Goal: Task Accomplishment & Management: Manage account settings

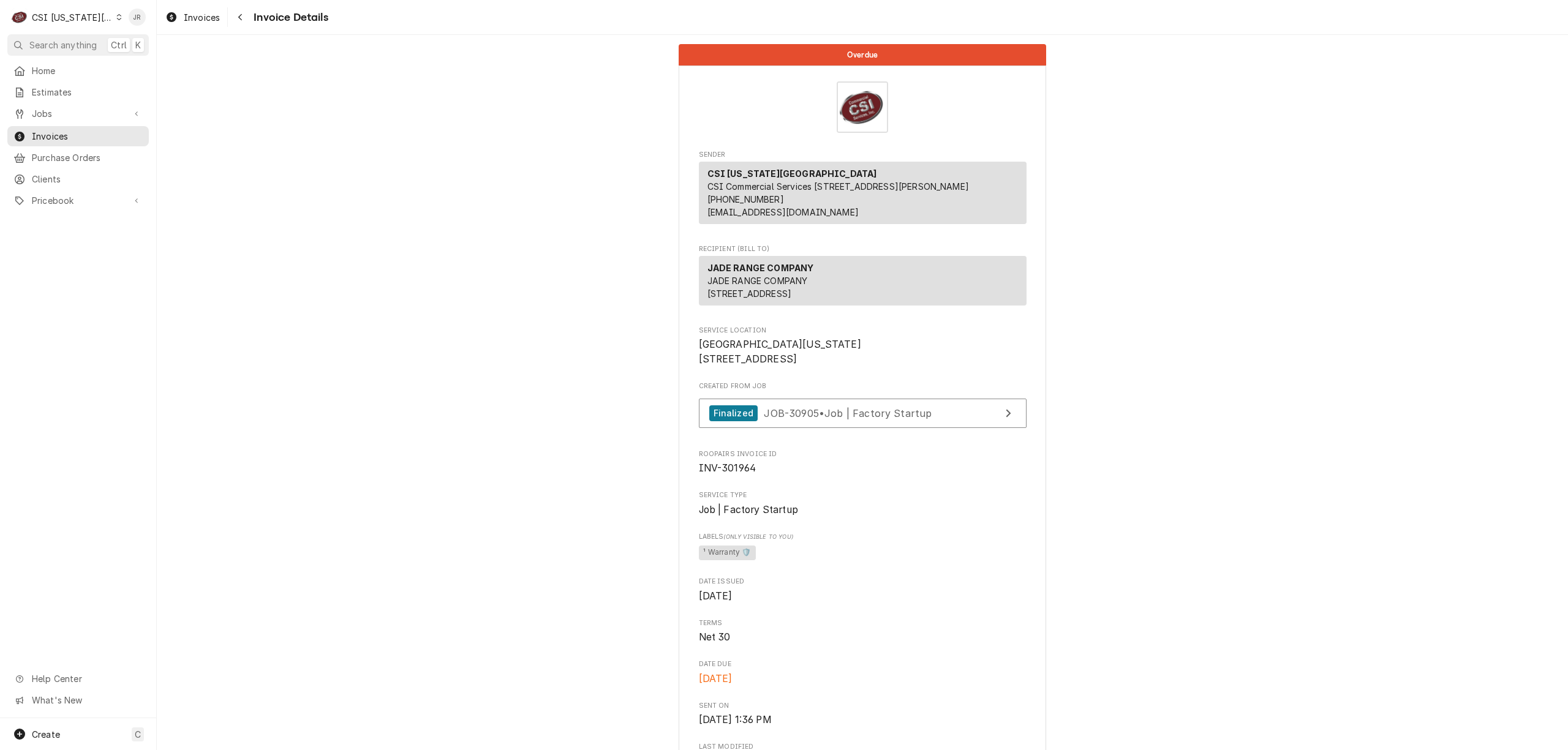
click at [77, 17] on div "CSI Kansas City" at bounding box center [72, 17] width 81 height 13
click at [155, 62] on div "CSI St. [PERSON_NAME]" at bounding box center [210, 67] width 179 height 13
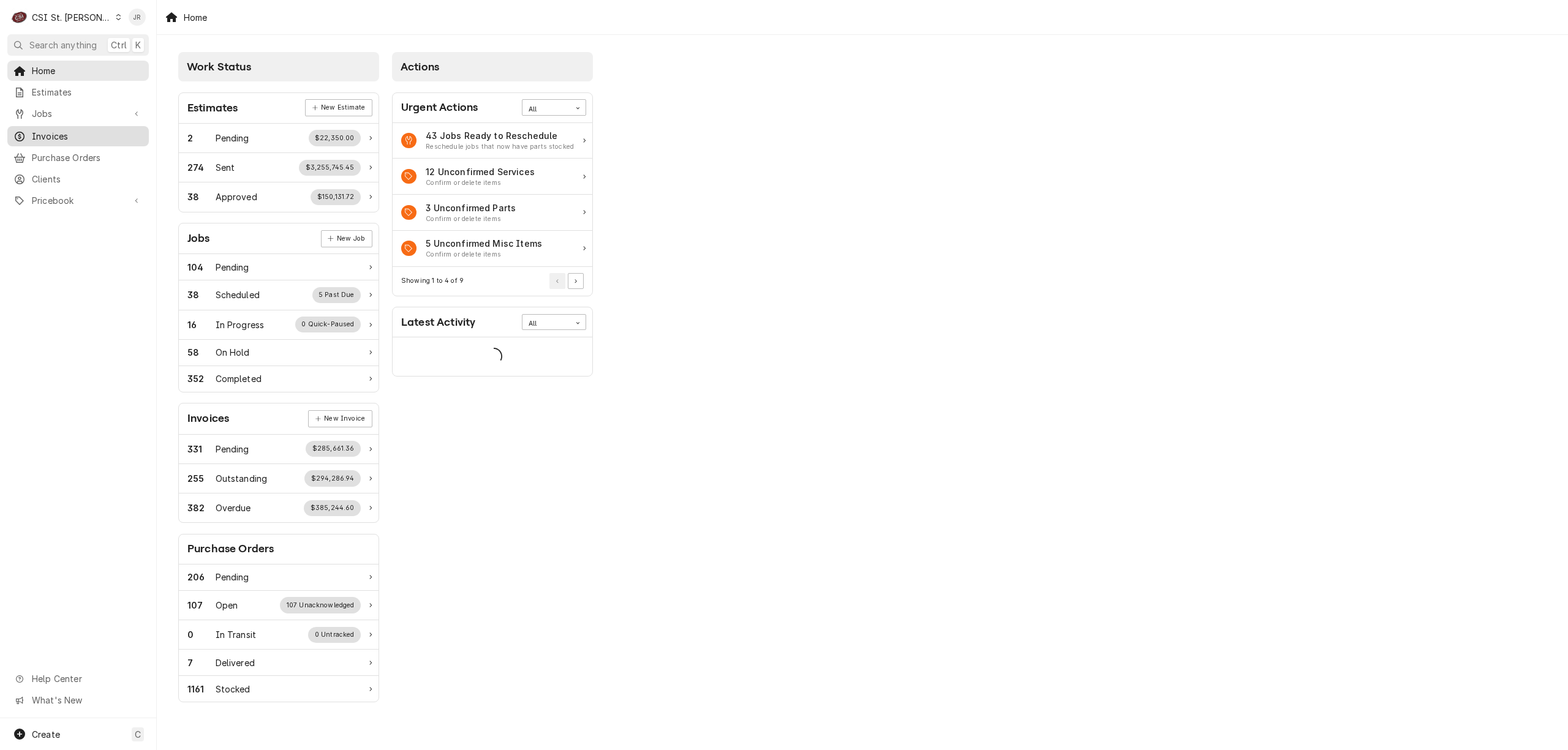
click at [59, 130] on span "Invoices" at bounding box center [87, 136] width 111 height 13
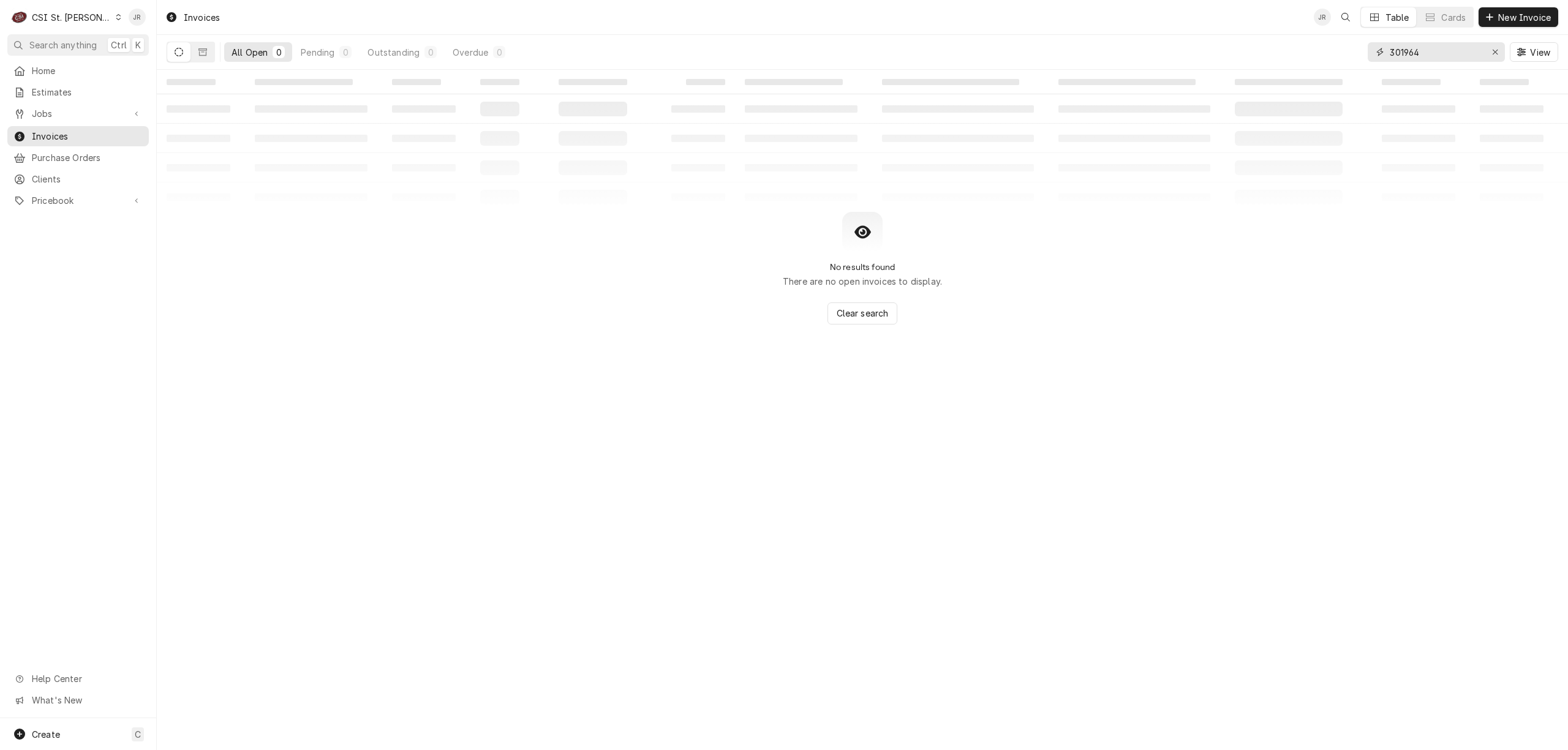
click at [1433, 50] on input "301964" at bounding box center [1436, 52] width 92 height 20
paste input "403848"
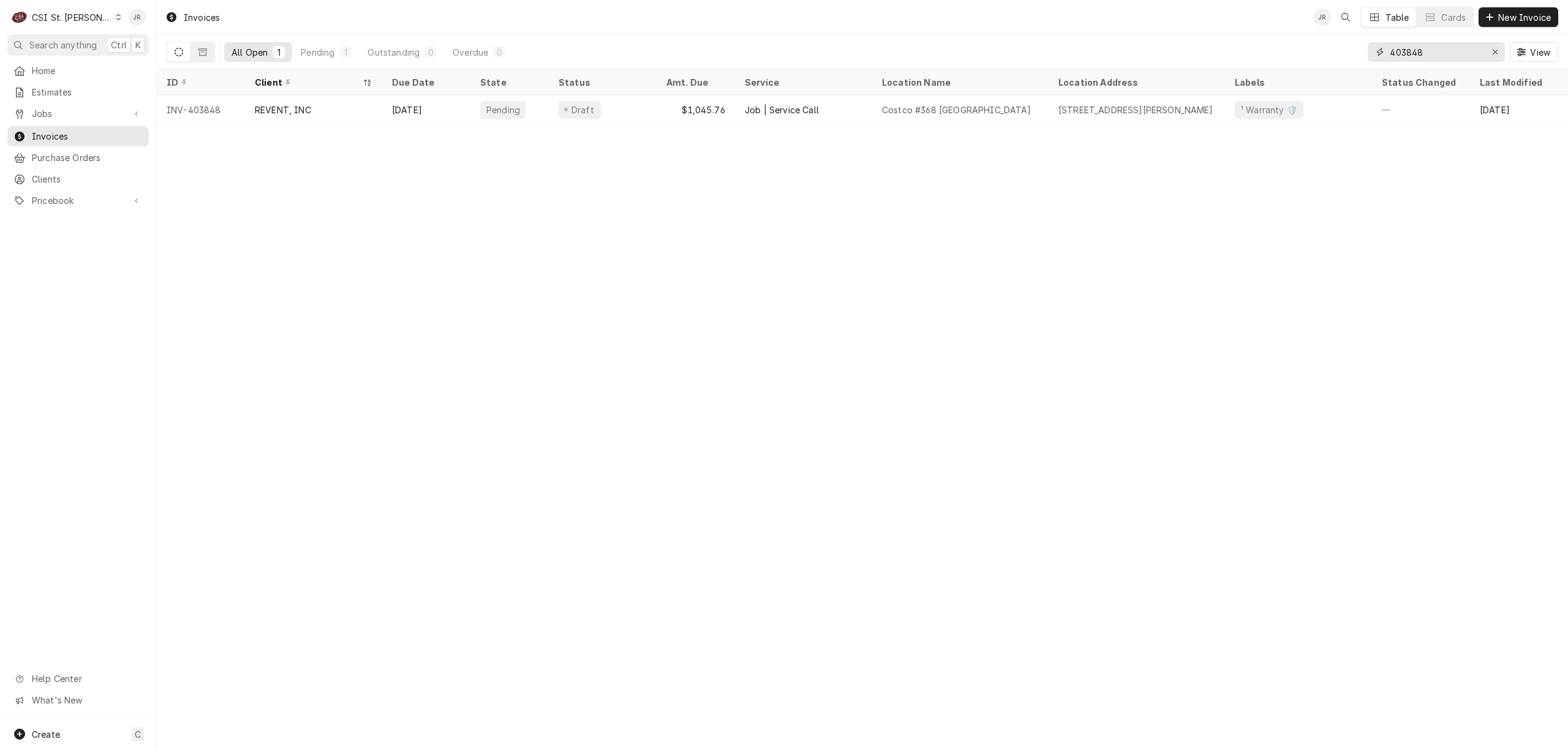
type input "403848"
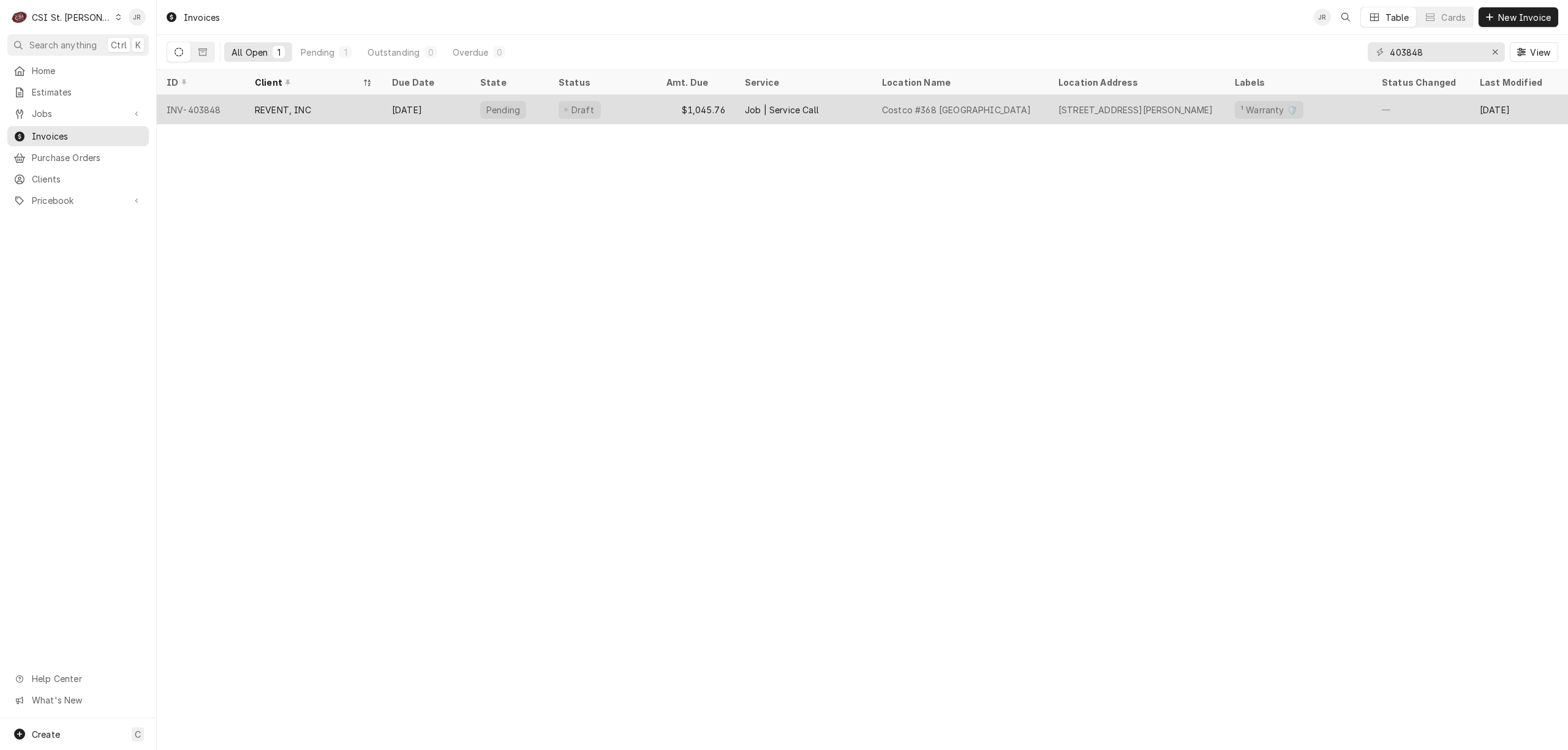
click at [295, 103] on div "REVENT, INC" at bounding box center [283, 110] width 56 height 13
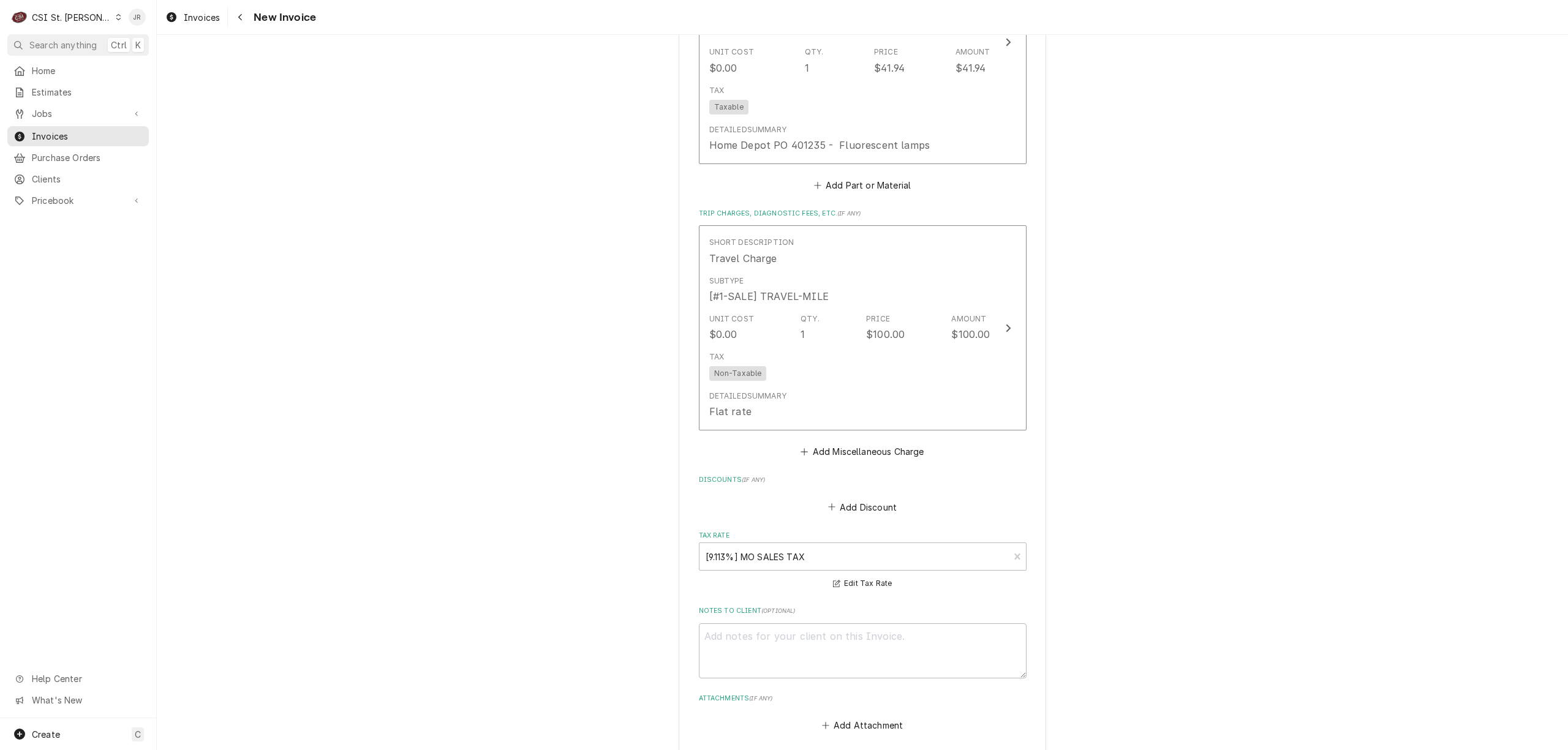
scroll to position [1306, 0]
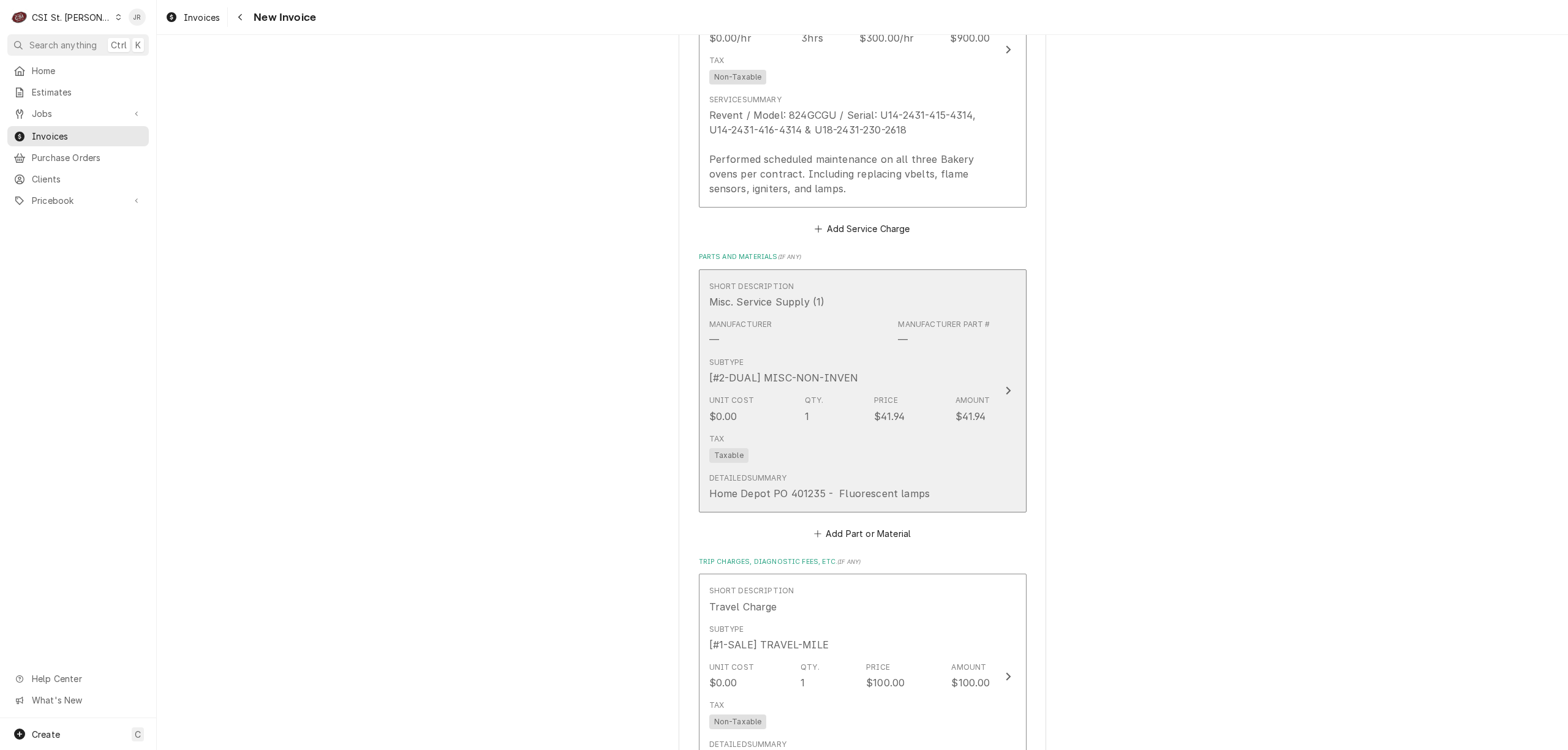
click at [943, 363] on div "Subtype [#2-DUAL] MISC-NON-INVEN" at bounding box center [850, 371] width 281 height 38
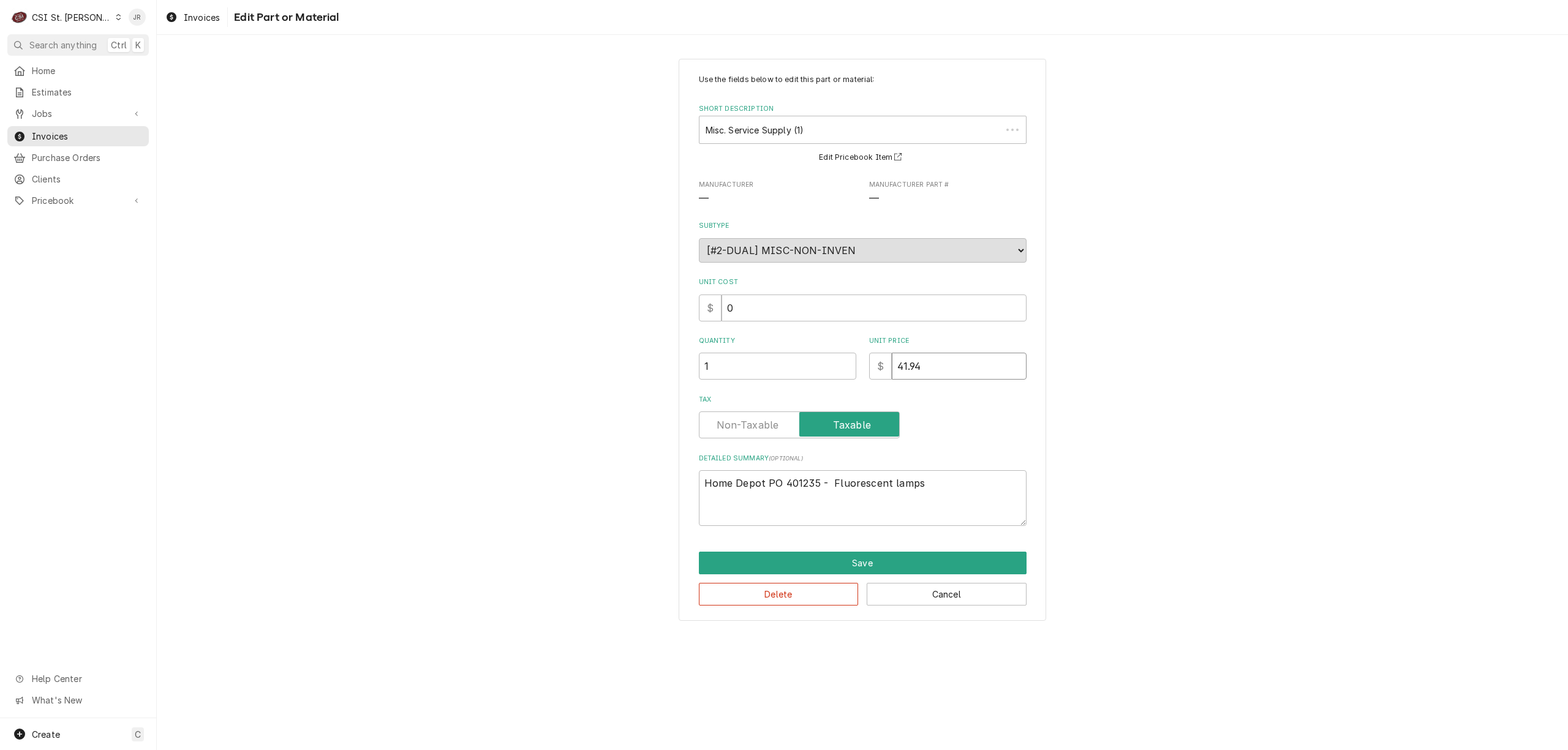
drag, startPoint x: 957, startPoint y: 385, endPoint x: 803, endPoint y: 343, distance: 159.6
click at [801, 345] on div "Use the fields below to edit this part or material: Short Description Misc. Ser…" at bounding box center [862, 300] width 327 height 452
type textarea "x"
type input "0"
type textarea "x"
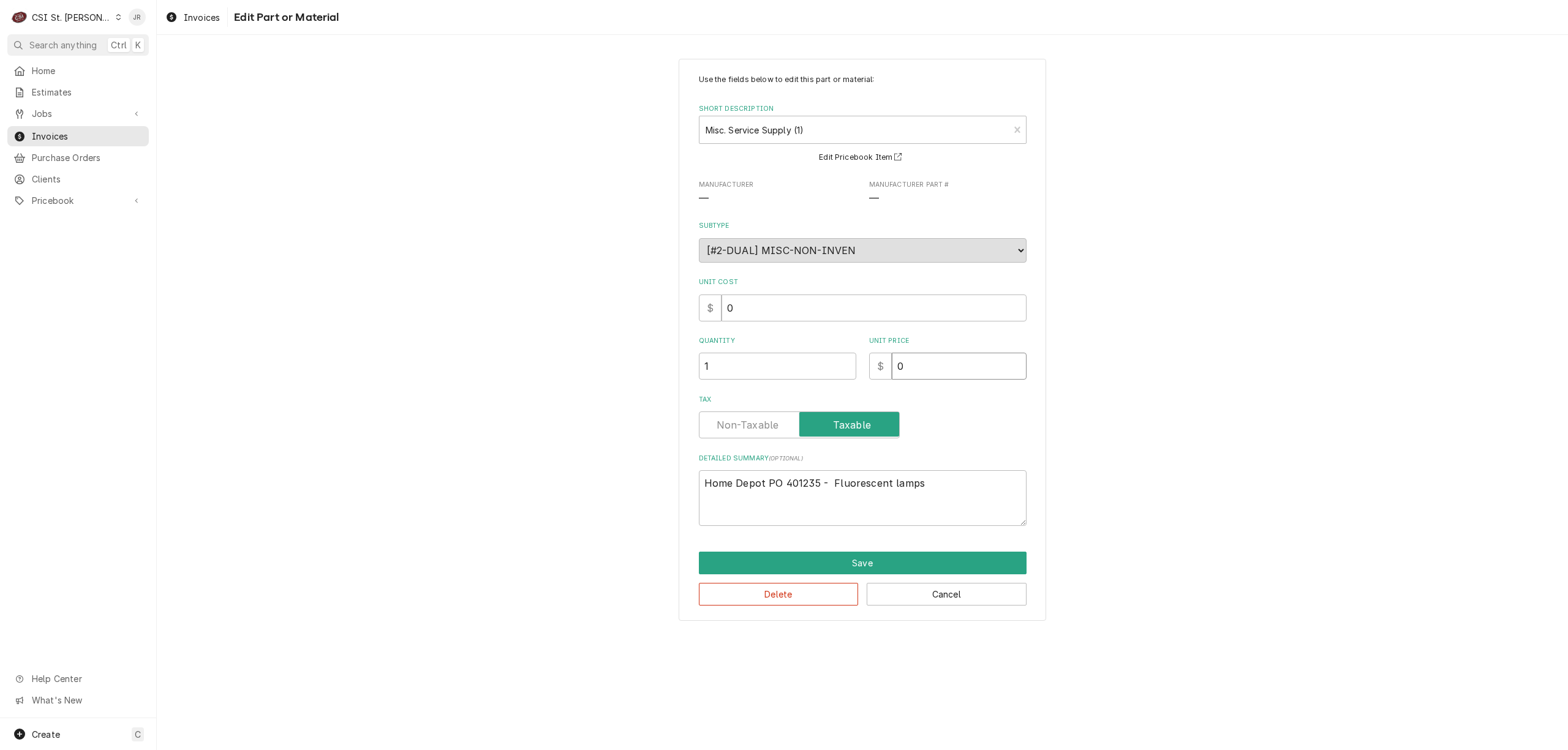
type input "0.0"
type textarea "x"
type input "0.00"
click at [932, 567] on button "Save" at bounding box center [862, 563] width 327 height 23
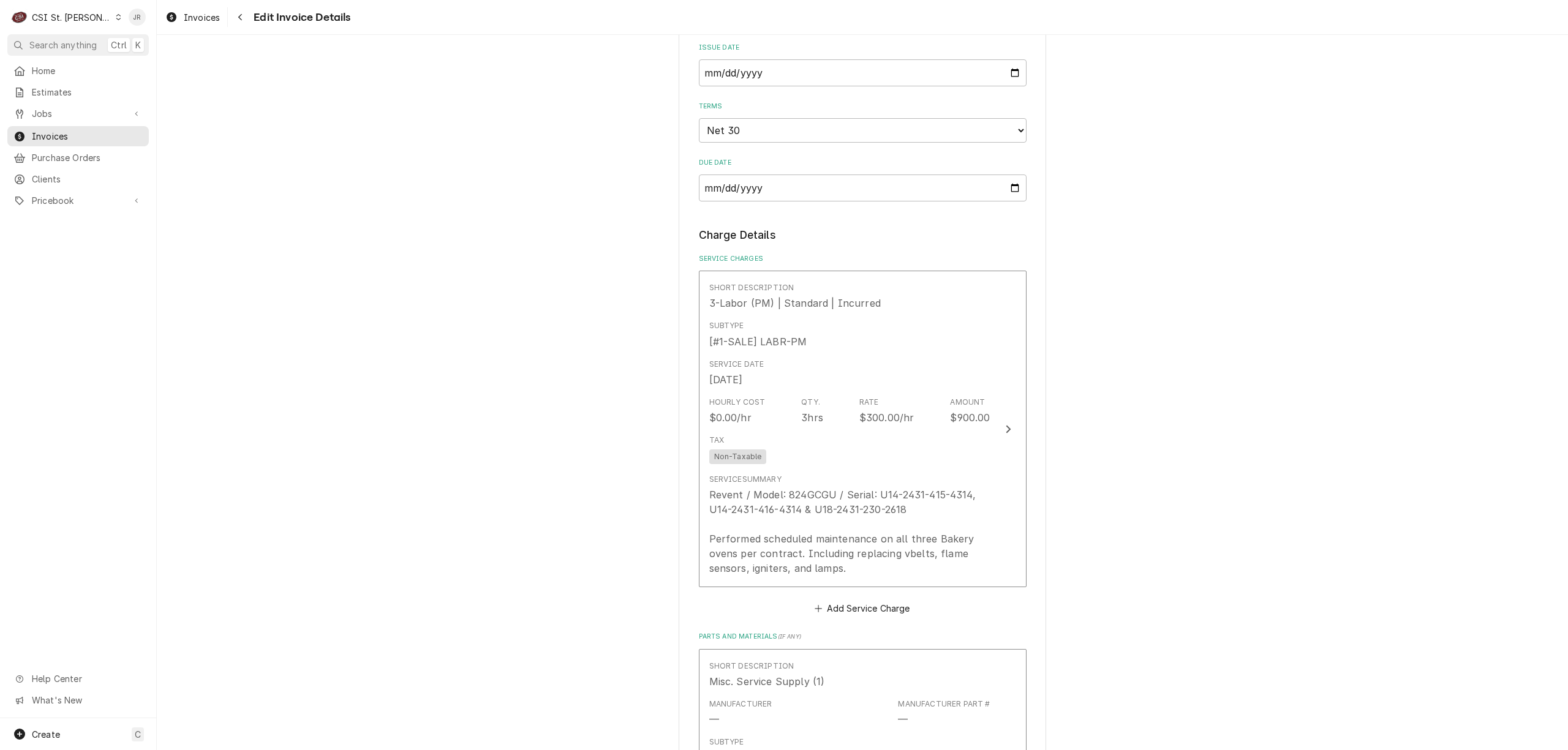
scroll to position [759, 0]
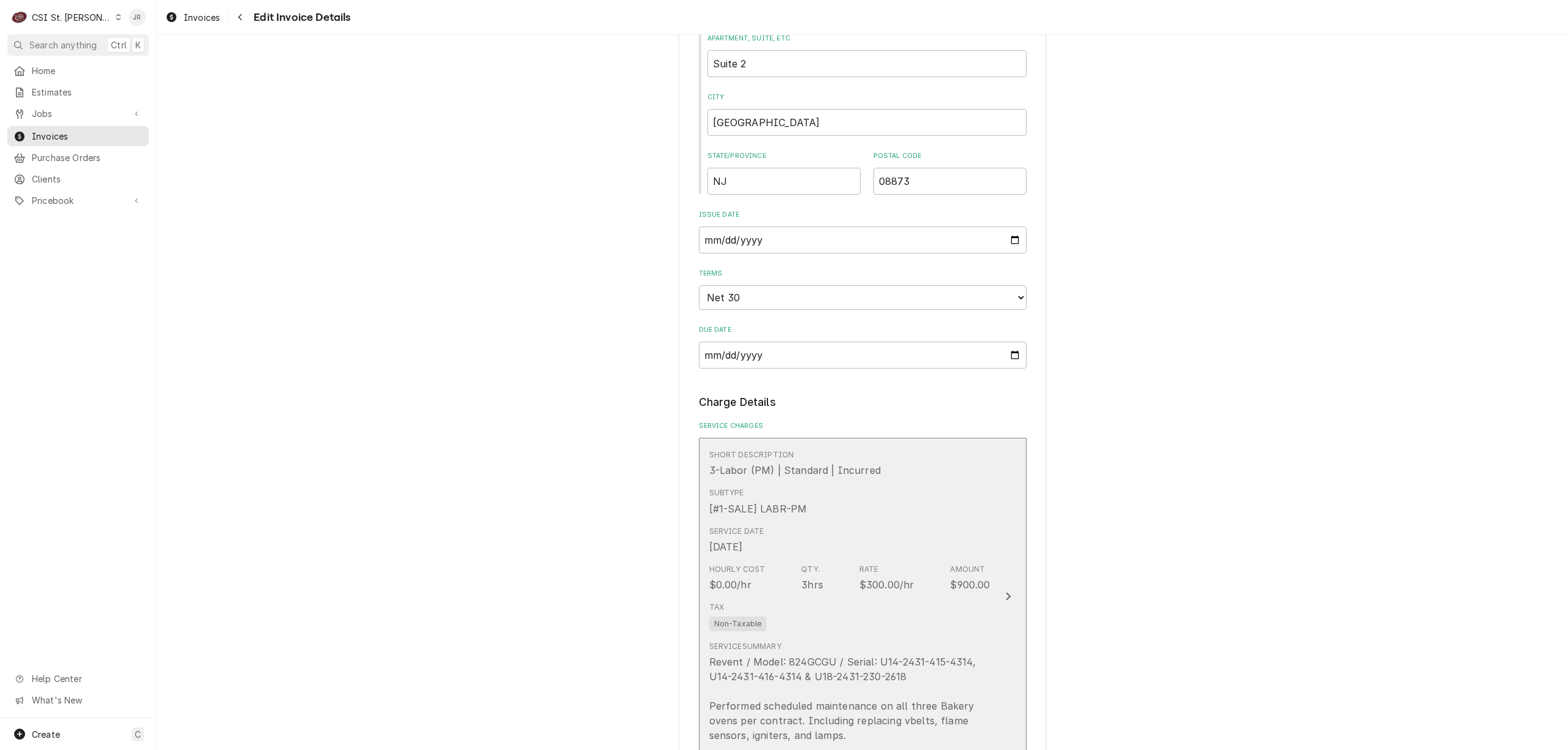
click at [927, 645] on div "Service Summary Revent / Model: 824GCGU / Serial: U14-2431-415-4314, U14-2431-4…" at bounding box center [850, 692] width 281 height 101
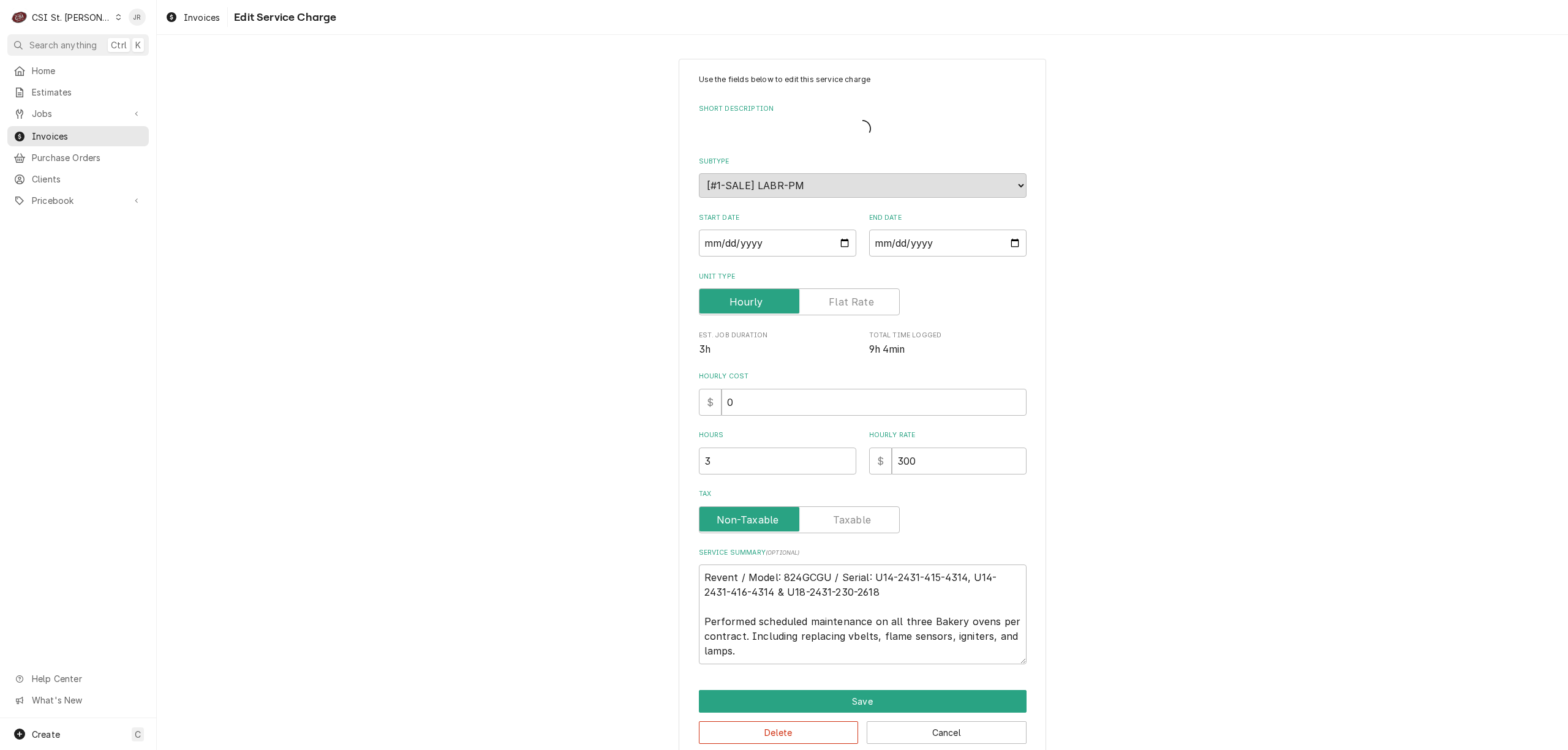
type textarea "x"
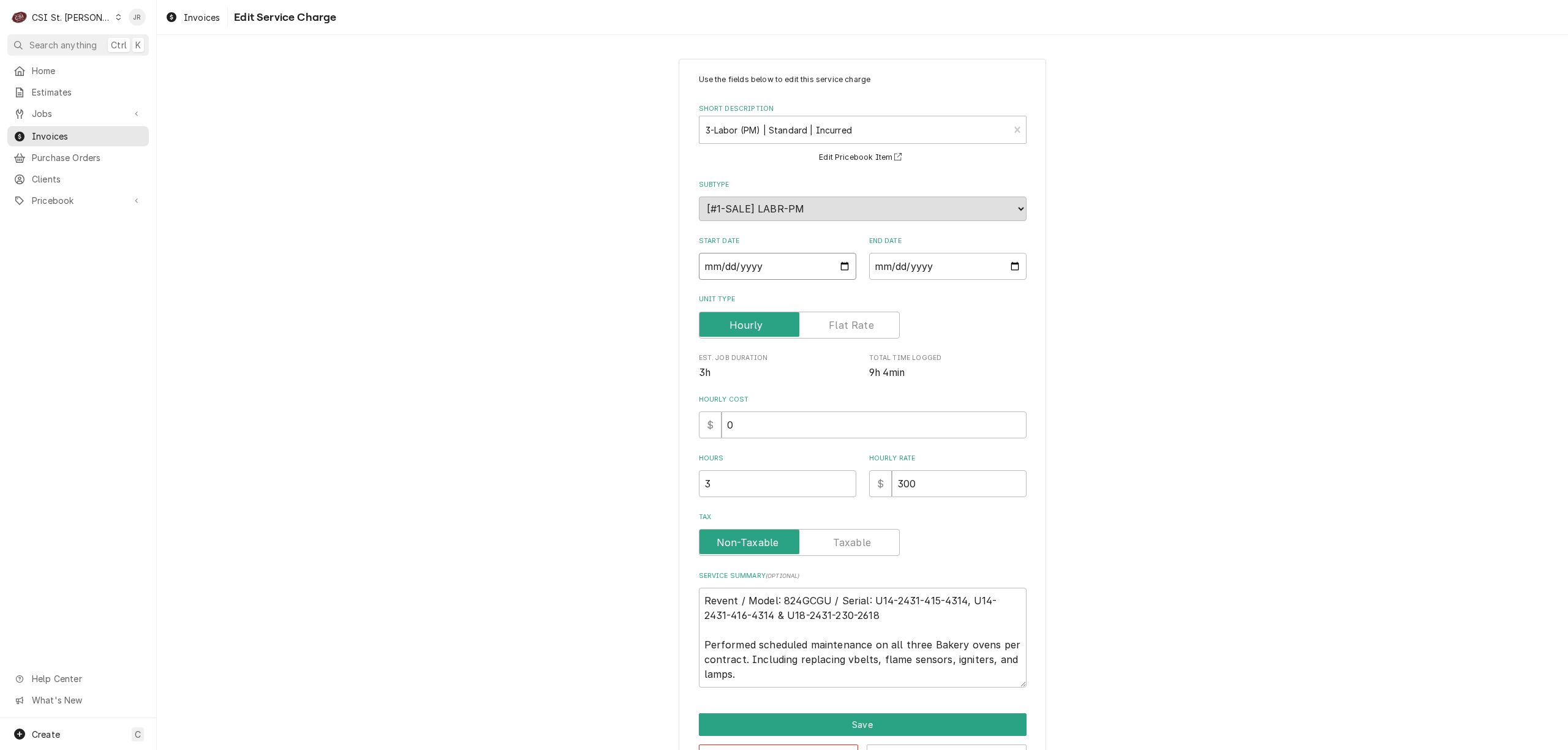
drag, startPoint x: 757, startPoint y: 263, endPoint x: 679, endPoint y: 243, distance: 80.5
click at [659, 243] on div "Use the fields below to edit this service charge Short Description 3-Labor (PM)…" at bounding box center [862, 420] width 1411 height 746
type textarea "x"
type input "2025-09-10"
type textarea "x"
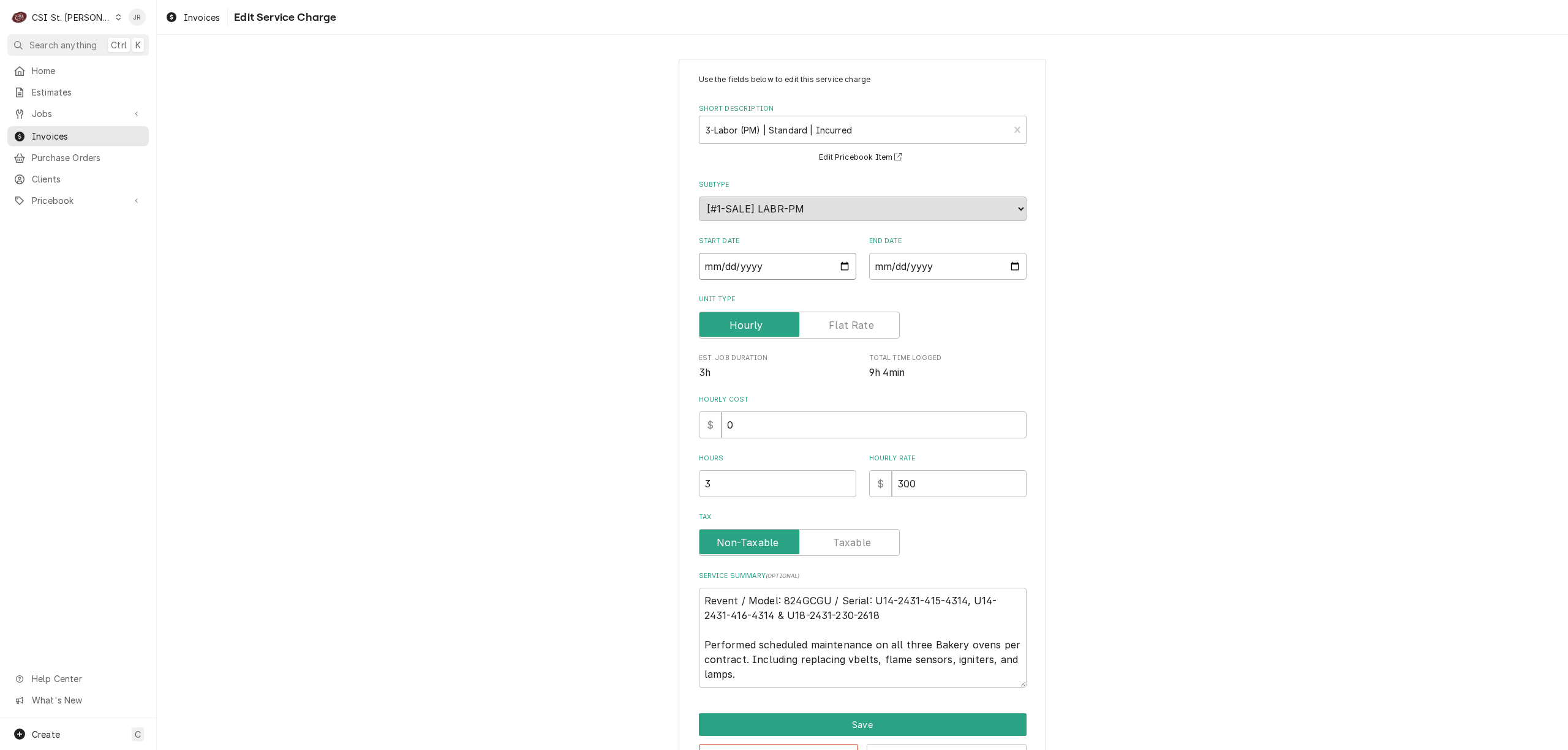
type textarea "x"
type input "2025-09-01"
type textarea "x"
type input "0002-09-01"
type textarea "x"
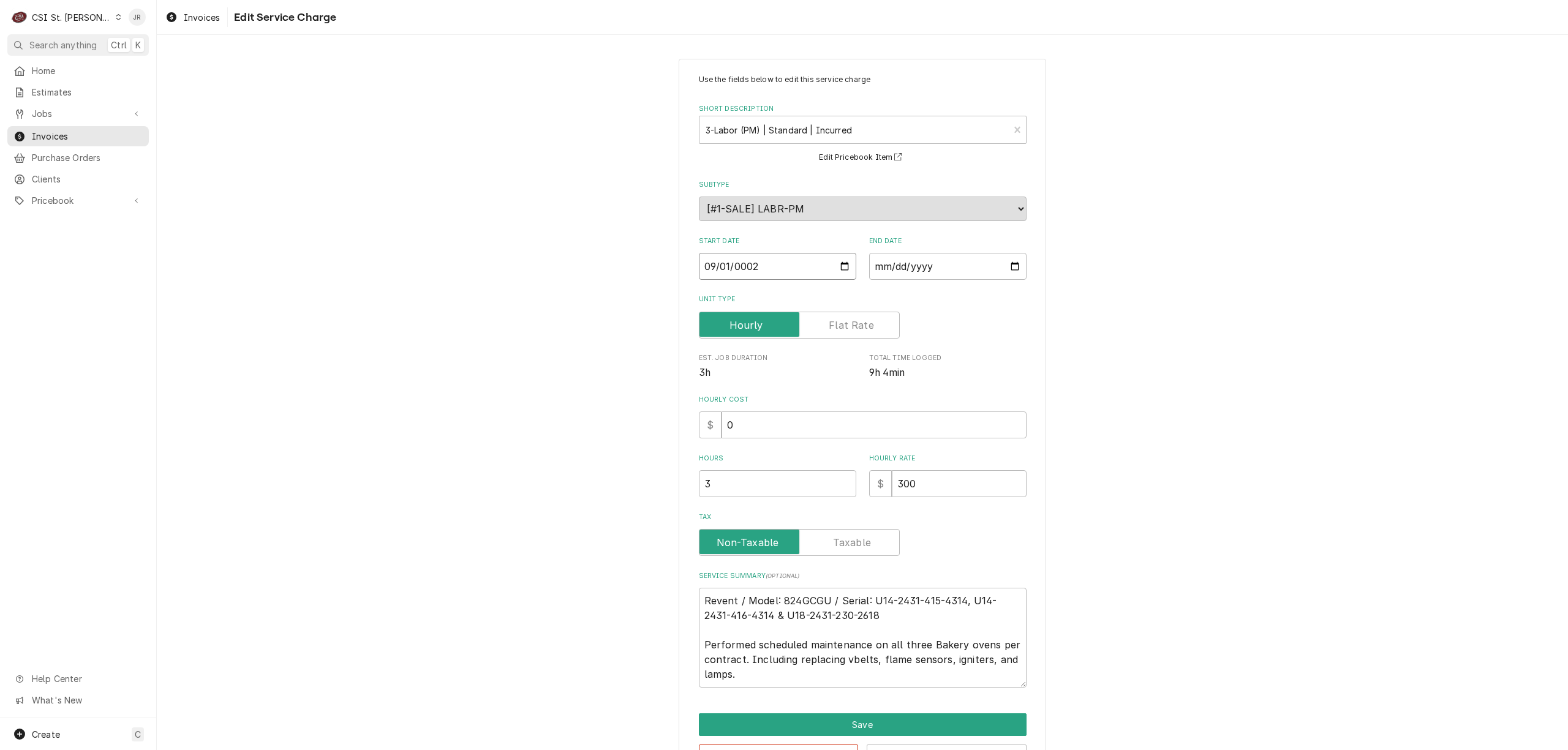
type input "0020-09-01"
type textarea "x"
type input "0202-09-01"
type textarea "x"
type input "2025-09-01"
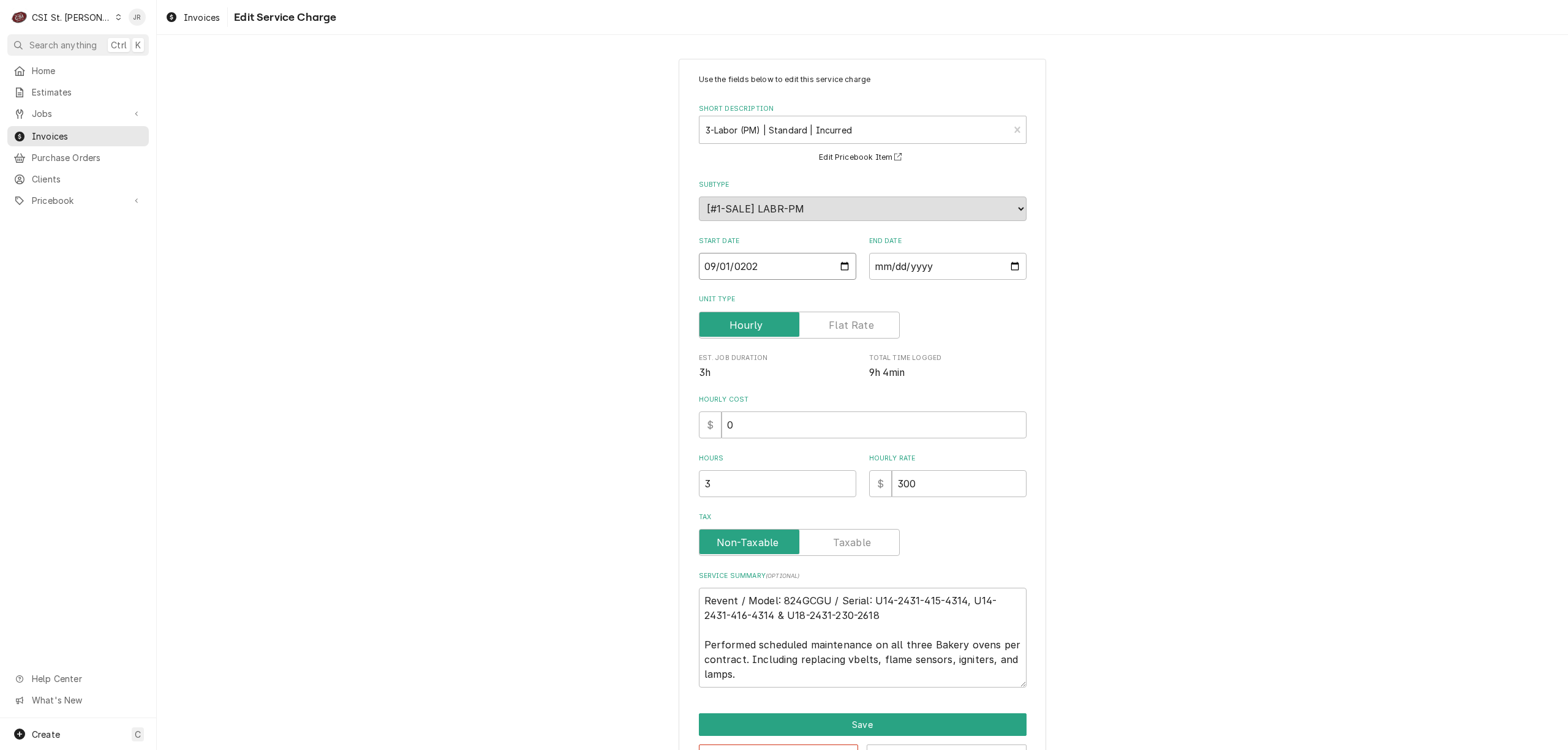
type textarea "x"
type input "2025-09-10"
type textarea "x"
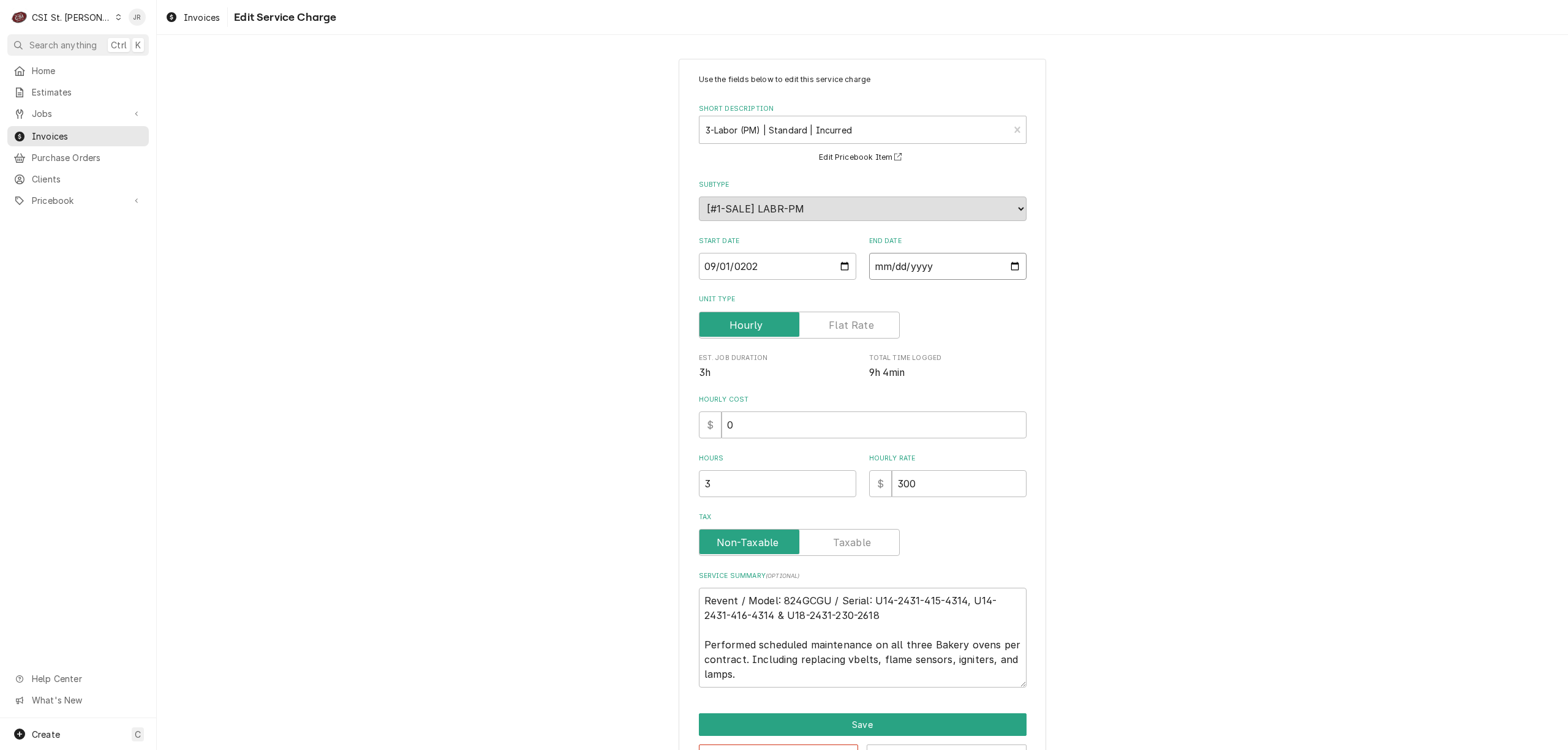
type input "2025-09-01"
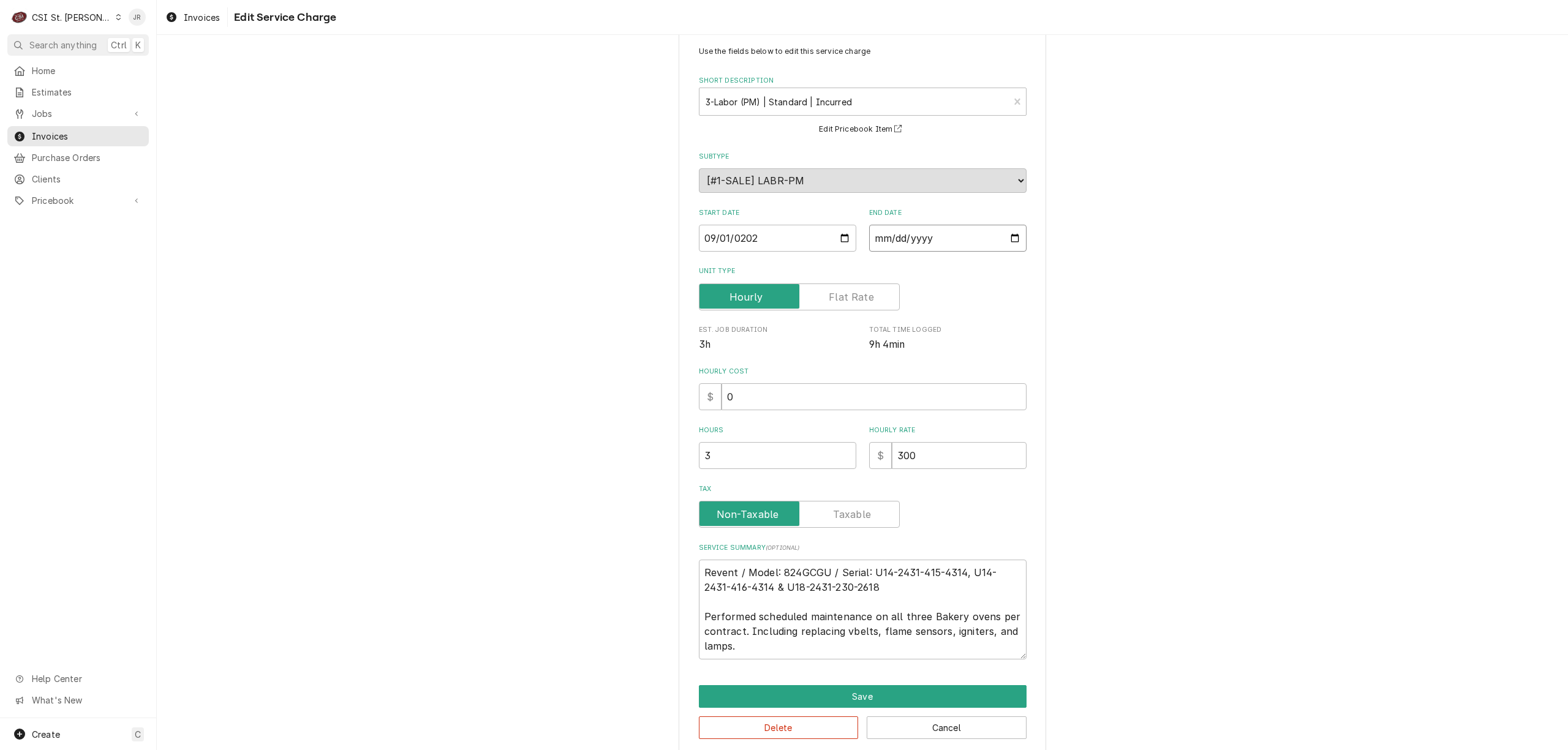
scroll to position [44, 0]
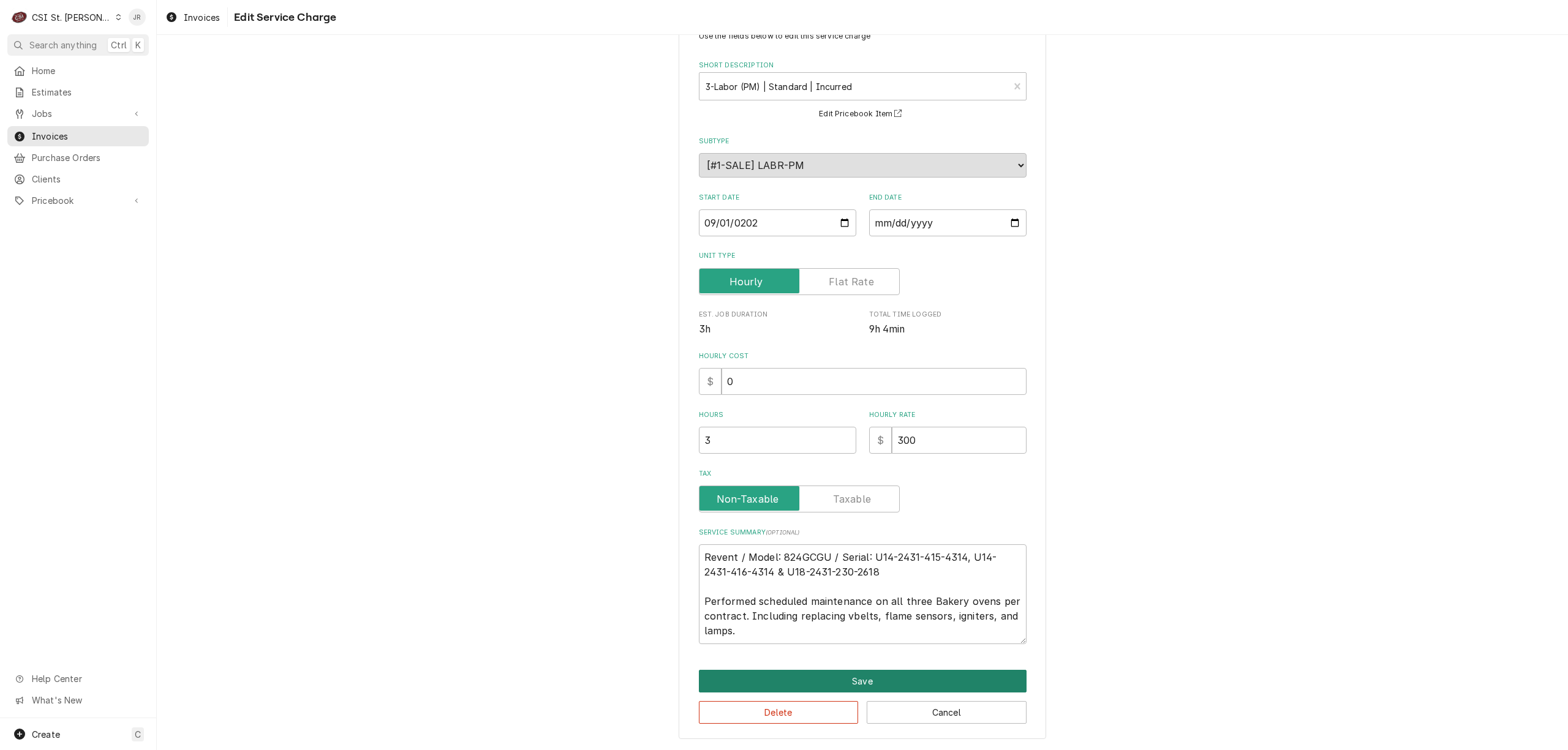
click at [873, 681] on button "Save" at bounding box center [862, 681] width 327 height 23
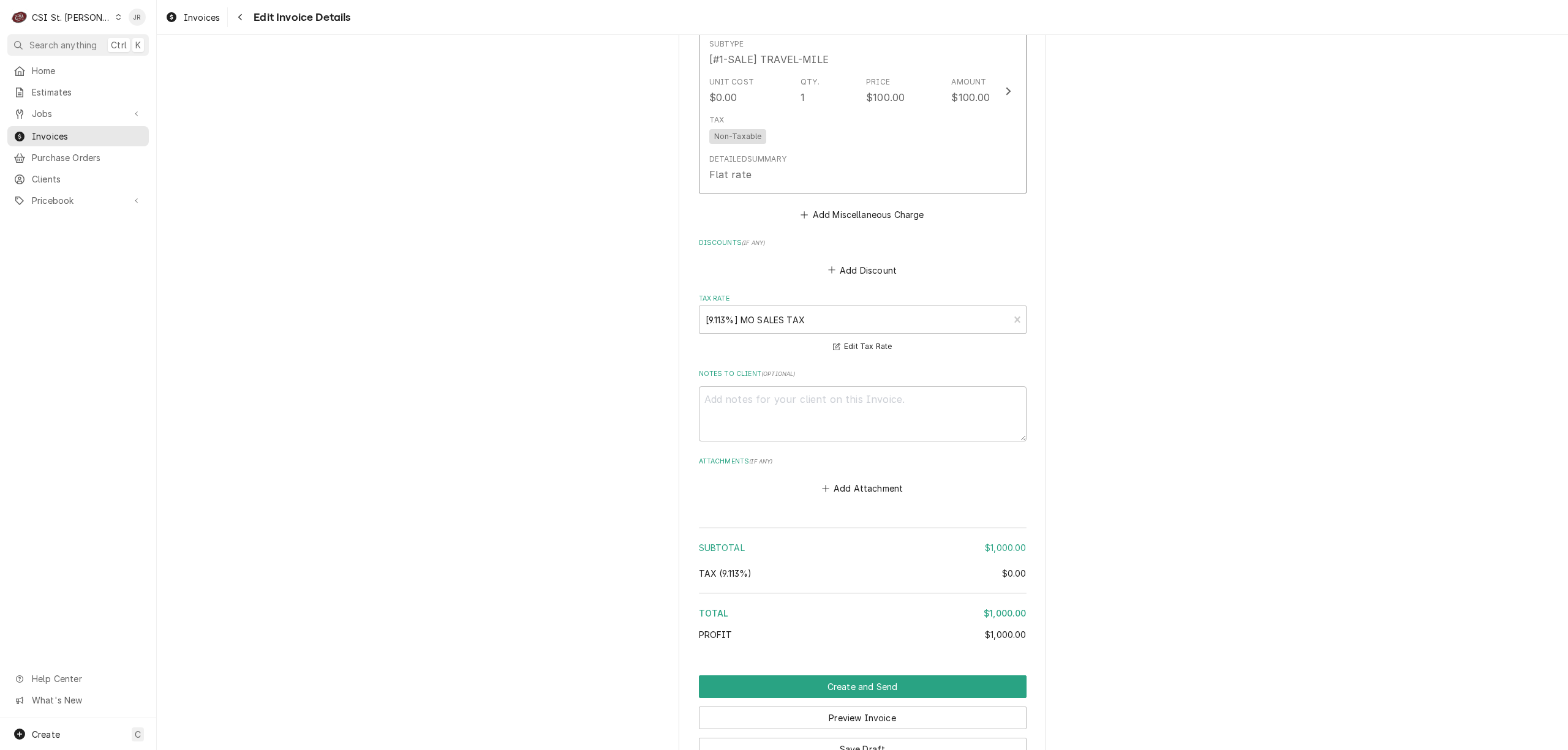
scroll to position [1989, 0]
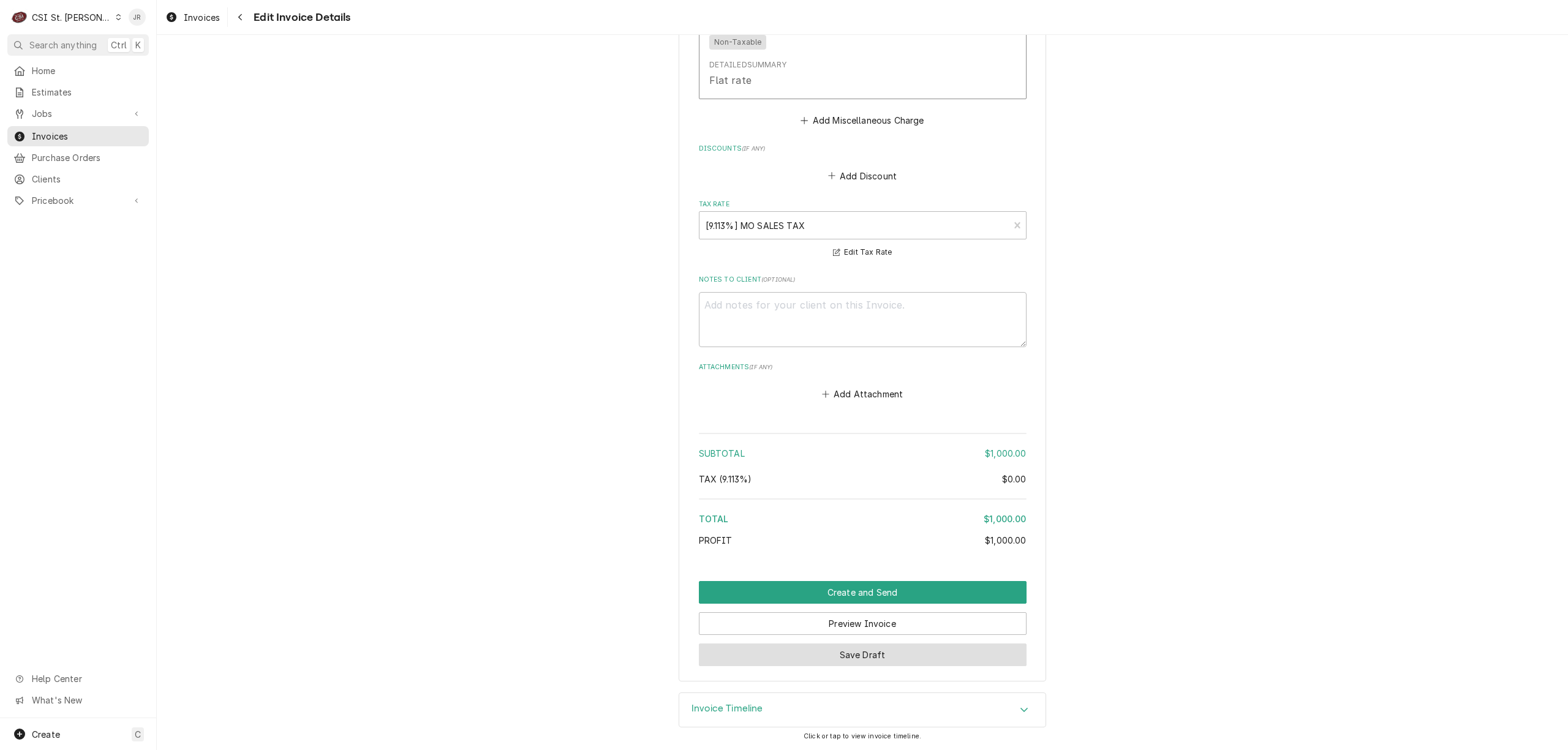
drag, startPoint x: 882, startPoint y: 657, endPoint x: 1190, endPoint y: 545, distance: 327.7
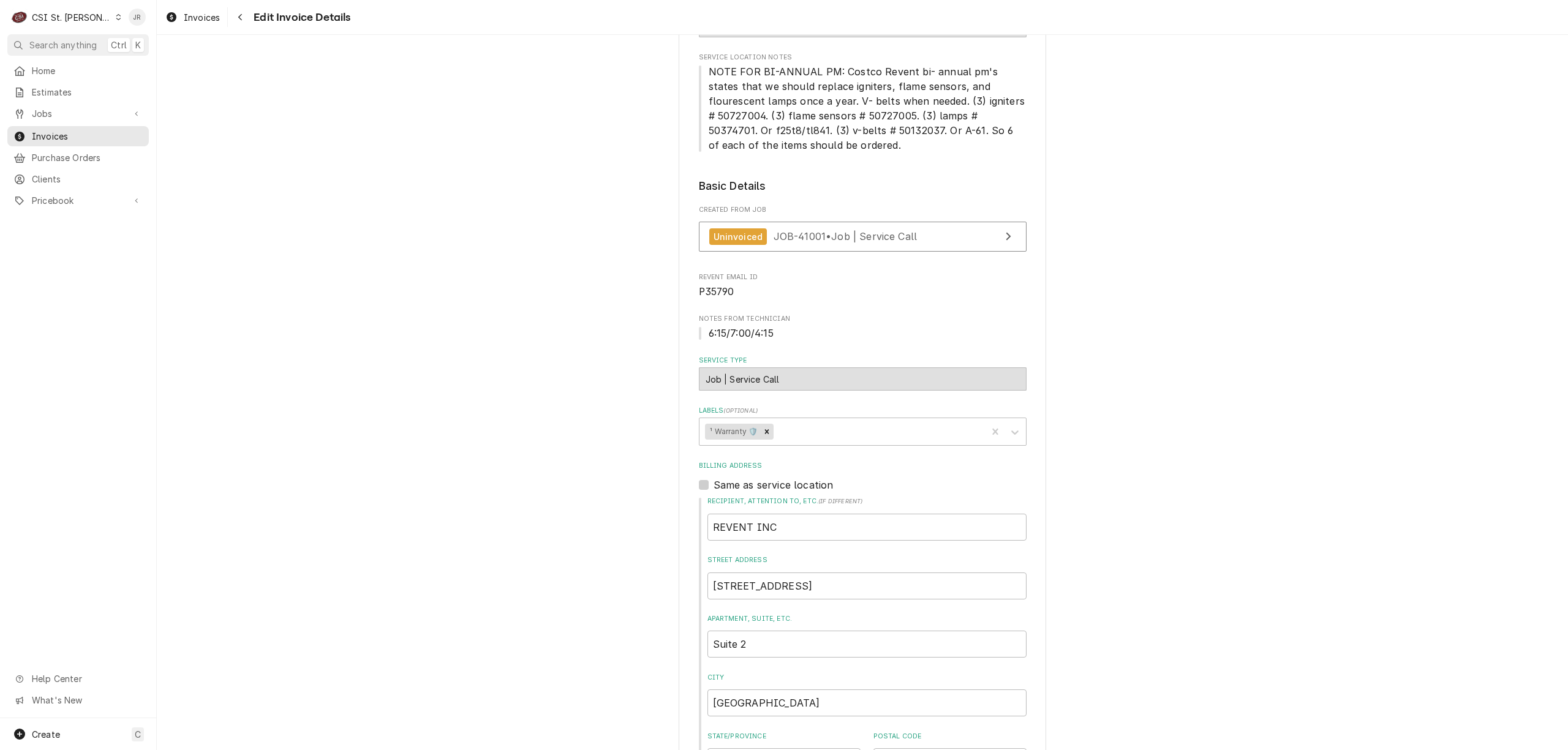
scroll to position [29, 0]
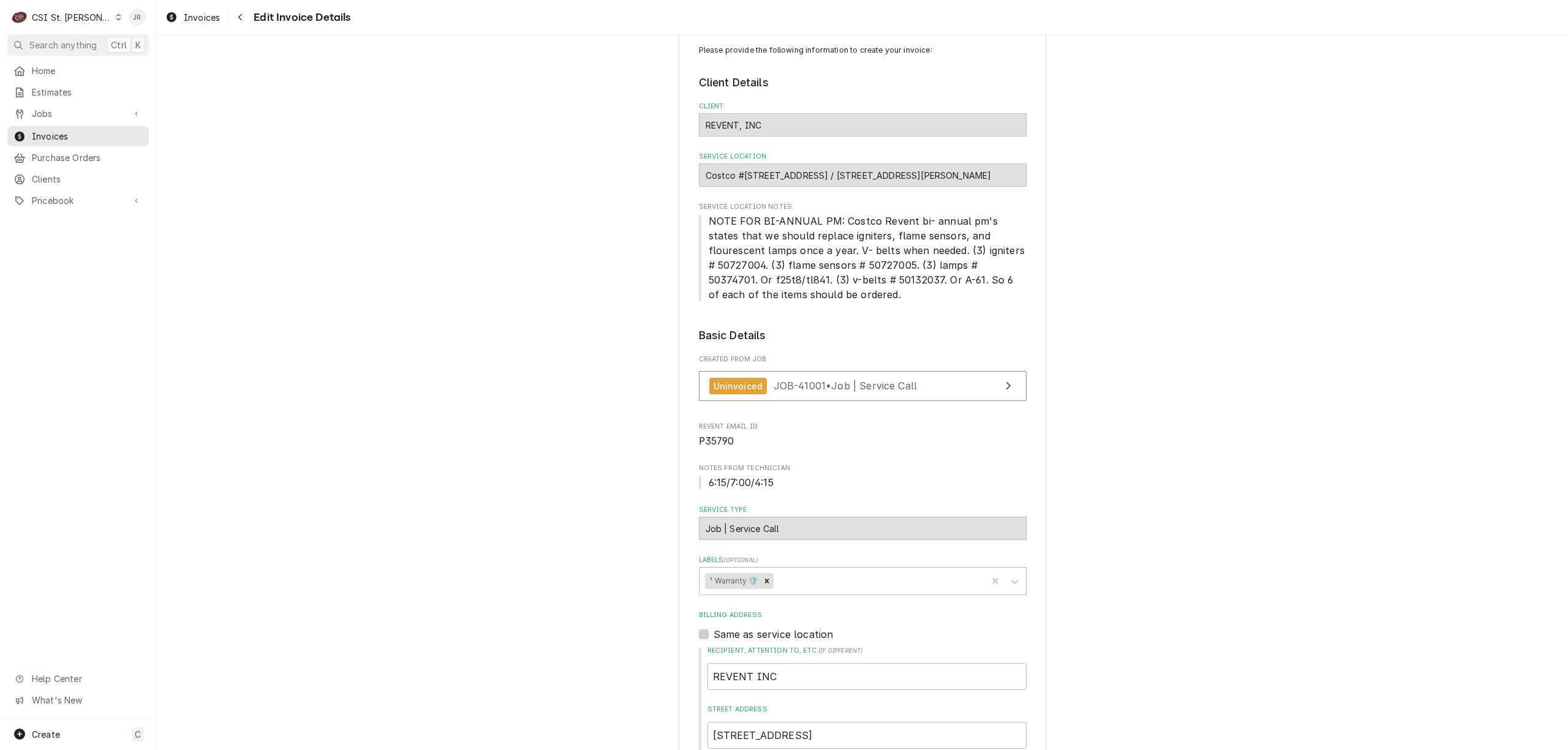
drag, startPoint x: 894, startPoint y: 363, endPoint x: 907, endPoint y: 371, distance: 15.3
click at [903, 369] on div "Created From Job Uninvoiced JOB-41001 • Job | Service Call" at bounding box center [862, 381] width 327 height 53
click at [955, 383] on link "Uninvoiced JOB-41001 • Job | Service Call" at bounding box center [862, 386] width 327 height 30
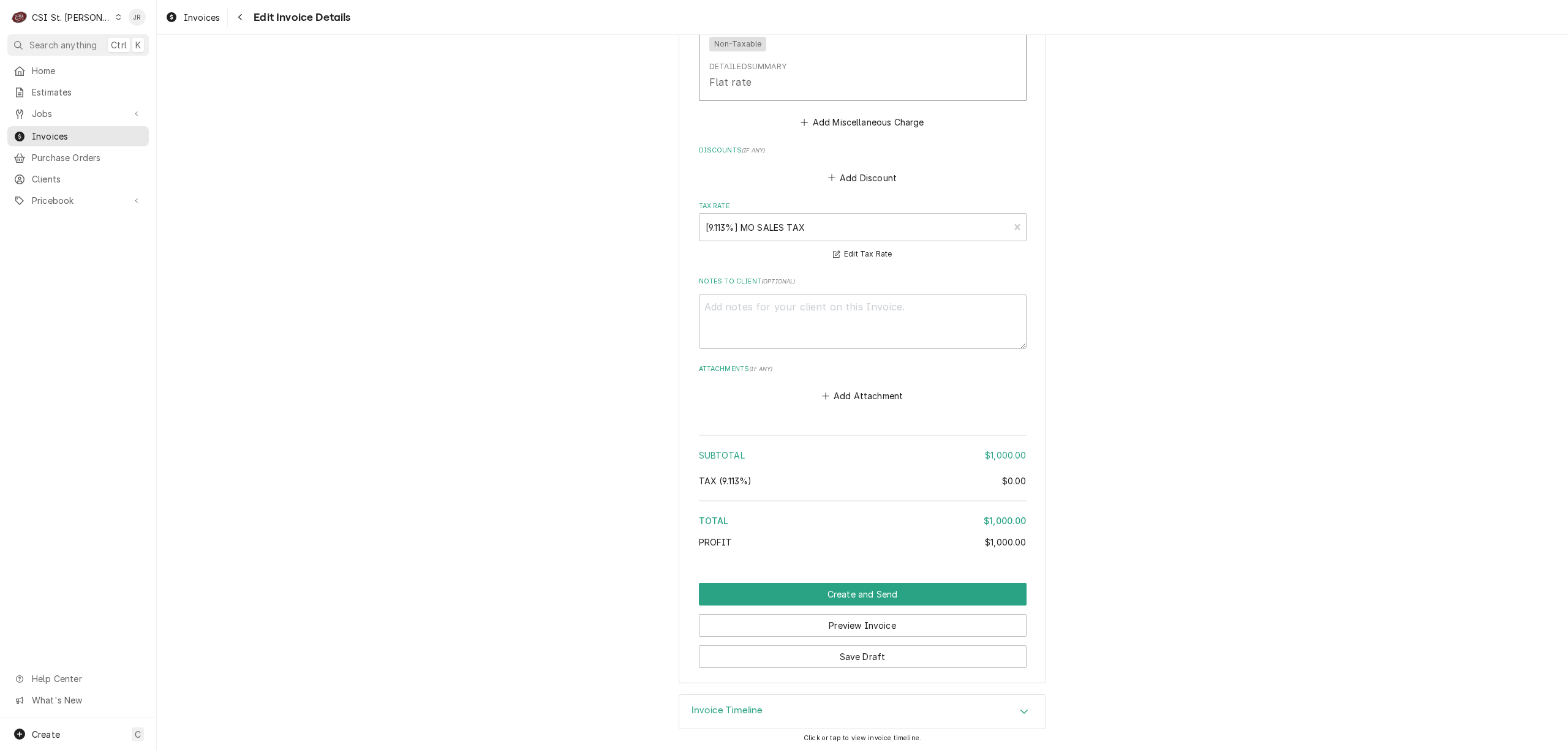
scroll to position [1989, 0]
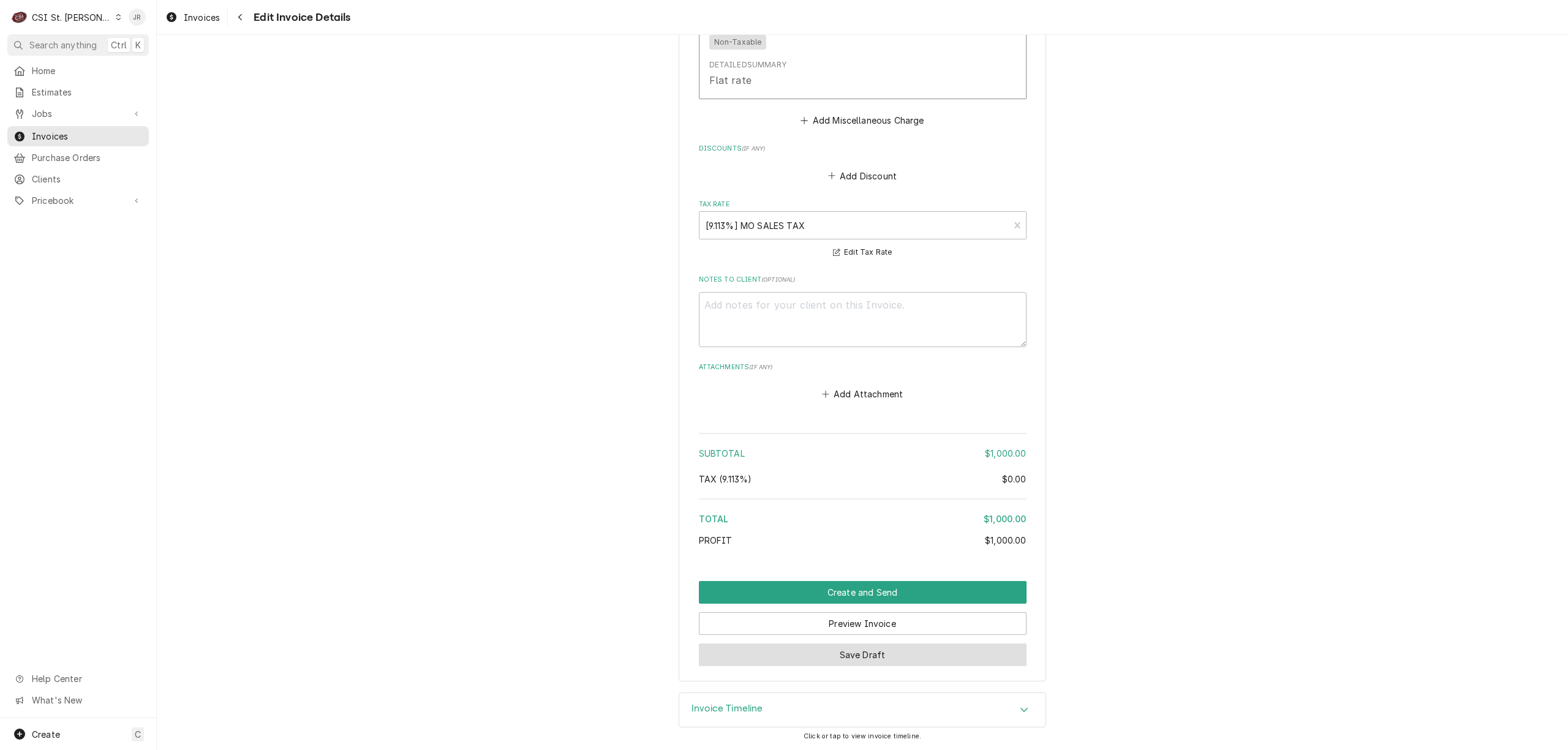
click at [822, 655] on button "Save Draft" at bounding box center [862, 655] width 327 height 23
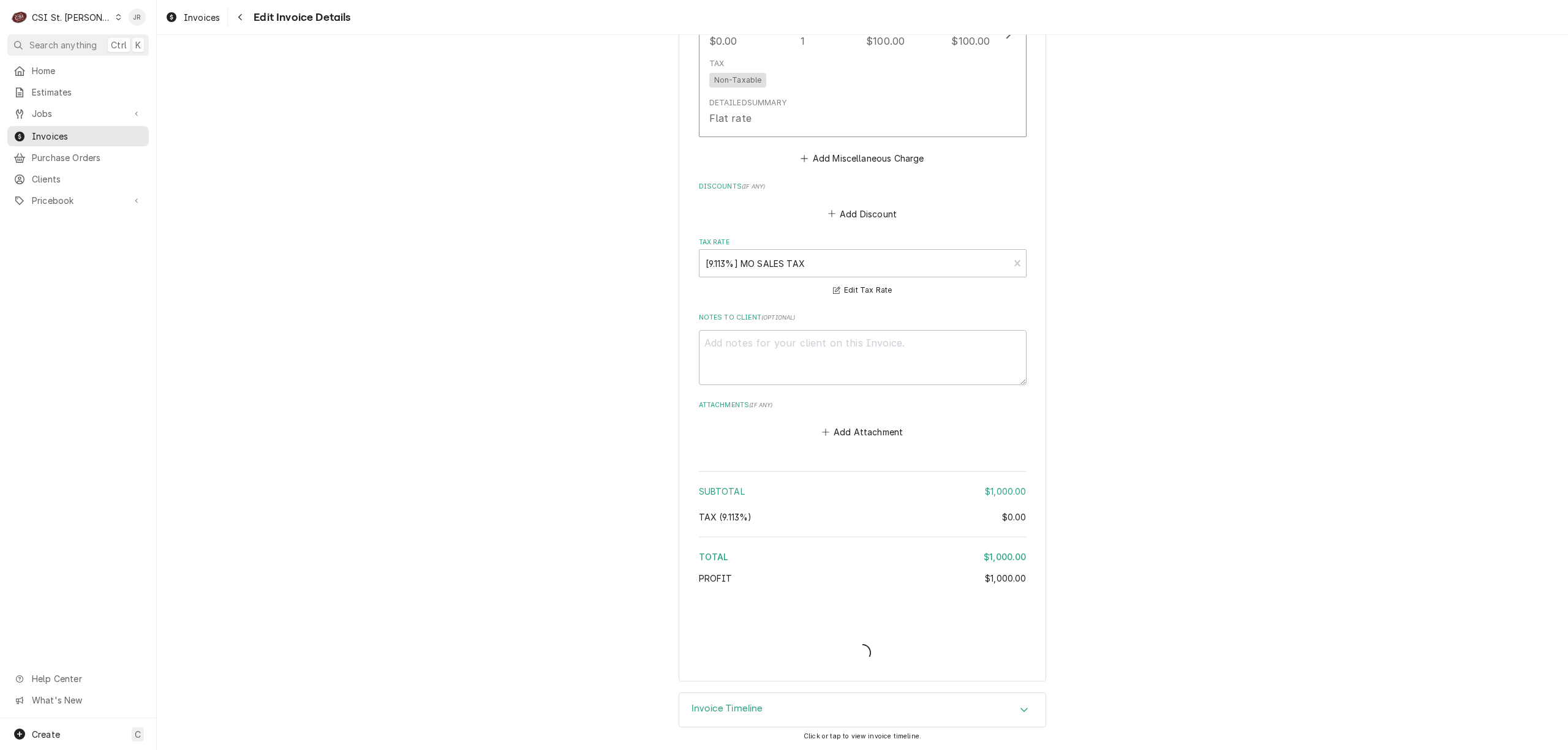
type textarea "x"
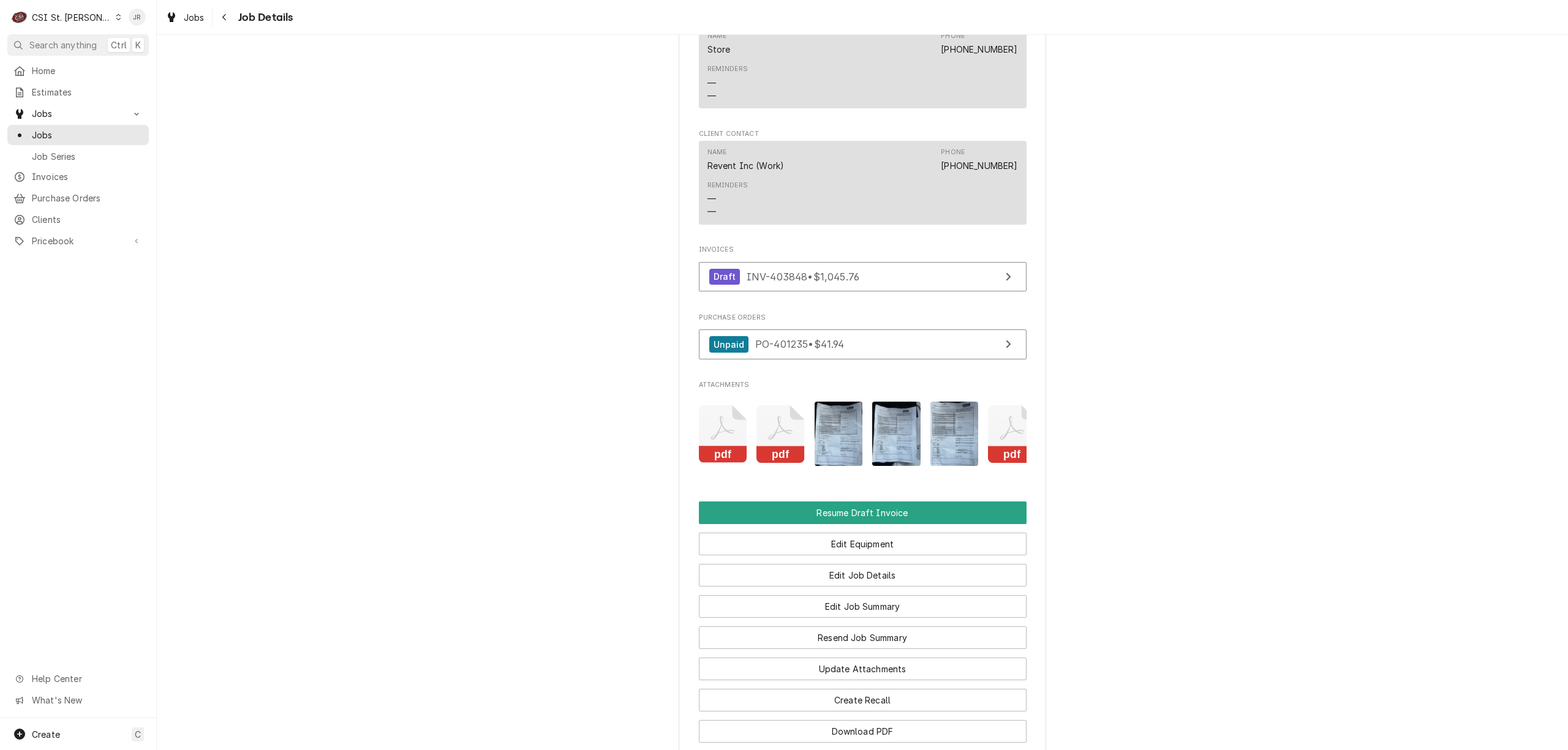
scroll to position [1358, 0]
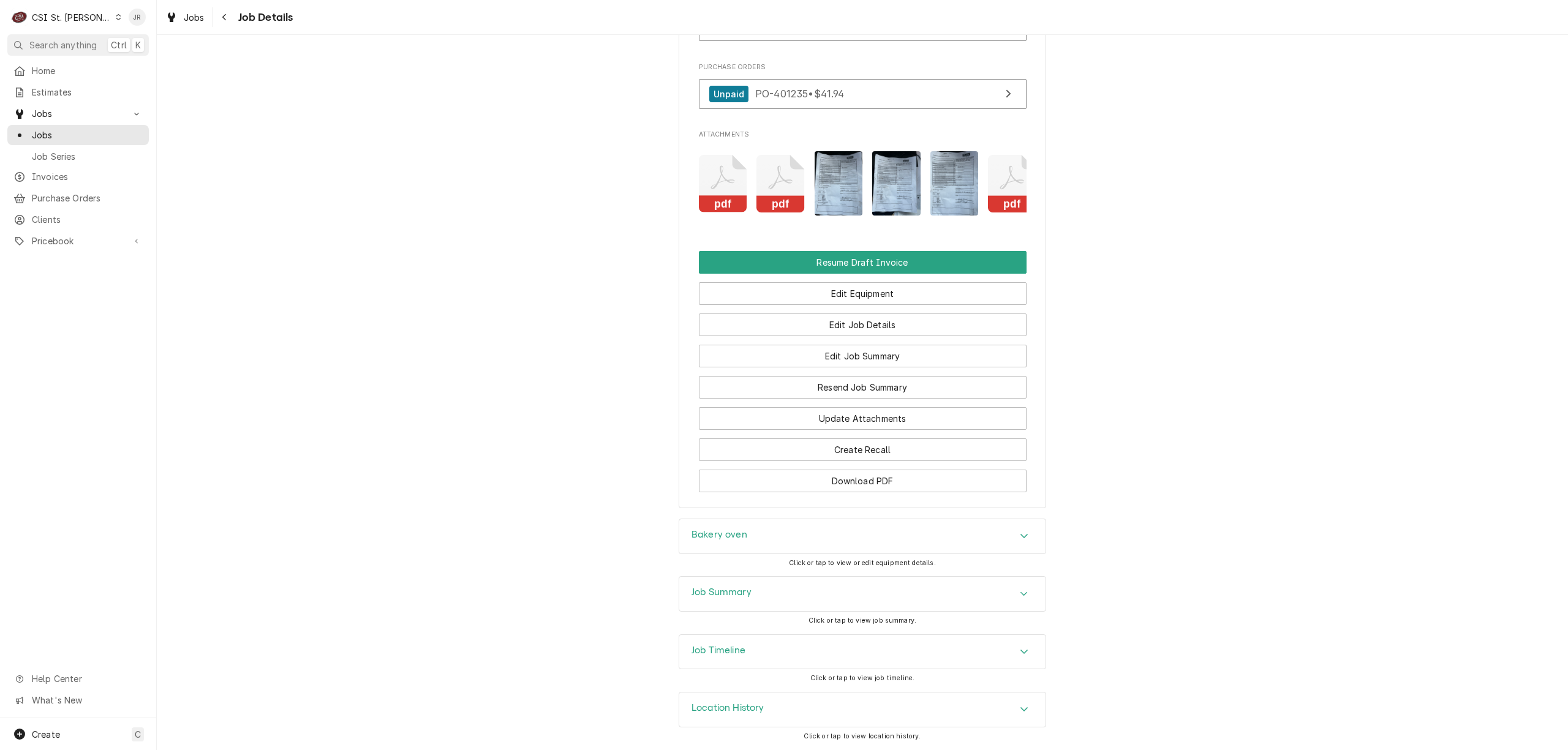
click at [839, 170] on img "Attachments" at bounding box center [839, 183] width 48 height 64
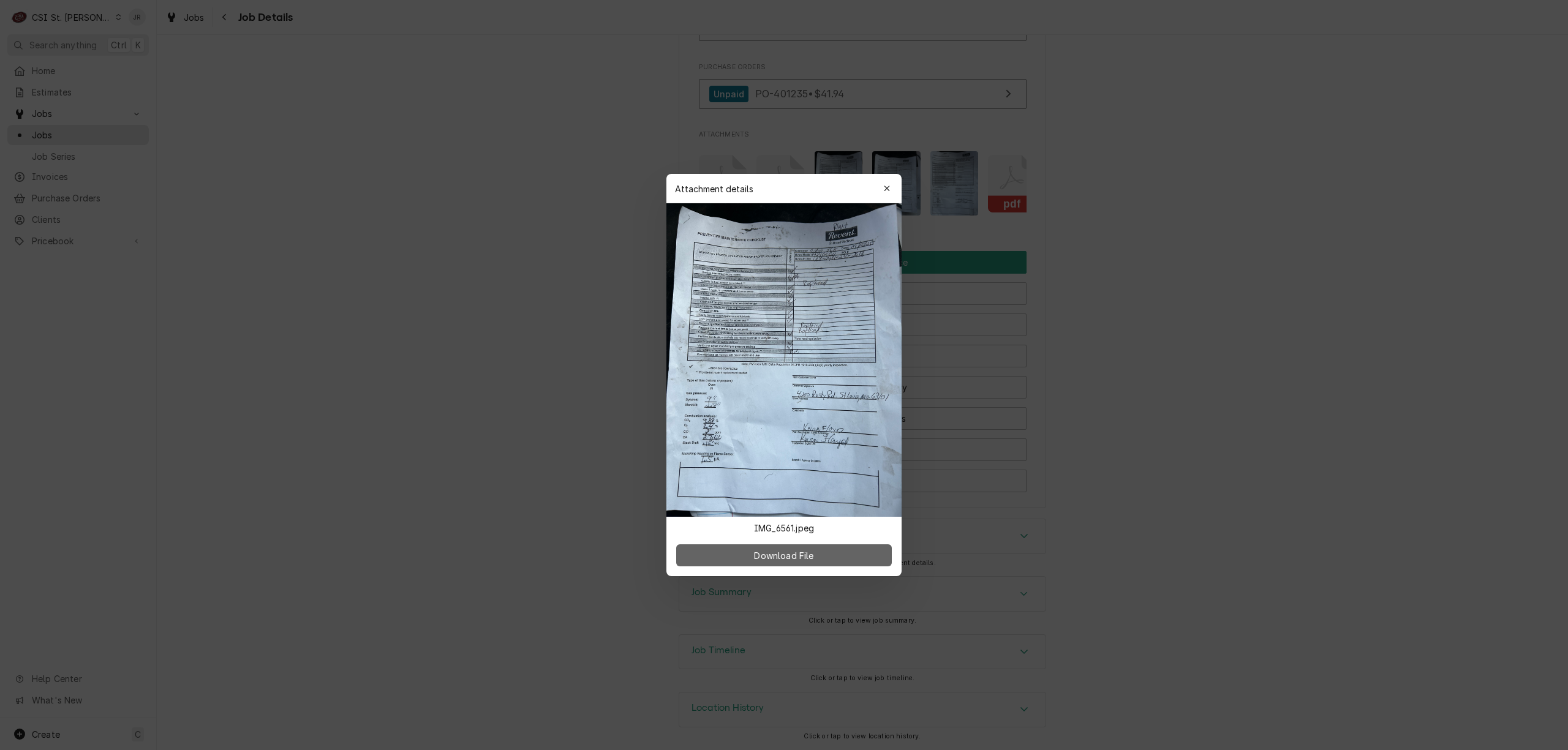
click at [844, 550] on button "Download File" at bounding box center [784, 556] width 215 height 22
click at [883, 189] on div "button" at bounding box center [887, 189] width 12 height 12
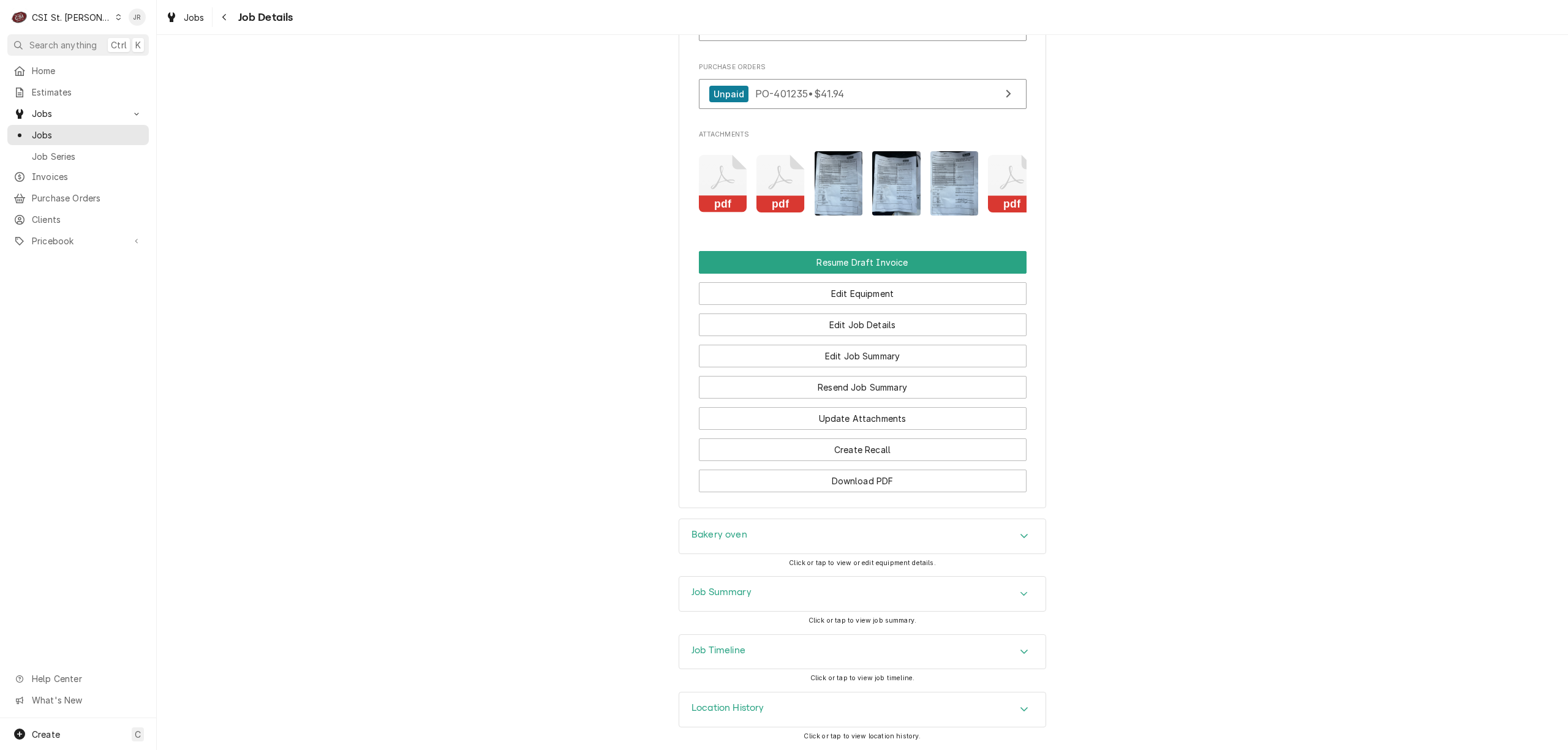
click at [885, 162] on img "Attachments" at bounding box center [896, 183] width 48 height 64
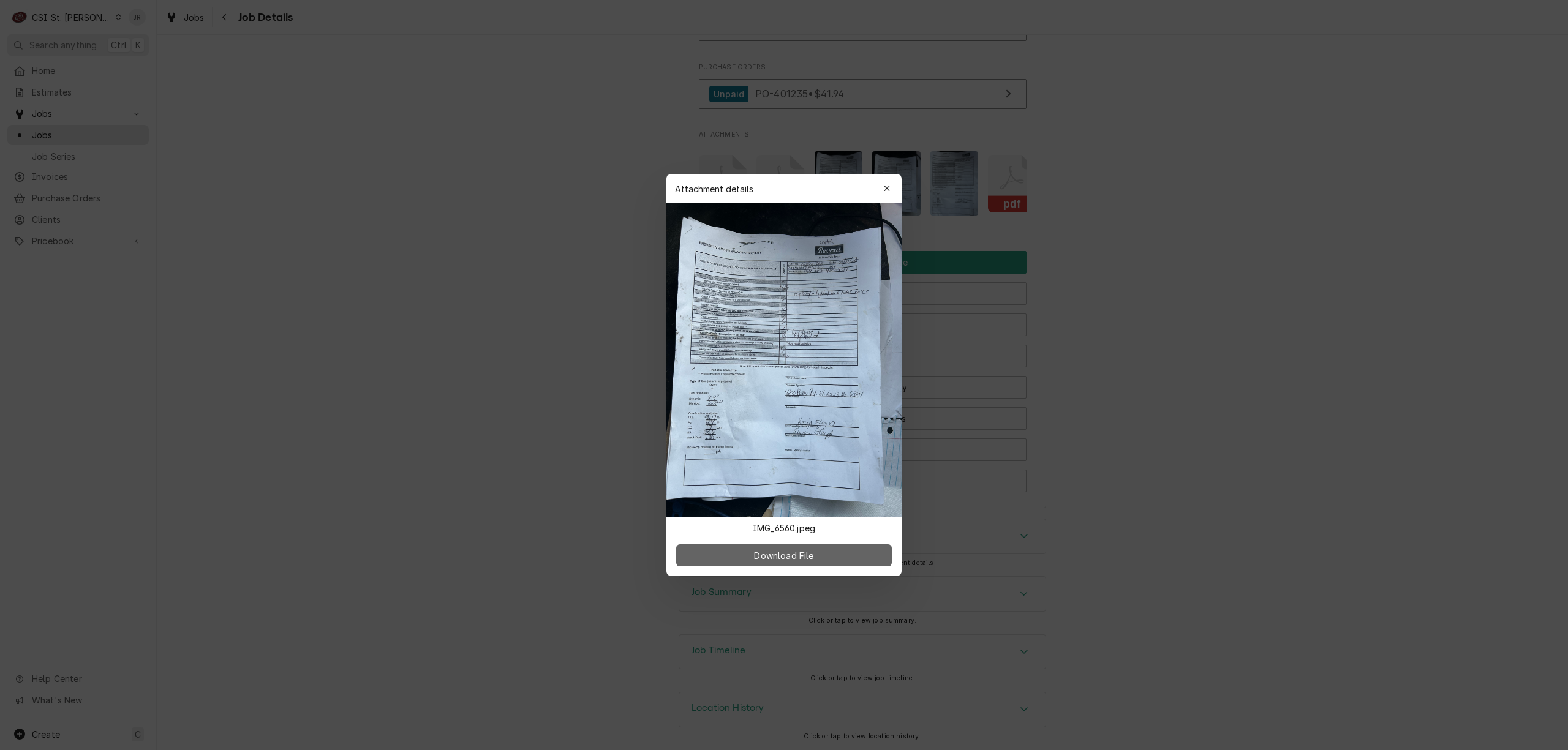
click at [857, 554] on button "Download File" at bounding box center [784, 556] width 215 height 22
click at [882, 190] on div "button" at bounding box center [887, 189] width 12 height 12
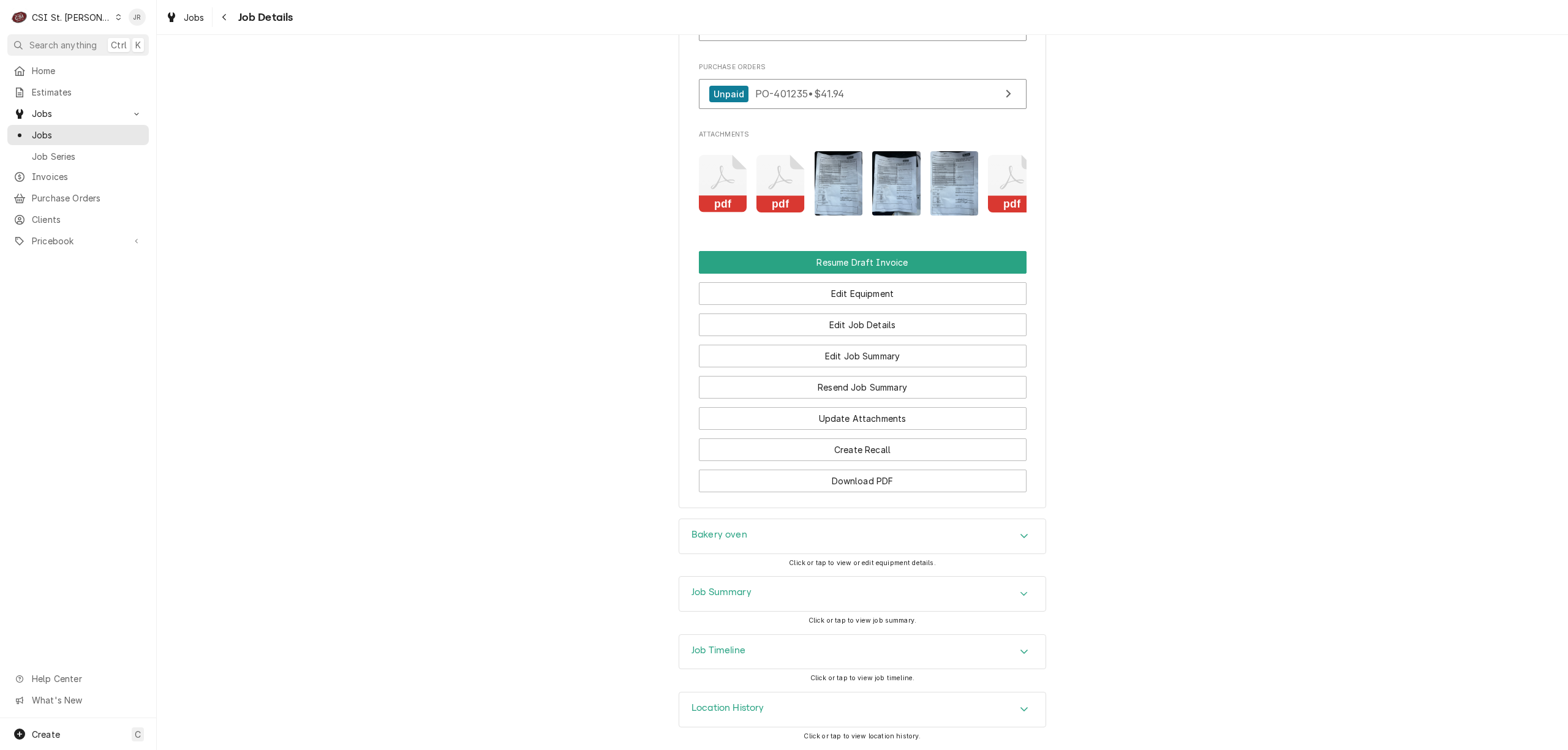
click at [942, 172] on img "Attachments" at bounding box center [955, 183] width 48 height 64
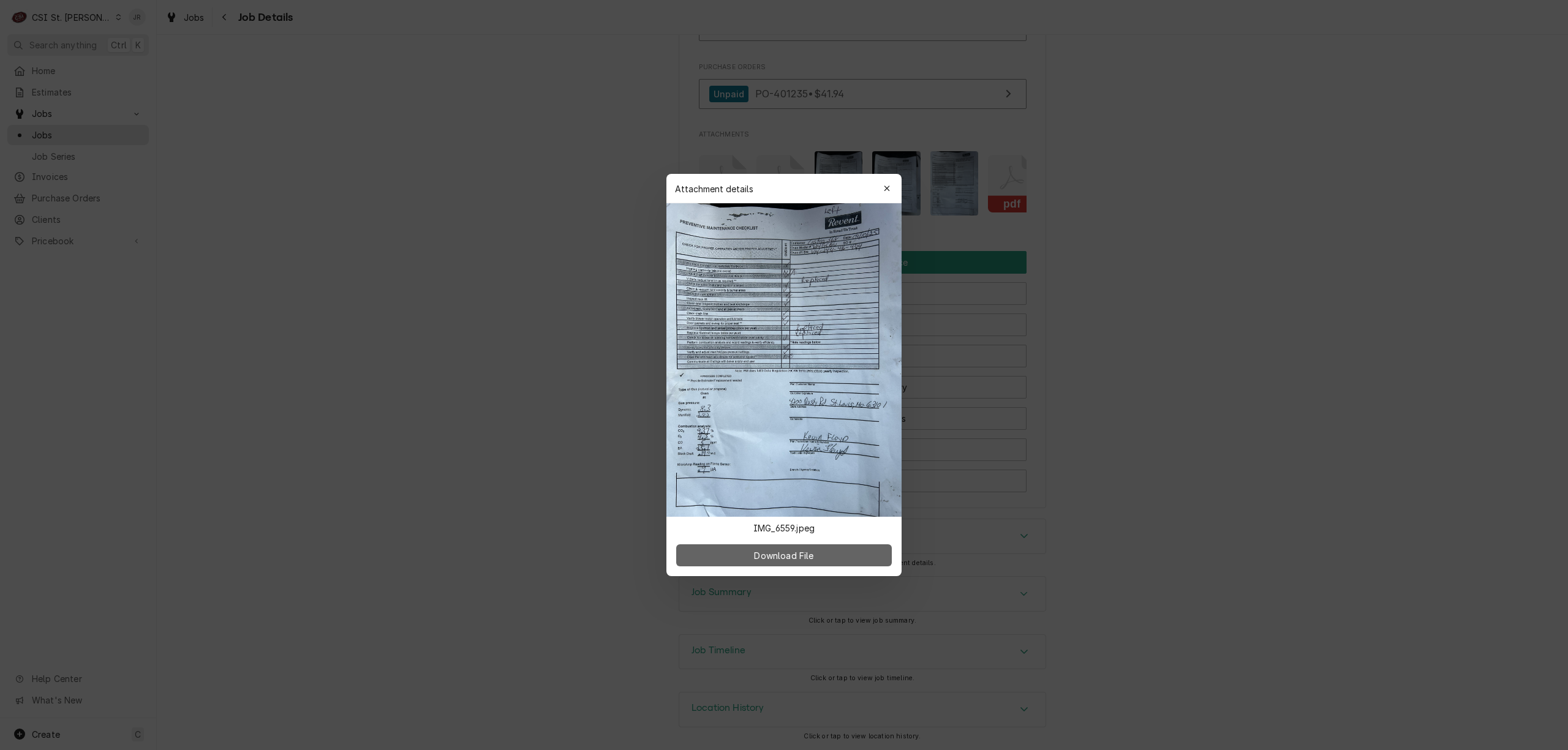
click at [836, 556] on button "Download File" at bounding box center [784, 556] width 215 height 22
click at [777, 554] on span "Download File" at bounding box center [784, 556] width 64 height 13
click at [788, 550] on span "Download File" at bounding box center [784, 556] width 64 height 13
click at [881, 191] on div "button" at bounding box center [887, 189] width 12 height 12
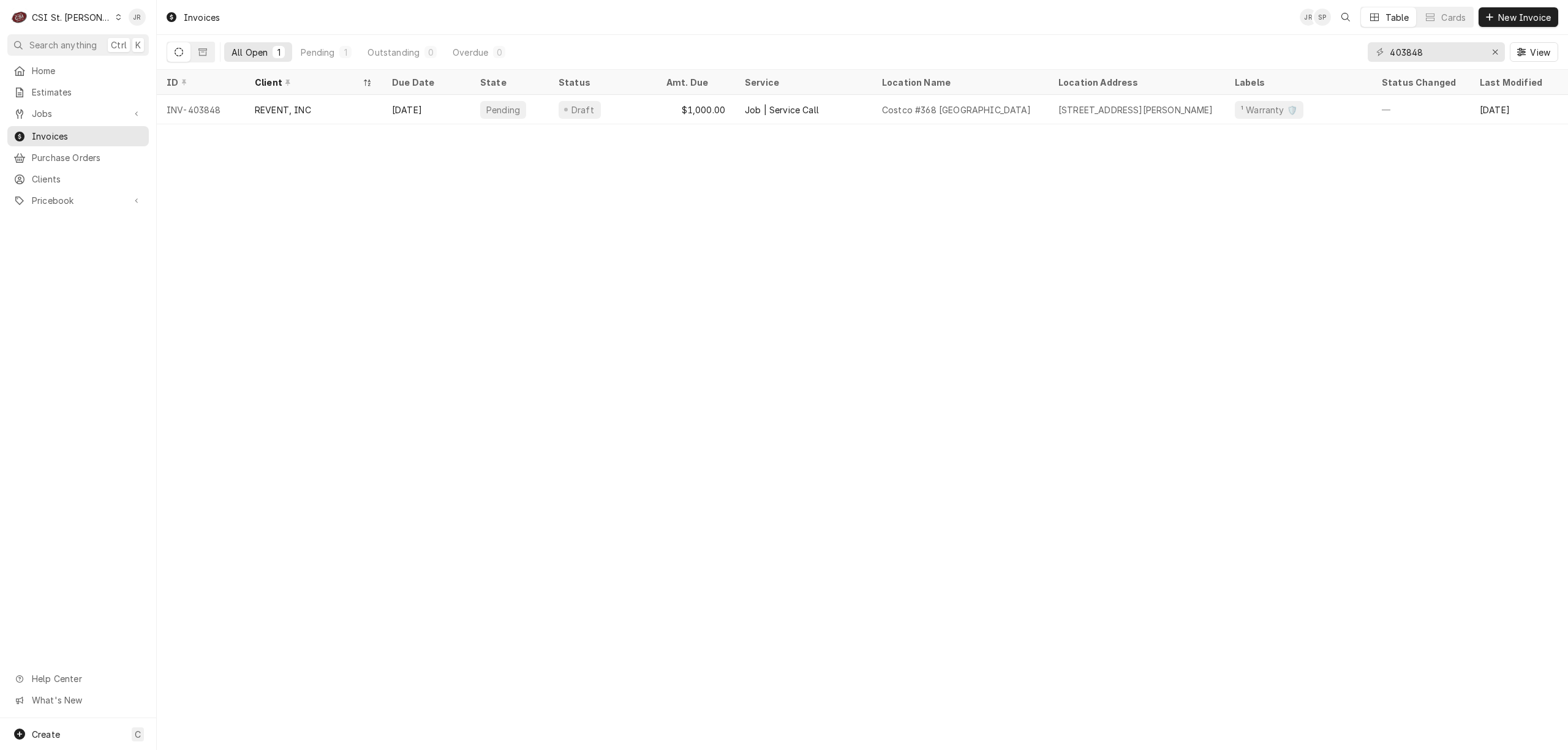
click at [63, 8] on div "C CSI St. Louis" at bounding box center [66, 17] width 118 height 25
click at [142, 25] on div "CSI Kansas City" at bounding box center [188, 24] width 162 height 13
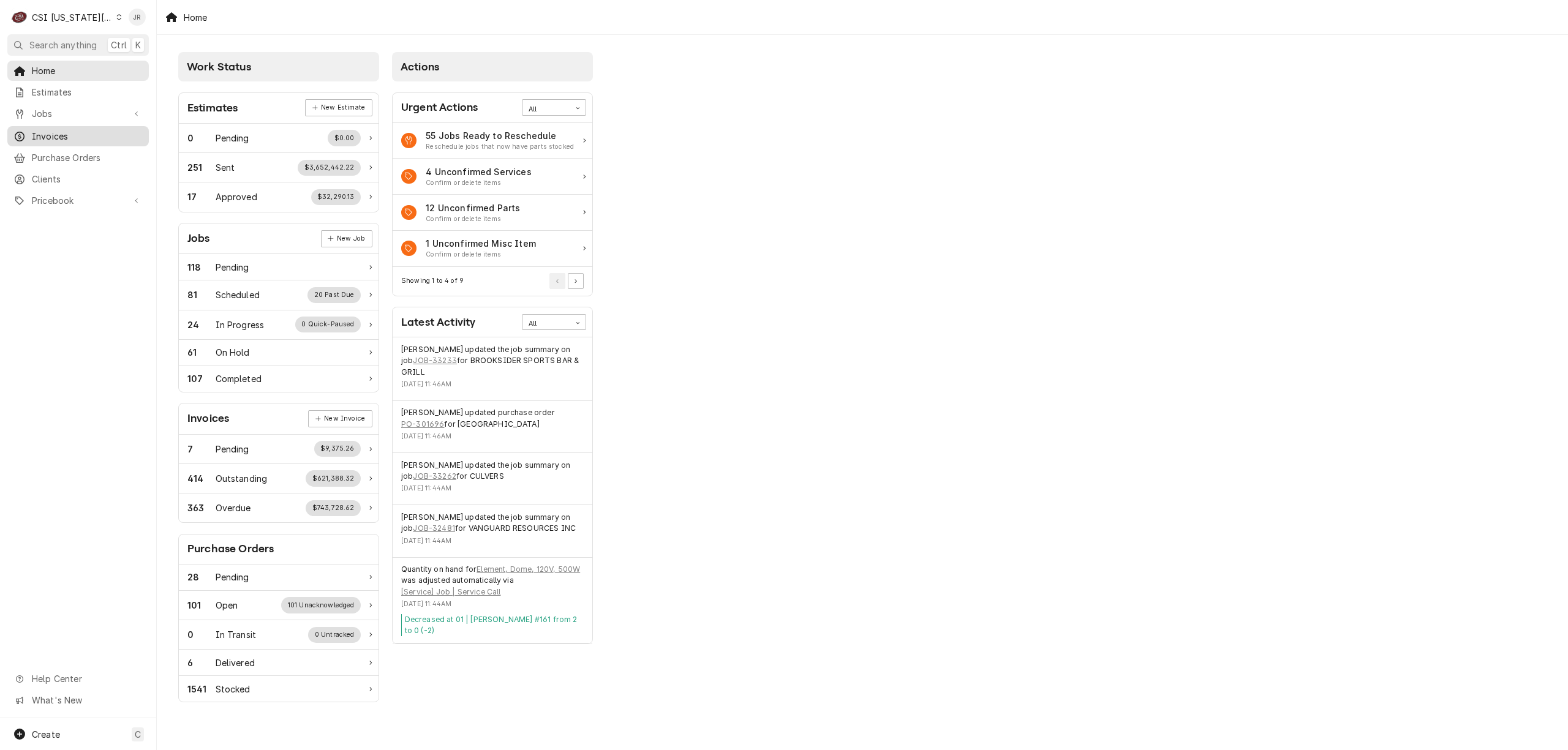
click at [98, 130] on span "Invoices" at bounding box center [87, 136] width 111 height 13
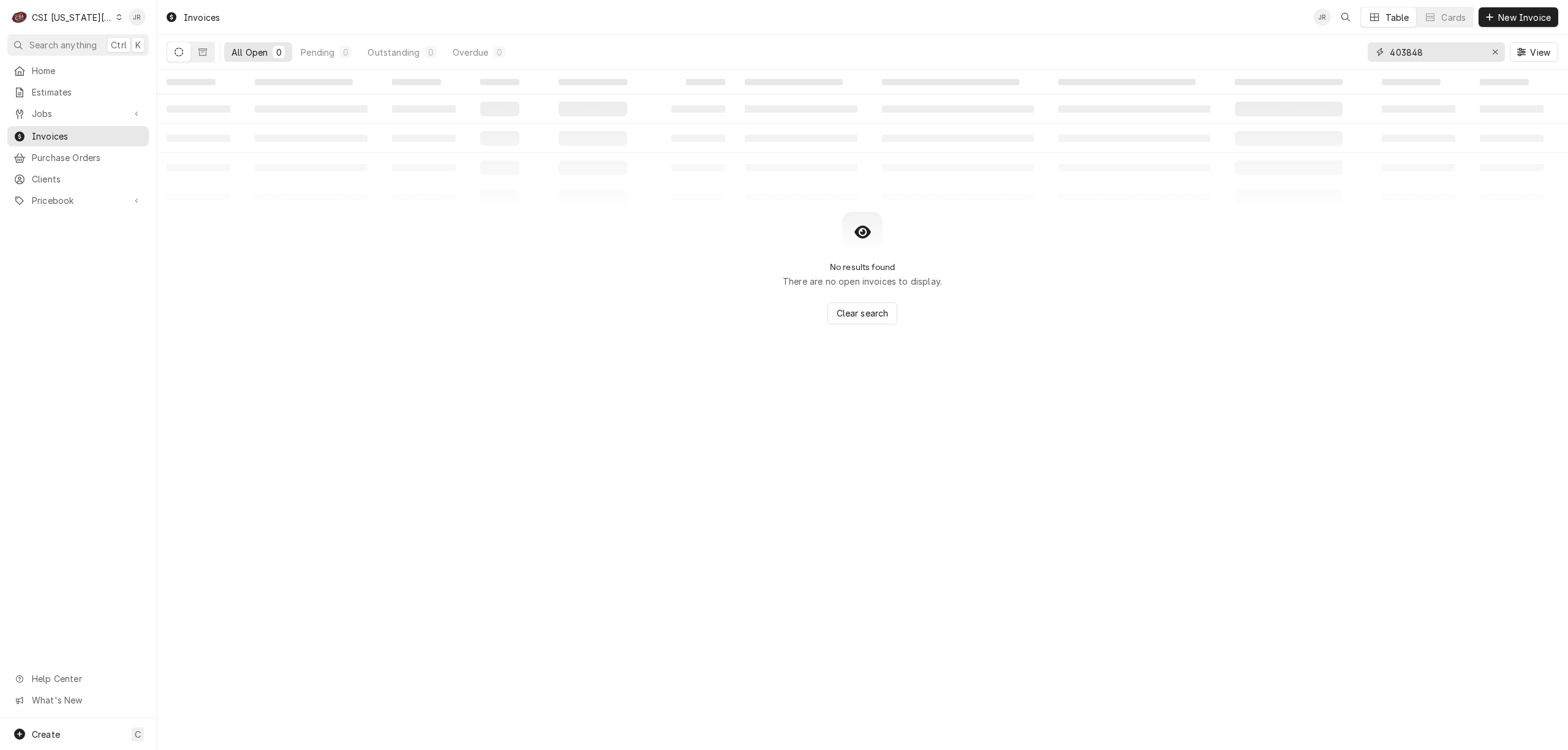
click at [1426, 52] on input "403848" at bounding box center [1436, 52] width 92 height 20
click at [1424, 52] on input "403848" at bounding box center [1436, 52] width 92 height 20
click at [1422, 51] on input "403848" at bounding box center [1436, 52] width 92 height 20
click at [1420, 50] on input "403848" at bounding box center [1436, 52] width 92 height 20
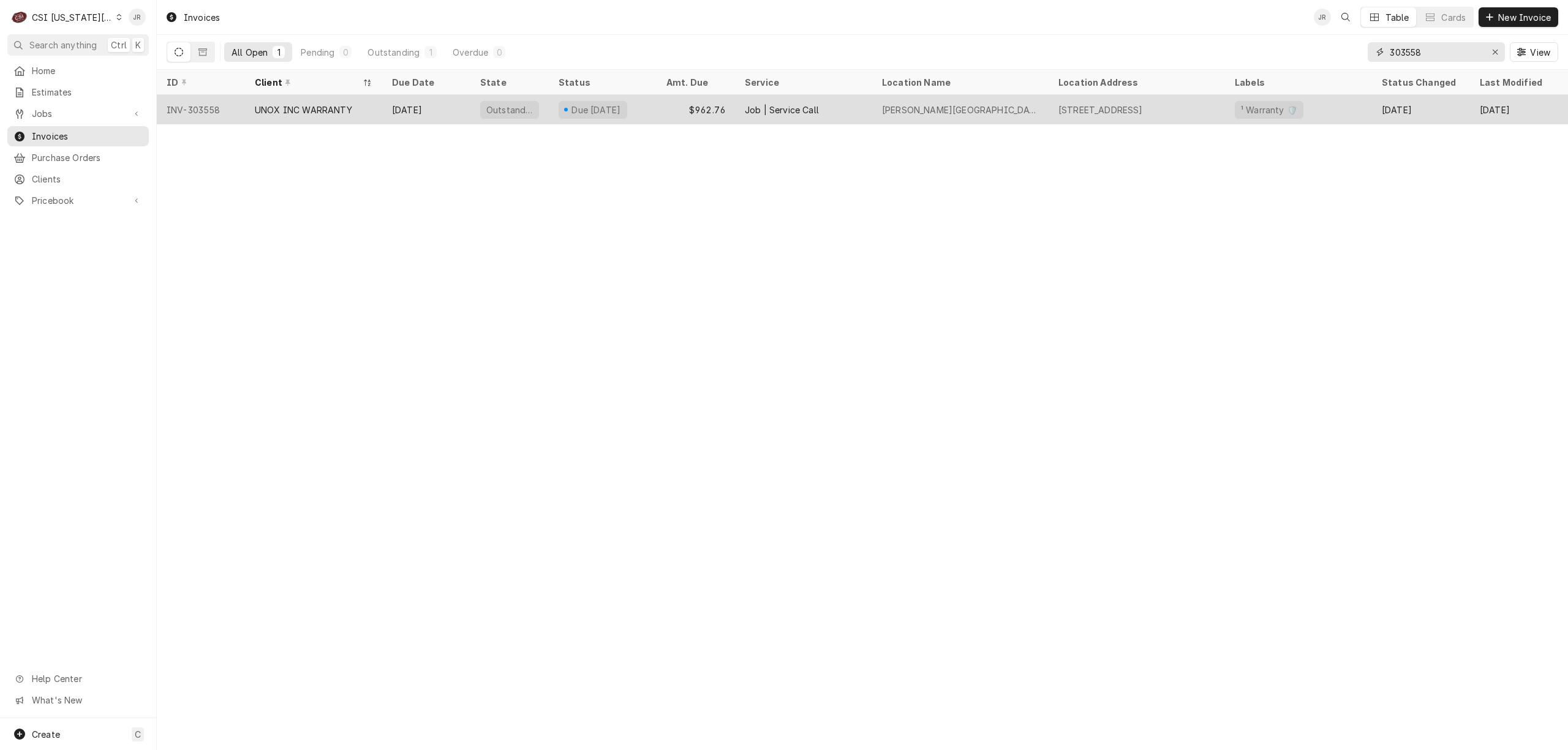
type input "303558"
drag, startPoint x: 453, startPoint y: 101, endPoint x: 464, endPoint y: 111, distance: 14.9
click at [461, 106] on div "Oct 30" at bounding box center [426, 109] width 88 height 29
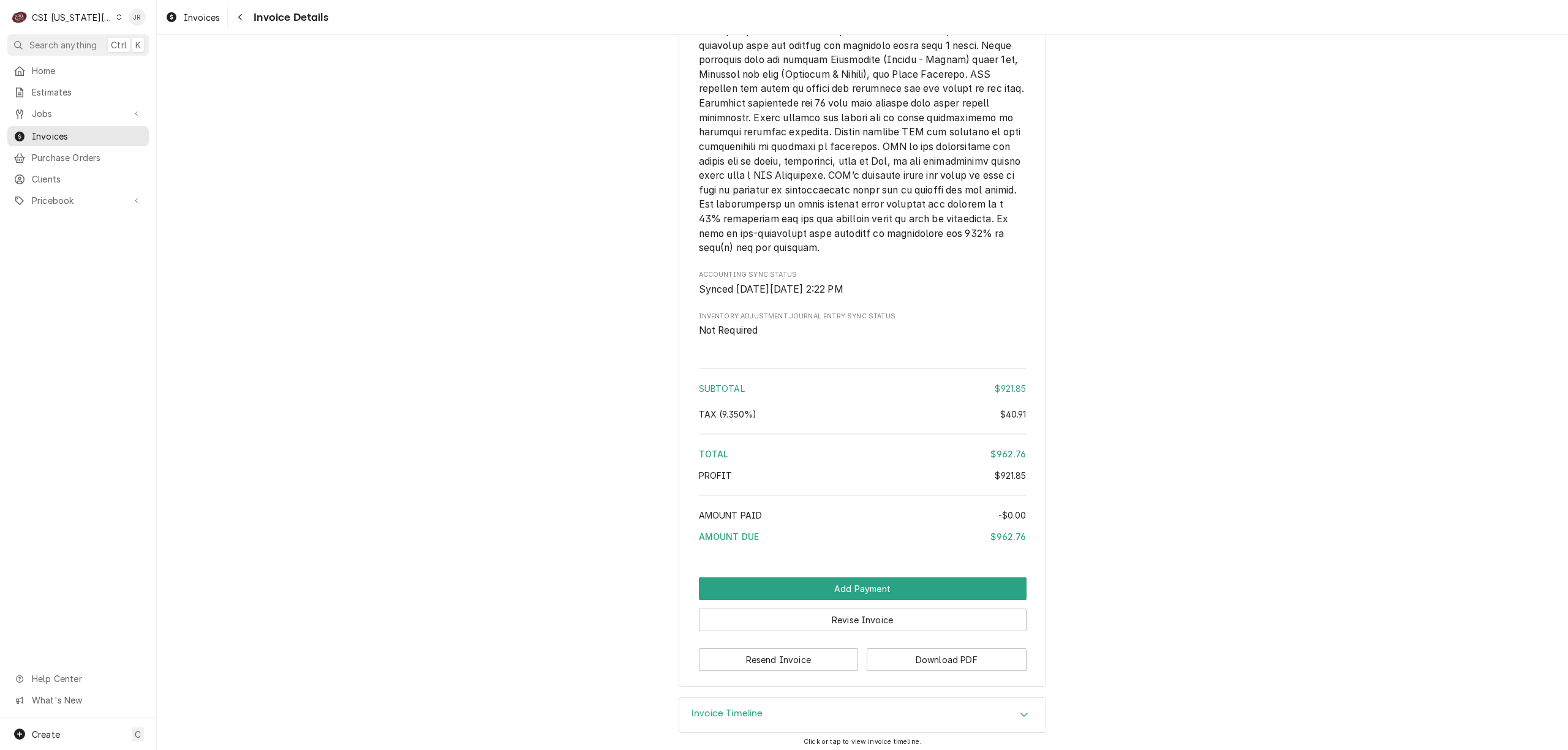
scroll to position [2082, 0]
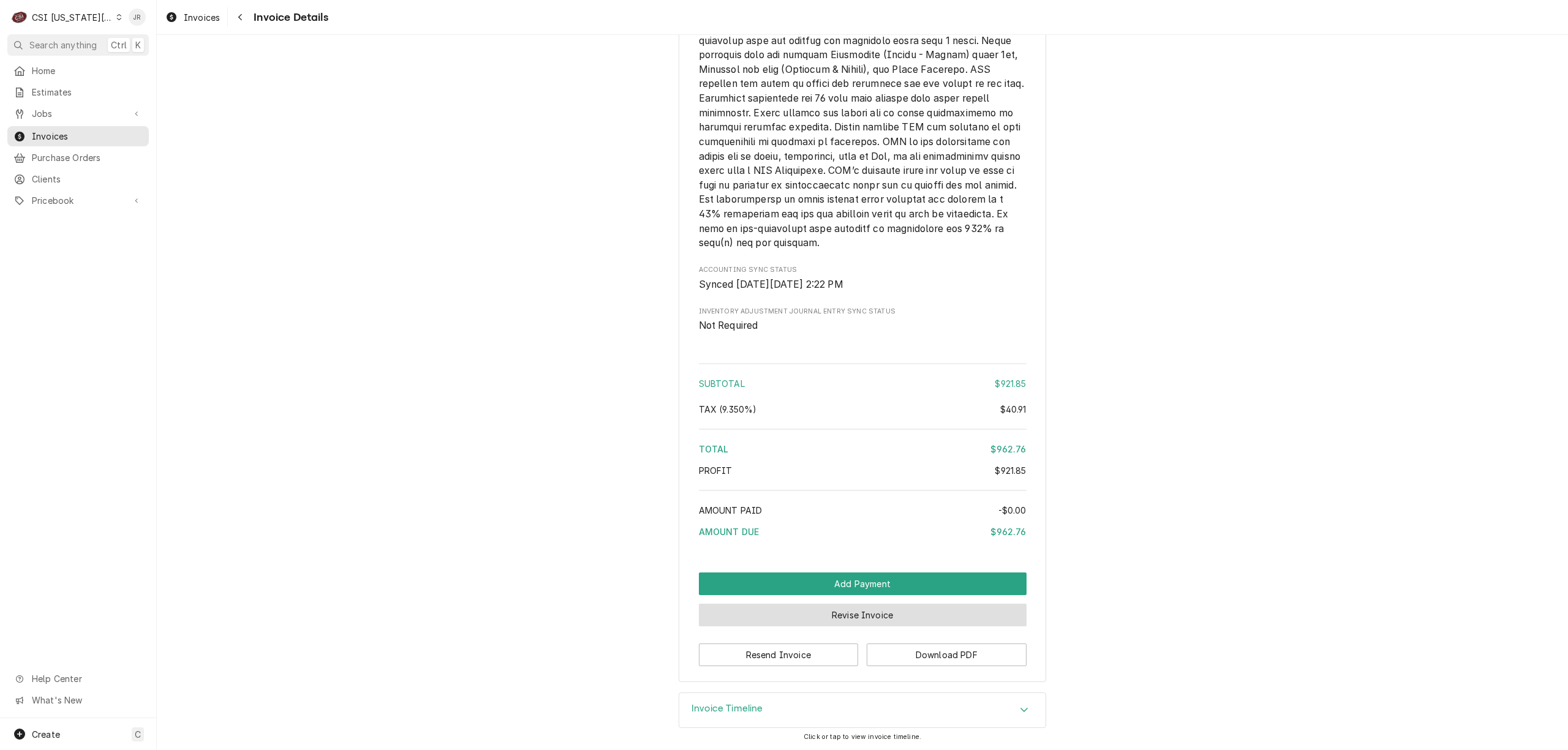
click at [828, 611] on button "Revise Invoice" at bounding box center [862, 615] width 327 height 23
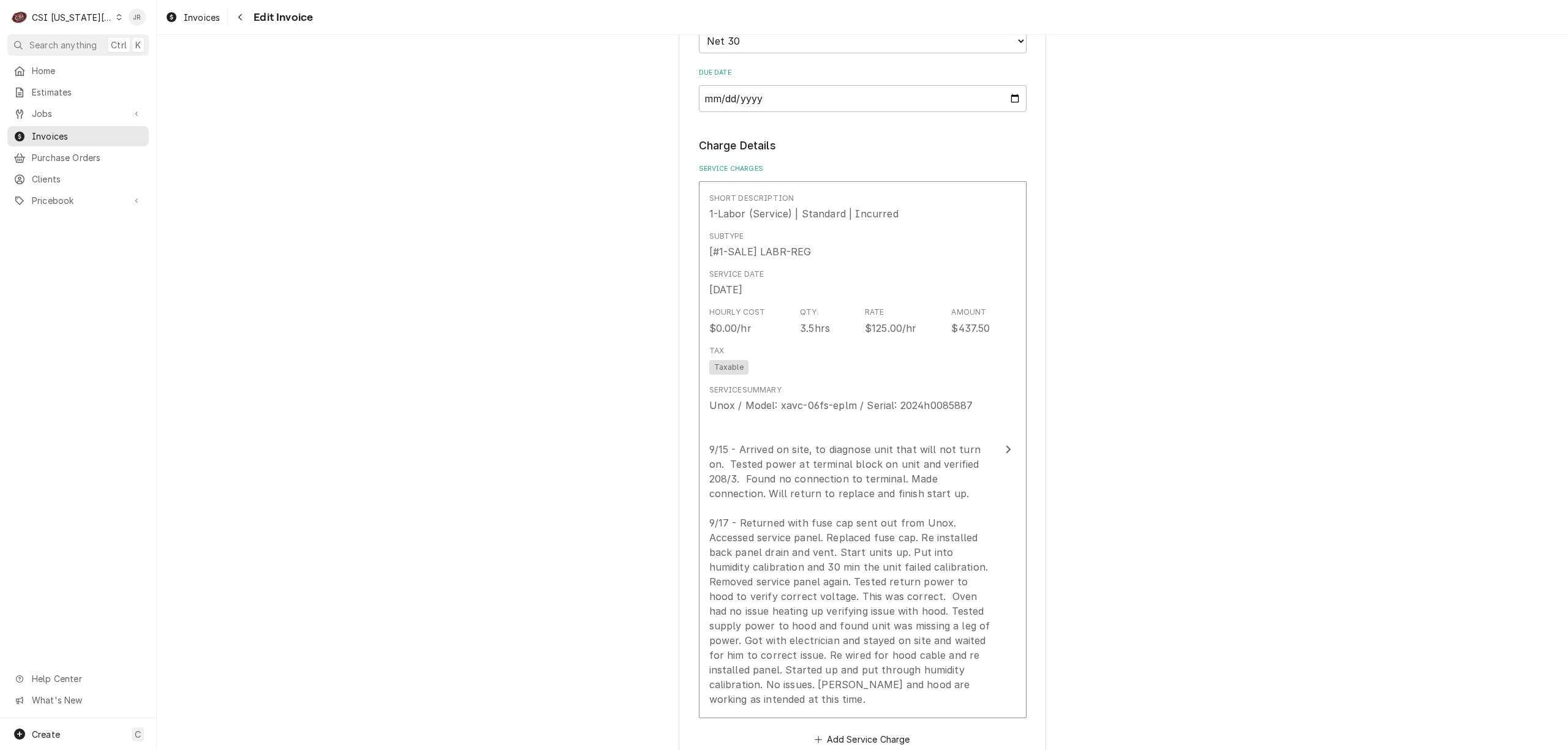
scroll to position [1225, 0]
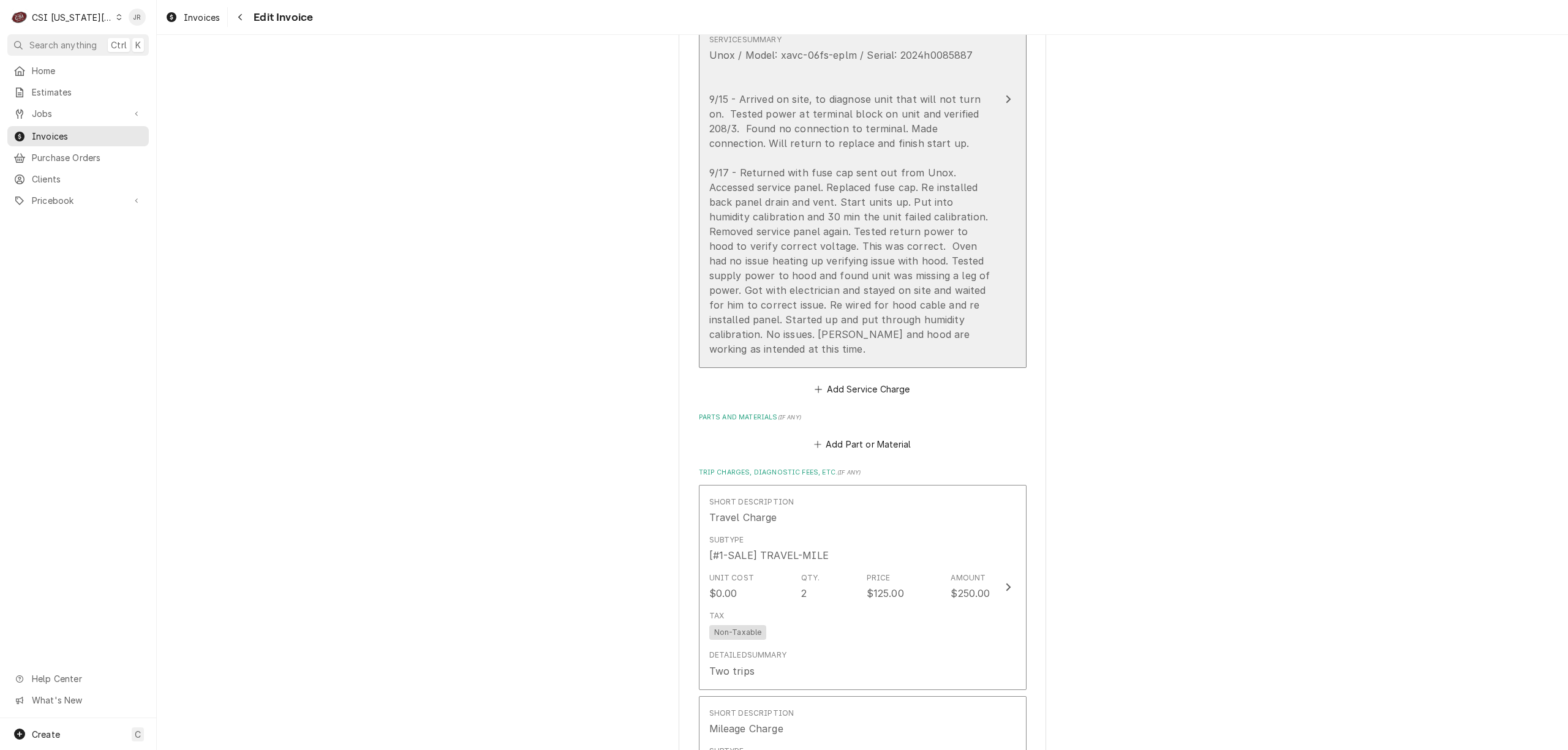
click at [902, 199] on div "Unox / Model: xavc-06fs-eplm / Serial: 2024h0085887 9/15 - Arrived on site, to …" at bounding box center [850, 202] width 281 height 309
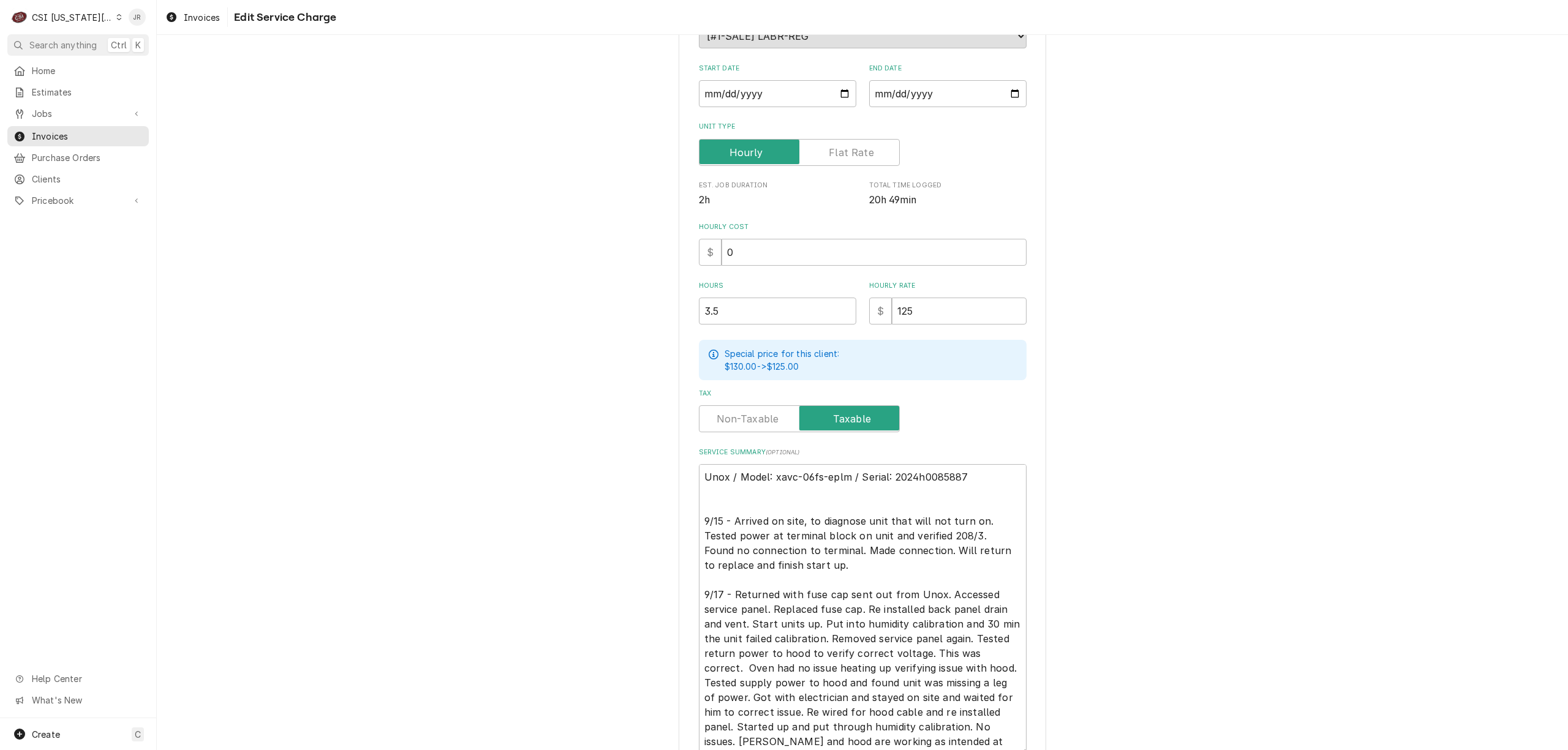
scroll to position [283, 0]
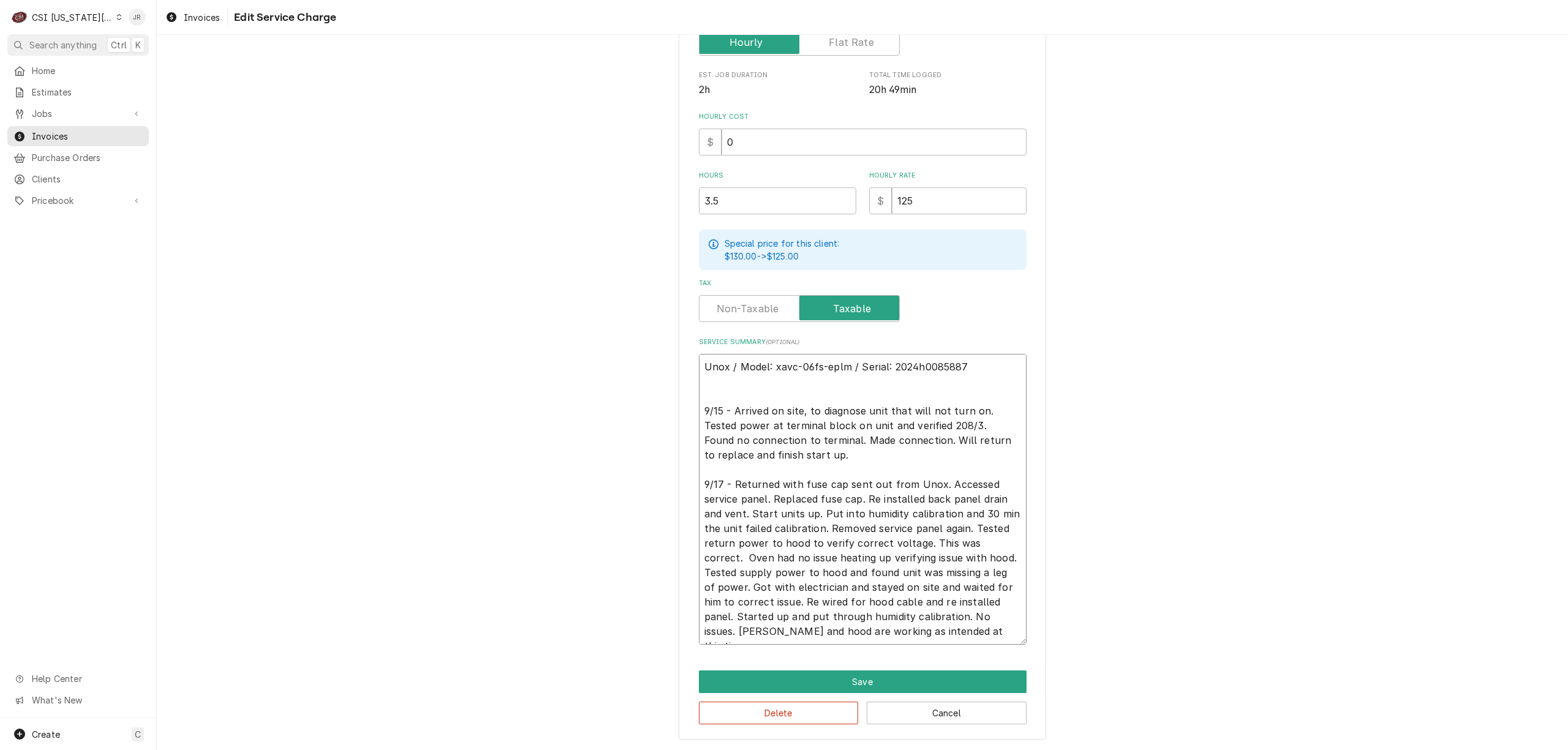
click at [797, 465] on textarea "Unox / Model: xavc-06fs-eplm / Serial: 2024h0085887 9/15 - Arrived on site, to …" at bounding box center [862, 499] width 327 height 291
drag, startPoint x: 728, startPoint y: 483, endPoint x: 637, endPoint y: 462, distance: 93.4
click at [625, 462] on div "Use the fields below to edit this service charge Short Description 1-Labor (Ser…" at bounding box center [862, 257] width 1411 height 986
type textarea "x"
type textarea "Unox / Model: xavc-06fs-eplm / Serial: 2024h0085887 9/15 - Arrived on site, to …"
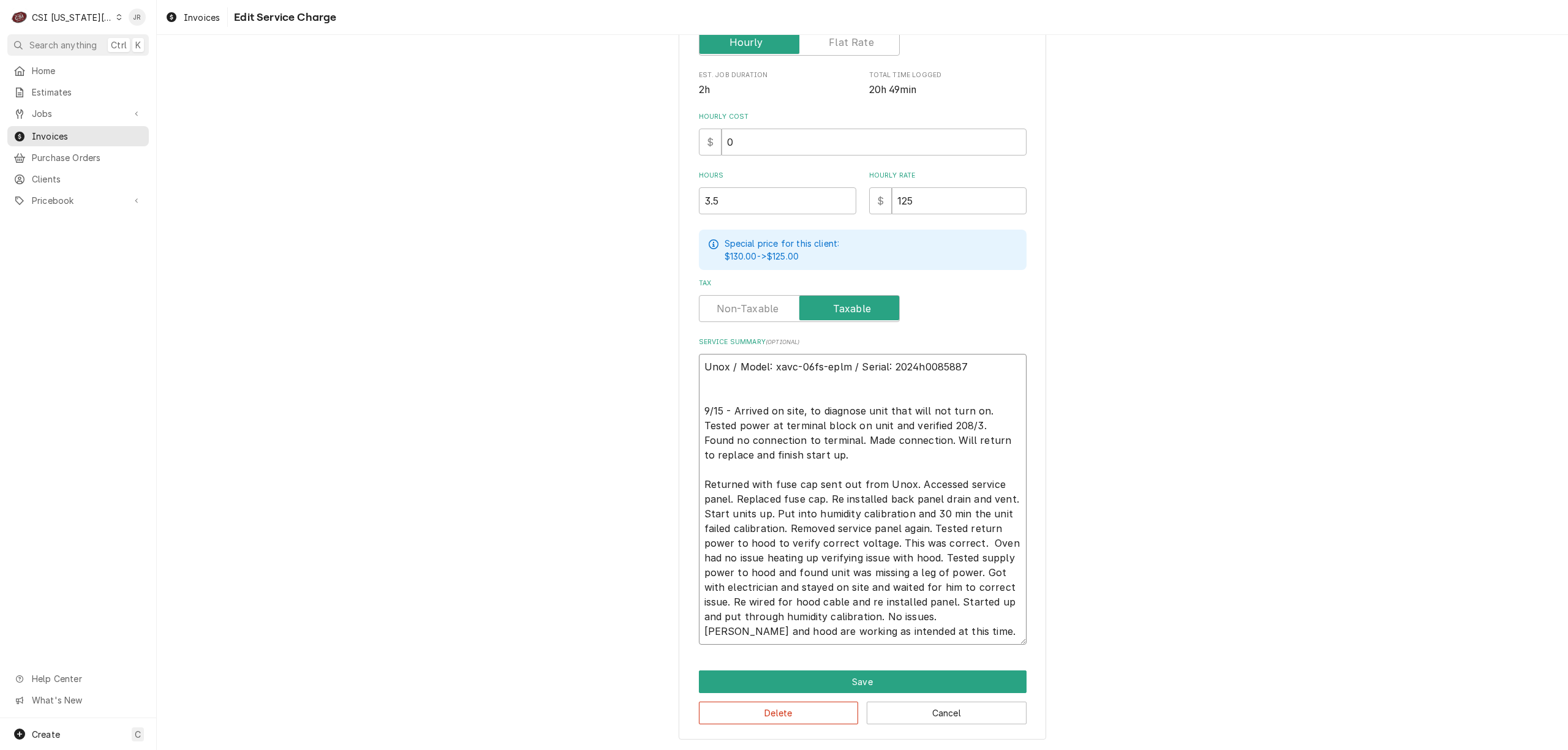
type textarea "x"
type textarea "Unox / Model: xavc-06fs-eplm / Serial: 2024h0085887 9/15 - Arrived on site, to …"
type textarea "x"
type textarea "Unox / Model: xavc-06fs-eplm / Serial: 2024h0085887 9/15 - Arrived on site, to …"
type textarea "x"
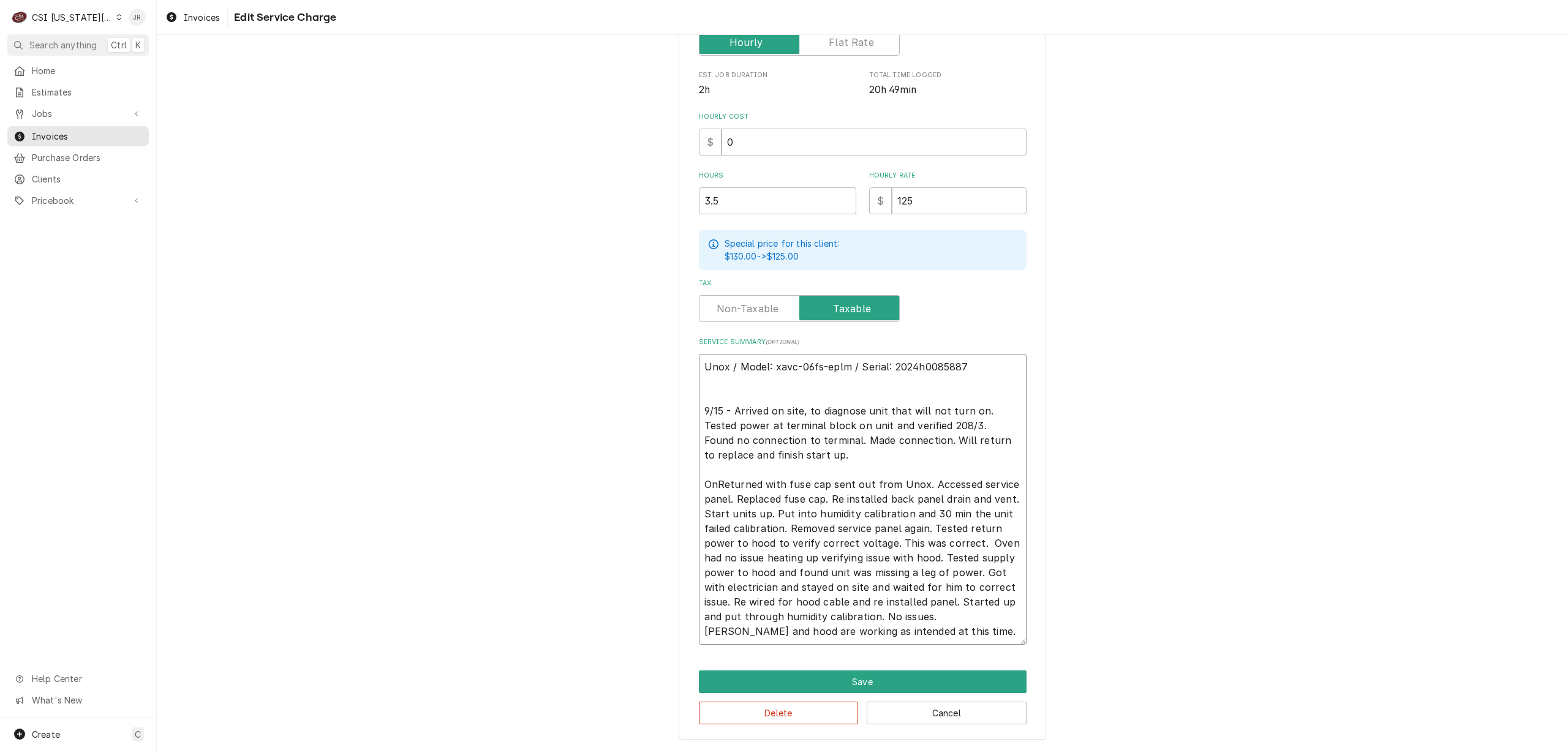
type textarea "Unox / Model: xavc-06fs-eplm / Serial: 2024h0085887 9/15 - Arrived on site, to …"
type textarea "x"
type textarea "Unox / Model: xavc-06fs-eplm / Serial: 2024h0085887 9/15 - Arrived on site, to …"
type textarea "x"
type textarea "Unox / Model: xavc-06fs-eplm / Serial: 2024h0085887 9/15 - Arrived on site, to …"
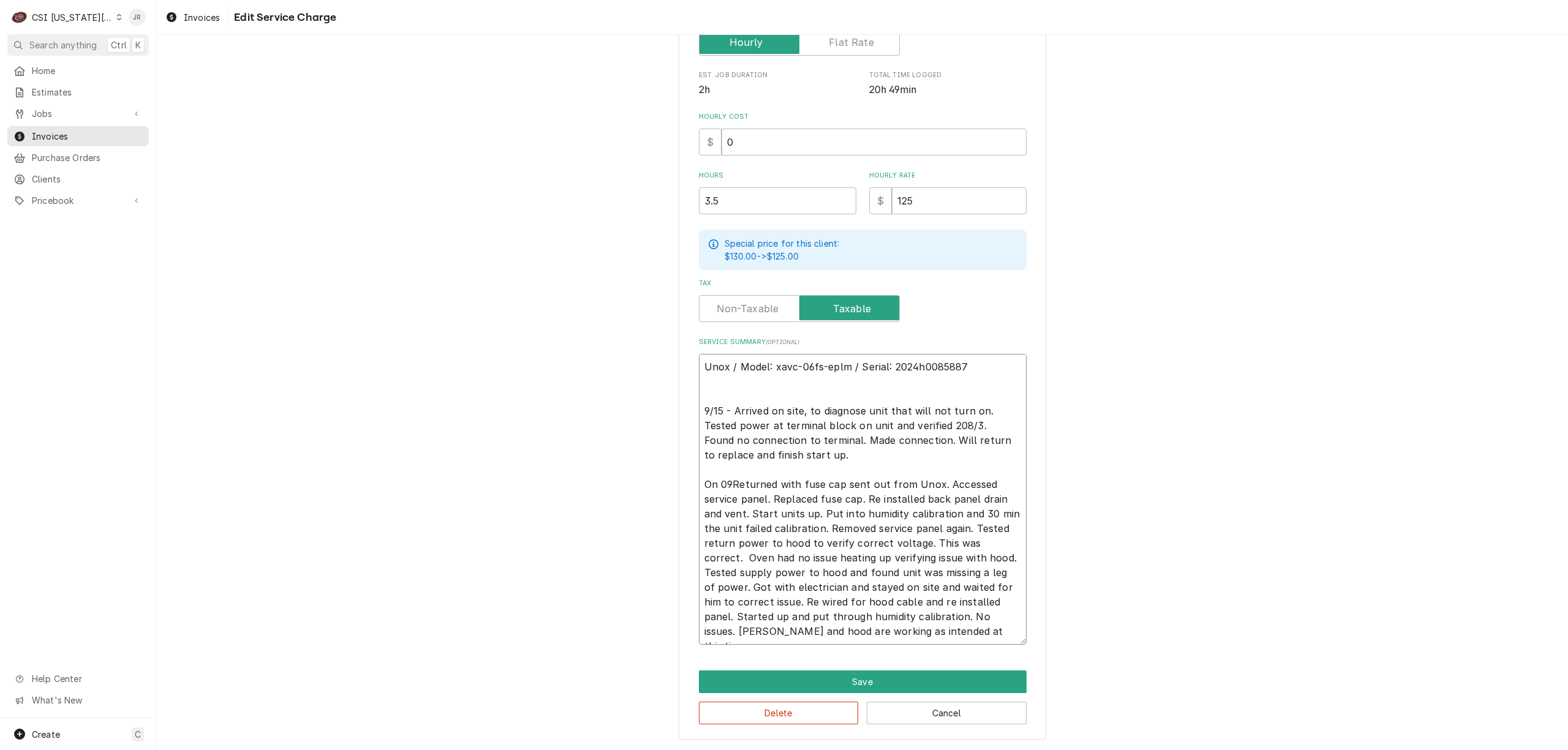
type textarea "x"
type textarea "Unox / Model: xavc-06fs-eplm / Serial: 2024h0085887 9/15 - Arrived on site, to …"
type textarea "x"
type textarea "Unox / Model: xavc-06fs-eplm / Serial: 2024h0085887 9/15 - Arrived on site, to …"
type textarea "x"
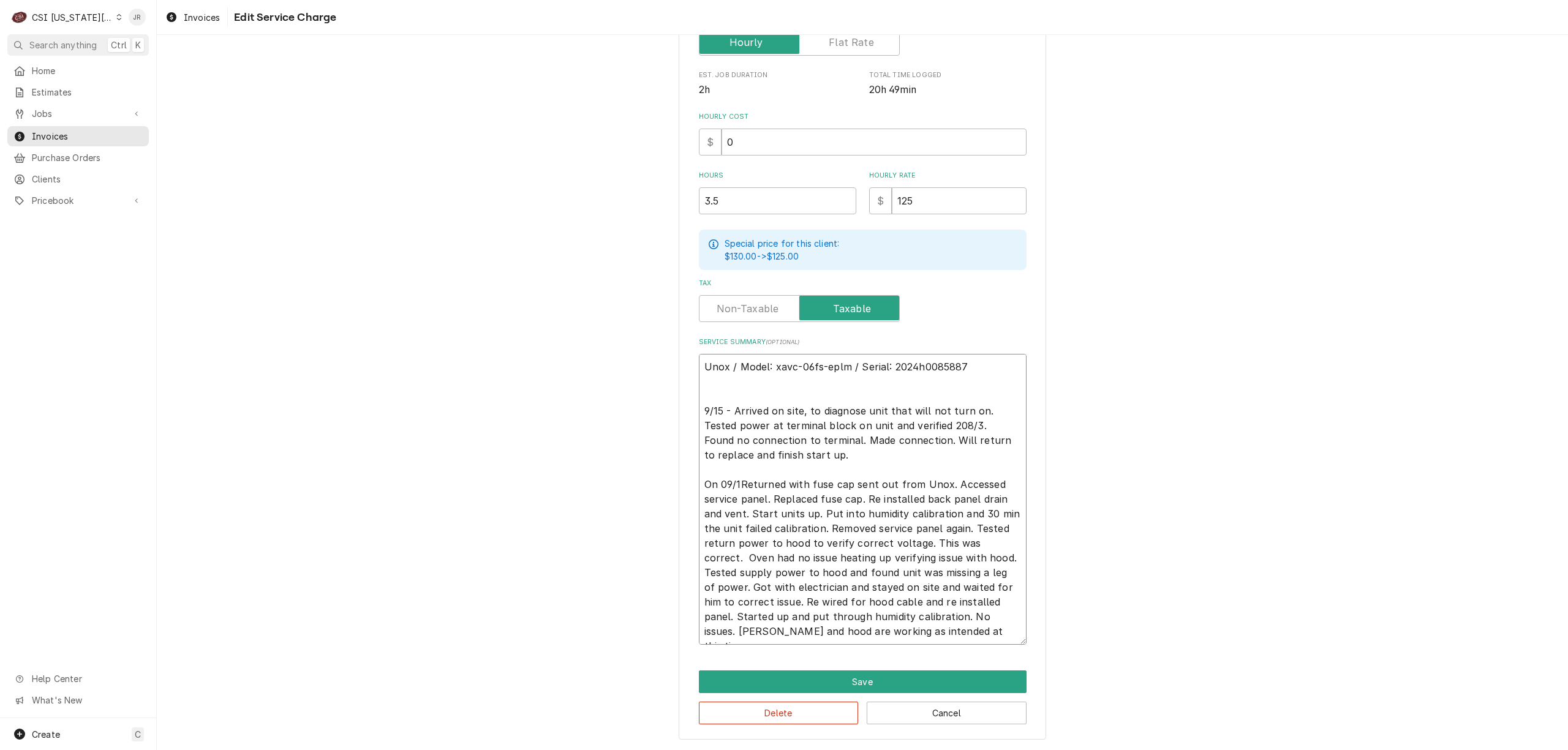
type textarea "Unox / Model: xavc-06fs-eplm / Serial: 2024h0085887 9/15 - Arrived on site, to …"
type textarea "x"
type textarea "Unox / Model: xavc-06fs-eplm / Serial: 2024h0085887 9/15 - Arrived on site, to …"
type textarea "x"
type textarea "Unox / Model: xavc-06fs-eplm / Serial: 2024h0085887 9/15 - Arrived on site, to …"
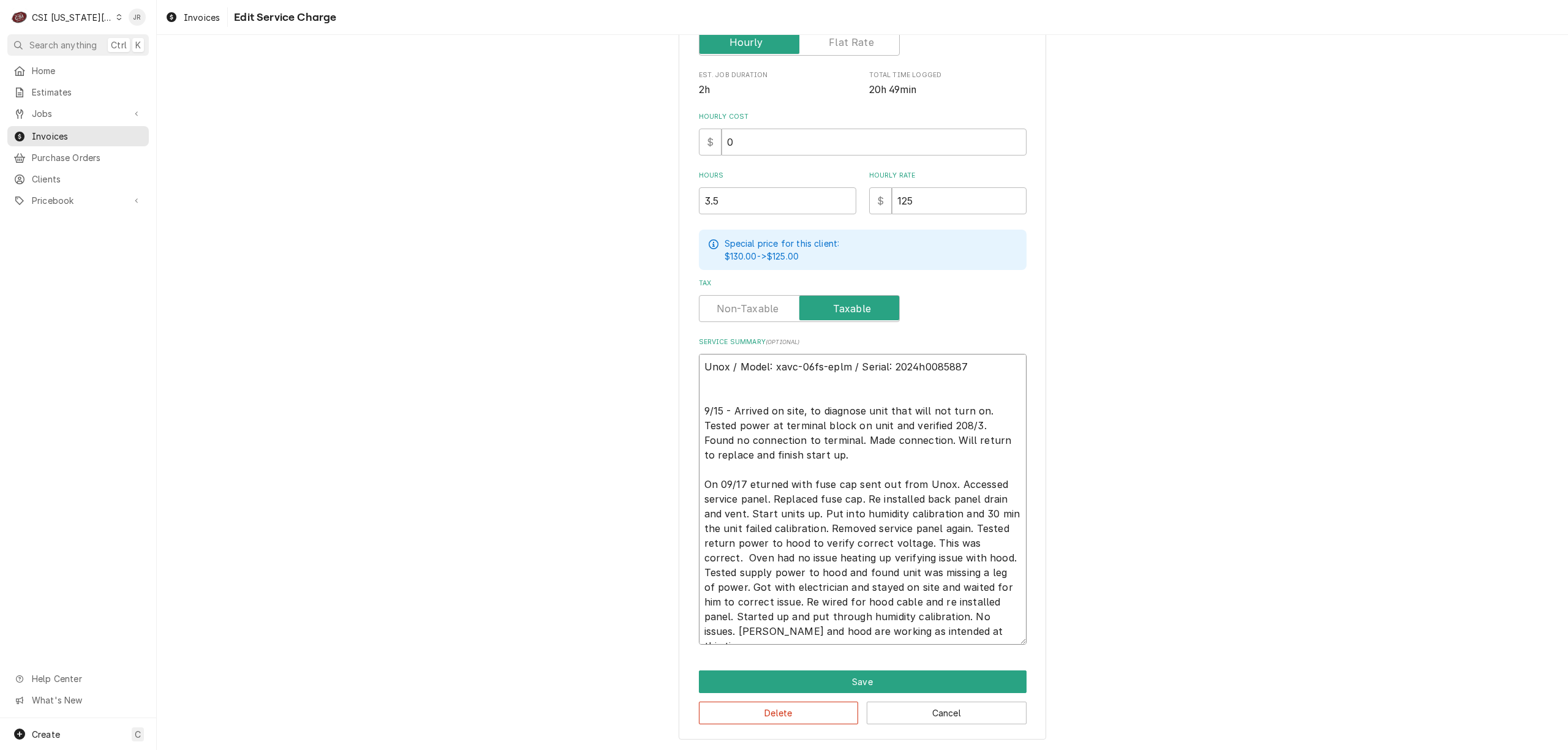
type textarea "x"
type textarea "Unox / Model: xavc-06fs-eplm / Serial: 2024h0085887 9/15 - Arrived on site, to …"
type textarea "x"
type textarea "Unox / Model: xavc-06fs-eplm / Serial: 2024h0085887 9/15 - Arrived on site, to …"
type textarea "x"
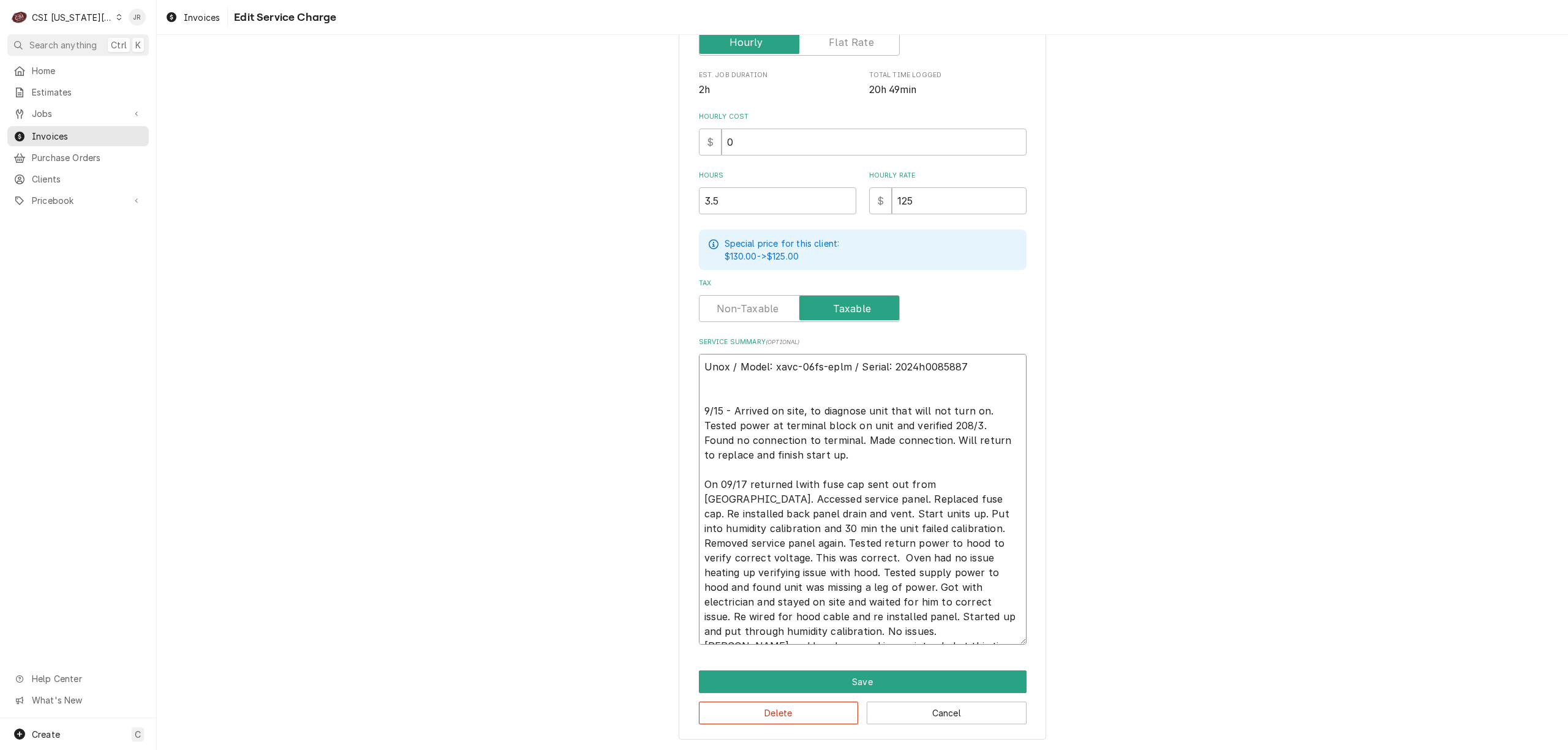
type textarea "Unox / Model: xavc-06fs-eplm / Serial: 2024h0085887 9/15 - Arrived on site, to …"
type textarea "x"
type textarea "Unox / Model: xavc-06fs-eplm / Serial: 2024h0085887 9/15 - Arrived on site, to …"
type textarea "x"
type textarea "Unox / Model: xavc-06fs-eplm / Serial: 2024h0085887 9/15 - Arrived on site, to …"
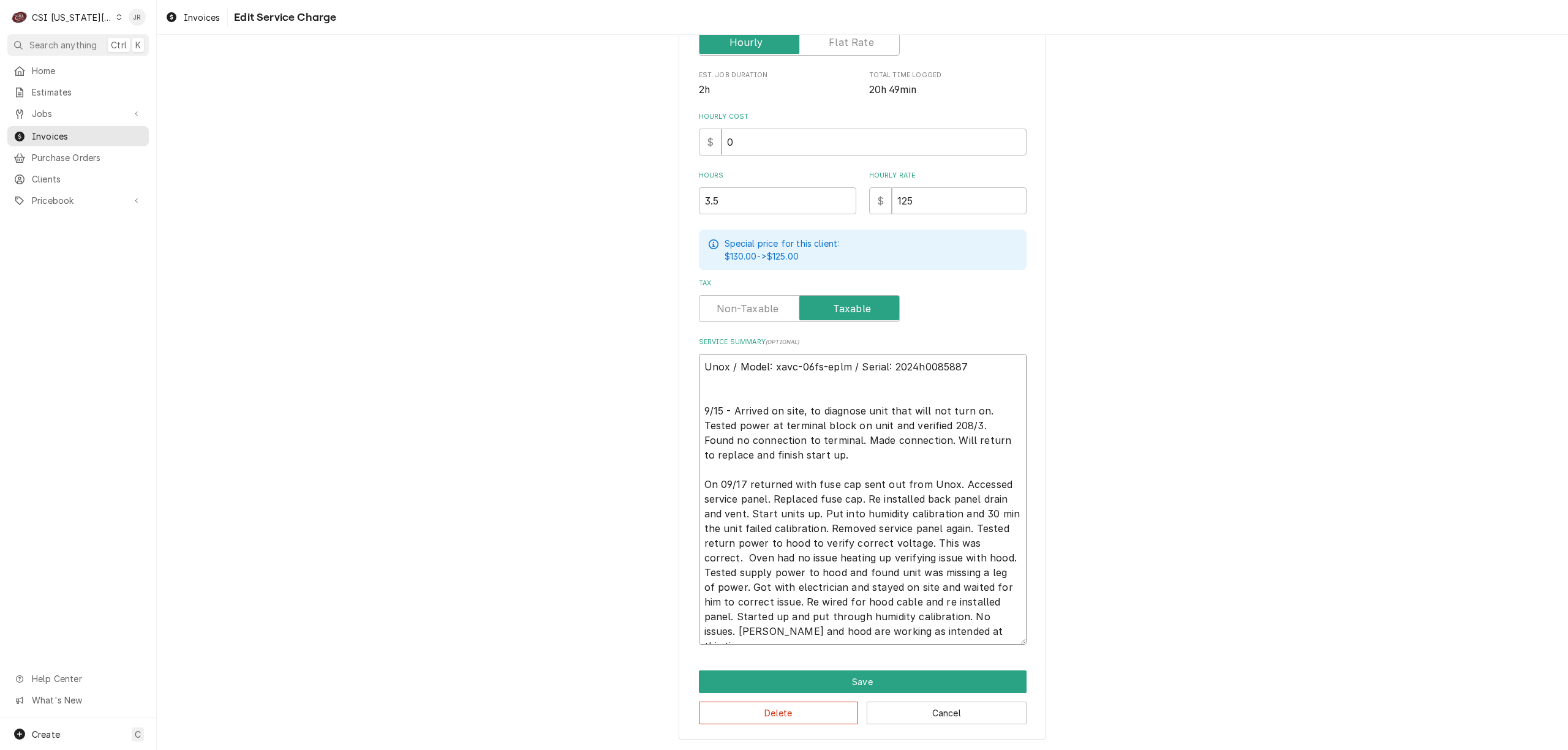
type textarea "x"
type textarea "Unox / Model: xavc-06fs-eplm / Serial: 2024h0085887 9/15 - Arrived on site, to …"
type textarea "x"
type textarea "Unox / Model: xavc-06fs-eplm / Serial: 2024h0085887 9/15 - Arrived on site, to …"
type textarea "x"
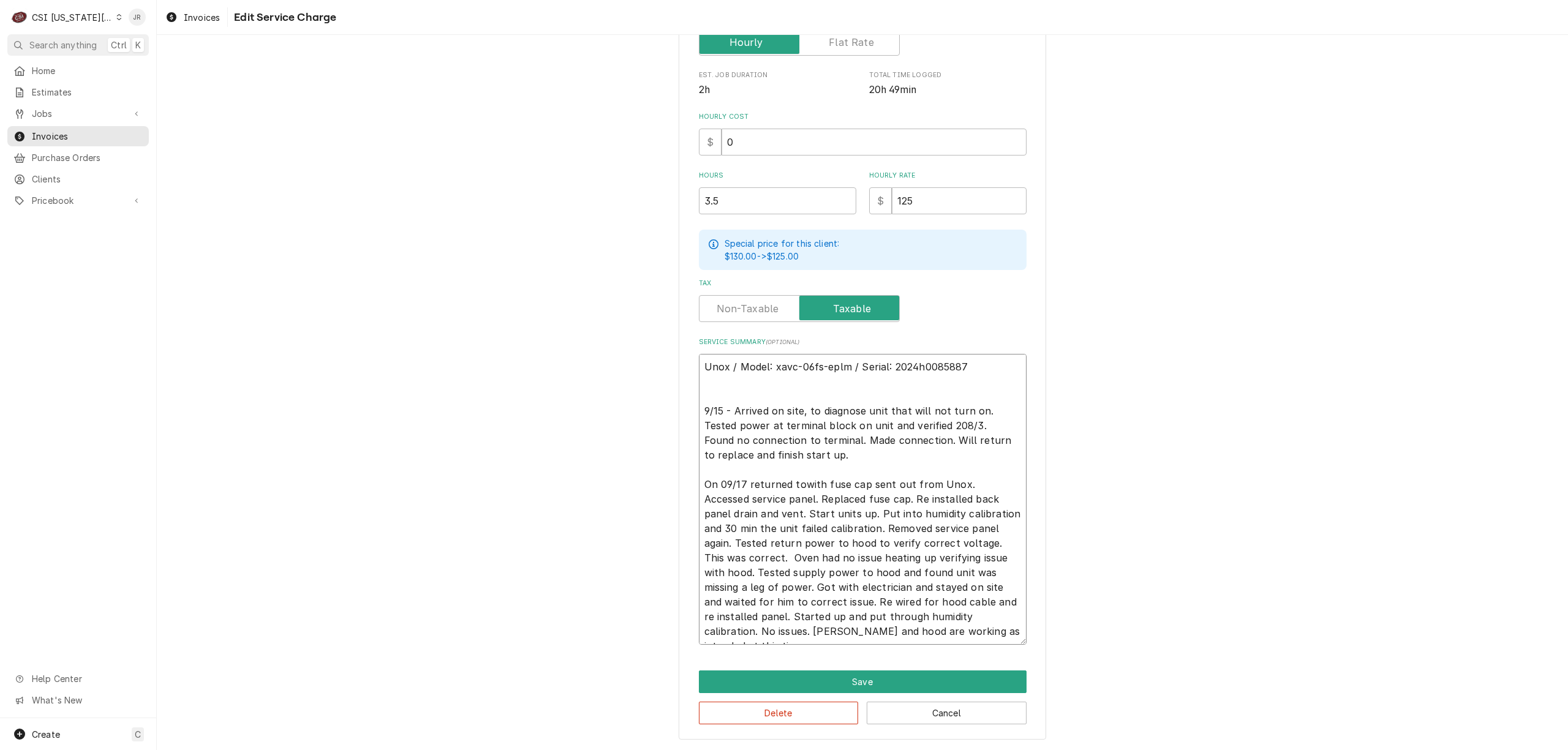
type textarea "Unox / Model: xavc-06fs-eplm / Serial: 2024h0085887 9/15 - Arrived on site, to …"
type textarea "x"
type textarea "Unox / Model: xavc-06fs-eplm / Serial: 2024h0085887 9/15 - Arrived on site, to …"
type textarea "x"
type textarea "Unox / Model: xavc-06fs-eplm / Serial: 2024h0085887 9/15 - Arrived on site, to …"
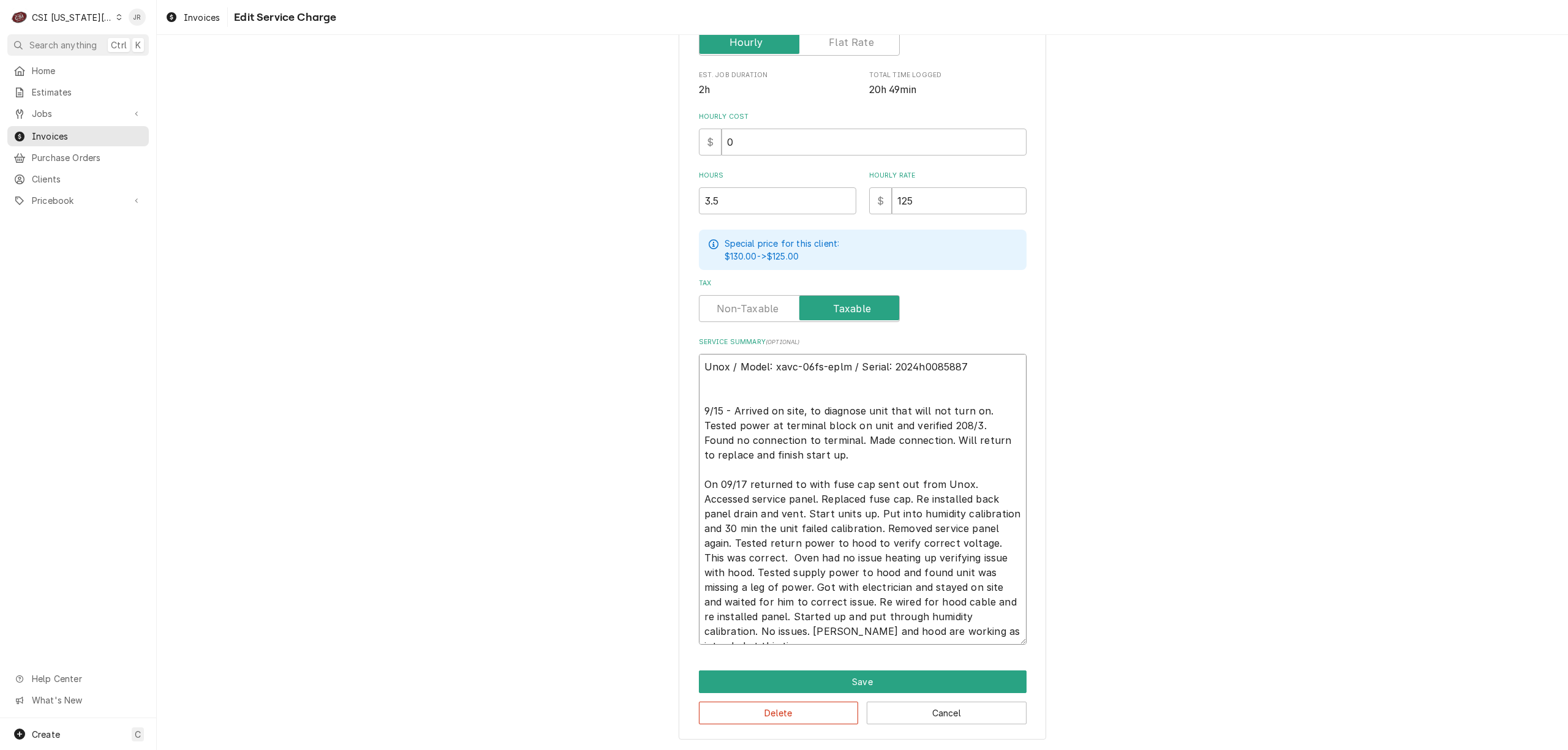
type textarea "x"
type textarea "Unox / Model: xavc-06fs-eplm / Serial: 2024h0085887 9/15 - Arrived on site, to …"
type textarea "x"
type textarea "Unox / Model: xavc-06fs-eplm / Serial: 2024h0085887 9/15 - Arrived on site, to …"
type textarea "x"
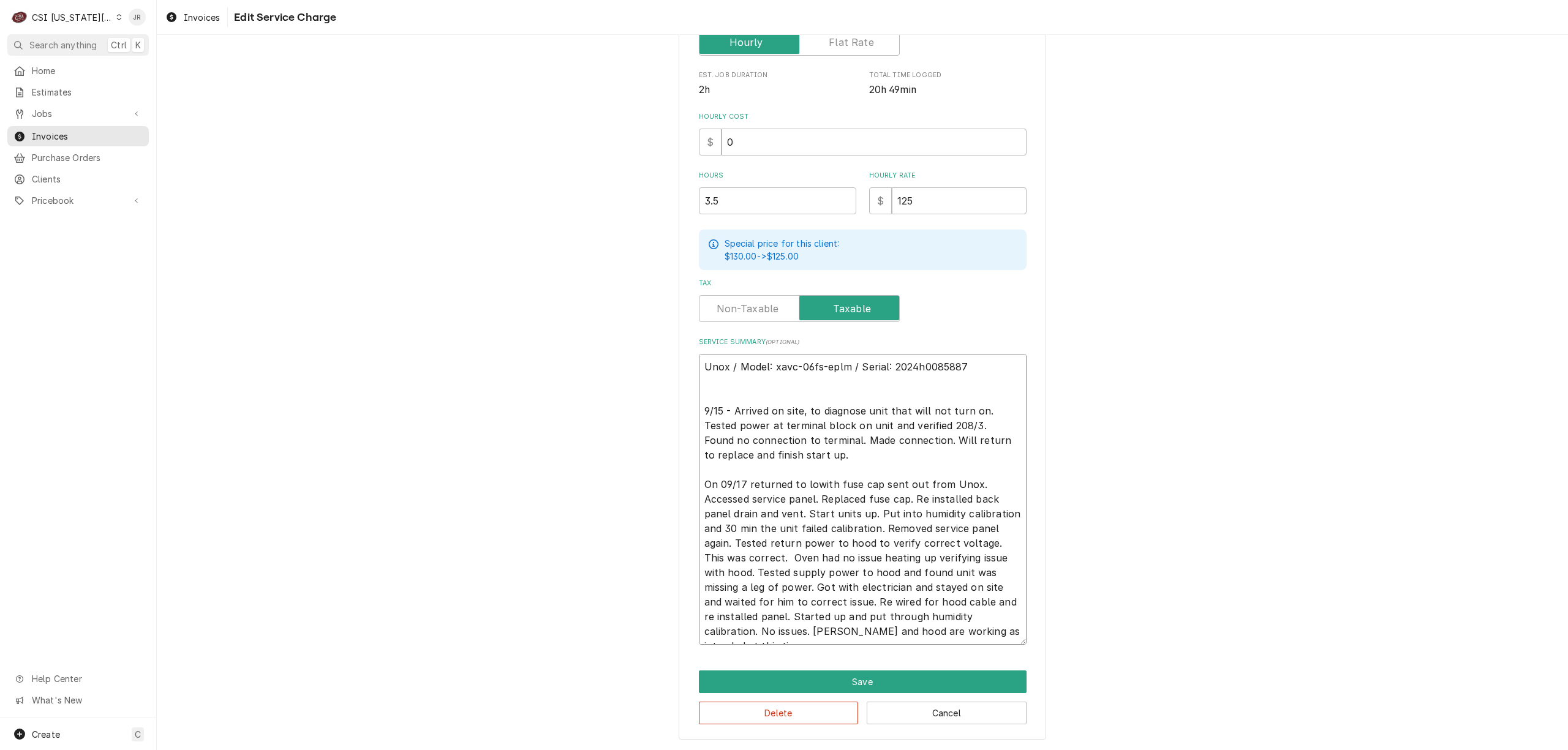
type textarea "Unox / Model: xavc-06fs-eplm / Serial: 2024h0085887 9/15 - Arrived on site, to …"
type textarea "x"
type textarea "Unox / Model: xavc-06fs-eplm / Serial: 2024h0085887 9/15 - Arrived on site, to …"
type textarea "x"
type textarea "Unox / Model: xavc-06fs-eplm / Serial: 2024h0085887 9/15 - Arrived on site, to …"
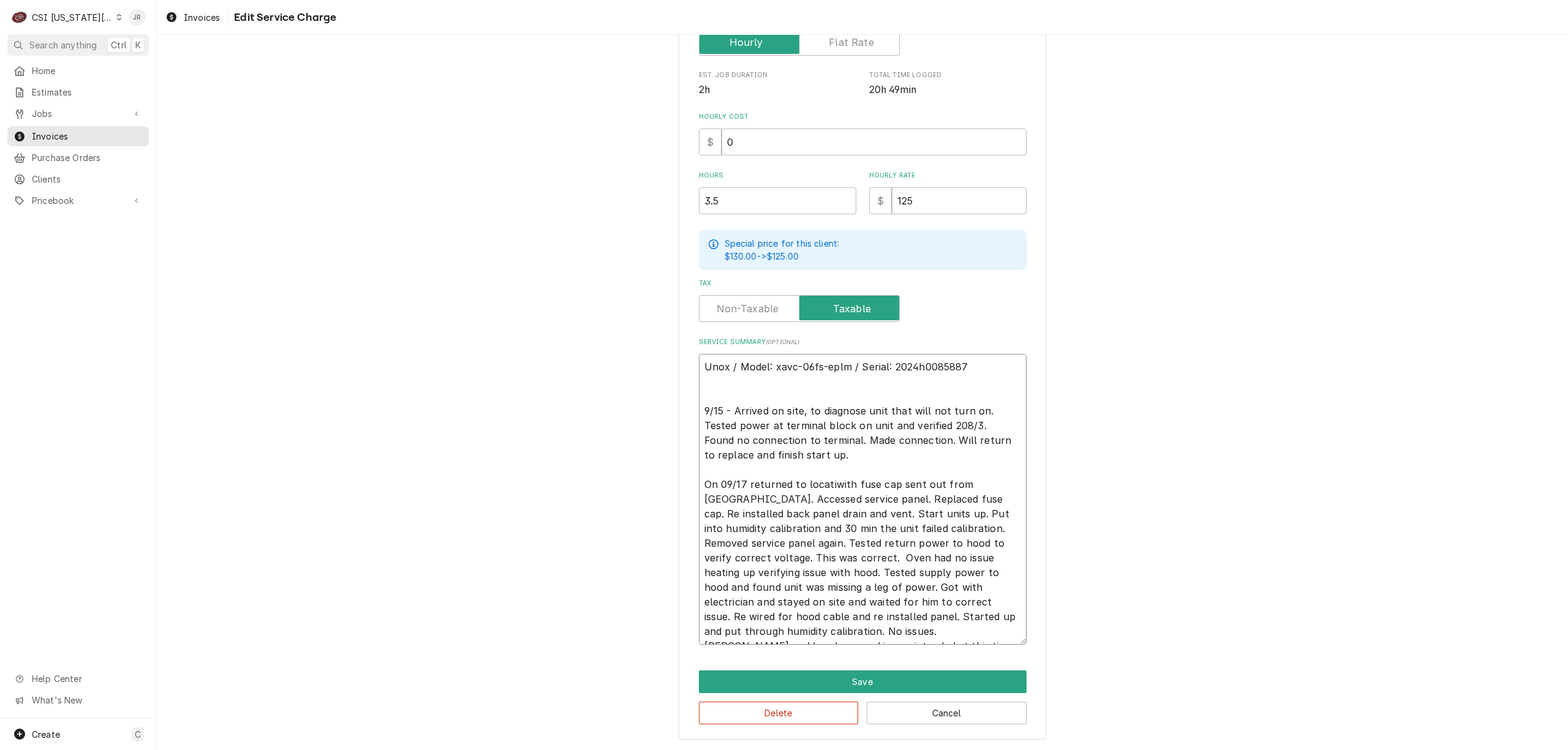
type textarea "x"
type textarea "Unox / Model: xavc-06fs-eplm / Serial: 2024h0085887 9/15 - Arrived on site, to …"
type textarea "x"
type textarea "Unox / Model: xavc-06fs-eplm / Serial: 2024h0085887 9/15 - Arrived on site, to …"
type textarea "x"
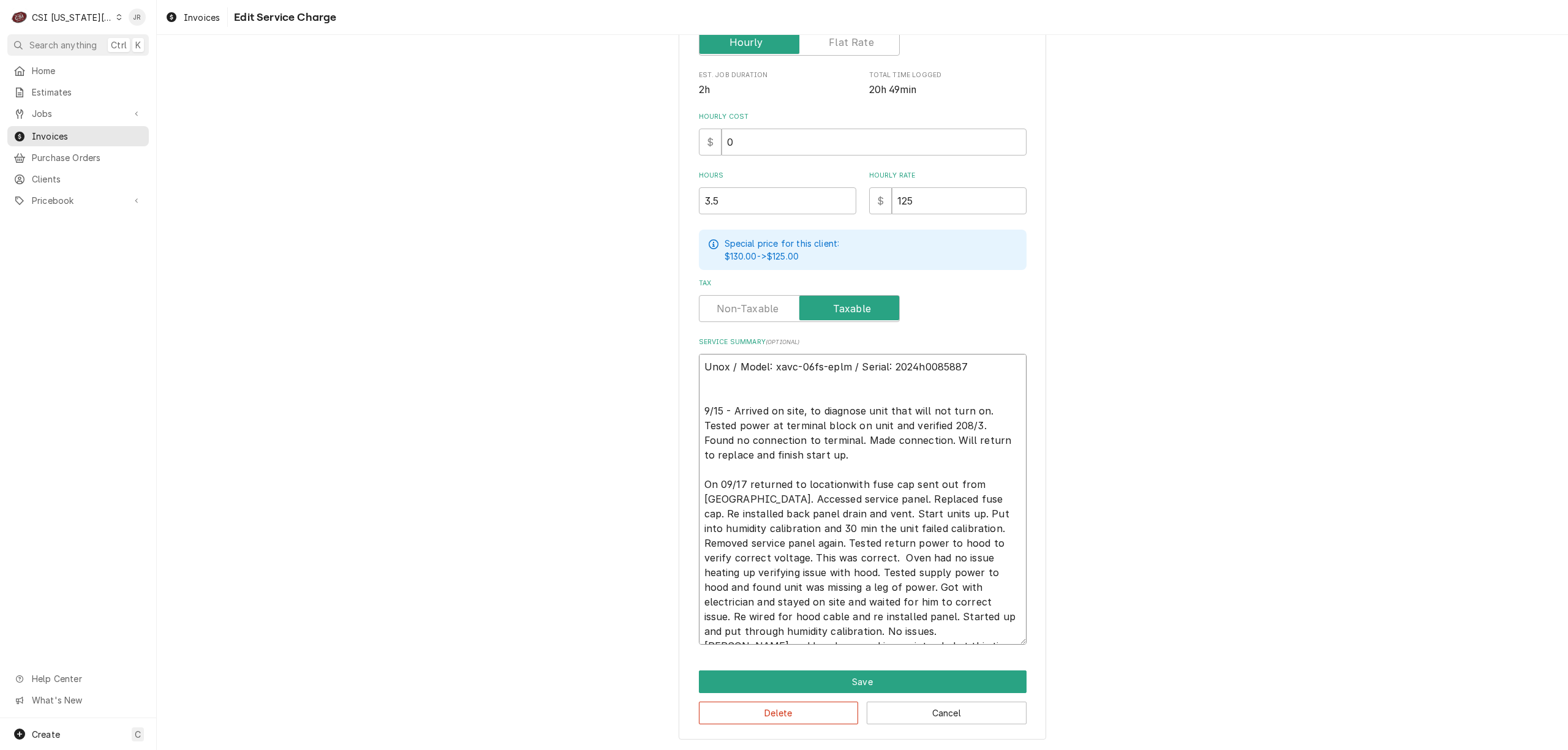
type textarea "Unox / Model: xavc-06fs-eplm / Serial: 2024h0085887 9/15 - Arrived on site, to …"
type textarea "x"
type textarea "Unox / Model: xavc-06fs-eplm / Serial: 2024h0085887 9/15 - Arrived on site, to …"
type textarea "x"
type textarea "Unox / Model: xavc-06fs-eplm / Serial: 2024h0085887 9/15 - Arrived on site, to …"
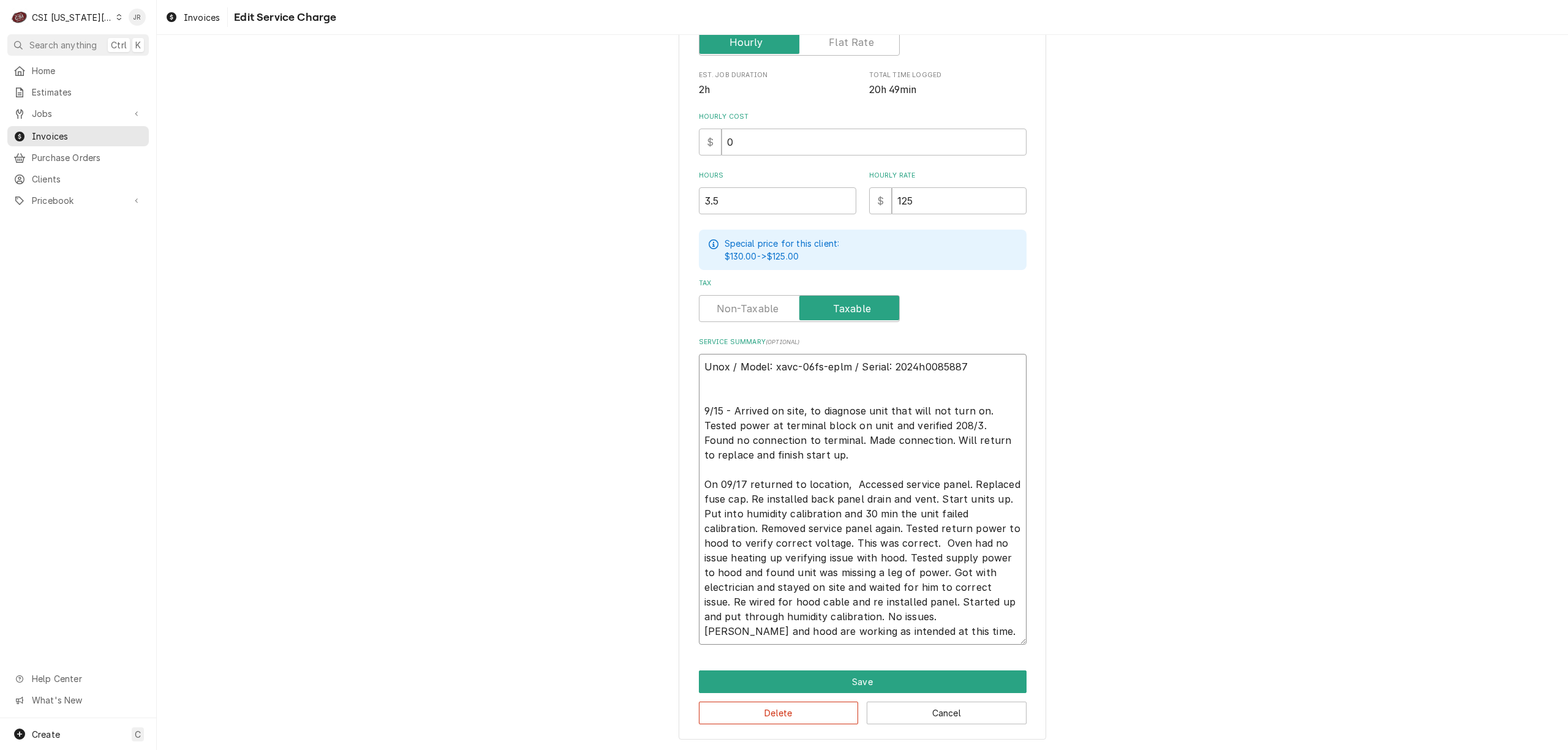
type textarea "x"
type textarea "Unox / Model: xavc-06fs-eplm / Serial: 2024h0085887 9/15 - Arrived on site, to …"
type textarea "x"
type textarea "Unox / Model: xavc-06fs-eplm / Serial: 2024h0085887 9/15 - Arrived on site, to …"
type textarea "x"
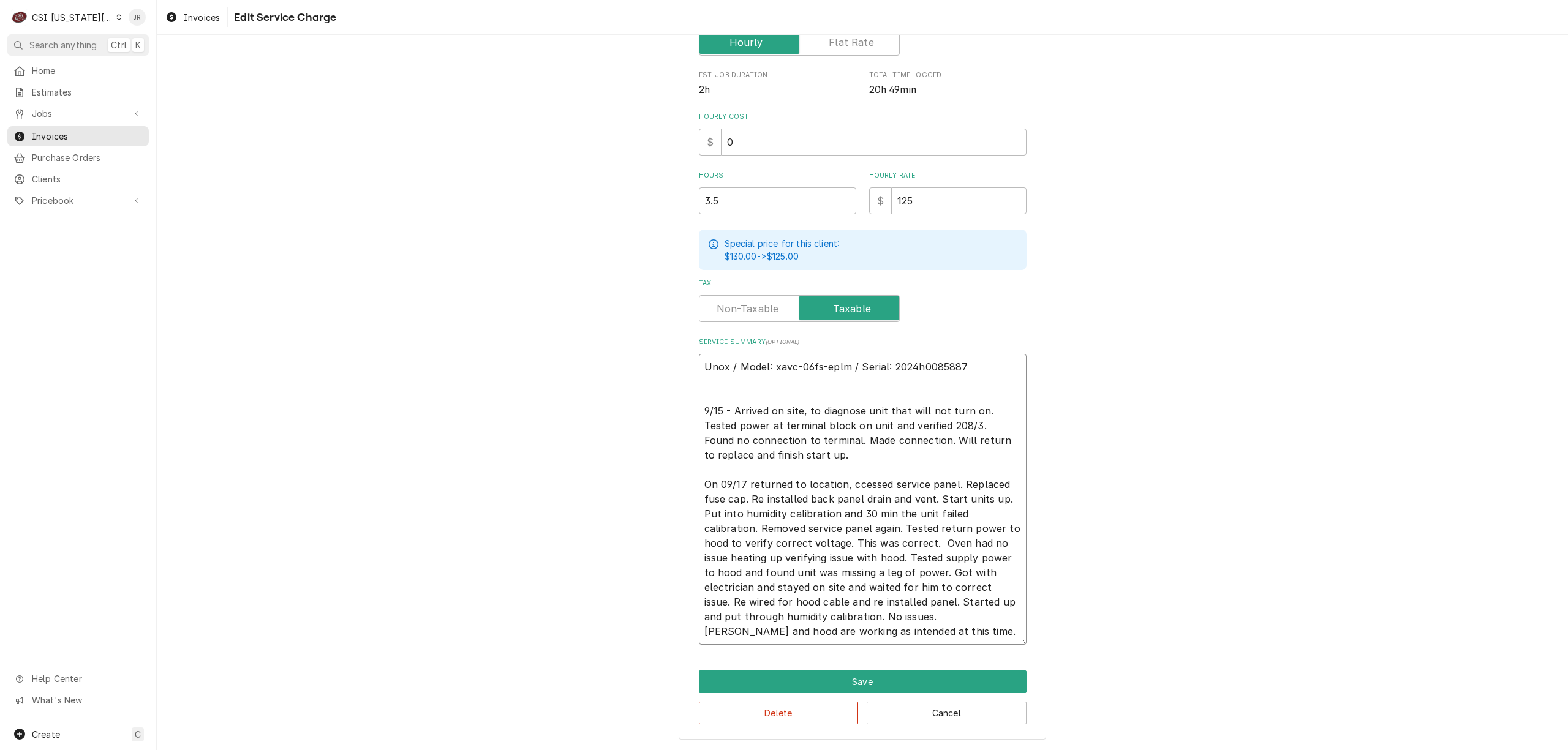
type textarea "Unox / Model: xavc-06fs-eplm / Serial: 2024h0085887 9/15 - Arrived on site, to …"
type textarea "x"
type textarea "Unox / Model: xavc-06fs-eplm / Serial: 2024h0085887 9/15 - Arrived on site, to …"
type textarea "x"
type textarea "Unox / Model: xavc-06fs-eplm / Serial: 2024h0085887 9/15 - Arrived on site, to …"
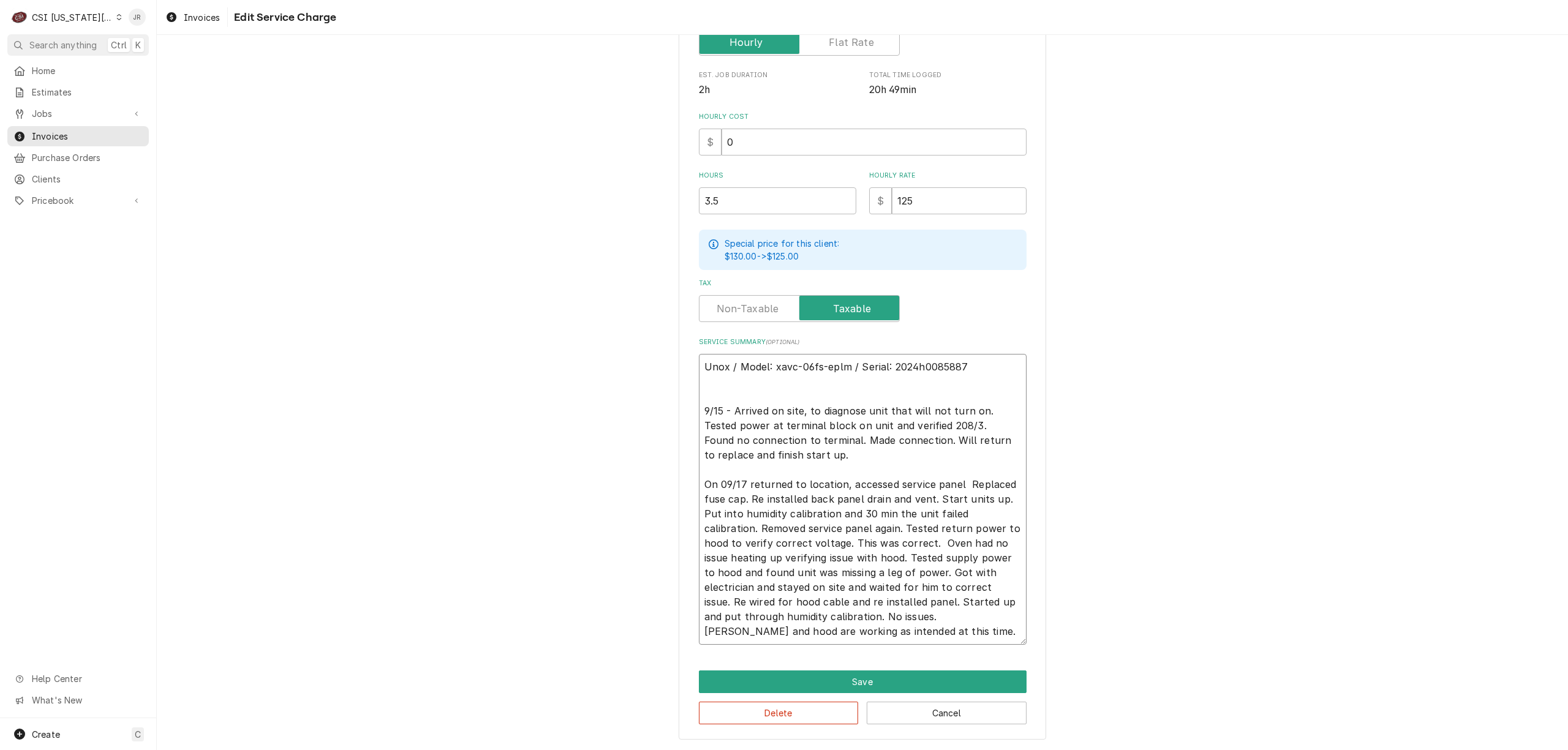
type textarea "x"
type textarea "Unox / Model: xavc-06fs-eplm / Serial: 2024h0085887 9/15 - Arrived on site, to …"
type textarea "x"
type textarea "Unox / Model: xavc-06fs-eplm / Serial: 2024h0085887 9/15 - Arrived on site, to …"
type textarea "x"
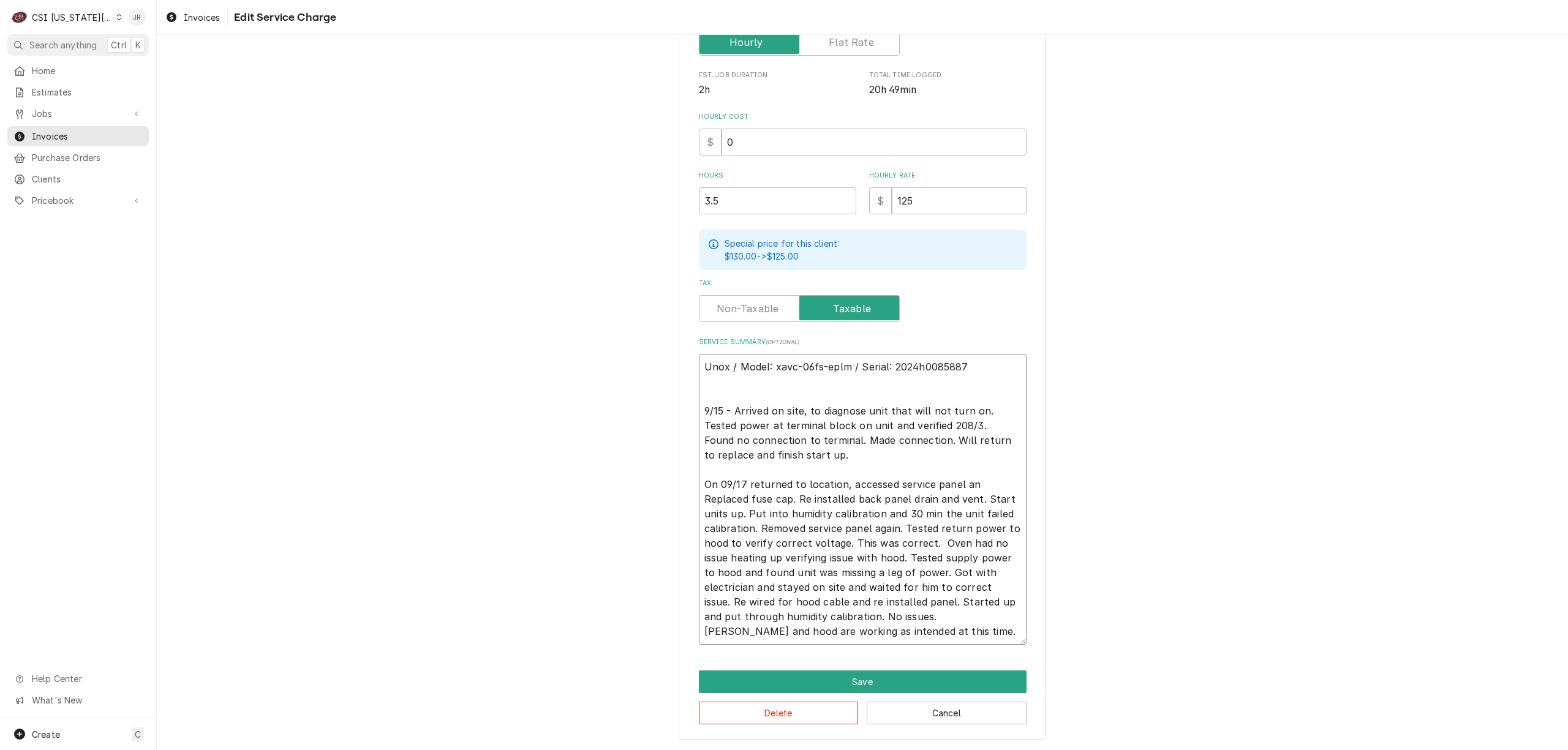
type textarea "Unox / Model: xavc-06fs-eplm / Serial: 2024h0085887 9/15 - Arrived on site, to …"
type textarea "x"
type textarea "Unox / Model: xavc-06fs-eplm / Serial: 2024h0085887 9/15 - Arrived on site, to …"
type textarea "x"
type textarea "Unox / Model: xavc-06fs-eplm / Serial: 2024h0085887 9/15 - Arrived on site, to …"
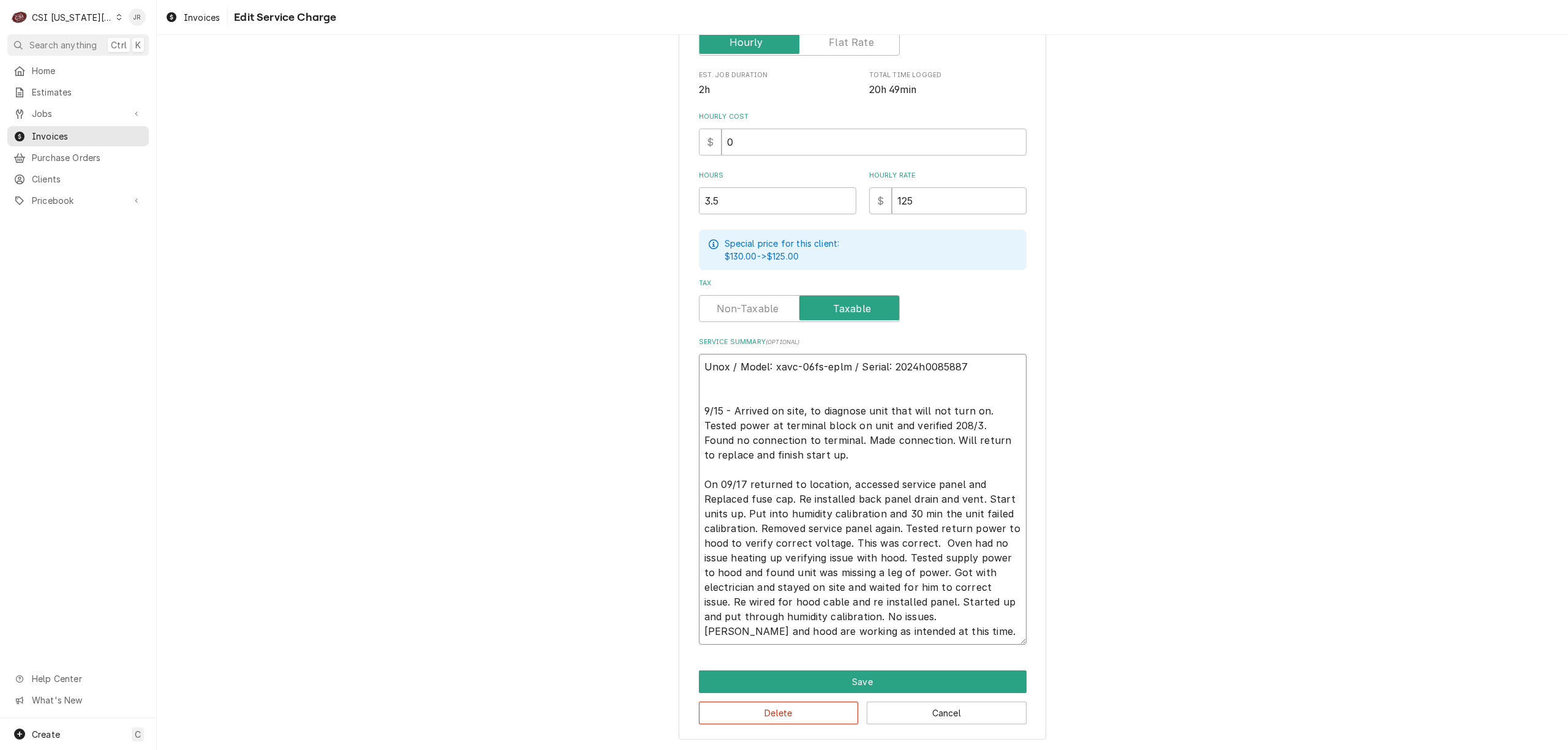
type textarea "x"
type textarea "Unox / Model: xavc-06fs-eplm / Serial: 2024h0085887 9/15 - Arrived on site, to …"
type textarea "x"
type textarea "Unox / Model: xavc-06fs-eplm / Serial: 2024h0085887 9/15 - Arrived on site, to …"
drag, startPoint x: 1021, startPoint y: 638, endPoint x: 942, endPoint y: 627, distance: 79.8
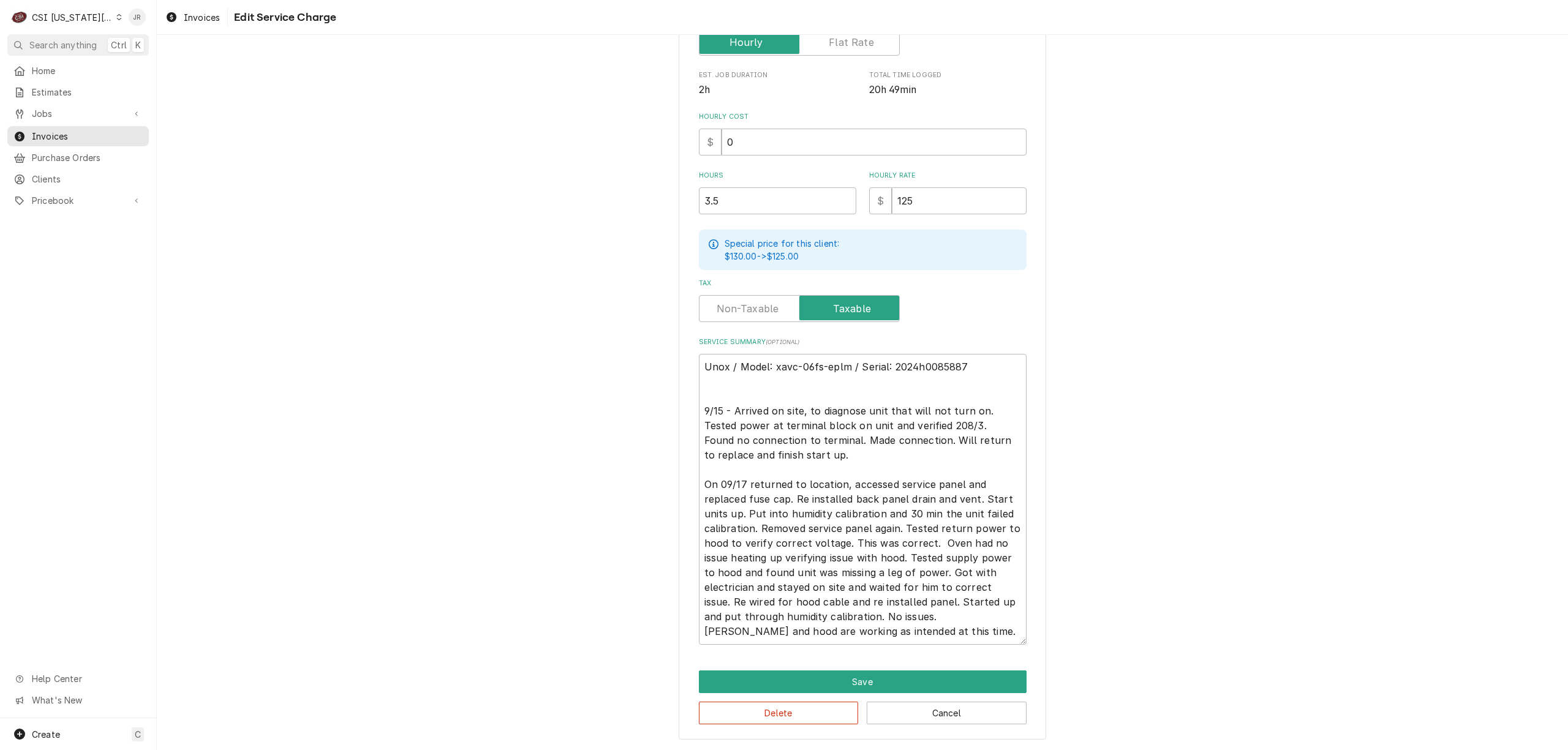
click at [1003, 632] on div "Use the fields below to edit this service charge Short Description 1-Labor (Ser…" at bounding box center [862, 258] width 368 height 964
click at [943, 630] on textarea "Unox / Model: xavc-06fs-eplm / Serial: 2024h0085887 9/15 - Arrived on site, to …" at bounding box center [862, 499] width 327 height 291
type textarea "x"
type textarea "Unox / Model: xavc-06fs-eplm / Serial: 2024h0085887 9/15 - Arrived on site, to …"
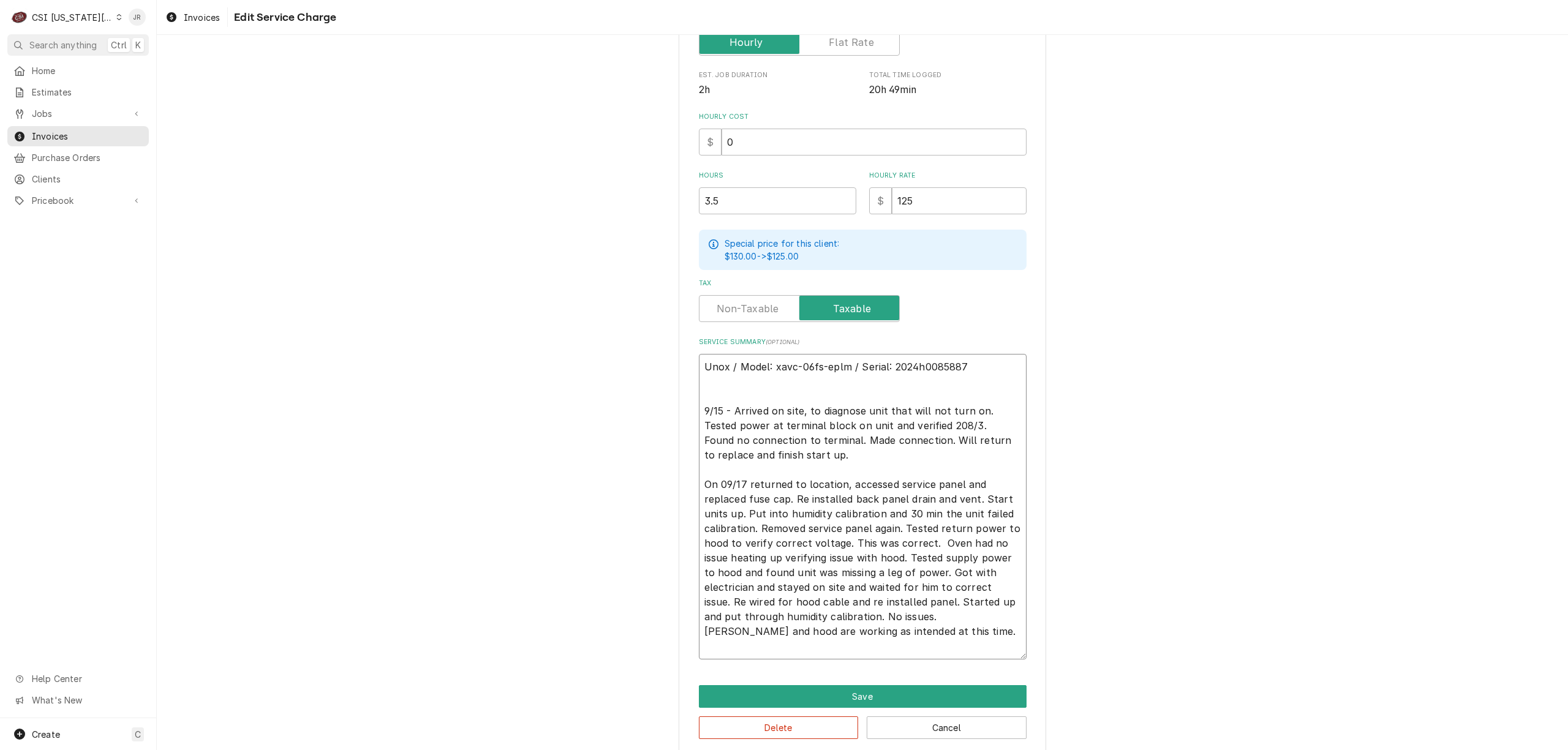
type textarea "x"
type textarea "Unox / Model: xavc-06fs-eplm / Serial: 2024h0085887 9/15 - Arrived on site, to …"
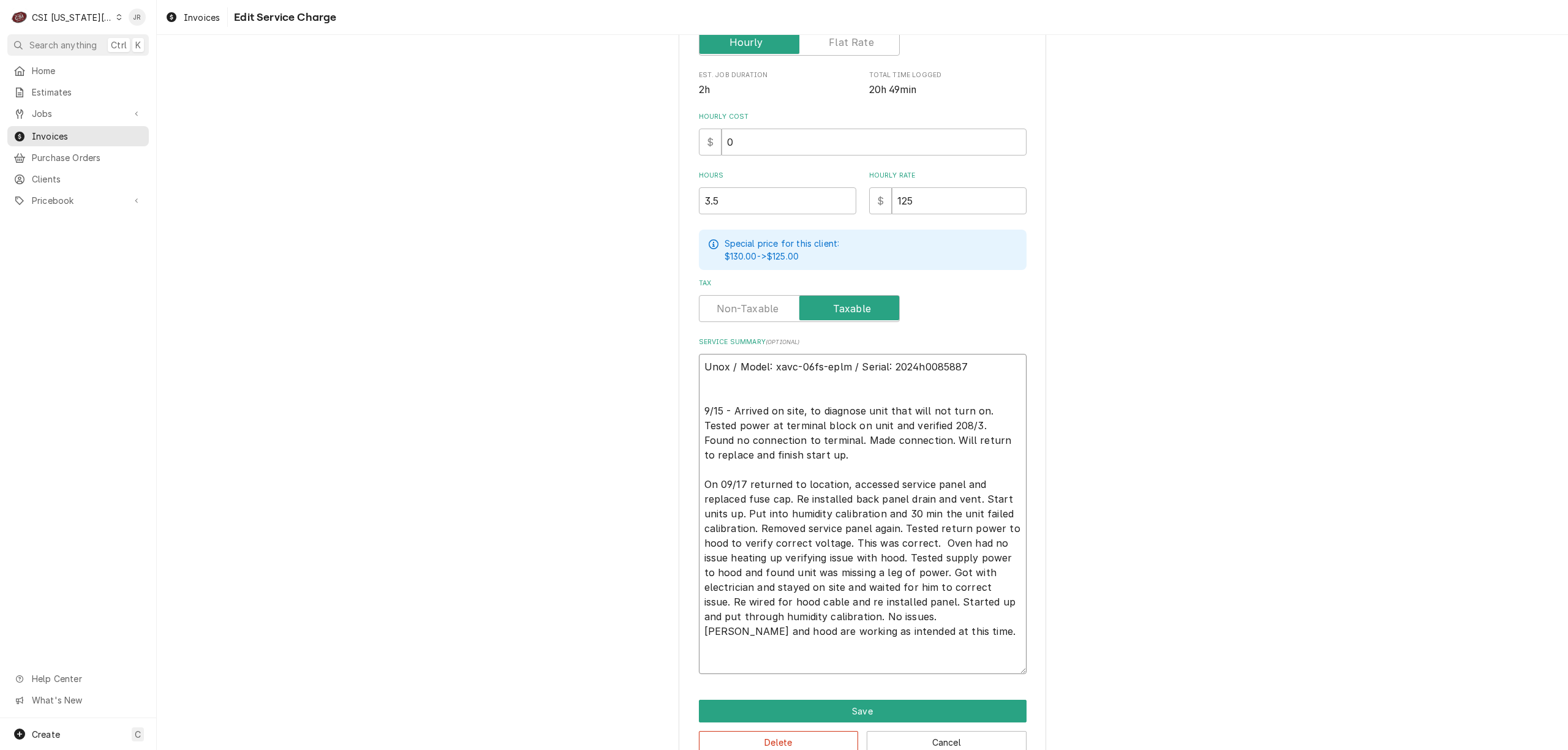
paste textarea "with fuse cap sent out from Unox."
type textarea "x"
type textarea "Unox / Model: xavc-06fs-eplm / Serial: 2024h0085887 9/15 - Arrived on site, to …"
type textarea "x"
type textarea "Unox / Model: xavc-06fs-eplm / Serial: 2024h0085887 9/15 - Arrived on site, to …"
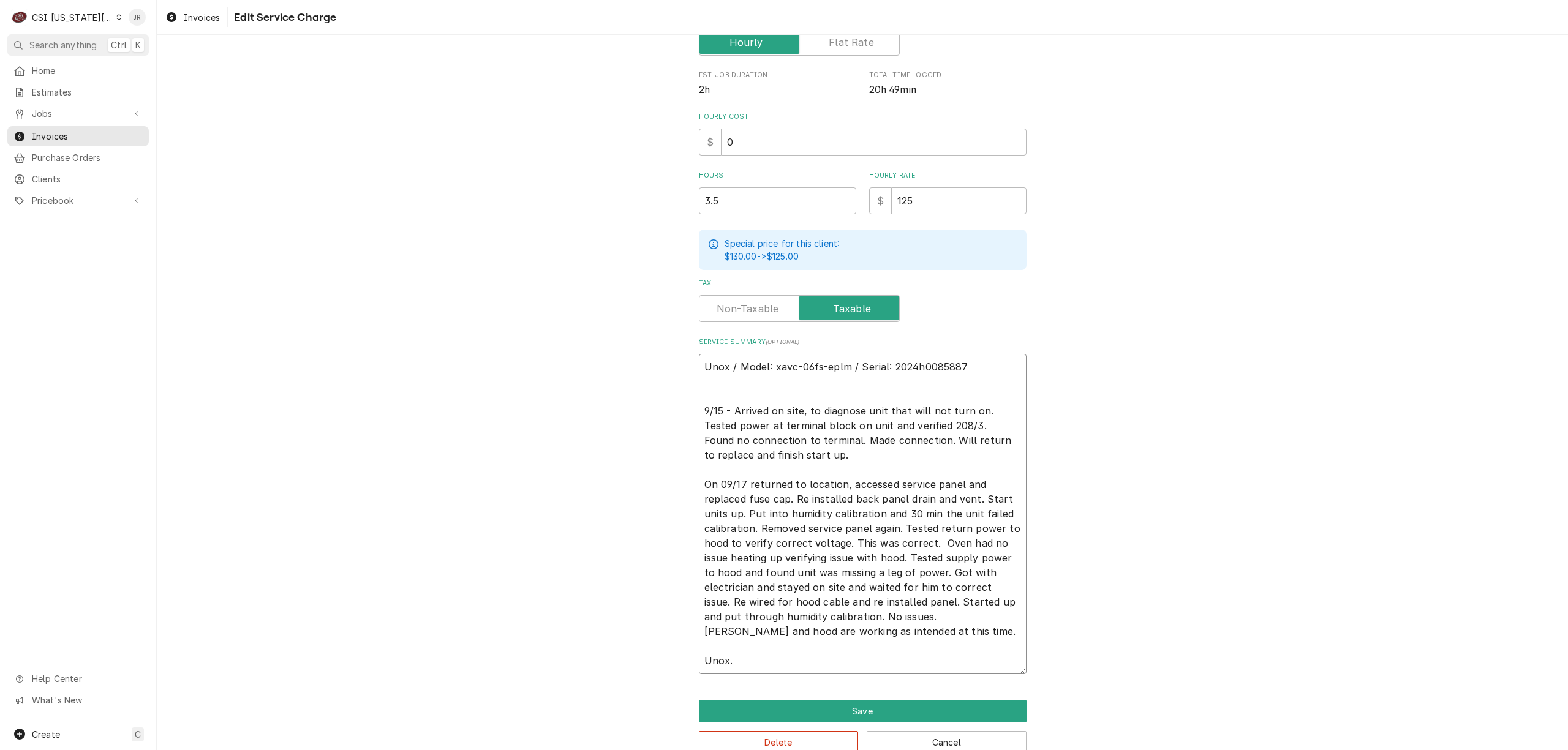
type textarea "x"
type textarea "Unox / Model: xavc-06fs-eplm / Serial: 2024h0085887 9/15 - Arrived on site, to …"
type textarea "x"
type textarea "Unox / Model: xavc-06fs-eplm / Serial: 2024h0085887 9/15 - Arrived on site, to …"
type textarea "x"
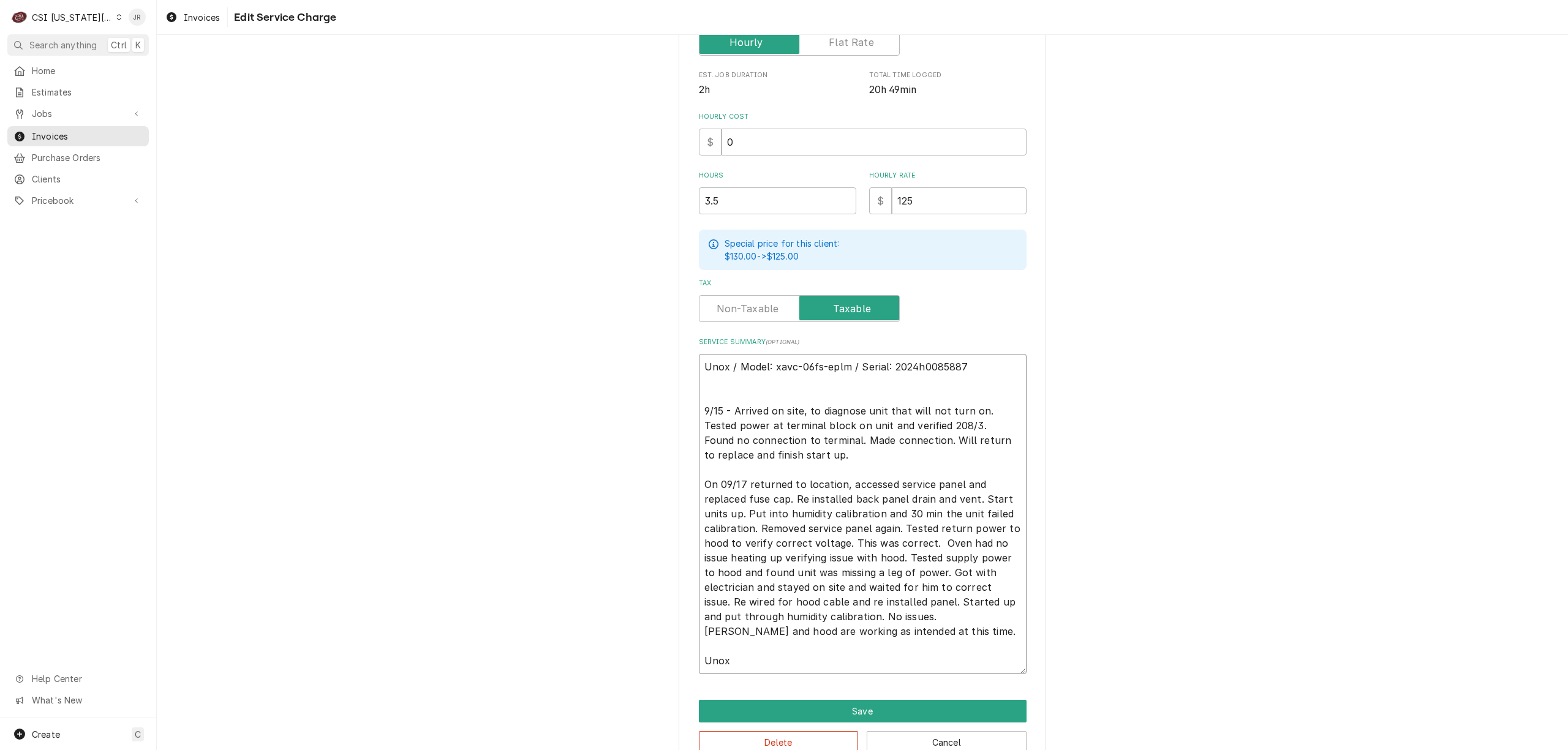
type textarea "Unox / Model: xavc-06fs-eplm / Serial: 2024h0085887 9/15 - Arrived on site, to …"
type textarea "x"
type textarea "Unox / Model: xavc-06fs-eplm / Serial: 2024h0085887 9/15 - Arrived on site, to …"
type textarea "x"
type textarea "Unox / Model: xavc-06fs-eplm / Serial: 2024h0085887 9/15 - Arrived on site, to …"
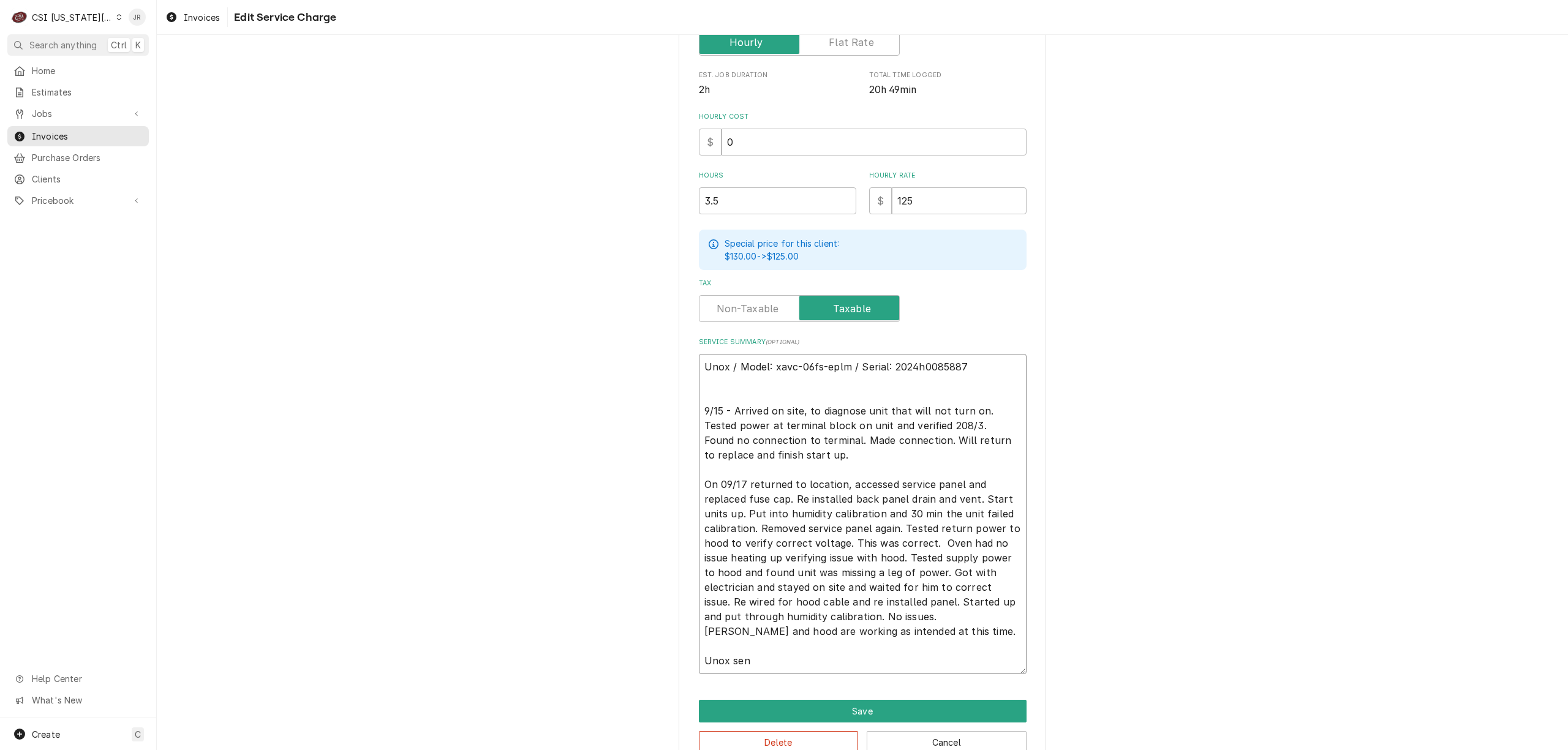
type textarea "x"
type textarea "Unox / Model: xavc-06fs-eplm / Serial: 2024h0085887 9/15 - Arrived on site, to …"
type textarea "x"
type textarea "Unox / Model: xavc-06fs-eplm / Serial: 2024h0085887 9/15 - Arrived on site, to …"
paste textarea "with fuse cap sent out from"
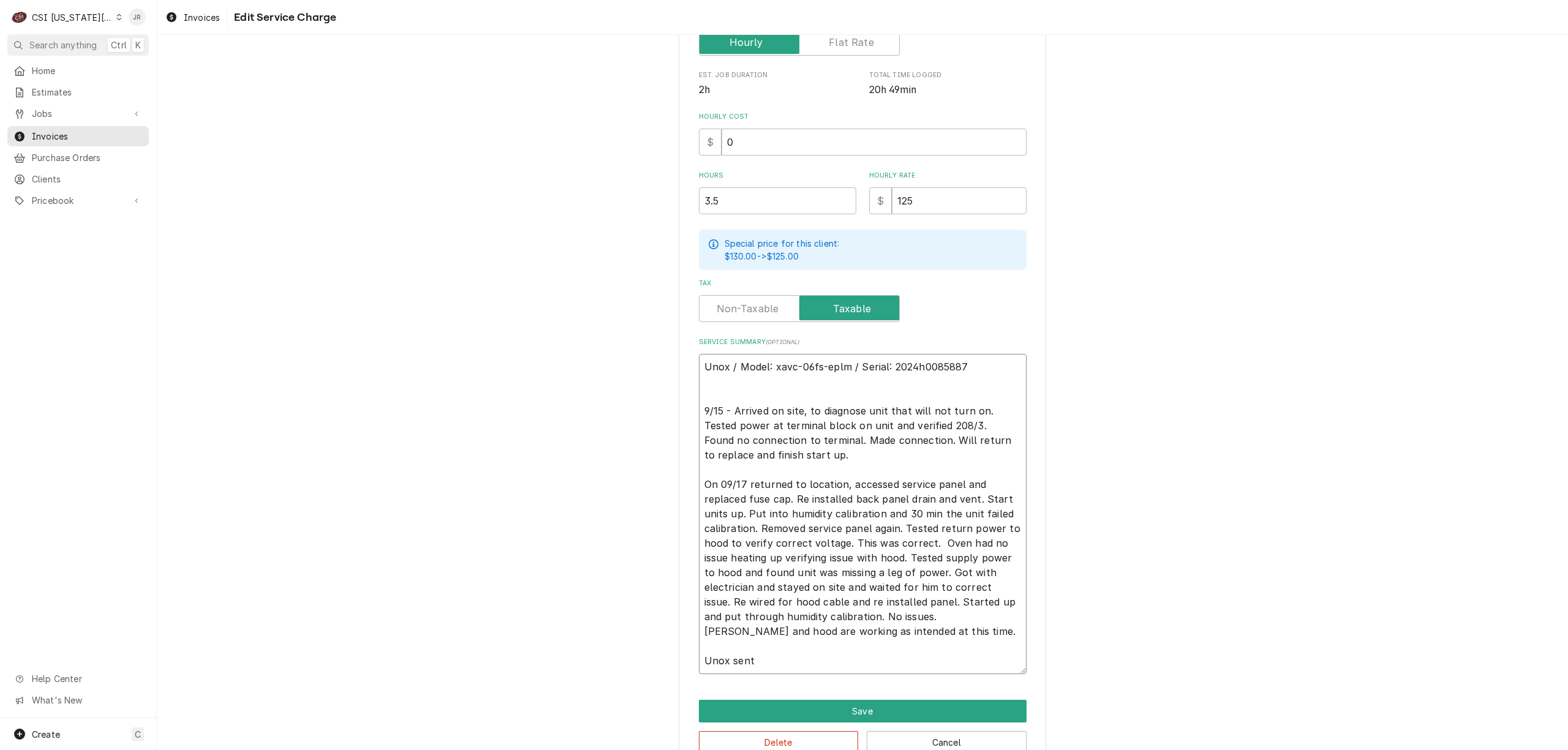
type textarea "x"
type textarea "Unox / Model: xavc-06fs-eplm / Serial: 2024h0085887 9/15 - Arrived on site, to …"
type textarea "x"
type textarea "Unox / Model: xavc-06fs-eplm / Serial: 2024h0085887 9/15 - Arrived on site, to …"
type textarea "x"
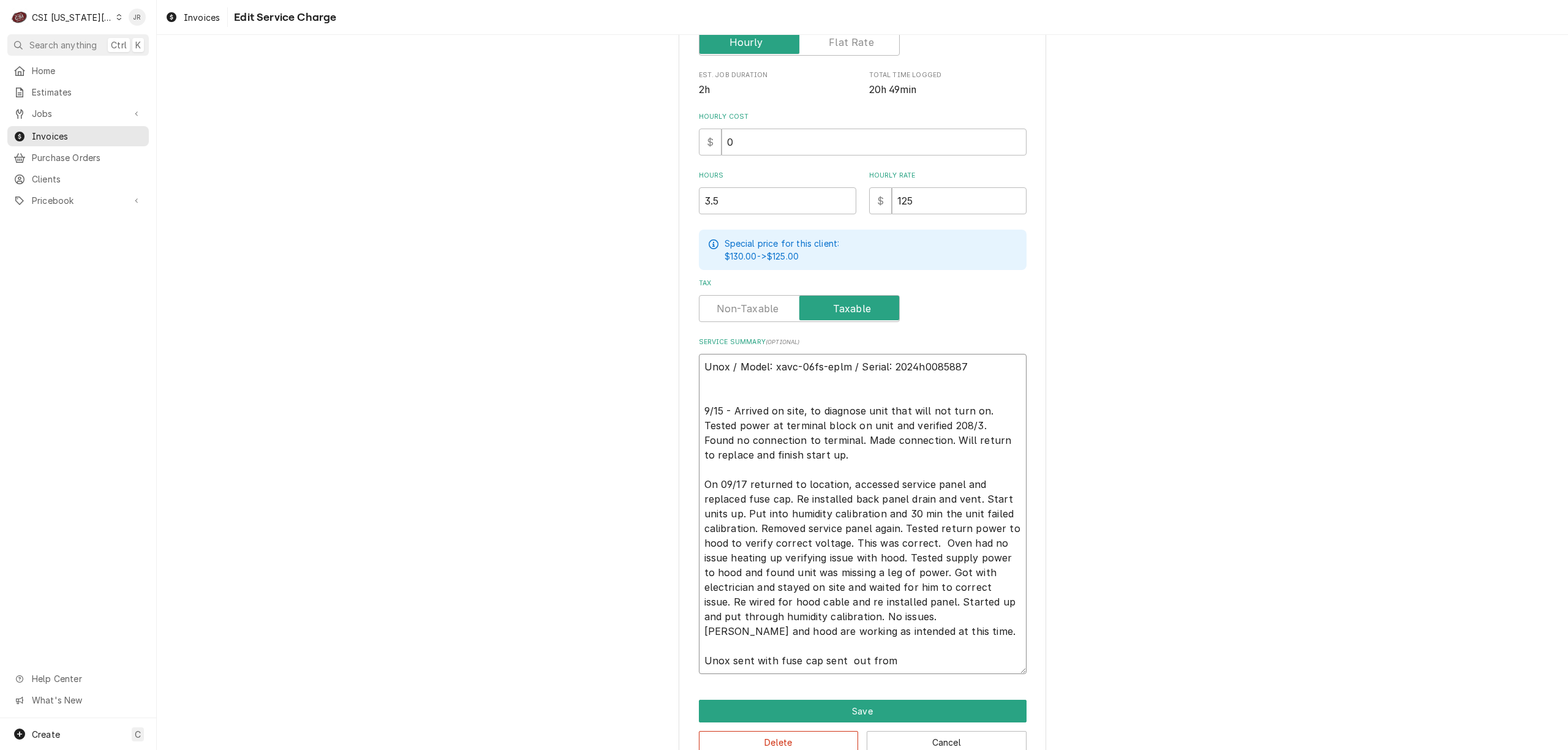
type textarea "Unox / Model: xavc-06fs-eplm / Serial: 2024h0085887 9/15 - Arrived on site, to …"
type textarea "x"
type textarea "Unox / Model: xavc-06fs-eplm / Serial: 2024h0085887 9/15 - Arrived on site, to …"
type textarea "x"
type textarea "Unox / Model: xavc-06fs-eplm / Serial: 2024h0085887 9/15 - Arrived on site, to …"
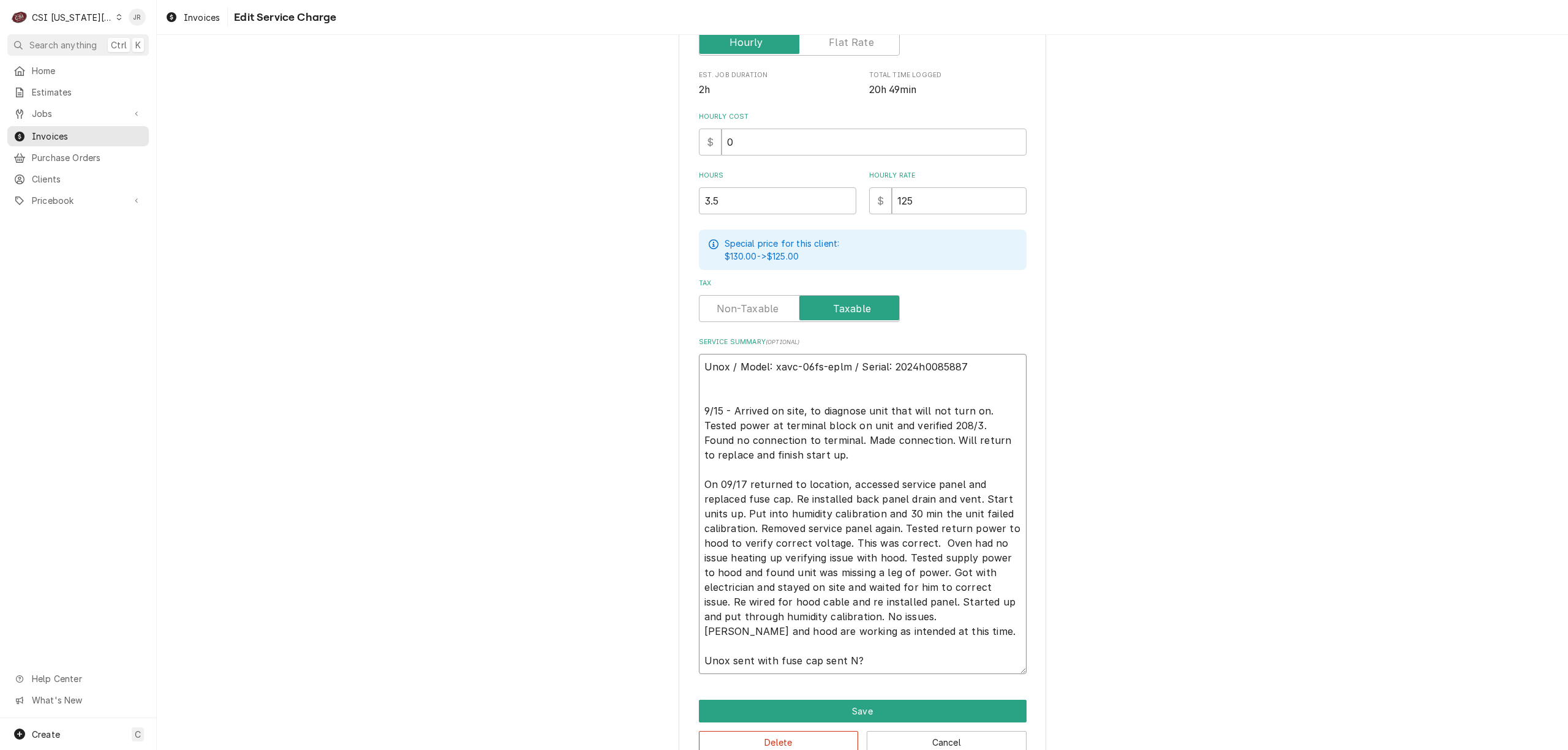
type textarea "x"
type textarea "Unox / Model: xavc-06fs-eplm / Serial: 2024h0085887 9/15 - Arrived on site, to …"
type textarea "x"
type textarea "Unox / Model: xavc-06fs-eplm / Serial: 2024h0085887 9/15 - Arrived on site, to …"
type textarea "x"
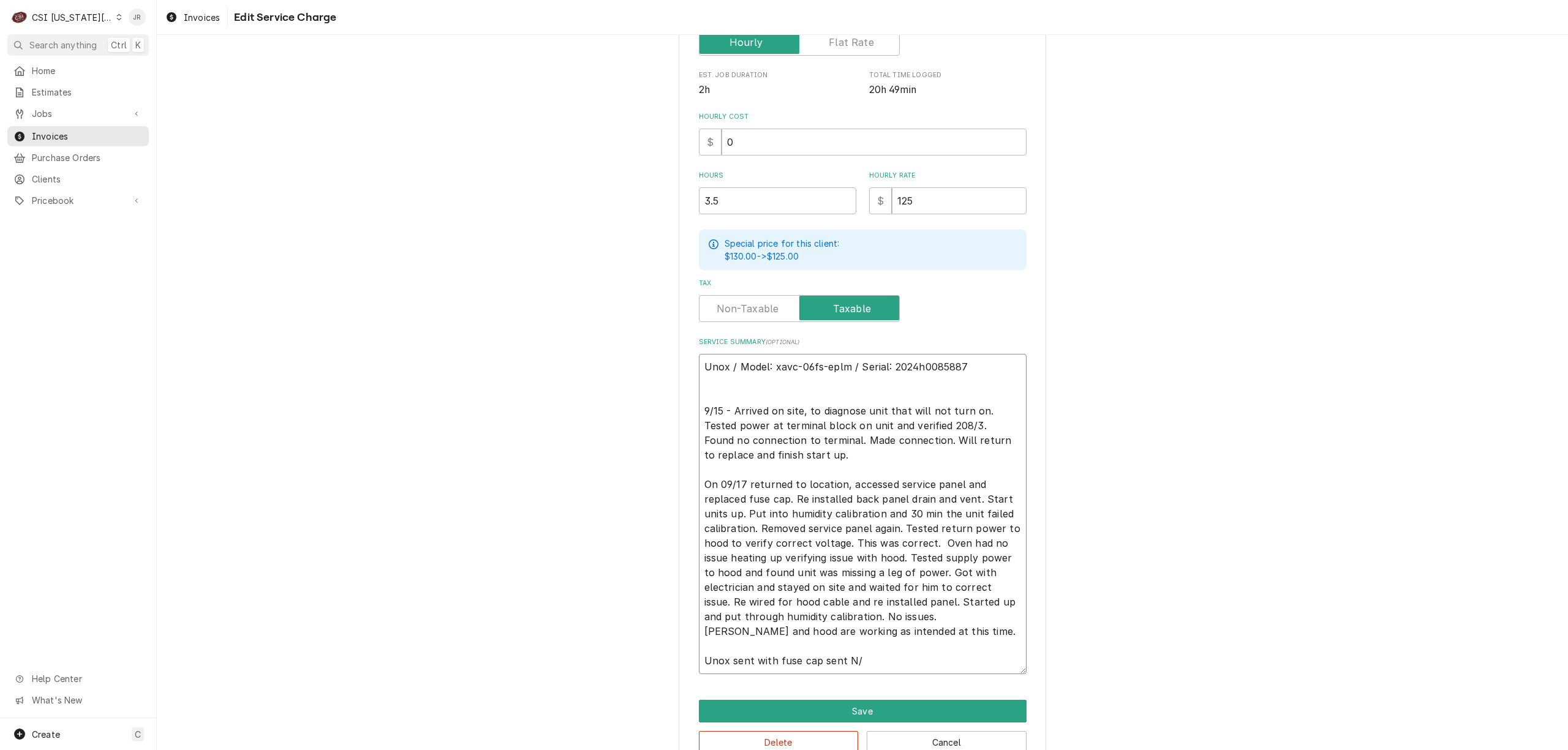
type textarea "Unox / Model: xavc-06fs-eplm / Serial: 2024h0085887 9/15 - Arrived on site, to …"
click at [753, 660] on textarea "Unox / Model: xavc-06fs-eplm / Serial: 2024h0085887 9/15 - Arrived on site, to …" at bounding box center [862, 514] width 327 height 321
click at [756, 660] on textarea "Unox / Model: xavc-06fs-eplm / Serial: 2024h0085887 9/15 - Arrived on site, to …" at bounding box center [862, 514] width 327 height 321
type textarea "x"
type textarea "Unox / Model: xavc-06fs-eplm / Serial: 2024h0085887 9/15 - Arrived on site, to …"
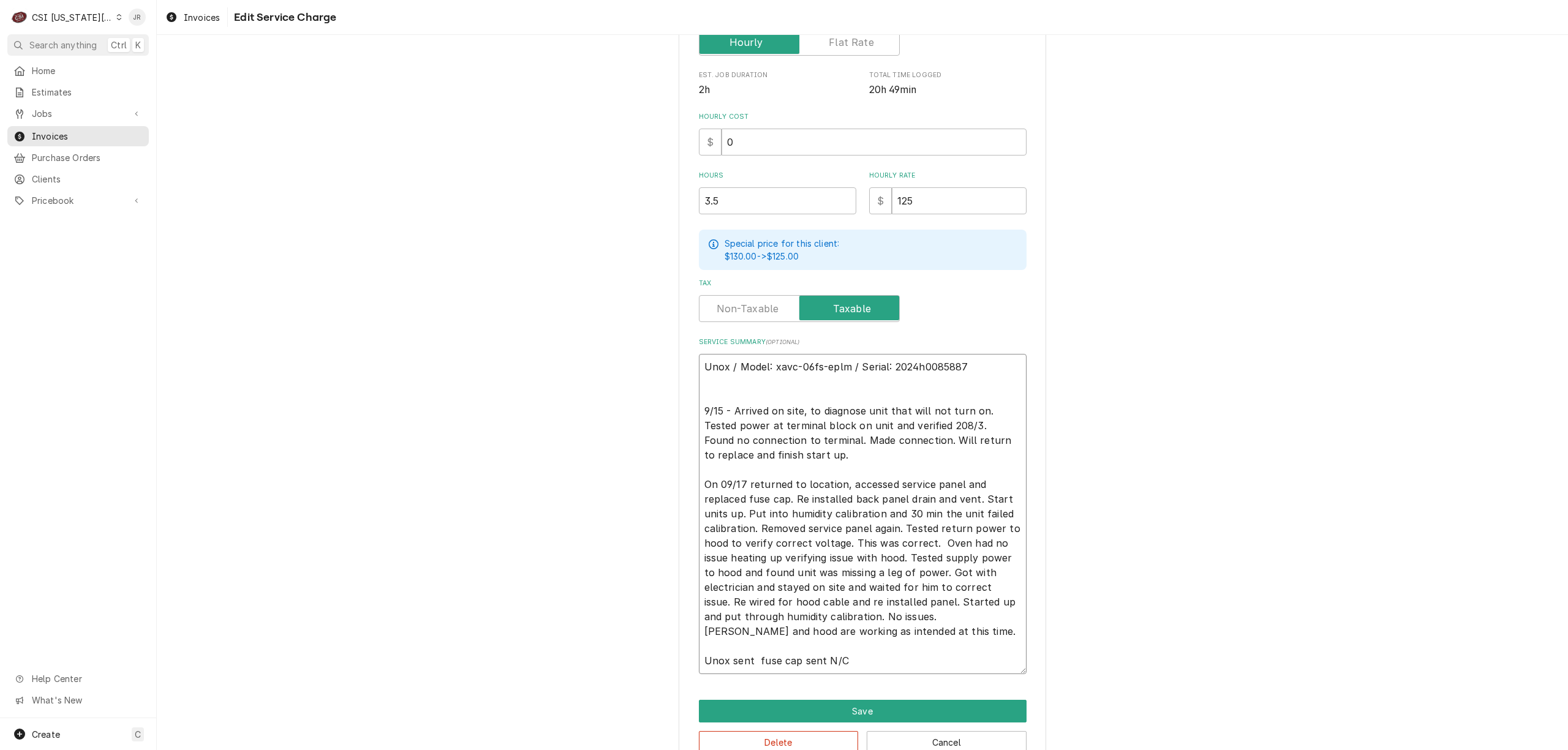
type textarea "x"
type textarea "Unox / Model: xavc-06fs-eplm / Serial: 2024h0085887 9/15 - Arrived on site, to …"
type textarea "x"
type textarea "Unox / Model: xavc-06fs-eplm / Serial: 2024h0085887 9/15 - Arrived on site, to …"
type textarea "x"
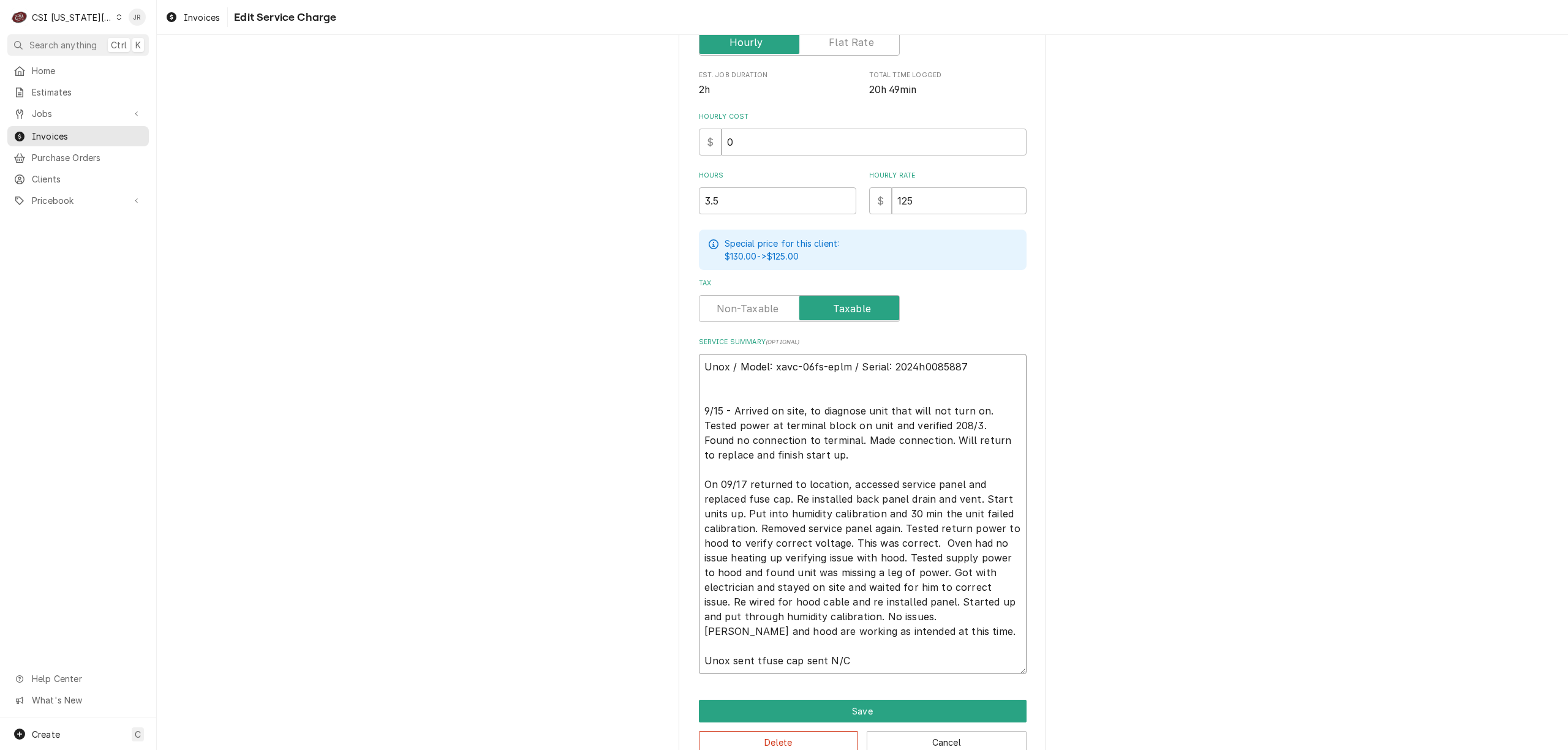
type textarea "Unox / Model: xavc-06fs-eplm / Serial: 2024h0085887 9/15 - Arrived on site, to …"
type textarea "x"
type textarea "Unox / Model: xavc-06fs-eplm / Serial: 2024h0085887 9/15 - Arrived on site, to …"
click at [842, 540] on textarea "Unox / Model: xavc-06fs-eplm / Serial: 2024h0085887 9/15 - Arrived on site, to …" at bounding box center [862, 514] width 327 height 321
drag, startPoint x: 901, startPoint y: 527, endPoint x: 977, endPoint y: 498, distance: 81.3
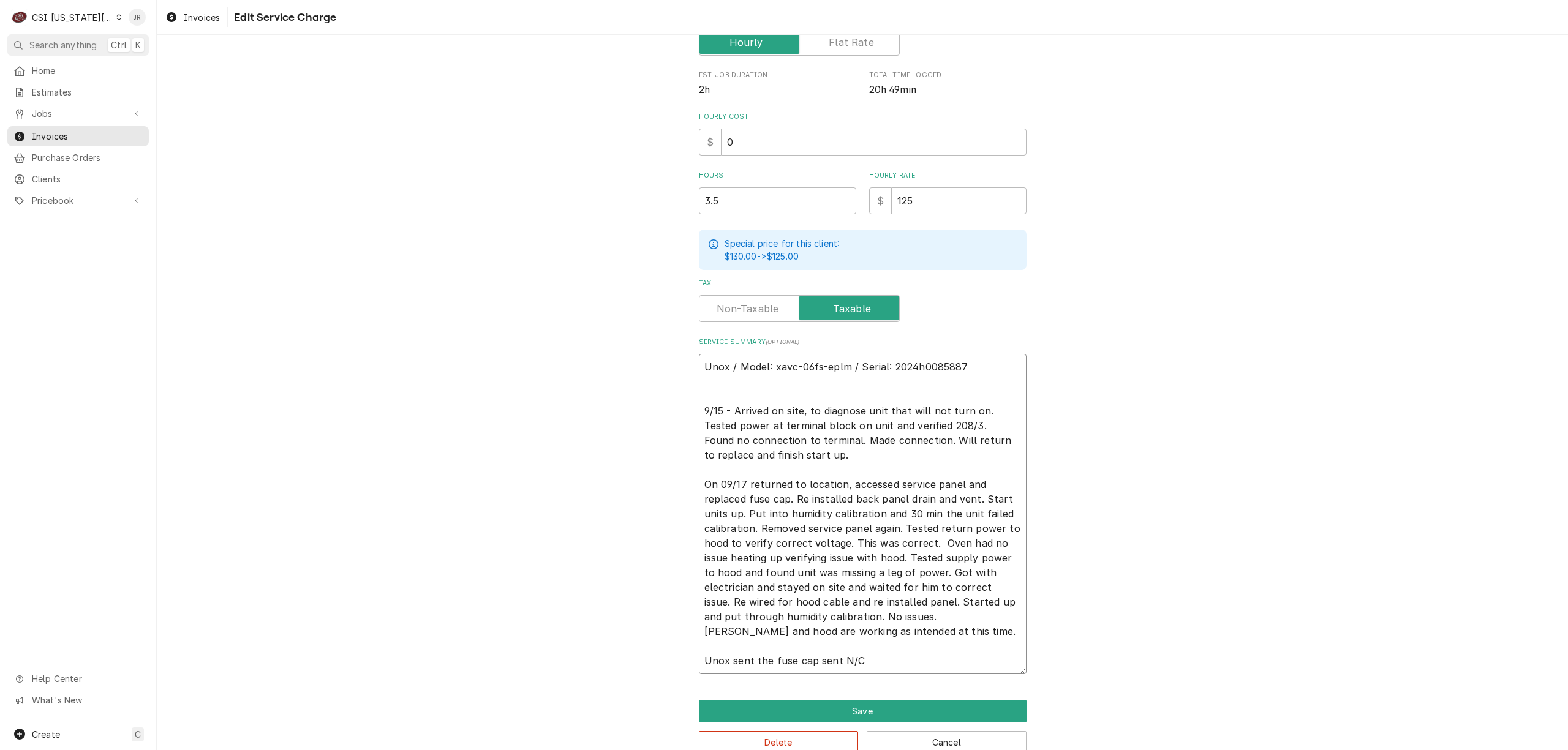
click at [977, 498] on textarea "Unox / Model: xavc-06fs-eplm / Serial: 2024h0085887 9/15 - Arrived on site, to …" at bounding box center [862, 514] width 327 height 321
type textarea "x"
type textarea "Unox / Model: xavc-06fs-eplm / Serial: 2024h0085887 9/15 - Arrived on site, to …"
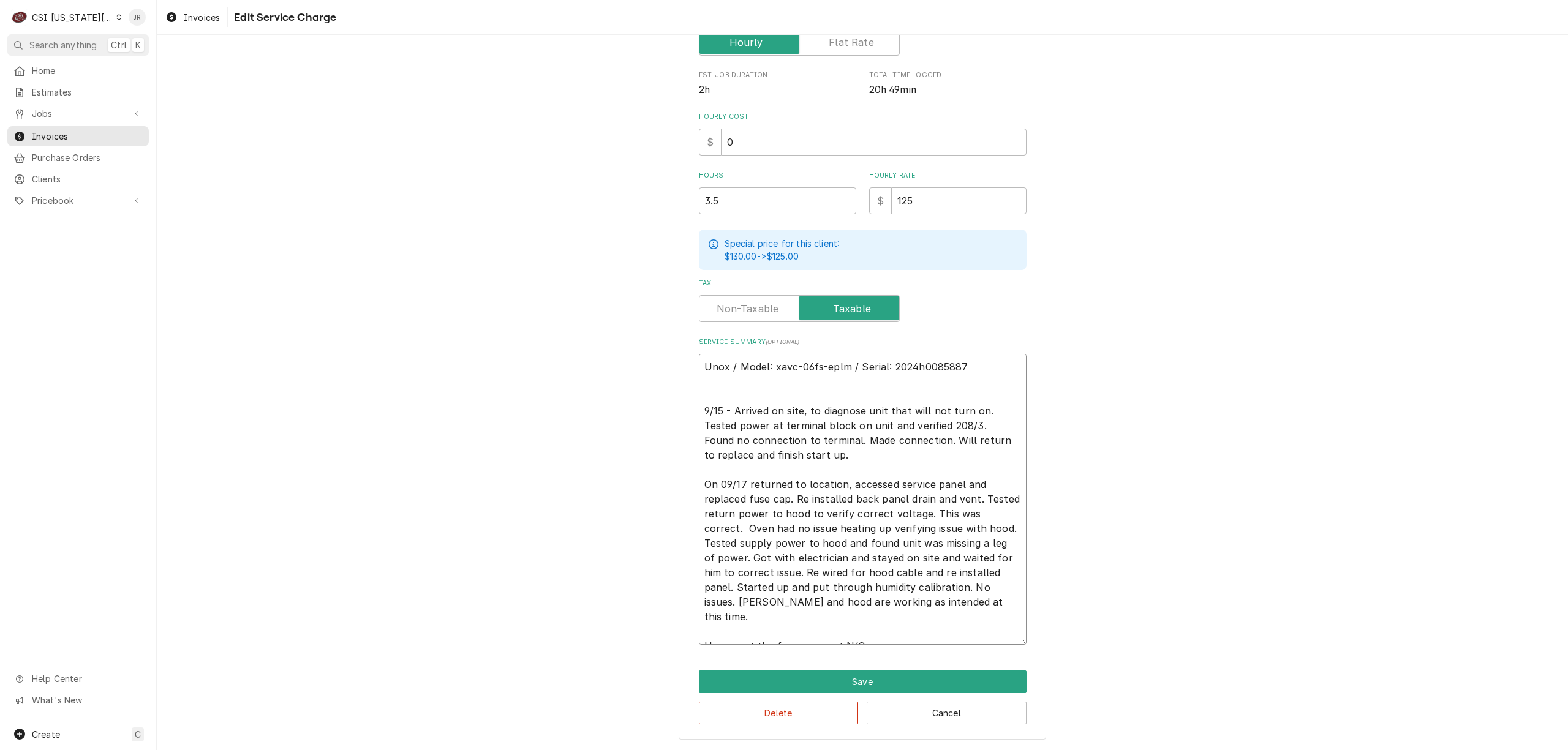
type textarea "x"
type textarea "Unox / Model: xavc-06fs-eplm / Serial: 2024h0085887 9/15 - Arrived on site, to …"
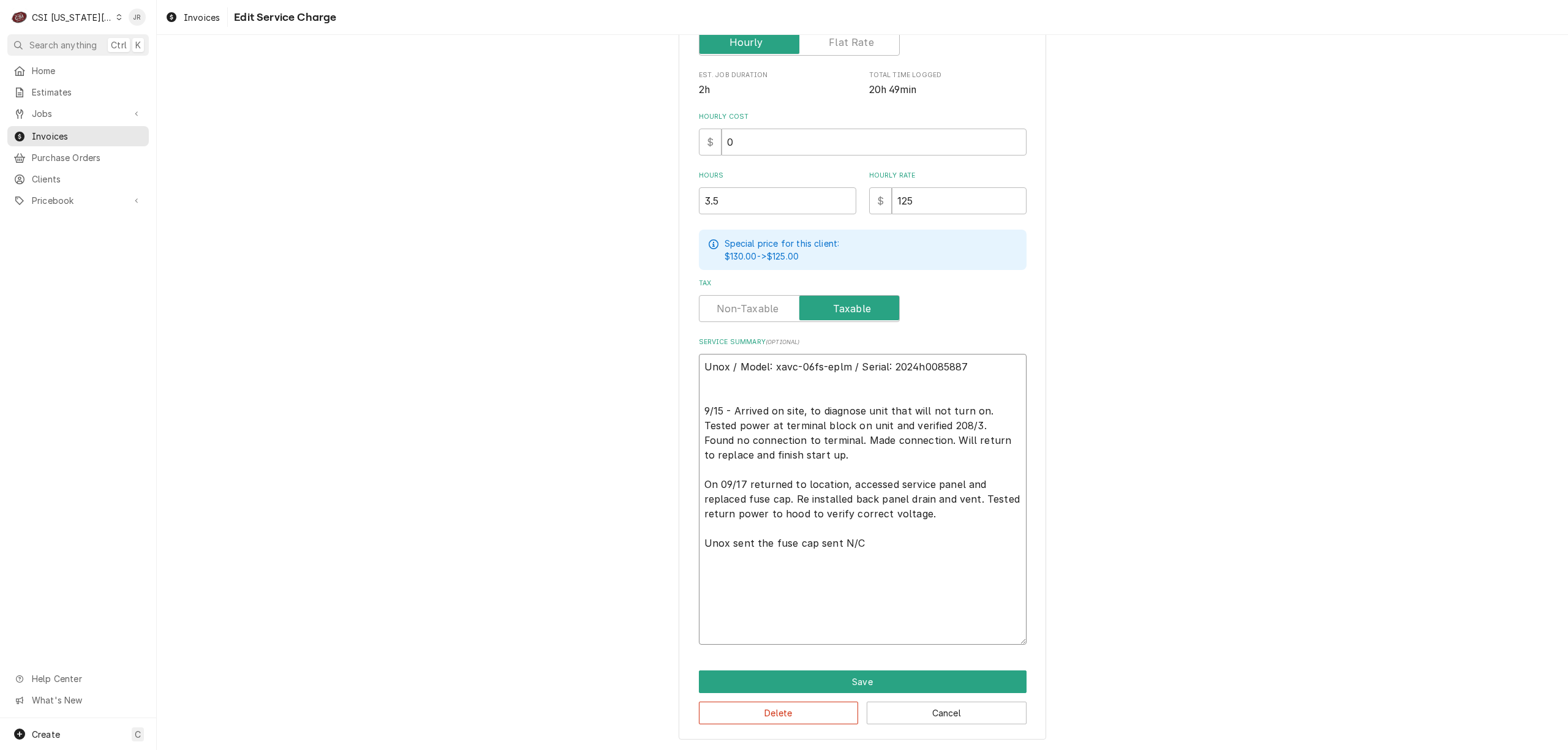
scroll to position [195, 0]
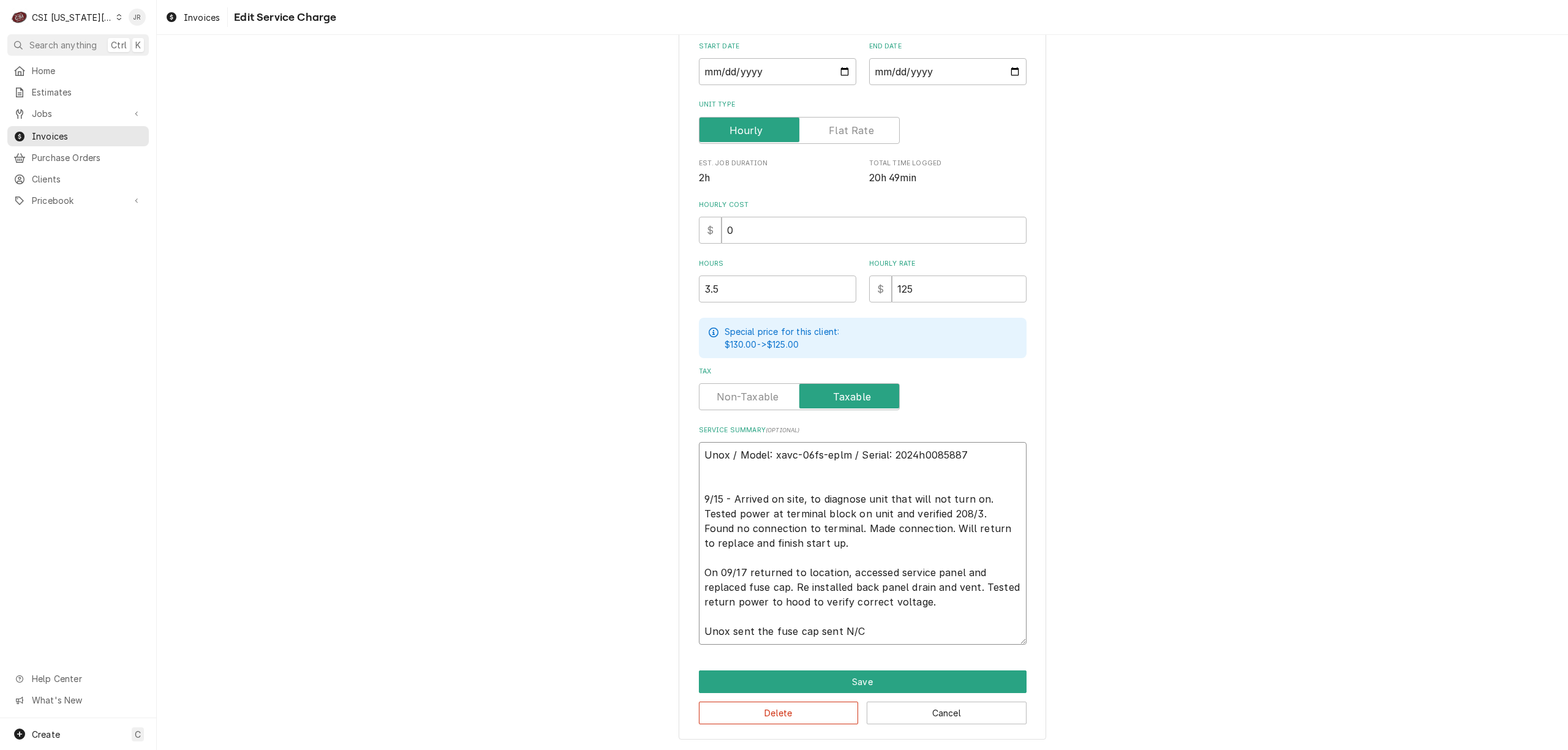
type textarea "x"
type textarea "Unox / Model: xavc-06fs-eplm / Serial: 2024h0085887 9/15 - Arrived on site, to …"
type textarea "x"
type textarea "Unox / Model: xavc-06fs-eplm / Serial: 2024h0085887 9/15 - Arrived on site, to …"
type textarea "x"
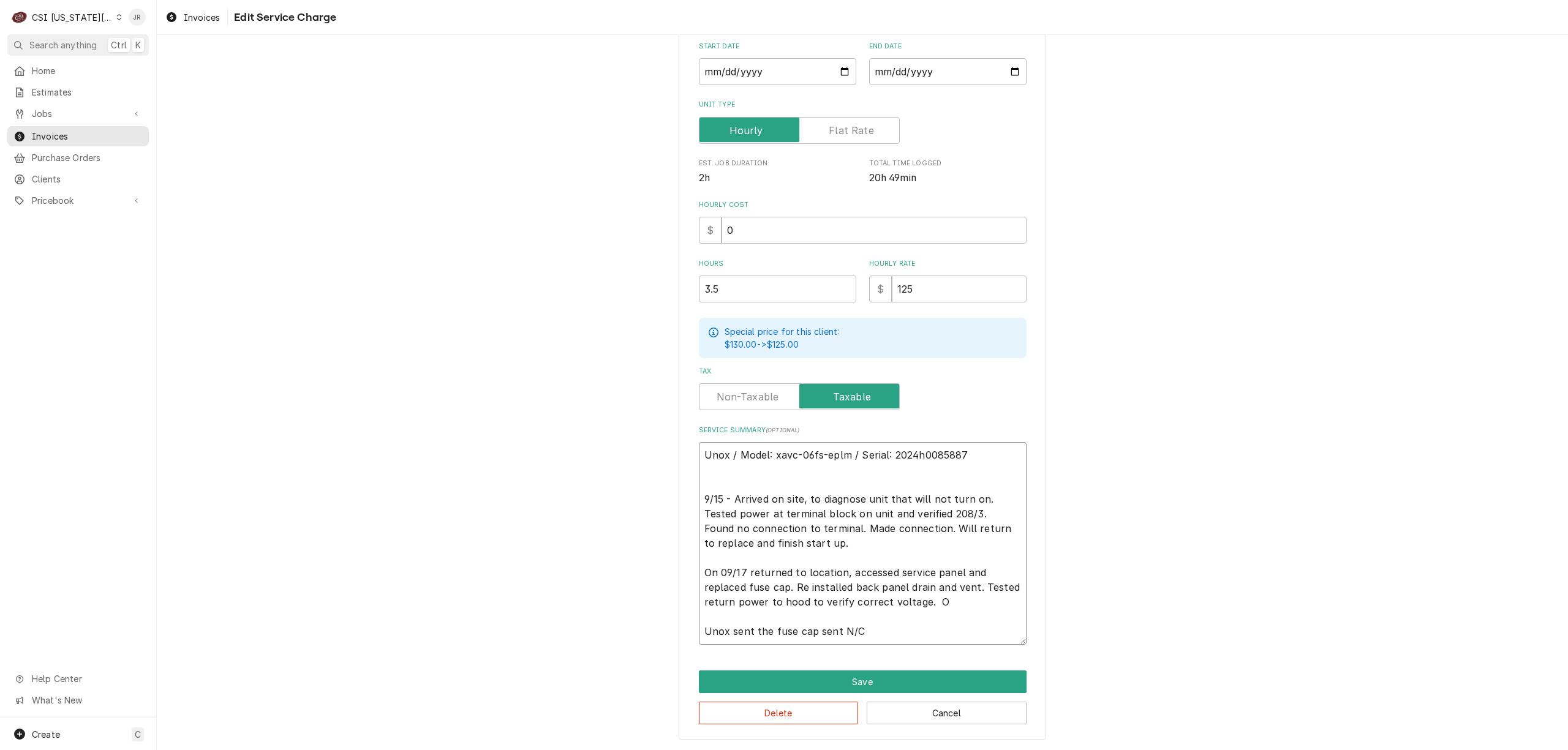
type textarea "Unox / Model: xavc-06fs-eplm / Serial: 2024h0085887 9/15 - Arrived on site, to …"
type textarea "x"
type textarea "Unox / Model: xavc-06fs-eplm / Serial: 2024h0085887 9/15 - Arrived on site, to …"
type textarea "x"
type textarea "Unox / Model: xavc-06fs-eplm / Serial: 2024h0085887 9/15 - Arrived on site, to …"
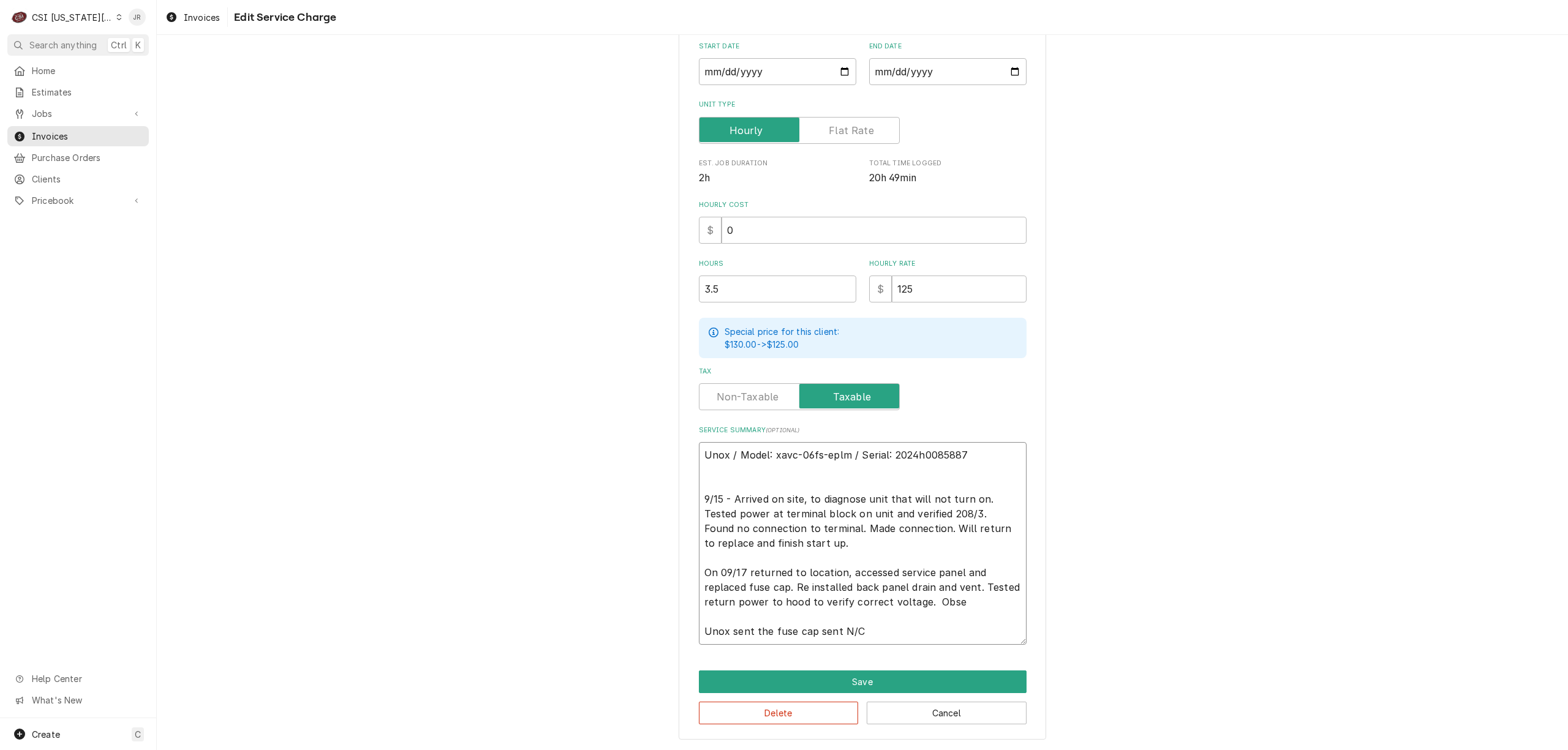
type textarea "x"
type textarea "Unox / Model: xavc-06fs-eplm / Serial: 2024h0085887 9/15 - Arrived on site, to …"
type textarea "x"
type textarea "Unox / Model: xavc-06fs-eplm / Serial: 2024h0085887 9/15 - Arrived on site, to …"
type textarea "x"
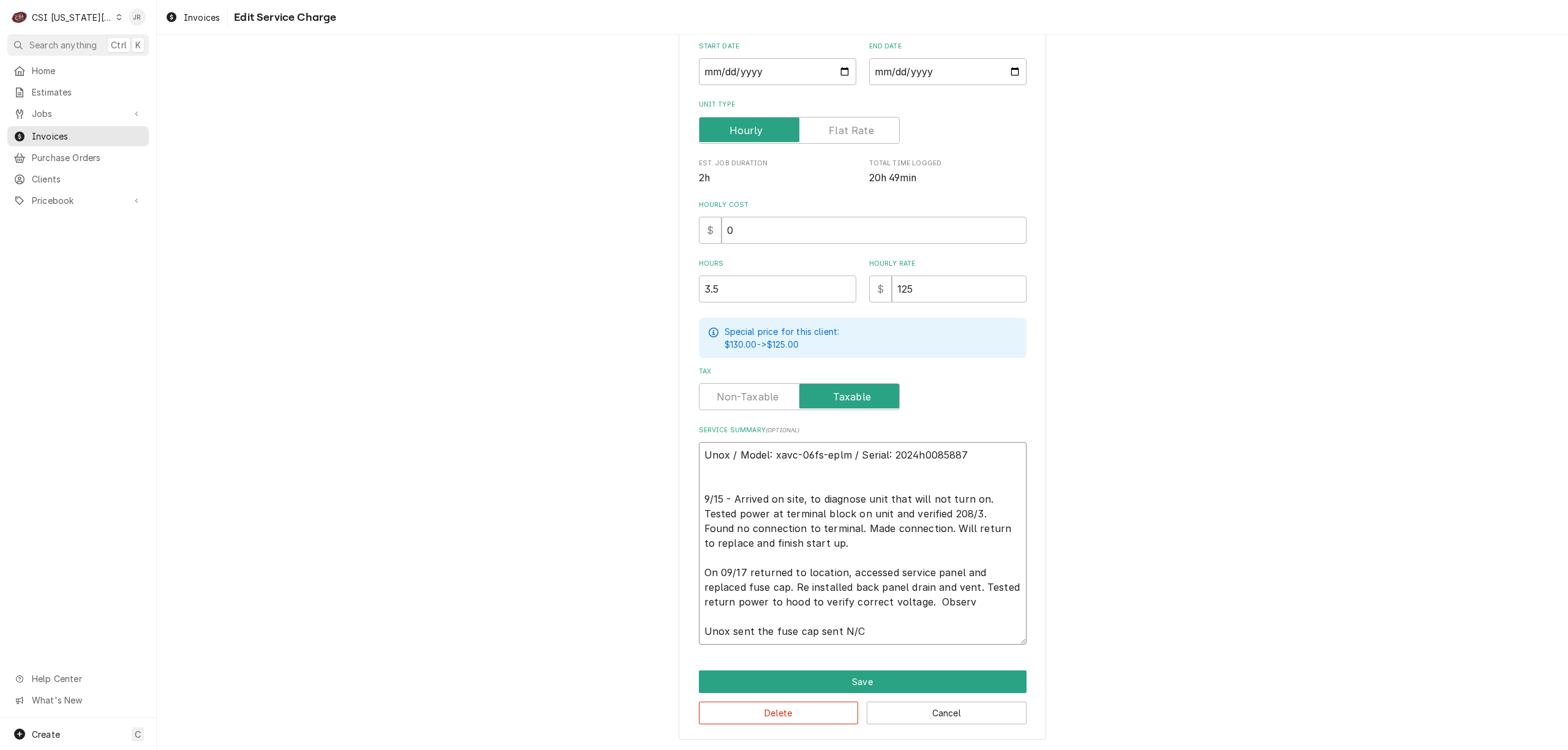
type textarea "Unox / Model: xavc-06fs-eplm / Serial: 2024h0085887 9/15 - Arrived on site, to …"
type textarea "x"
type textarea "Unox / Model: xavc-06fs-eplm / Serial: 2024h0085887 9/15 - Arrived on site, to …"
type textarea "x"
type textarea "Unox / Model: xavc-06fs-eplm / Serial: 2024h0085887 9/15 - Arrived on site, to …"
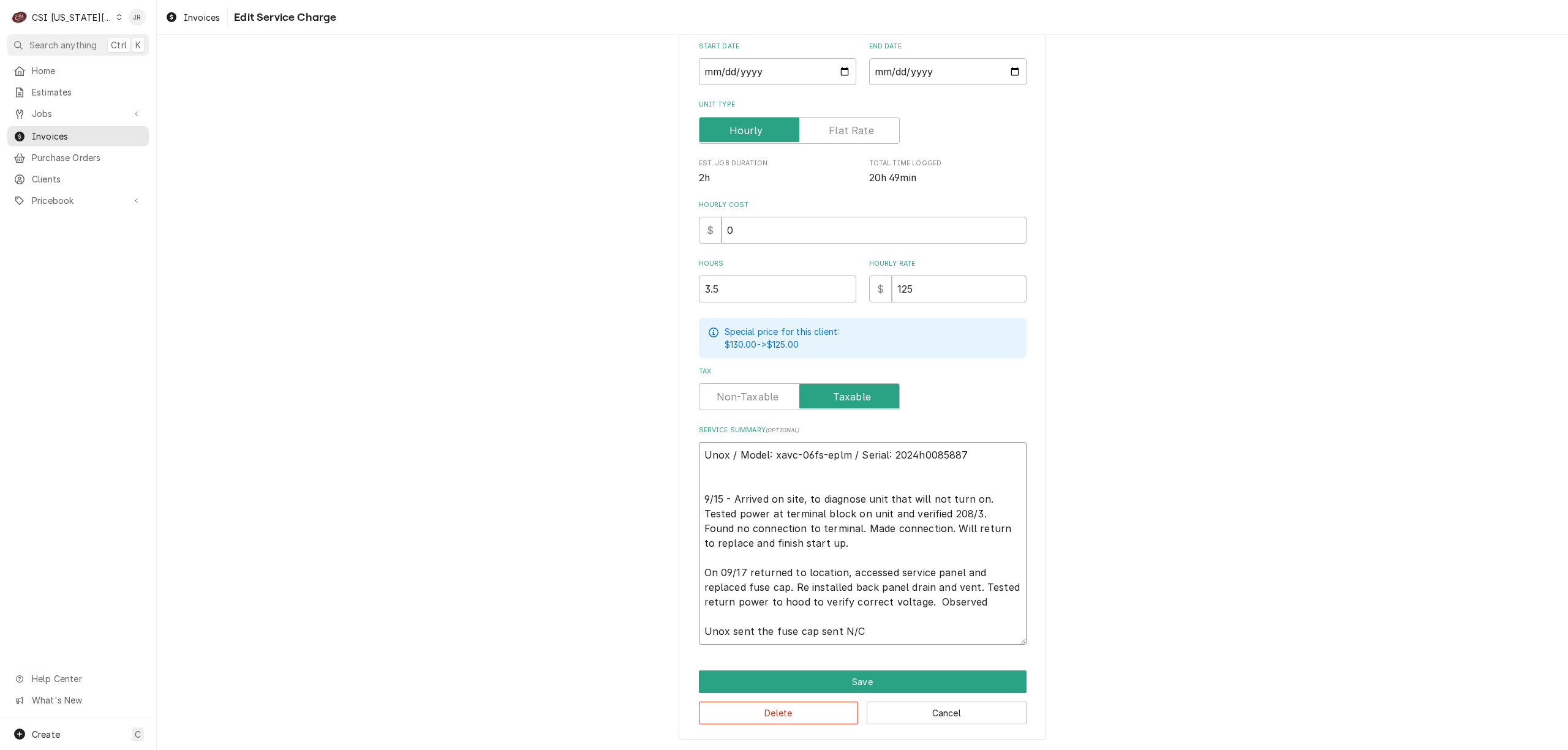
type textarea "x"
type textarea "Unox / Model: xavc-06fs-eplm / Serial: 2024h0085887 9/15 - Arrived on site, to …"
type textarea "x"
type textarea "Unox / Model: xavc-06fs-eplm / Serial: 2024h0085887 9/15 - Arrived on site, to …"
type textarea "x"
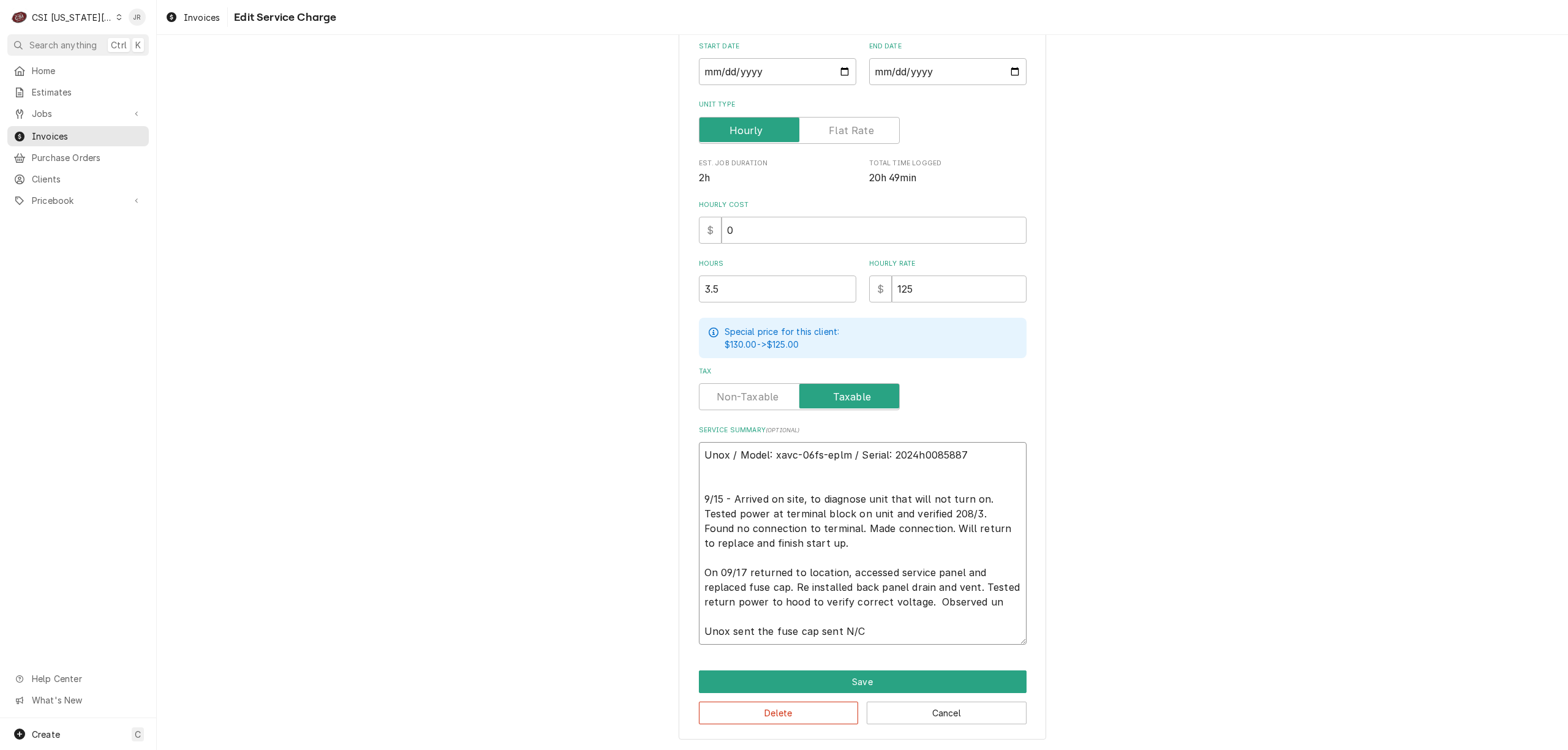
type textarea "Unox / Model: xavc-06fs-eplm / Serial: 2024h0085887 9/15 - Arrived on site, to …"
type textarea "x"
type textarea "Unox / Model: xavc-06fs-eplm / Serial: 2024h0085887 9/15 - Arrived on site, to …"
type textarea "x"
type textarea "Unox / Model: xavc-06fs-eplm / Serial: 2024h0085887 9/15 - Arrived on site, to …"
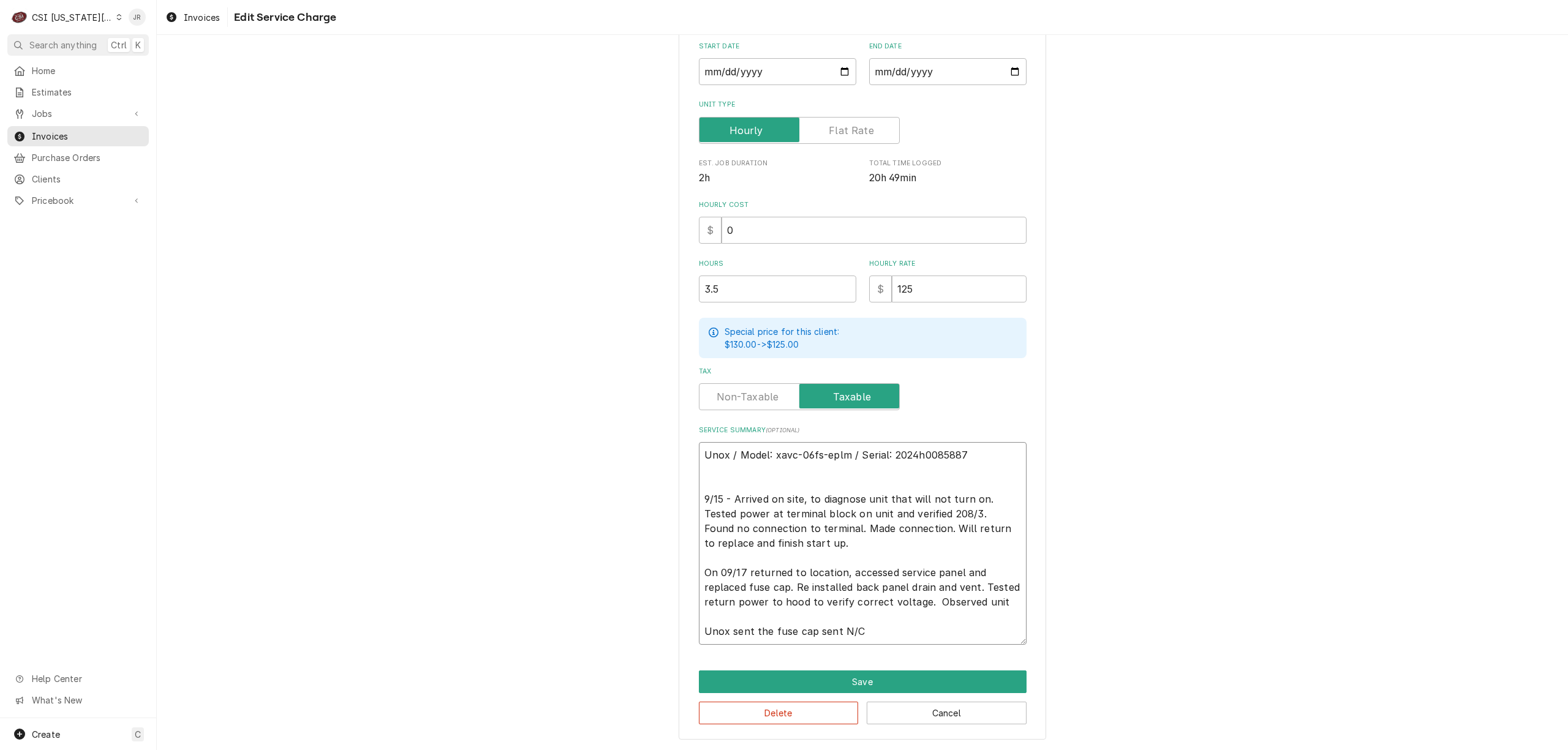
type textarea "x"
type textarea "Unox / Model: xavc-06fs-eplm / Serial: 2024h0085887 9/15 - Arrived on site, to …"
type textarea "x"
type textarea "Unox / Model: xavc-06fs-eplm / Serial: 2024h0085887 9/15 - Arrived on site, to …"
type textarea "x"
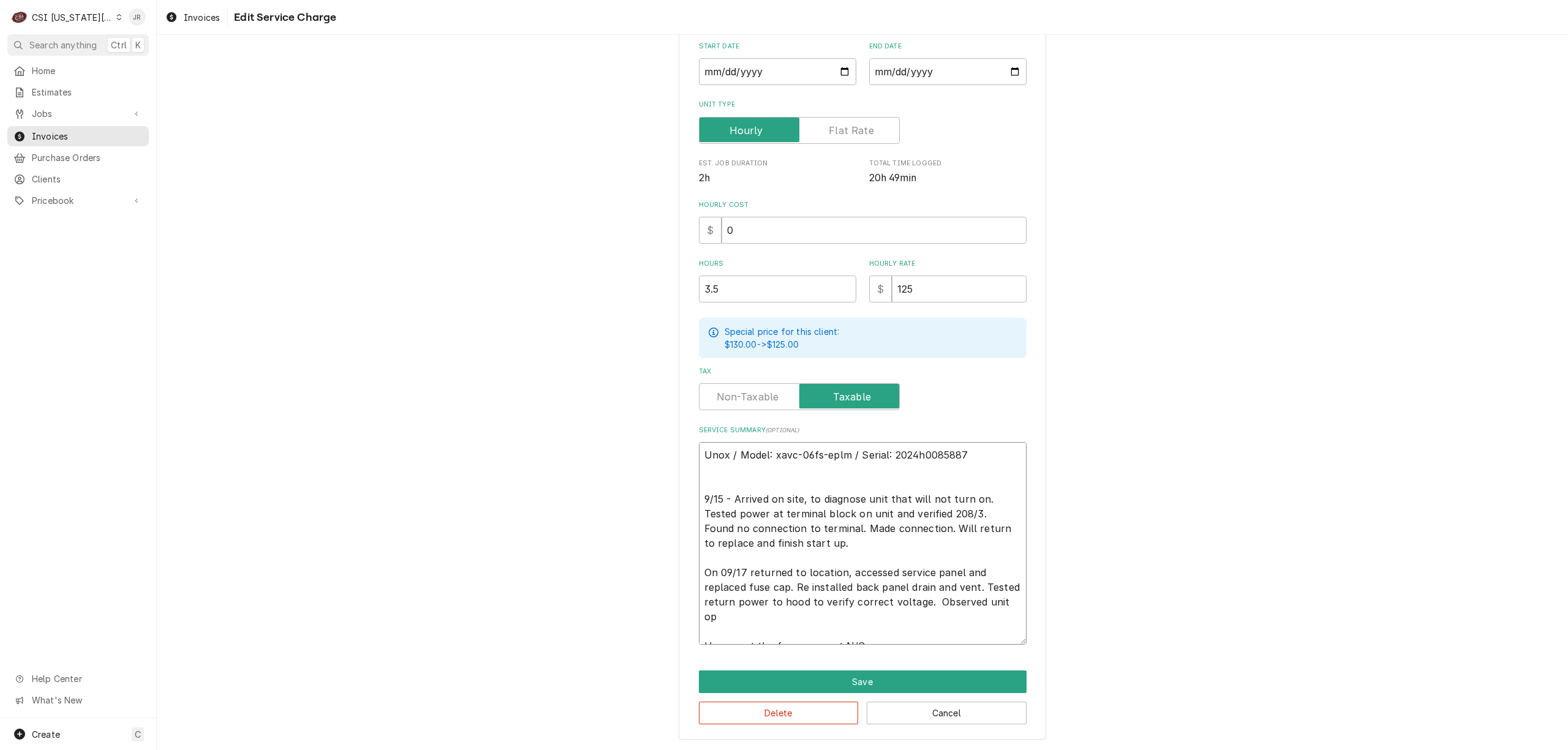
type textarea "Unox / Model: xavc-06fs-eplm / Serial: 2024h0085887 9/15 - Arrived on site, to …"
type textarea "x"
type textarea "Unox / Model: xavc-06fs-eplm / Serial: 2024h0085887 9/15 - Arrived on site, to …"
type textarea "x"
type textarea "Unox / Model: xavc-06fs-eplm / Serial: 2024h0085887 9/15 - Arrived on site, to …"
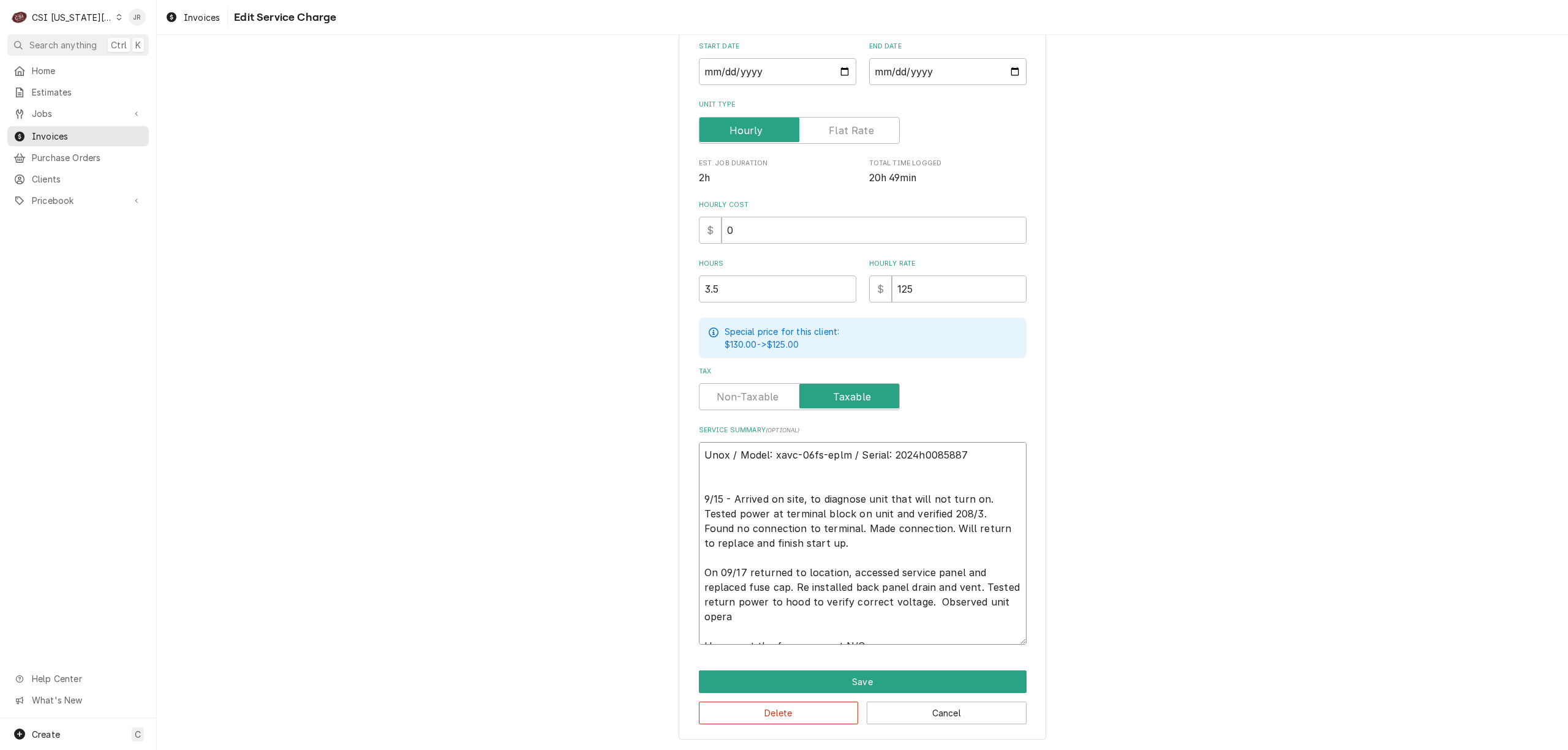
type textarea "x"
type textarea "Unox / Model: xavc-06fs-eplm / Serial: 2024h0085887 9/15 - Arrived on site, to …"
type textarea "x"
type textarea "Unox / Model: xavc-06fs-eplm / Serial: 2024h0085887 9/15 - Arrived on site, to …"
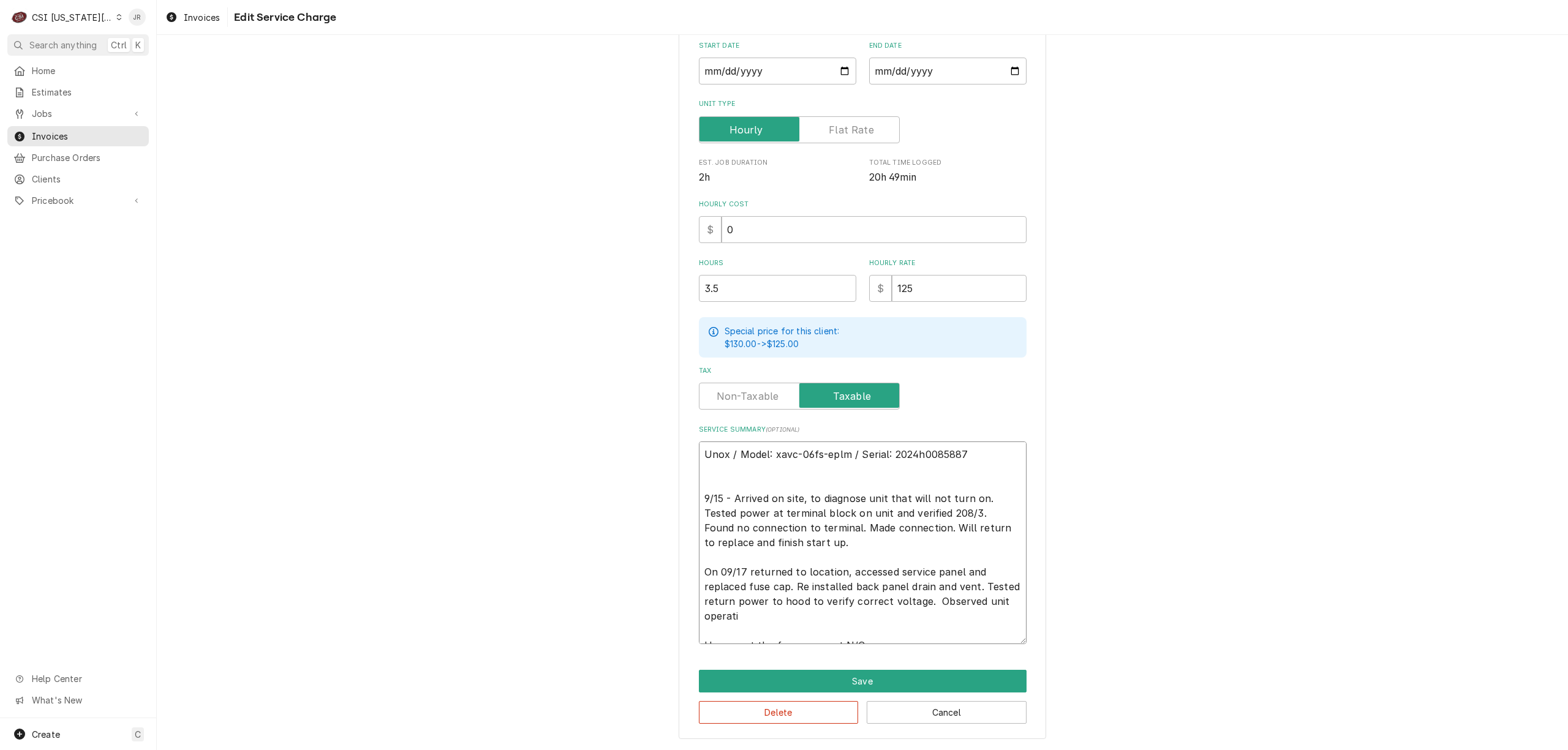
type textarea "x"
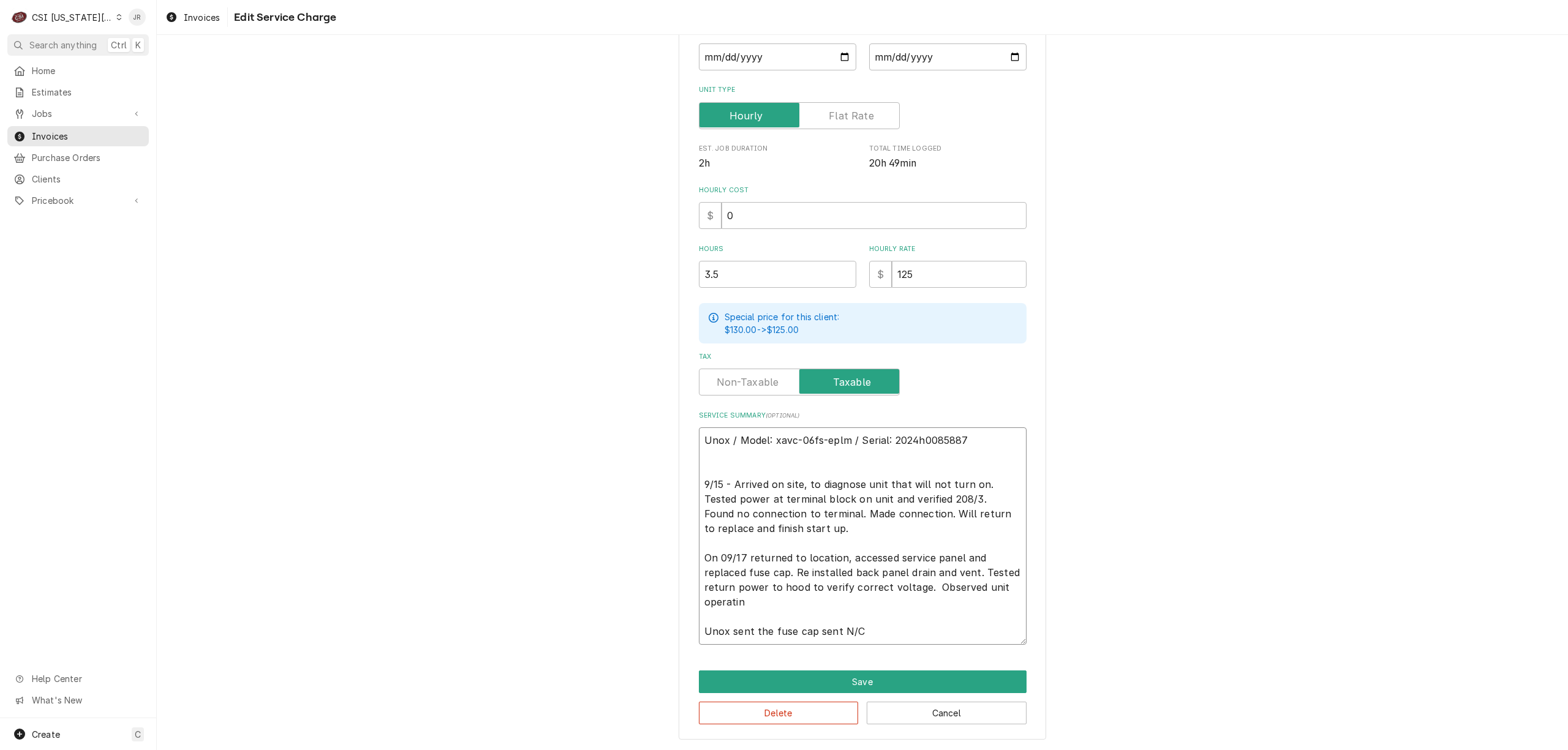
type textarea "Unox / Model: xavc-06fs-eplm / Serial: 2024h0085887 9/15 - Arrived on site, to …"
type textarea "x"
type textarea "Unox / Model: xavc-06fs-eplm / Serial: 2024h0085887 9/15 - Arrived on site, to …"
type textarea "x"
type textarea "Unox / Model: xavc-06fs-eplm / Serial: 2024h0085887 9/15 - Arrived on site, to …"
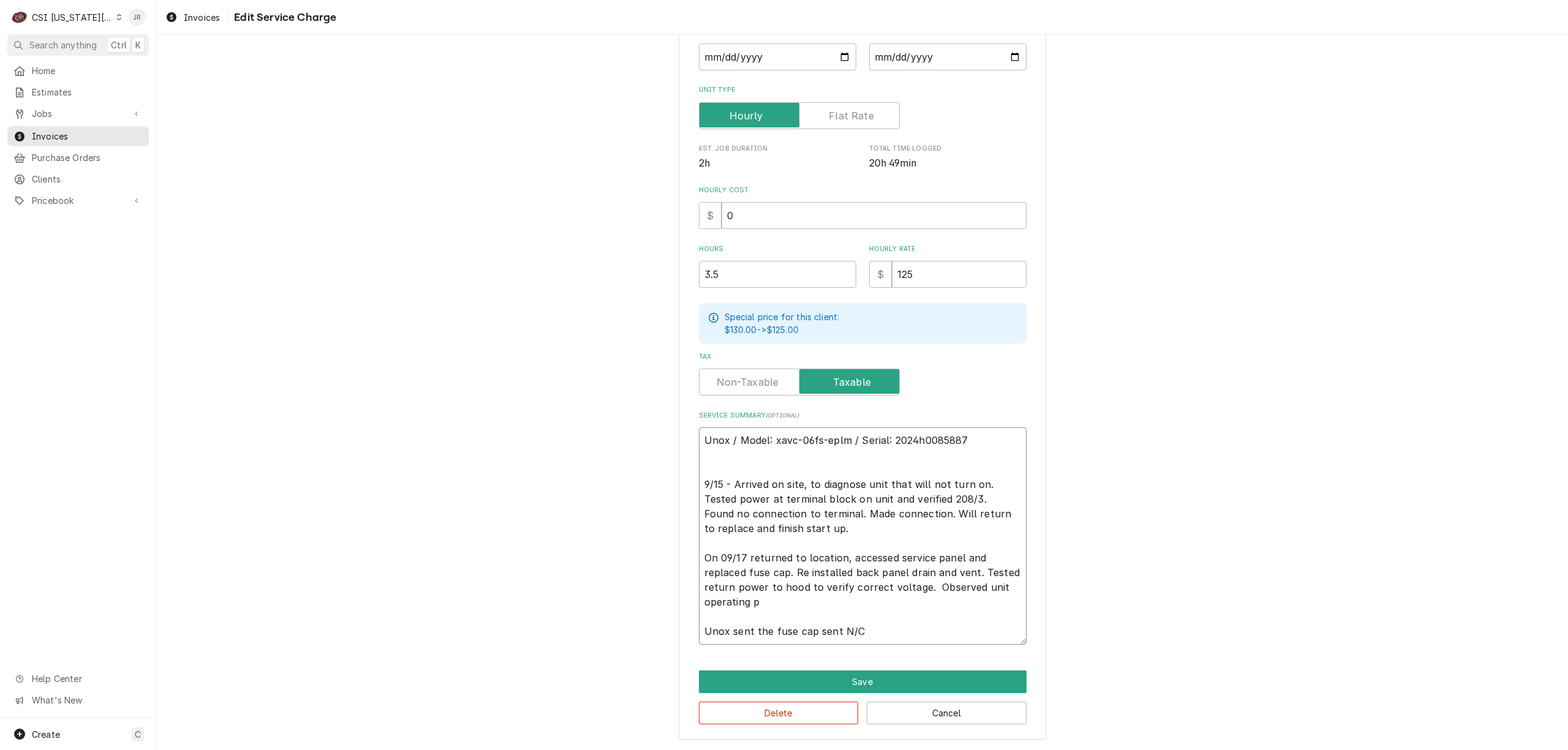
type textarea "x"
type textarea "Unox / Model: xavc-06fs-eplm / Serial: 2024h0085887 9/15 - Arrived on site, to …"
type textarea "x"
type textarea "Unox / Model: xavc-06fs-eplm / Serial: 2024h0085887 9/15 - Arrived on site, to …"
type textarea "x"
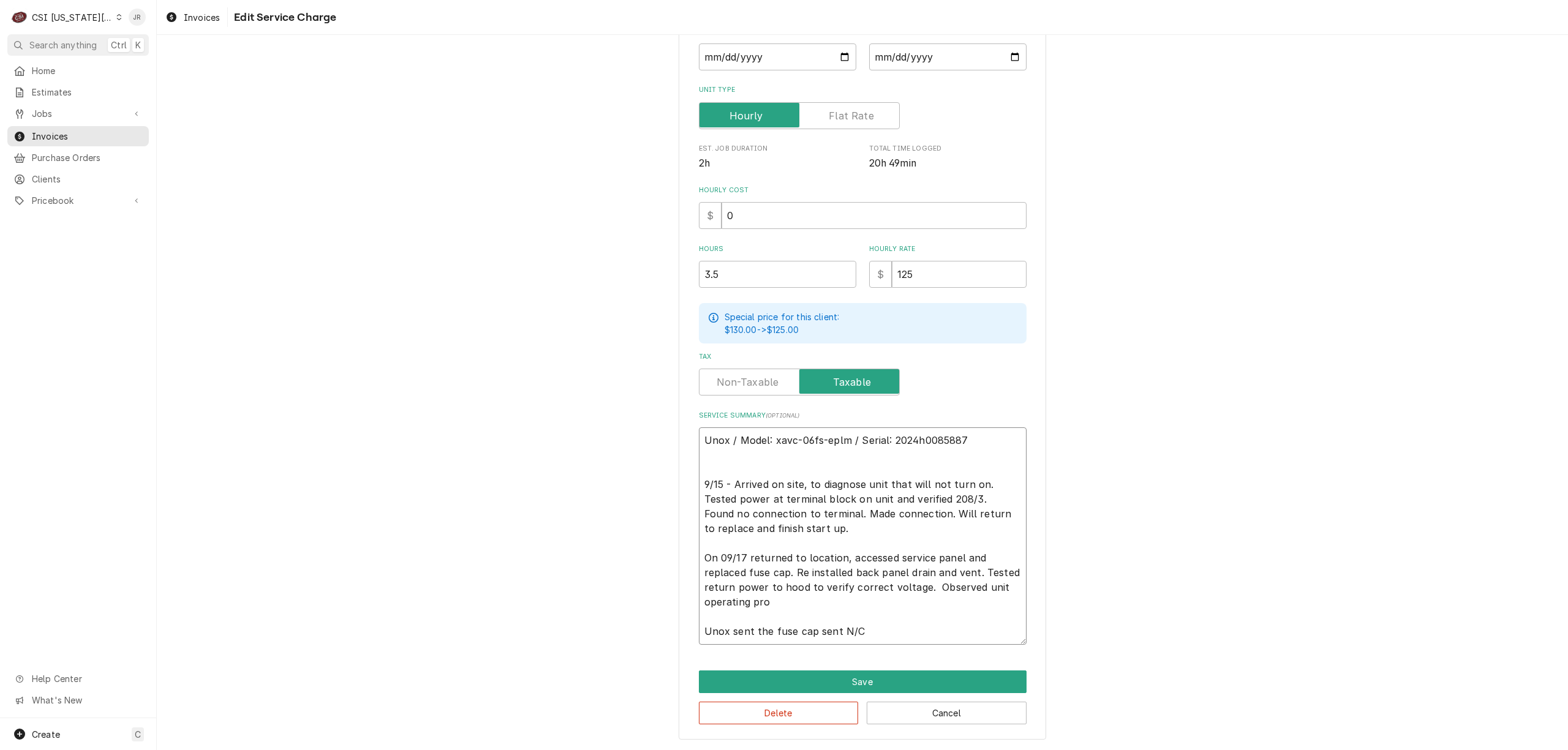
type textarea "Unox / Model: xavc-06fs-eplm / Serial: 2024h0085887 9/15 - Arrived on site, to …"
type textarea "x"
type textarea "Unox / Model: xavc-06fs-eplm / Serial: 2024h0085887 9/15 - Arrived on site, to …"
type textarea "x"
type textarea "Unox / Model: xavc-06fs-eplm / Serial: 2024h0085887 9/15 - Arrived on site, to …"
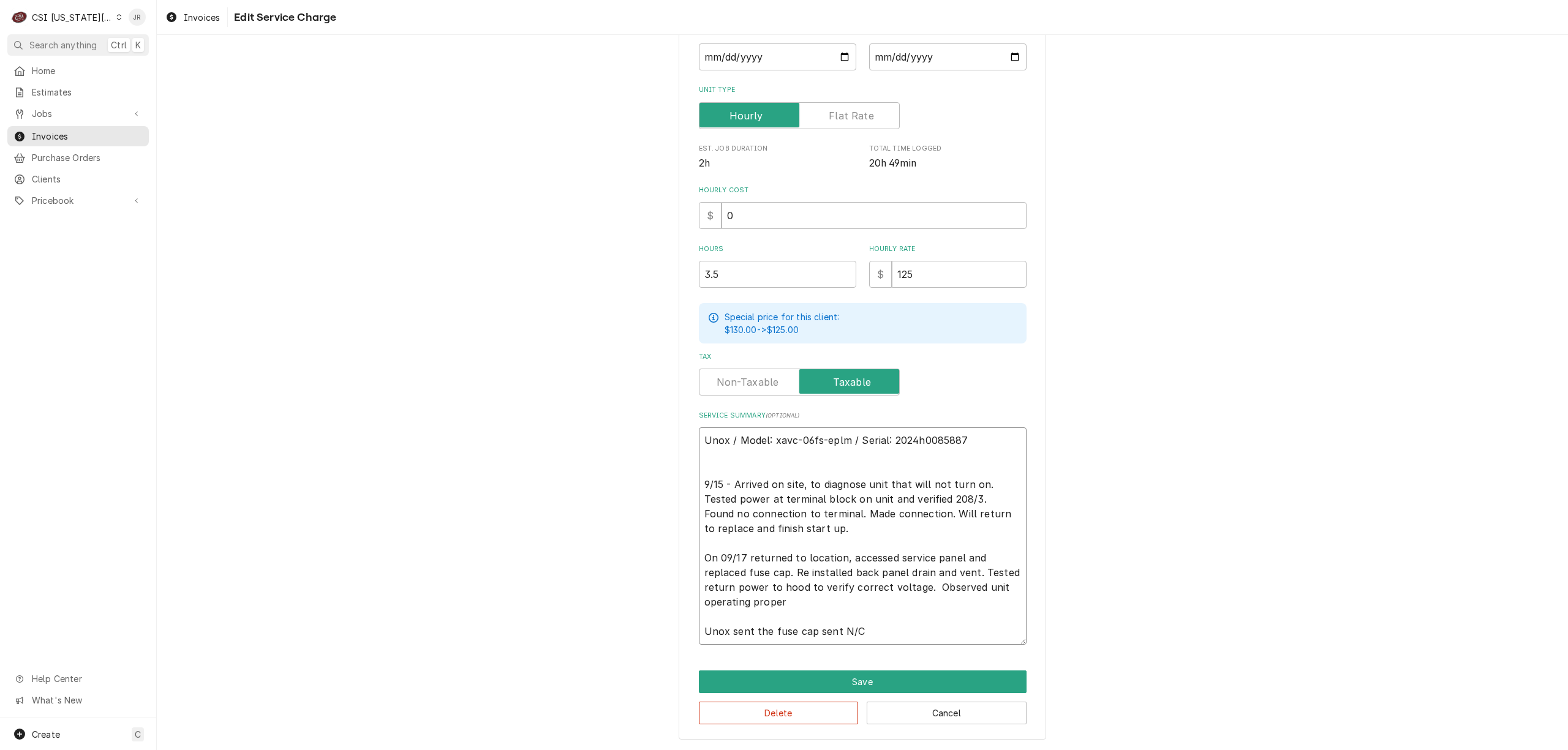
type textarea "x"
type textarea "Unox / Model: xavc-06fs-eplm / Serial: 2024h0085887 9/15 - Arrived on site, to …"
click at [906, 632] on textarea "Unox / Model: xavc-06fs-eplm / Serial: 2024h0085887 9/15 - Arrived on site, to …" at bounding box center [862, 536] width 327 height 217
click at [956, 550] on textarea "Unox / Model: xavc-06fs-eplm / Serial: 2024h0085887 9/15 - Arrived on site, to …" at bounding box center [862, 536] width 327 height 217
drag, startPoint x: 790, startPoint y: 603, endPoint x: 916, endPoint y: 586, distance: 127.1
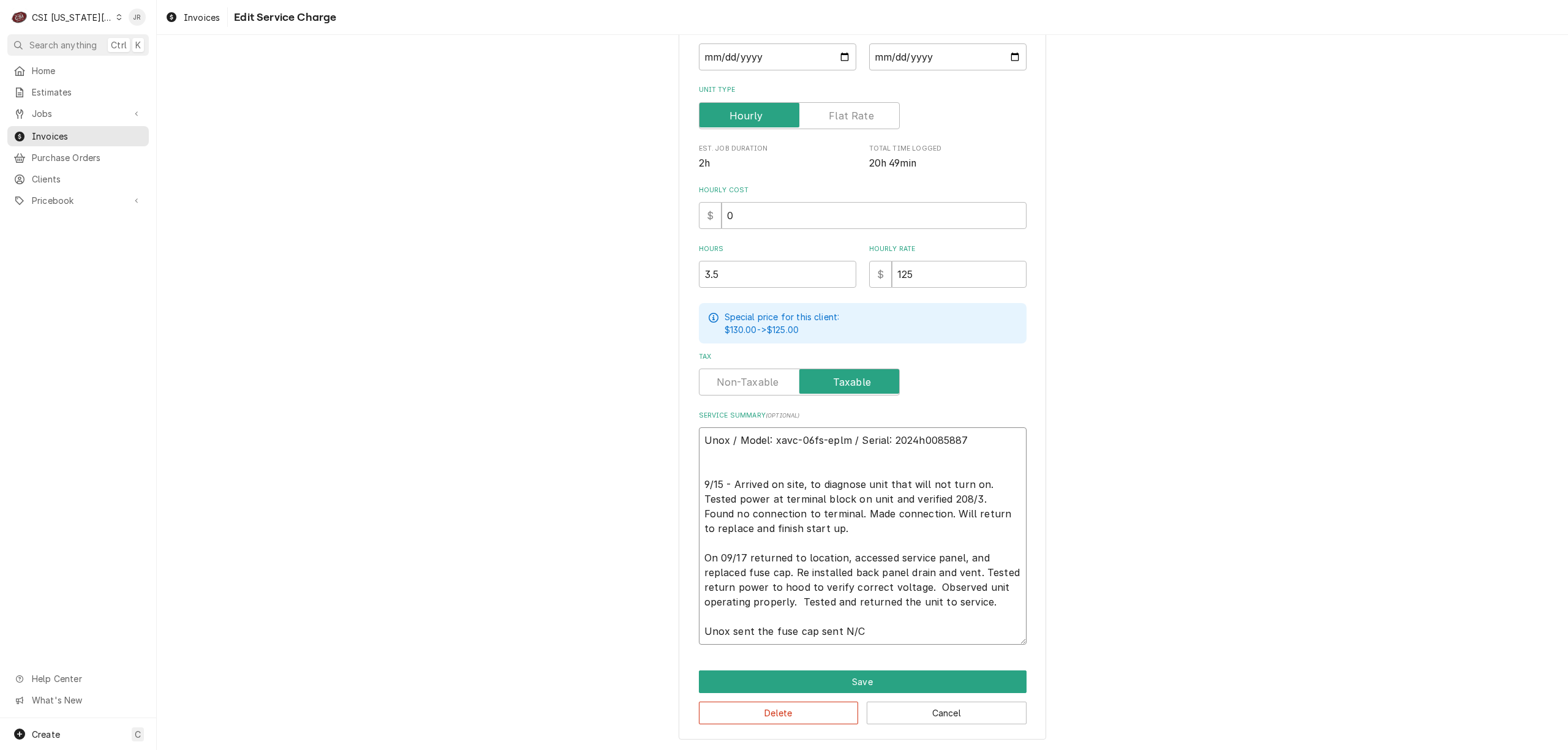
click at [916, 586] on textarea "Unox / Model: xavc-06fs-eplm / Serial: 2024h0085887 9/15 - Arrived on site, to …" at bounding box center [862, 536] width 327 height 217
click at [865, 585] on textarea "Unox / Model: xavc-06fs-eplm / Serial: 2024h0085887 9/15 - Arrived on site, to …" at bounding box center [862, 536] width 327 height 217
click at [912, 584] on textarea "Unox / Model: xavc-06fs-eplm / Serial: 2024h0085887 9/15 - Arrived on site, to …" at bounding box center [862, 536] width 327 height 217
drag, startPoint x: 942, startPoint y: 671, endPoint x: 903, endPoint y: 545, distance: 131.9
click at [903, 545] on div "Use the fields below to edit this service charge Short Description 1-Labor (Ser…" at bounding box center [862, 295] width 368 height 891
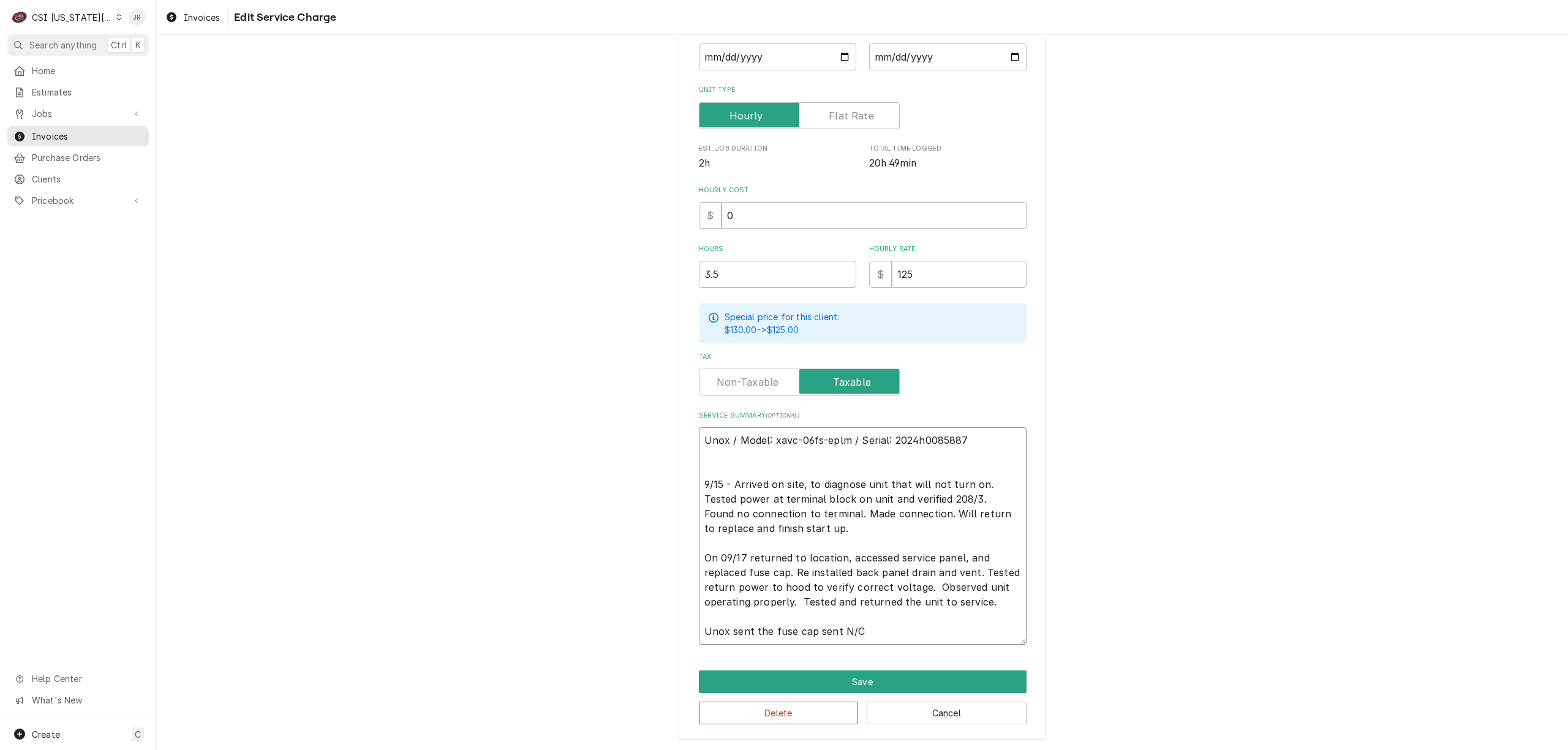
click at [892, 533] on textarea "Unox / Model: xavc-06fs-eplm / Serial: 2024h0085887 9/15 - Arrived on site, to …" at bounding box center [862, 536] width 327 height 217
click at [781, 528] on textarea "Unox / Model: xavc-06fs-eplm / Serial: 2024h0085887 9/15 - Arrived on site, to …" at bounding box center [862, 536] width 327 height 217
drag, startPoint x: 890, startPoint y: 663, endPoint x: 898, endPoint y: 674, distance: 13.6
click at [898, 673] on div "Use the fields below to edit this service charge Short Description 1-Labor (Ser…" at bounding box center [862, 295] width 368 height 891
click at [901, 674] on button "Save" at bounding box center [862, 682] width 327 height 23
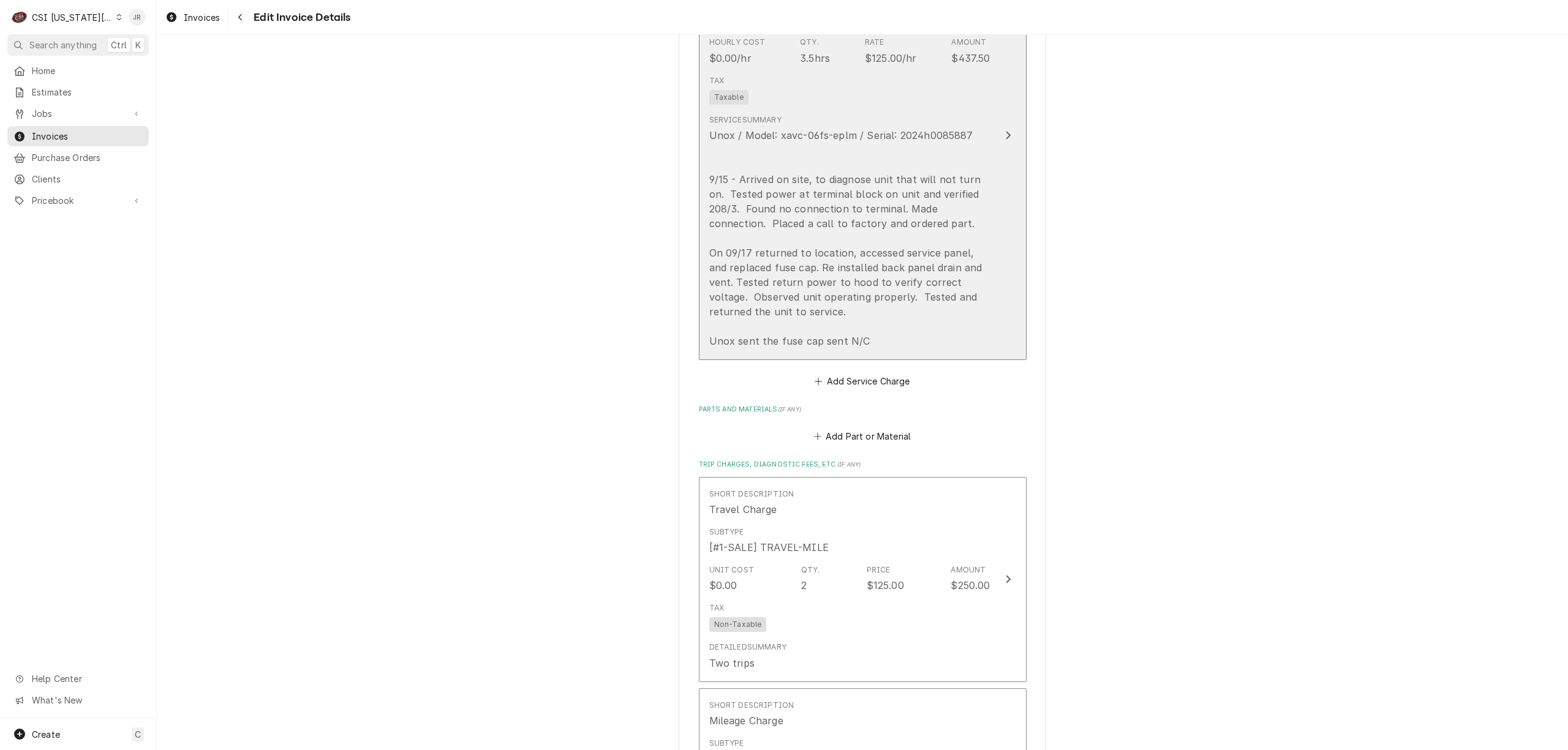
scroll to position [1003, 0]
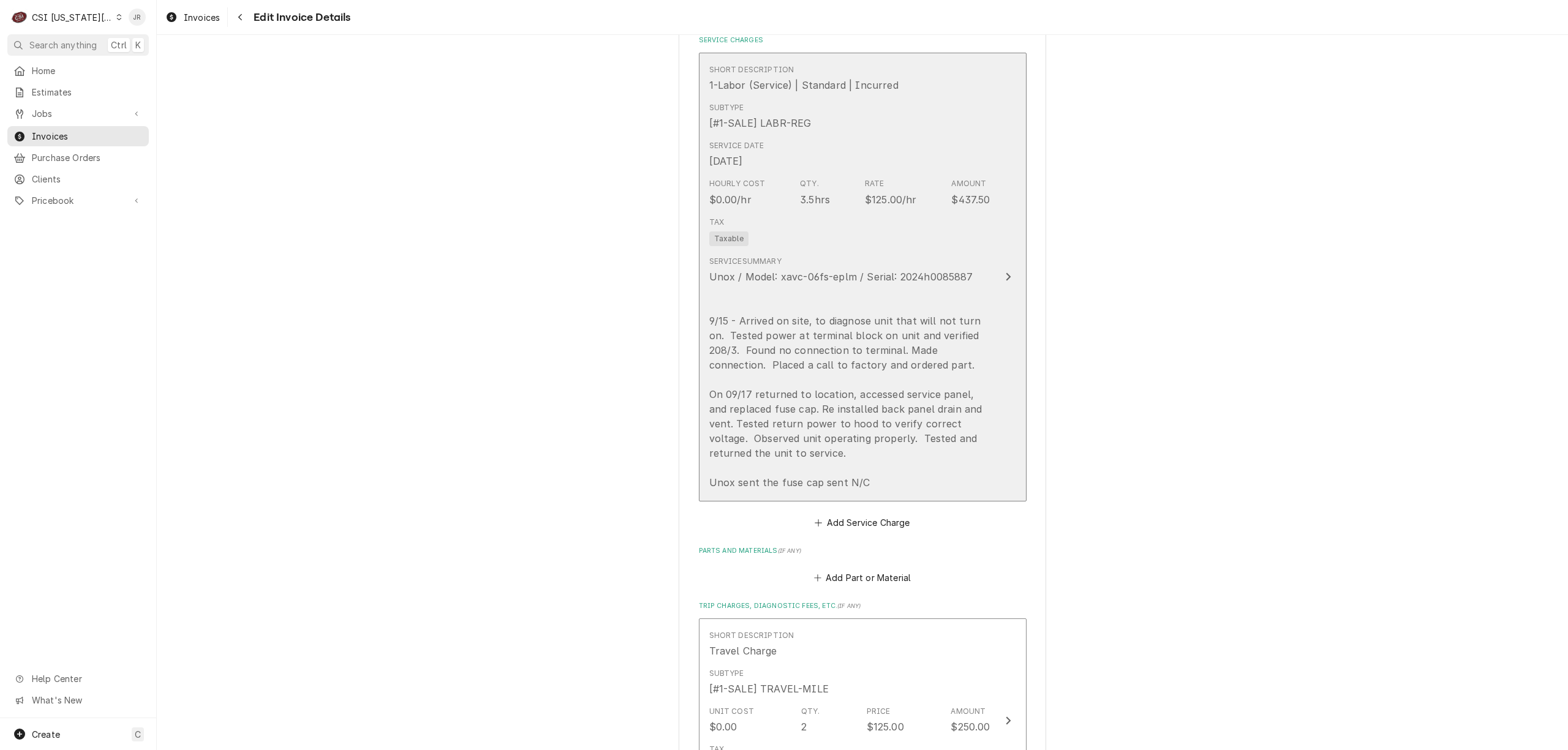
click at [717, 304] on div "Unox / Model: xavc-06fs-eplm / Serial: 2024h0085887 9/15 - Arrived on site, to …" at bounding box center [850, 379] width 281 height 220
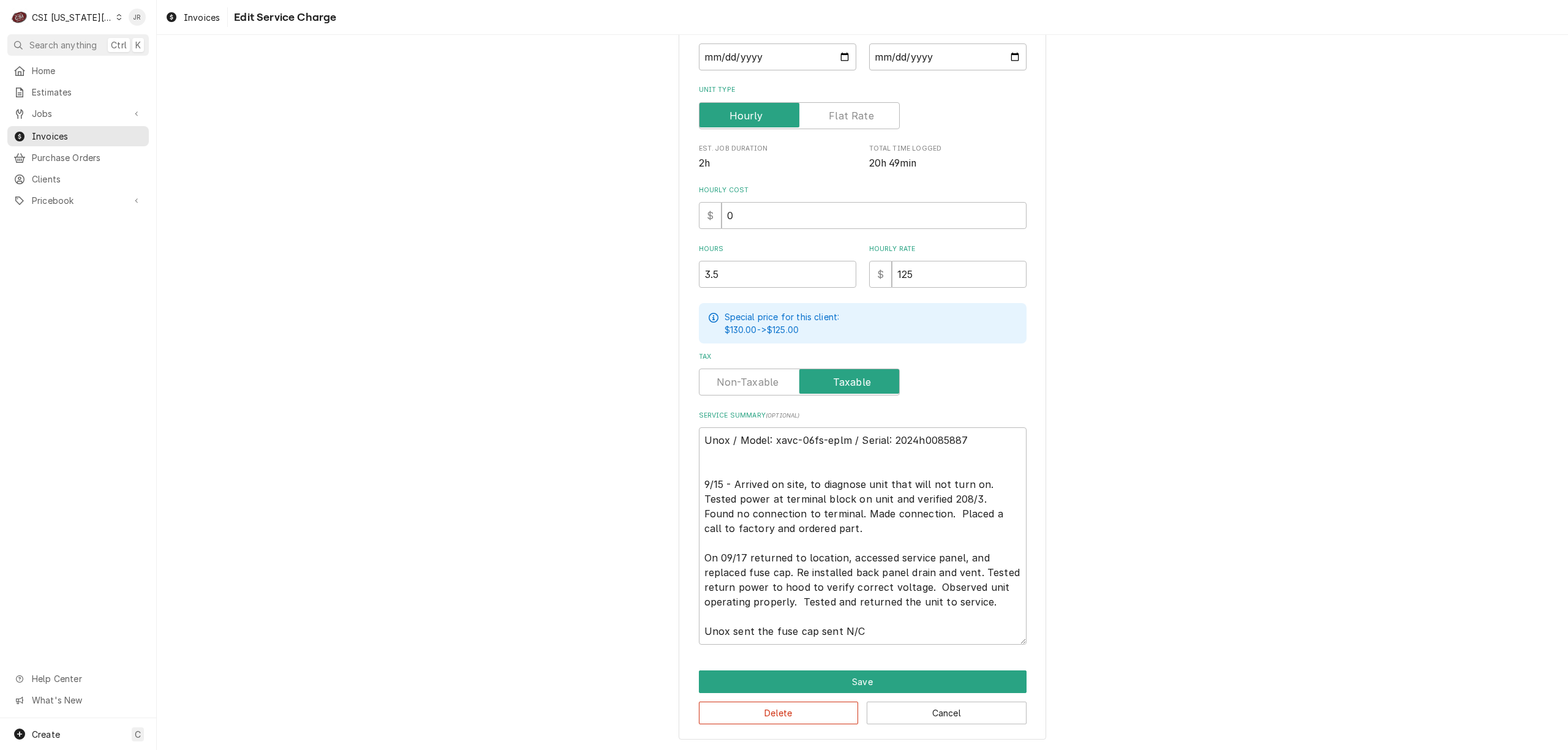
scroll to position [15, 0]
click at [860, 645] on div "Use the fields below to edit this service charge Short Description 1-Labor (Ser…" at bounding box center [862, 295] width 368 height 891
drag, startPoint x: 864, startPoint y: 633, endPoint x: 736, endPoint y: 453, distance: 220.9
click at [644, 402] on div "Use the fields below to edit this service charge Short Description 1-Labor (Ser…" at bounding box center [862, 295] width 1411 height 912
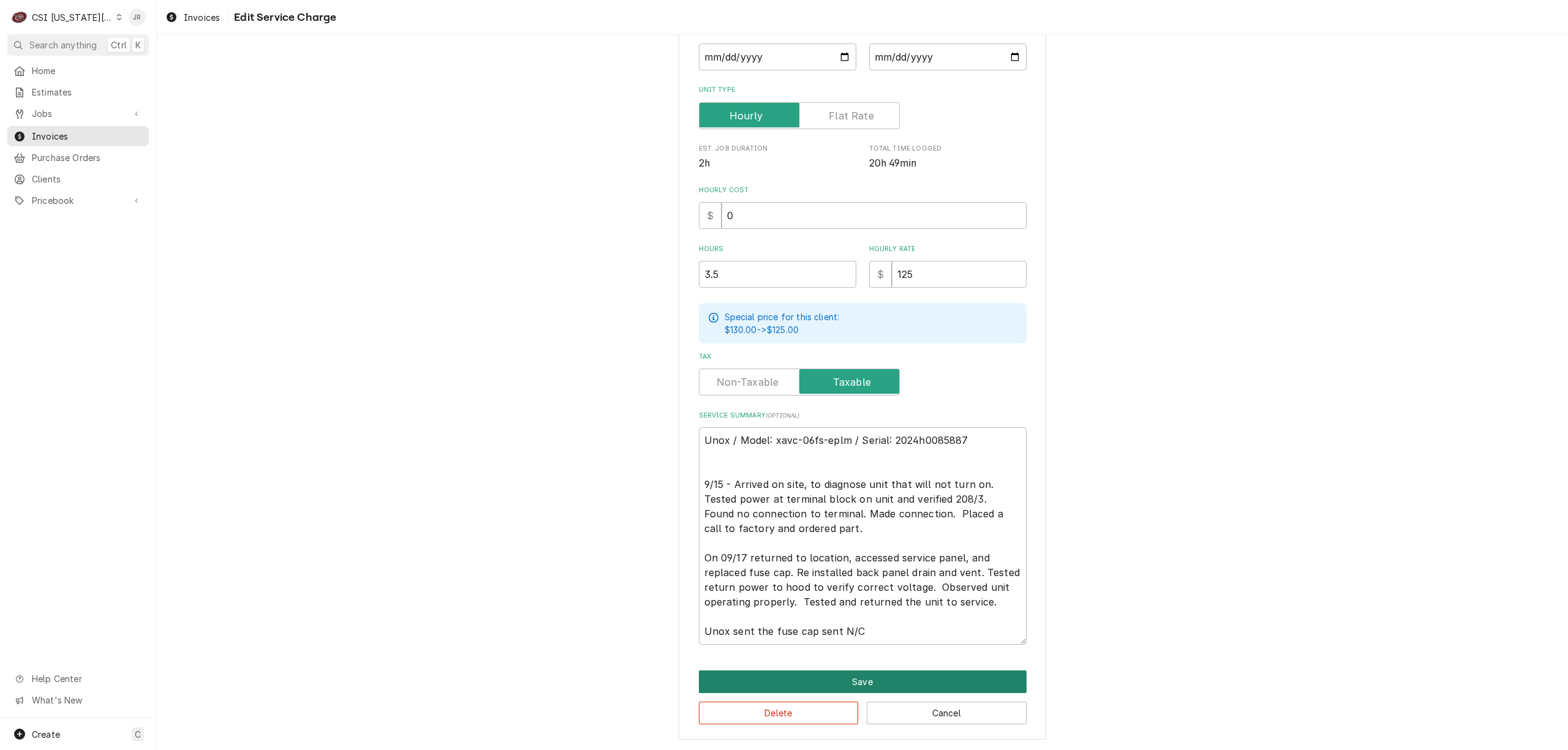
click at [898, 682] on button "Save" at bounding box center [862, 682] width 327 height 23
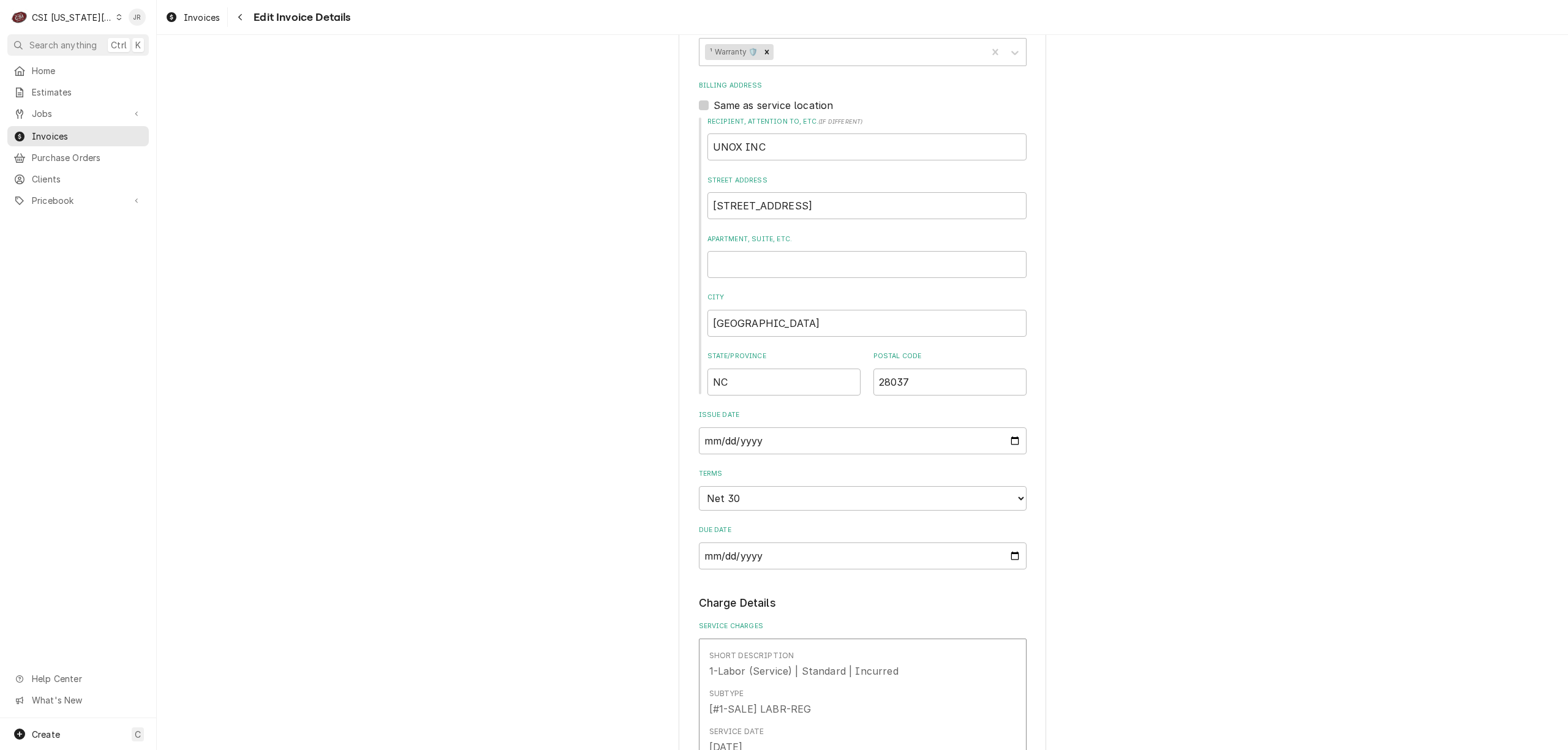
scroll to position [9, 0]
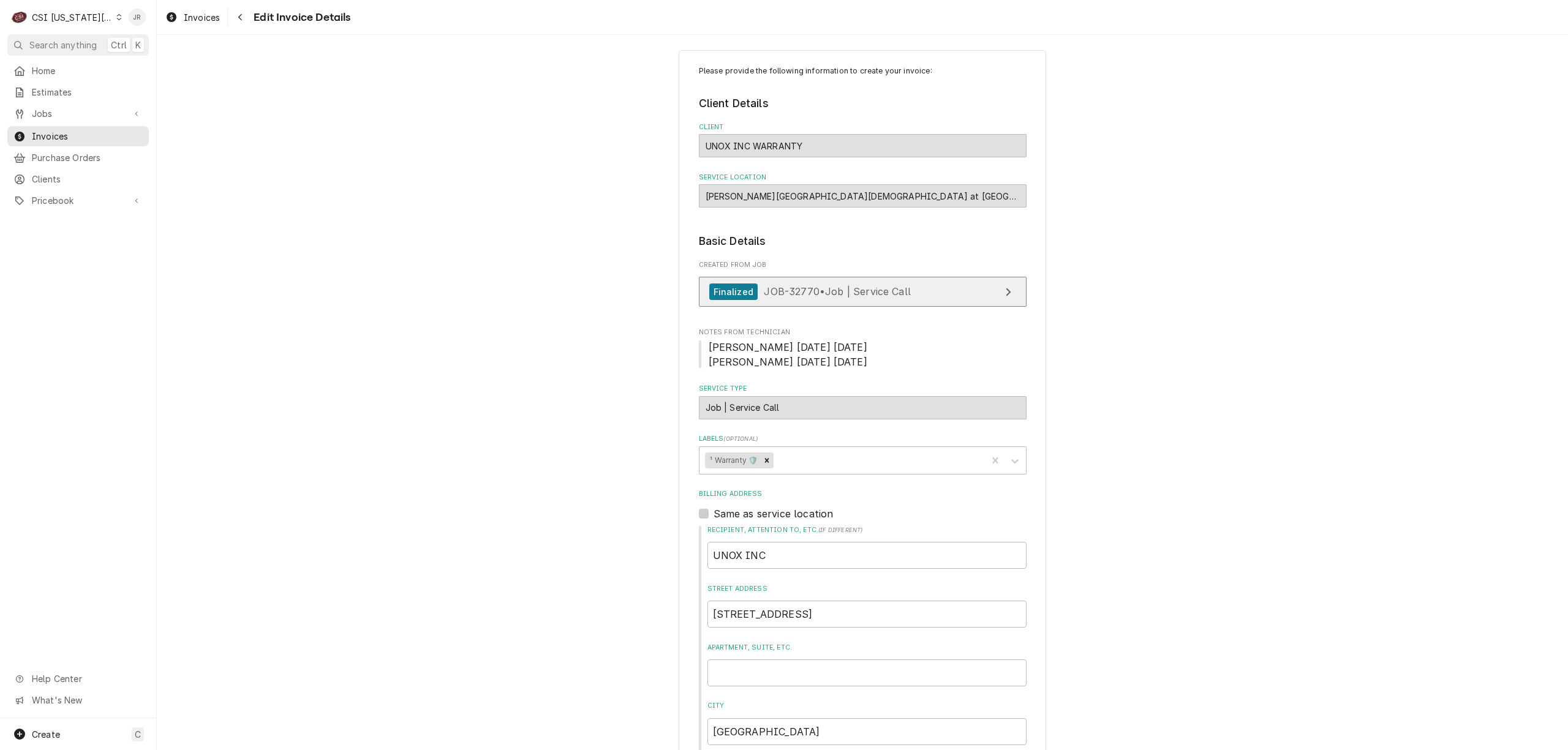
click at [891, 293] on span "JOB-32770 • Job | Service Call" at bounding box center [837, 291] width 147 height 12
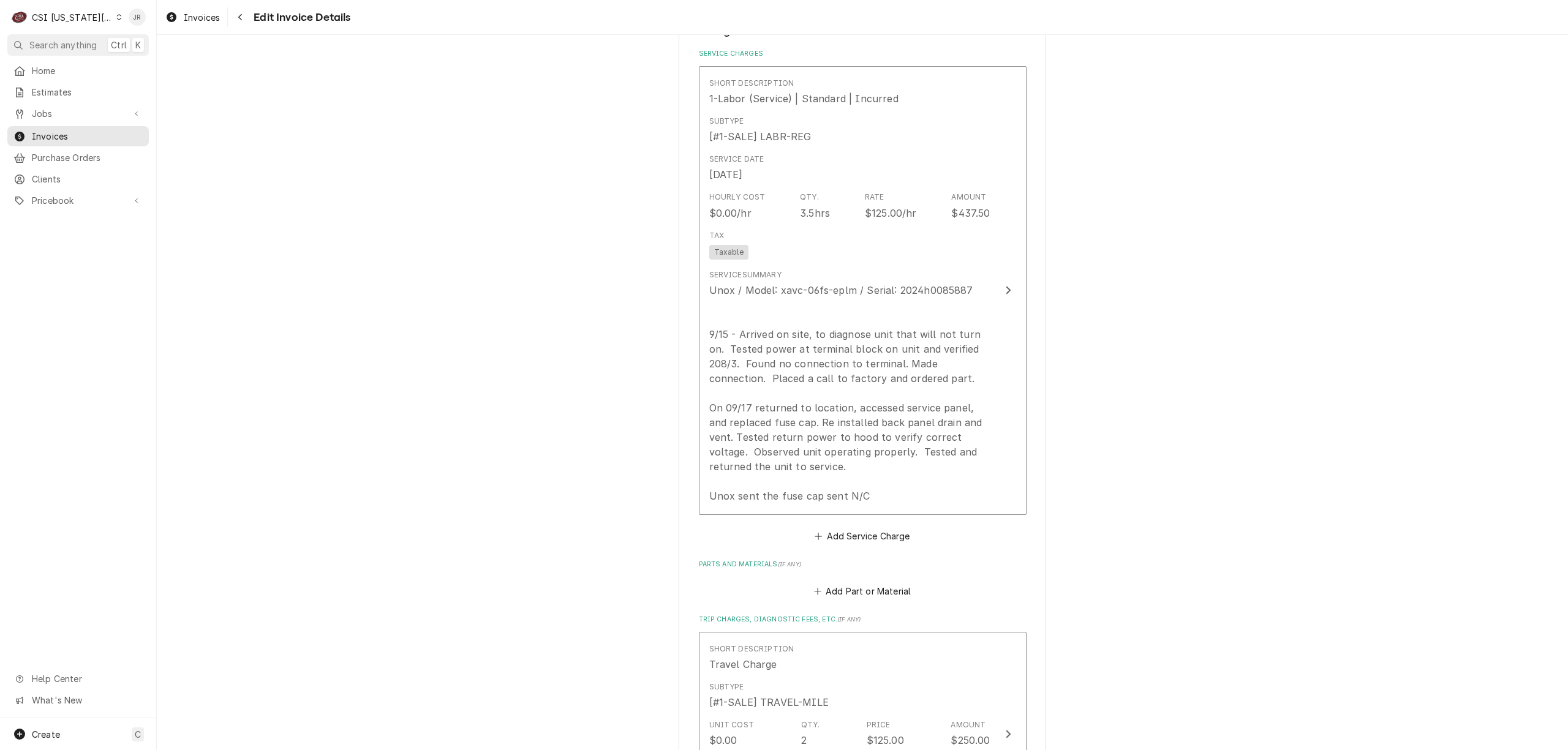
scroll to position [988, 0]
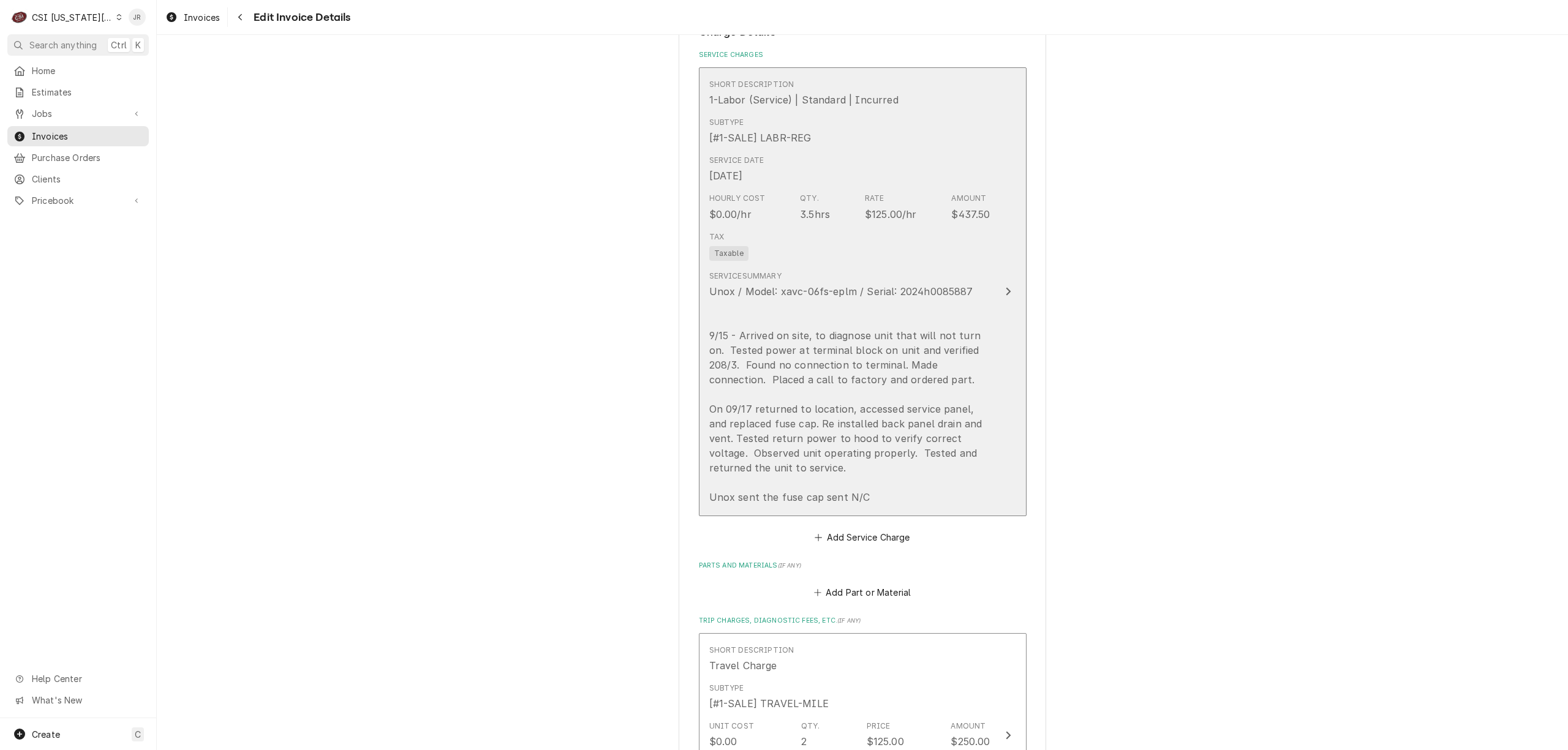
click at [851, 377] on div "Unox / Model: xavc-06fs-eplm / Serial: 2024h0085887 9/15 - Arrived on site, to …" at bounding box center [850, 394] width 281 height 220
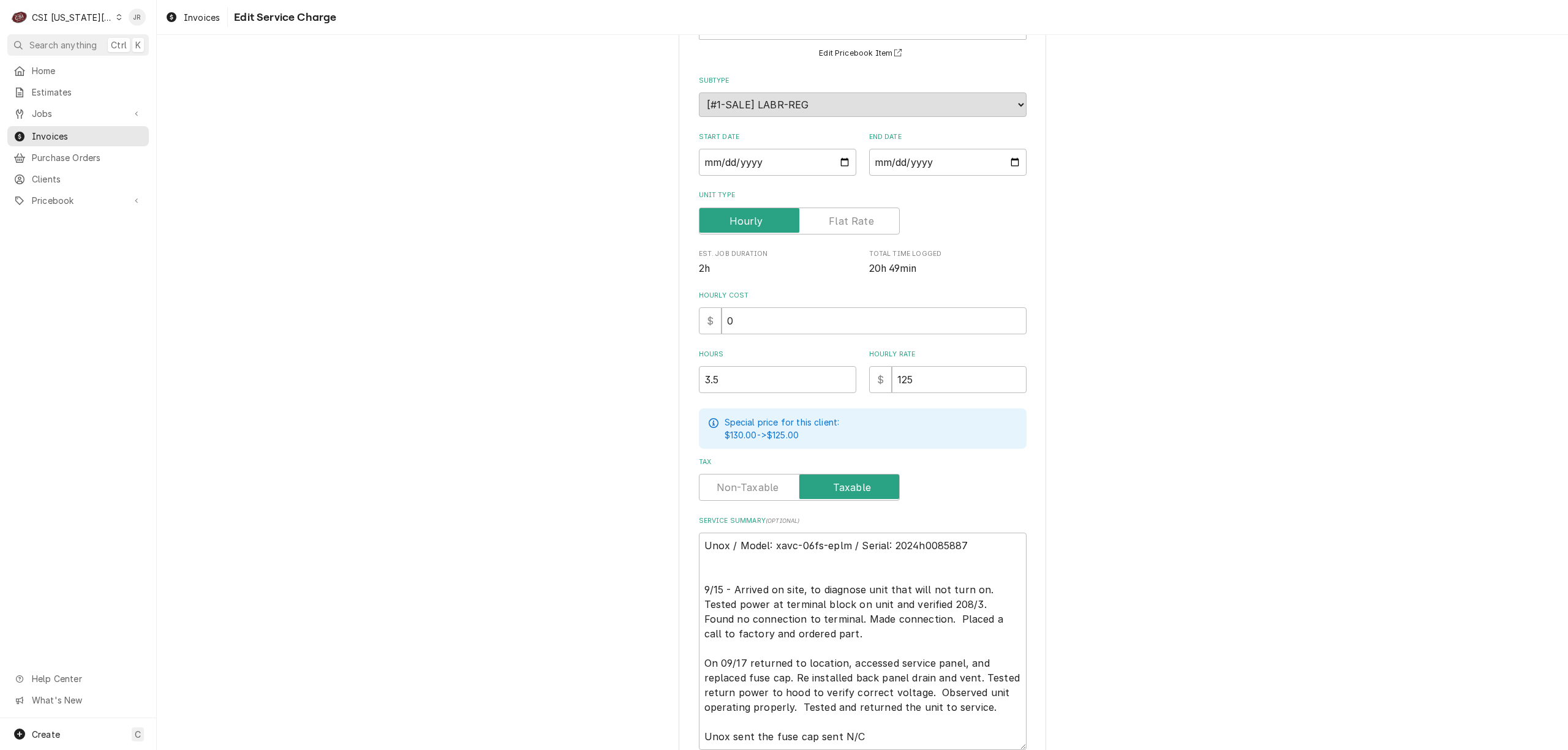
scroll to position [209, 0]
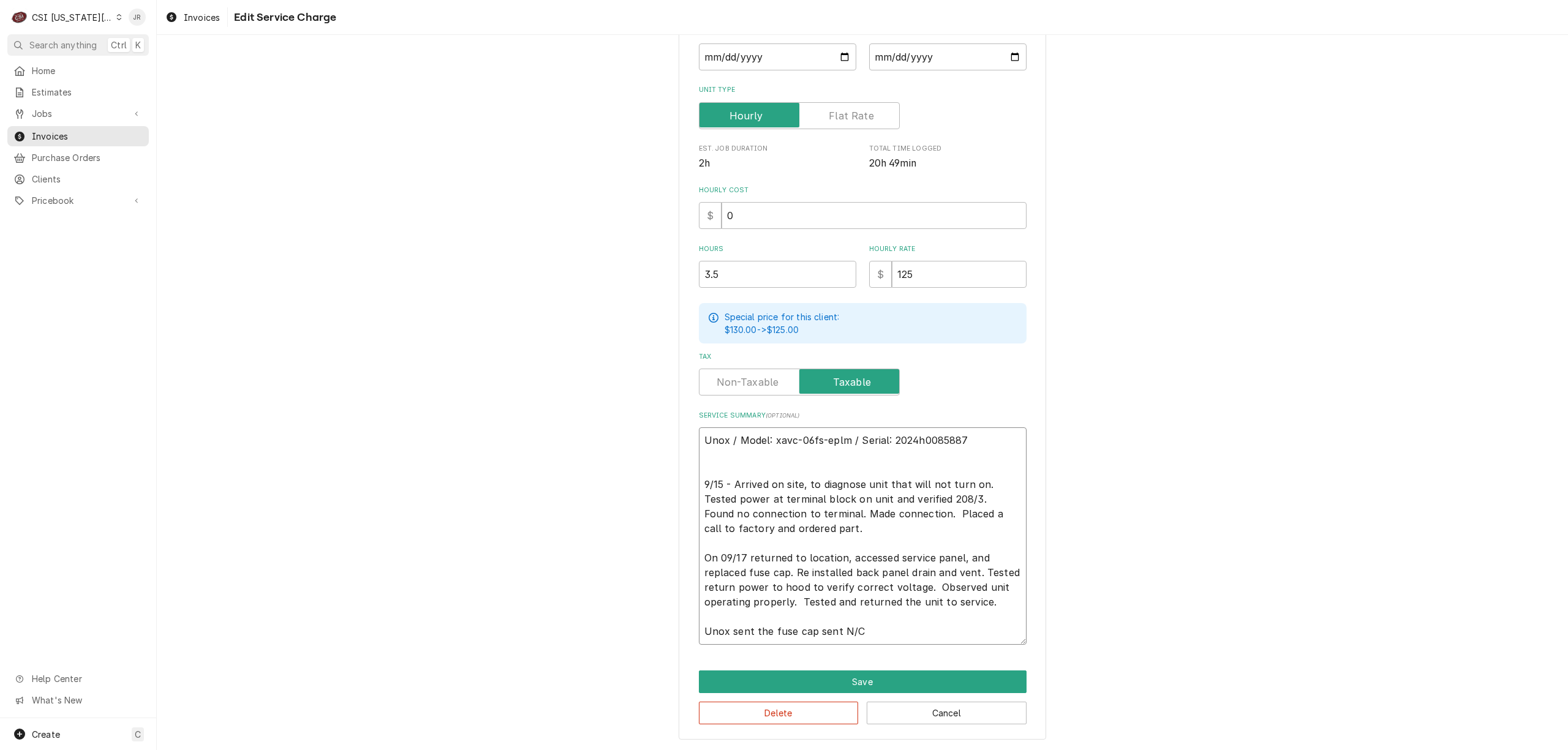
click at [949, 511] on textarea "Unox / Model: xavc-06fs-eplm / Serial: 2024h0085887 9/15 - Arrived on site, to …" at bounding box center [862, 536] width 327 height 217
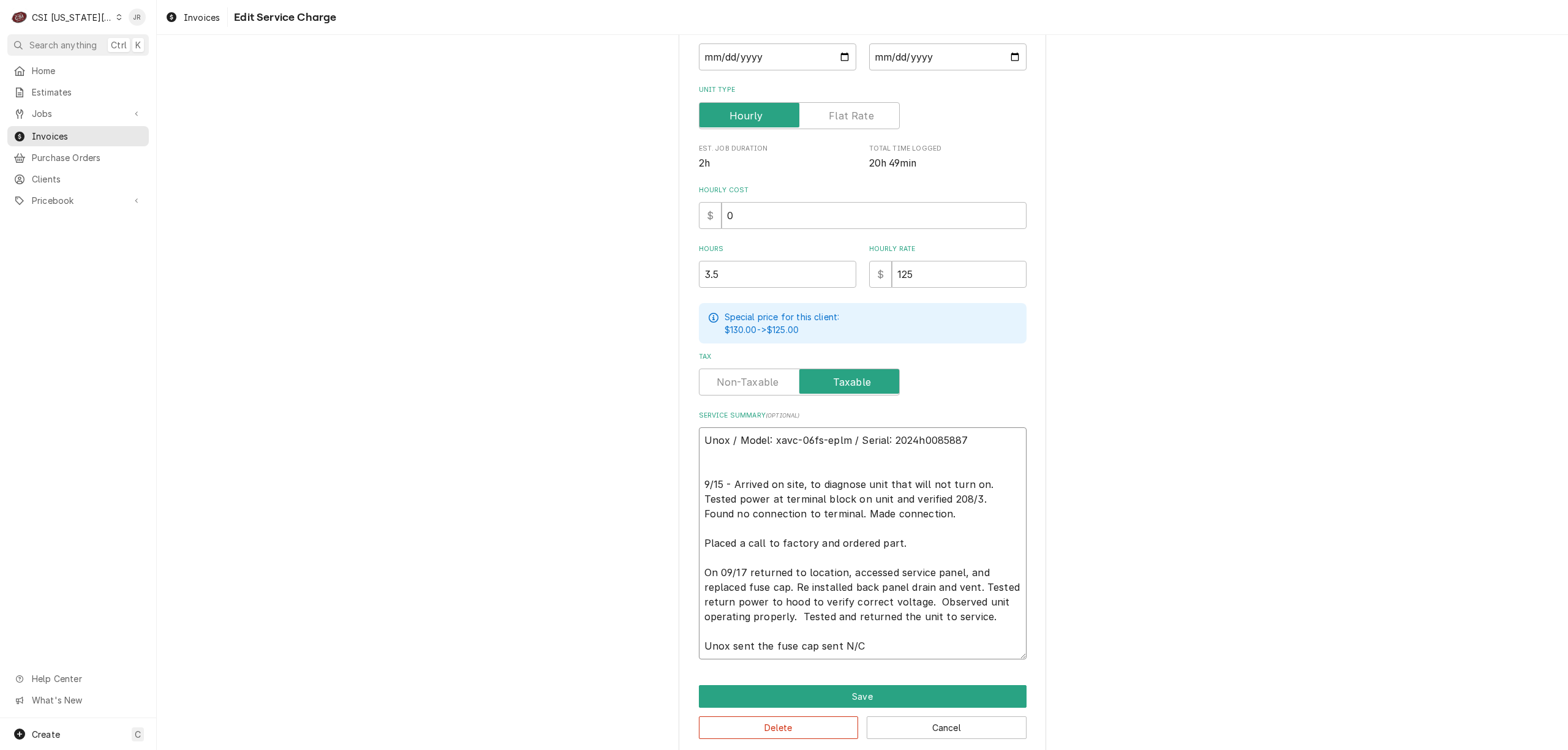
paste textarea "When putting fuse back notice bent clip and tried to correct but clip broke off…"
click at [704, 544] on textarea "Unox / Model: xavc-06fs-eplm / Serial: 2024h0085887 9/15 - Arrived on site, to …" at bounding box center [862, 543] width 327 height 232
click at [939, 559] on textarea "Unox / Model: xavc-06fs-eplm / Serial: 2024h0085887 9/15 - Arrived on site, to …" at bounding box center [862, 543] width 327 height 232
click at [846, 539] on textarea "Unox / Model: xavc-06fs-eplm / Serial: 2024h0085887 9/15 - Arrived on site, to …" at bounding box center [862, 543] width 327 height 232
drag, startPoint x: 903, startPoint y: 694, endPoint x: 872, endPoint y: 556, distance: 141.4
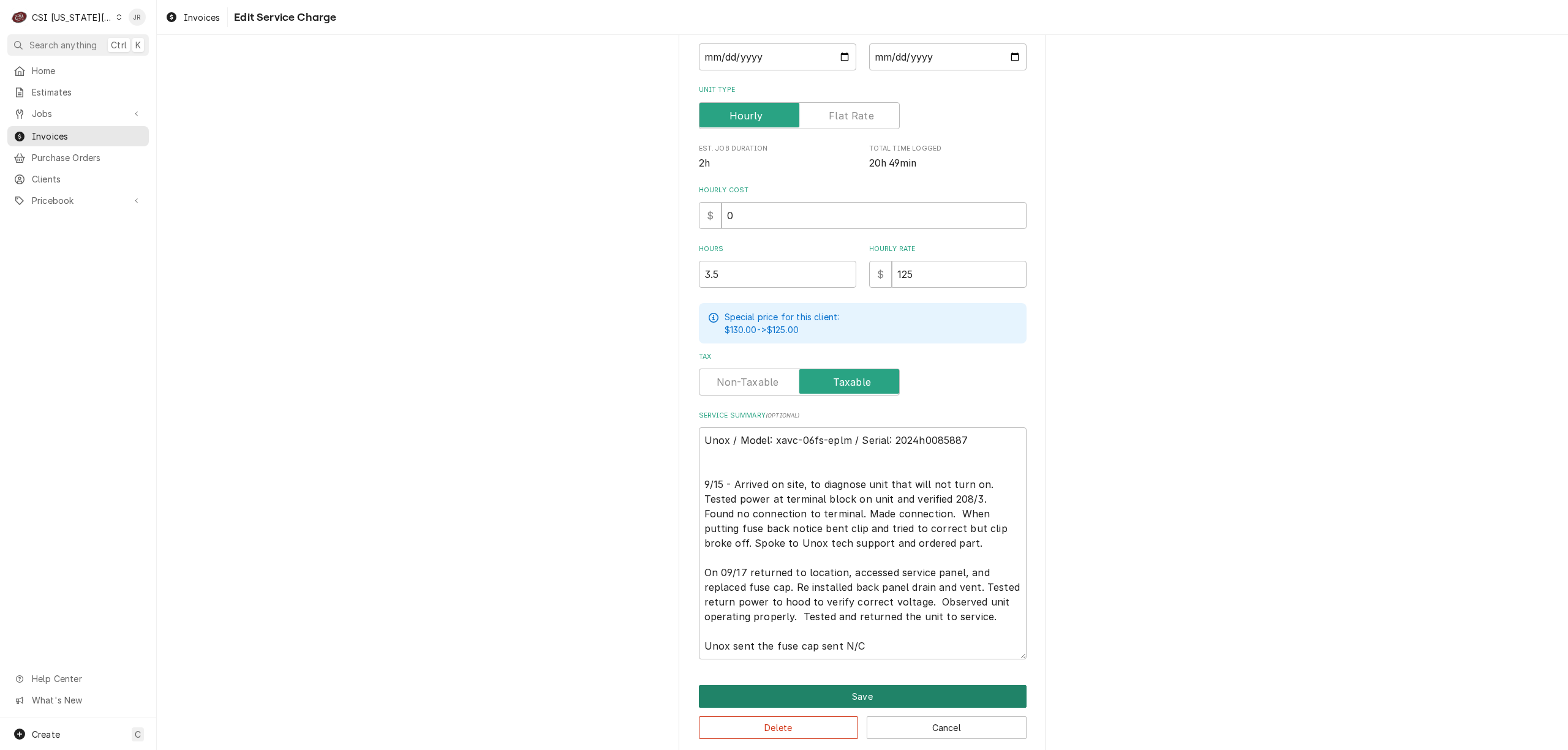
click at [862, 564] on div "Use the fields below to edit this service charge Short Description 1-Labor (Ser…" at bounding box center [862, 302] width 368 height 905
click at [800, 512] on textarea "Unox / Model: xavc-06fs-eplm / Serial: 2024h0085887 9/15 - Arrived on site, to …" at bounding box center [862, 543] width 327 height 232
click at [844, 689] on button "Save" at bounding box center [862, 696] width 327 height 23
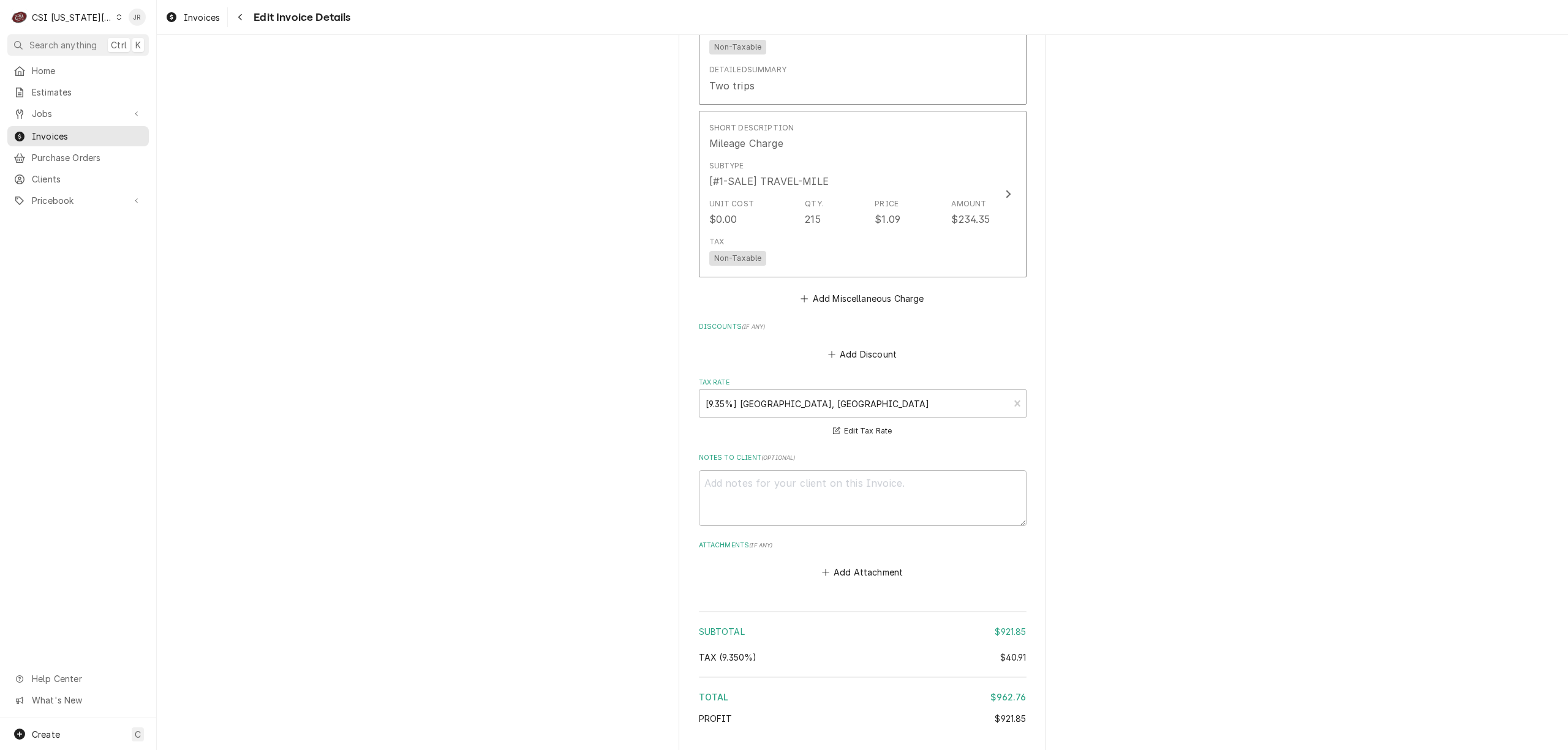
scroll to position [1869, 0]
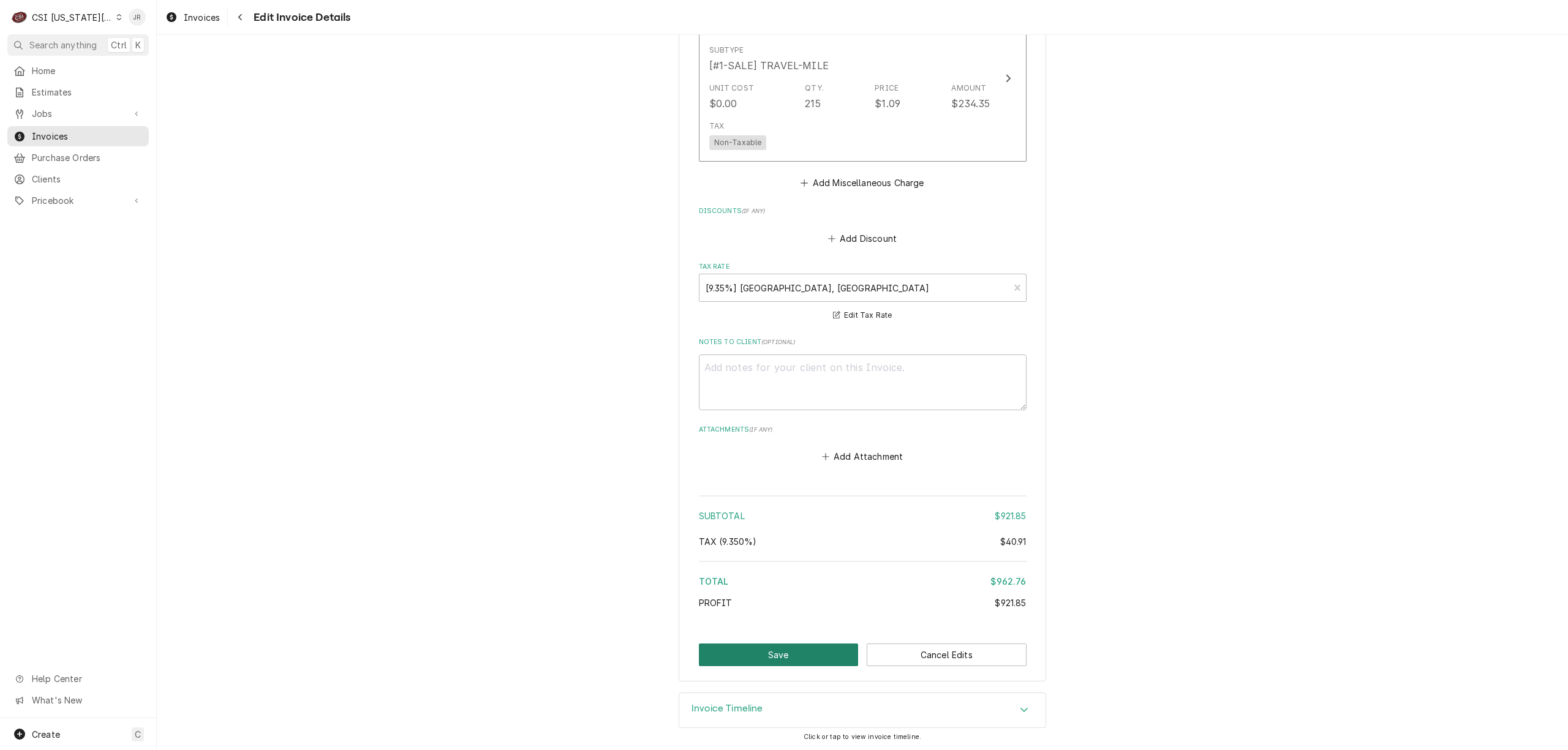
drag, startPoint x: 773, startPoint y: 650, endPoint x: 1181, endPoint y: 532, distance: 424.7
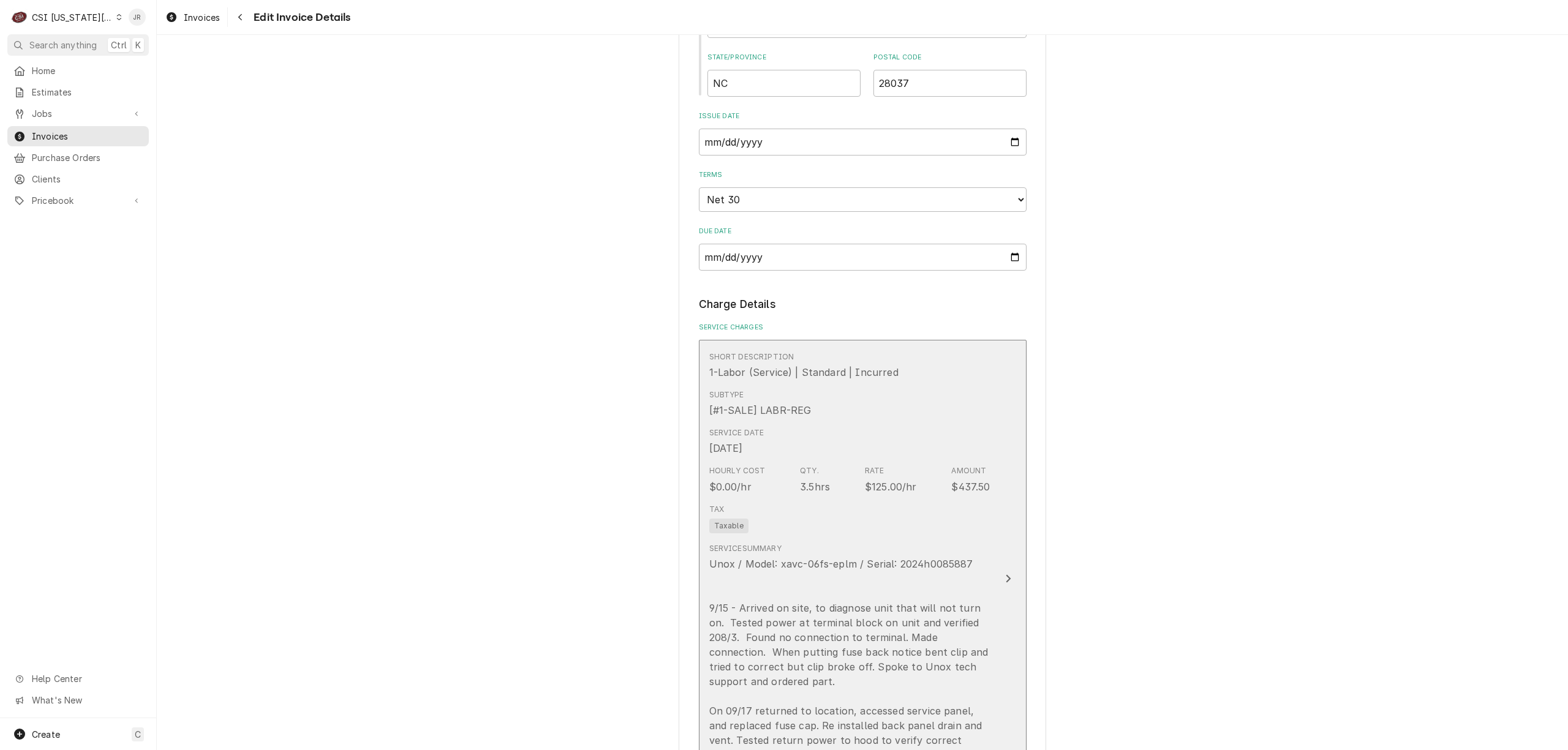
scroll to position [890, 0]
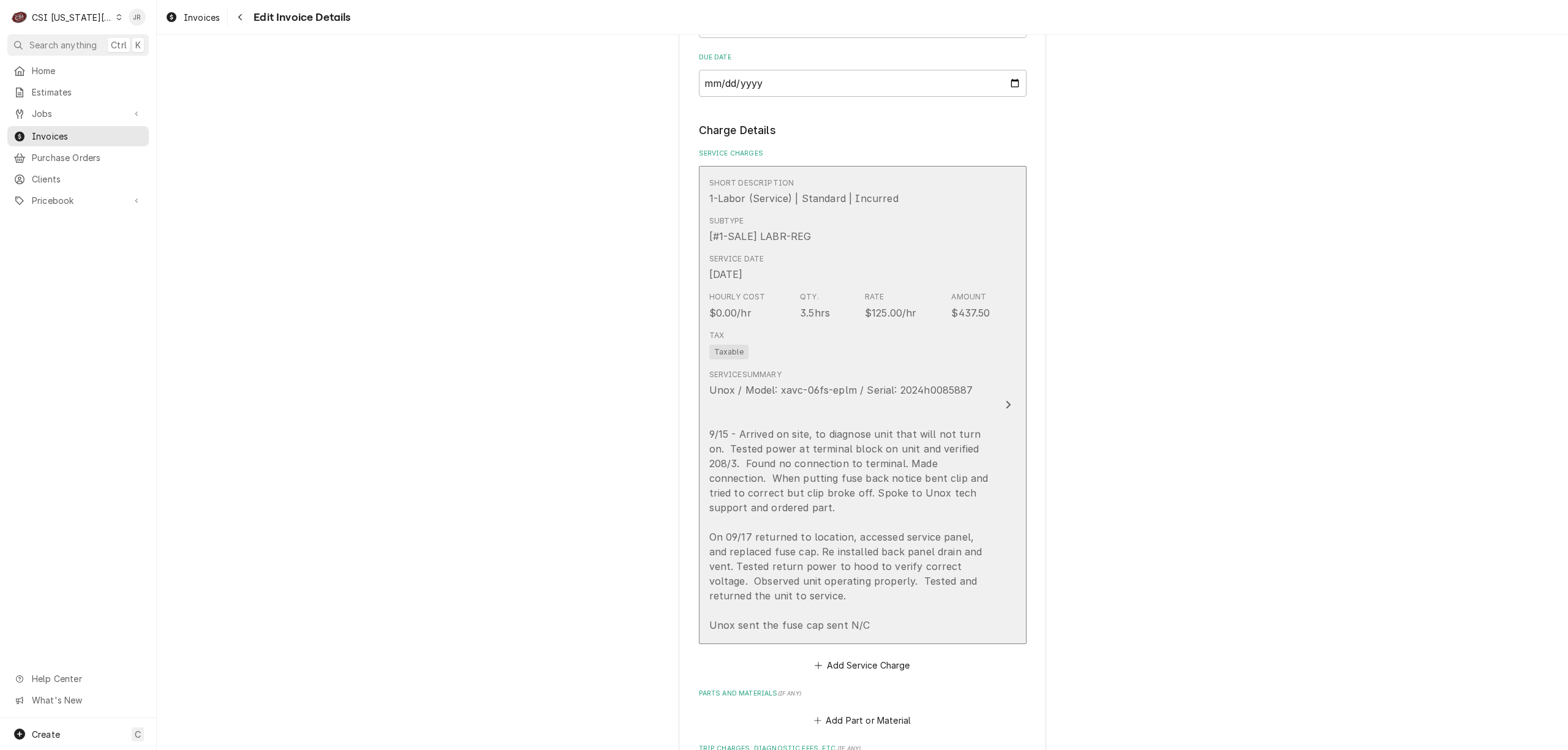
click at [839, 503] on div "Unox / Model: xavc-06fs-eplm / Serial: 2024h0085887 9/15 - Arrived on site, to …" at bounding box center [850, 507] width 281 height 250
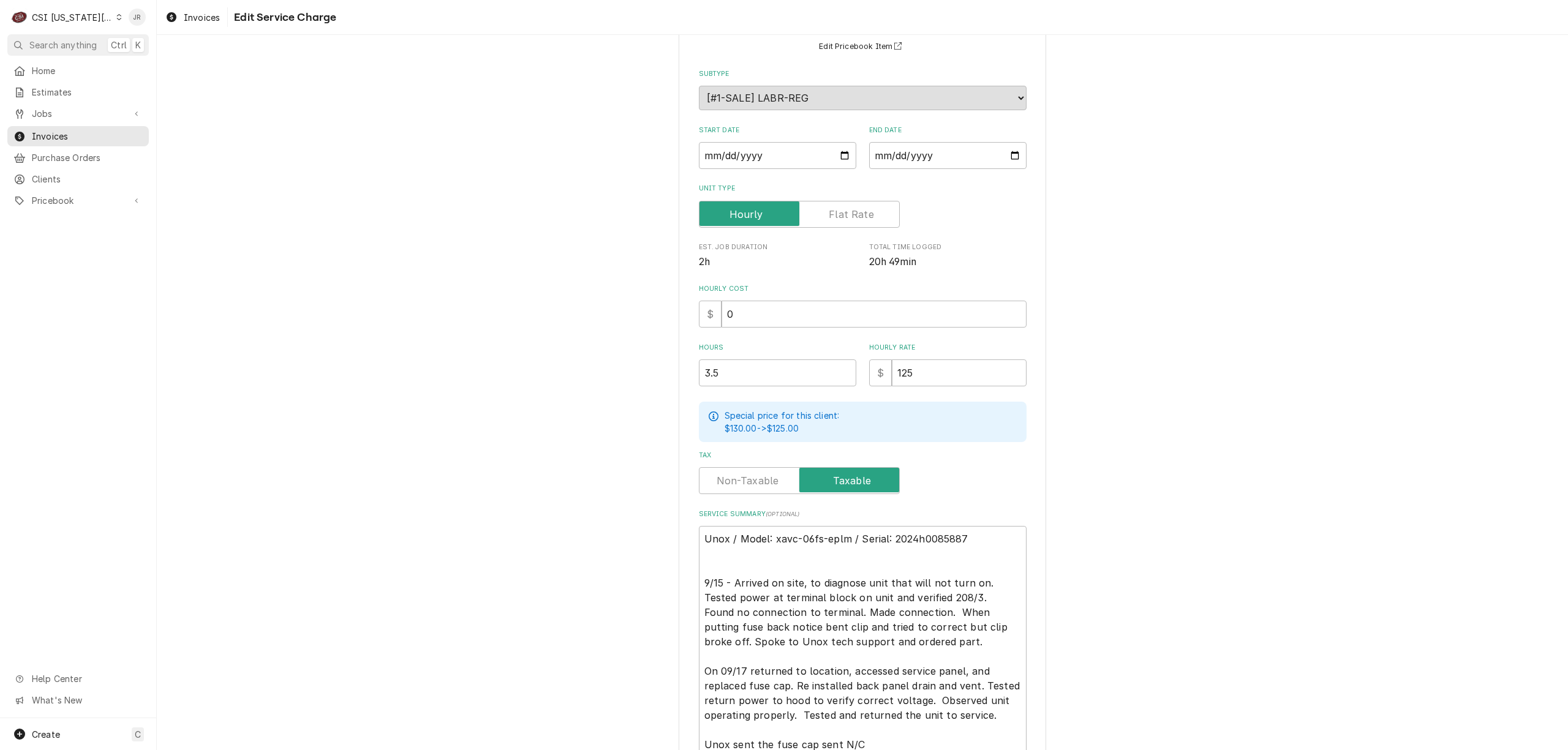
scroll to position [224, 0]
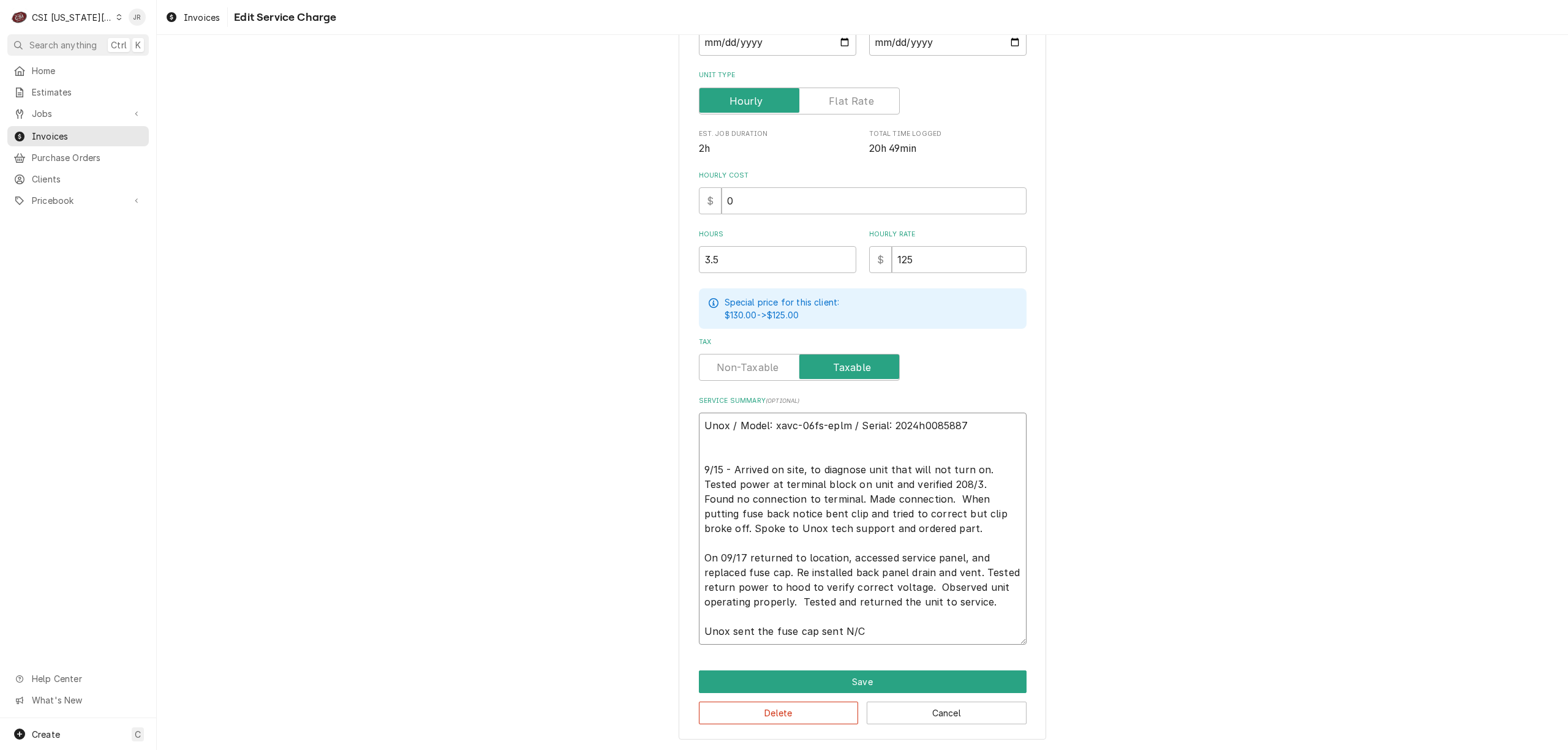
drag, startPoint x: 867, startPoint y: 624, endPoint x: 694, endPoint y: 460, distance: 238.4
click at [699, 456] on textarea "Unox / Model: xavc-06fs-eplm / Serial: 2024h0085887 9/15 - Arrived on site, to …" at bounding box center [862, 528] width 327 height 232
click at [936, 681] on button "Save" at bounding box center [862, 682] width 327 height 23
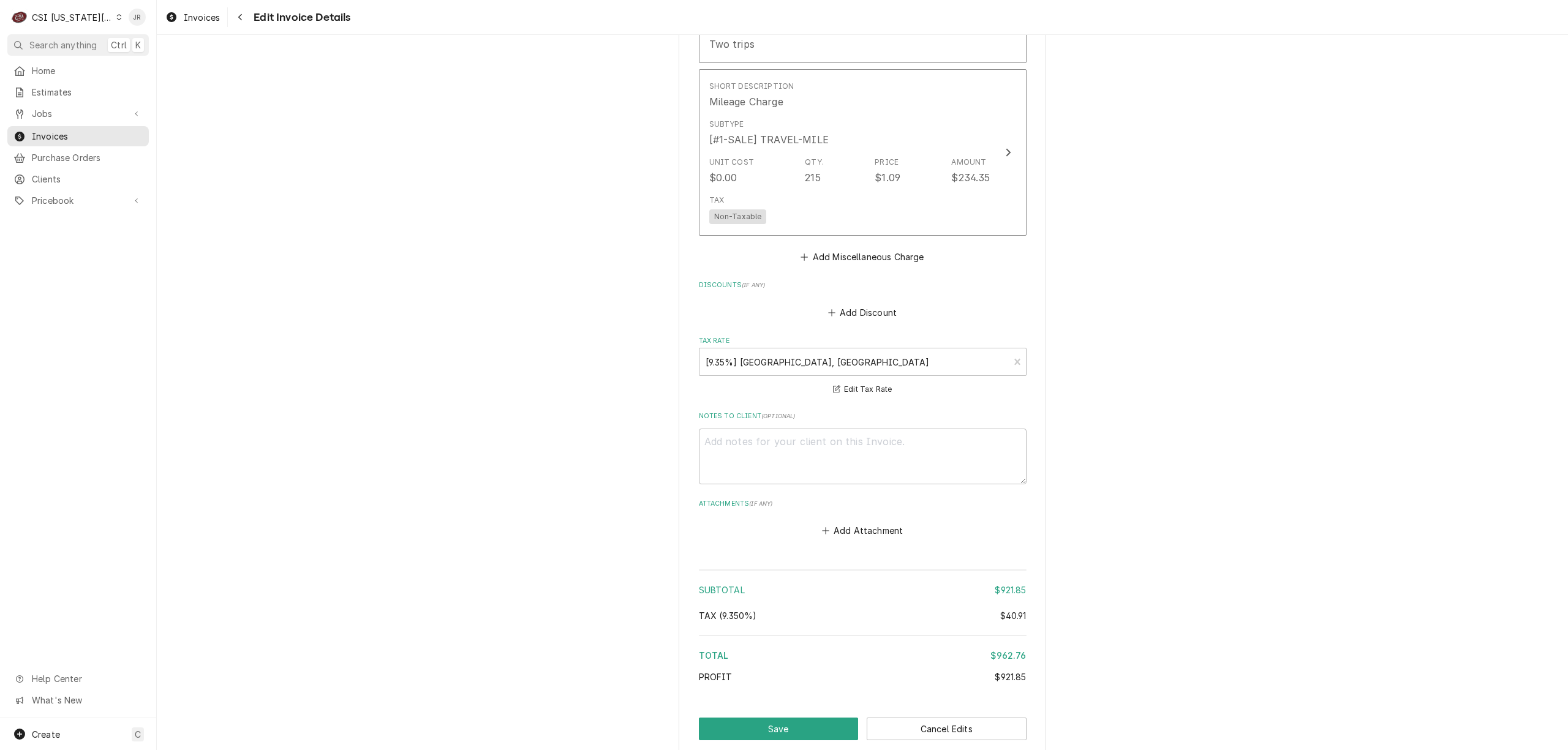
scroll to position [1869, 0]
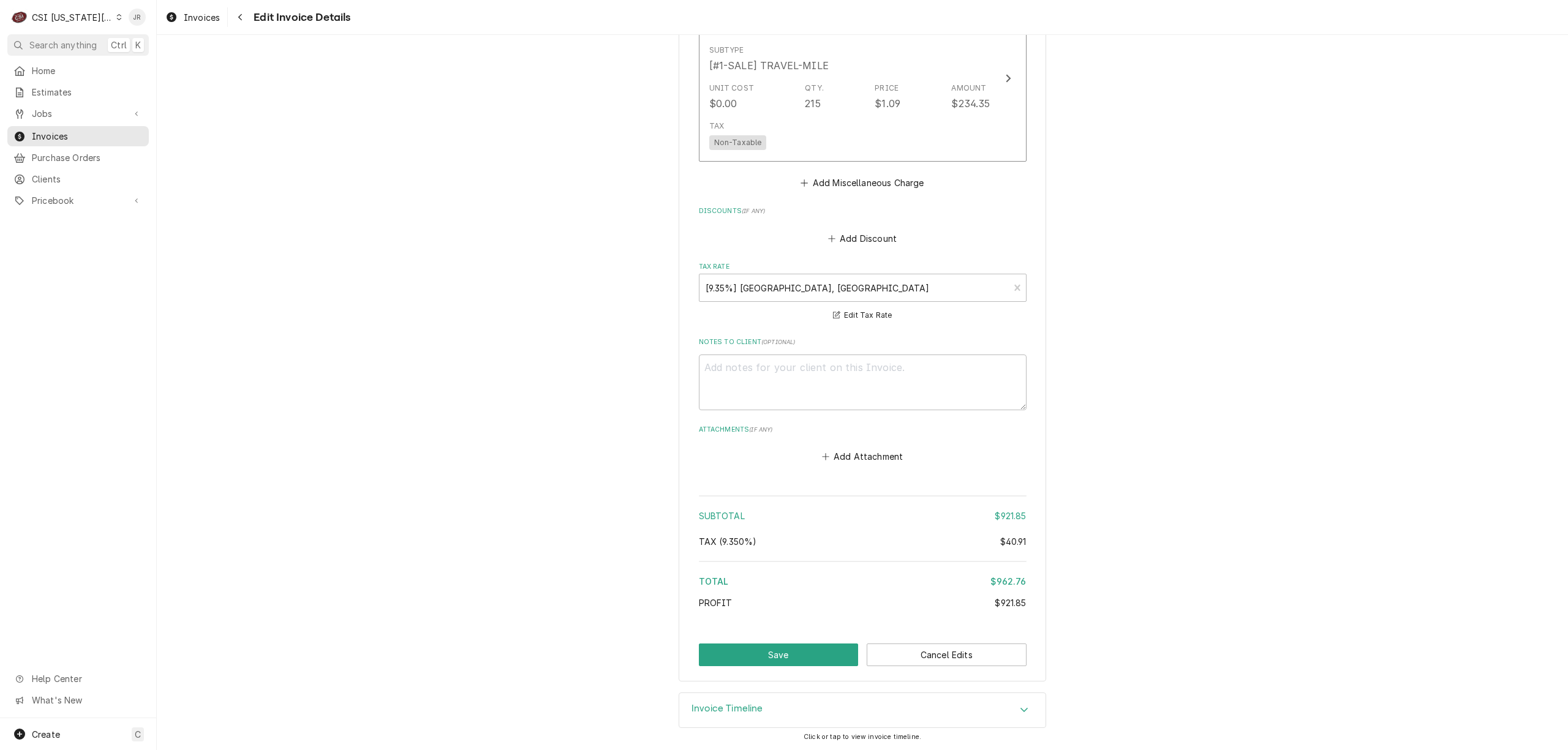
drag, startPoint x: 795, startPoint y: 669, endPoint x: 797, endPoint y: 663, distance: 6.3
click at [797, 662] on button "Save" at bounding box center [779, 655] width 160 height 23
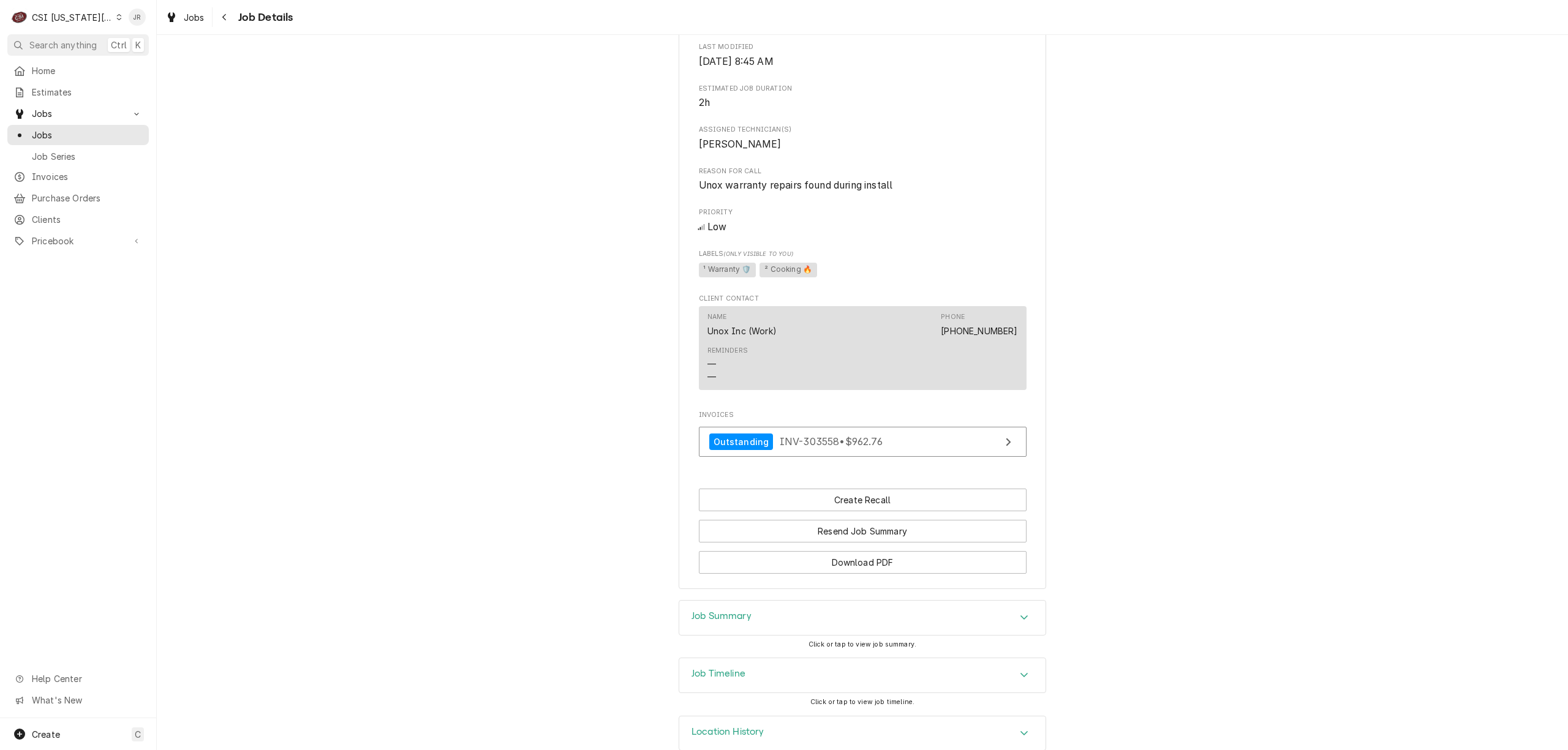
scroll to position [509, 0]
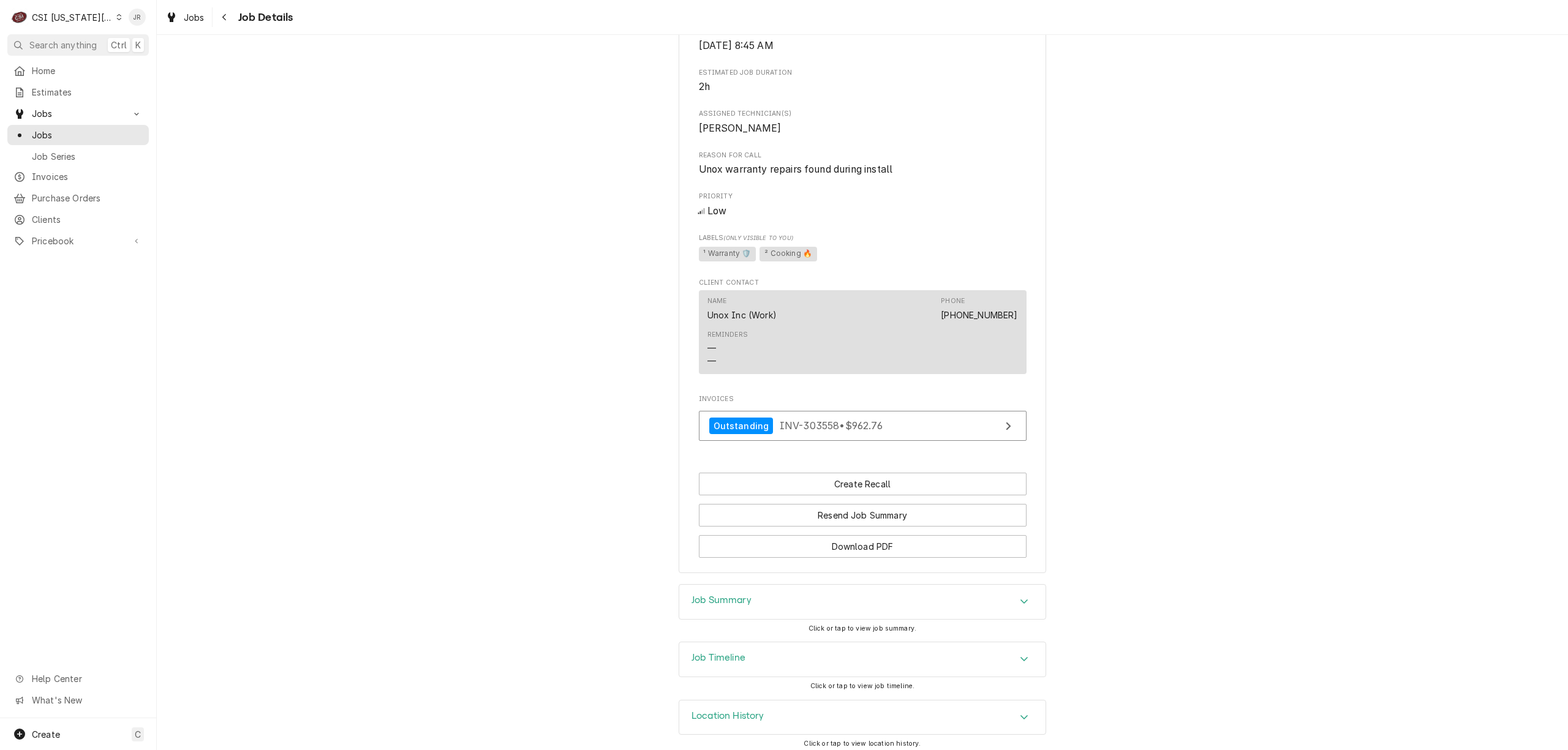
click at [723, 595] on h3 "Job Summary" at bounding box center [721, 600] width 60 height 12
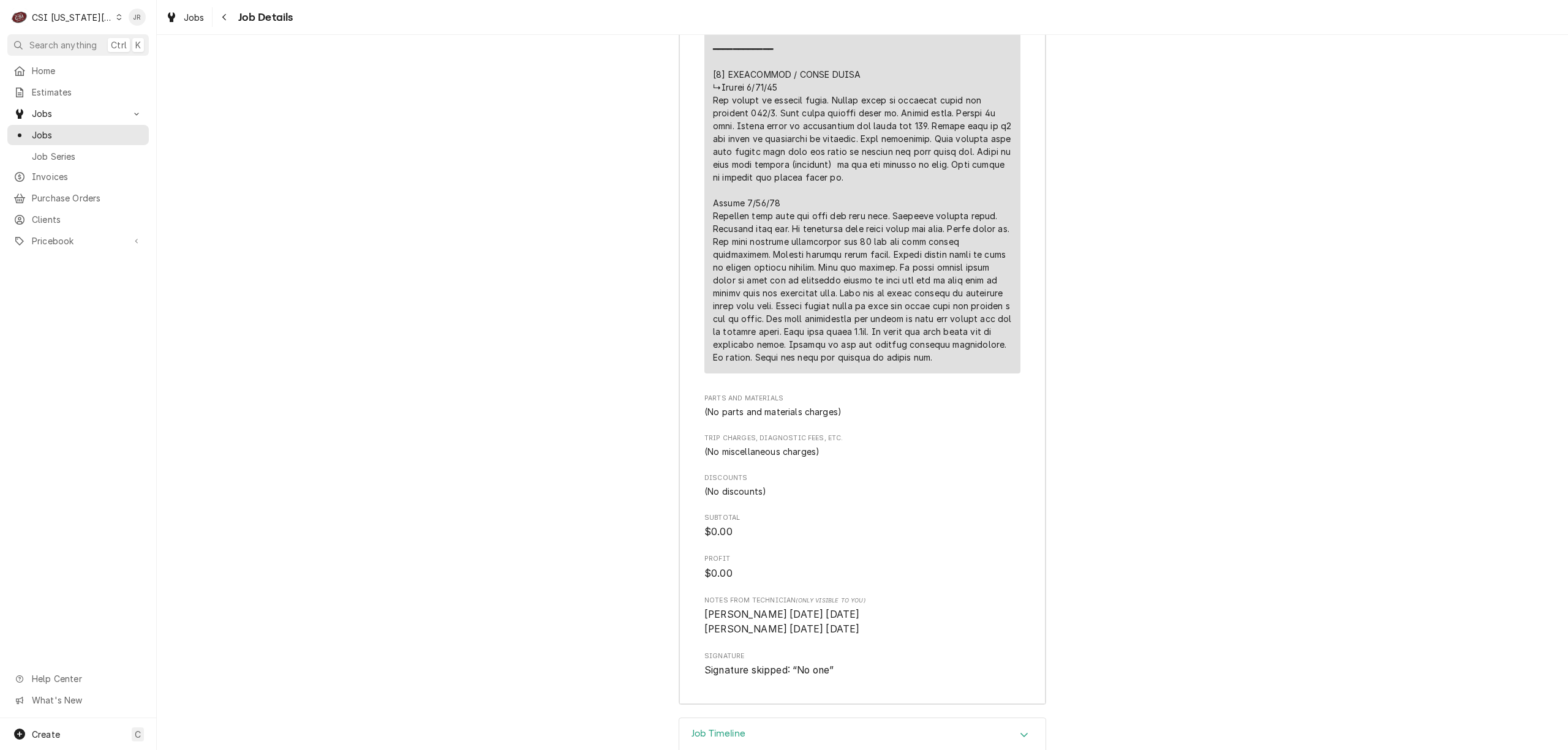
scroll to position [2408, 0]
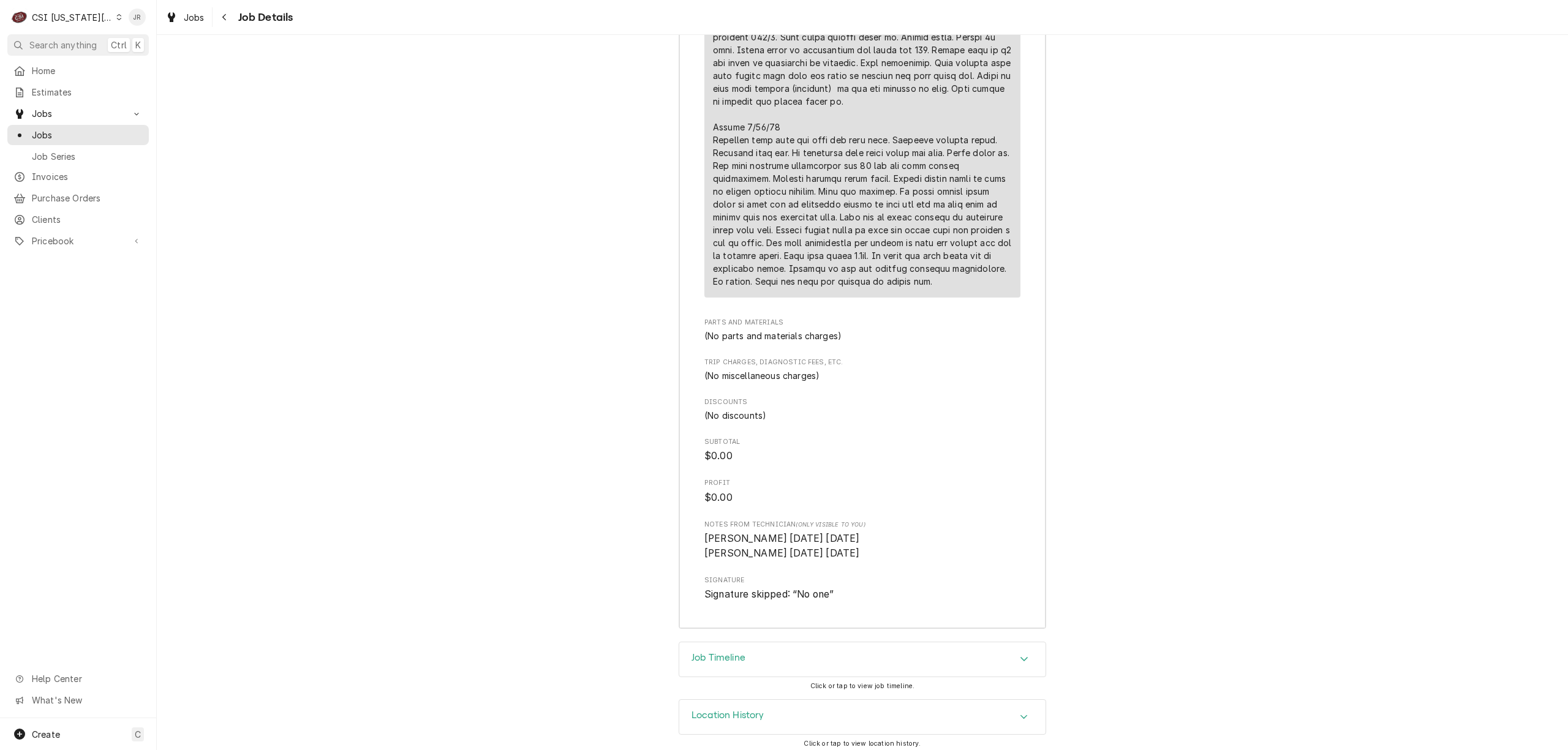
click at [717, 642] on div "Job Timeline" at bounding box center [862, 659] width 366 height 34
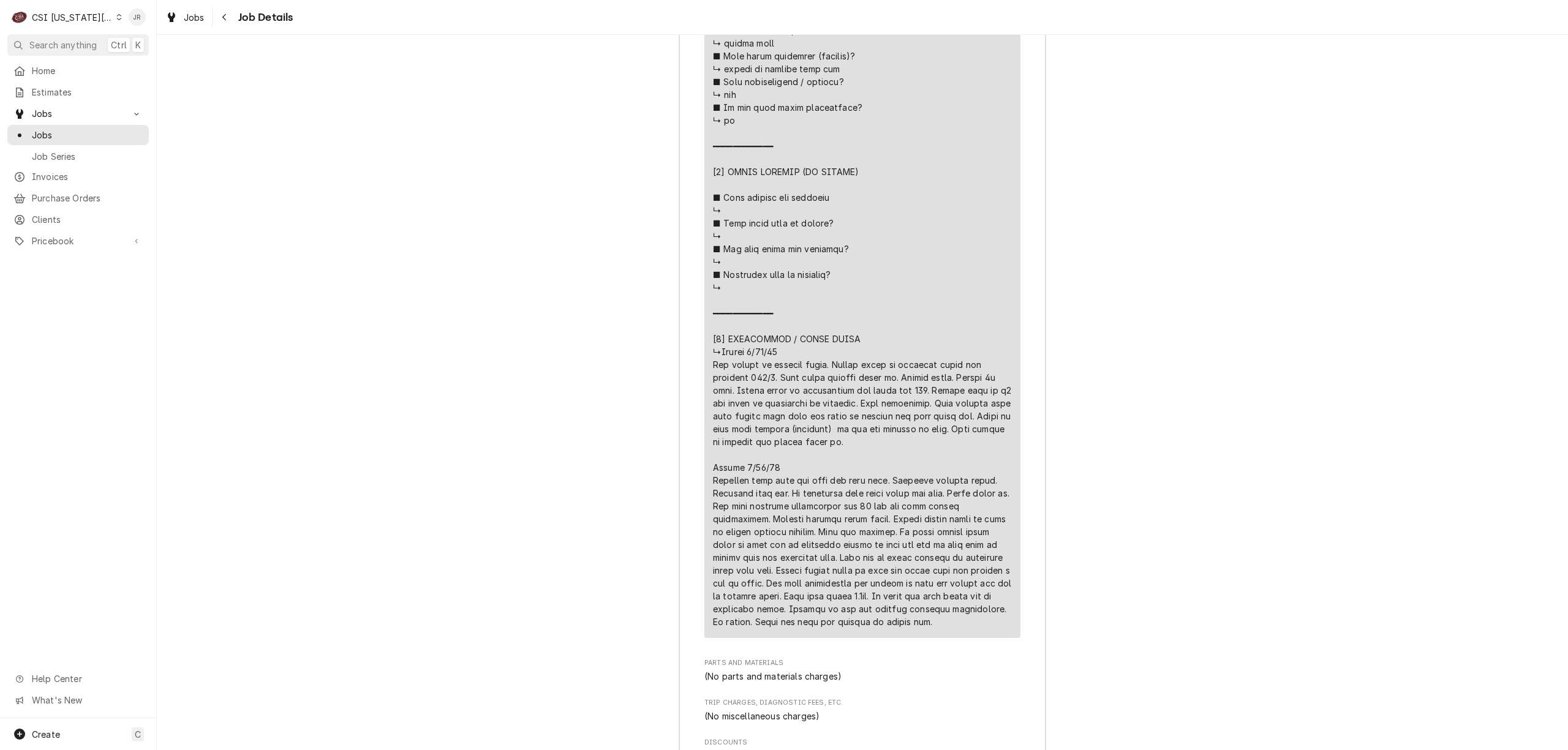
scroll to position [2038, 0]
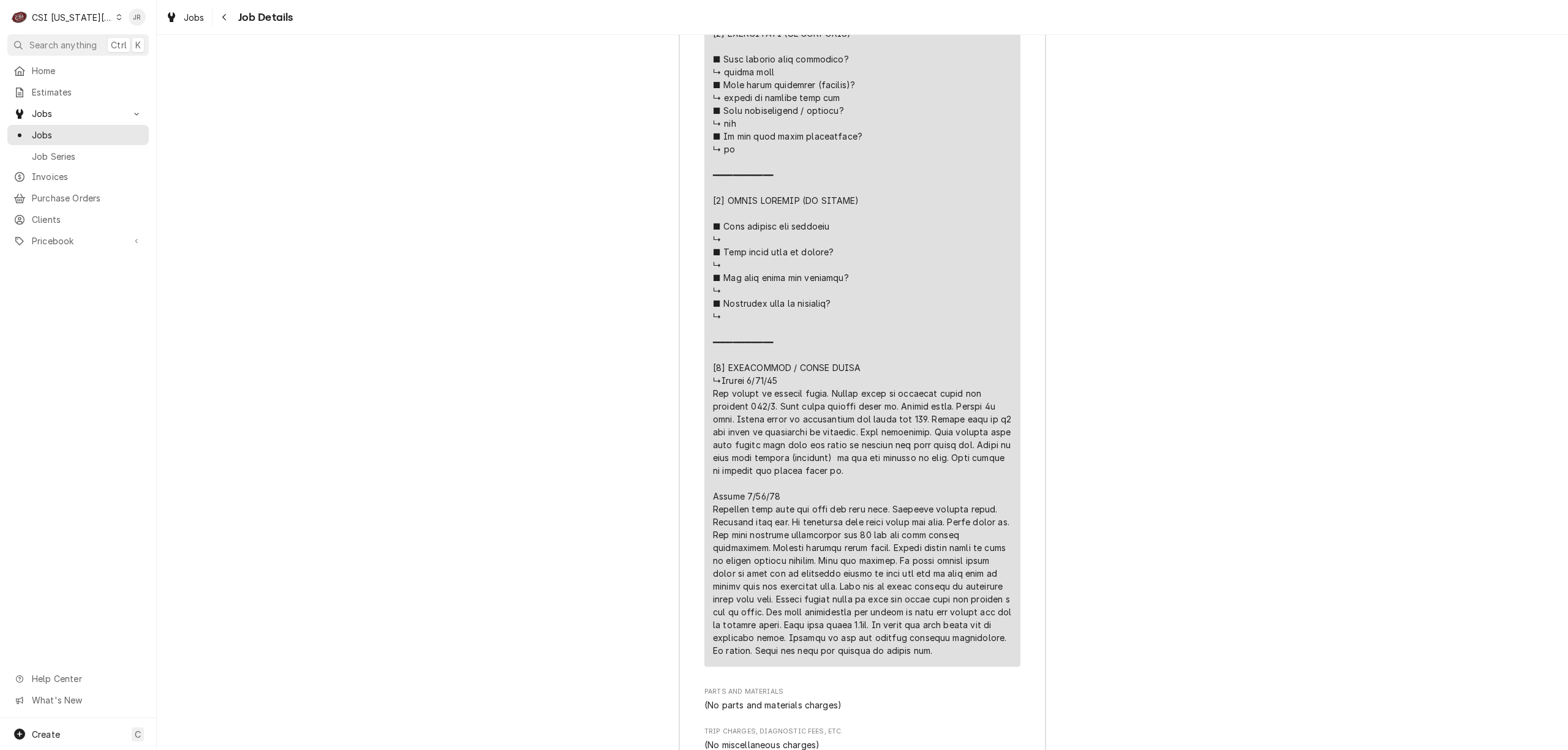
click at [860, 459] on div "Line Item" at bounding box center [862, 46] width 299 height 1222
drag, startPoint x: 961, startPoint y: 449, endPoint x: 940, endPoint y: 419, distance: 36.6
click at [940, 419] on div "Line Item" at bounding box center [862, 46] width 299 height 1222
copy div "bypass hood fpr isolation test. Oven had no issue heating up verifying issue wi…"
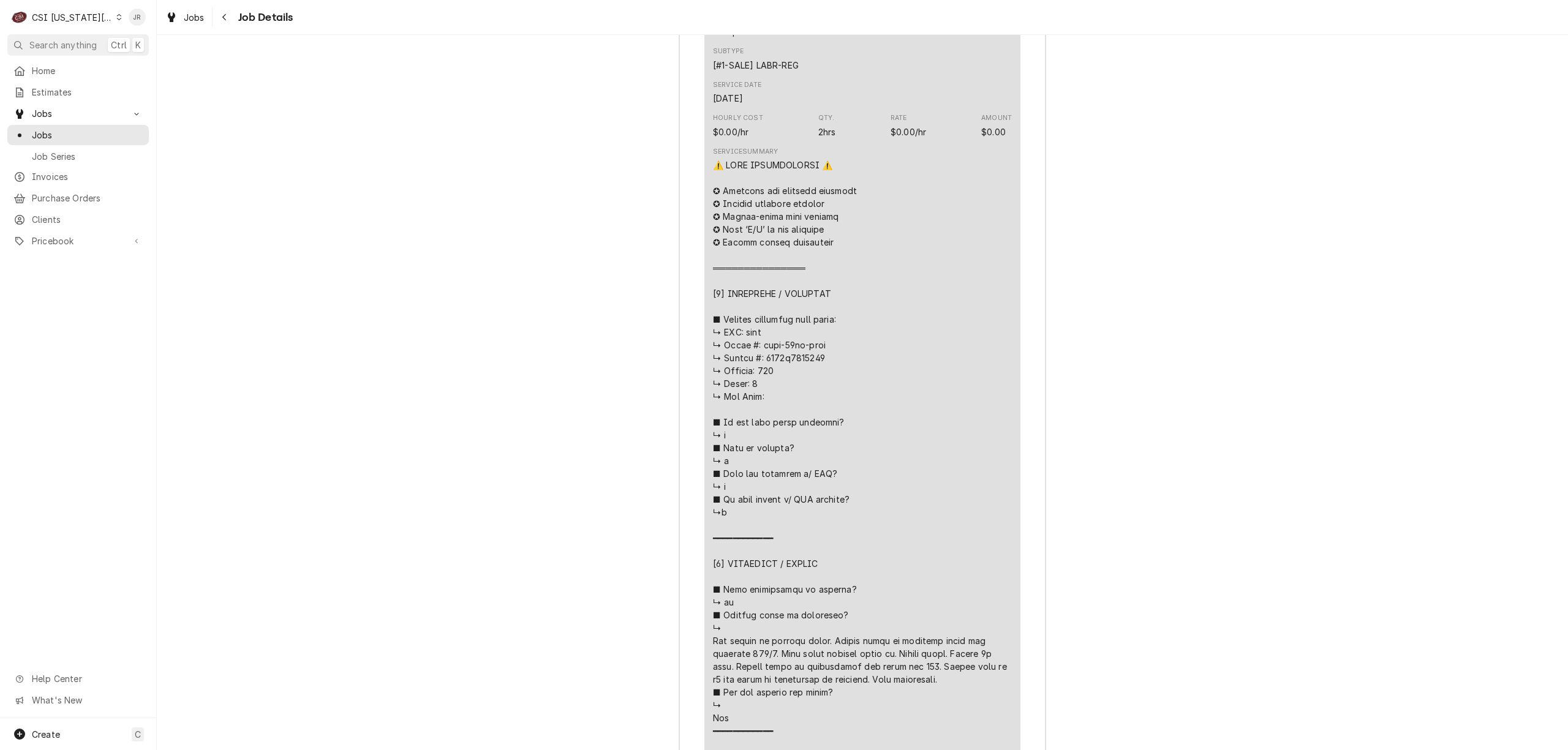
scroll to position [1304, 0]
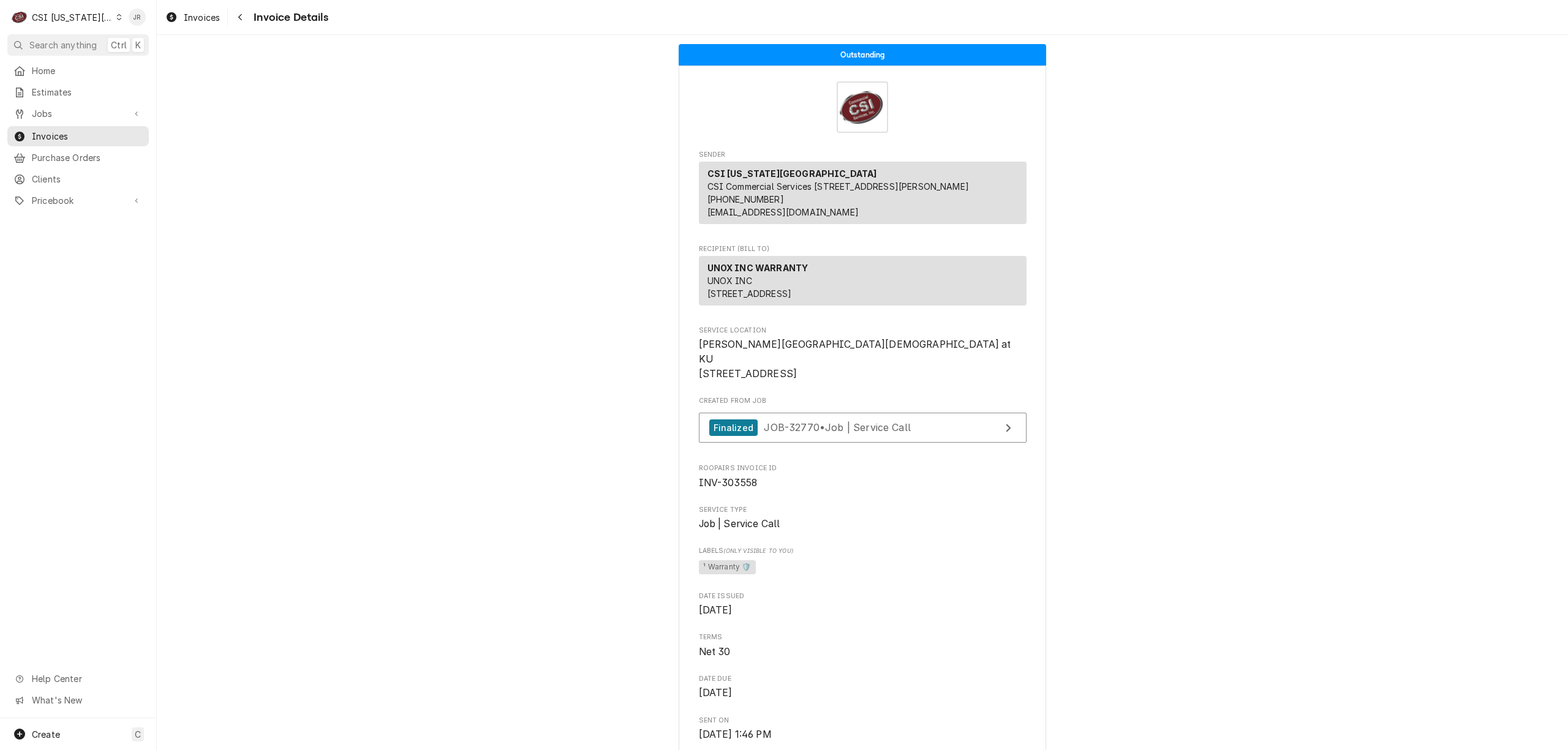
click at [724, 489] on span "INV-303558" at bounding box center [728, 483] width 59 height 12
copy span "303558"
click at [72, 6] on div "C CSI Kansas City" at bounding box center [66, 17] width 118 height 25
click at [46, 105] on html "C CSI Kansas City JR Search anything Ctrl K Home Estimates Jobs Jobs Job Series…" at bounding box center [784, 375] width 1568 height 750
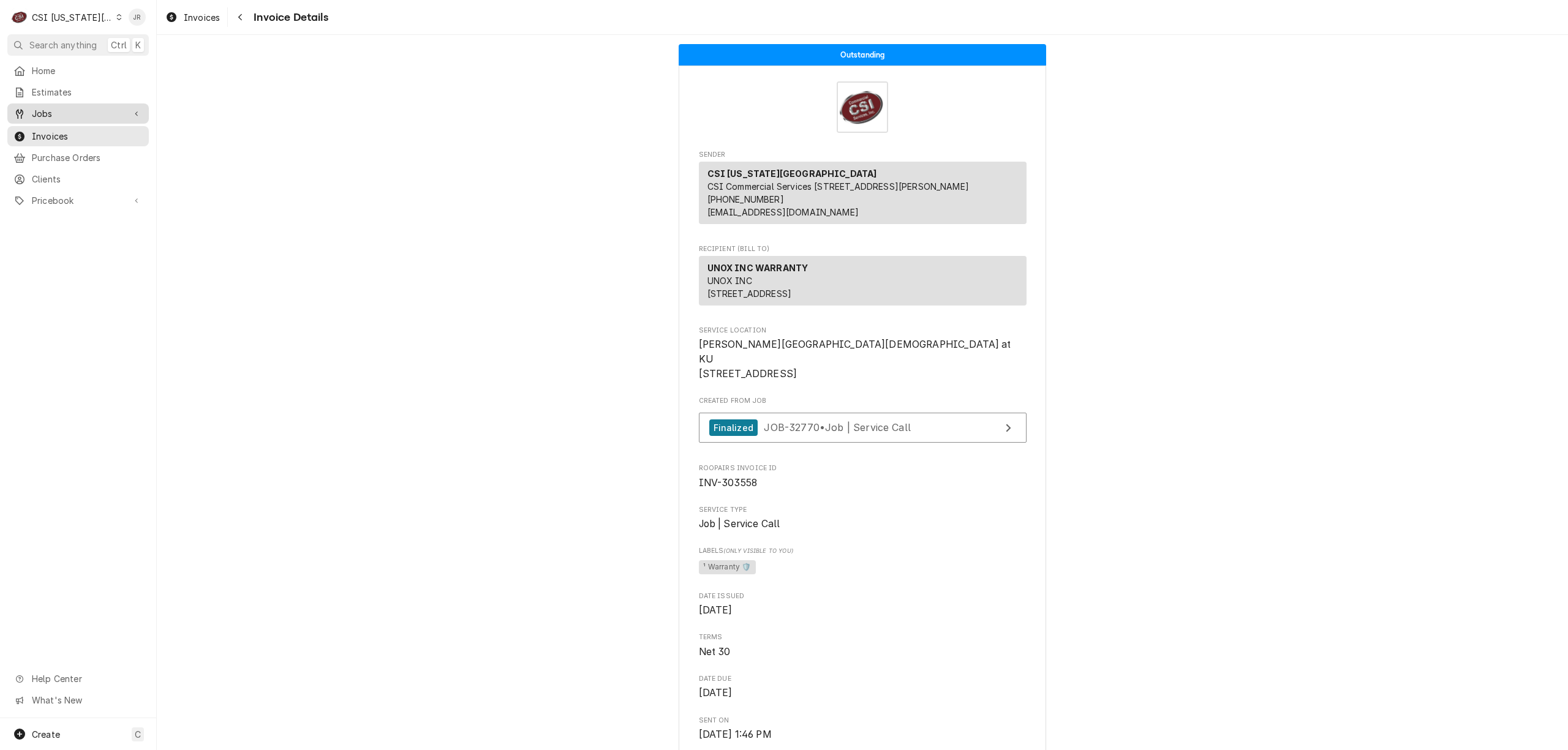
click at [49, 108] on span "Jobs" at bounding box center [77, 113] width 92 height 13
click at [60, 129] on span "Jobs" at bounding box center [87, 135] width 111 height 13
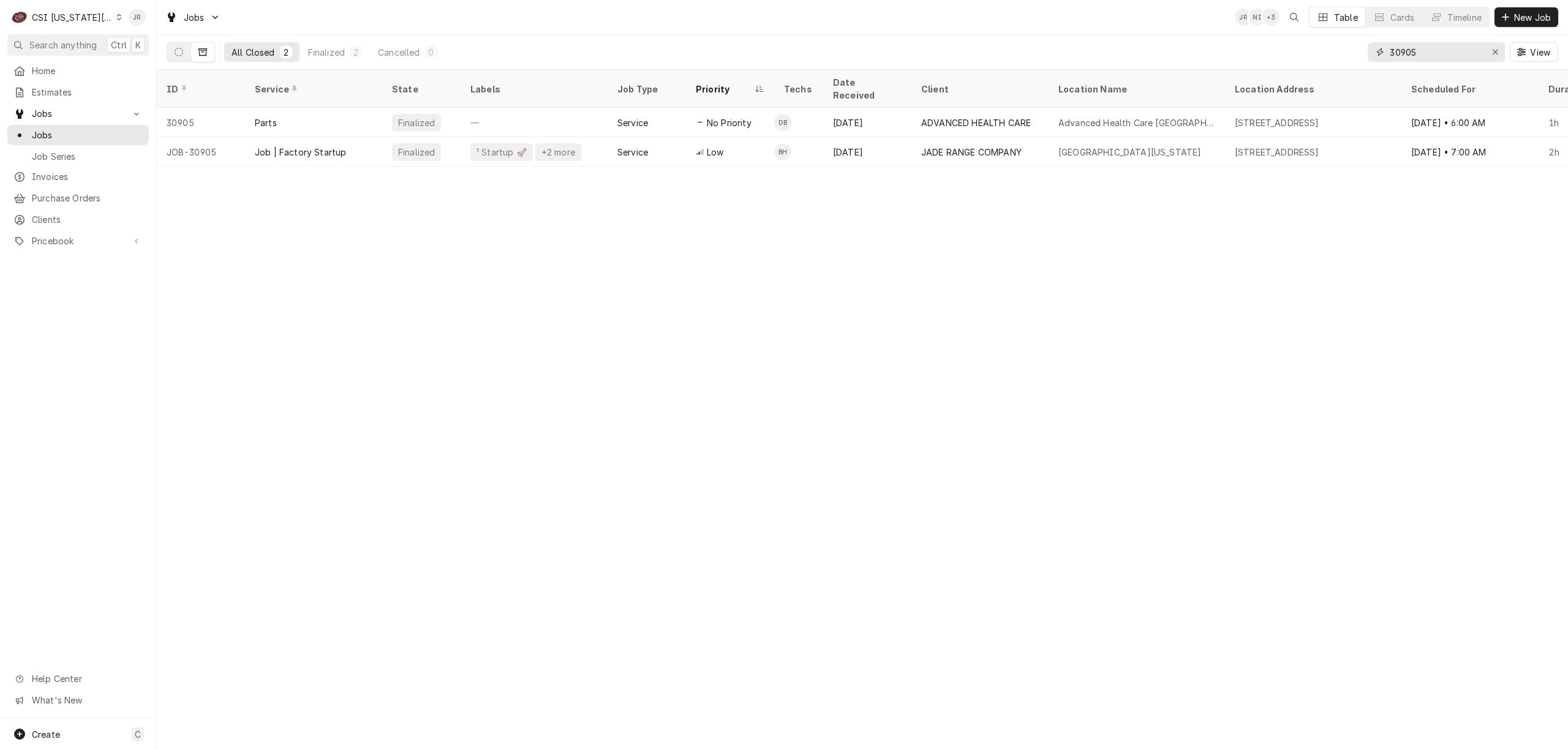
click at [1419, 46] on input "30905" at bounding box center [1436, 52] width 92 height 20
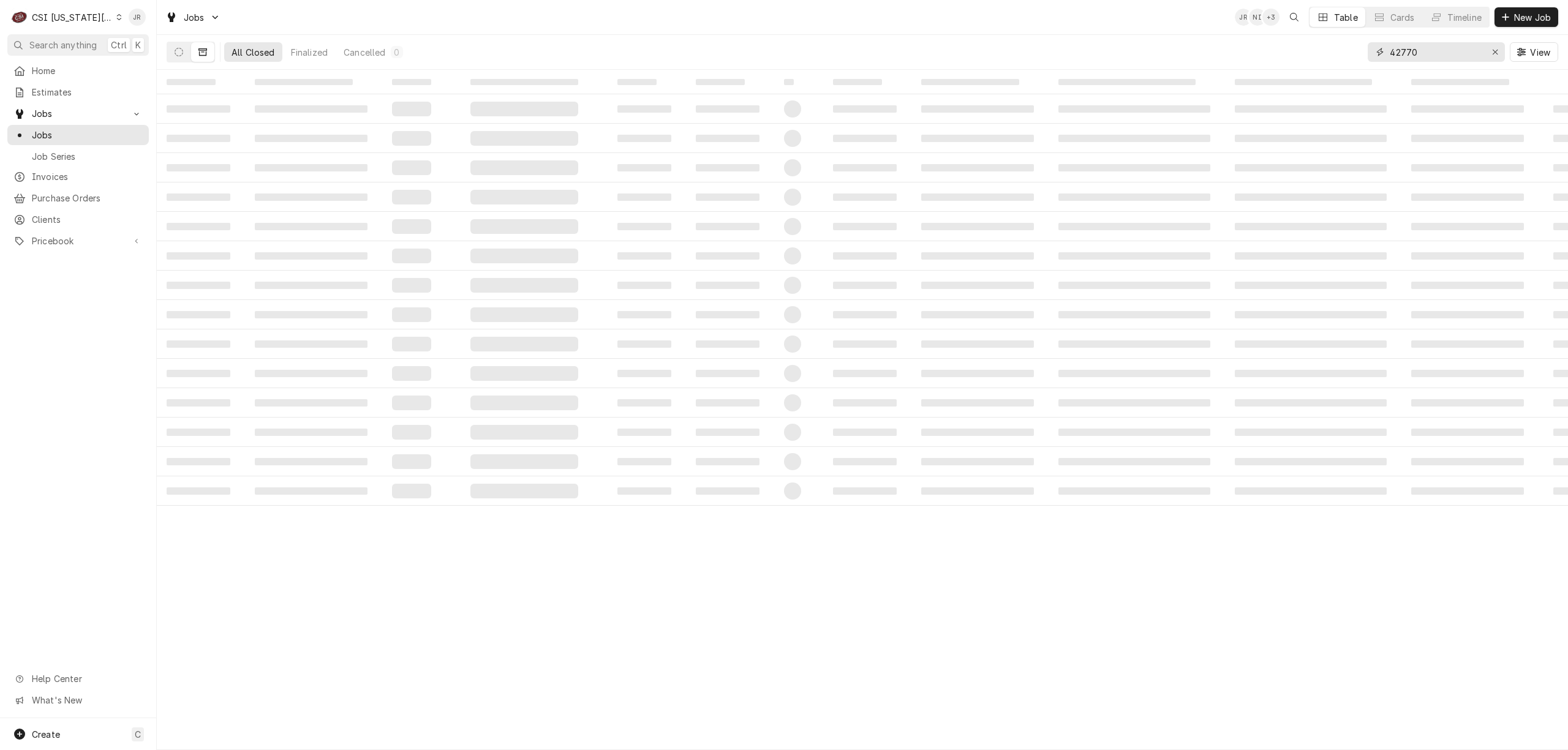
type input "42770"
click at [62, 16] on div "CSI [US_STATE][GEOGRAPHIC_DATA]" at bounding box center [72, 17] width 81 height 13
click at [175, 64] on div "CSI St. [PERSON_NAME]" at bounding box center [210, 67] width 179 height 13
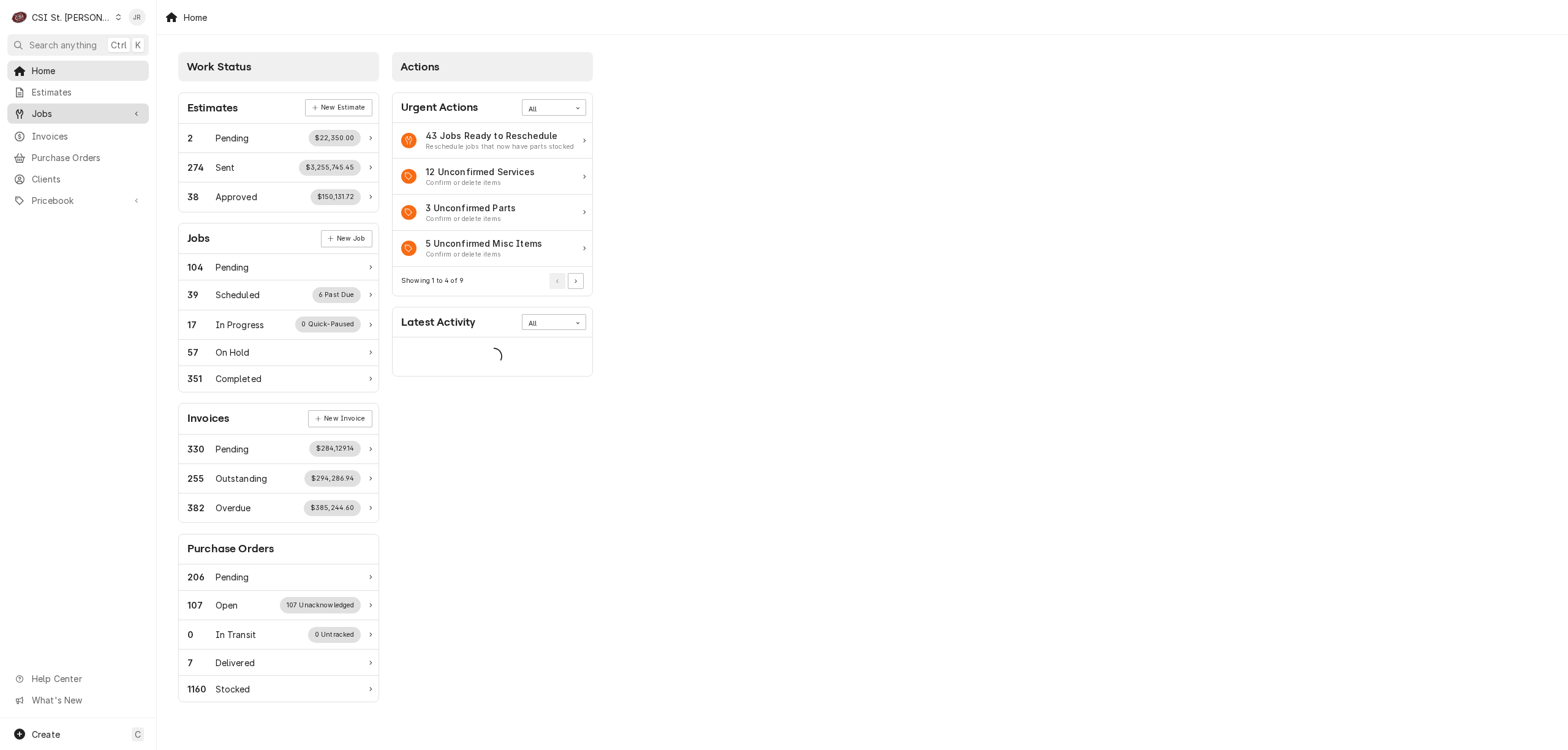
drag, startPoint x: 56, startPoint y: 106, endPoint x: 49, endPoint y: 104, distance: 7.3
click at [51, 107] on span "Jobs" at bounding box center [77, 113] width 92 height 13
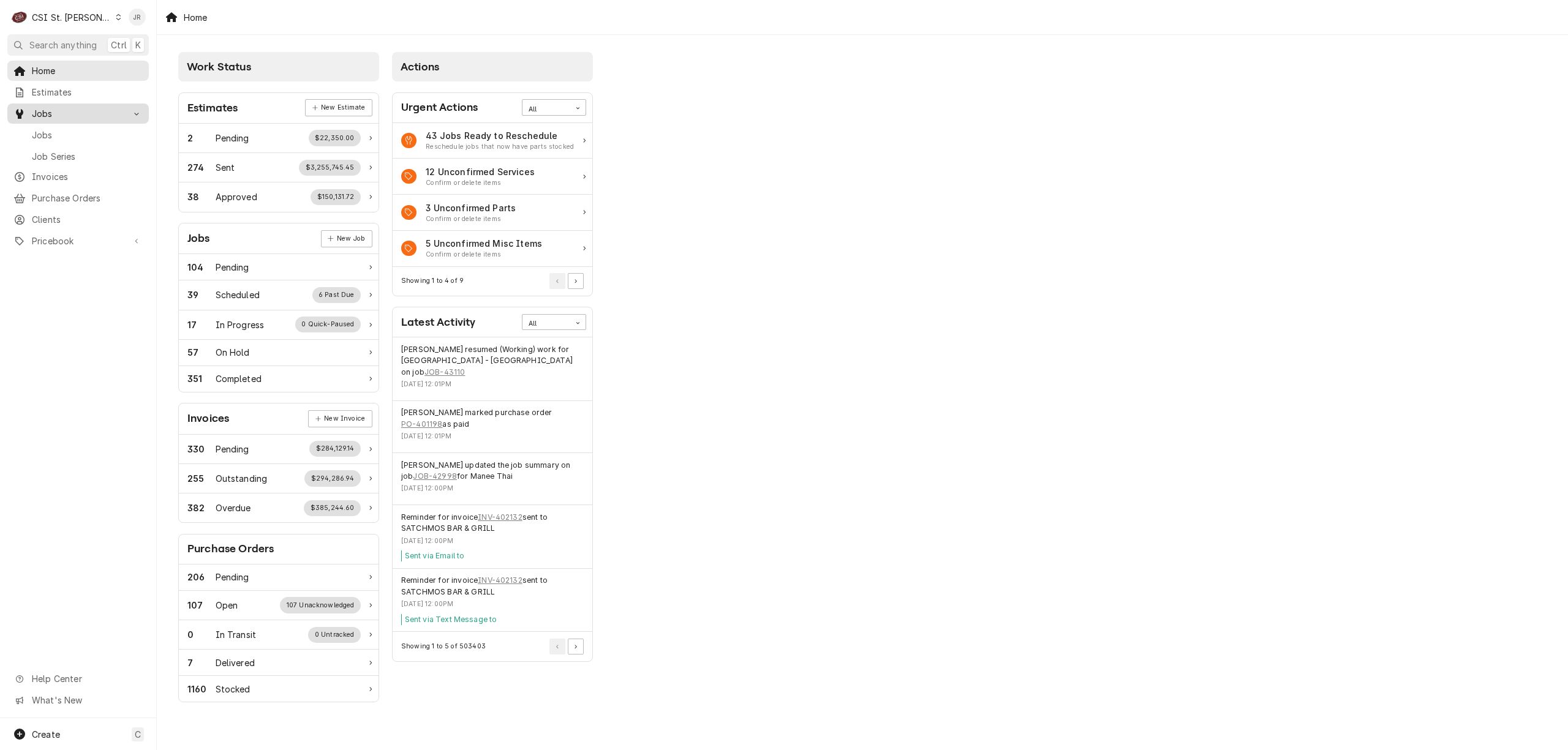
click at [51, 118] on link "Jobs" at bounding box center [78, 113] width 142 height 20
click at [44, 108] on span "Jobs" at bounding box center [77, 113] width 92 height 13
click at [54, 129] on span "Jobs" at bounding box center [87, 135] width 111 height 13
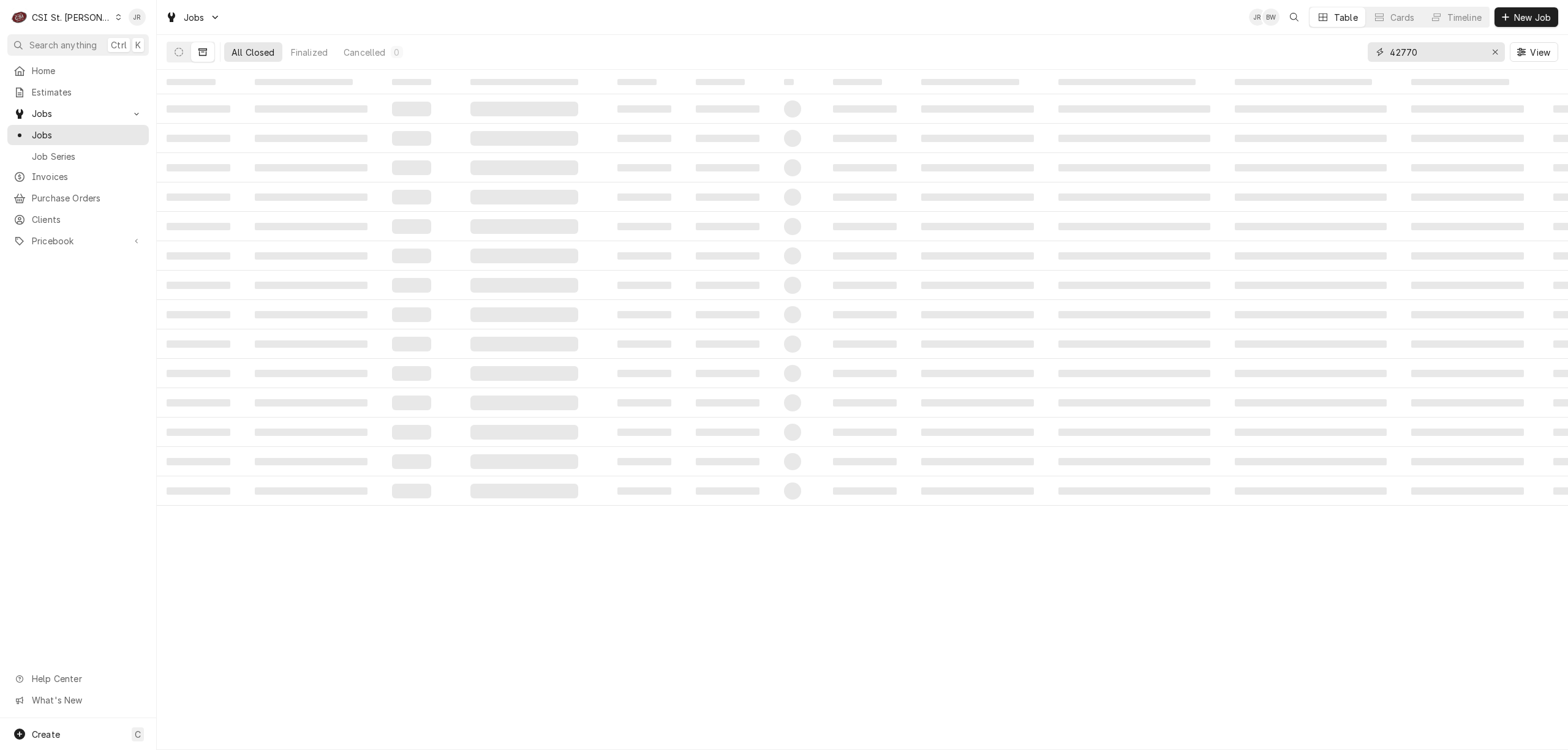
click at [1424, 53] on input "42770" at bounding box center [1436, 52] width 92 height 20
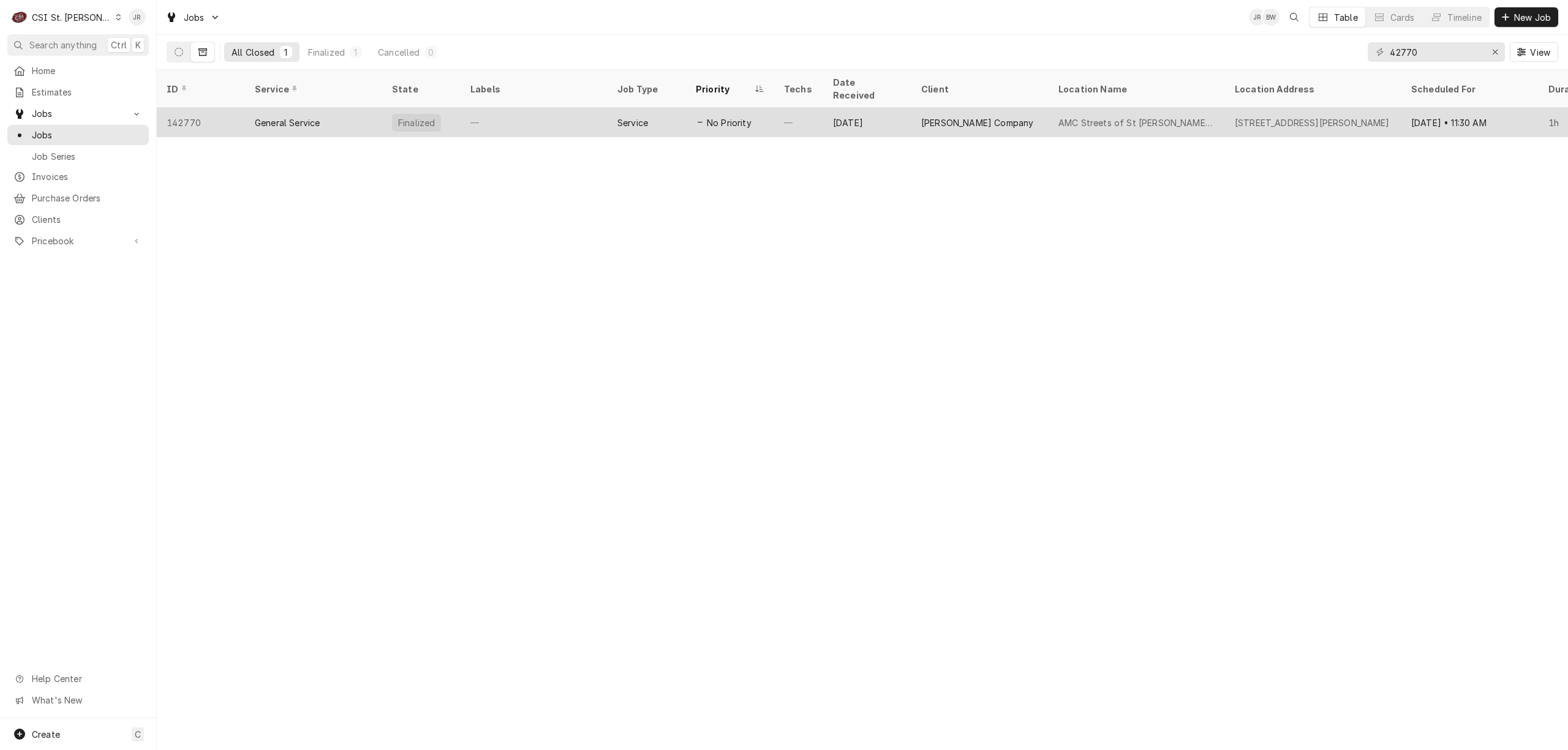
click at [479, 108] on div "—" at bounding box center [534, 122] width 147 height 29
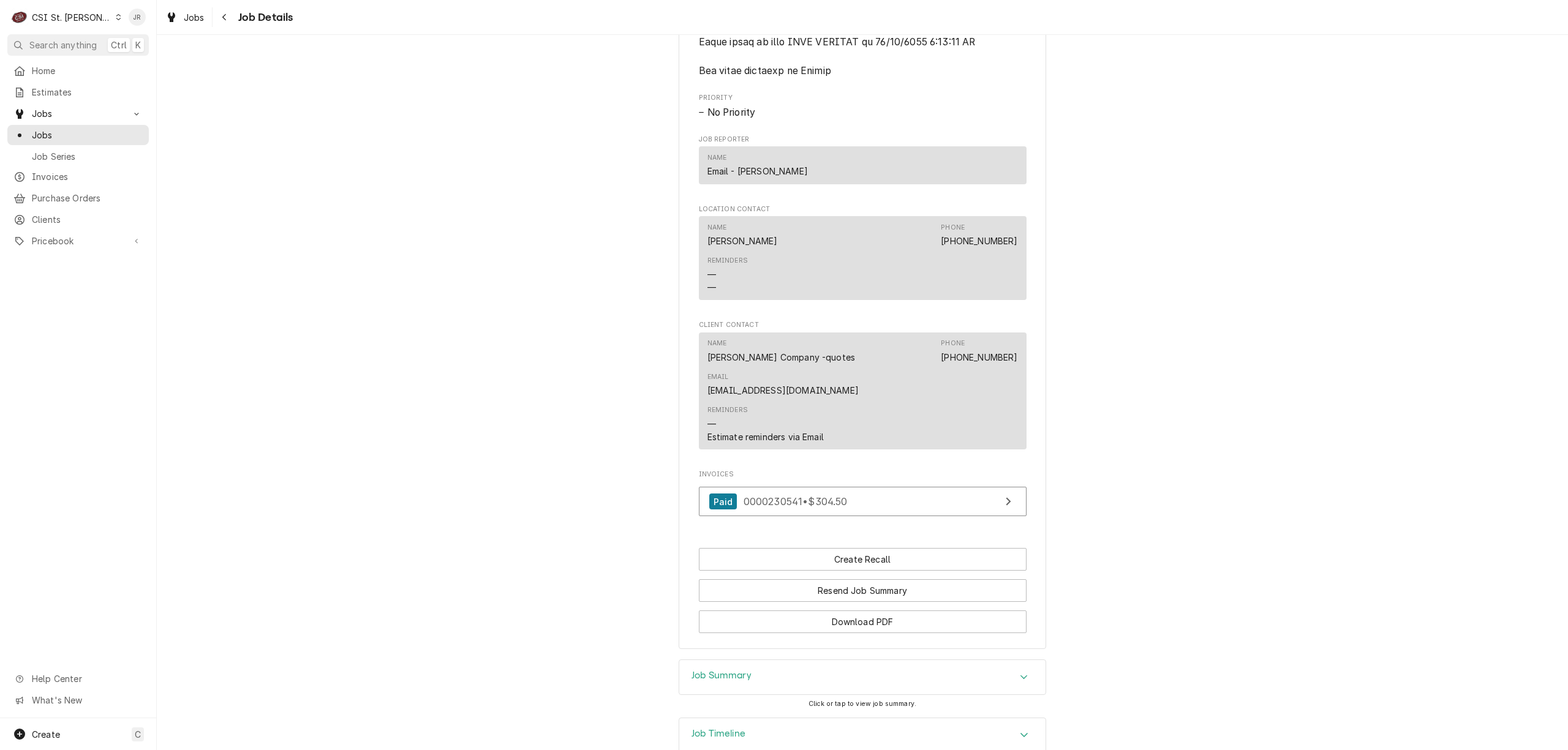
scroll to position [1718, 0]
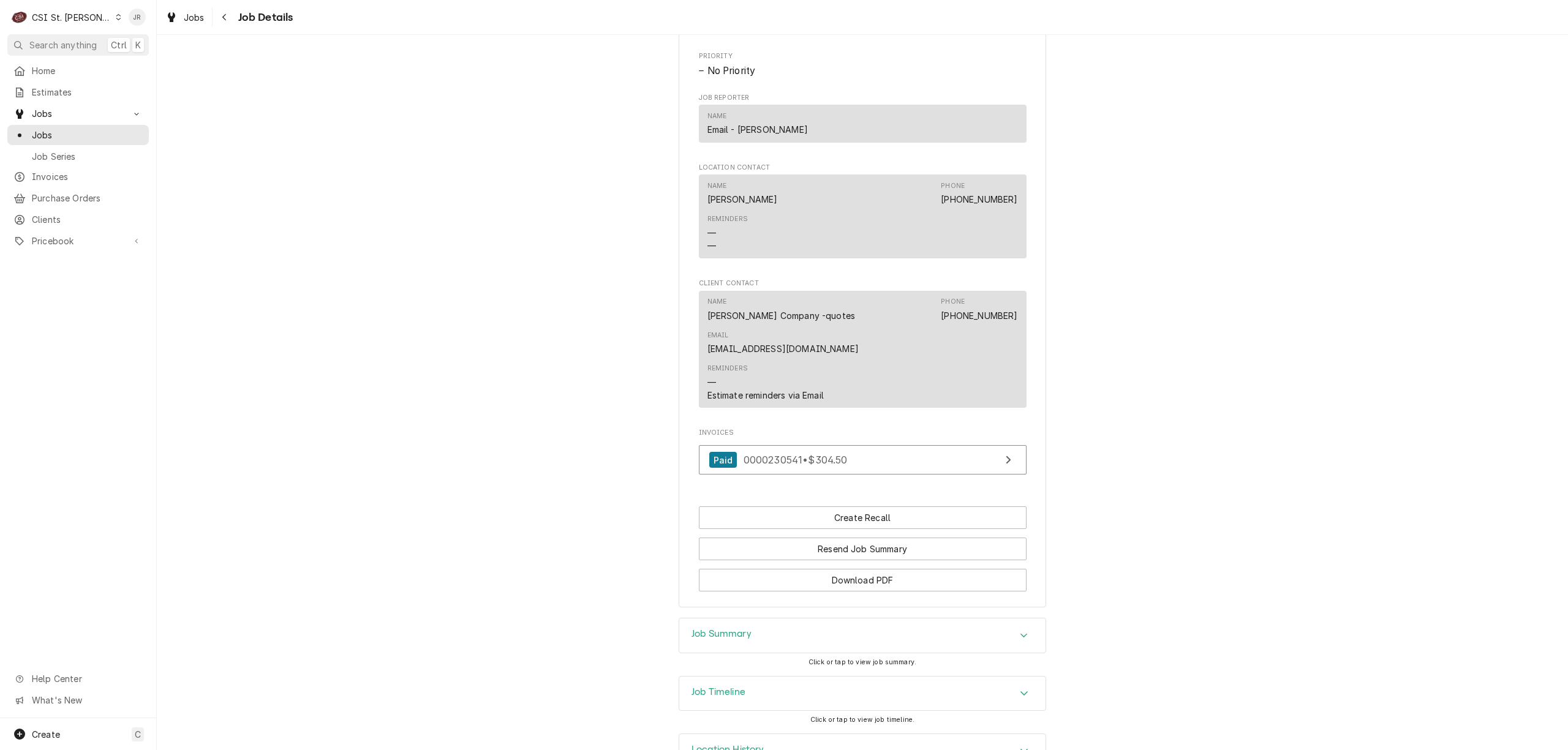
drag, startPoint x: 777, startPoint y: 596, endPoint x: 782, endPoint y: 603, distance: 8.6
click at [781, 618] on div "Job Summary" at bounding box center [862, 635] width 366 height 34
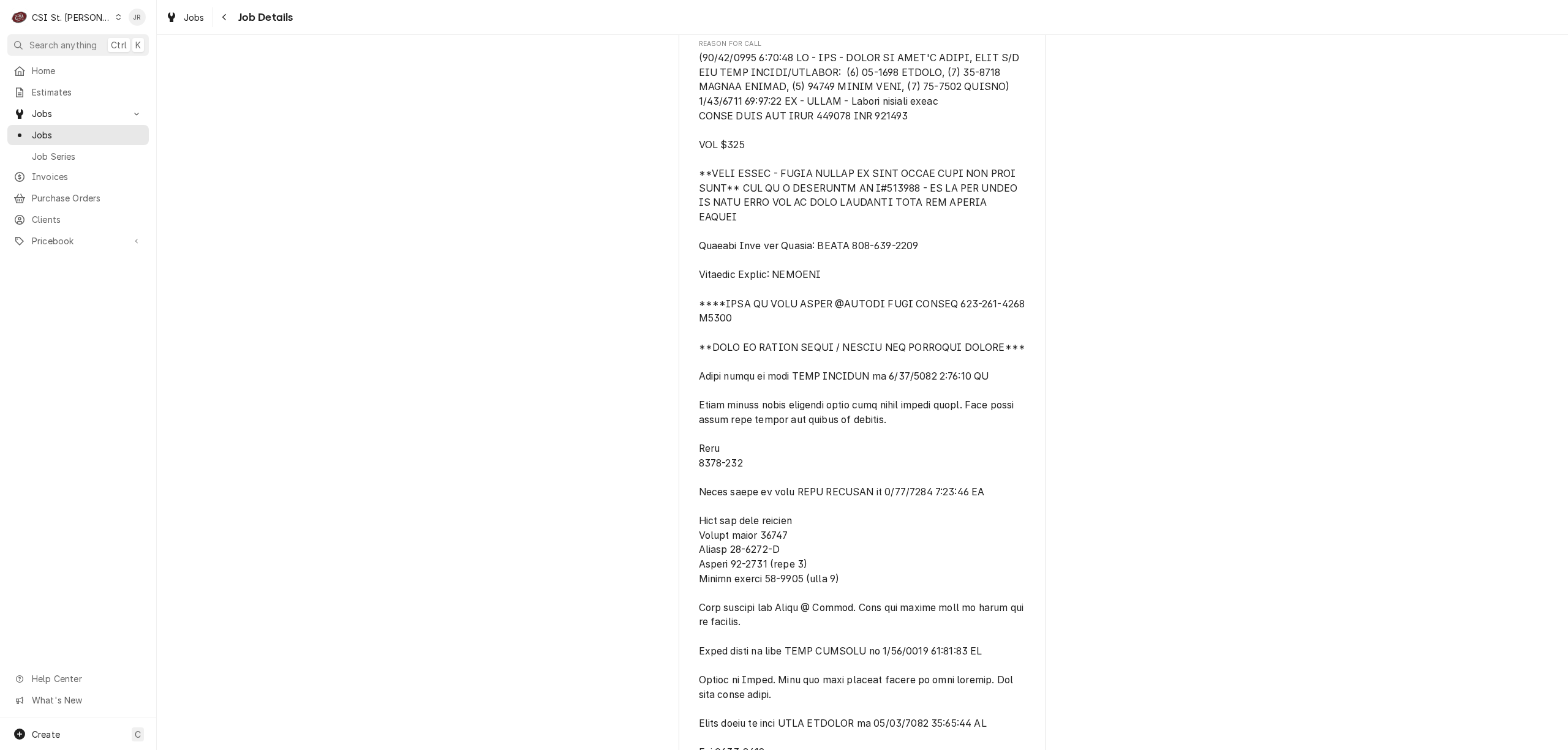
scroll to position [1093, 0]
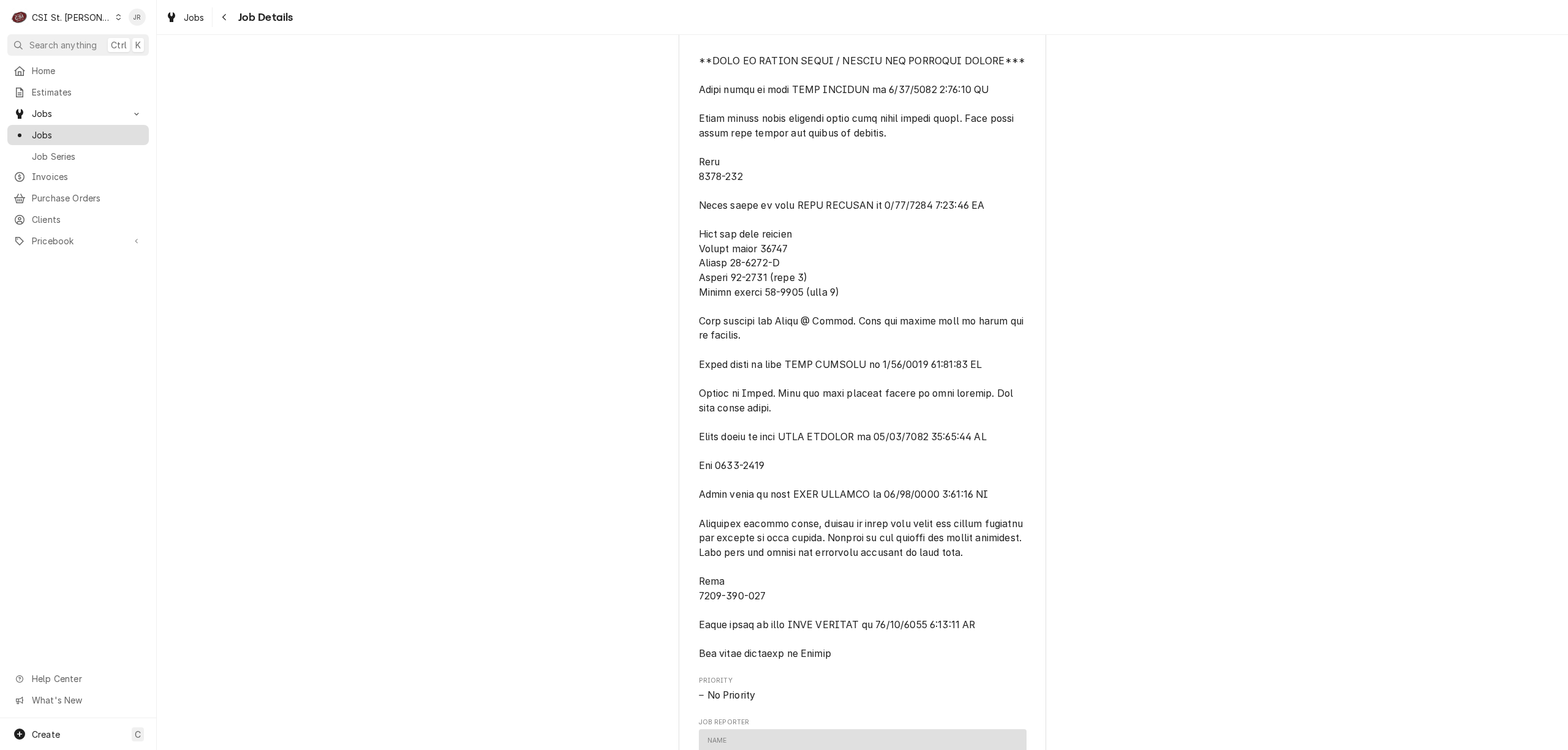
click at [61, 129] on span "Jobs" at bounding box center [87, 135] width 111 height 13
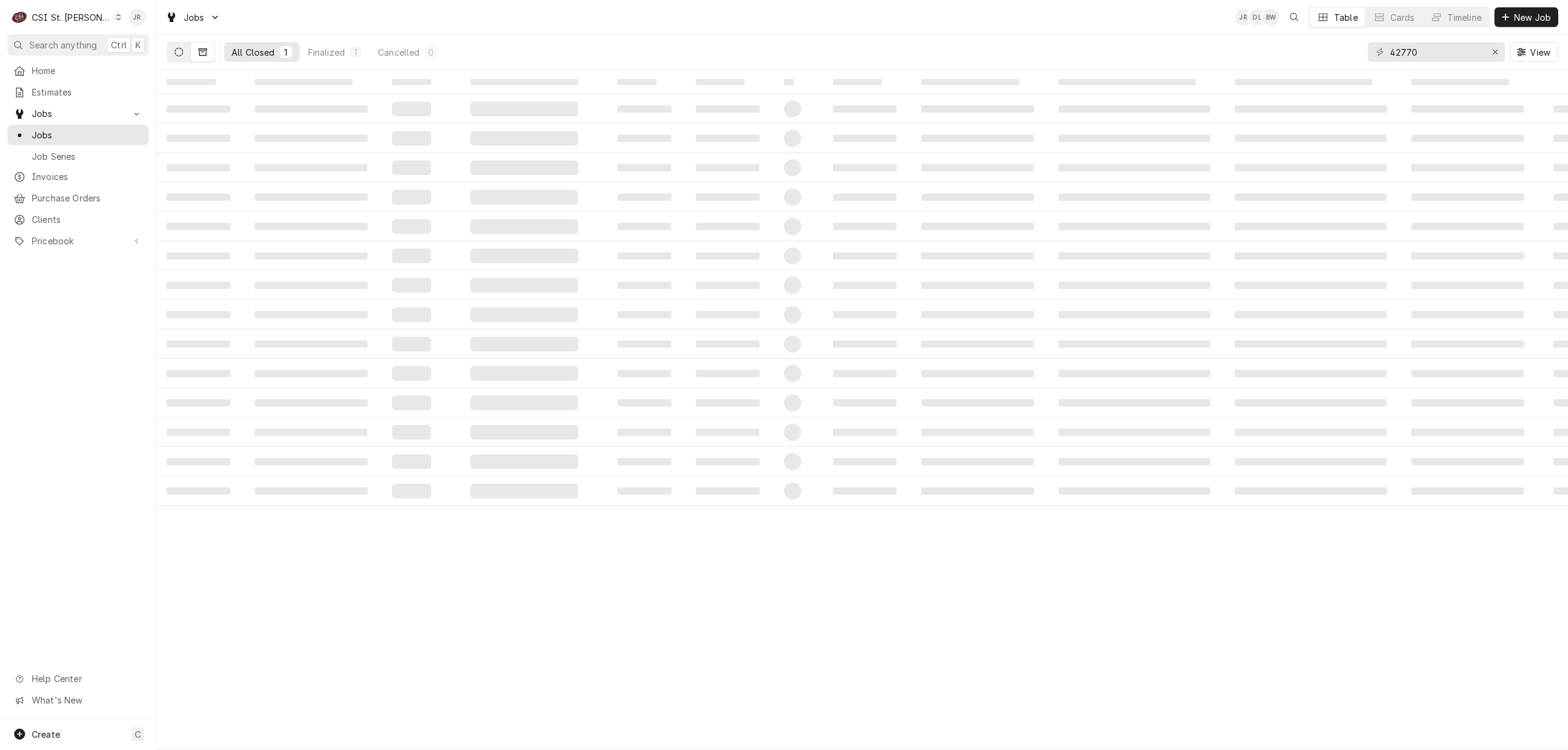
click at [175, 50] on icon "Dynamic Content Wrapper" at bounding box center [179, 52] width 9 height 9
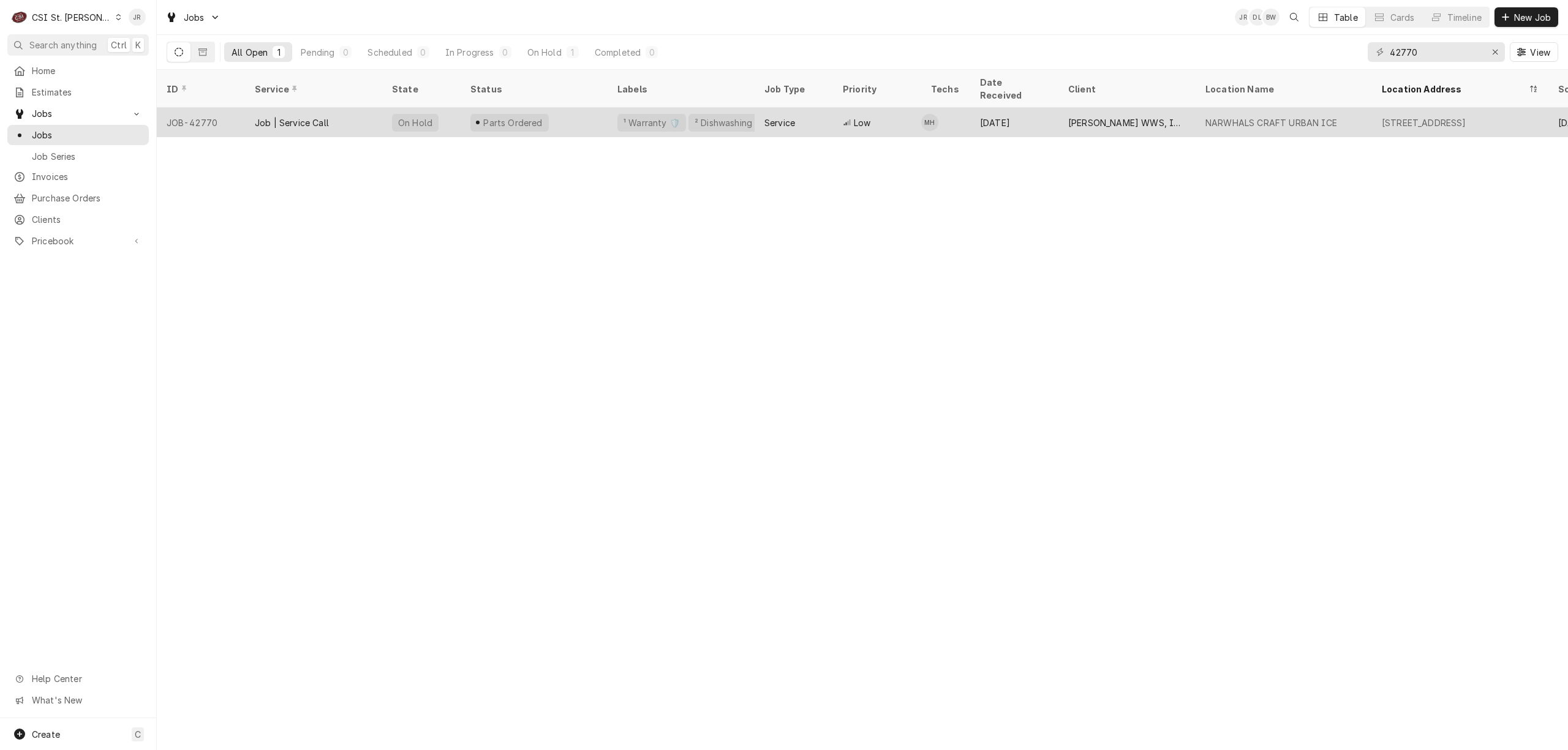
click at [342, 108] on div "Job | Service Call" at bounding box center [314, 122] width 137 height 29
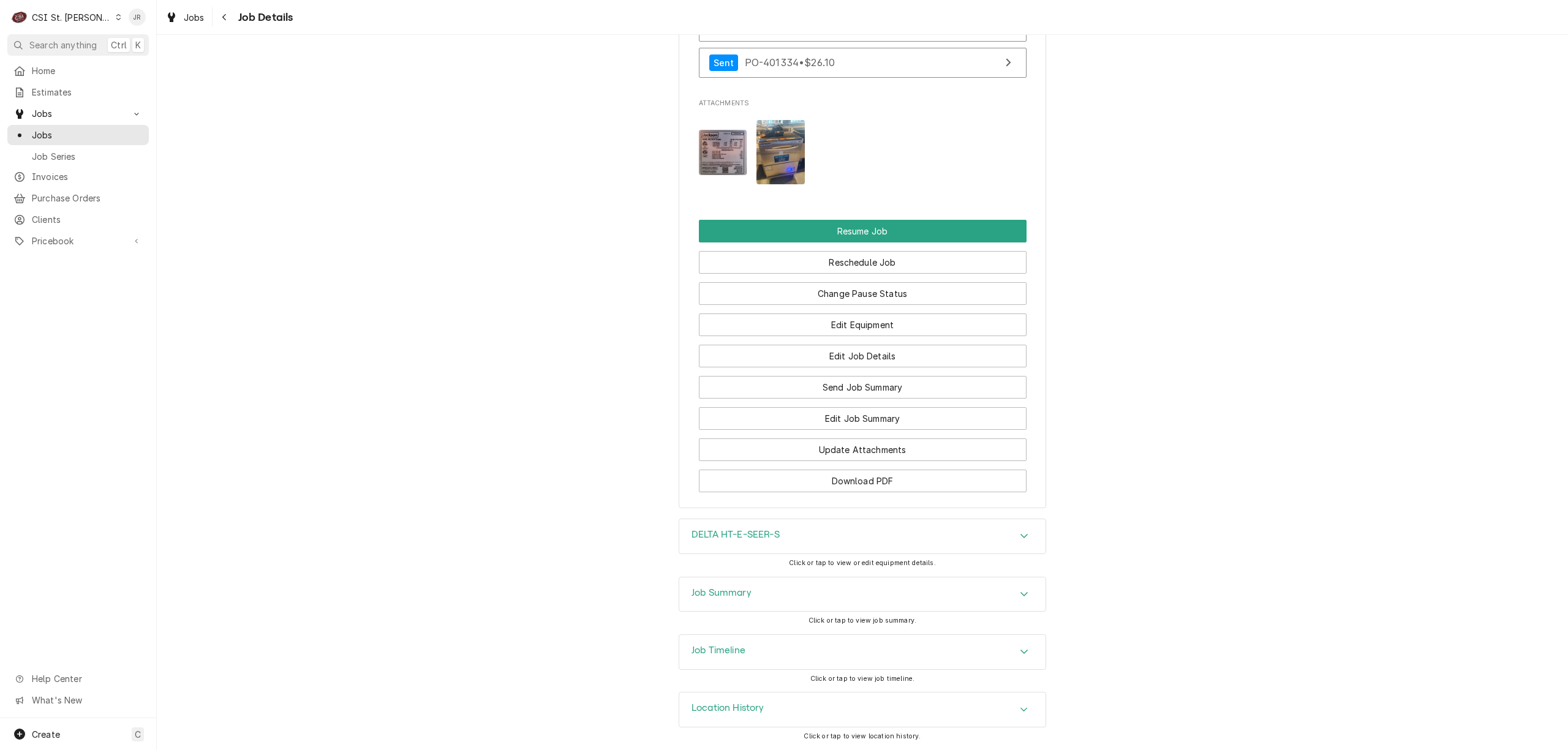
scroll to position [1538, 0]
click at [794, 593] on div "Job Summary" at bounding box center [862, 594] width 366 height 34
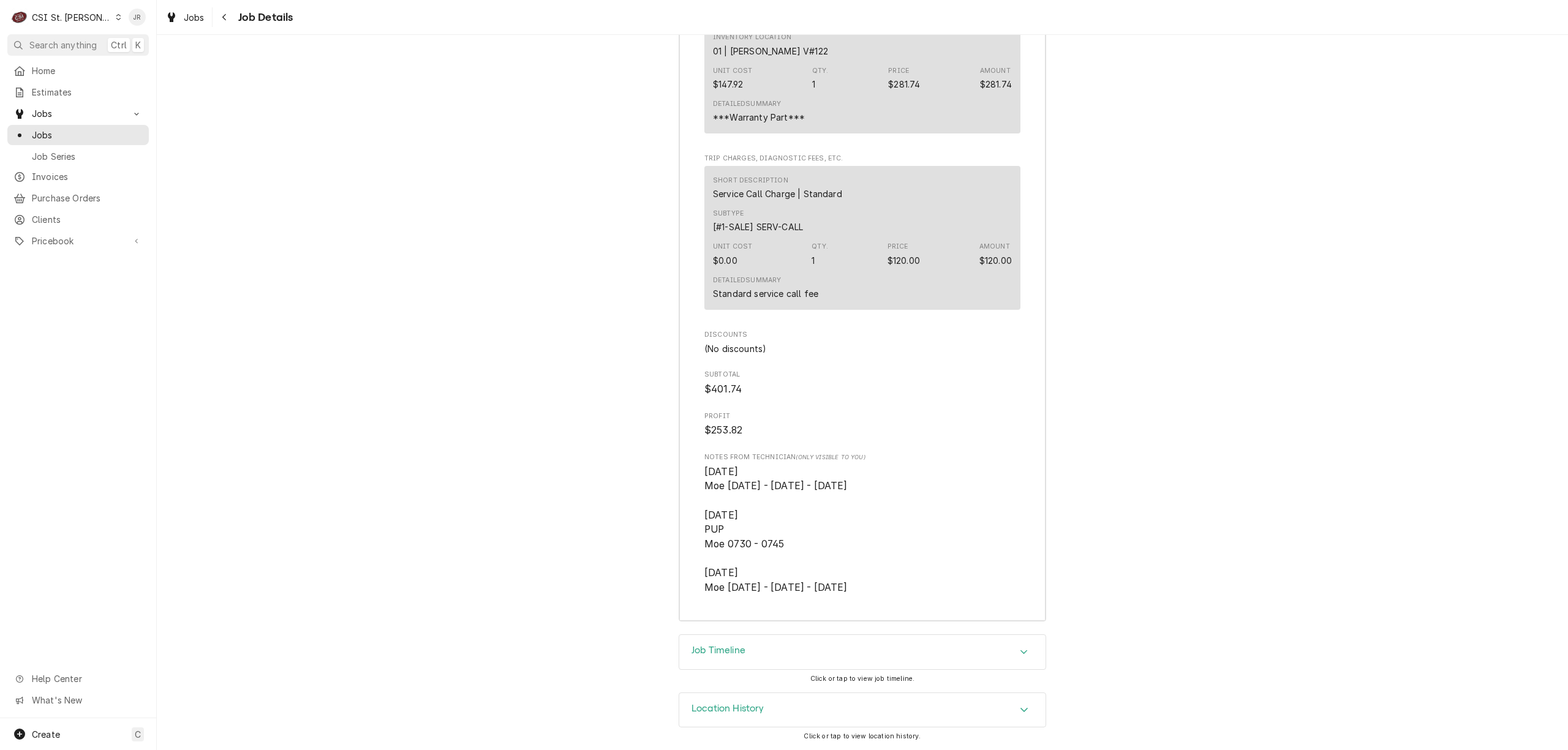
scroll to position [3463, 0]
click at [730, 645] on div "Job Timeline" at bounding box center [862, 652] width 366 height 34
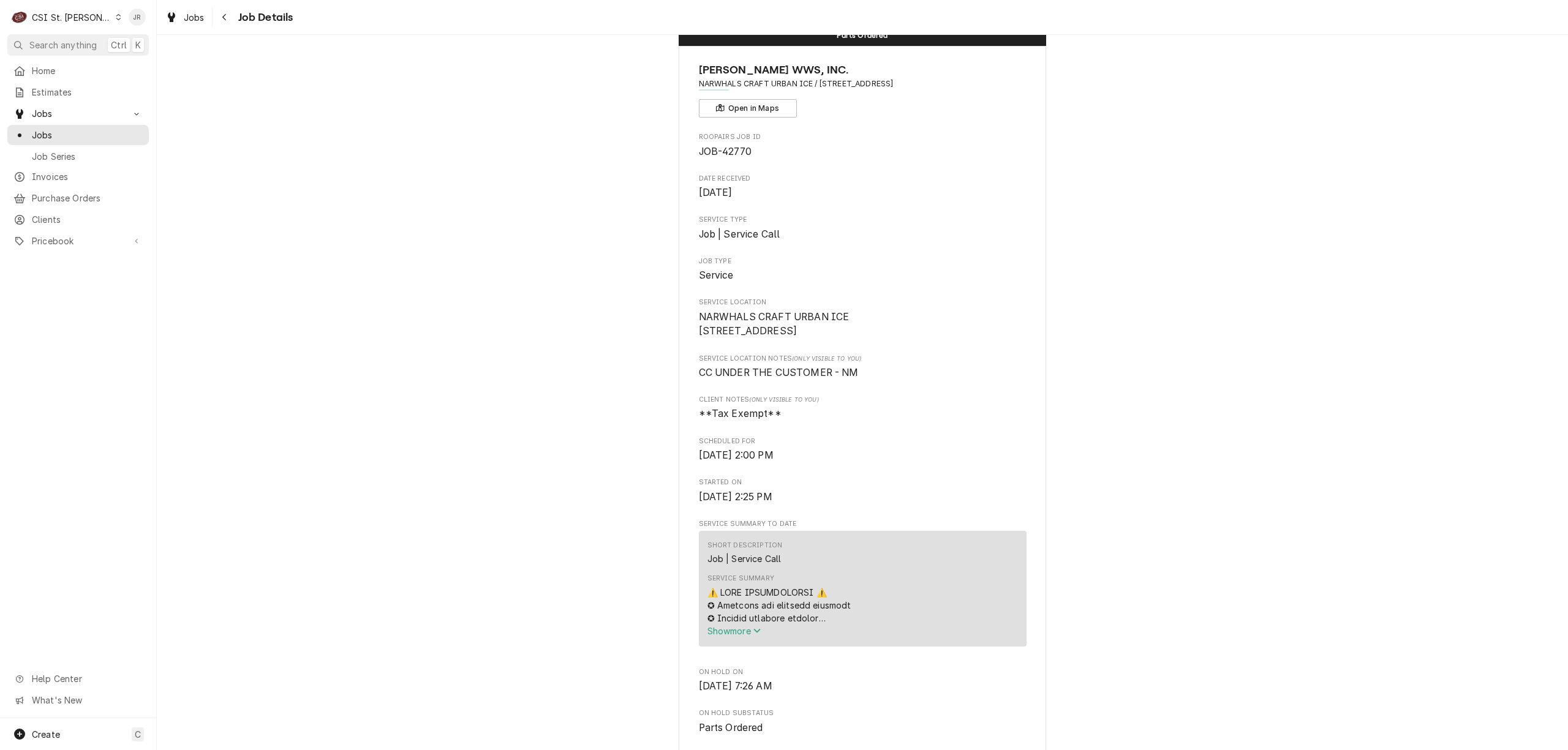
scroll to position [0, 0]
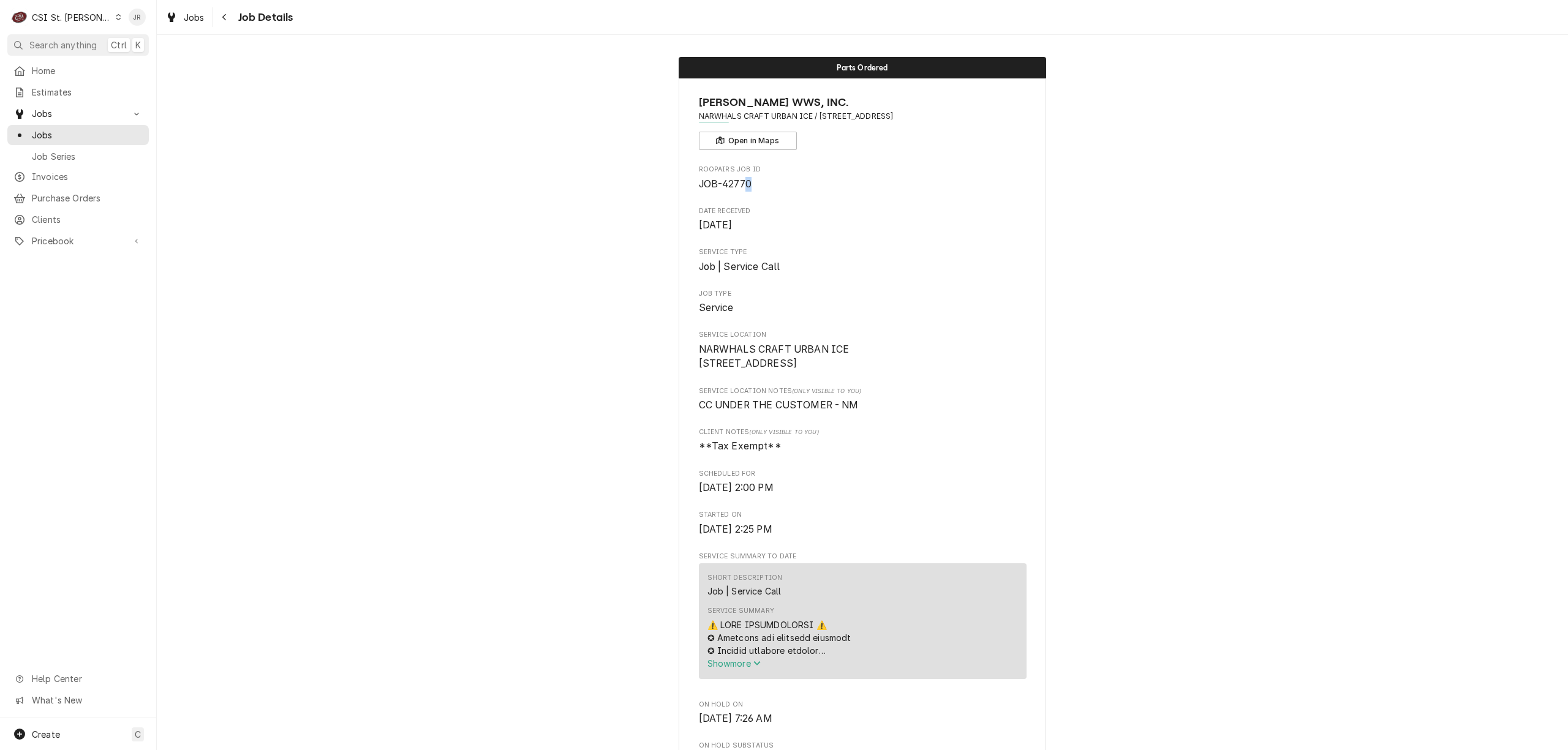
click at [739, 177] on span "JOB-42770" at bounding box center [862, 184] width 327 height 15
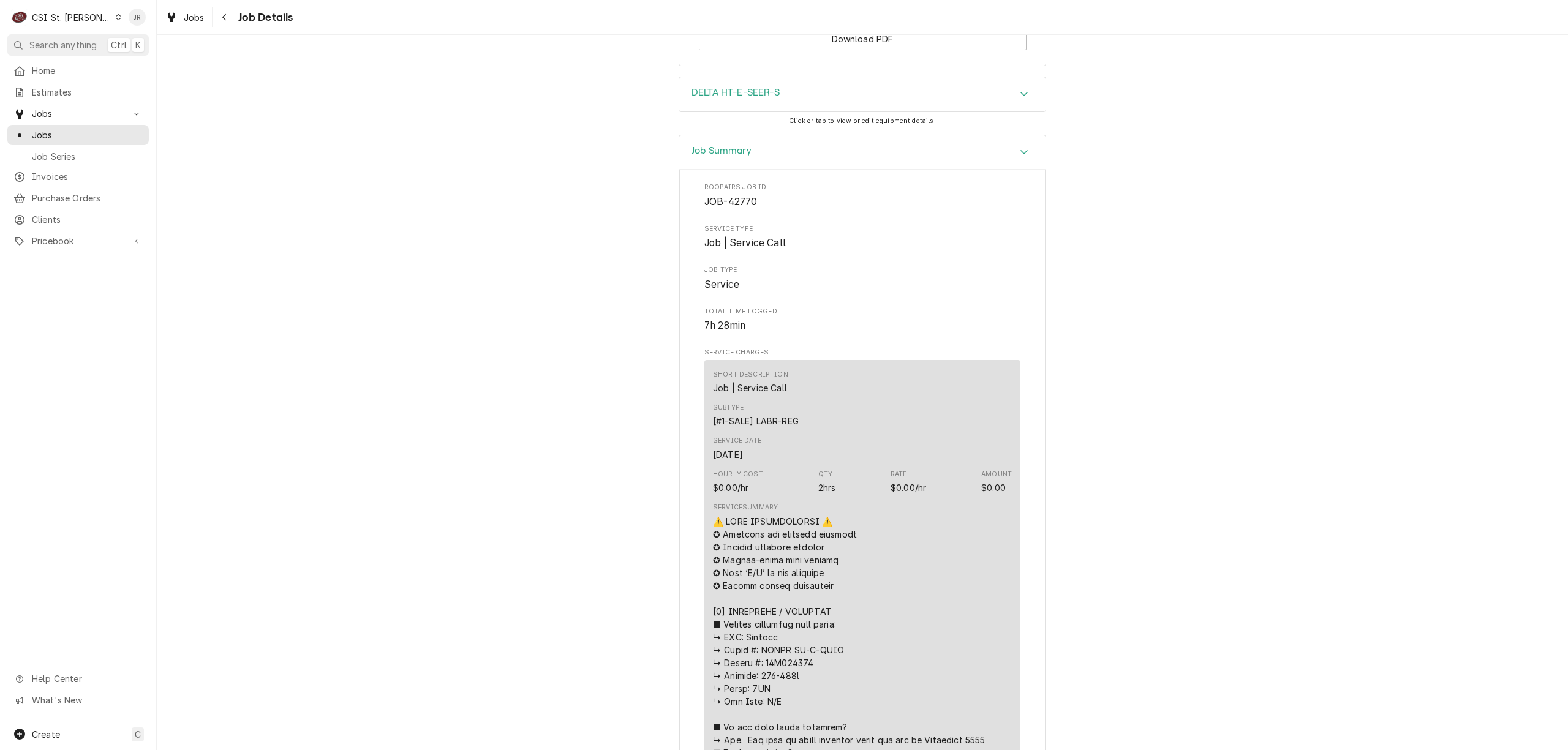
scroll to position [2449, 0]
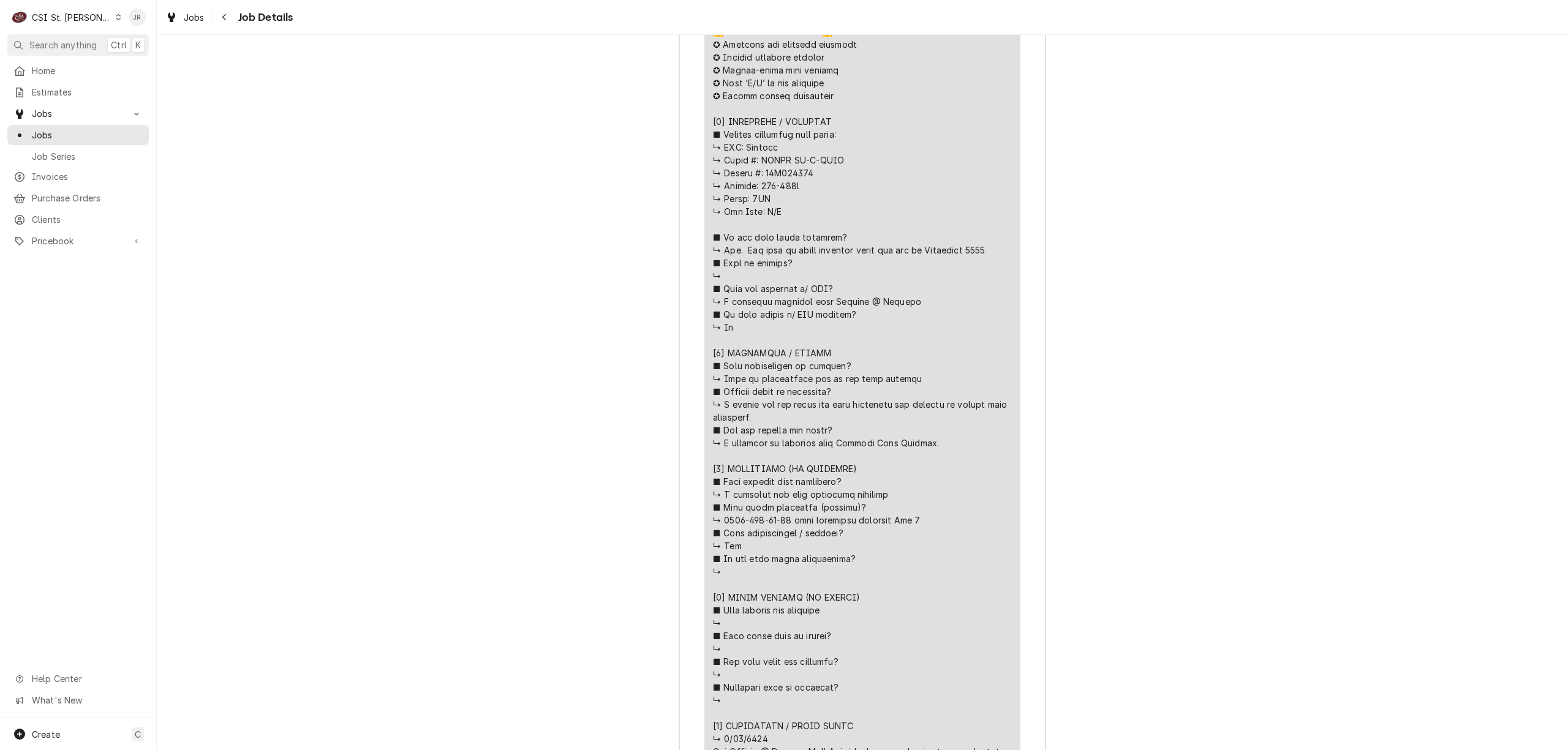
click at [782, 192] on div "Line Item" at bounding box center [862, 449] width 299 height 848
click at [782, 192] on div "Line Item" at bounding box center [862, 449] width 299 height 848
copy div "𝘃𝗲 𝘆𝗼𝘂 𝘃𝗲"
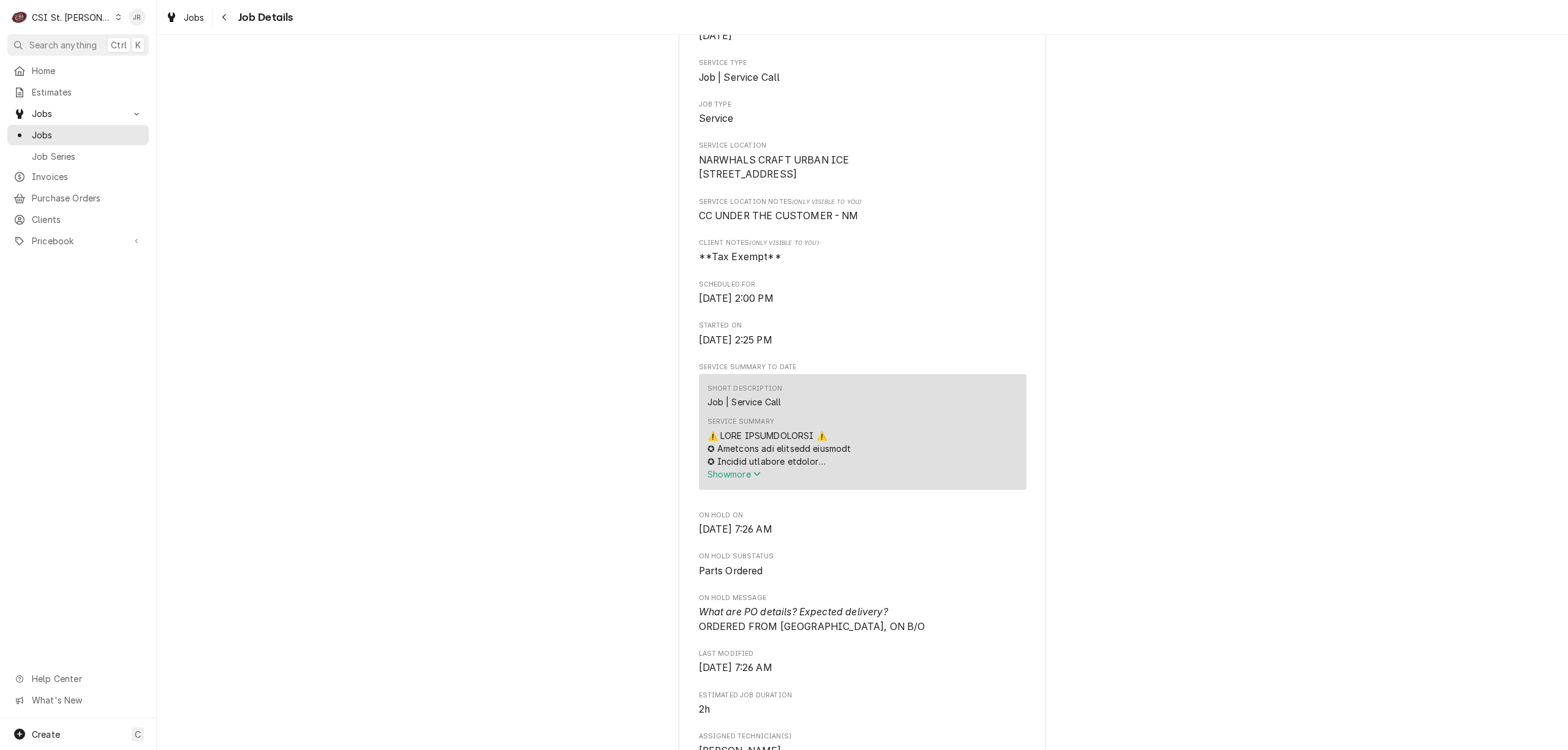
scroll to position [82, 0]
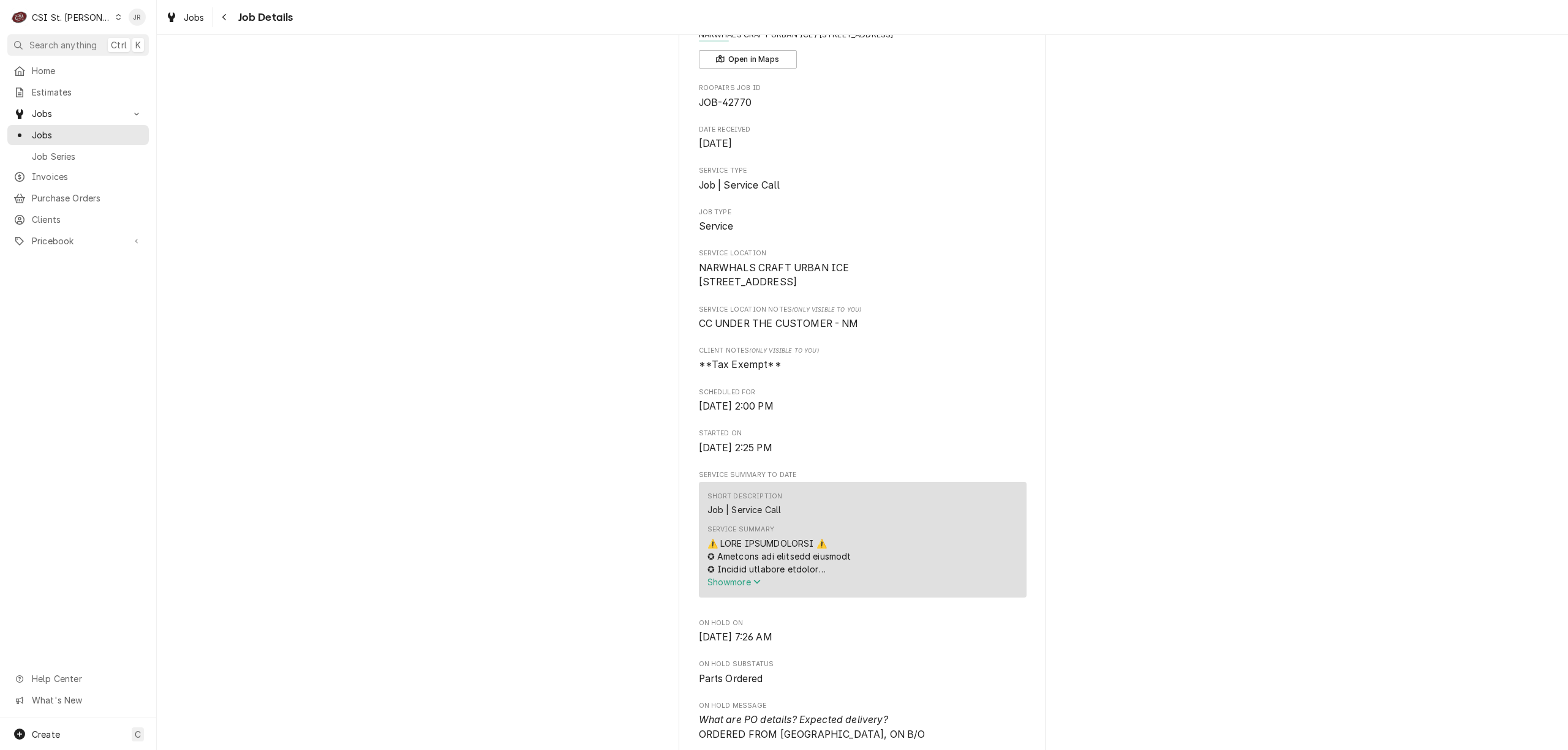
click at [735, 587] on span "Show more" at bounding box center [734, 582] width 54 height 11
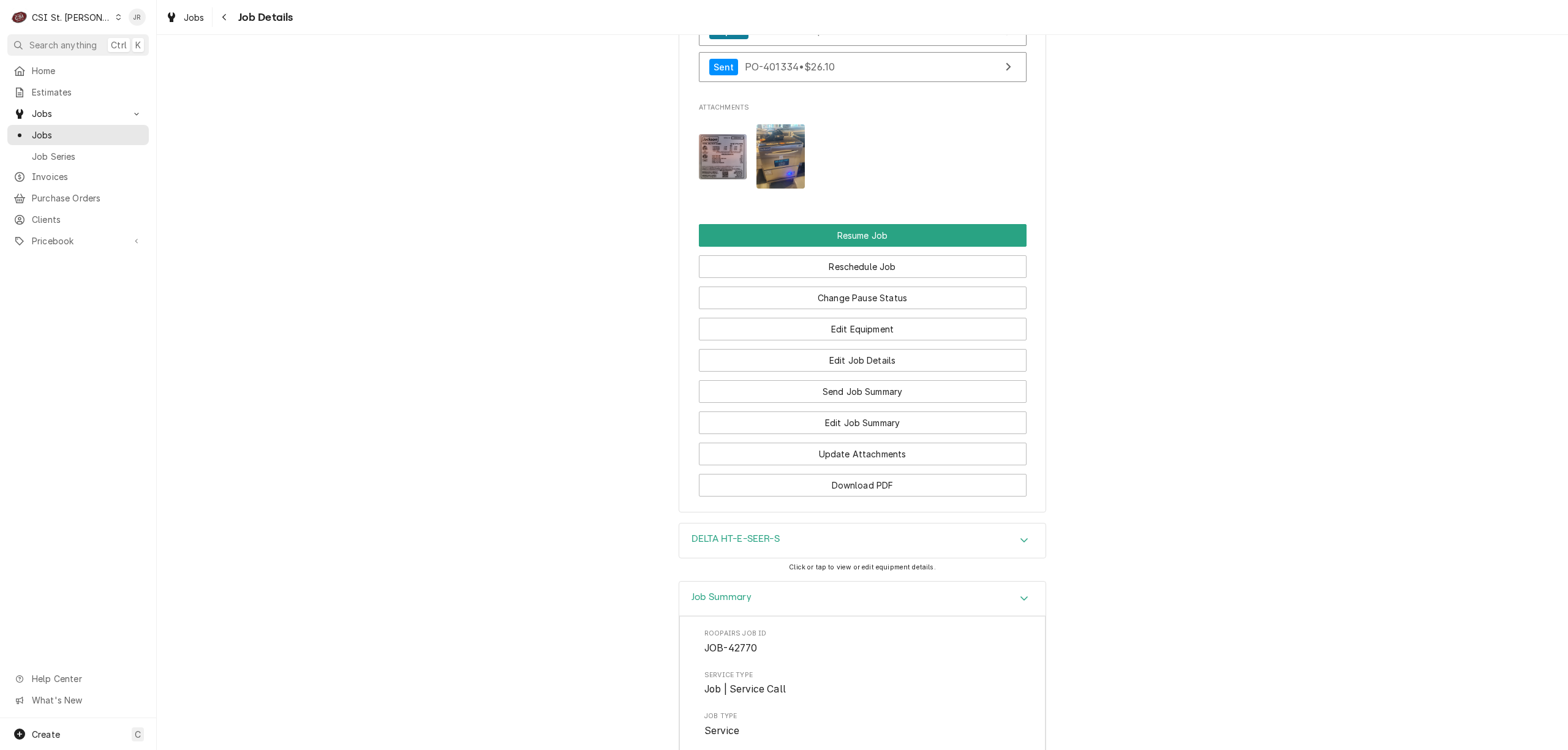
scroll to position [2225, 0]
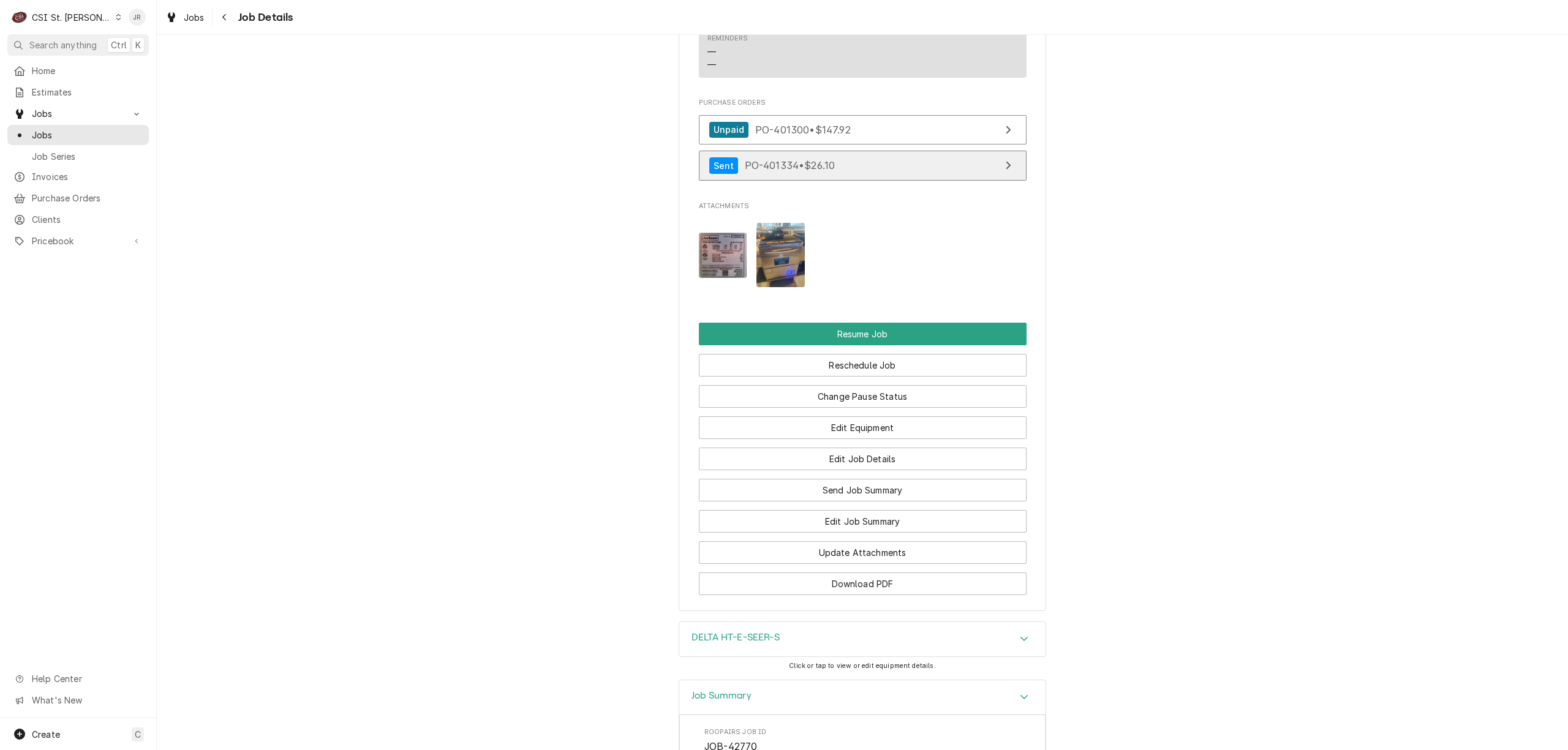
click at [863, 181] on link "Sent PO-401334 • $26.10" at bounding box center [862, 165] width 327 height 30
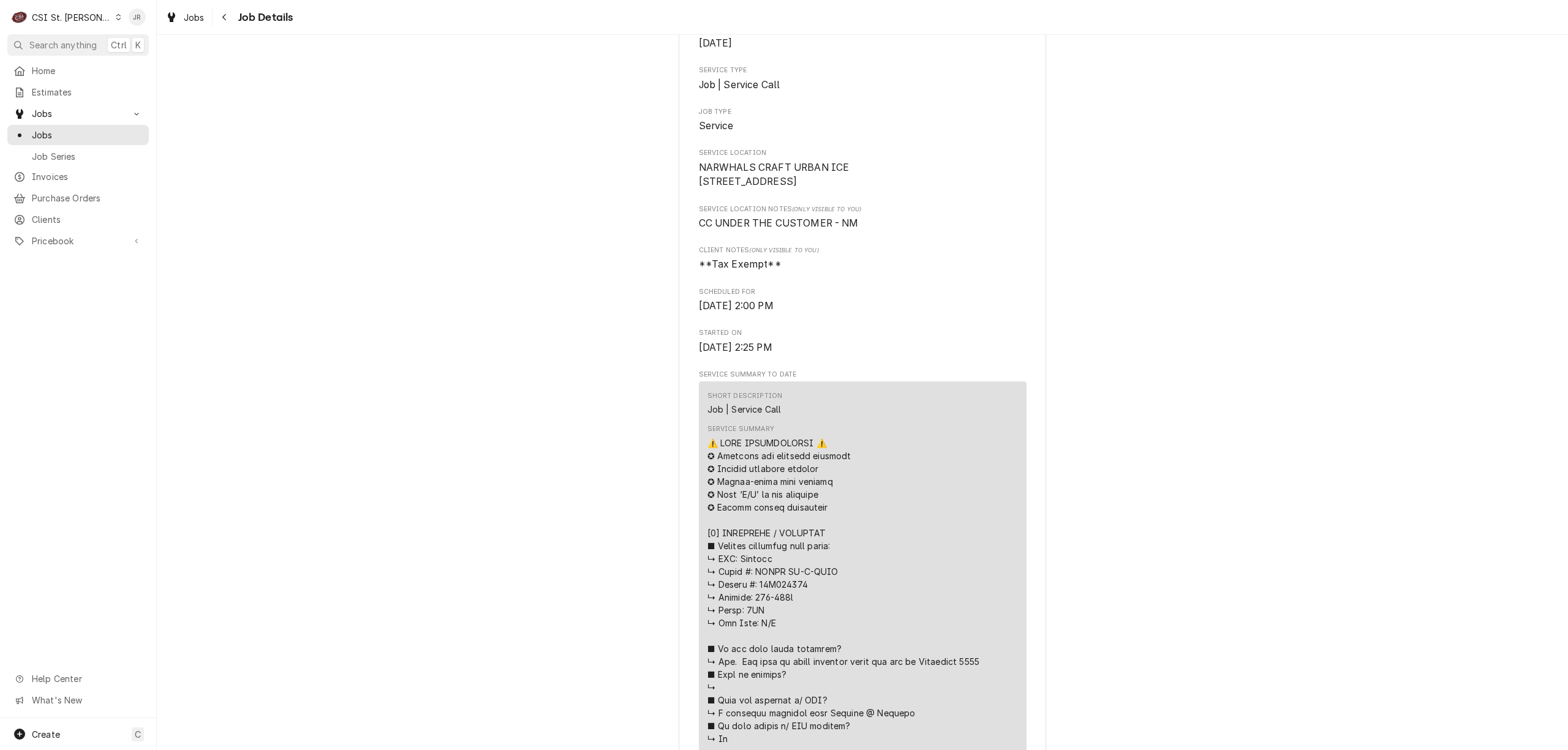
scroll to position [408, 0]
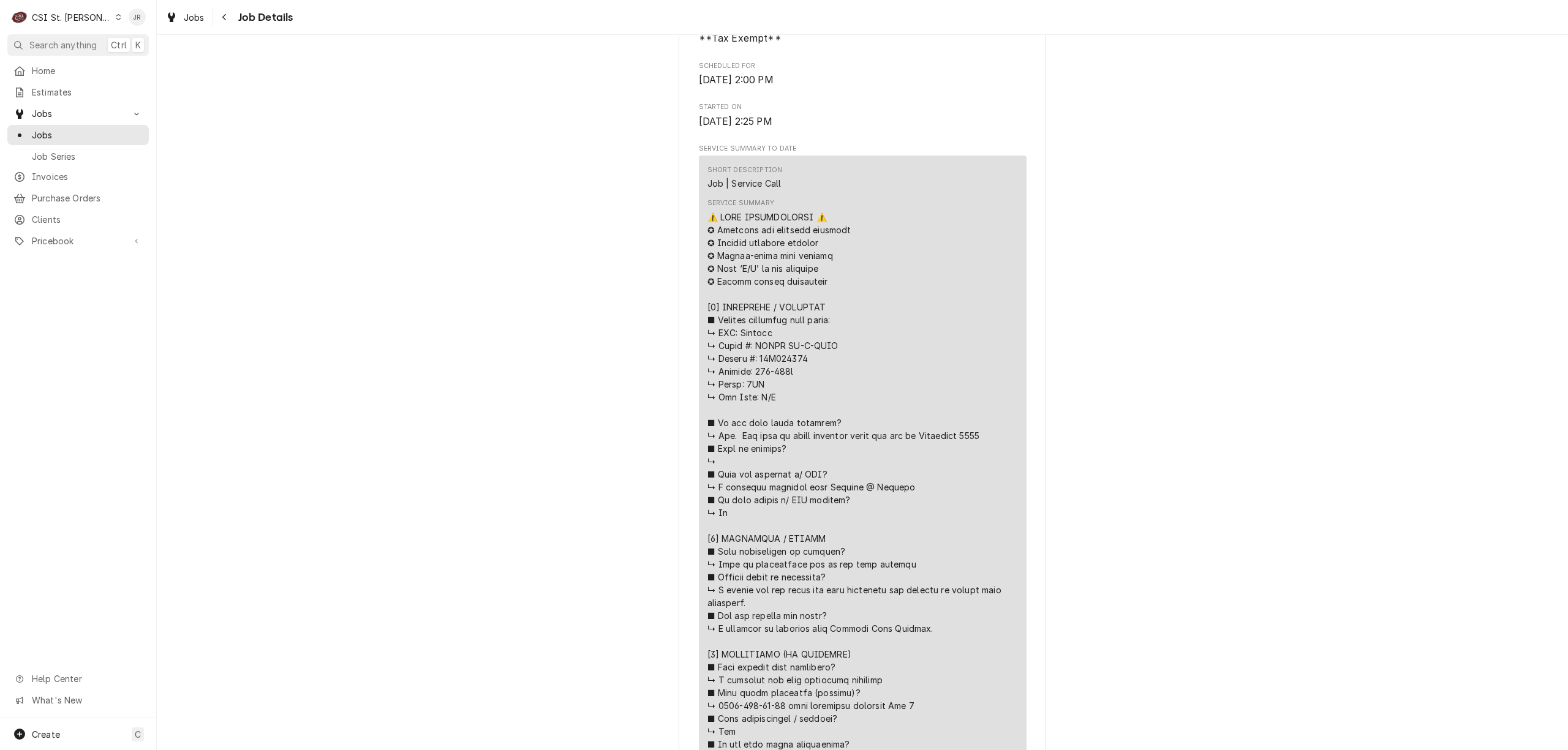
click at [768, 373] on div "Service Summary" at bounding box center [863, 634] width 311 height 848
copy div "𝘃𝗲 𝘆𝗼𝘂 𝘃𝗲"
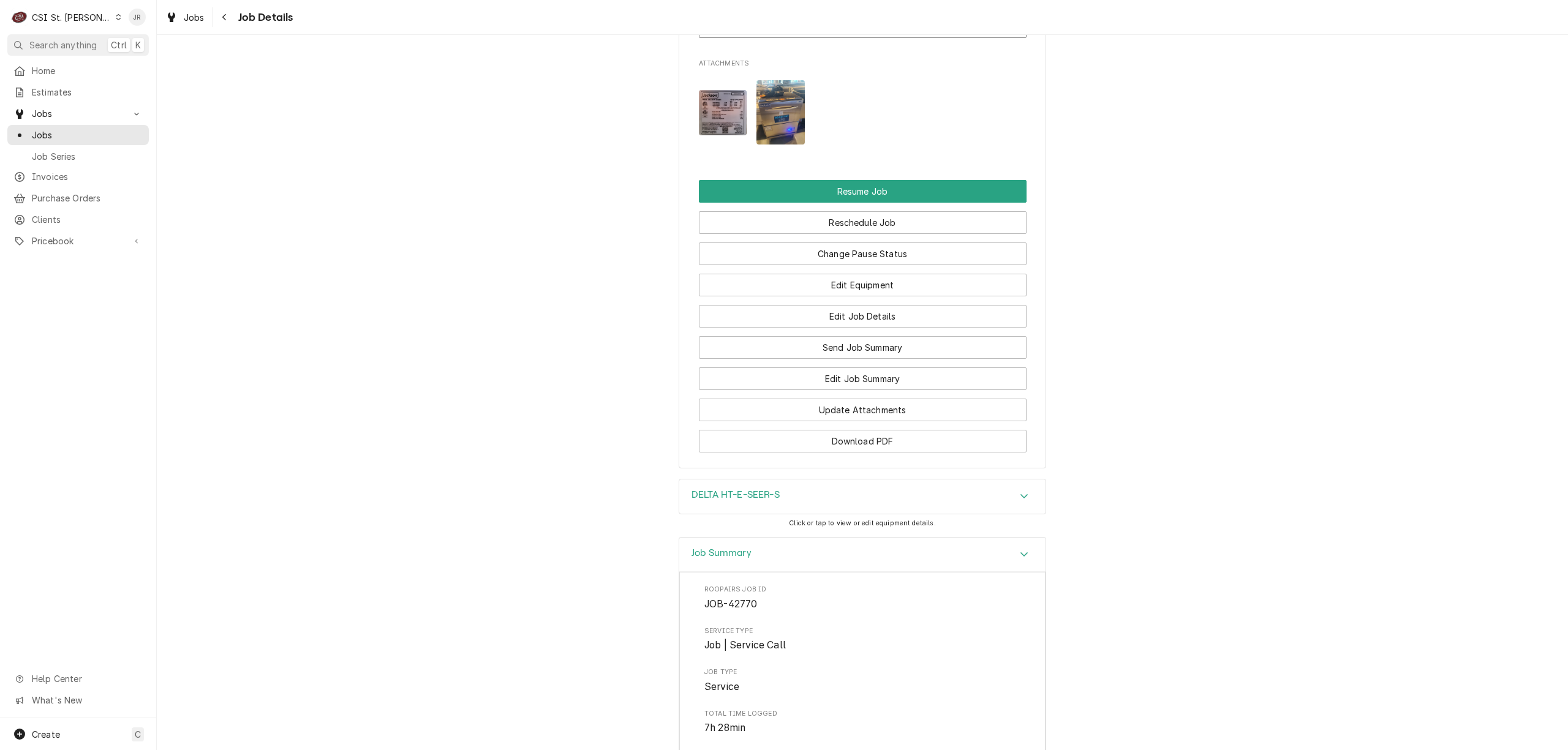
scroll to position [2204, 0]
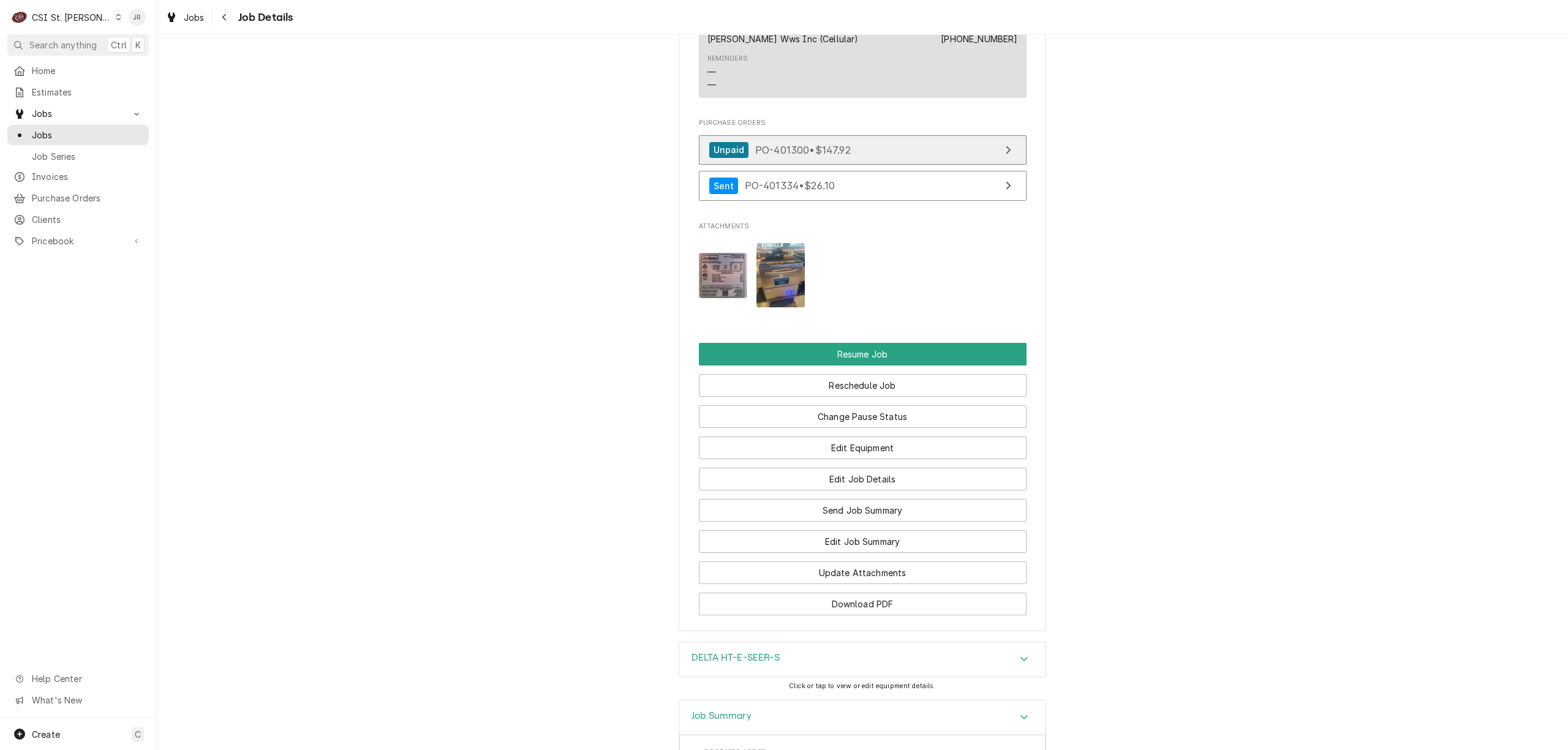
click at [855, 165] on link "Unpaid PO-401300 • $147.92" at bounding box center [862, 150] width 327 height 30
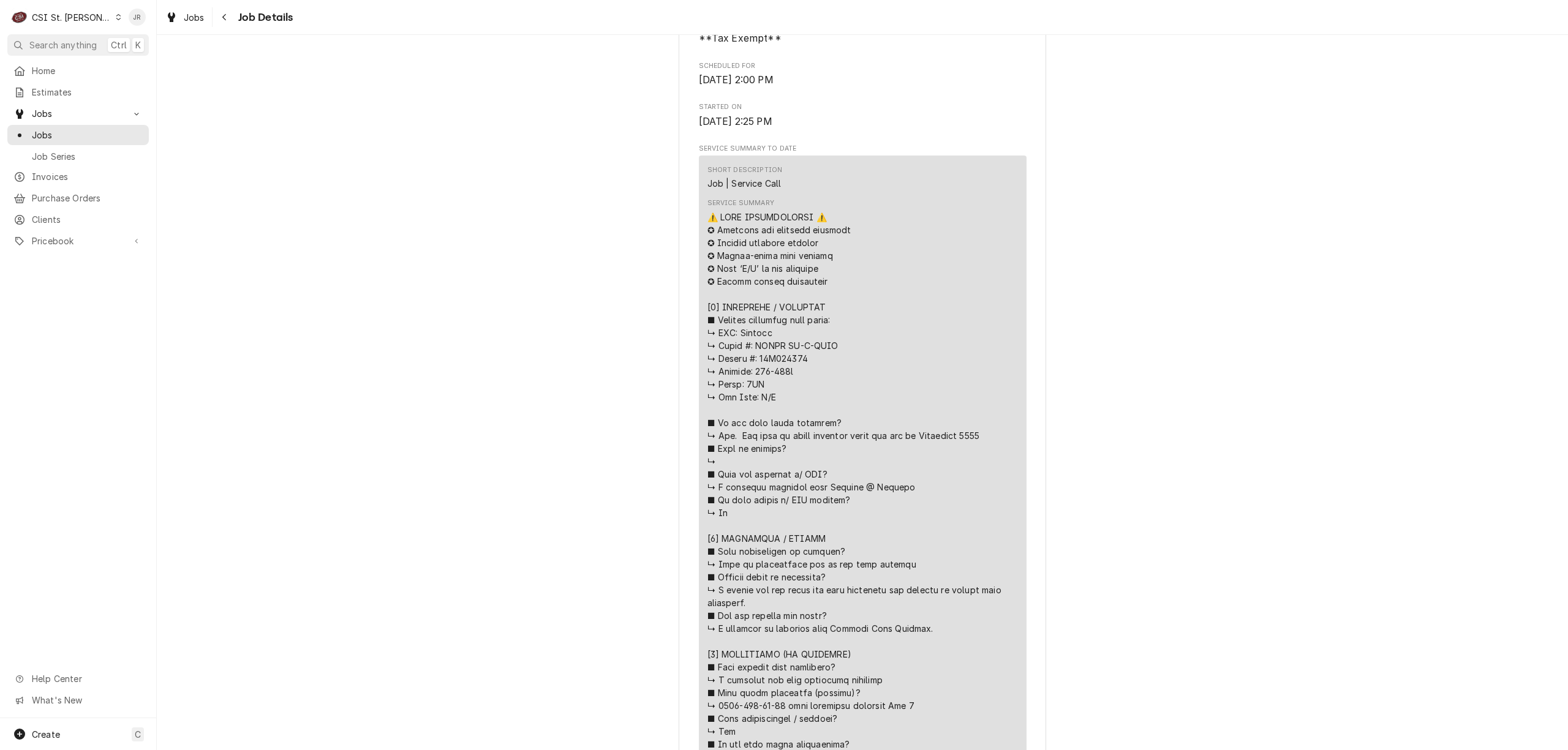
scroll to position [490, 0]
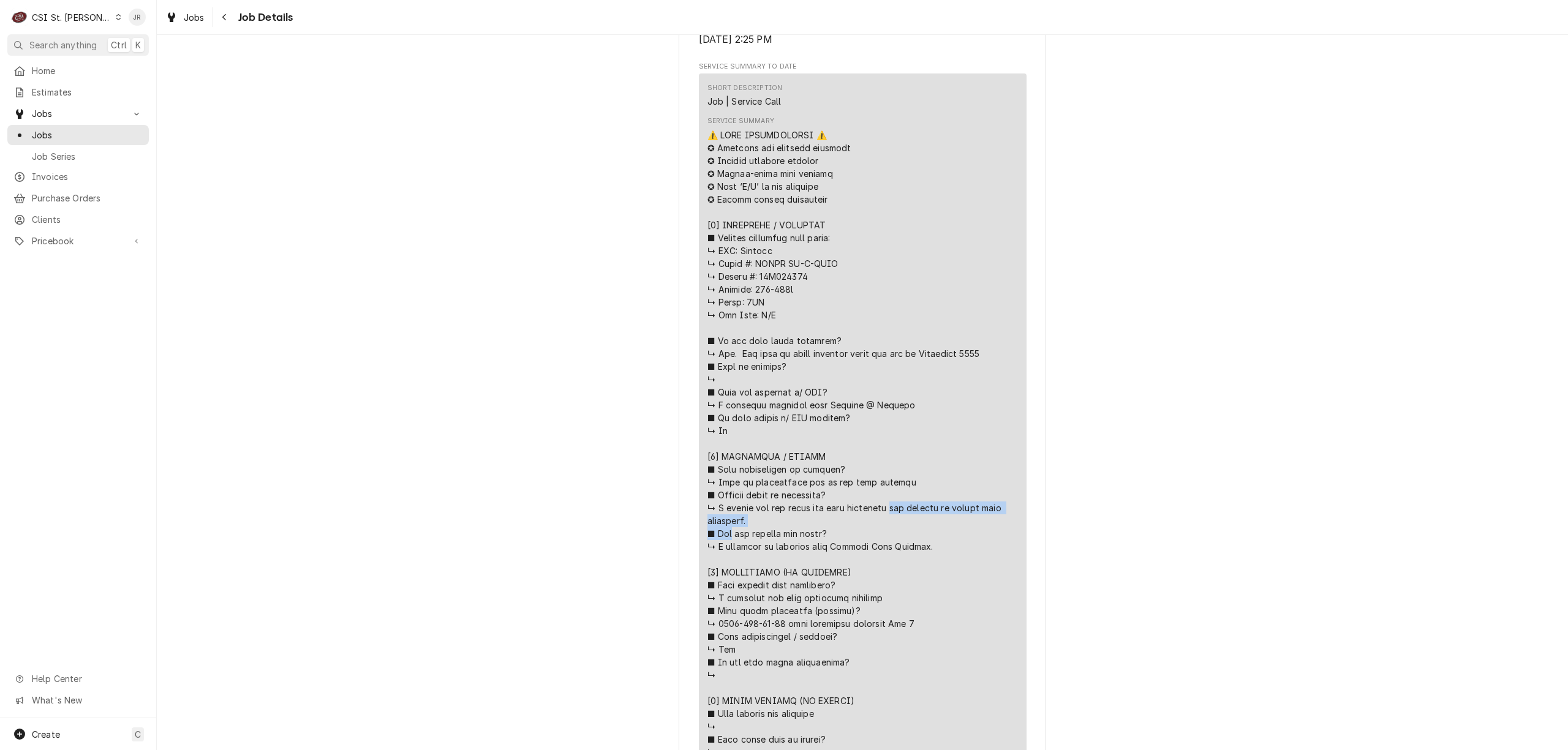
drag, startPoint x: 708, startPoint y: 415, endPoint x: 900, endPoint y: 415, distance: 192.0
click at [900, 415] on div "Service Summary" at bounding box center [863, 553] width 311 height 848
copy div "was failing to engage when energized. ■ 𝗗𝗶𝗱"
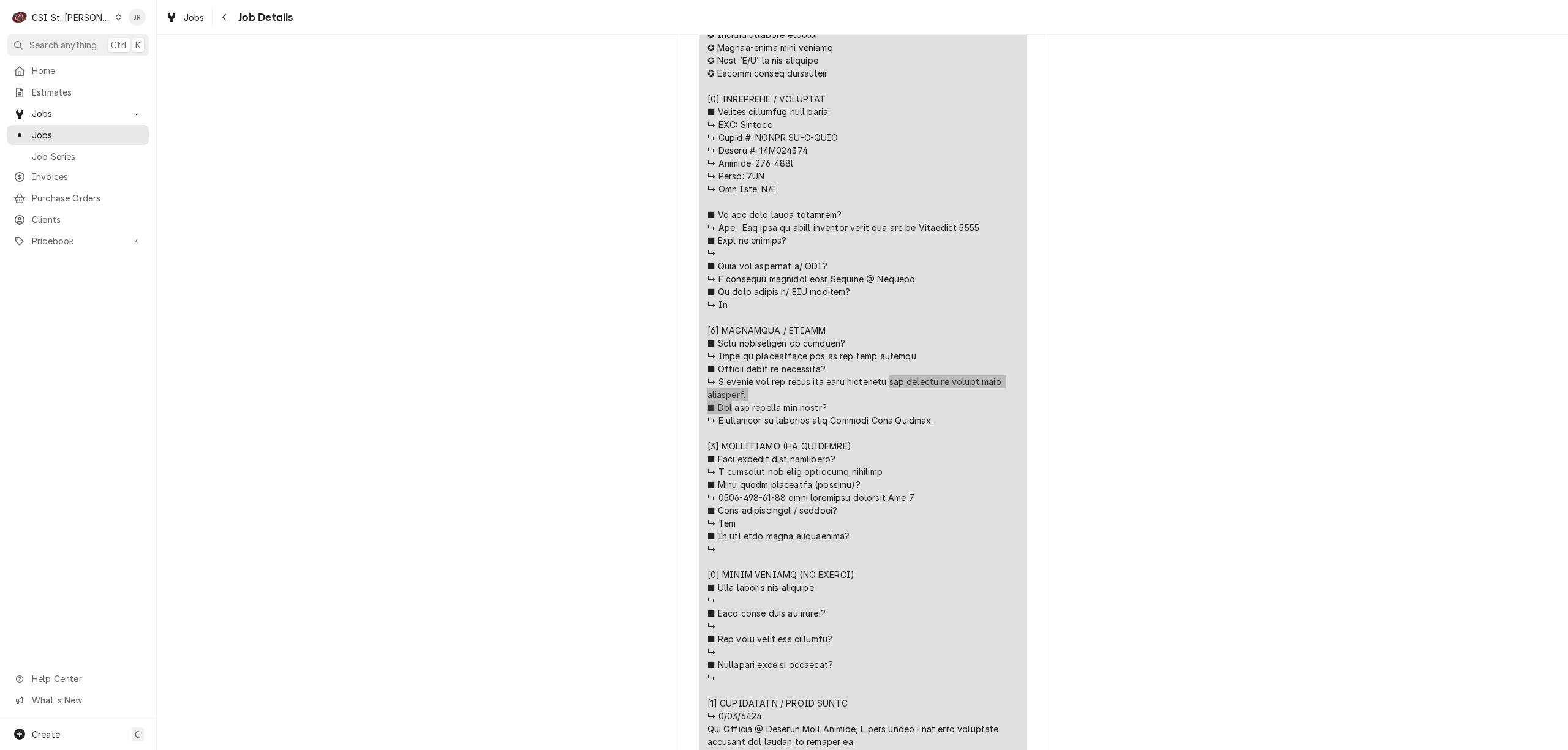
scroll to position [653, 0]
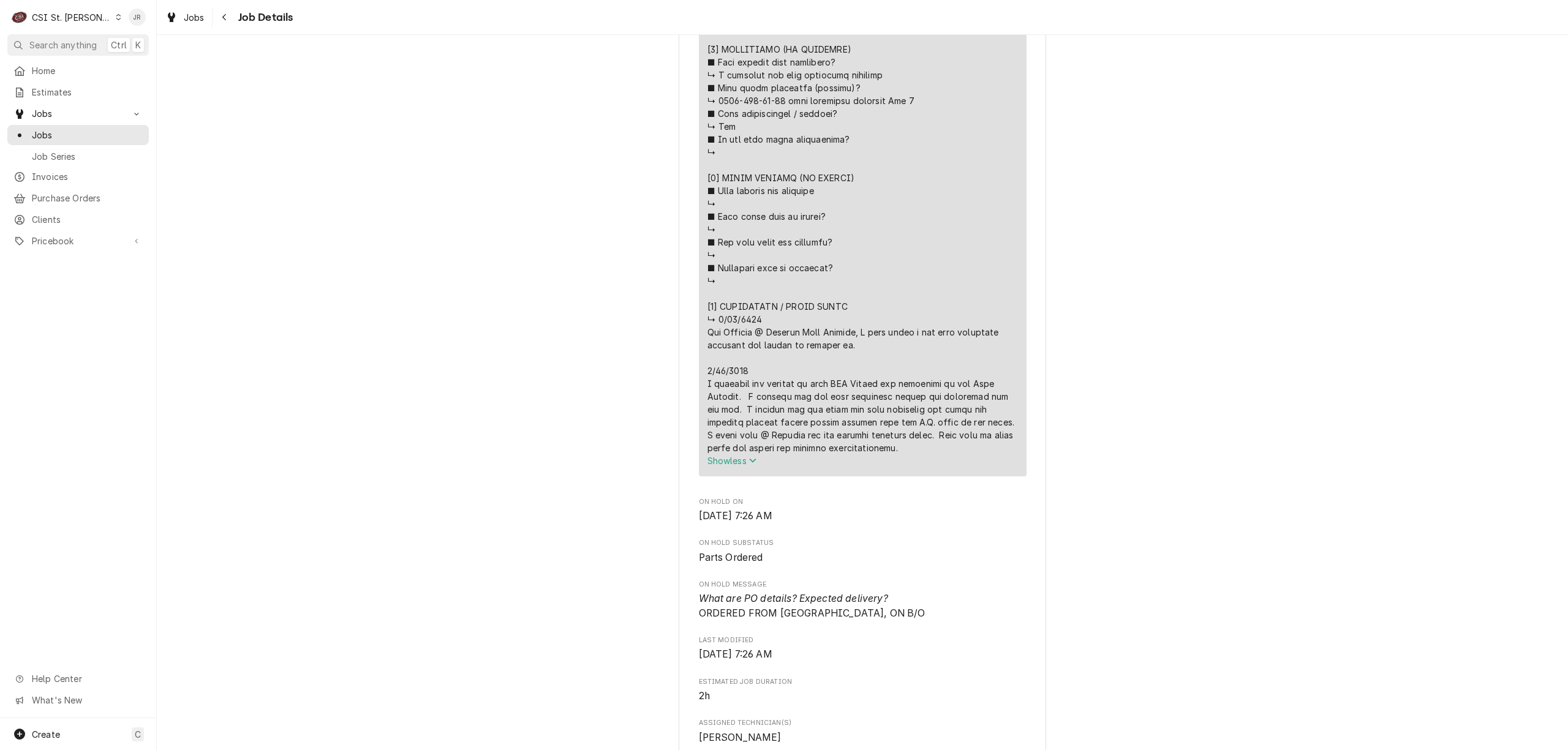
scroll to position [1061, 0]
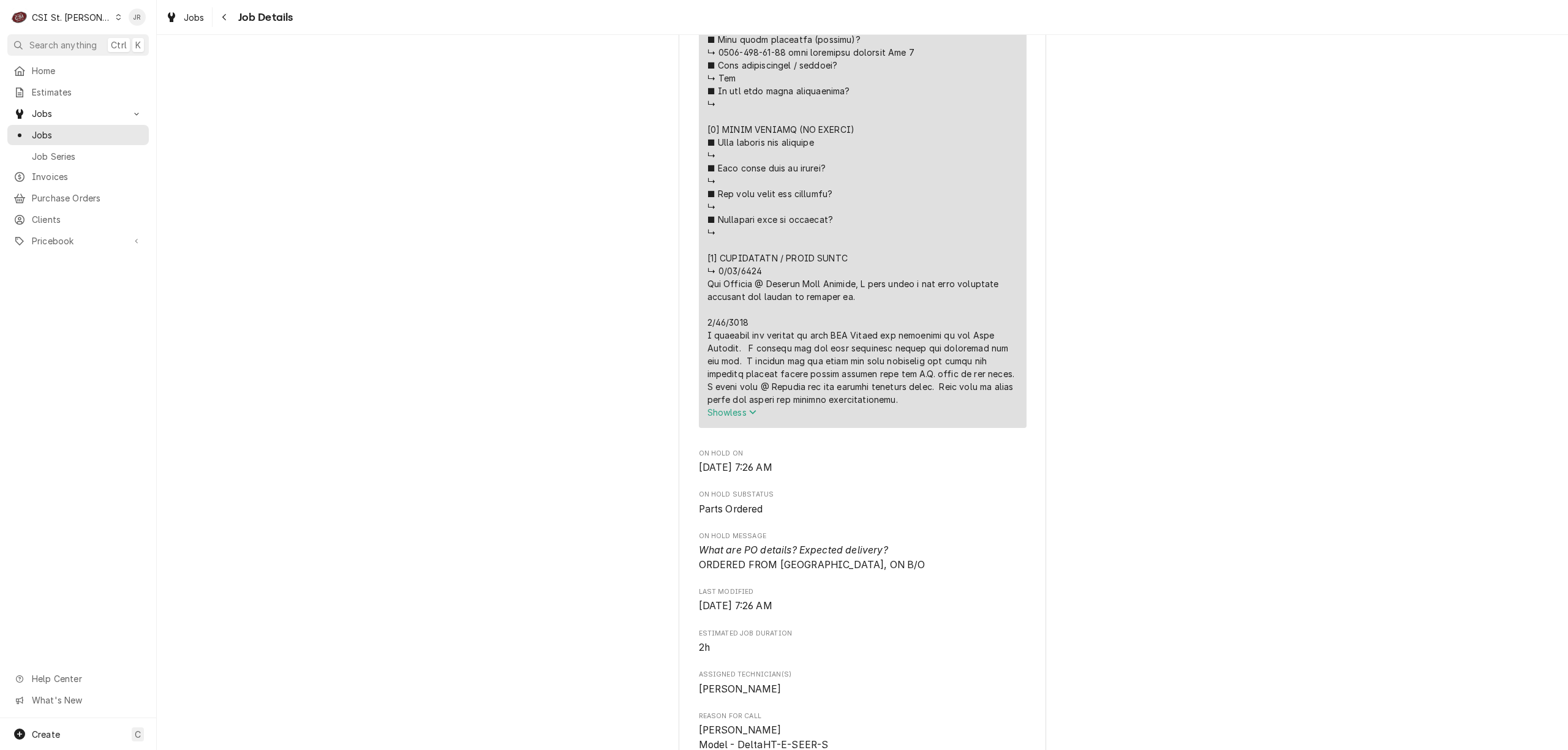
click at [751, 415] on icon "Service Summary" at bounding box center [752, 412] width 7 height 4
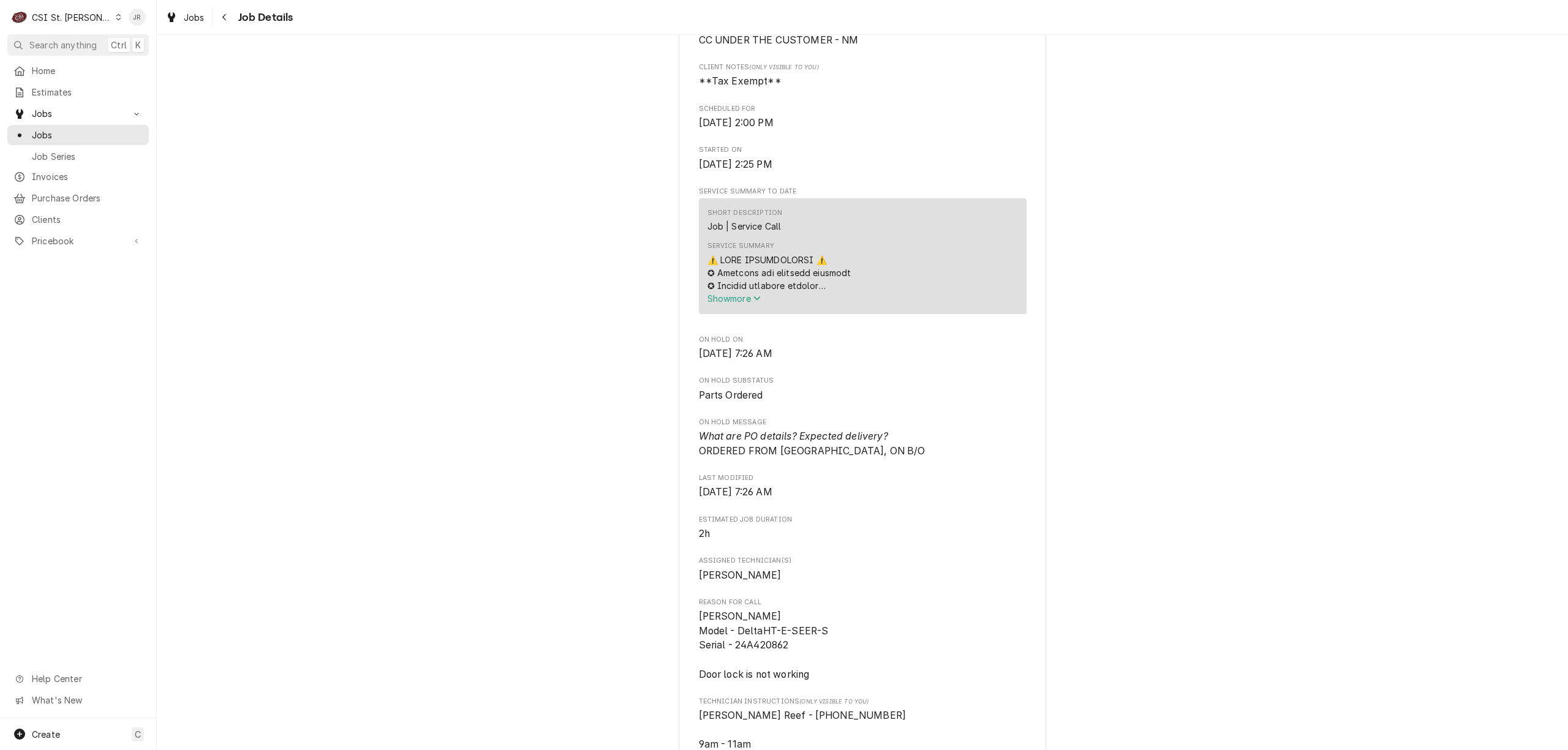
scroll to position [408, 0]
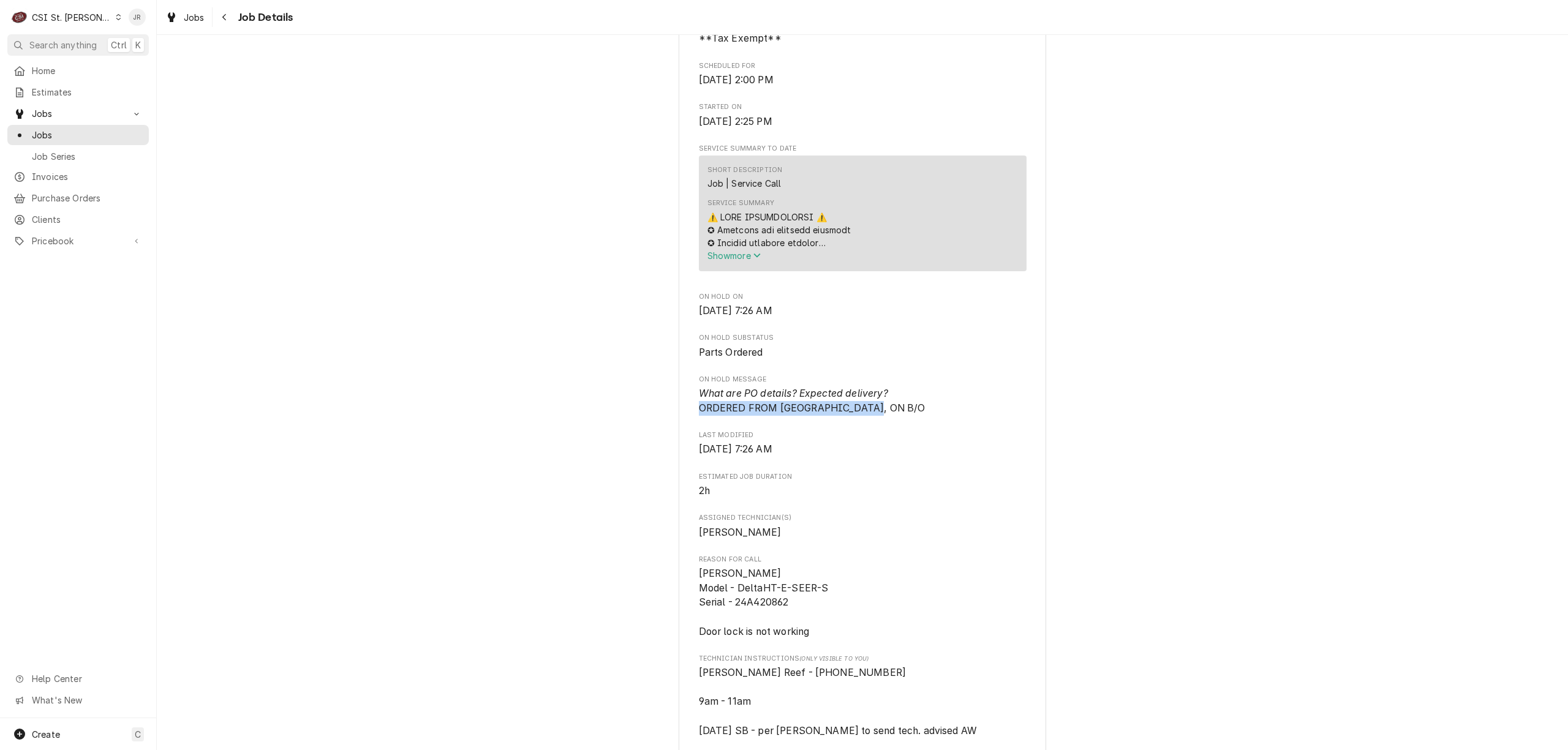
drag, startPoint x: 917, startPoint y: 418, endPoint x: 662, endPoint y: 421, distance: 255.0
click at [662, 421] on div "Parts Ordered JACKSON WWS, INC. NARWHALS CRAFT URBAN ICE / 17081 N Outer 40 Rd …" at bounding box center [862, 634] width 1411 height 1988
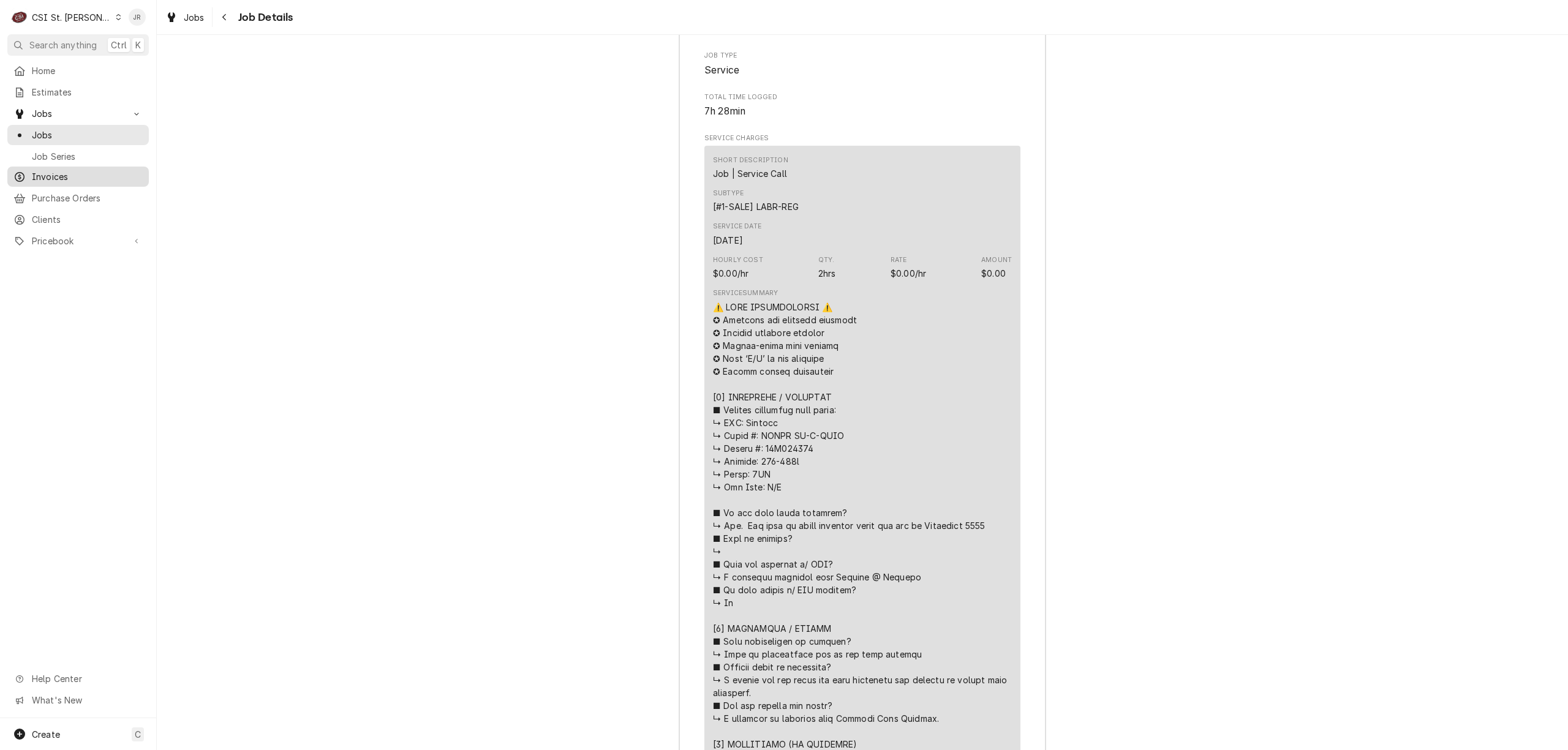
scroll to position [2149, 0]
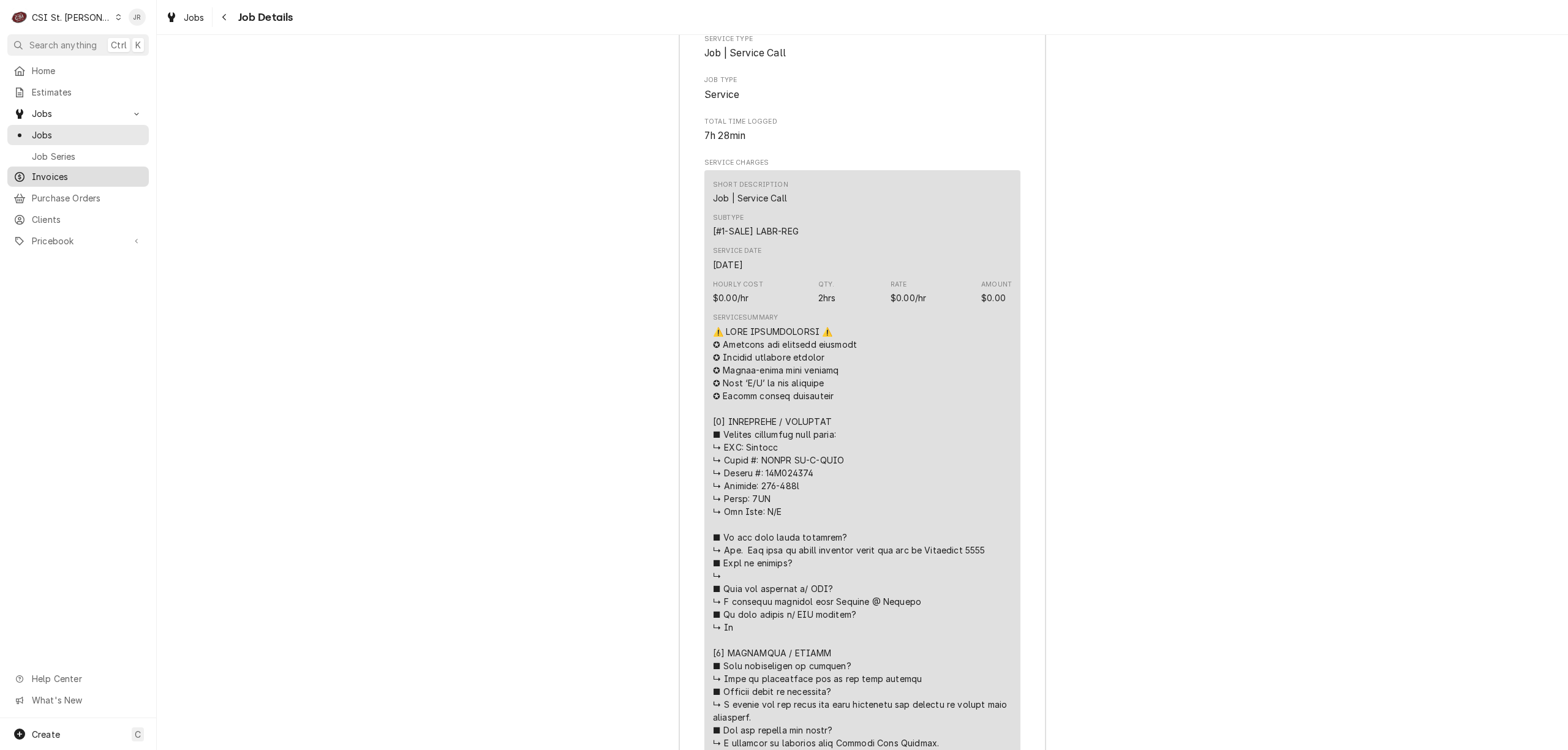
click at [57, 171] on span "Invoices" at bounding box center [87, 176] width 111 height 13
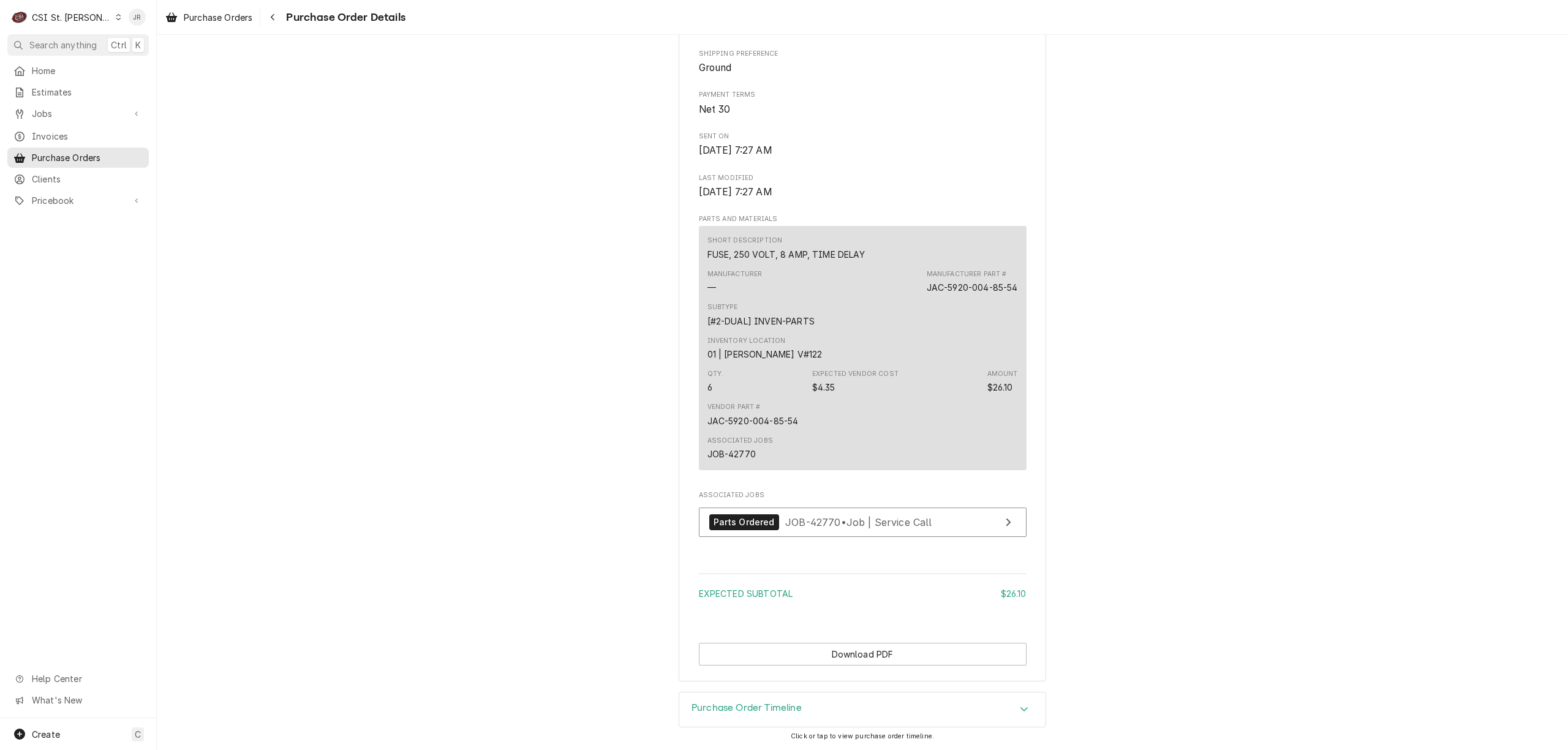
scroll to position [535, 0]
click at [64, 132] on span "Invoices" at bounding box center [87, 136] width 111 height 13
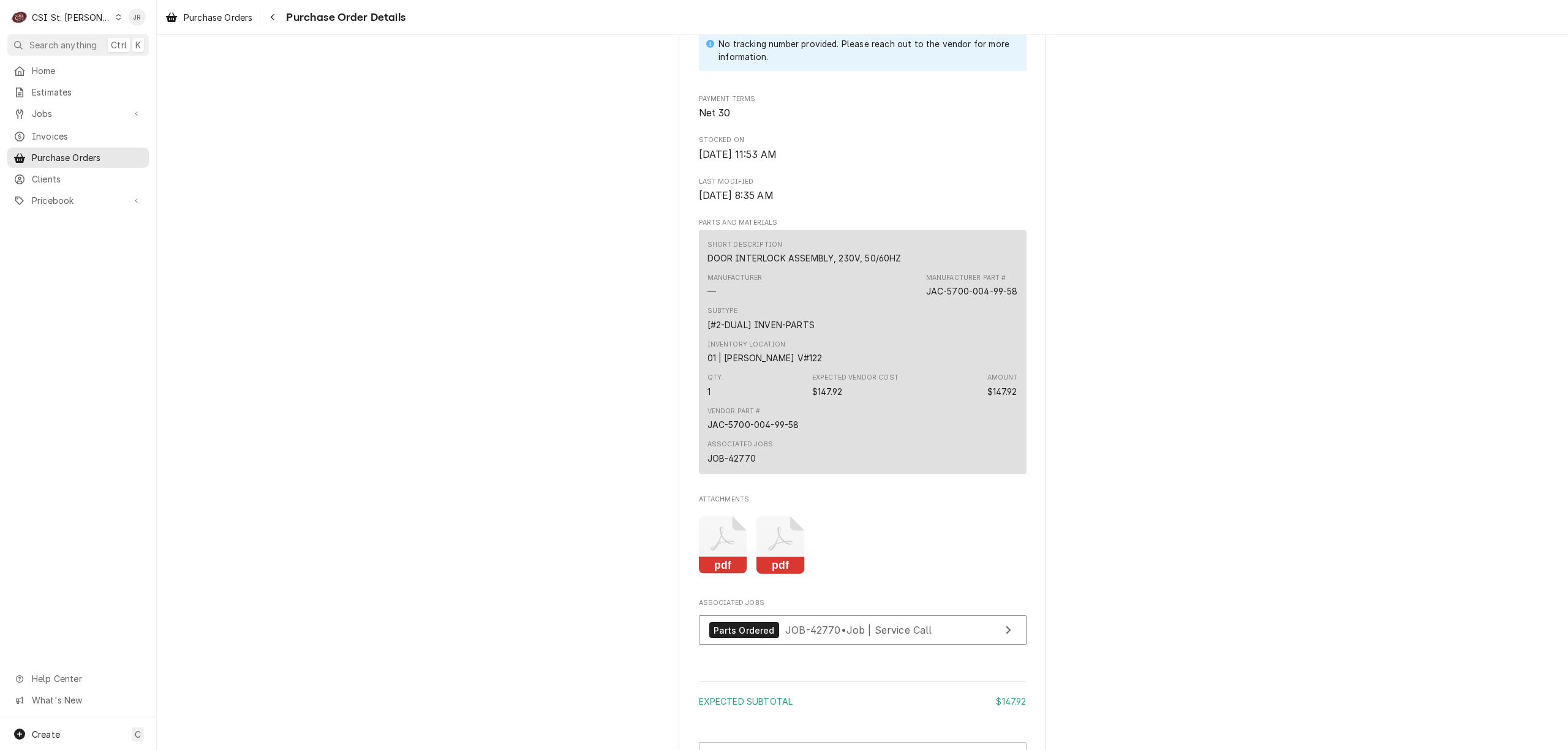
scroll to position [787, 0]
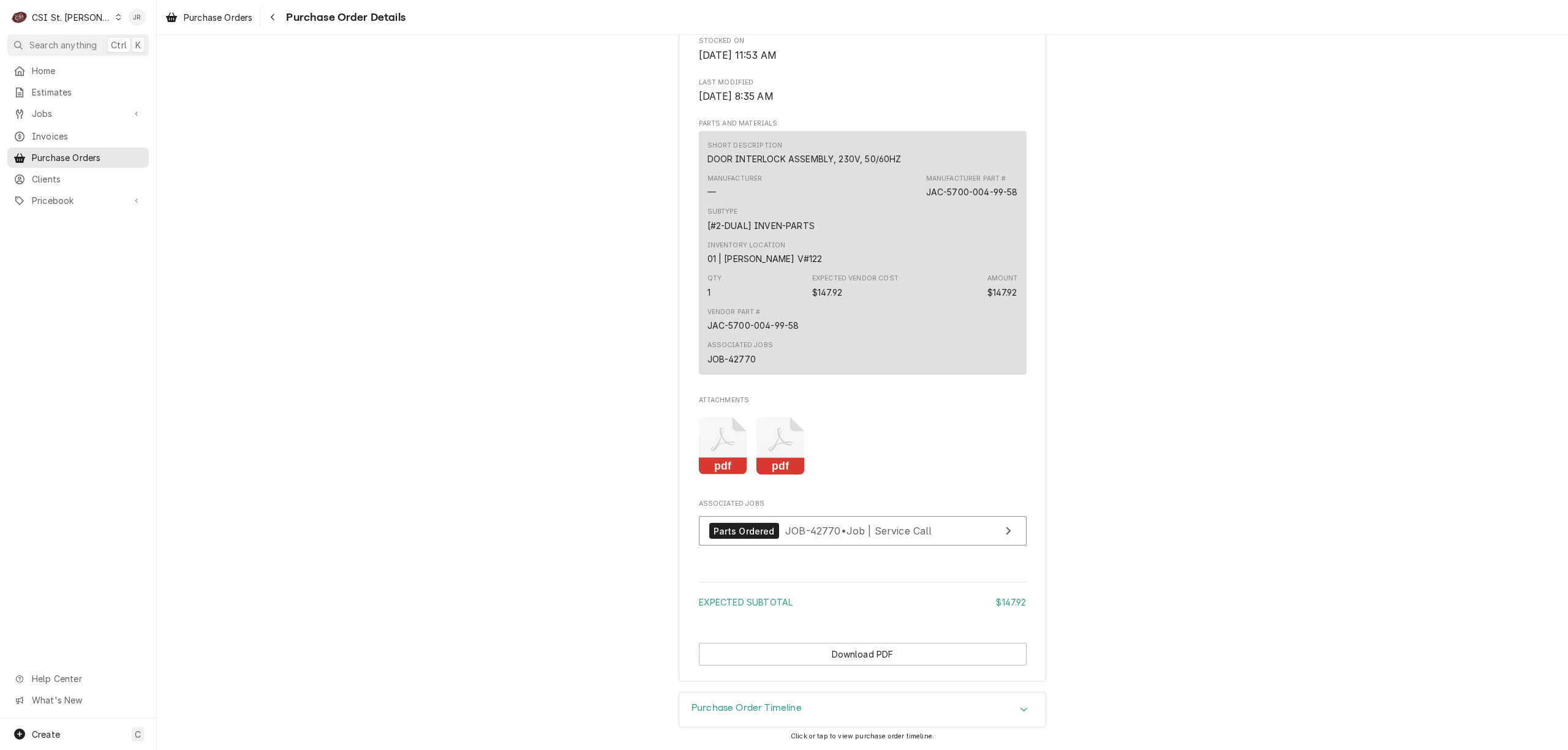
click at [786, 446] on icon "Attachments" at bounding box center [781, 446] width 48 height 58
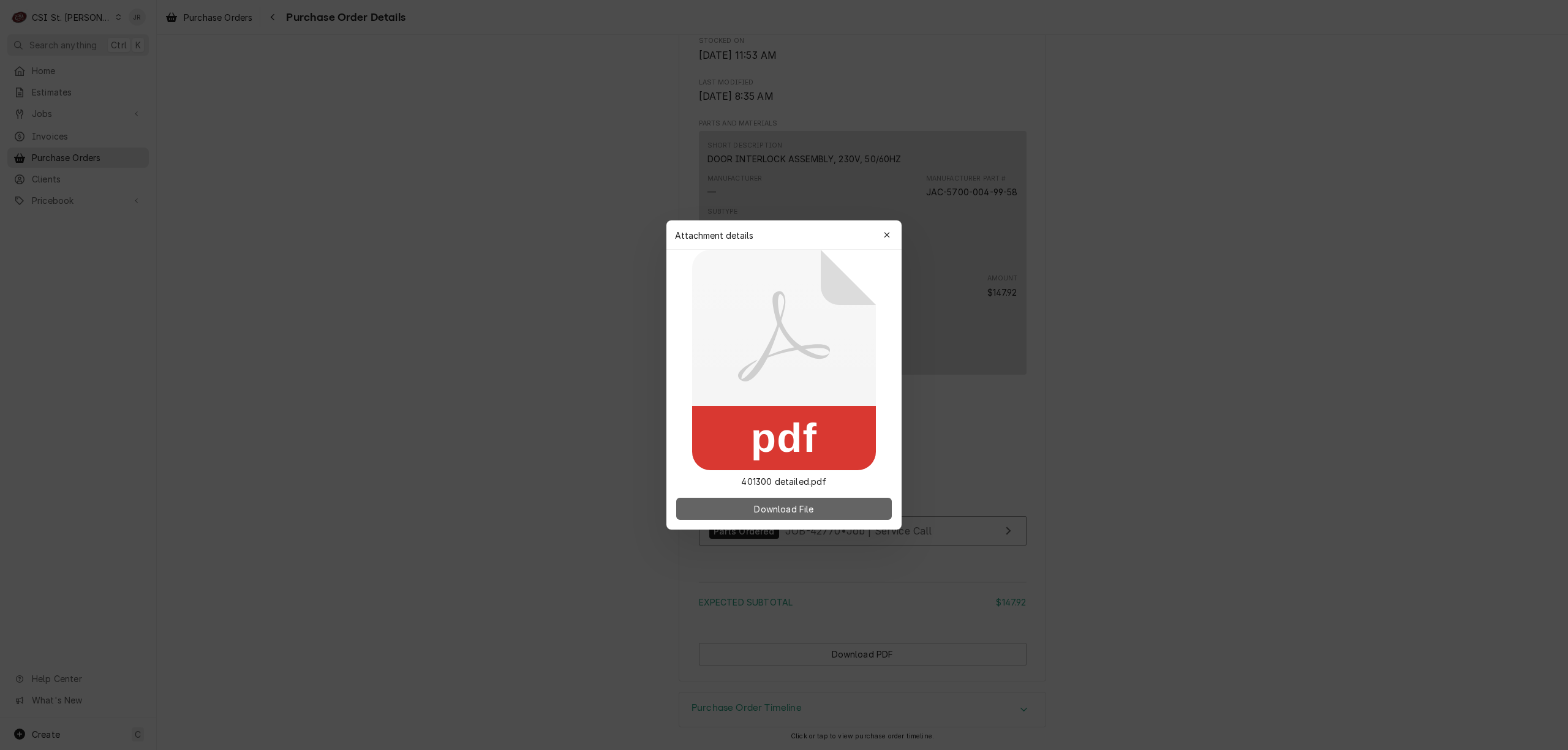
click at [806, 505] on span "Download File" at bounding box center [784, 509] width 64 height 13
click at [894, 239] on button "button" at bounding box center [887, 235] width 20 height 20
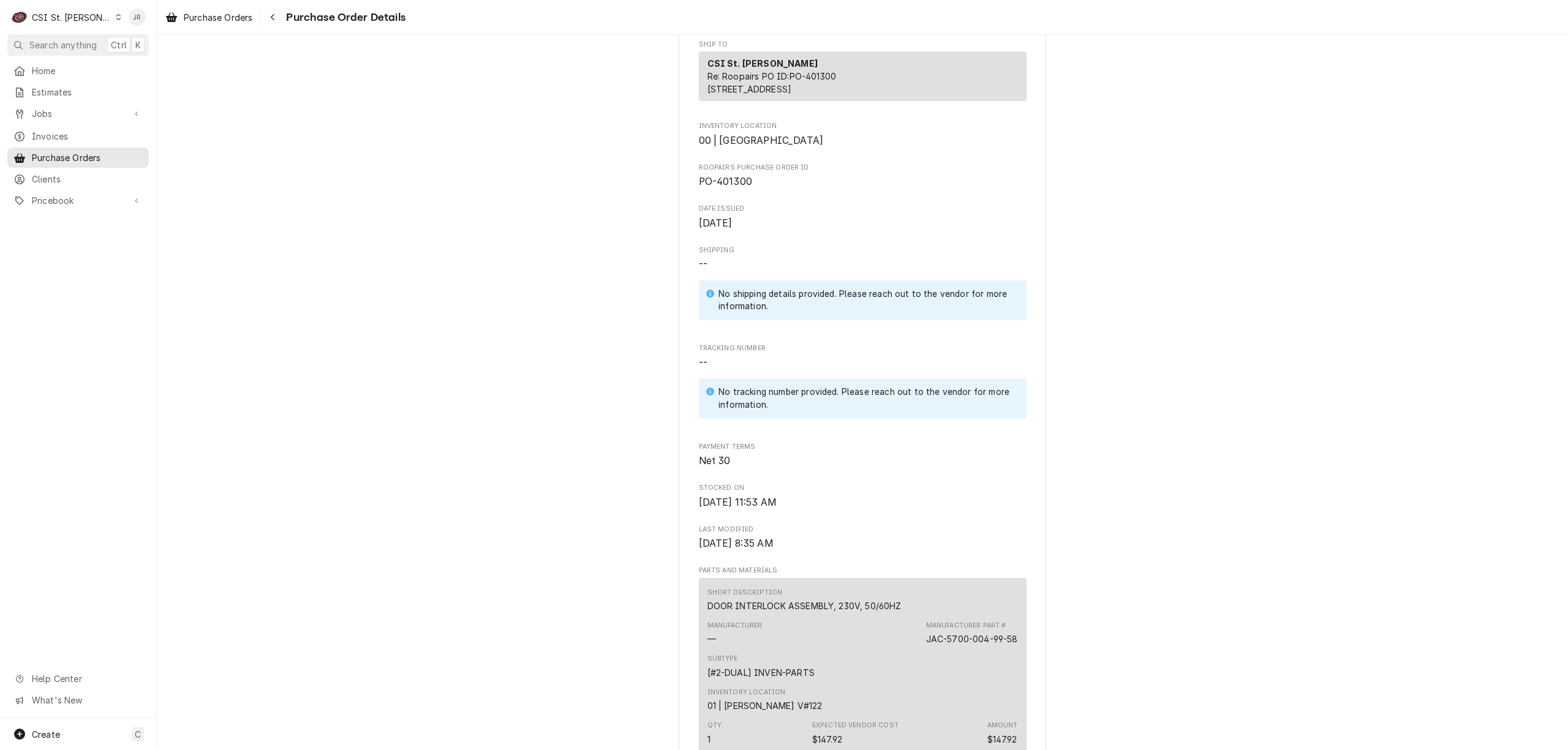
scroll to position [296, 0]
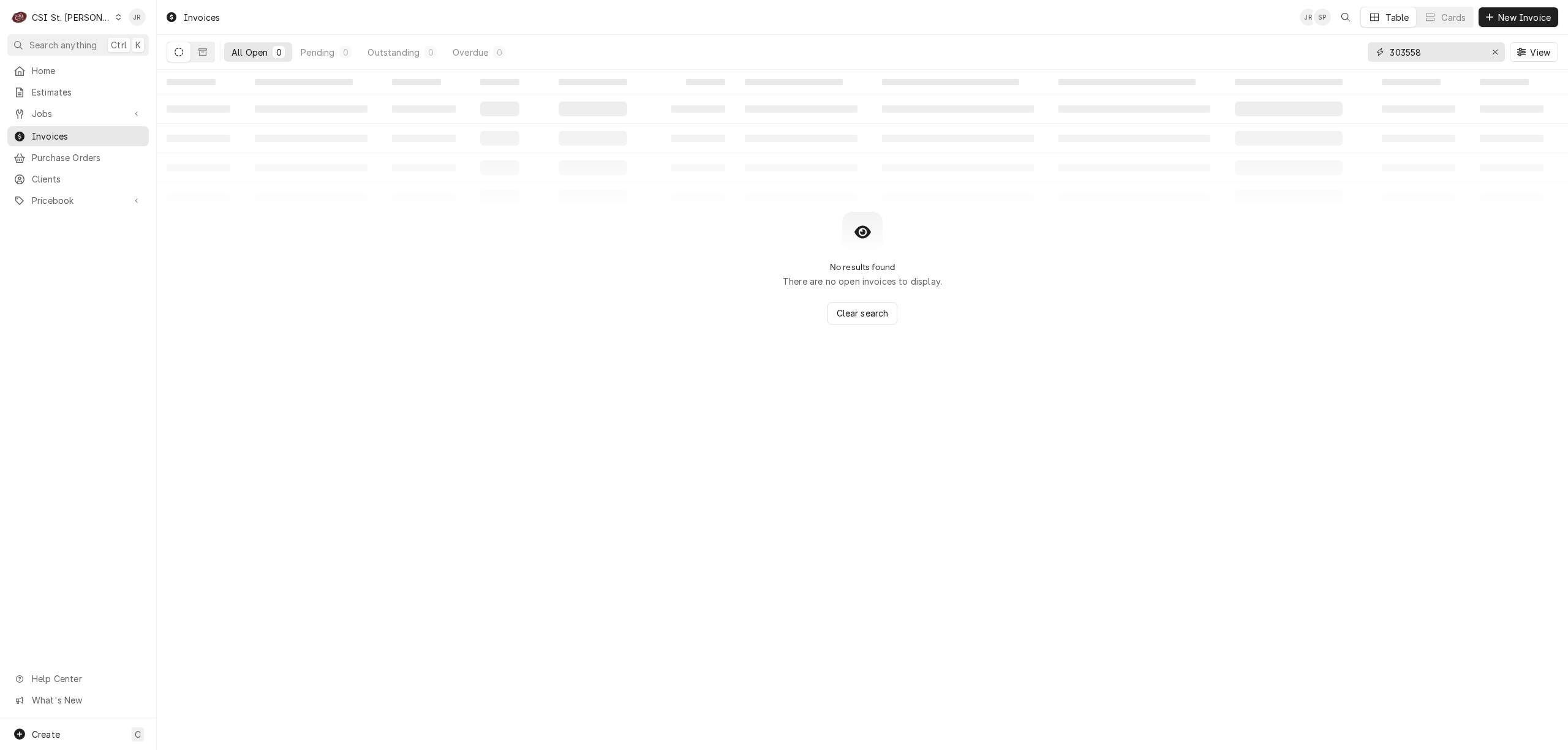
click at [1459, 58] on input "303558" at bounding box center [1436, 52] width 92 height 20
paste input "403727"
type input "403727"
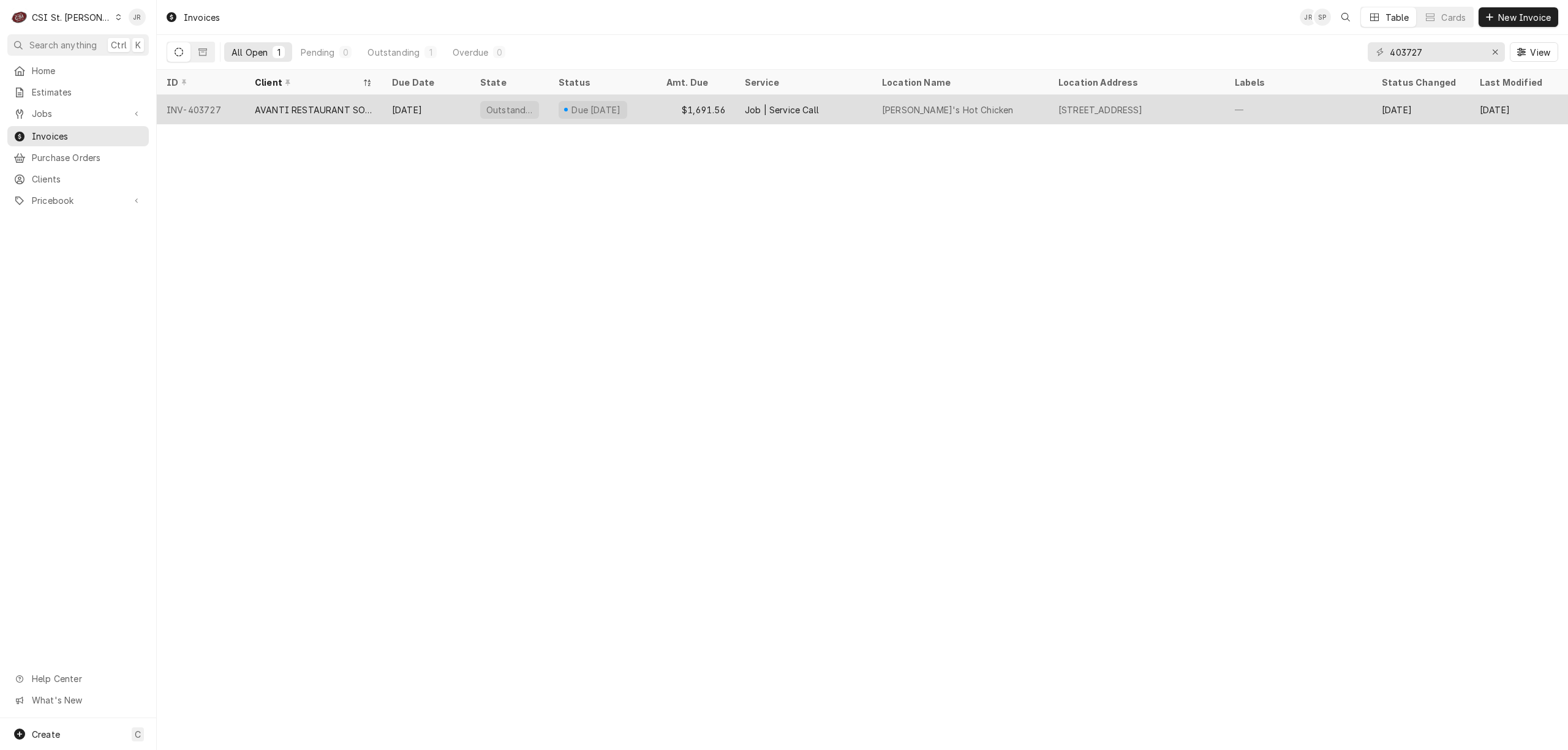
click at [343, 106] on div "AVANTI RESTAURANT SOLUTIONS" at bounding box center [314, 110] width 118 height 13
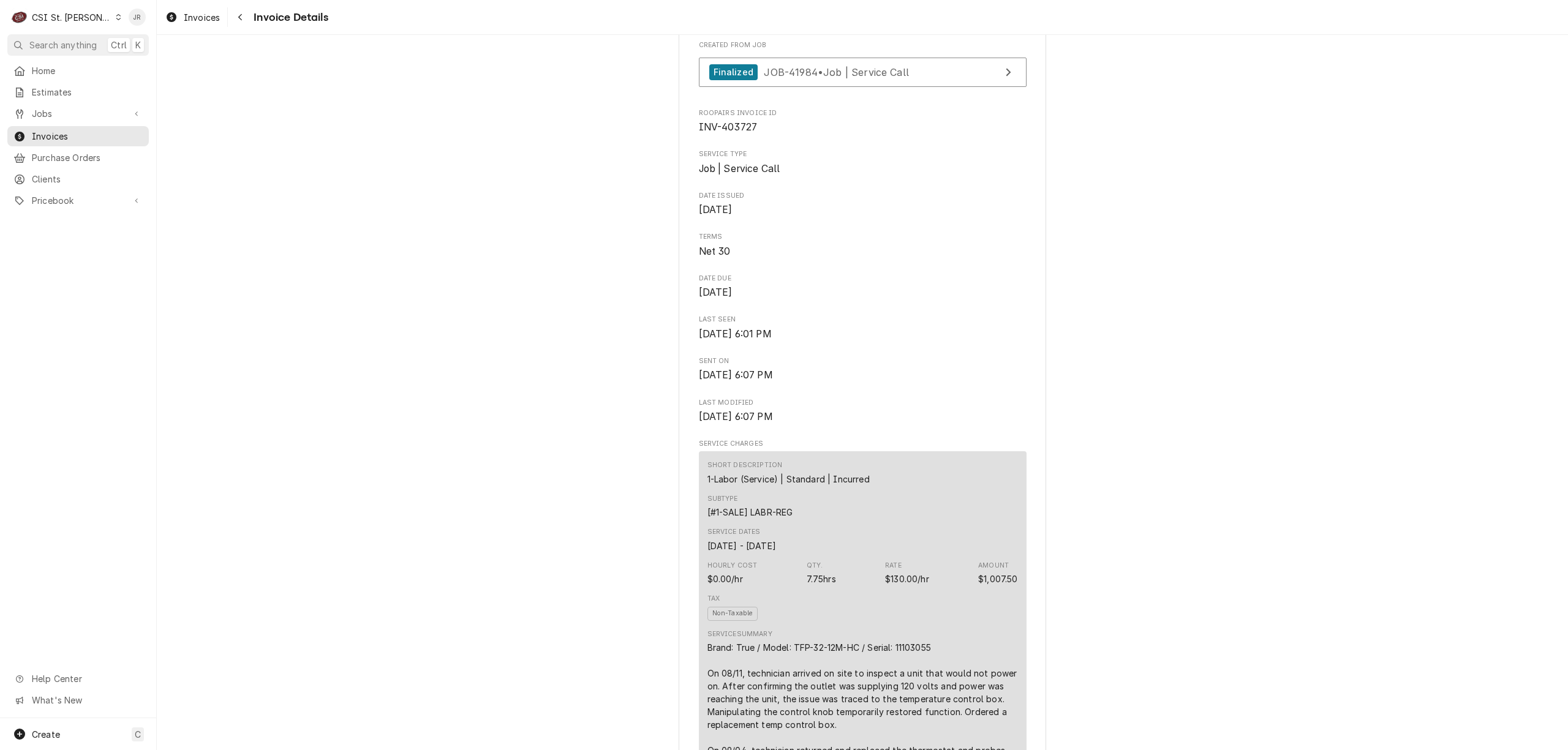
scroll to position [163, 0]
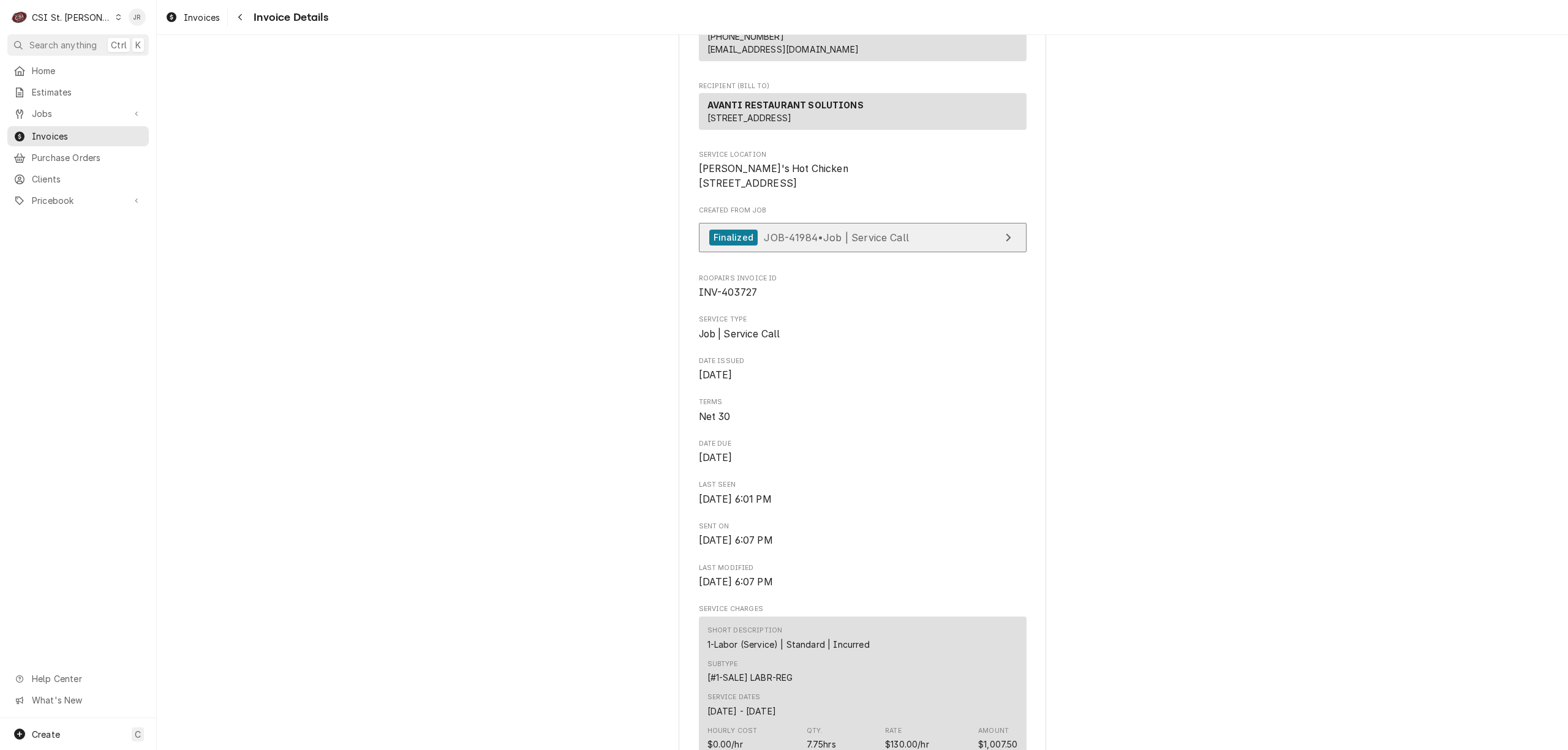
drag, startPoint x: 789, startPoint y: 260, endPoint x: 805, endPoint y: 268, distance: 17.9
click at [794, 259] on div "Created From Job Finalized JOB-41984 • Job | Service Call" at bounding box center [862, 231] width 327 height 53
click at [841, 243] on span "JOB-41984 • Job | Service Call" at bounding box center [836, 237] width 145 height 12
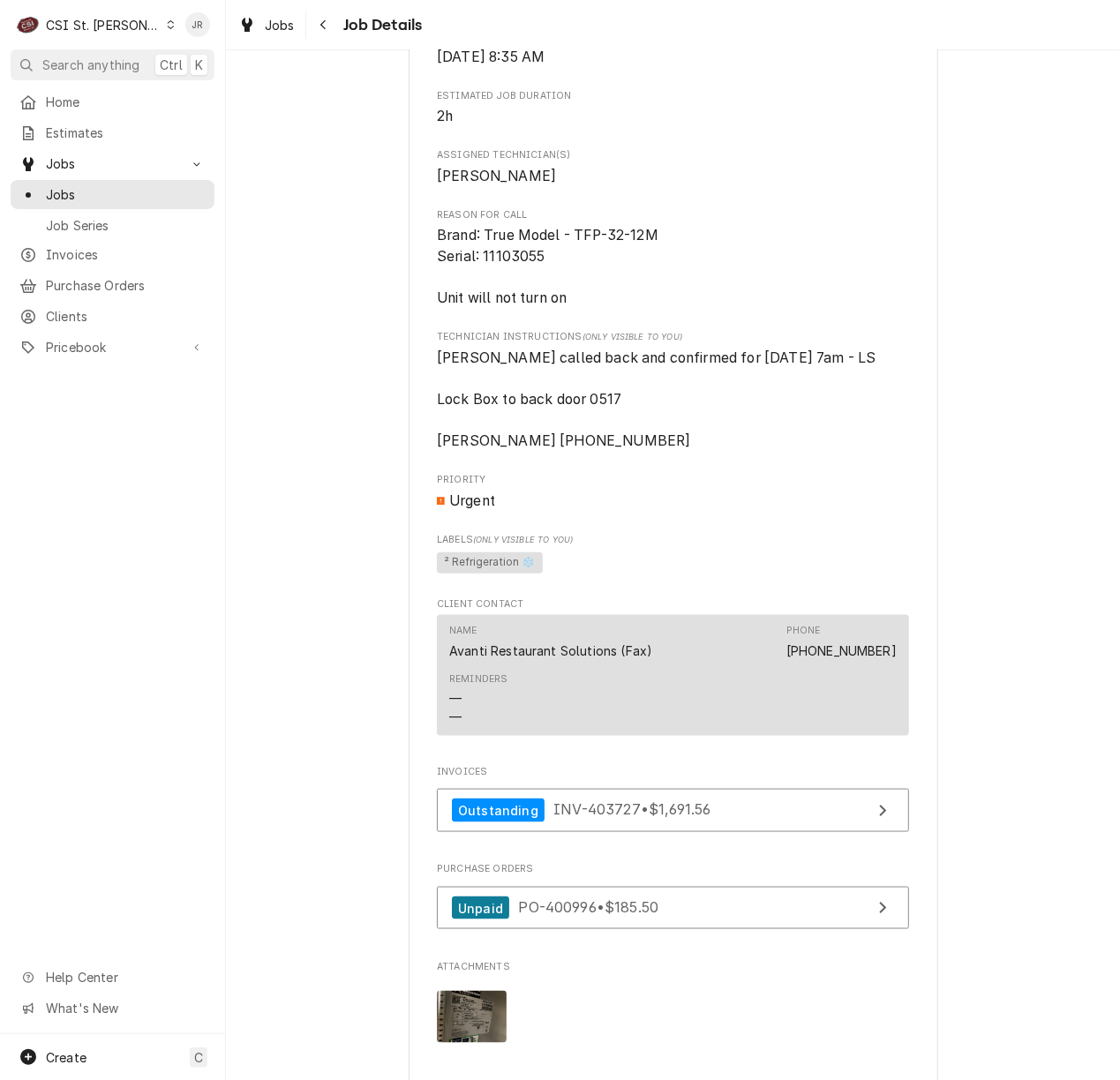
scroll to position [1241, 0]
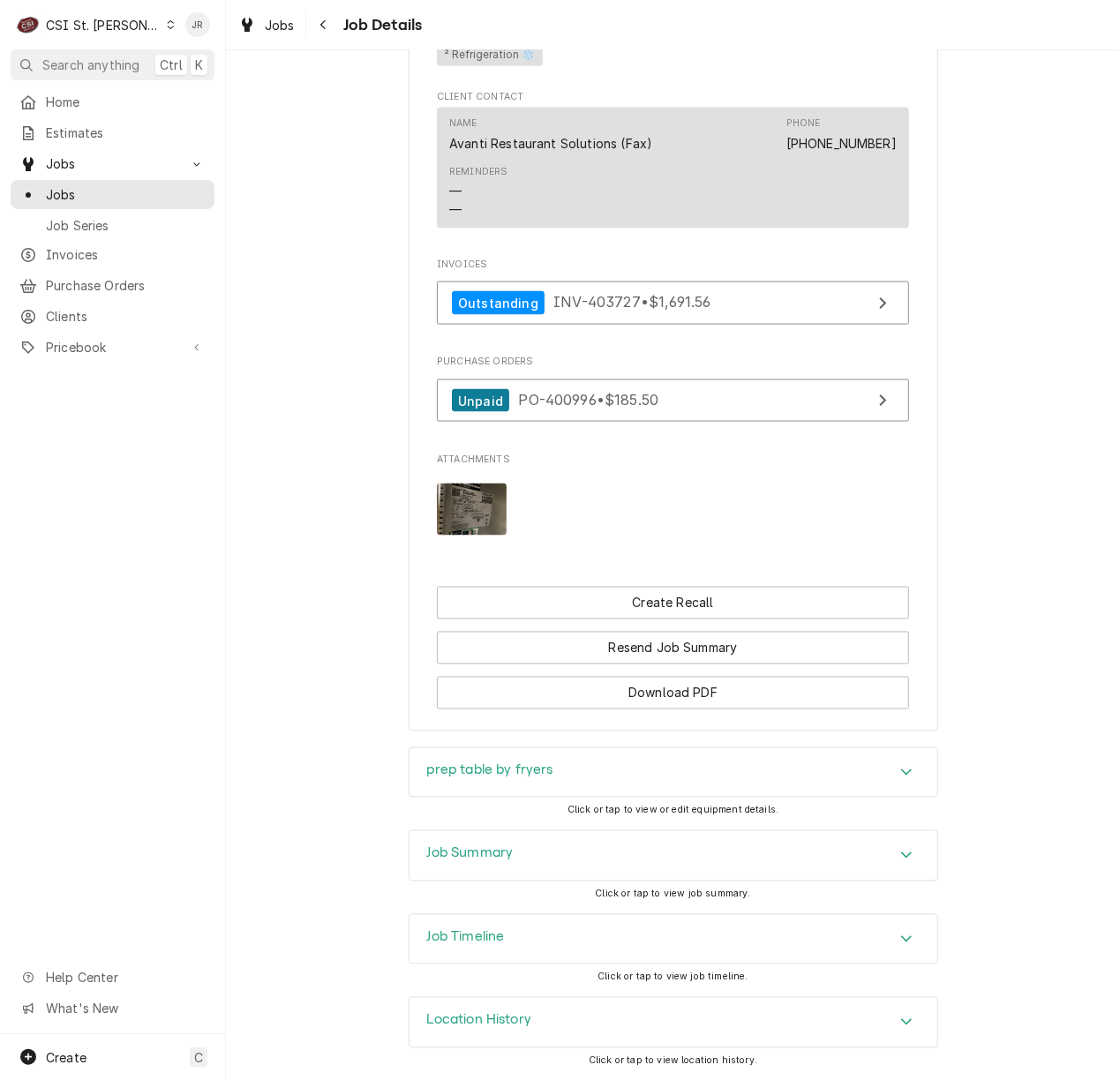
click at [463, 487] on img "Attachments" at bounding box center [472, 509] width 70 height 52
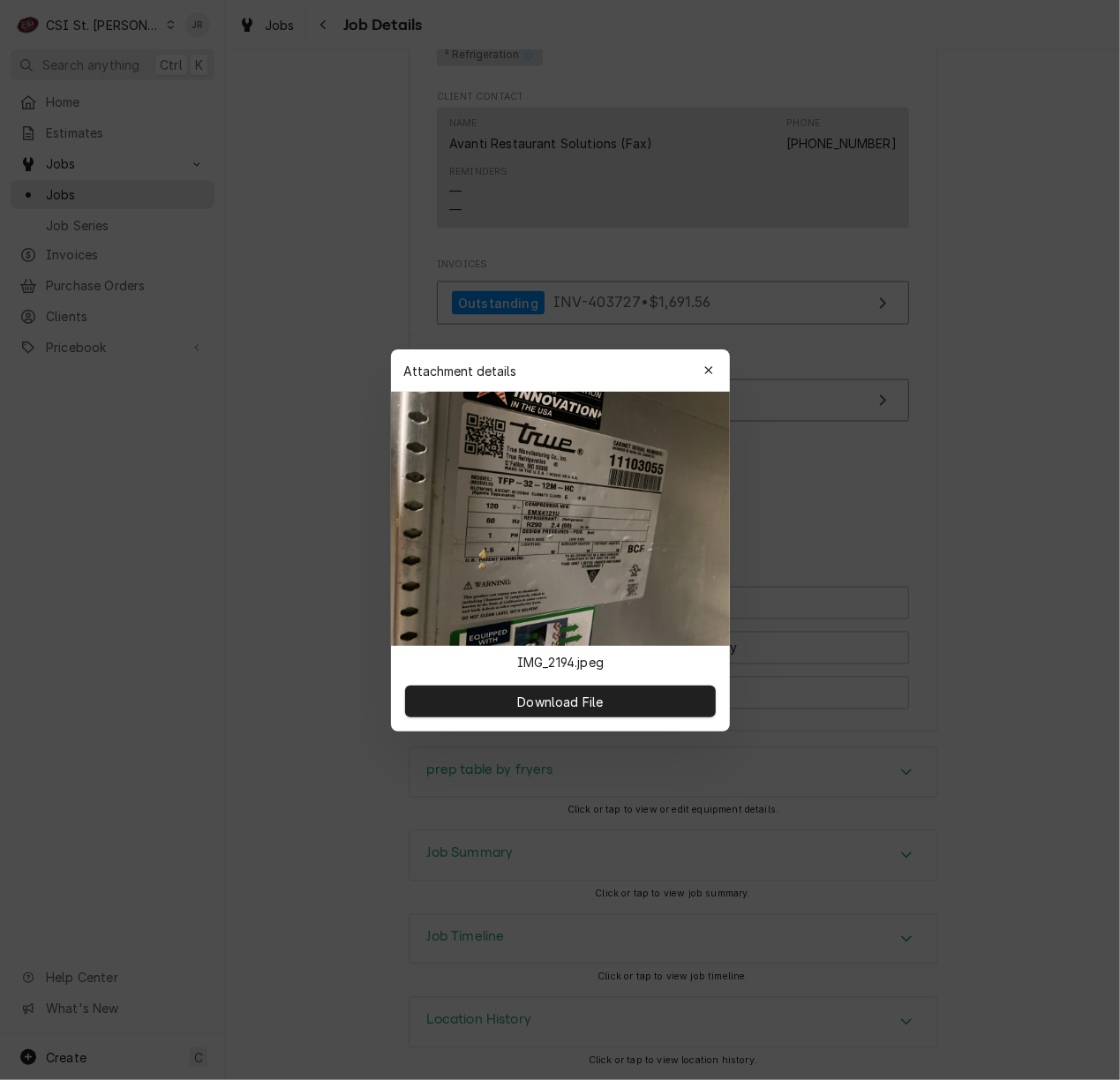
click at [724, 368] on div "Attachment details Close" at bounding box center [560, 370] width 339 height 42
drag, startPoint x: 704, startPoint y: 361, endPoint x: 711, endPoint y: 375, distance: 15.7
click at [706, 362] on div "button" at bounding box center [709, 371] width 18 height 18
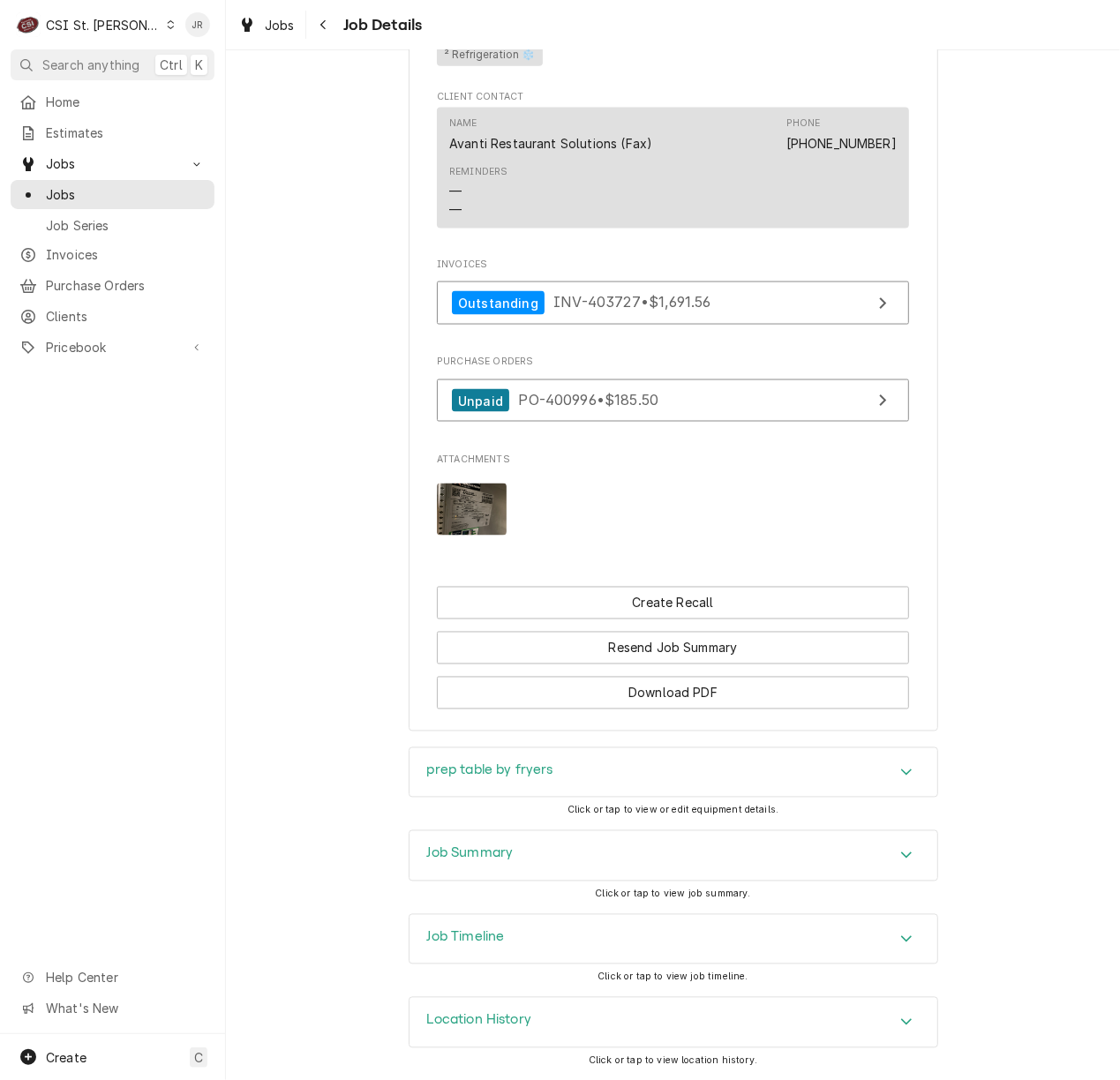
click at [537, 774] on h3 "prep table by fryers" at bounding box center [490, 771] width 126 height 17
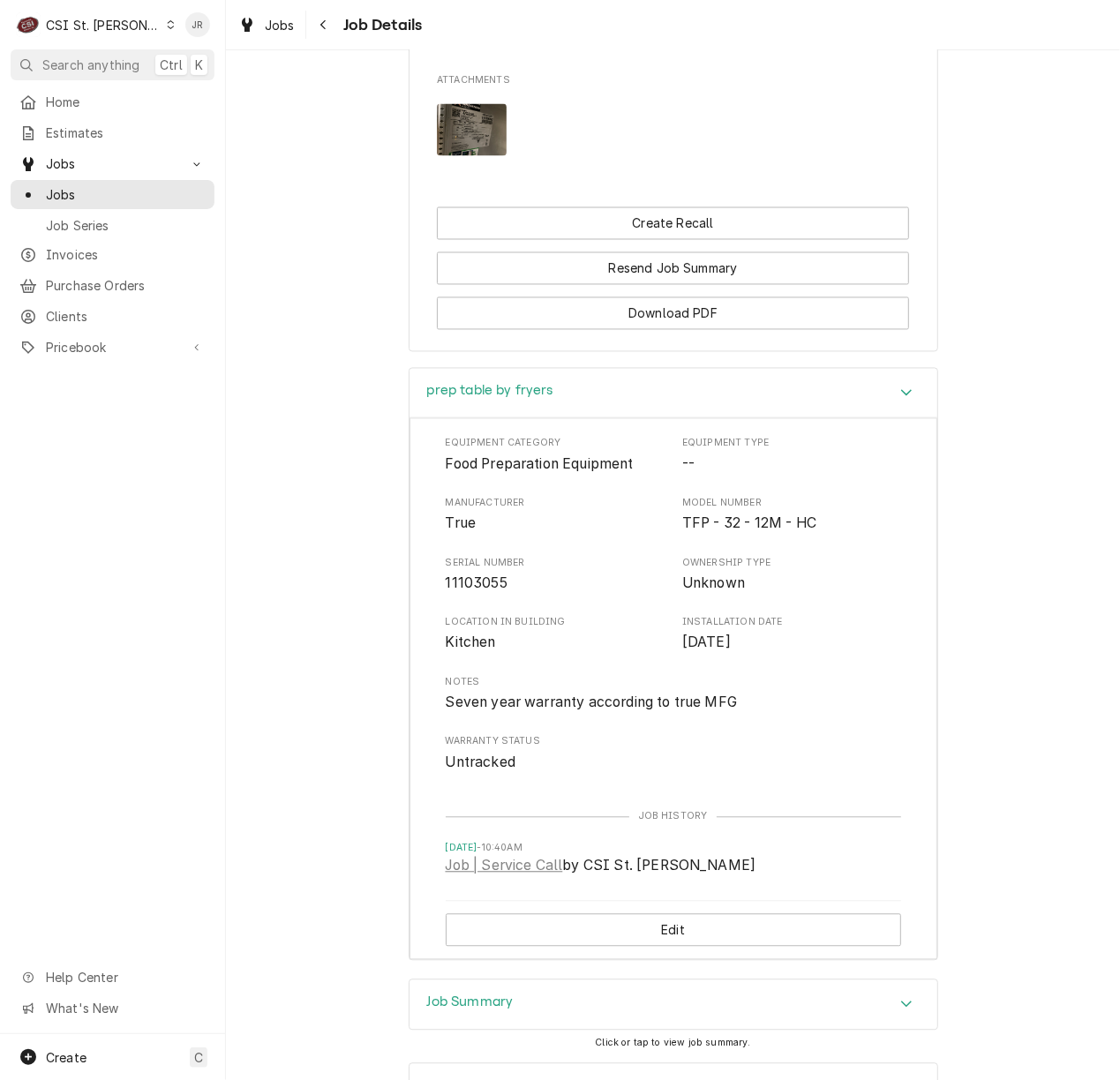
scroll to position [1594, 0]
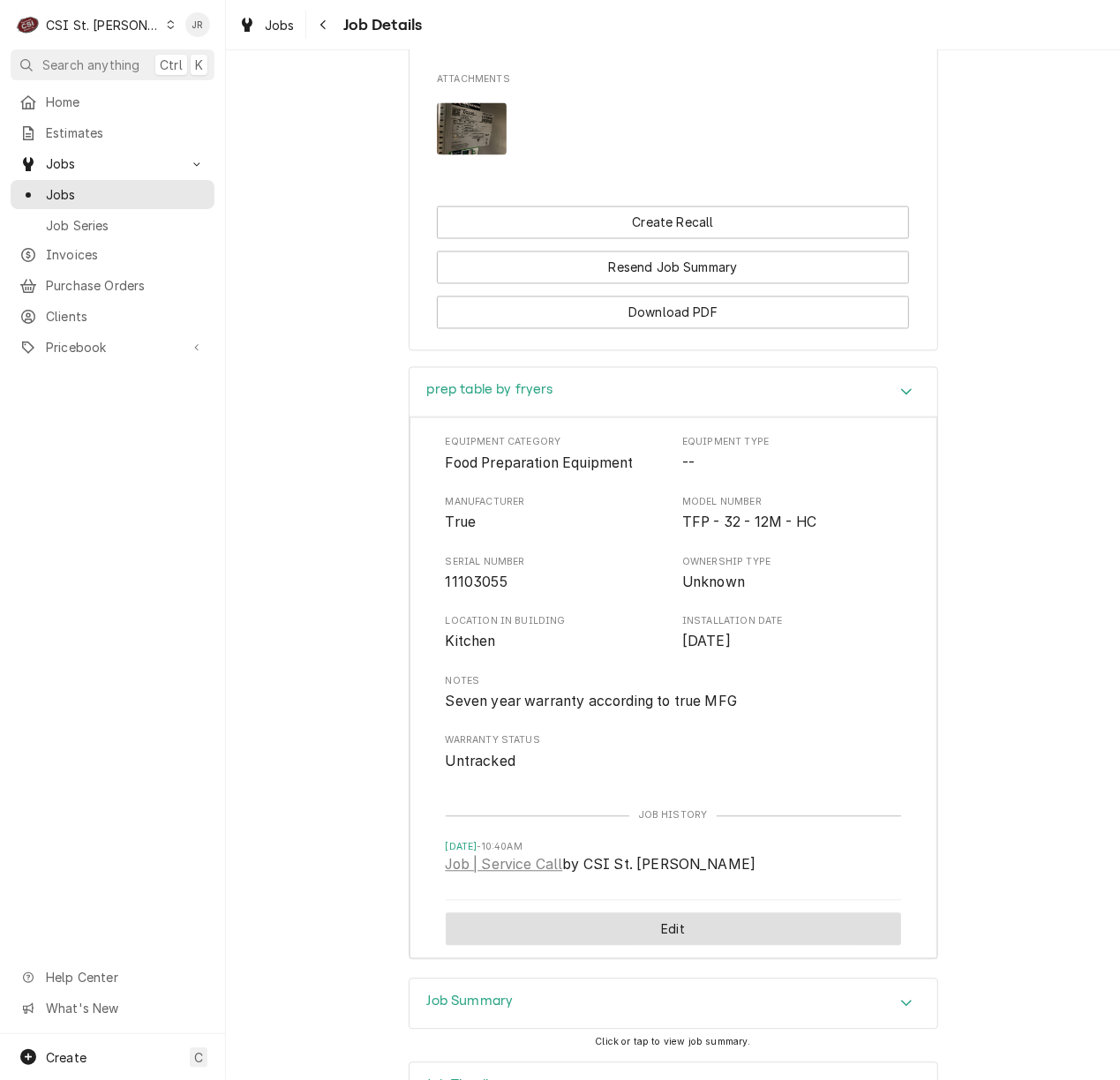
click at [701, 946] on button "Edit" at bounding box center [673, 929] width 456 height 33
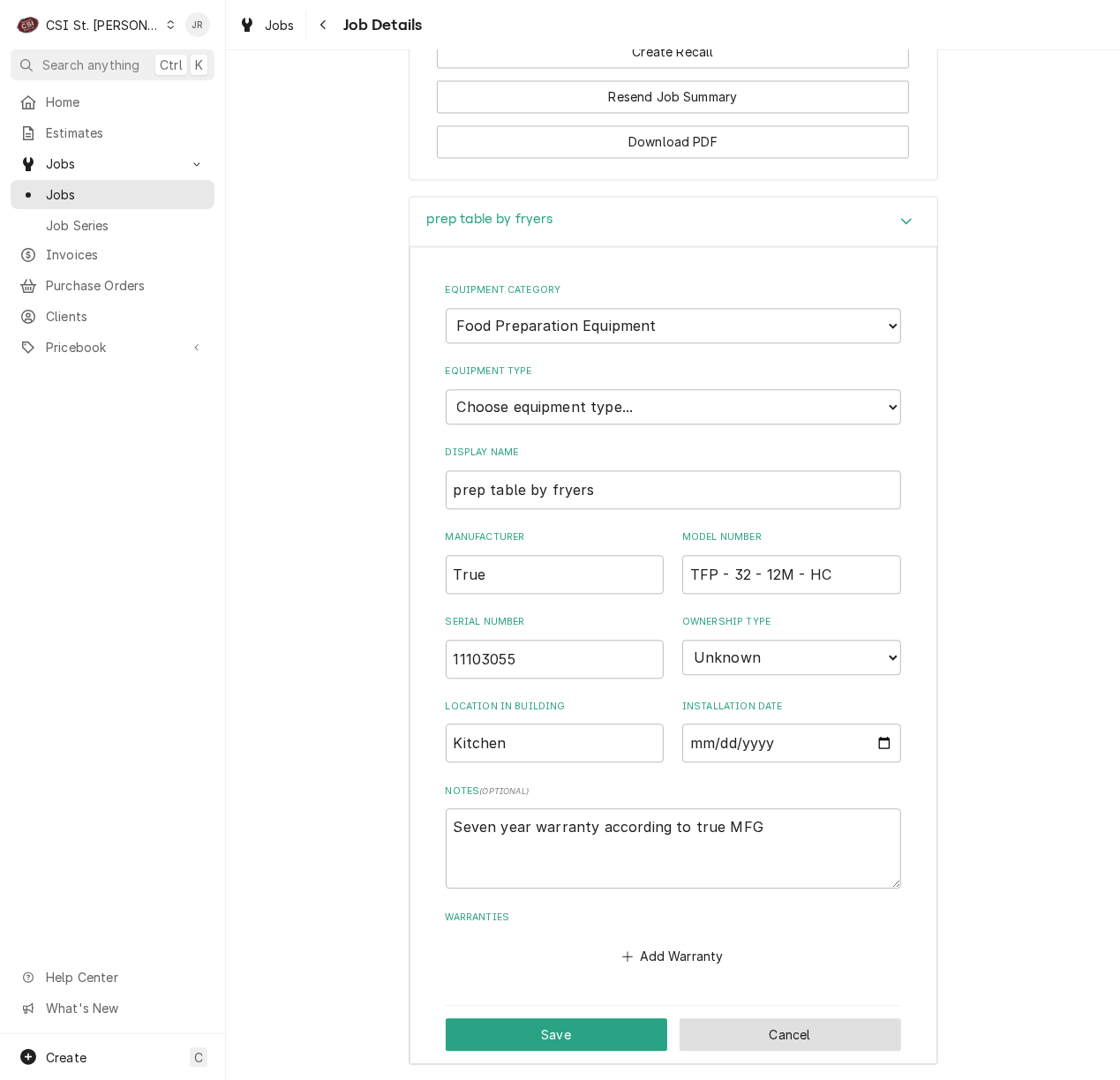
scroll to position [1947, 0]
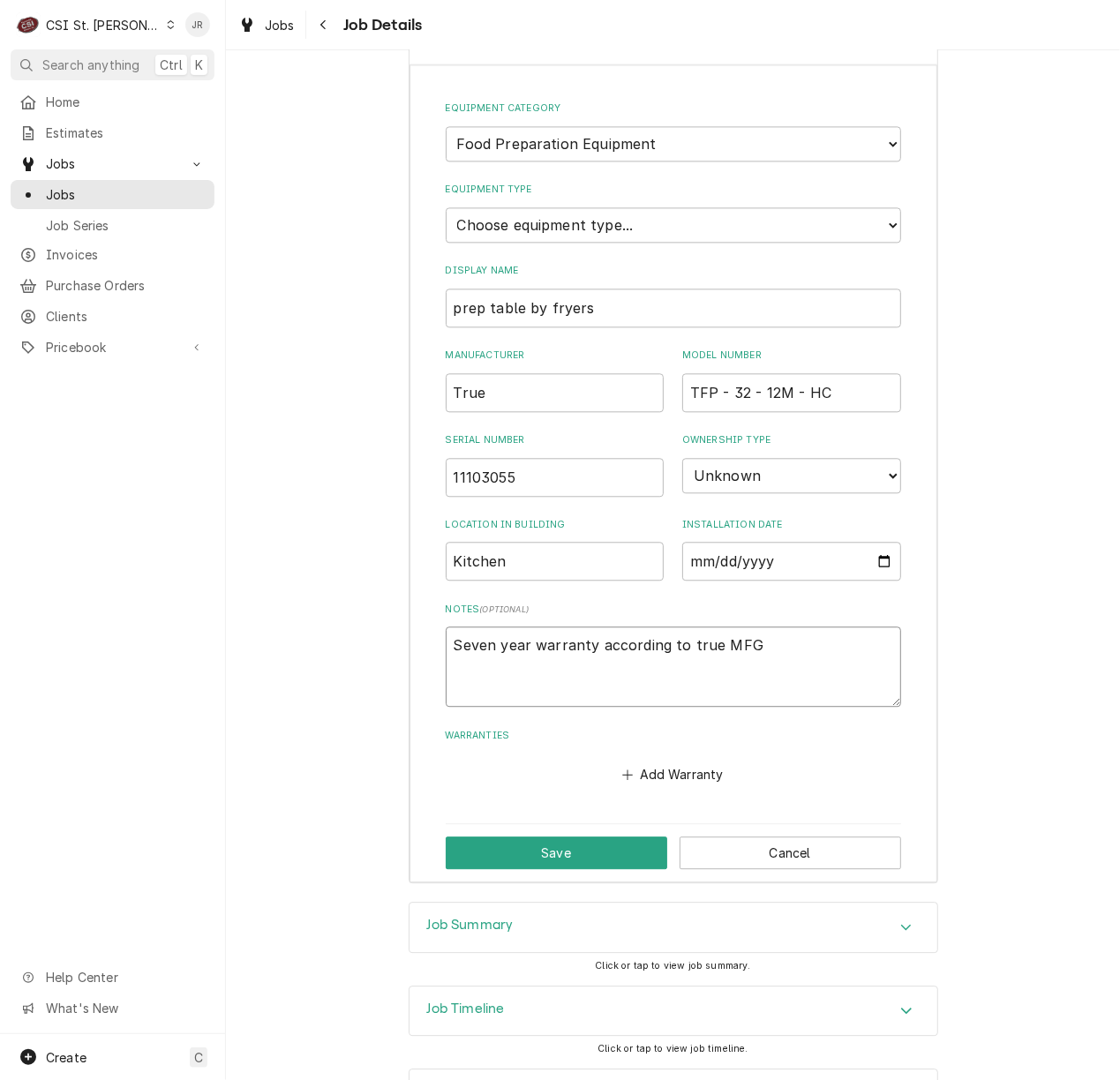
click at [745, 657] on textarea "Seven year warranty according to true MFG" at bounding box center [673, 667] width 456 height 80
click at [582, 671] on textarea "Seven year warranty according to true MFG" at bounding box center [673, 667] width 456 height 80
type textarea "x"
type textarea "Seven year Pwarranty according to true MFG"
type textarea "x"
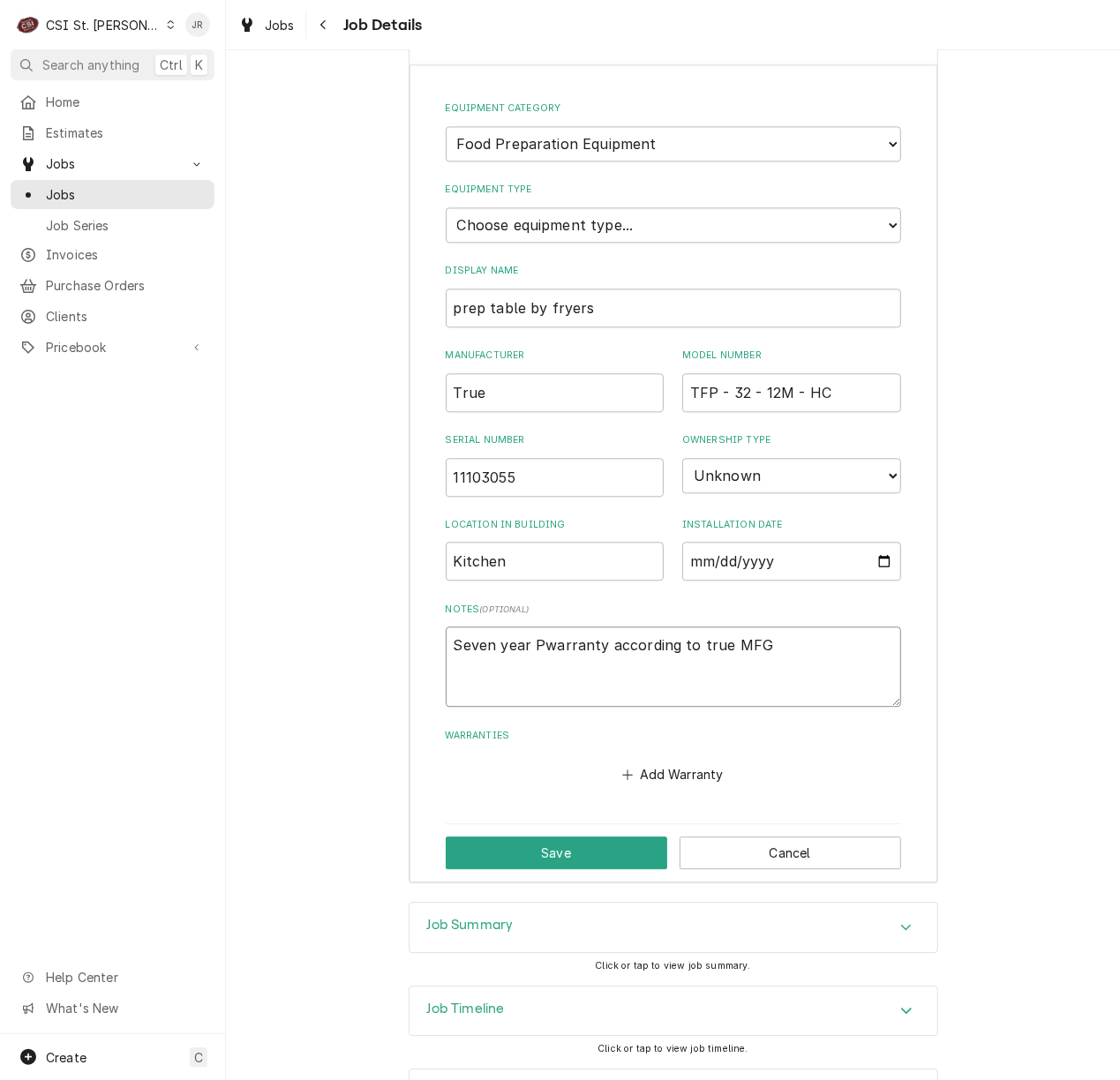
type textarea "Seven year P&warranty according to true MFG"
type textarea "x"
type textarea "Seven year P&Lwarranty according to true MFG"
type textarea "x"
type textarea "Seven year P&L warranty according to true MFG"
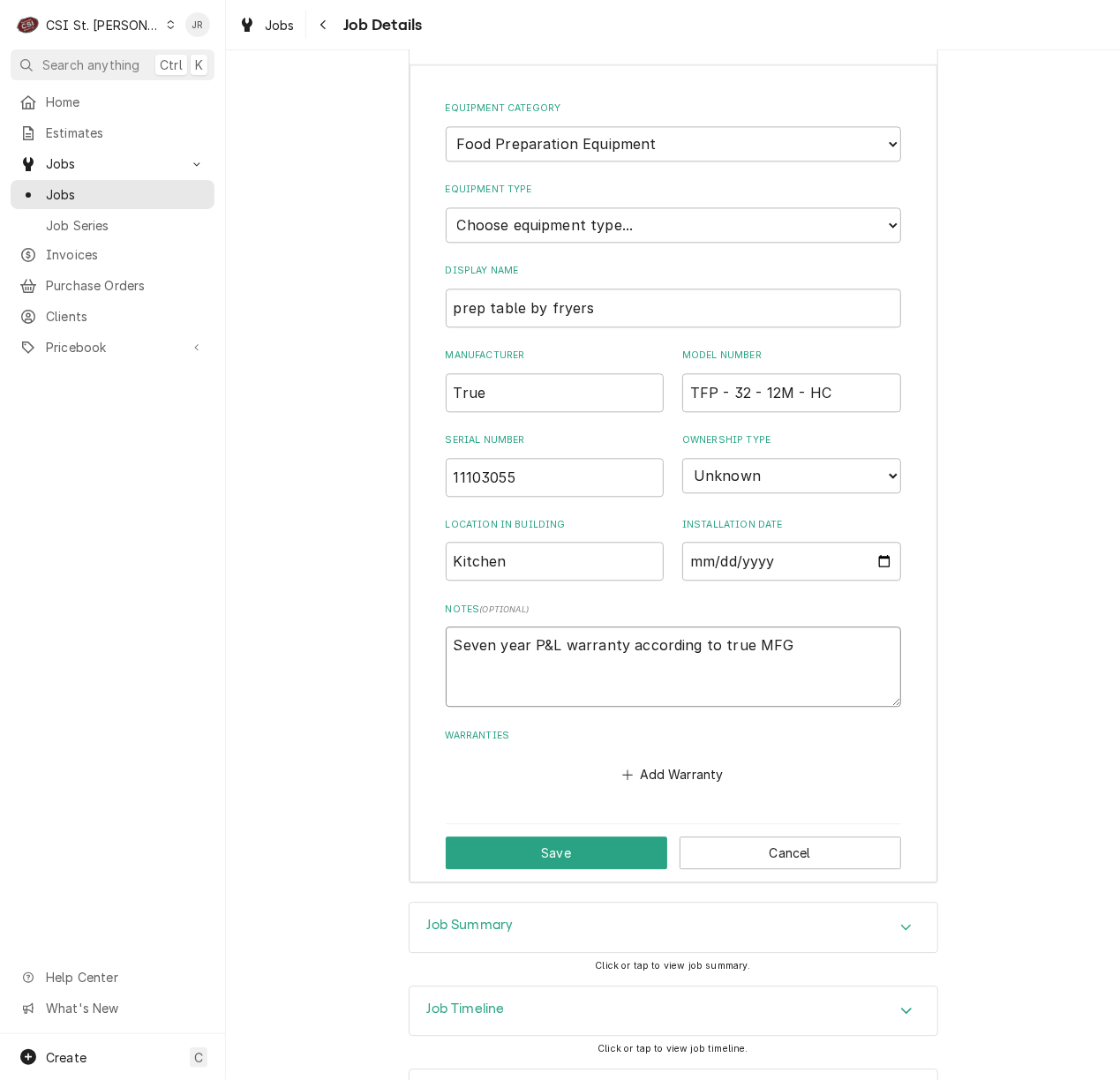
type textarea "x"
type textarea "Seven year P &L warranty according to true MFG"
type textarea "x"
type textarea "Seven year P & L warranty according to true MFG"
type textarea "x"
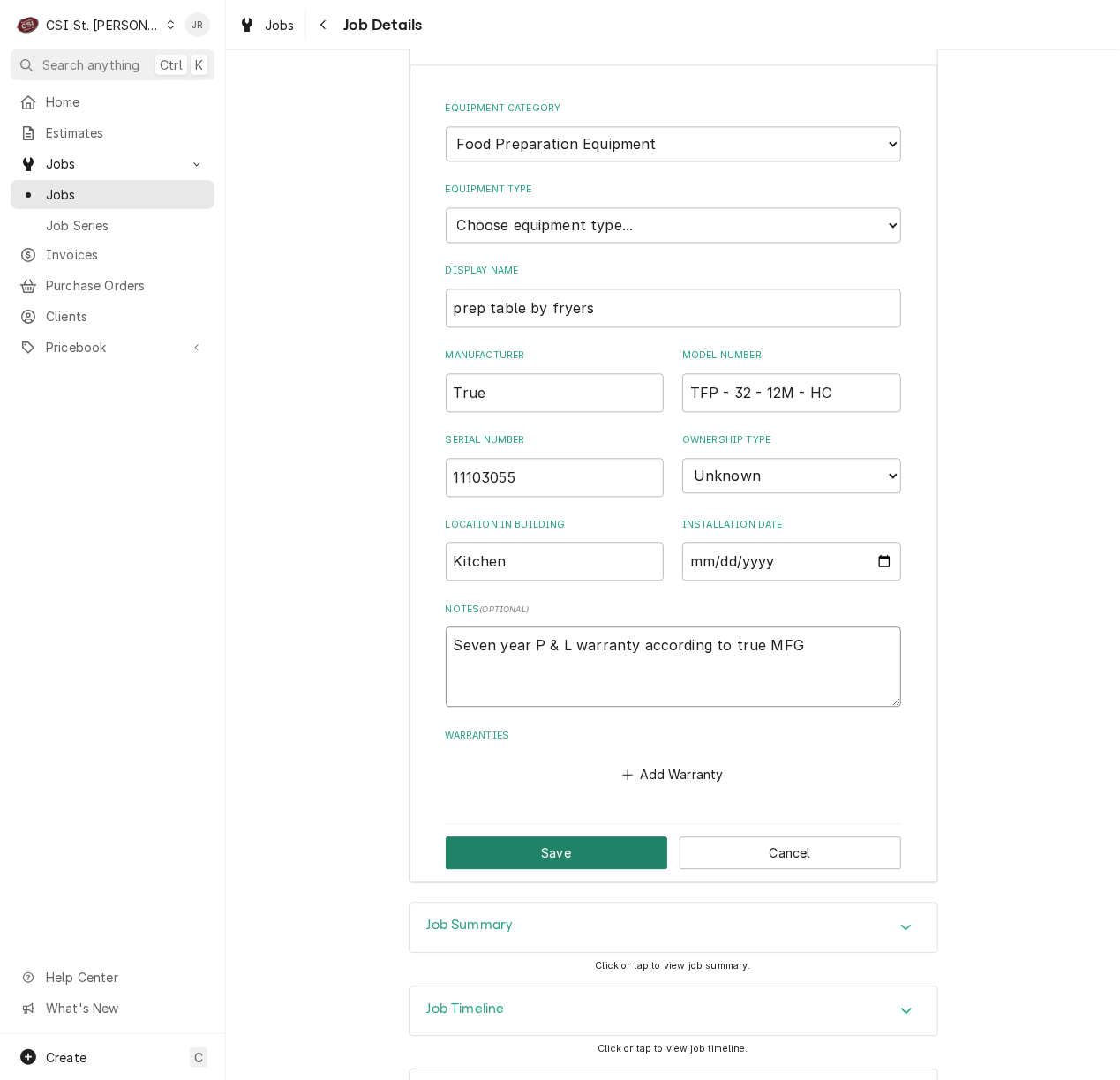
type textarea "Seven year P & L warranty according to true MFG"
click at [524, 870] on button "Save" at bounding box center [556, 853] width 221 height 33
type textarea "x"
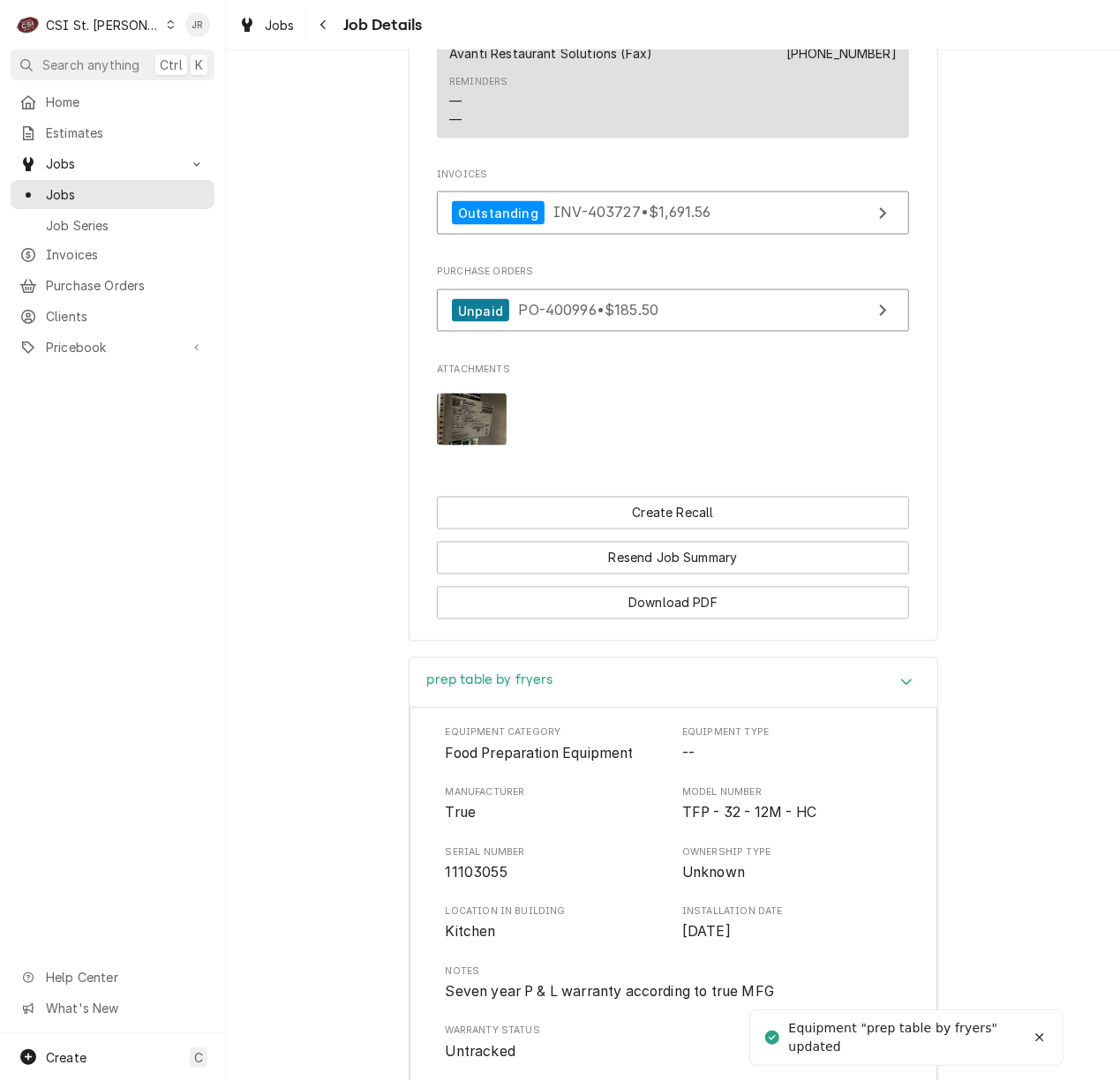
scroll to position [1301, 0]
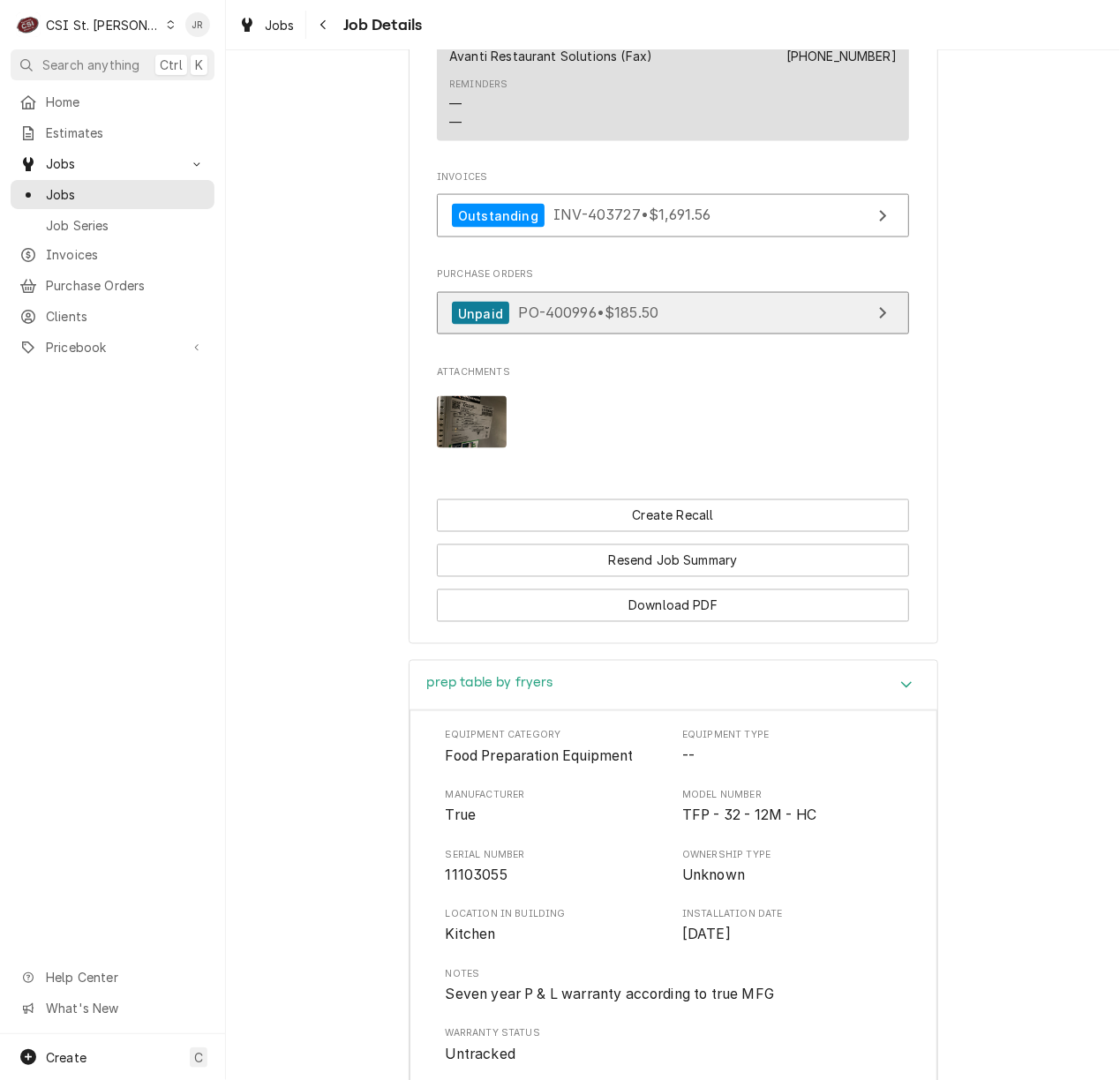
click at [809, 335] on link "Unpaid PO-400996 • $185.50" at bounding box center [672, 314] width 472 height 43
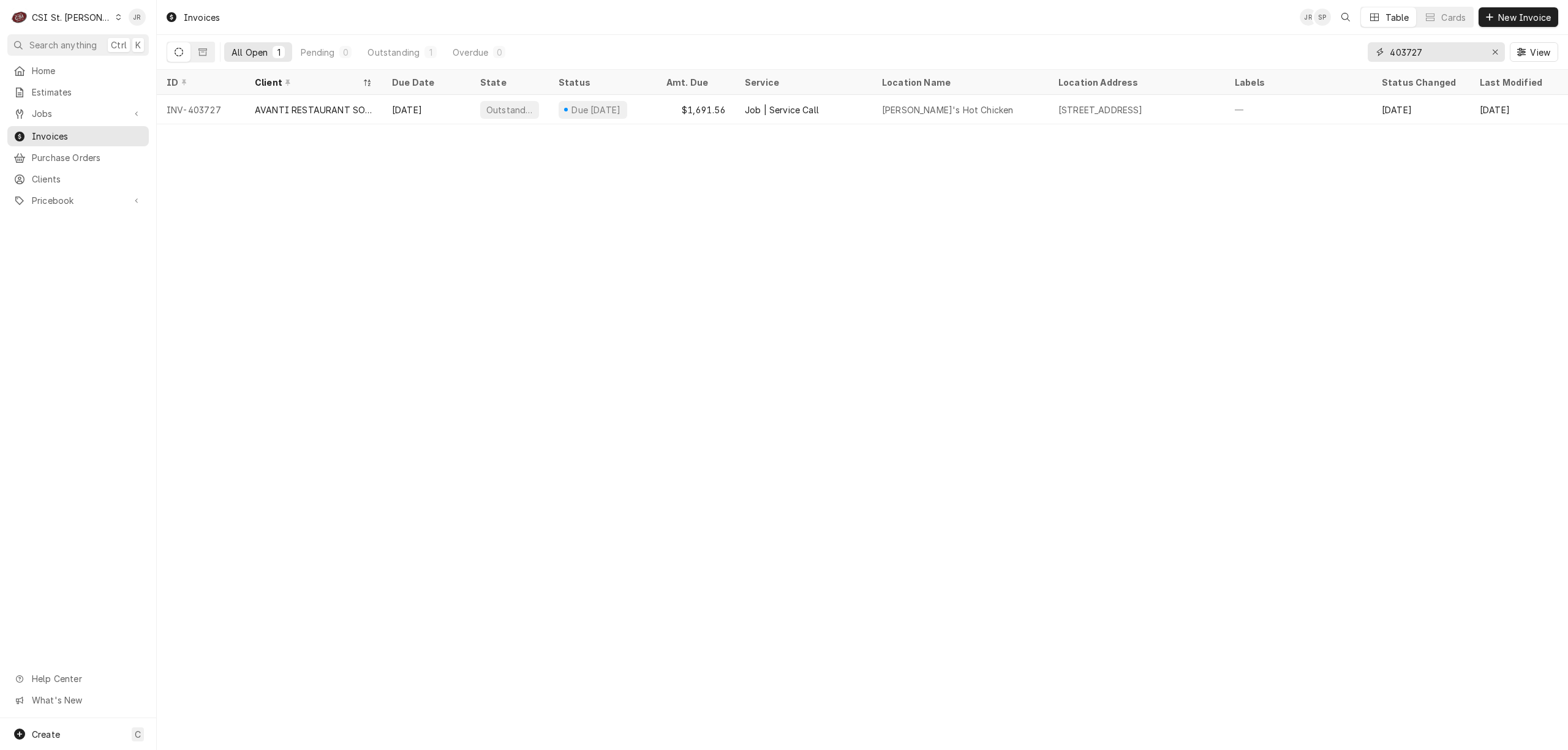
click at [1421, 54] on input "403727" at bounding box center [1436, 52] width 92 height 20
paste input "4367"
type input "404367"
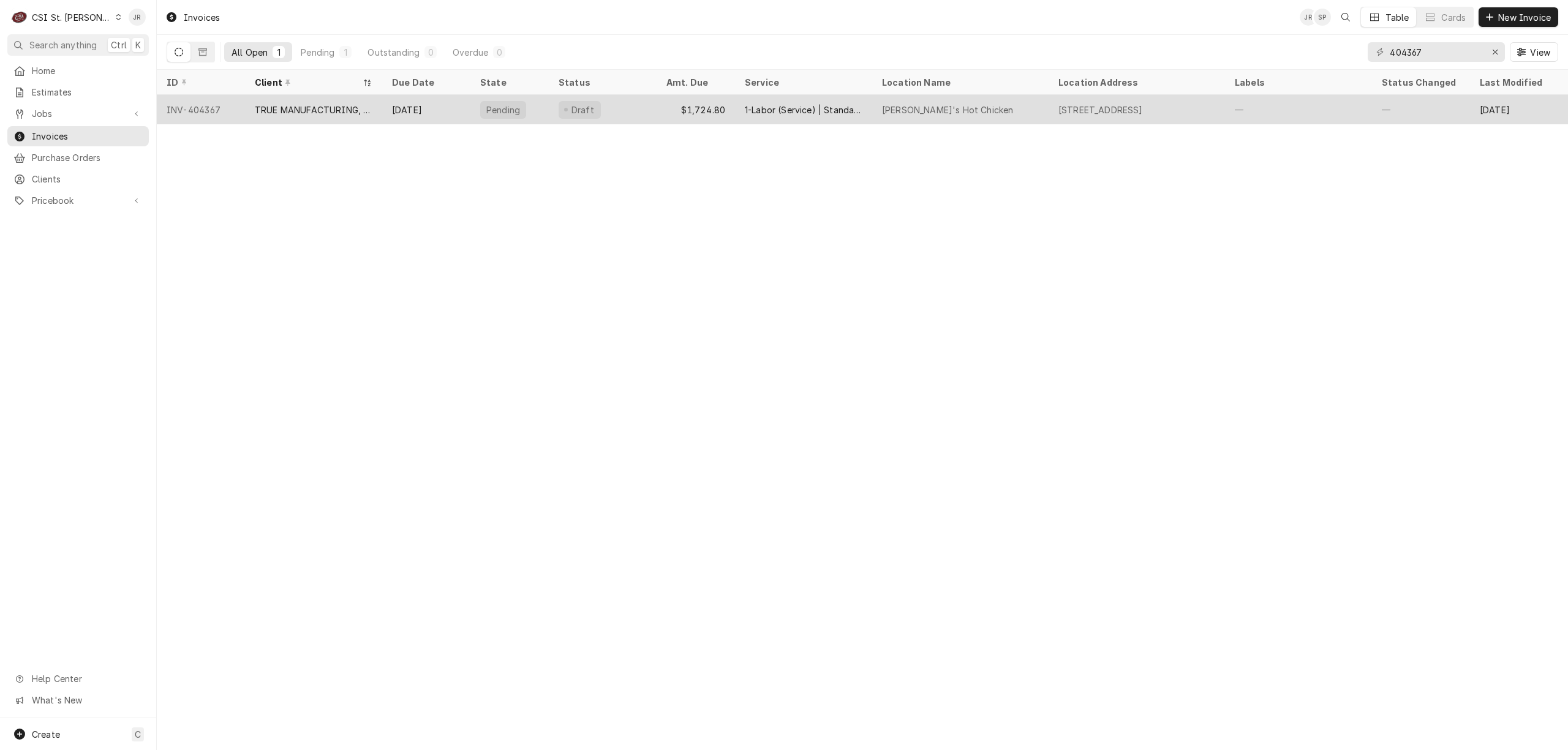
click at [345, 98] on div "TRUE MANUFACTURING, INC." at bounding box center [314, 109] width 137 height 29
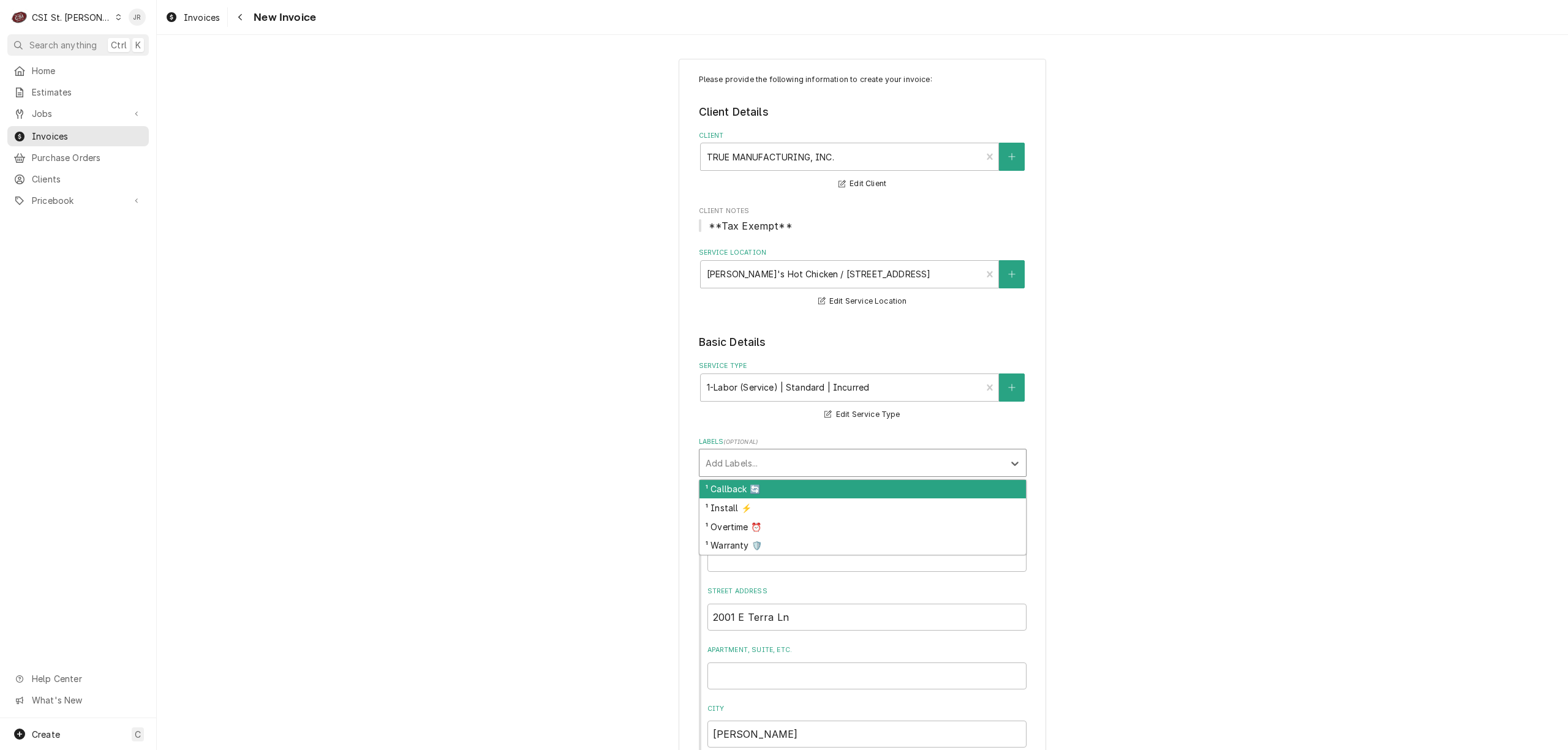
click at [745, 450] on div "Add Labels..." at bounding box center [852, 463] width 305 height 27
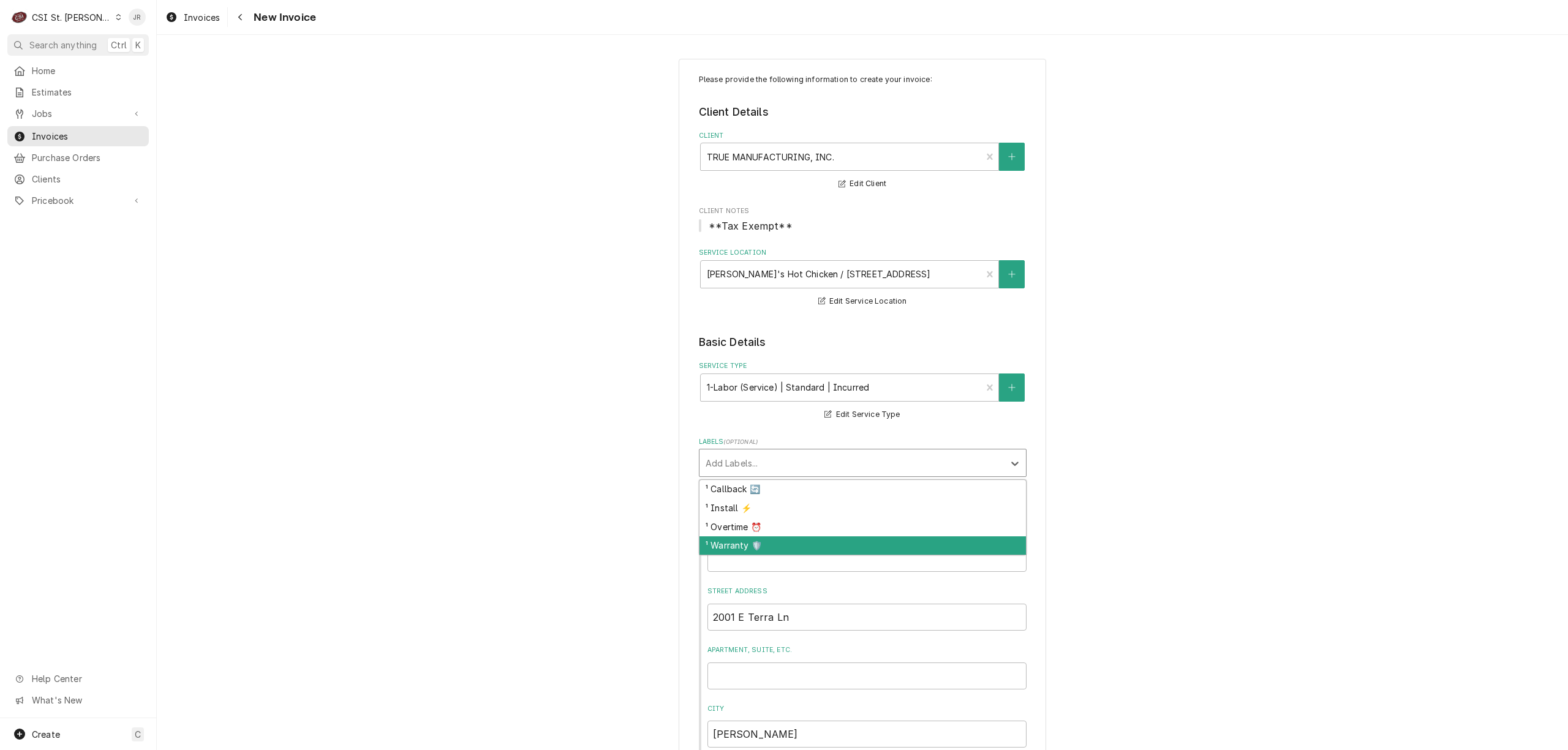
drag, startPoint x: 751, startPoint y: 527, endPoint x: 762, endPoint y: 544, distance: 20.2
click at [762, 544] on div "¹ Callback 🔄 ¹ Install ⚡️ ¹ Overtime ⏰ ¹ Warranty 🛡️" at bounding box center [862, 518] width 326 height 75
click at [762, 543] on div "¹ Warranty 🛡️" at bounding box center [862, 546] width 326 height 19
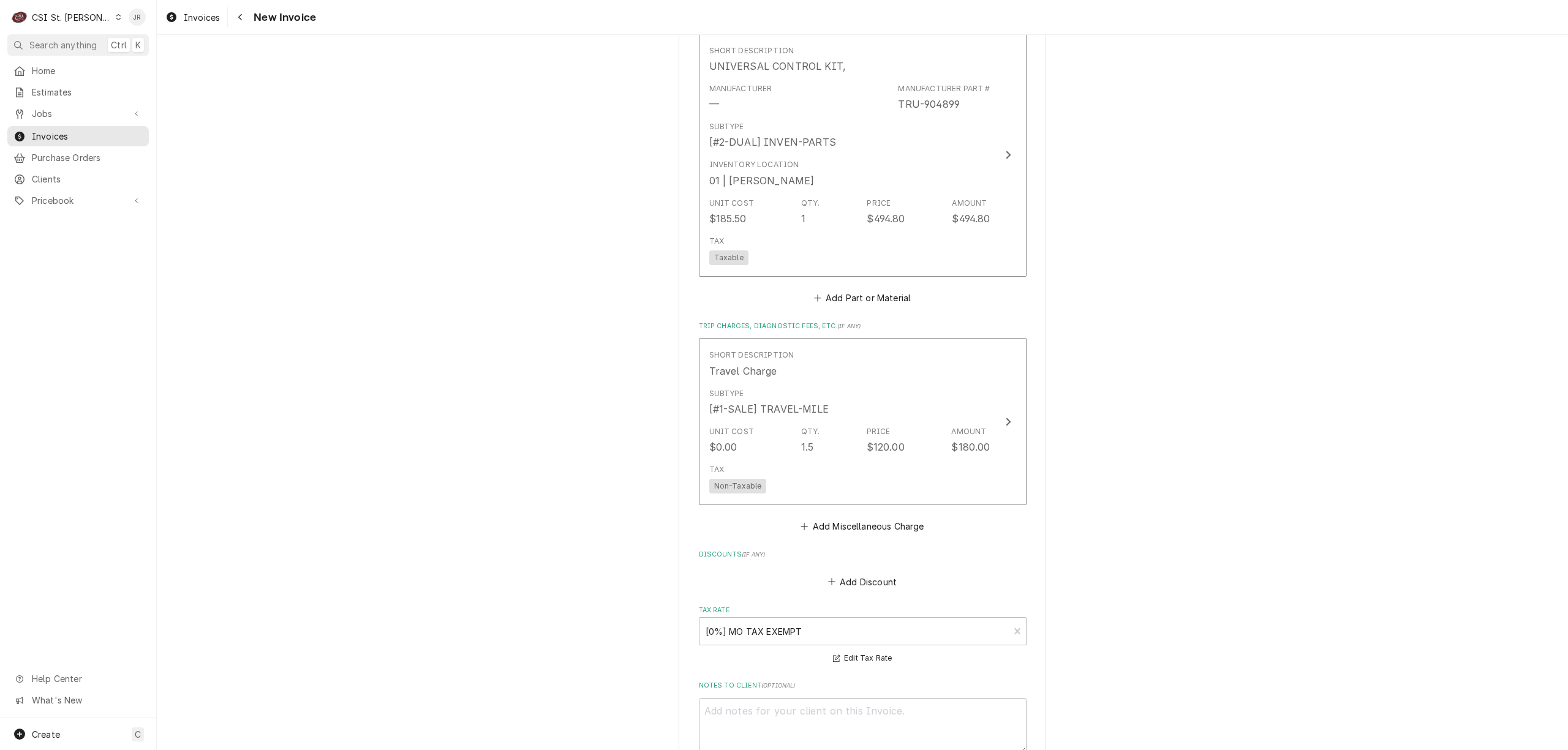
scroll to position [1171, 0]
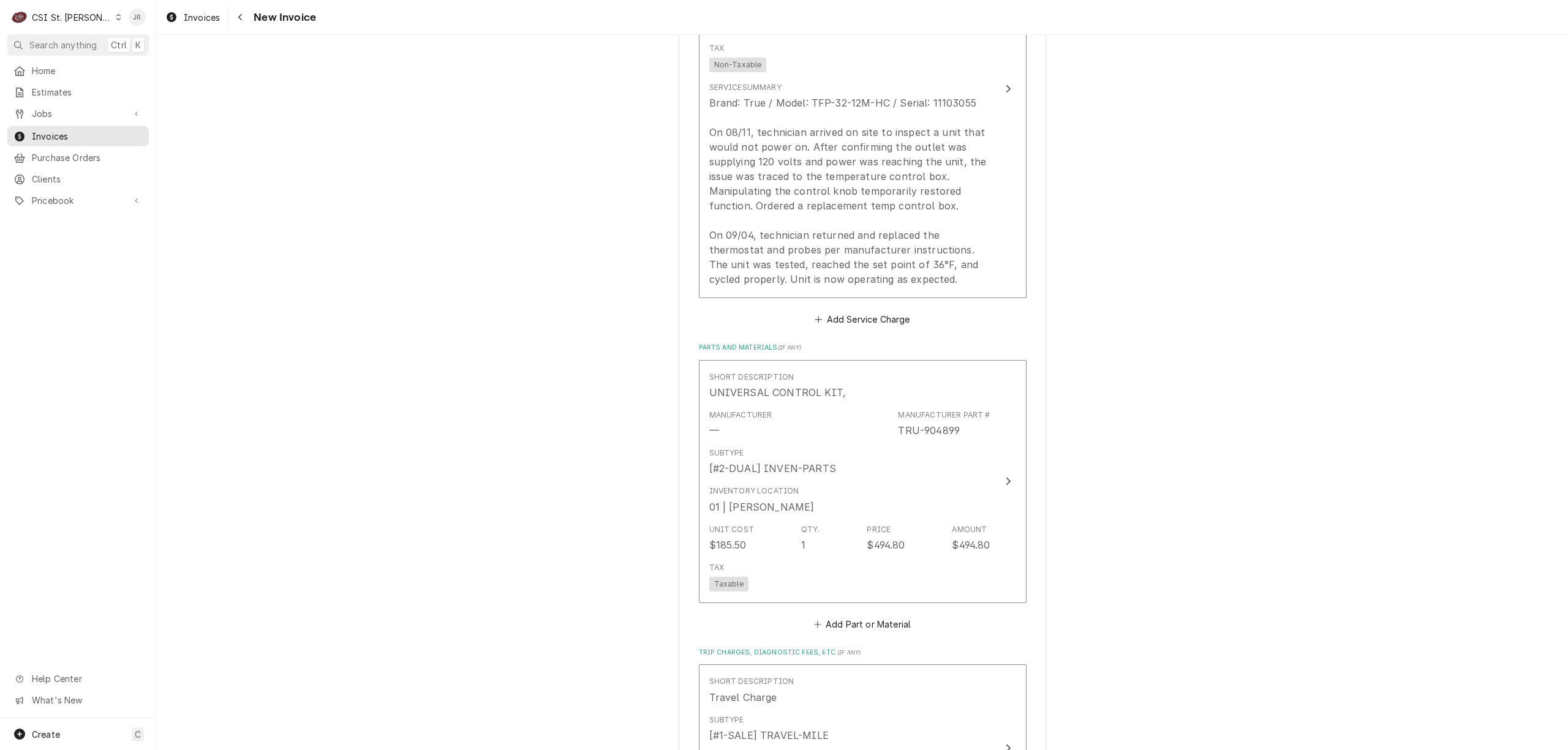
type textarea "x"
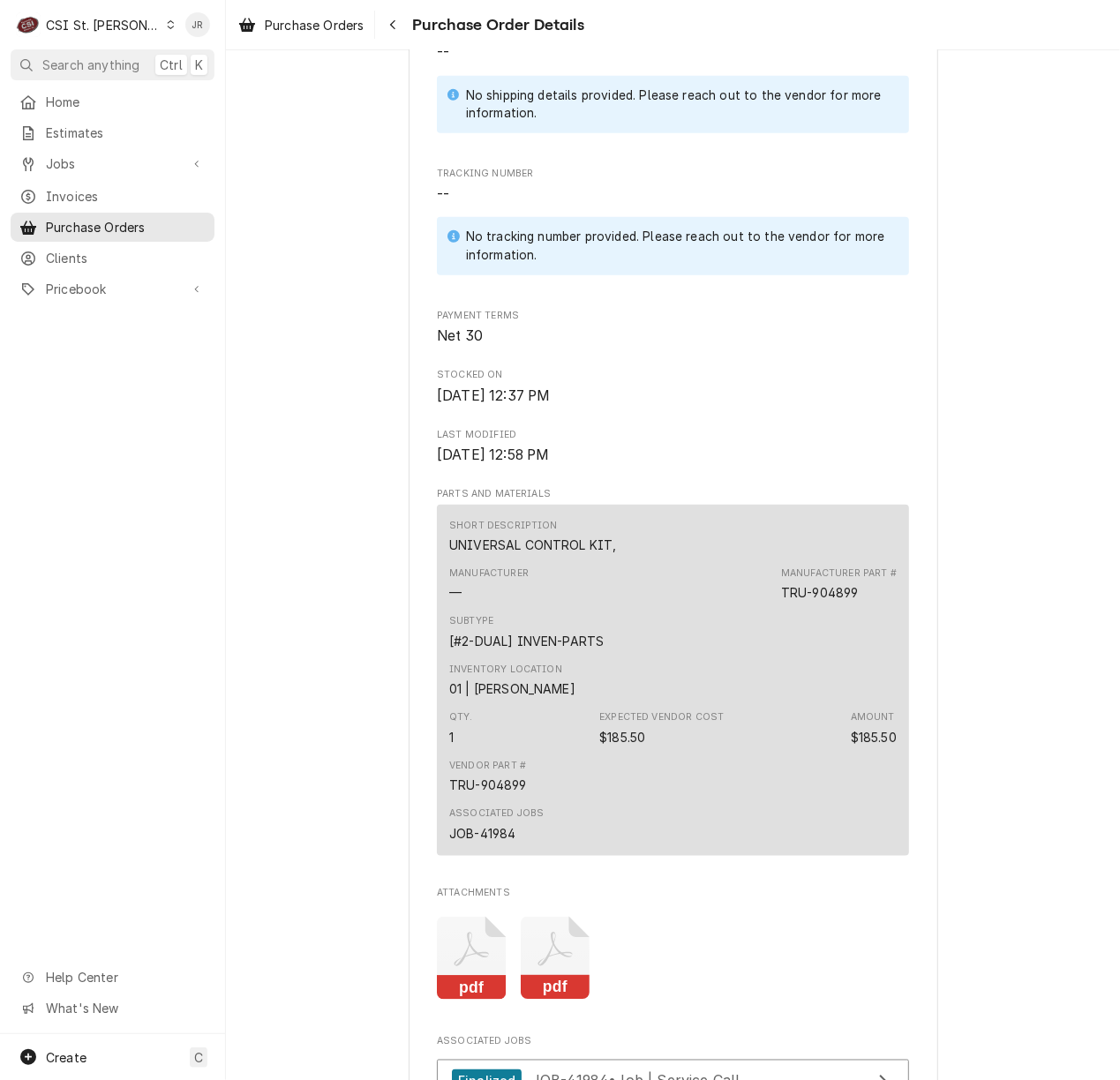
scroll to position [1134, 0]
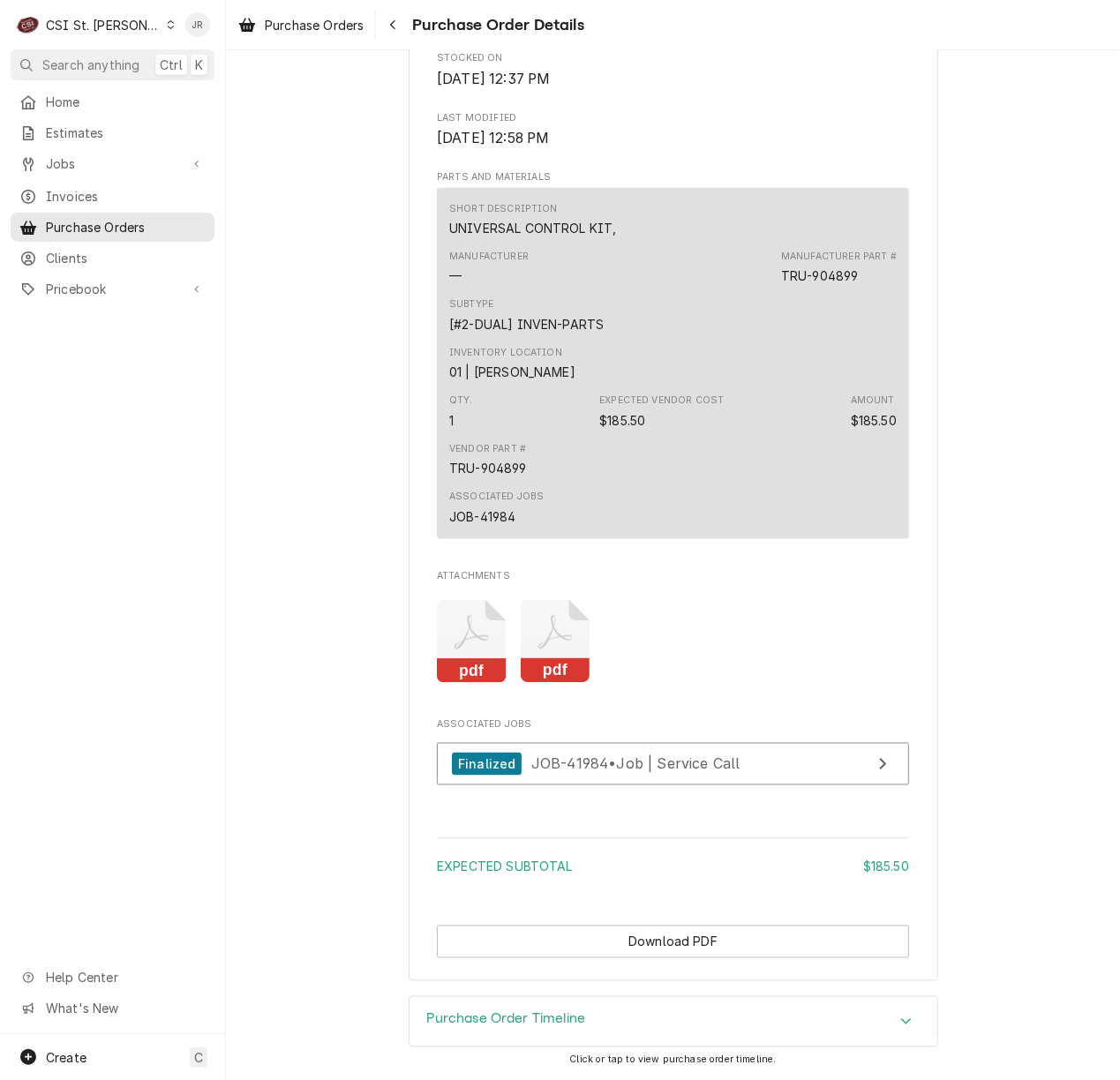
click at [531, 640] on icon "Attachments" at bounding box center [556, 642] width 70 height 84
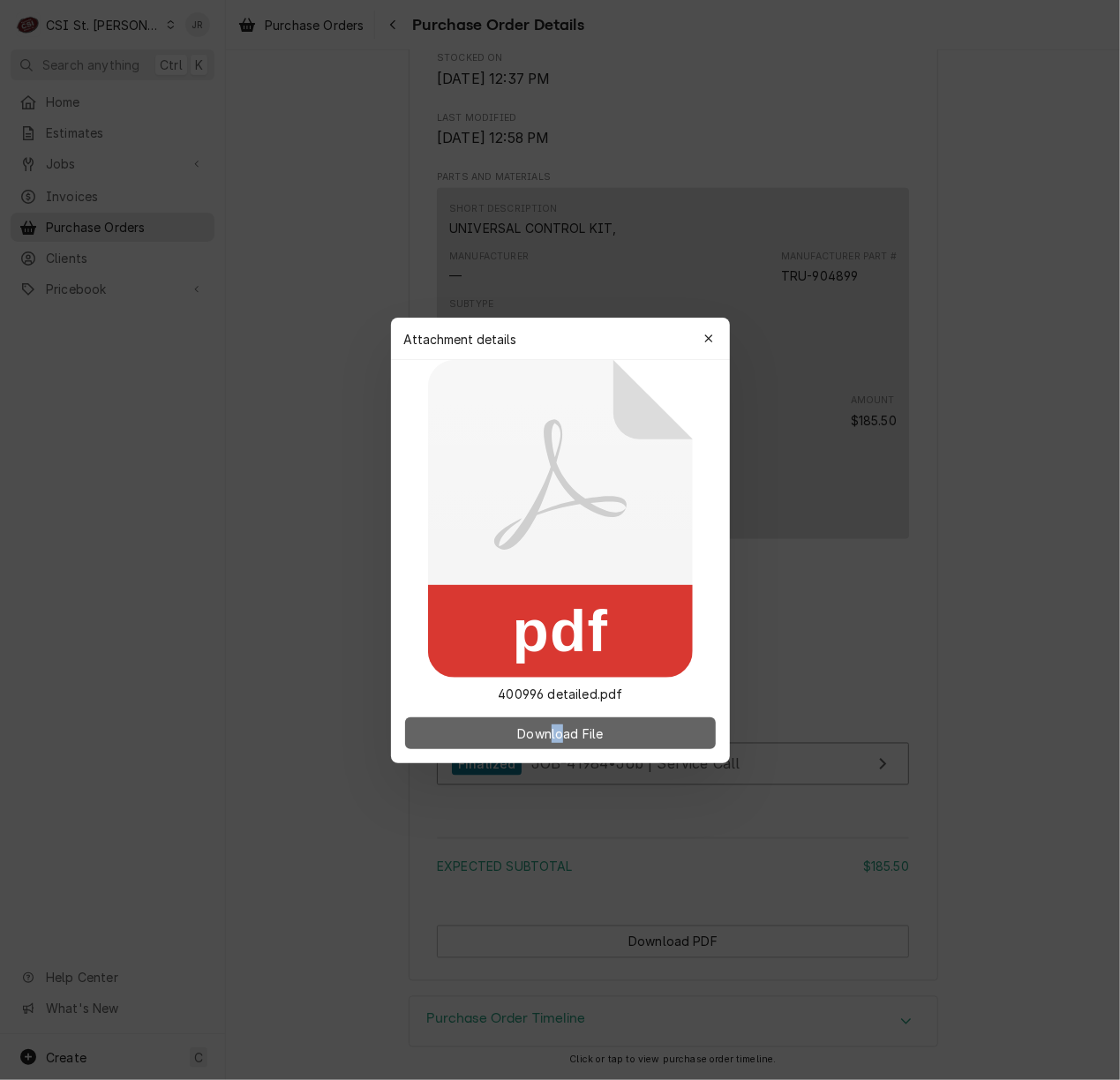
drag, startPoint x: 547, startPoint y: 711, endPoint x: 558, endPoint y: 724, distance: 17.0
click at [558, 724] on div "Download File" at bounding box center [560, 733] width 339 height 60
click at [561, 729] on span "Download File" at bounding box center [560, 732] width 93 height 19
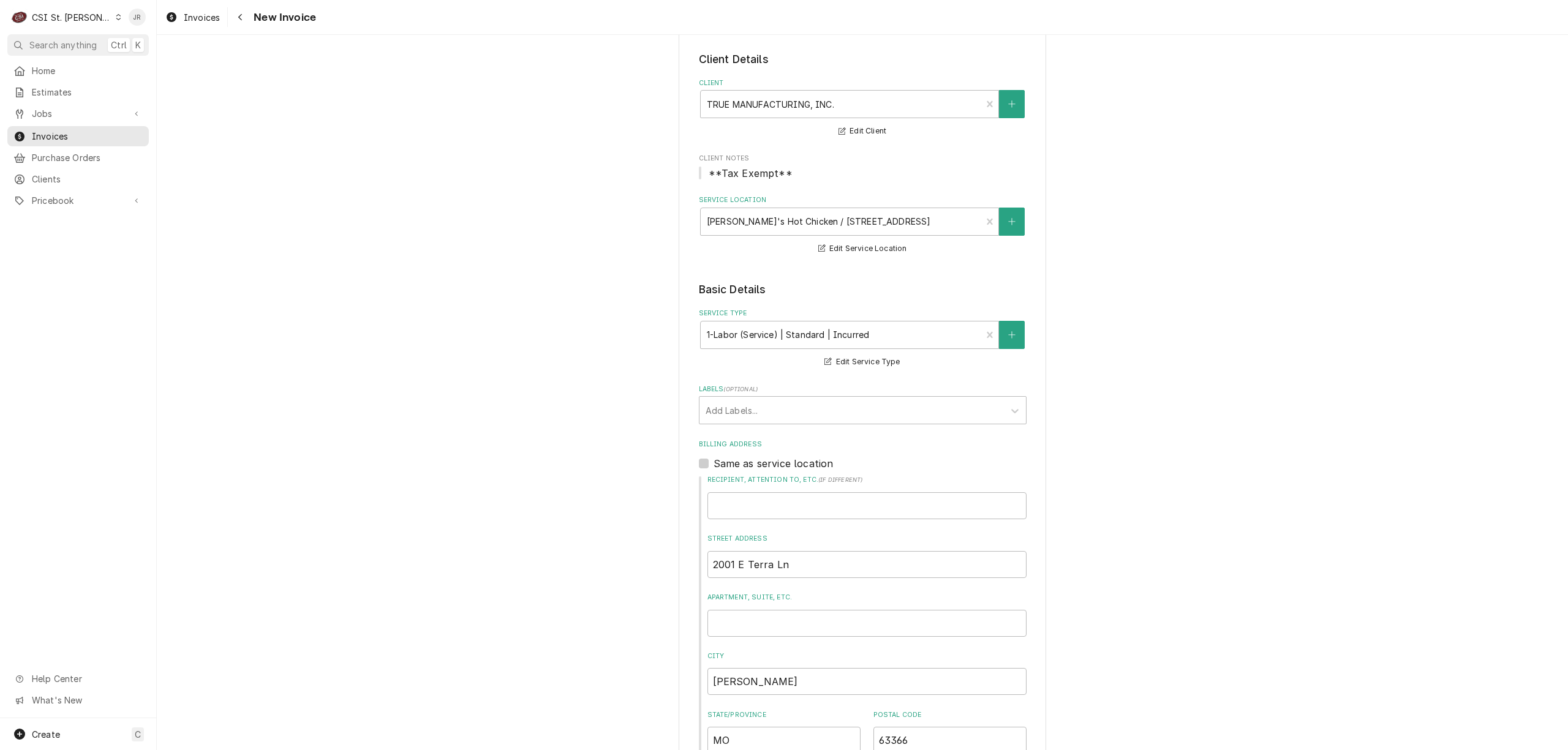
scroll to position [82, 0]
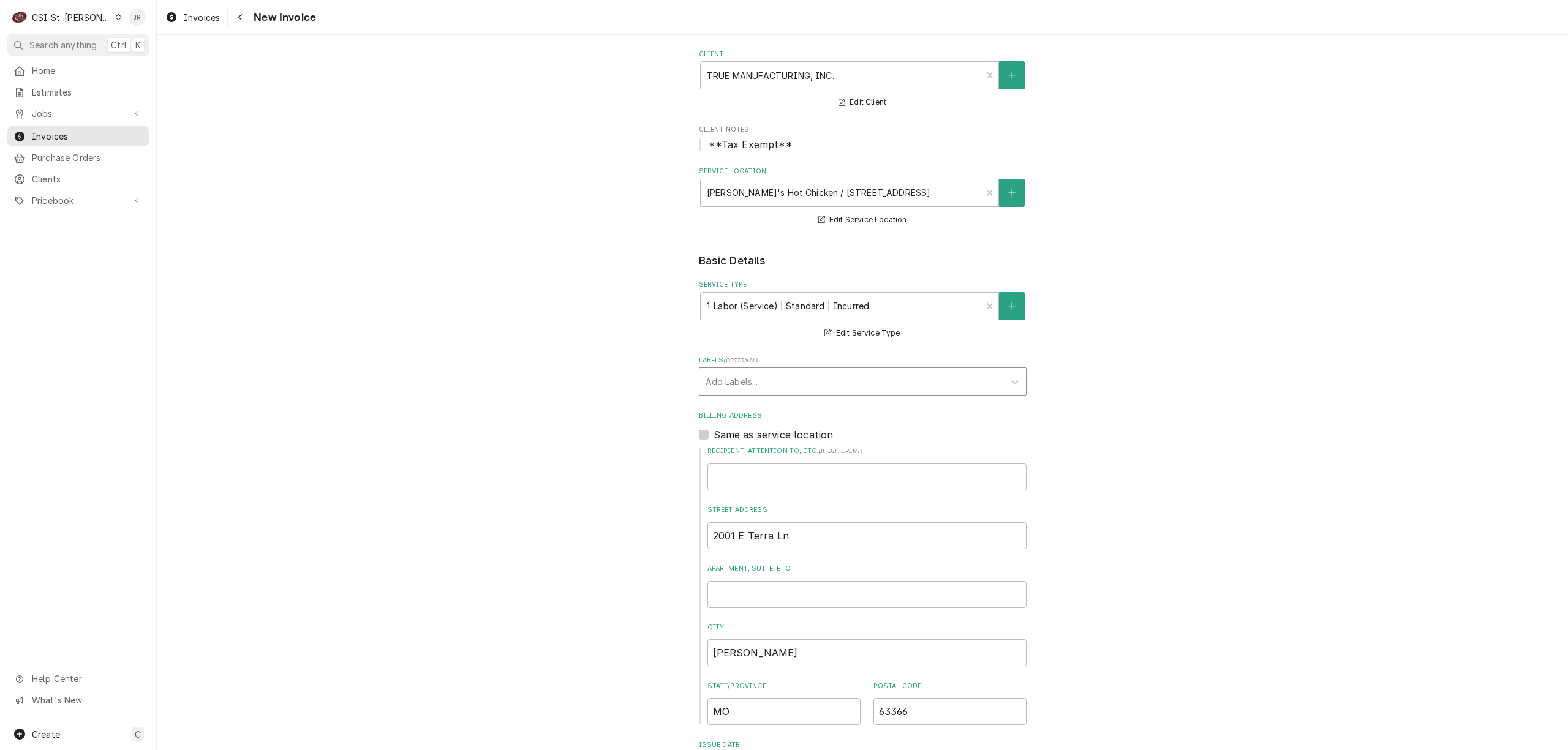
click at [751, 368] on div "Add Labels..." at bounding box center [862, 382] width 327 height 28
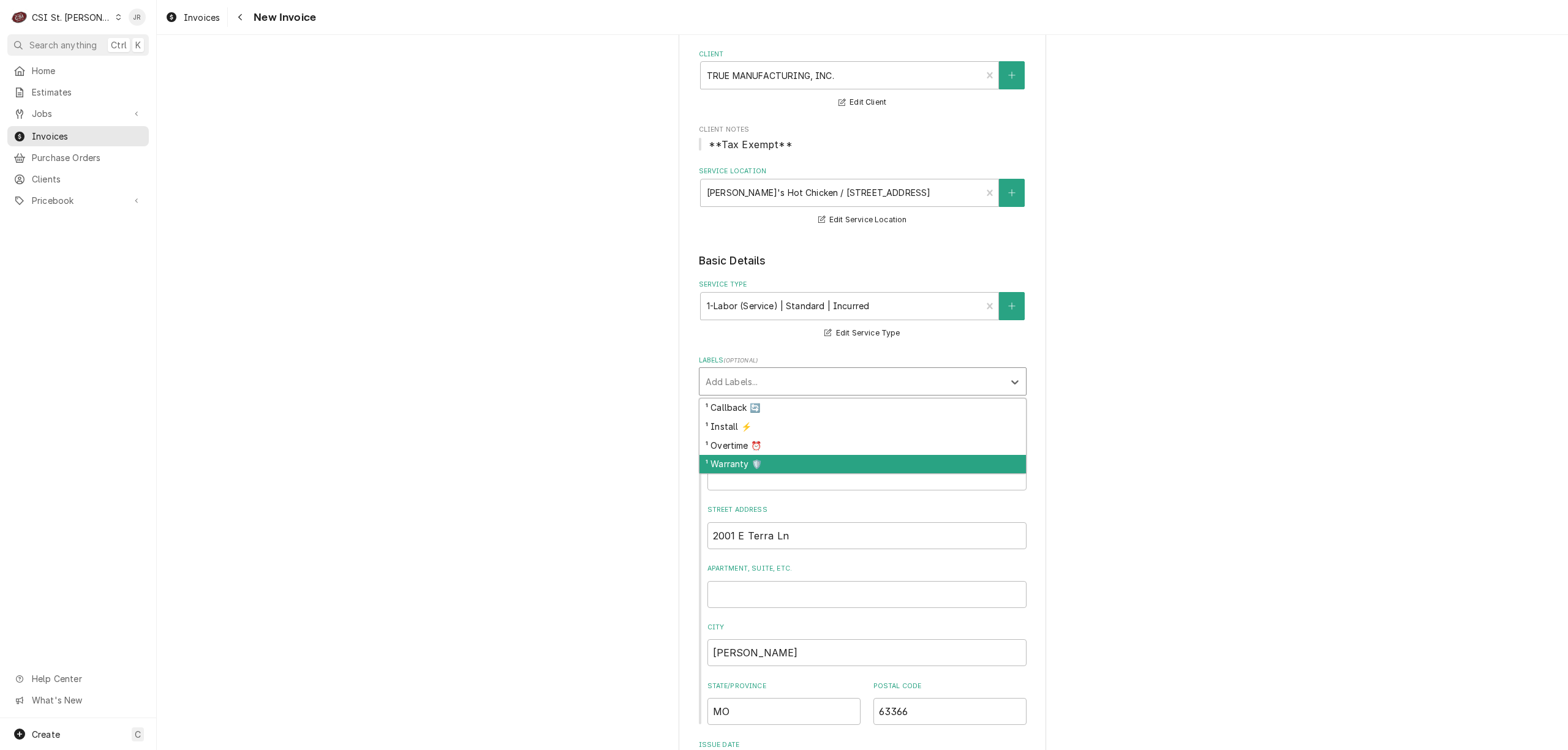
click at [760, 461] on div "¹ Warranty 🛡️" at bounding box center [862, 464] width 326 height 19
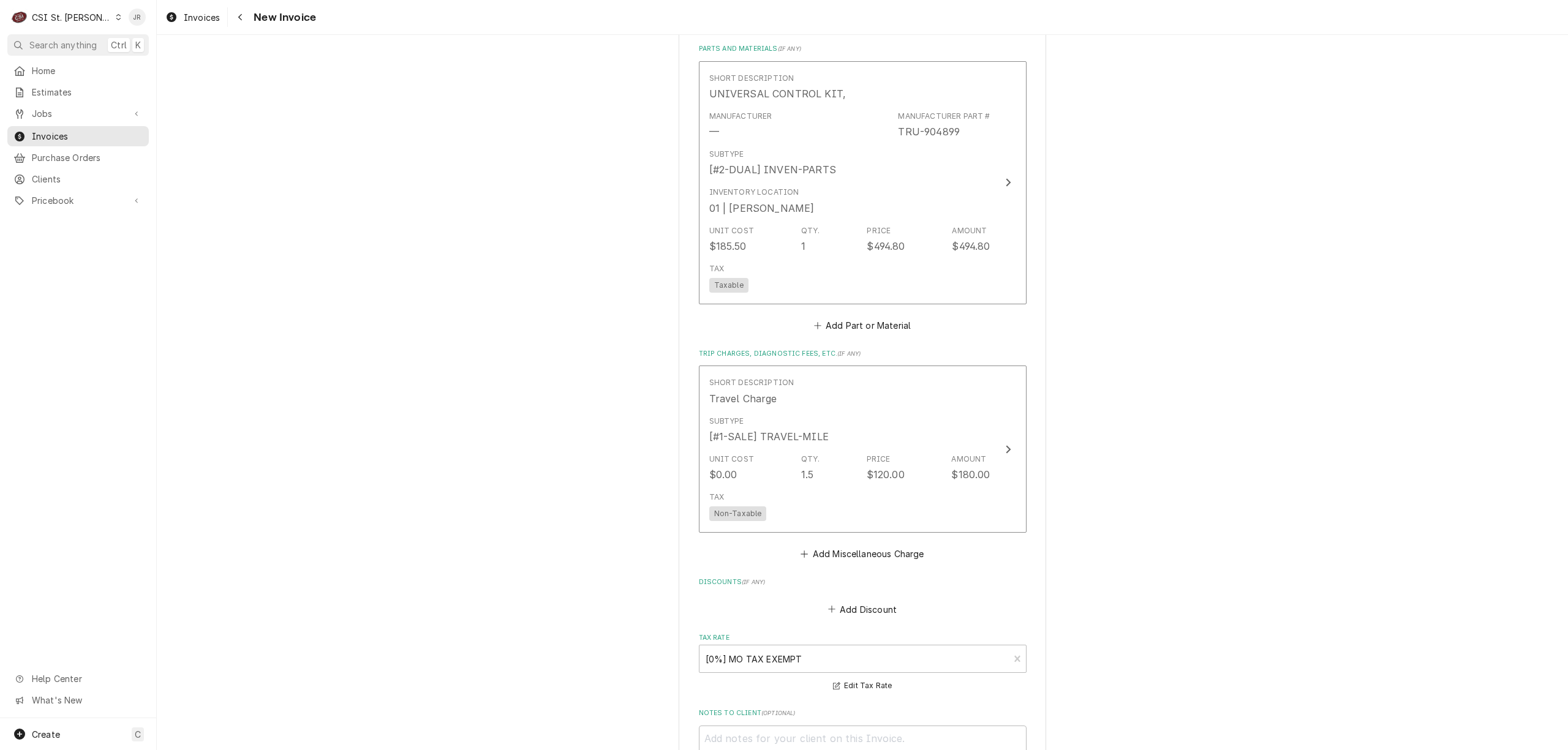
scroll to position [1877, 0]
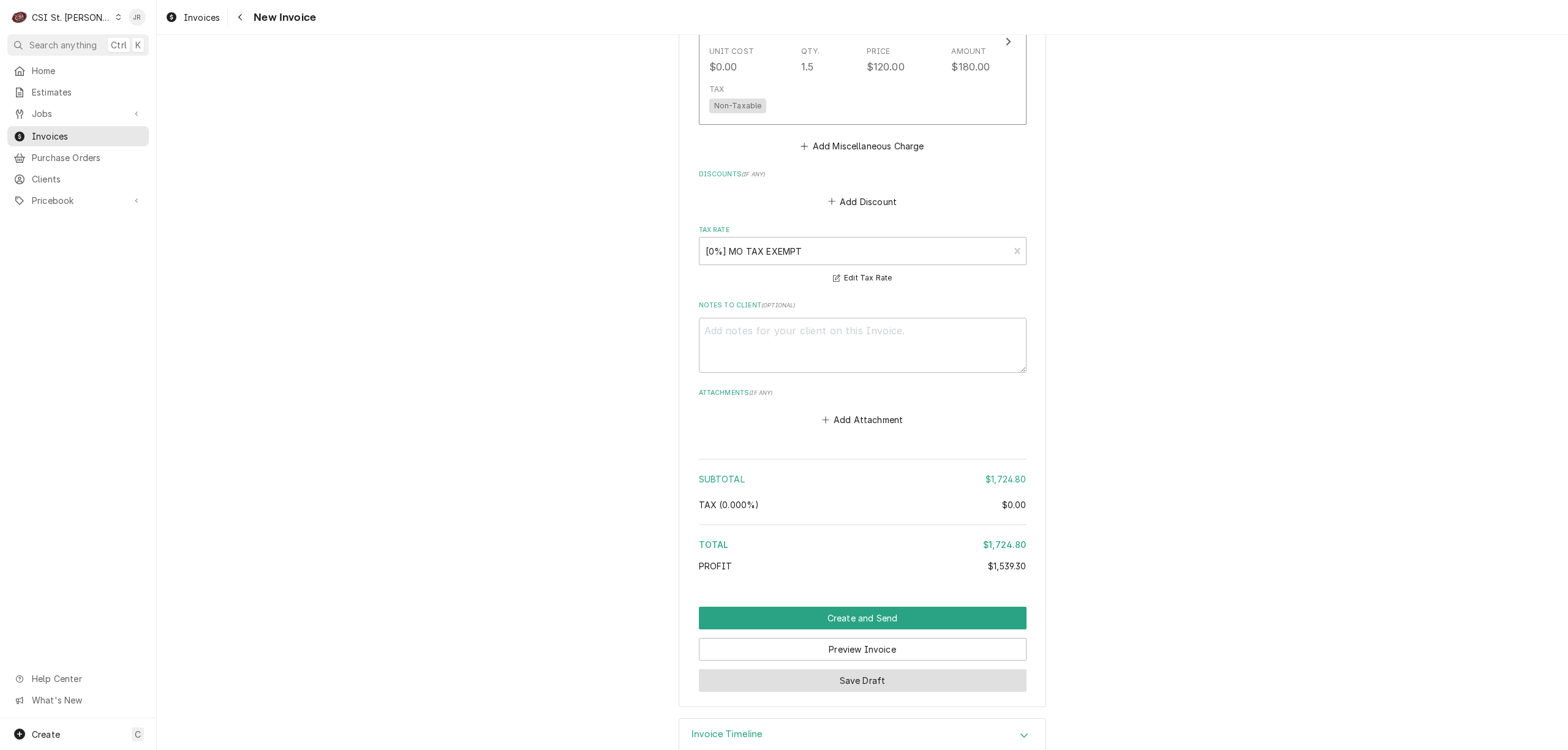
click at [898, 672] on button "Save Draft" at bounding box center [862, 681] width 327 height 23
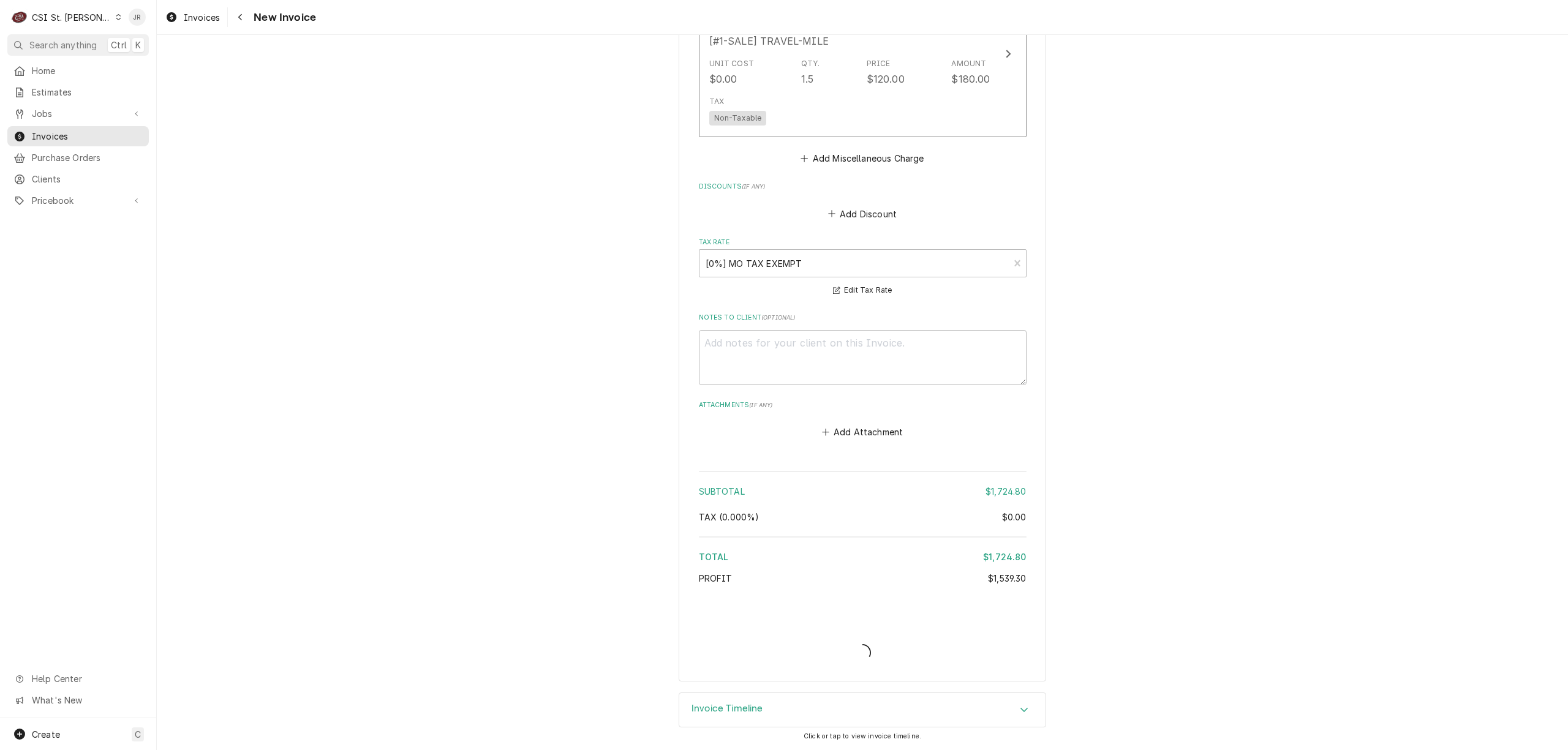
type textarea "x"
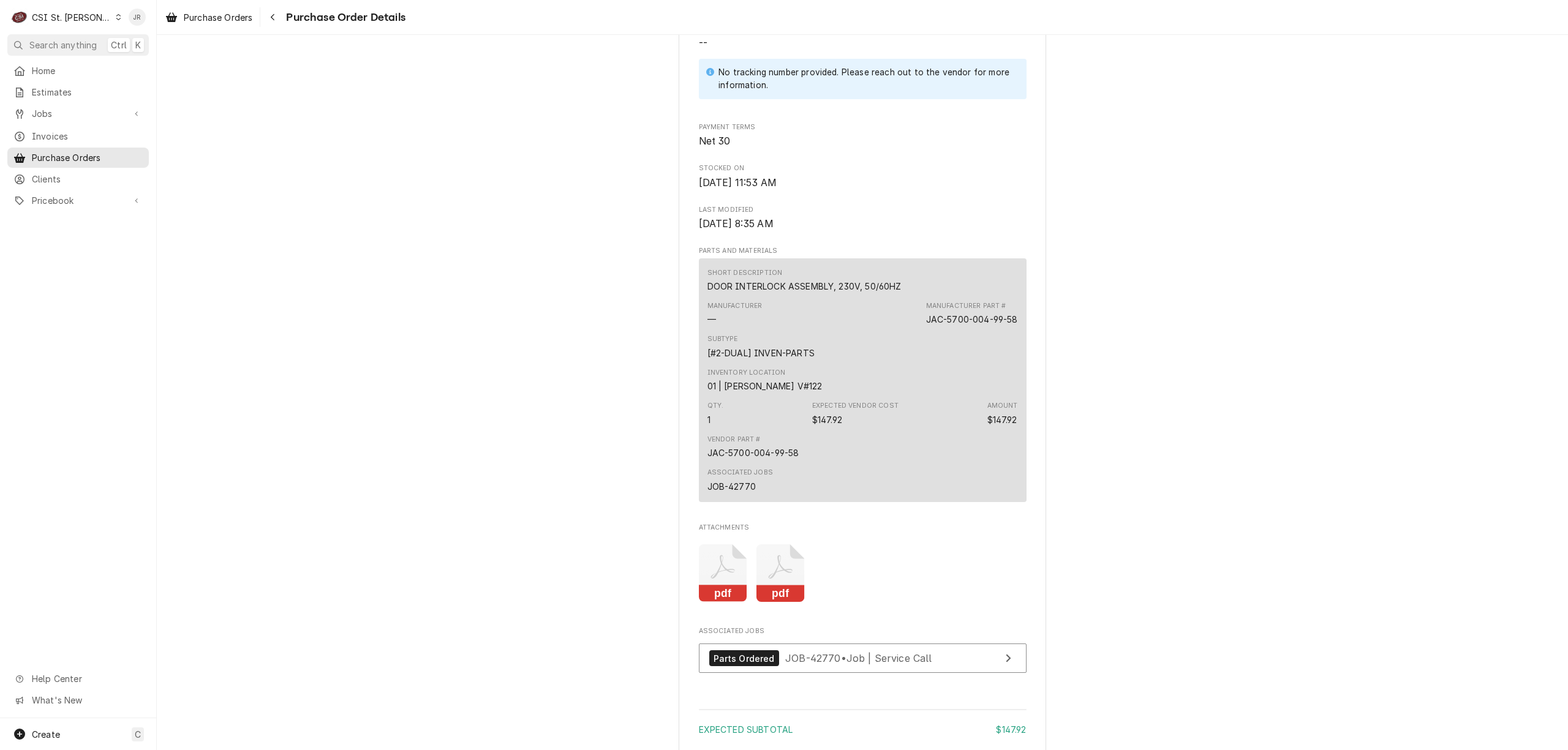
scroll to position [787, 0]
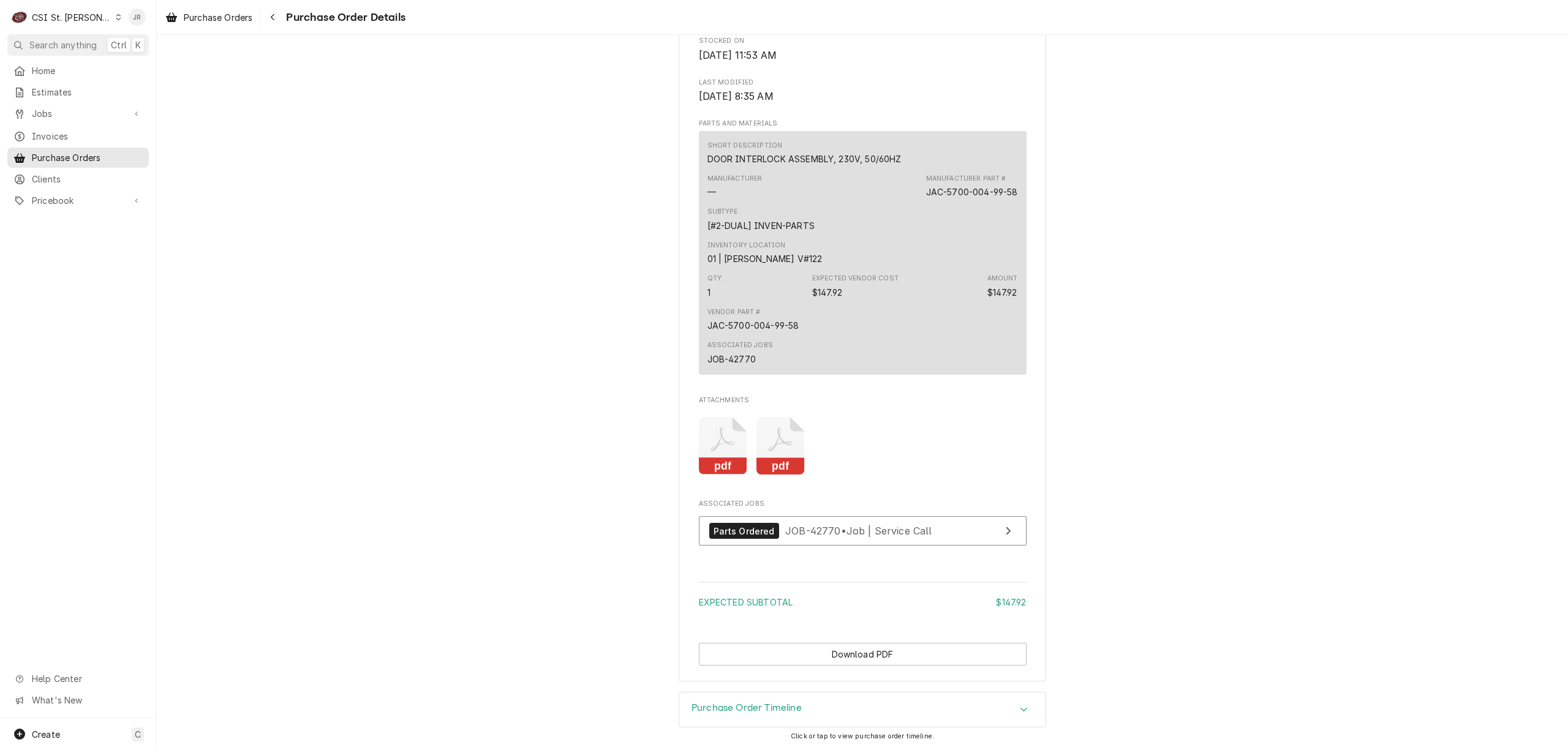
click at [756, 441] on icon "Attachments" at bounding box center [781, 446] width 48 height 58
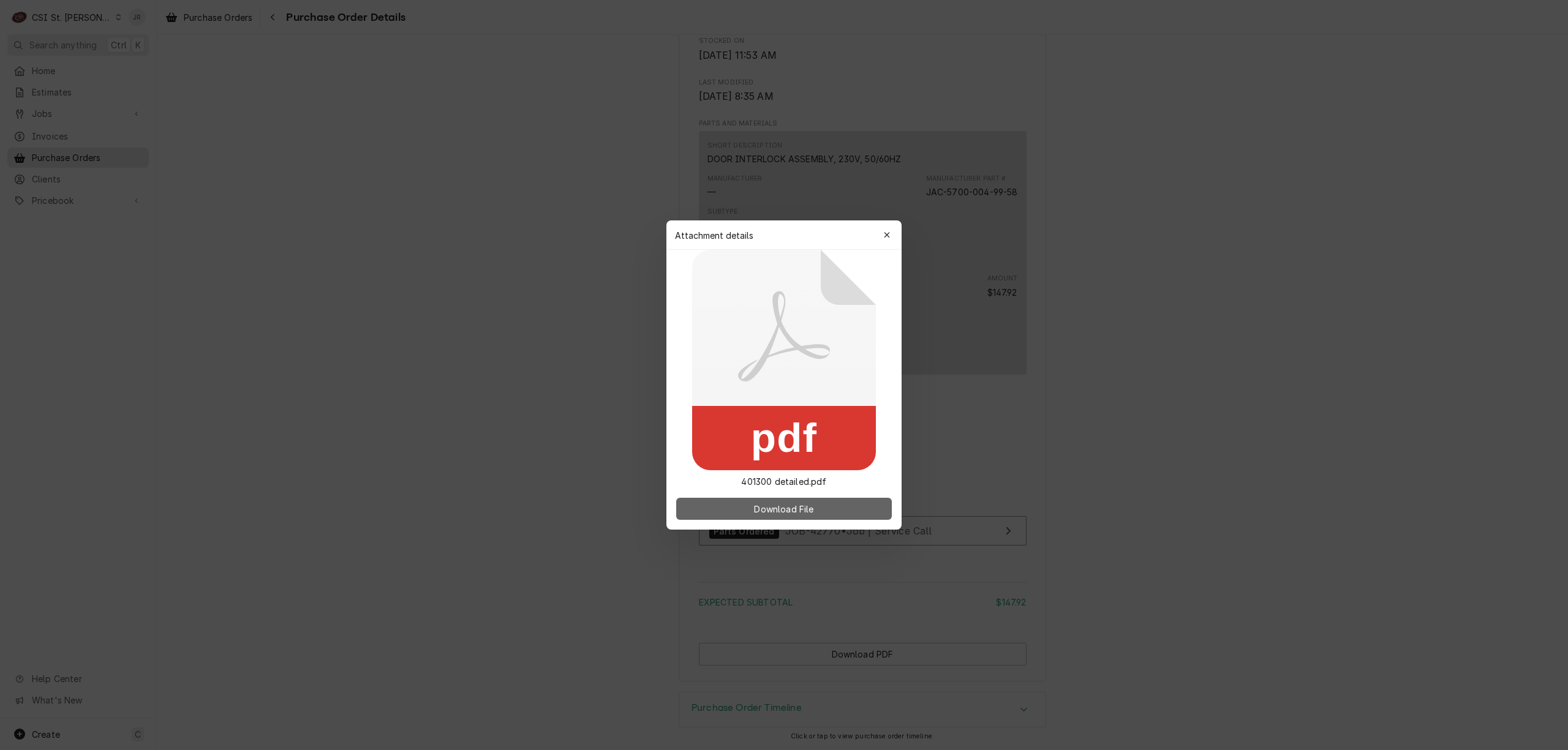
drag, startPoint x: 780, startPoint y: 502, endPoint x: 787, endPoint y: 507, distance: 8.6
click at [787, 507] on span "Download File" at bounding box center [784, 509] width 64 height 13
click at [890, 240] on div "button" at bounding box center [887, 235] width 12 height 12
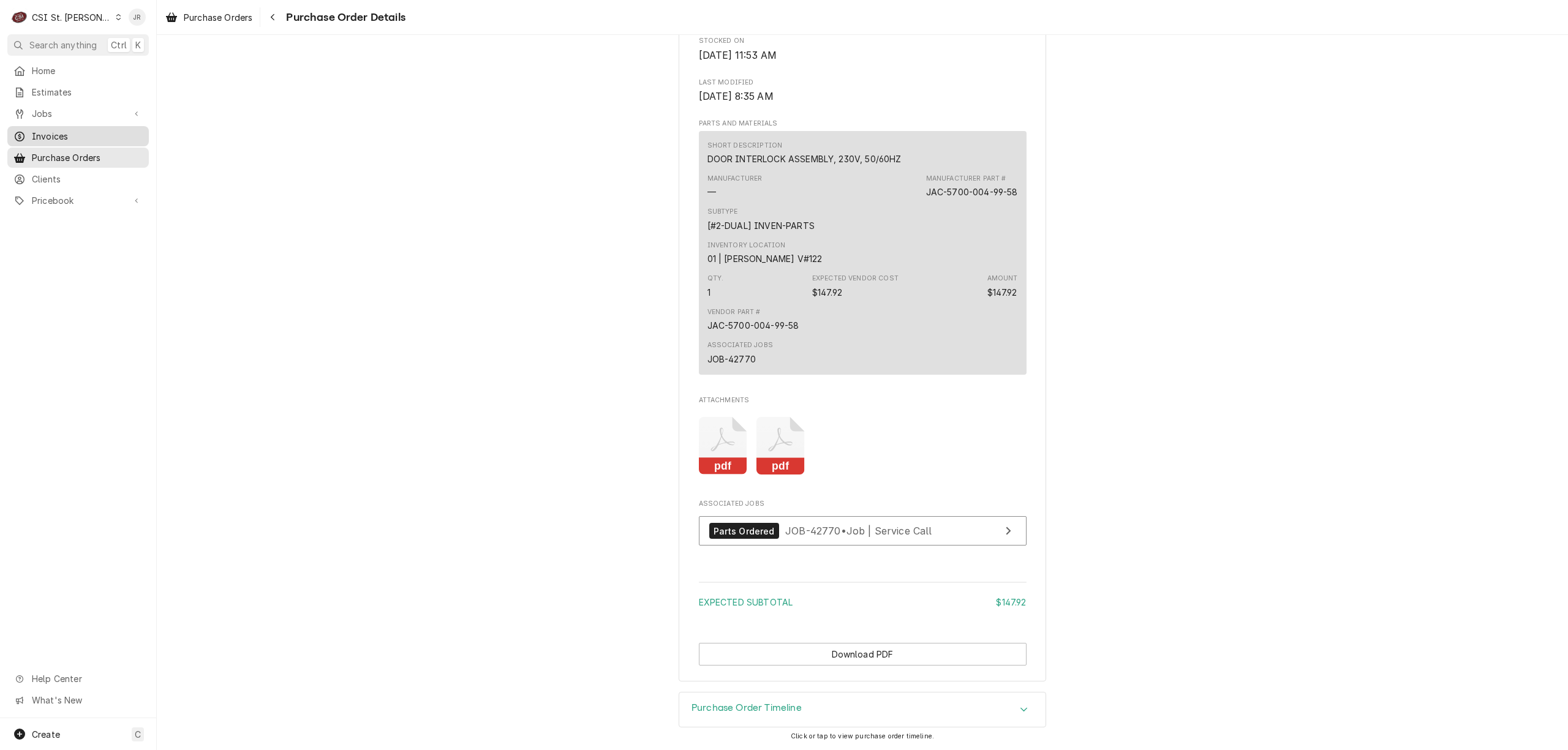
click at [66, 134] on span "Invoices" at bounding box center [87, 136] width 111 height 13
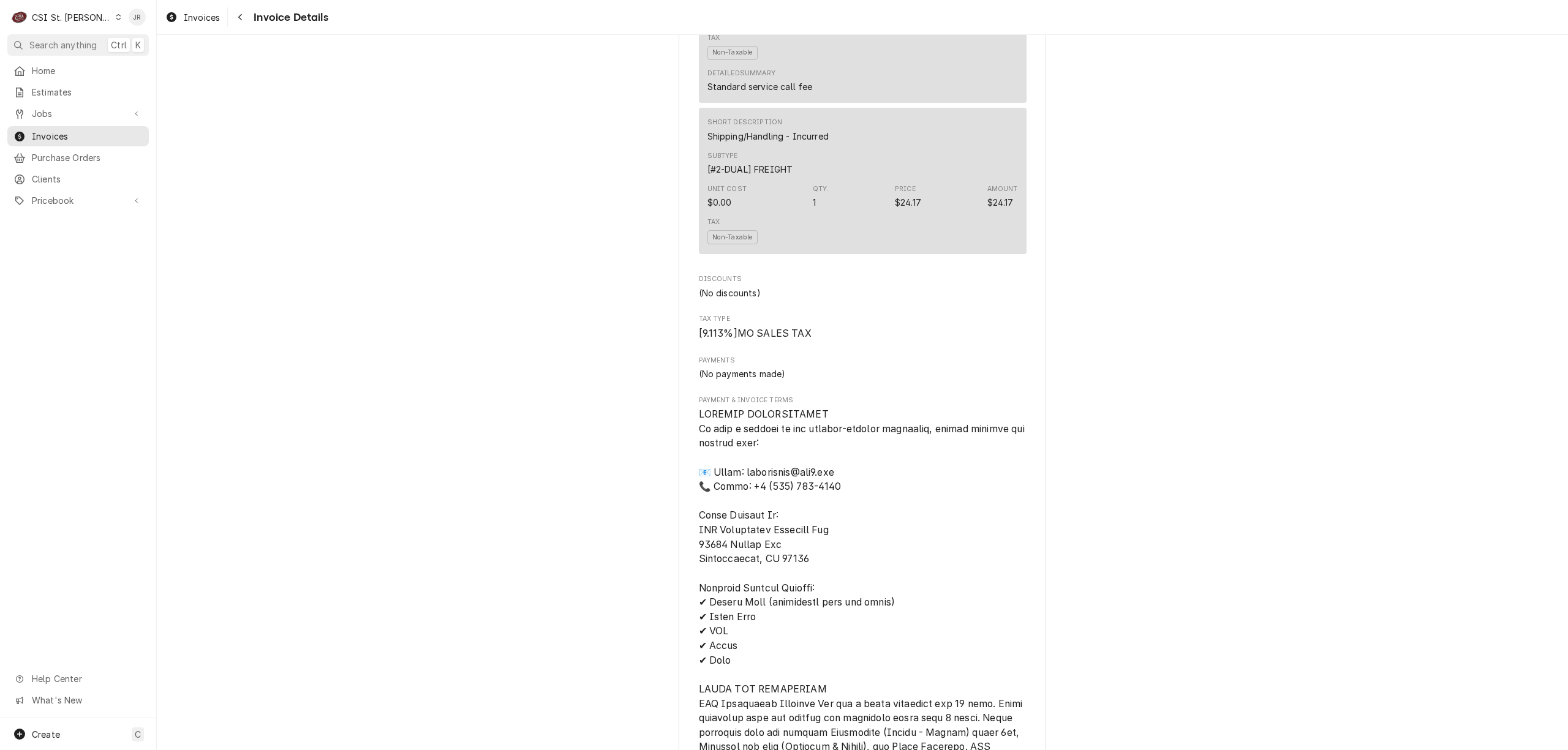
scroll to position [1715, 0]
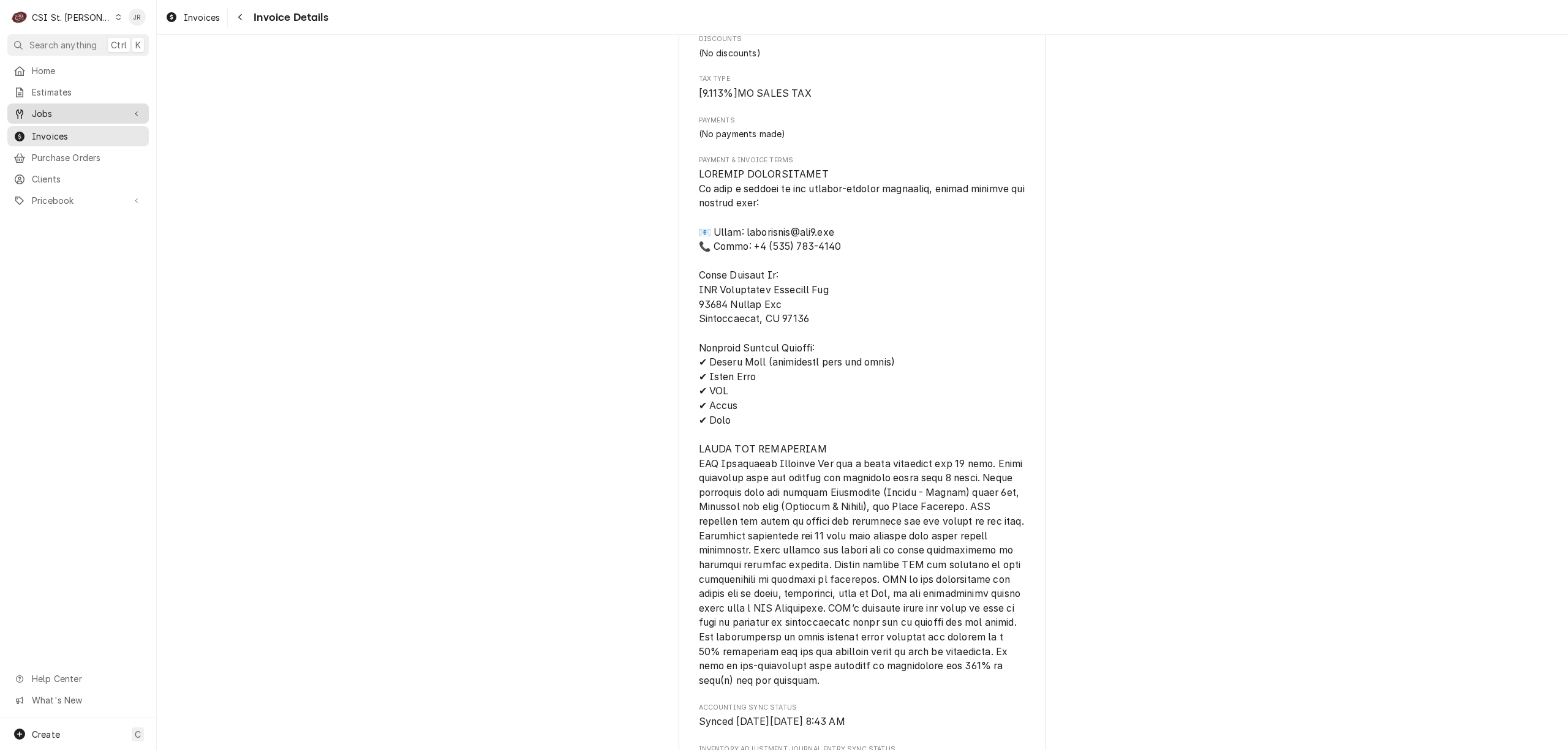
click at [55, 108] on span "Jobs" at bounding box center [77, 113] width 92 height 13
click at [84, 131] on span "Jobs" at bounding box center [87, 135] width 111 height 13
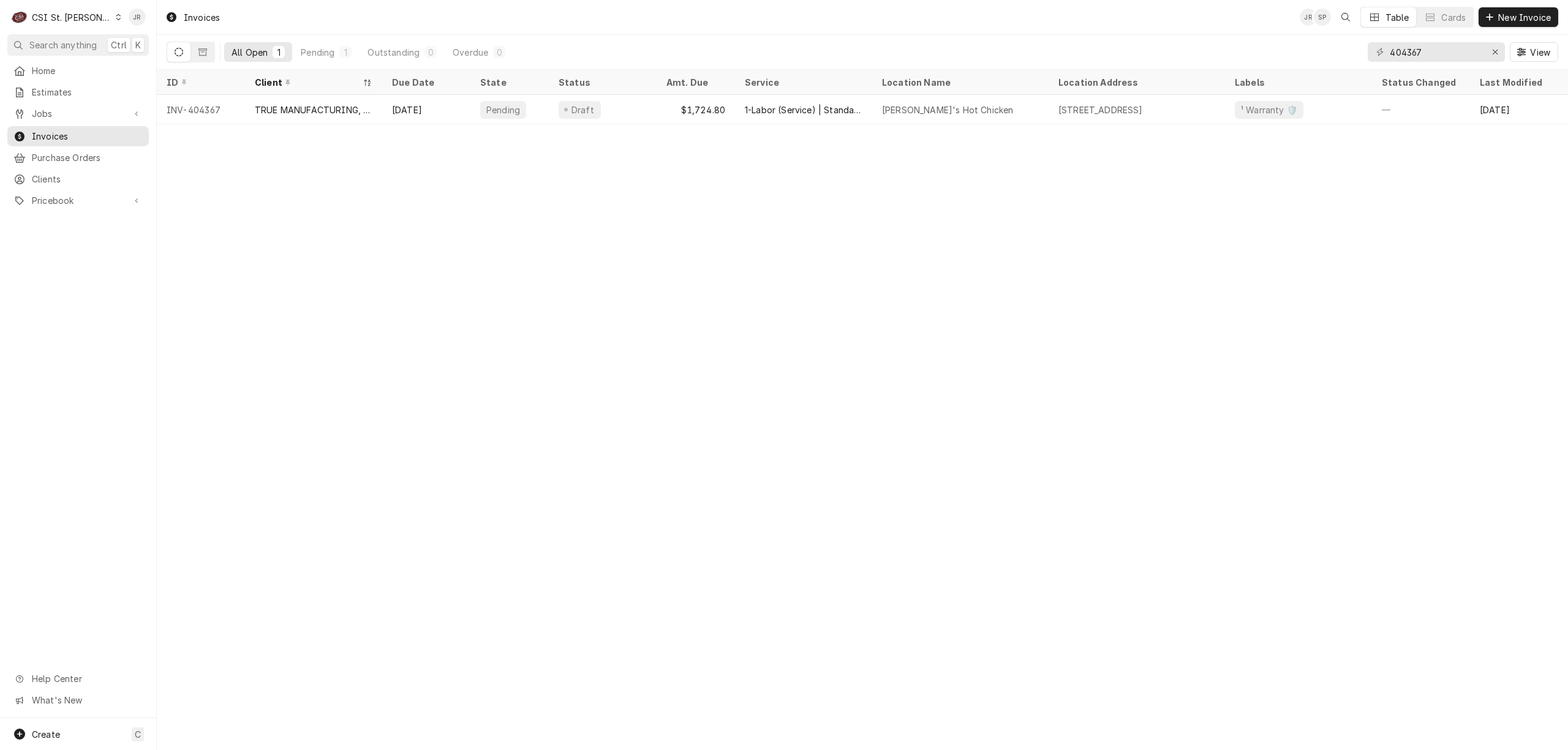
click at [1400, 41] on div "404367 View" at bounding box center [1463, 51] width 191 height 34
click at [1406, 50] on input "404367" at bounding box center [1436, 52] width 92 height 20
click at [1406, 49] on input "404367" at bounding box center [1436, 52] width 92 height 20
type input "404125"
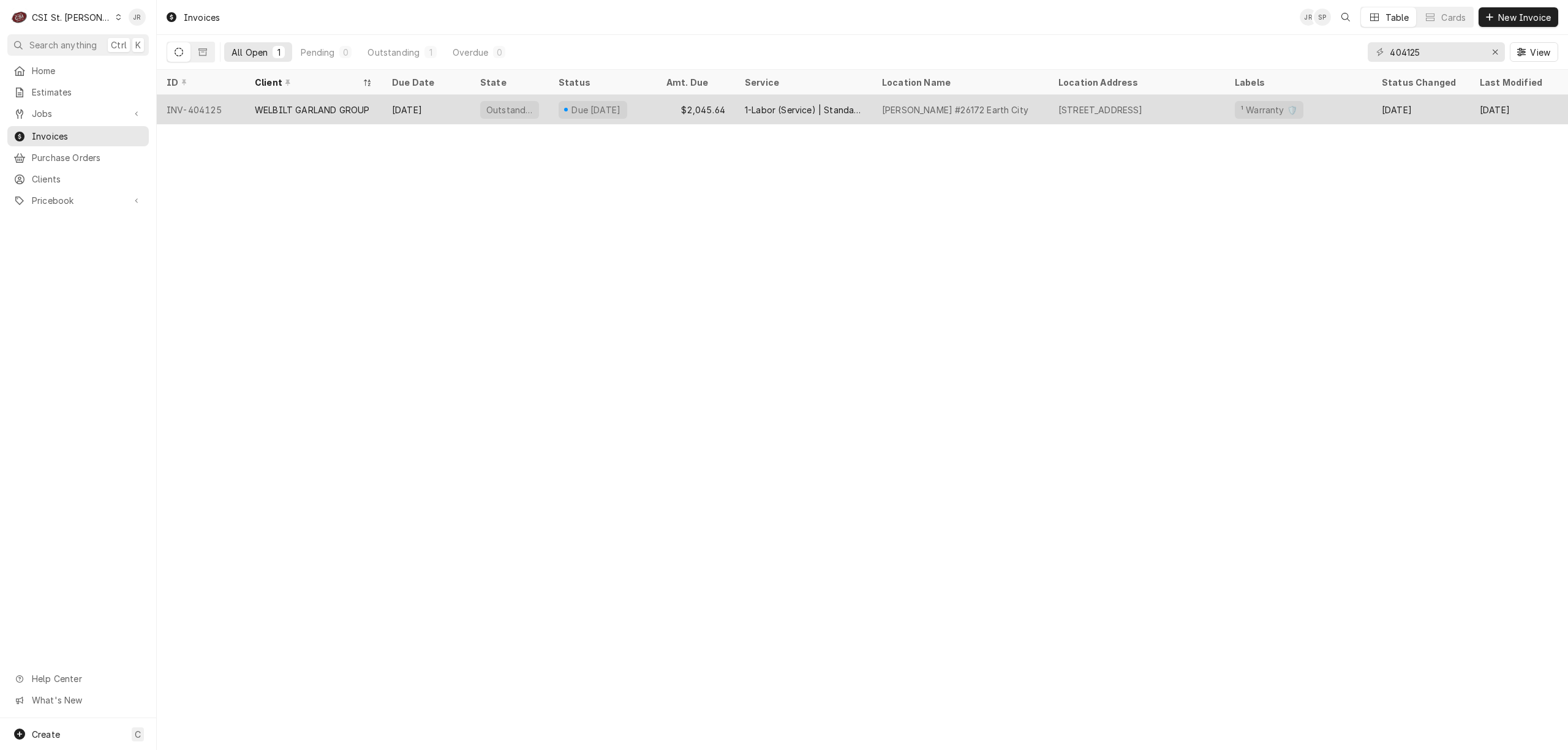
click at [326, 105] on div "WELBILT GARLAND GROUP" at bounding box center [312, 110] width 115 height 13
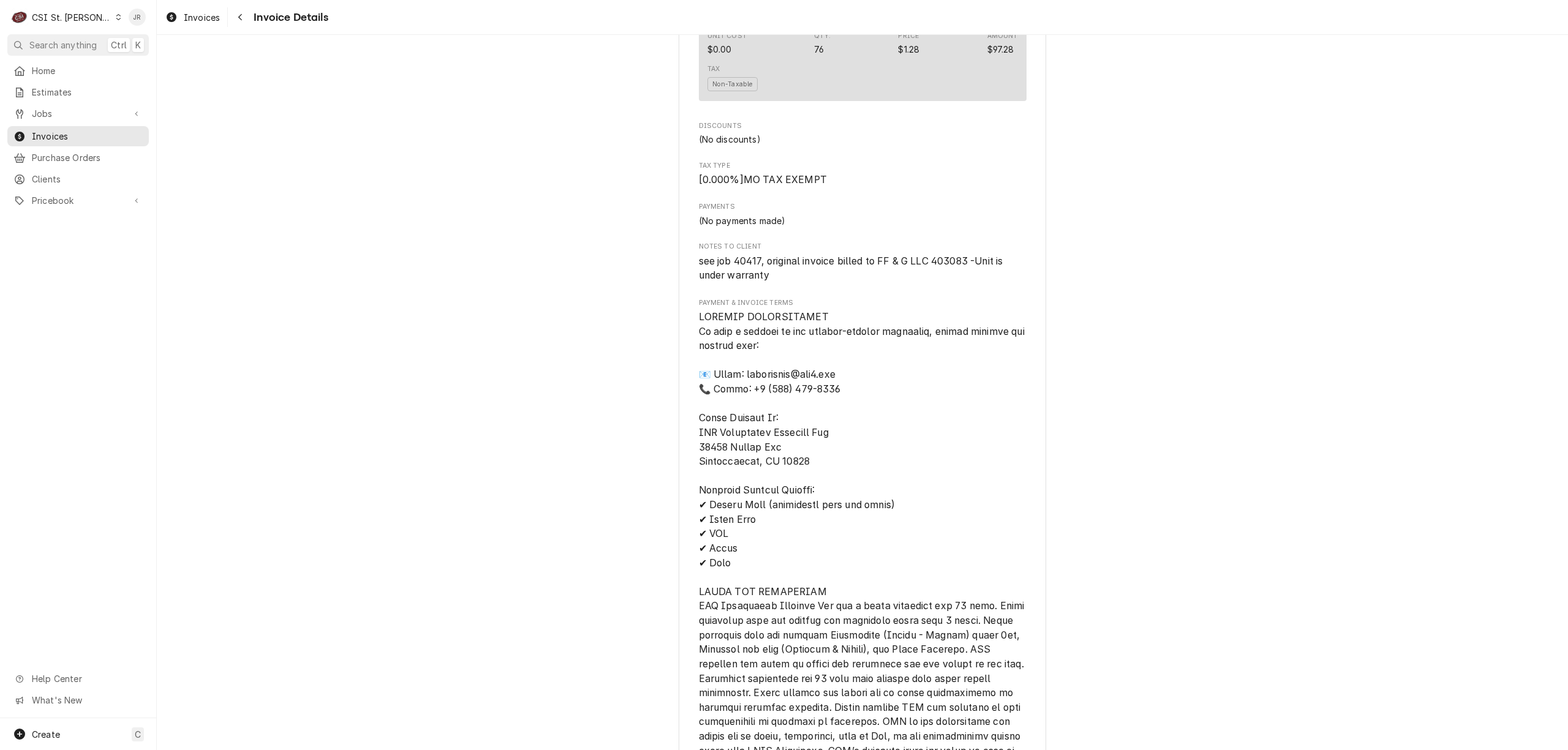
scroll to position [2041, 0]
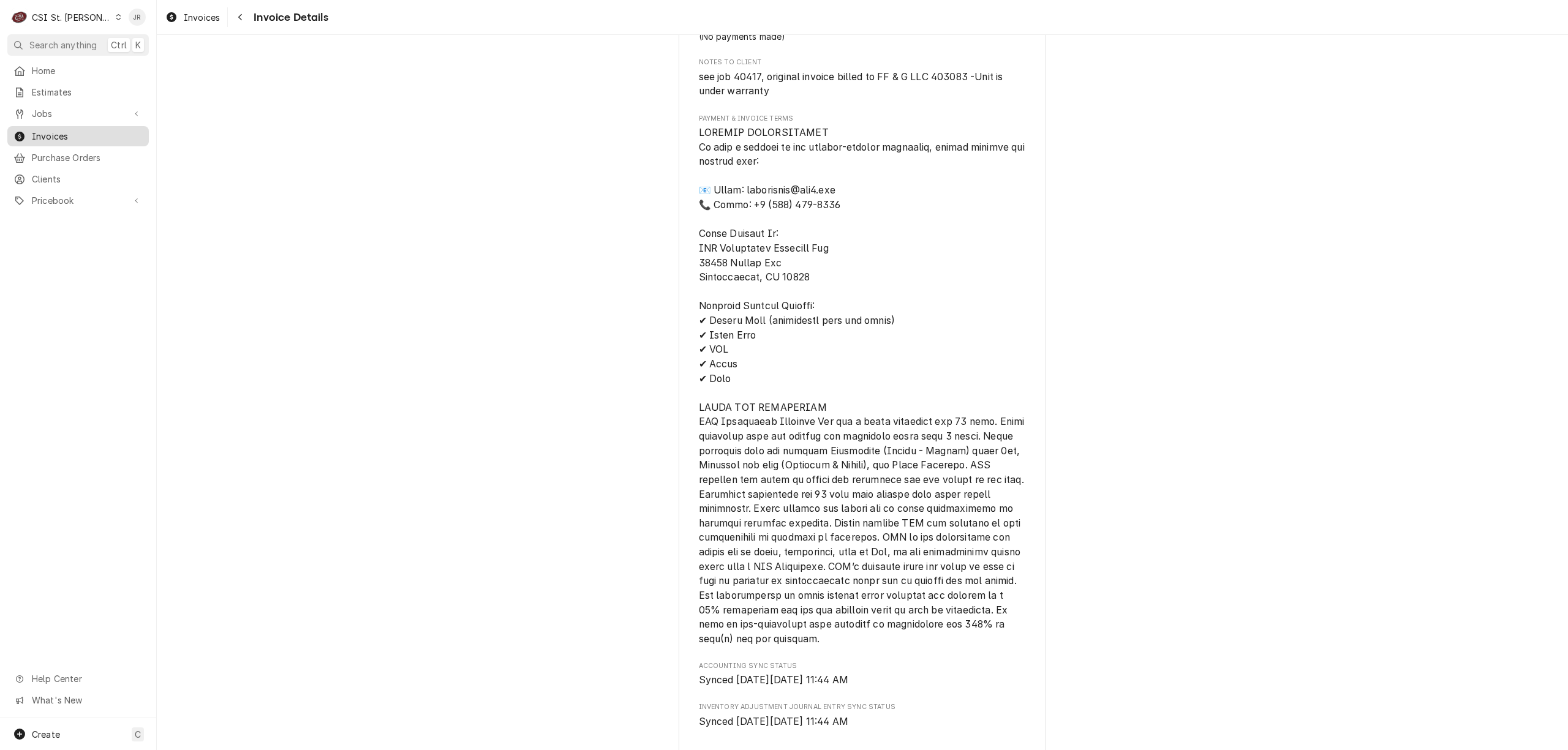
click at [38, 130] on span "Invoices" at bounding box center [87, 136] width 111 height 13
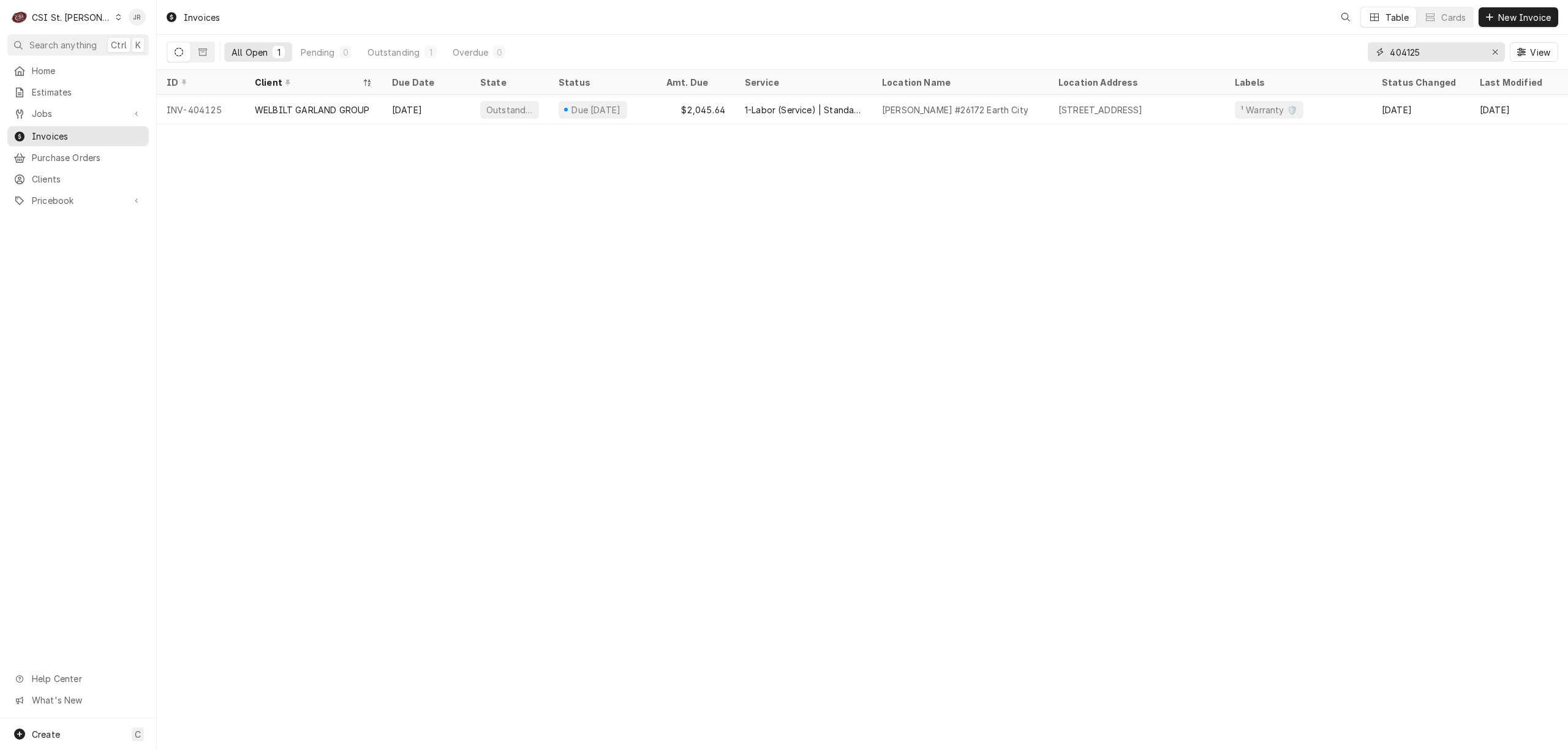
click at [1415, 50] on input "404125" at bounding box center [1436, 52] width 92 height 20
paste input "3083"
type input "403083"
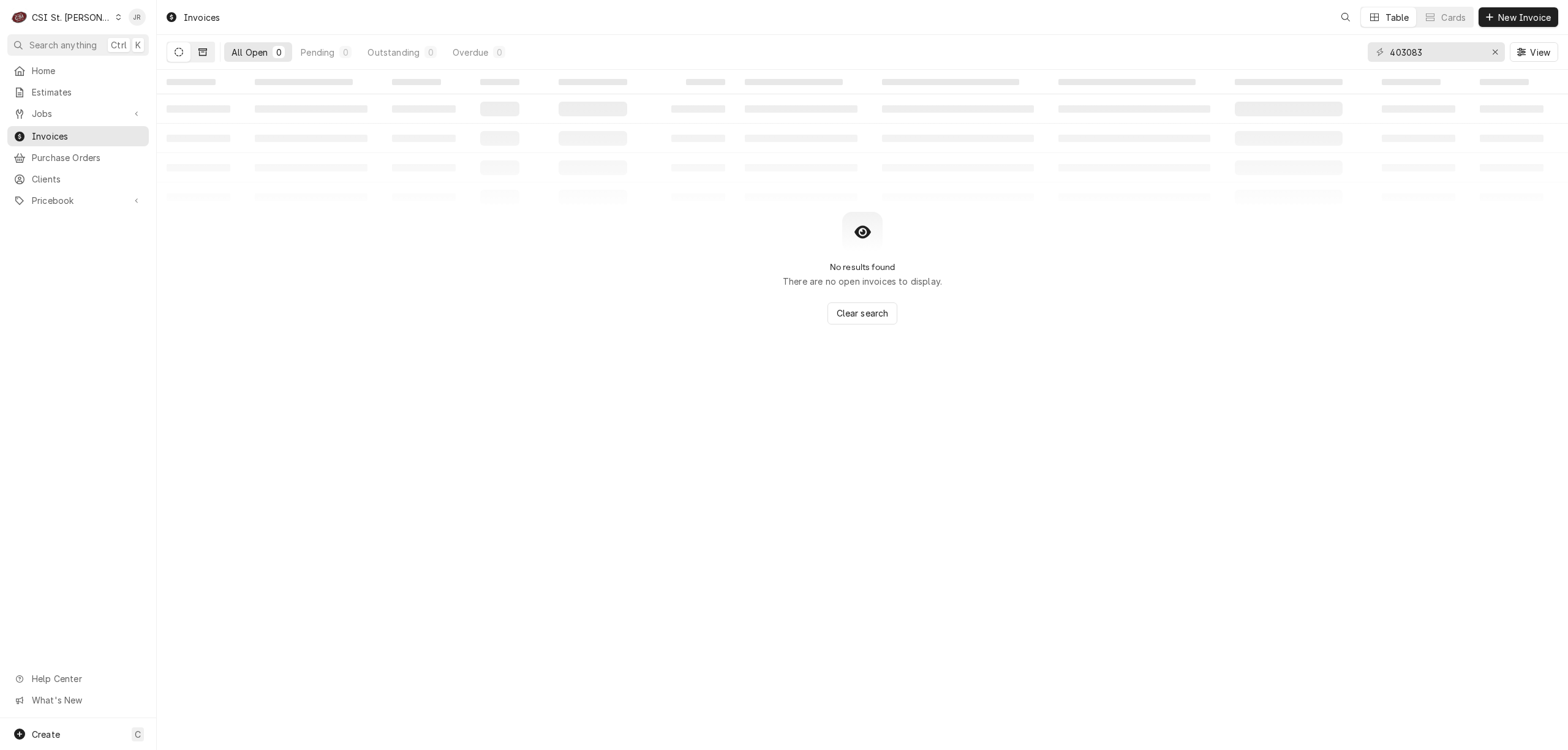
click at [209, 49] on button "Dynamic Content Wrapper" at bounding box center [203, 52] width 24 height 20
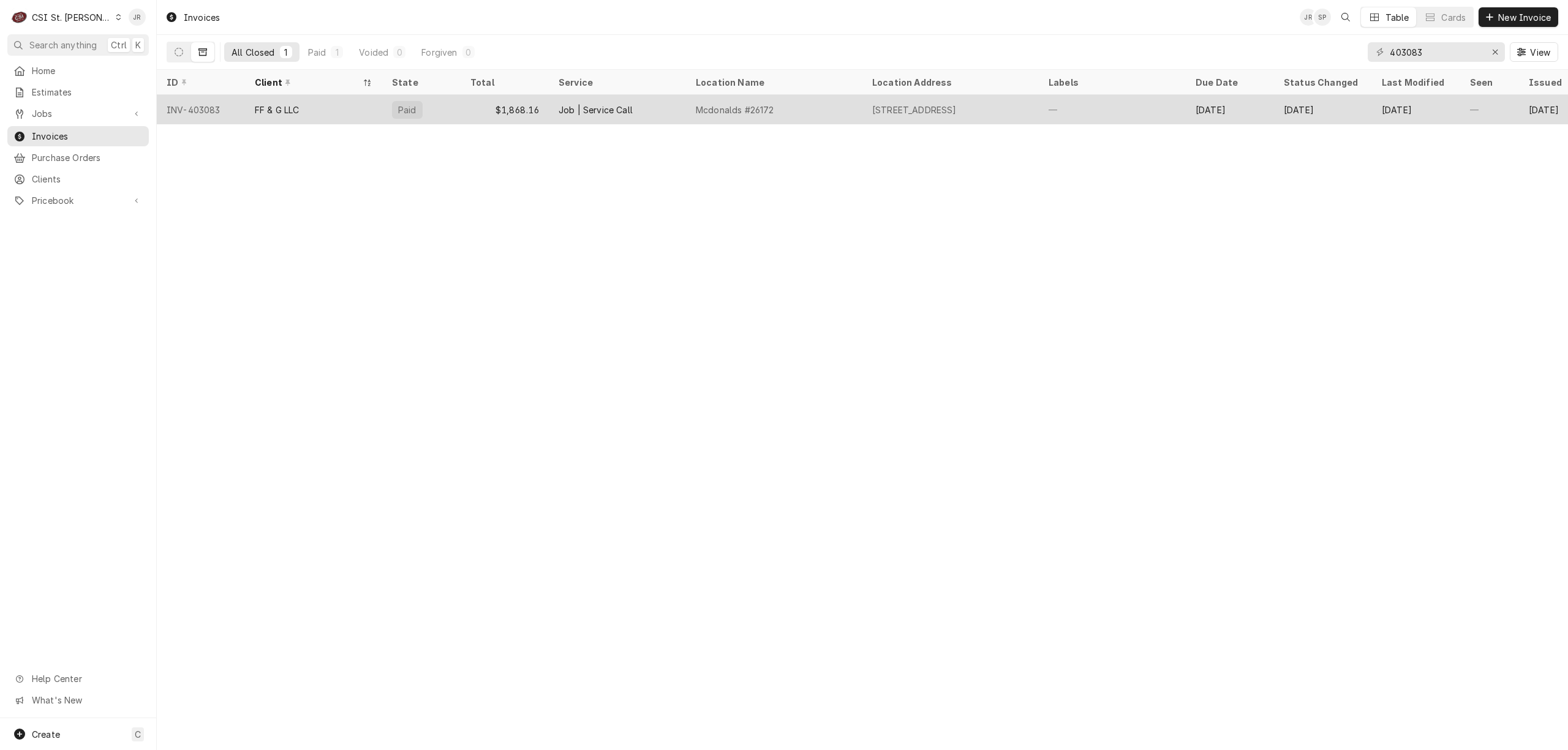
click at [630, 96] on div "Job | Service Call" at bounding box center [618, 109] width 137 height 29
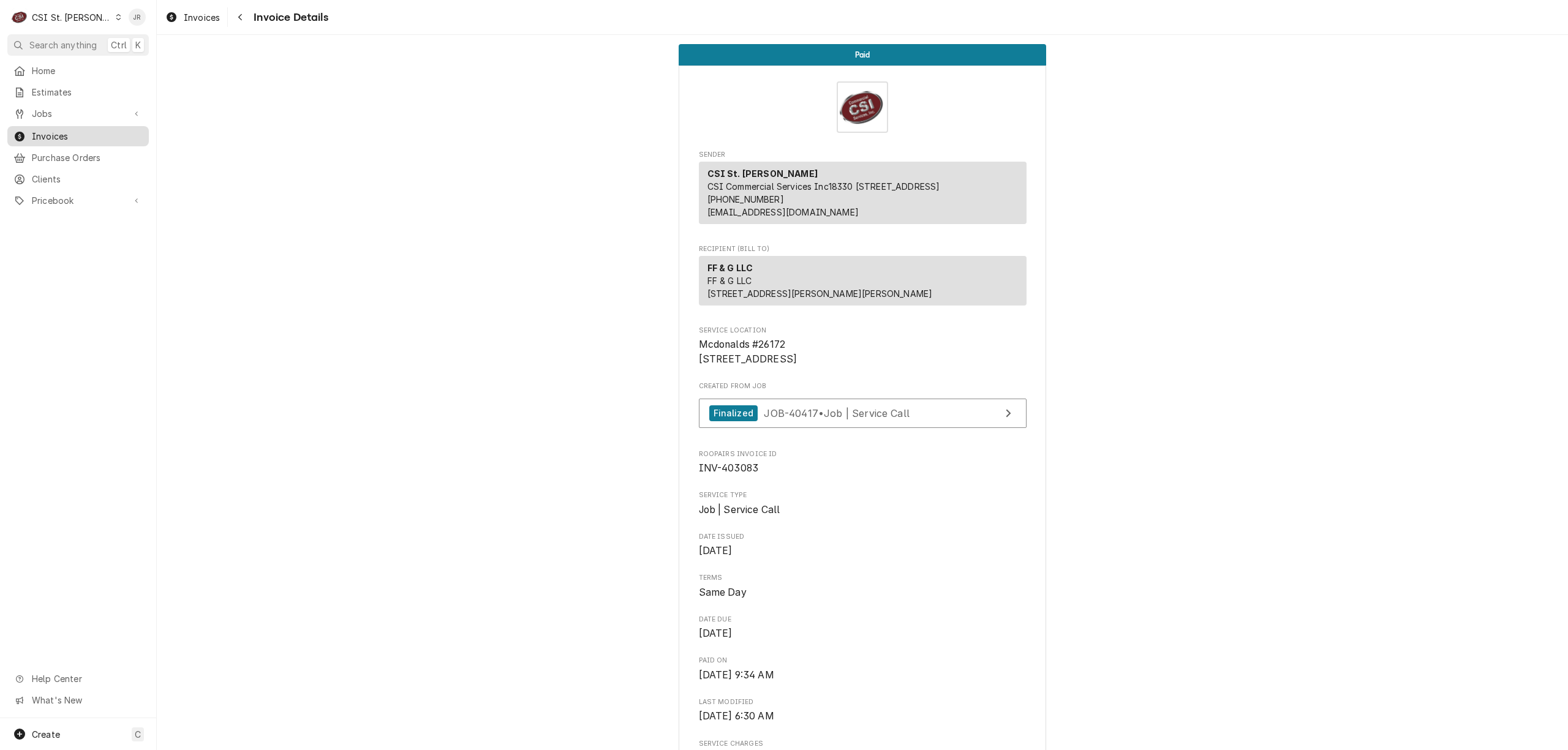
click at [79, 133] on span "Invoices" at bounding box center [87, 136] width 111 height 13
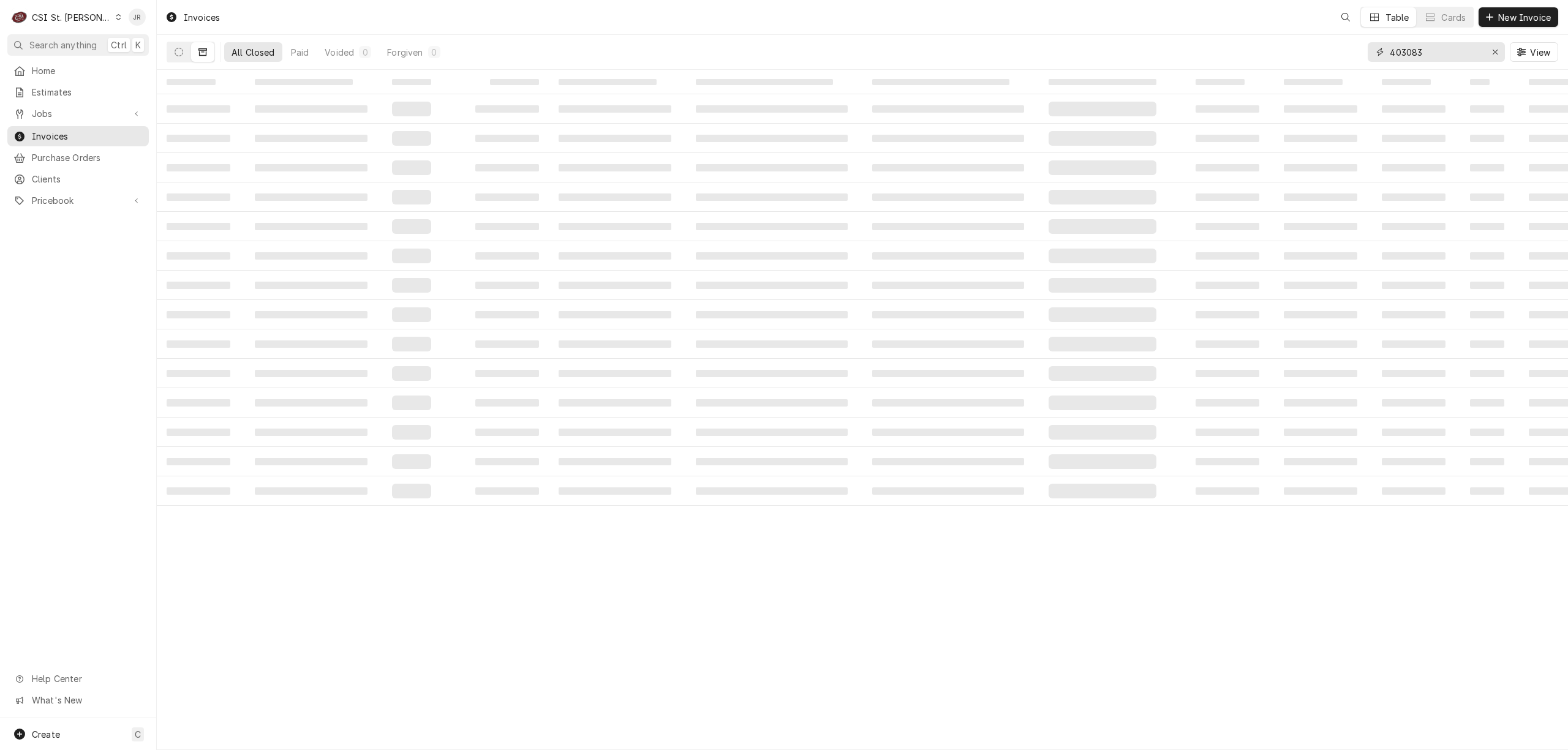
click at [1429, 48] on input "403083" at bounding box center [1436, 52] width 92 height 20
paste input "4125"
type input "404125"
click at [618, 219] on td "‌" at bounding box center [618, 226] width 137 height 29
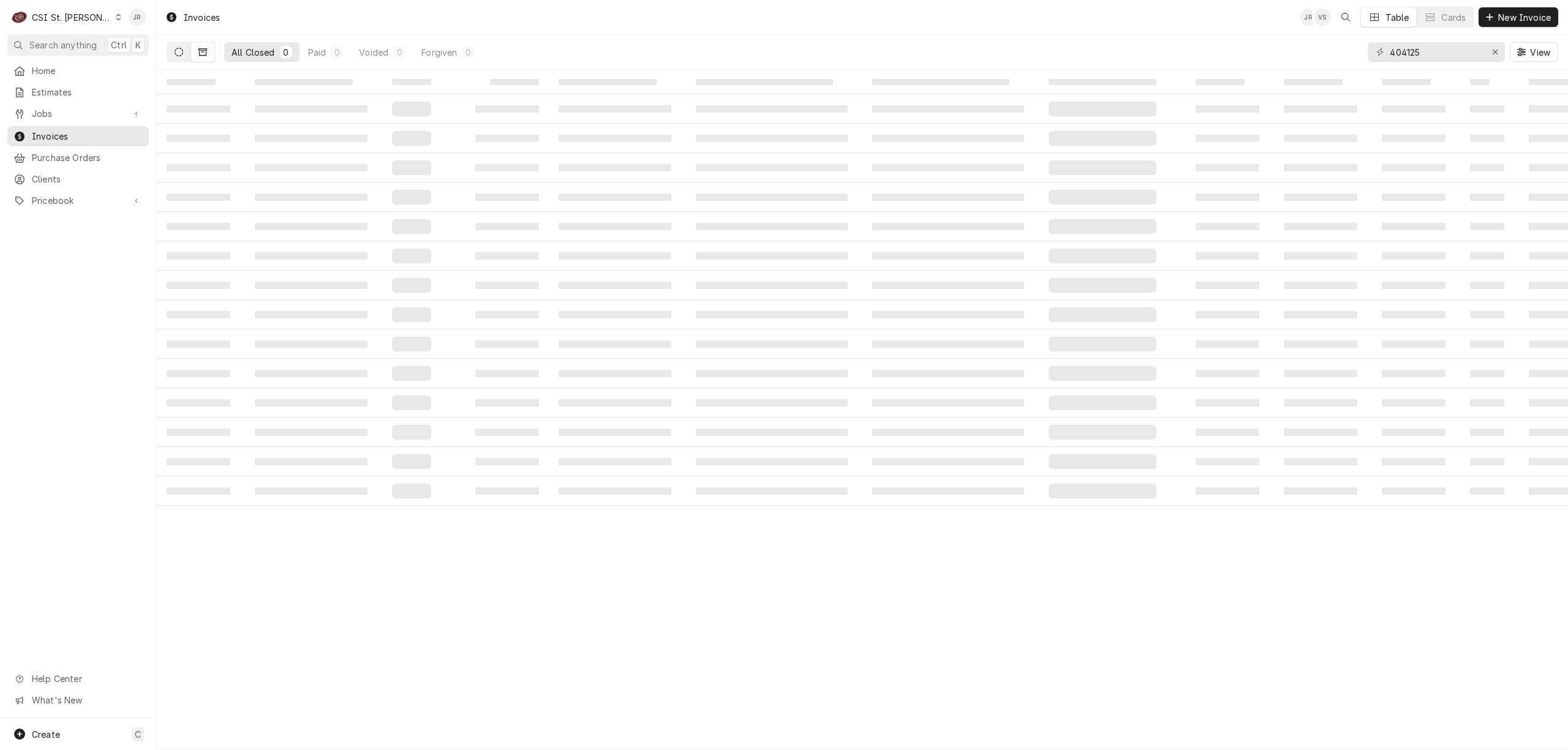
click at [170, 51] on button "Dynamic Content Wrapper" at bounding box center [179, 52] width 24 height 20
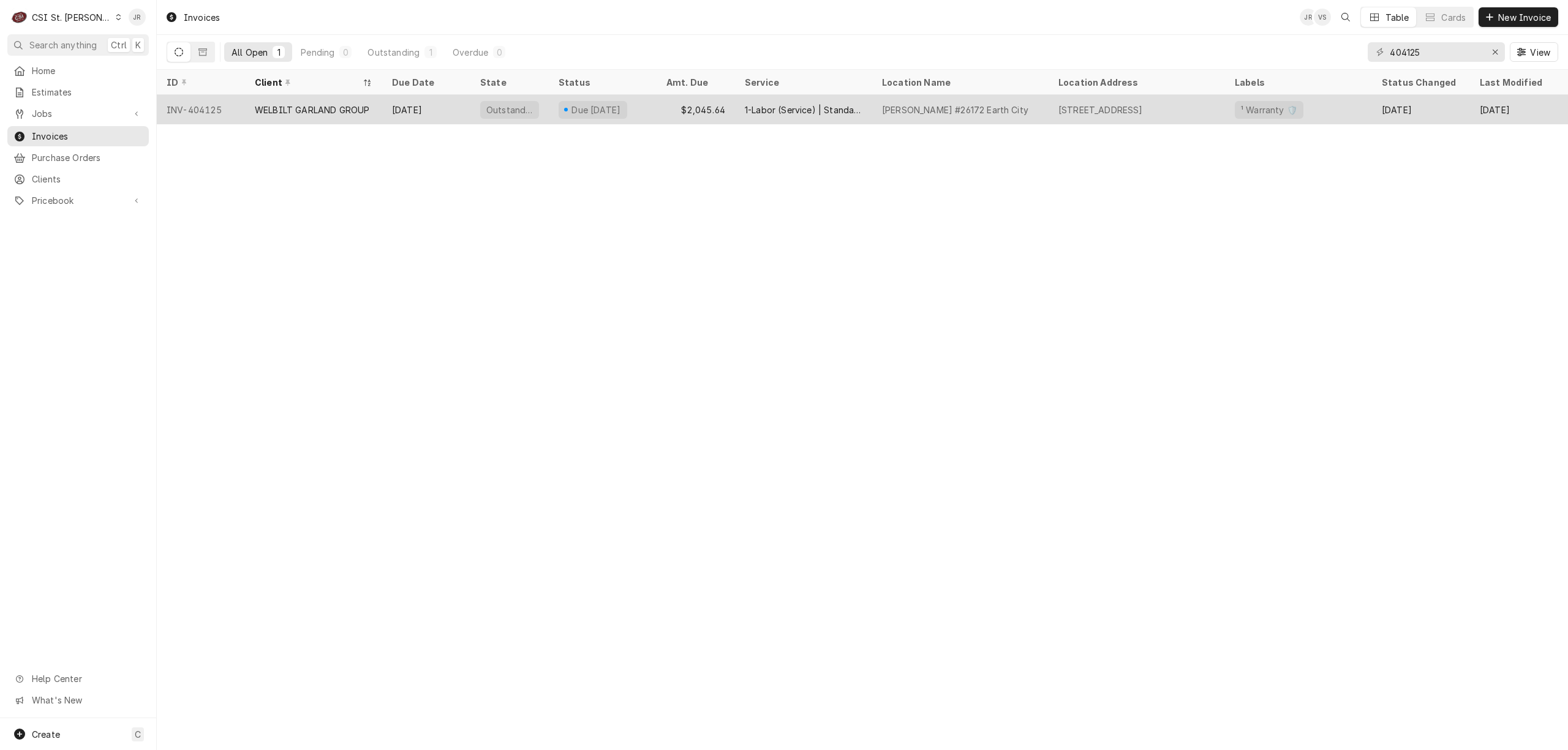
click at [307, 103] on div "WELBILT GARLAND GROUP" at bounding box center [312, 110] width 115 height 13
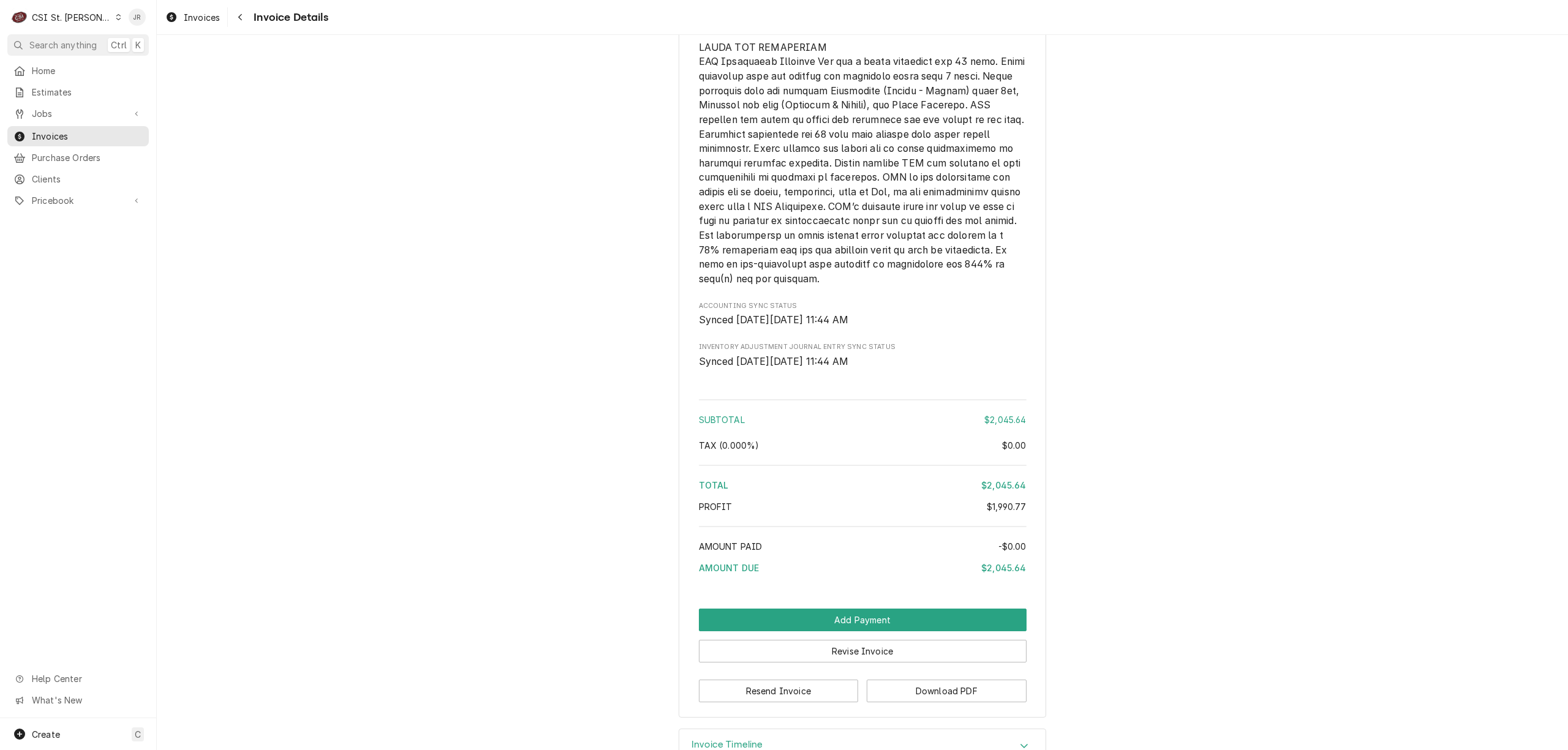
scroll to position [2477, 0]
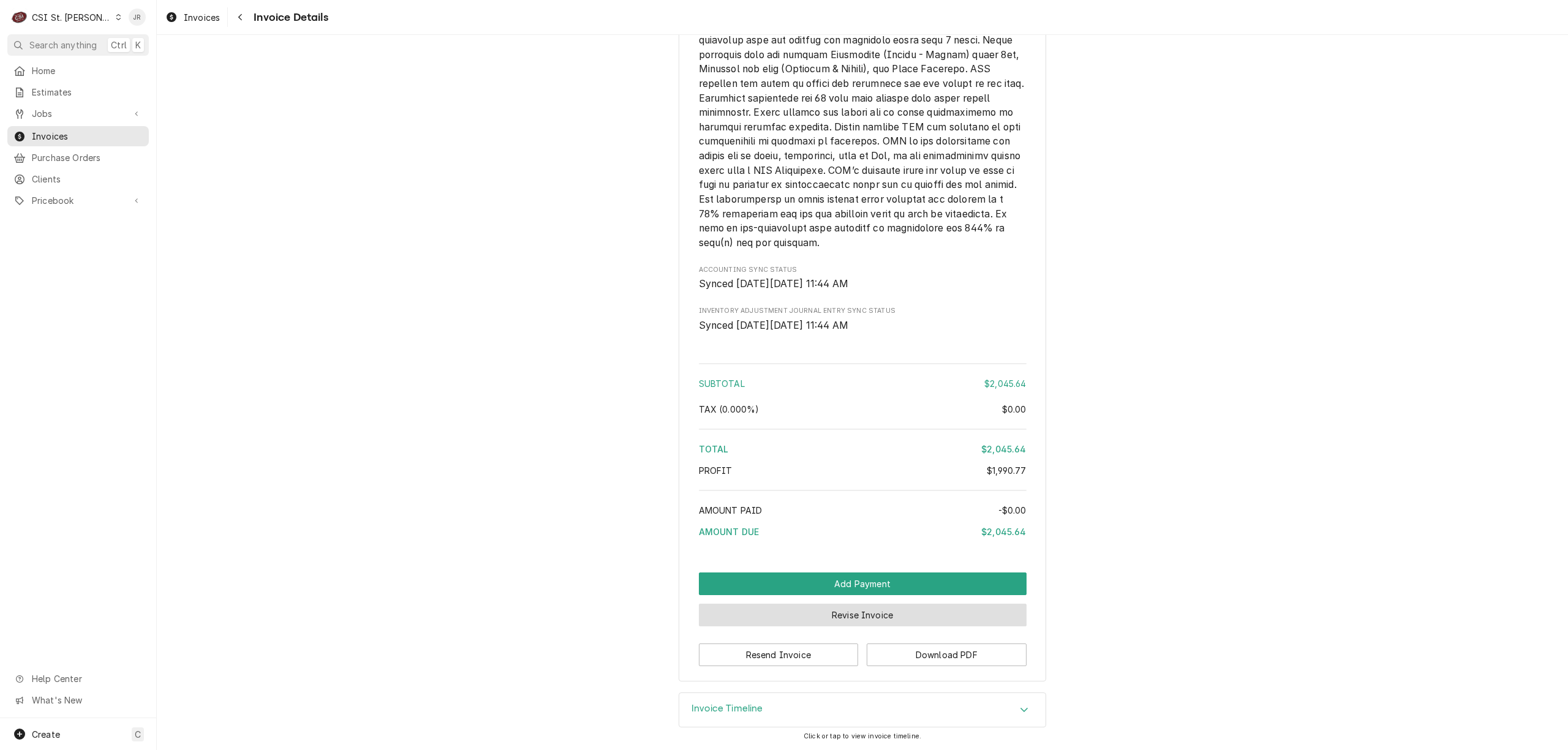
click at [857, 610] on button "Revise Invoice" at bounding box center [862, 615] width 327 height 23
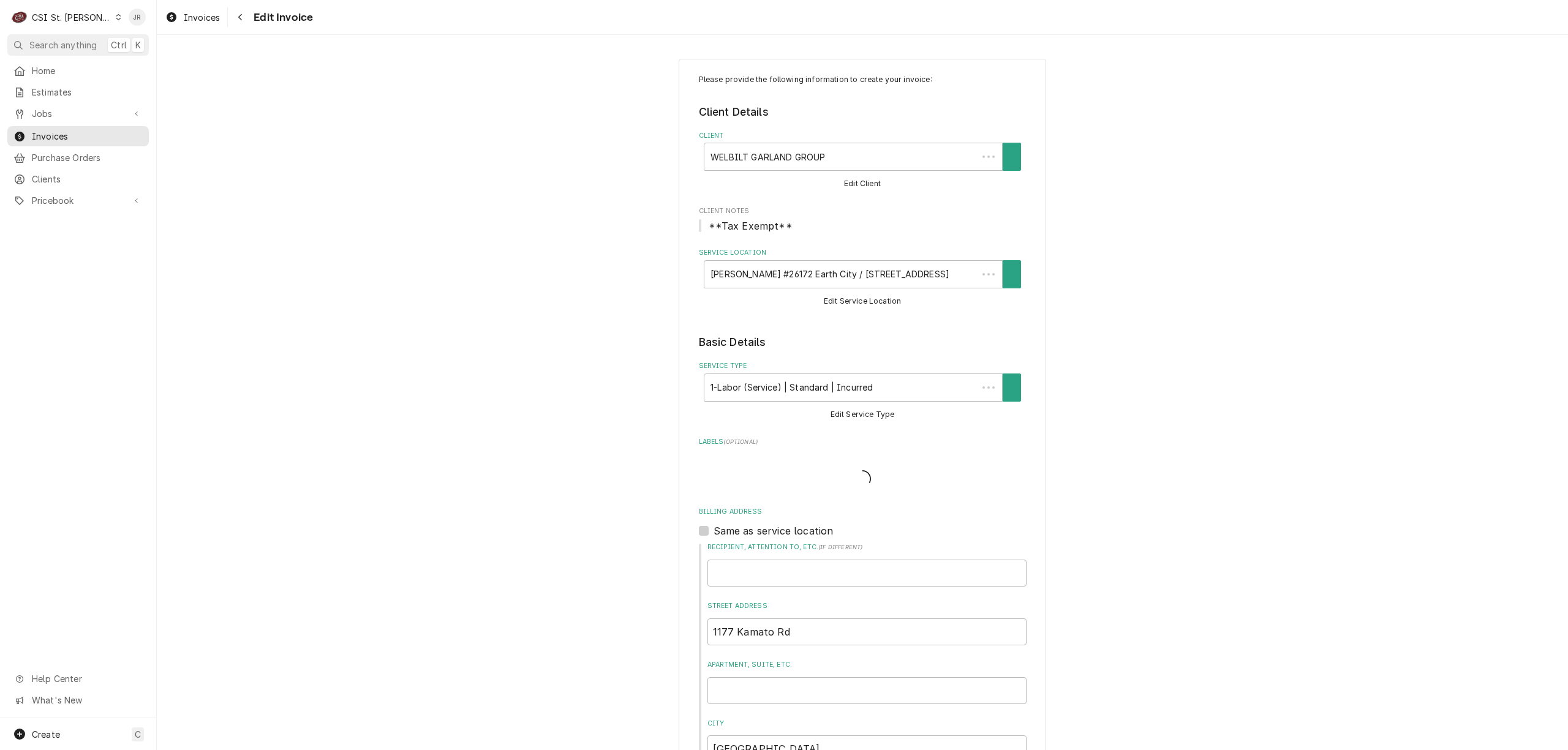
type textarea "x"
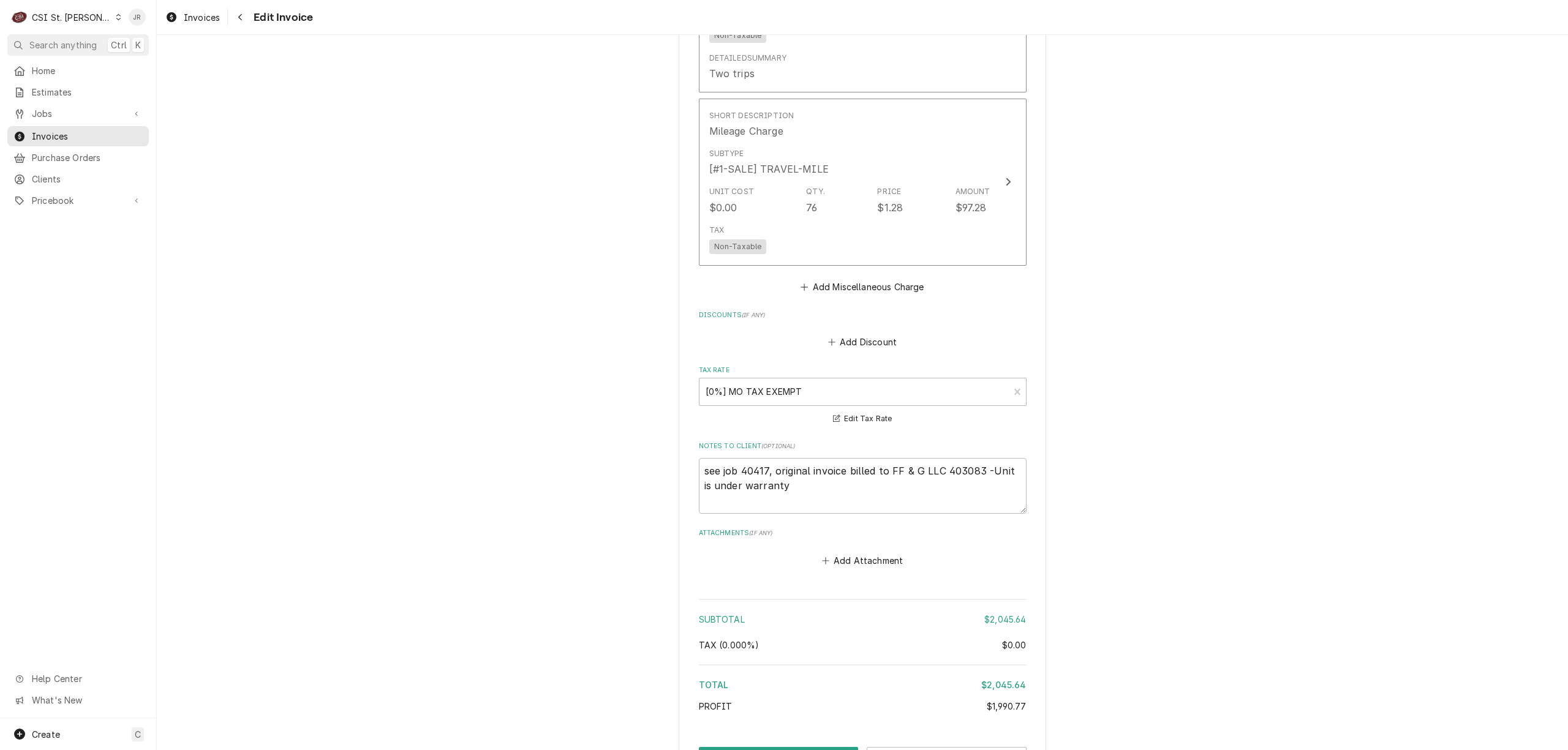
scroll to position [2403, 0]
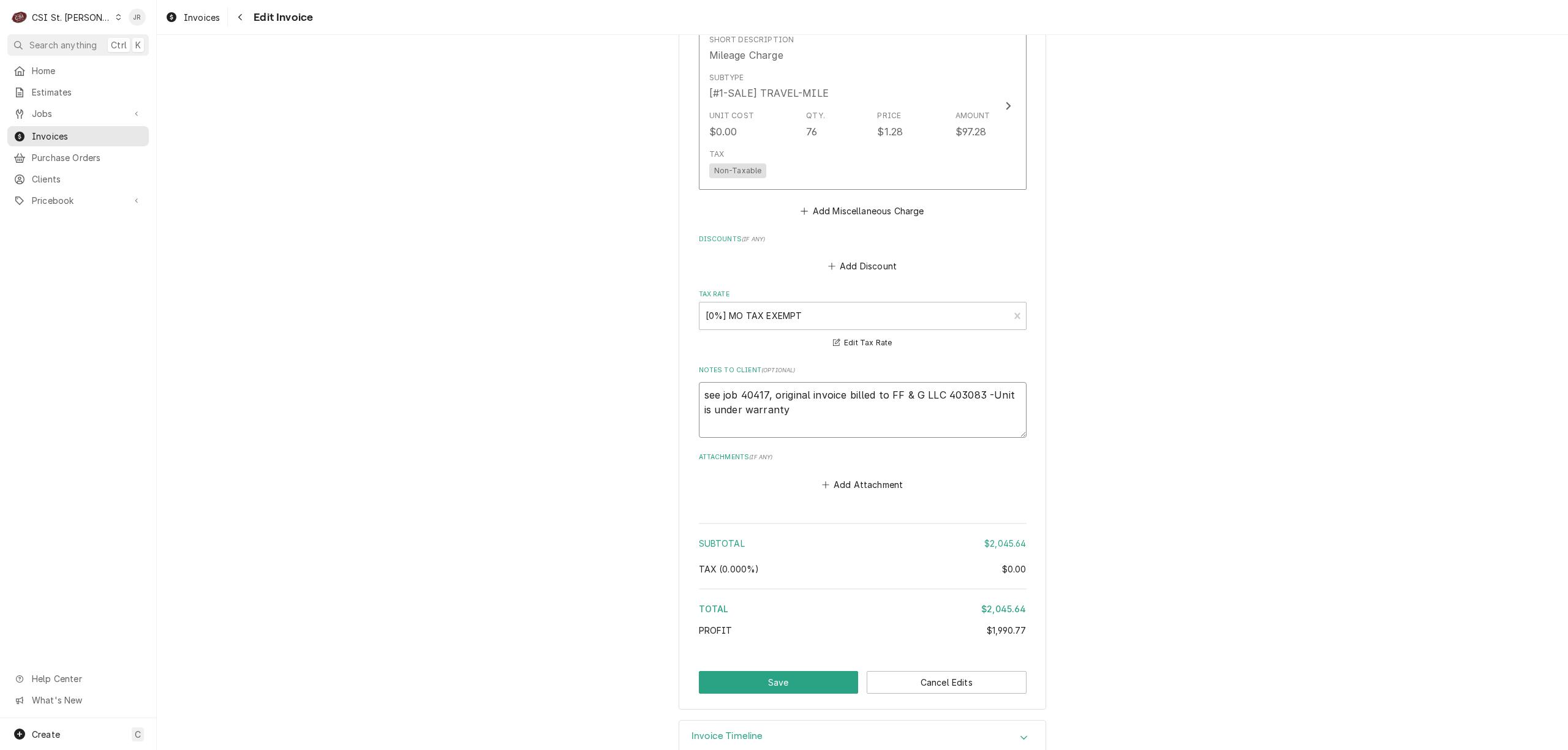
click at [858, 382] on textarea "see job 40417, original invoice billed to FF & G LLC 403083 -Unit is under warr…" at bounding box center [862, 410] width 327 height 56
type textarea "Jsee job 40417, original invoice billed to FF & G LLC 403083 -Unit is under war…"
type textarea "x"
type textarea "JHsee job 40417, original invoice billed to FF & G LLC 403083 -Unit is under wa…"
type textarea "x"
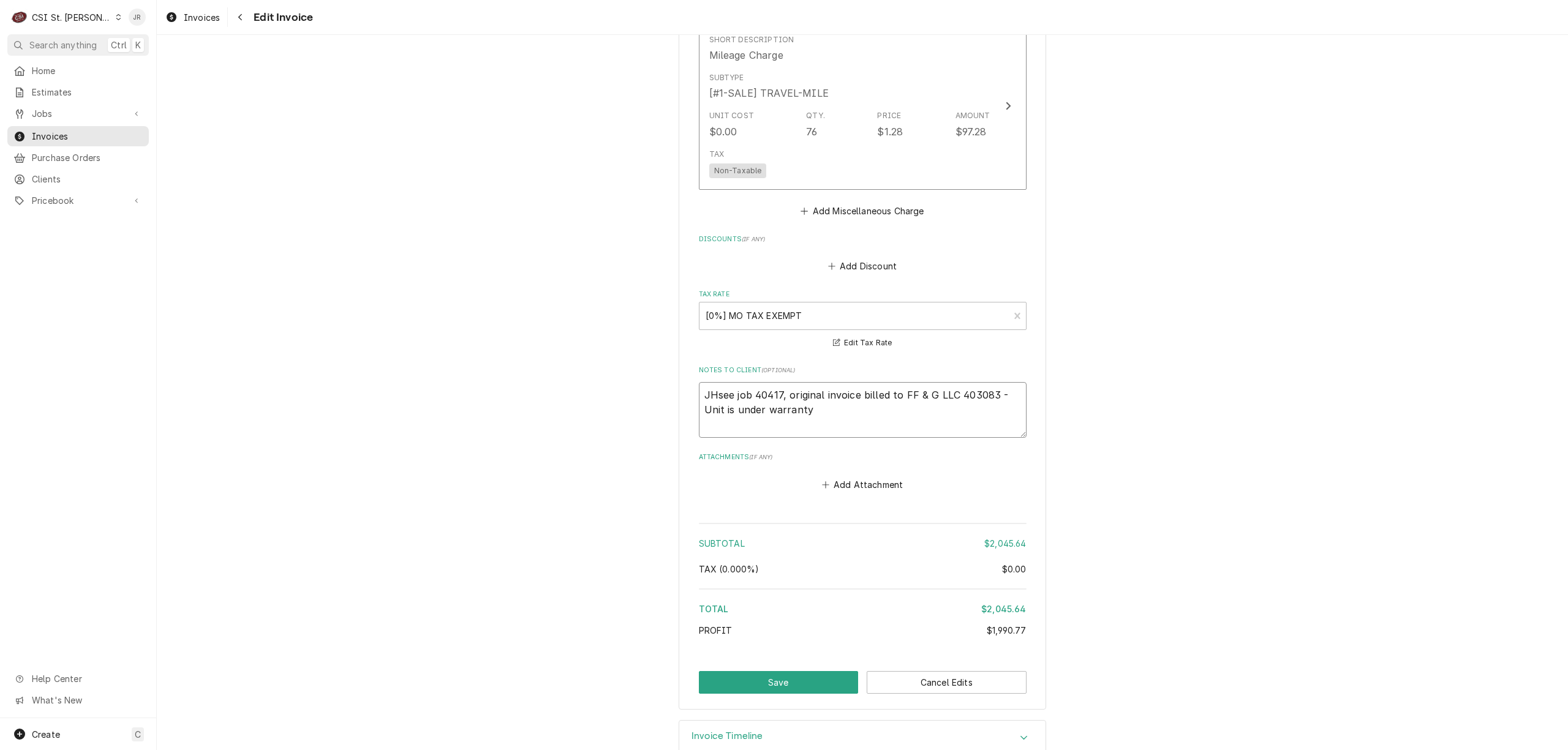
type textarea "JH.see job 40417, original invoice billed to FF & G LLC 403083 -Unit is under w…"
type textarea "x"
type textarea "JH.Rsee job 40417, original invoice billed to FF & G LLC 403083 -Unit is under …"
type textarea "x"
type textarea "JH.R.see job 40417, original invoice billed to FF & G LLC 403083 -Unit is under…"
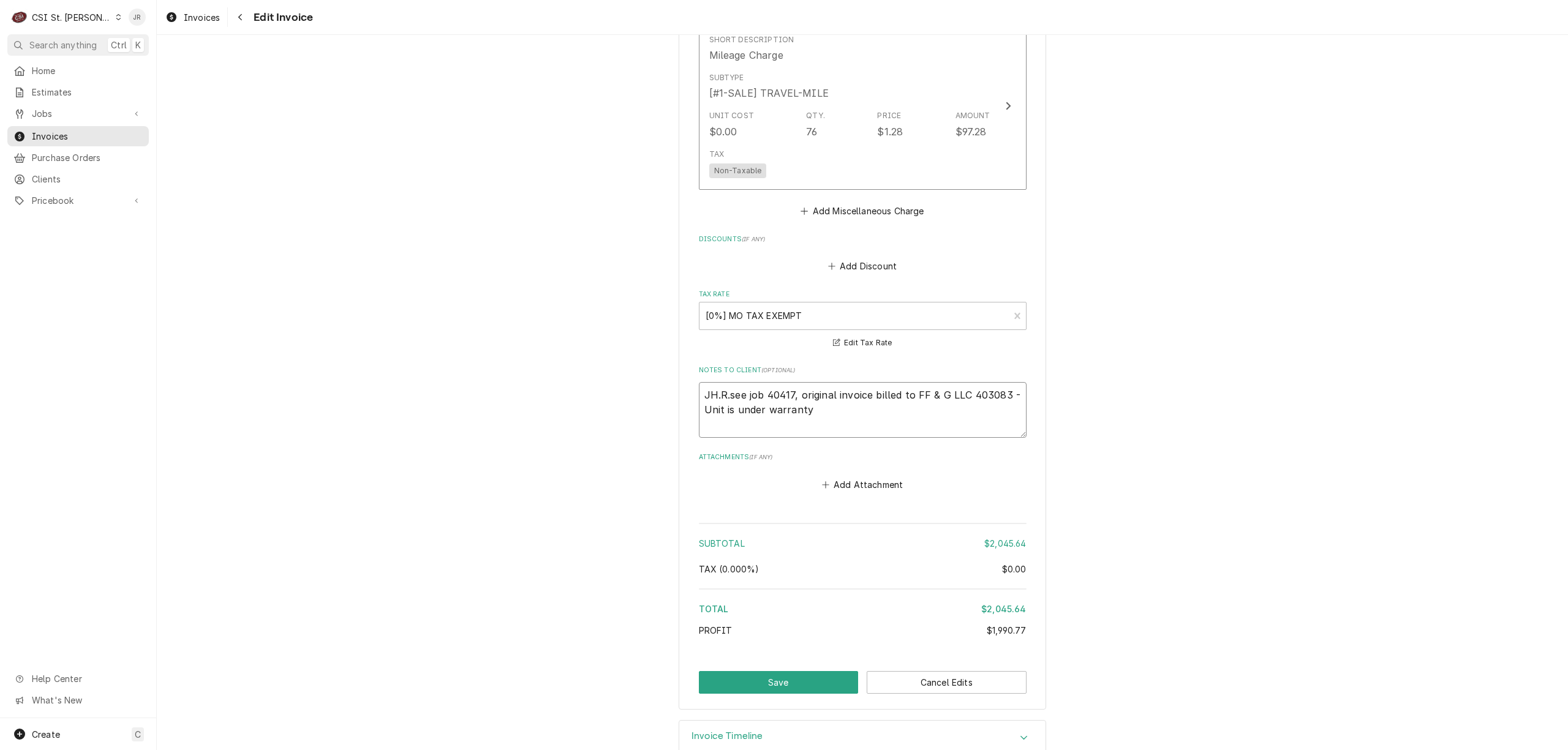
type textarea "x"
type textarea "JH.Rsee job 40417, original invoice billed to FF & G LLC 403083 -Unit is under …"
type textarea "x"
type textarea "JH.see job 40417, original invoice billed to FF & G LLC 403083 -Unit is under w…"
type textarea "x"
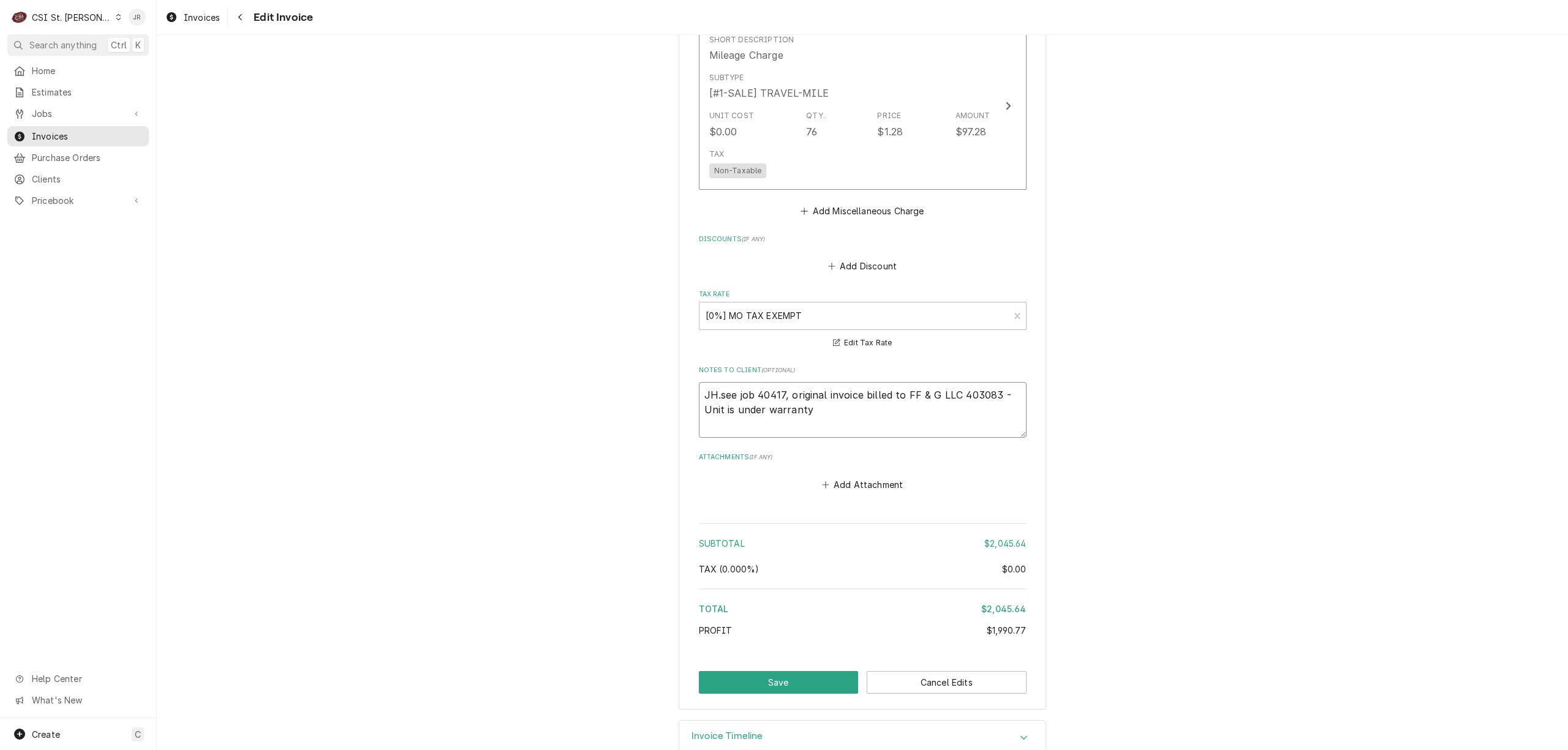
type textarea "JHsee job 40417, original invoice billed to FF & G LLC 403083 -Unit is under wa…"
type textarea "x"
type textarea "Jsee job 40417, original invoice billed to FF & G LLC 403083 -Unit is under war…"
type textarea "x"
type textarea "J.see job 40417, original invoice billed to FF & G LLC 403083 -Unit is under wa…"
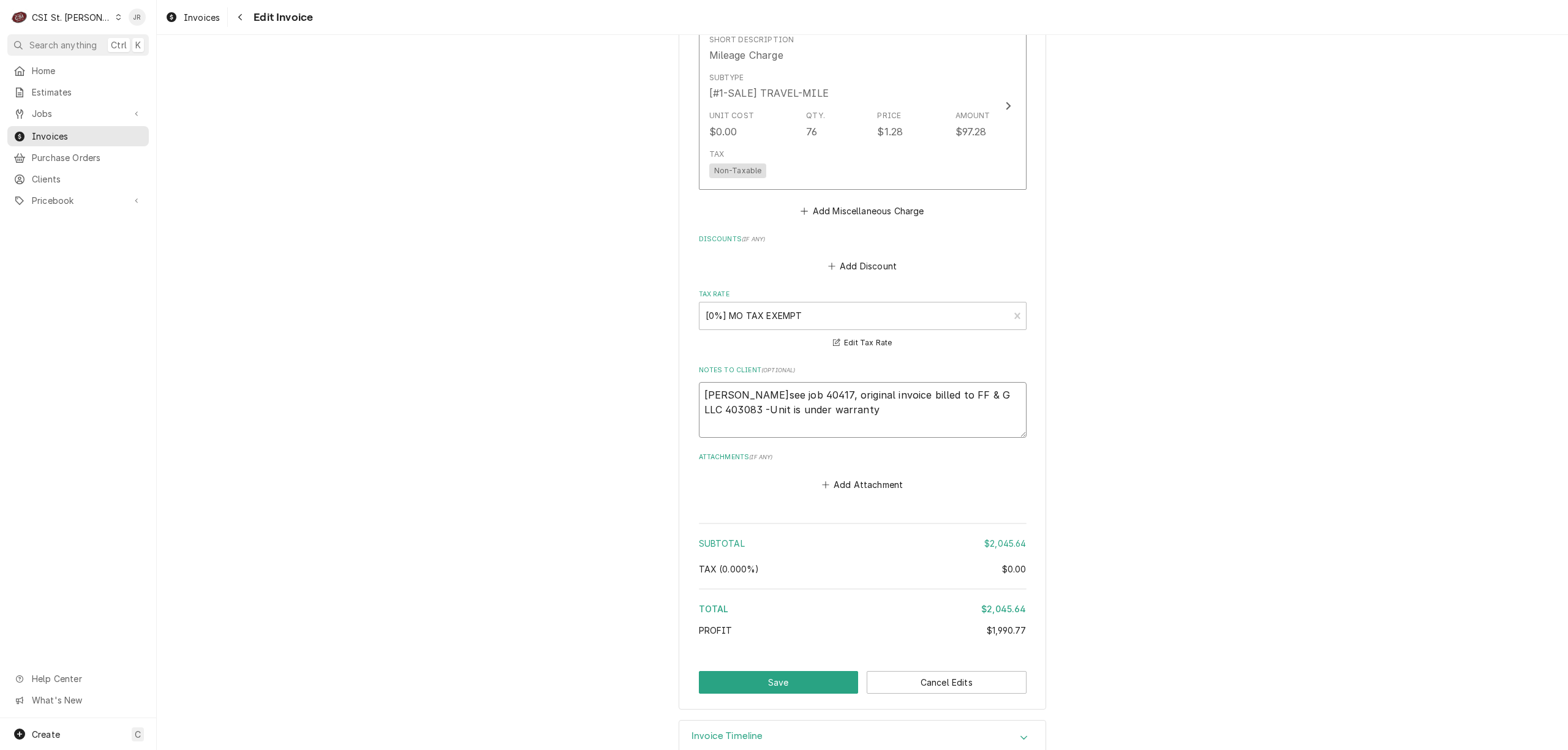
type textarea "x"
type textarea "J.Rsee job 40417, original invoice billed to FF & G LLC 403083 -Unit is under w…"
type textarea "x"
type textarea "J.R.see job 40417, original invoice billed to FF & G LLC 403083 -Unit is under …"
type textarea "x"
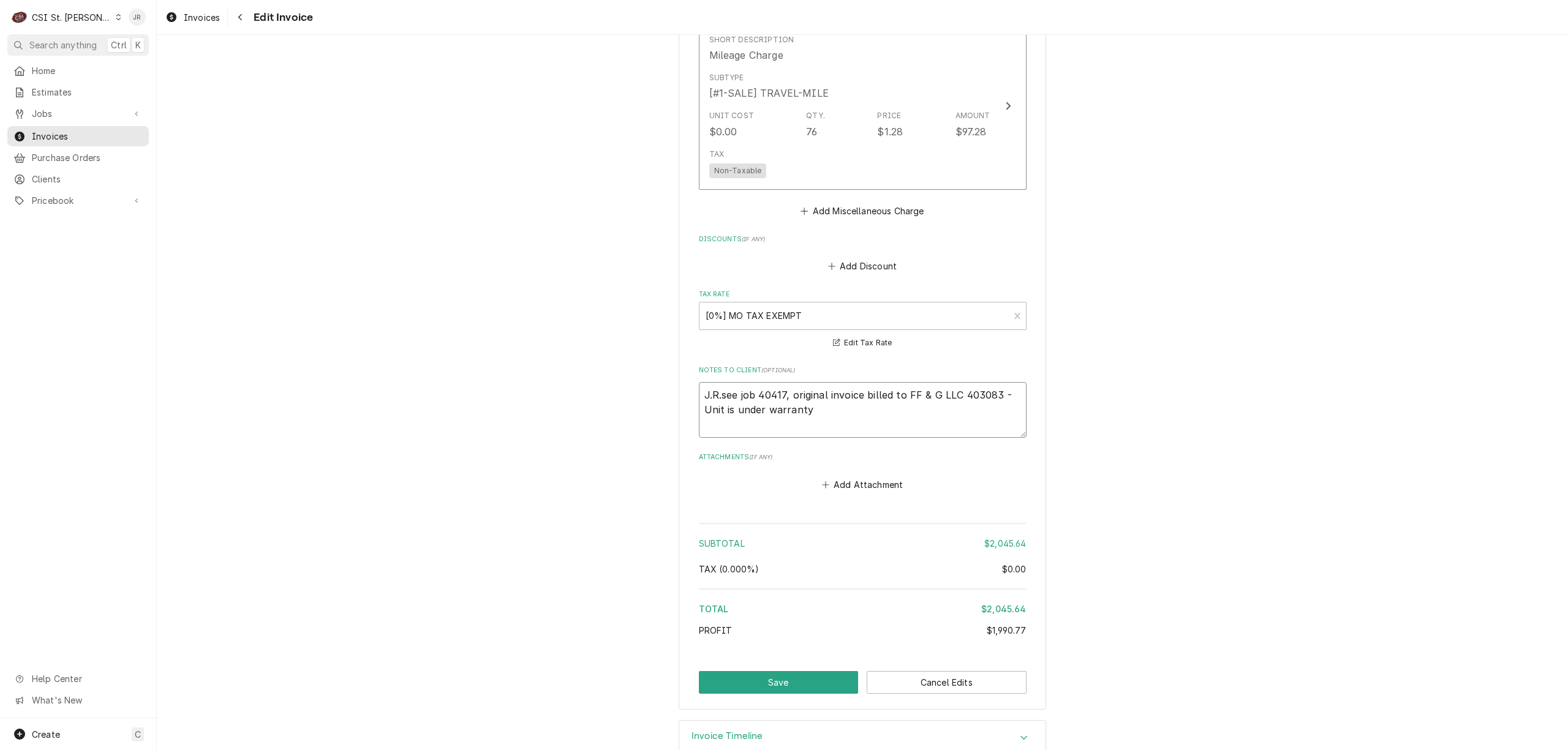
type textarea "J.R. see job 40417, original invoice billed to FF & G LLC 403083 -Unit is under…"
type textarea "x"
type textarea "J.R. see job 40417, original invoice billed to FF & G LLC 403083 -Unit is under…"
paste textarea "Jackie Chambers (Welbilt) The documentation does not indicate any issue with th…"
type textarea "x"
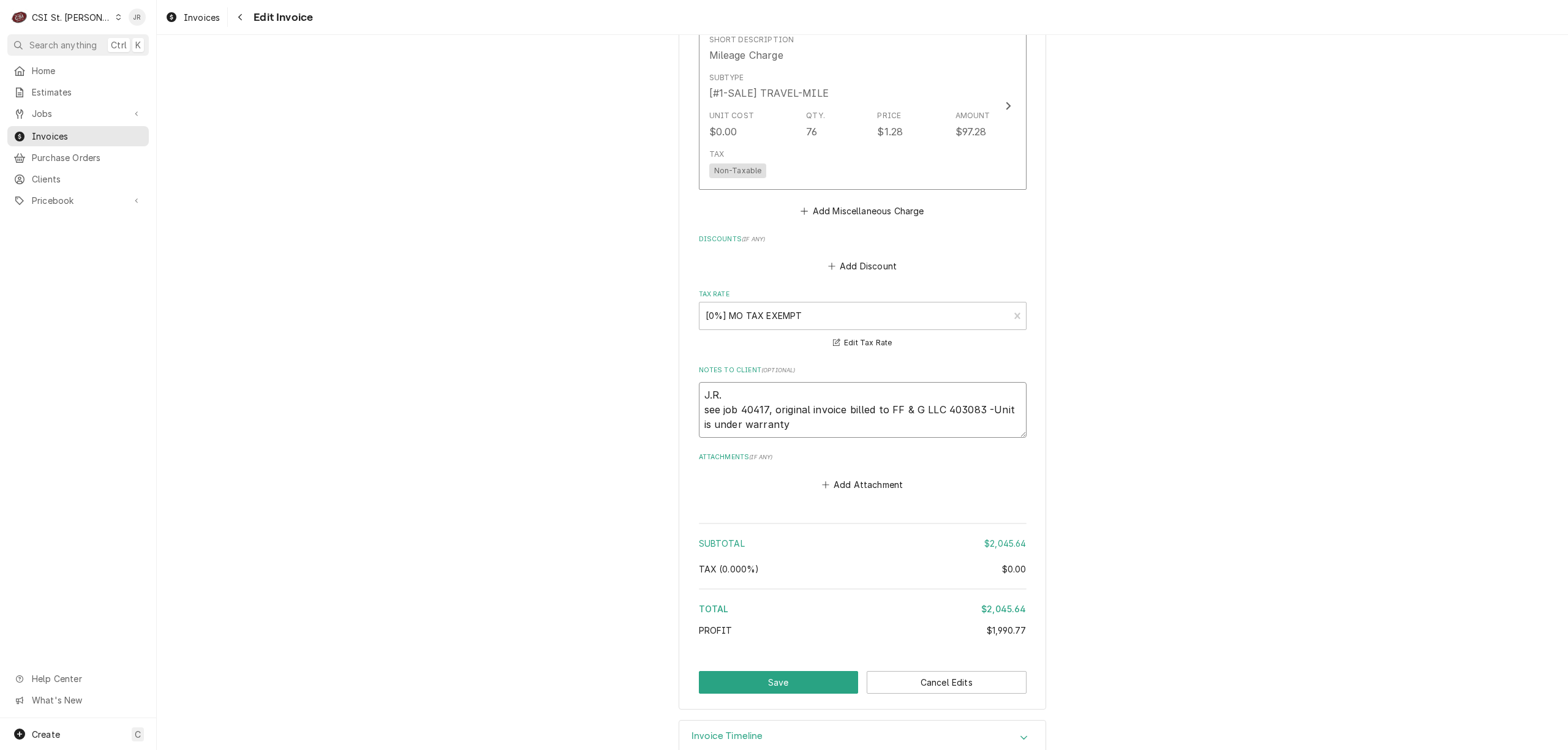
type textarea "Jackie Chambers (Welbilt) The documentation does not indicate any issue with th…"
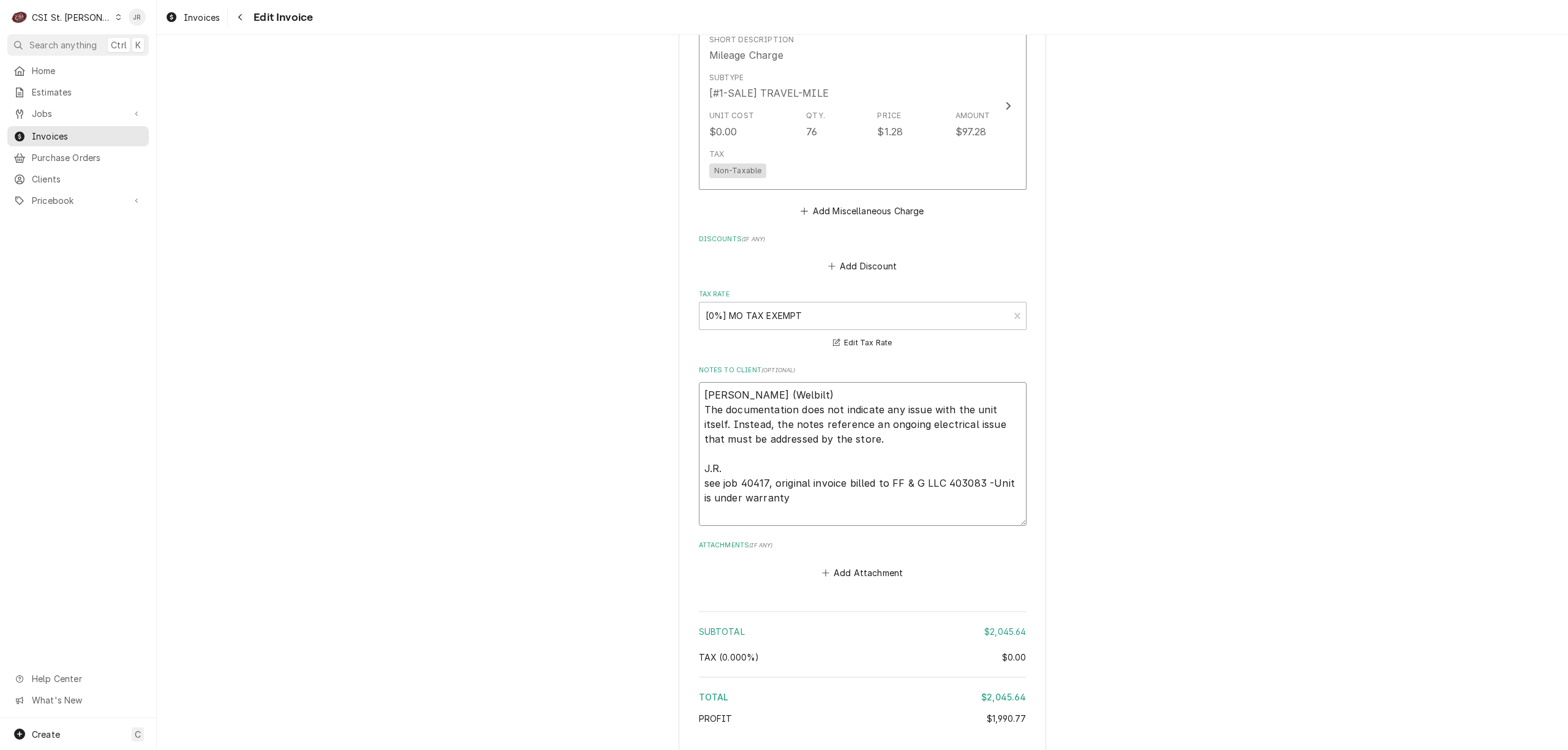
type textarea "x"
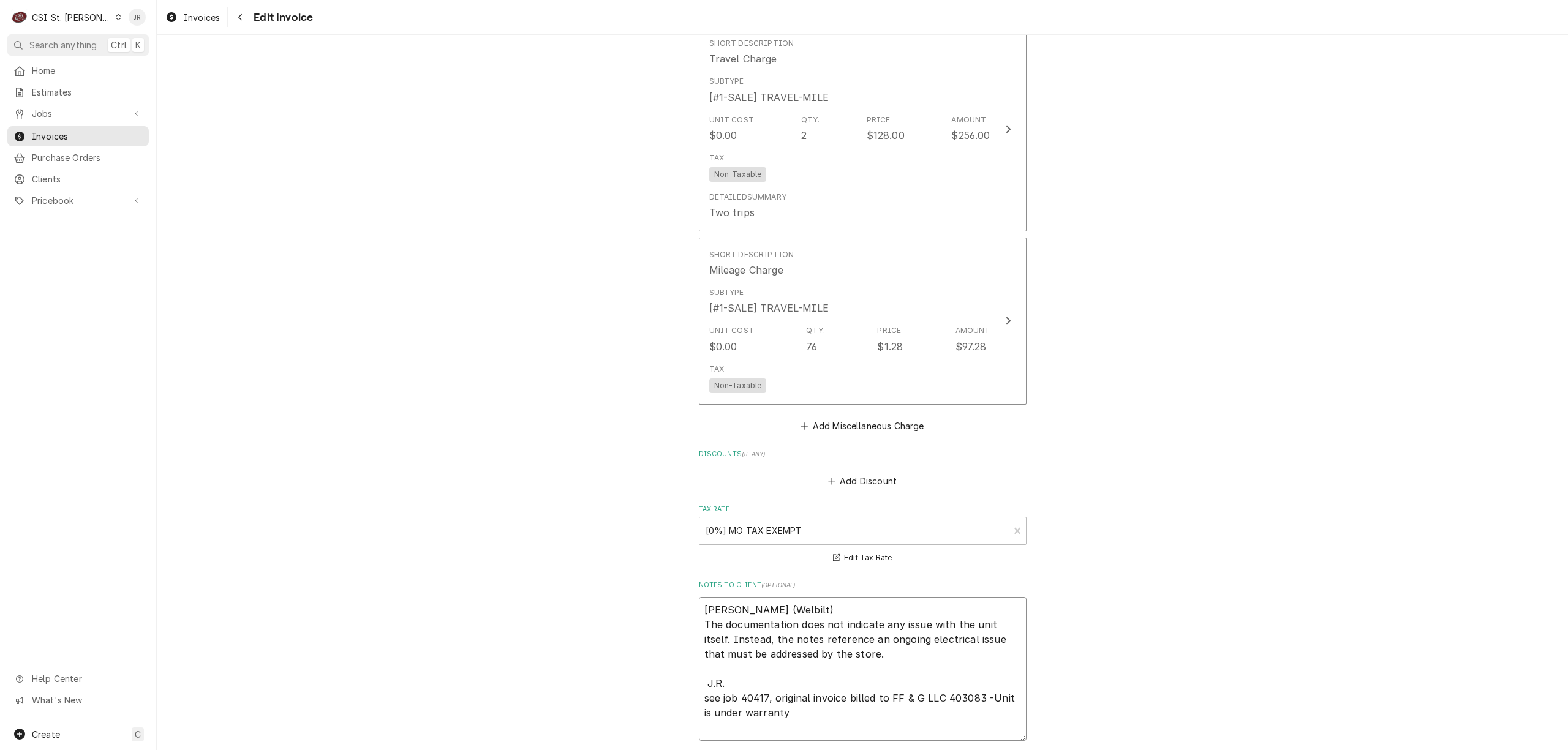
scroll to position [1831, 0]
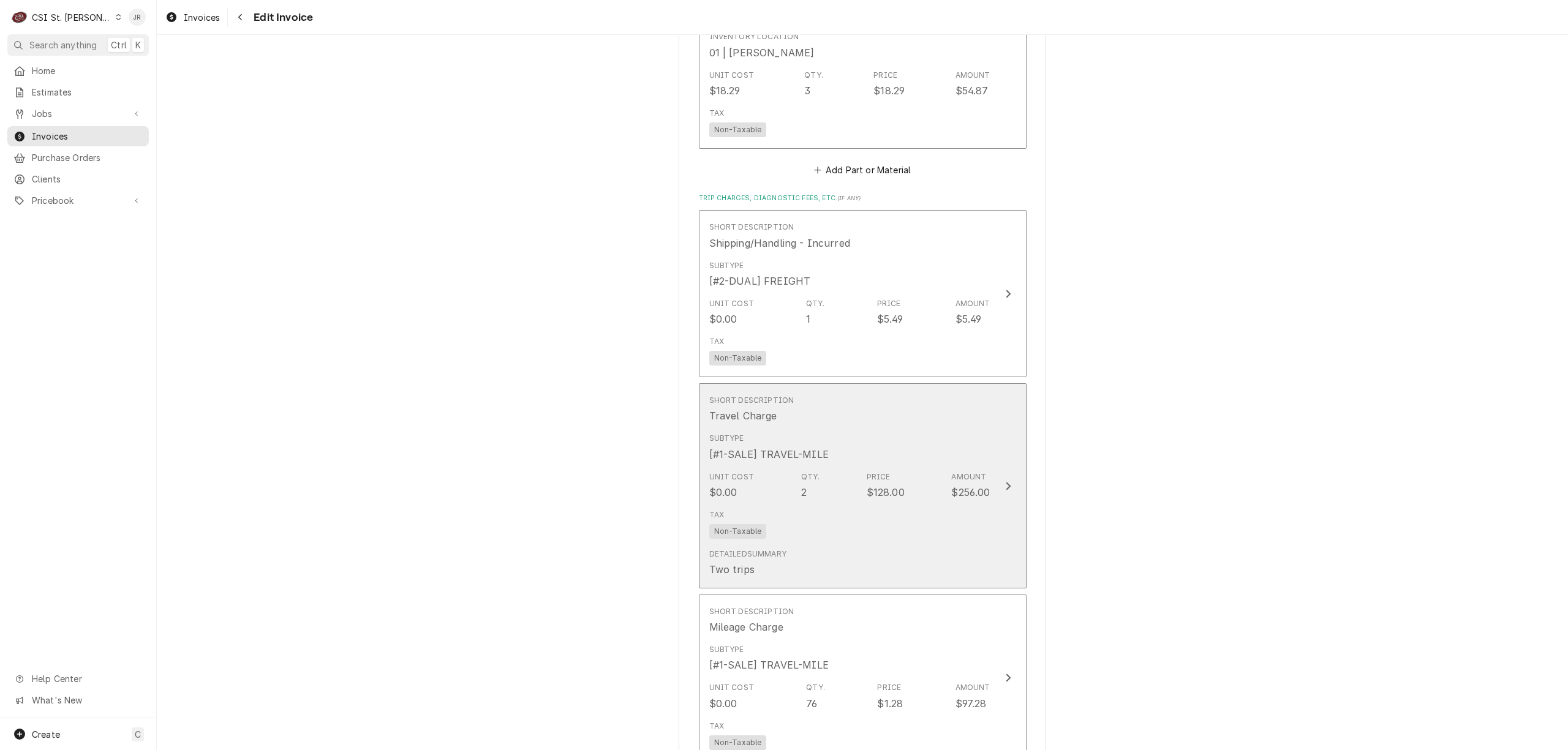
type textarea "[PERSON_NAME] (Welbilt) The documentation does not indicate any issue with the …"
click at [919, 467] on div "Unit Cost $0.00 Qty. 2 Price $128.00 Amount $256.00" at bounding box center [850, 485] width 281 height 38
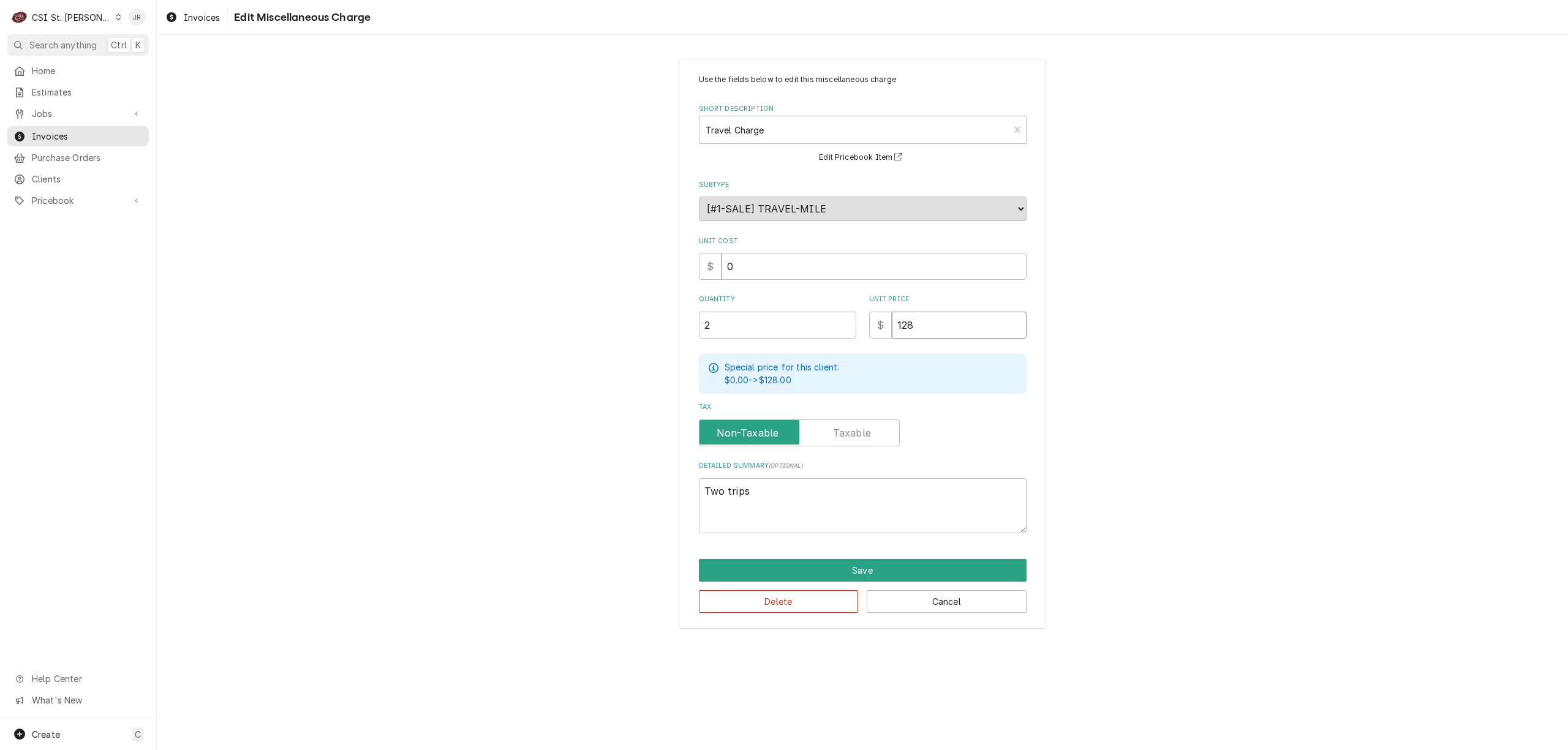
drag, startPoint x: 919, startPoint y: 305, endPoint x: 652, endPoint y: 264, distance: 270.1
click at [652, 265] on div "Use the fields below to edit this miscellaneous charge Short Description Travel…" at bounding box center [862, 343] width 1411 height 592
type textarea "x"
type input "0"
click at [807, 574] on button "Save" at bounding box center [862, 570] width 327 height 23
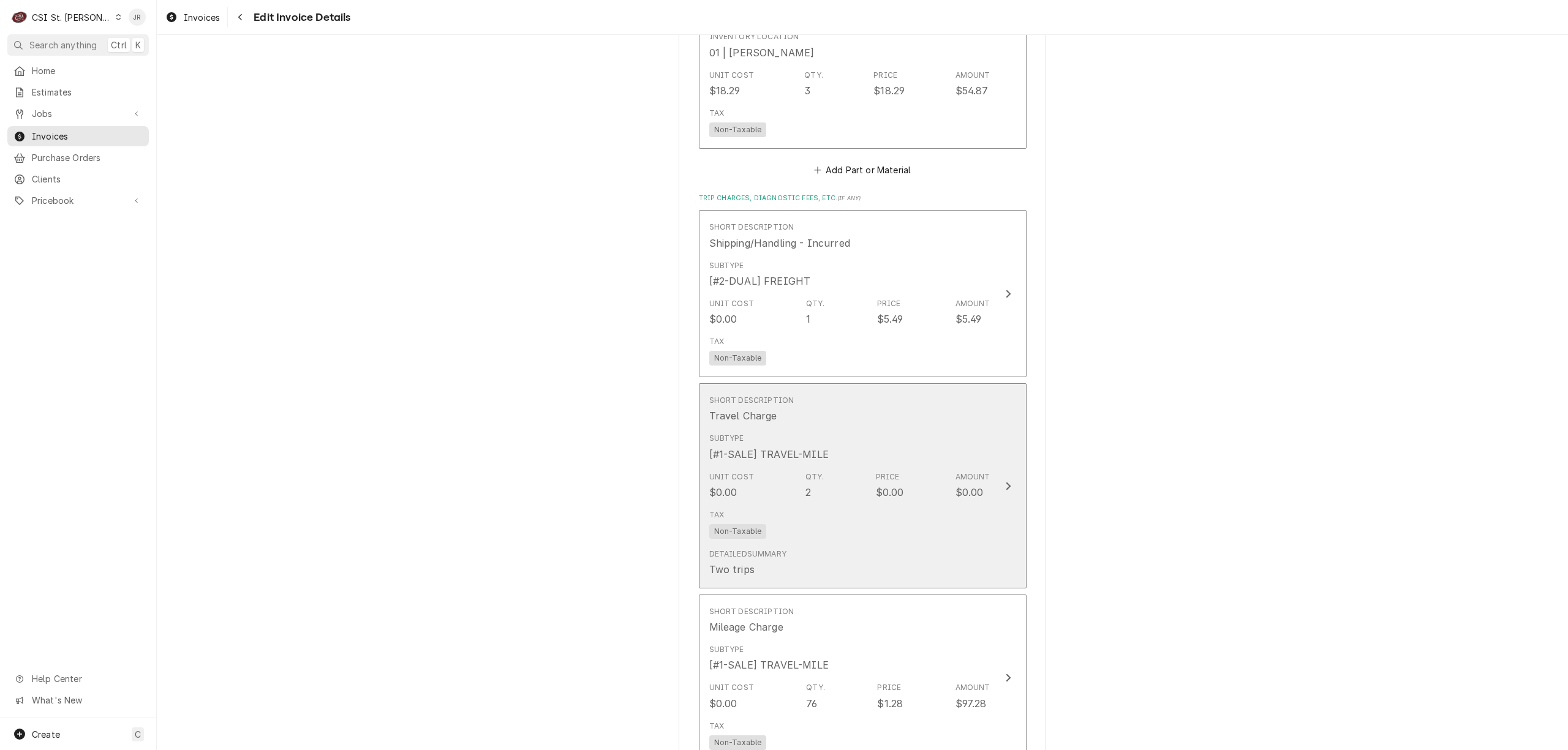
scroll to position [1892, 0]
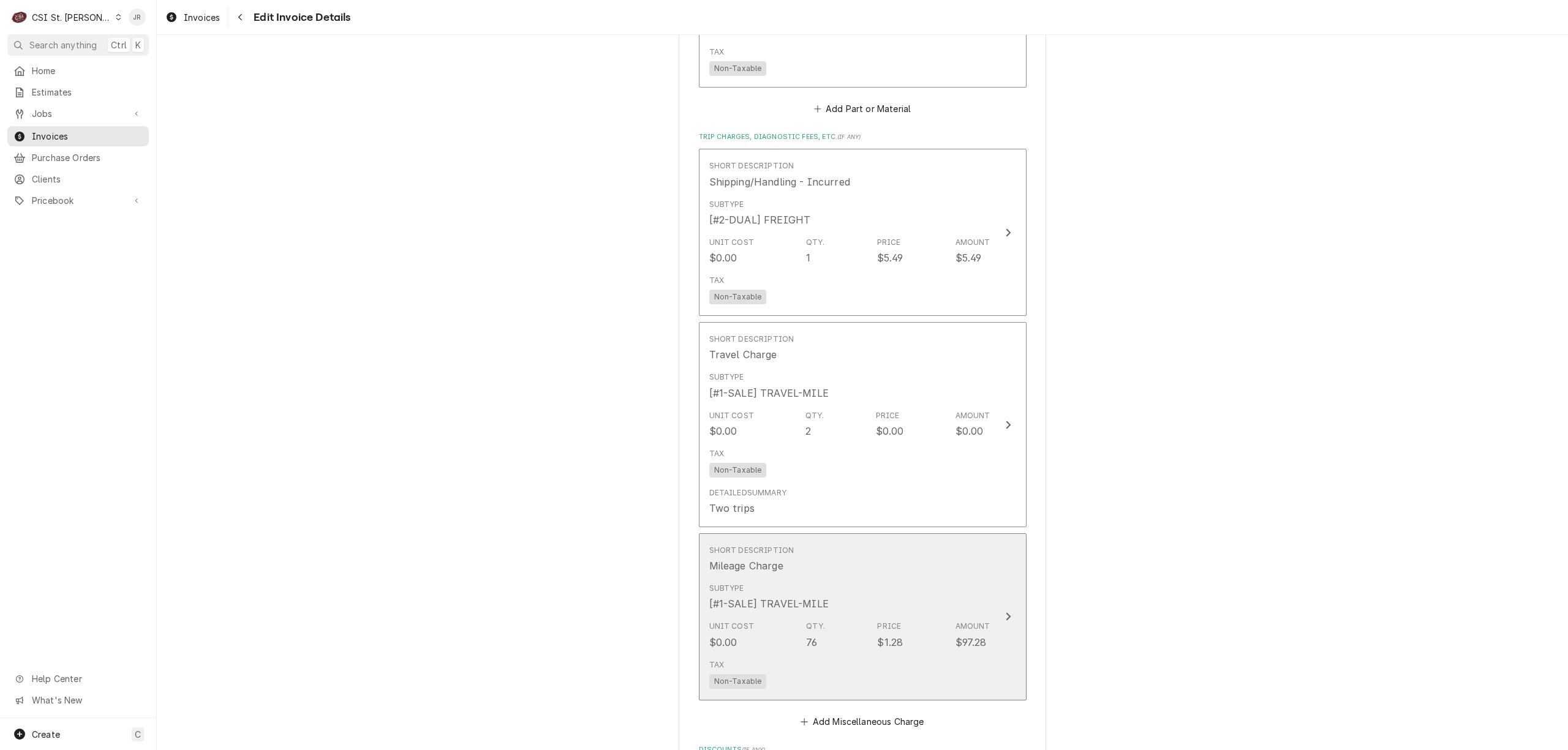
click at [912, 584] on div "Subtype [#1-SALE] TRAVEL-MILE" at bounding box center [850, 597] width 281 height 38
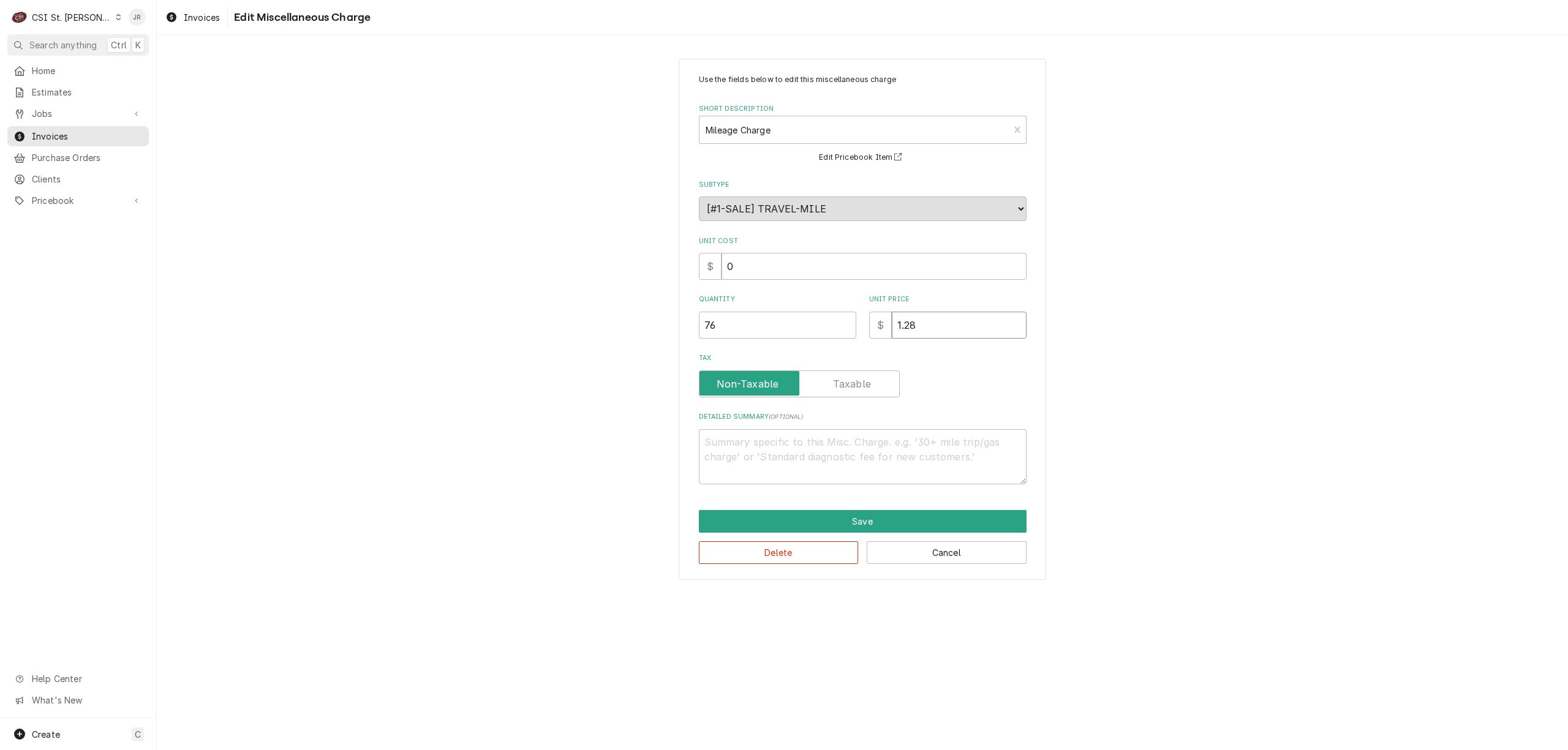
drag, startPoint x: 941, startPoint y: 319, endPoint x: 692, endPoint y: 285, distance: 251.3
click at [692, 285] on div "Use the fields below to edit this miscellaneous charge Short Description Mileag…" at bounding box center [862, 319] width 368 height 521
type textarea "x"
type input "0"
click at [821, 522] on button "Save" at bounding box center [862, 521] width 327 height 23
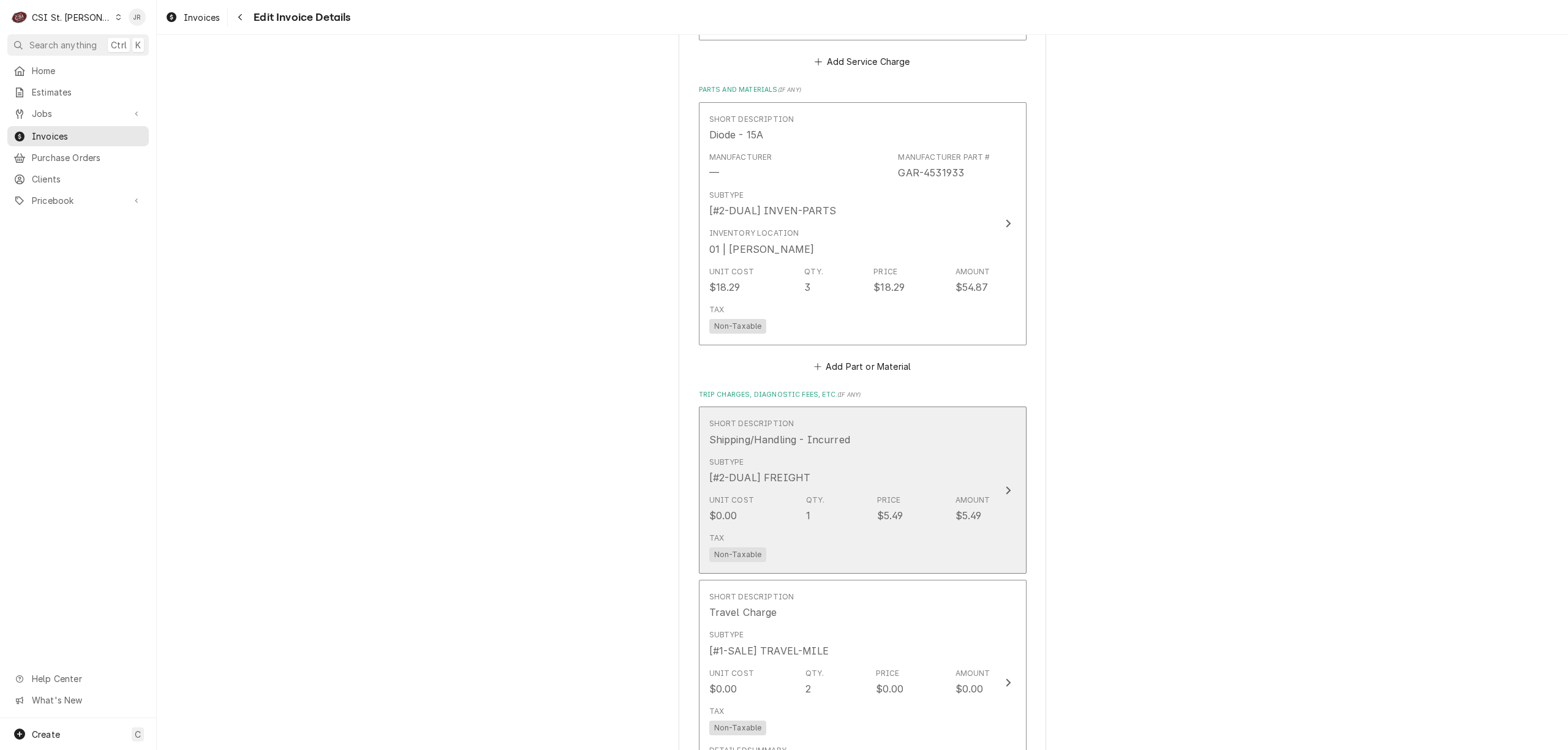
scroll to position [1627, 0]
click at [972, 459] on div "Subtype [#2-DUAL] FREIGHT" at bounding box center [850, 478] width 281 height 38
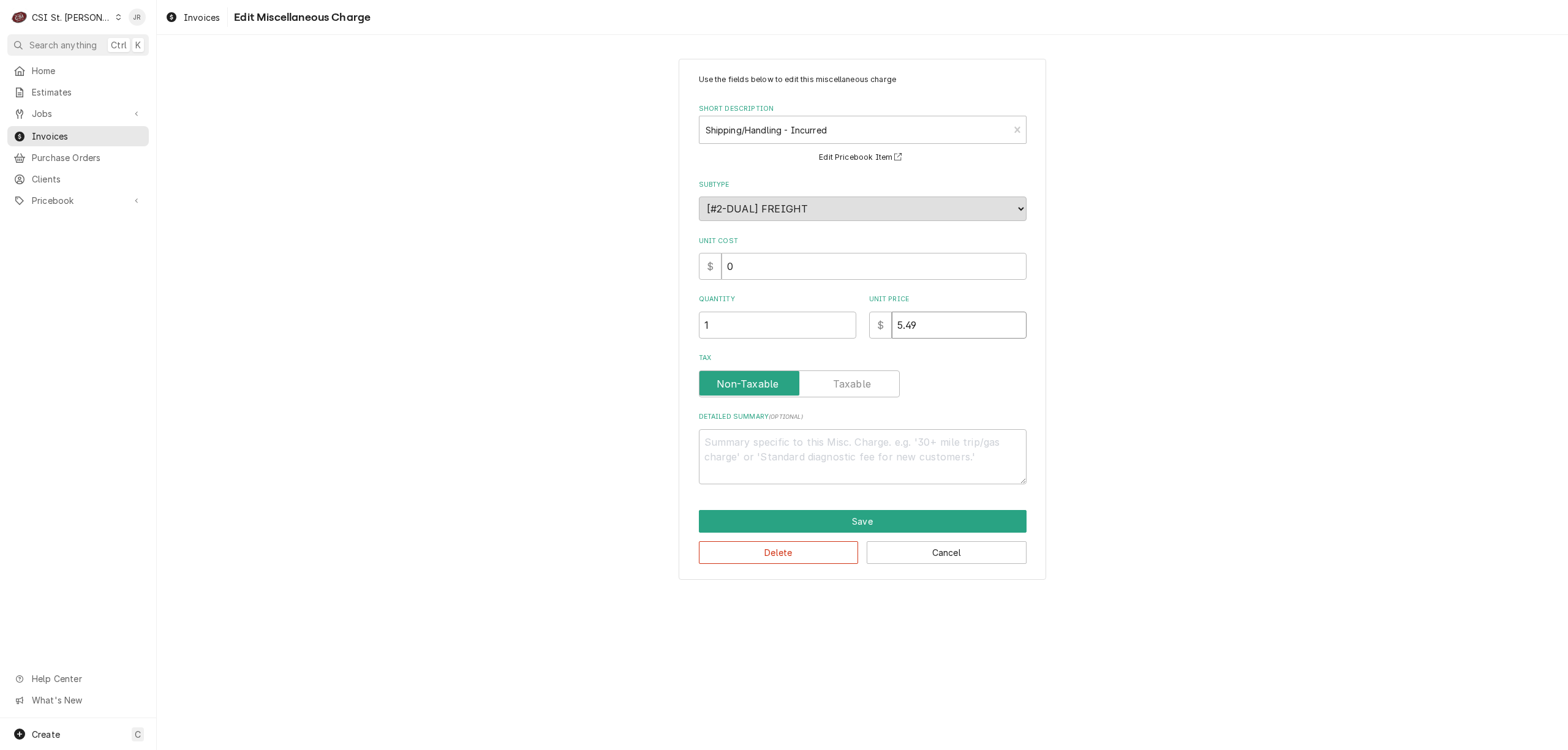
click at [915, 321] on input "5.49" at bounding box center [959, 325] width 135 height 27
drag, startPoint x: 915, startPoint y: 321, endPoint x: 760, endPoint y: 298, distance: 156.7
click at [760, 298] on div "Quantity 1 Unit Price $ 5.49" at bounding box center [862, 316] width 327 height 43
type textarea "x"
type input ".49"
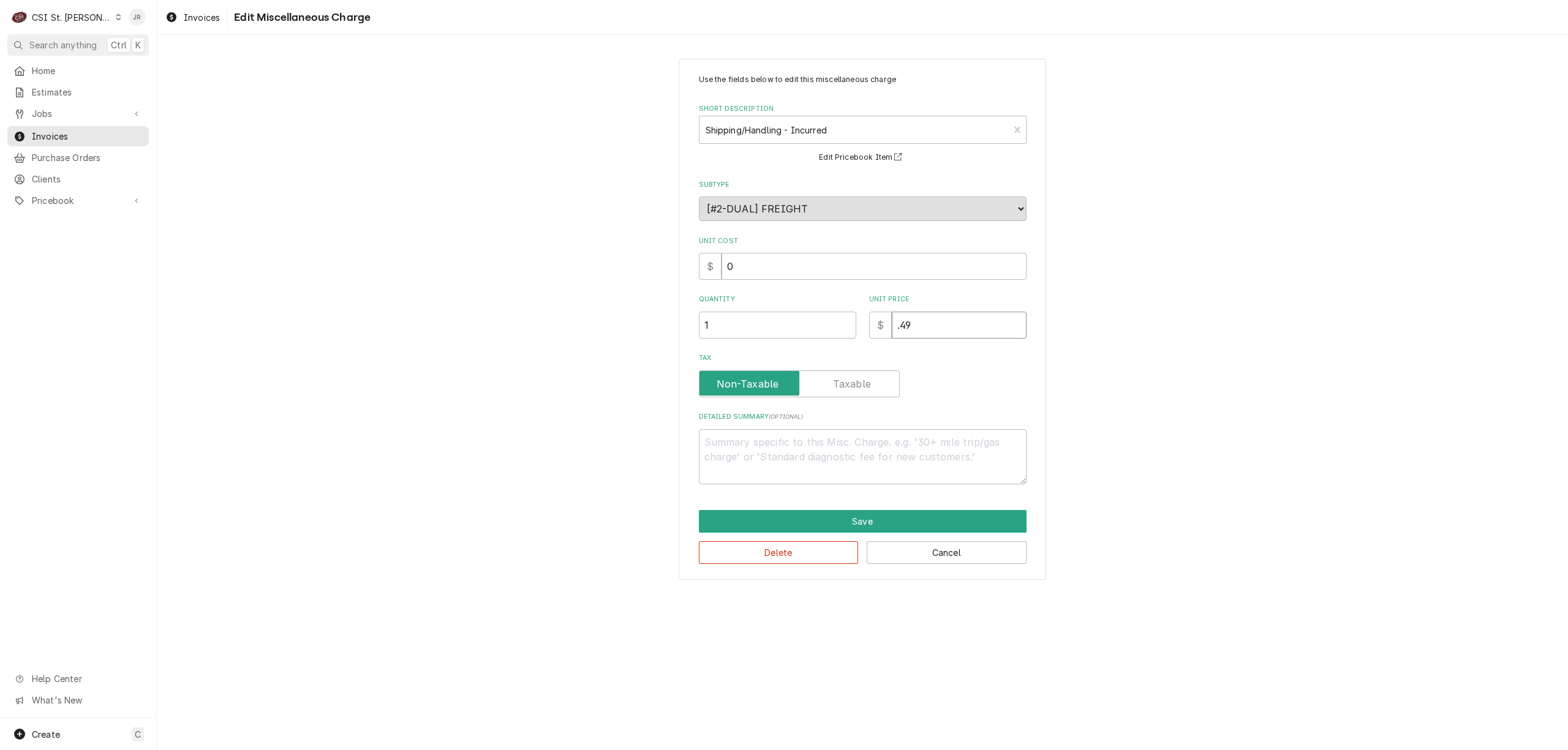
type textarea "x"
type input "49"
type textarea "x"
type input "9"
type textarea "x"
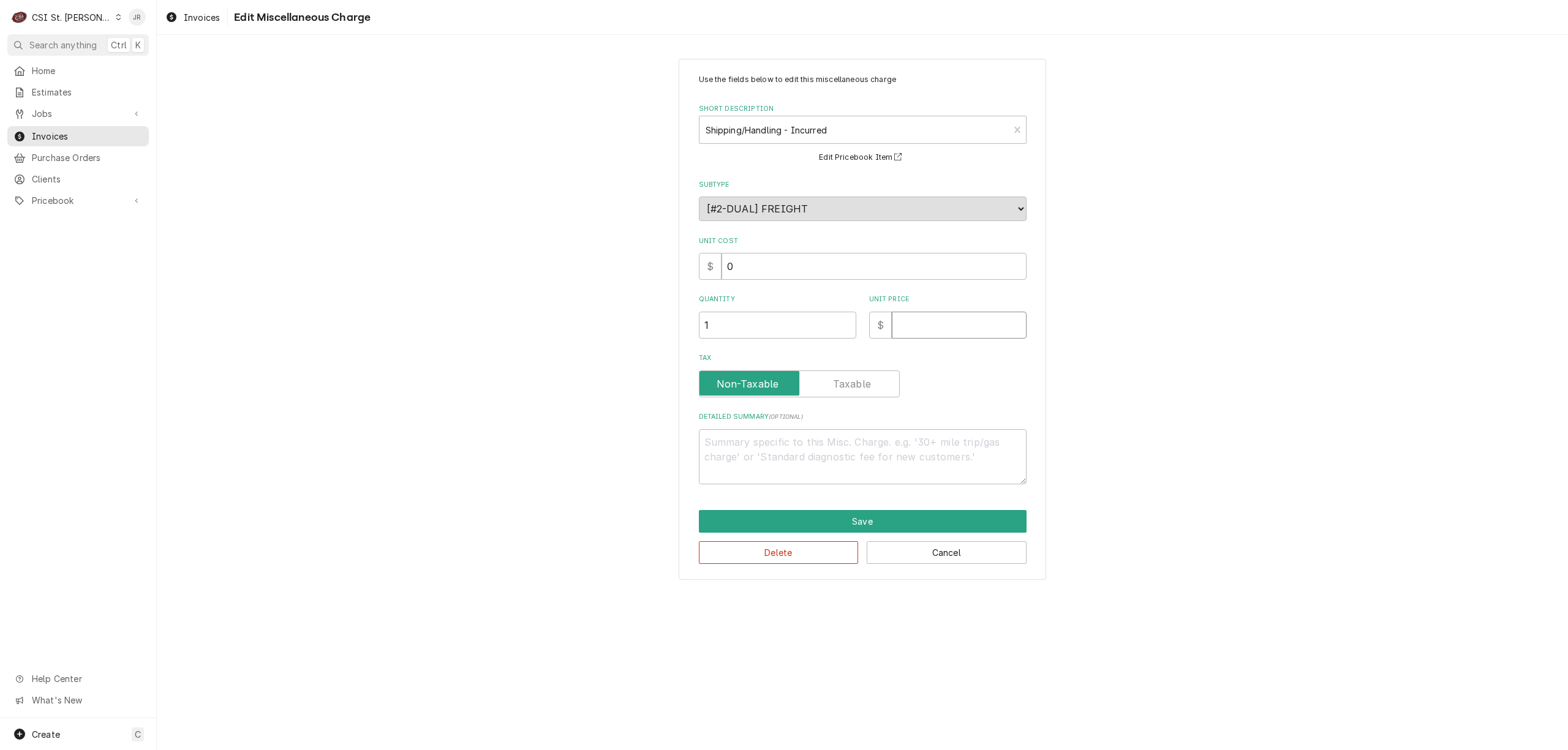
type textarea "x"
type input "0"
click at [903, 525] on button "Save" at bounding box center [862, 521] width 327 height 23
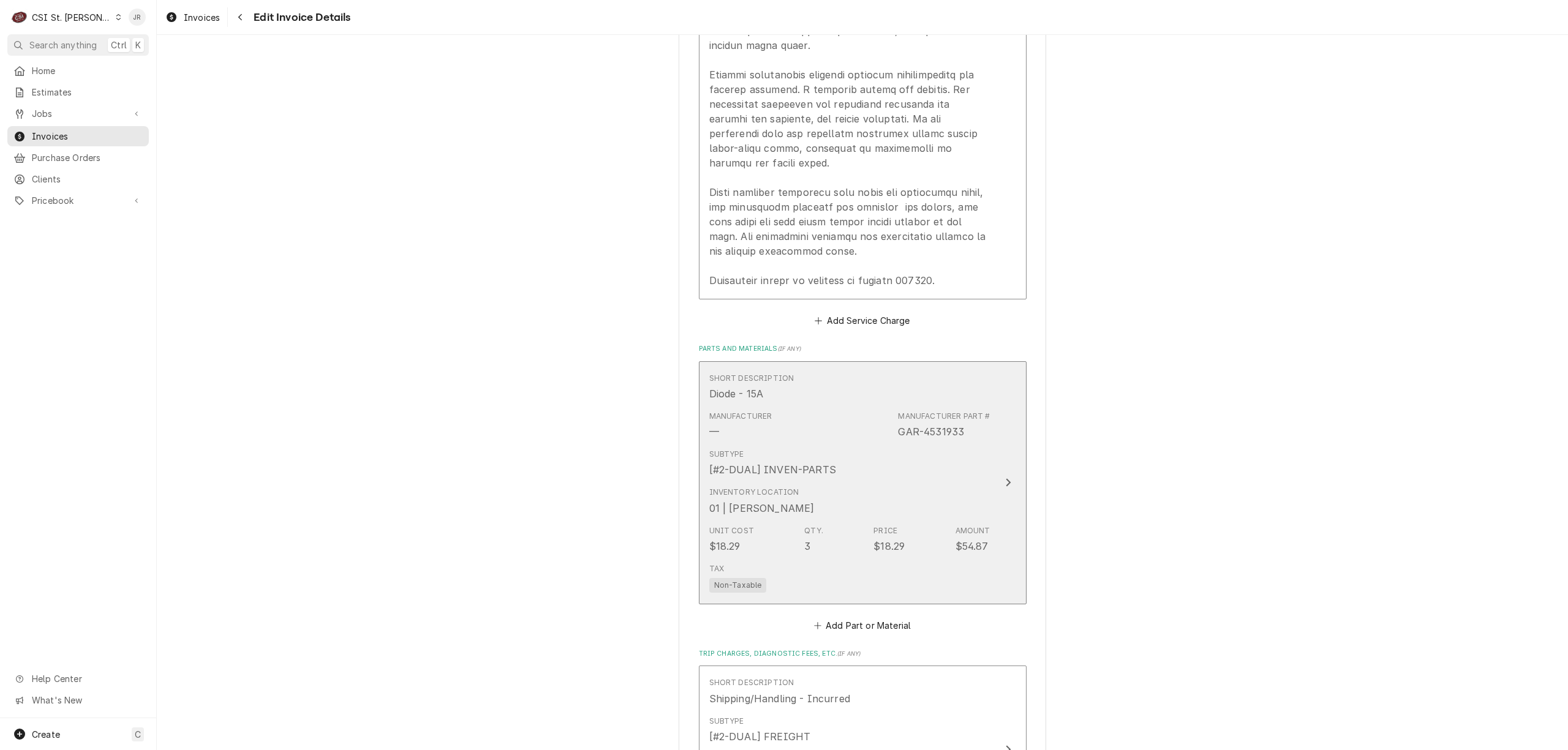
scroll to position [1243, 0]
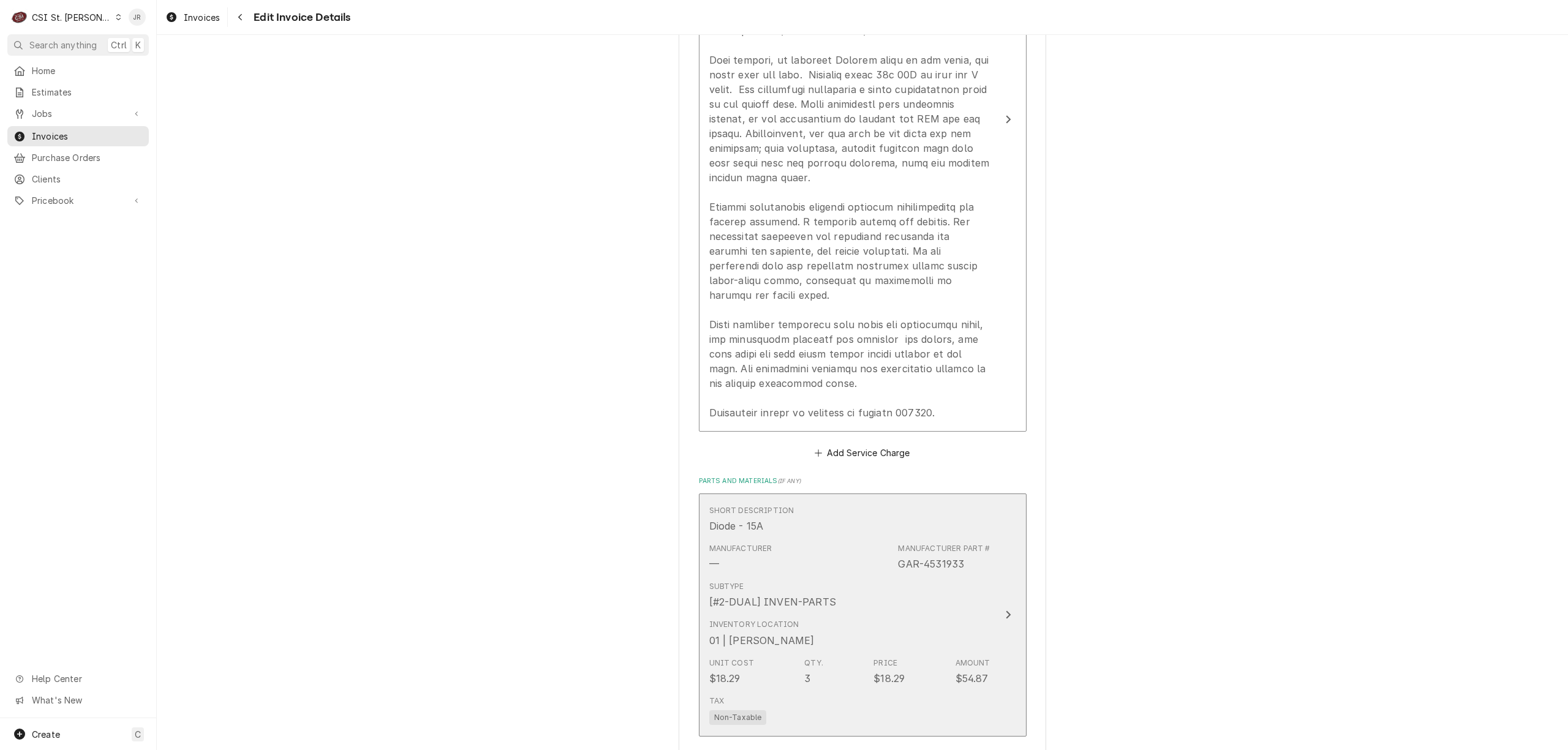
drag, startPoint x: 1018, startPoint y: 584, endPoint x: 1013, endPoint y: 579, distance: 7.1
click at [1013, 579] on button "Short Description Diode - 15A Manufacturer — Manufacturer Part # GAR-4531933 Su…" at bounding box center [862, 615] width 327 height 243
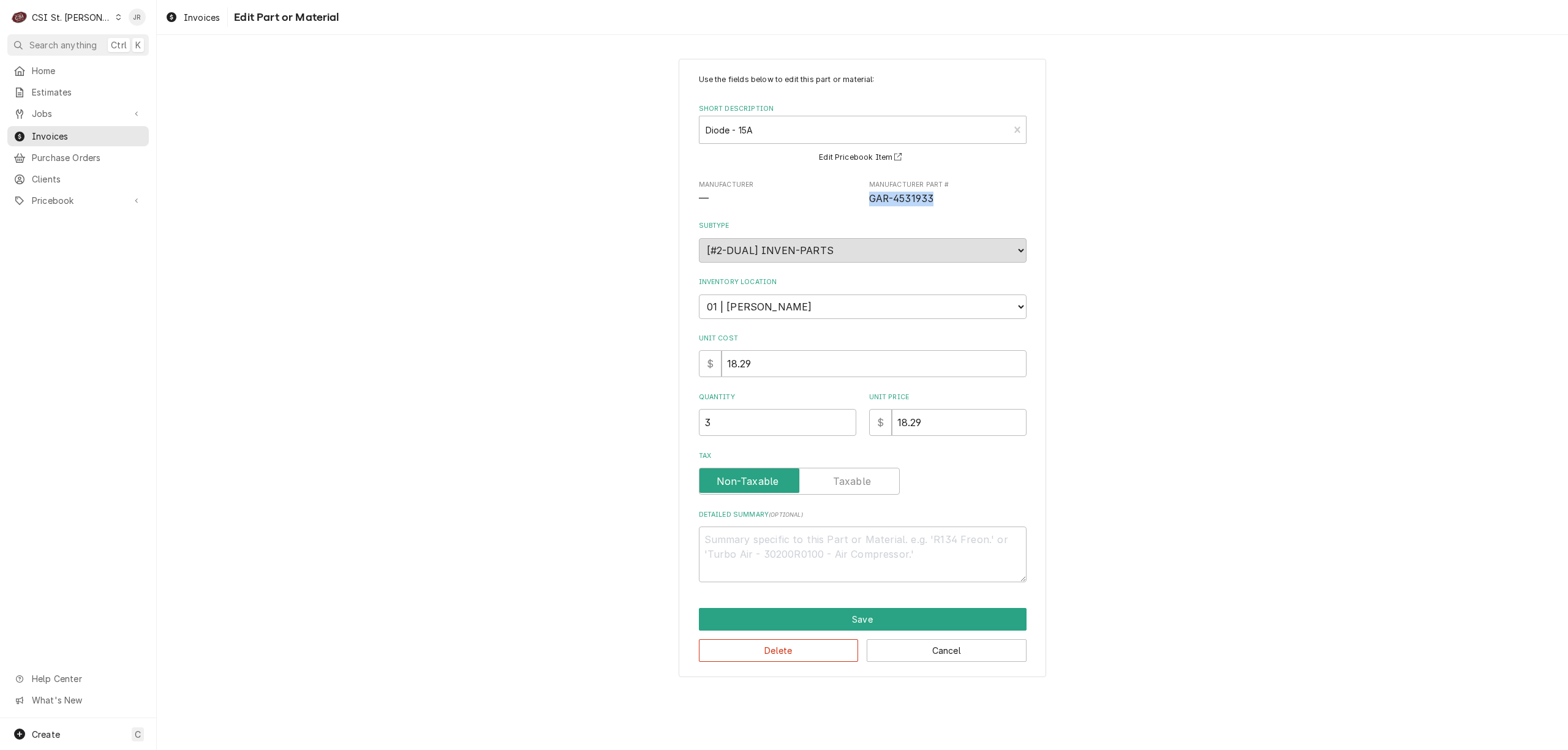
drag, startPoint x: 979, startPoint y: 213, endPoint x: 872, endPoint y: 202, distance: 107.6
click at [872, 202] on div "Use the fields below to edit this part or material: Short Description Diode - 1…" at bounding box center [862, 328] width 327 height 508
copy span "GAR-4531933"
click at [800, 653] on button "Delete" at bounding box center [779, 650] width 160 height 23
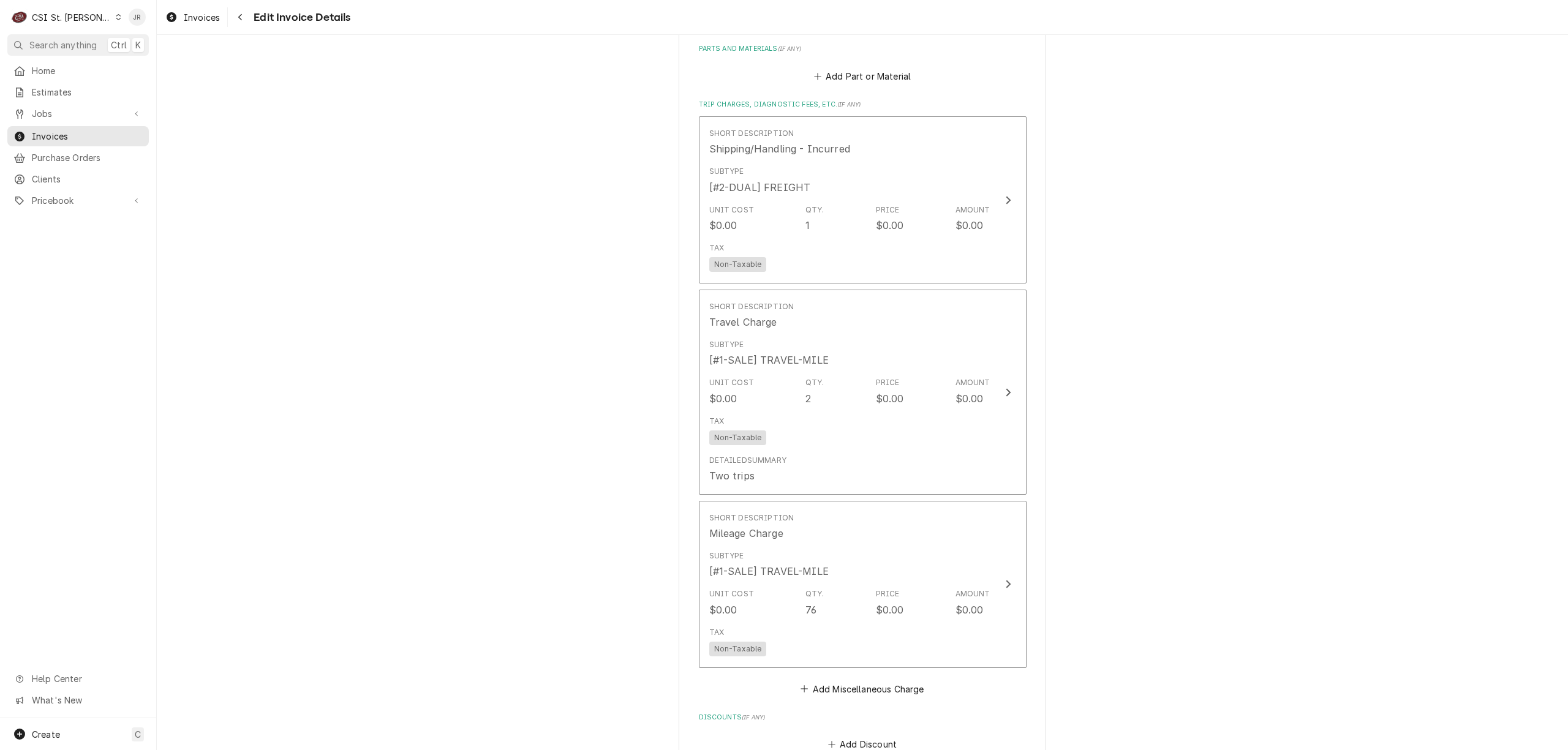
scroll to position [1022, 0]
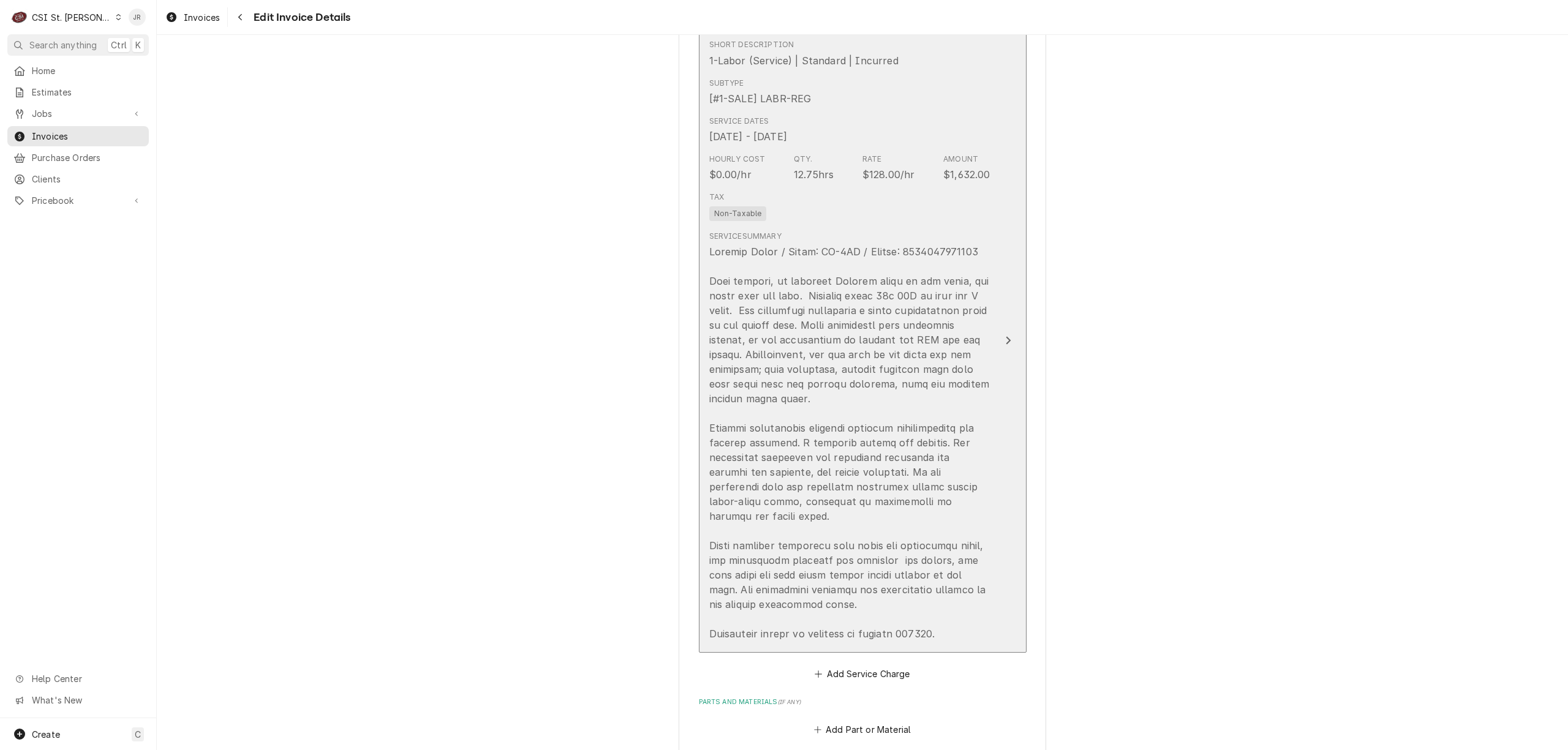
click at [984, 329] on button "Short Description 1-Labor (Service) | Standard | Incurred Subtype [#1-SALE] LAB…" at bounding box center [862, 340] width 327 height 625
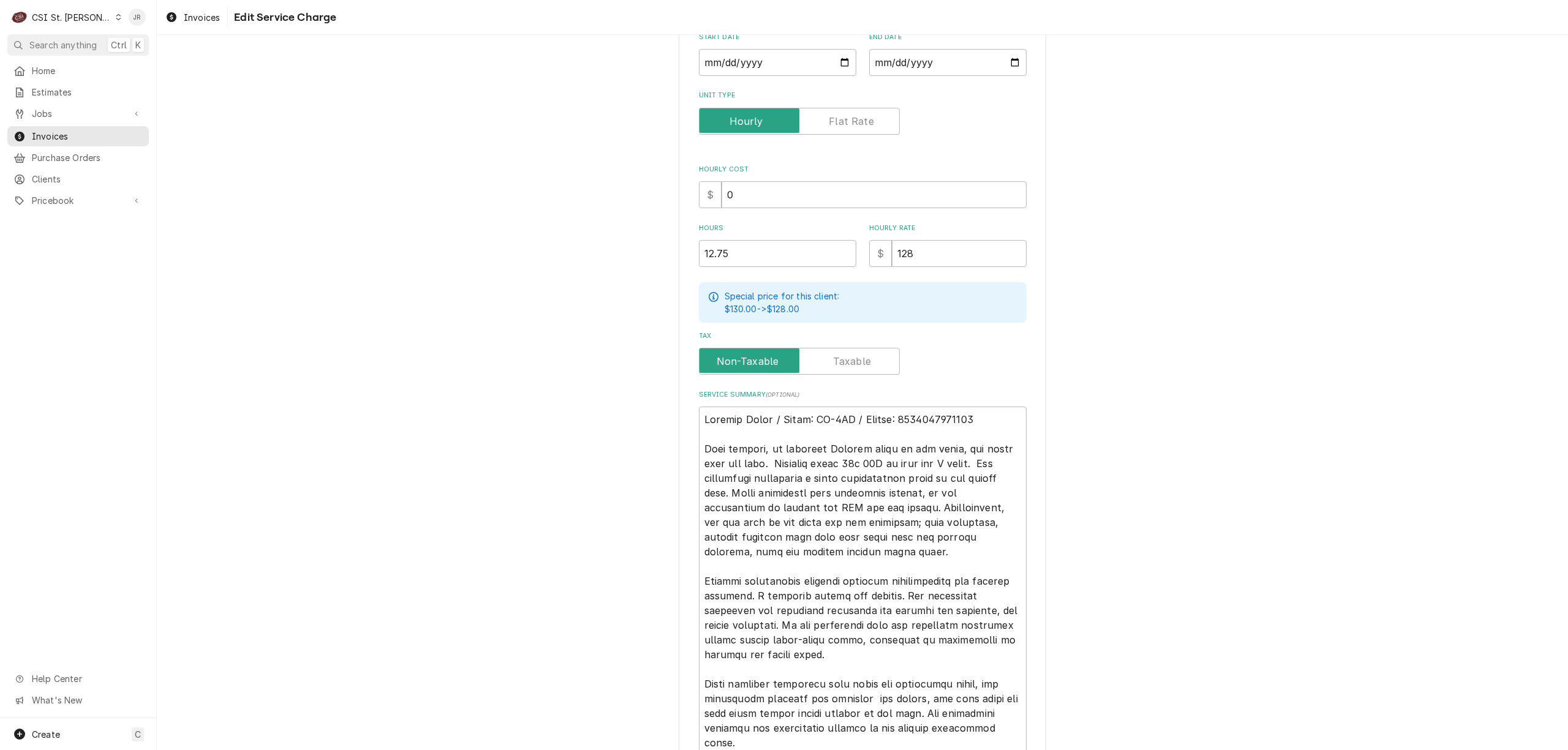
scroll to position [344, 0]
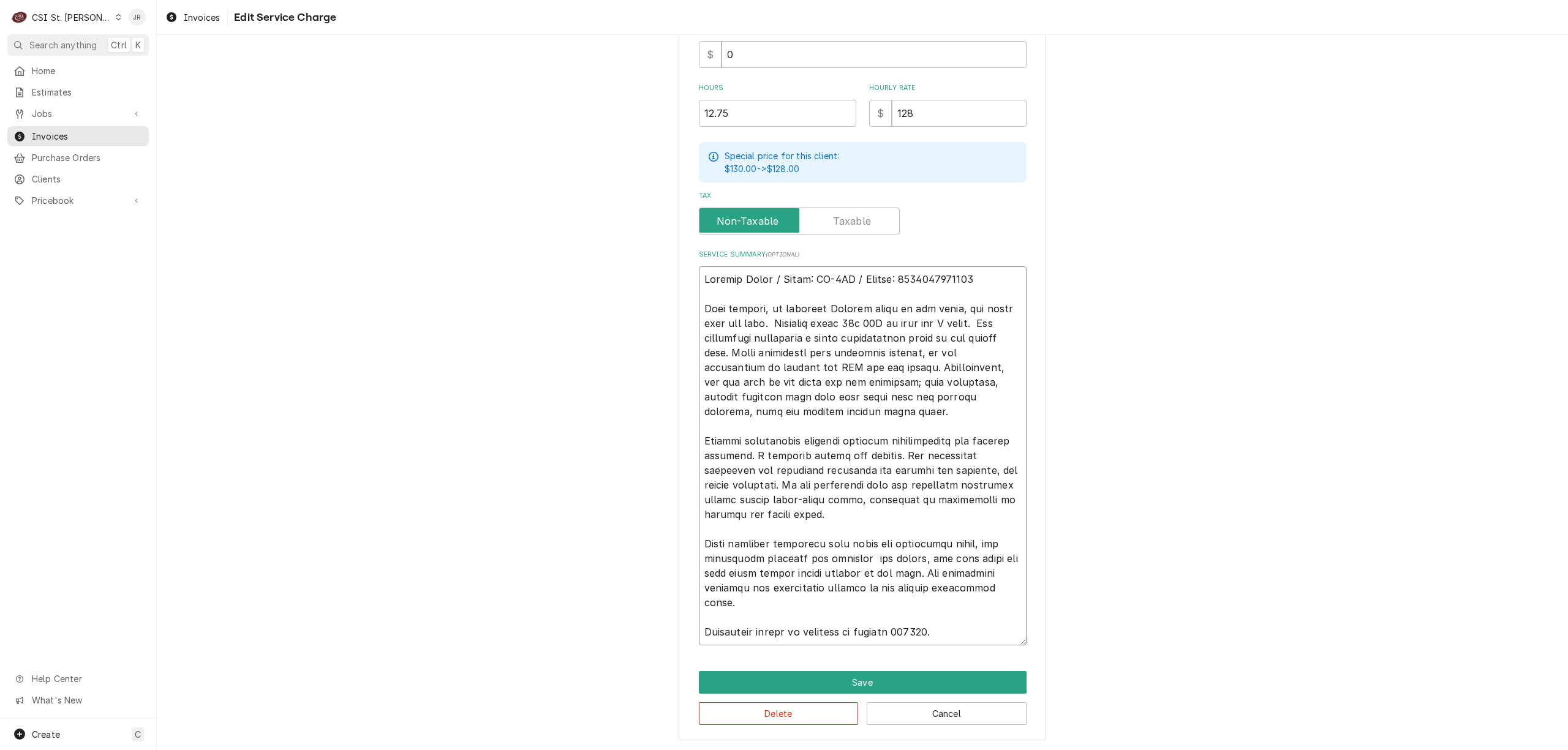
drag, startPoint x: 931, startPoint y: 623, endPoint x: 938, endPoint y: 628, distance: 8.6
click at [937, 628] on textarea "Service Summary ( optional )" at bounding box center [862, 455] width 327 height 379
type textarea "x"
type textarea "Garland Grill / Model: MG-3PX / Serial: 2312100101371 Upon arrival, to diagnose…"
type textarea "x"
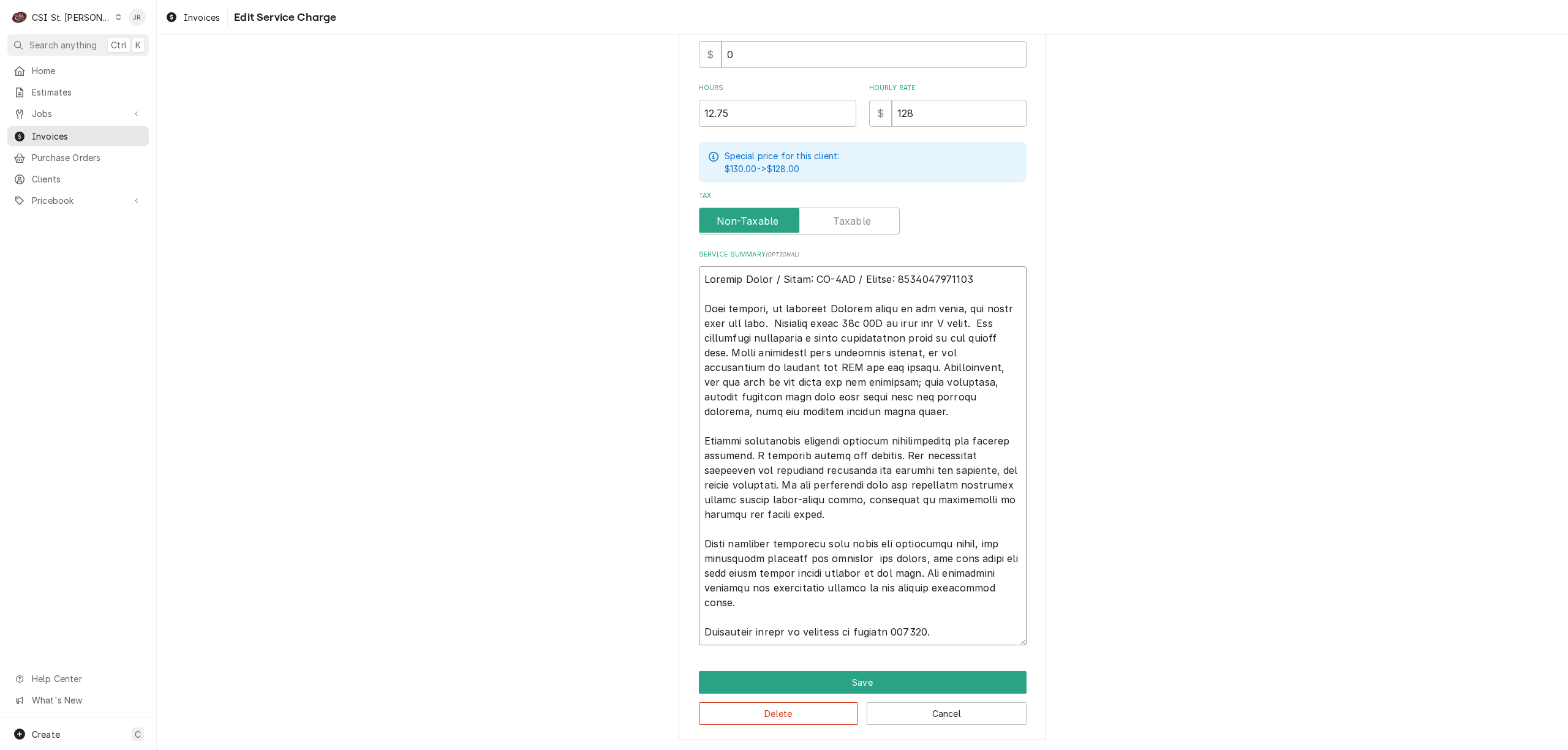
type textarea "Garland Grill / Model: MG-3PX / Serial: 2312100101371 Upon arrival, to diagnose…"
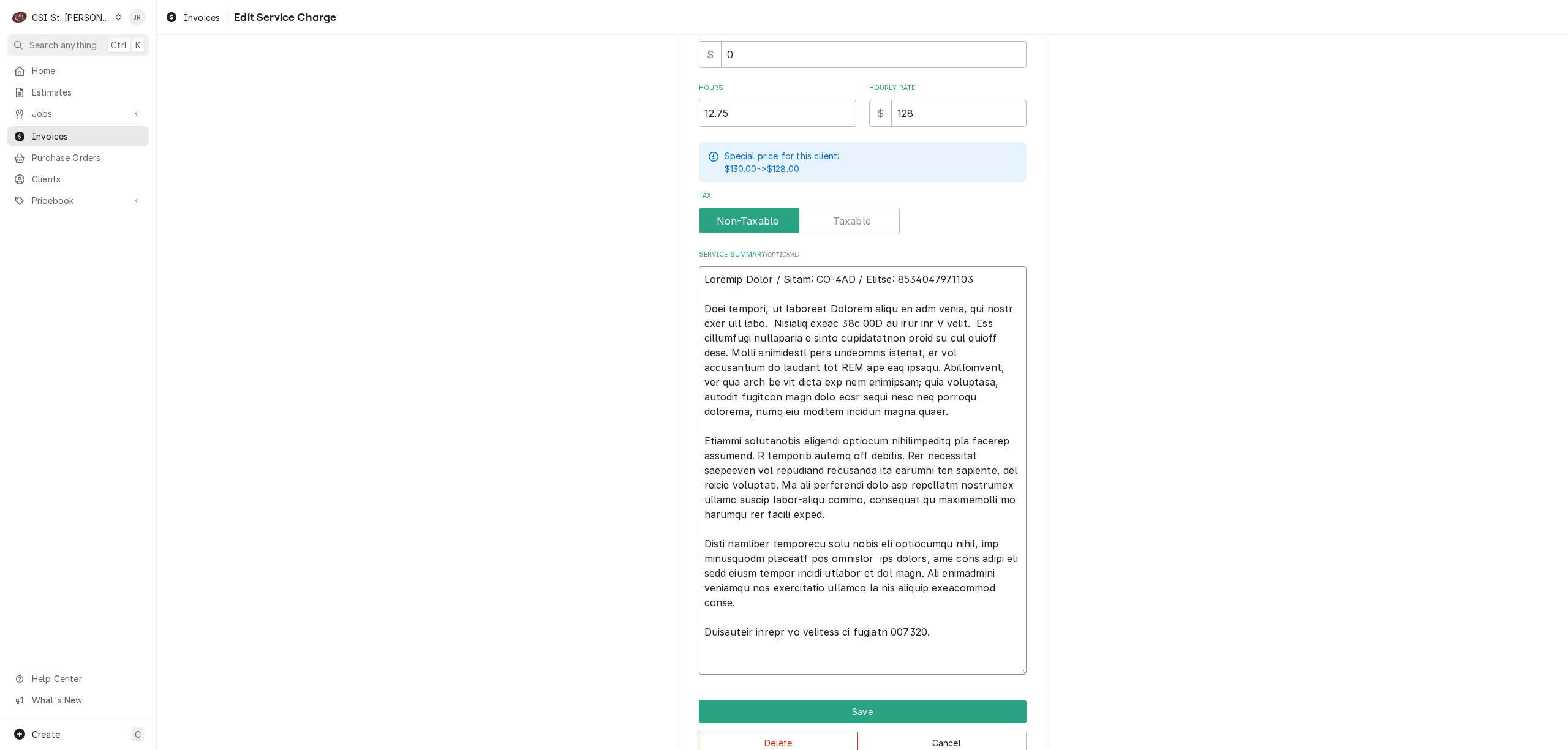
paste textarea "GAR-4531933"
type textarea "x"
type textarea "Garland Grill / Model: MG-3PX / Serial: 2312100101371 Upon arrival, to diagnose…"
type textarea "x"
type textarea "Garland Grill / Model: MG-3PX / Serial: 2312100101371 Upon arrival, to diagnose…"
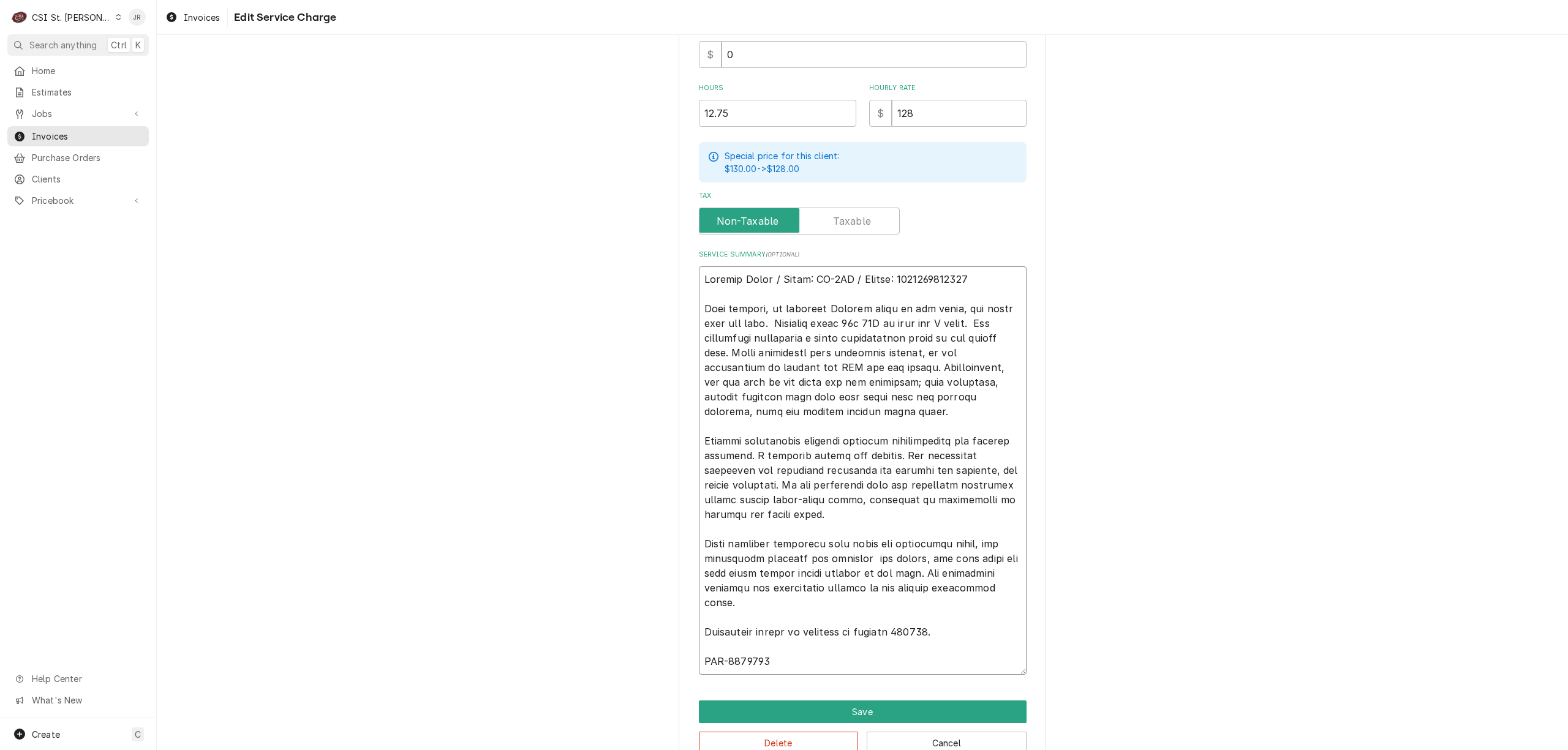
click at [834, 664] on textarea "Service Summary ( optional )" at bounding box center [862, 470] width 327 height 408
type textarea "x"
type textarea "Garland Grill / Model: MG-3PX / Serial: 2312100101371 Upon arrival, to diagnose…"
type textarea "x"
type textarea "Garland Grill / Model: MG-3PX / Serial: 2312100101371 Upon arrival, to diagnose…"
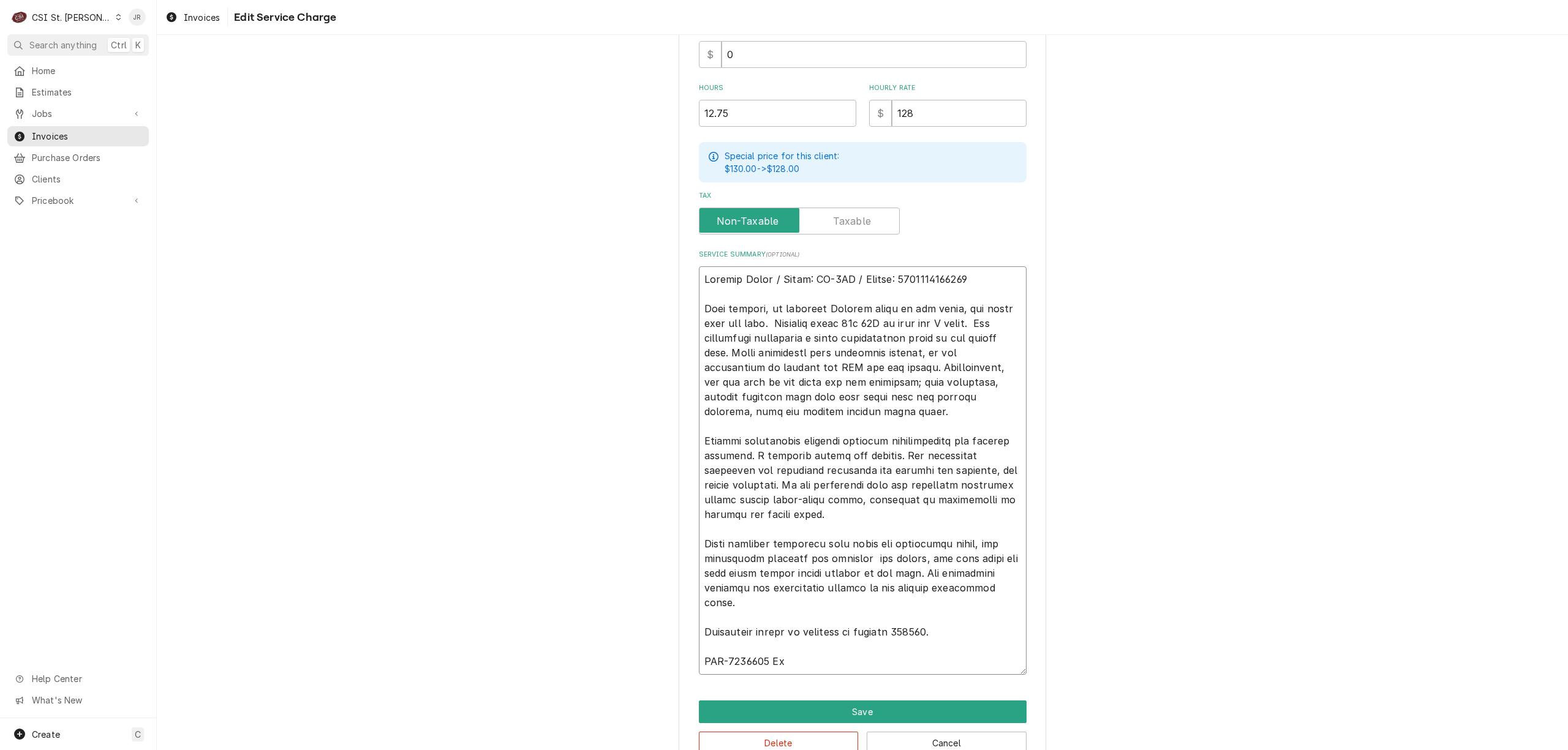
type textarea "x"
type textarea "Garland Grill / Model: MG-3PX / Serial: 2312100101371 Upon arrival, to diagnose…"
type textarea "x"
type textarea "Garland Grill / Model: MG-3PX / Serial: 2312100101371 Upon arrival, to diagnose…"
type textarea "x"
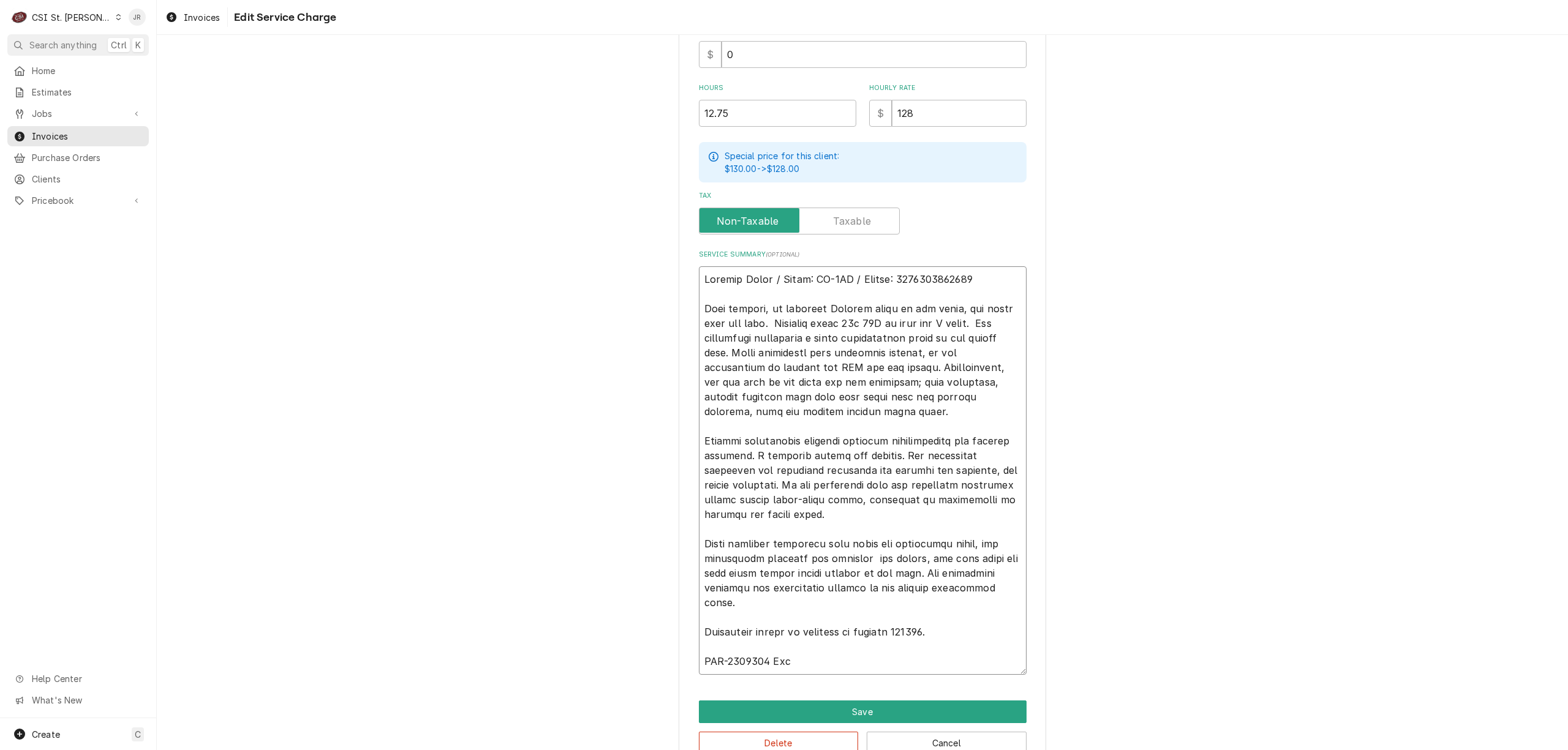
type textarea "Garland Grill / Model: MG-3PX / Serial: 2312100101371 Upon arrival, to diagnose…"
type textarea "x"
type textarea "Garland Grill / Model: MG-3PX / Serial: 2312100101371 Upon arrival, to diagnose…"
click at [842, 717] on button "Save" at bounding box center [862, 712] width 327 height 23
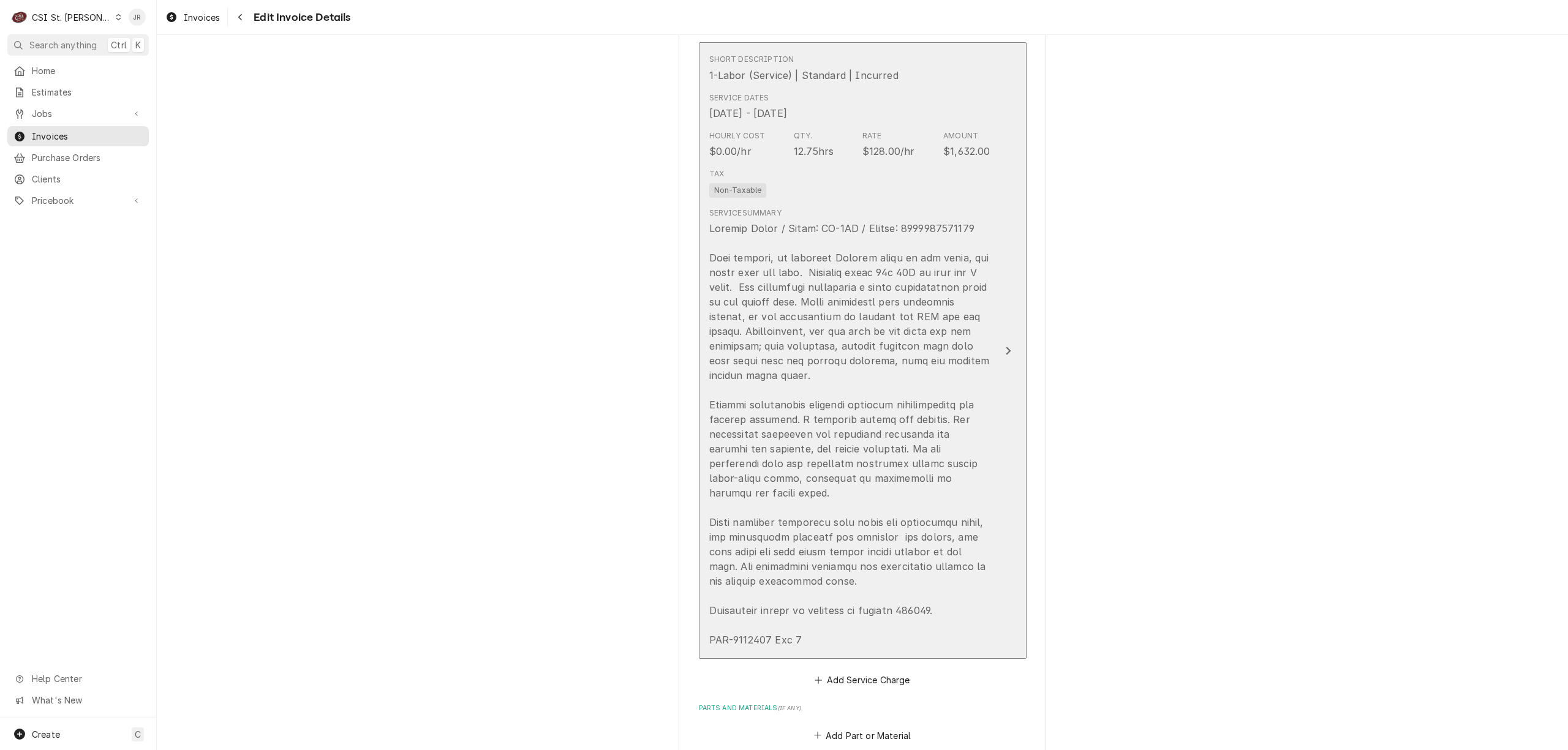
scroll to position [1008, 0]
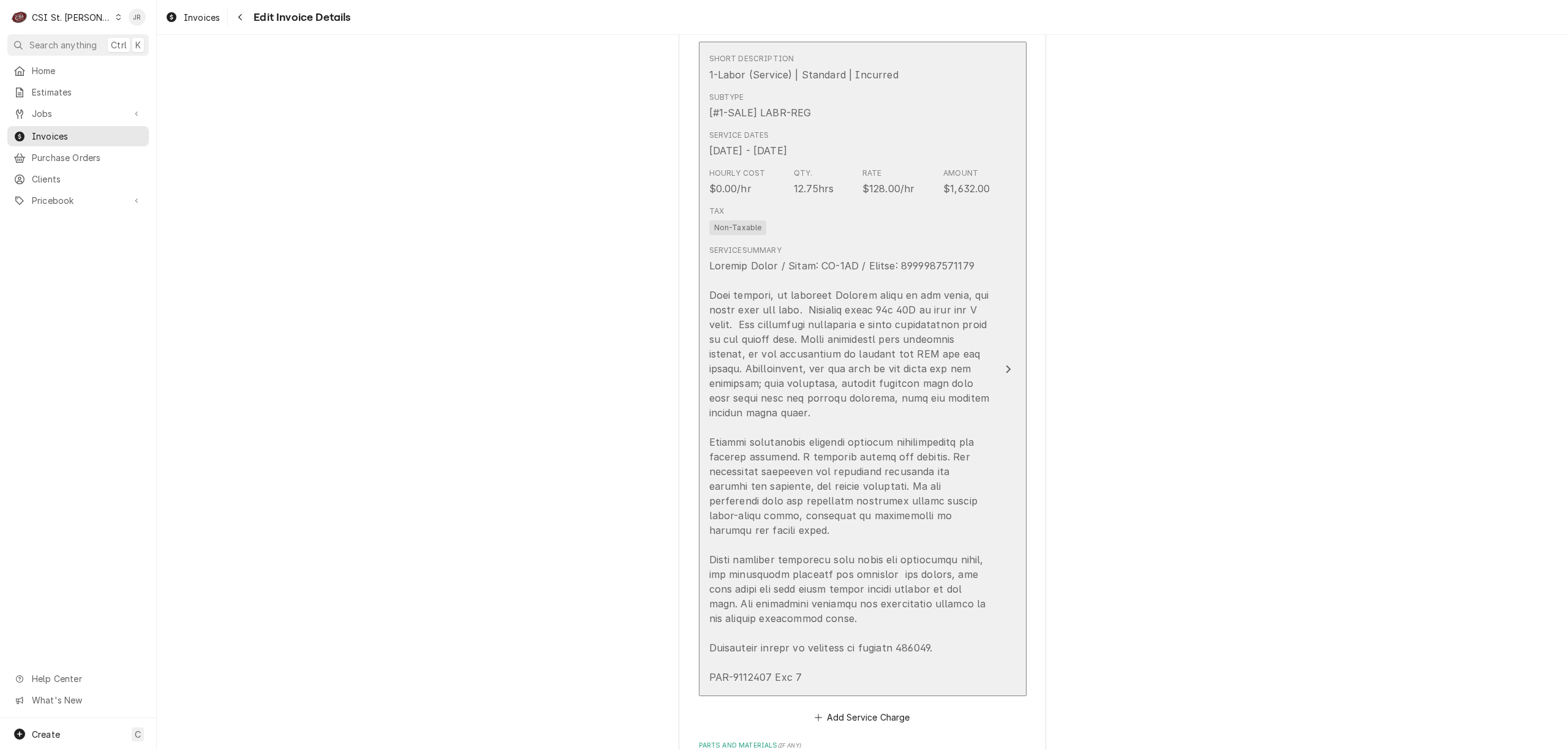
click at [851, 461] on div "Update Line Item" at bounding box center [850, 472] width 281 height 426
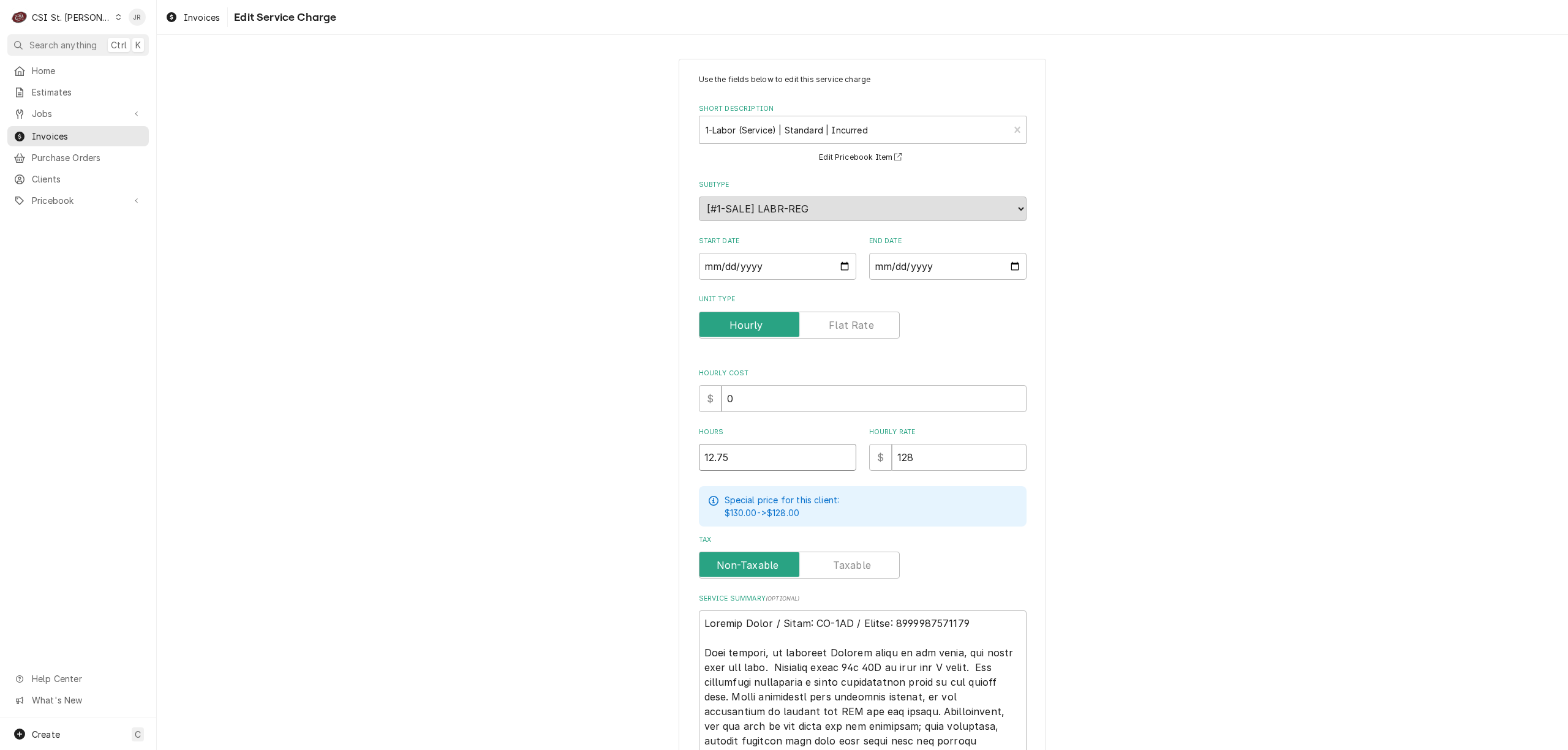
drag, startPoint x: 686, startPoint y: 446, endPoint x: 589, endPoint y: 425, distance: 99.2
click at [589, 425] on div "Use the fields below to edit this service charge Short Description 1-Labor (Ser…" at bounding box center [862, 586] width 1411 height 1077
type textarea "x"
type input "0"
type textarea "x"
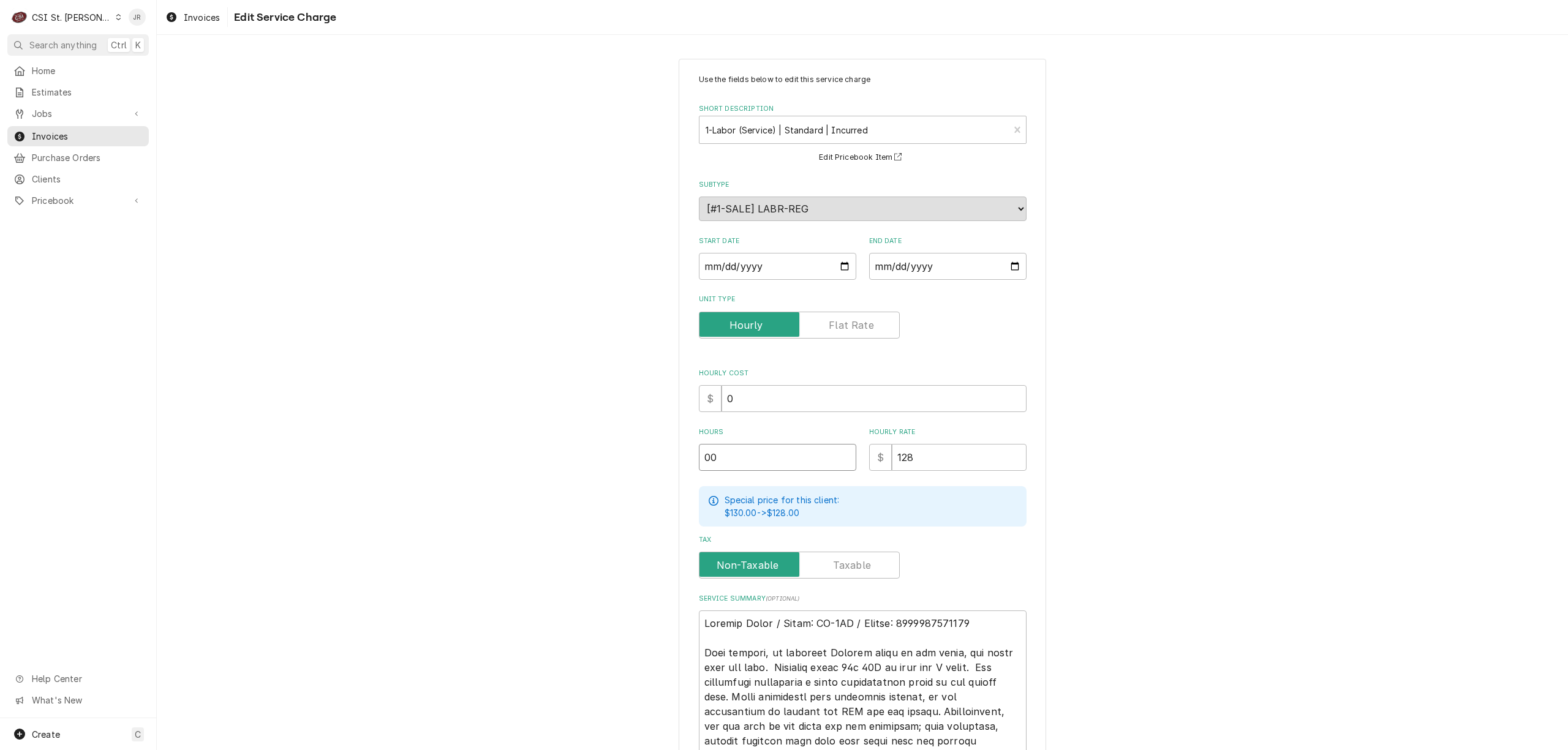
type input "00"
type textarea "x"
type input "0"
type textarea "x"
type input "00"
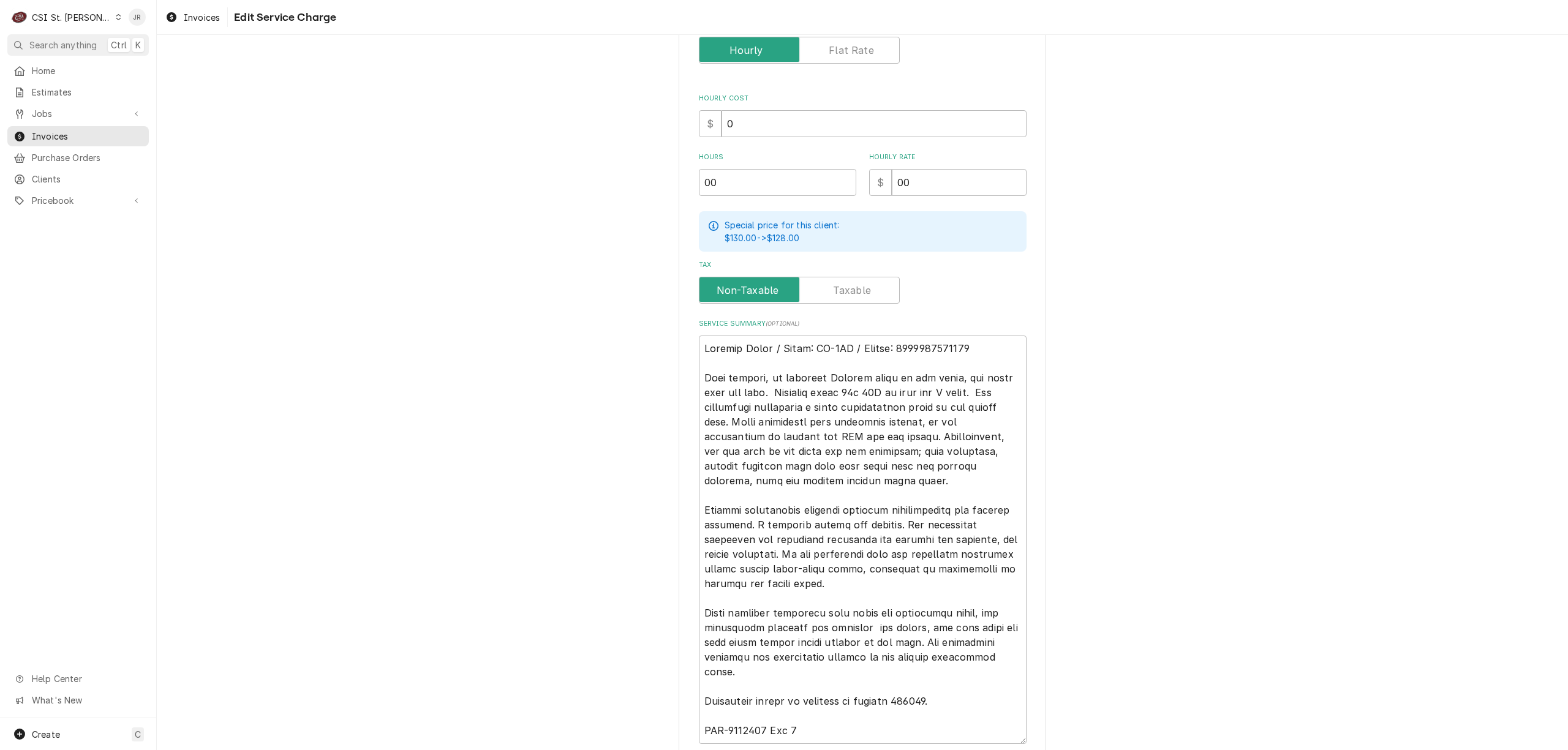
scroll to position [374, 0]
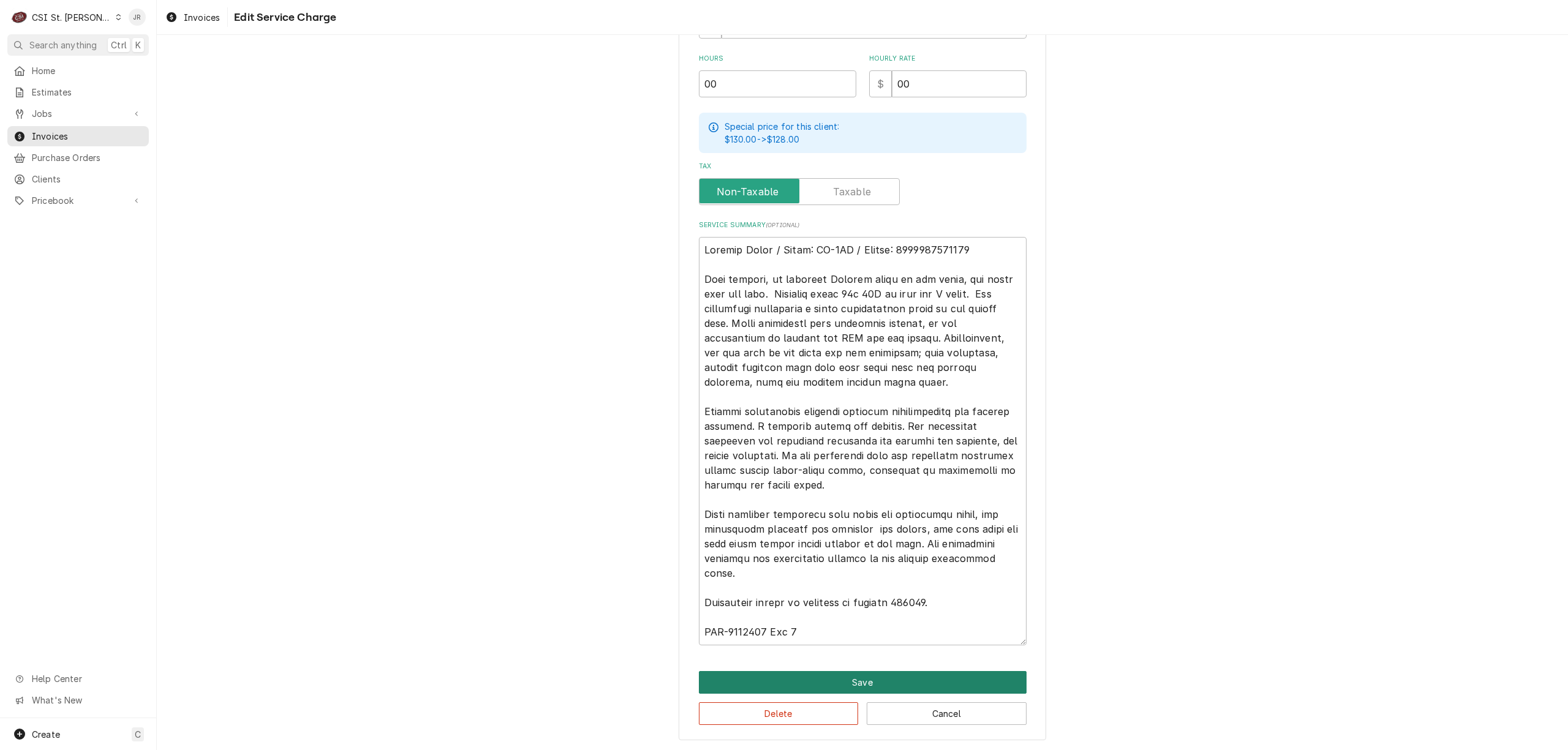
click at [935, 681] on button "Save" at bounding box center [862, 682] width 327 height 23
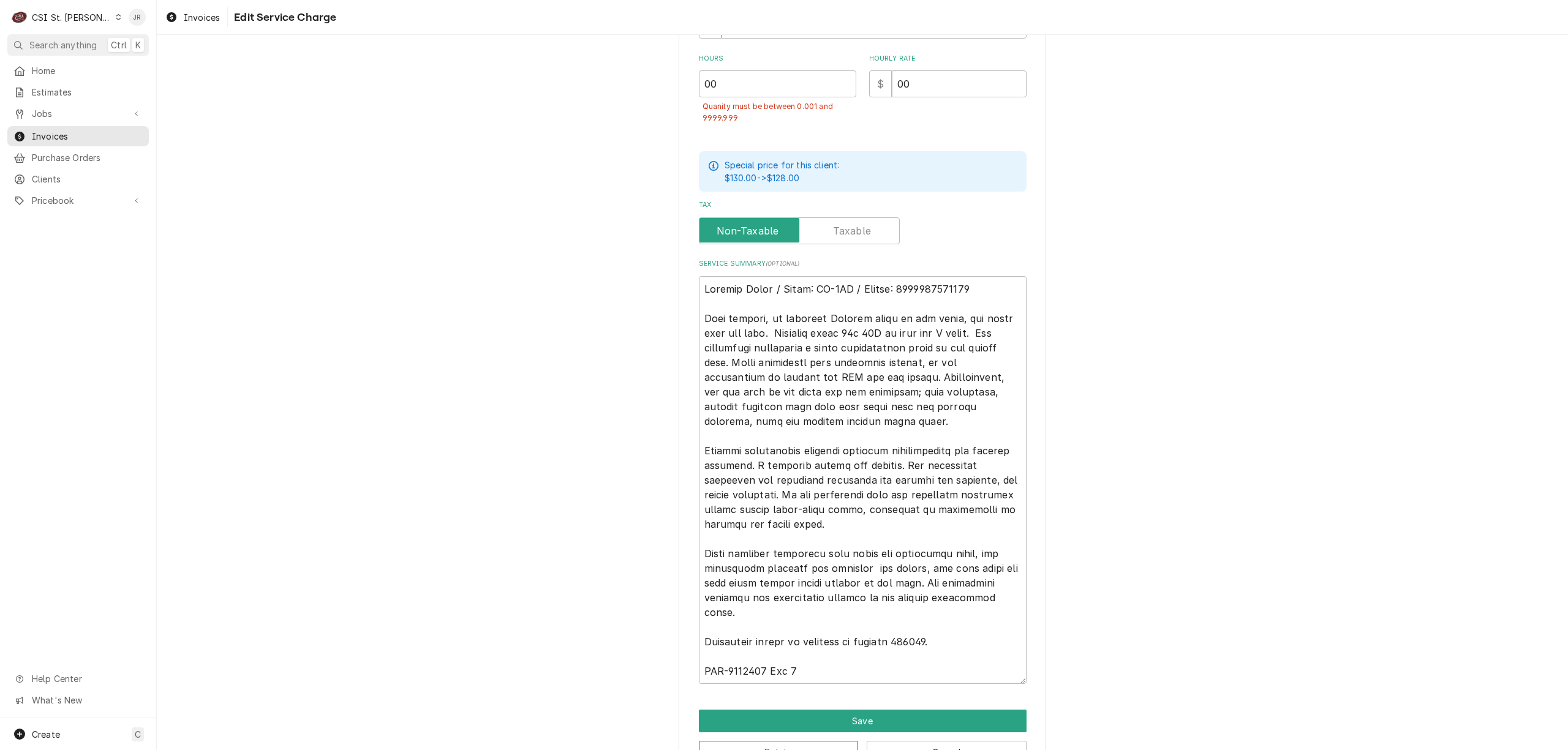
scroll to position [0, 0]
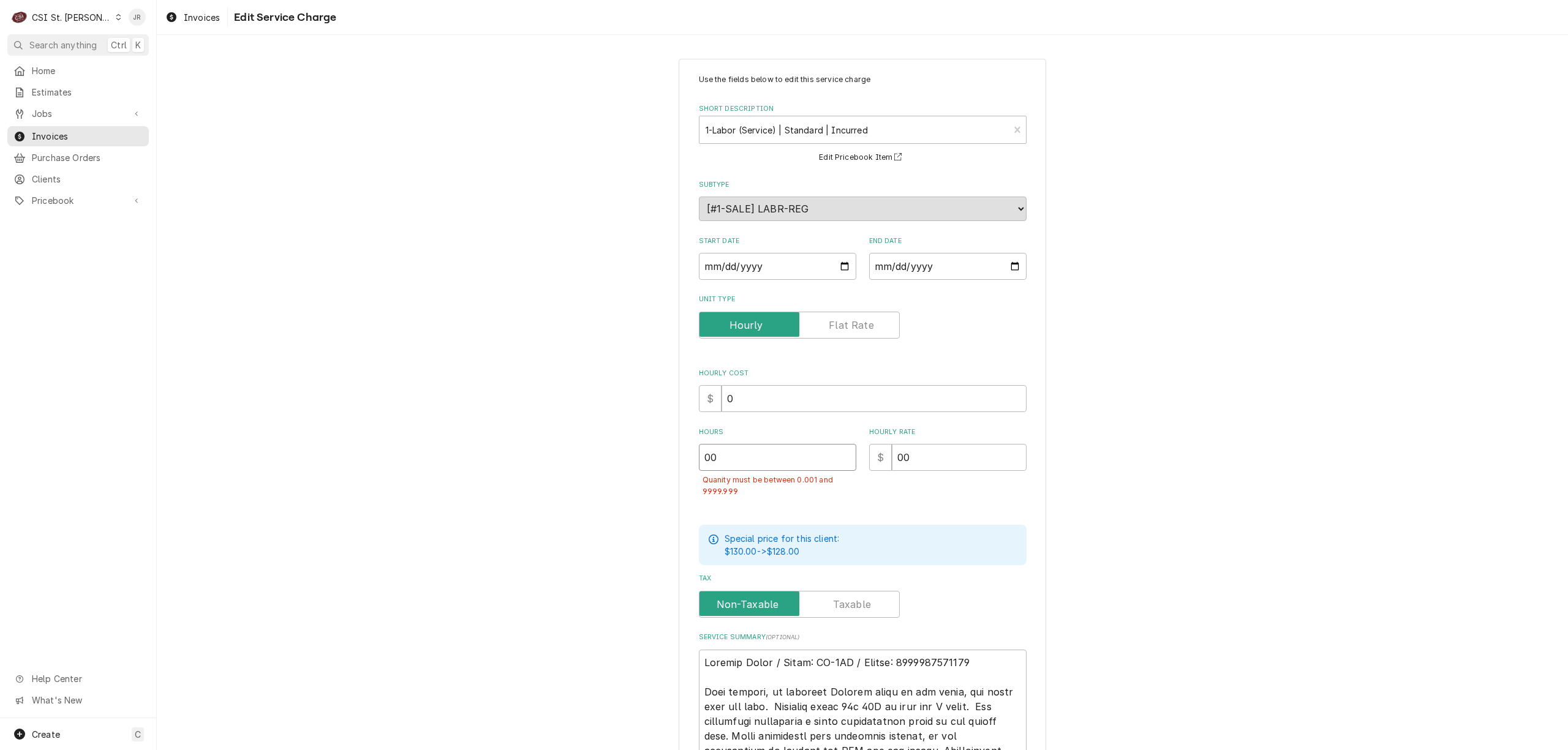
drag, startPoint x: 670, startPoint y: 435, endPoint x: 346, endPoint y: 410, distance: 325.0
click at [346, 410] on div "Use the fields below to edit this service charge Short Description 1-Labor (Ser…" at bounding box center [862, 605] width 1411 height 1116
type textarea "x"
type input "1"
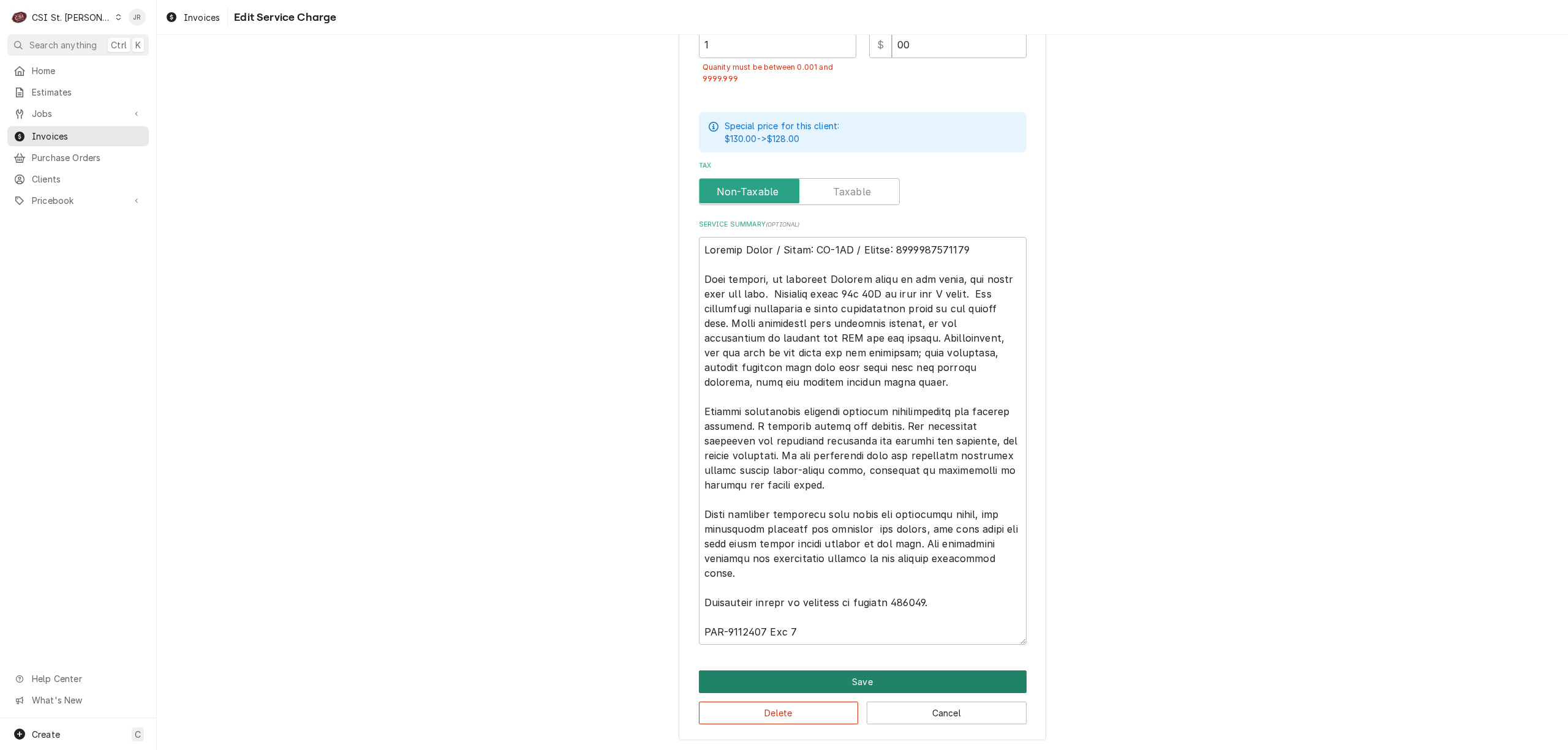
click at [802, 671] on button "Save" at bounding box center [862, 682] width 327 height 23
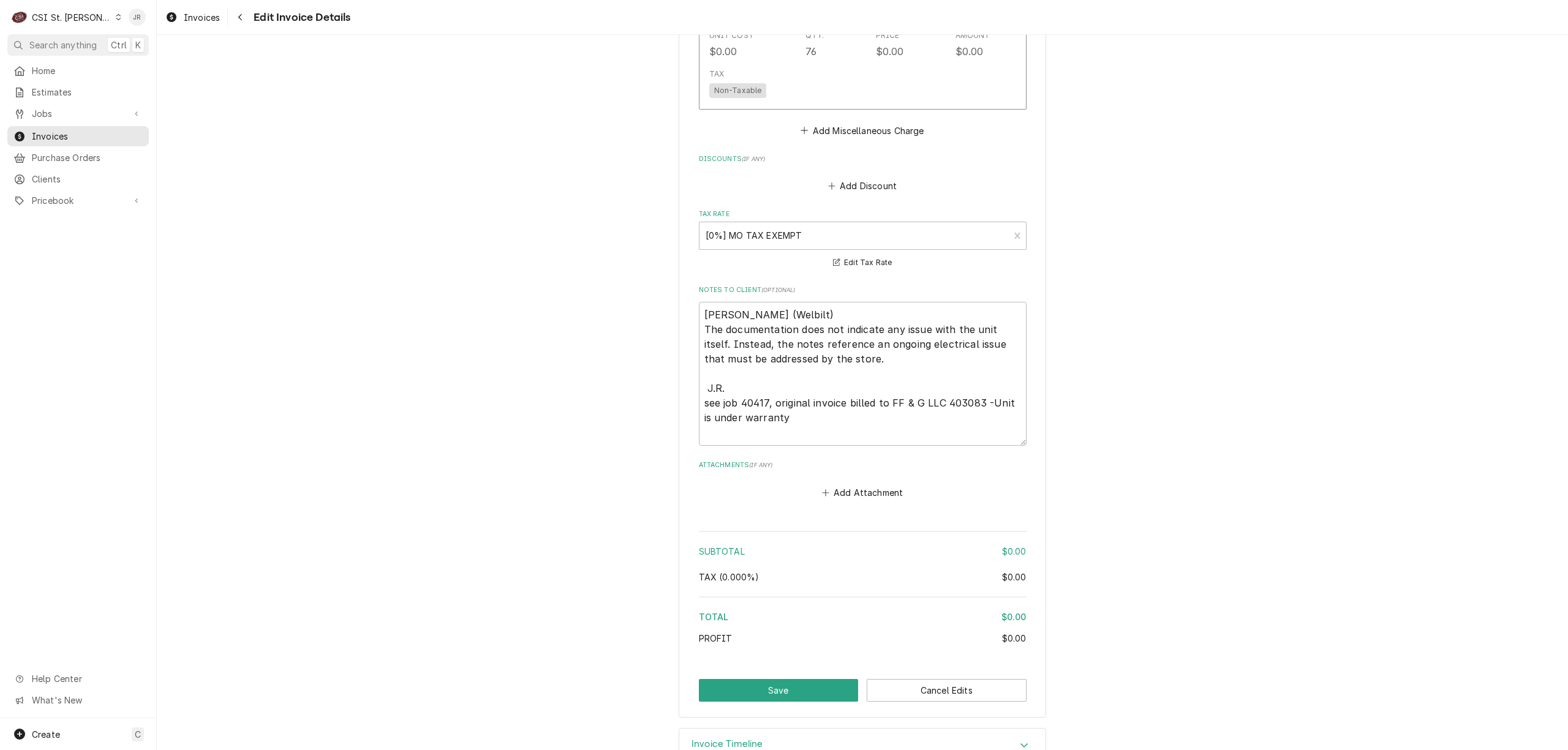
scroll to position [2271, 0]
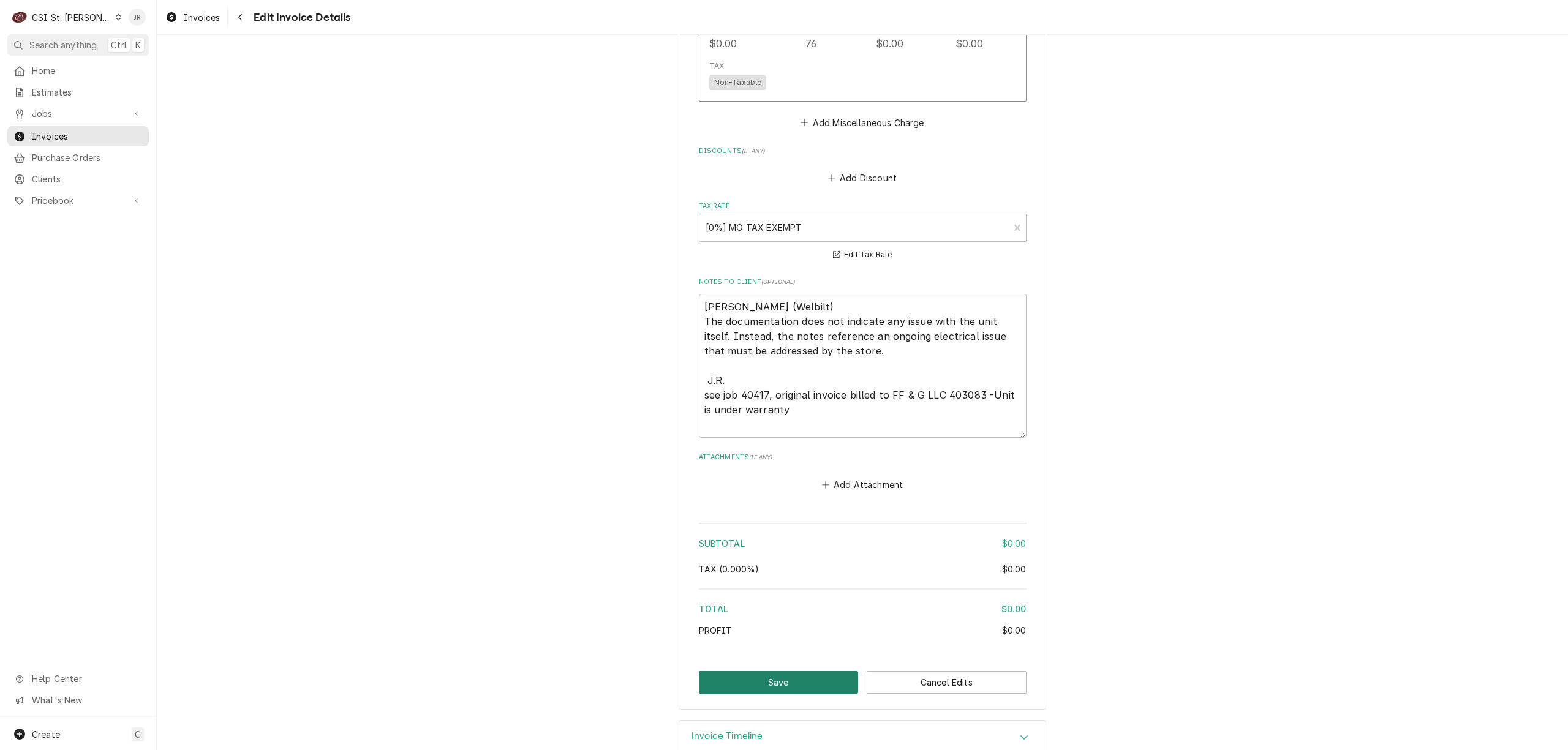
click at [777, 671] on button "Save" at bounding box center [779, 682] width 160 height 23
type textarea "x"
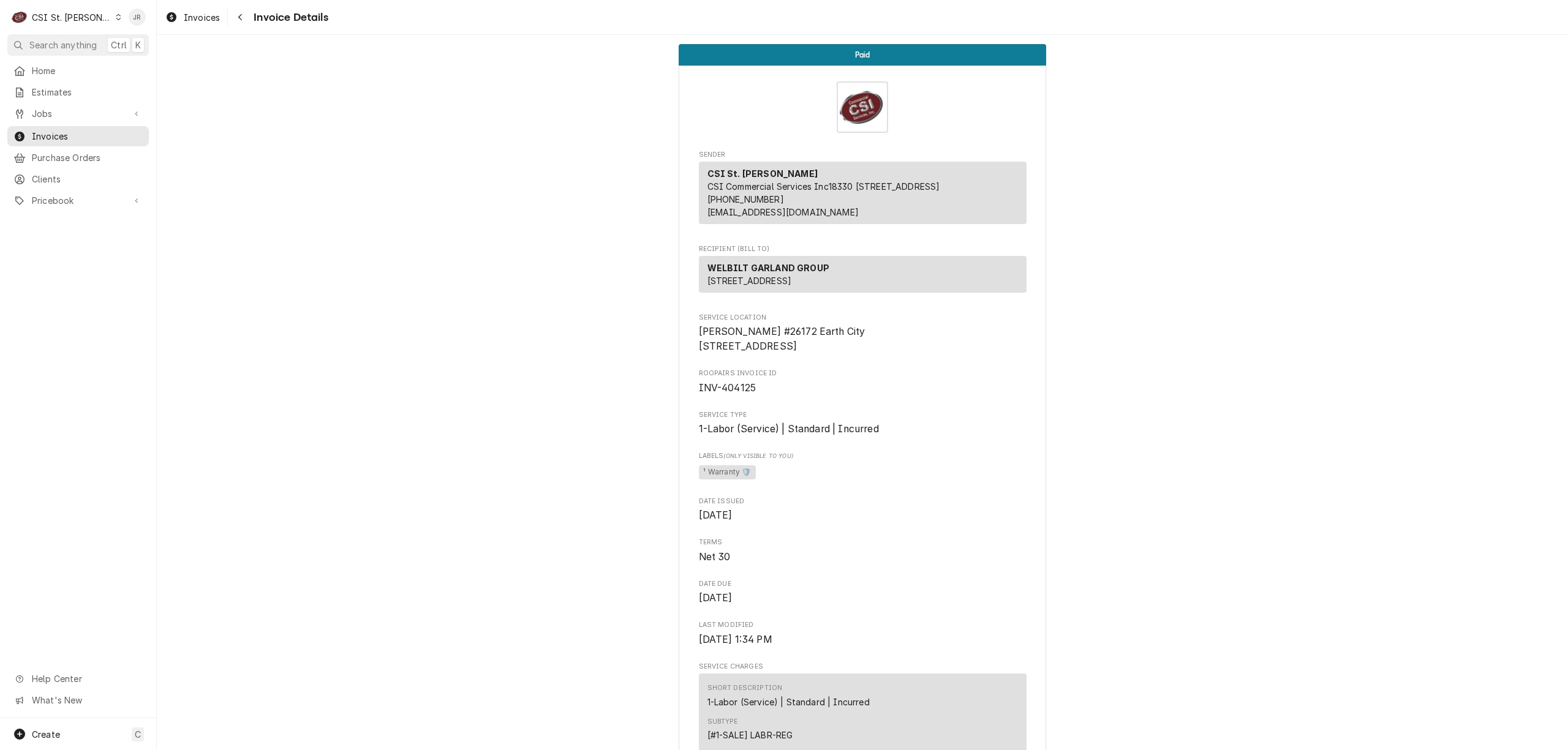
click at [734, 394] on span "INV-404125" at bounding box center [727, 387] width 58 height 12
click at [735, 394] on span "INV-404125" at bounding box center [727, 387] width 58 height 12
copy span "404125"
click at [742, 394] on span "INV-404125" at bounding box center [727, 387] width 58 height 12
click at [737, 394] on span "INV-404125" at bounding box center [727, 387] width 58 height 12
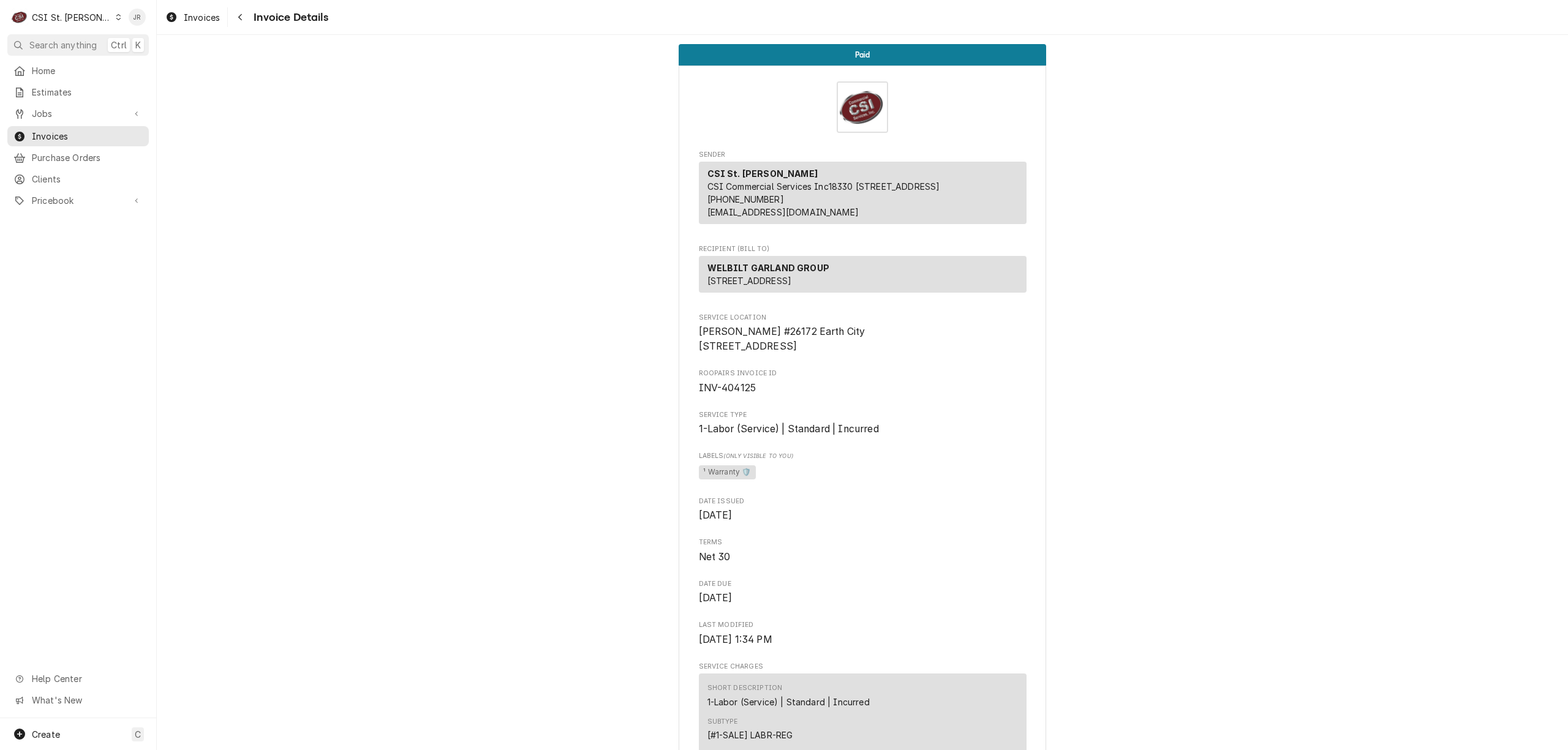
drag, startPoint x: 736, startPoint y: 428, endPoint x: 722, endPoint y: 430, distance: 14.1
click at [722, 394] on span "INV-404125" at bounding box center [727, 387] width 58 height 12
copy span "404125"
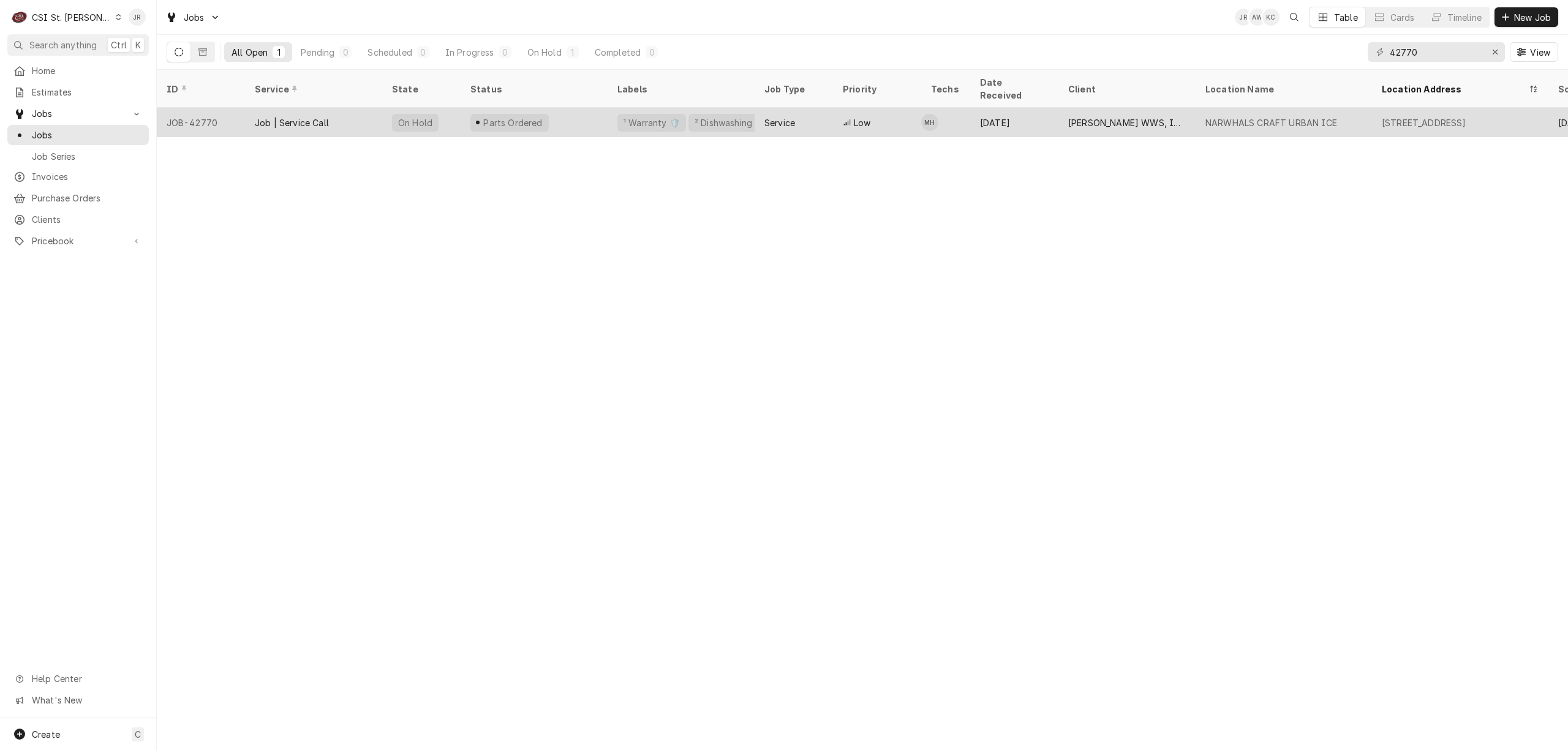
click at [558, 109] on div "Parts Ordered" at bounding box center [534, 122] width 147 height 29
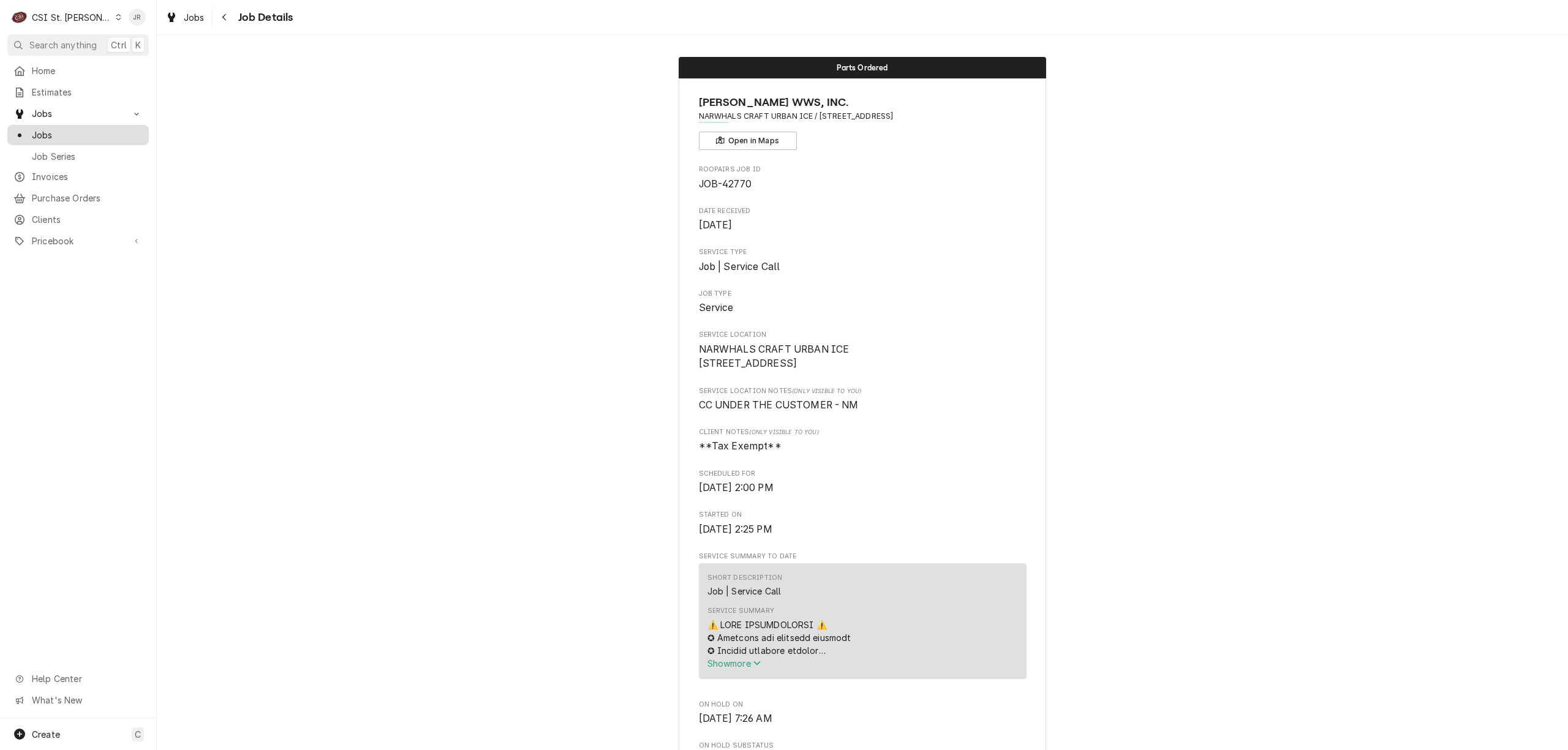
click at [62, 130] on span "Jobs" at bounding box center [87, 135] width 111 height 13
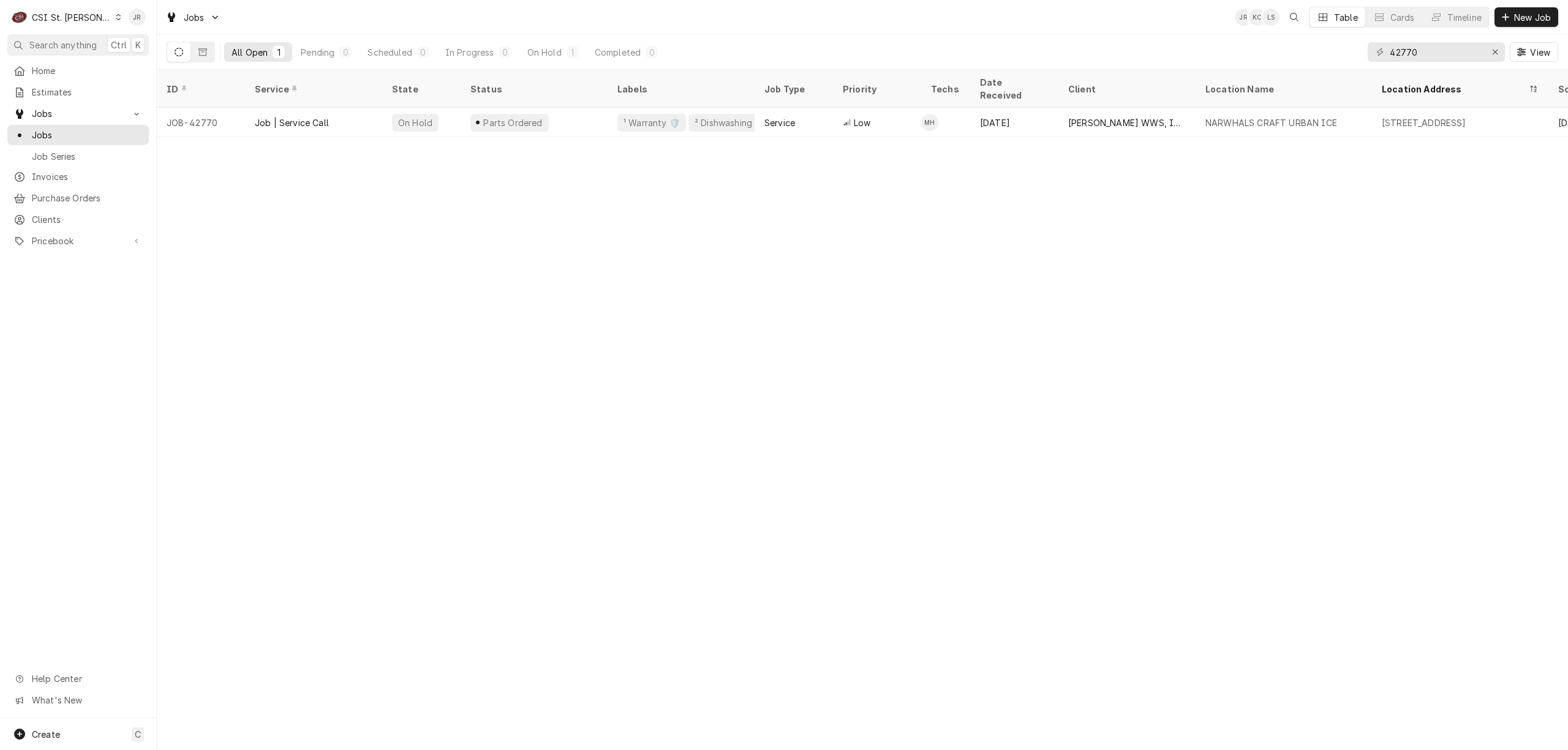
drag, startPoint x: 1446, startPoint y: 62, endPoint x: 1273, endPoint y: 39, distance: 174.5
click at [1273, 39] on div "All Open 1 Pending 0 Scheduled 0 In Progress 0 On Hold 1 Completed 0 42770 View" at bounding box center [862, 51] width 1392 height 34
click at [1420, 43] on input "42770" at bounding box center [1436, 52] width 92 height 20
click at [1418, 46] on input "42770" at bounding box center [1436, 52] width 92 height 20
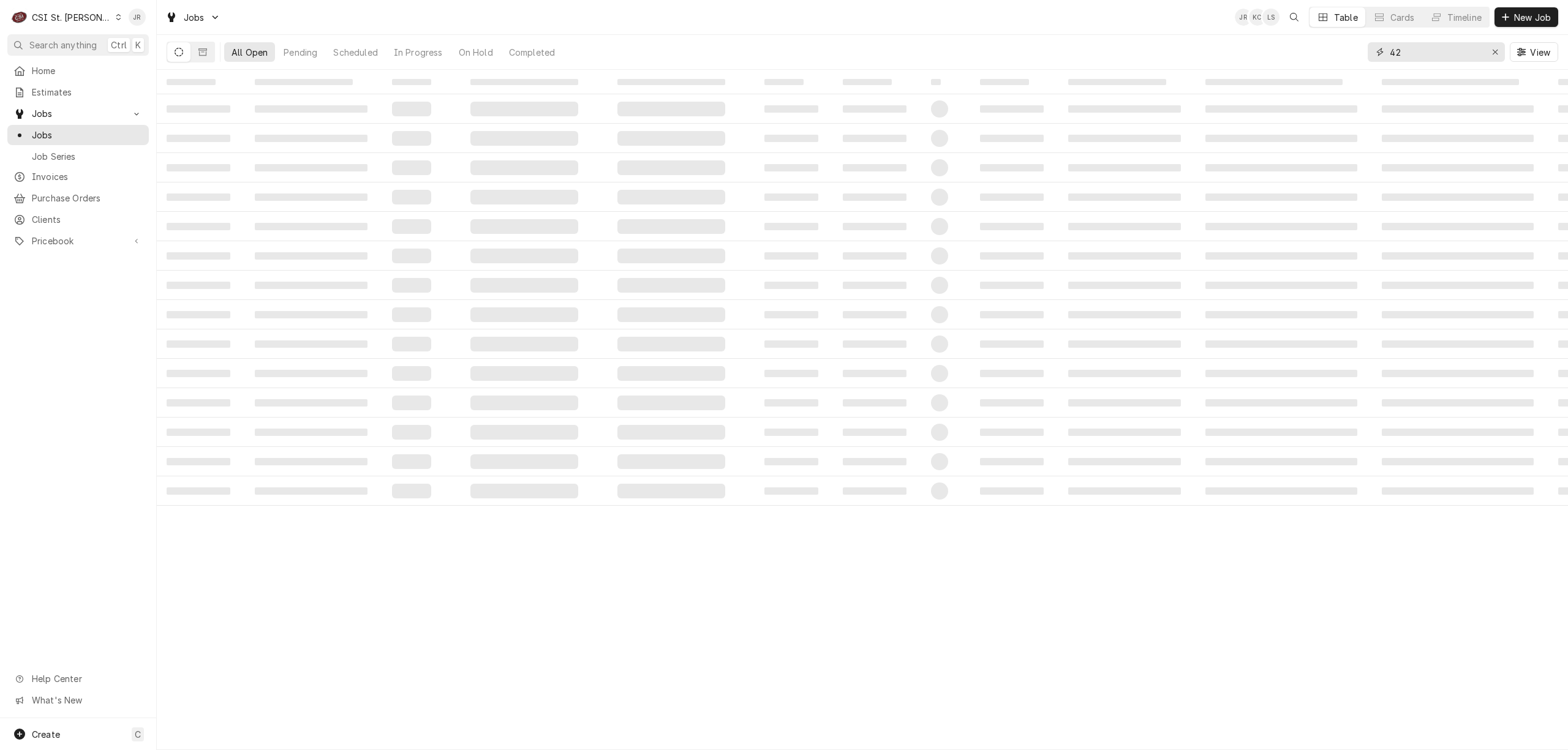
type input "4"
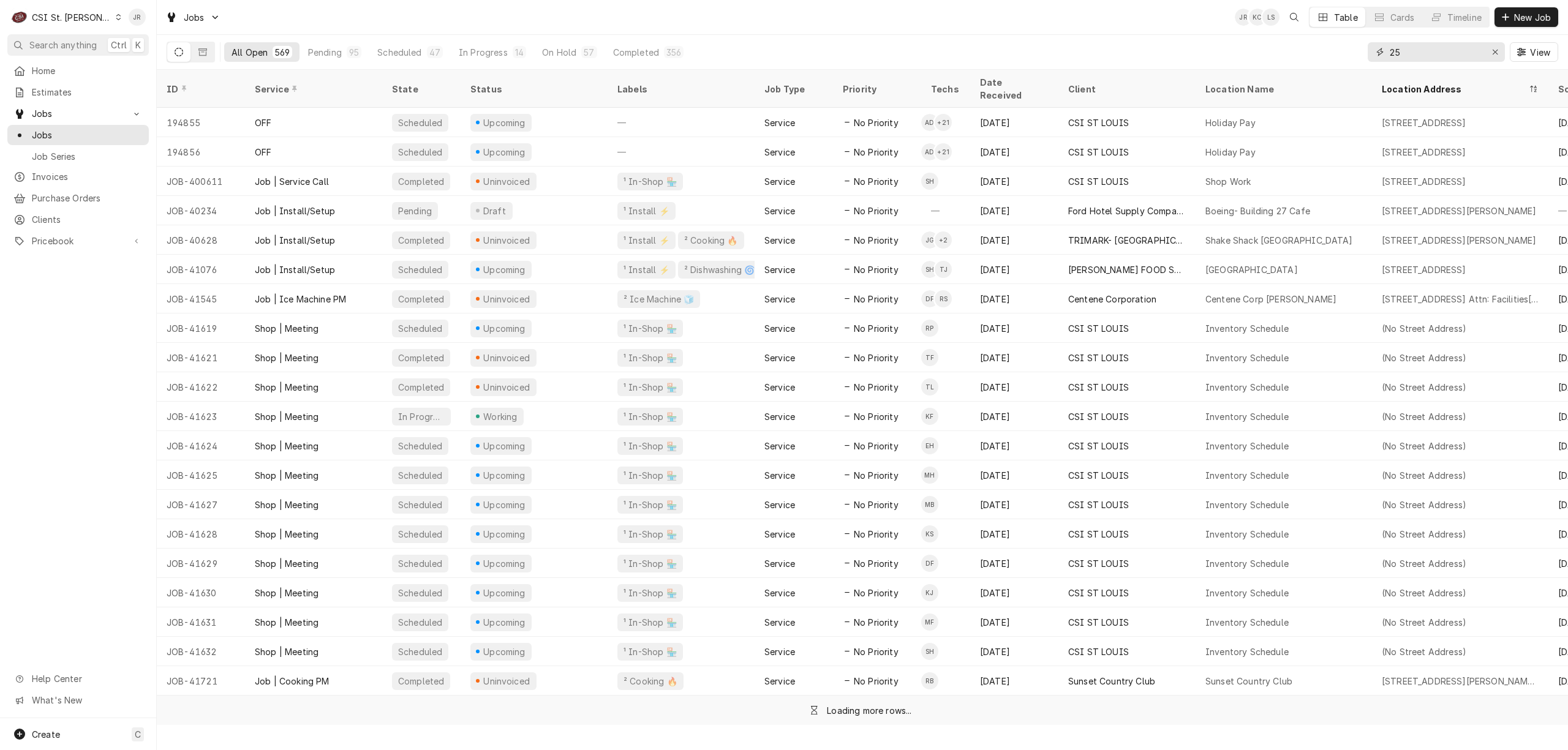
type input "2"
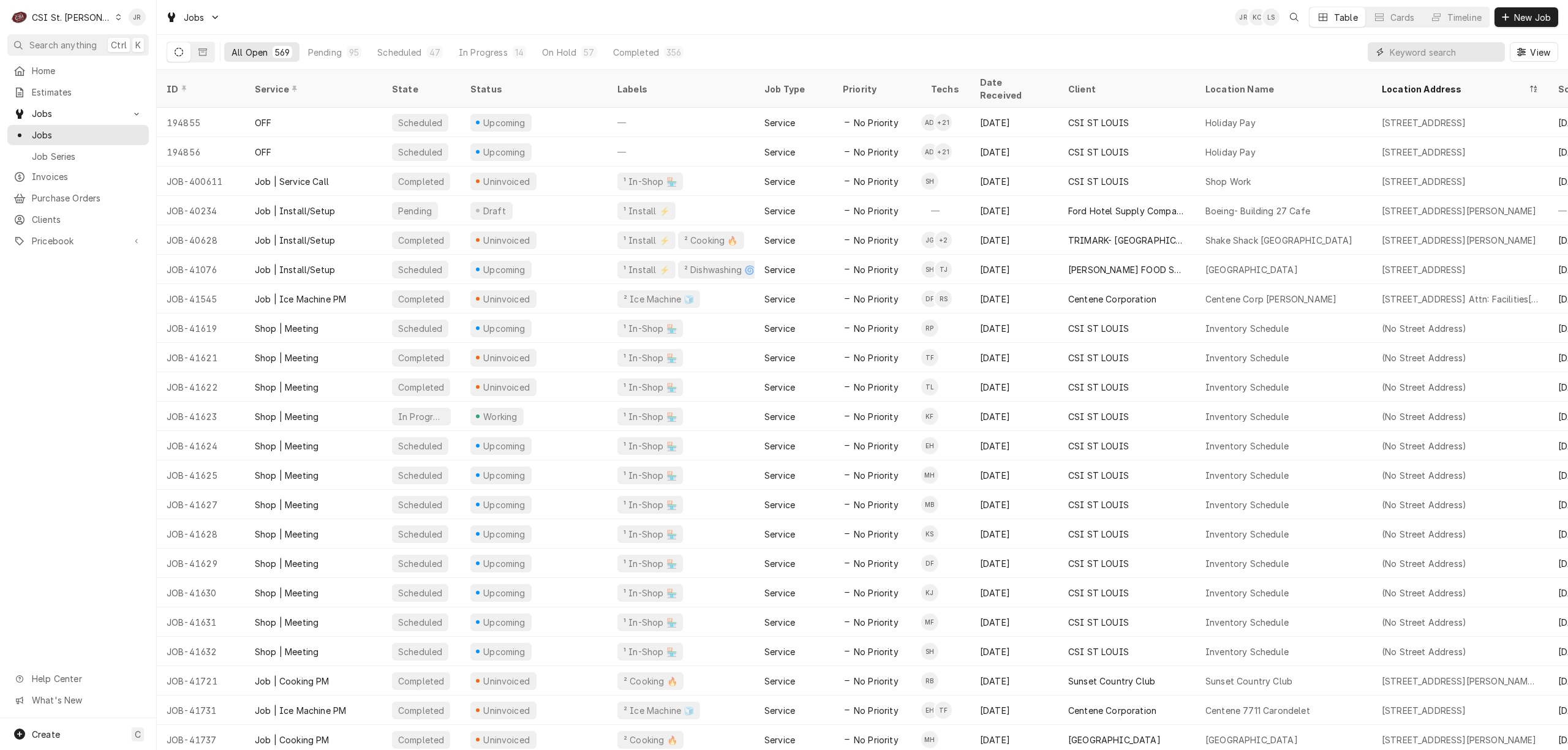
type input "5"
type input "42050"
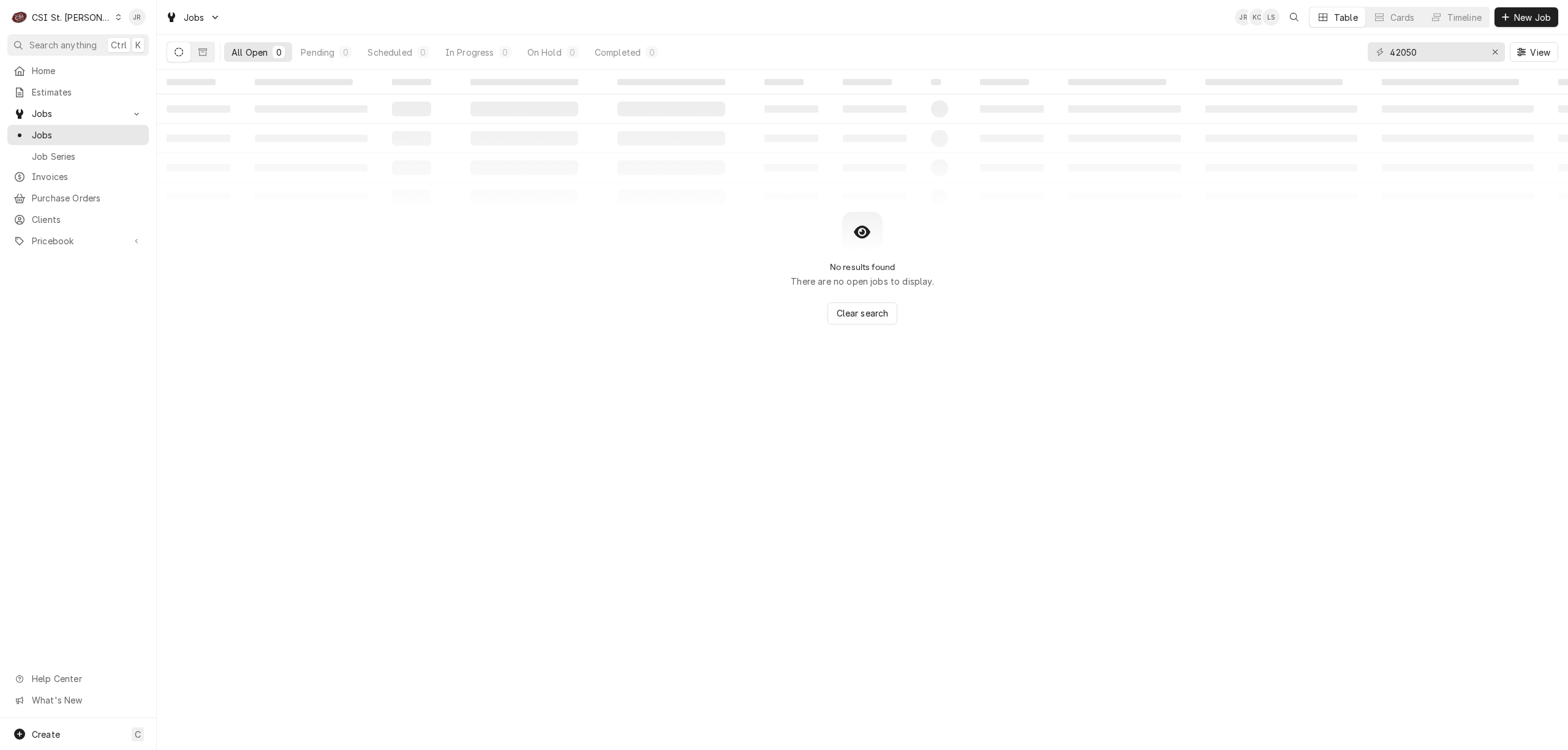
click at [180, 50] on icon "Dynamic Content Wrapper" at bounding box center [179, 52] width 9 height 9
click at [202, 59] on button "Dynamic Content Wrapper" at bounding box center [203, 52] width 24 height 20
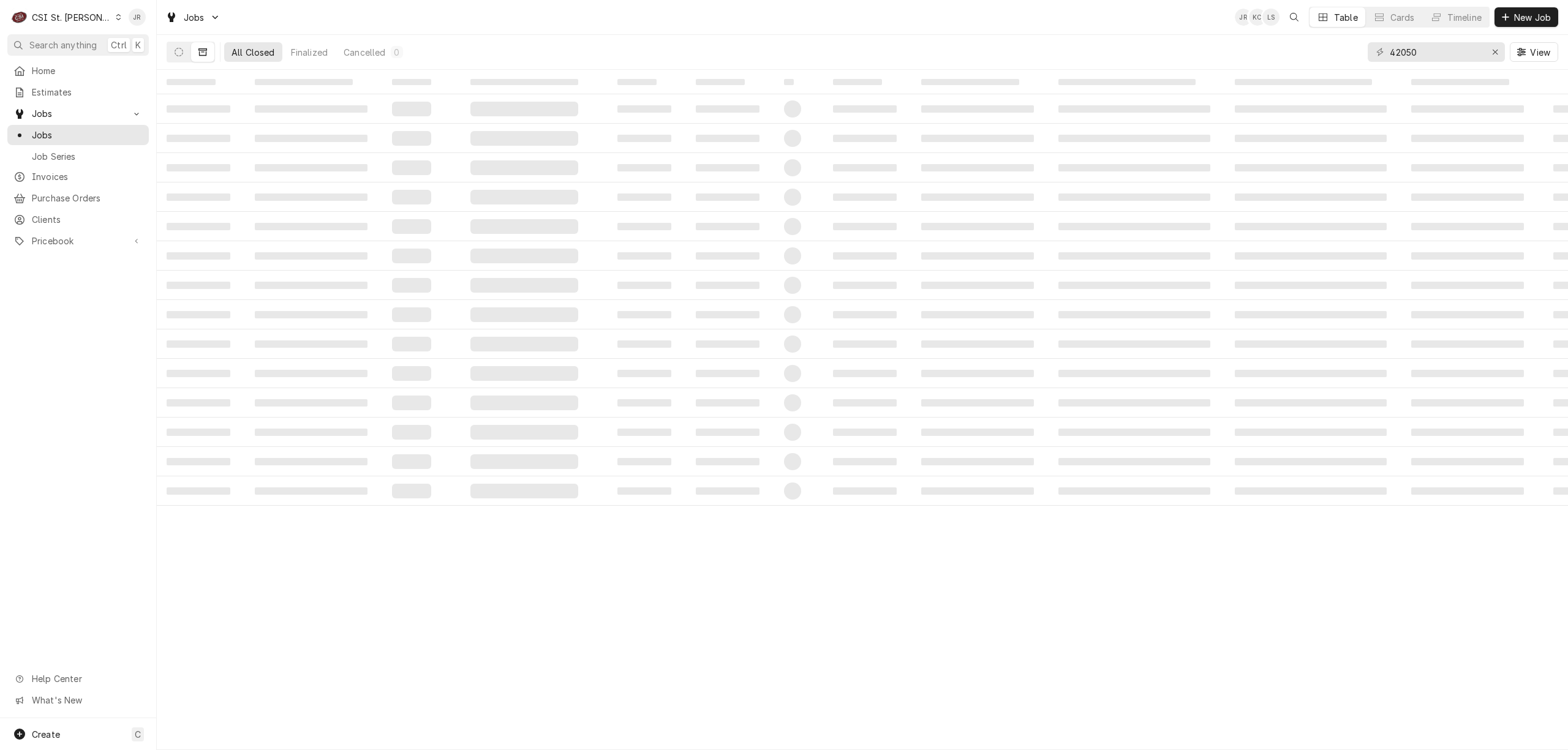
click at [508, 196] on span "‌" at bounding box center [524, 197] width 108 height 15
click at [454, 135] on td "‌" at bounding box center [421, 138] width 79 height 29
click at [581, 98] on td "‌" at bounding box center [534, 108] width 147 height 29
click at [175, 49] on icon "Dynamic Content Wrapper" at bounding box center [179, 52] width 9 height 9
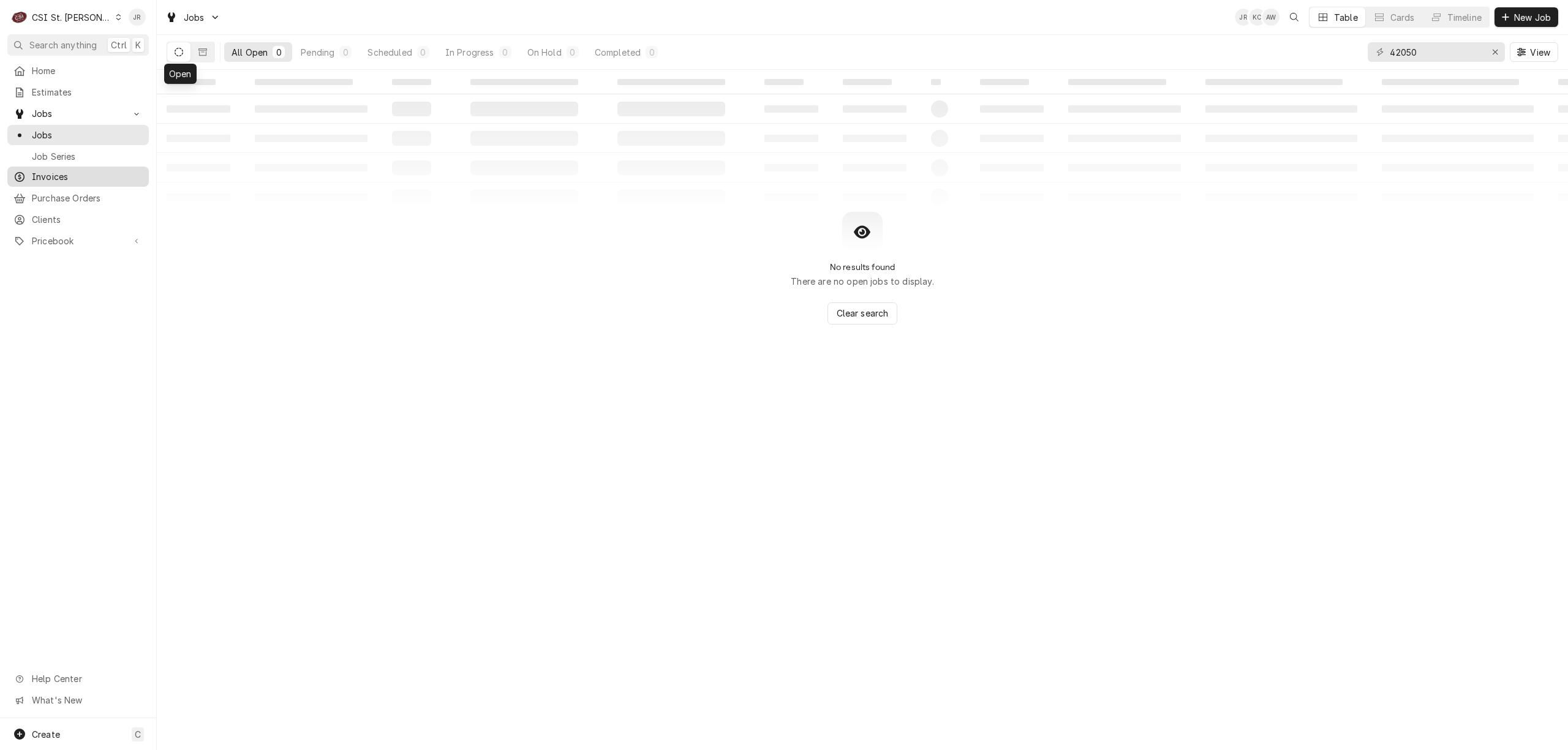
click at [51, 170] on span "Invoices" at bounding box center [87, 176] width 111 height 13
click at [1398, 40] on div "404125 View" at bounding box center [1463, 51] width 191 height 34
click at [1398, 40] on div "404125 View" at bounding box center [1463, 51] width 191 height 34
click at [1408, 53] on input "404125" at bounding box center [1436, 52] width 92 height 20
click at [1408, 52] on input "404125" at bounding box center [1436, 52] width 92 height 20
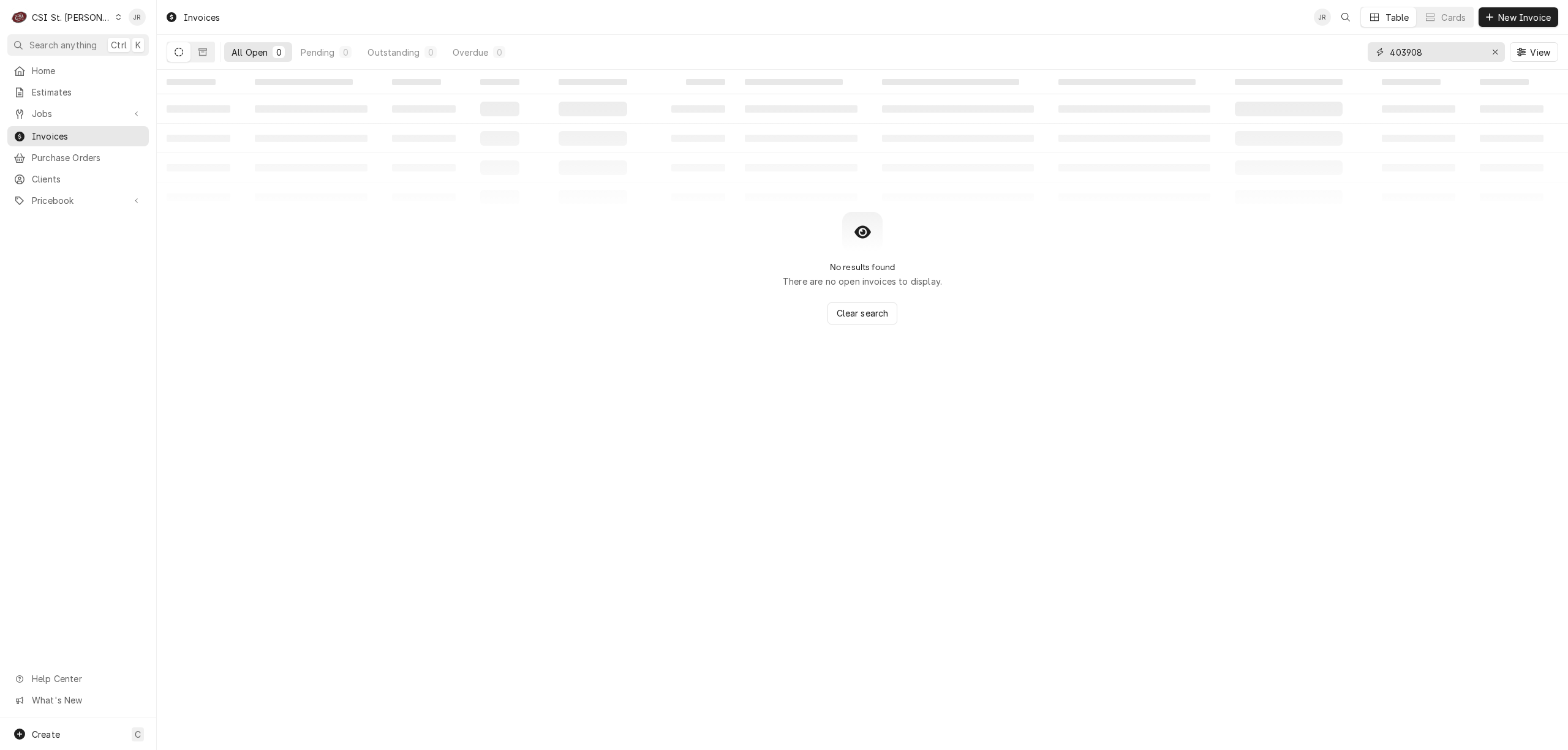
type input "403908"
click at [199, 55] on icon "Dynamic Content Wrapper" at bounding box center [203, 52] width 9 height 9
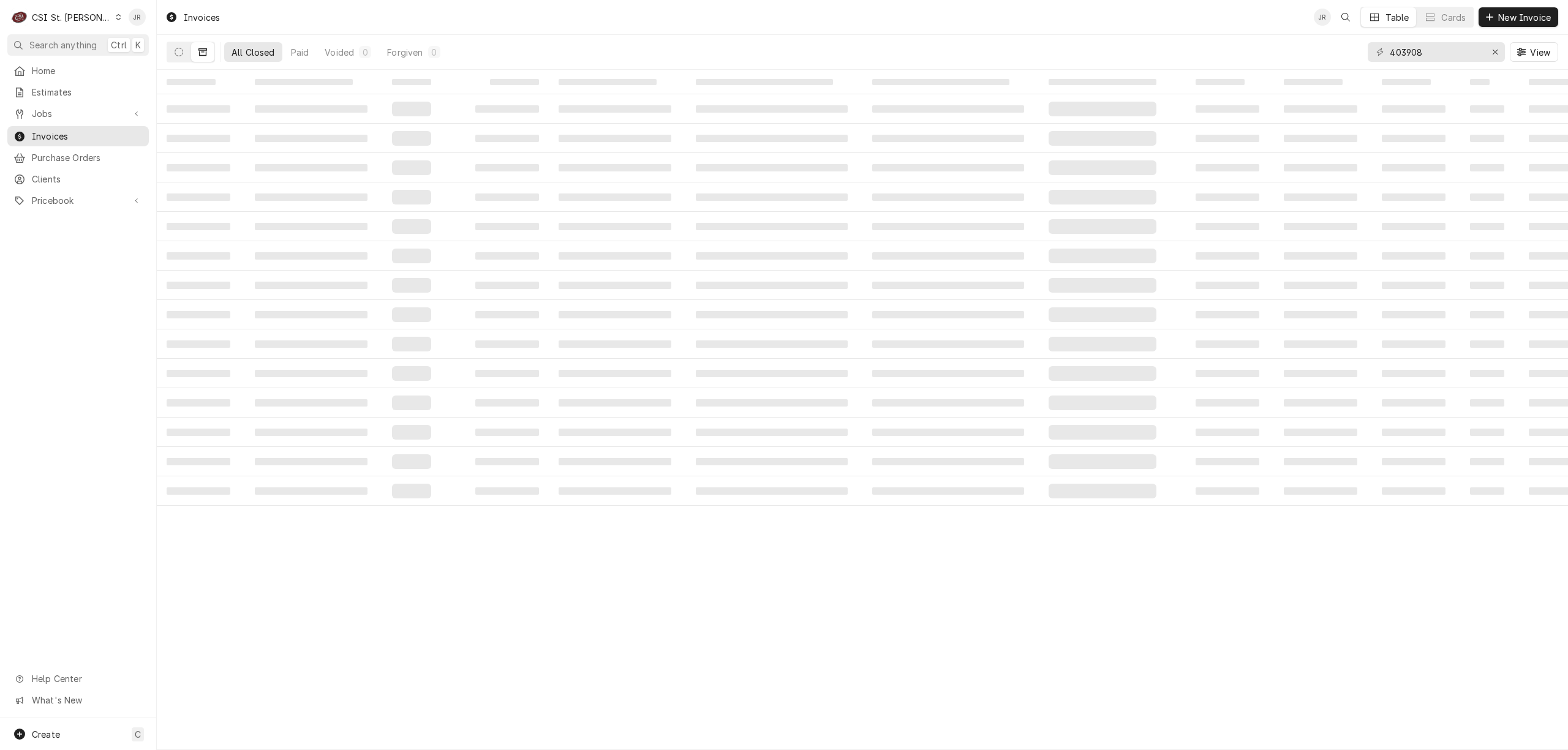
click at [285, 162] on td "‌" at bounding box center [314, 167] width 137 height 29
click at [175, 48] on icon "Dynamic Content Wrapper" at bounding box center [179, 52] width 9 height 9
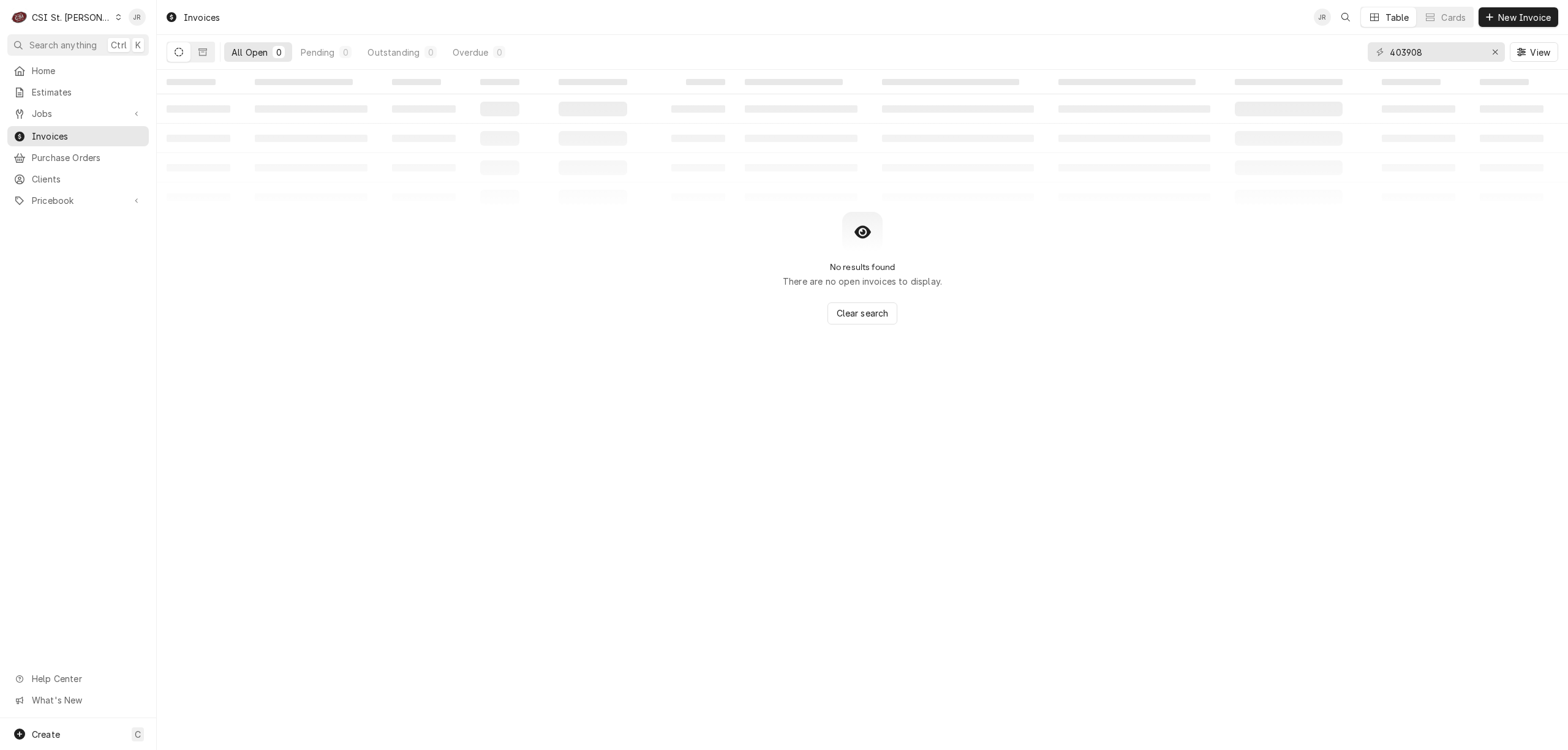
click at [175, 55] on icon "Dynamic Content Wrapper" at bounding box center [179, 52] width 9 height 9
click at [179, 50] on icon "Dynamic Content Wrapper" at bounding box center [179, 52] width 9 height 9
click at [185, 54] on button "Dynamic Content Wrapper" at bounding box center [179, 52] width 24 height 20
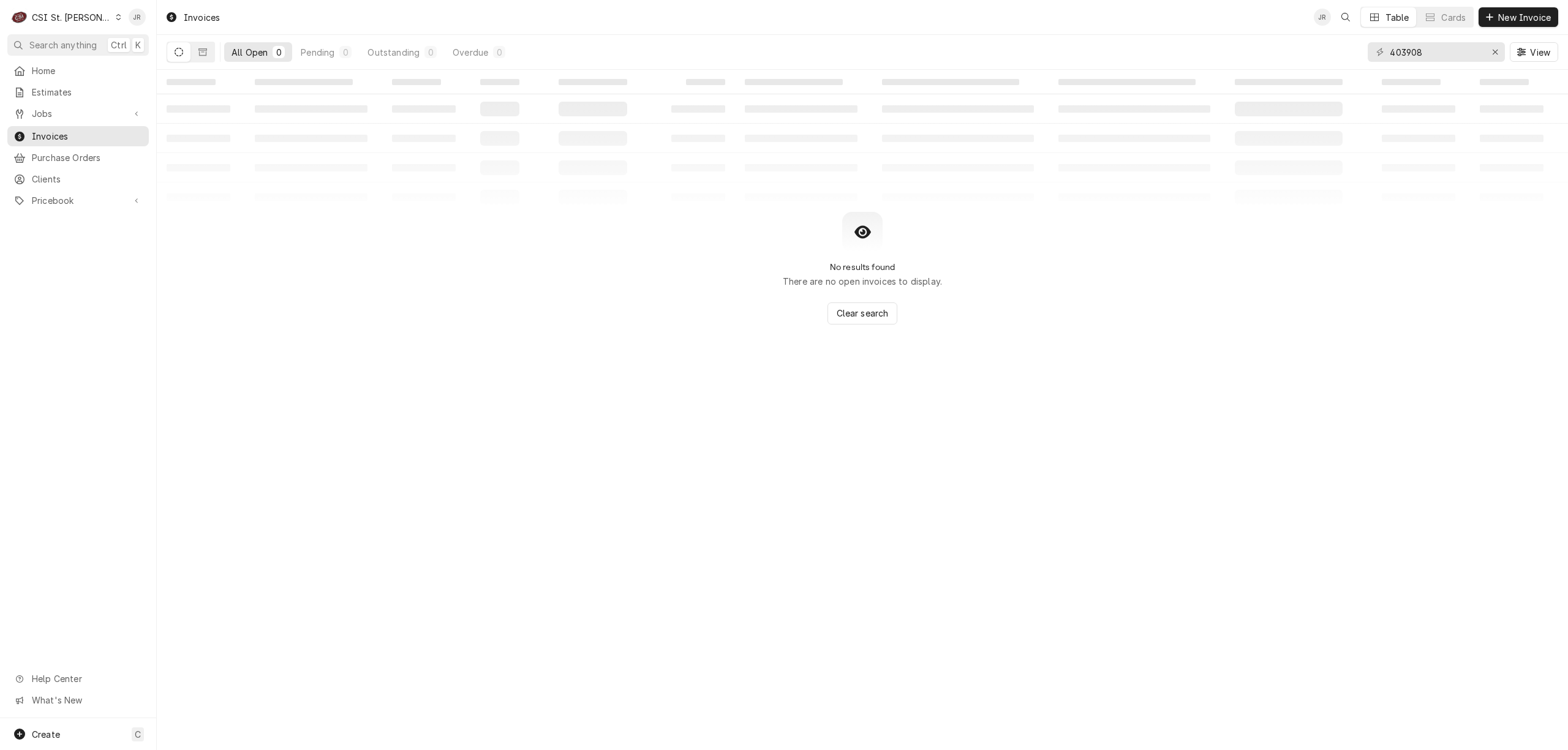
click at [185, 53] on button "Dynamic Content Wrapper" at bounding box center [179, 52] width 24 height 20
click at [430, 172] on table "‌ ‌ ‌ ‌ ‌ ‌ ‌ ‌ ‌ ‌ ‌ ‌ ‌ ‌ ‌ ‌ ‌ ‌ ‌ ‌ ‌ ‌ ‌ ‌ ‌ ‌ ‌ ‌ ‌ ‌ ‌ ‌ ‌ ‌ ‌ ‌ ‌ ‌ ‌ ‌…" at bounding box center [862, 141] width 1411 height 142
click at [209, 55] on button "Dynamic Content Wrapper" at bounding box center [203, 52] width 24 height 20
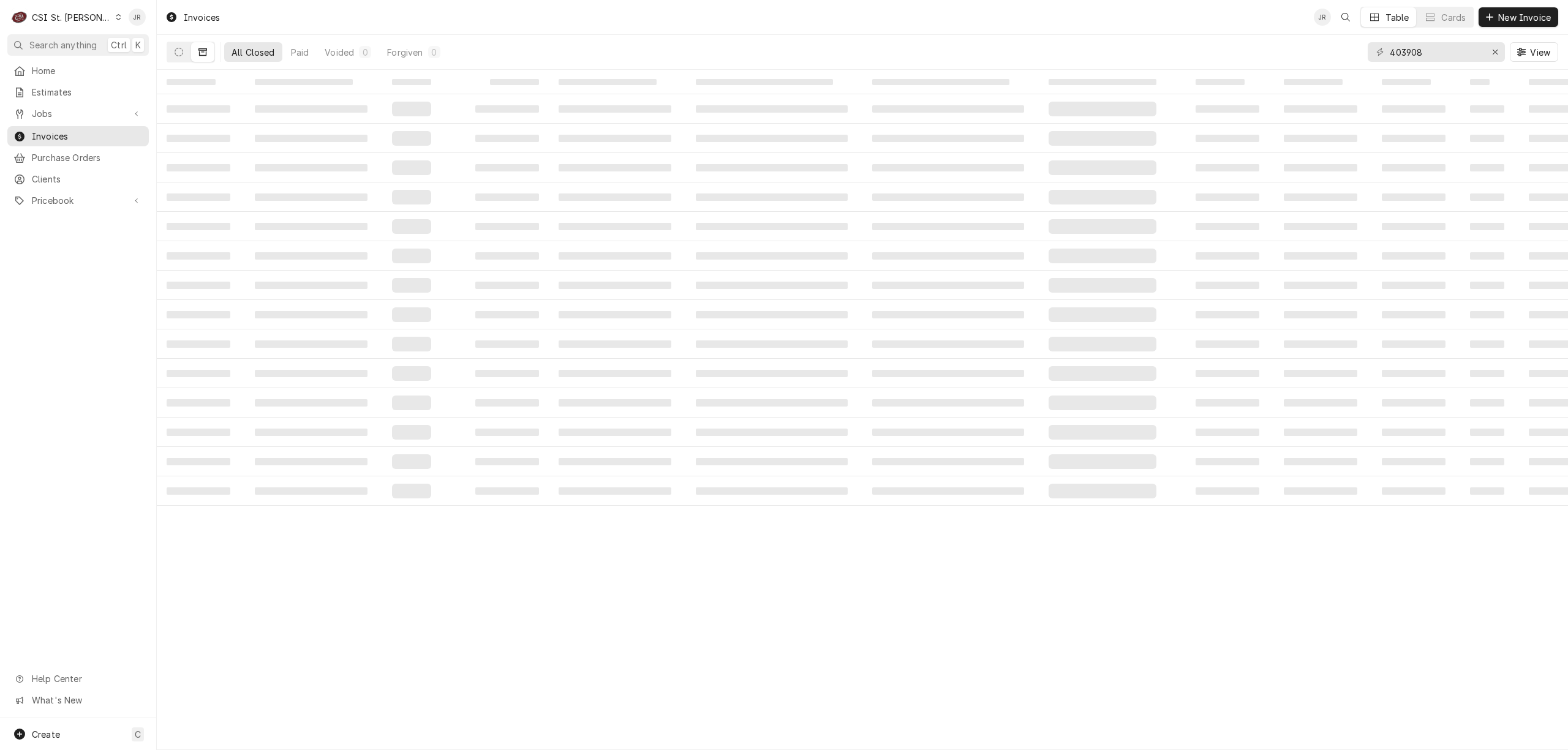
click at [886, 223] on span "‌" at bounding box center [948, 226] width 152 height 7
click at [399, 218] on td "‌" at bounding box center [421, 226] width 79 height 29
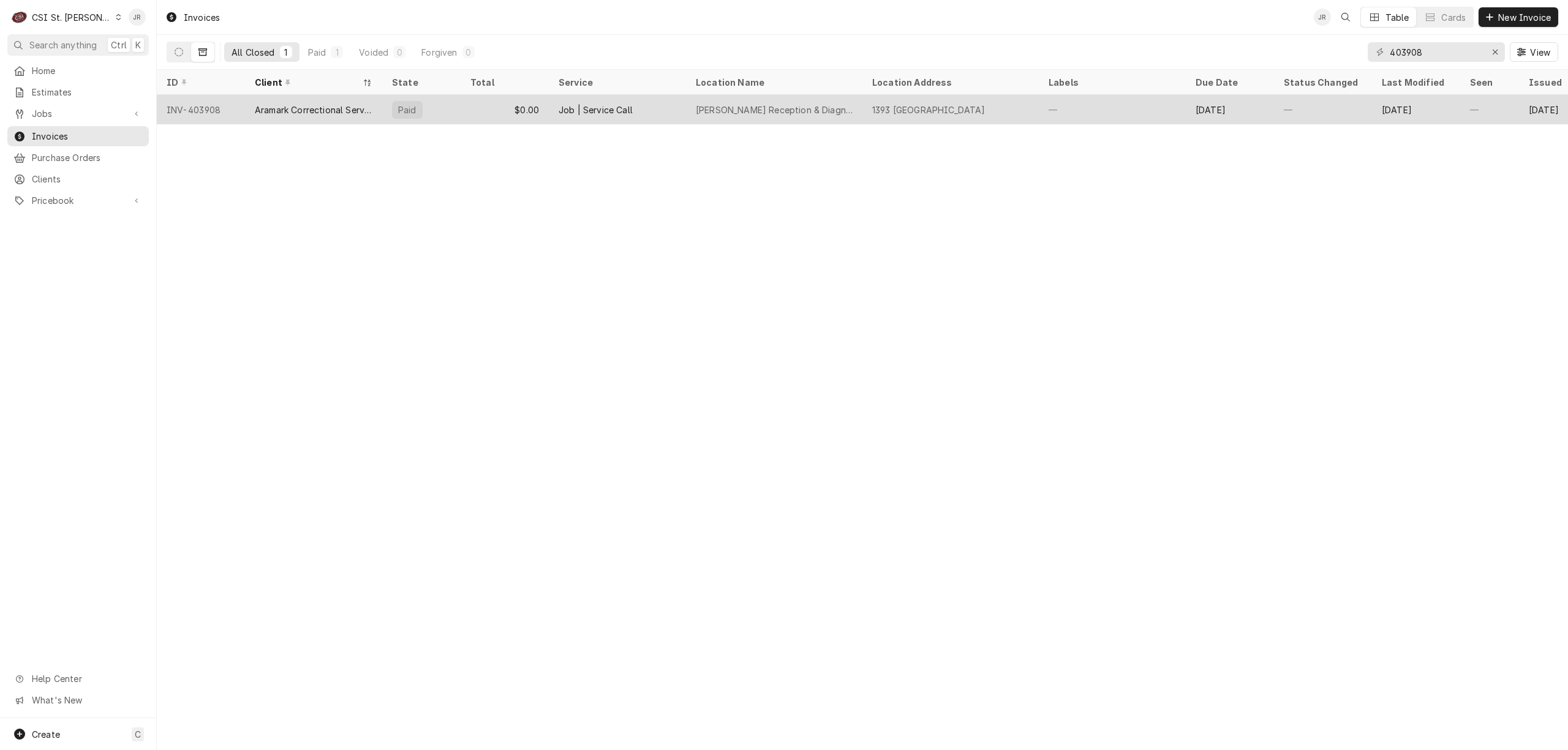
click at [711, 113] on div "Fulton Reception & Diagnostic Center" at bounding box center [774, 110] width 157 height 13
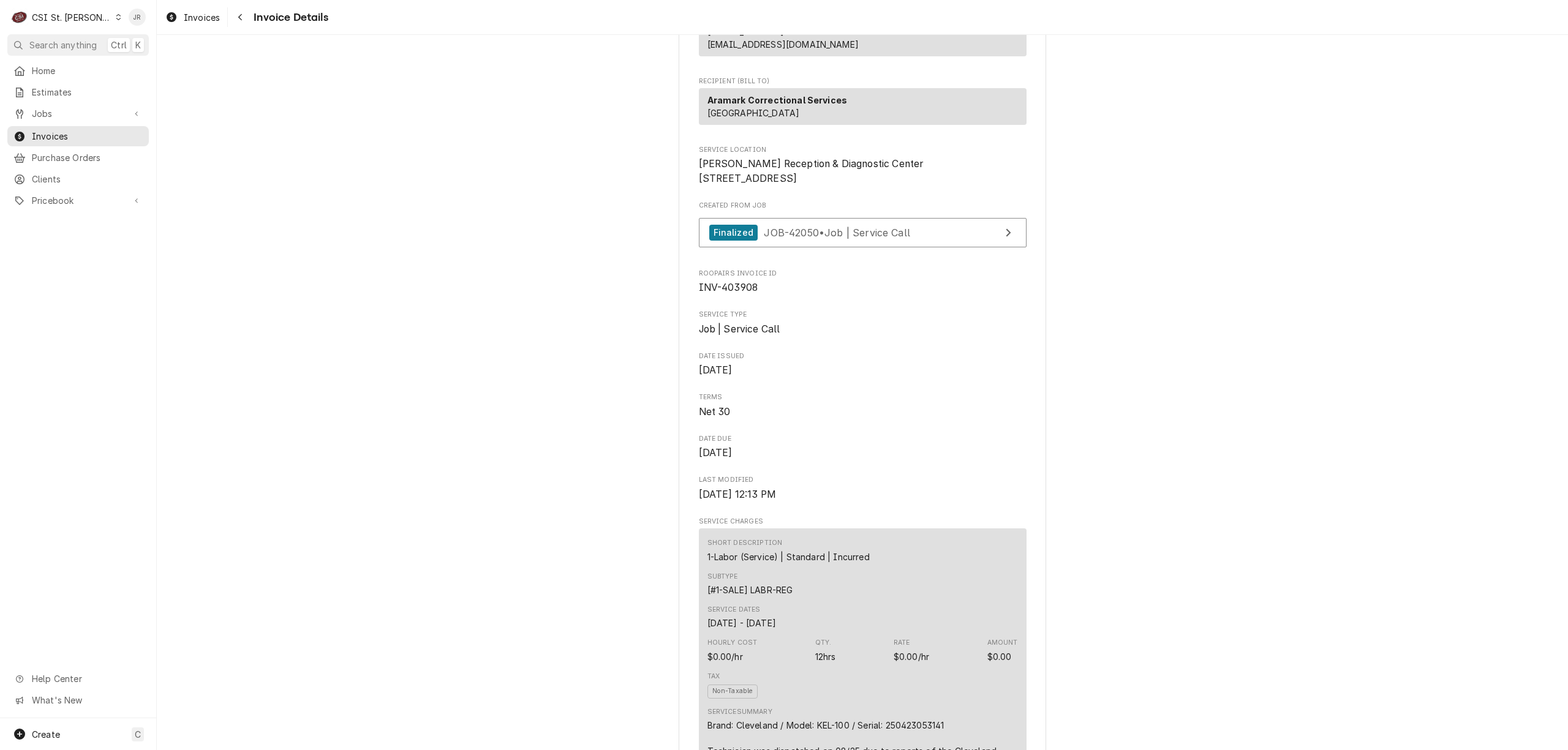
scroll to position [163, 0]
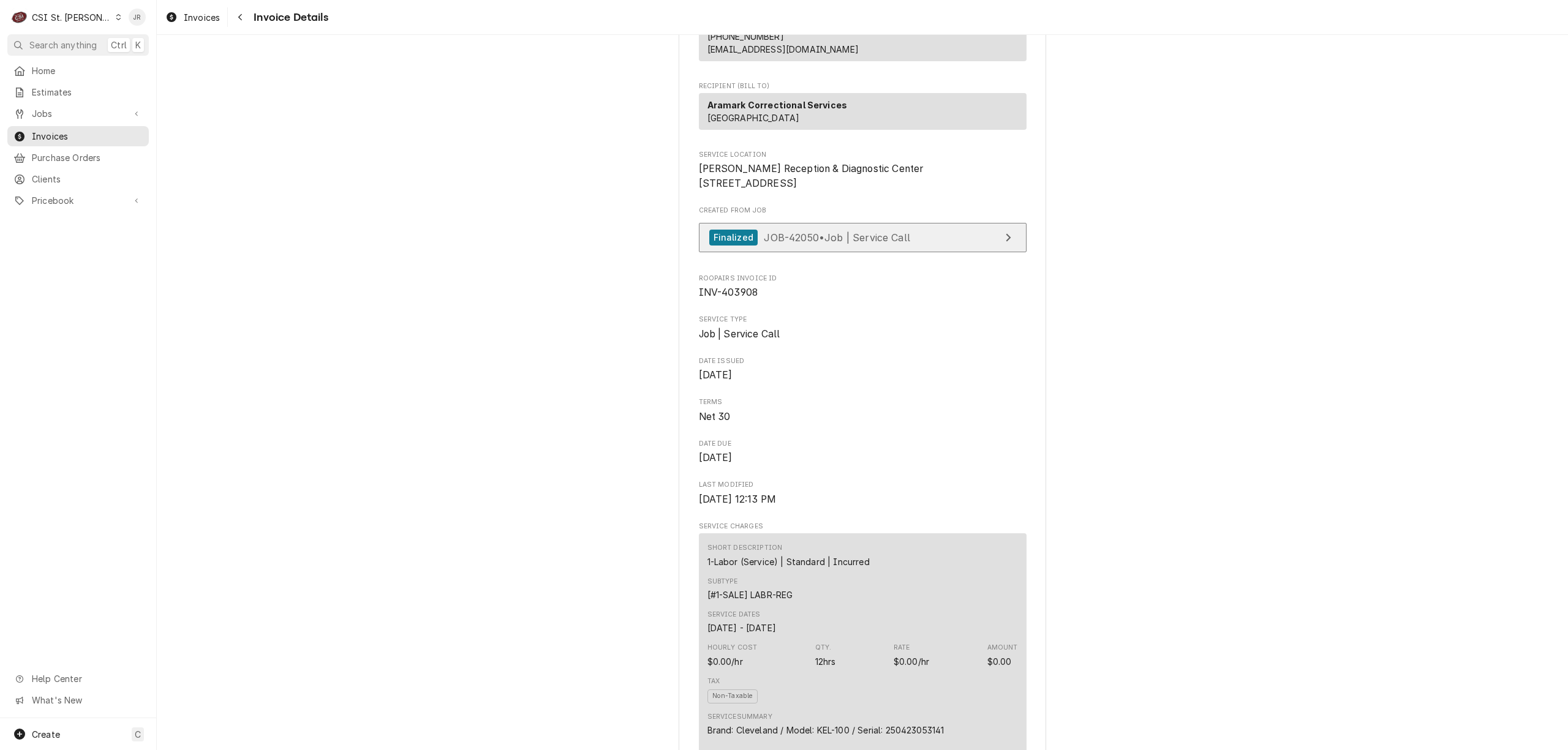
click at [904, 253] on link "Finalized JOB-42050 • Job | Service Call" at bounding box center [862, 238] width 327 height 30
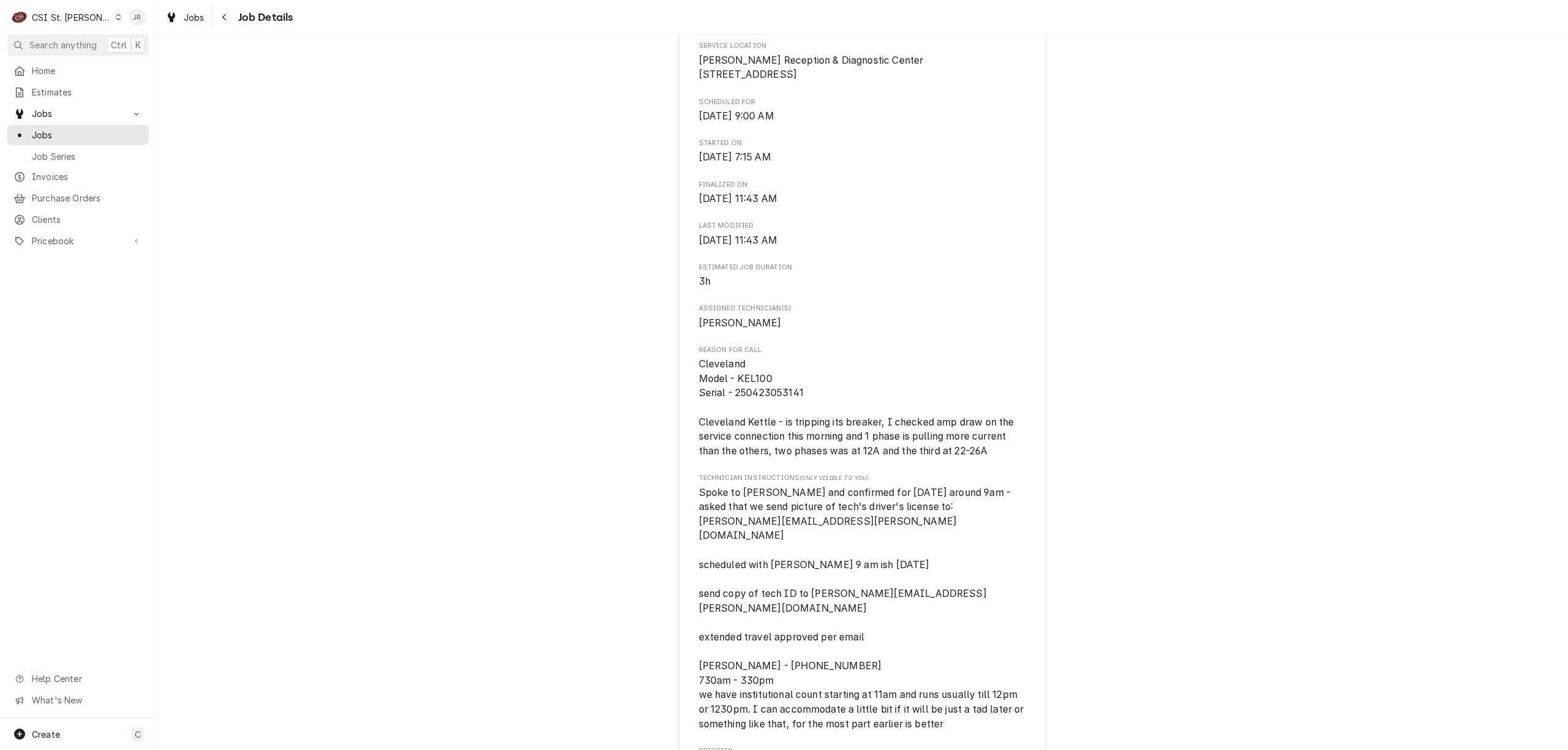
scroll to position [326, 0]
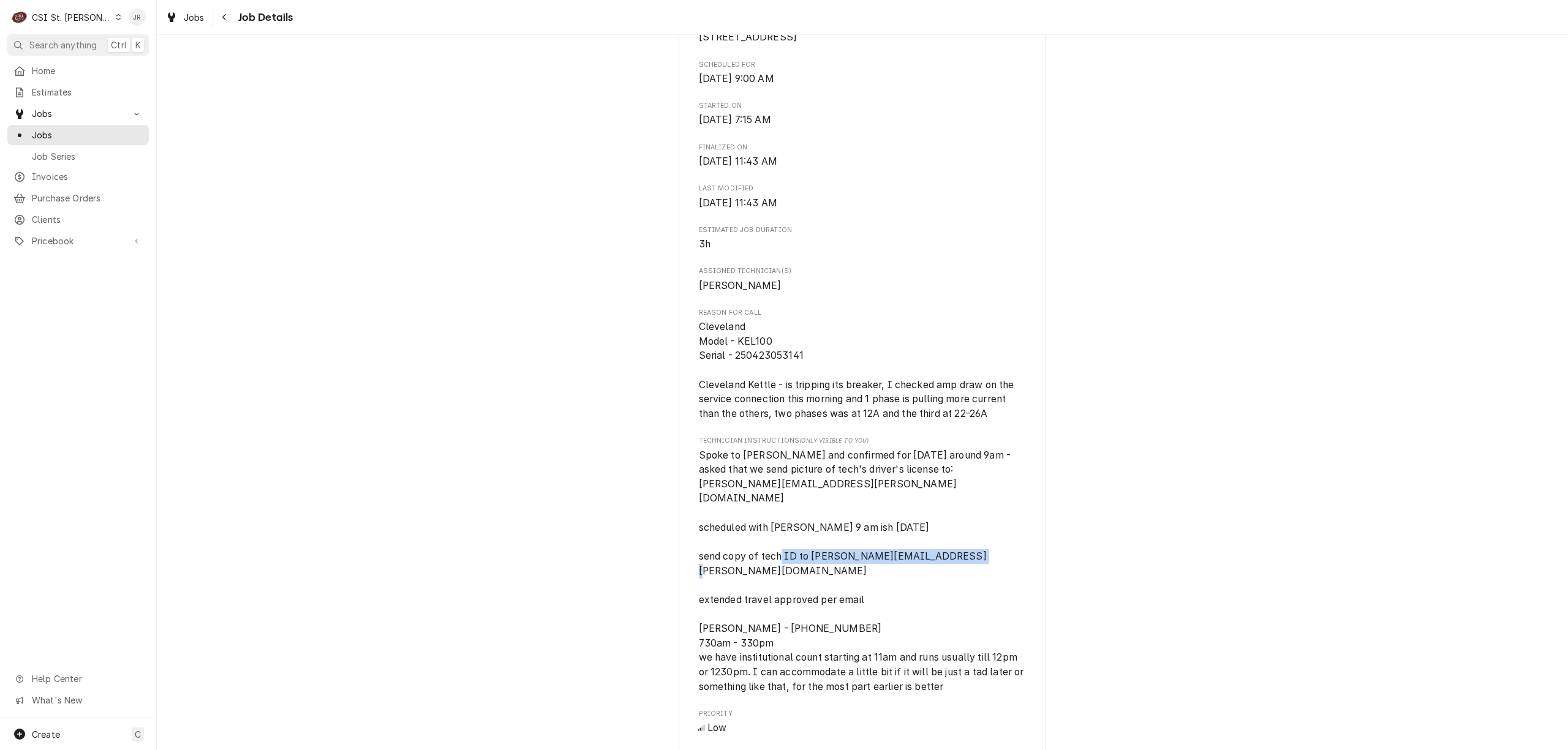
drag, startPoint x: 890, startPoint y: 593, endPoint x: 698, endPoint y: 585, distance: 192.2
click at [681, 581] on div "Aramark Correctional Services Fulton Reception & Diagnostic Center / 1393 Route…" at bounding box center [862, 455] width 368 height 1406
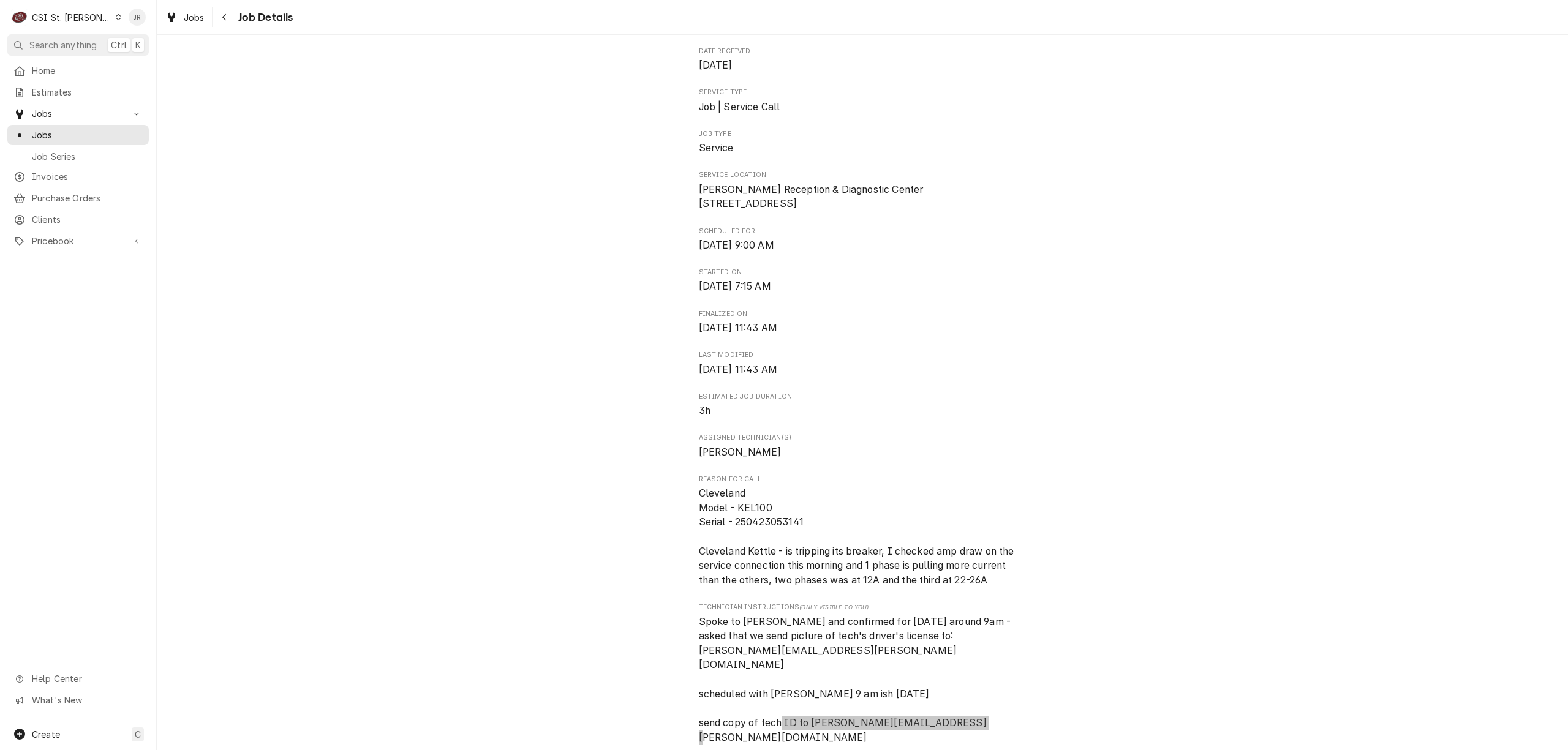
scroll to position [0, 0]
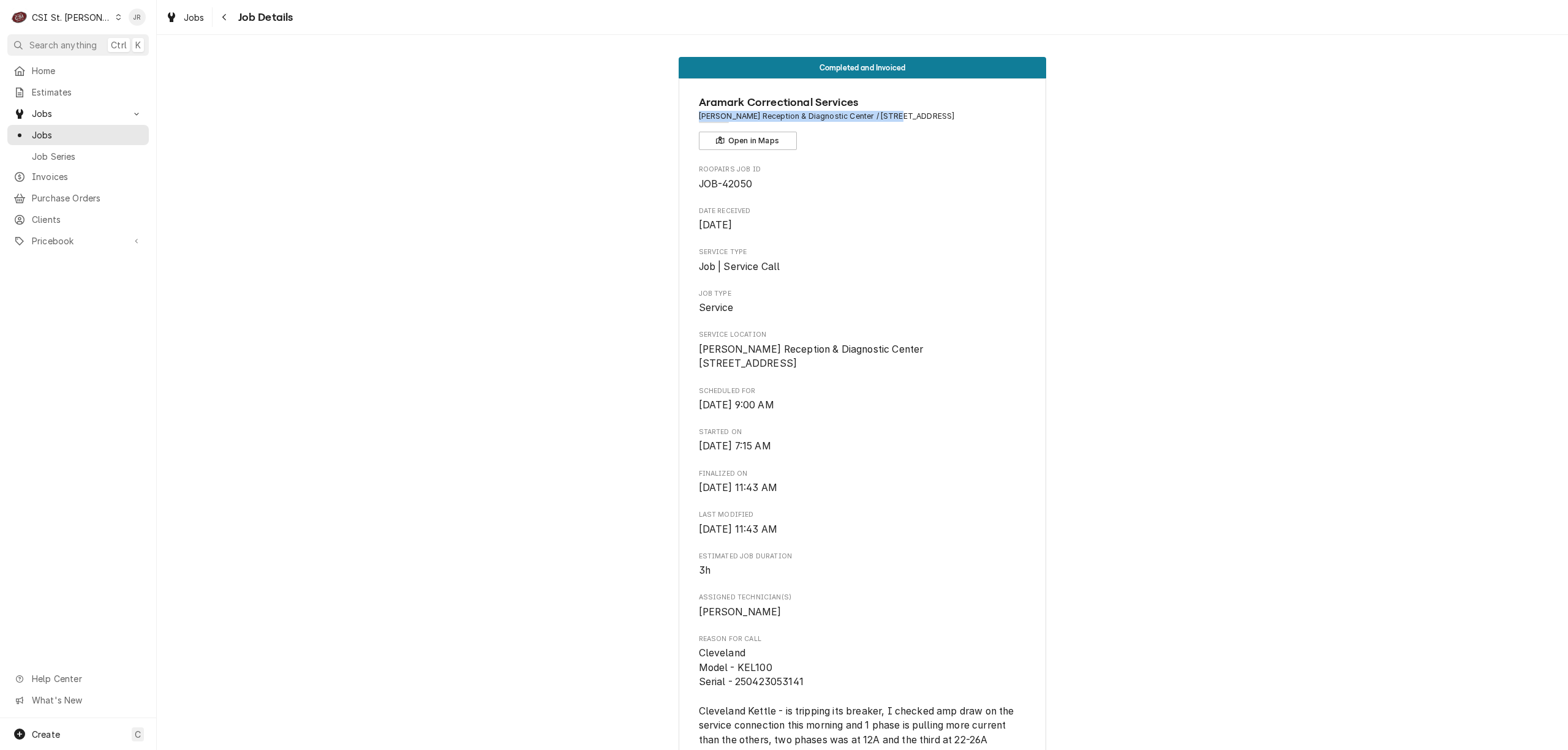
drag, startPoint x: 888, startPoint y: 108, endPoint x: 883, endPoint y: 115, distance: 8.6
click at [883, 115] on div "Aramark Correctional Services Fulton Reception & Diagnostic Center / 1393 Route…" at bounding box center [862, 122] width 327 height 56
click at [982, 114] on span "Fulton Reception & Diagnostic Center / 1393 Route O, Fulton, MO 65251" at bounding box center [862, 116] width 327 height 11
drag, startPoint x: 980, startPoint y: 113, endPoint x: 618, endPoint y: 123, distance: 362.1
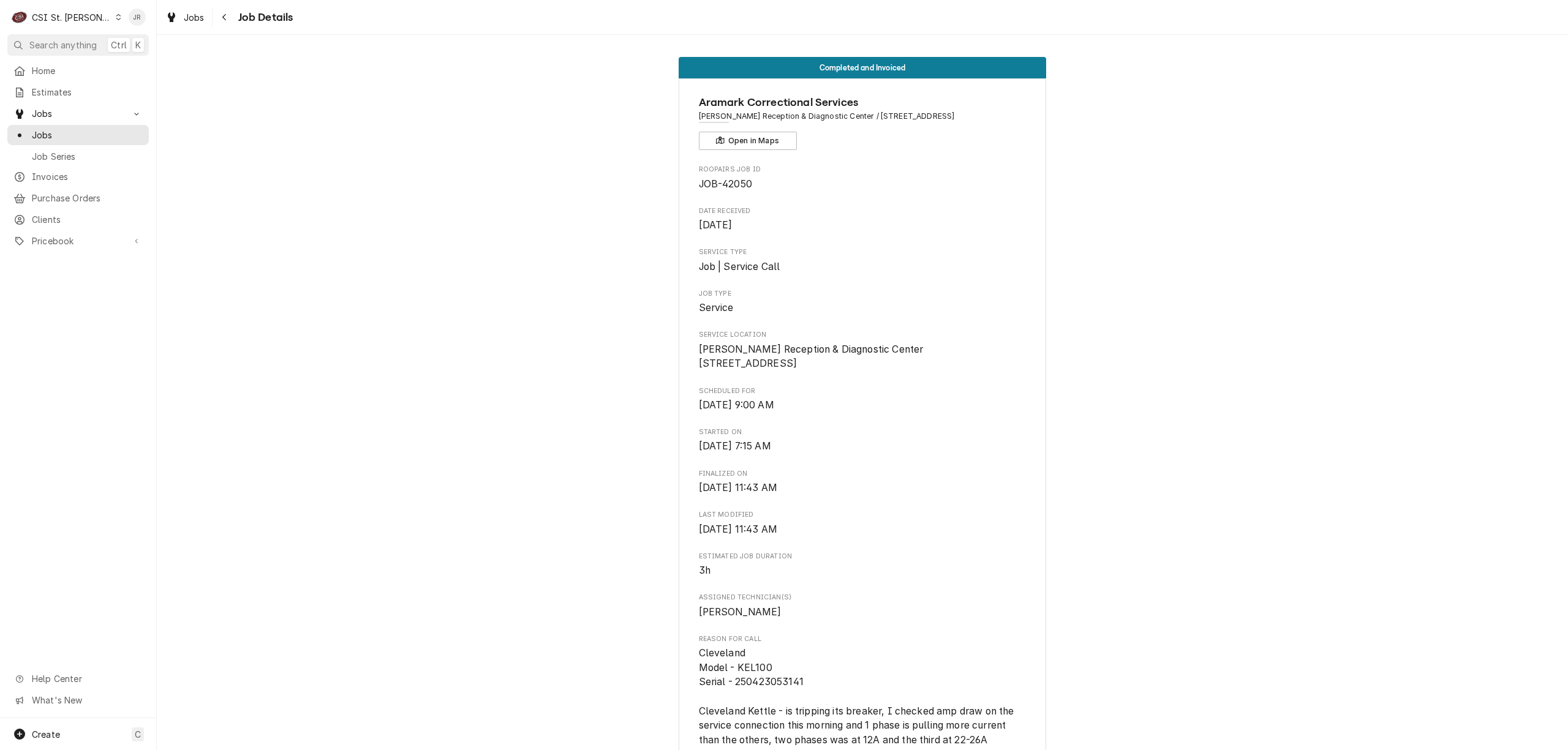
copy span "Fulton Reception & Diagnostic Center / 1393 Route O, Fulton, MO 65251"
drag, startPoint x: 833, startPoint y: 115, endPoint x: 697, endPoint y: 116, distance: 136.0
copy span "Fulton Reception & Diagnostic Center /"
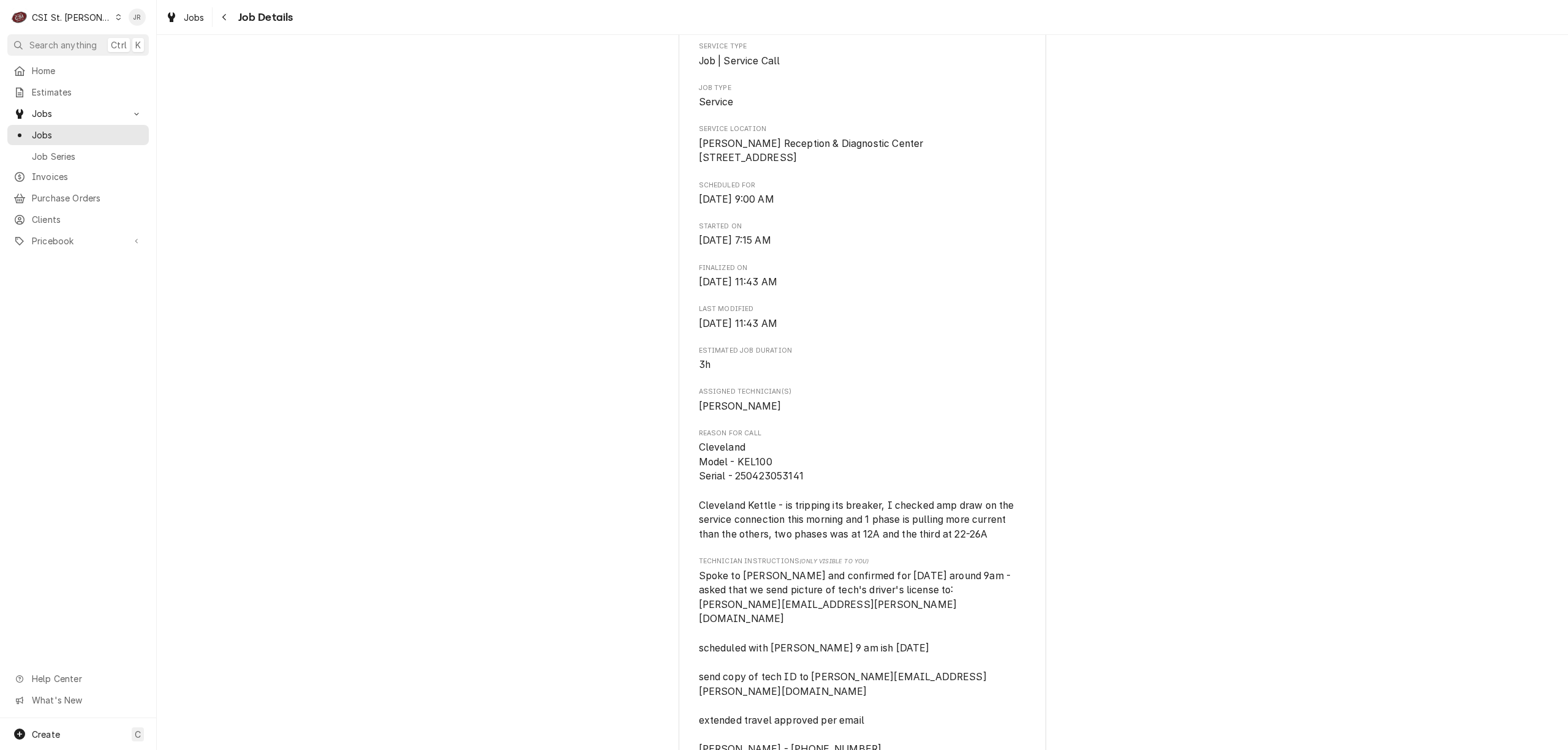
scroll to position [490, 0]
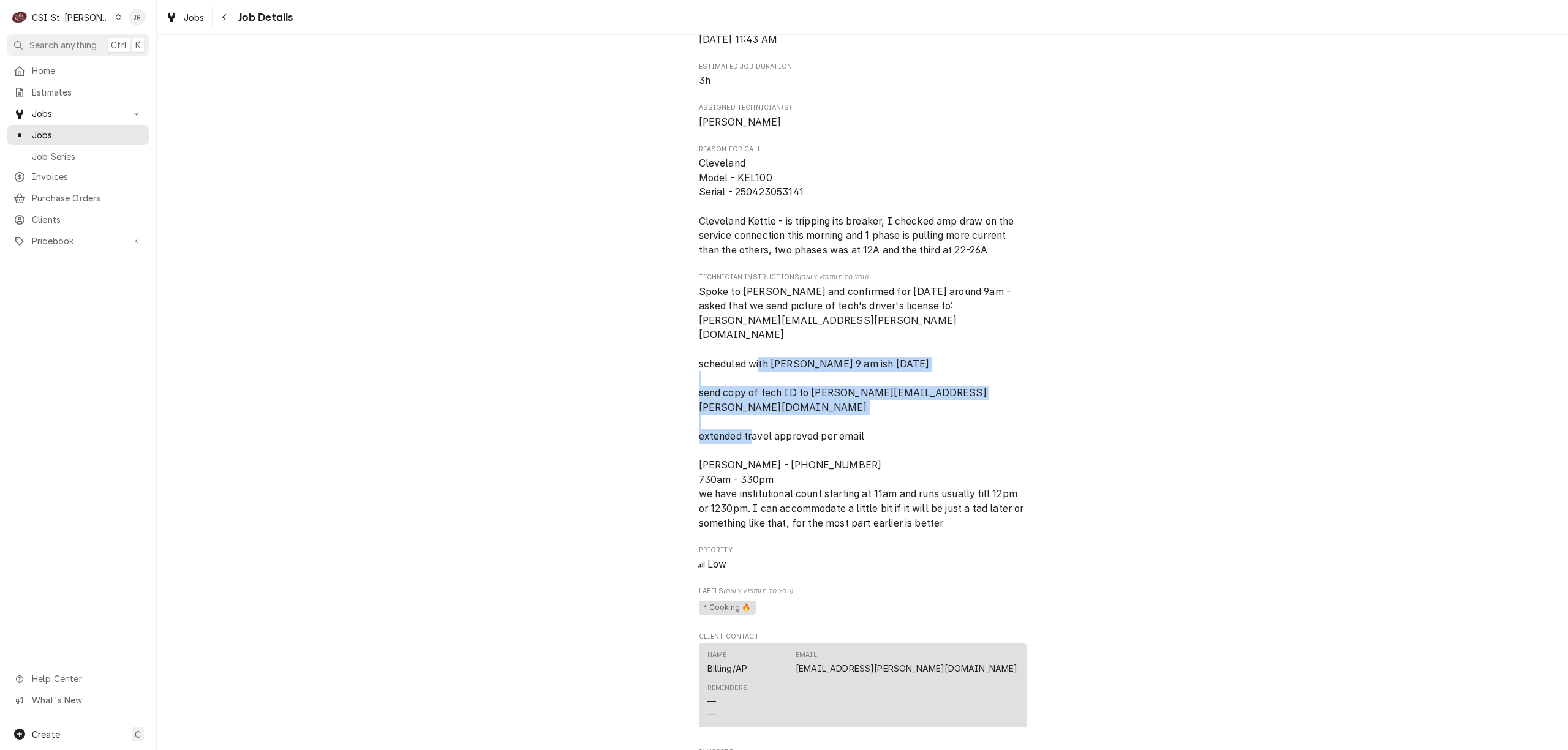
drag, startPoint x: 899, startPoint y: 450, endPoint x: 687, endPoint y: 400, distance: 217.8
click at [687, 399] on div "Aramark Correctional Services Fulton Reception & Diagnostic Center / 1393 Route…" at bounding box center [862, 291] width 368 height 1406
copy span "send copy of tech ID to Brandon.brewer@doc.mo.gov extended travel approved per …"
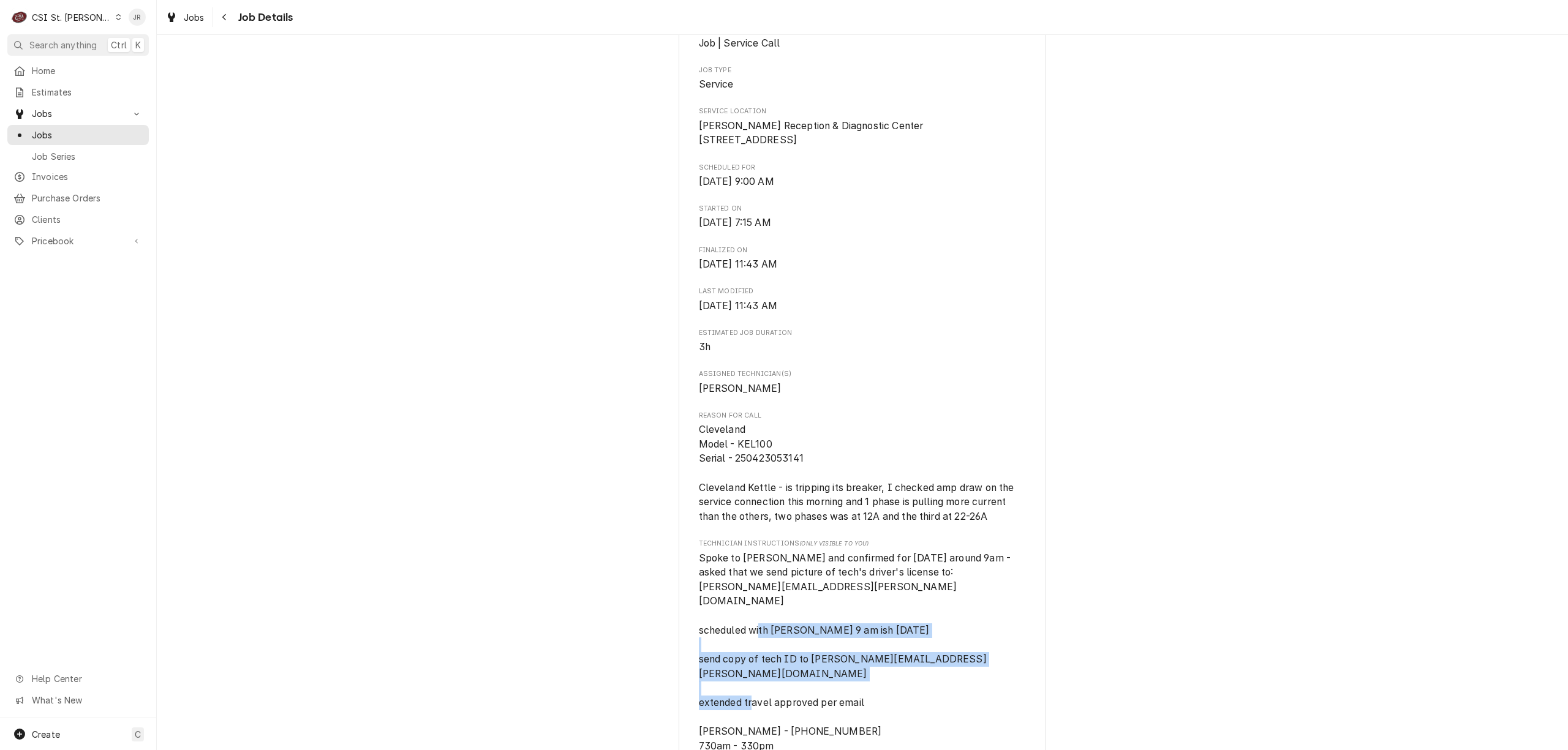
scroll to position [0, 0]
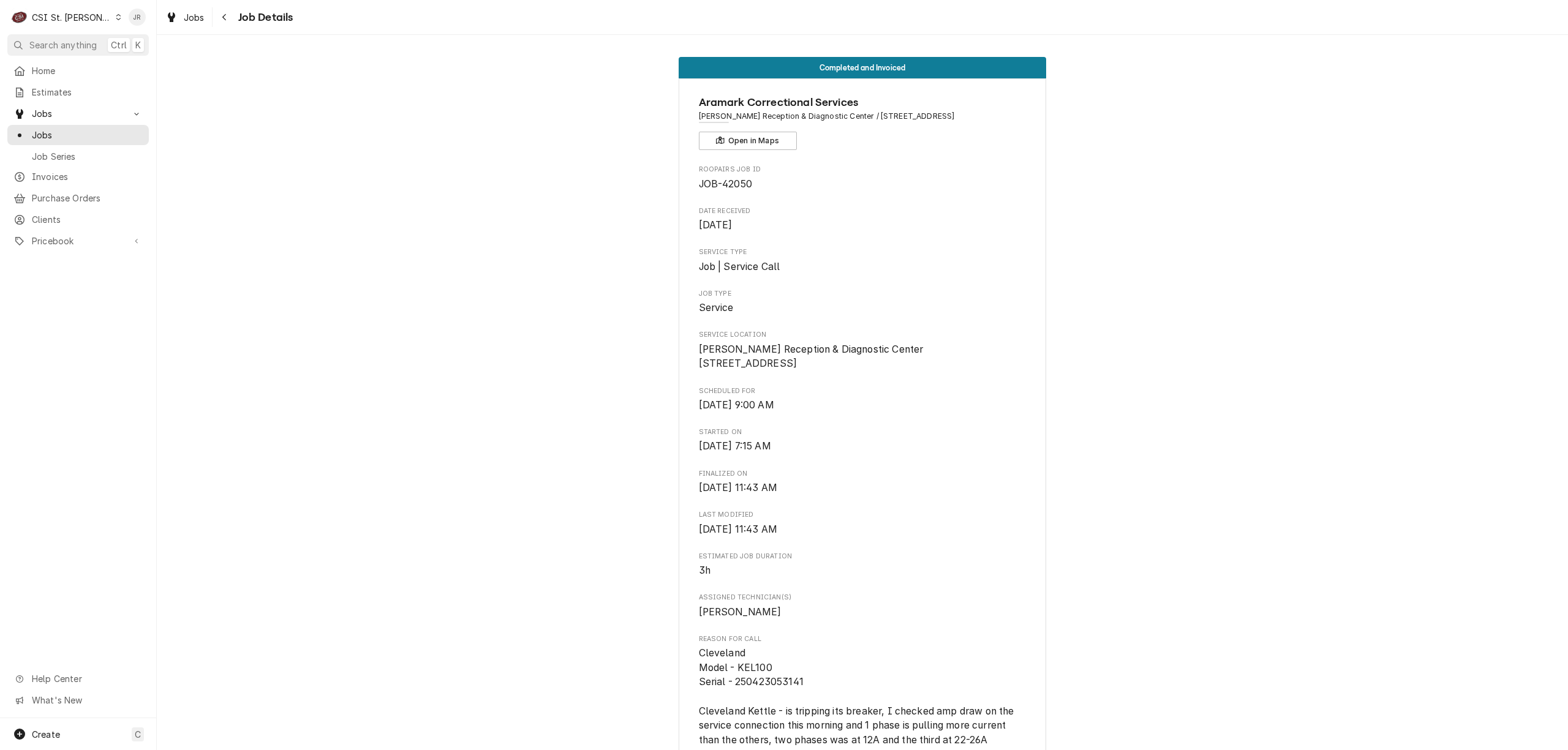
click at [919, 191] on span "JOB-42050" at bounding box center [862, 184] width 327 height 15
drag, startPoint x: 692, startPoint y: 98, endPoint x: 865, endPoint y: 98, distance: 173.0
click at [888, 99] on span "Aramark Correctional Services" at bounding box center [862, 102] width 327 height 17
copy span "Aramark Correctional Services"
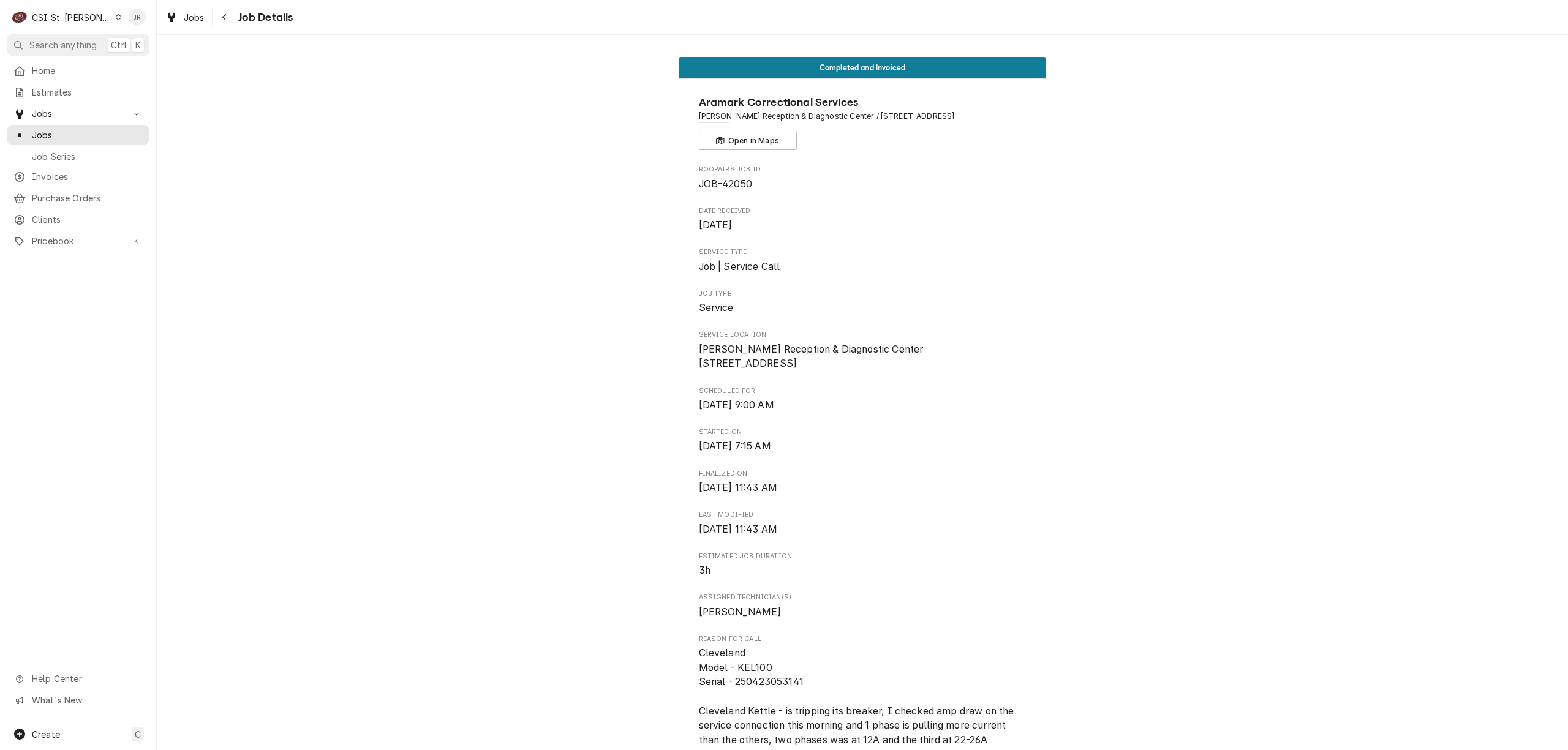
click at [735, 181] on span "JOB-42050" at bounding box center [726, 184] width 53 height 12
copy span "42050"
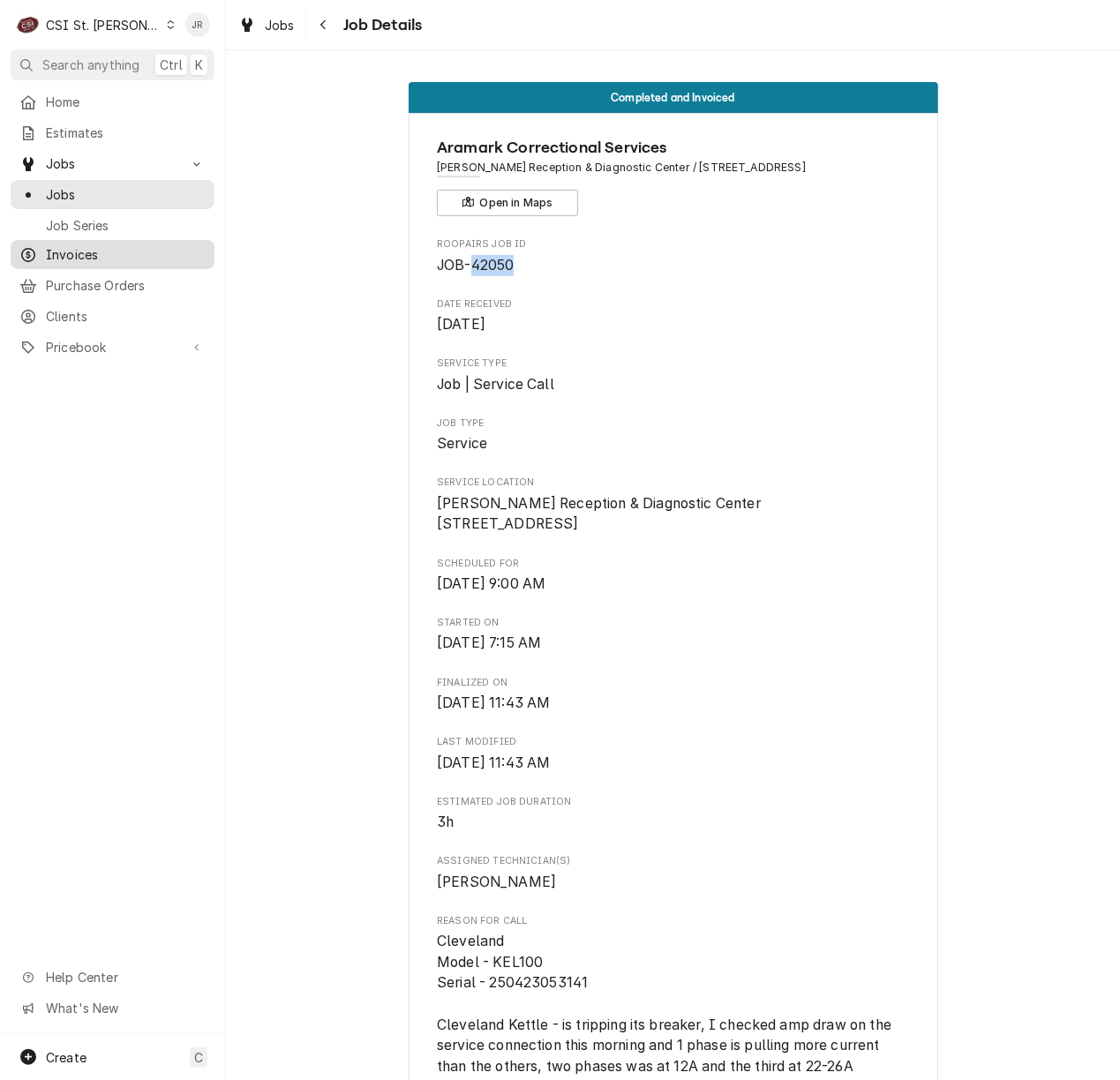
click at [97, 245] on span "Invoices" at bounding box center [125, 254] width 160 height 19
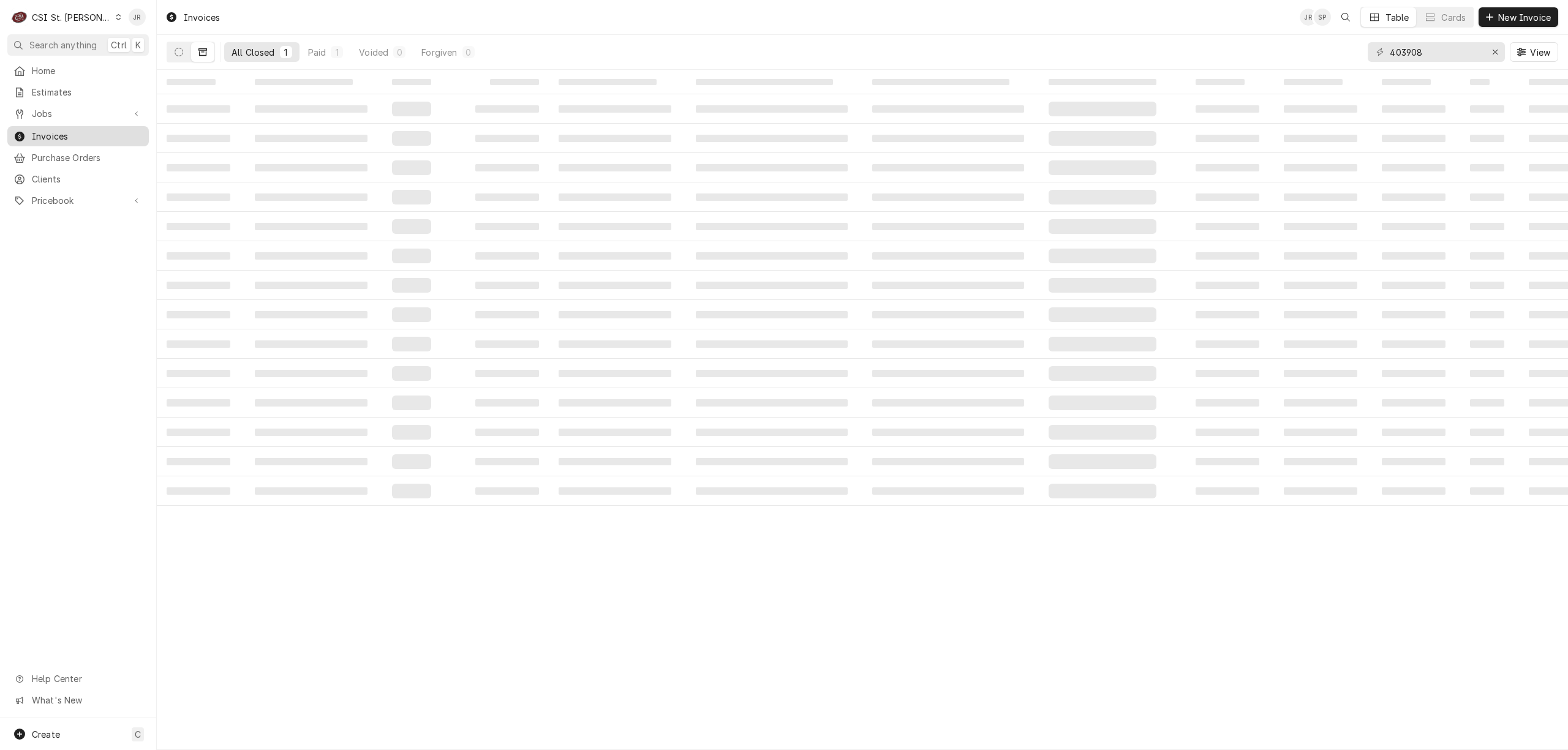
click at [79, 129] on div "Invoices" at bounding box center [78, 136] width 137 height 15
click at [1442, 47] on input "403908" at bounding box center [1436, 52] width 92 height 20
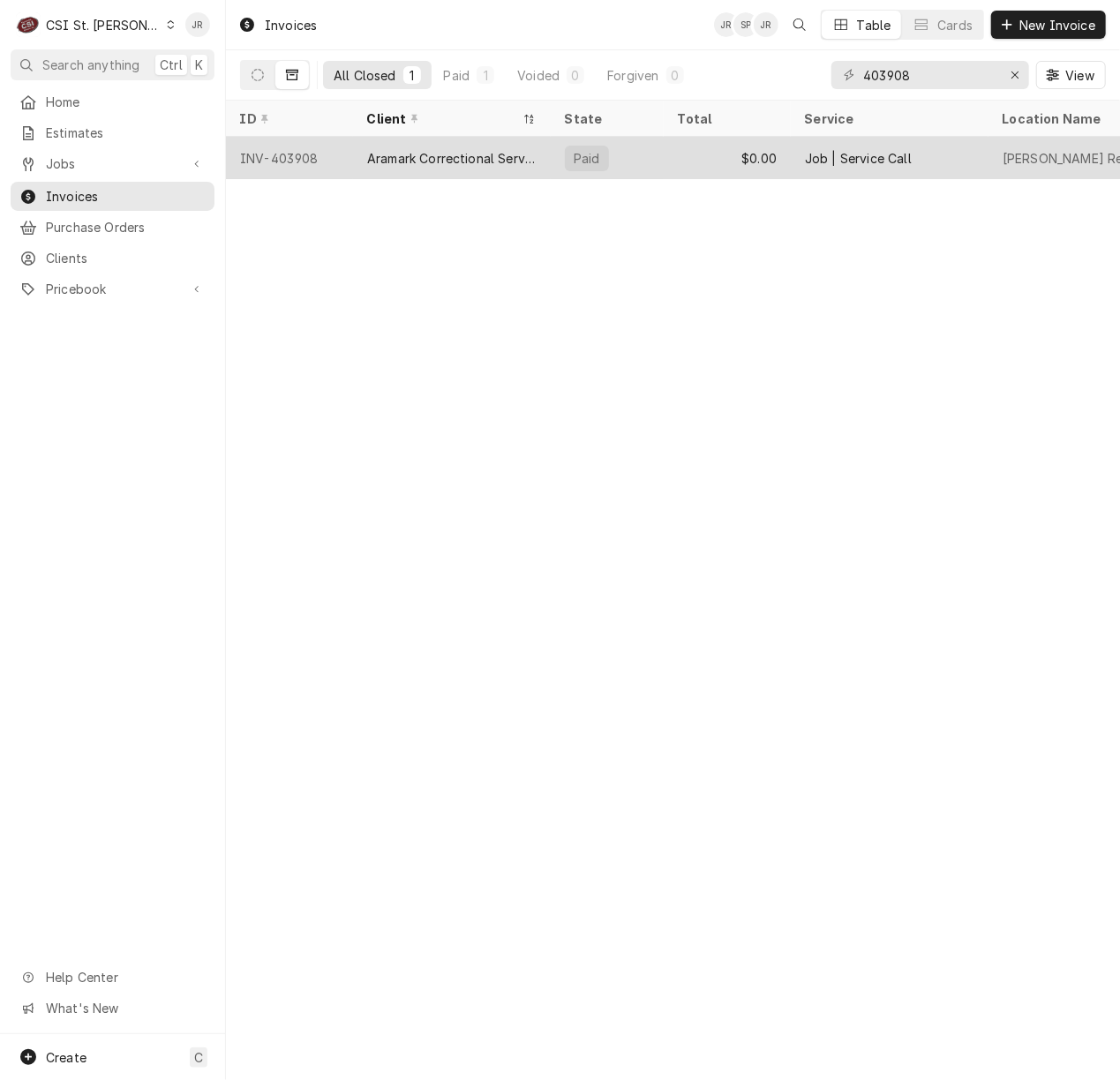
click at [520, 155] on div "Aramark Correctional Services" at bounding box center [452, 158] width 169 height 19
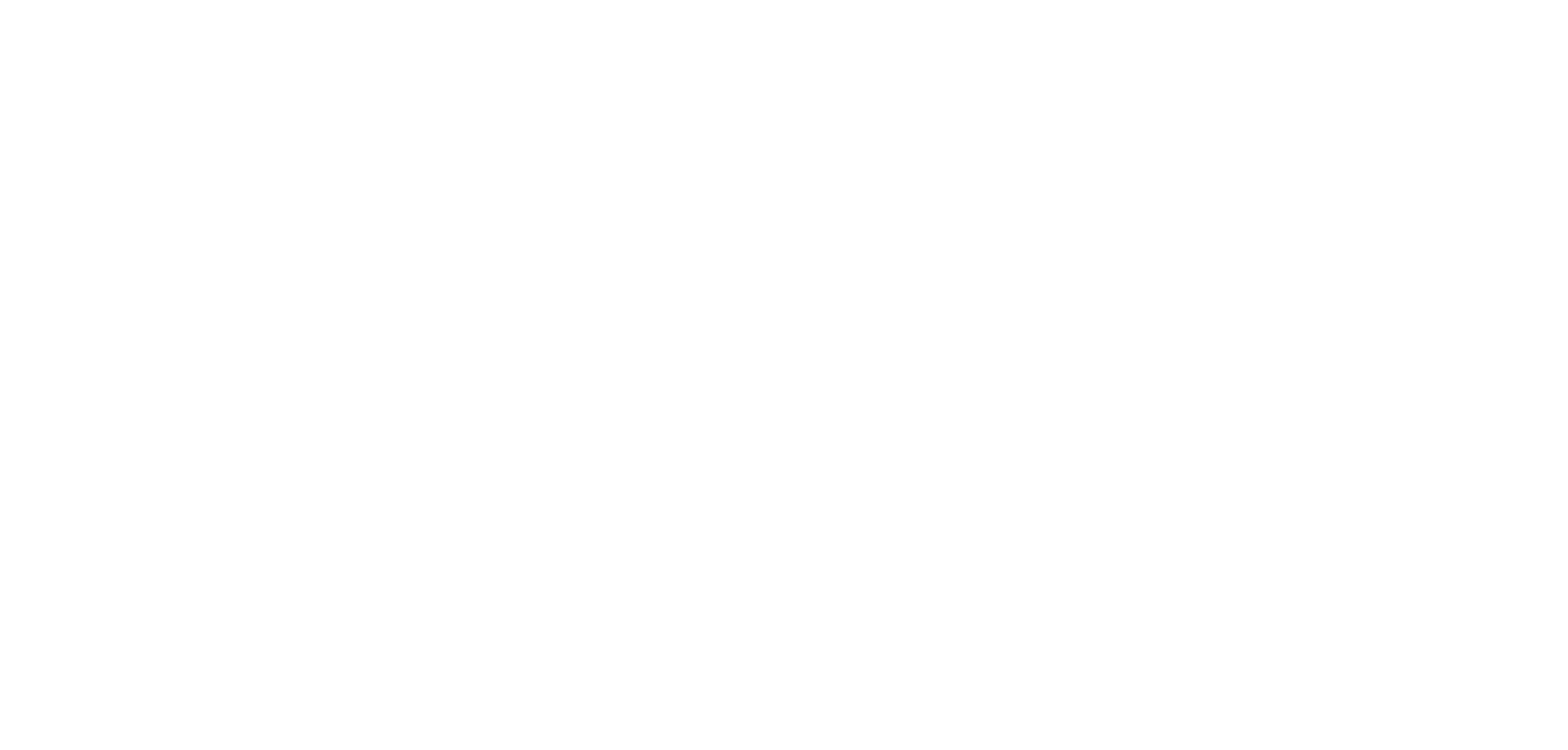
drag, startPoint x: 0, startPoint y: 0, endPoint x: 1423, endPoint y: 51, distance: 1423.9
click at [1423, 51] on div "Dynamic Content Wrapper" at bounding box center [784, 375] width 1568 height 750
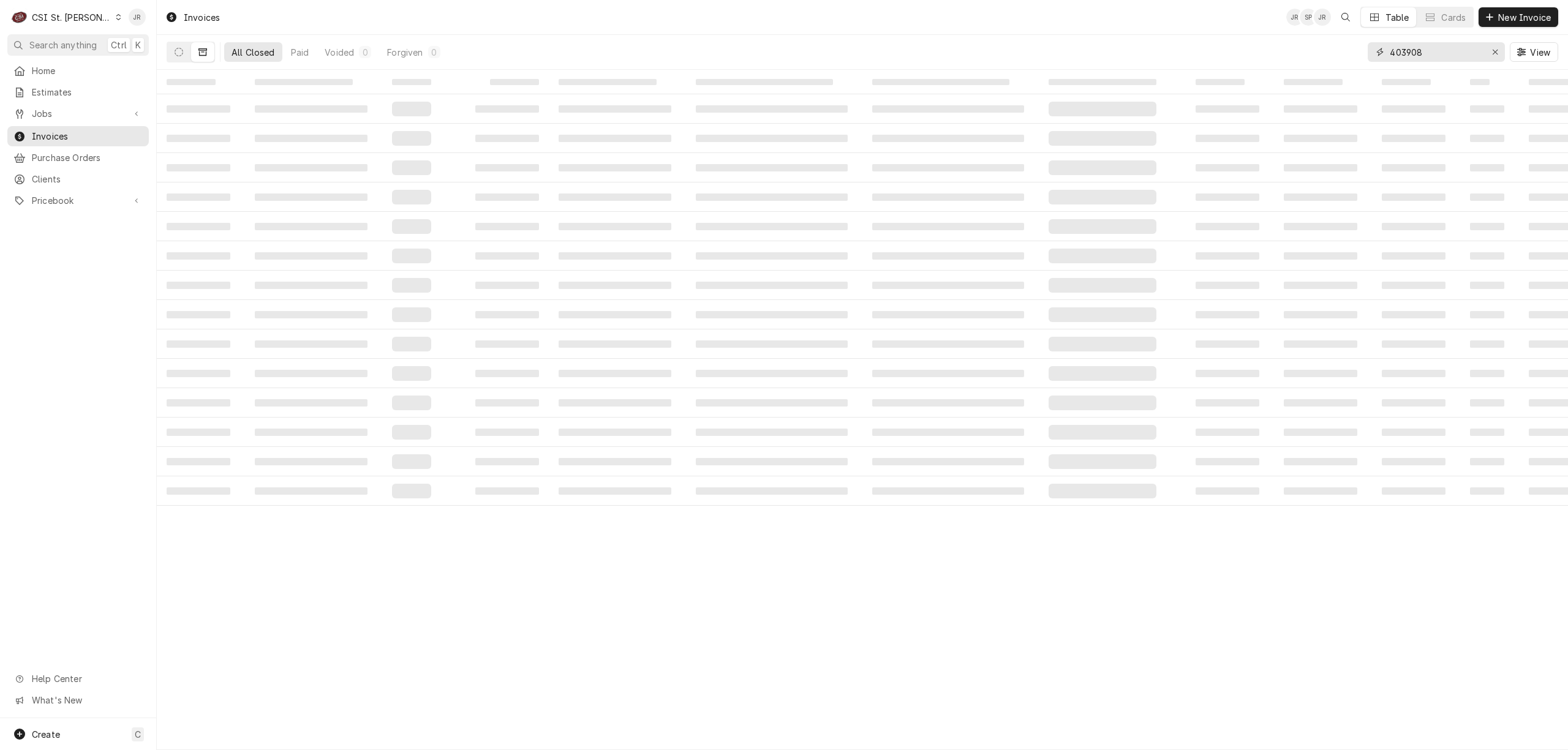
click at [1418, 52] on input "403908" at bounding box center [1436, 52] width 92 height 20
paste input "4367"
type input "404367"
drag, startPoint x: 573, startPoint y: 754, endPoint x: 579, endPoint y: 762, distance: 10.0
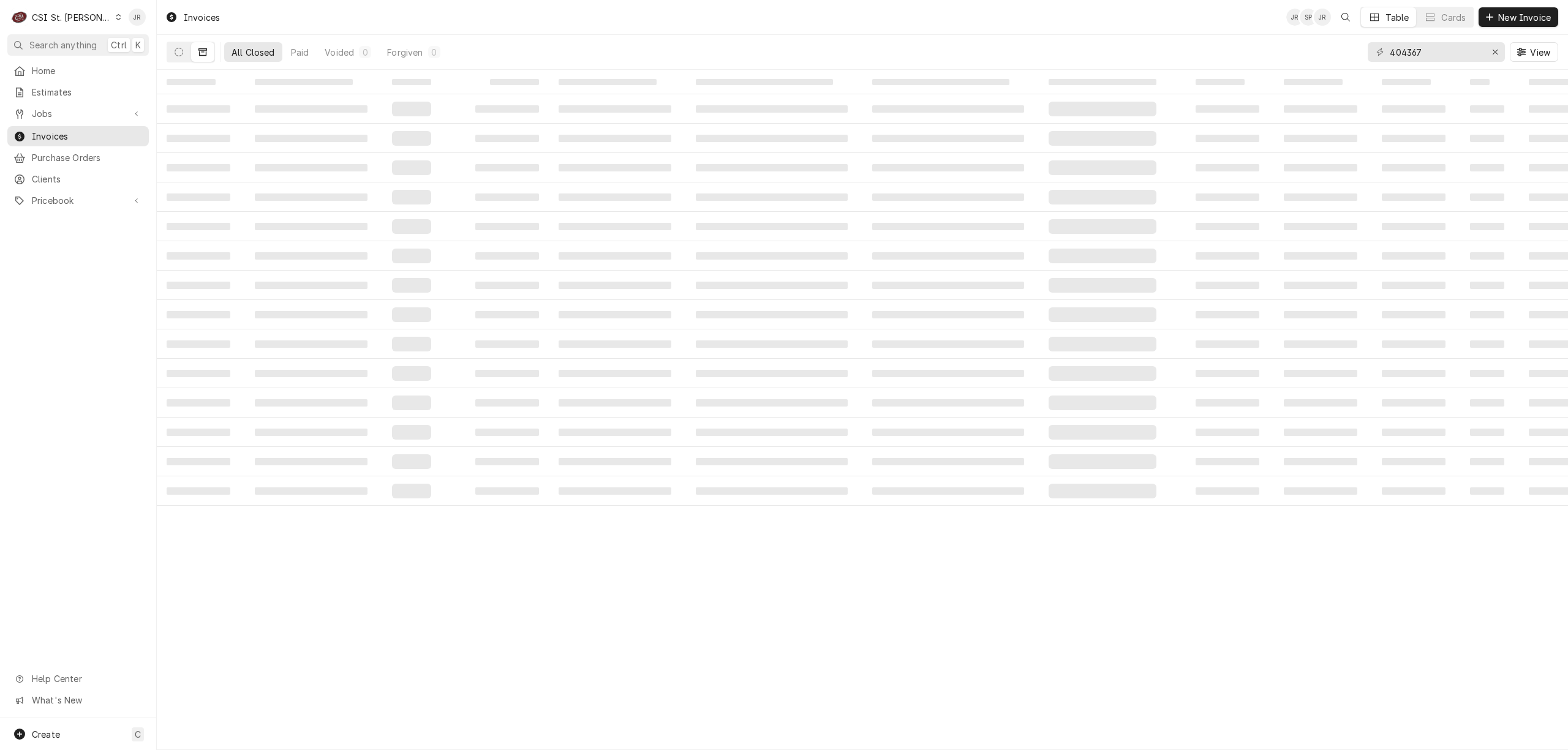
drag, startPoint x: 589, startPoint y: 743, endPoint x: 579, endPoint y: 762, distance: 21.5
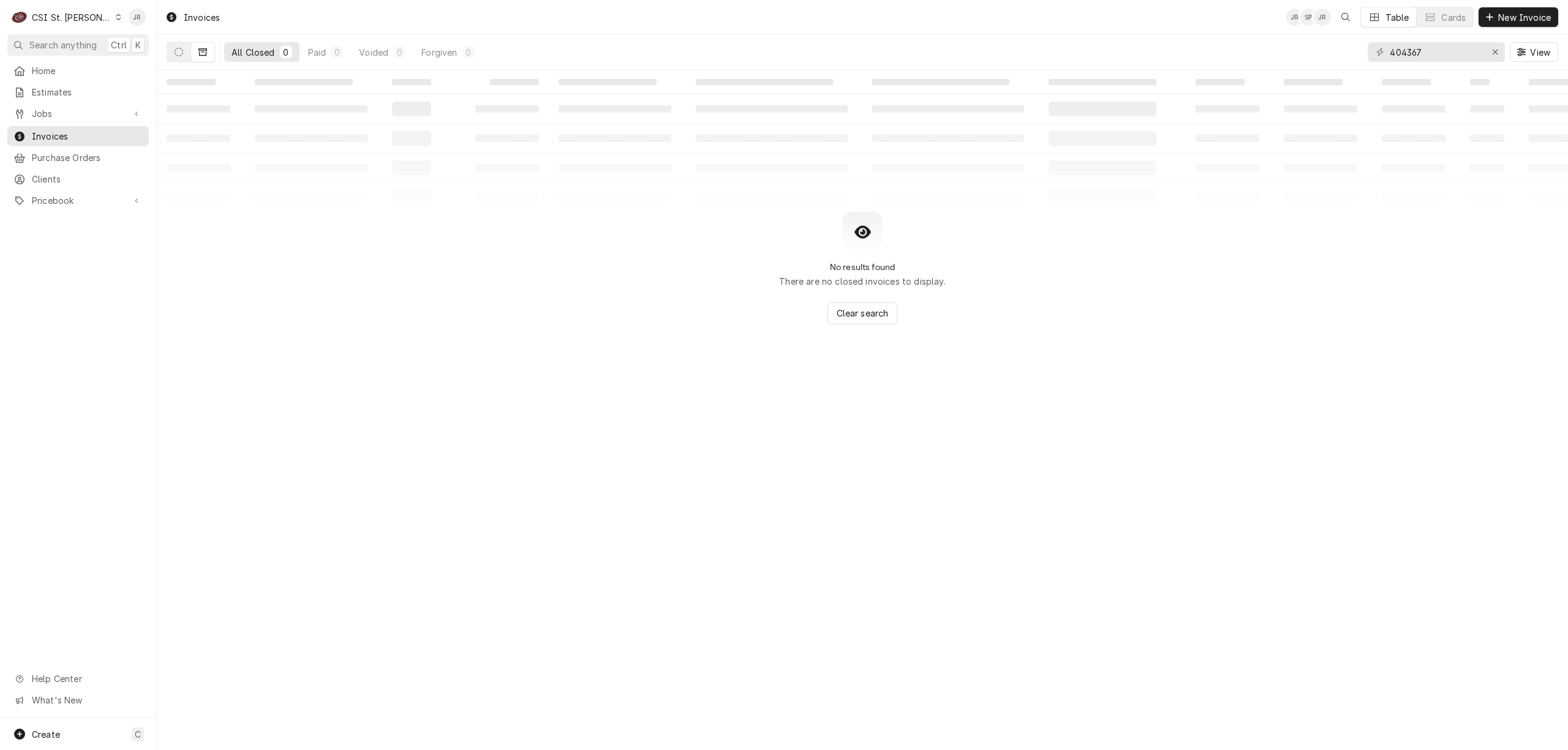
click at [555, 57] on div "All Closed 0 Paid 0 Voided 0 Forgiven 0 404367 View" at bounding box center [862, 51] width 1392 height 34
click at [181, 61] on button "Dynamic Content Wrapper" at bounding box center [179, 52] width 24 height 20
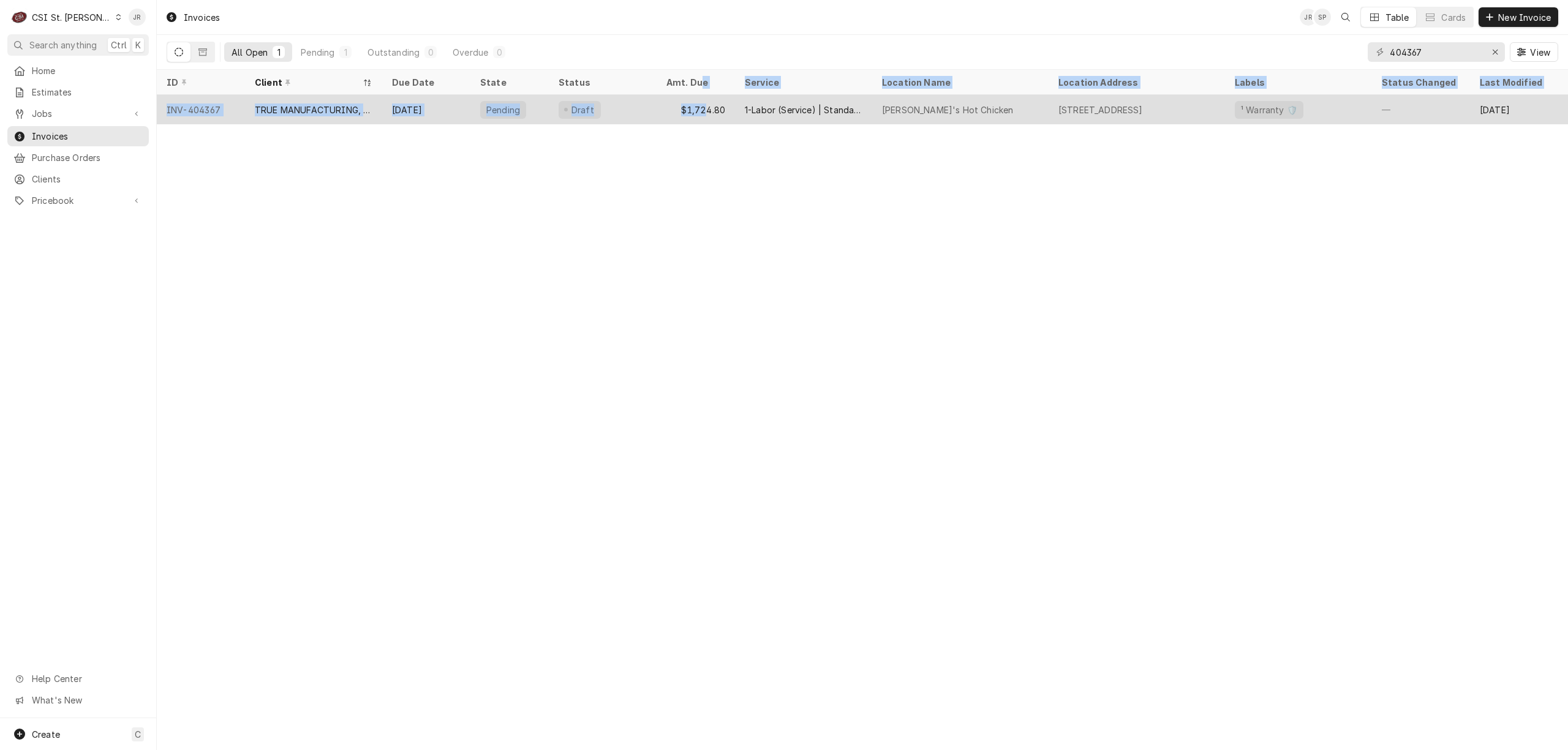
drag, startPoint x: 696, startPoint y: 82, endPoint x: 716, endPoint y: 101, distance: 27.6
click at [711, 97] on table "ID Client Due Date State Status Amt. Due Service Location Name Location Address…" at bounding box center [862, 97] width 1411 height 54
click at [722, 104] on div "$1,724.80" at bounding box center [696, 109] width 79 height 29
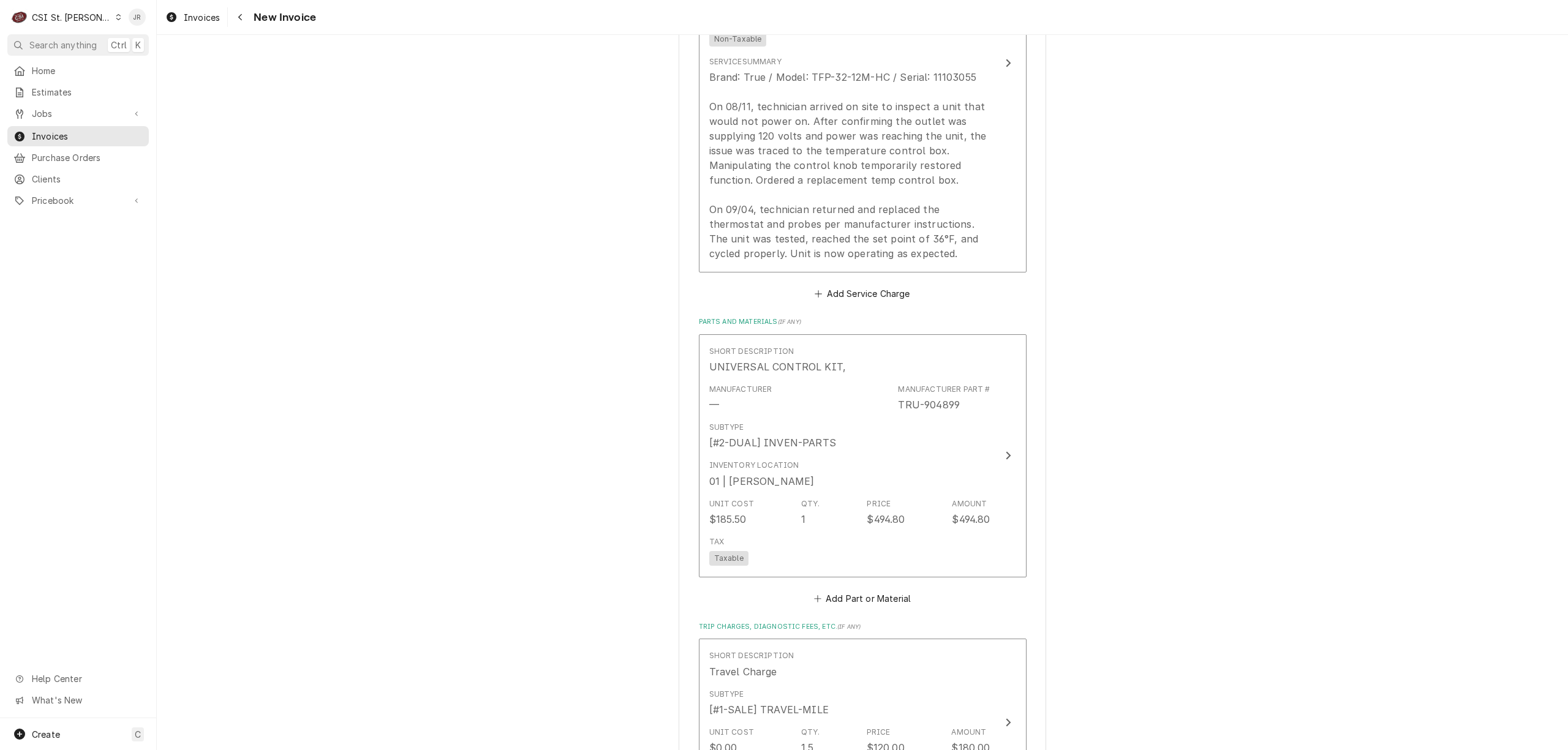
scroll to position [1225, 0]
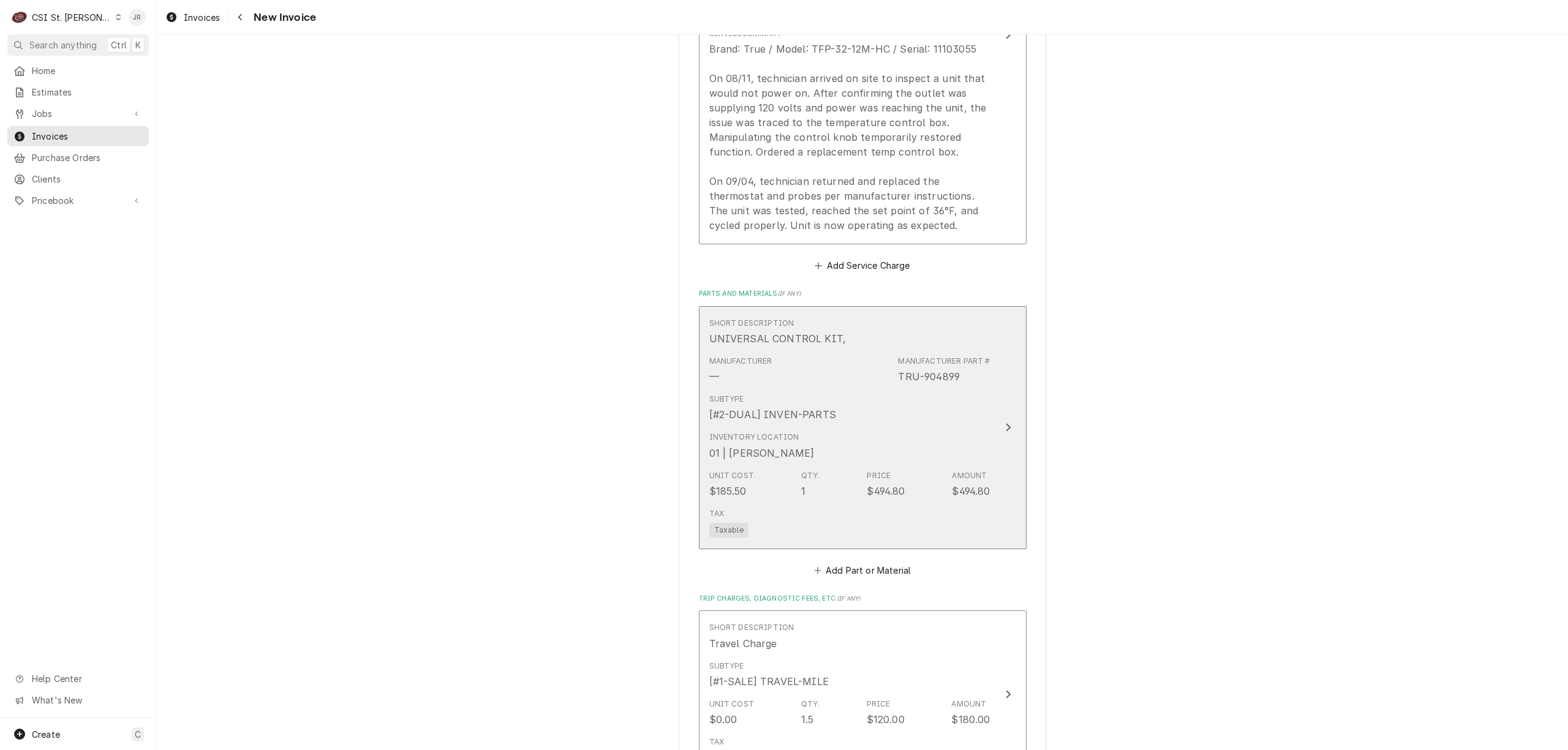
click at [936, 392] on div "Subtype [#2-DUAL] INVEN-PARTS" at bounding box center [850, 407] width 281 height 38
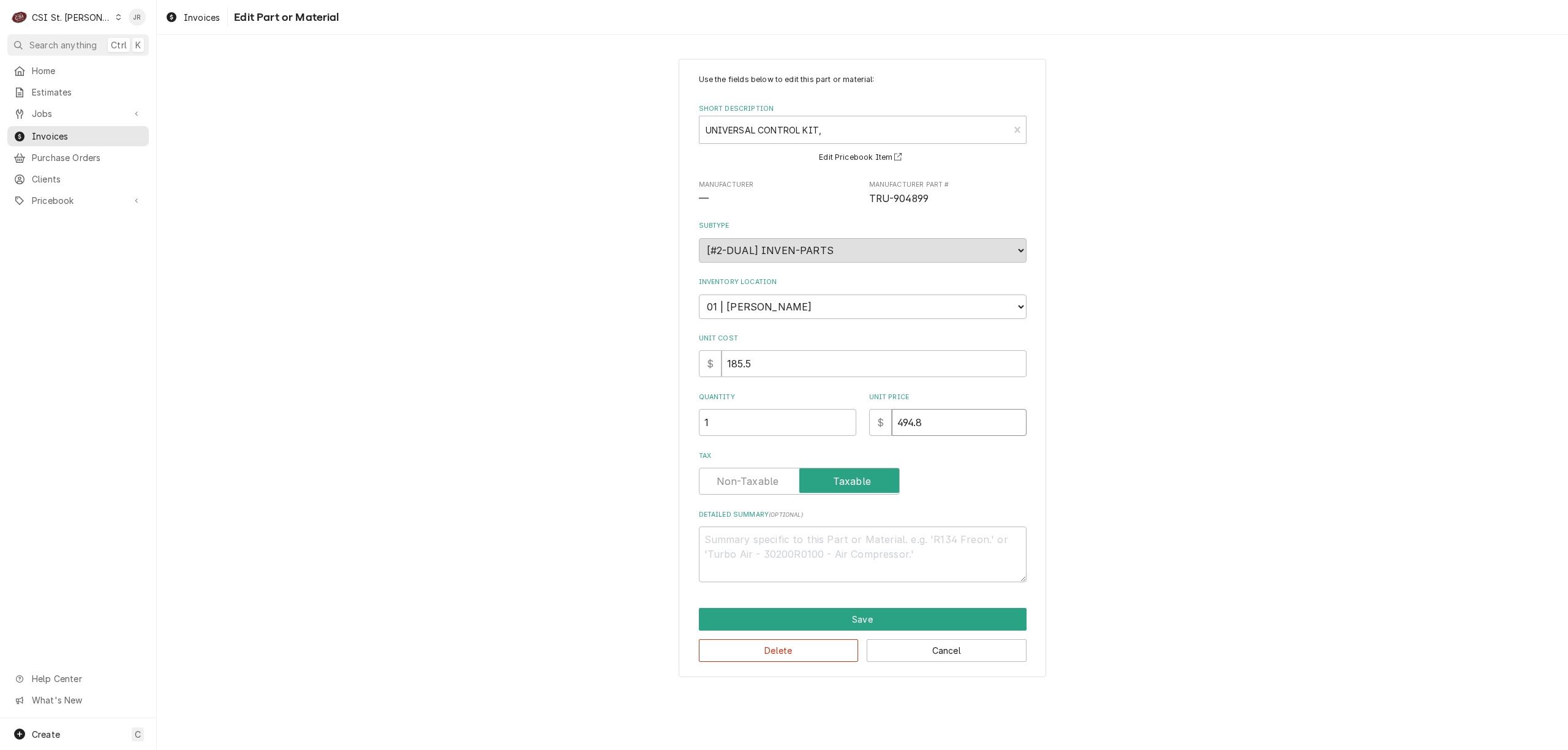
drag, startPoint x: 974, startPoint y: 428, endPoint x: 806, endPoint y: 398, distance: 170.7
click at [806, 398] on div "Quantity 1 Unit Price $ 494.8" at bounding box center [862, 414] width 327 height 43
click at [1020, 432] on input "494.8" at bounding box center [959, 423] width 135 height 27
click at [771, 415] on input "1" at bounding box center [778, 423] width 157 height 27
click at [842, 613] on button "Save" at bounding box center [862, 619] width 327 height 23
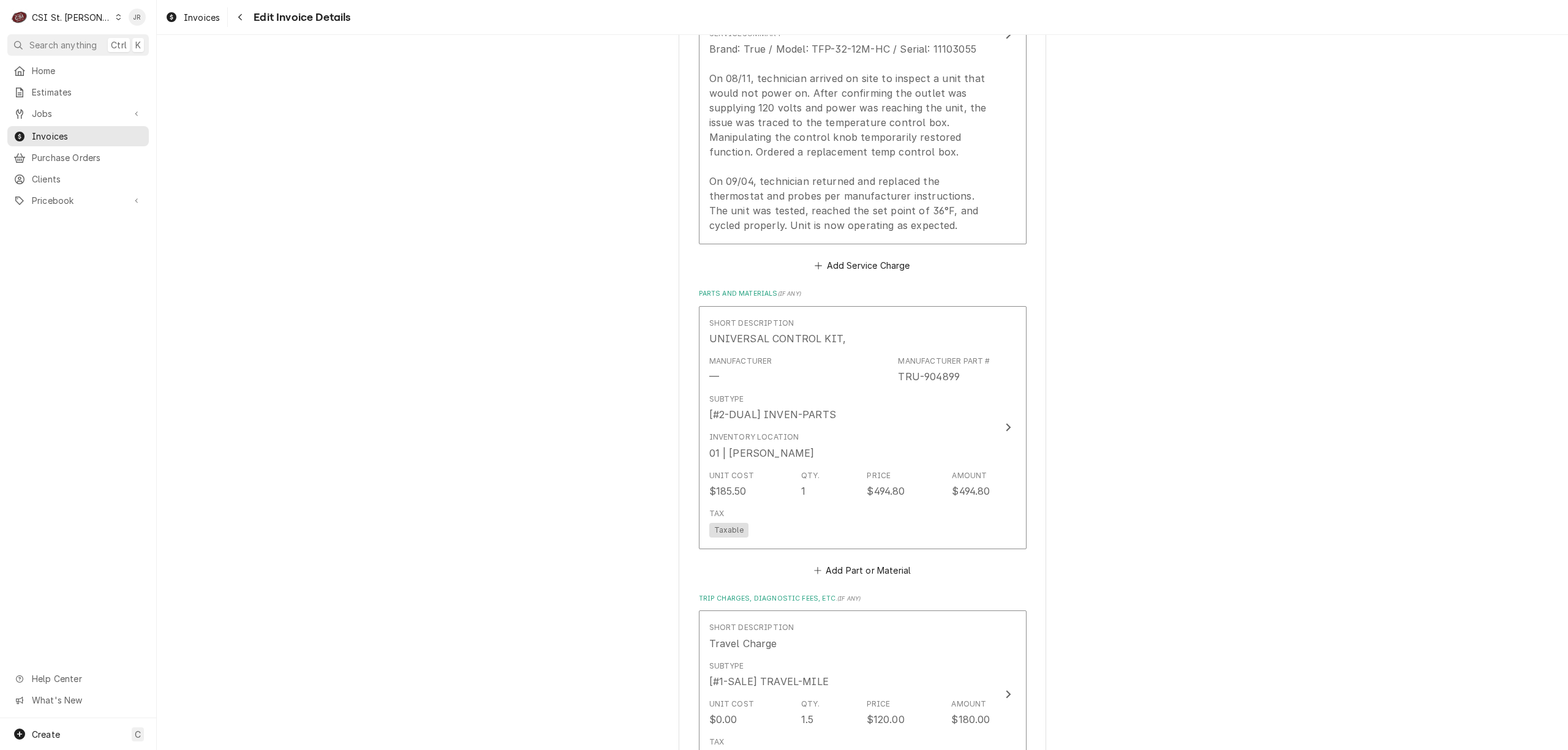
scroll to position [1248, 0]
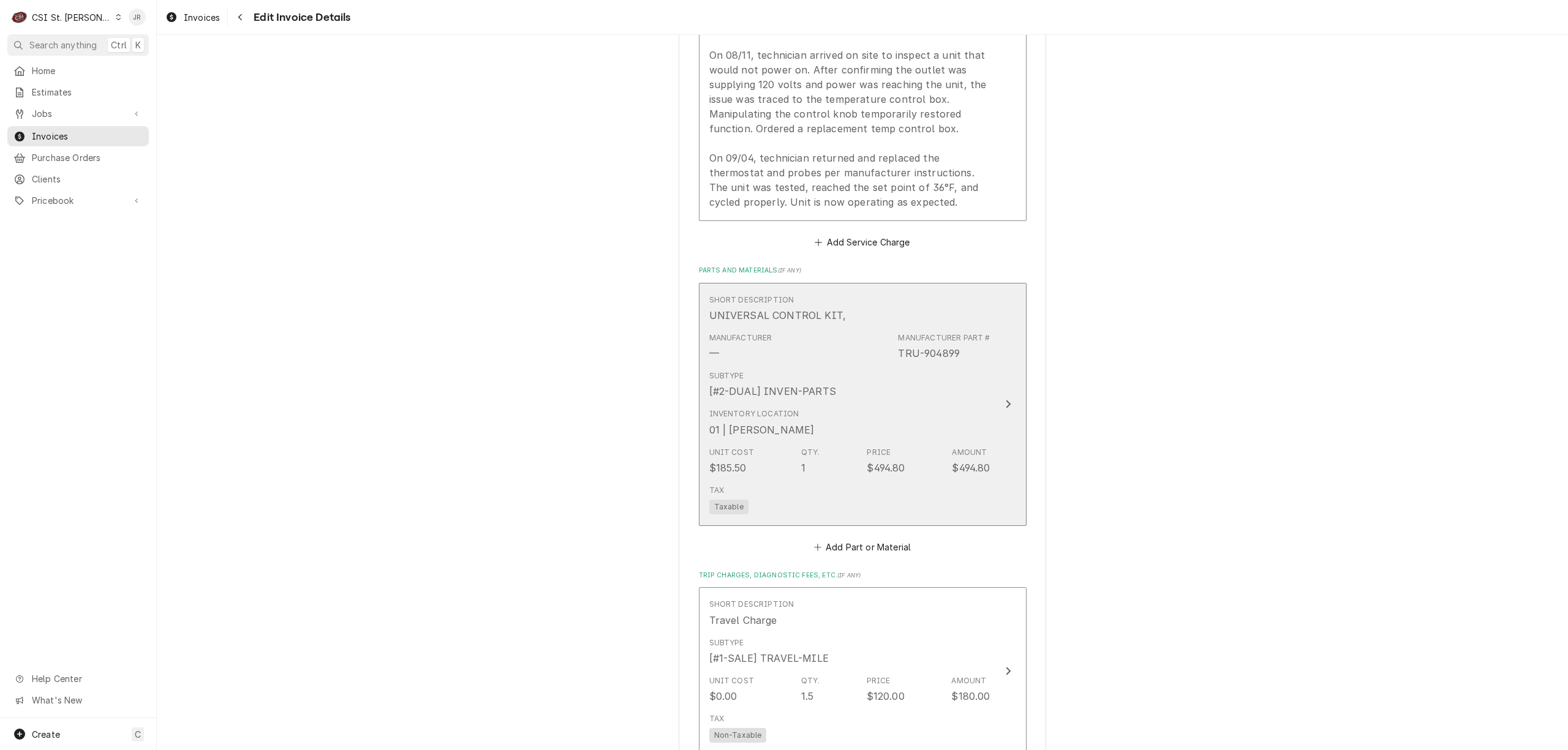
click at [963, 387] on div "Subtype [#2-DUAL] INVEN-PARTS" at bounding box center [850, 384] width 281 height 38
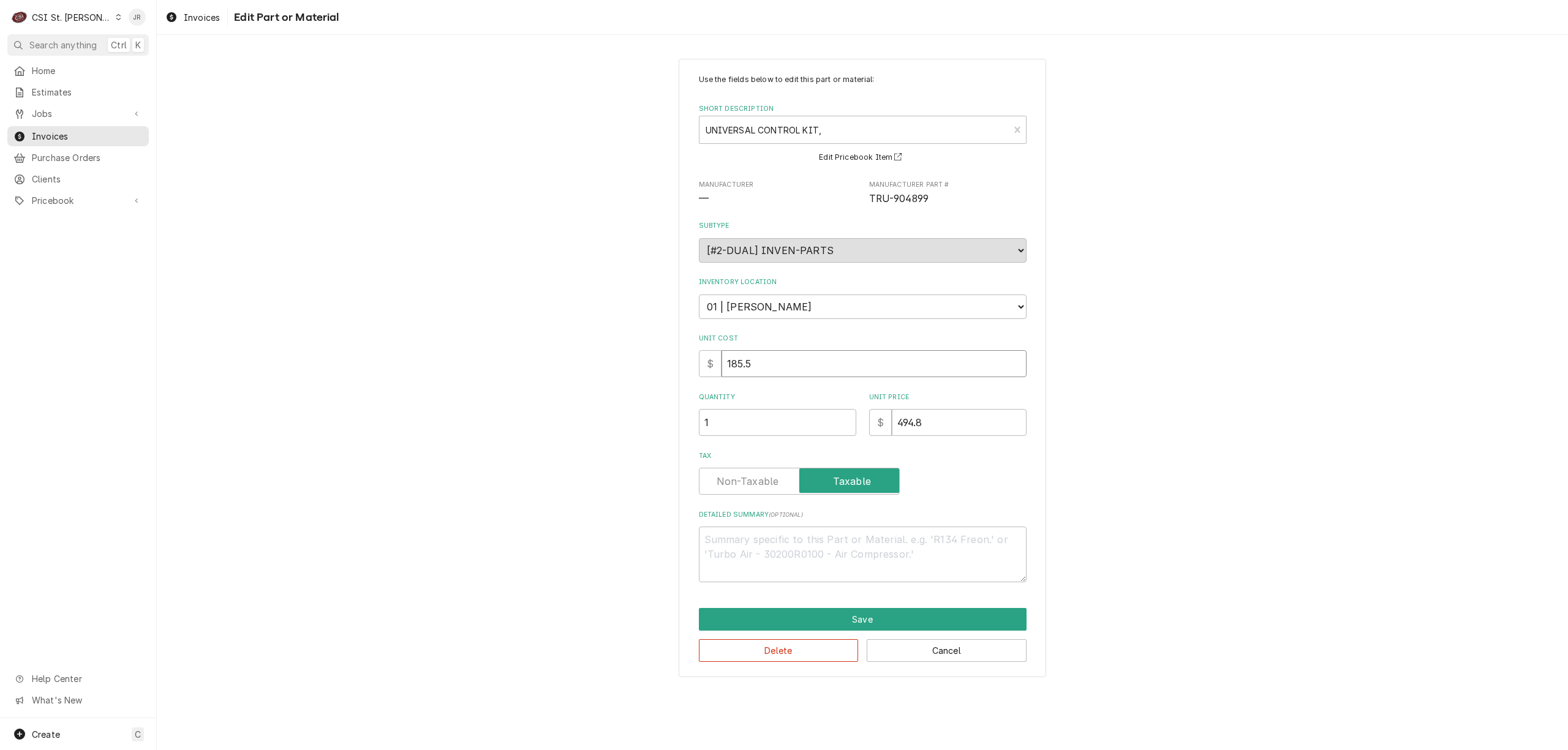
drag, startPoint x: 959, startPoint y: 361, endPoint x: 804, endPoint y: 339, distance: 156.6
click at [801, 339] on div "Unit Cost $ 185.5" at bounding box center [862, 355] width 327 height 43
type textarea "x"
type input "495"
type textarea "x"
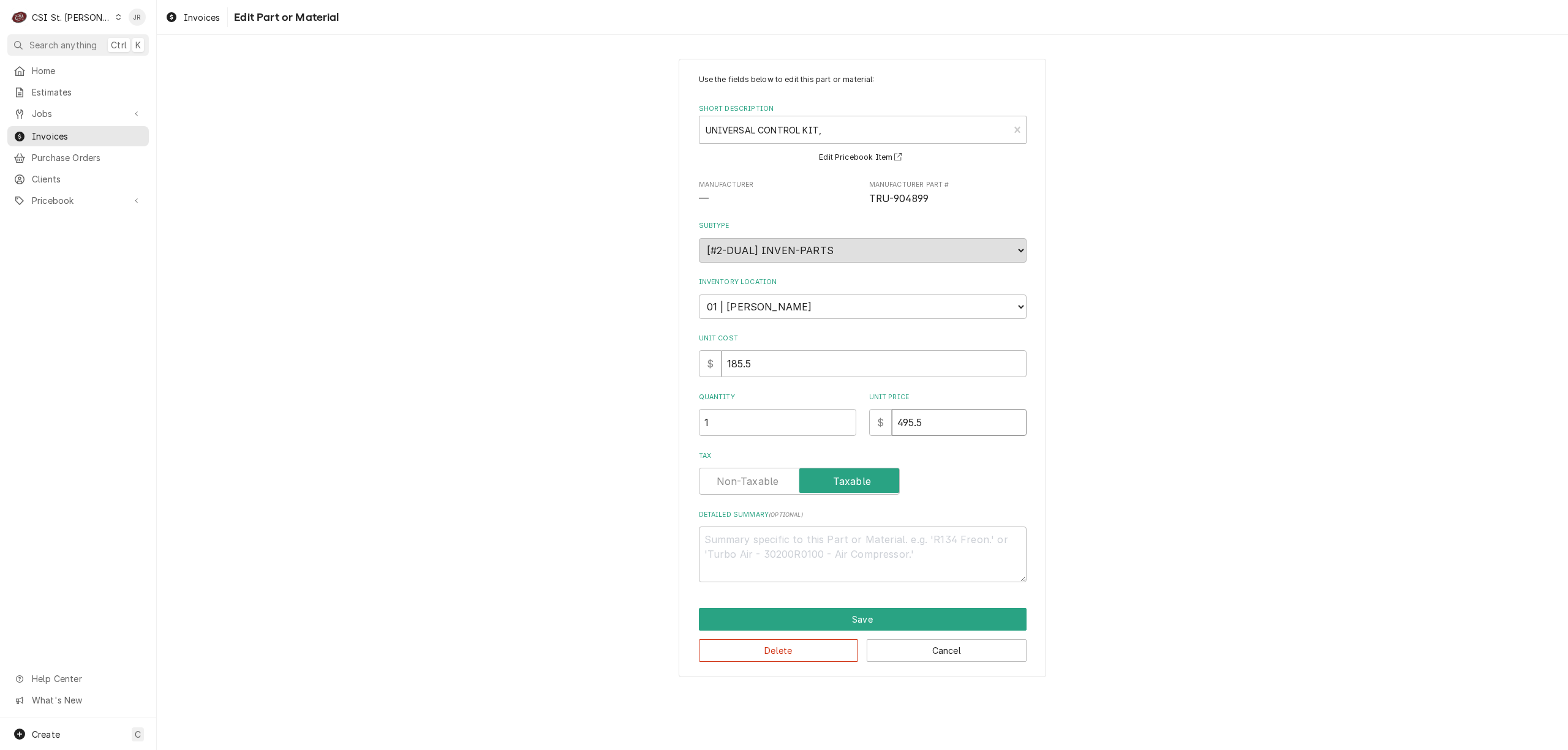
drag, startPoint x: 1002, startPoint y: 417, endPoint x: 789, endPoint y: 395, distance: 214.1
type input "495.5"
click at [892, 409] on input "495.5" at bounding box center [959, 423] width 135 height 27
type textarea "x"
type input "495"
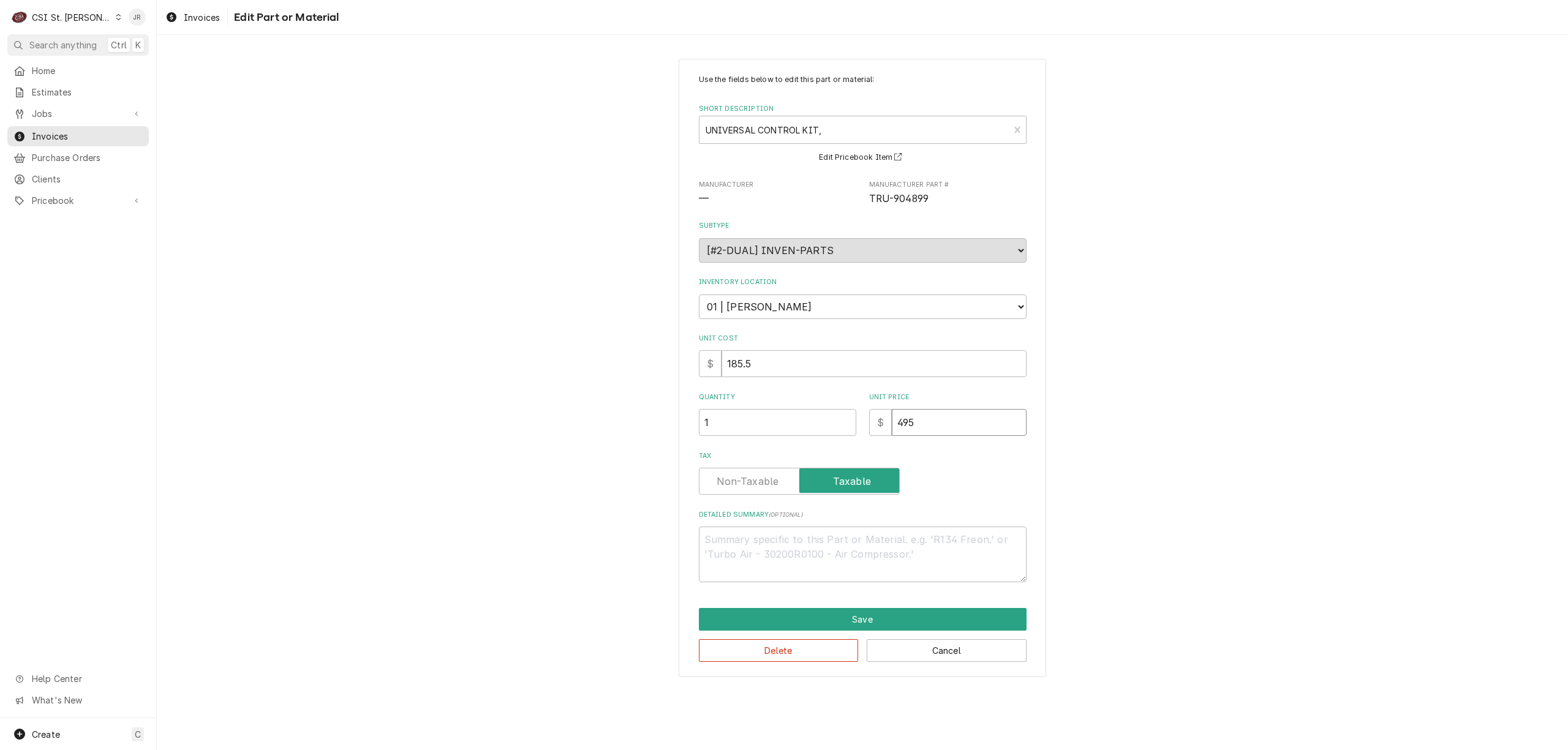
type textarea "x"
type input "49"
type textarea "x"
type input "4"
type textarea "x"
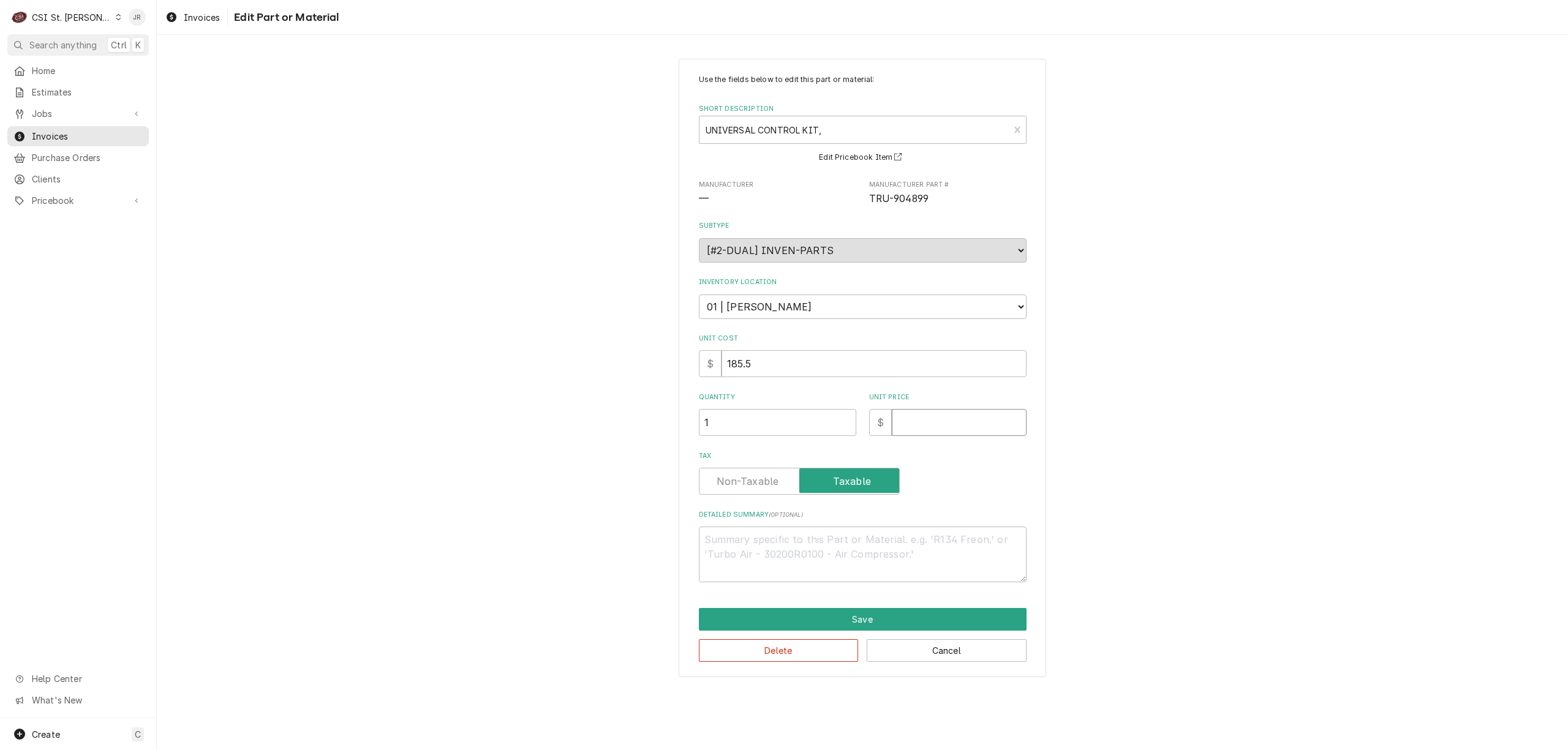
type textarea "x"
type input "1"
type textarea "x"
type input "18"
type textarea "x"
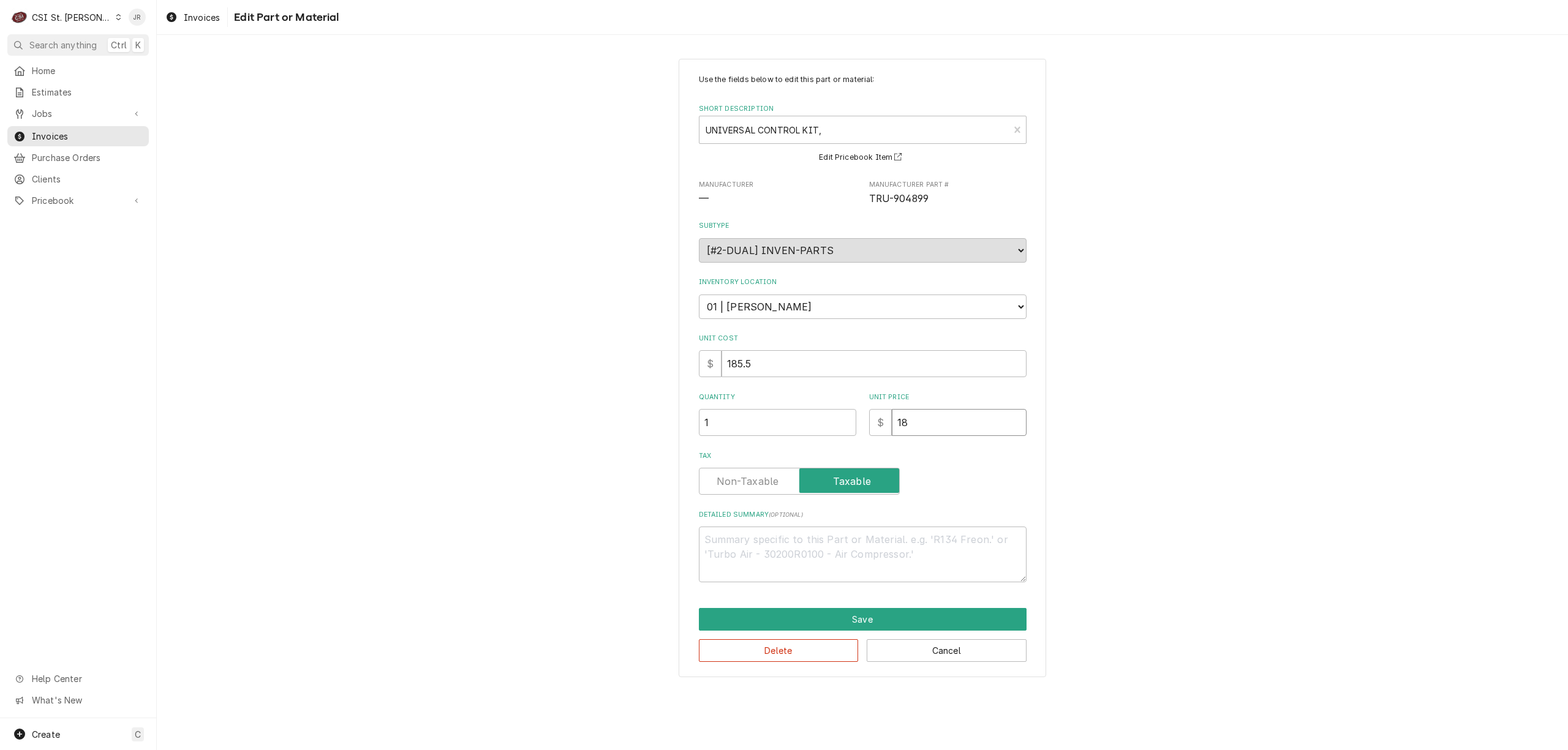
type input "185"
type textarea "x"
type input "185.4"
type textarea "x"
type input "185.48"
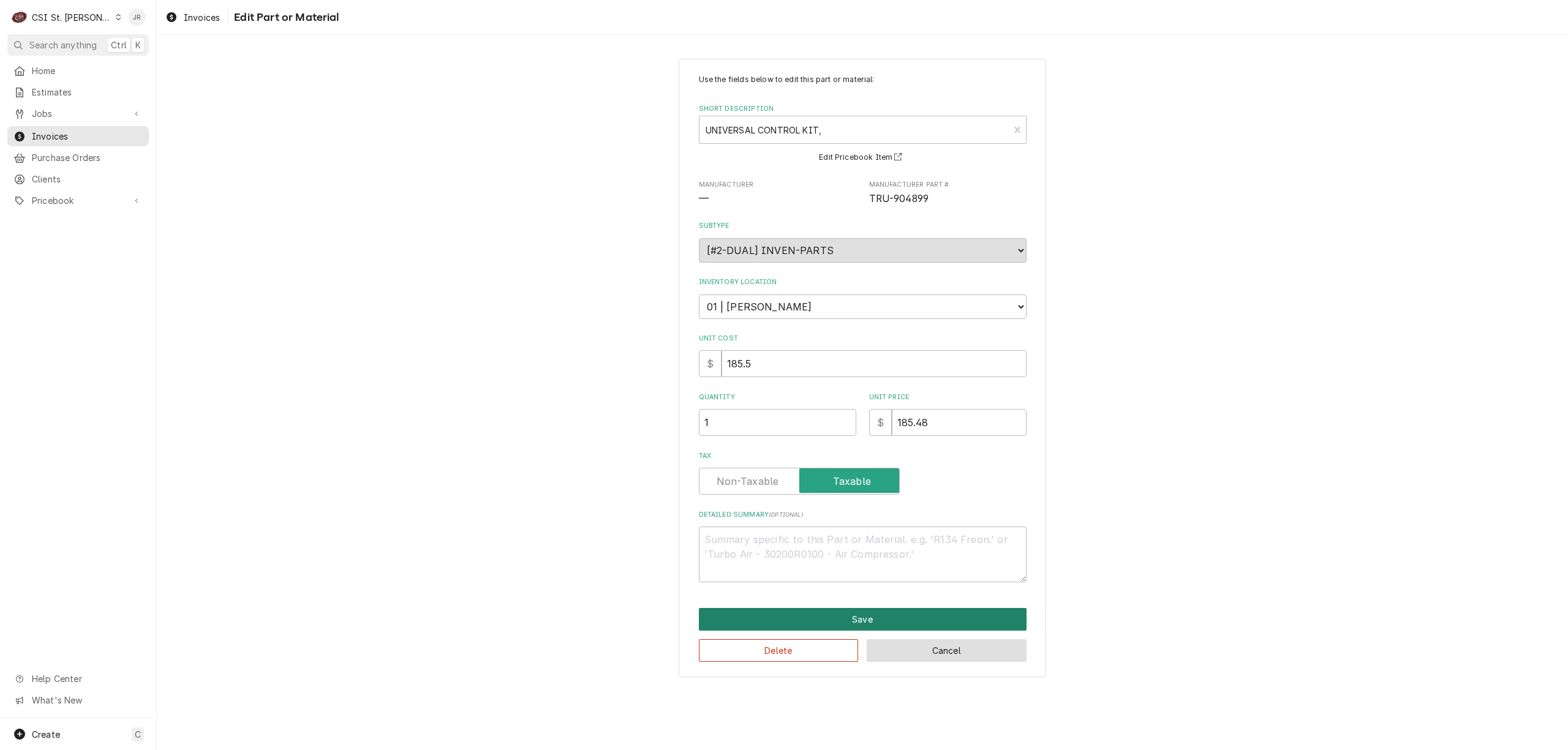
drag, startPoint x: 878, startPoint y: 632, endPoint x: 875, endPoint y: 626, distance: 6.7
click at [875, 627] on div "Save Delete Cancel" at bounding box center [862, 635] width 327 height 54
click at [880, 617] on button "Save" at bounding box center [862, 619] width 327 height 23
type textarea "x"
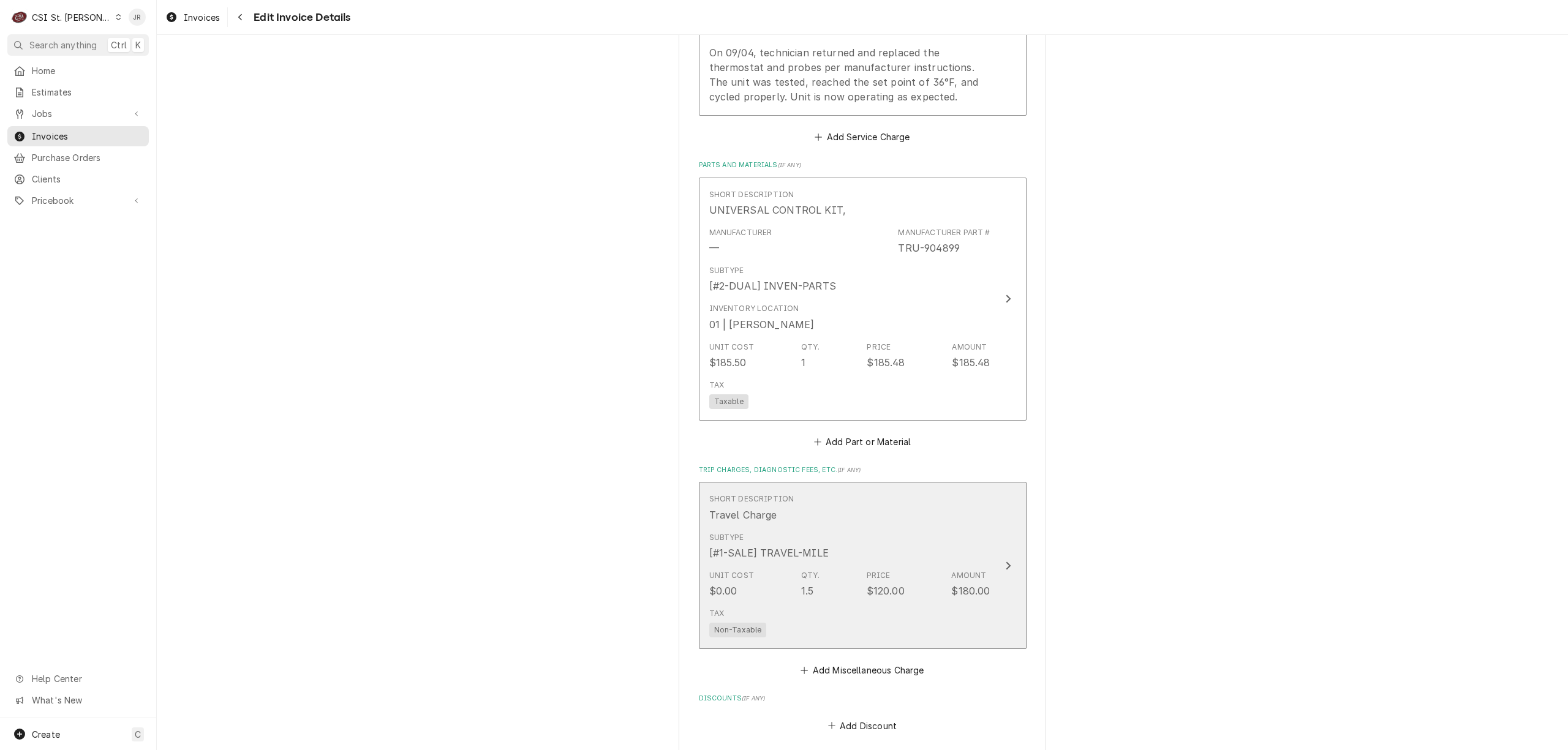
scroll to position [1517, 0]
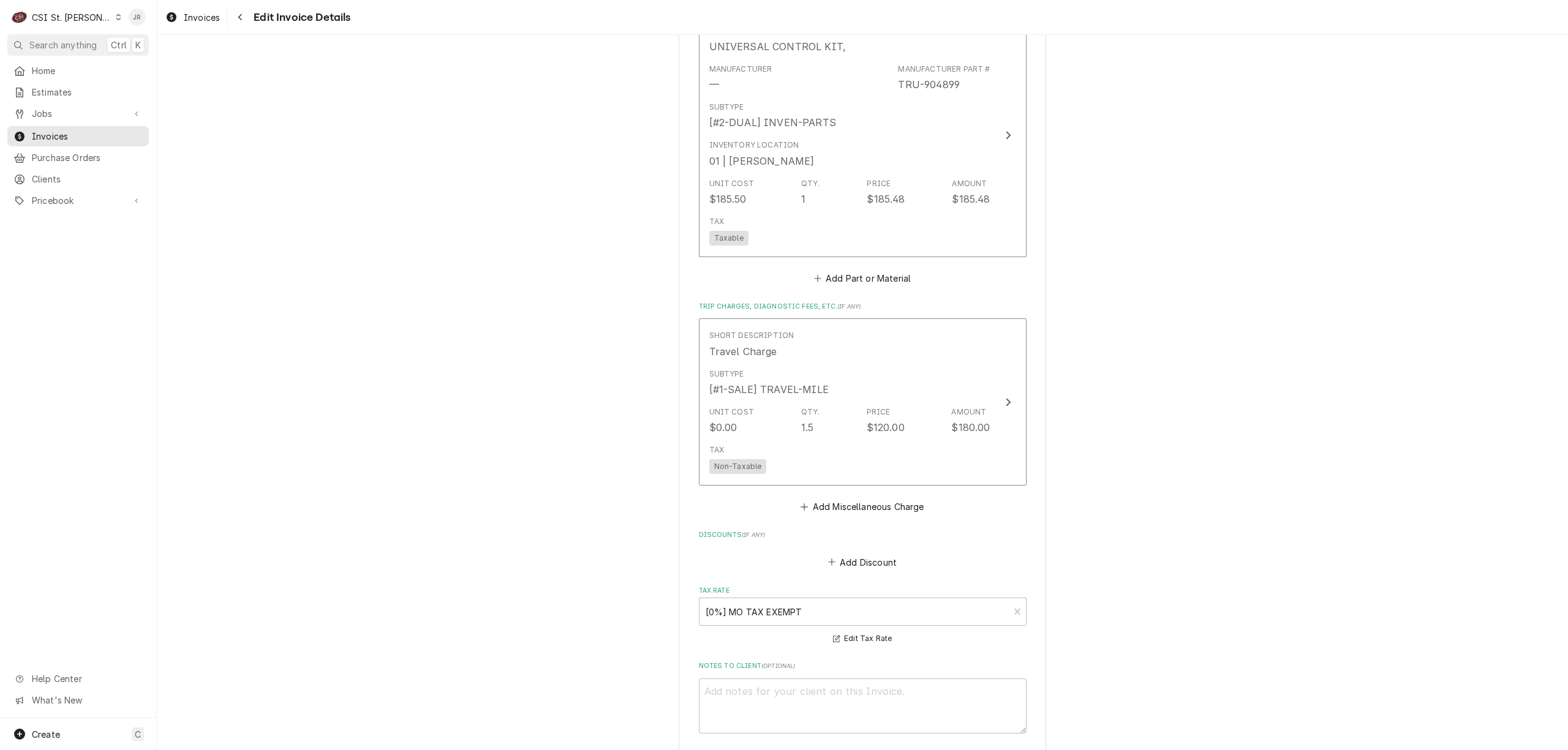
click at [851, 494] on div "Short Description Travel Charge Subtype [#1-SALE] TRAVEL-MILE Unit Cost $0.00 Q…" at bounding box center [862, 417] width 327 height 197
click at [863, 502] on button "Add Miscellaneous Charge" at bounding box center [862, 507] width 128 height 17
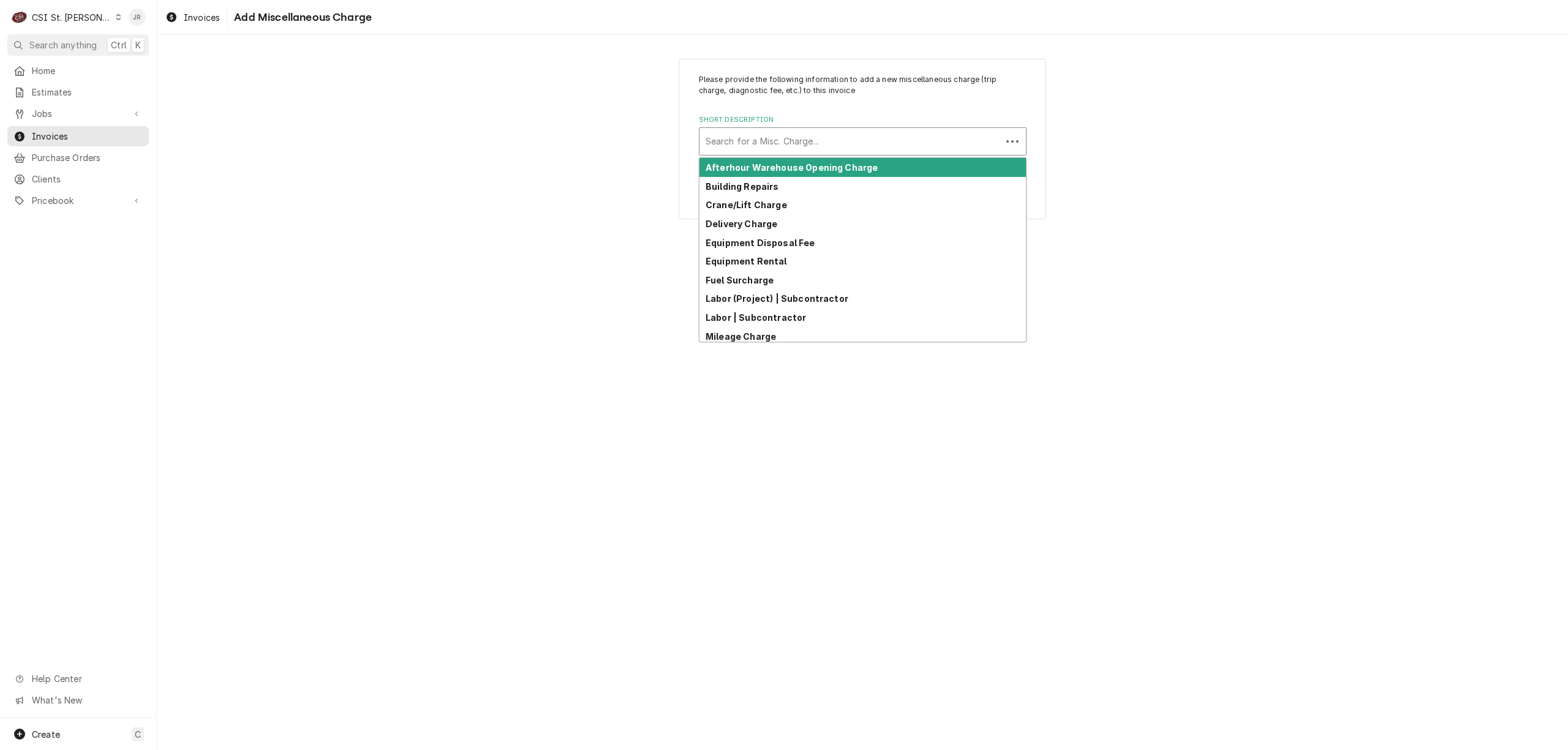
click at [772, 134] on div "Short Description" at bounding box center [851, 142] width 290 height 22
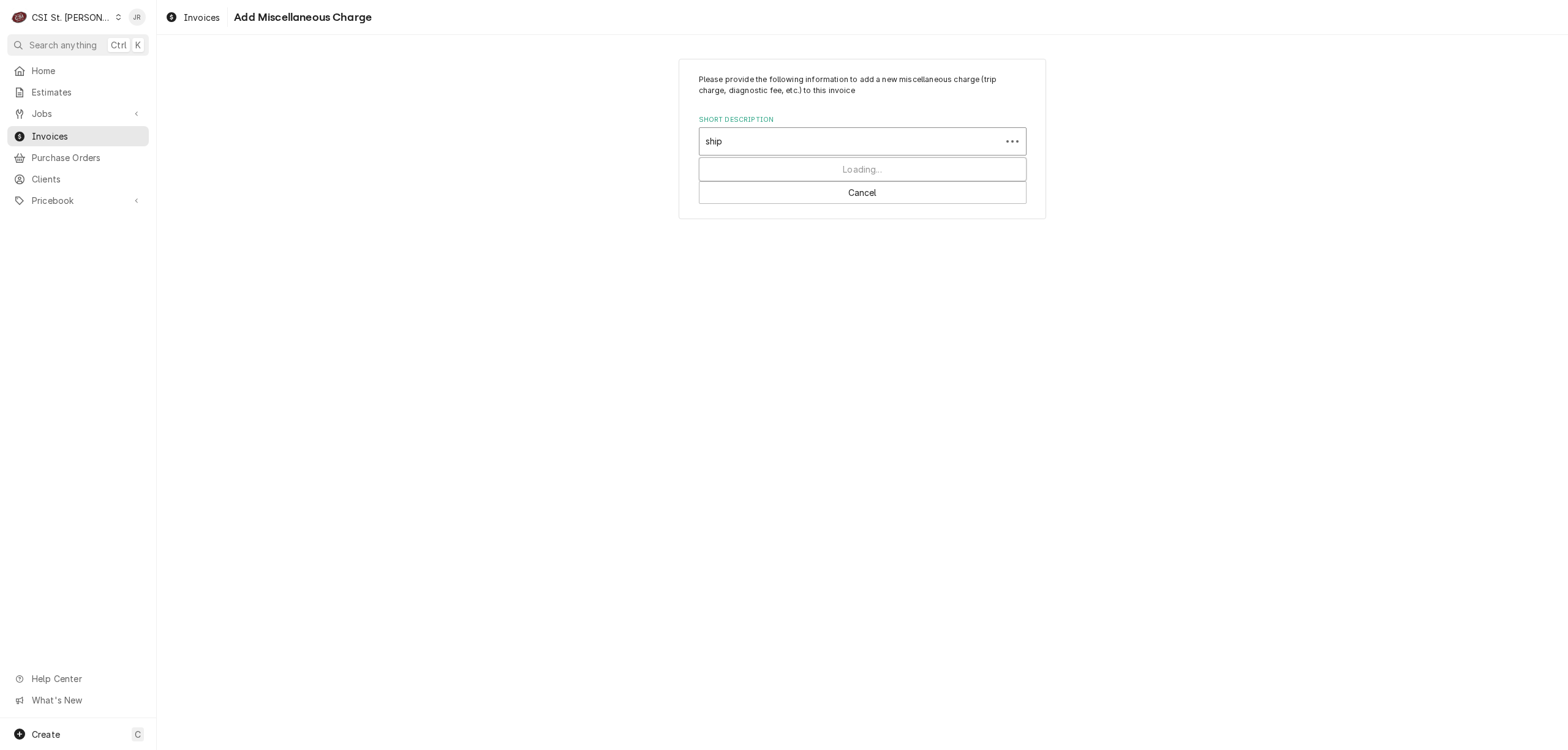
type input "shipp"
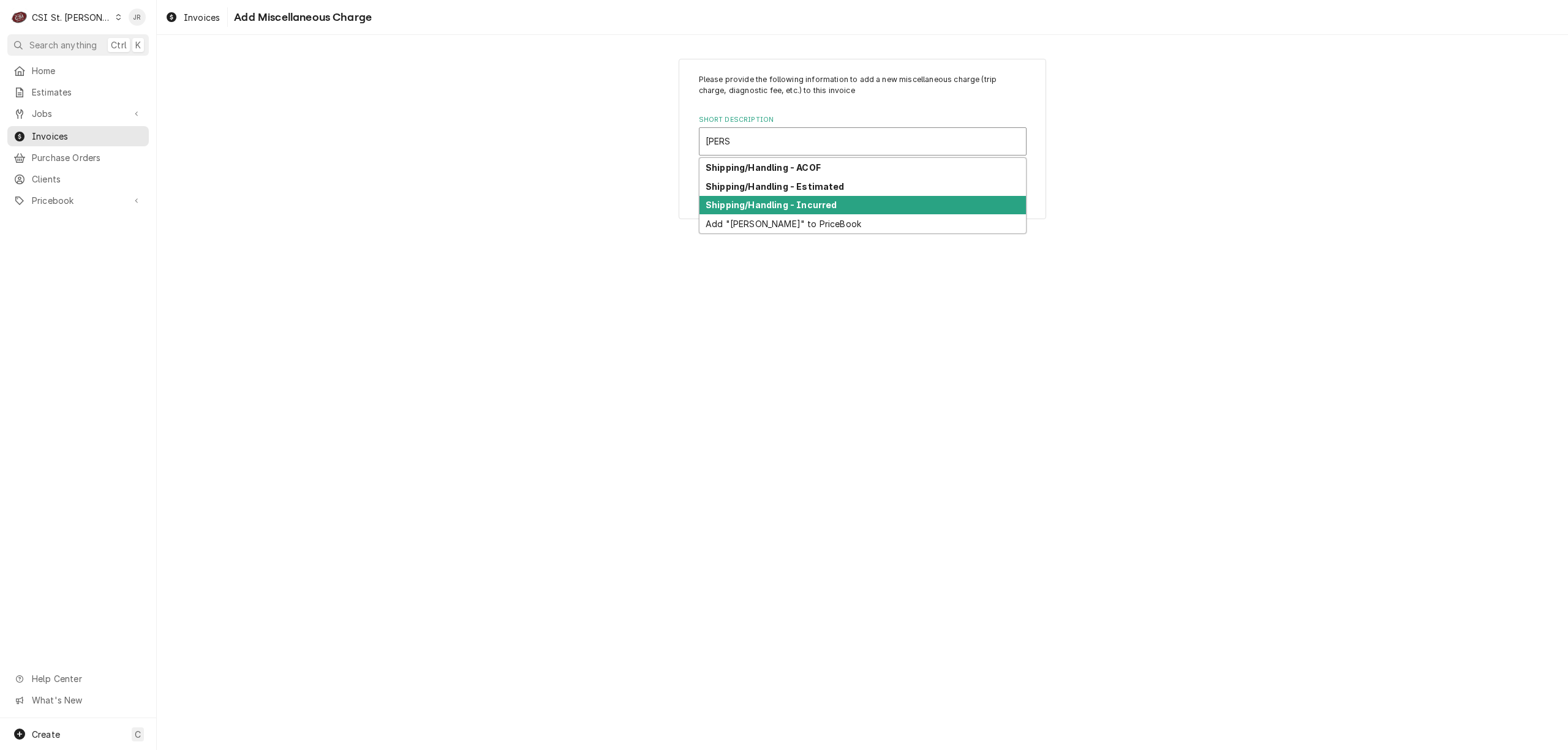
drag, startPoint x: 829, startPoint y: 194, endPoint x: 836, endPoint y: 204, distance: 12.2
click at [836, 204] on div "Shipping/Handling - ACOF Shipping/Handling - Estimated Shipping/Handling - Incu…" at bounding box center [862, 196] width 326 height 75
click at [836, 204] on div "Shipping/Handling - Incurred" at bounding box center [862, 205] width 326 height 19
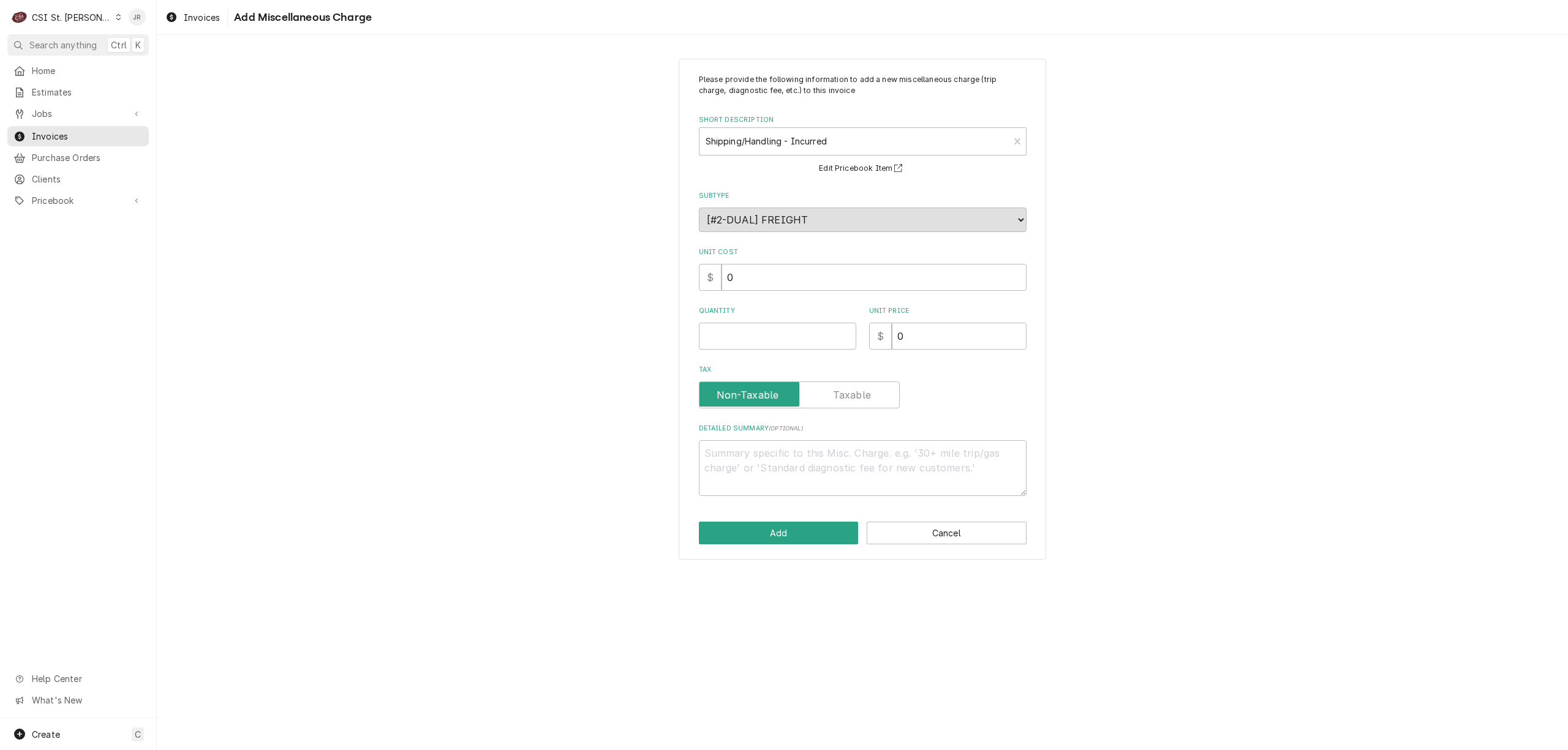
drag, startPoint x: 769, startPoint y: 314, endPoint x: 786, endPoint y: 333, distance: 25.5
click at [779, 327] on div "Quantity" at bounding box center [778, 328] width 157 height 43
click at [789, 334] on input "Quantity" at bounding box center [778, 336] width 157 height 27
type textarea "x"
type input "1"
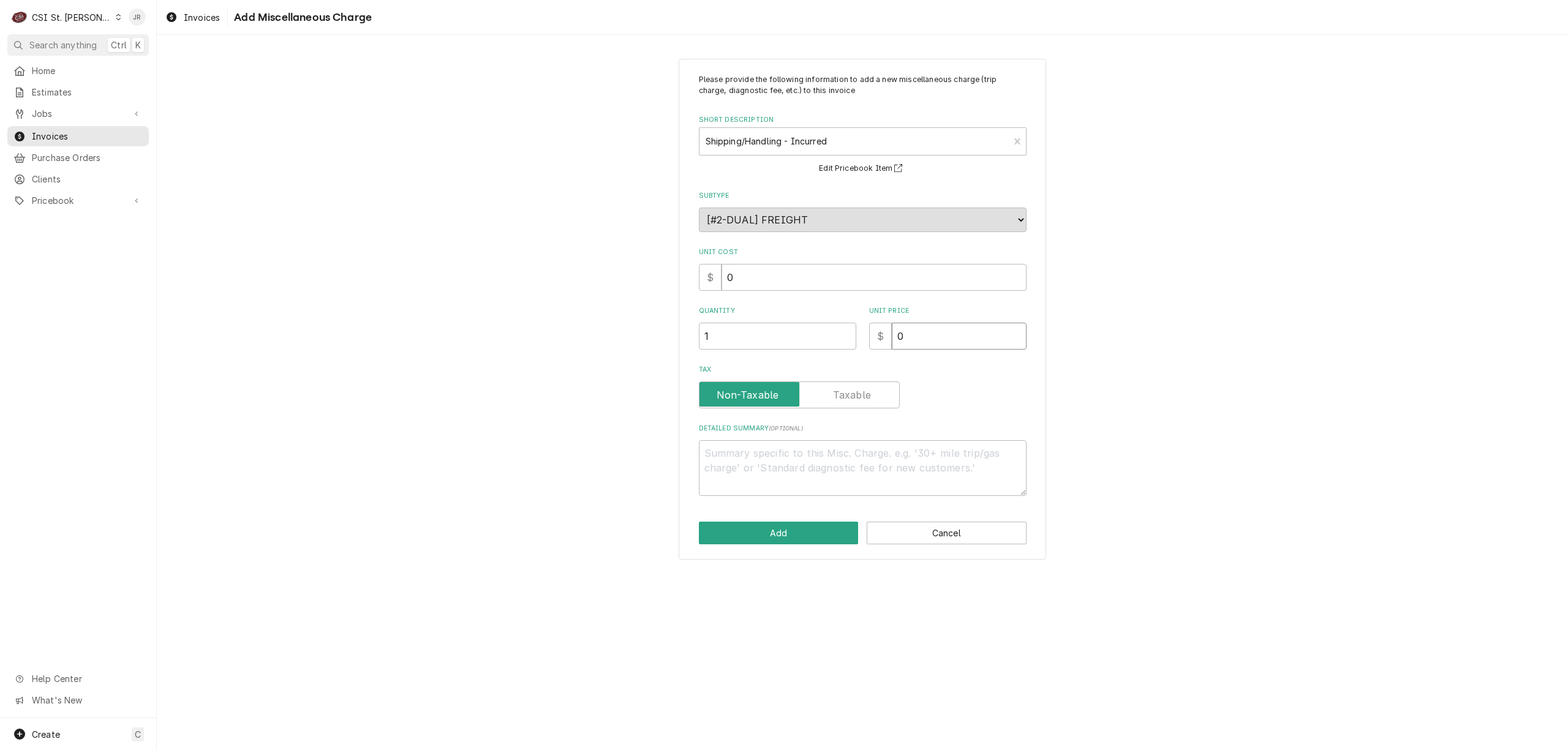
type textarea "x"
type input "1"
type textarea "x"
type input "18"
type textarea "x"
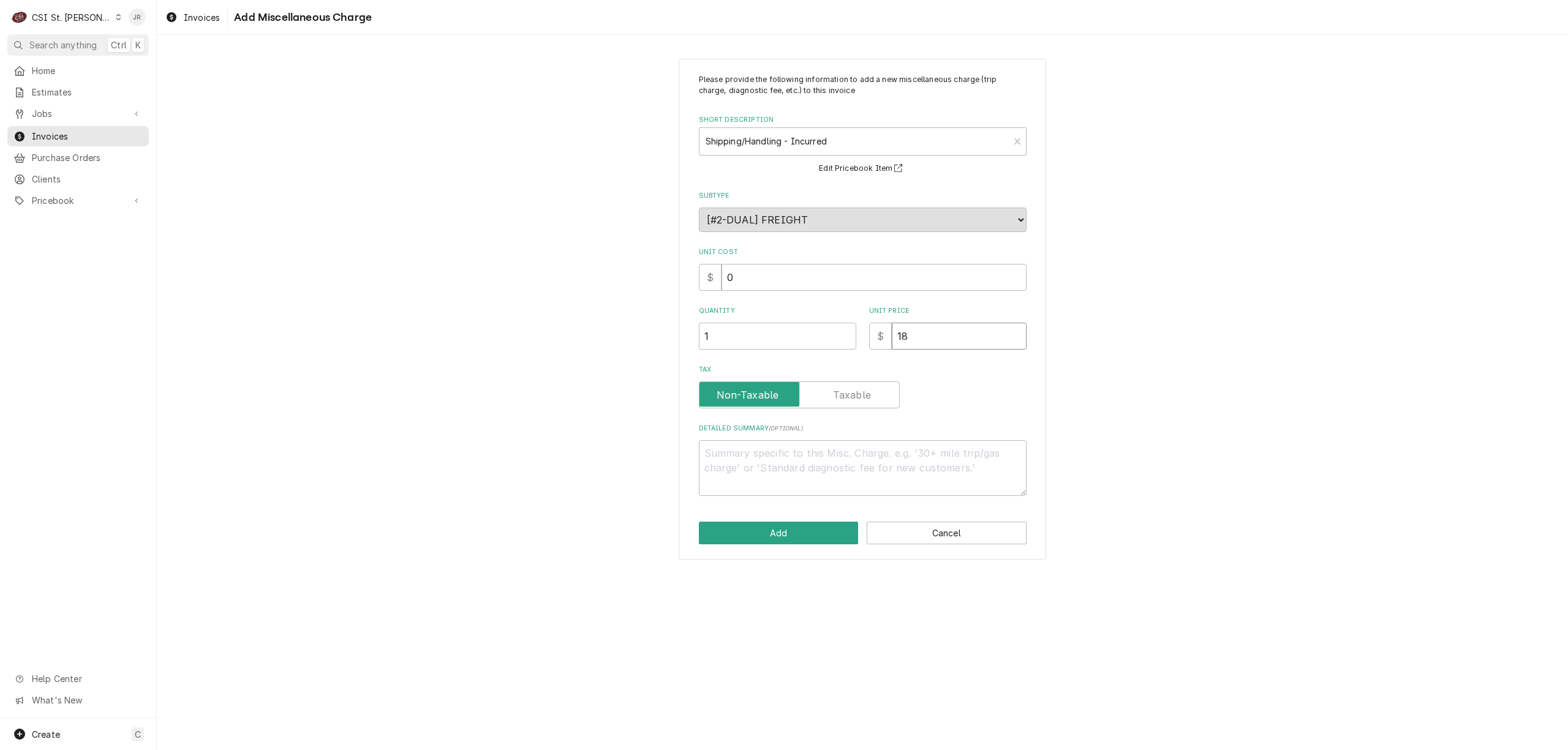
type input "18.5"
type textarea "x"
type input "18.56"
type textarea "x"
type input "18.5"
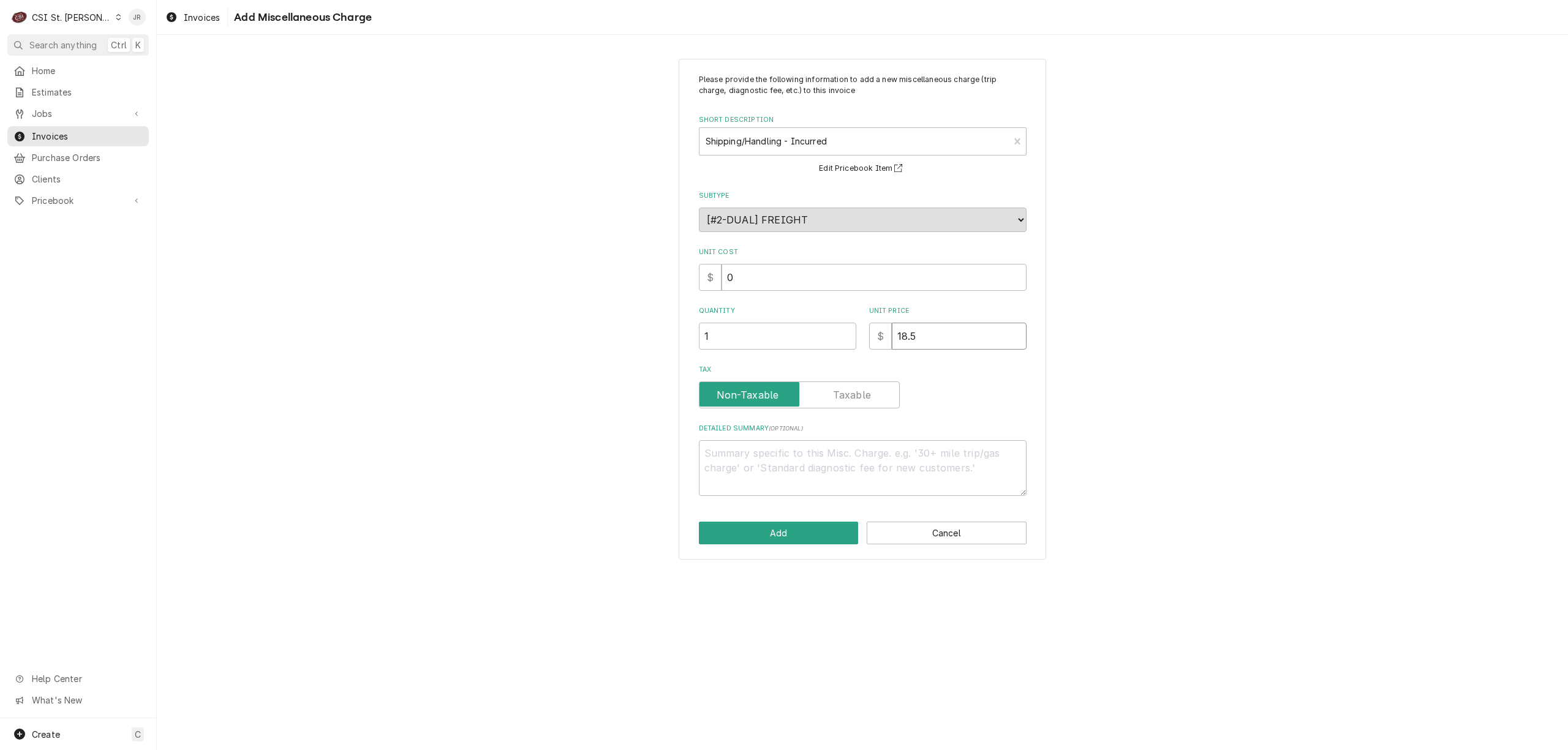
type textarea "x"
type input "18.55"
click at [801, 528] on button "Add" at bounding box center [779, 533] width 160 height 23
type textarea "x"
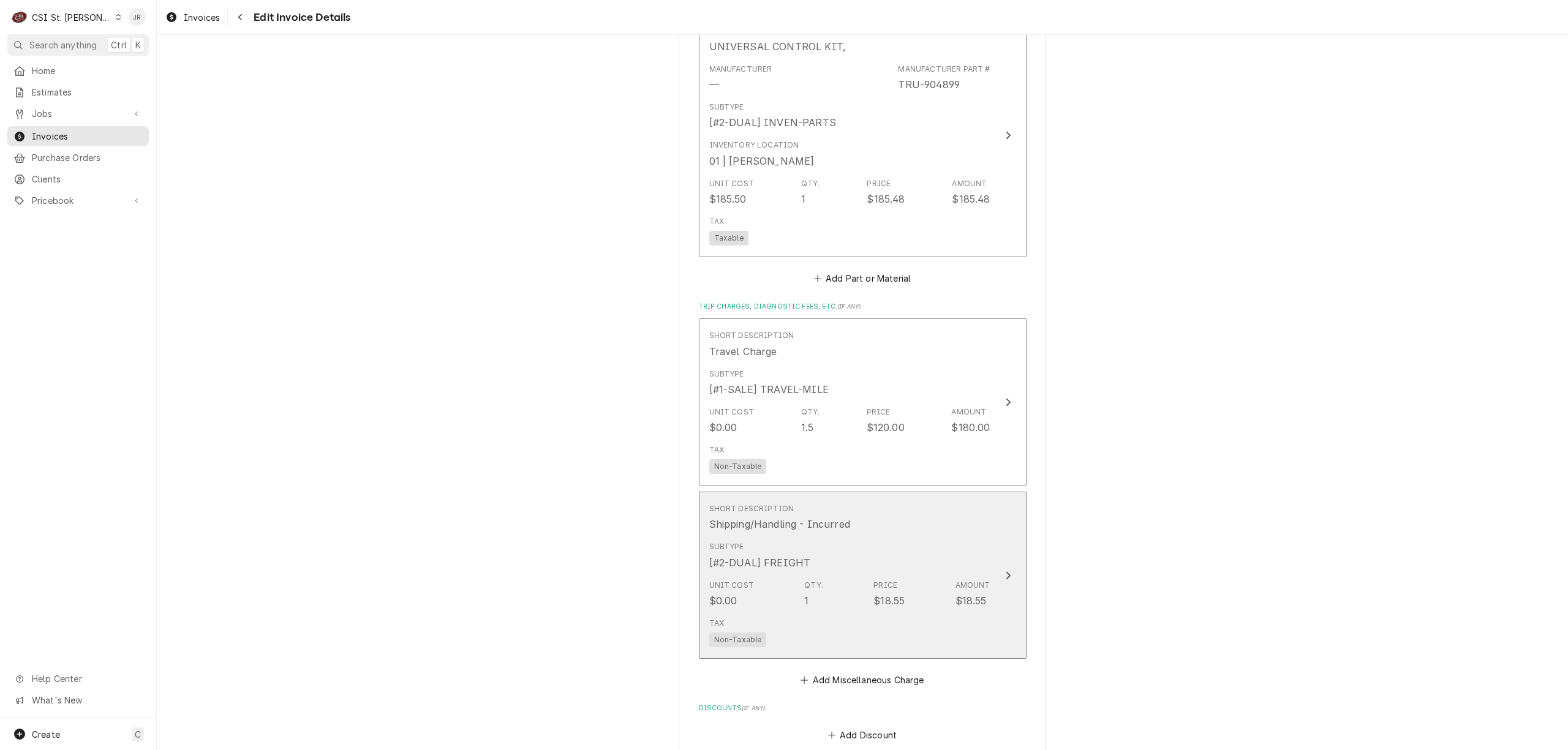
scroll to position [1541, 0]
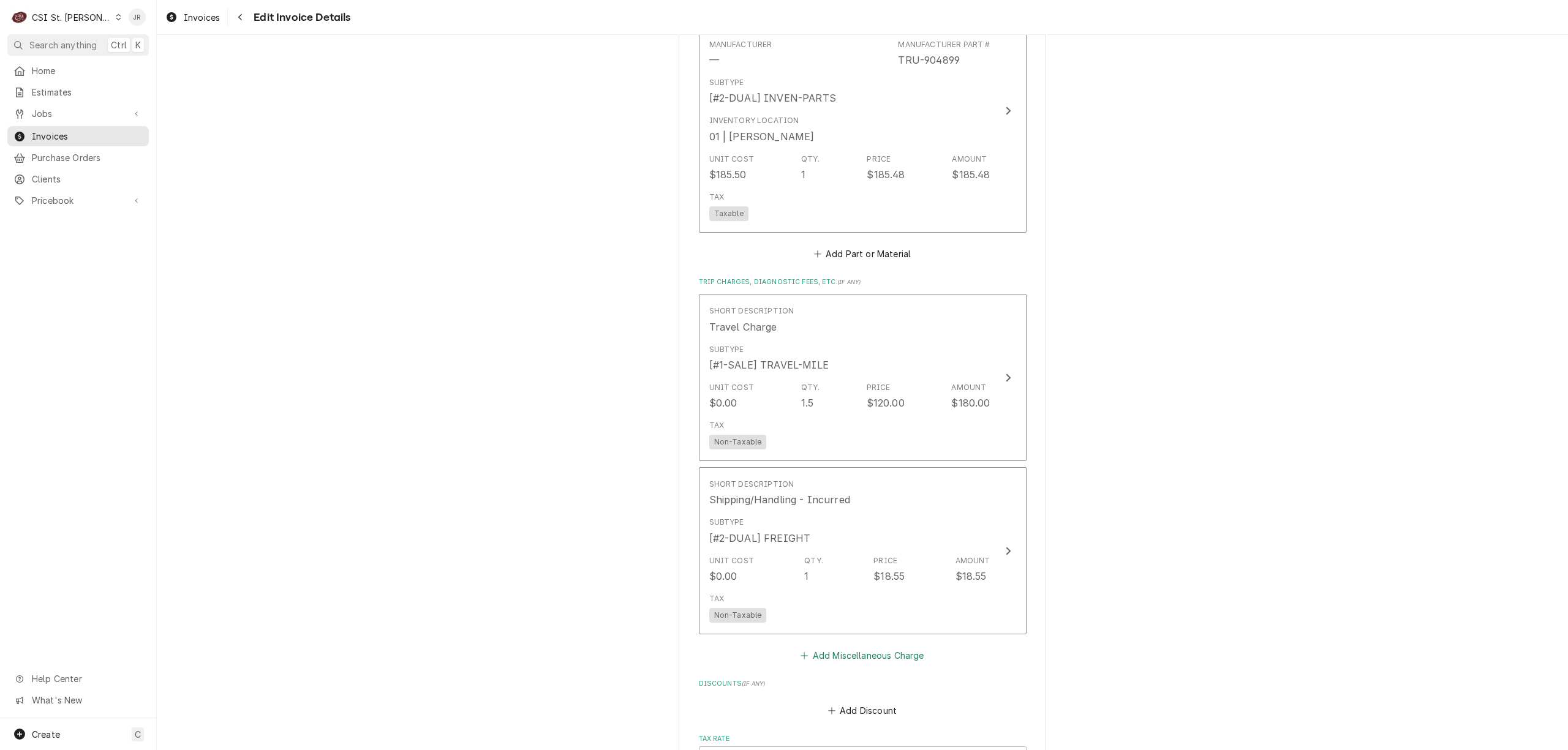
click at [860, 650] on button "Add Miscellaneous Charge" at bounding box center [862, 655] width 128 height 17
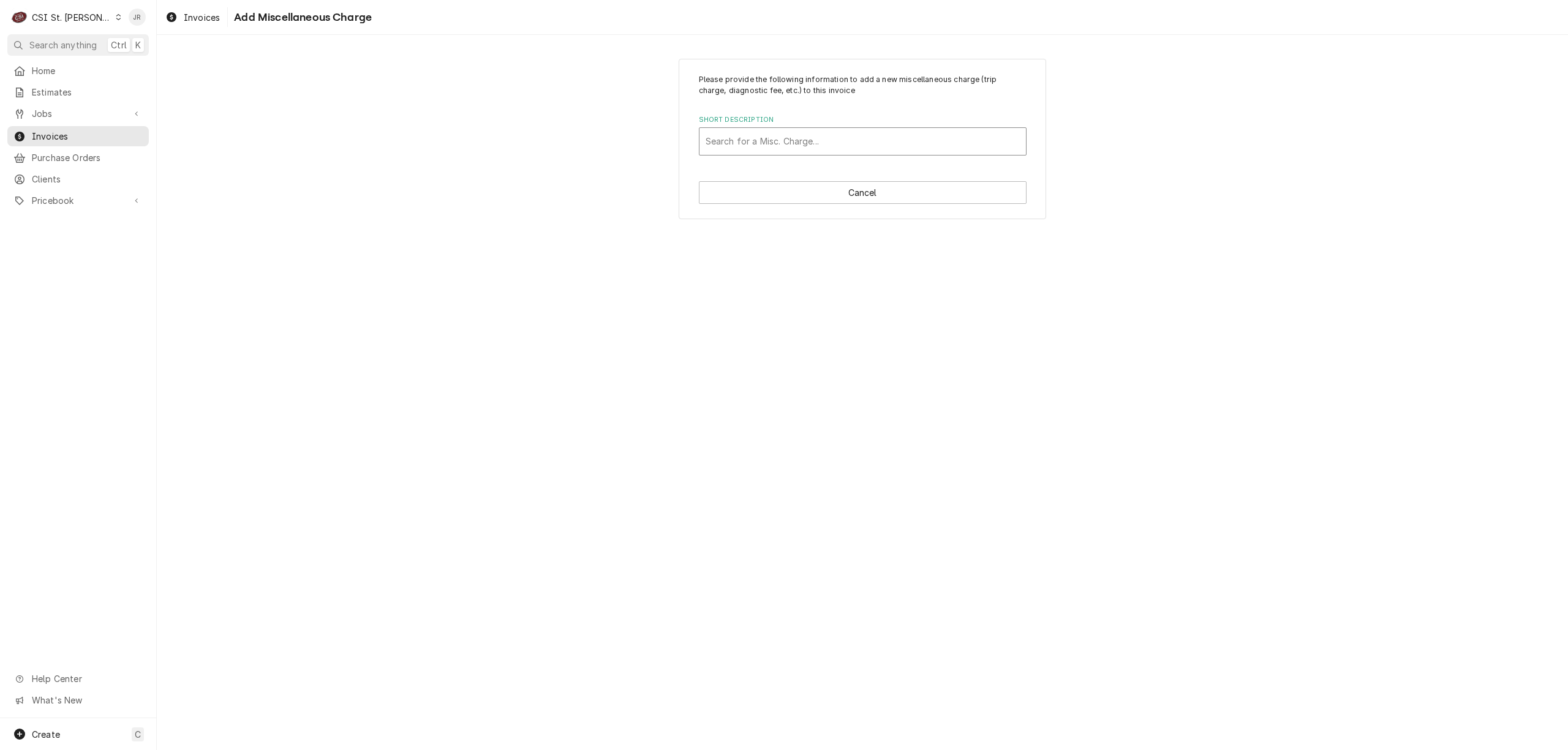
click at [933, 146] on div "Short Description" at bounding box center [863, 142] width 314 height 22
type input "shipp"
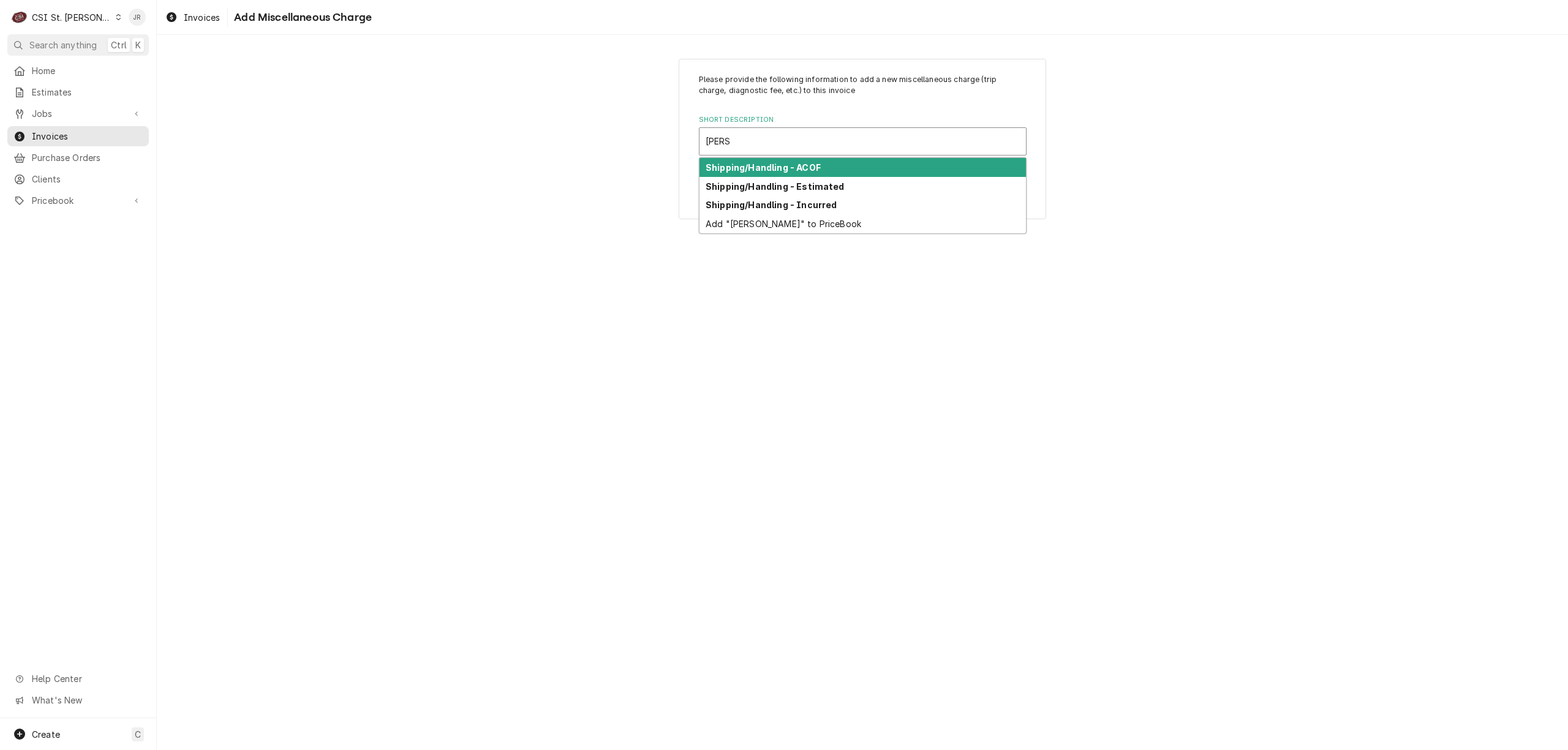
click at [828, 170] on div "Shipping/Handling - ACOF" at bounding box center [862, 167] width 326 height 19
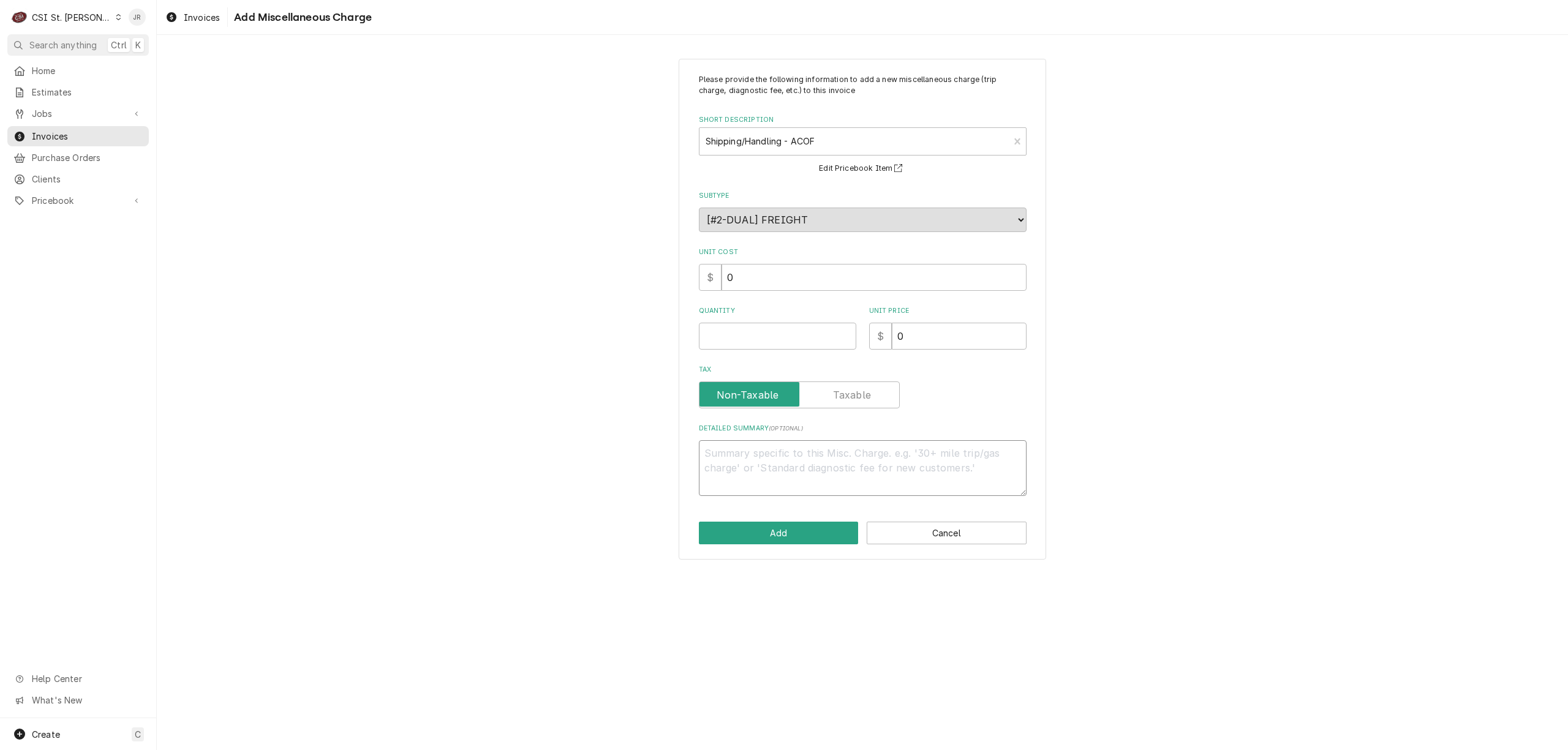
drag, startPoint x: 737, startPoint y: 448, endPoint x: 767, endPoint y: 452, distance: 30.3
click at [740, 449] on textarea "Detailed Summary ( optional )" at bounding box center [862, 468] width 327 height 56
type textarea "x"
type textarea "T"
type textarea "x"
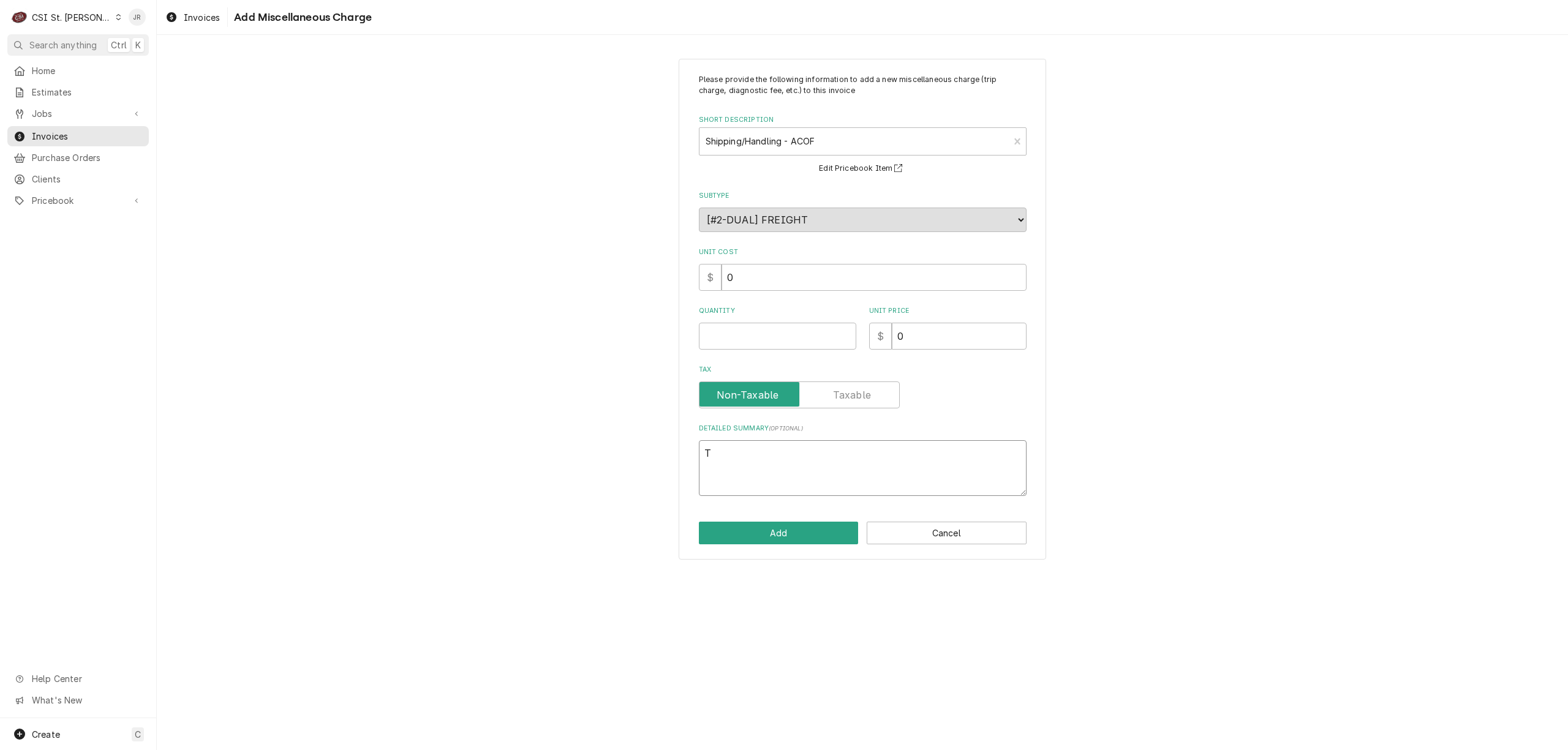
type textarea "Tr"
type textarea "x"
type textarea "Tru"
type textarea "x"
type textarea "True"
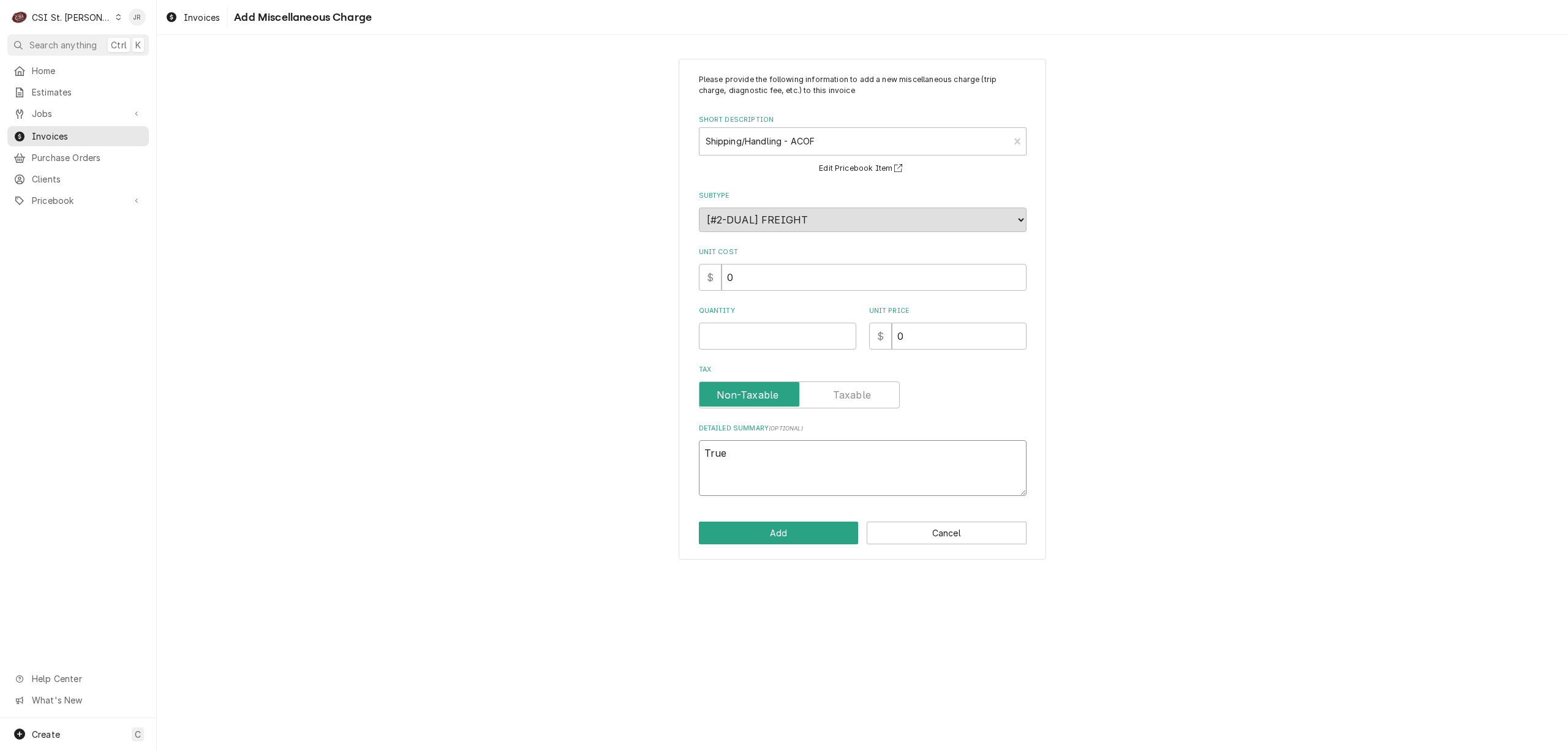
type textarea "x"
type textarea "True"
type textarea "x"
type textarea "True i"
type textarea "x"
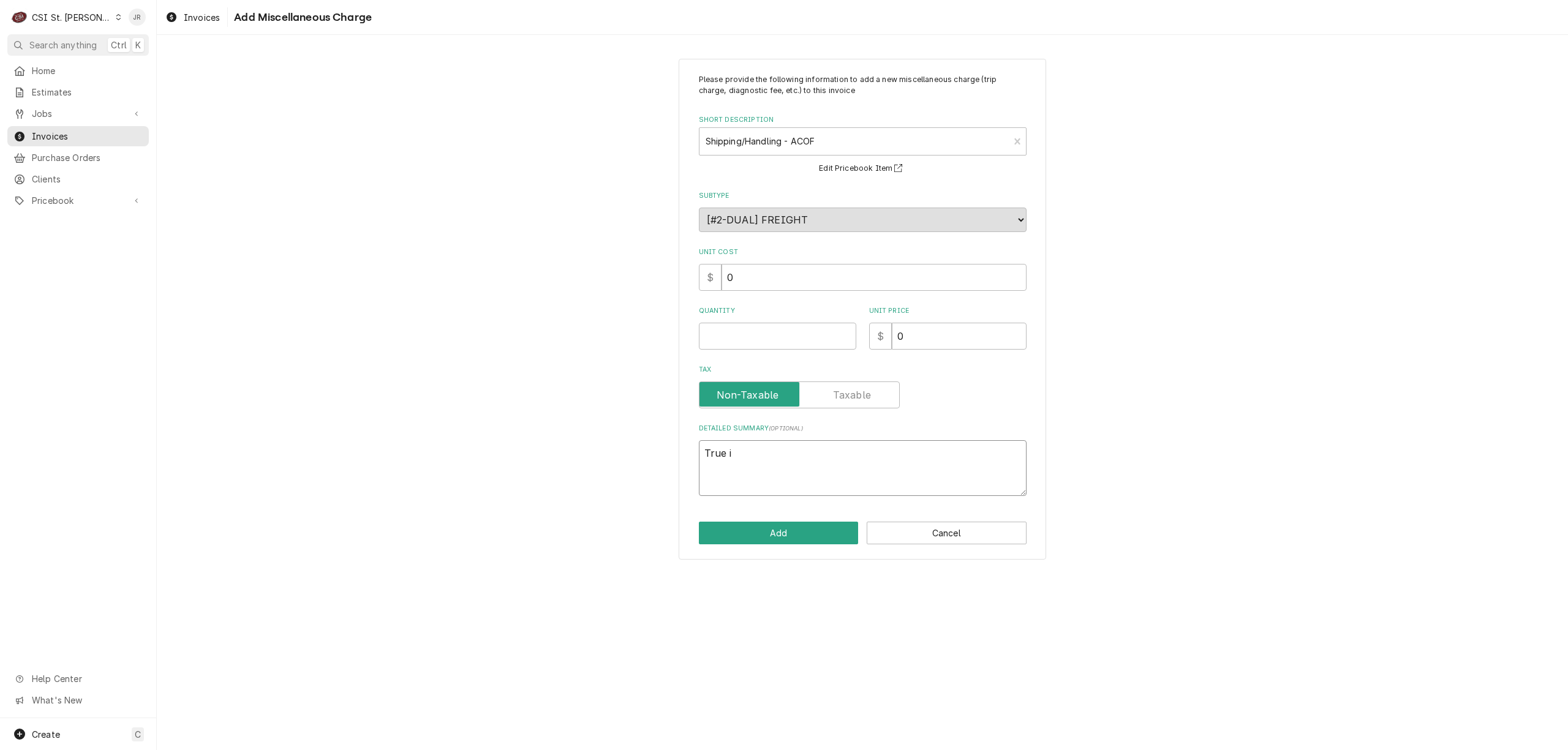
type textarea "True in"
type textarea "x"
type textarea "True inv"
type textarea "x"
type textarea "True invo"
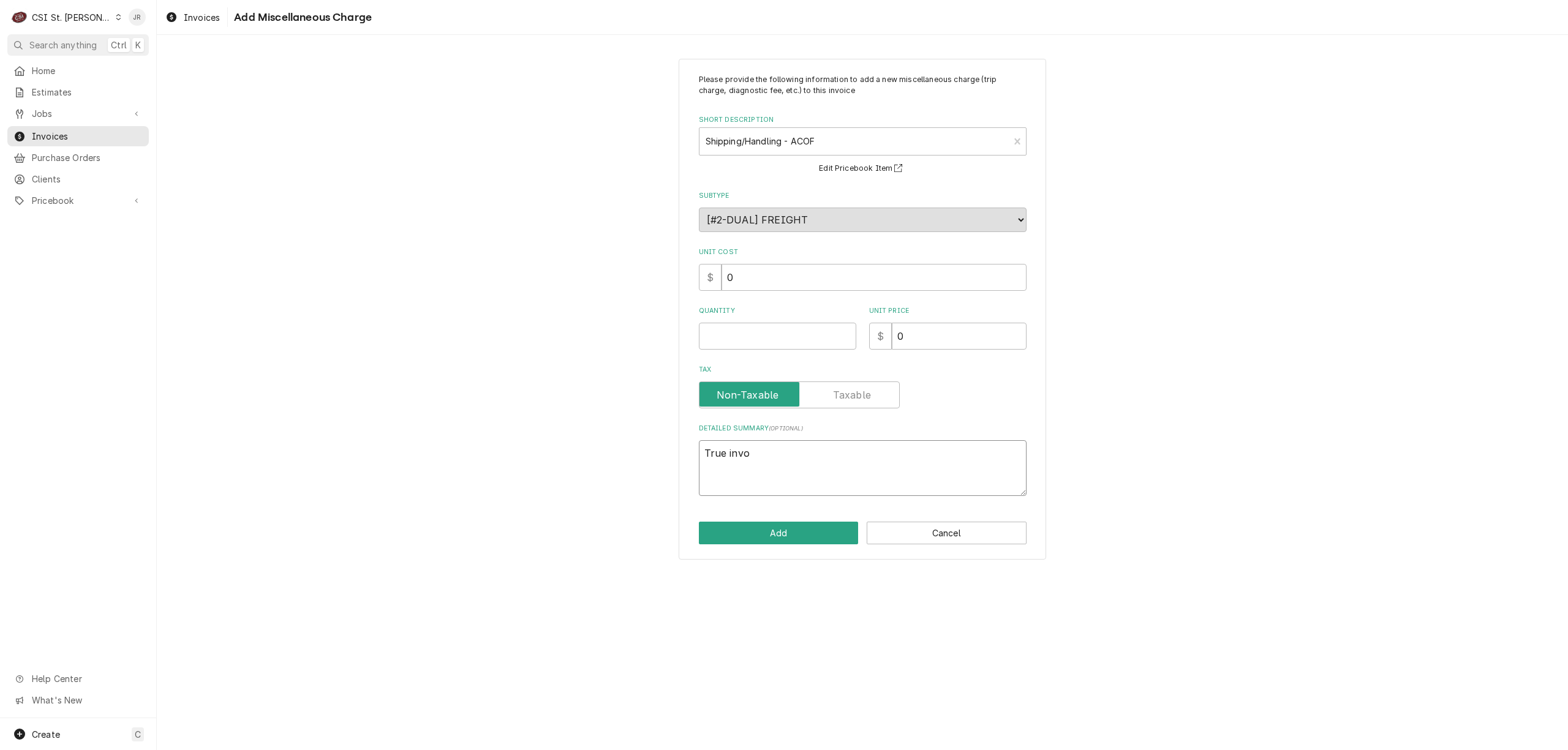
type textarea "x"
type textarea "True invoi"
type textarea "x"
type textarea "True invoice"
type textarea "x"
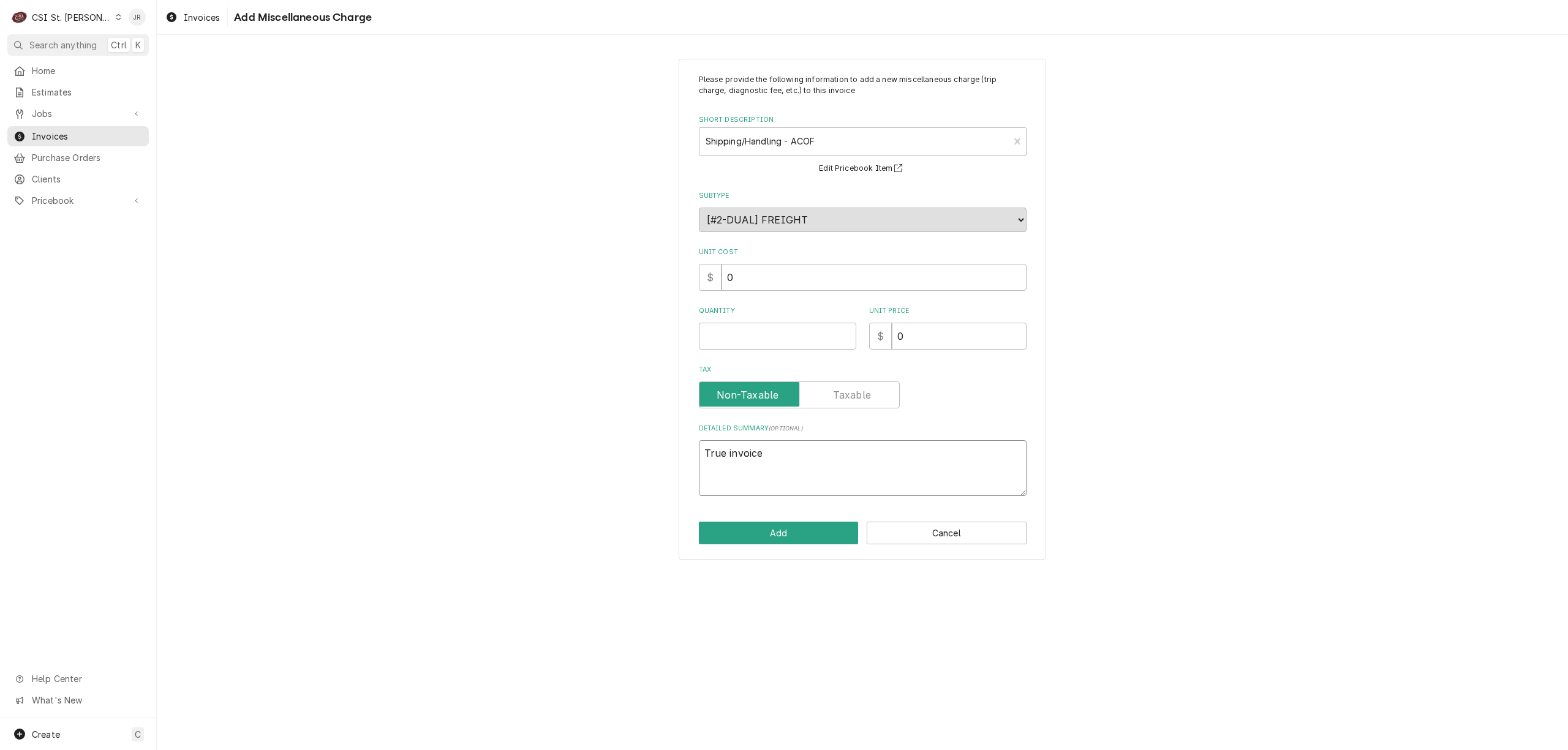
type textarea "True invoice"
type textarea "x"
type textarea "True invoice #"
type textarea "x"
type textarea "True invoice #6"
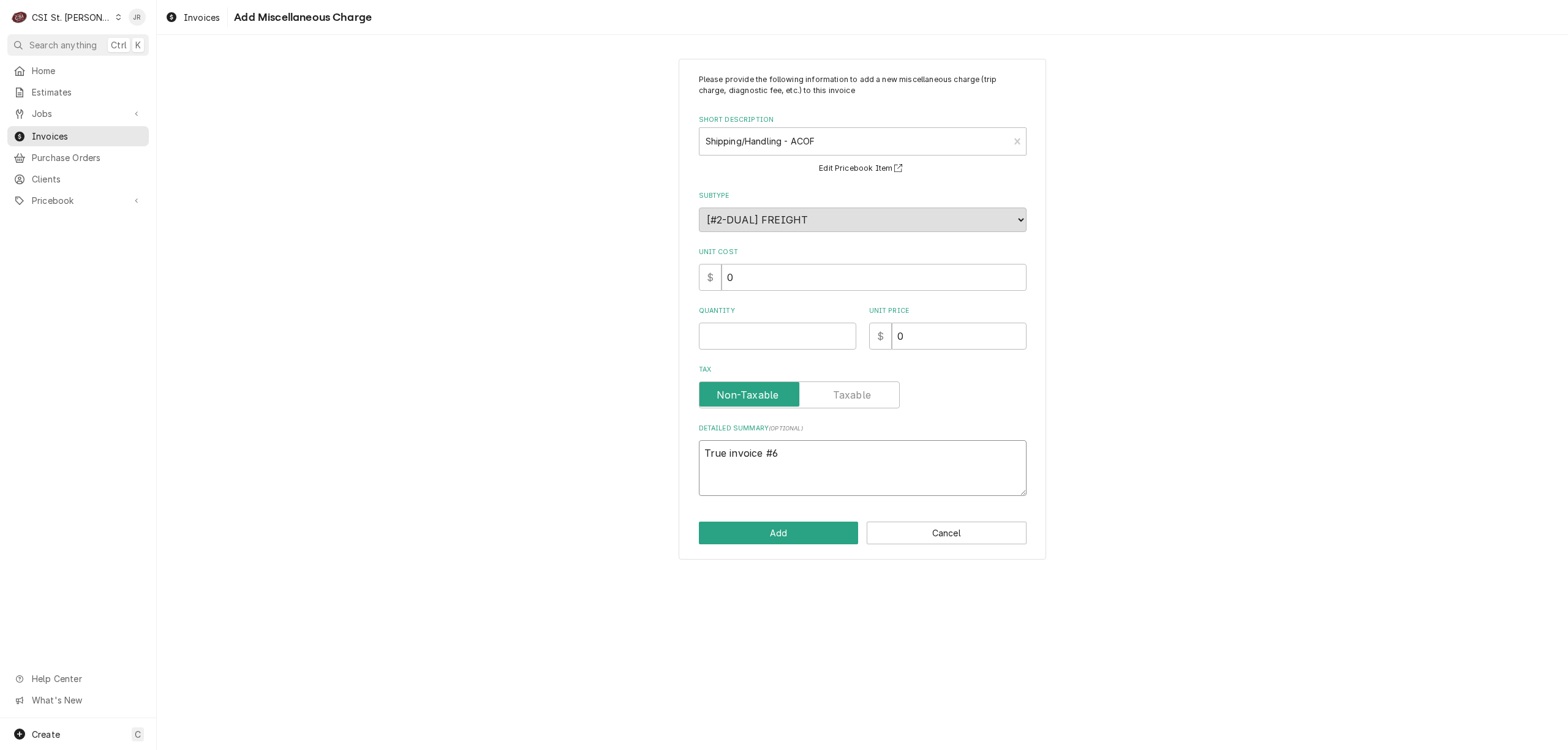
type textarea "x"
type textarea "True invoice #68"
type textarea "x"
type textarea "True invoice #680"
type textarea "x"
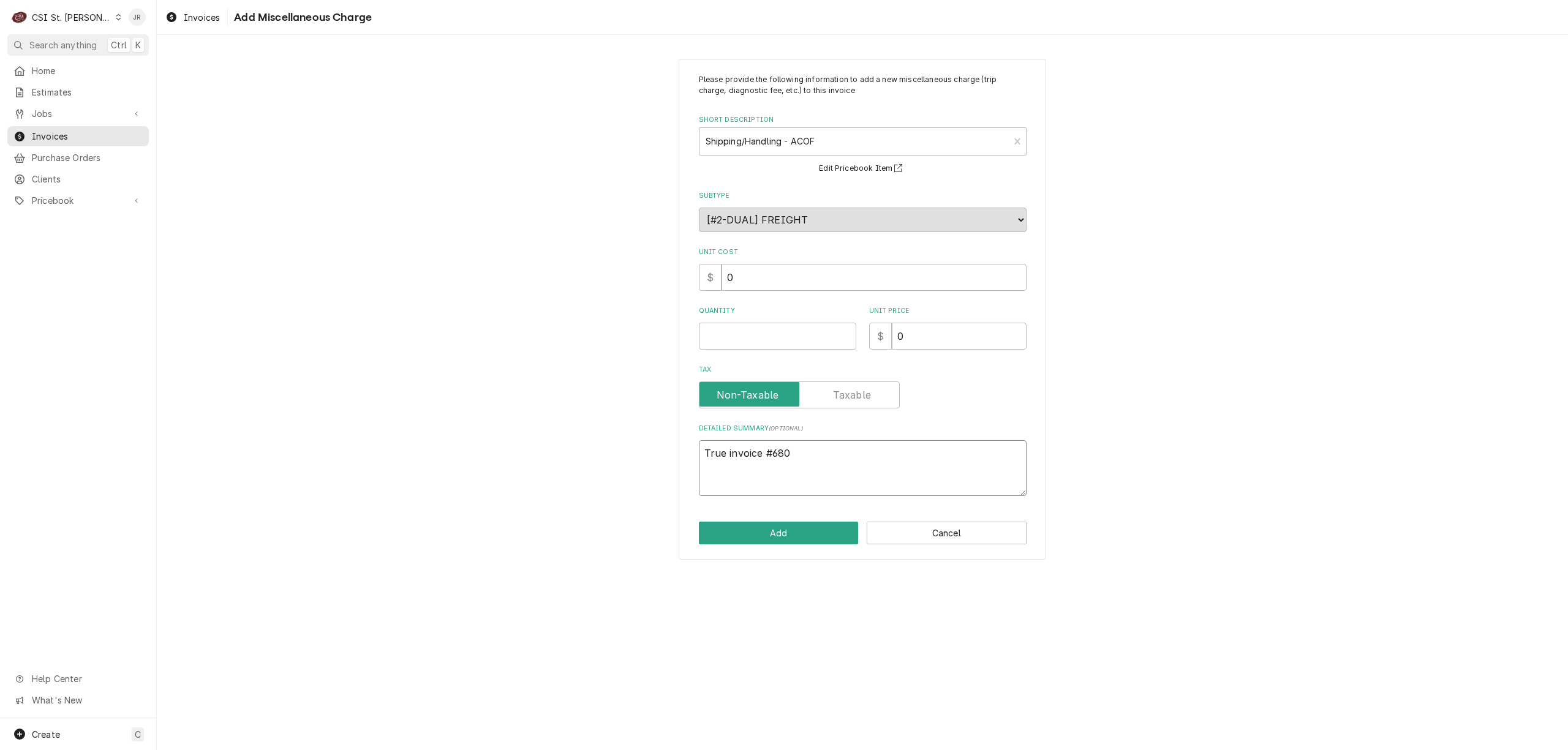
type textarea "True invoice #6808"
type textarea "x"
type textarea "True invoice #68083"
type textarea "x"
type textarea "True invoice #680834"
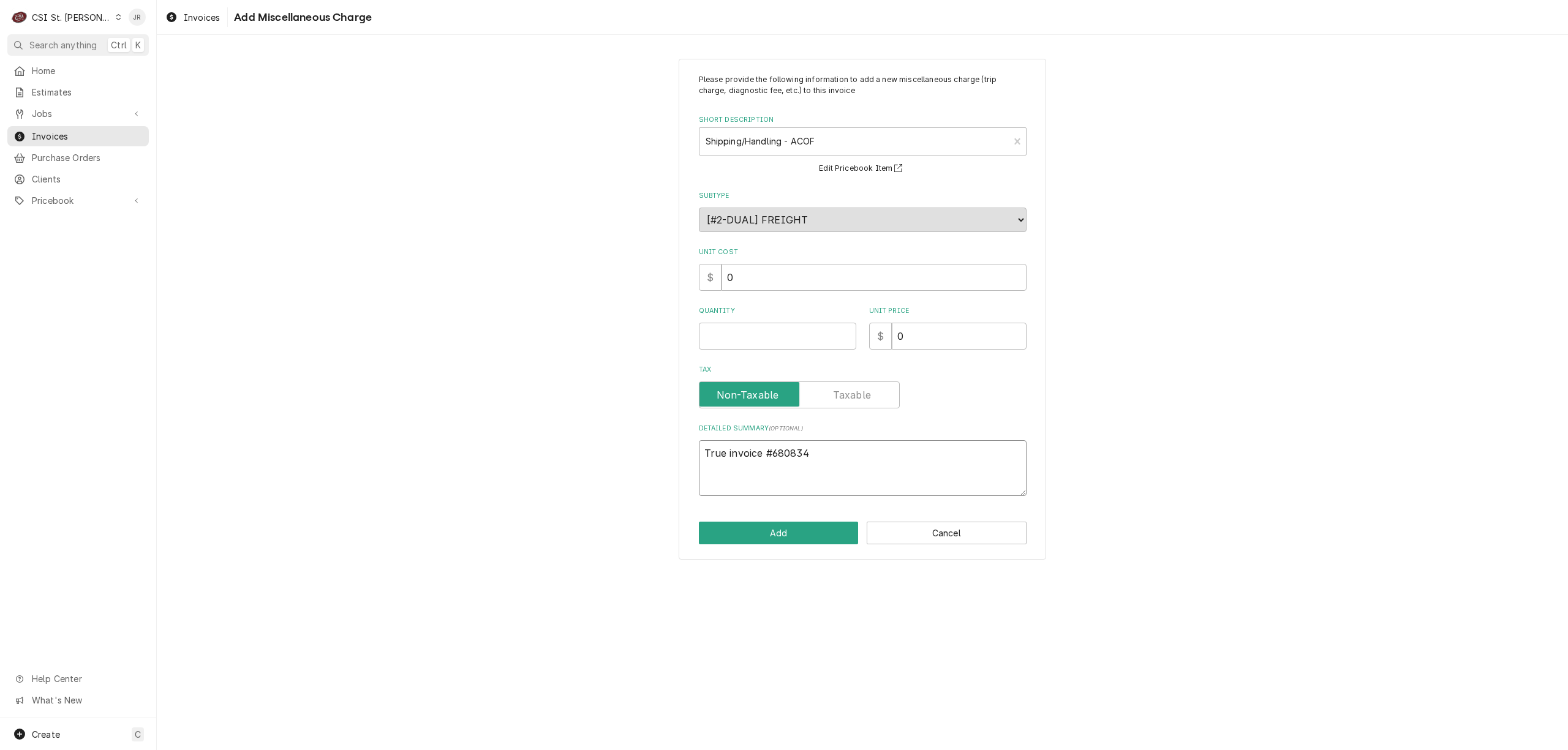
type textarea "x"
type textarea "True invoice #6808345"
drag, startPoint x: 949, startPoint y: 337, endPoint x: 755, endPoint y: 296, distance: 198.3
click at [755, 296] on div "Please provide the following information to add a new miscellaneous charge (tri…" at bounding box center [862, 285] width 327 height 422
type textarea "x"
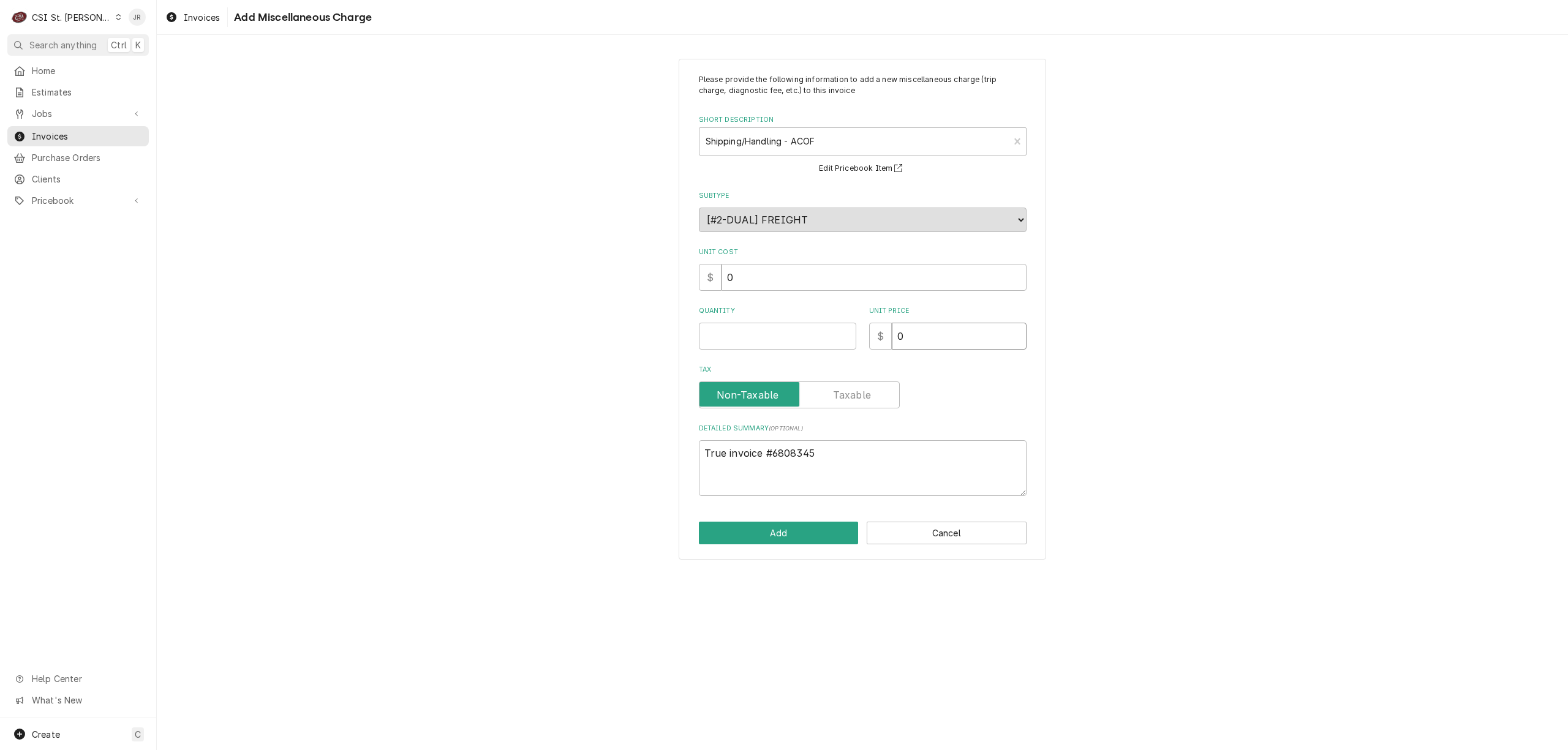
type input "1"
type textarea "x"
type input "17"
type textarea "x"
type input "17.1"
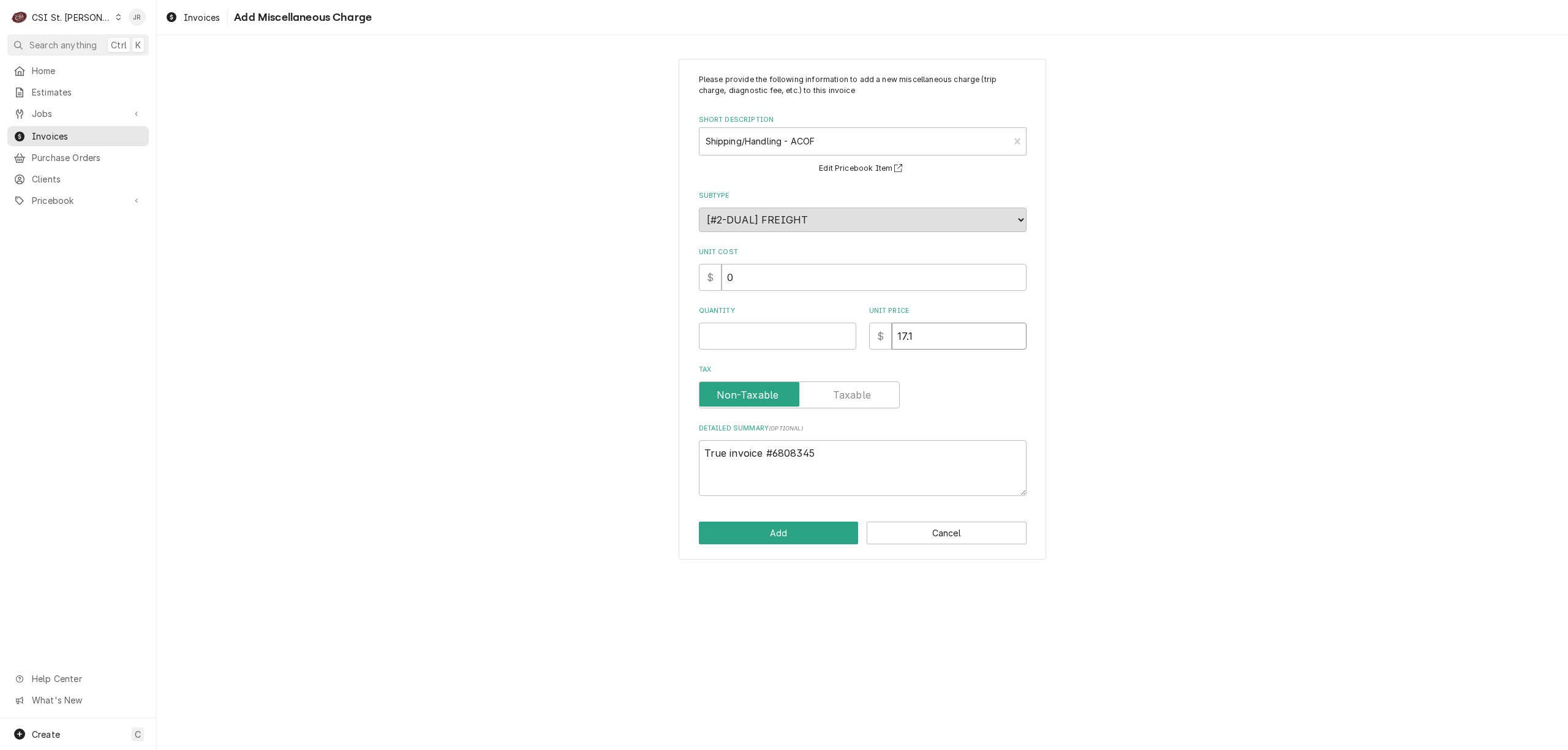
type textarea "x"
type input "17.17"
click at [726, 334] on input "Quantity" at bounding box center [778, 336] width 157 height 27
type textarea "x"
type input "1"
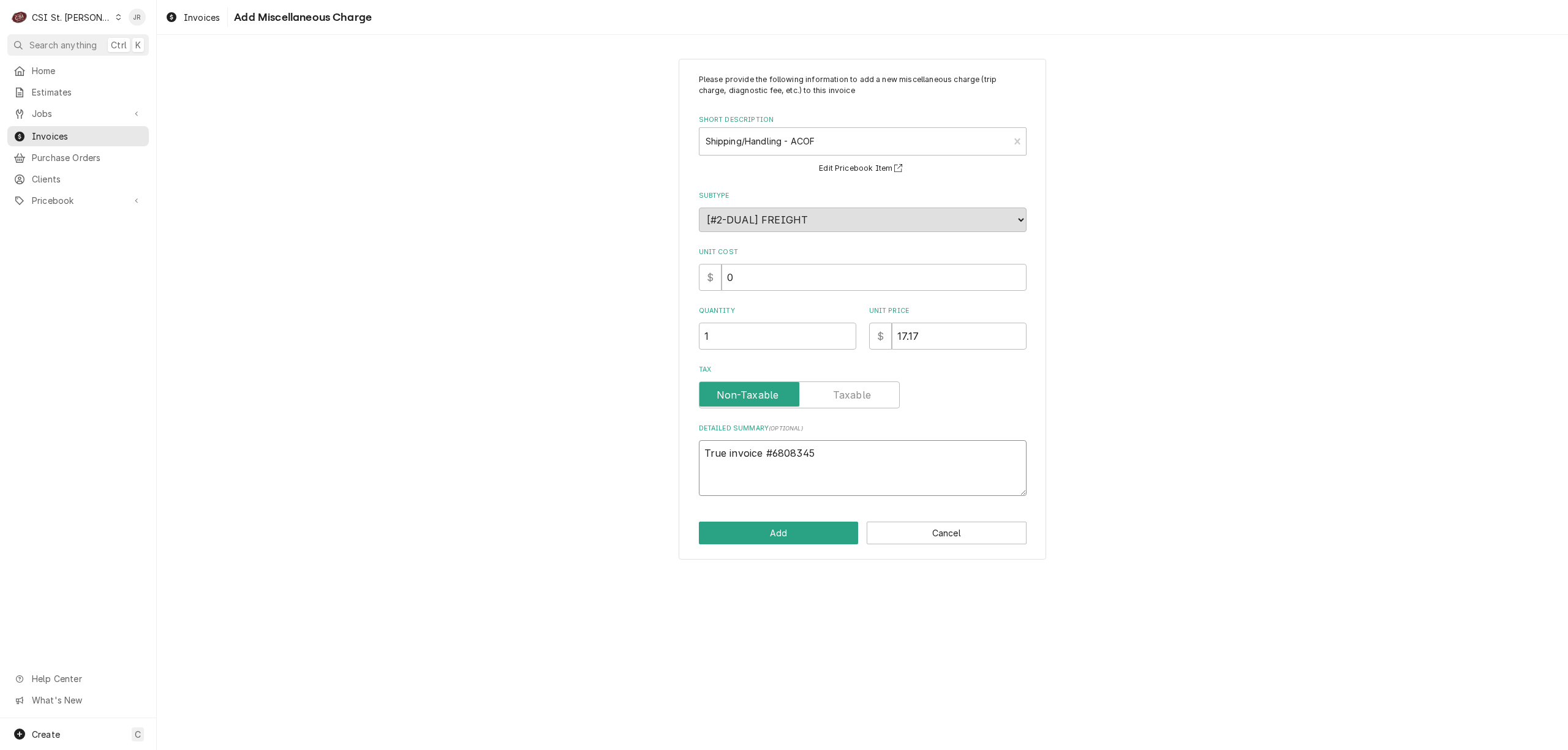
click at [883, 459] on textarea "True invoice #6808345" at bounding box center [862, 468] width 327 height 56
click at [803, 529] on button "Add" at bounding box center [779, 533] width 160 height 23
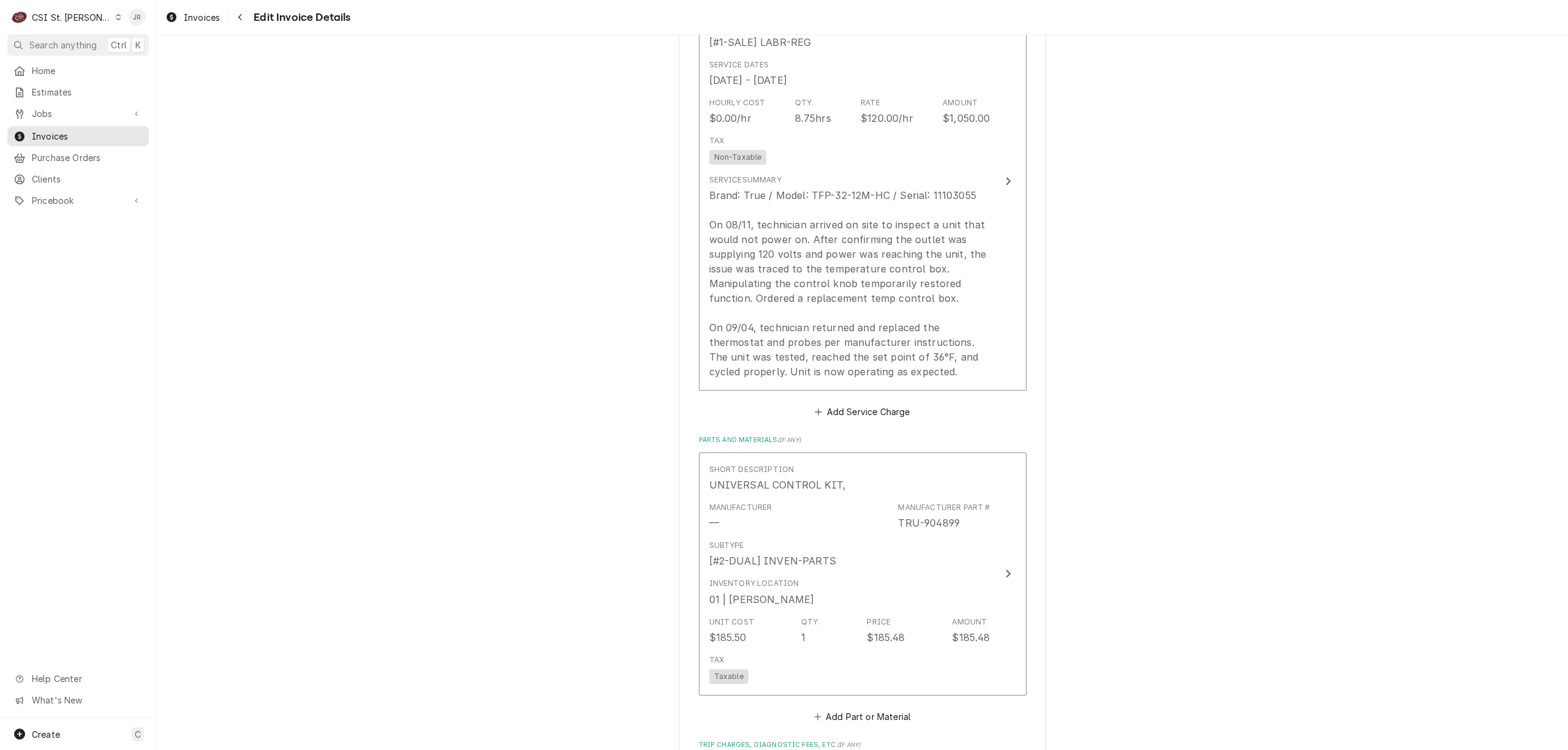
scroll to position [993, 0]
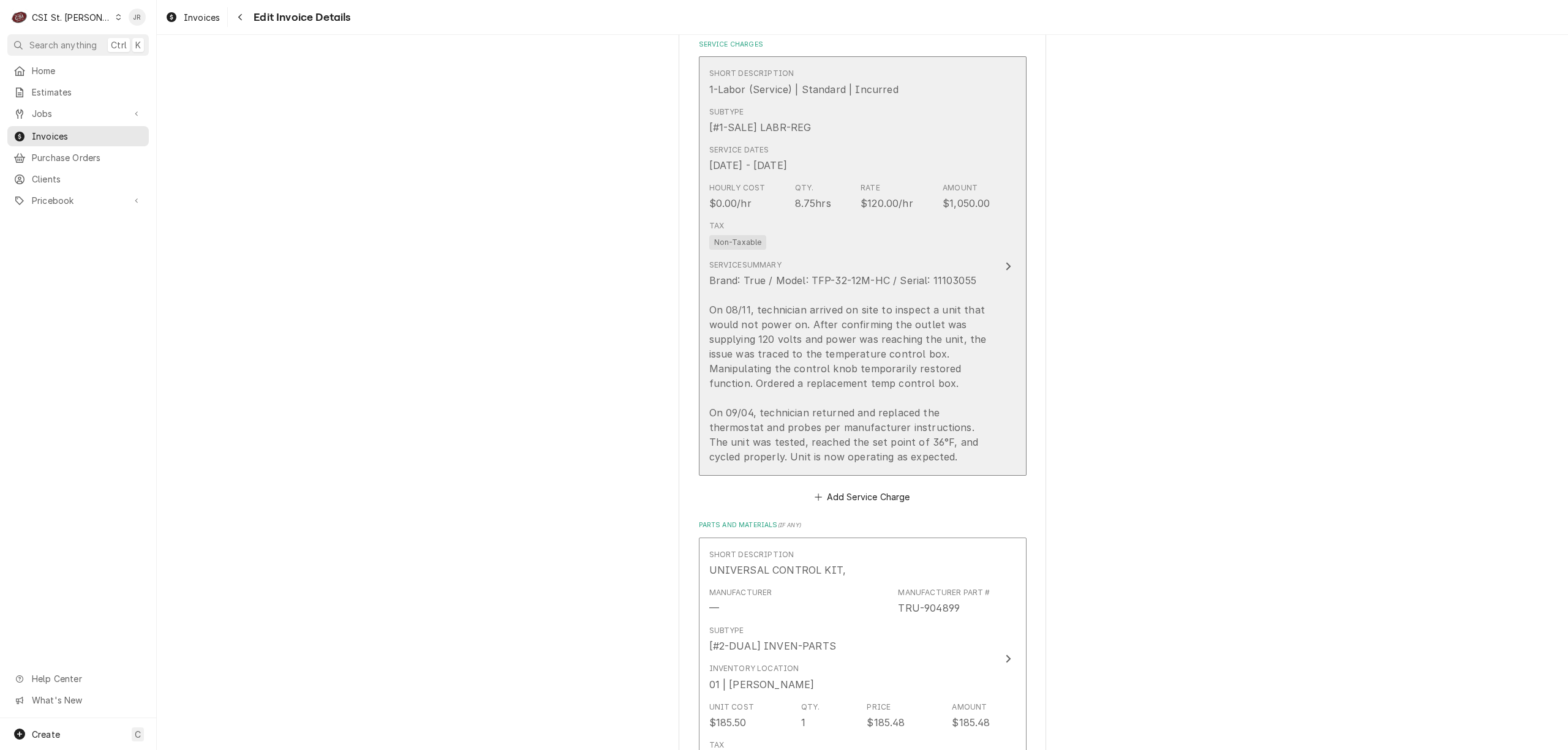
click at [916, 265] on div "Service Summary Brand: True / Model: TFP-32-12M-HC / Serial: 11103055 On 08/11,…" at bounding box center [850, 362] width 281 height 204
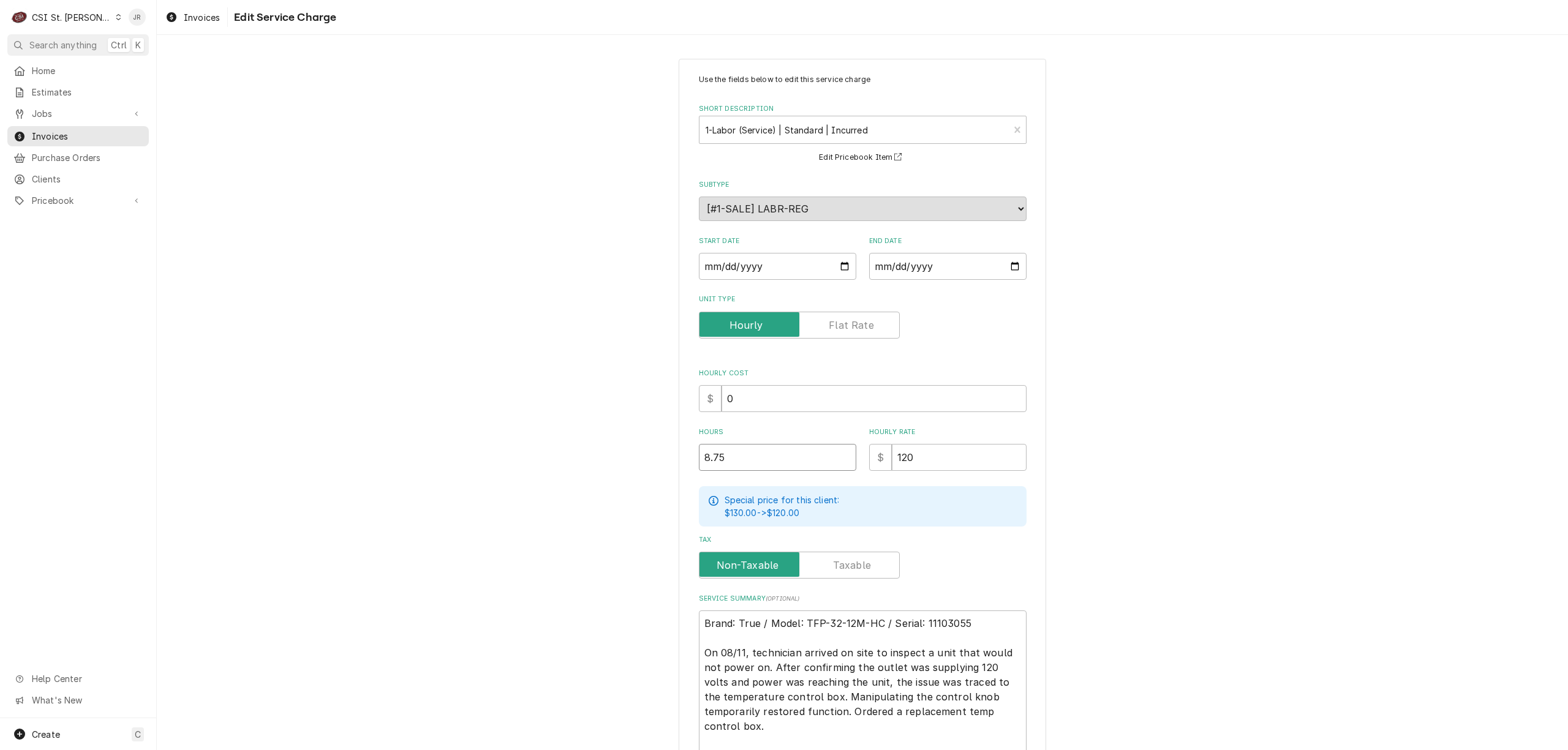
drag, startPoint x: 768, startPoint y: 472, endPoint x: 639, endPoint y: 439, distance: 133.2
click at [639, 439] on div "Use the fields below to edit this service charge Short Description 1-Labor (Ser…" at bounding box center [862, 483] width 1411 height 871
type textarea "x"
type input "7"
type textarea "x"
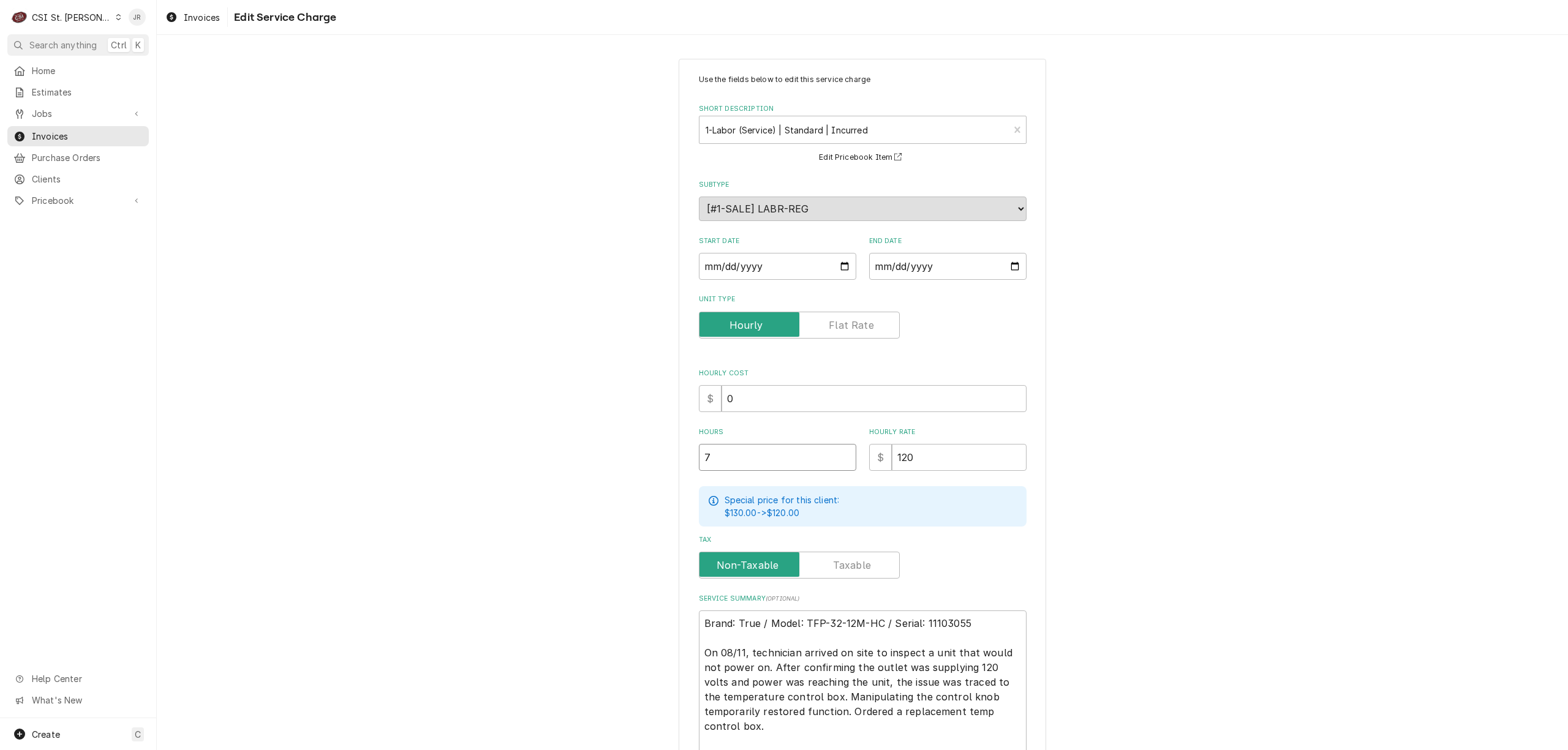
type input "7.7"
type textarea "x"
type input "7.75"
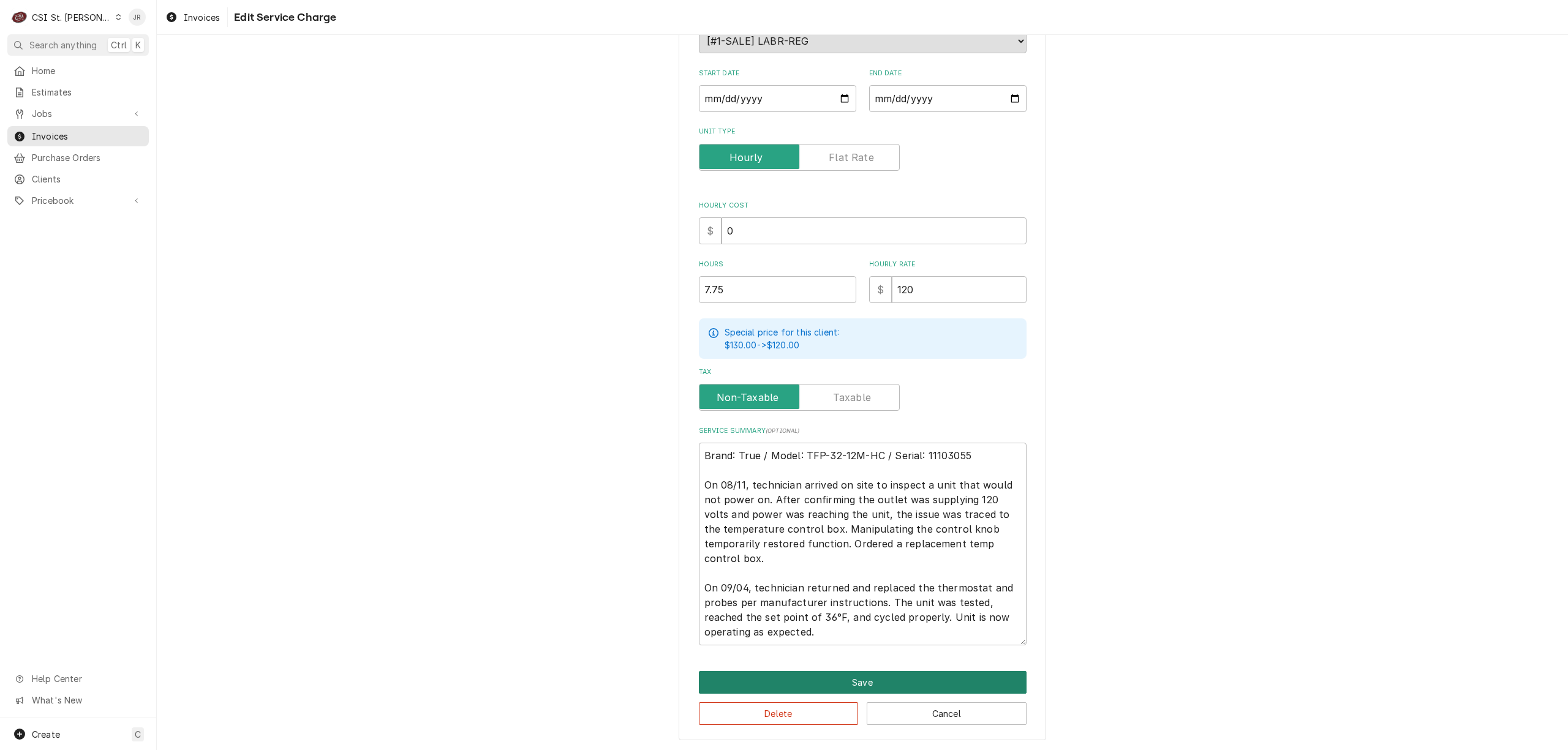
click at [909, 671] on button "Save" at bounding box center [862, 682] width 327 height 23
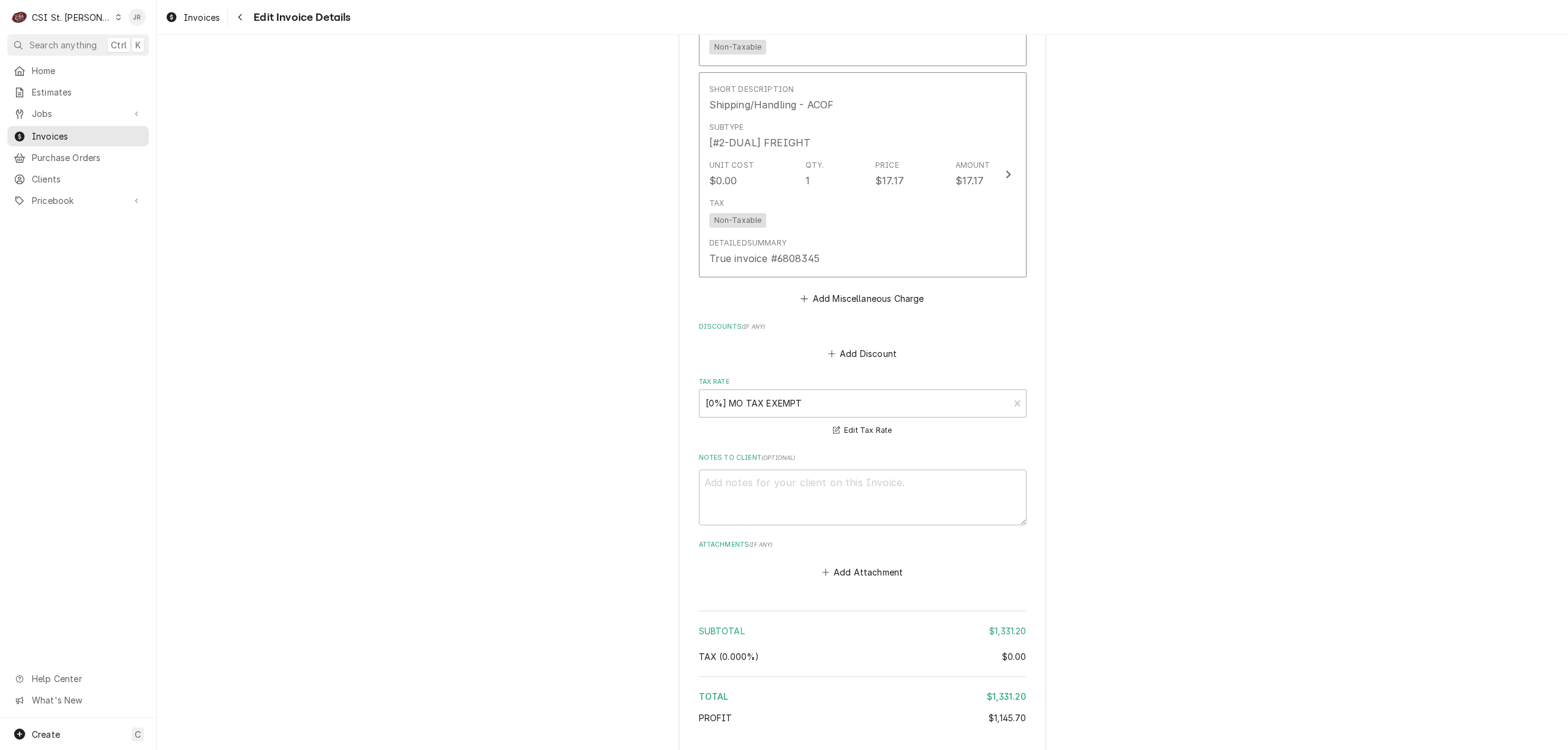
scroll to position [1959, 0]
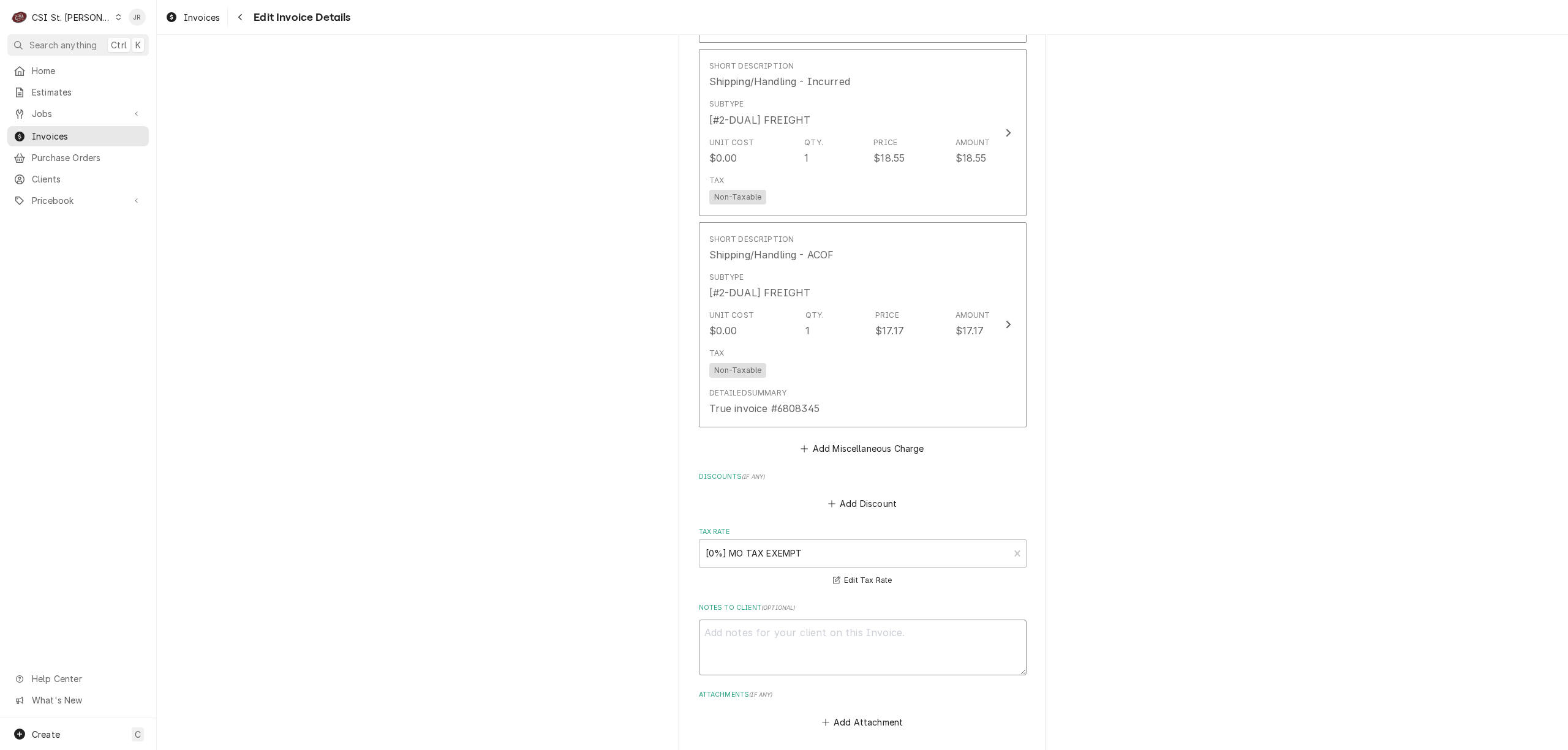
click at [951, 670] on textarea "Notes to Client ( optional )" at bounding box center [862, 647] width 327 height 56
type textarea "x"
type textarea "S"
type textarea "x"
type textarea "Se"
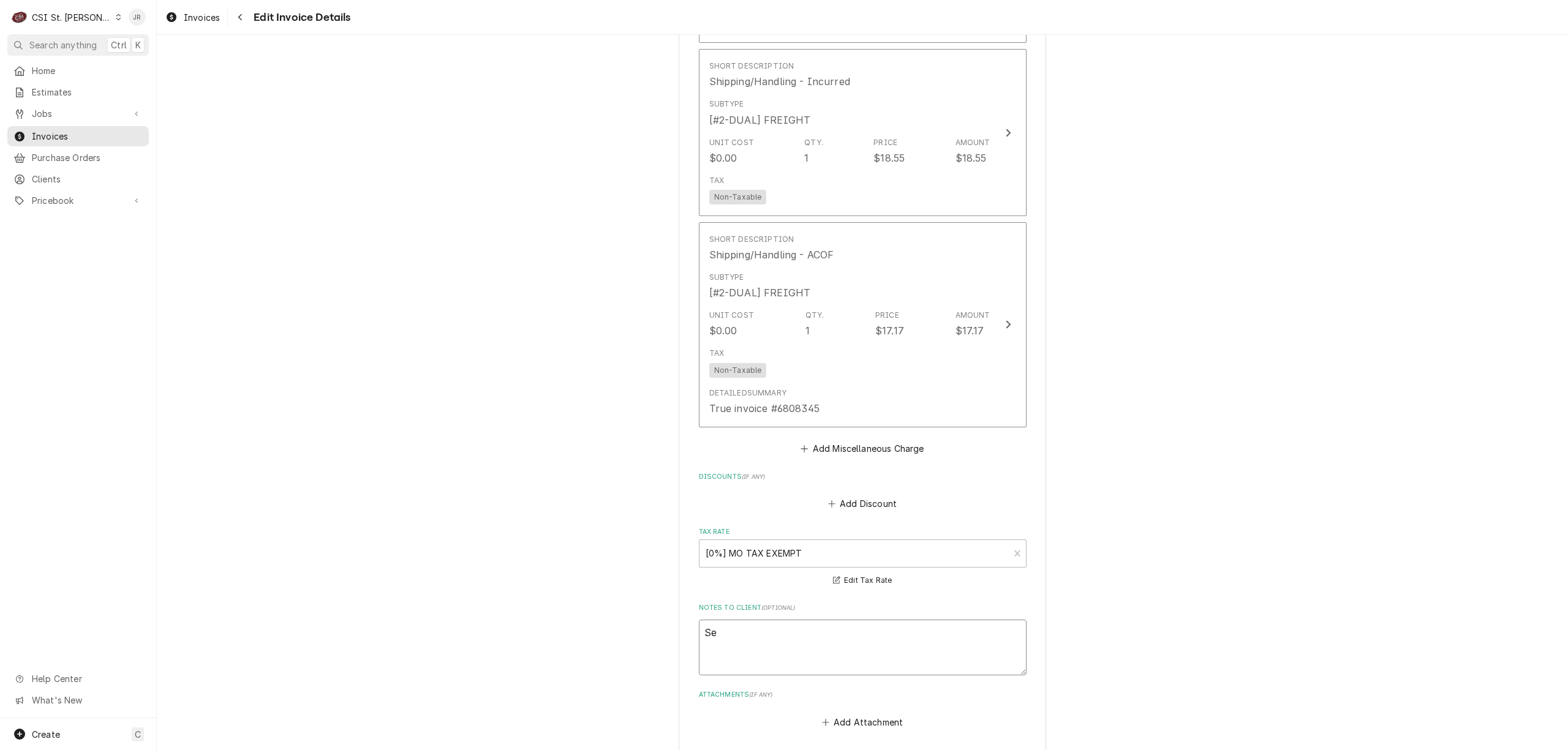
type textarea "x"
type textarea "See"
type textarea "x"
type textarea "See"
type textarea "x"
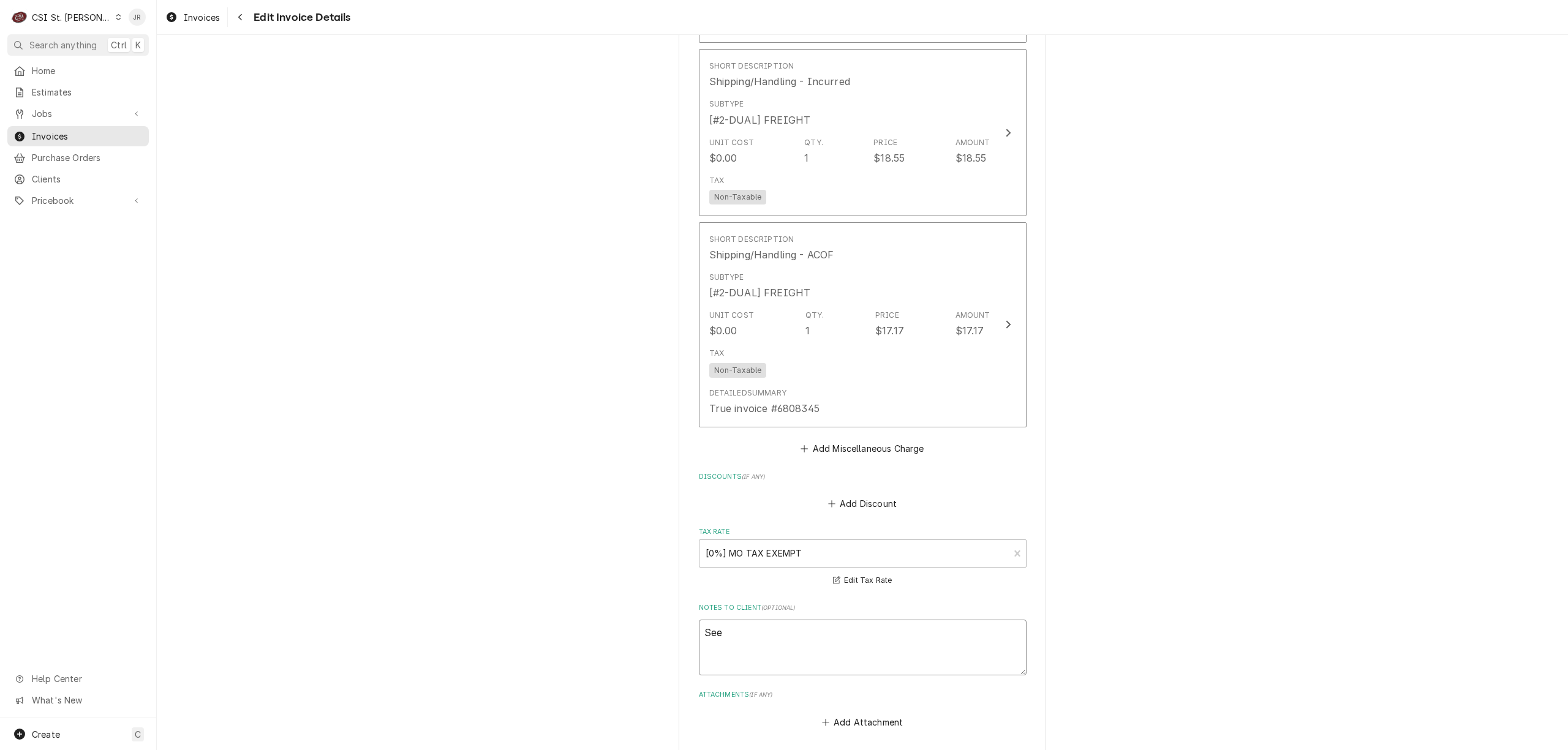
type textarea "See"
type textarea "x"
type textarea "Se"
type textarea "x"
type textarea "S"
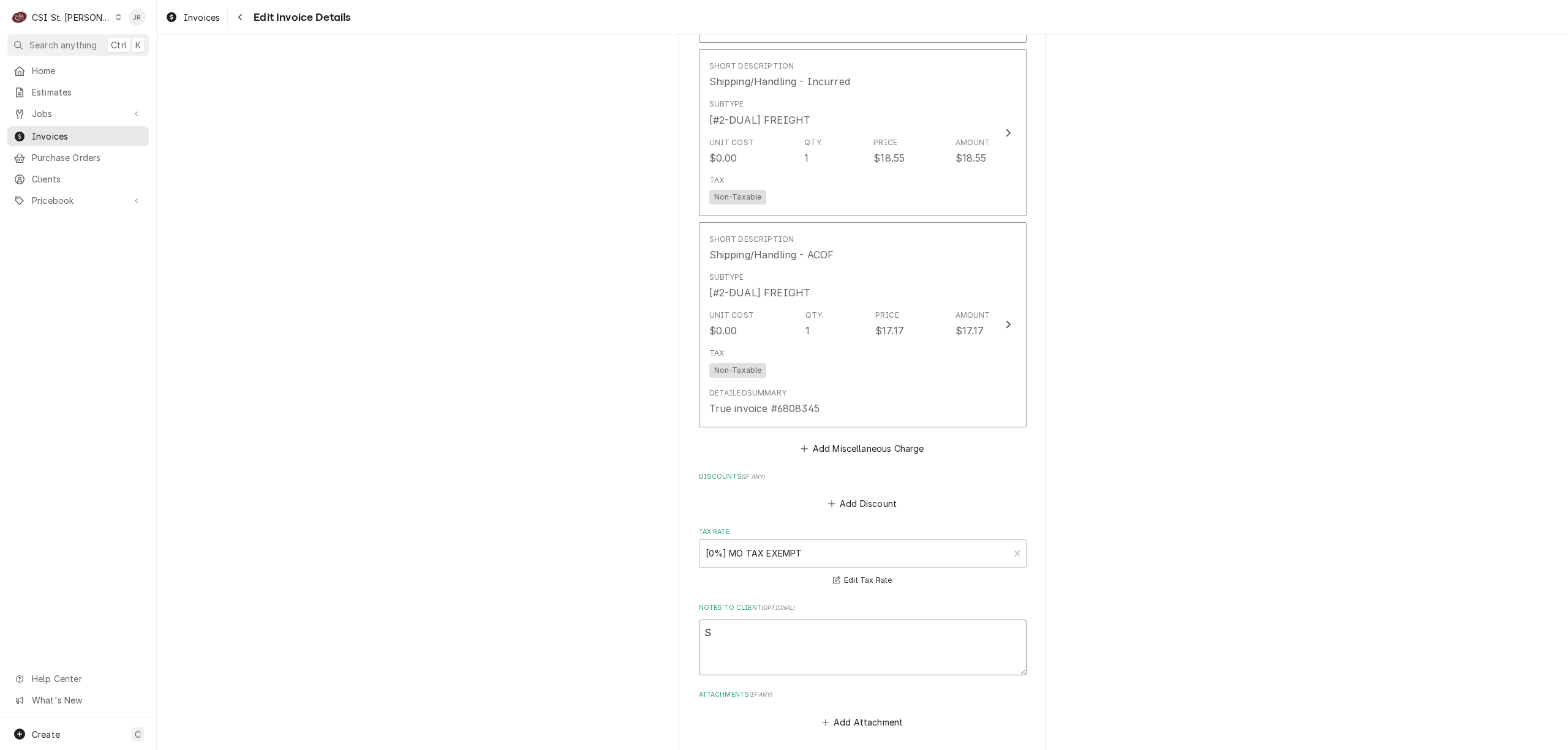
type textarea "x"
type textarea "r"
type textarea "x"
type textarea "re"
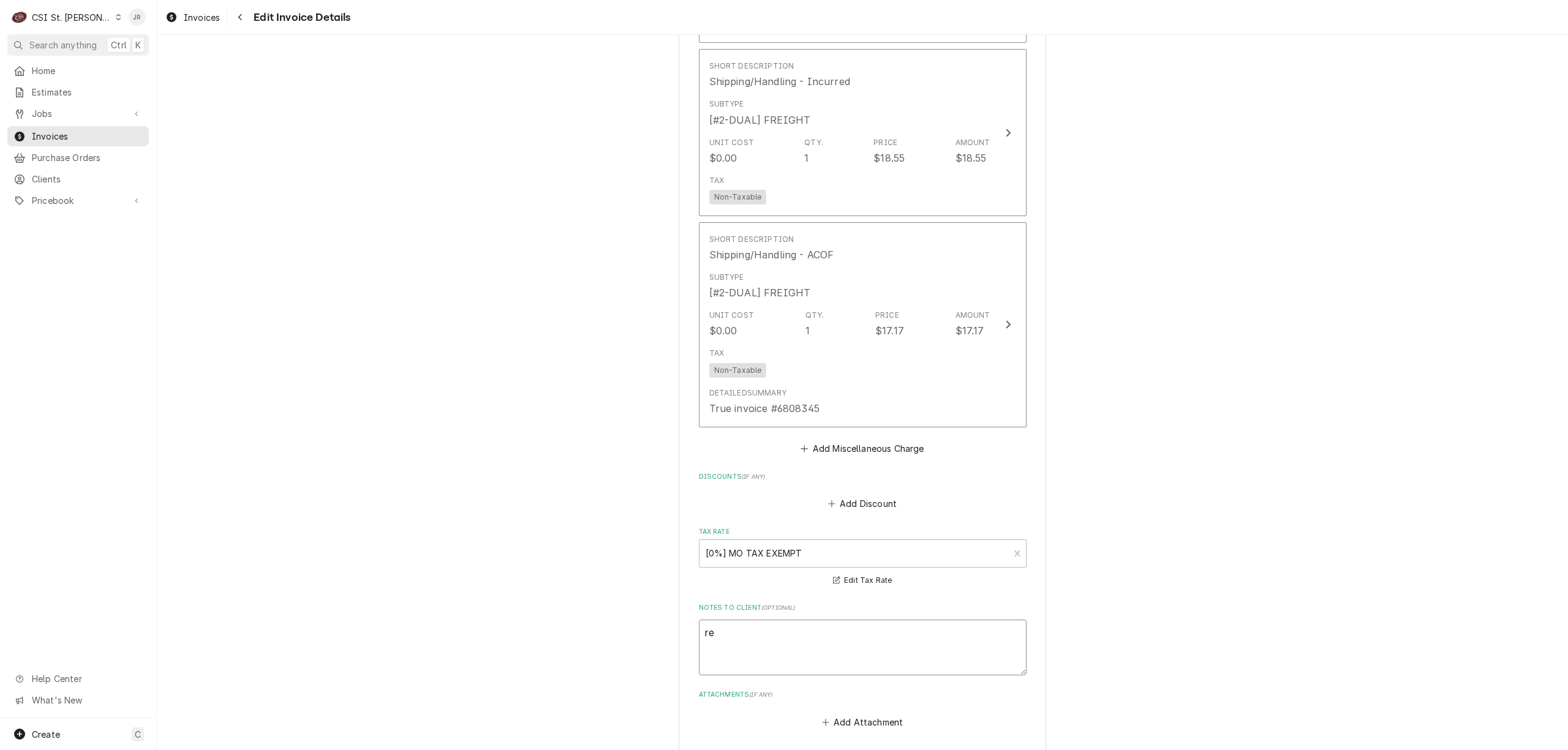
type textarea "x"
type textarea "reb"
type textarea "x"
type textarea "rebi"
type textarea "x"
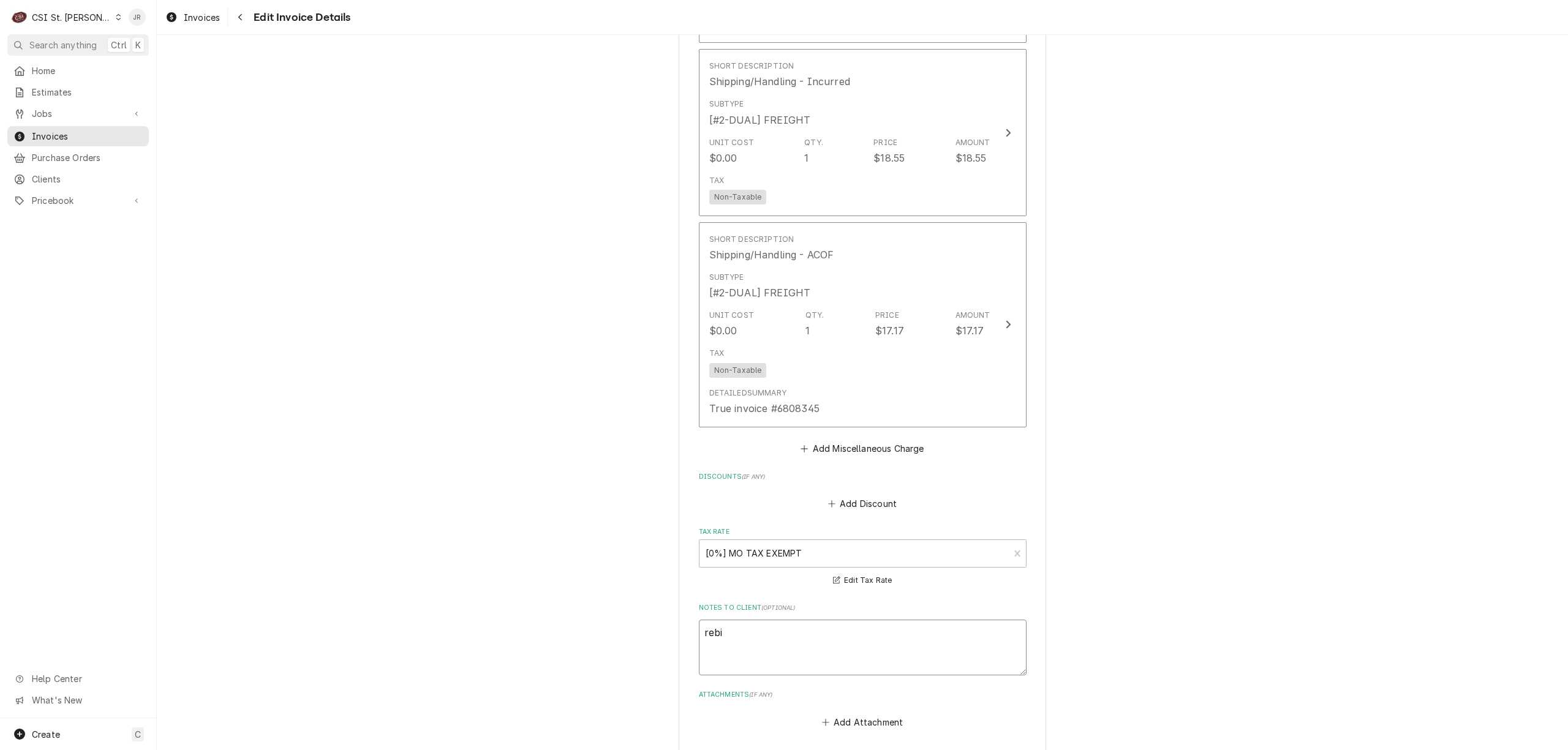
type textarea "rebil"
type textarea "x"
type textarea "rebill"
type textarea "x"
type textarea "rebill"
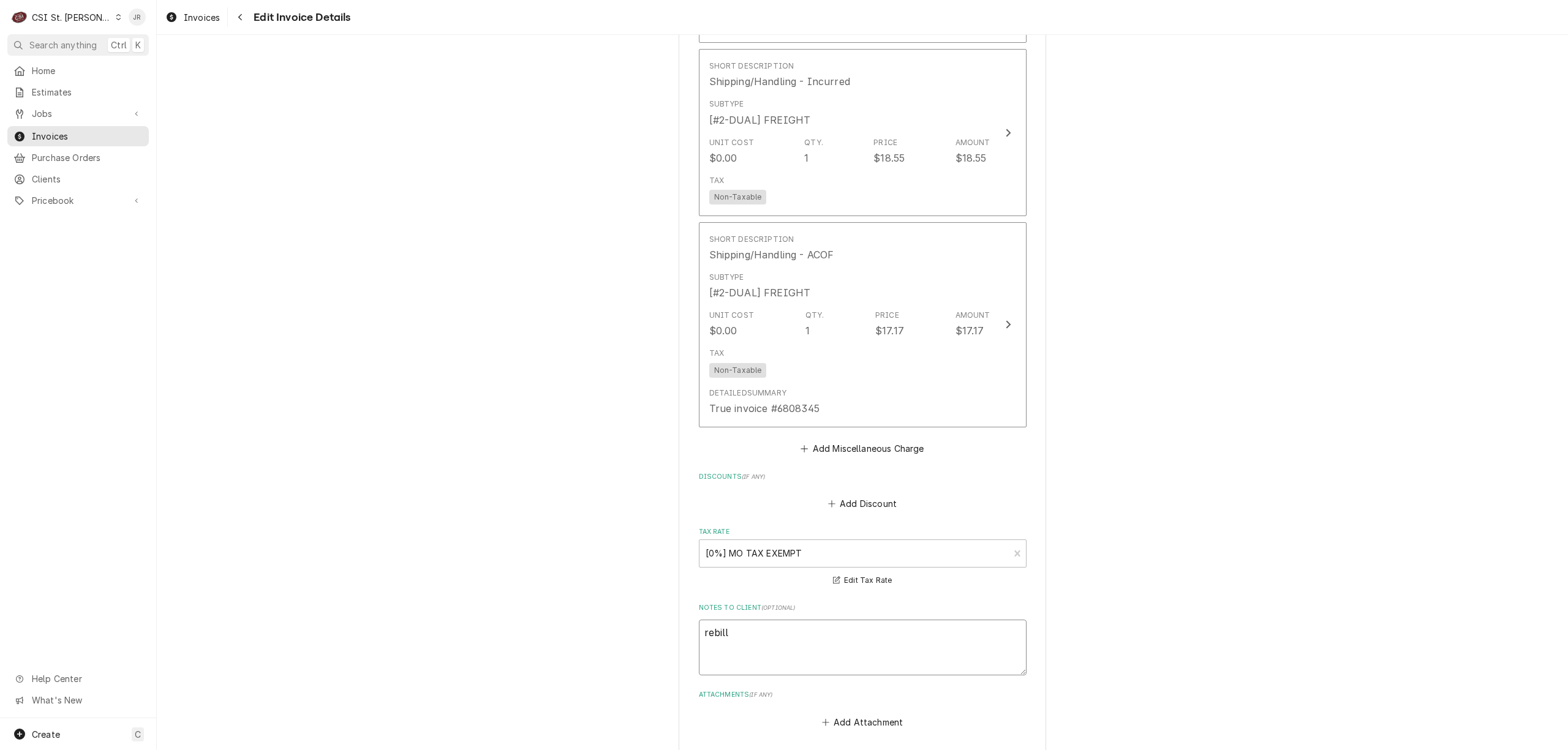
type textarea "x"
type textarea "rebill j"
type textarea "x"
type textarea "rebill jo"
type textarea "x"
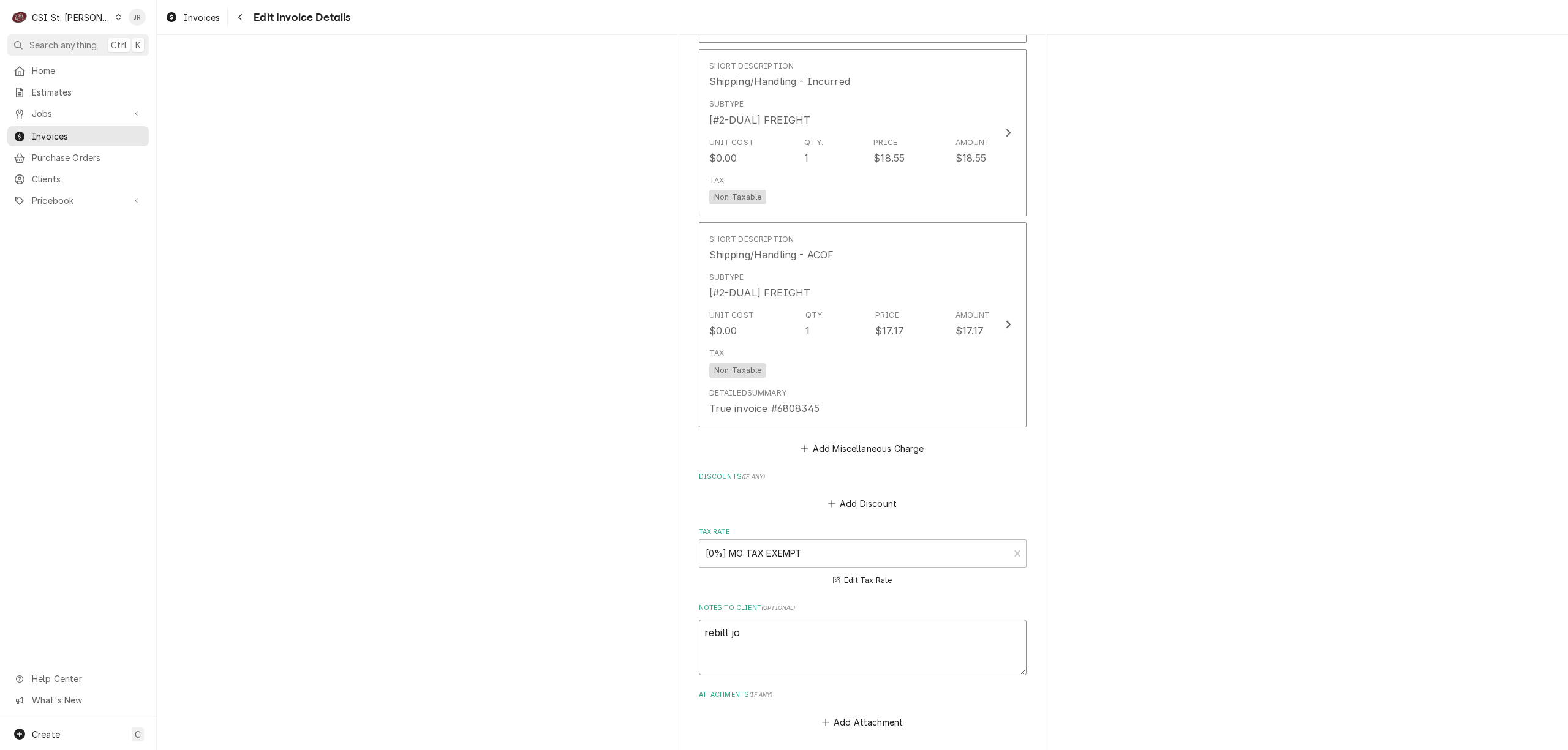
type textarea "rebill job"
type textarea "x"
type textarea "rebill job"
type textarea "x"
type textarea "rebill job #"
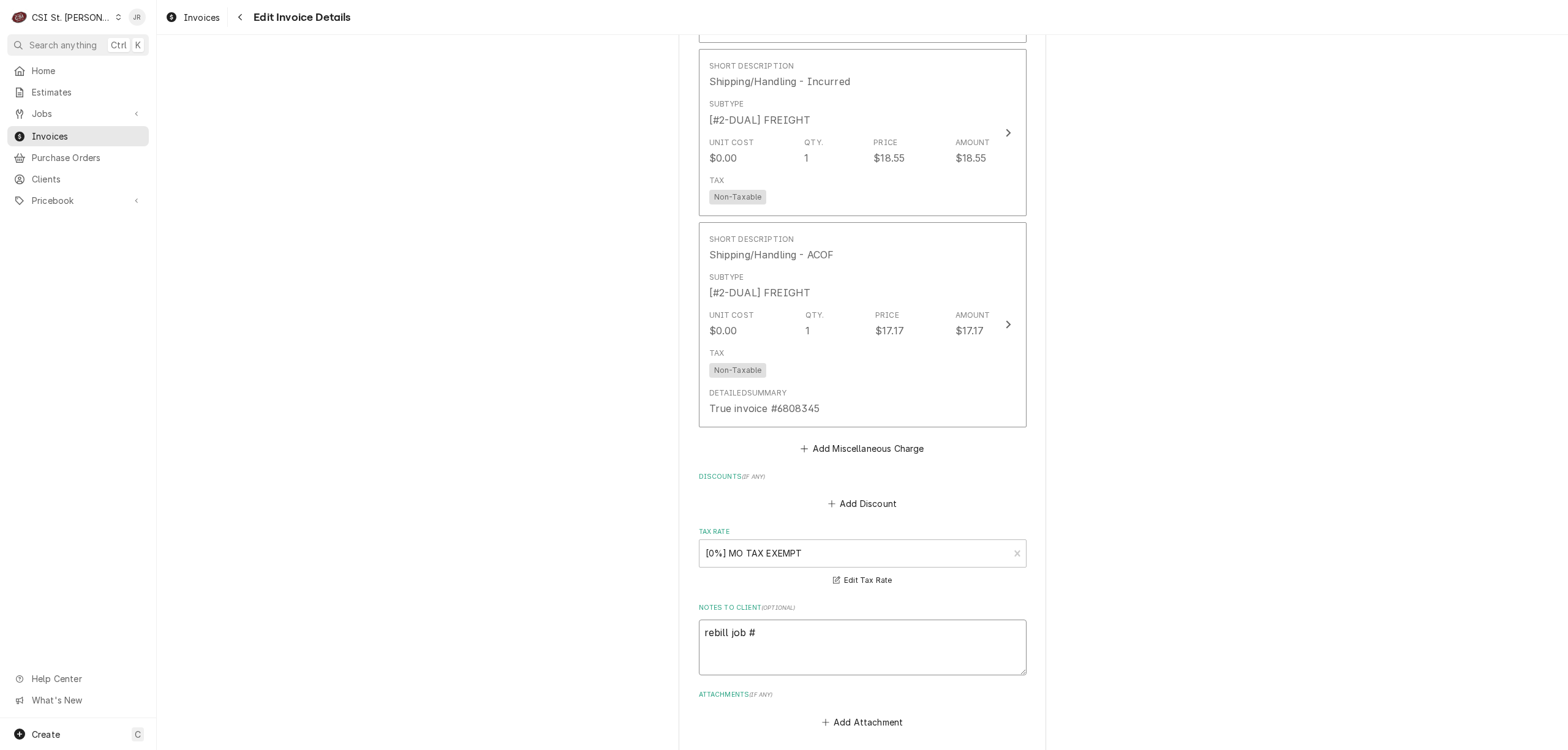
click at [891, 632] on textarea "rebill job #" at bounding box center [862, 647] width 327 height 56
type textarea "x"
type textarea "rebill job #4"
type textarea "x"
type textarea "rebill job #41"
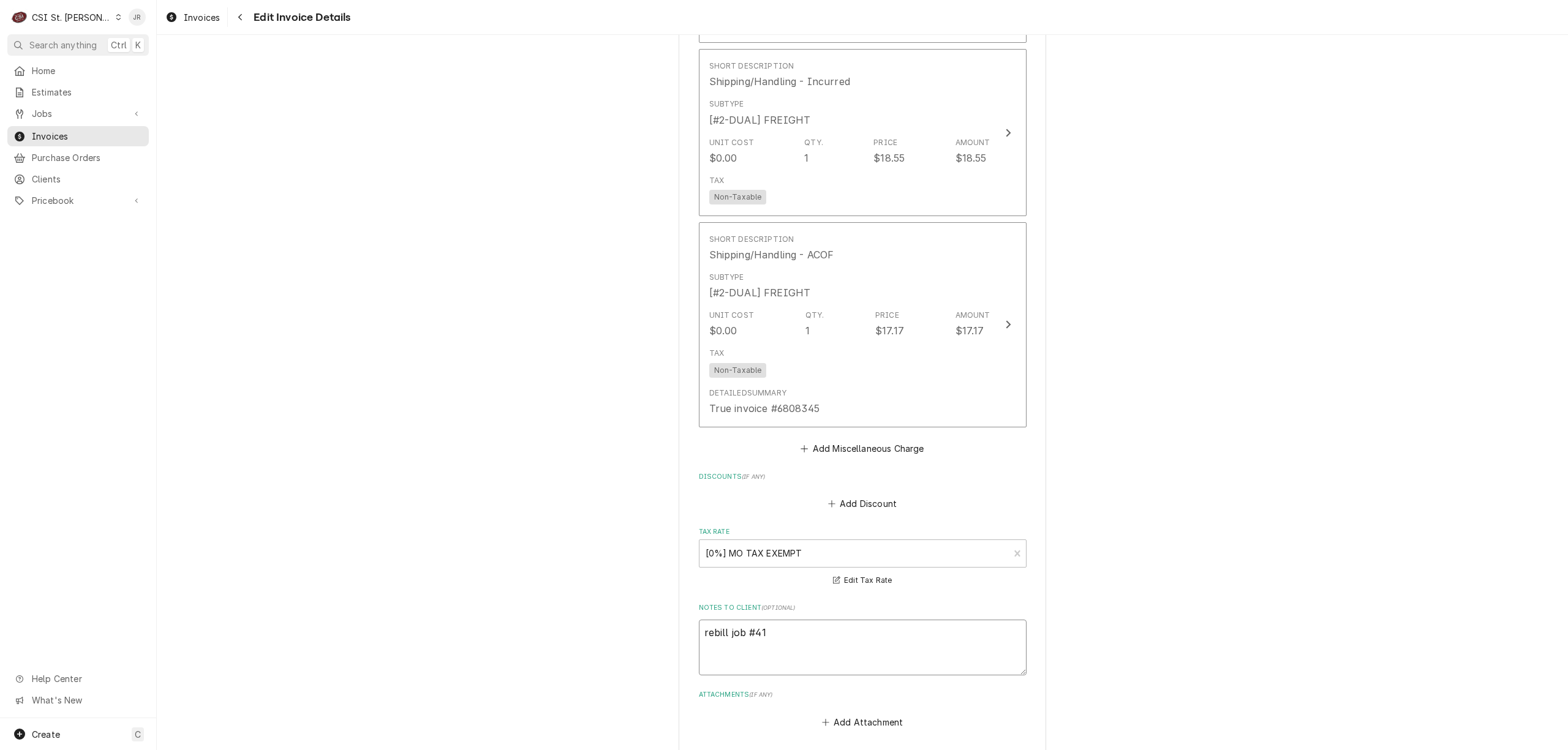
type textarea "x"
type textarea "rebill job #419"
type textarea "x"
type textarea "rebill job #41984"
type textarea "x"
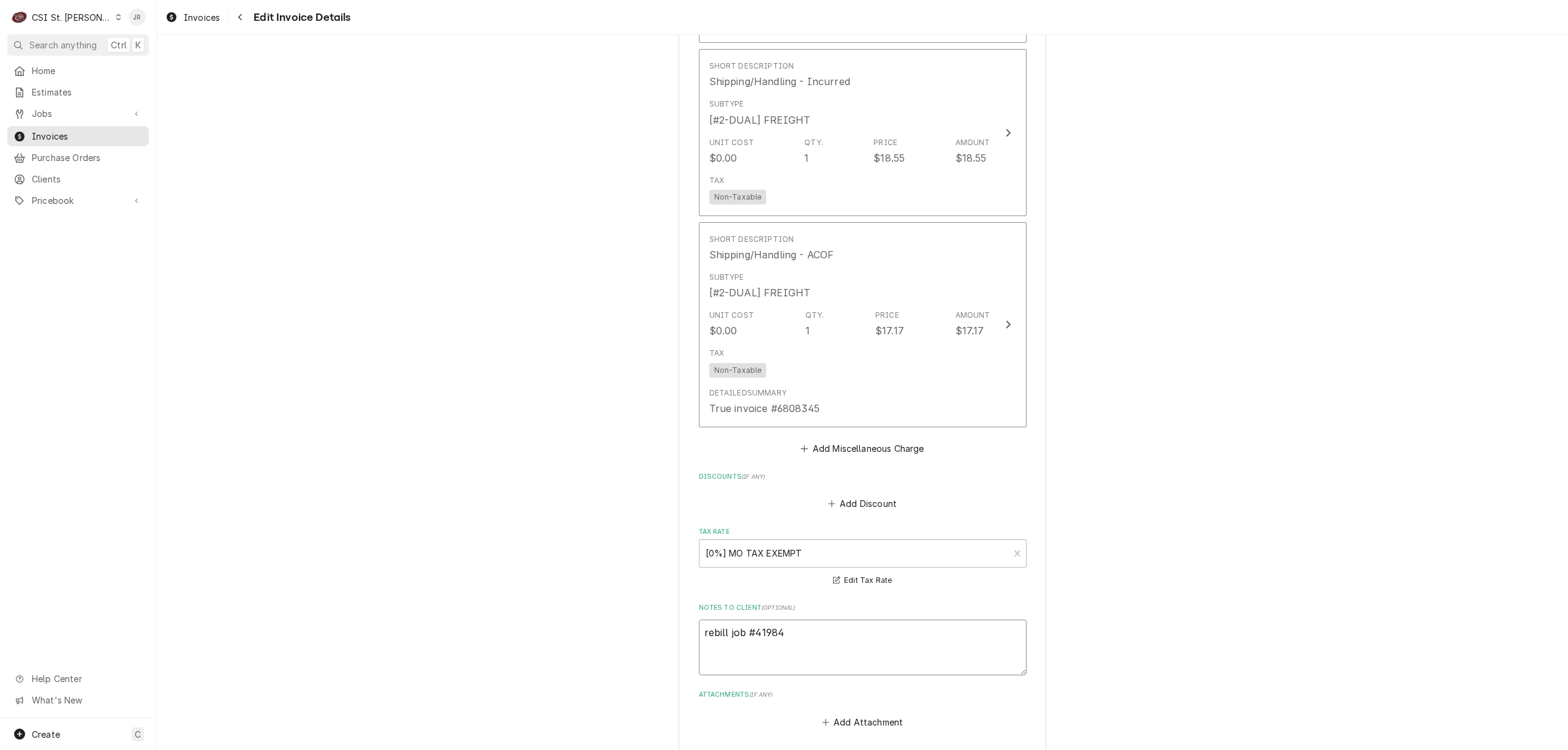
type textarea "rebill job #41984-"
type textarea "x"
type textarea "rebill job #41984-"
type textarea "x"
type textarea "rebill job #41984- I"
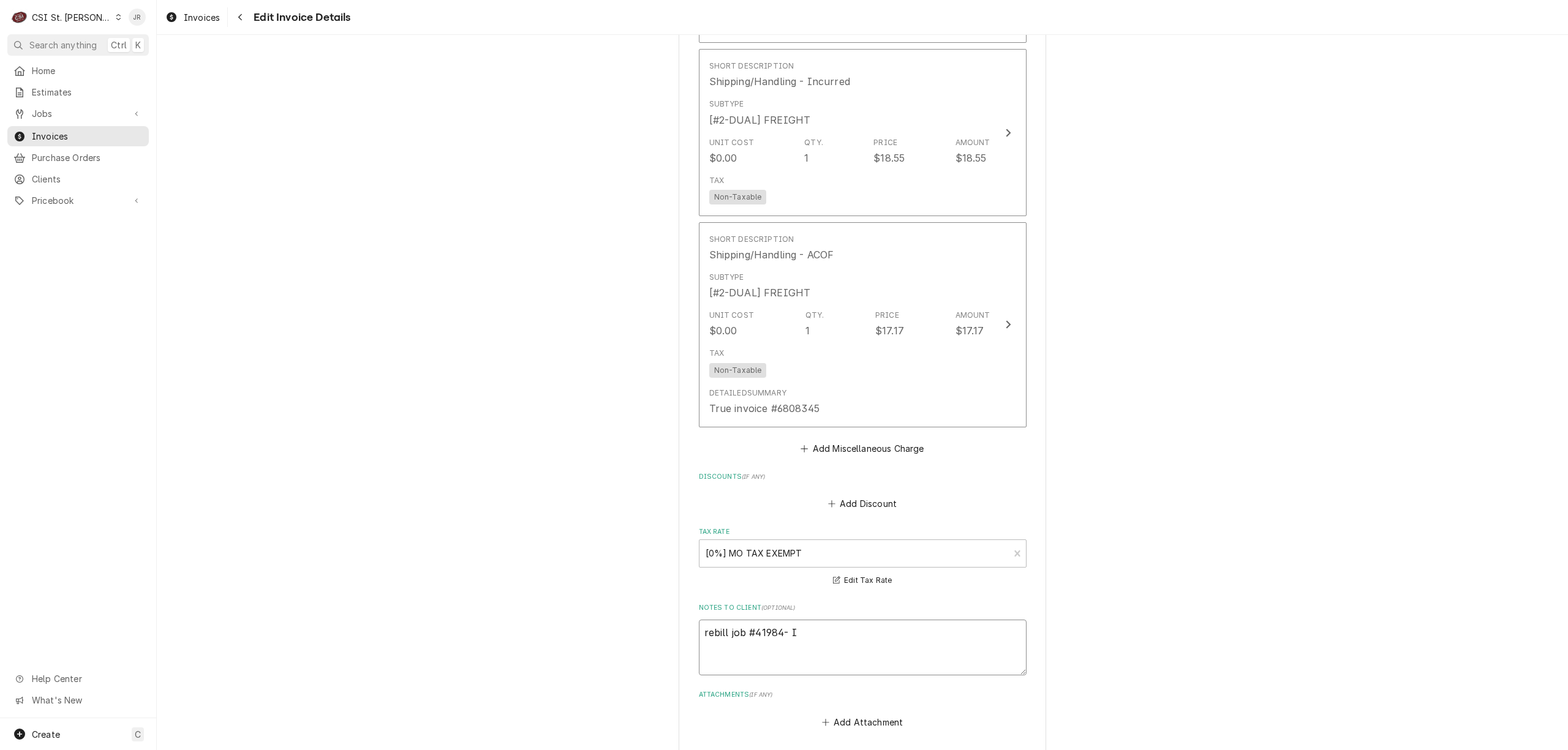
type textarea "x"
type textarea "rebill job #41984- IN"
type textarea "x"
type textarea "rebill job #41984- INV"
type textarea "x"
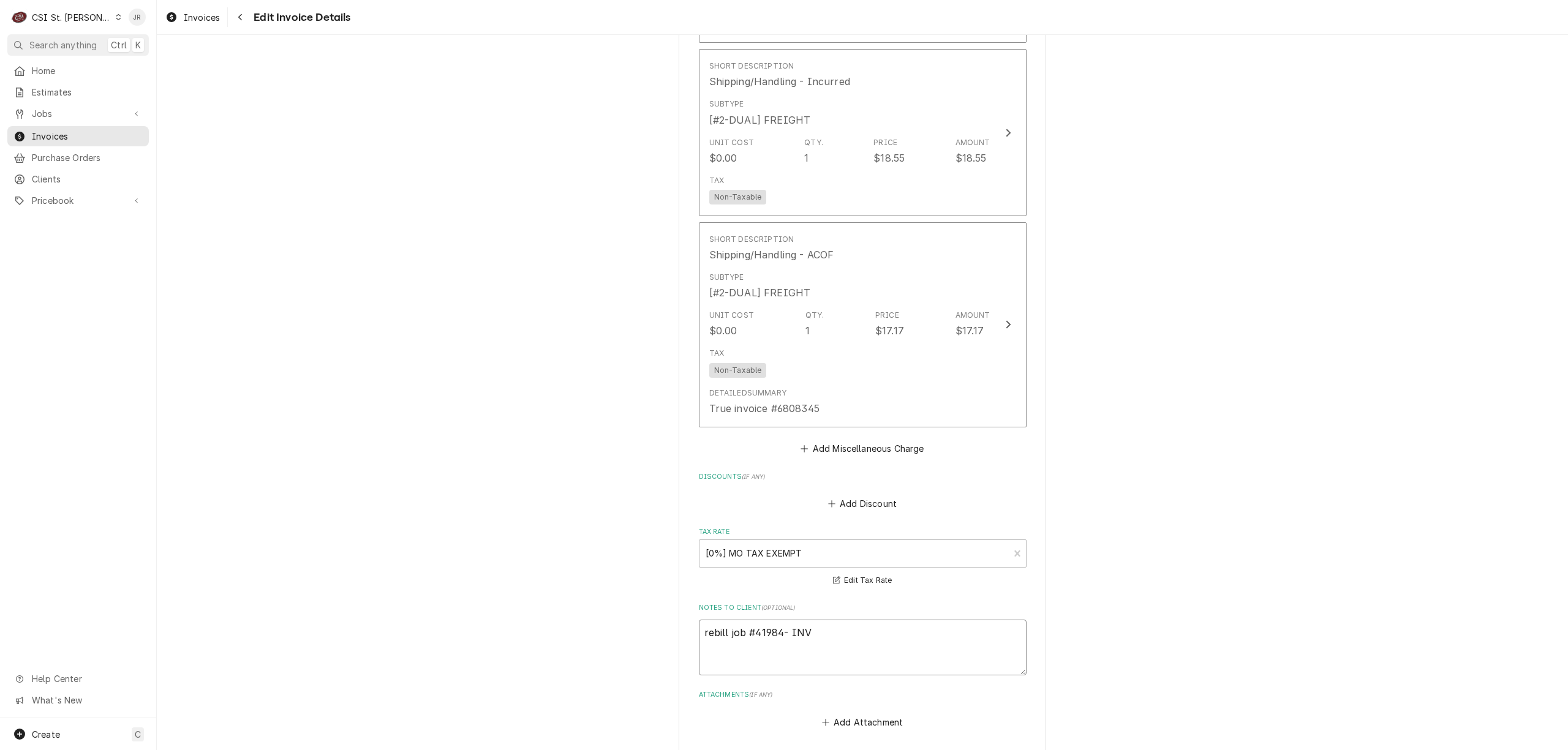
type textarea "rebill job #41984- INV#"
type textarea "x"
type textarea "rebill job #41984- INV#-"
type textarea "x"
type textarea "rebill job #41984- INV#-4"
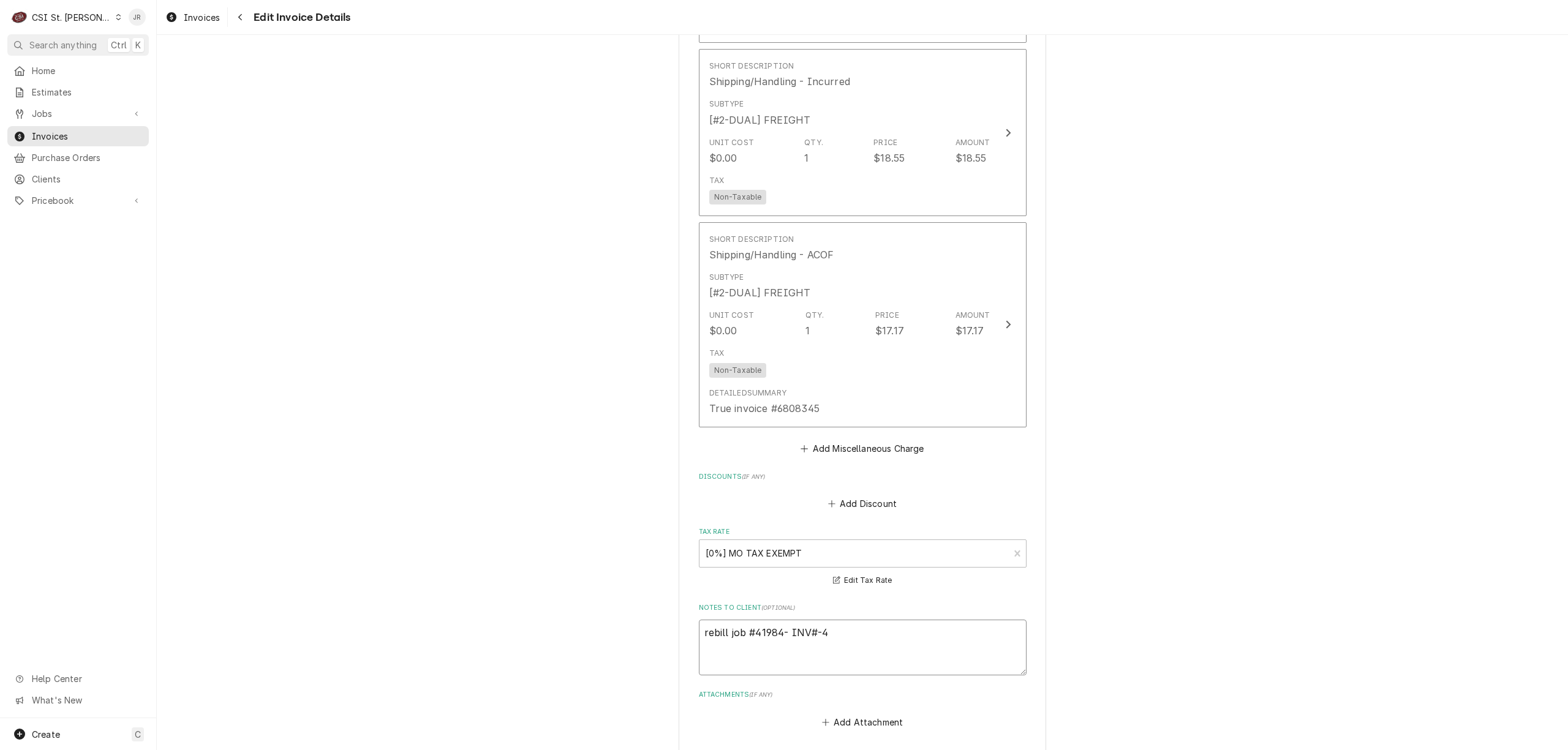
type textarea "x"
type textarea "rebill job #41984- INV#-40"
type textarea "x"
type textarea "rebill job #41984- INV#-403"
type textarea "x"
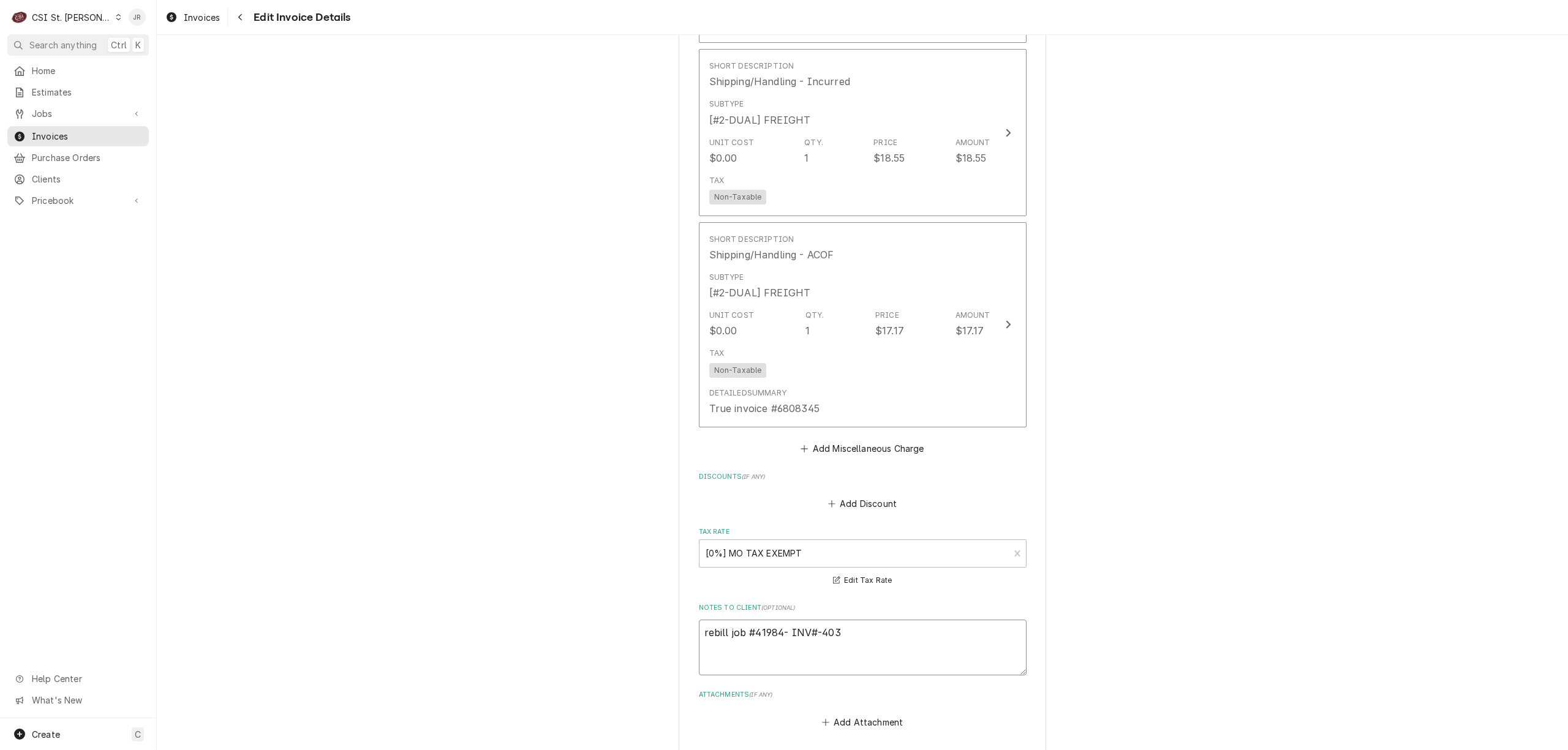
type textarea "rebill job #41984- INV#-4037"
type textarea "x"
type textarea "rebill job #41984- INV#-40372"
type textarea "x"
type textarea "rebill job #41984- INV#-403727"
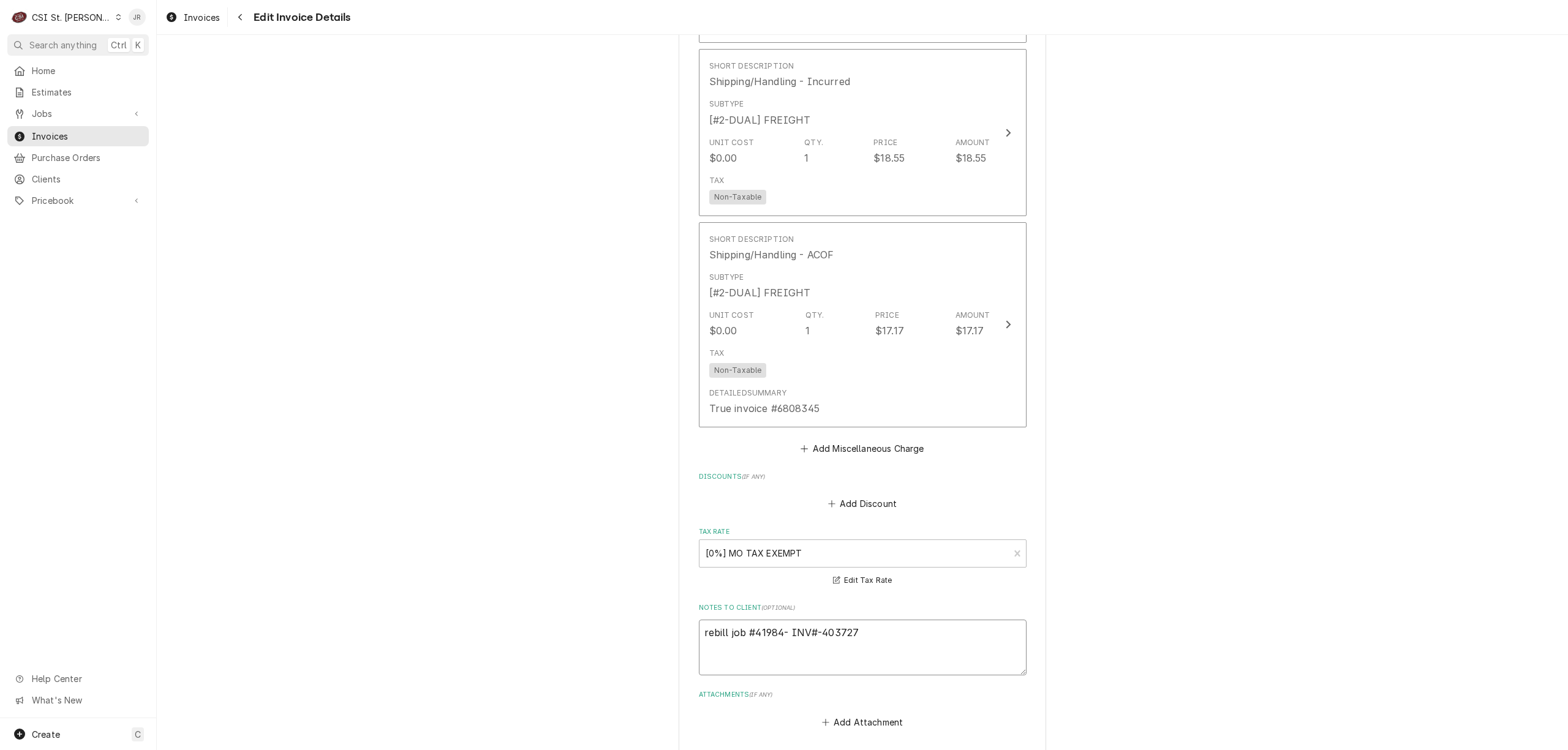
type textarea "x"
type textarea "rebill job #41984- INV#-403727"
click at [906, 633] on textarea "rebill job #41984- INV#-403727" at bounding box center [862, 647] width 327 height 56
type textarea "x"
type textarea "Prebill job #41984- INV#-403727"
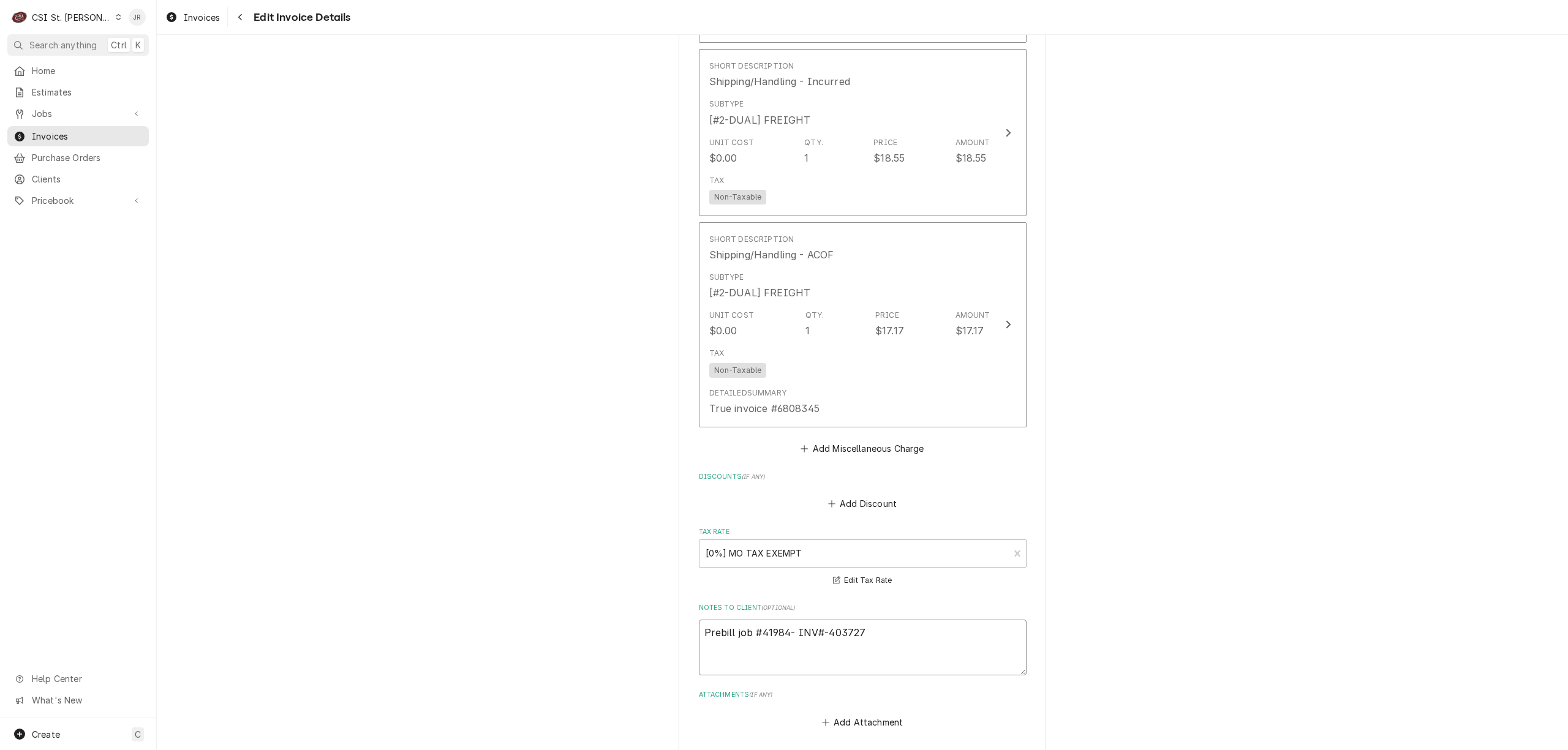
type textarea "x"
type textarea "Perebill job #41984- INV#-403727"
type textarea "x"
type textarea "Perrebill job #41984- INV#-403727"
type textarea "x"
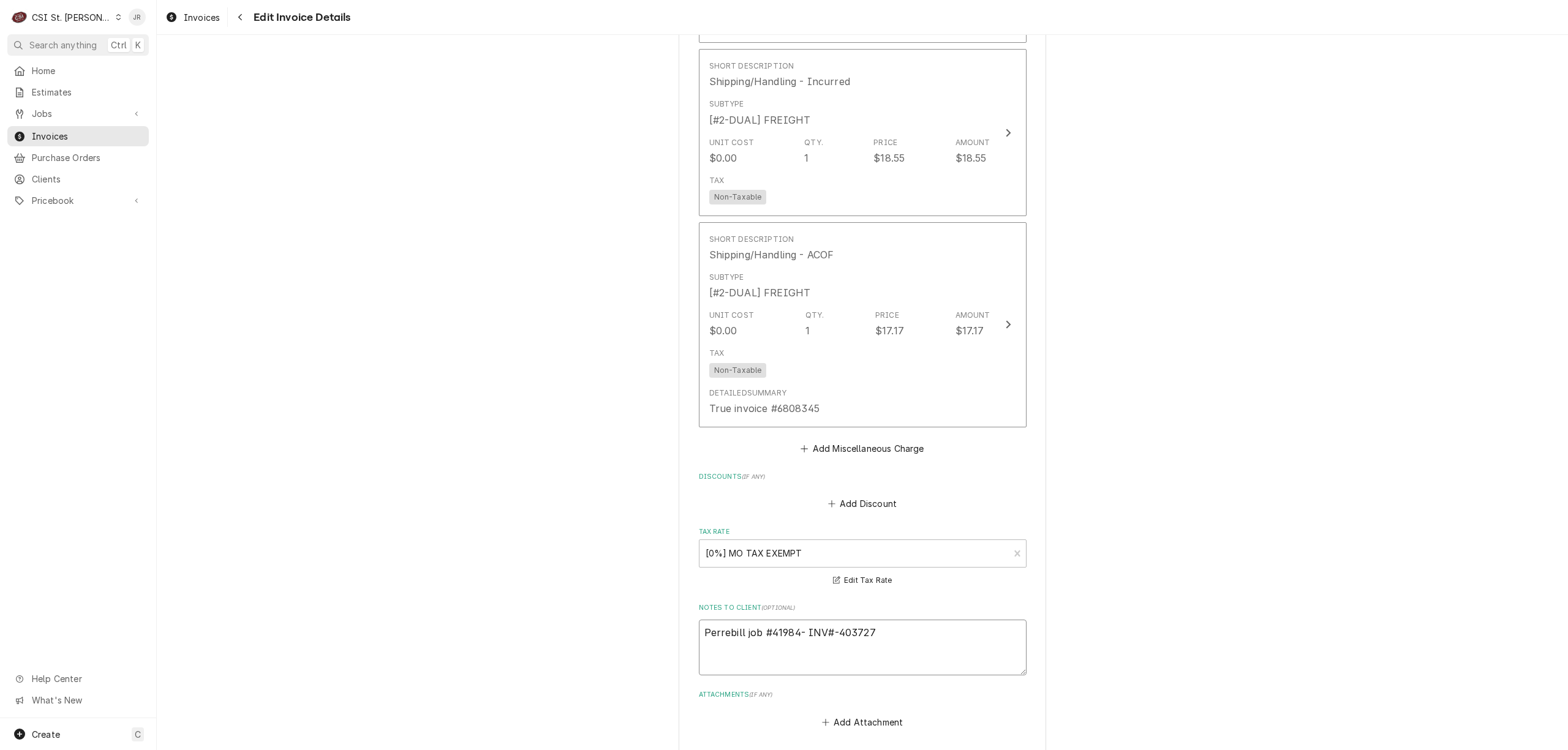
type textarea "Per rebill job #41984- INV#-403727"
type textarea "x"
type textarea "Per Jrebill job #41984- INV#-403727"
type textarea "x"
type textarea "Per Jirebill job #41984- INV#-403727"
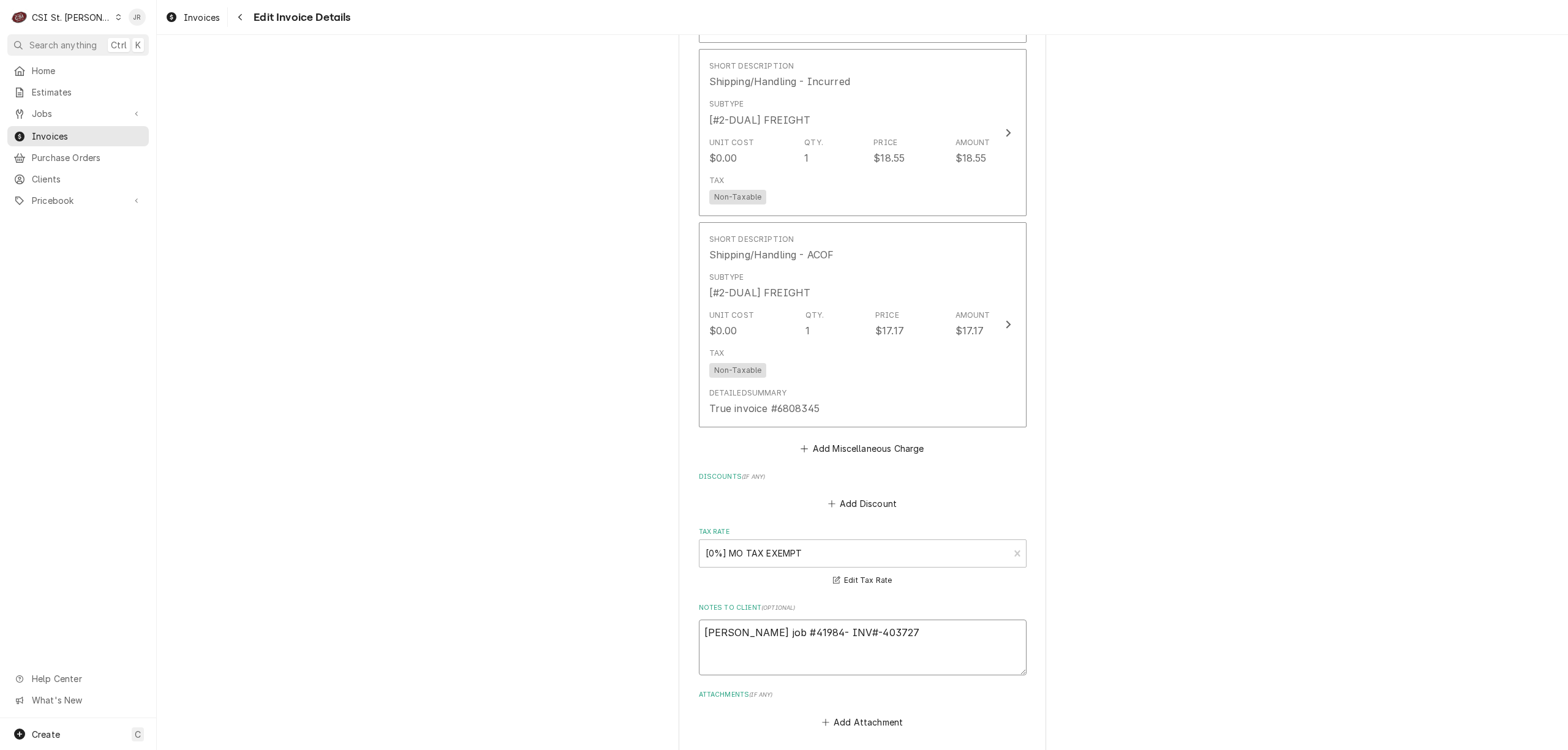
type textarea "x"
type textarea "Per Jimrebill job #41984- INV#-403727"
type textarea "x"
type textarea "Per Jim rebill job #41984- INV#-403727"
type textarea "x"
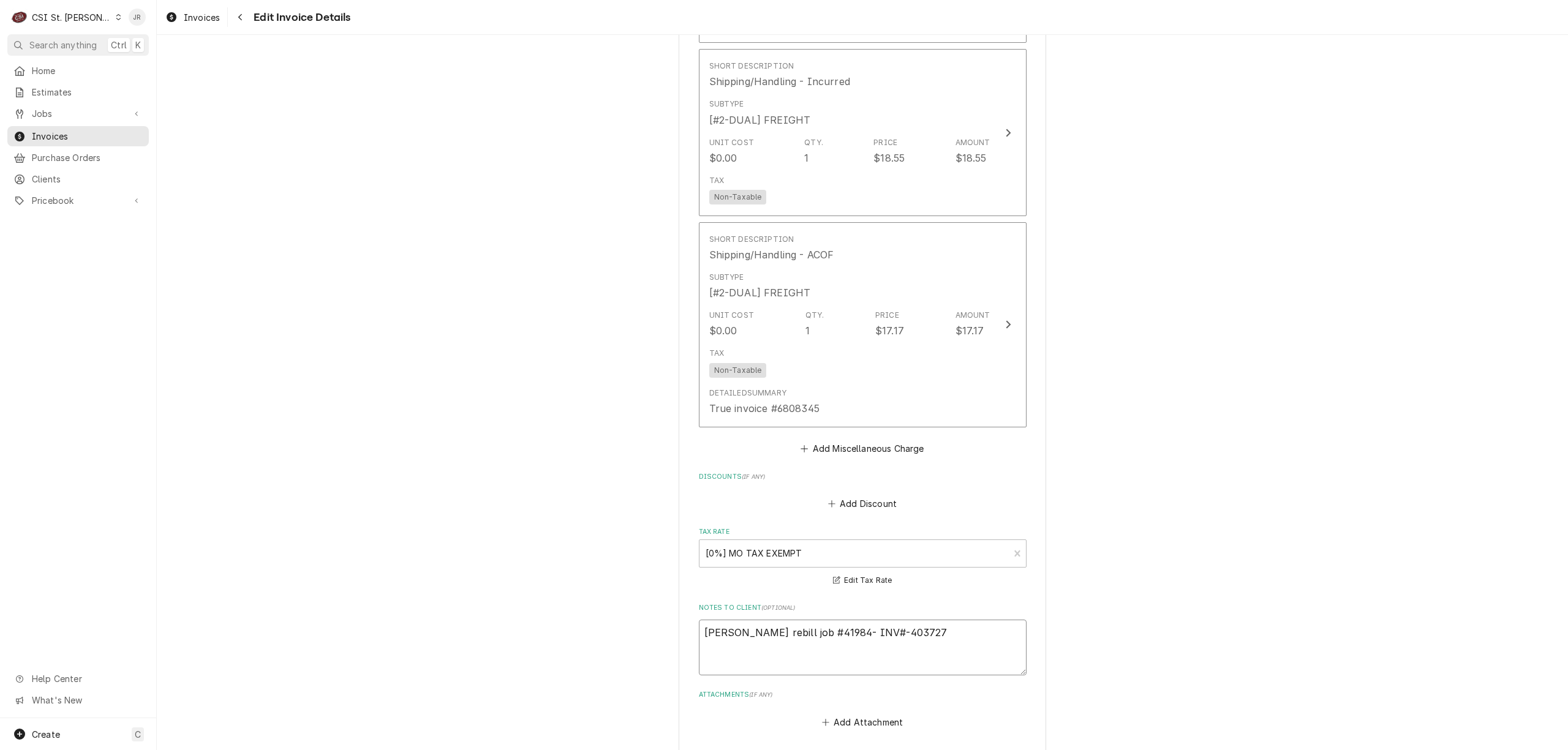
type textarea "Per Jim wrebill job #41984- INV#-403727"
type textarea "x"
type textarea "Per Jim wirebill job #41984- INV#-403727"
type textarea "x"
type textarea "Per Jim witrebill job #41984- INV#-403727"
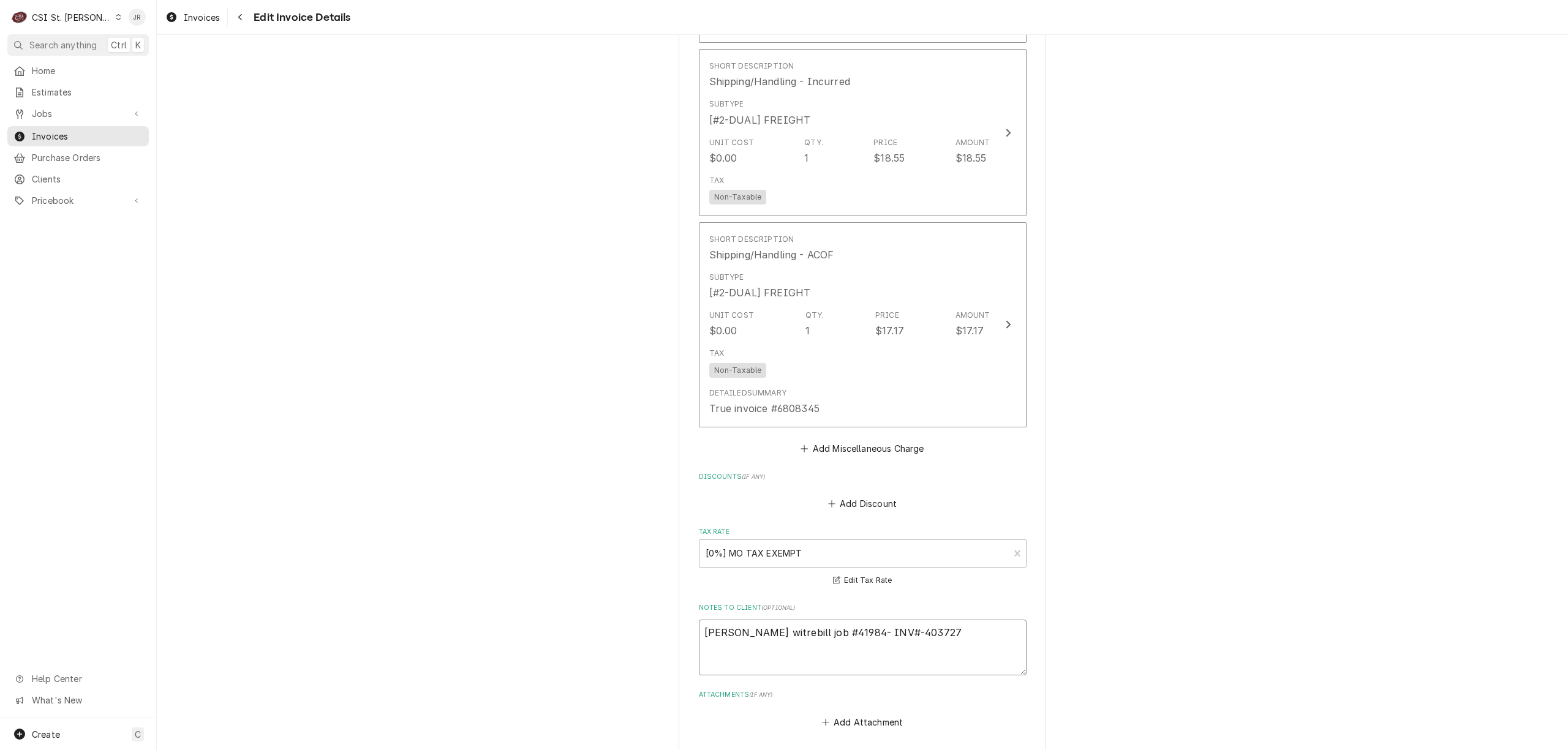
type textarea "x"
type textarea "Per Jim withrebill job #41984- INV#-403727"
type textarea "x"
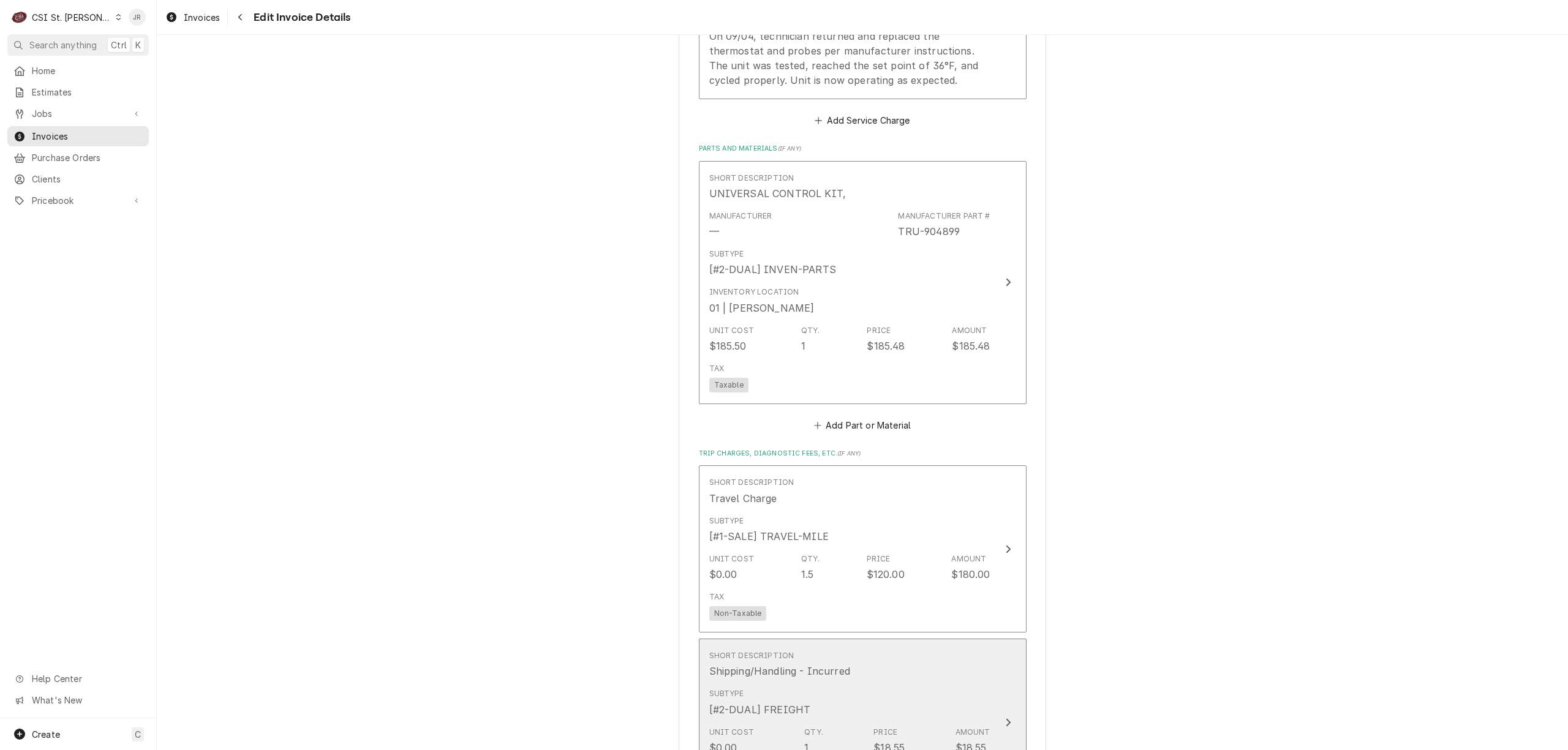
scroll to position [1554, 0]
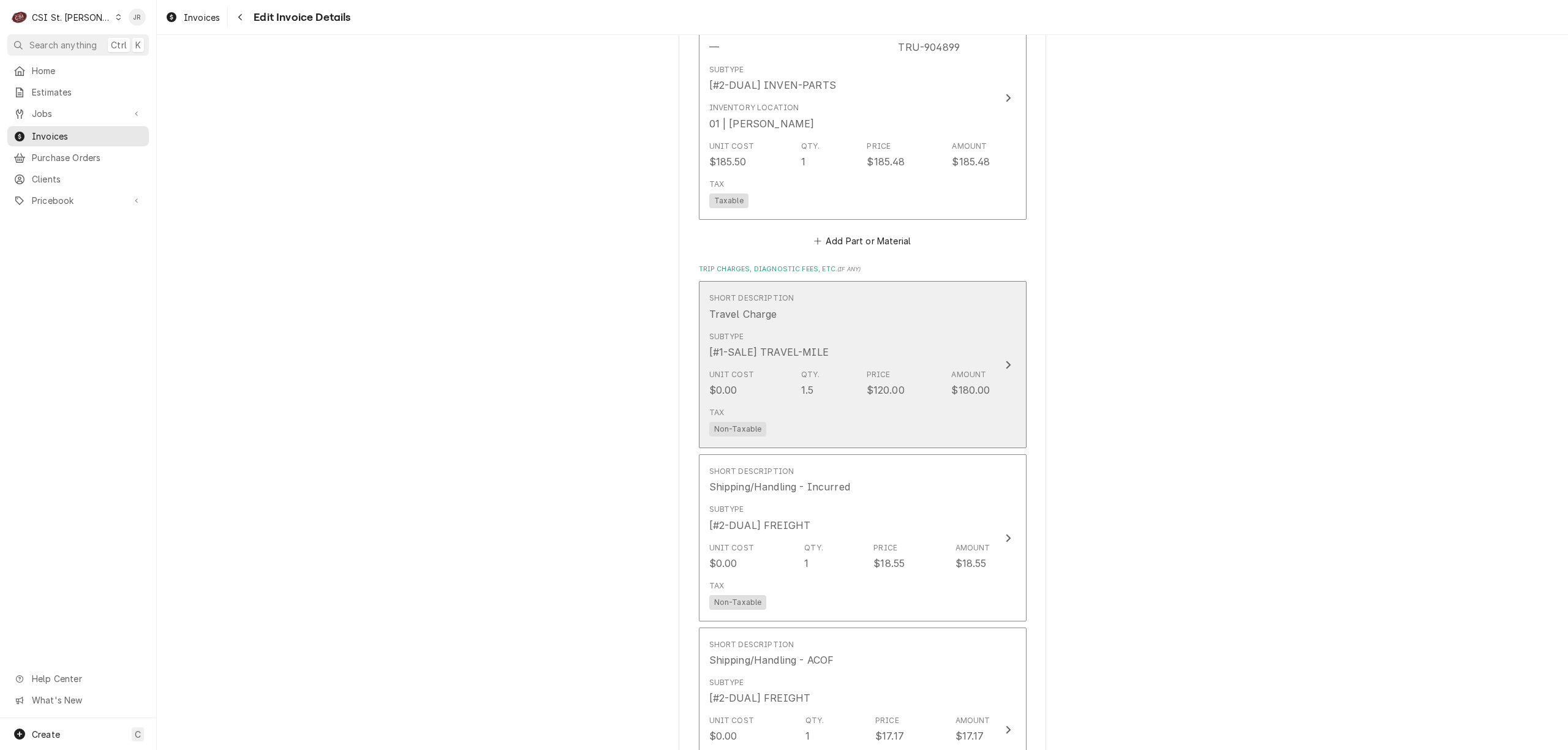
click at [922, 380] on div "Unit Cost $0.00 Qty. 1.5 Price $120.00 Amount $180.00" at bounding box center [850, 383] width 281 height 38
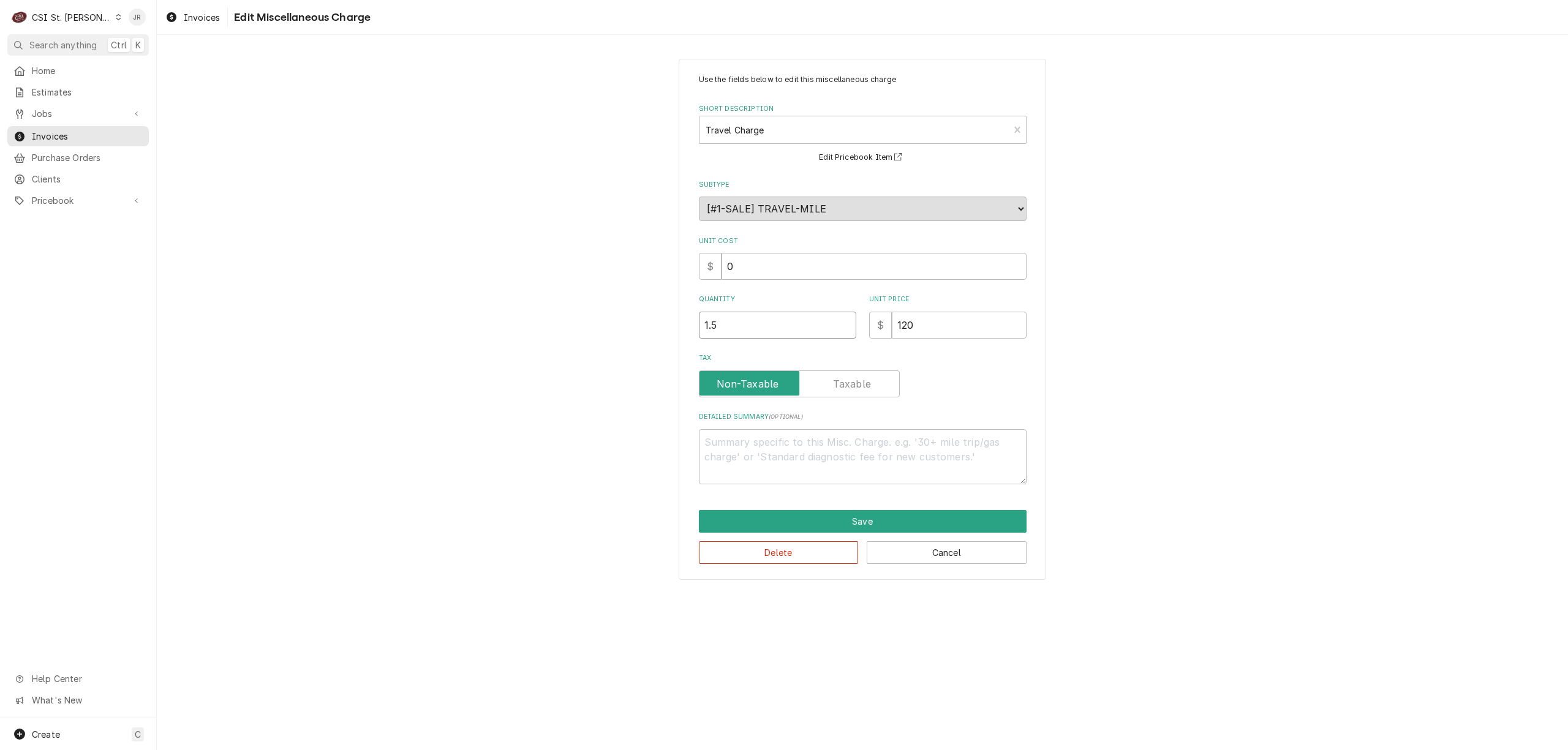
drag, startPoint x: 783, startPoint y: 326, endPoint x: 794, endPoint y: 330, distance: 11.7
click at [783, 326] on input "1.5" at bounding box center [778, 325] width 157 height 27
click at [917, 519] on button "Save" at bounding box center [862, 521] width 327 height 23
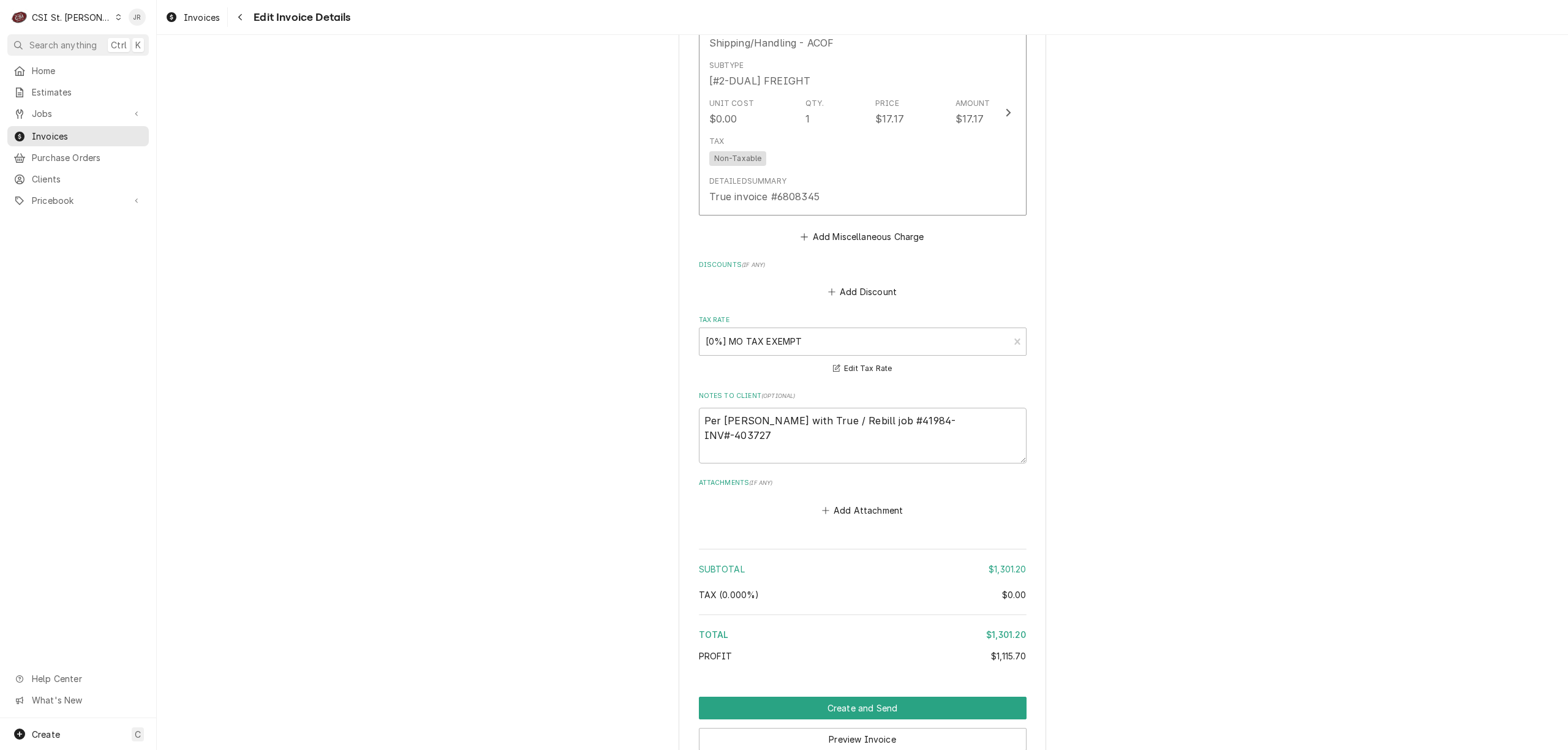
scroll to position [2289, 0]
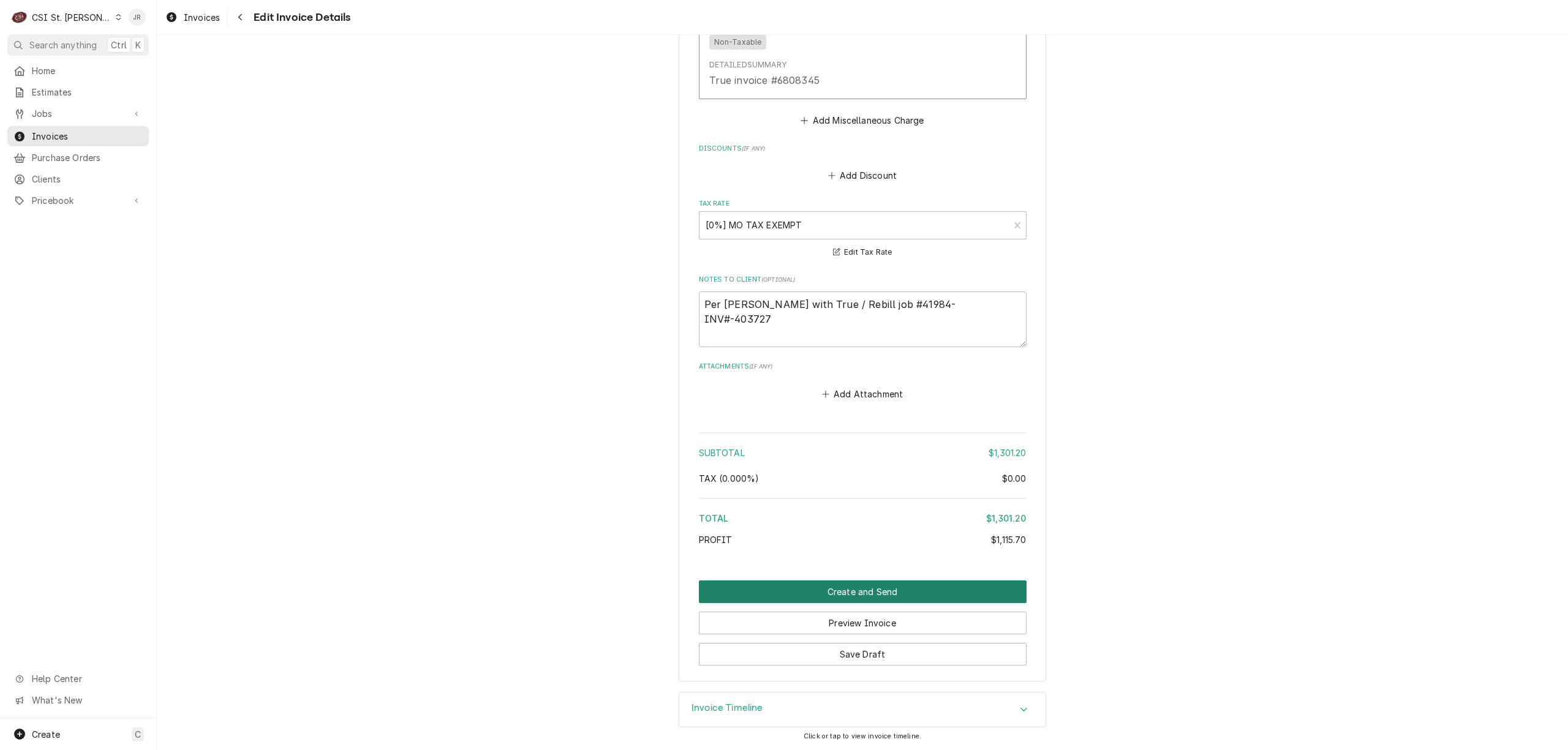
click at [841, 590] on button "Create and Send" at bounding box center [862, 592] width 327 height 23
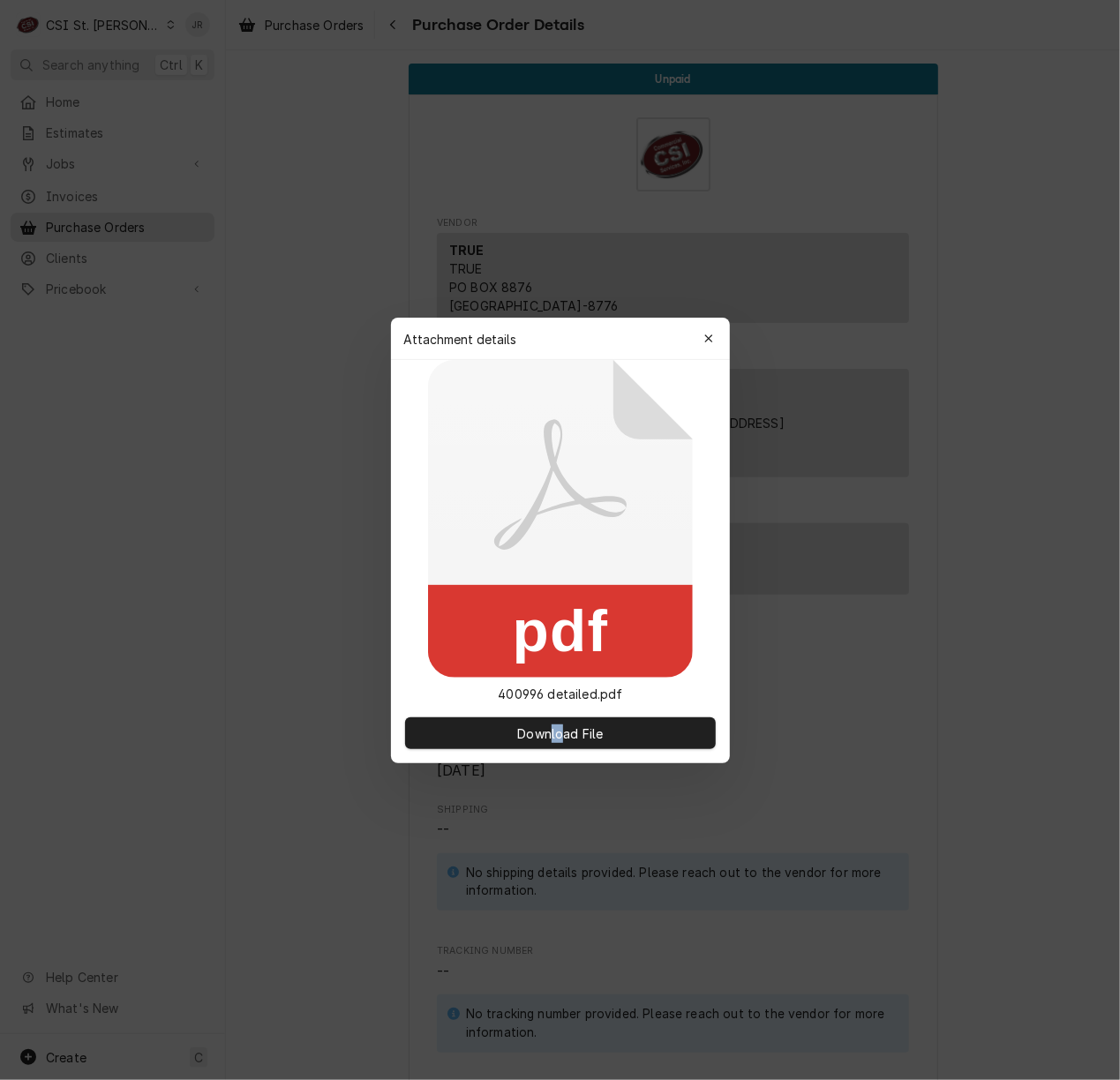
scroll to position [1134, 0]
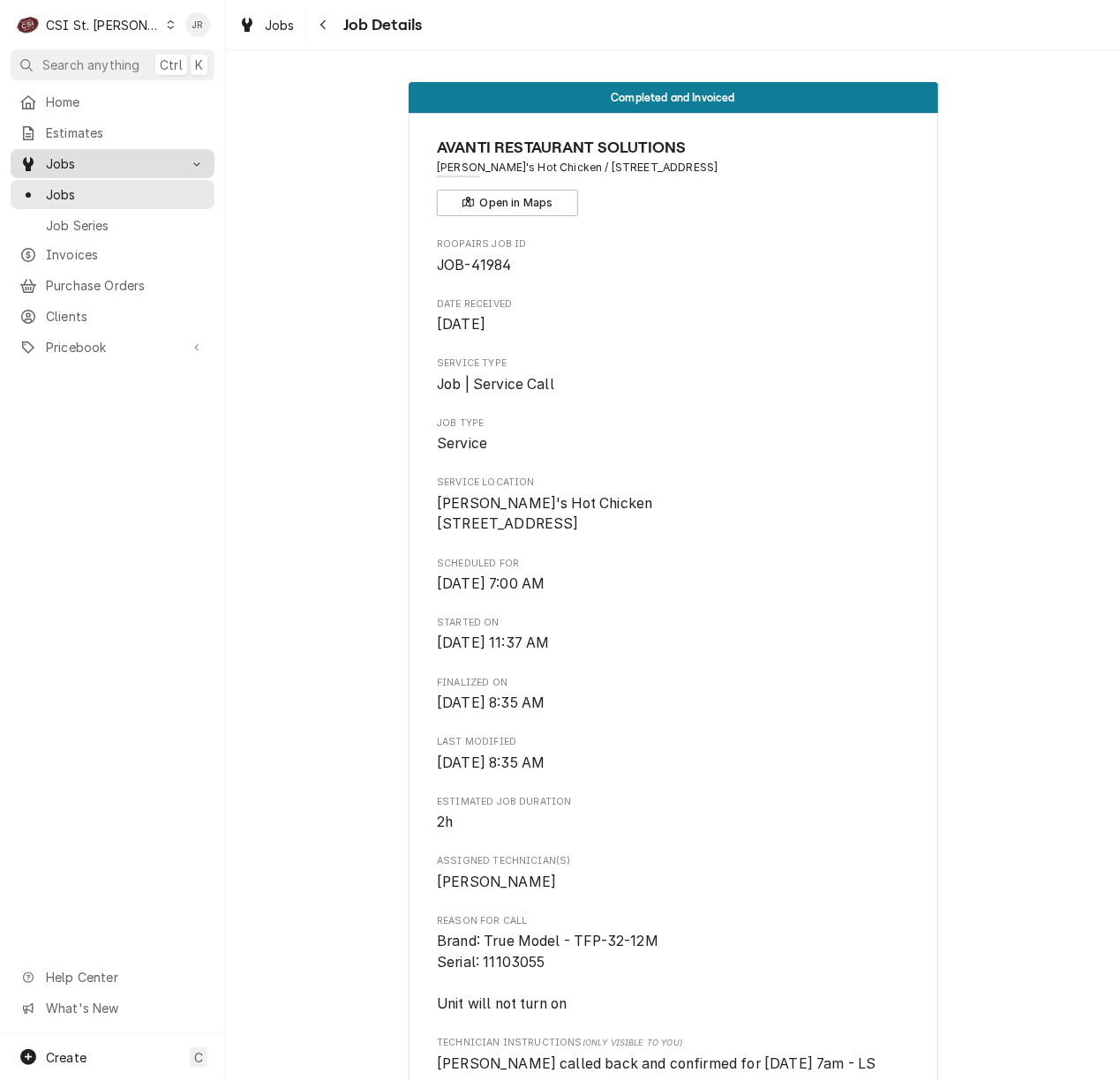
scroll to position [1301, 0]
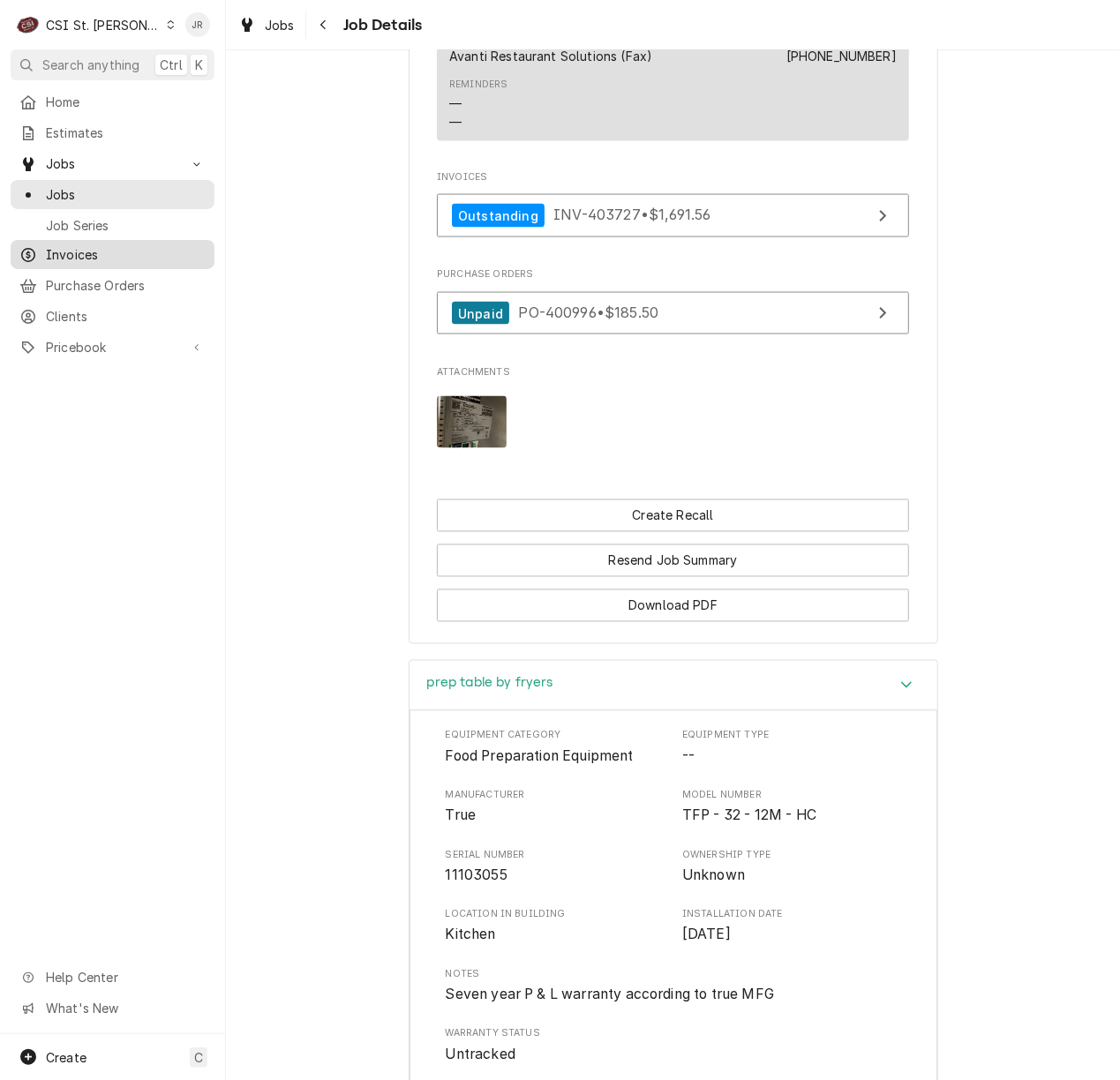
click at [82, 249] on span "Invoices" at bounding box center [125, 254] width 160 height 19
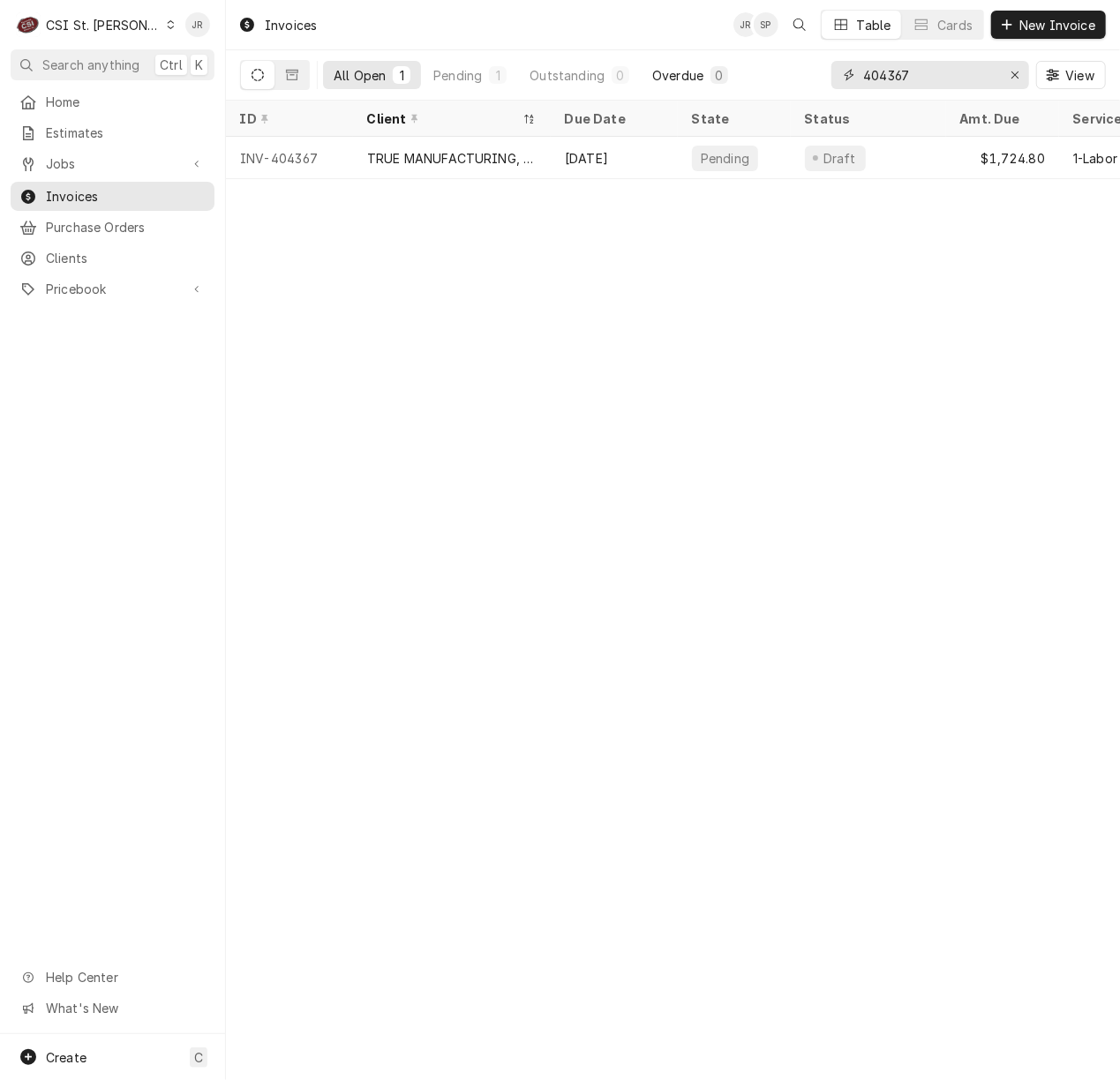
drag, startPoint x: 922, startPoint y: 83, endPoint x: 683, endPoint y: 85, distance: 239.0
click at [671, 81] on div "All Open 1 Pending 1 Outstanding 0 Overdue 0 404367 View" at bounding box center [672, 74] width 866 height 49
drag, startPoint x: 967, startPoint y: 97, endPoint x: 958, endPoint y: 88, distance: 12.7
click at [960, 90] on div "404367 View" at bounding box center [968, 74] width 275 height 49
click at [284, 87] on button "Dynamic Content Wrapper" at bounding box center [292, 75] width 34 height 29
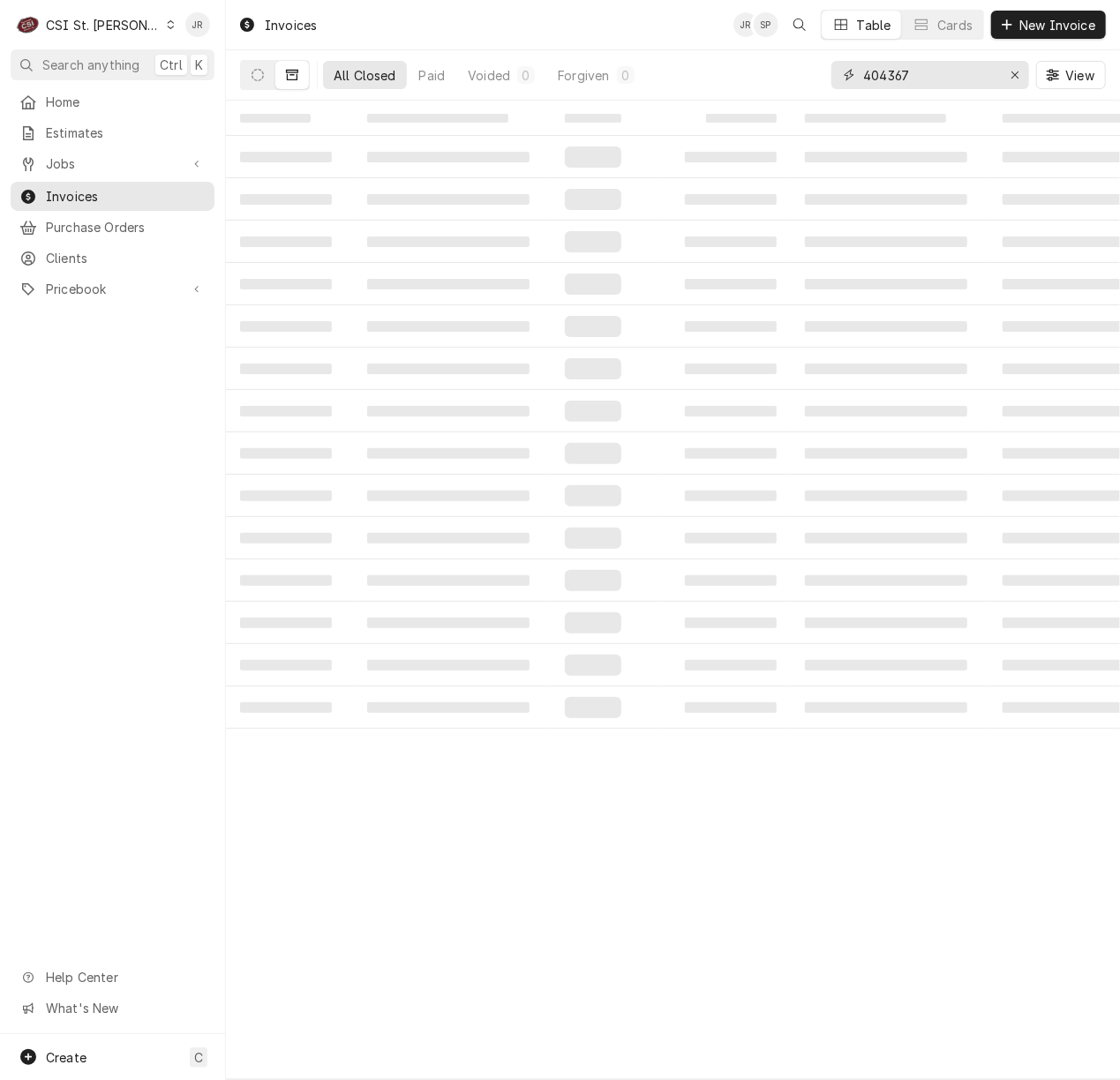
click at [911, 82] on input "404367" at bounding box center [929, 75] width 132 height 29
click at [911, 81] on input "404367" at bounding box center [929, 75] width 132 height 29
paste input "3727"
type input "403727"
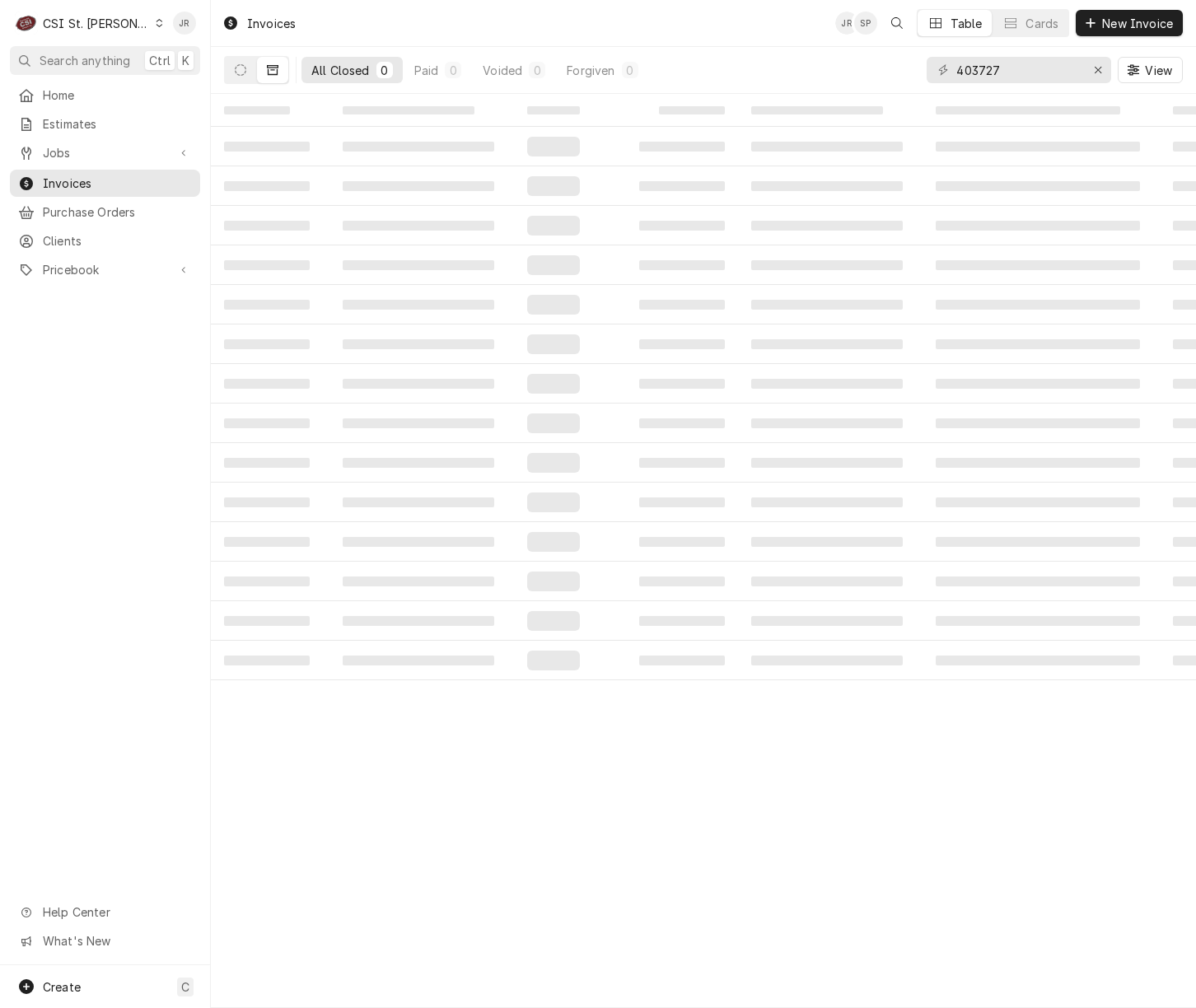
click at [699, 863] on table "‌ ‌ ‌ ‌ ‌ ‌ ‌ ‌ ‌ ‌ ‌ ‌ ‌ ‌ ‌ ‌ ‌ ‌ ‌ ‌ ‌ ‌ ‌ ‌ ‌ ‌ ‌ ‌ ‌ ‌ ‌ ‌ ‌ ‌ ‌ ‌ ‌ ‌ ‌ ‌…" at bounding box center [702, 551] width 985 height 914
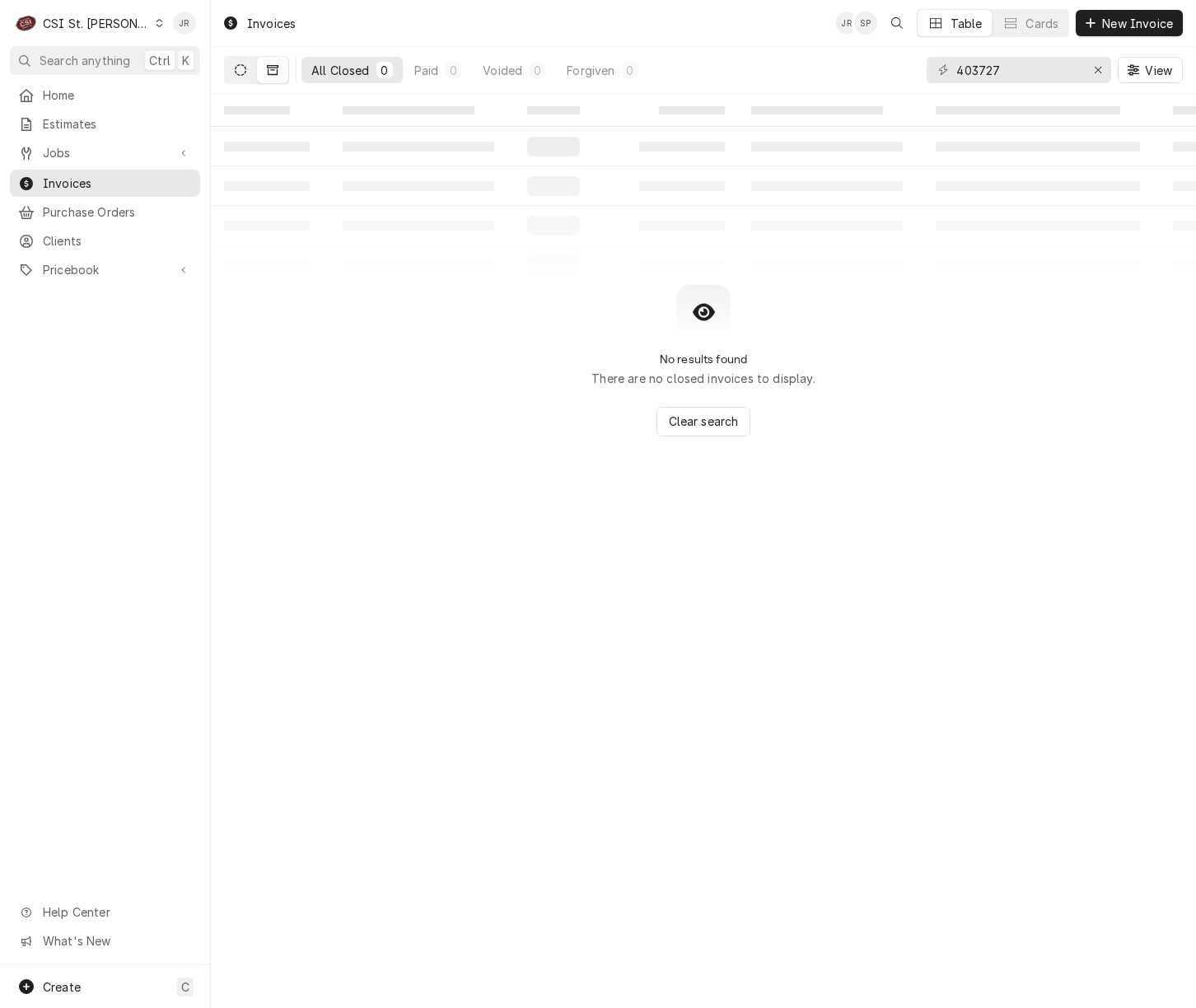
click at [242, 66] on icon "Dynamic Content Wrapper" at bounding box center [241, 70] width 12 height 12
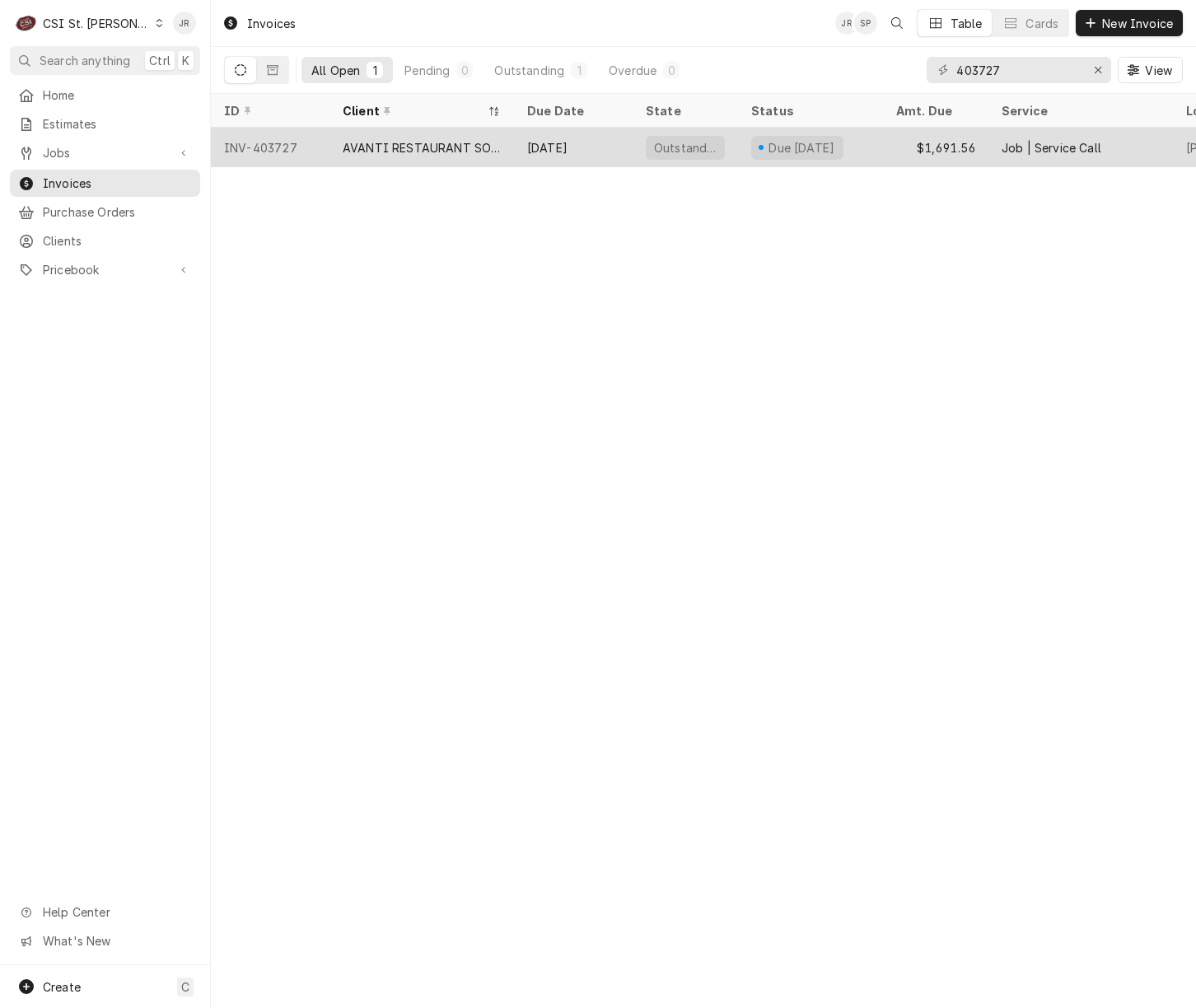
click at [561, 138] on div "Oct 26" at bounding box center [573, 146] width 118 height 39
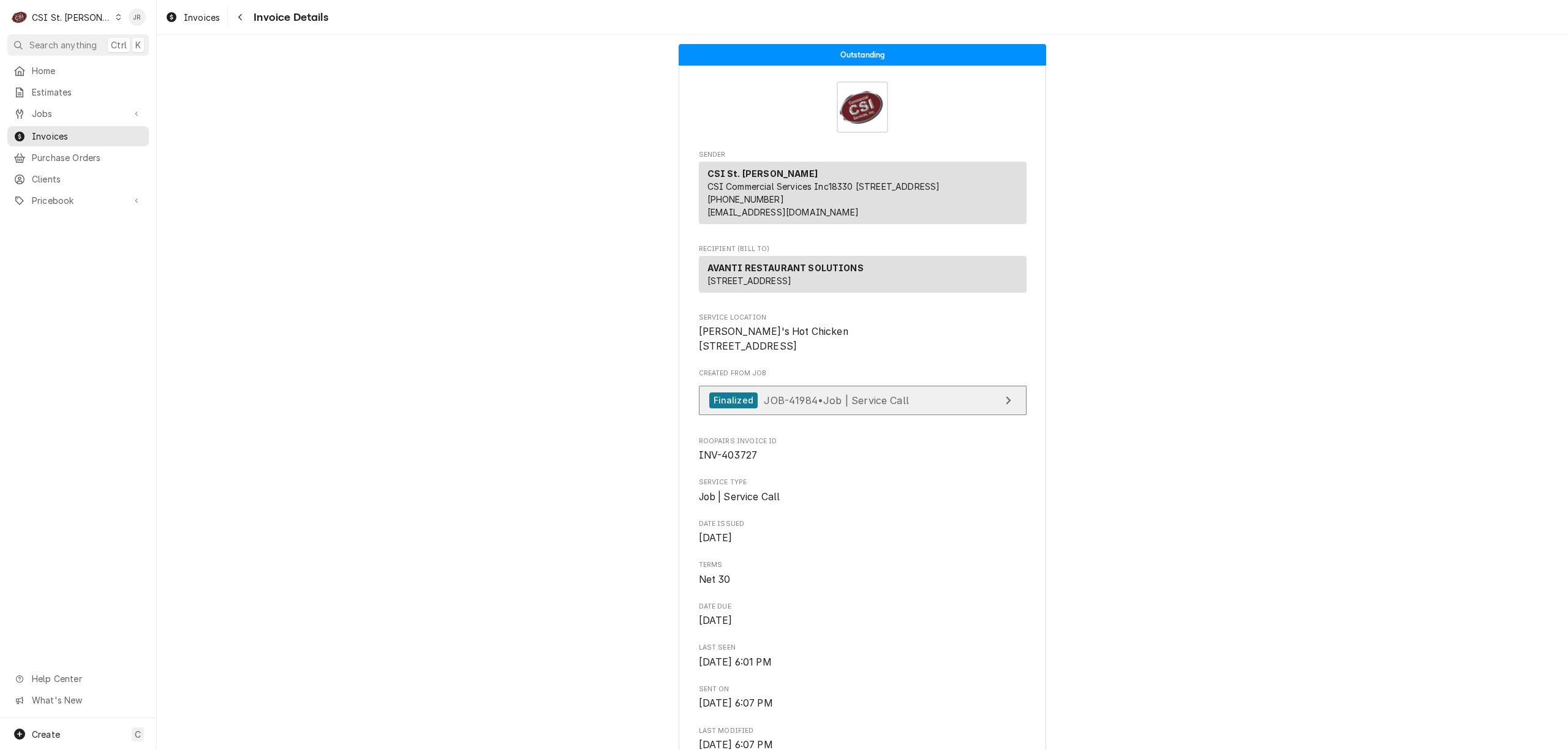
click at [773, 406] on span "JOB-41984 • Job | Service Call" at bounding box center [836, 400] width 145 height 12
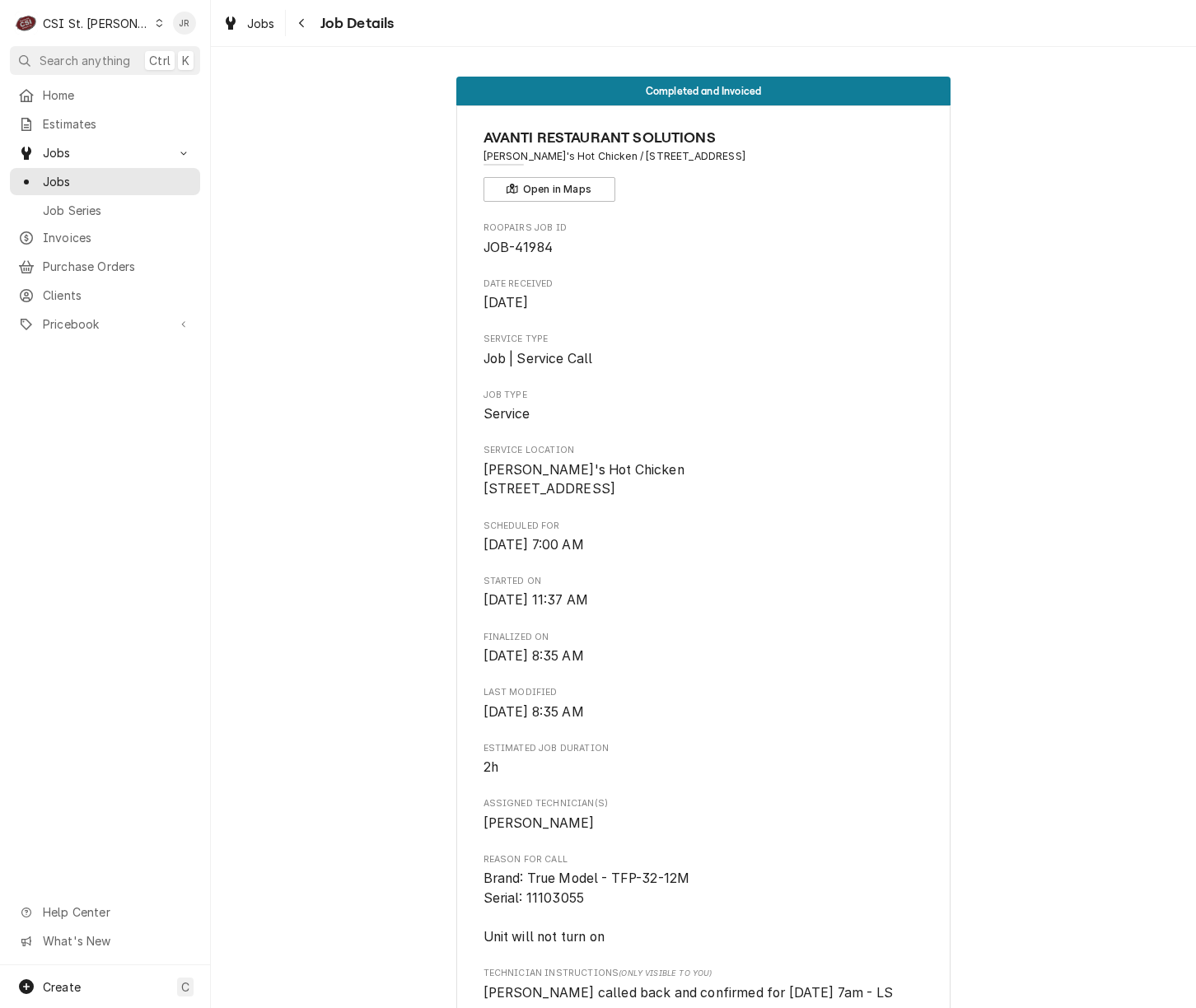
click at [0, 256] on html "C CSI St. Louis JR Search anything Ctrl K Home Estimates Jobs Jobs Job Series I…" at bounding box center [598, 504] width 1196 height 1008
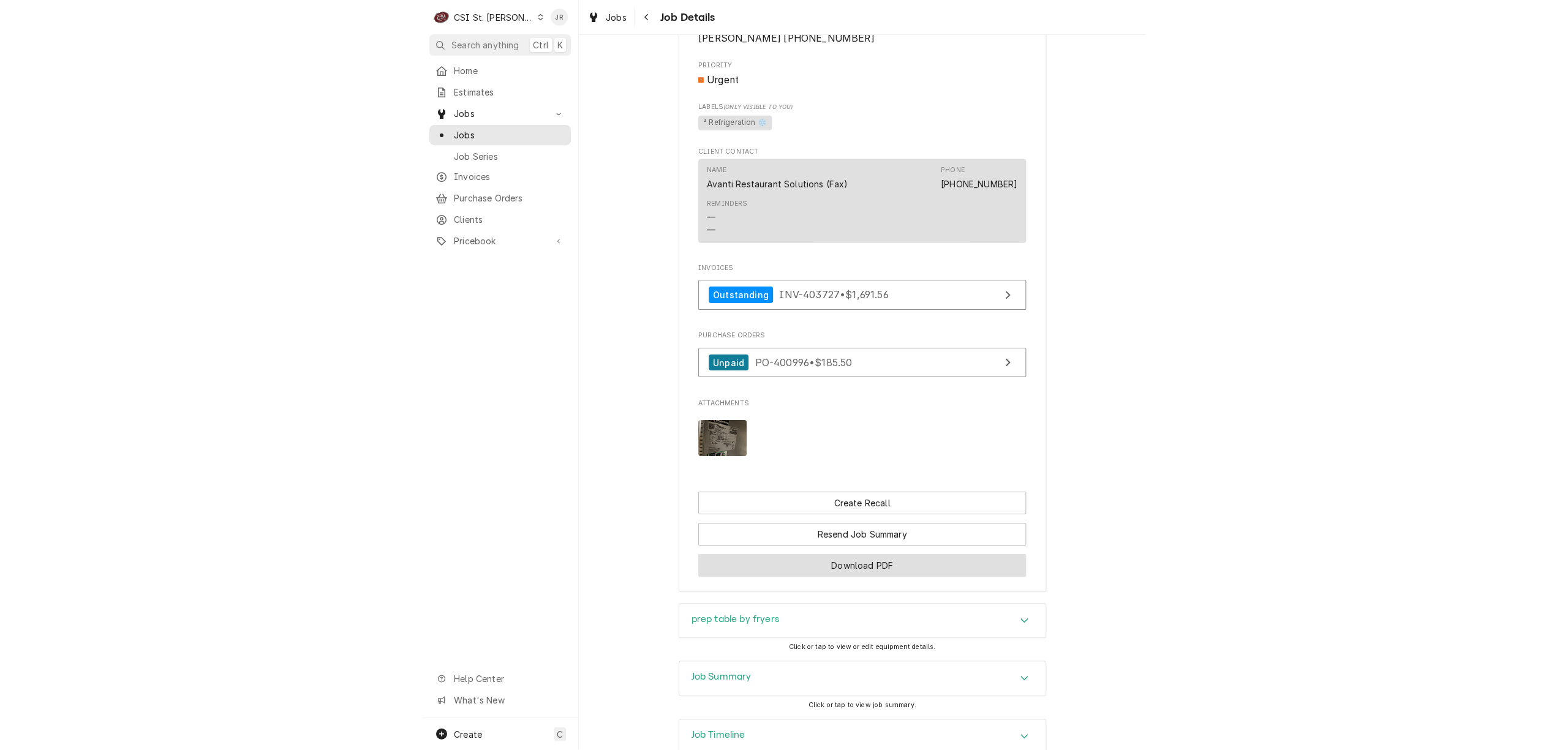
scroll to position [861, 0]
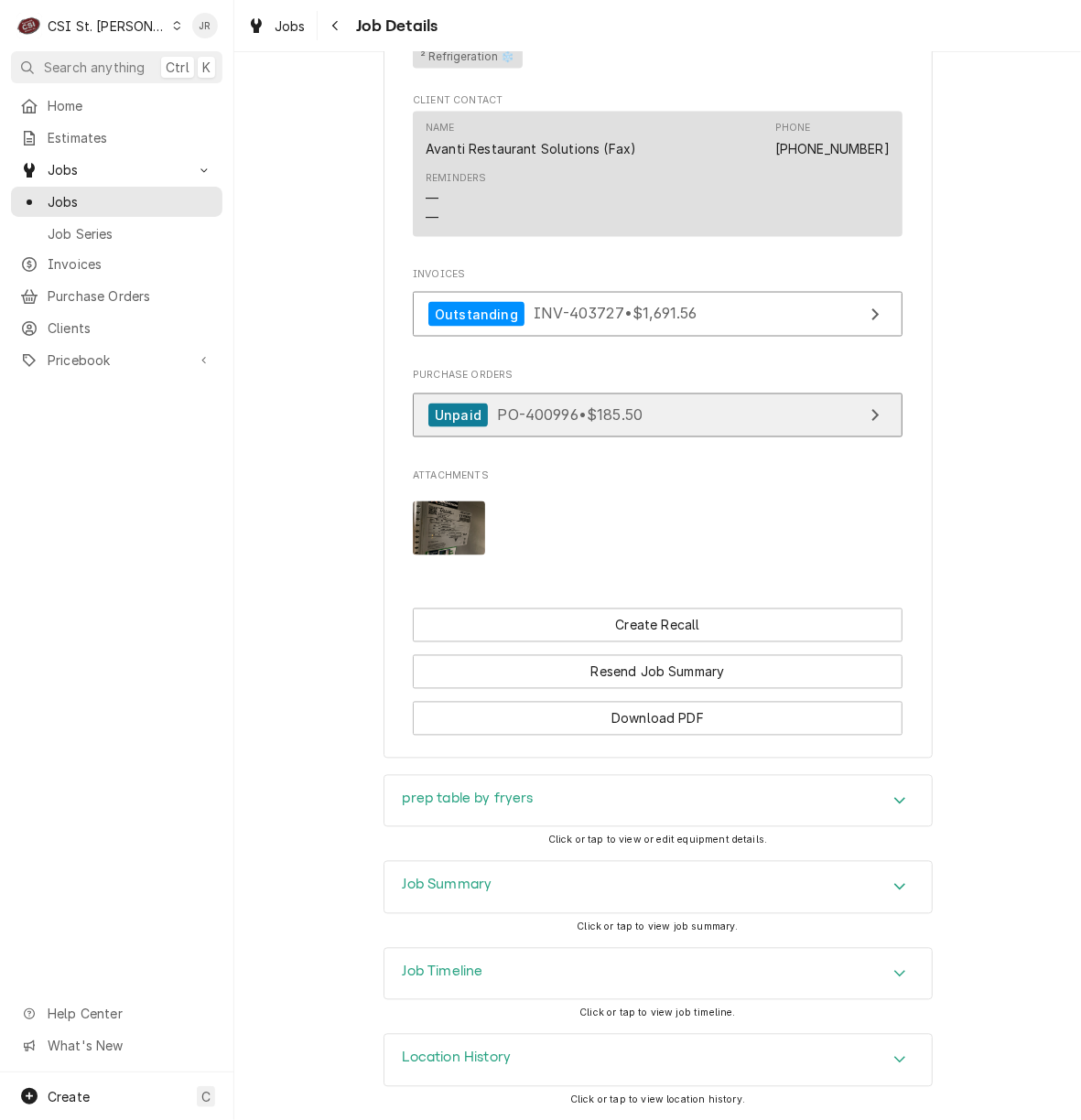
click at [631, 406] on span "PO-400996 • $185.50" at bounding box center [569, 415] width 145 height 18
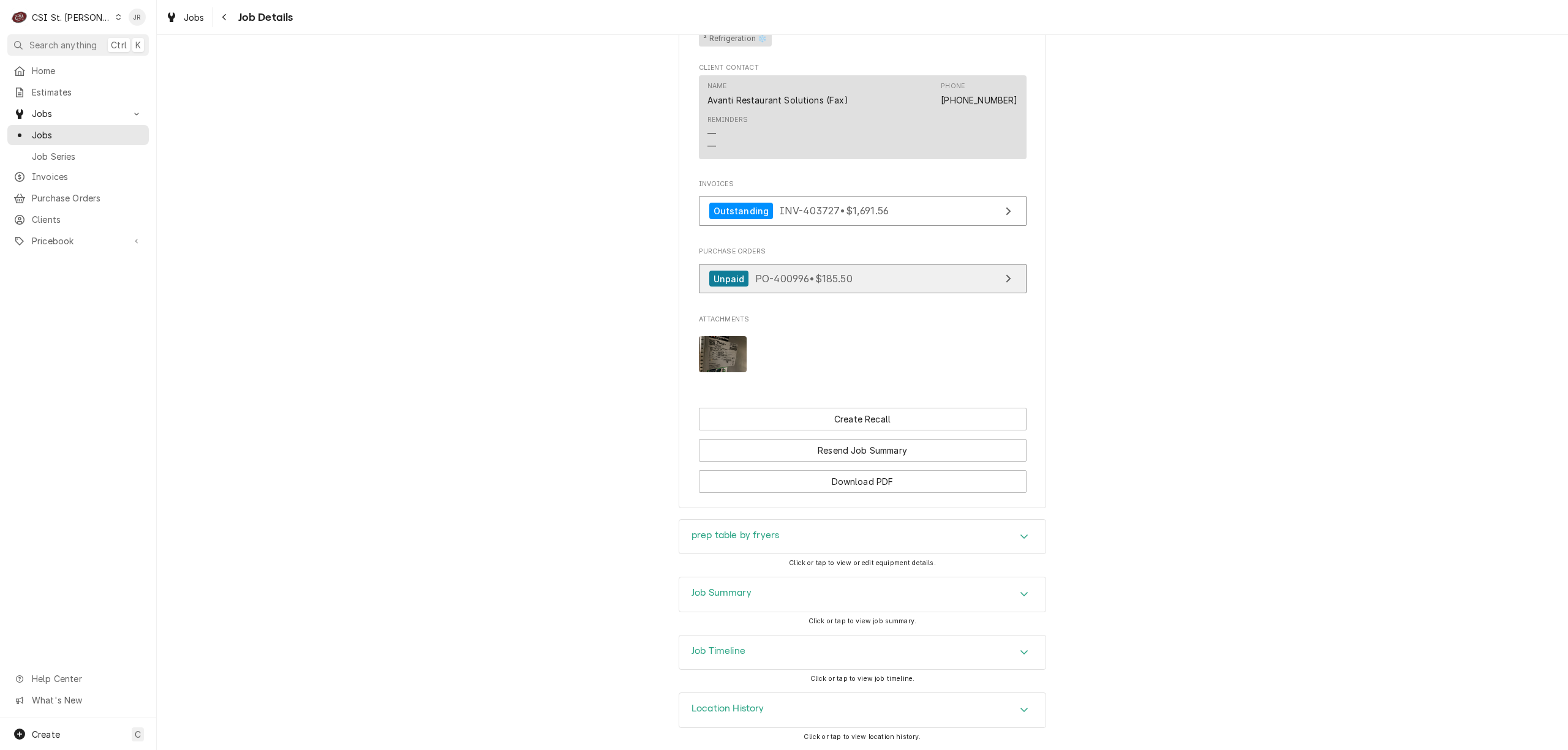
scroll to position [860, 0]
drag, startPoint x: 728, startPoint y: 589, endPoint x: 1047, endPoint y: 506, distance: 329.6
click at [730, 589] on h3 "Job Summary" at bounding box center [721, 593] width 60 height 12
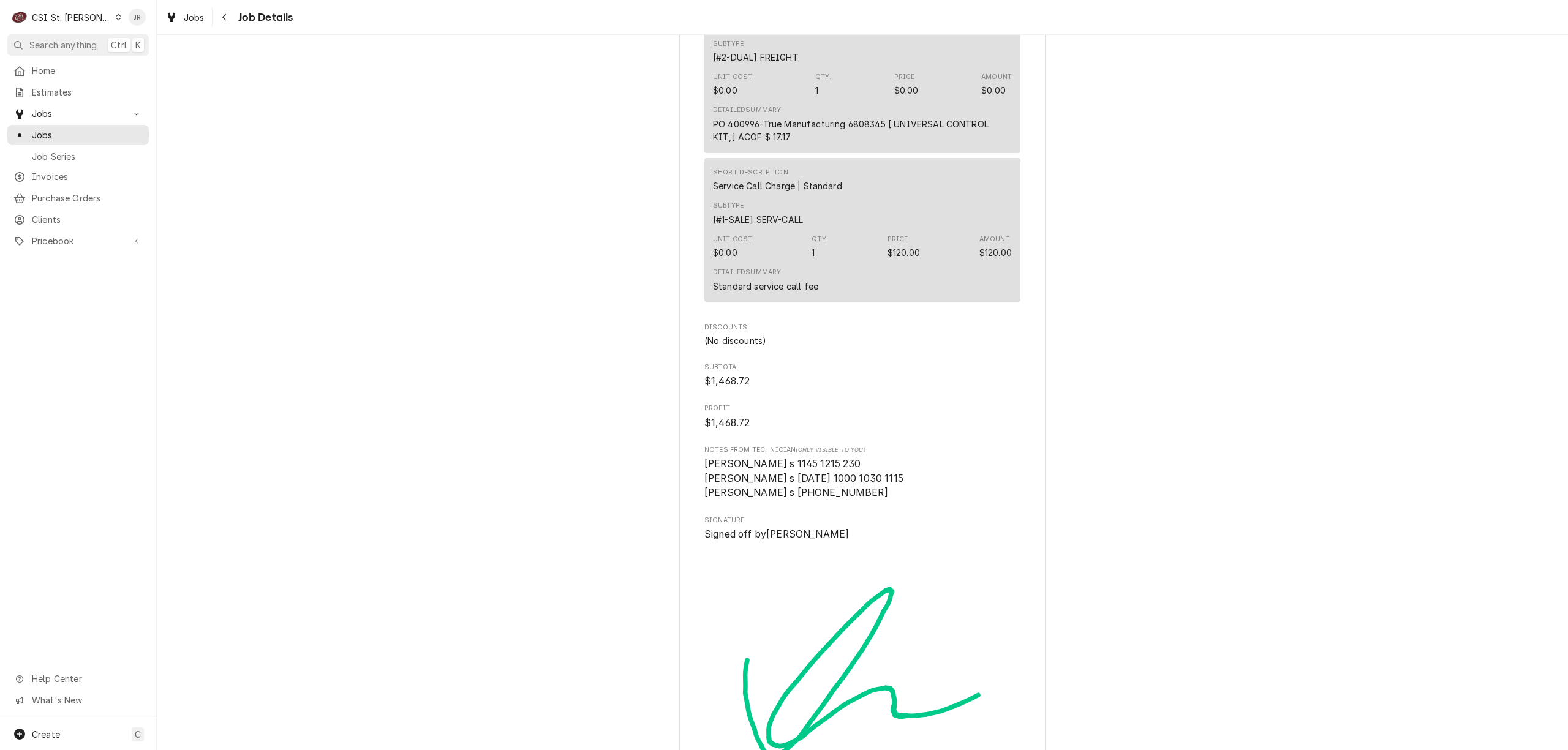
scroll to position [3461, 0]
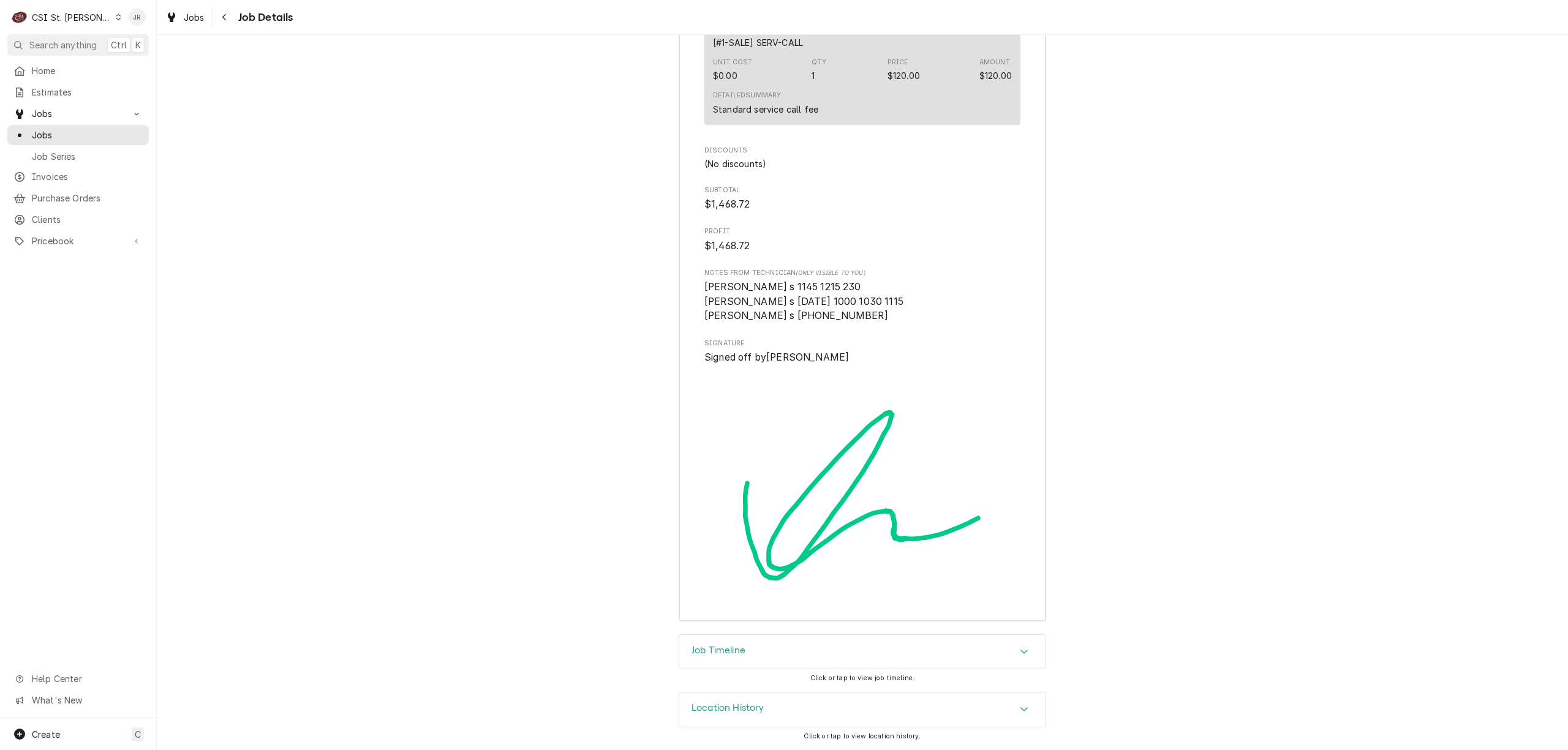
drag, startPoint x: 848, startPoint y: 664, endPoint x: 885, endPoint y: 630, distance: 50.2
click at [858, 653] on div "Job Timeline" at bounding box center [862, 652] width 366 height 34
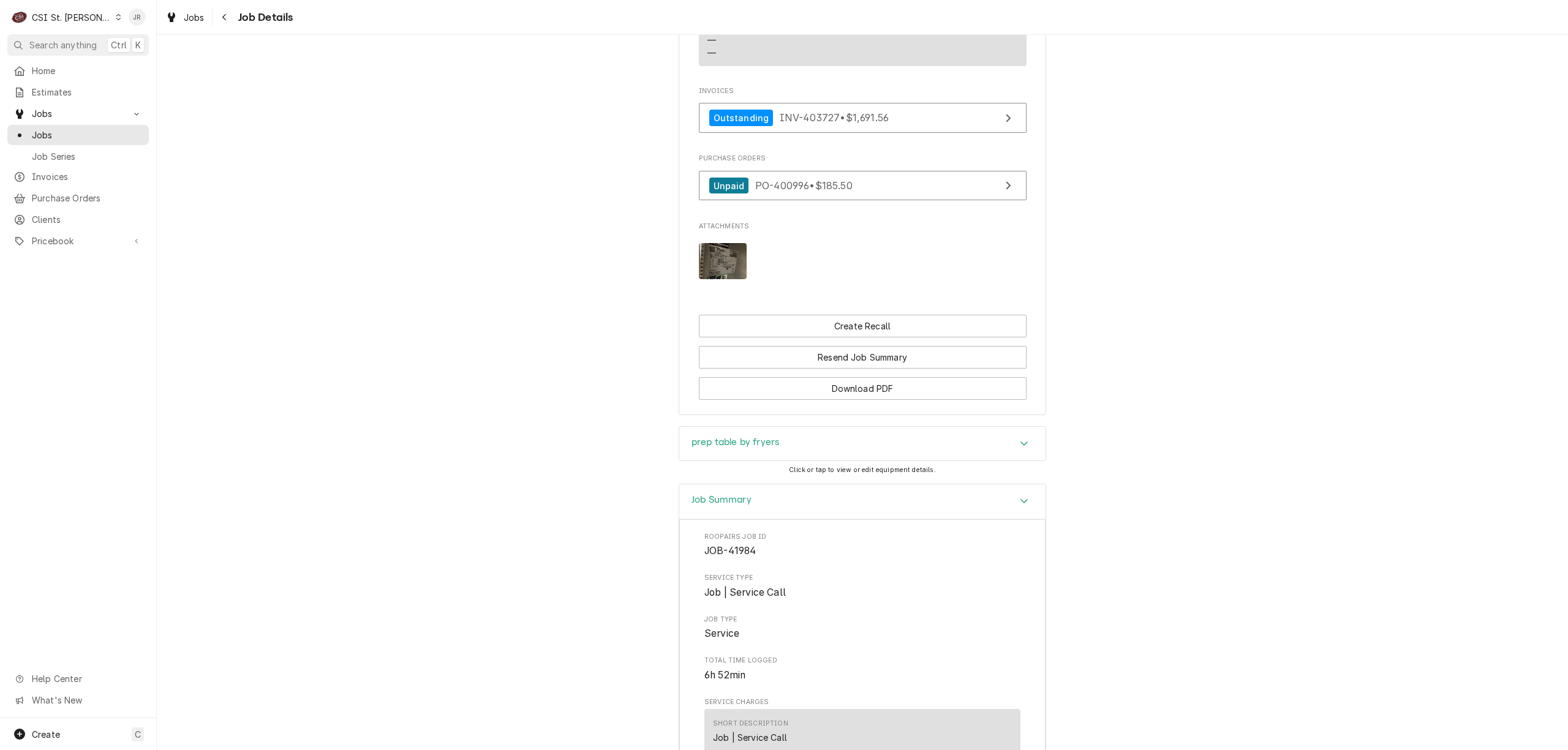
scroll to position [633, 0]
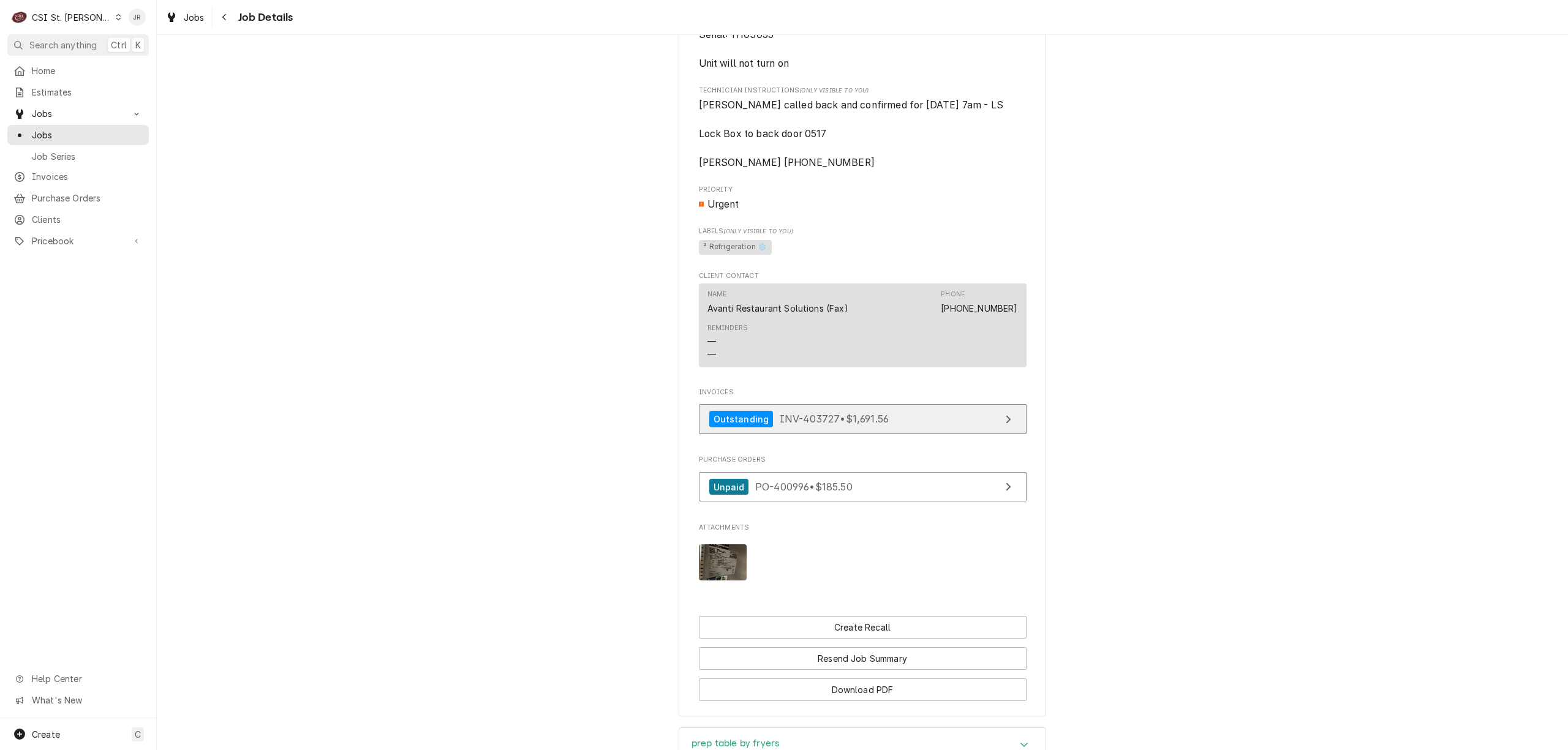
click at [881, 425] on span "INV-403727 • $1,691.56" at bounding box center [834, 419] width 109 height 12
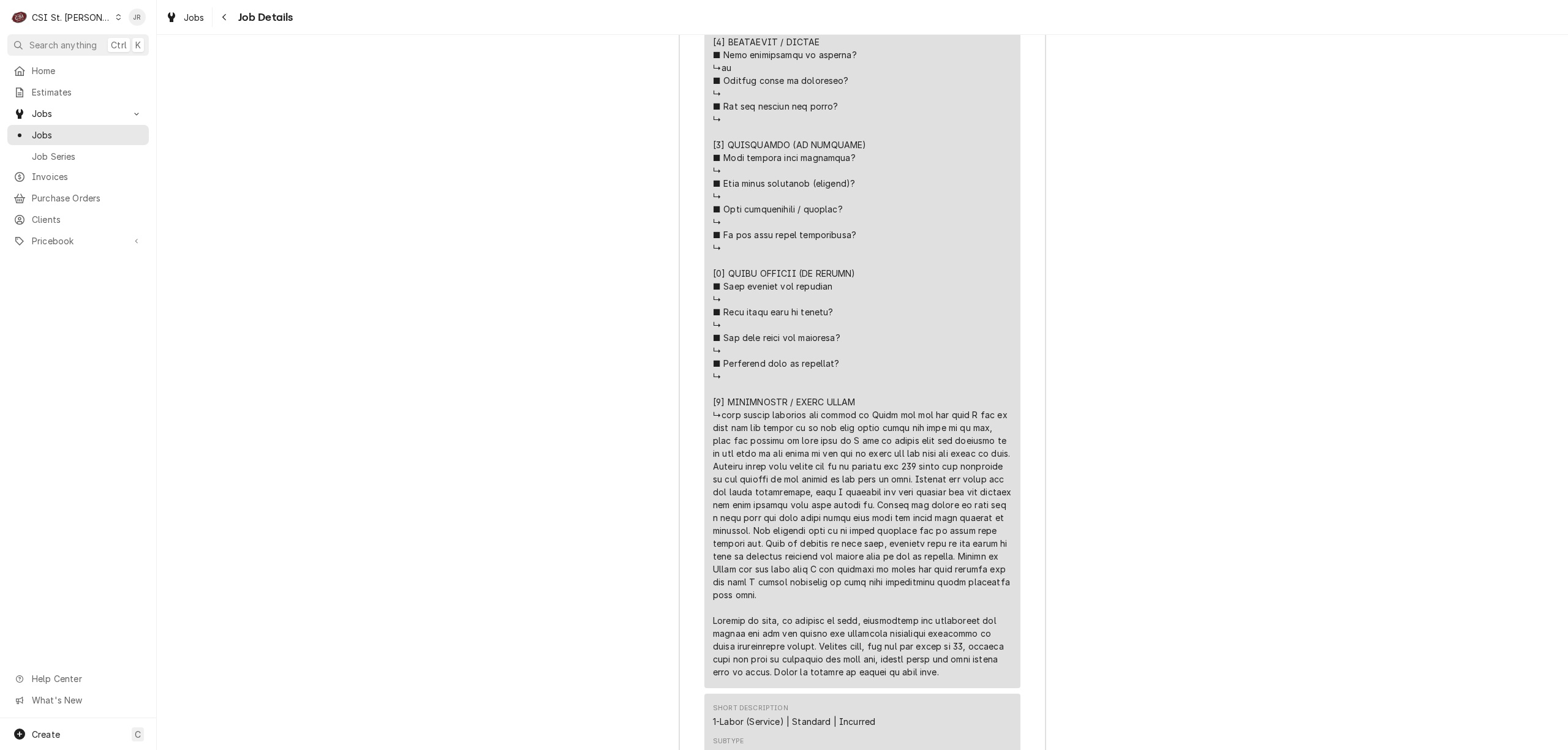
scroll to position [1858, 0]
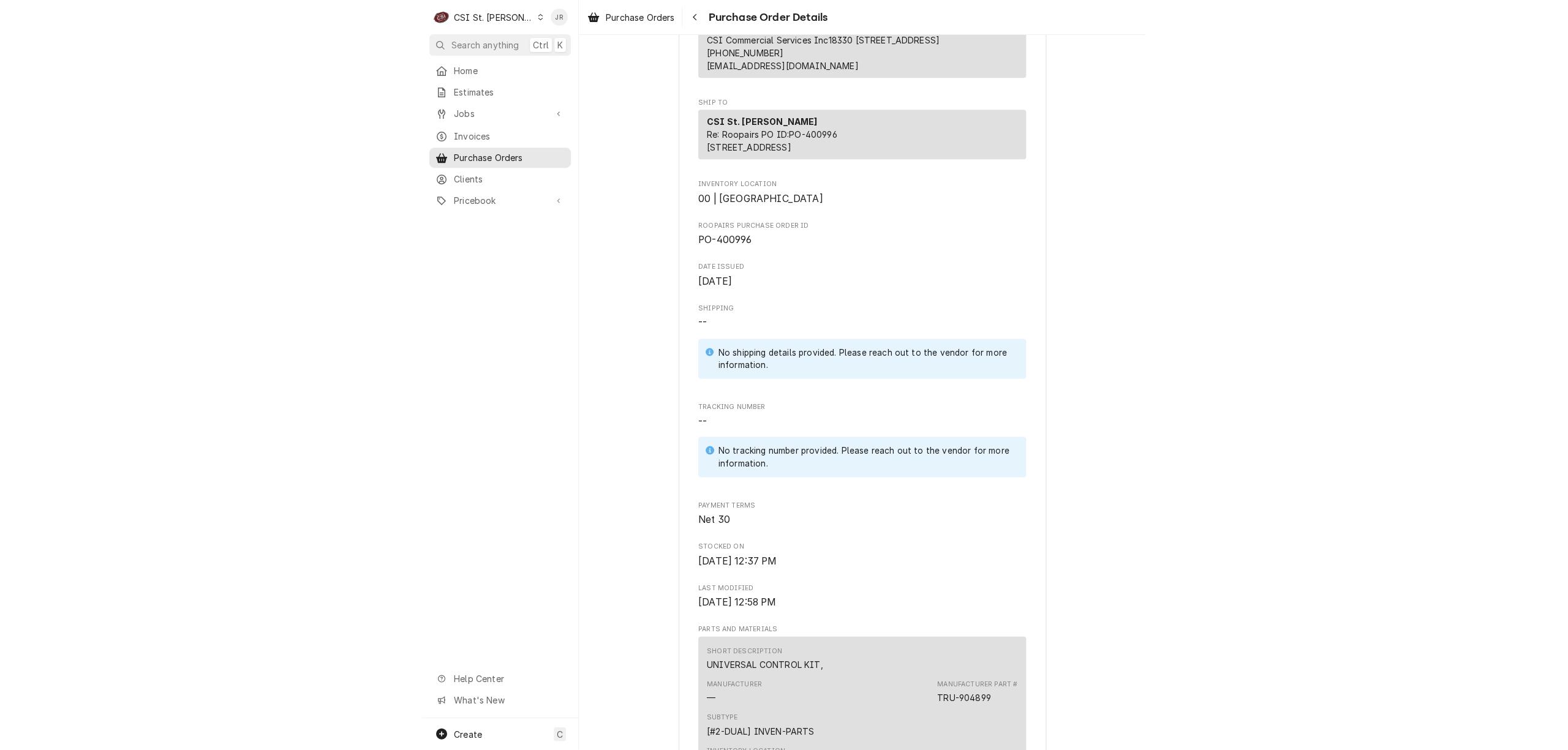
scroll to position [653, 0]
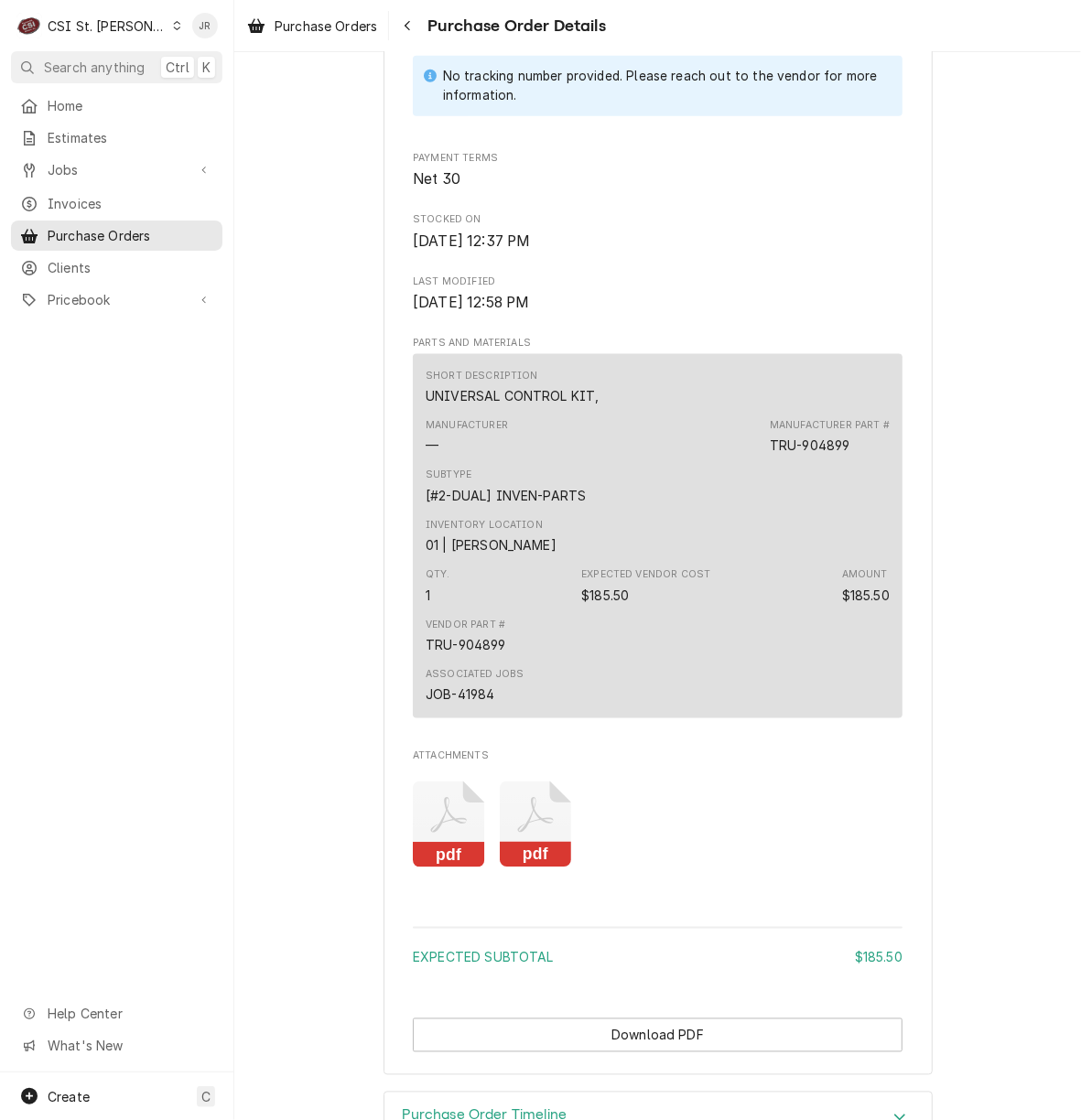
click at [513, 866] on icon "Attachments" at bounding box center [535, 825] width 72 height 87
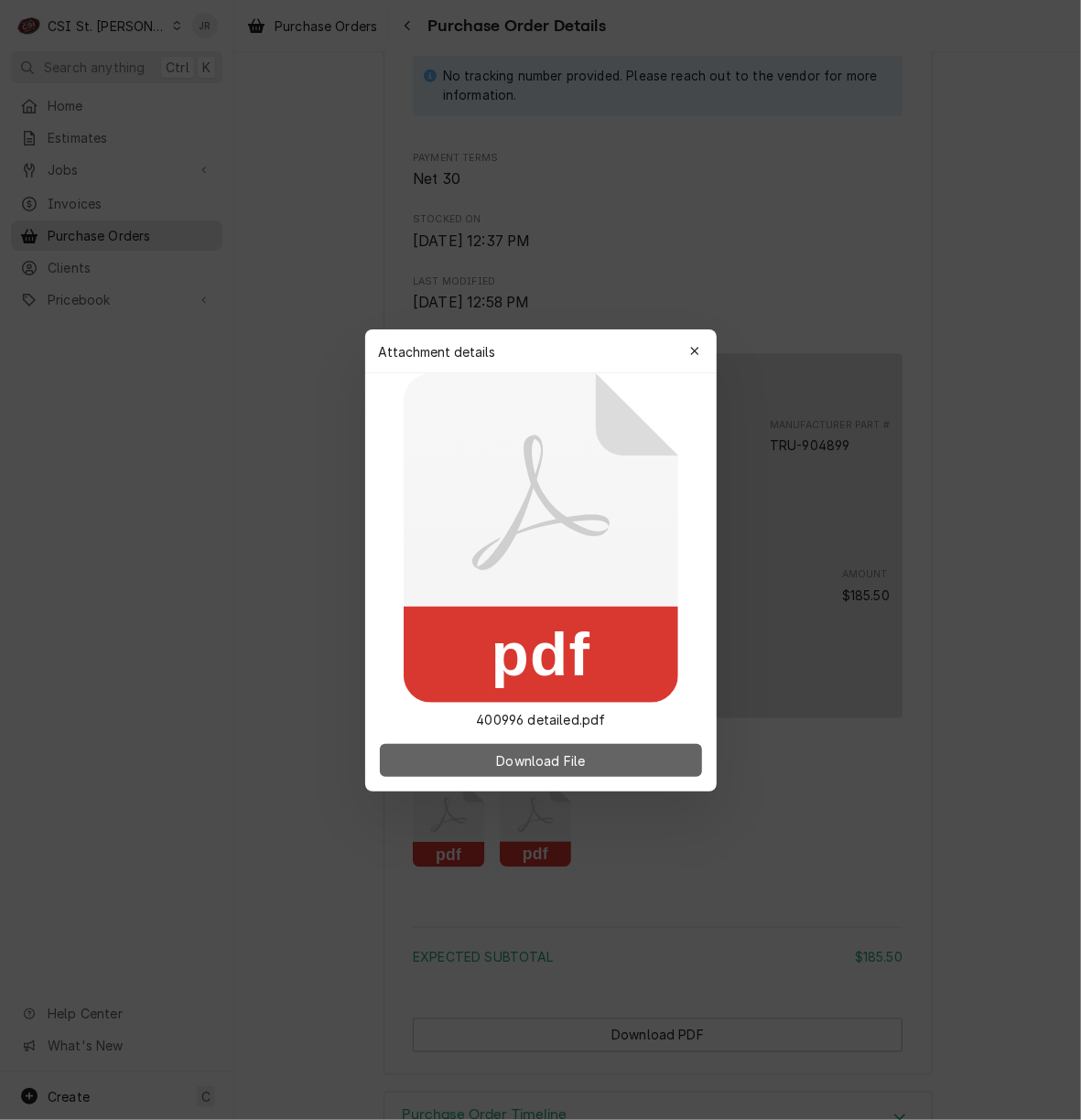
click at [578, 774] on button "Download File" at bounding box center [541, 760] width 322 height 33
click at [575, 757] on span "Download File" at bounding box center [540, 759] width 96 height 19
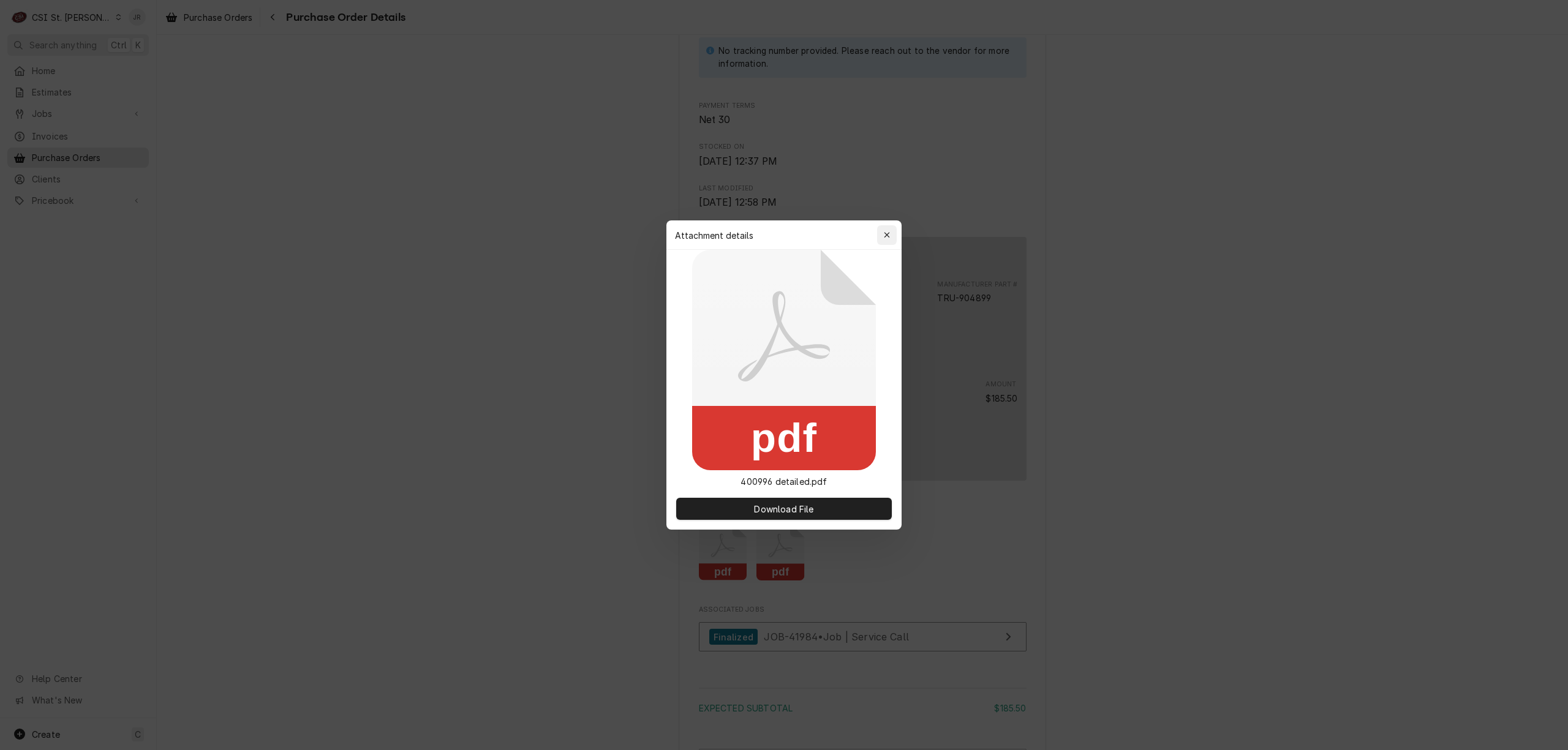
click at [723, 240] on div "button" at bounding box center [887, 235] width 12 height 12
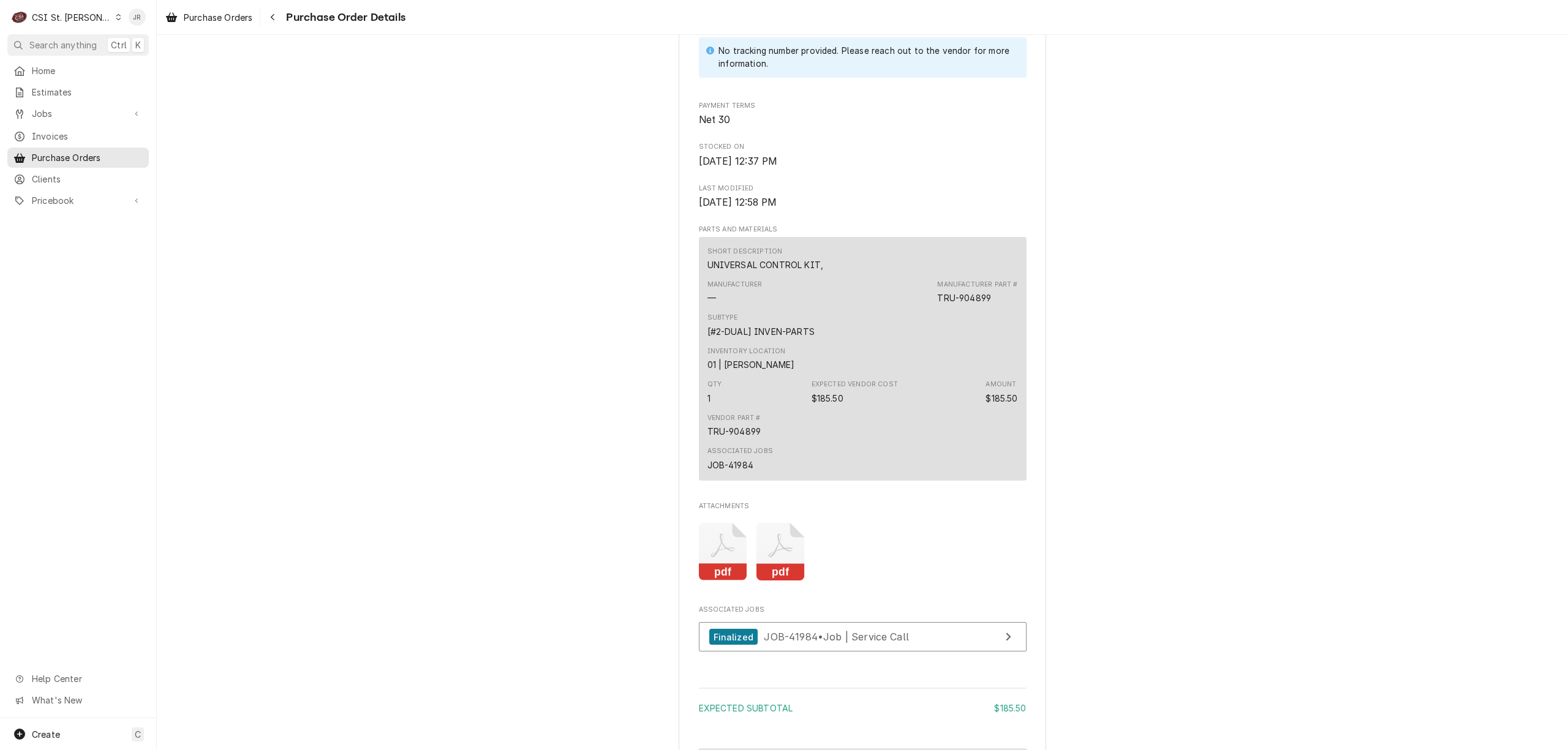
scroll to position [787, 0]
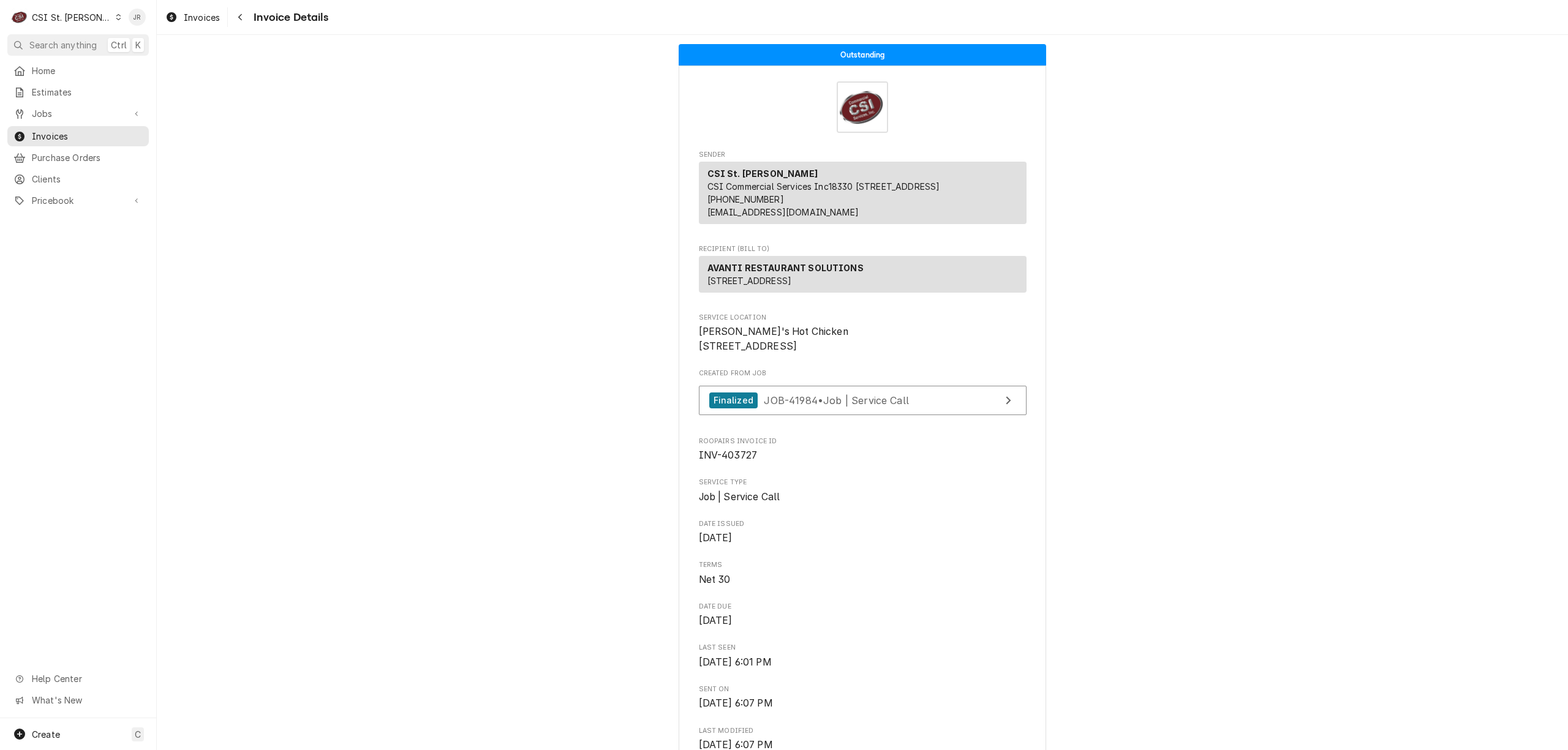
drag, startPoint x: 690, startPoint y: 373, endPoint x: 836, endPoint y: 394, distance: 147.5
copy span "[STREET_ADDRESS]"
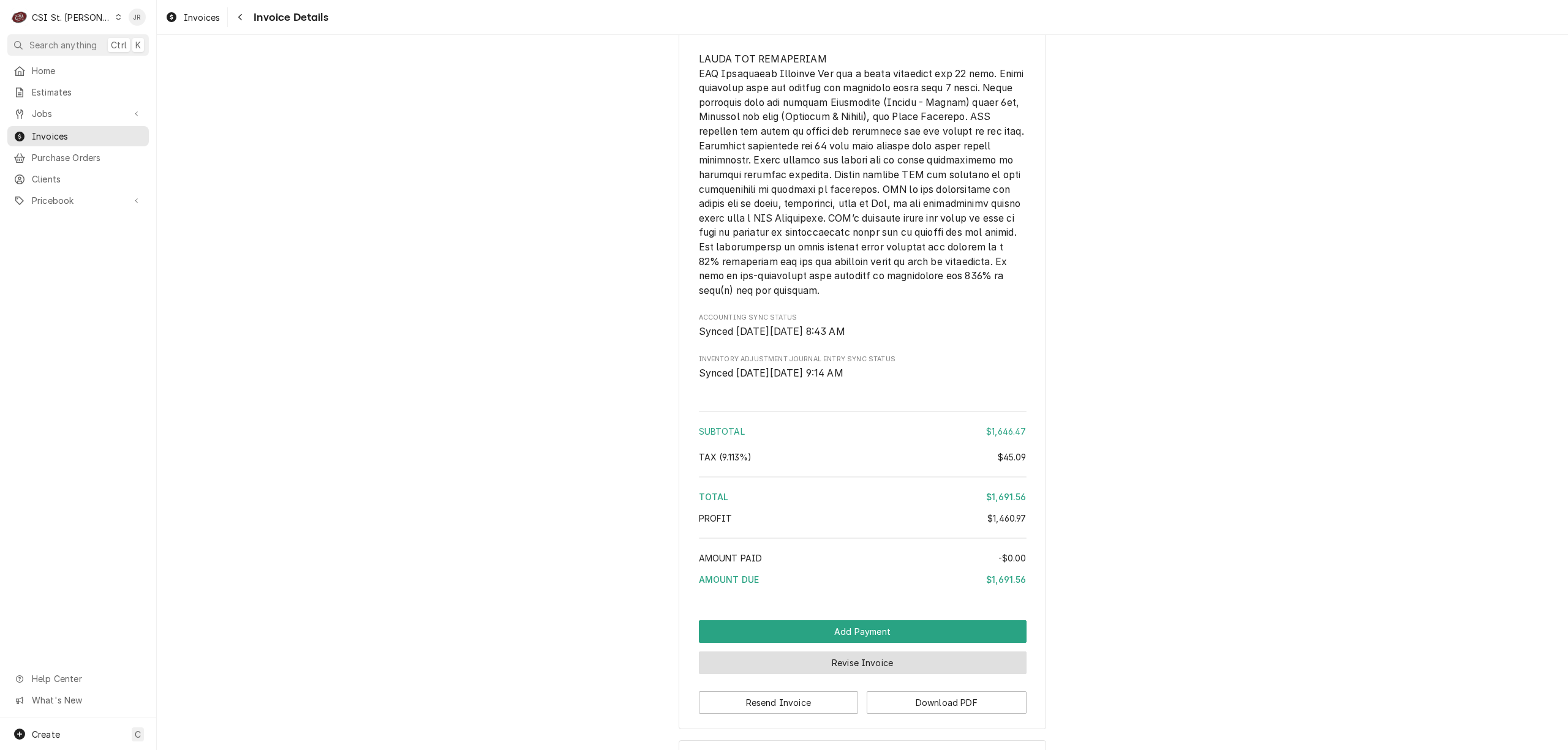
scroll to position [2192, 0]
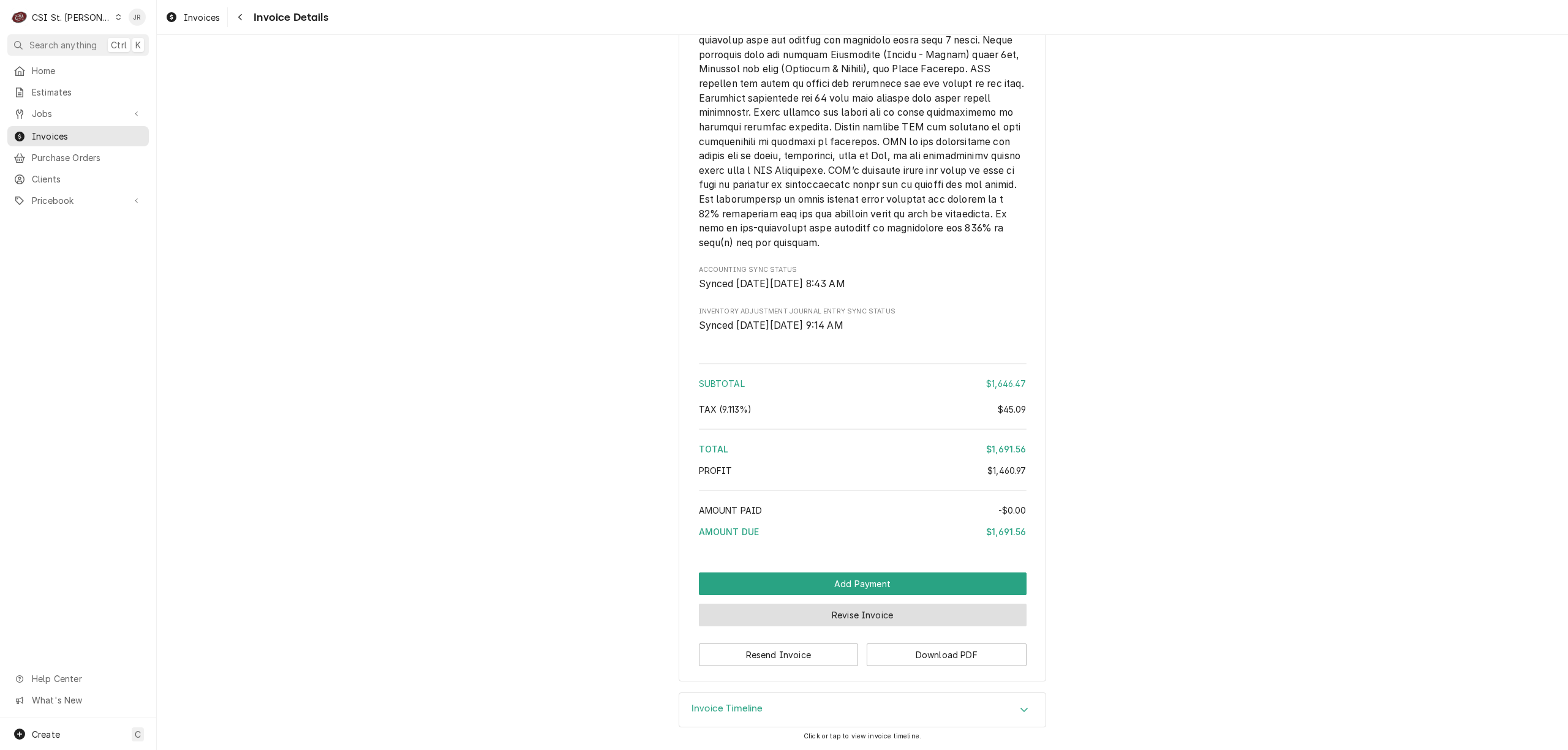
click at [917, 613] on button "Revise Invoice" at bounding box center [862, 615] width 327 height 23
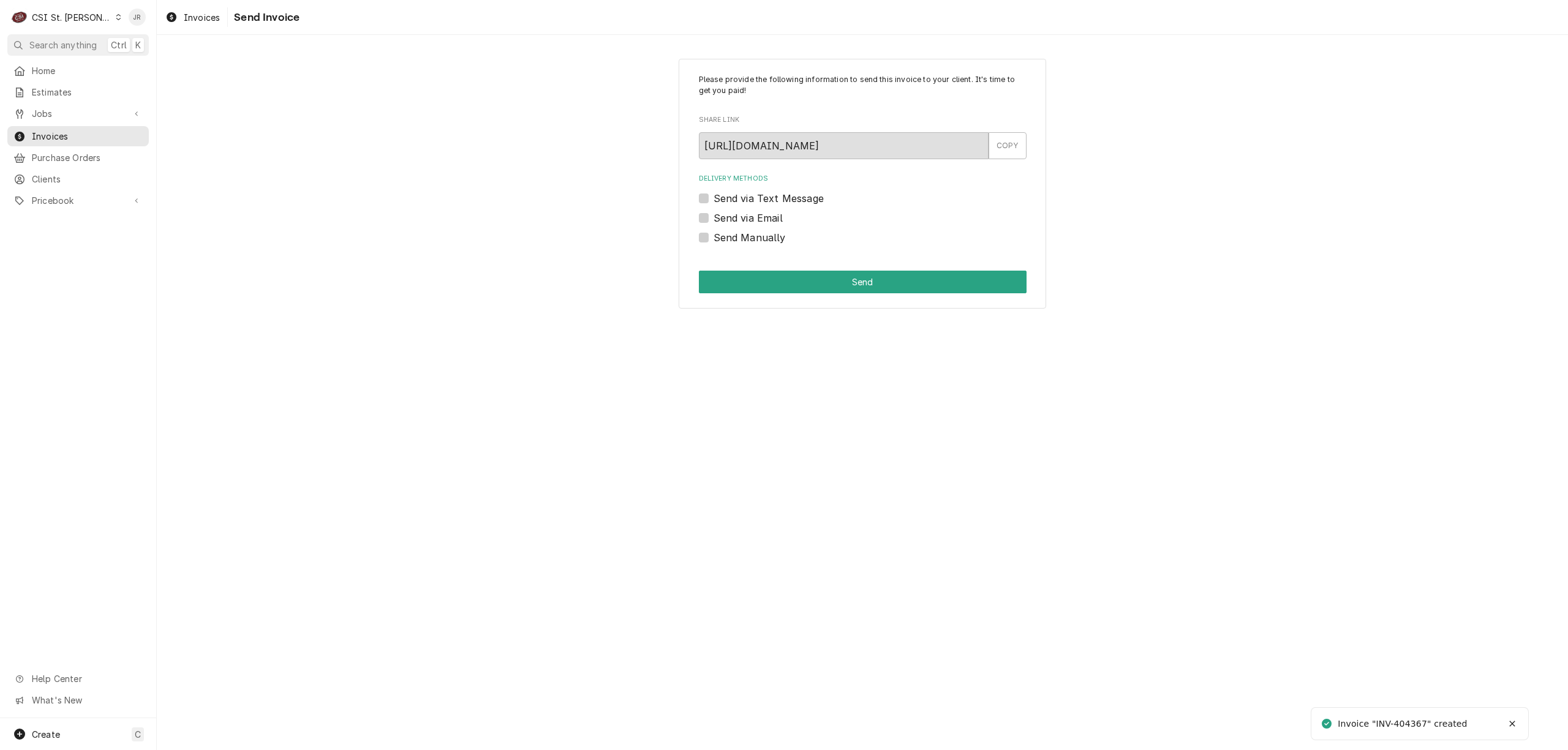
click at [714, 233] on label "Send Manually" at bounding box center [750, 238] width 72 height 15
click at [714, 233] on input "Send Manually" at bounding box center [877, 244] width 327 height 27
checkbox input "true"
click at [802, 280] on button "Send" at bounding box center [862, 282] width 327 height 23
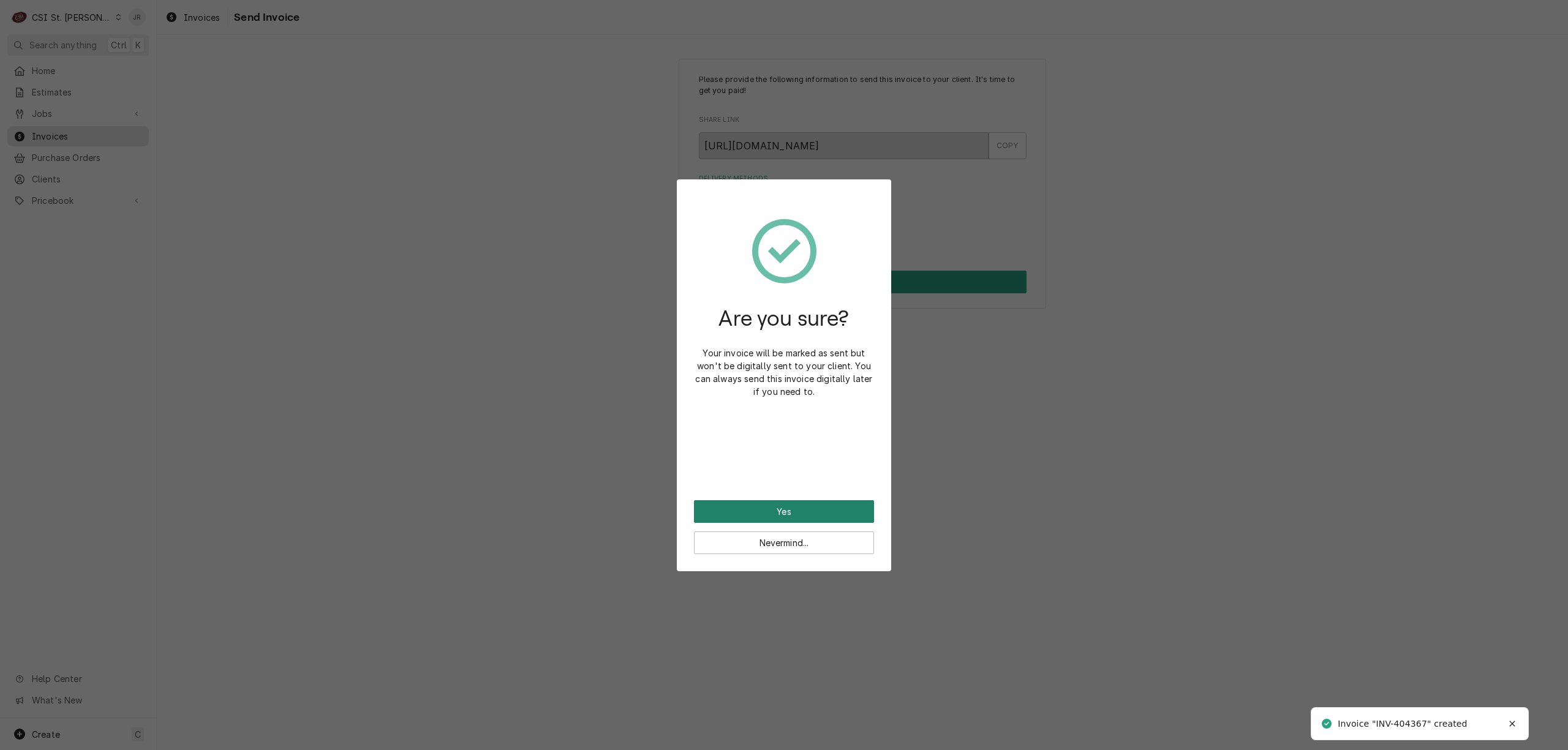
click at [774, 507] on button "Yes" at bounding box center [784, 511] width 180 height 23
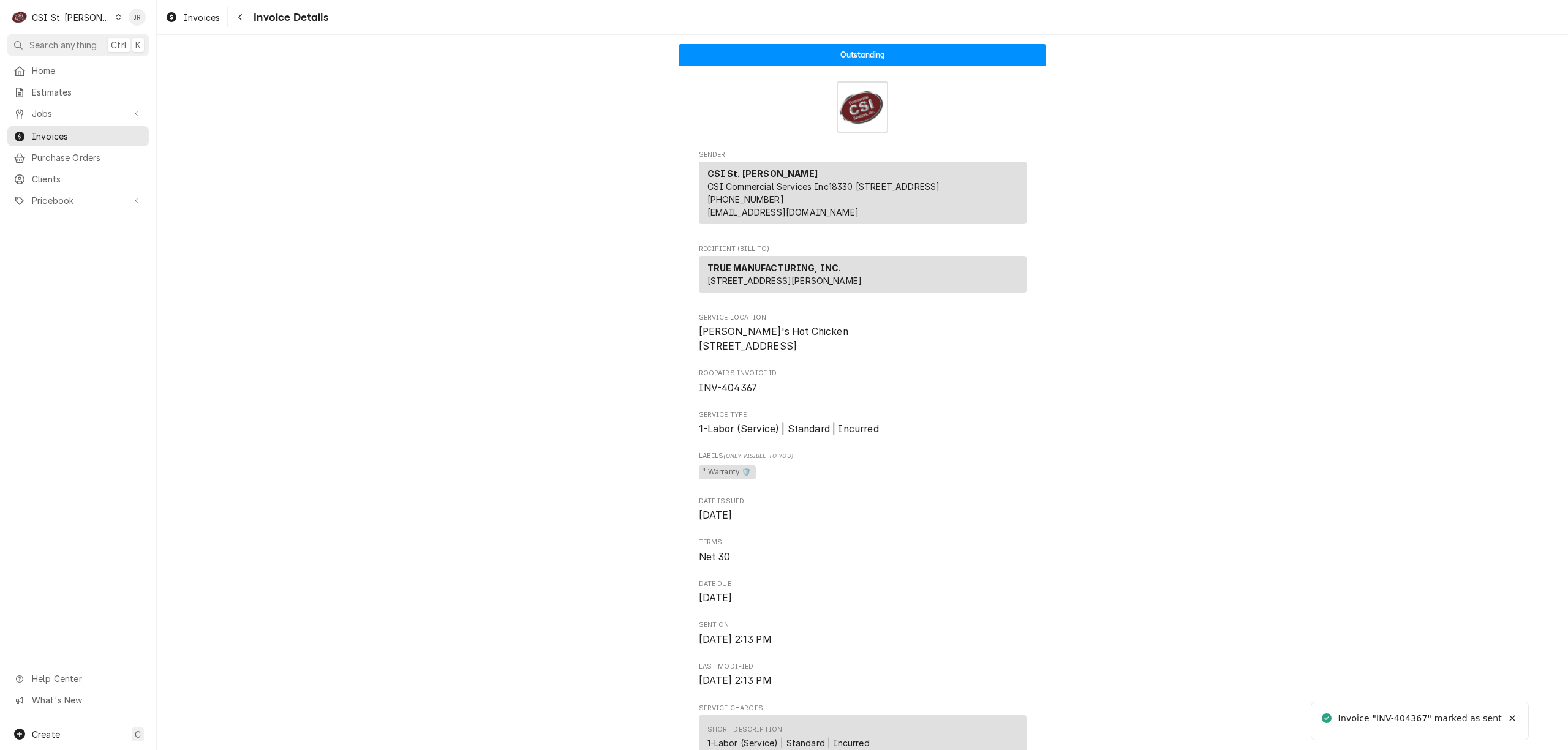
click at [1414, 713] on div "Invoice "INV-404367" marked as sent" at bounding box center [1420, 718] width 164 height 13
copy div "404367"
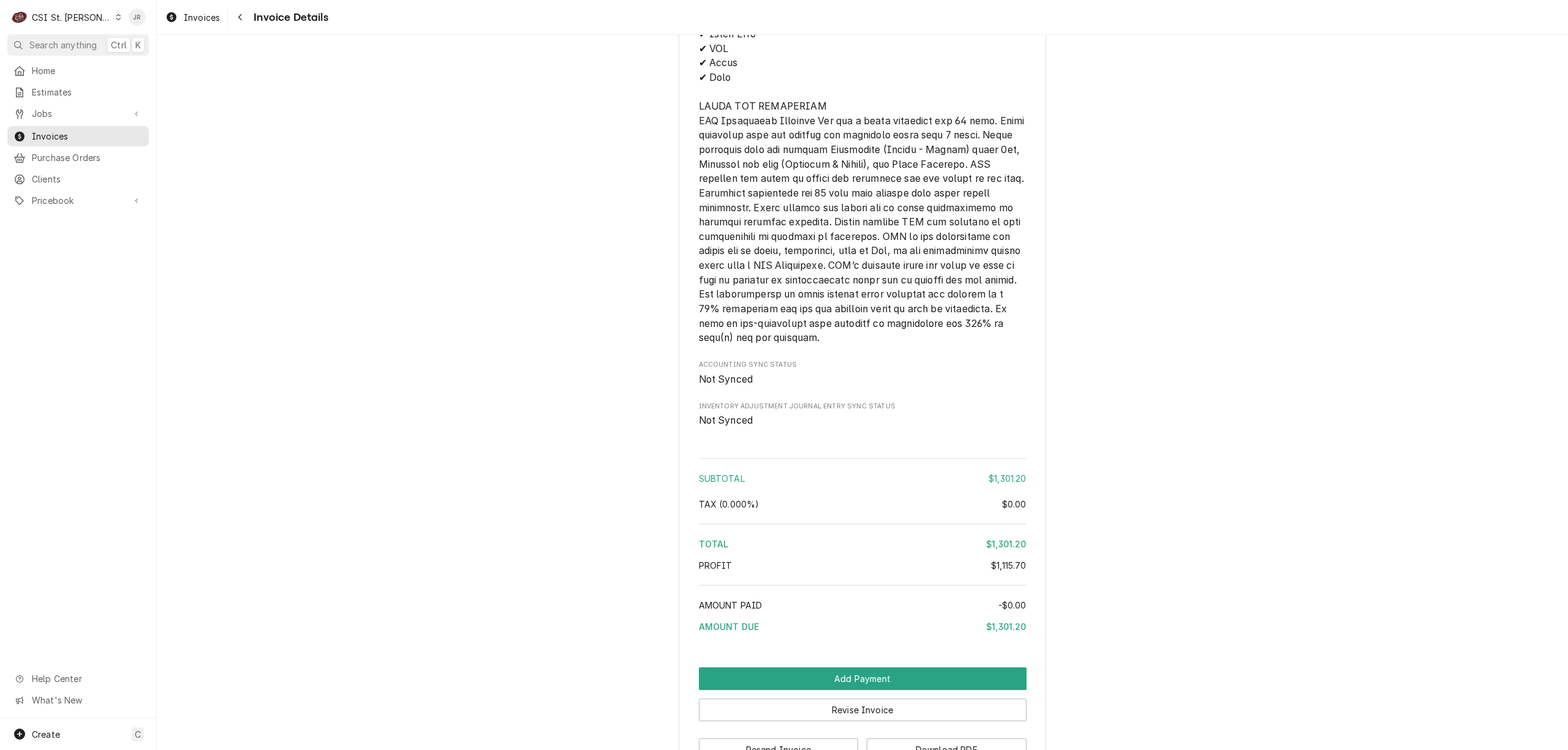
scroll to position [2321, 0]
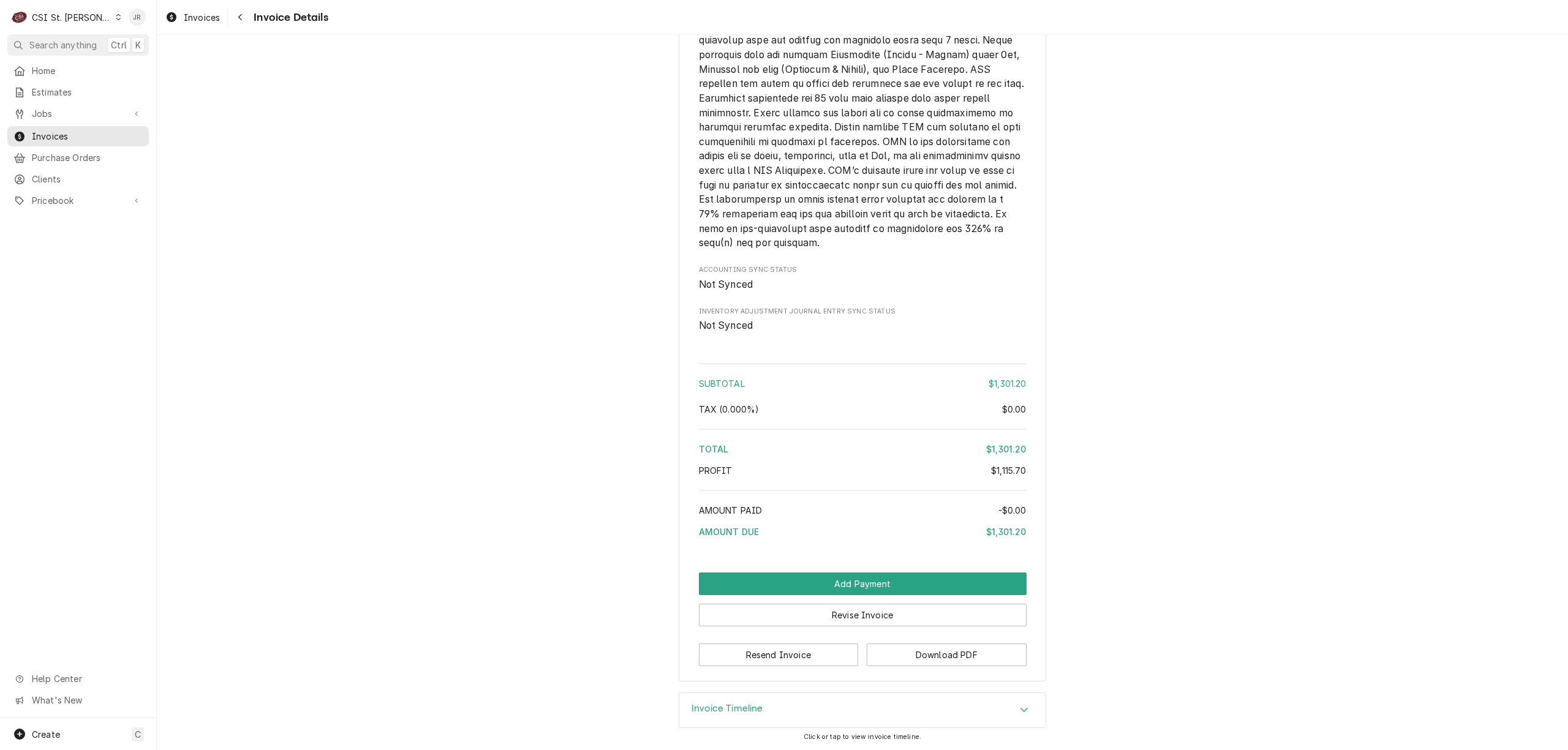
click at [35, 11] on div "CSI St. [PERSON_NAME]" at bounding box center [71, 17] width 80 height 13
click at [150, 50] on div "CSI [US_STATE]" at bounding box center [188, 45] width 162 height 13
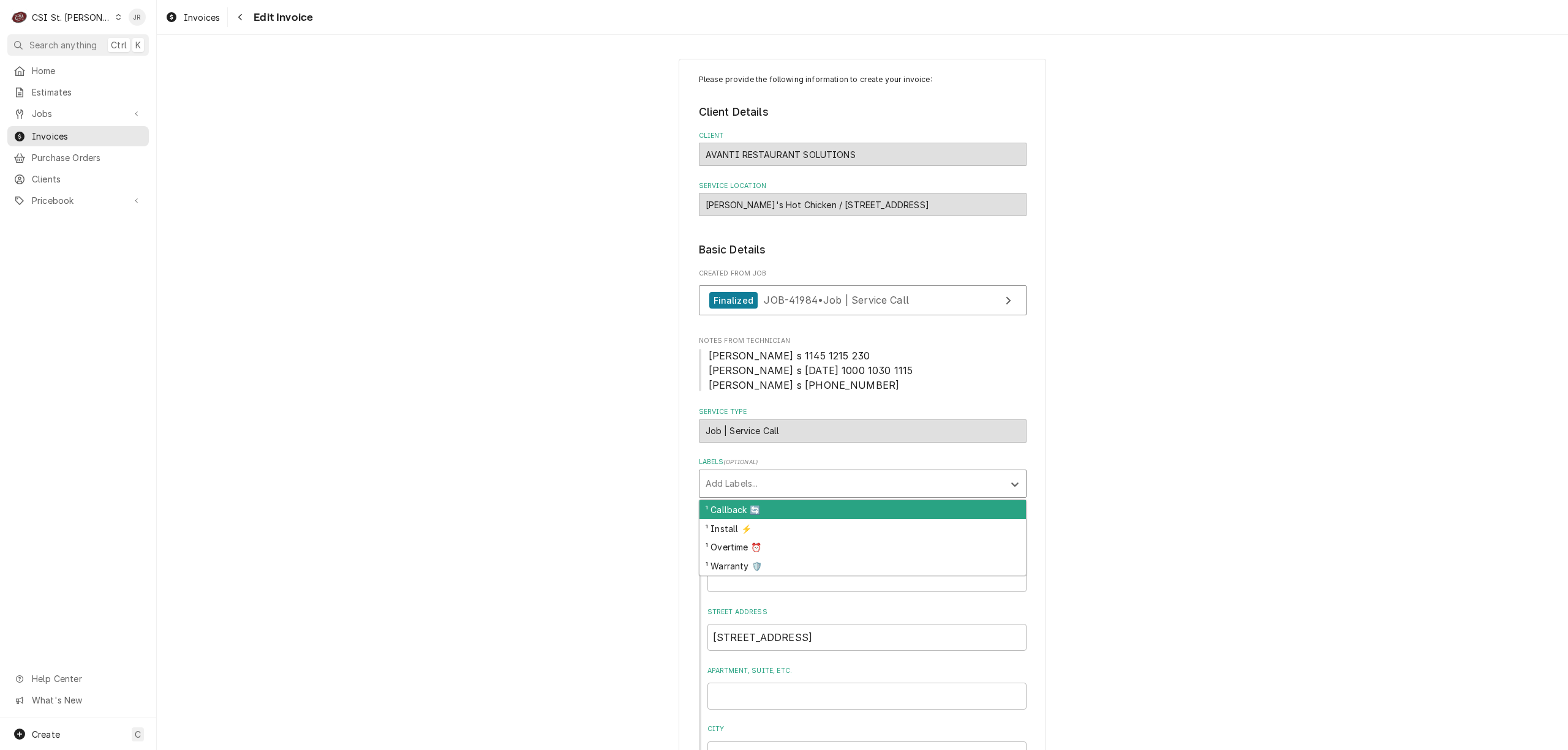
click at [770, 486] on div "Labels" at bounding box center [852, 484] width 292 height 22
click at [770, 486] on div "Labels" at bounding box center [852, 484] width 292 height 22
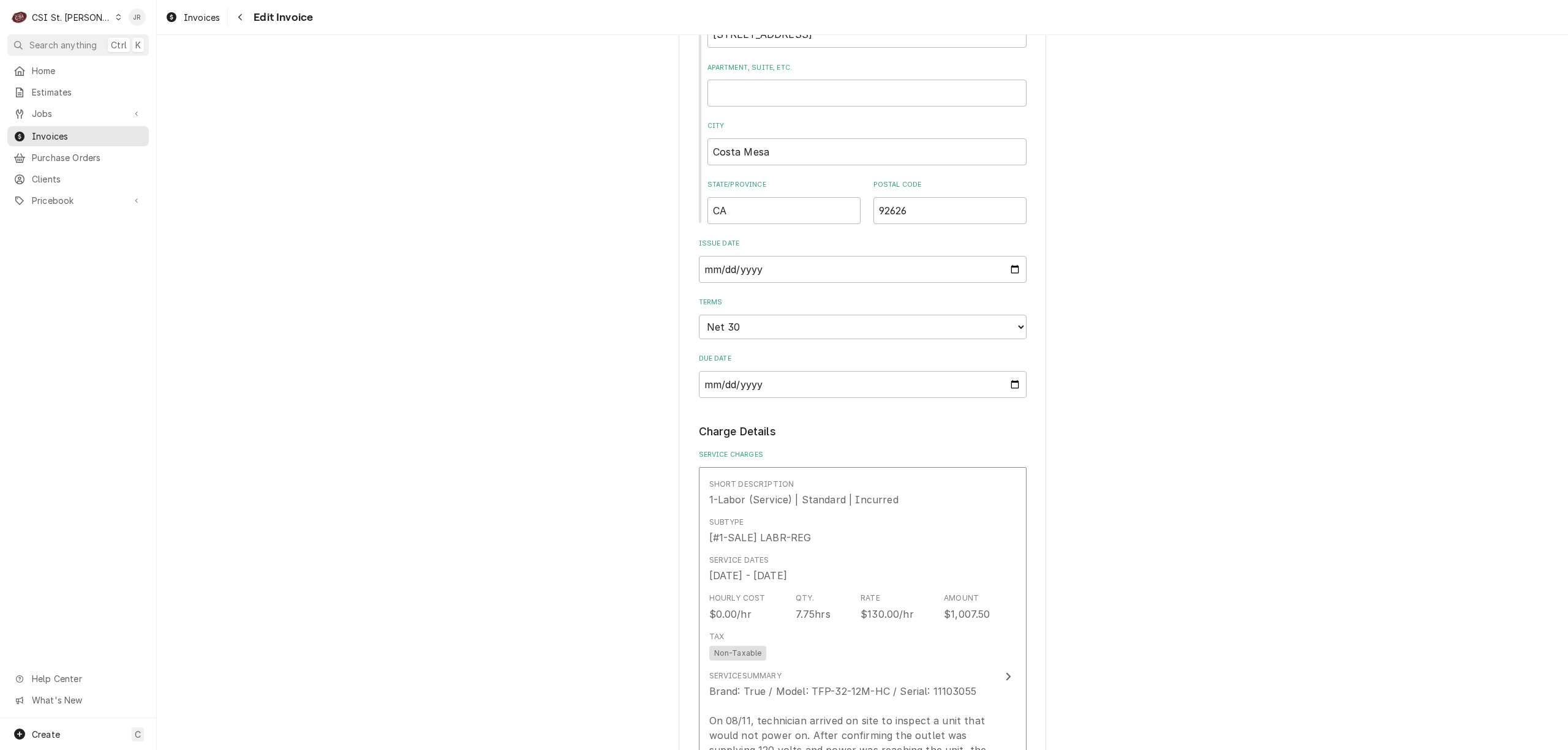
scroll to position [898, 0]
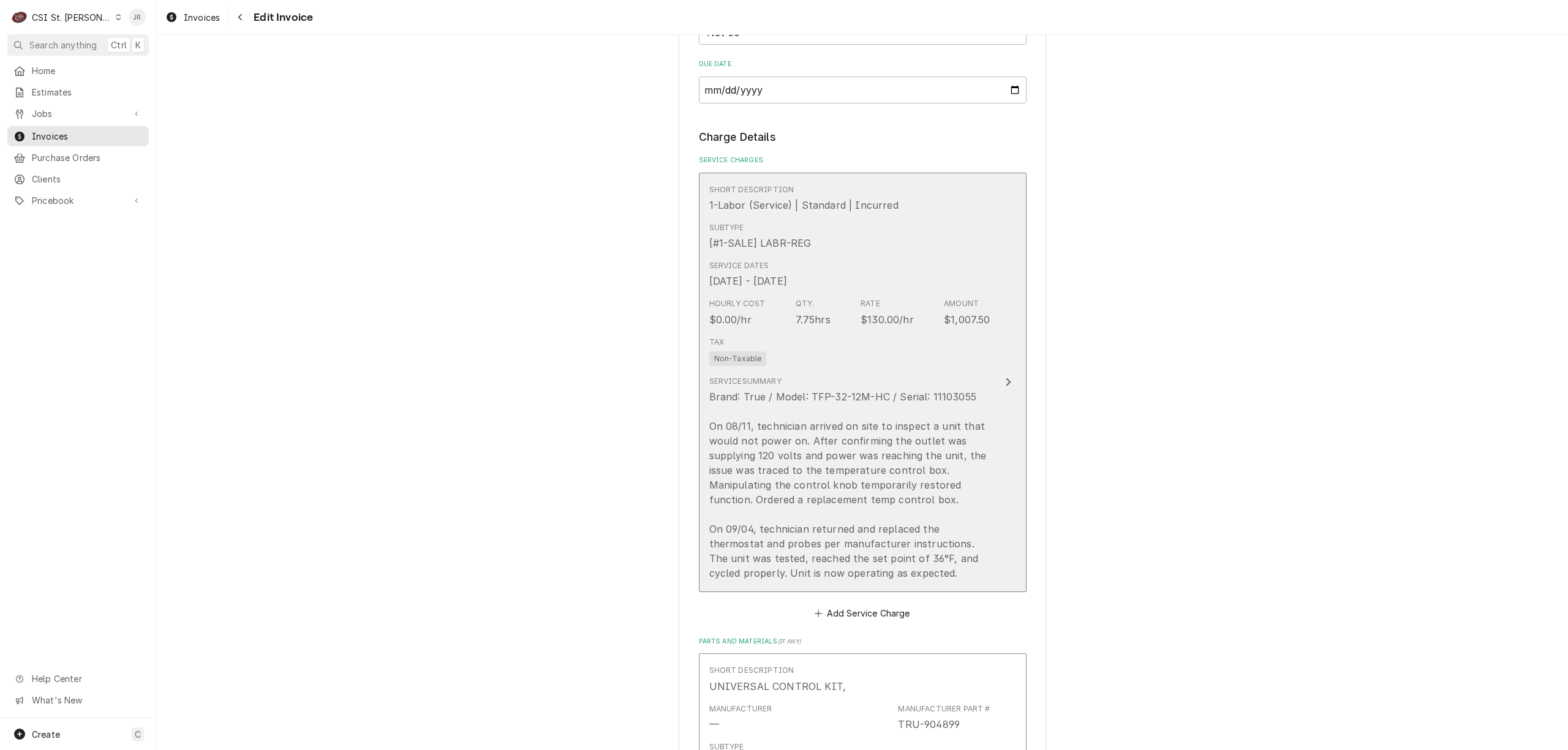
click at [880, 384] on div "Service Summary Brand: True / Model: TFP-32-12M-HC / Serial: 11103055 On 08/11,…" at bounding box center [850, 478] width 281 height 204
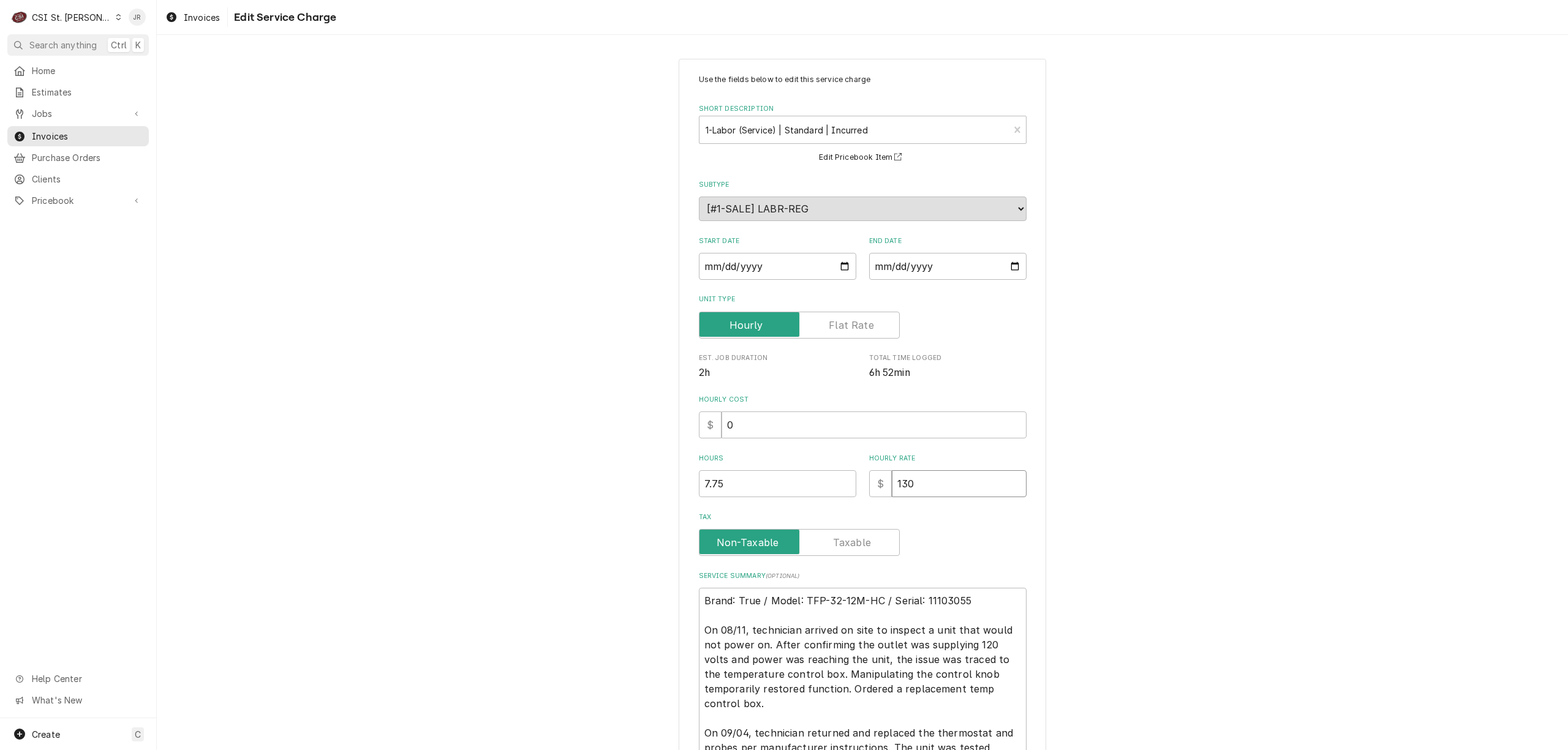
drag, startPoint x: 770, startPoint y: 468, endPoint x: 732, endPoint y: 456, distance: 39.8
click at [724, 461] on div "Hours 7.75 Hourly Rate $ 130" at bounding box center [862, 475] width 327 height 43
type textarea "x"
type input "0"
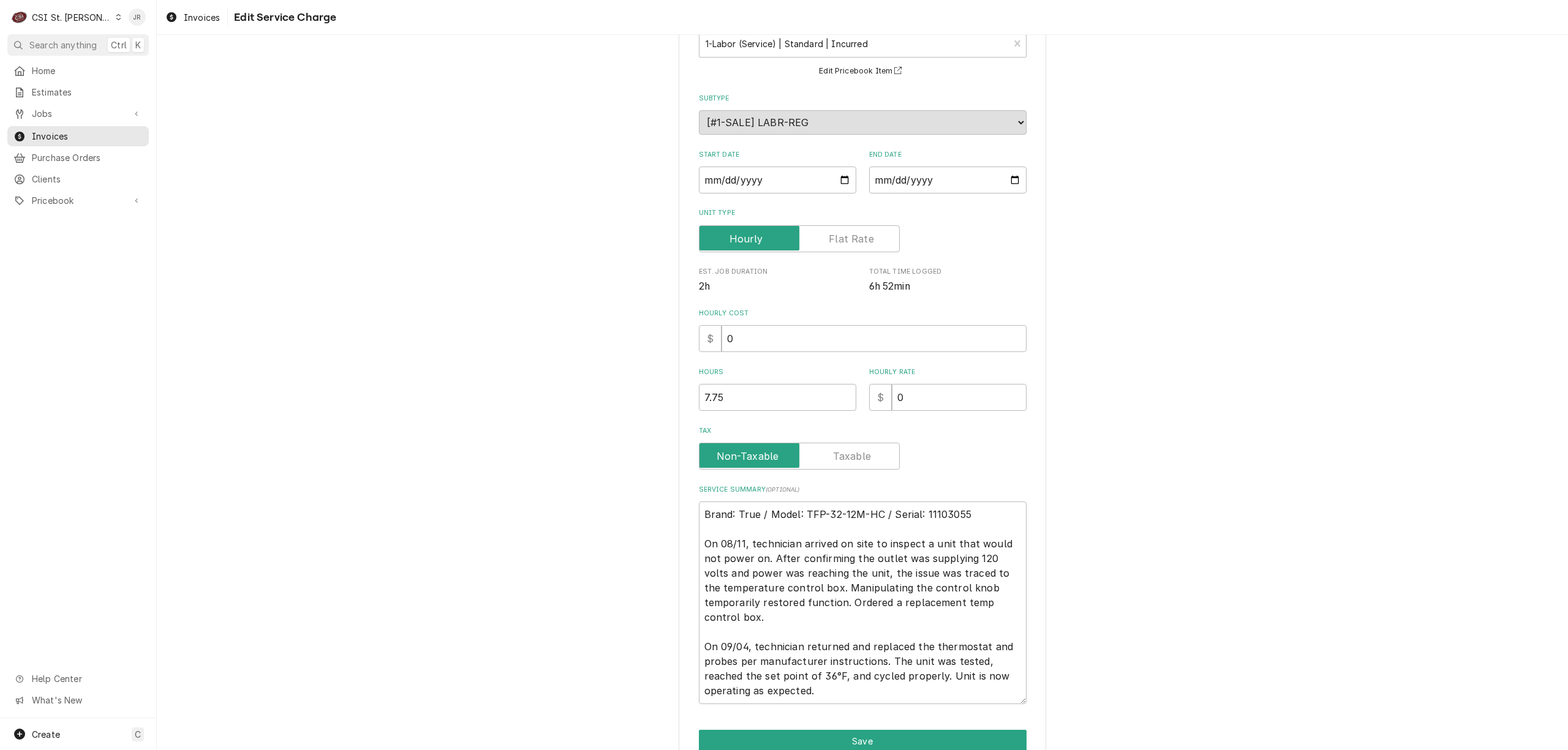
scroll to position [147, 0]
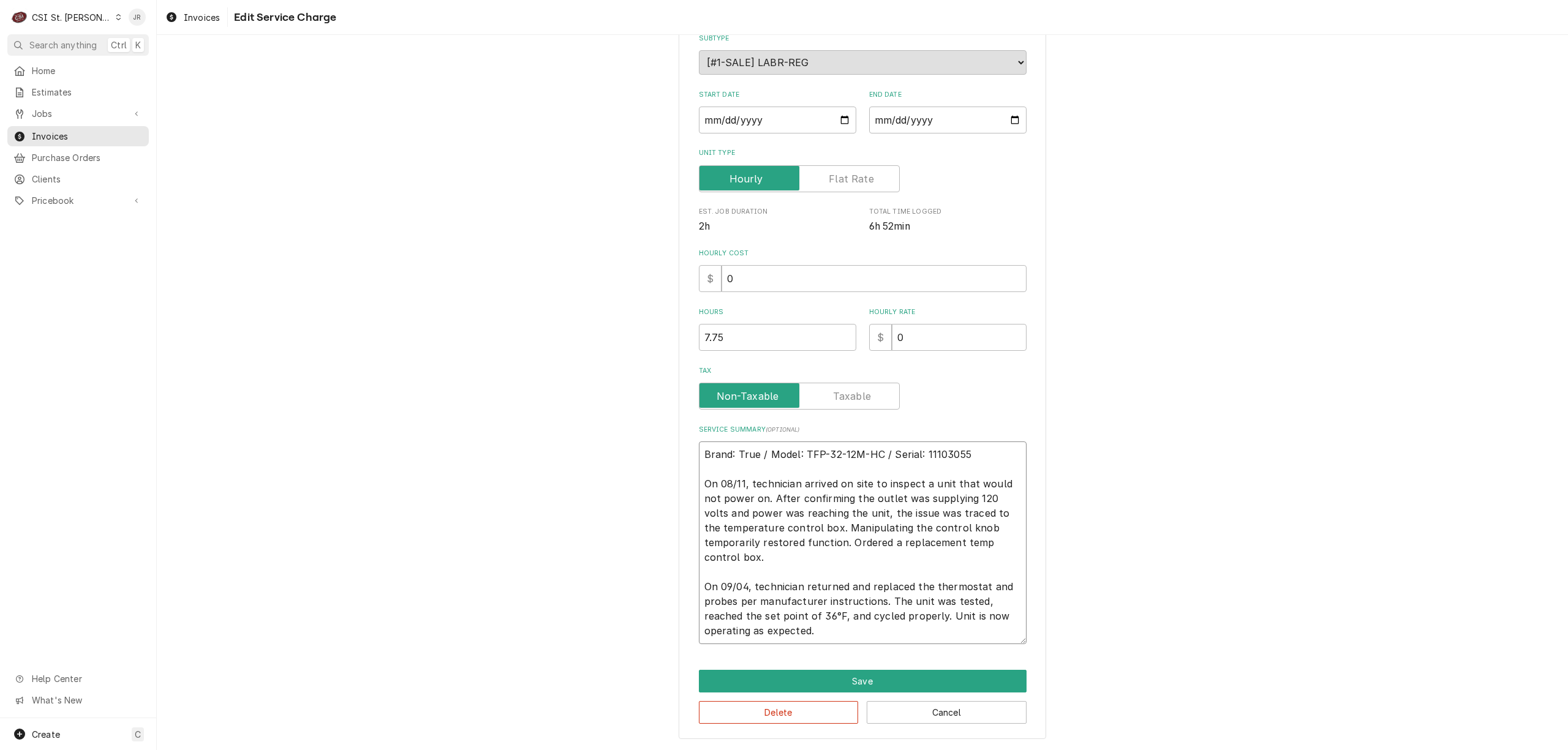
click at [852, 634] on textarea "Brand: True / Model: TFP-32-12M-HC / Serial: 11103055 On 08/11, technician arri…" at bounding box center [862, 543] width 327 height 203
type textarea "x"
type textarea "Brand: True / Model: TFP-32-12M-HC / Serial: 11103055 On 08/11, technician arri…"
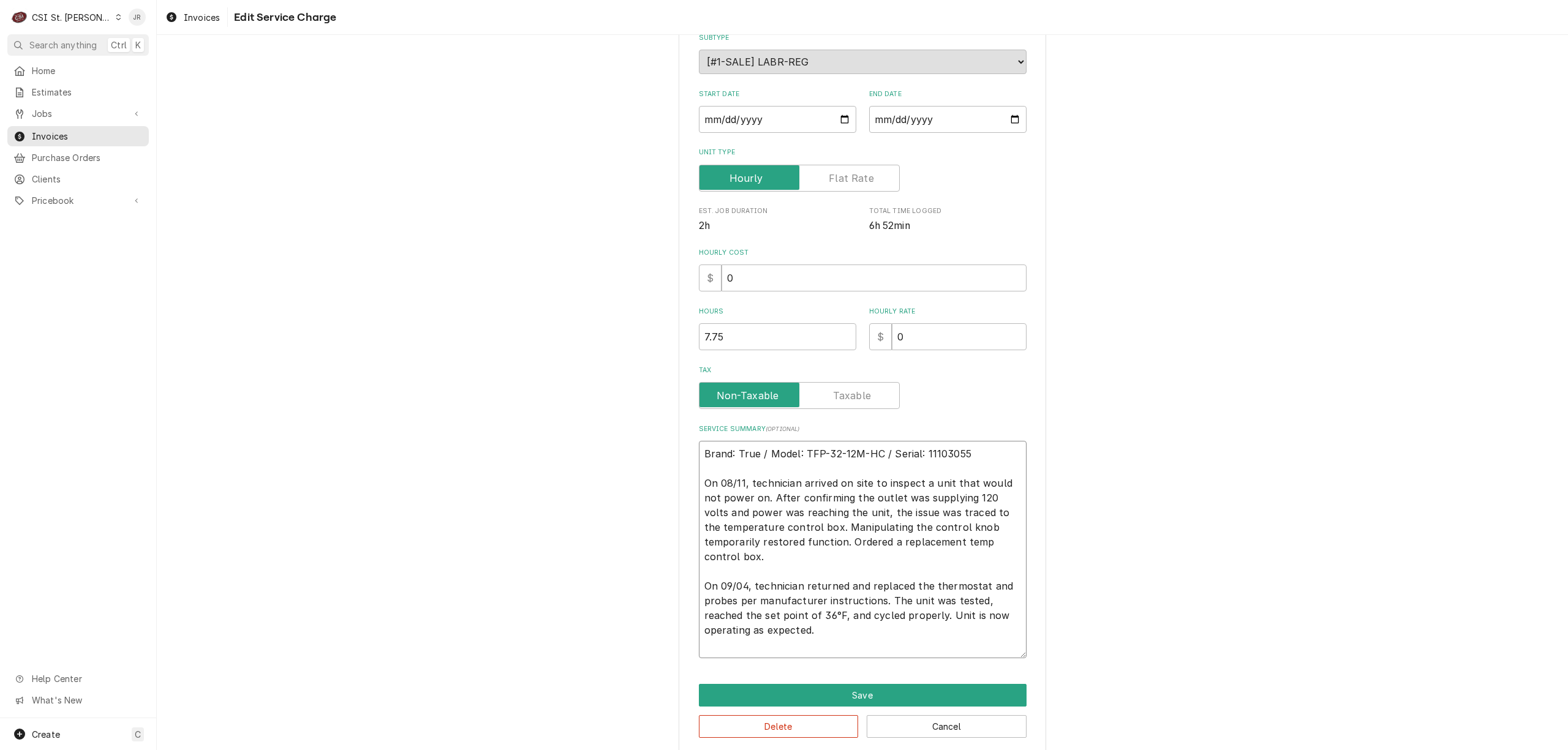
type textarea "x"
type textarea "Brand: True / Model: TFP-32-12M-HC / Serial: 11103055 On 08/11, technician arri…"
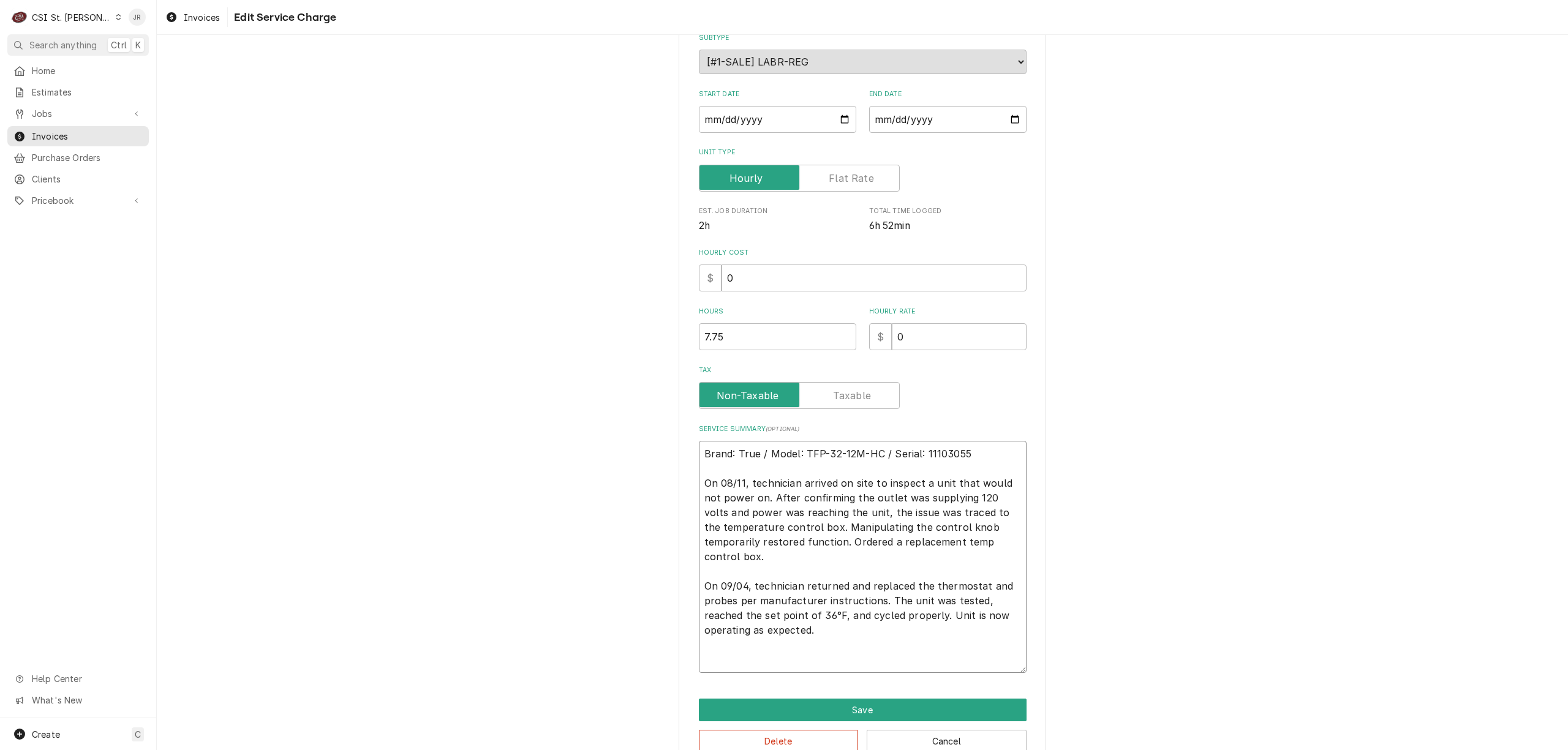
type textarea "x"
type textarea "Brand: True / Model: TFP-32-12M-HC / Serial: 11103055 On 08/11, technician arri…"
type textarea "x"
type textarea "Brand: True / Model: TFP-32-12M-HC / Serial: 11103055 On 08/11, technician arri…"
type textarea "x"
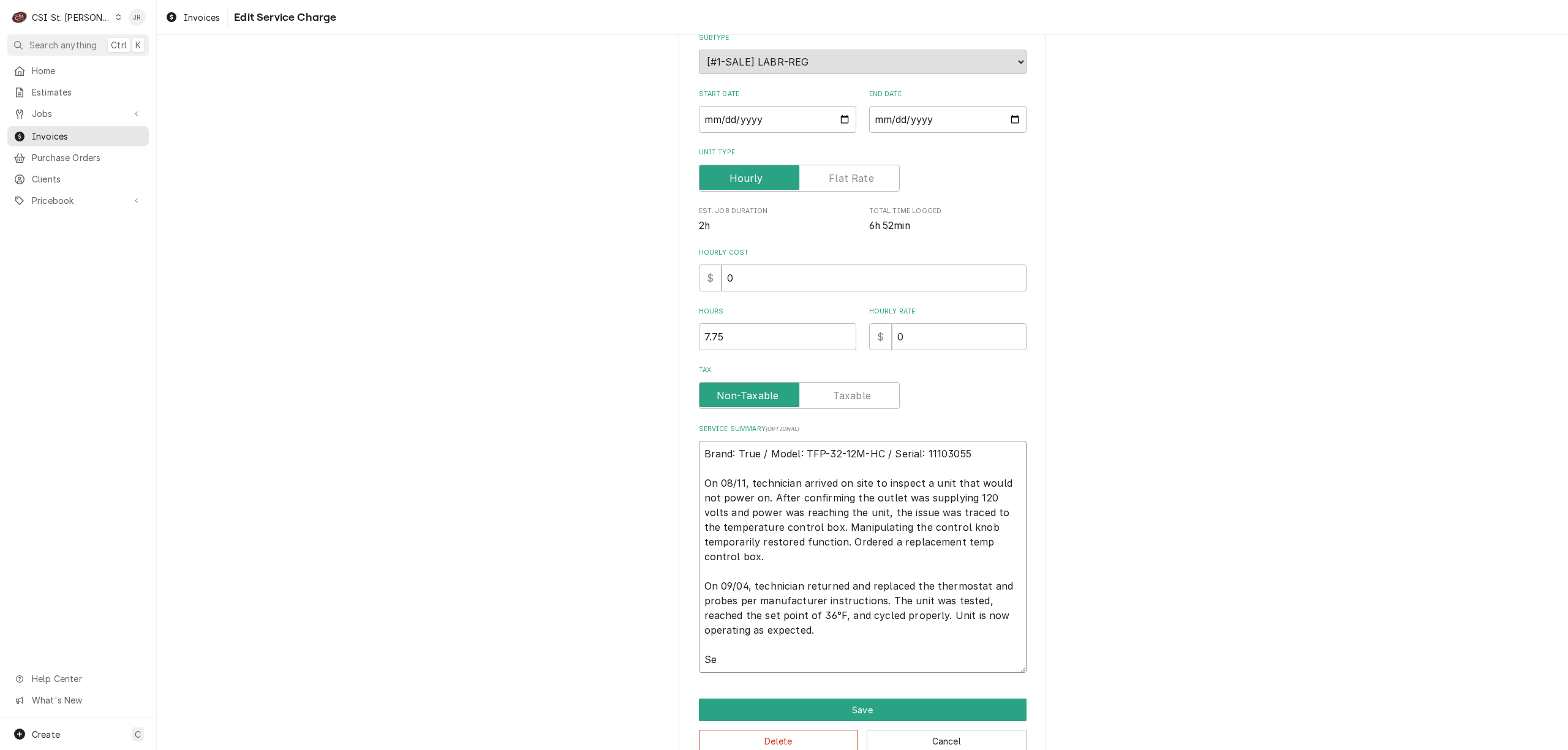
type textarea "Brand: True / Model: TFP-32-12M-HC / Serial: 11103055 On 08/11, technician arri…"
type textarea "x"
type textarea "Brand: True / Model: TFP-32-12M-HC / Serial: 11103055 On 08/11, technician arri…"
type textarea "x"
type textarea "Brand: True / Model: TFP-32-12M-HC / Serial: 11103055 On 08/11, technician arri…"
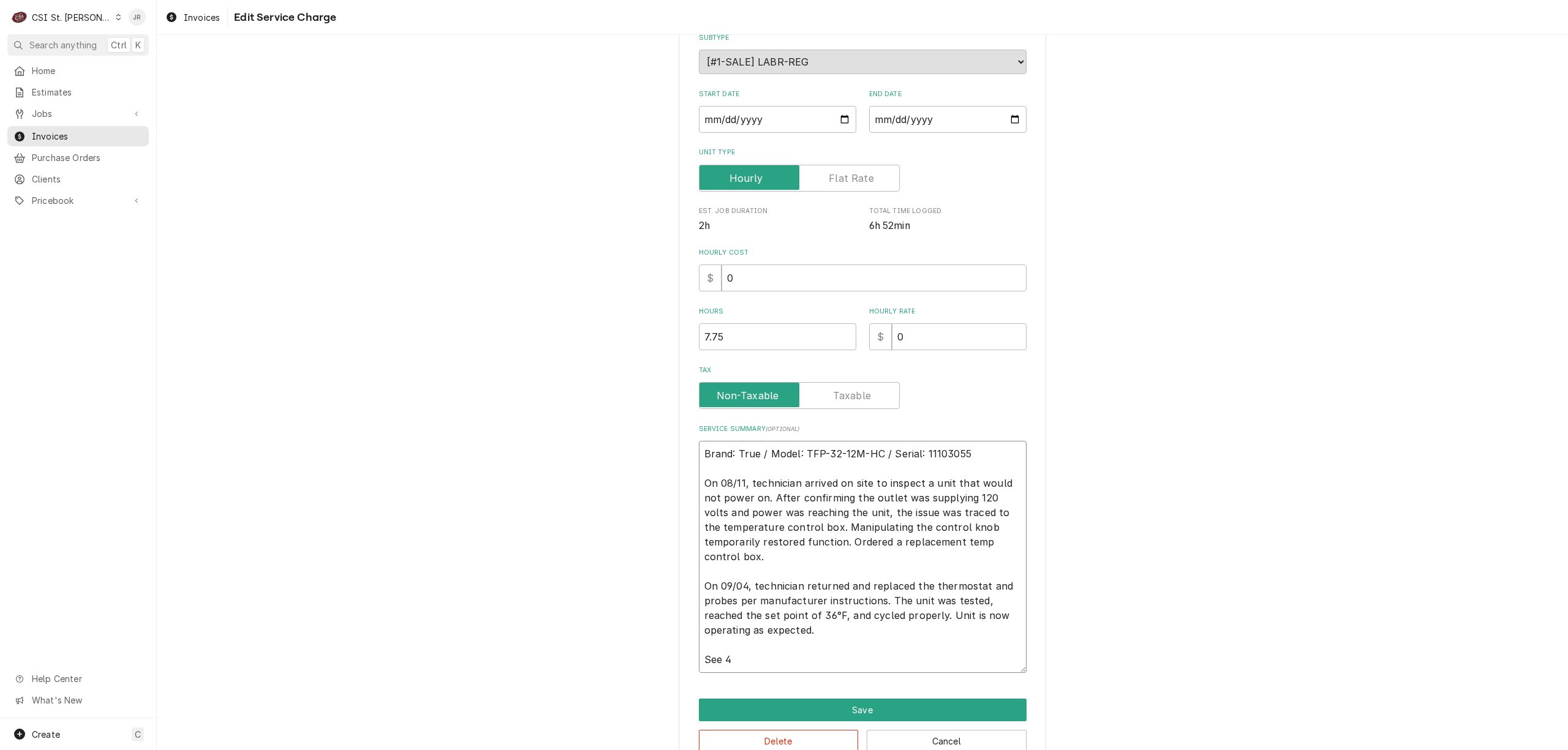
type textarea "x"
type textarea "Brand: True / Model: TFP-32-12M-HC / Serial: 11103055 On 08/11, technician arri…"
type textarea "x"
type textarea "Brand: True / Model: TFP-32-12M-HC / Serial: 11103055 On 08/11, technician arri…"
type textarea "x"
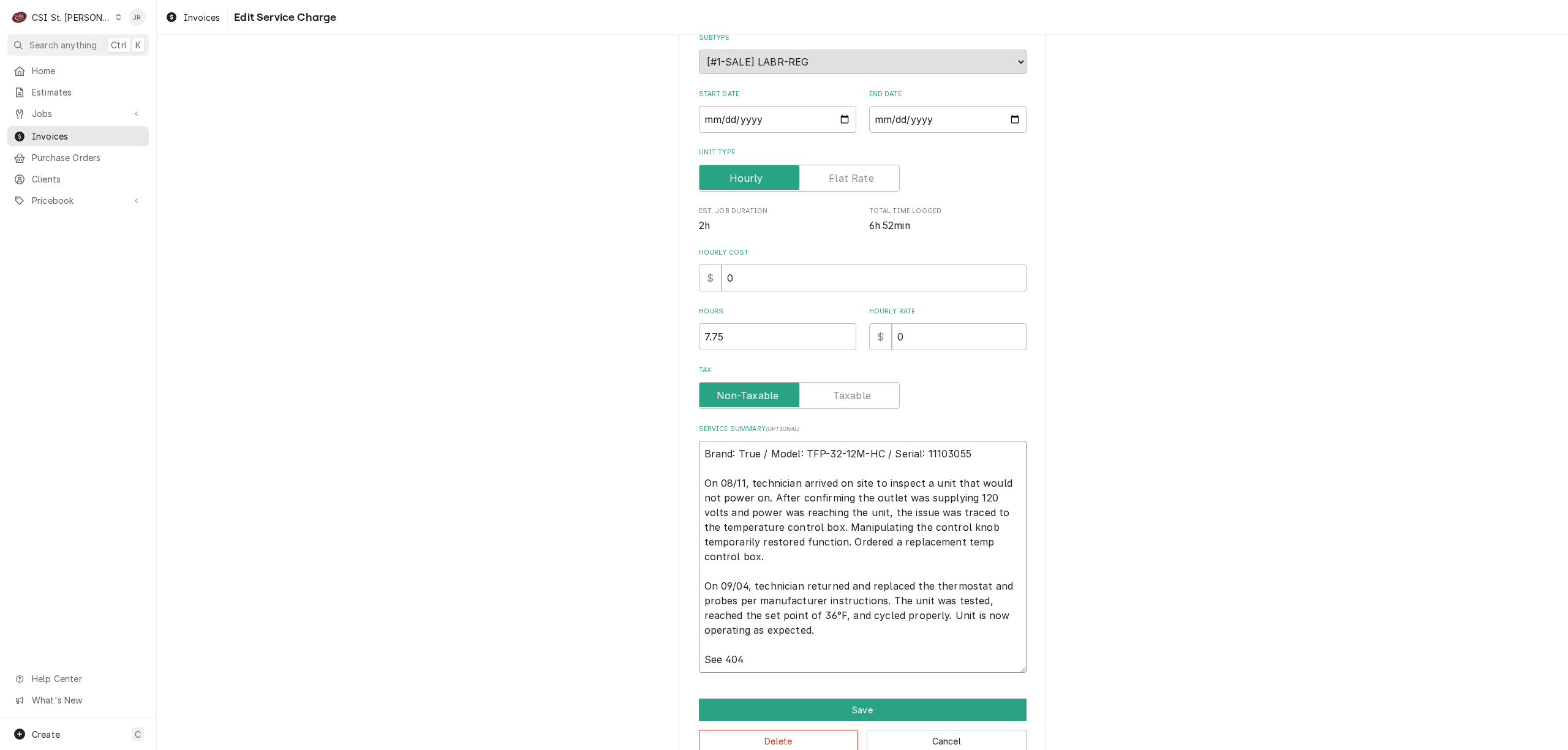
type textarea "Brand: True / Model: TFP-32-12M-HC / Serial: 11103055 On 08/11, technician arri…"
type textarea "x"
type textarea "Brand: True / Model: TFP-32-12M-HC / Serial: 11103055 On 08/11, technician arri…"
type textarea "x"
type textarea "Brand: True / Model: TFP-32-12M-HC / Serial: 11103055 On 08/11, technician arri…"
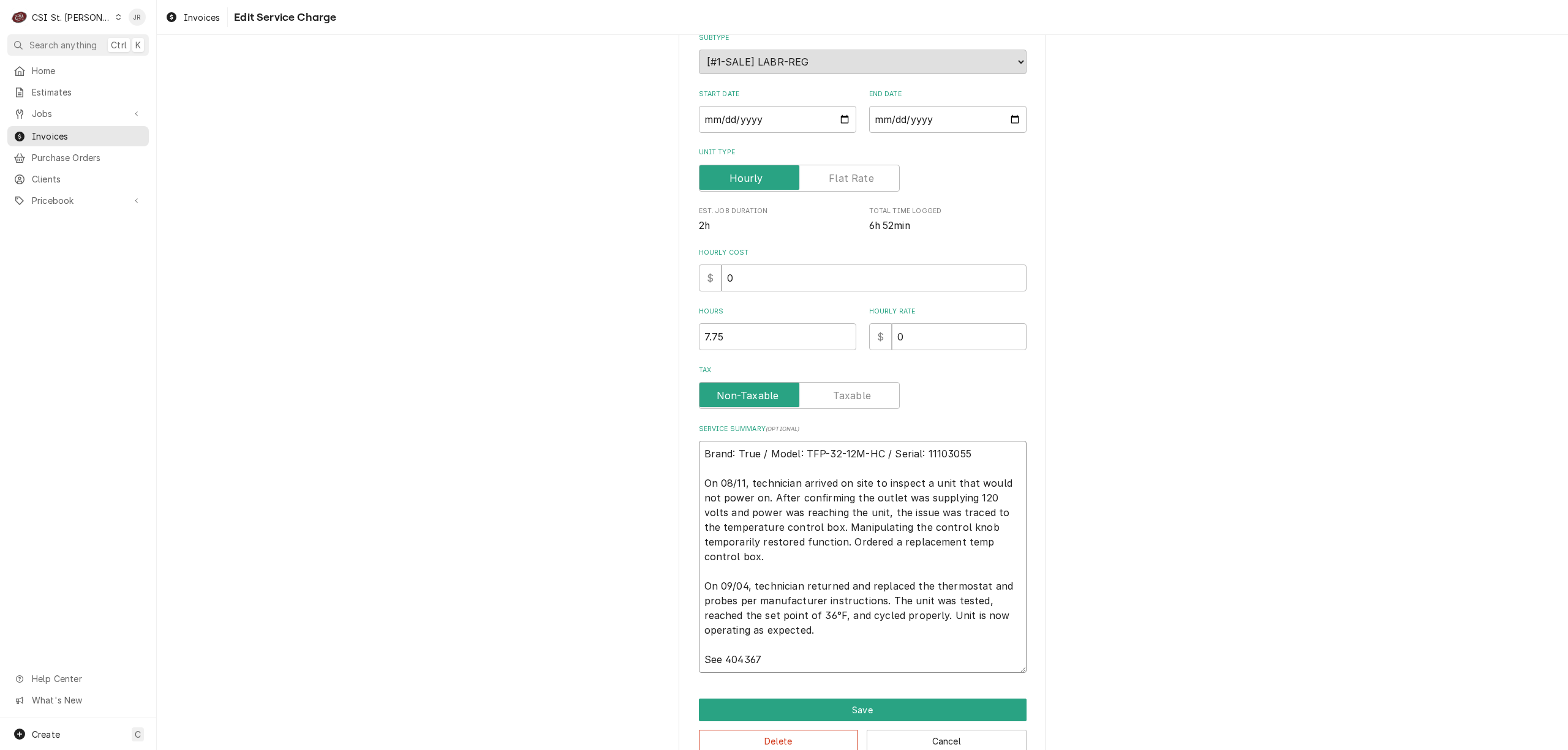
type textarea "x"
type textarea "Brand: True / Model: TFP-32-12M-HC / Serial: 11103055 On 08/11, technician arri…"
type textarea "x"
type textarea "Brand: True / Model: TFP-32-12M-HC / Serial: 11103055 On 08/11, technician arri…"
type textarea "x"
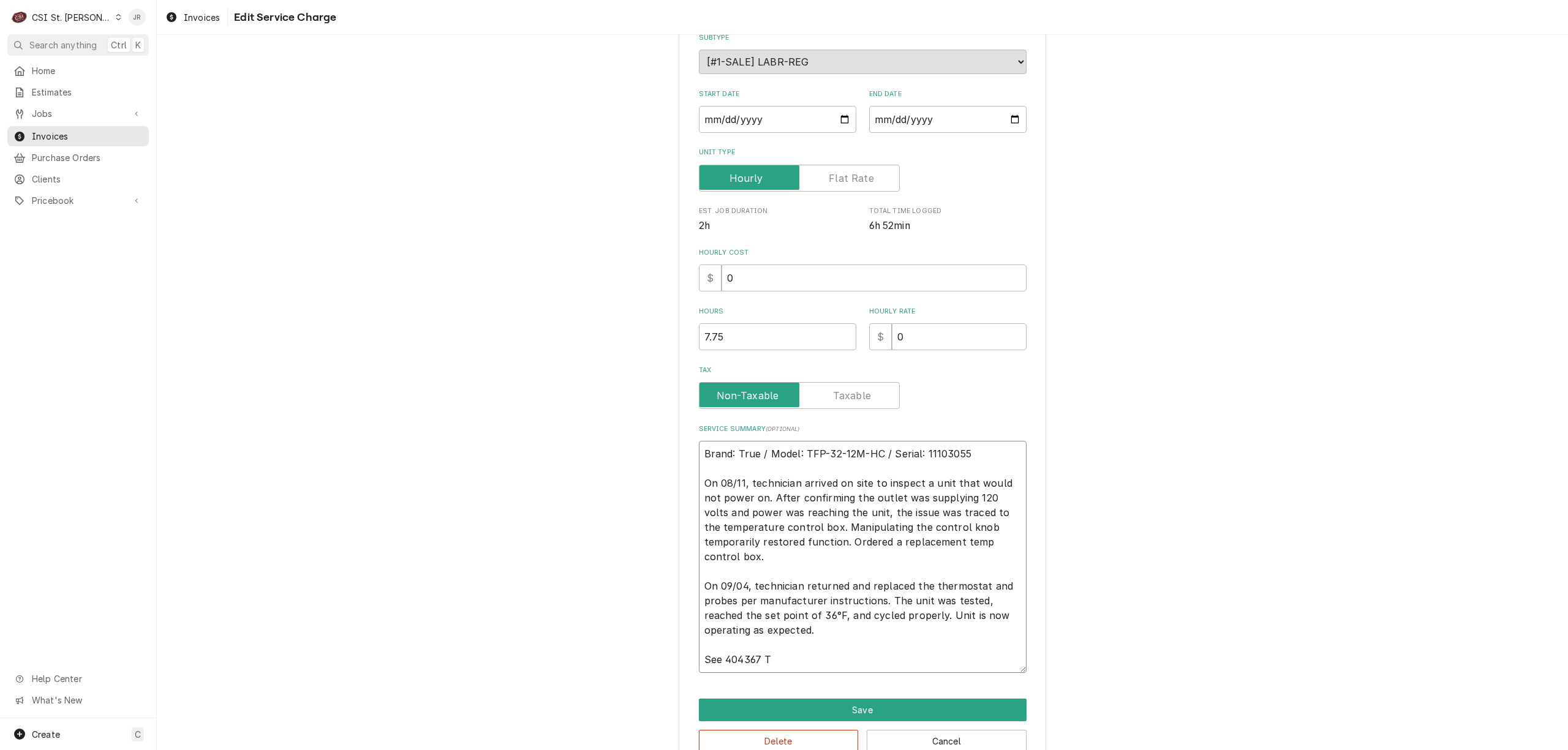
type textarea "Brand: True / Model: TFP-32-12M-HC / Serial: 11103055 On 08/11, technician arri…"
type textarea "x"
type textarea "Brand: True / Model: TFP-32-12M-HC / Serial: 11103055 On 08/11, technician arri…"
type textarea "x"
type textarea "Brand: True / Model: TFP-32-12M-HC / Serial: 11103055 On 08/11, technician arri…"
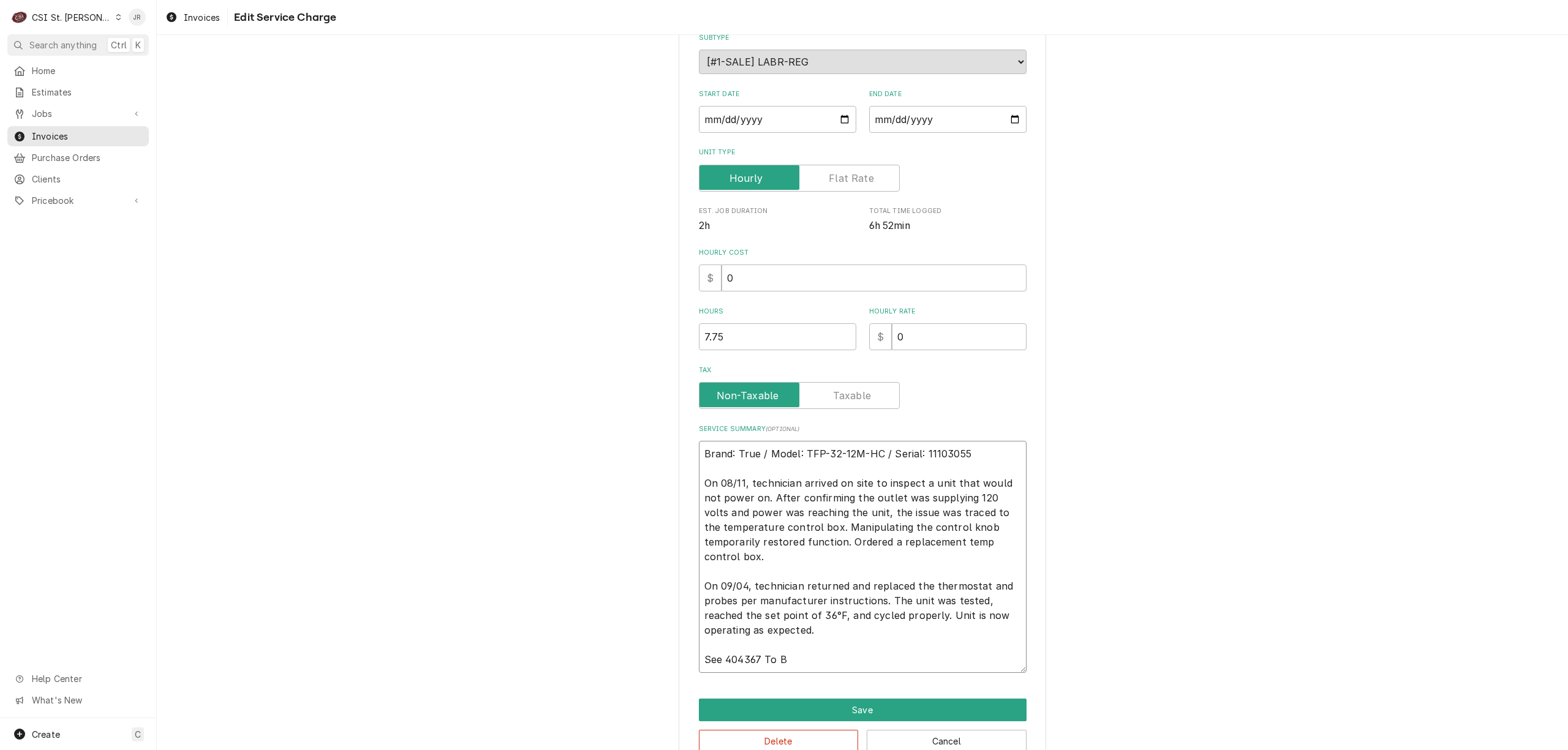
type textarea "x"
type textarea "Brand: True / Model: TFP-32-12M-HC / Serial: 11103055 On 08/11, technician arri…"
type textarea "x"
type textarea "Brand: True / Model: TFP-32-12M-HC / Serial: 11103055 On 08/11, technician arri…"
type textarea "x"
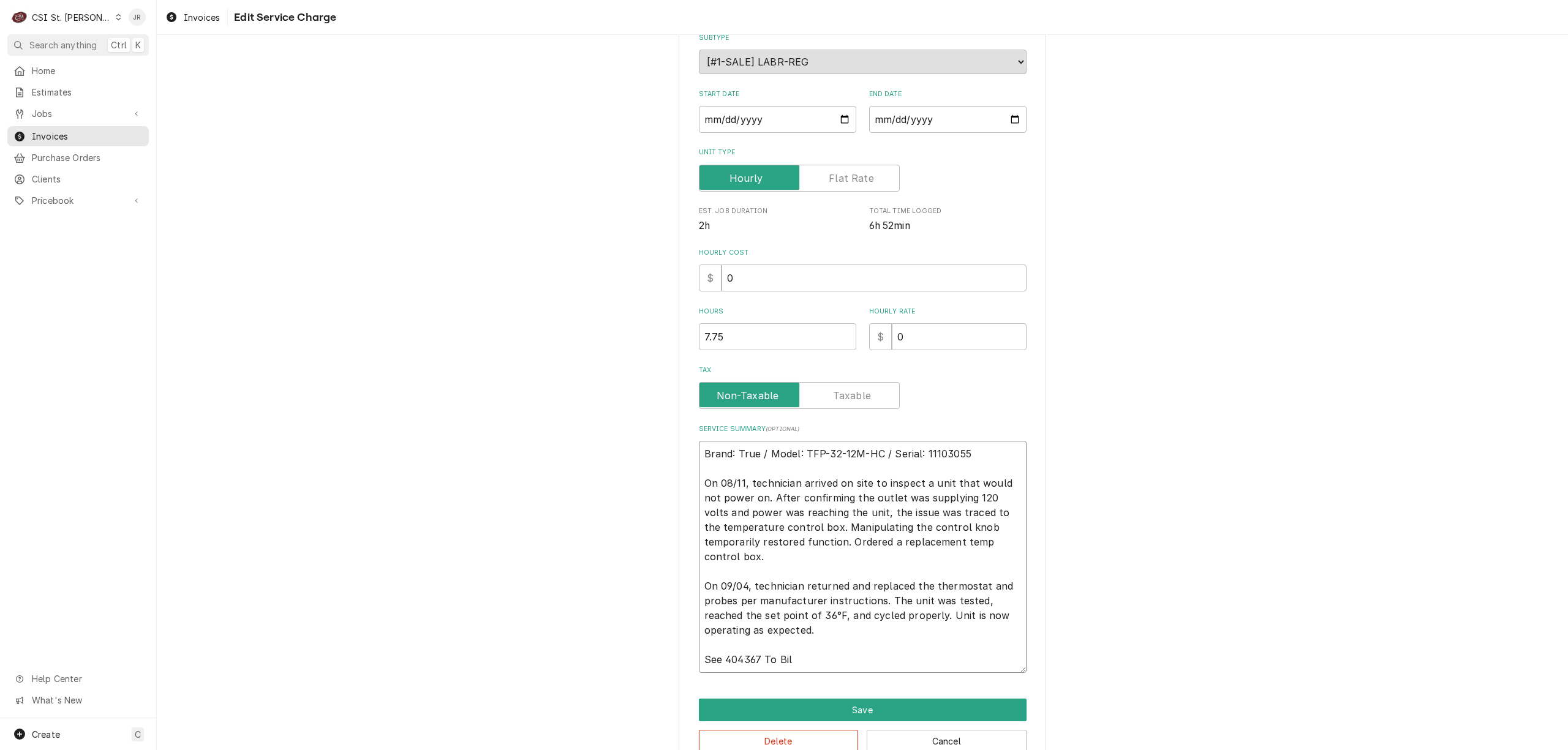
type textarea "Brand: True / Model: TFP-32-12M-HC / Serial: 11103055 On 08/11, technician arri…"
type textarea "x"
type textarea "Brand: True / Model: TFP-32-12M-HC / Serial: 11103055 On 08/11, technician arri…"
type textarea "x"
type textarea "Brand: True / Model: TFP-32-12M-HC / Serial: 11103055 On 08/11, technician arri…"
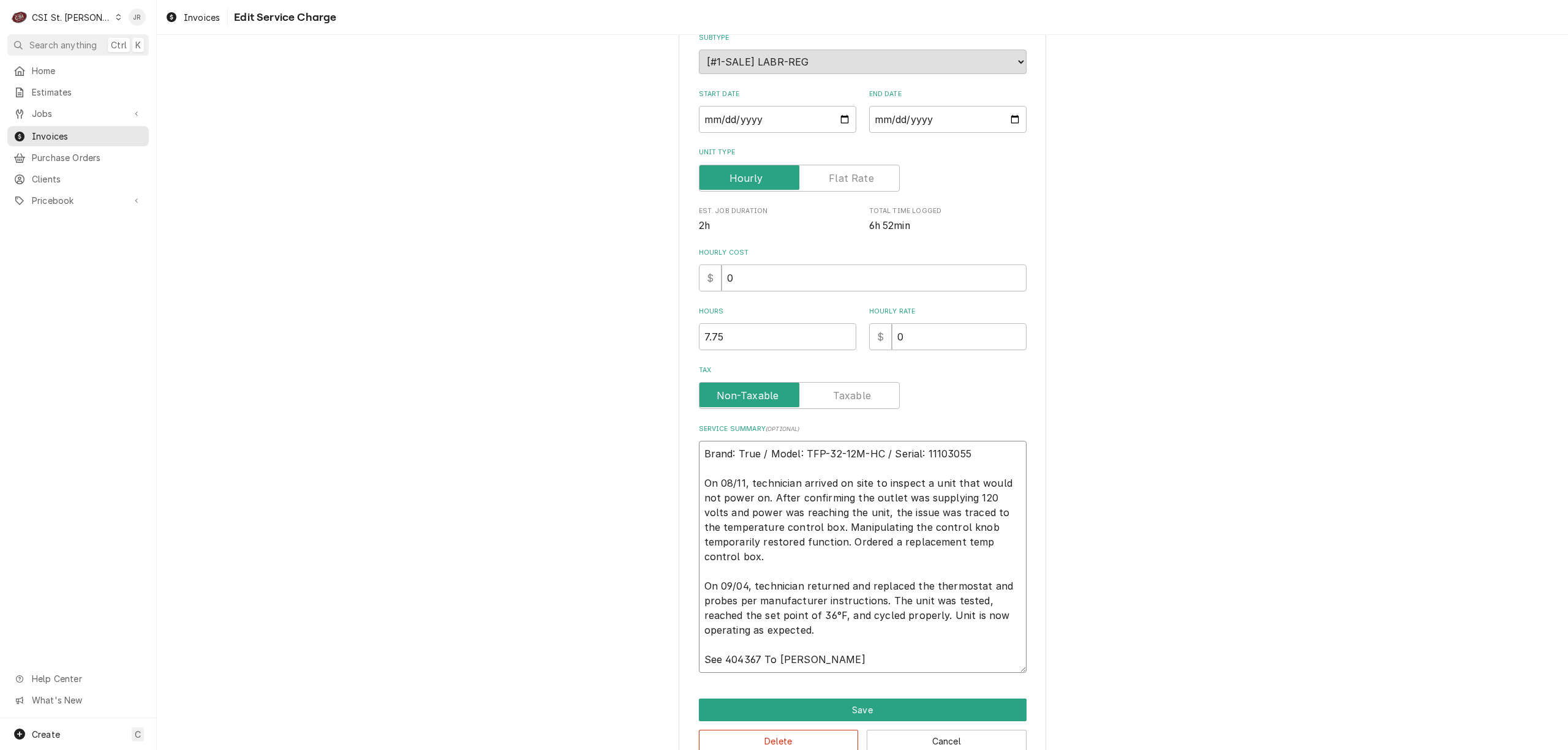
type textarea "x"
type textarea "Brand: True / Model: TFP-32-12M-HC / Serial: 11103055 On 08/11, technician arri…"
type textarea "x"
type textarea "Brand: True / Model: TFP-32-12M-HC / Serial: 11103055 On 08/11, technician arri…"
type textarea "x"
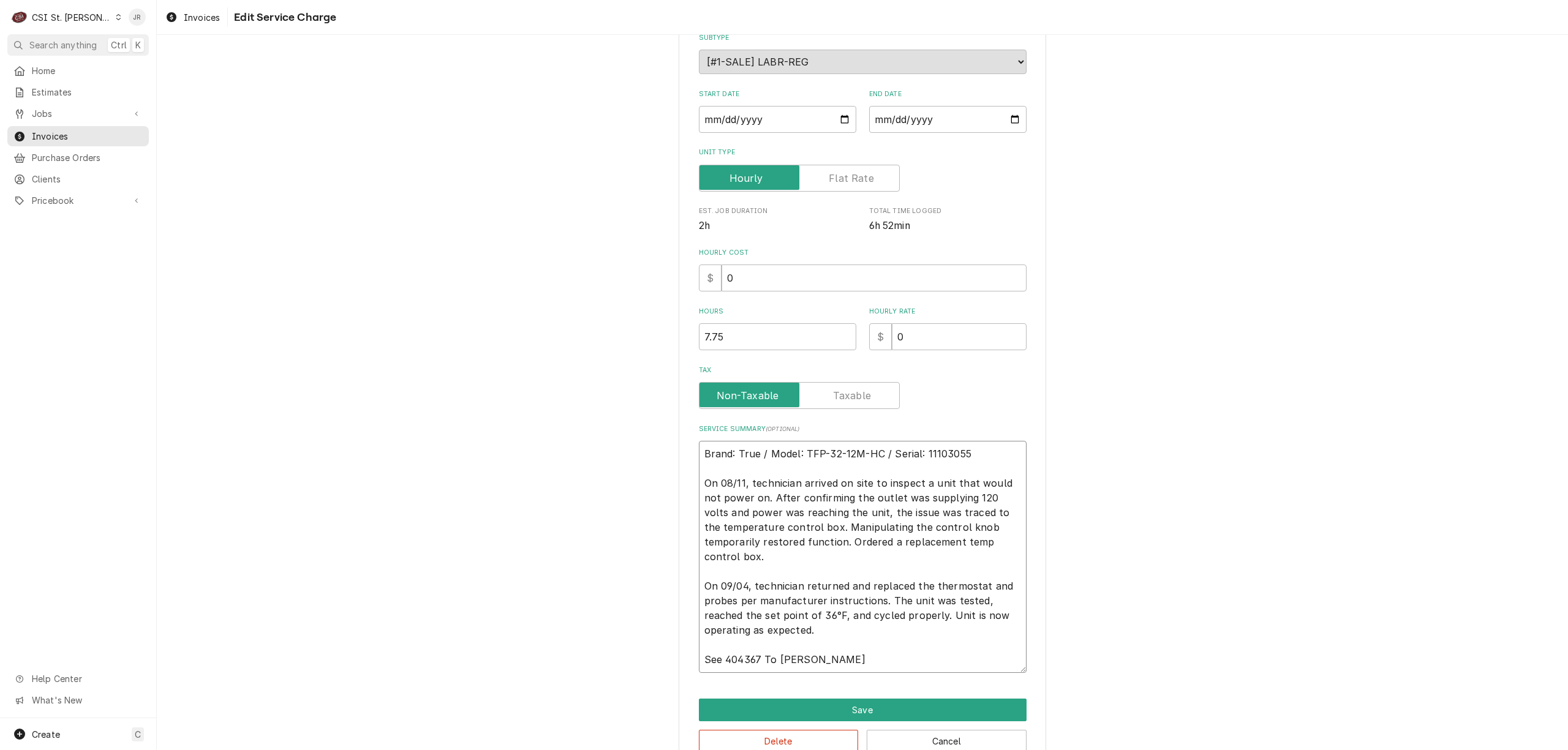
type textarea "Brand: True / Model: TFP-32-12M-HC / Serial: 11103055 On 08/11, technician arri…"
type textarea "x"
type textarea "Brand: True / Model: TFP-32-12M-HC / Serial: 11103055 On 08/11, technician arri…"
type textarea "x"
type textarea "Brand: True / Model: TFP-32-12M-HC / Serial: 11103055 On 08/11, technician arri…"
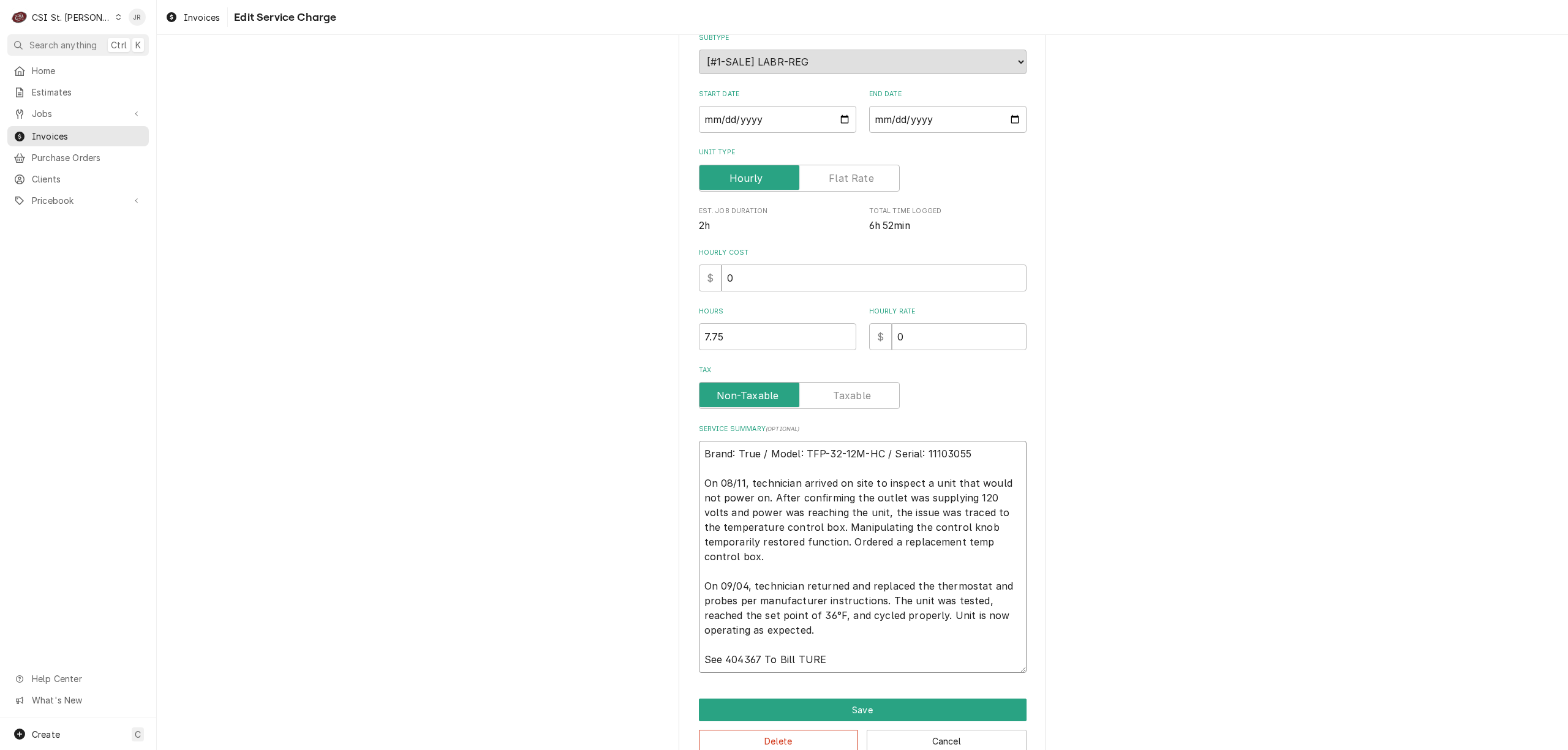
type textarea "x"
type textarea "Brand: True / Model: TFP-32-12M-HC / Serial: 11103055 On 08/11, technician arri…"
type textarea "x"
type textarea "Brand: True / Model: TFP-32-12M-HC / Serial: 11103055 On 08/11, technician arri…"
type textarea "x"
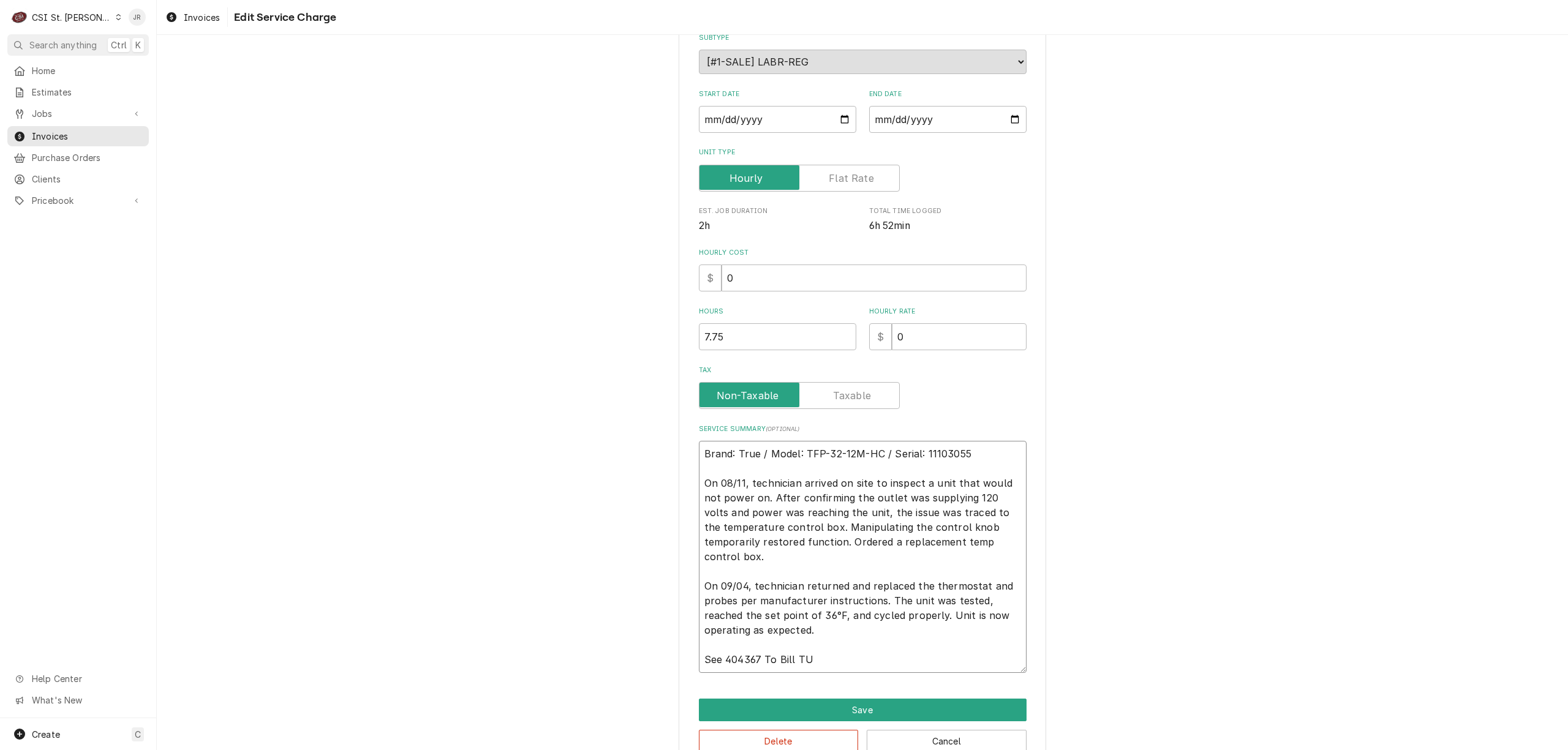
type textarea "Brand: True / Model: TFP-32-12M-HC / Serial: 11103055 On 08/11, technician arri…"
type textarea "x"
type textarea "Brand: True / Model: TFP-32-12M-HC / Serial: 11103055 On 08/11, technician arri…"
type textarea "x"
type textarea "Brand: True / Model: TFP-32-12M-HC / Serial: 11103055 On 08/11, technician arri…"
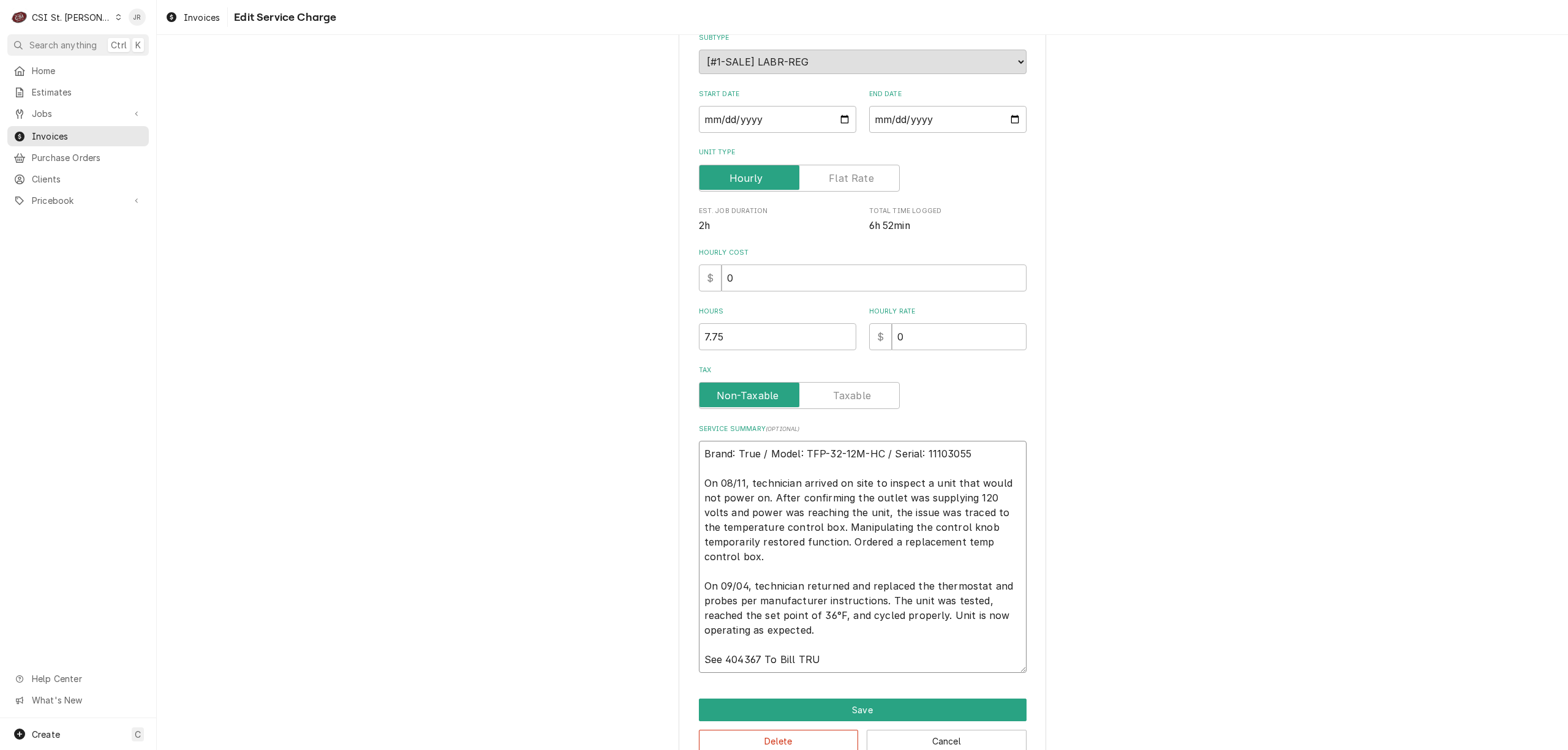
type textarea "x"
type textarea "Brand: True / Model: TFP-32-12M-HC / Serial: 11103055 On 08/11, technician arri…"
type textarea "x"
type textarea "Brand: True / Model: TFP-32-12M-HC / Serial: 11103055 On 08/11, technician arri…"
type textarea "x"
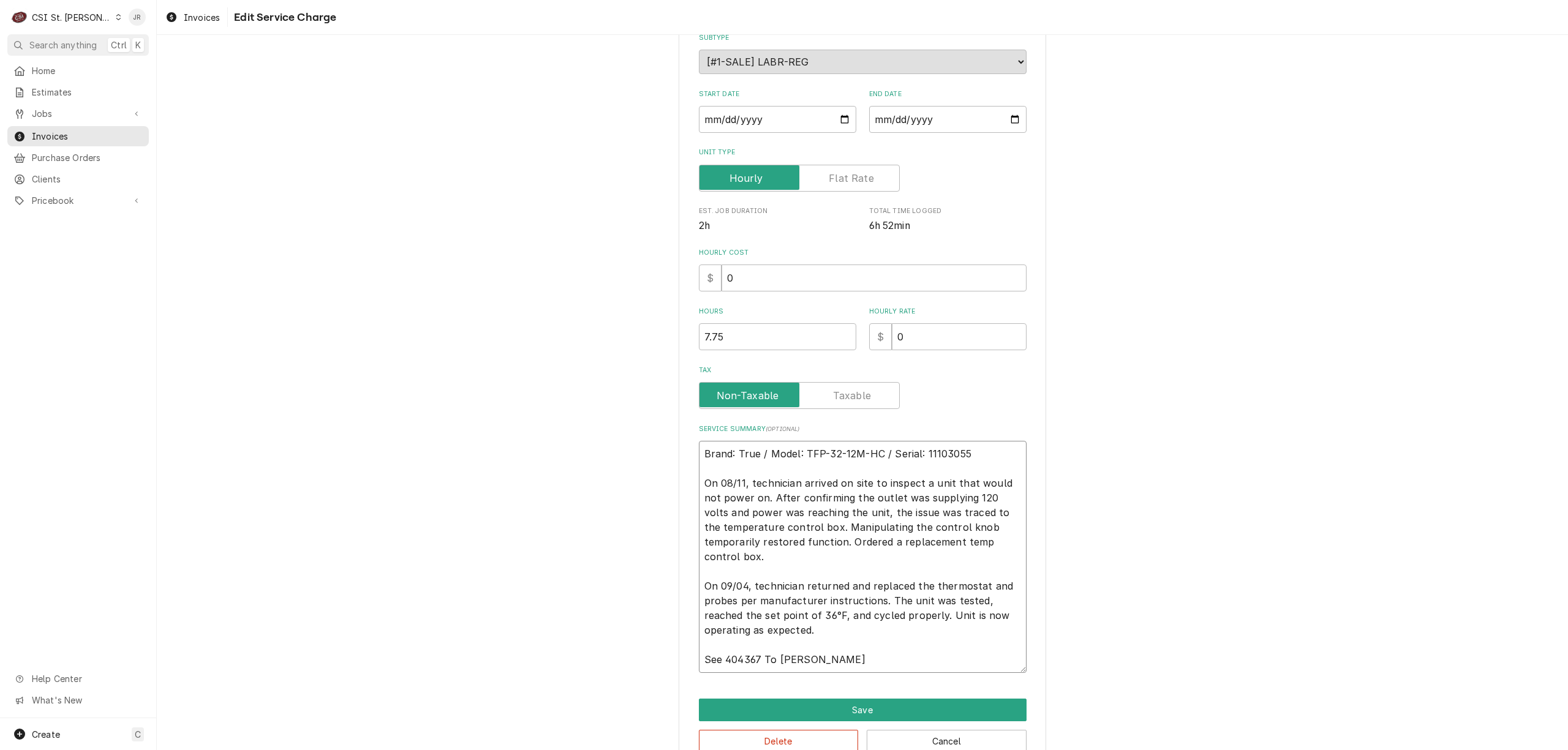
type textarea "Brand: True / Model: TFP-32-12M-HC / Serial: 11103055 On 08/11, technician arri…"
type textarea "x"
type textarea "Brand: True / Model: TFP-32-12M-HC / Serial: 11103055 On 08/11, technician arri…"
type textarea "x"
type textarea "Brand: True / Model: TFP-32-12M-HC / Serial: 11103055 On 08/11, technician arri…"
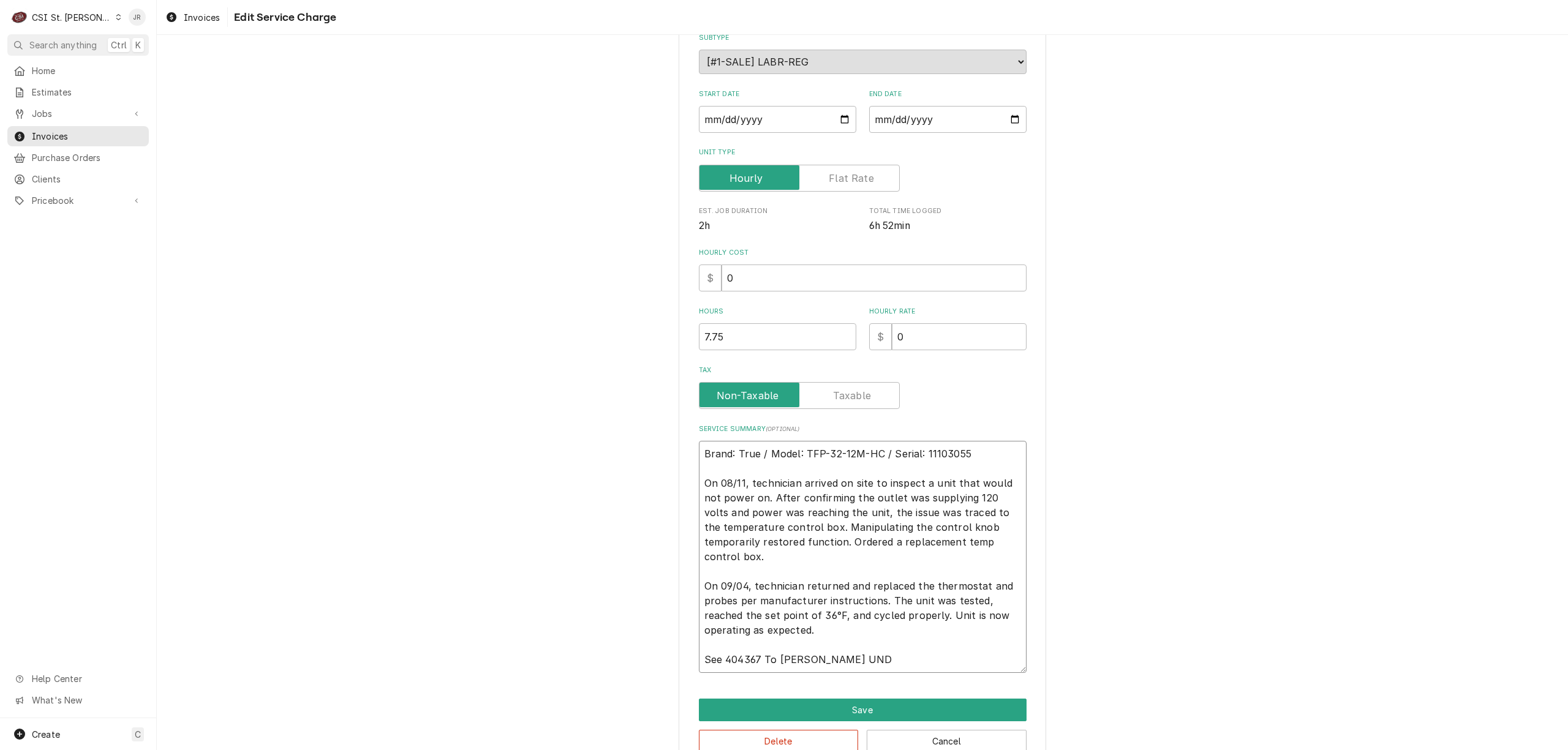
type textarea "x"
type textarea "Brand: True / Model: TFP-32-12M-HC / Serial: 11103055 On 08/11, technician arri…"
type textarea "x"
type textarea "Brand: True / Model: TFP-32-12M-HC / Serial: 11103055 On 08/11, technician arri…"
type textarea "x"
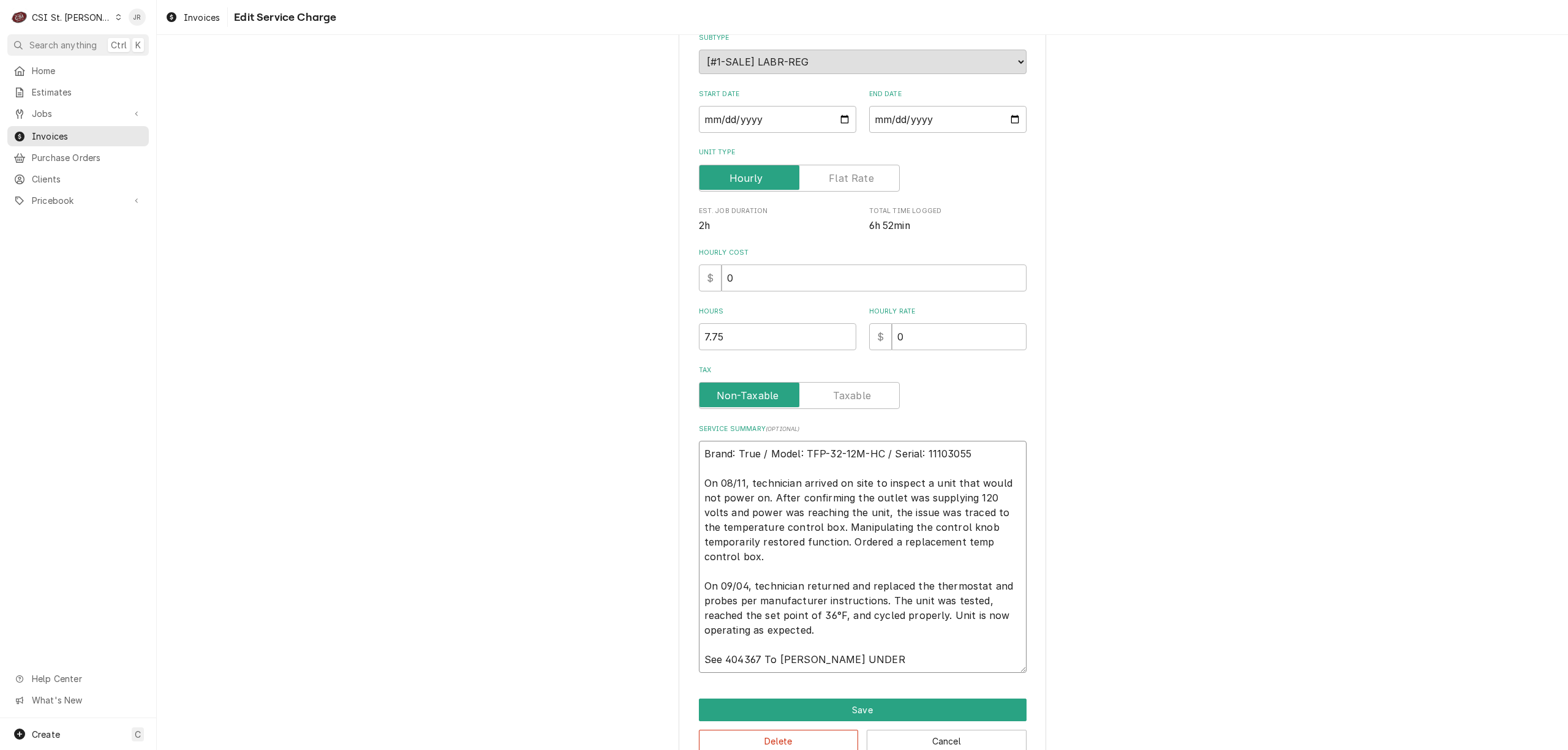
type textarea "Brand: True / Model: TFP-32-12M-HC / Serial: 11103055 On 08/11, technician arri…"
type textarea "x"
type textarea "Brand: True / Model: TFP-32-12M-HC / Serial: 11103055 On 08/11, technician arri…"
type textarea "x"
type textarea "Brand: True / Model: TFP-32-12M-HC / Serial: 11103055 On 08/11, technician arri…"
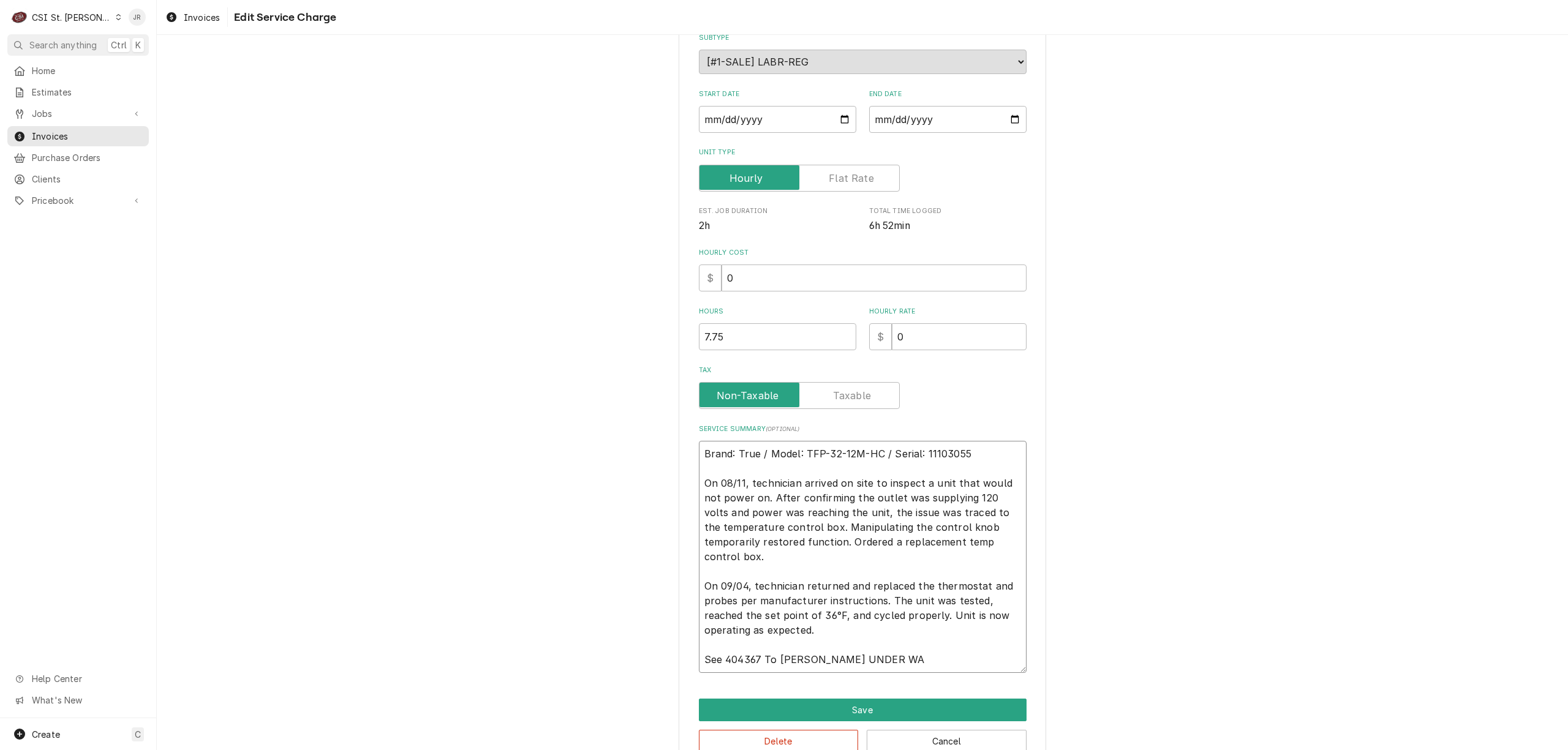
type textarea "x"
type textarea "Brand: True / Model: TFP-32-12M-HC / Serial: 11103055 On 08/11, technician arri…"
type textarea "x"
type textarea "Brand: True / Model: TFP-32-12M-HC / Serial: 11103055 On 08/11, technician arri…"
type textarea "x"
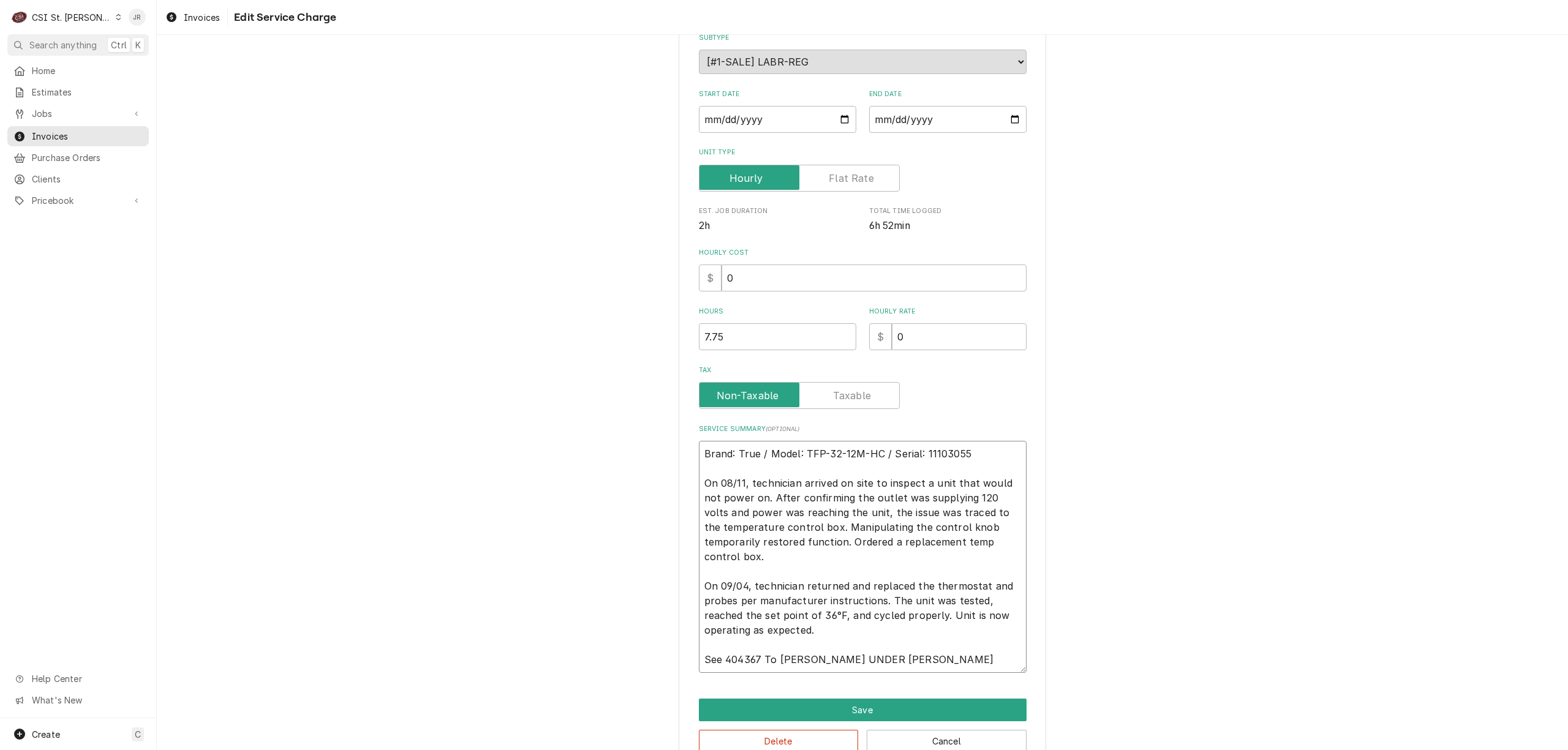
type textarea "Brand: True / Model: TFP-32-12M-HC / Serial: 11103055 On 08/11, technician arri…"
type textarea "x"
type textarea "Brand: True / Model: TFP-32-12M-HC / Serial: 11103055 On 08/11, technician arri…"
type textarea "x"
type textarea "Brand: True / Model: TFP-32-12M-HC / Serial: 11103055 On 08/11, technician arri…"
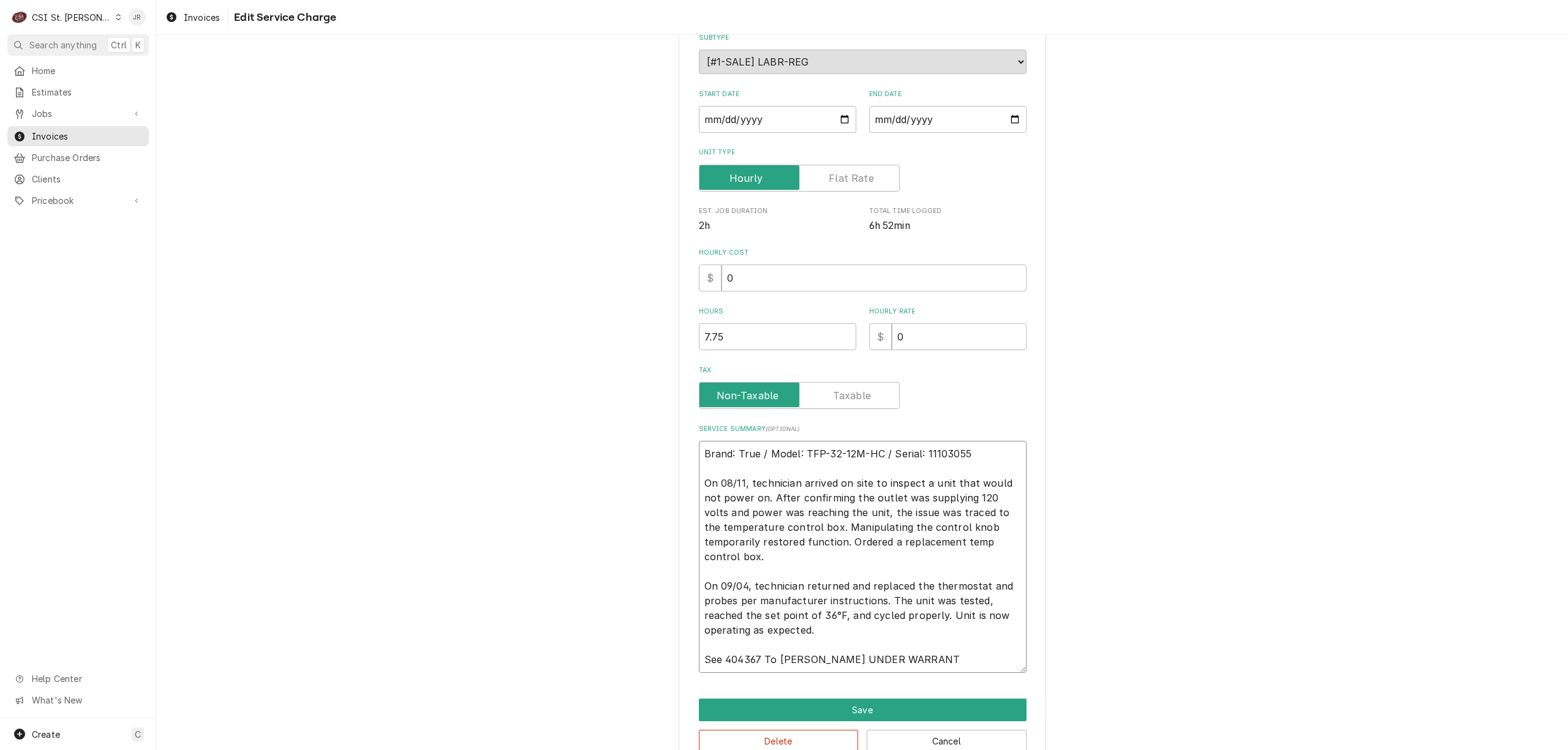
type textarea "x"
type textarea "Brand: True / Model: TFP-32-12M-HC / Serial: 11103055 On 08/11, technician arri…"
type textarea "x"
type textarea "Brand: True / Model: TFP-32-12M-HC / Serial: 11103055 On 08/11, technician arri…"
type textarea "x"
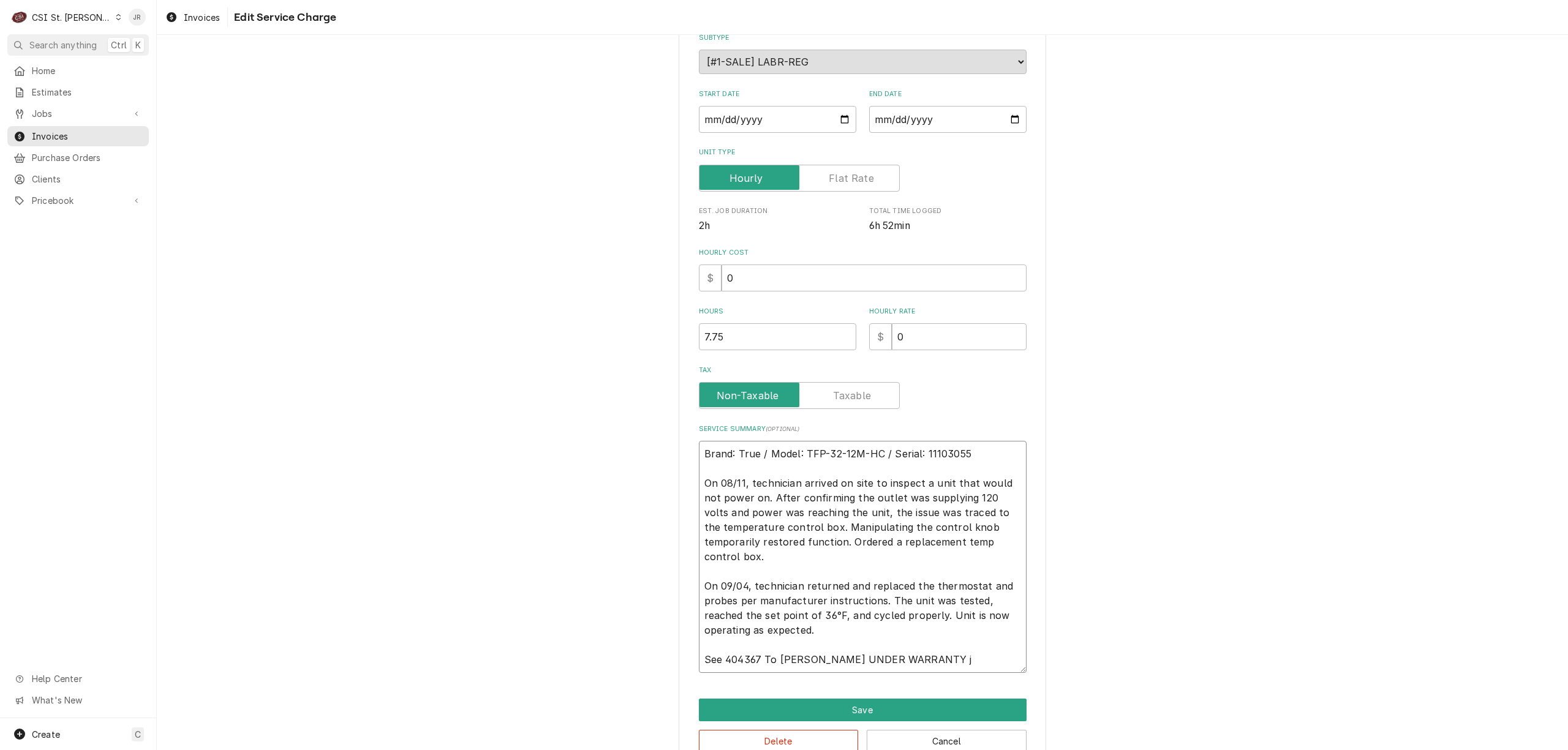
type textarea "Brand: True / Model: TFP-32-12M-HC / Serial: 11103055 On 08/11, technician arri…"
type textarea "x"
type textarea "Brand: True / Model: TFP-32-12M-HC / Serial: 11103055 On 08/11, technician arri…"
type textarea "x"
type textarea "Brand: True / Model: TFP-32-12M-HC / Serial: 11103055 On 08/11, technician arri…"
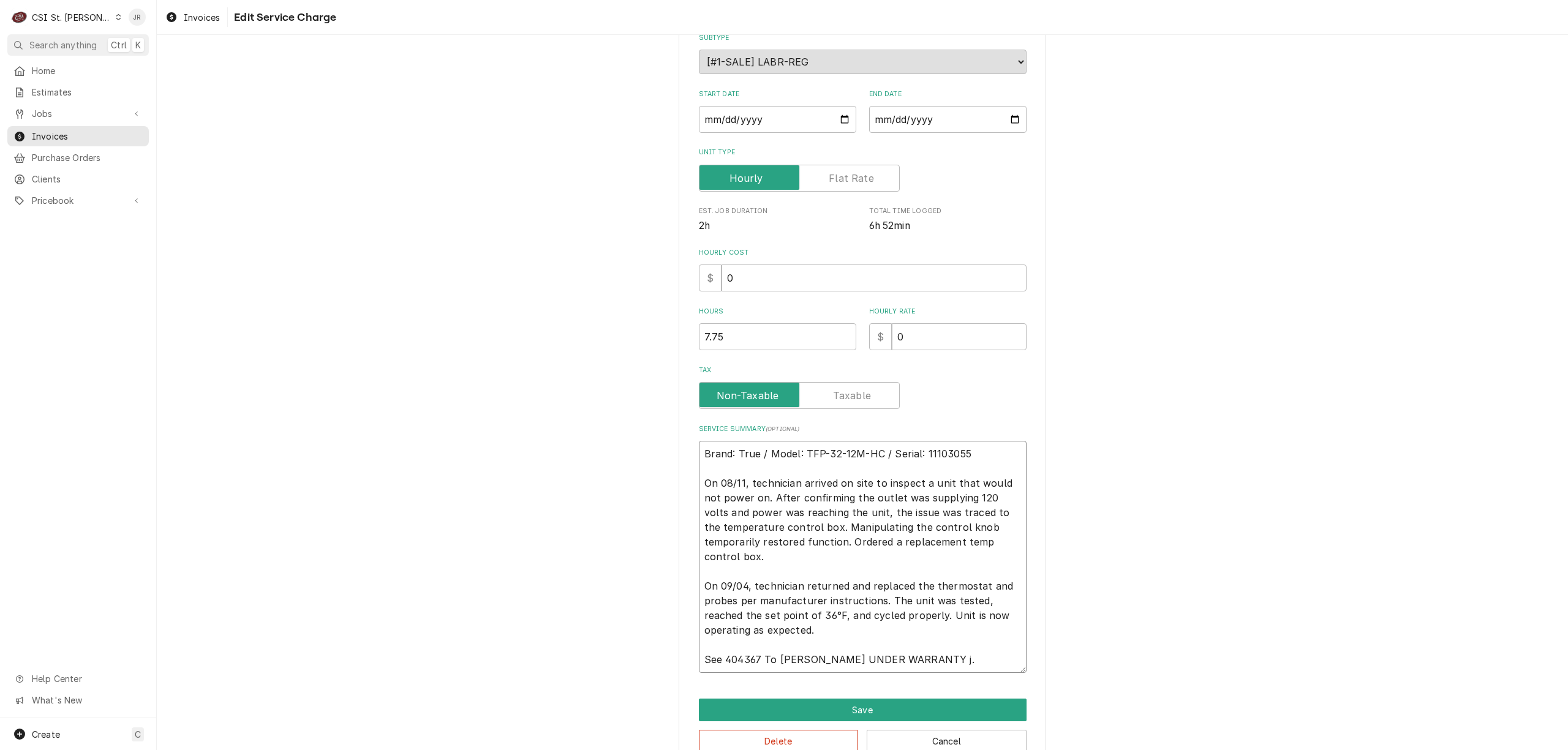
type textarea "x"
type textarea "Brand: True / Model: TFP-32-12M-HC / Serial: 11103055 On 08/11, technician arri…"
type textarea "x"
type textarea "Brand: True / Model: TFP-32-12M-HC / Serial: 11103055 On 08/11, technician arri…"
type textarea "x"
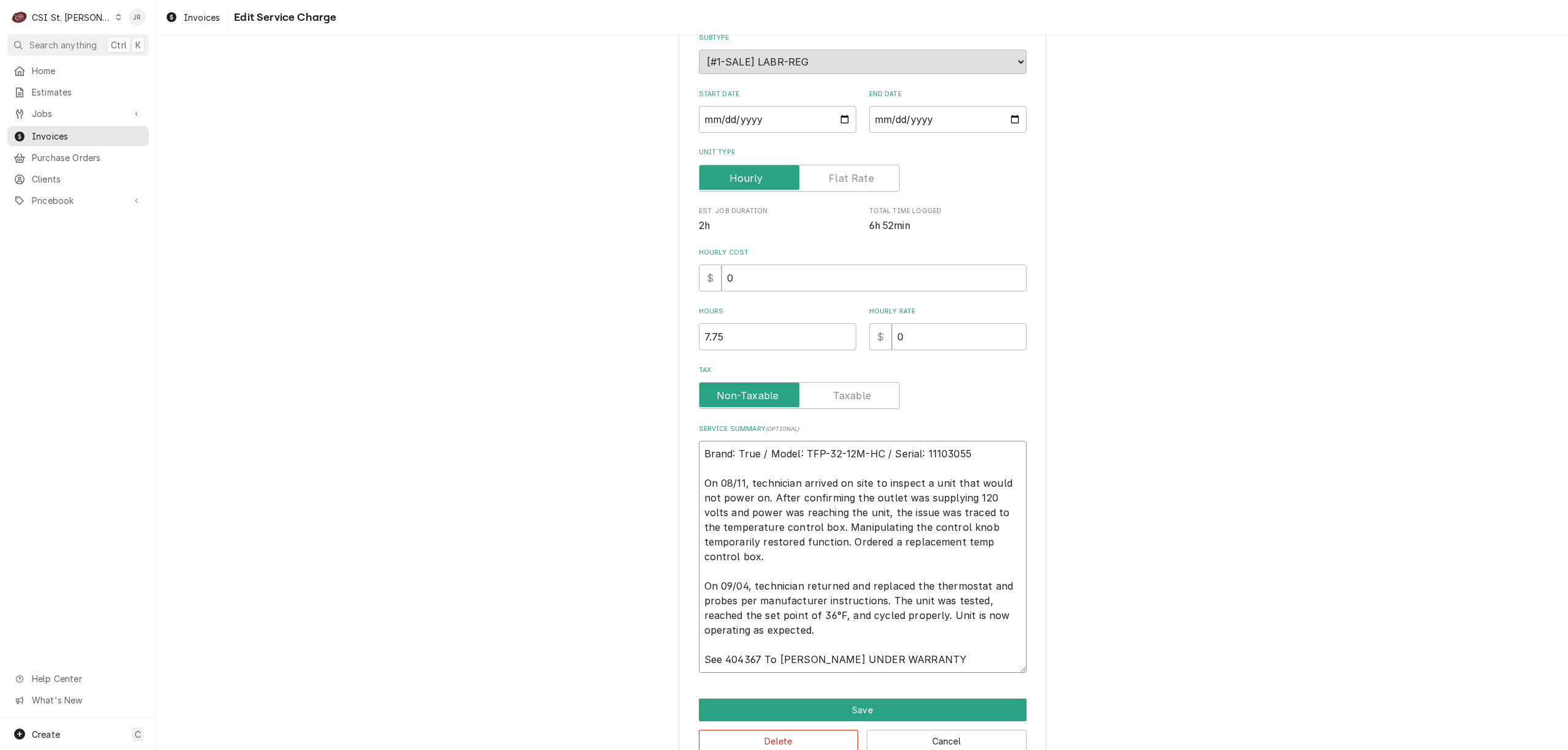
type textarea "Brand: True / Model: TFP-32-12M-HC / Serial: 11103055 On 08/11, technician arri…"
type textarea "x"
type textarea "Brand: True / Model: TFP-32-12M-HC / Serial: 11103055 On 08/11, technician arri…"
type textarea "x"
type textarea "Brand: True / Model: TFP-32-12M-HC / Serial: 11103055 On 08/11, technician arri…"
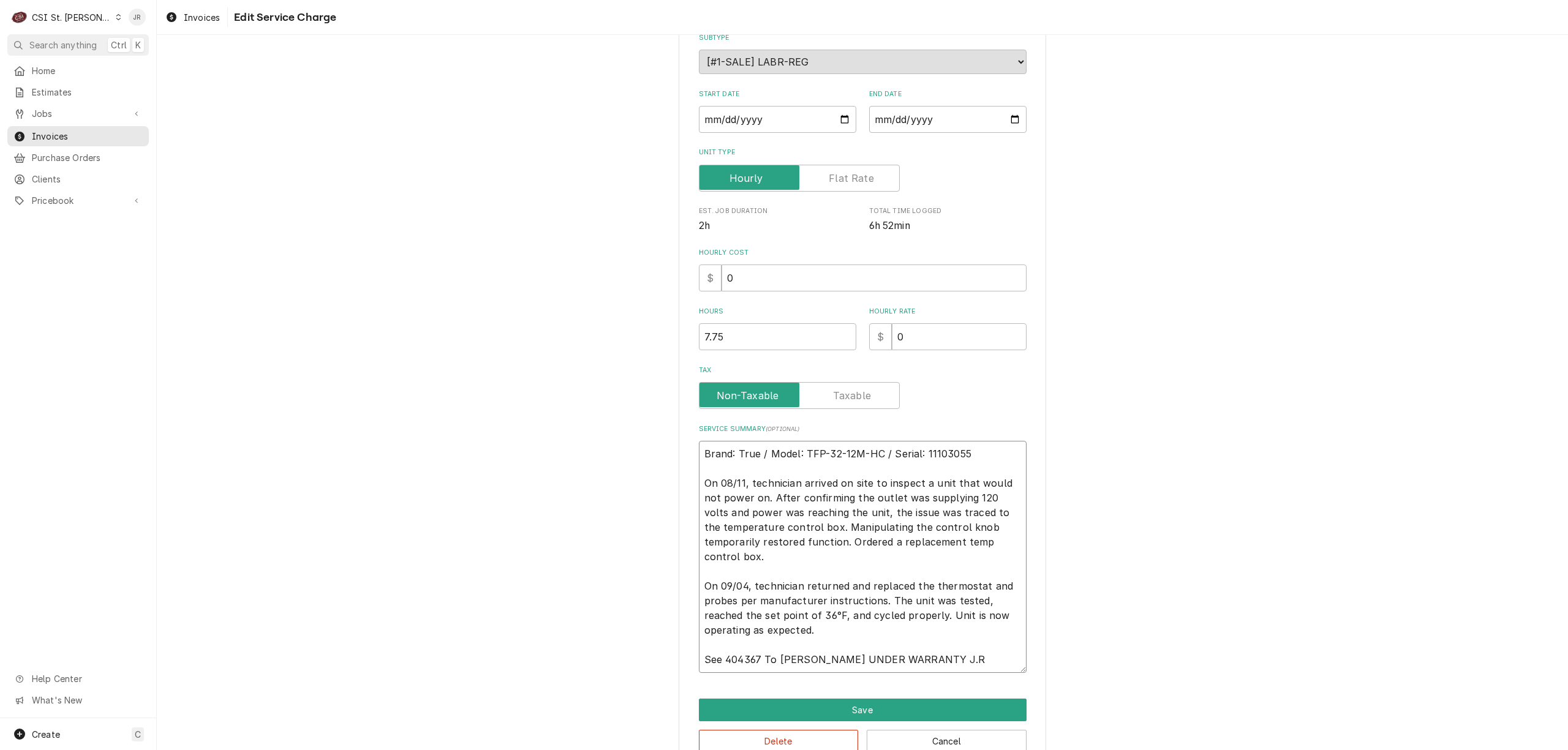
type textarea "x"
drag, startPoint x: 937, startPoint y: 658, endPoint x: 561, endPoint y: 665, distance: 376.1
click at [561, 665] on div "Use the fields below to edit this service charge Short Description 1-Labor (Ser…" at bounding box center [862, 340] width 1411 height 878
type textarea "Brand: True / Model: TFP-32-12M-HC / Serial: 11103055 On 08/11, technician arri…"
click at [886, 707] on button "Save" at bounding box center [862, 710] width 327 height 23
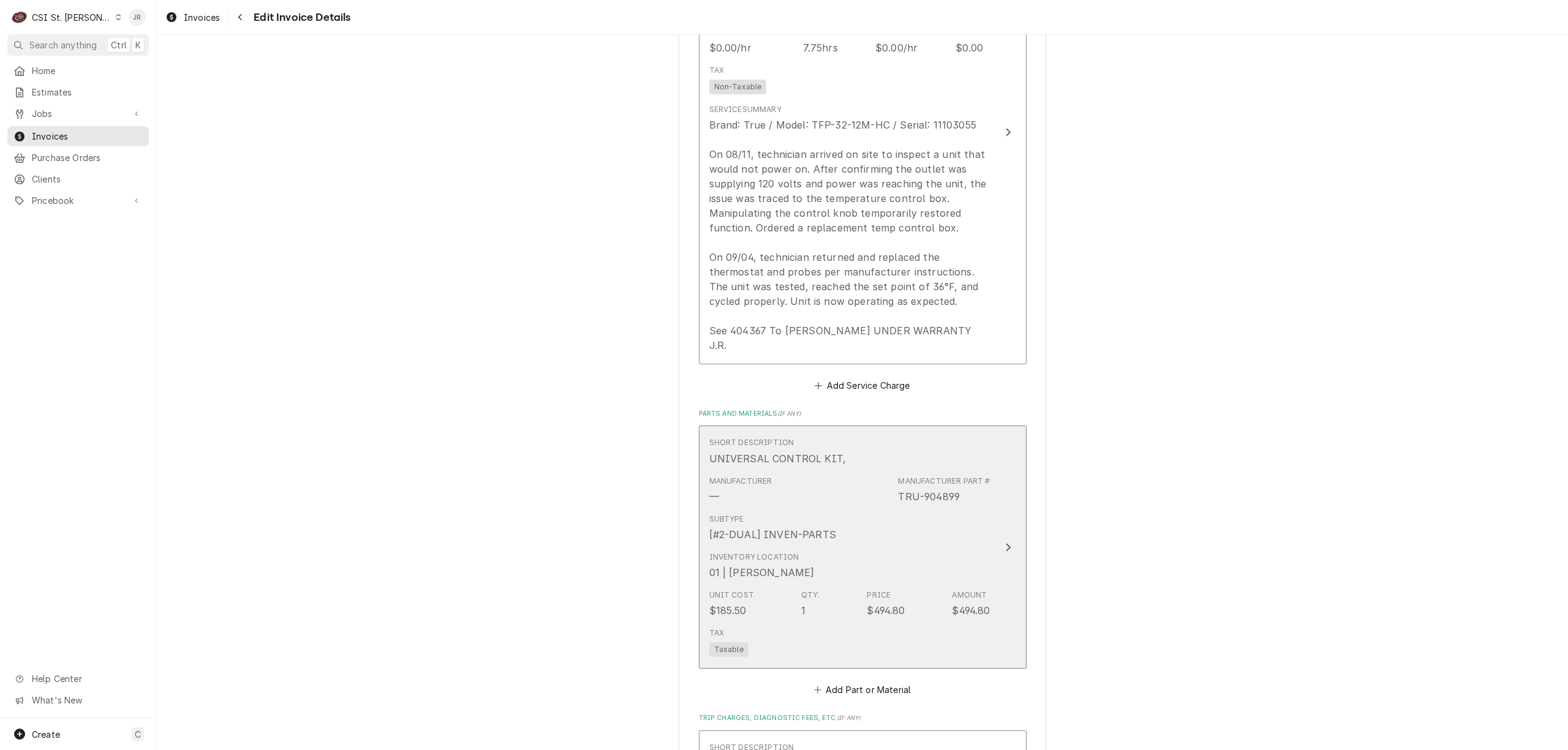
scroll to position [1291, 0]
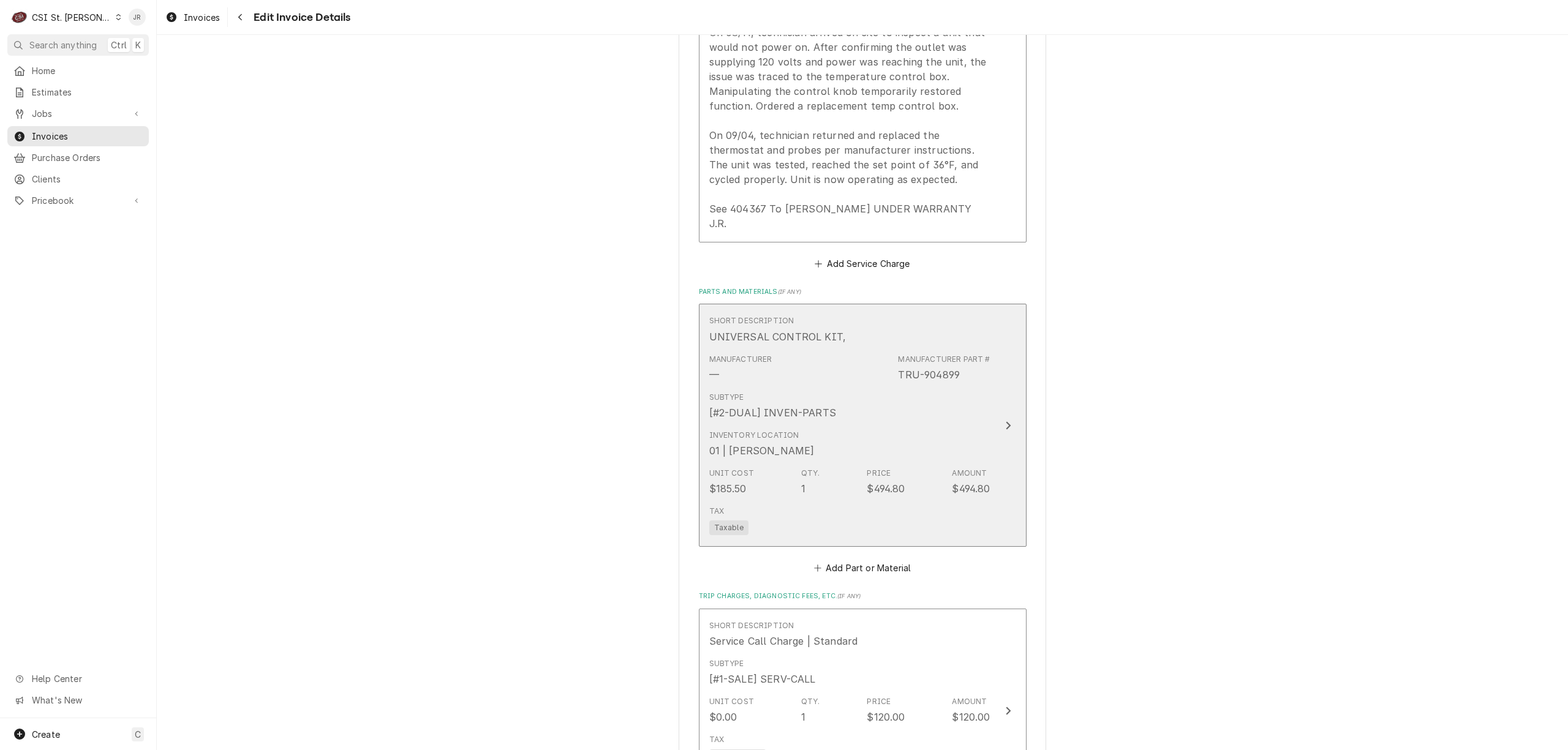
click at [951, 409] on div "Subtype [#2-DUAL] INVEN-PARTS" at bounding box center [850, 405] width 281 height 38
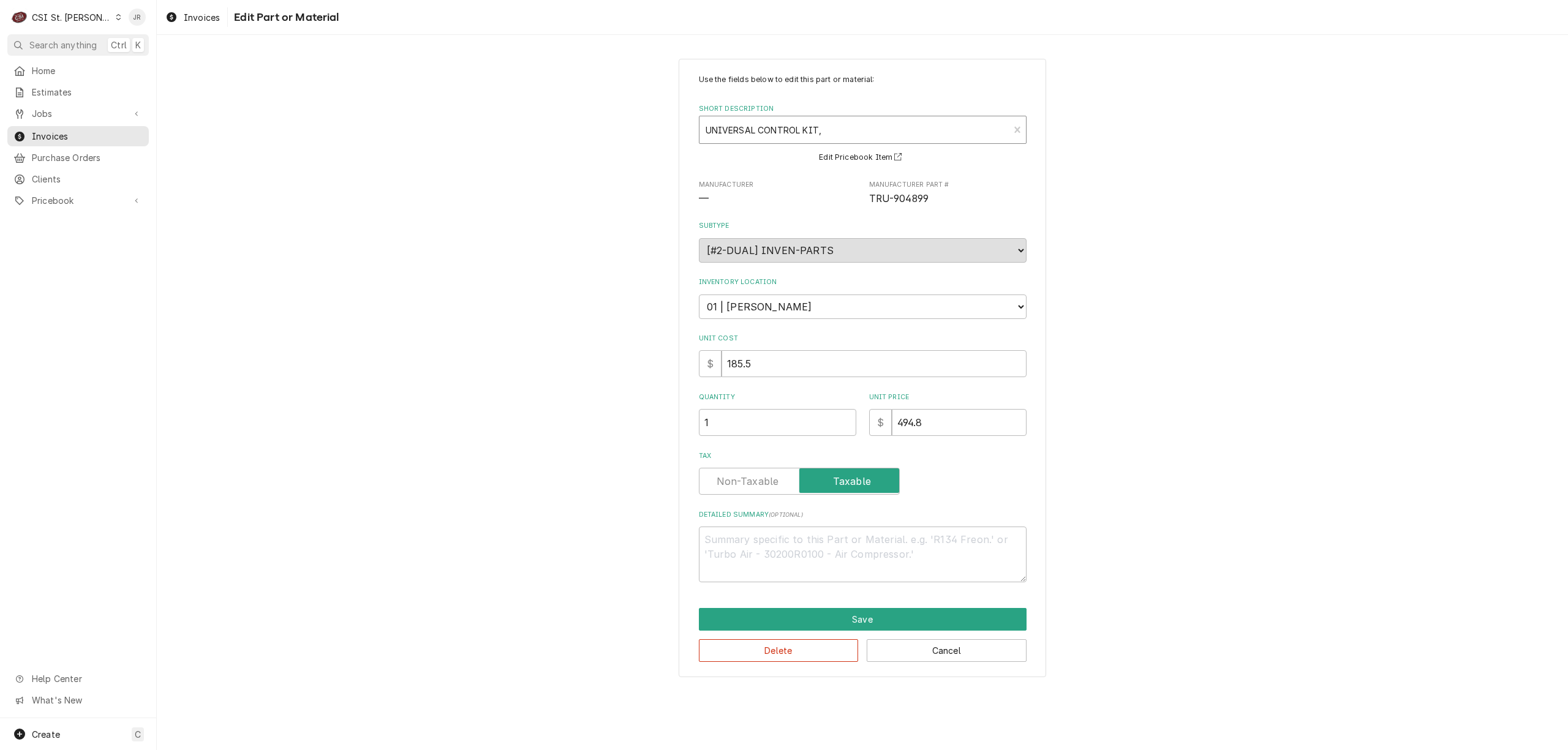
type textarea "x"
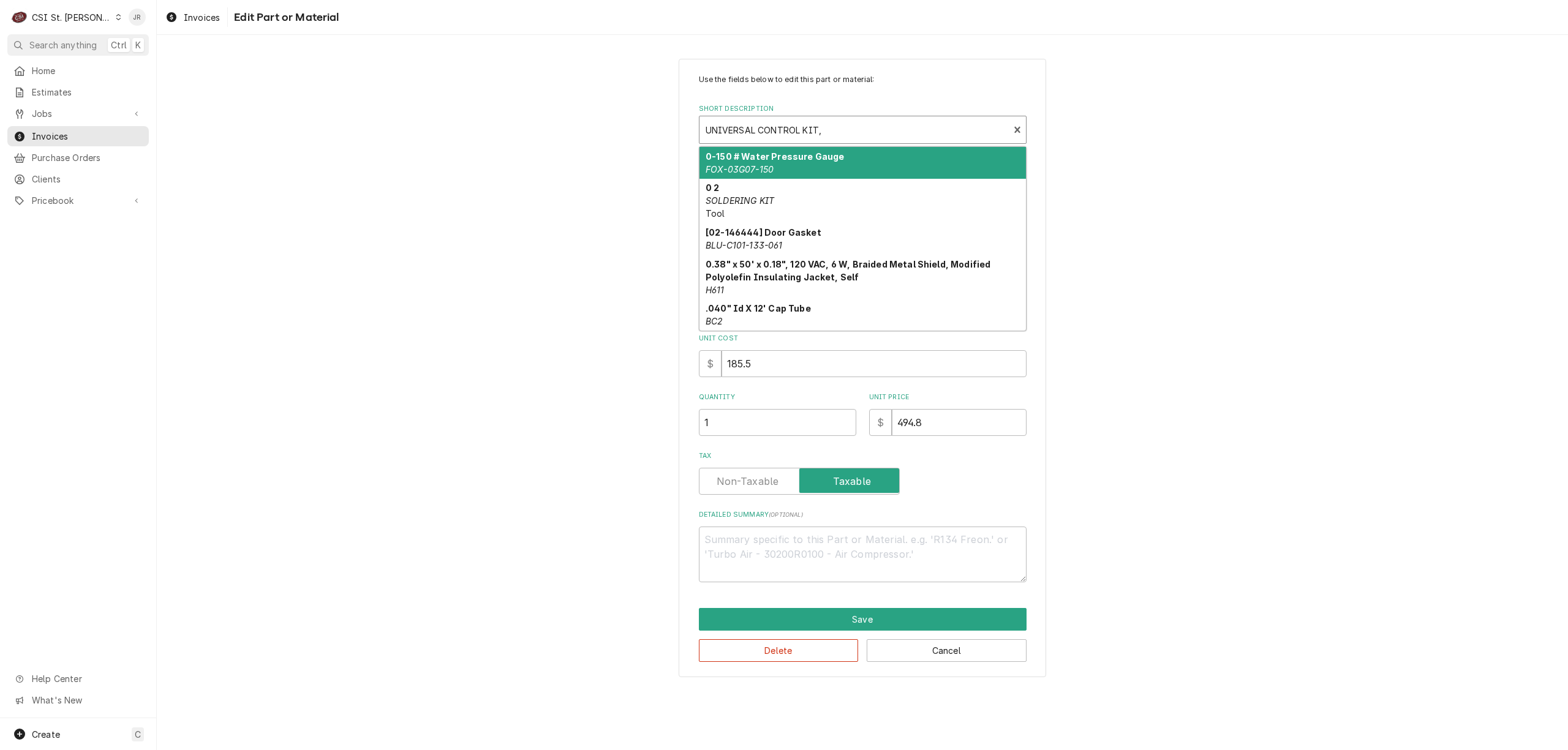
click at [890, 137] on div "Short Description" at bounding box center [854, 130] width 298 height 22
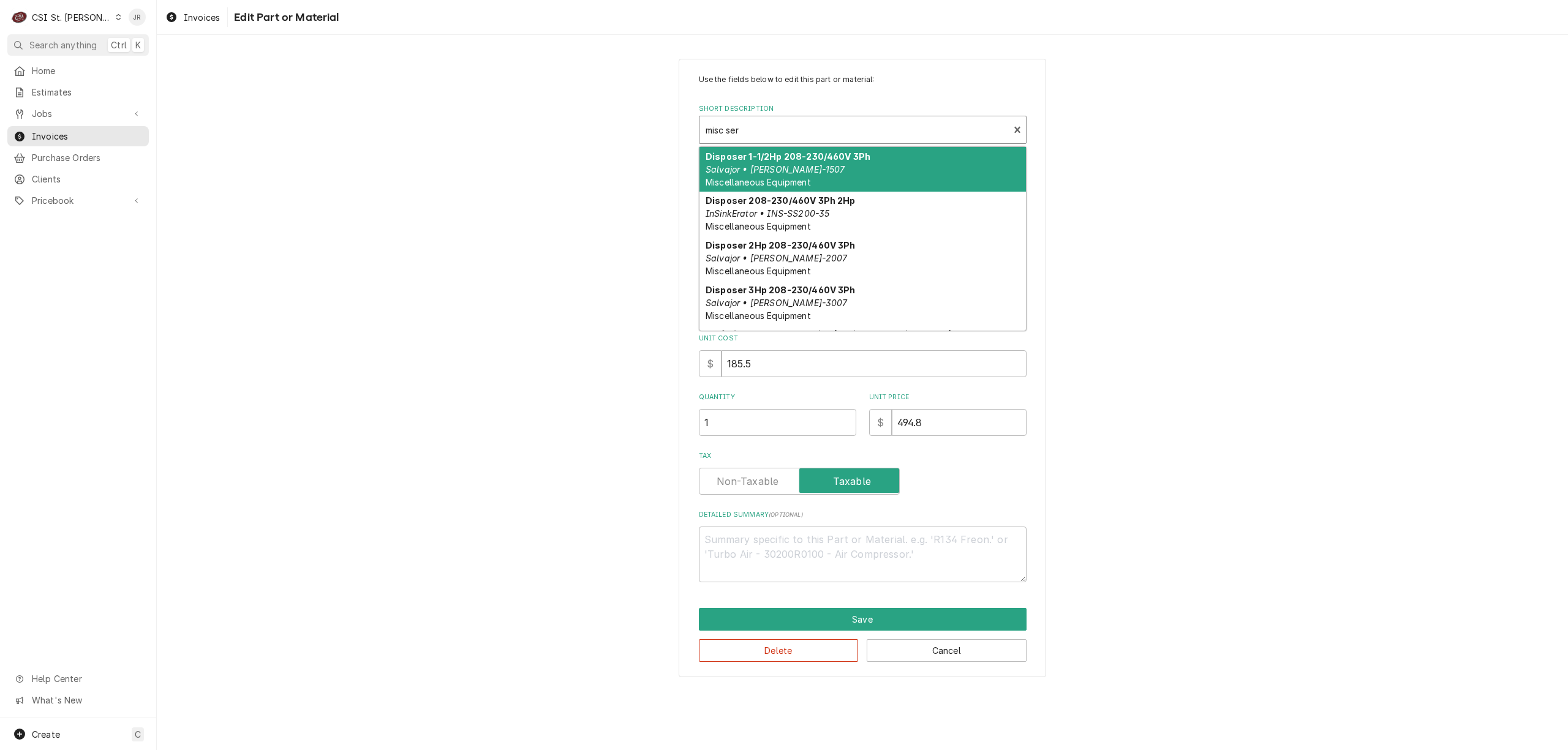
type input "misc ser"
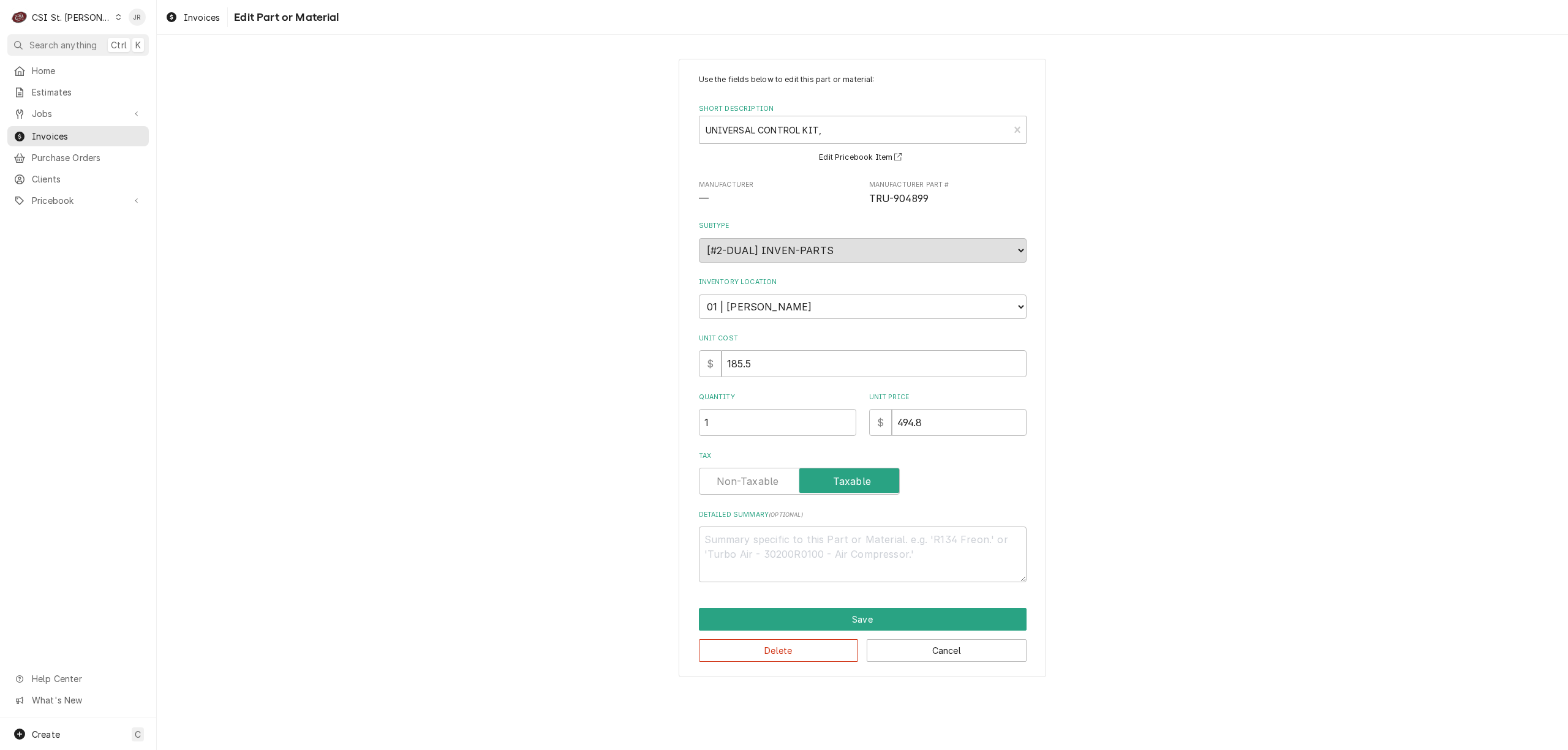
click at [1302, 221] on div "Use the fields below to edit this part or material: Short Description UNIVERSAL…" at bounding box center [862, 368] width 1411 height 640
drag, startPoint x: 935, startPoint y: 190, endPoint x: 871, endPoint y: 207, distance: 66.2
click at [871, 207] on div "Use the fields below to edit this part or material: Short Description UNIVERSAL…" at bounding box center [862, 328] width 327 height 508
copy span "TRU-904899"
drag, startPoint x: 778, startPoint y: 640, endPoint x: 783, endPoint y: 645, distance: 7.1
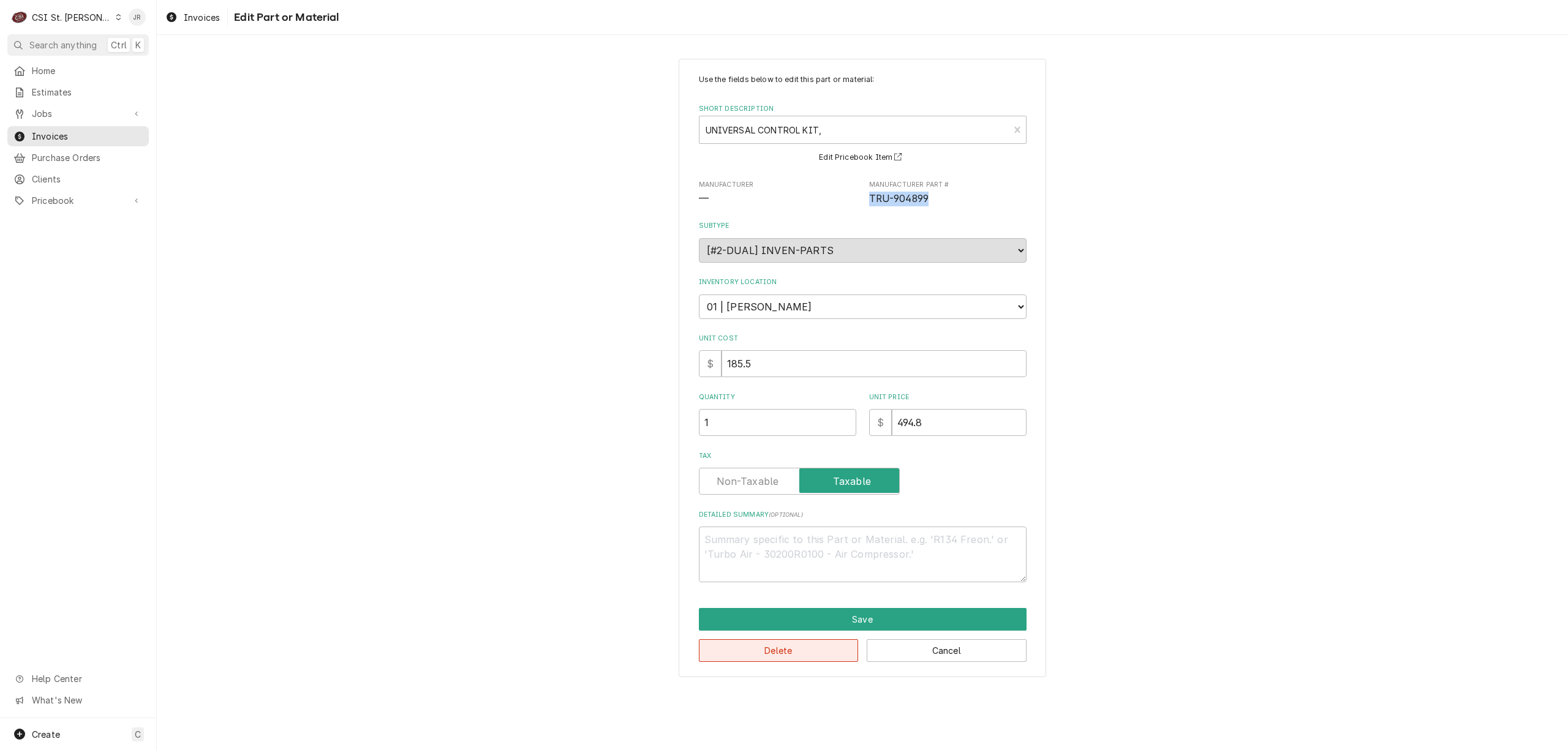
click at [783, 645] on button "Delete" at bounding box center [779, 650] width 160 height 23
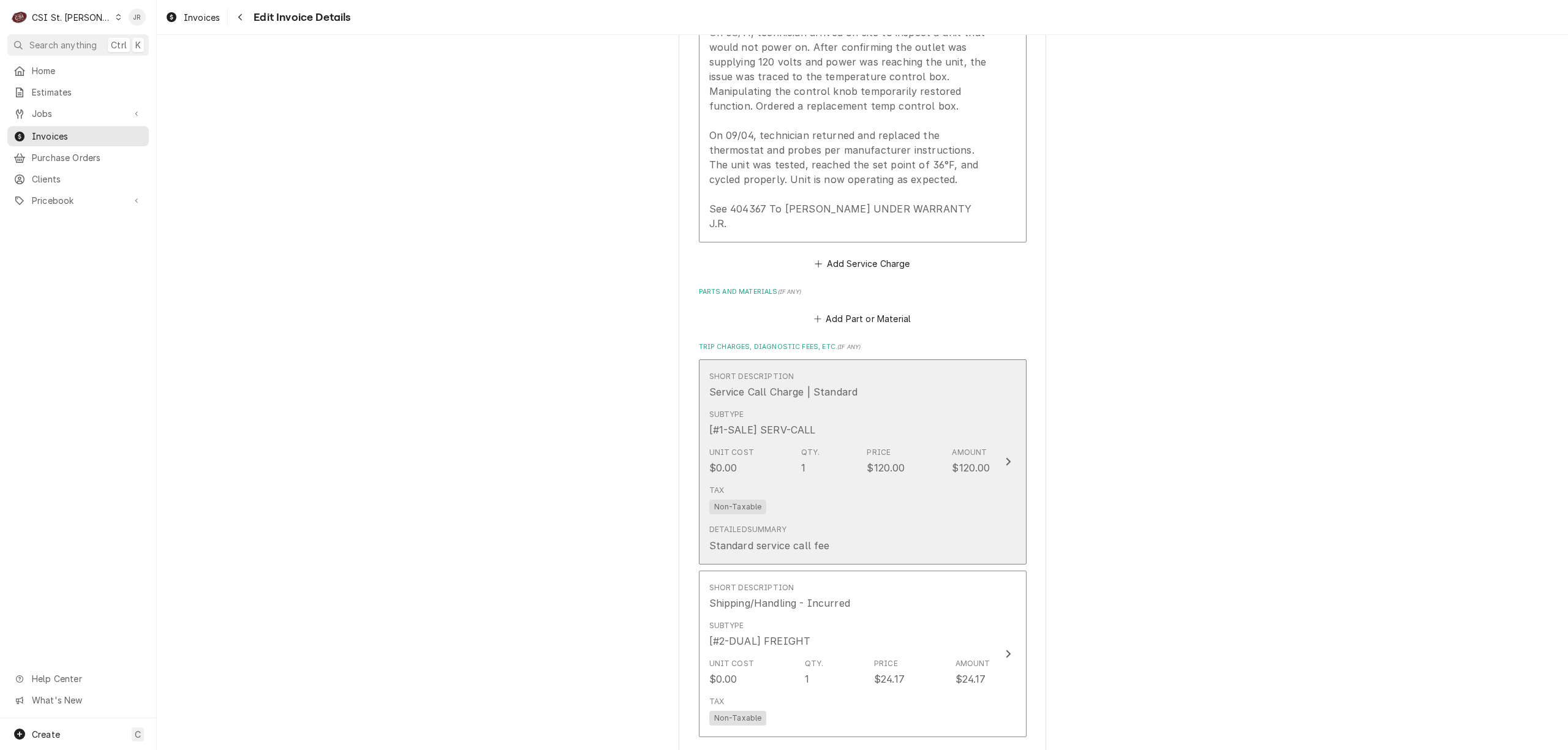
scroll to position [1315, 0]
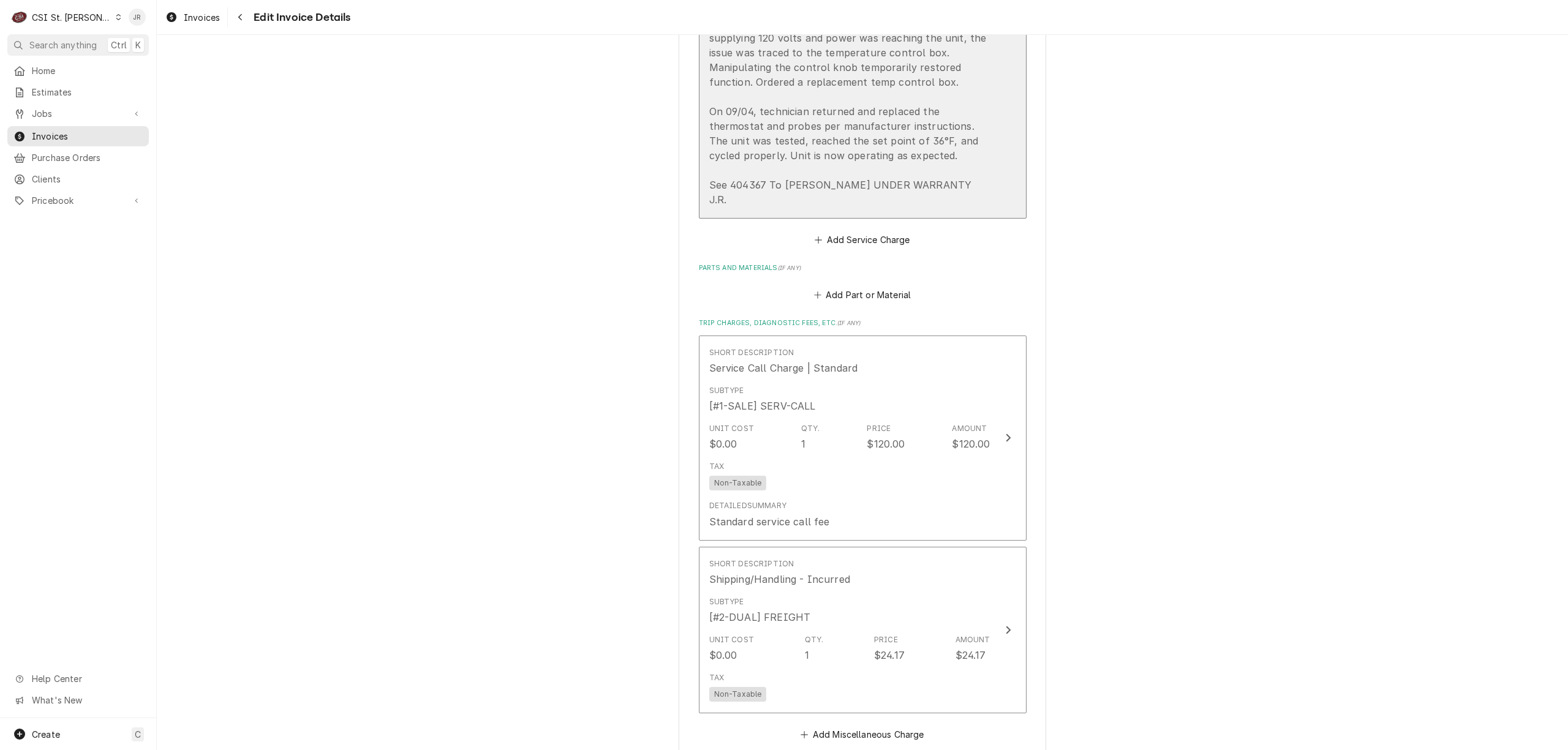
click at [977, 192] on div "Brand: True / Model: TFP-32-12M-HC / Serial: 11103055 On 08/11, technician arri…" at bounding box center [850, 89] width 281 height 235
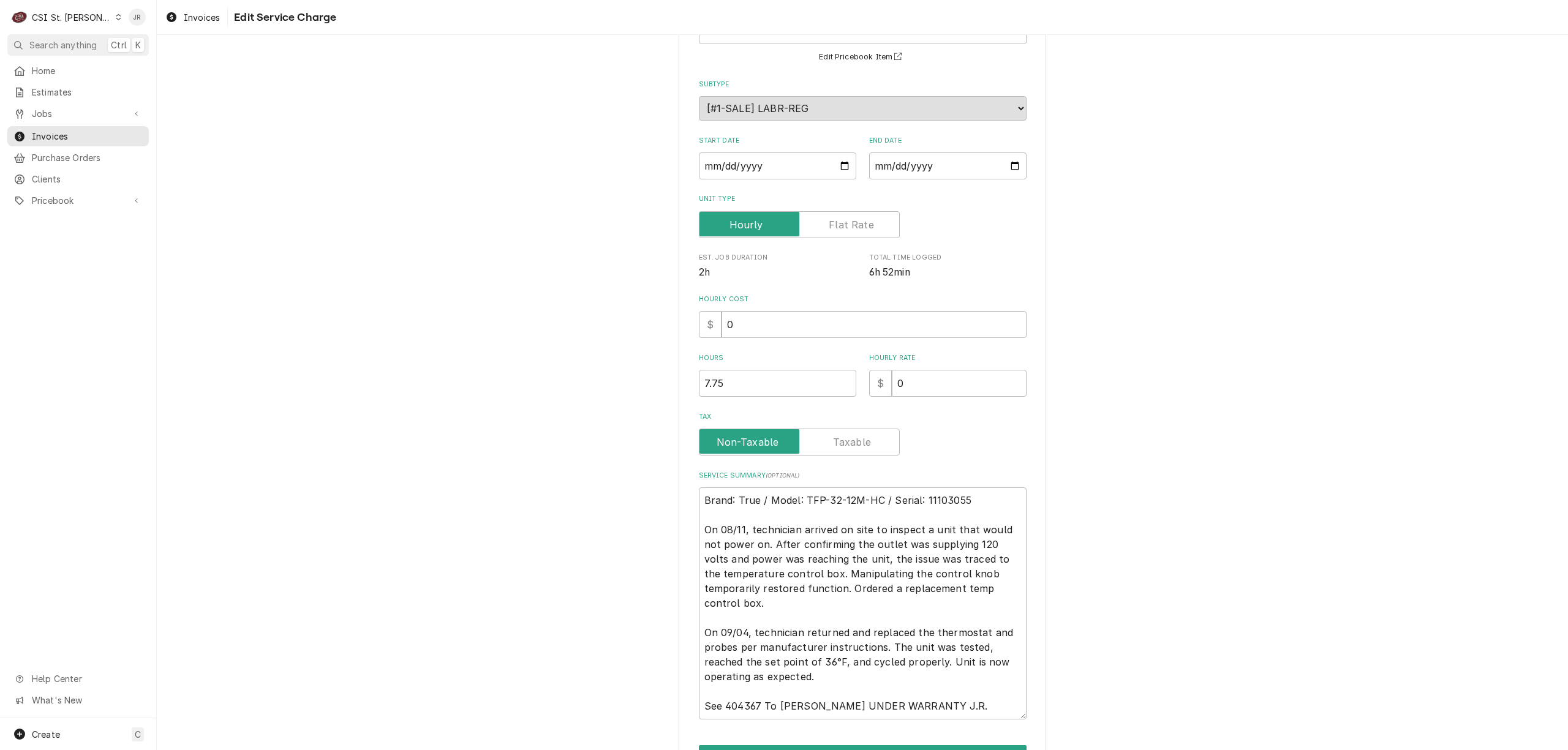
scroll to position [176, 0]
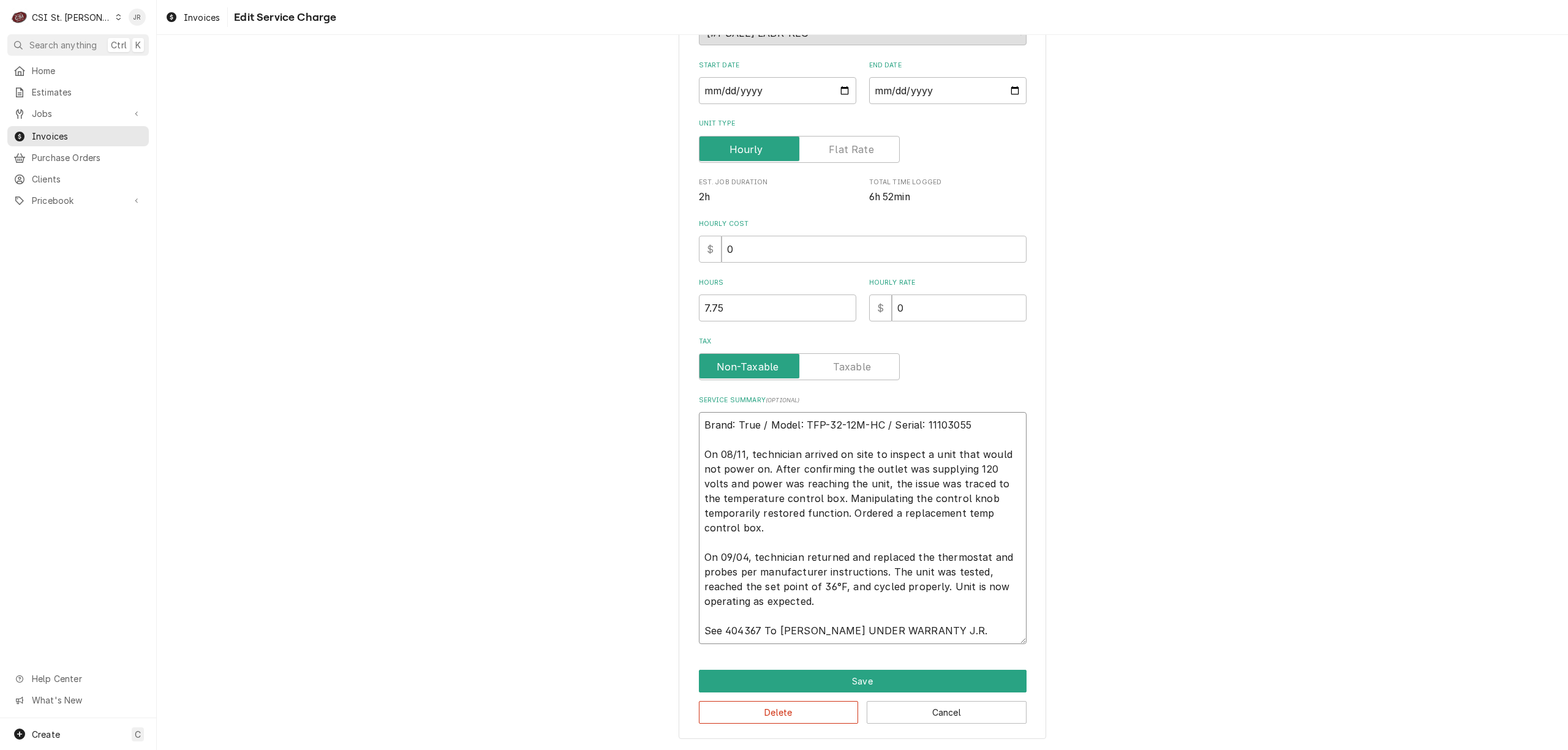
click at [959, 631] on textarea "Brand: True / Model: TFP-32-12M-HC / Serial: 11103055 On 08/11, technician arri…" at bounding box center [862, 528] width 327 height 232
type textarea "x"
type textarea "Brand: True / Model: TFP-32-12M-HC / Serial: 11103055 On 08/11, technician arri…"
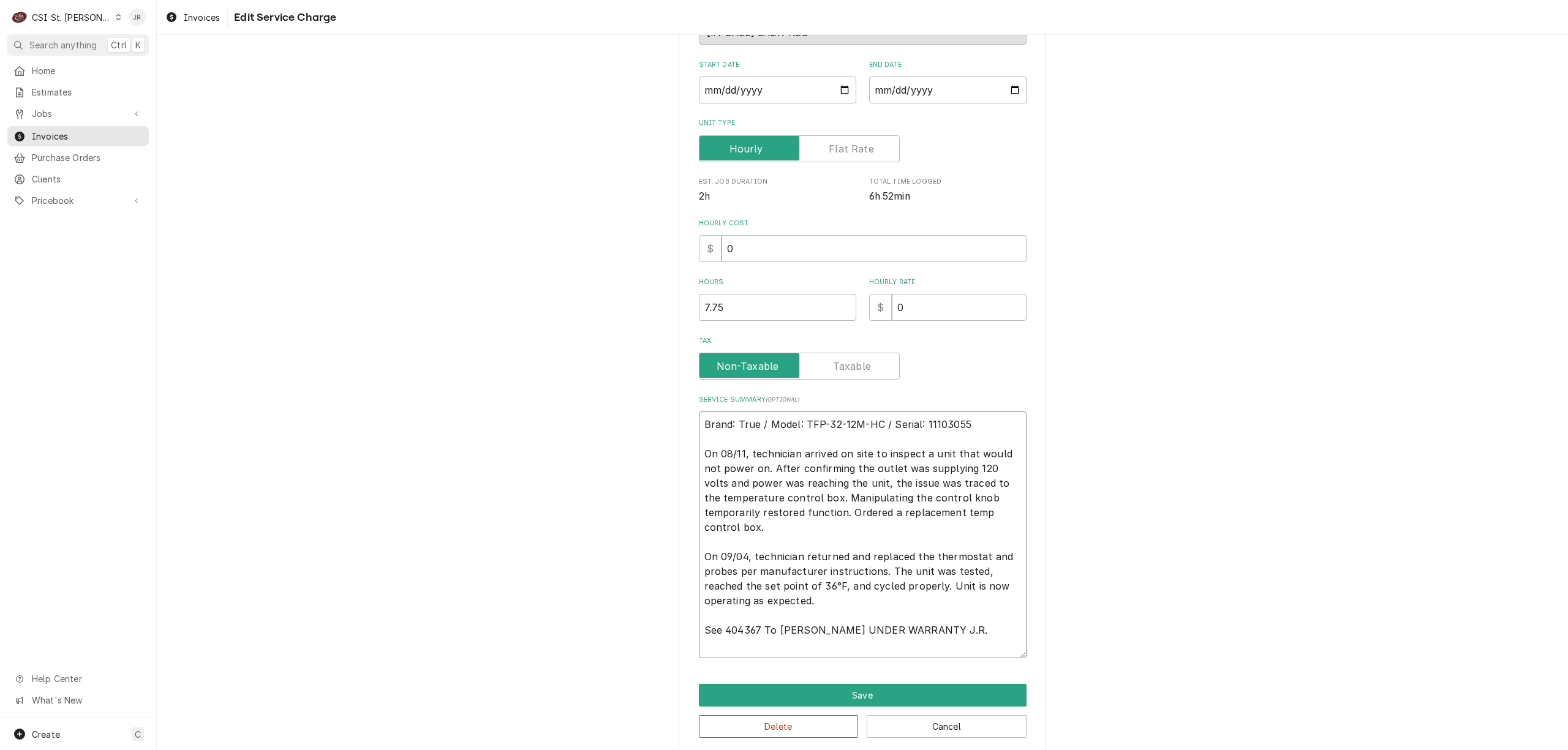
type textarea "x"
type textarea "Brand: True / Model: TFP-32-12M-HC / Serial: 11103055 On 08/11, technician arri…"
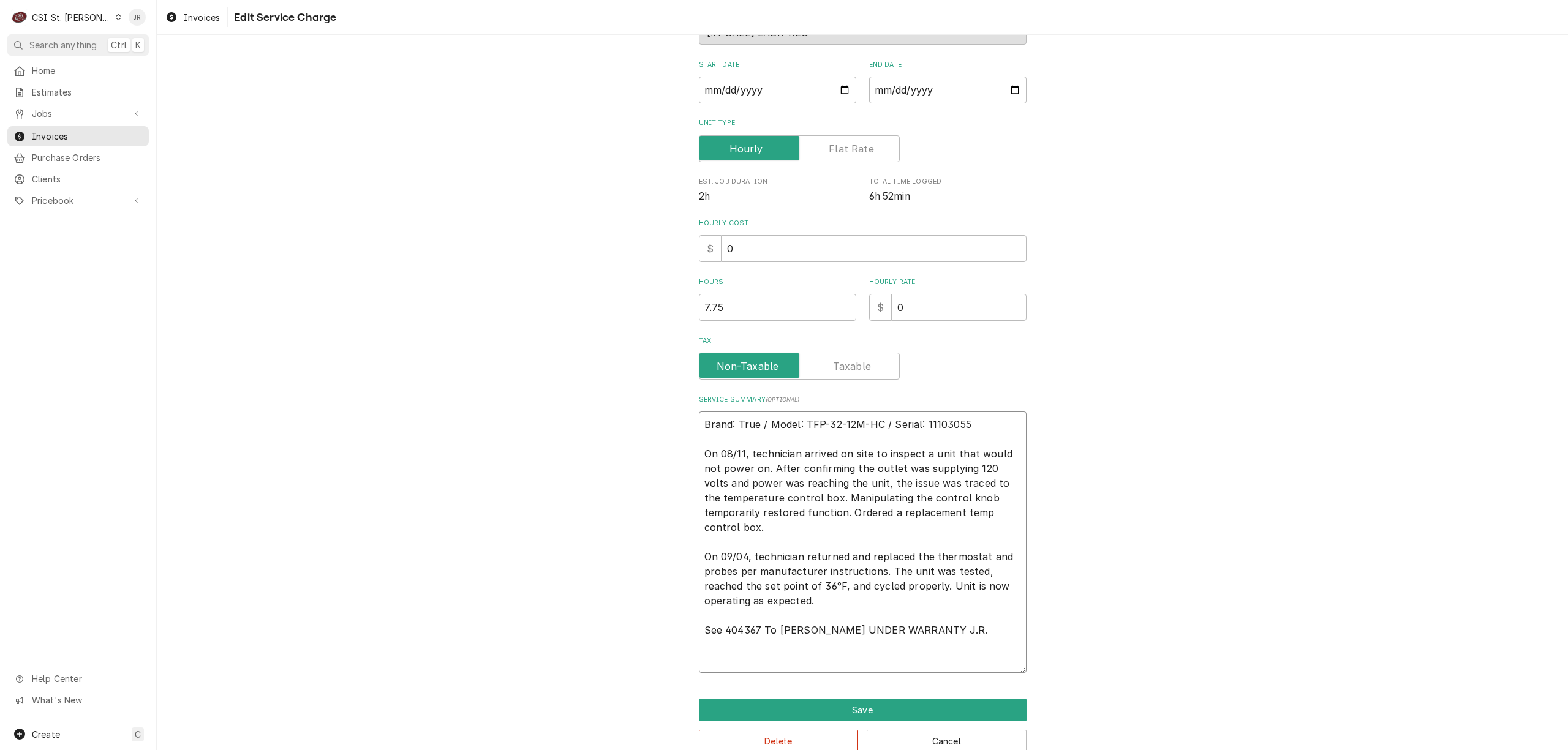
paste textarea "TRU-904899"
type textarea "x"
type textarea "Brand: True / Model: TFP-32-12M-HC / Serial: 11103055 On 08/11, technician arri…"
type textarea "x"
type textarea "Brand: True / Model: TFP-32-12M-HC / Serial: 11103055 On 08/11, technician arri…"
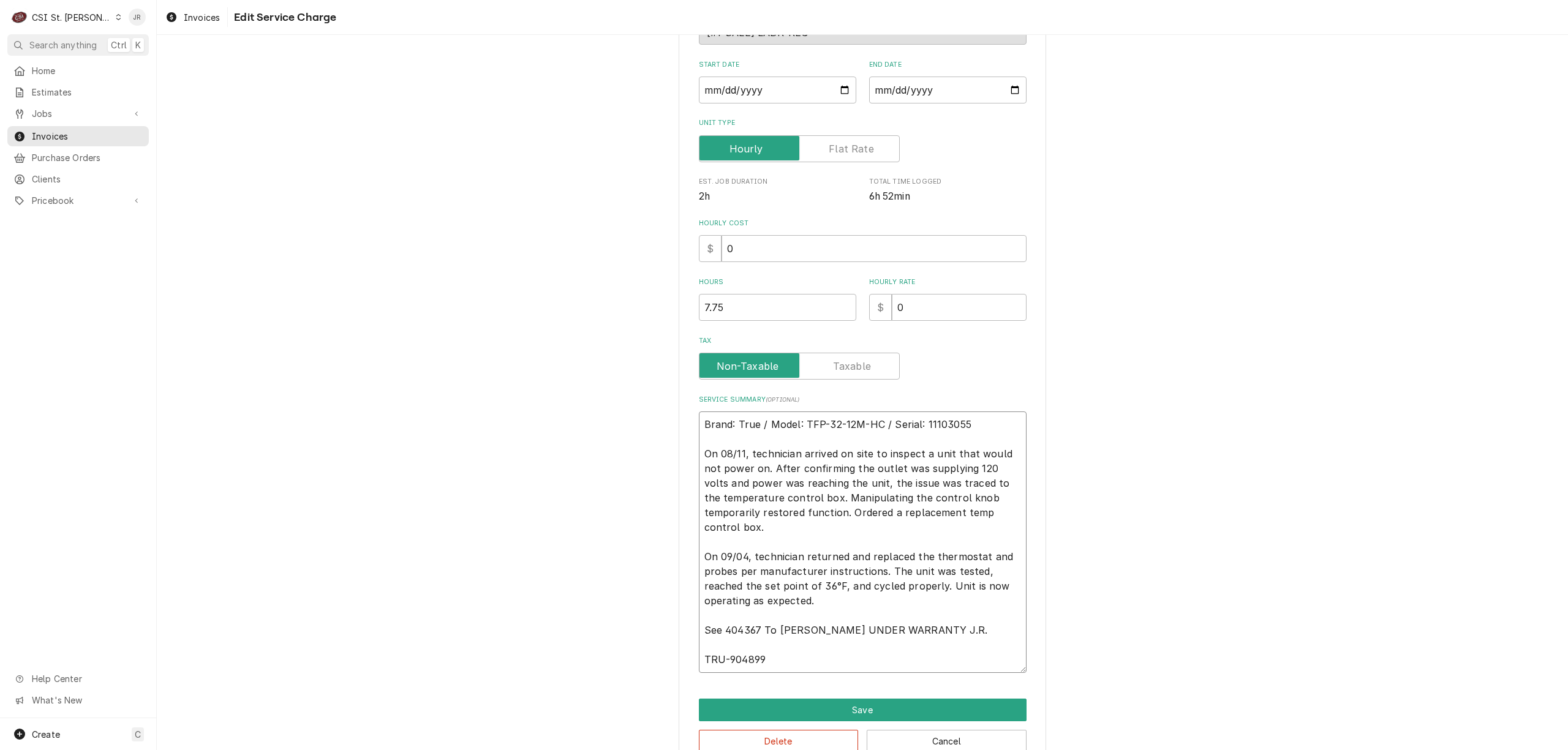
type textarea "x"
type textarea "Brand: True / Model: TFP-32-12M-HC / Serial: 11103055 On 08/11, technician arri…"
type textarea "x"
type textarea "Brand: True / Model: TFP-32-12M-HC / Serial: 11103055 On 08/11, technician arri…"
type textarea "x"
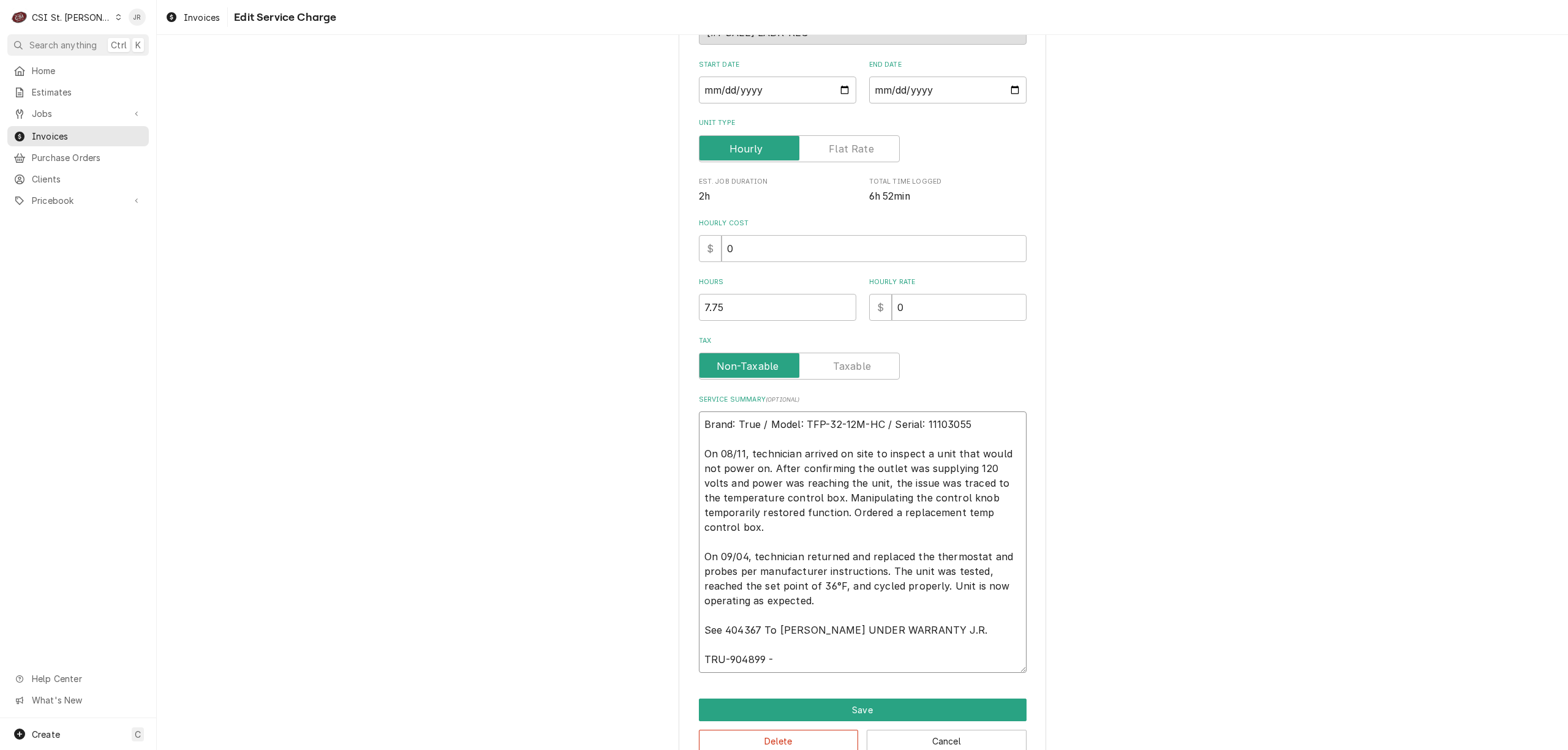
type textarea "Brand: True / Model: TFP-32-12M-HC / Serial: 11103055 On 08/11, technician arri…"
type textarea "x"
type textarea "Brand: True / Model: TFP-32-12M-HC / Serial: 11103055 On 08/11, technician arri…"
type textarea "x"
type textarea "Brand: True / Model: TFP-32-12M-HC / Serial: 11103055 On 08/11, technician arri…"
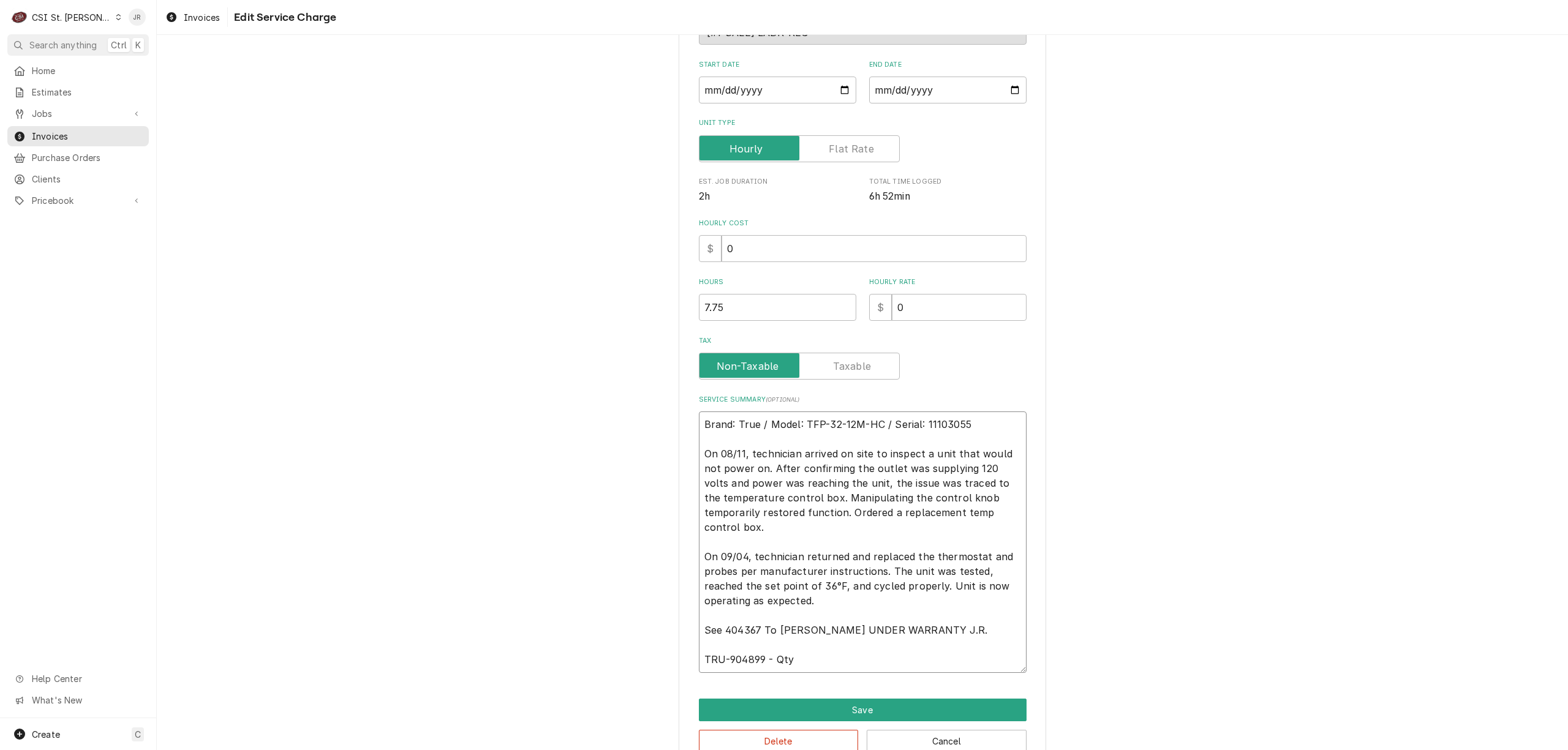
type textarea "x"
type textarea "Brand: True / Model: TFP-32-12M-HC / Serial: 11103055 On 08/11, technician arri…"
type textarea "x"
type textarea "Brand: True / Model: TFP-32-12M-HC / Serial: 11103055 On 08/11, technician arri…"
type textarea "x"
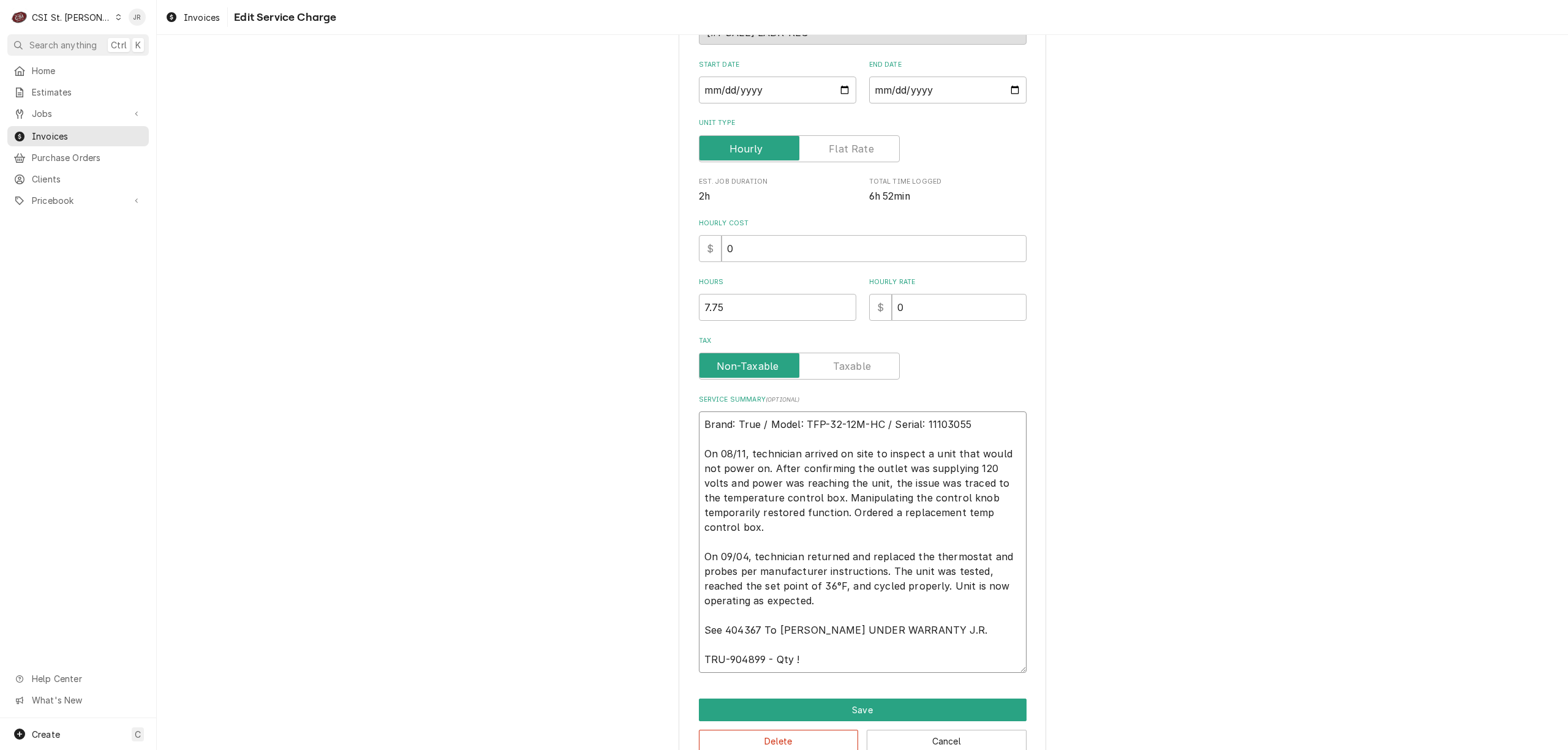
type textarea "Brand: True / Model: TFP-32-12M-HC / Serial: 11103055 On 08/11, technician arri…"
type textarea "x"
type textarea "Brand: True / Model: TFP-32-12M-HC / Serial: 11103055 On 08/11, technician arri…"
click at [937, 705] on button "Save" at bounding box center [862, 710] width 327 height 23
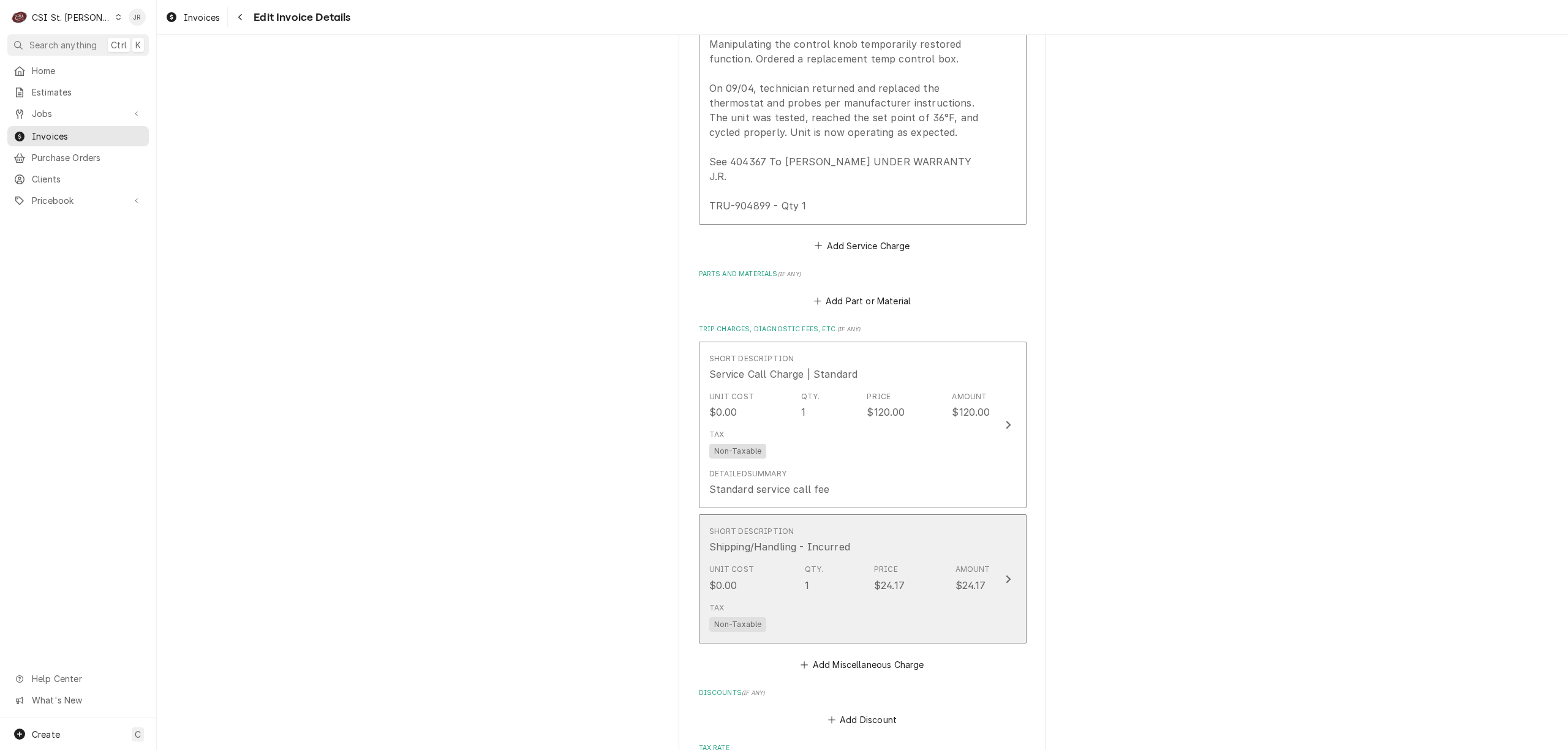
scroll to position [1338, 0]
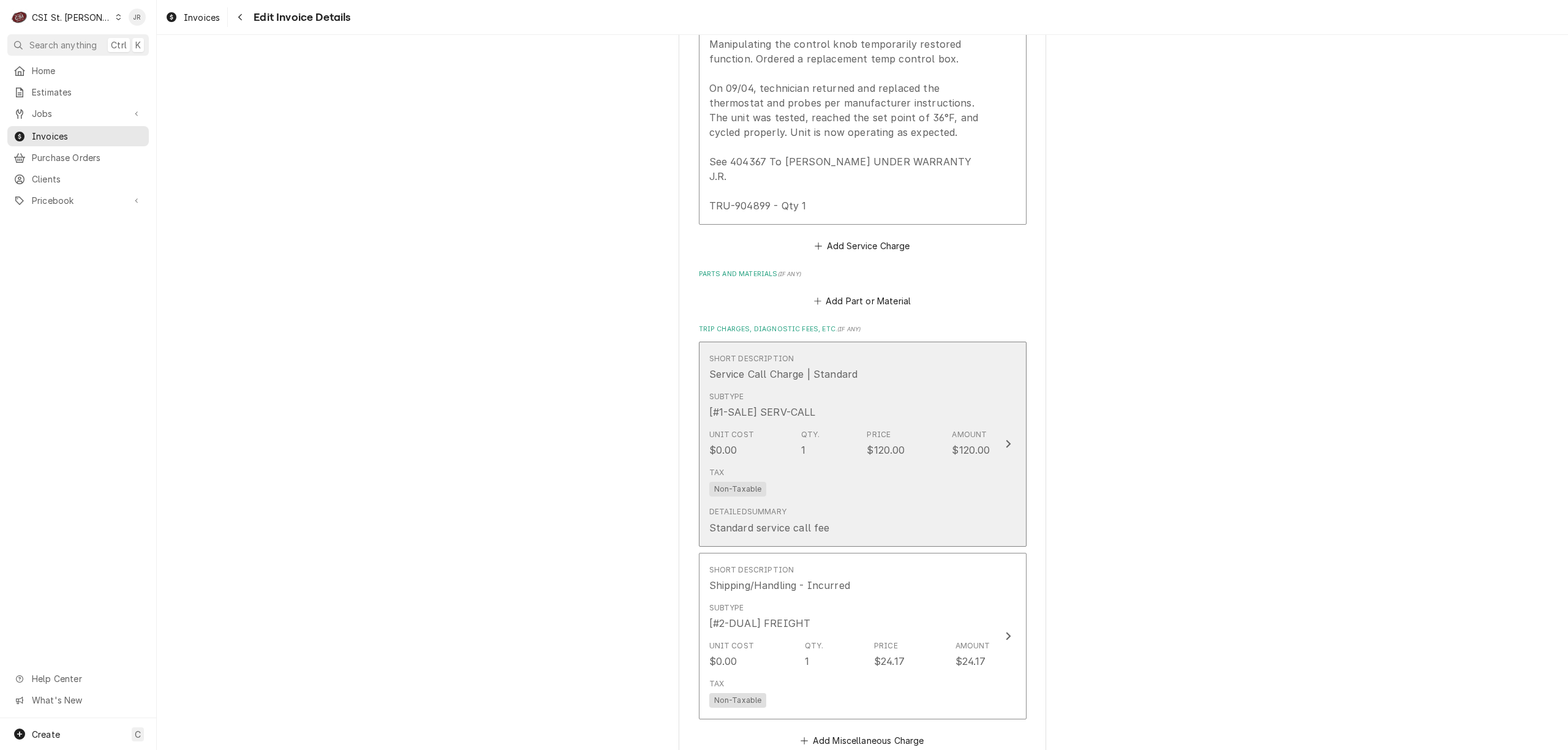
click at [829, 386] on div "Subtype [#1-SALE] SERV-CALL" at bounding box center [850, 405] width 281 height 38
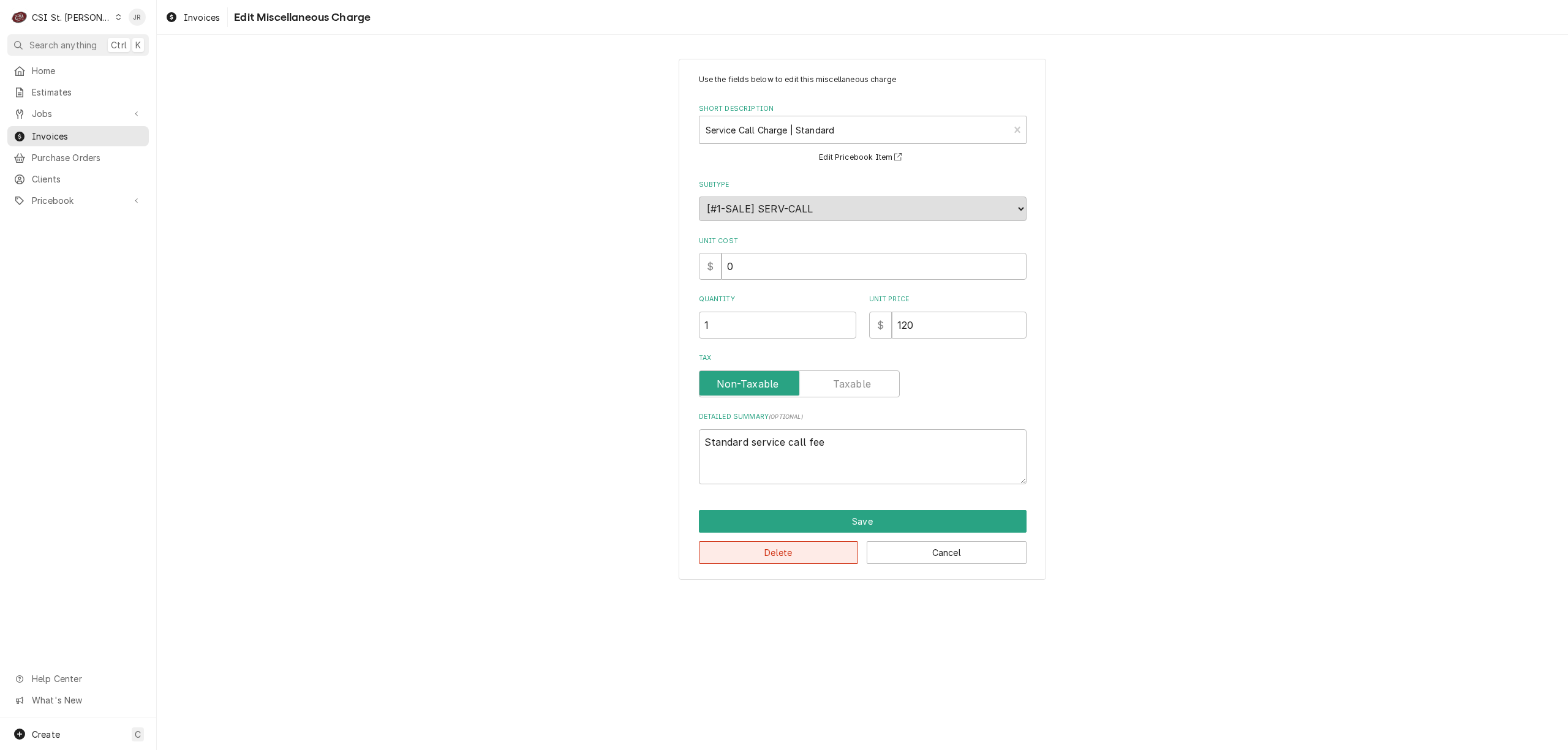
click at [797, 548] on button "Delete" at bounding box center [779, 553] width 160 height 23
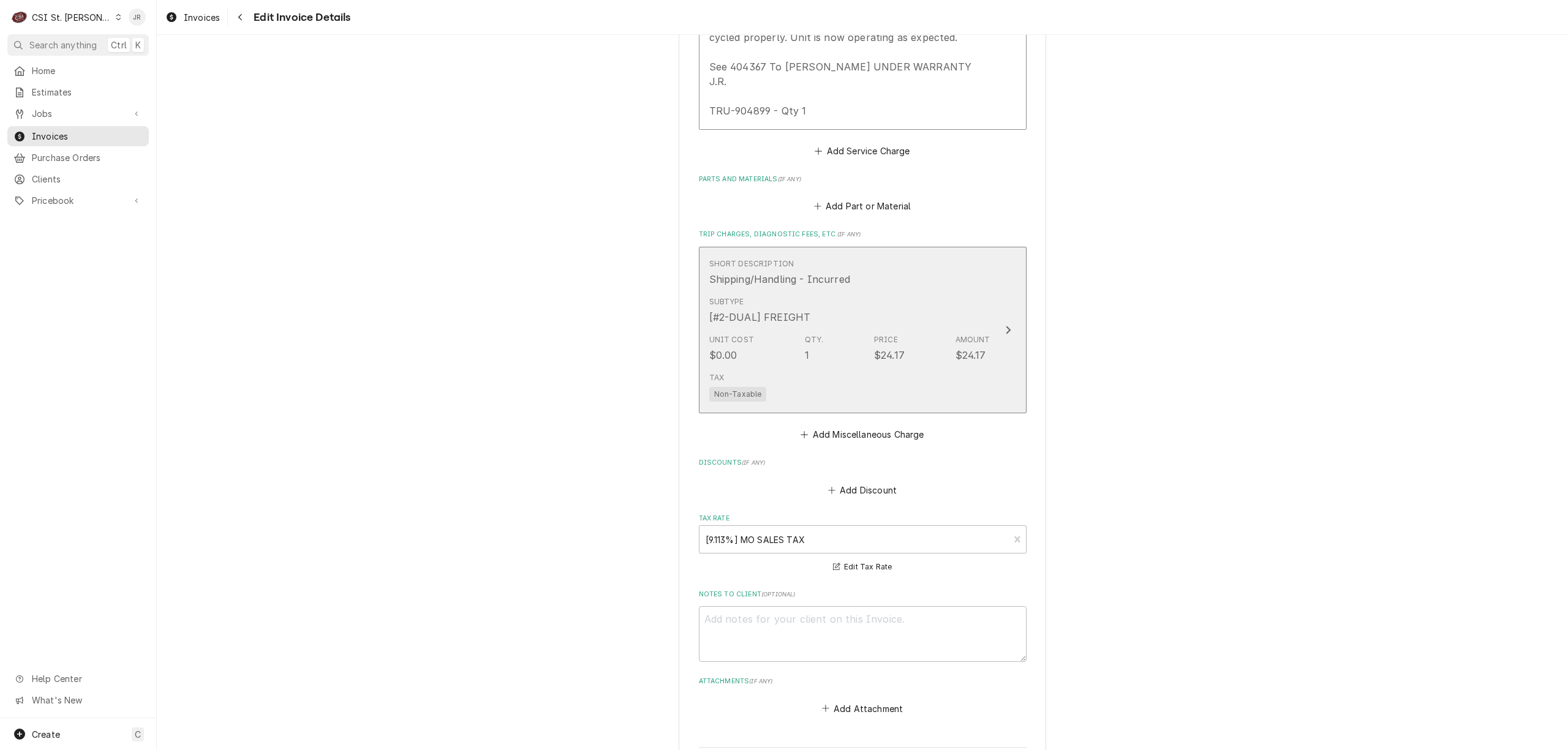
scroll to position [1444, 0]
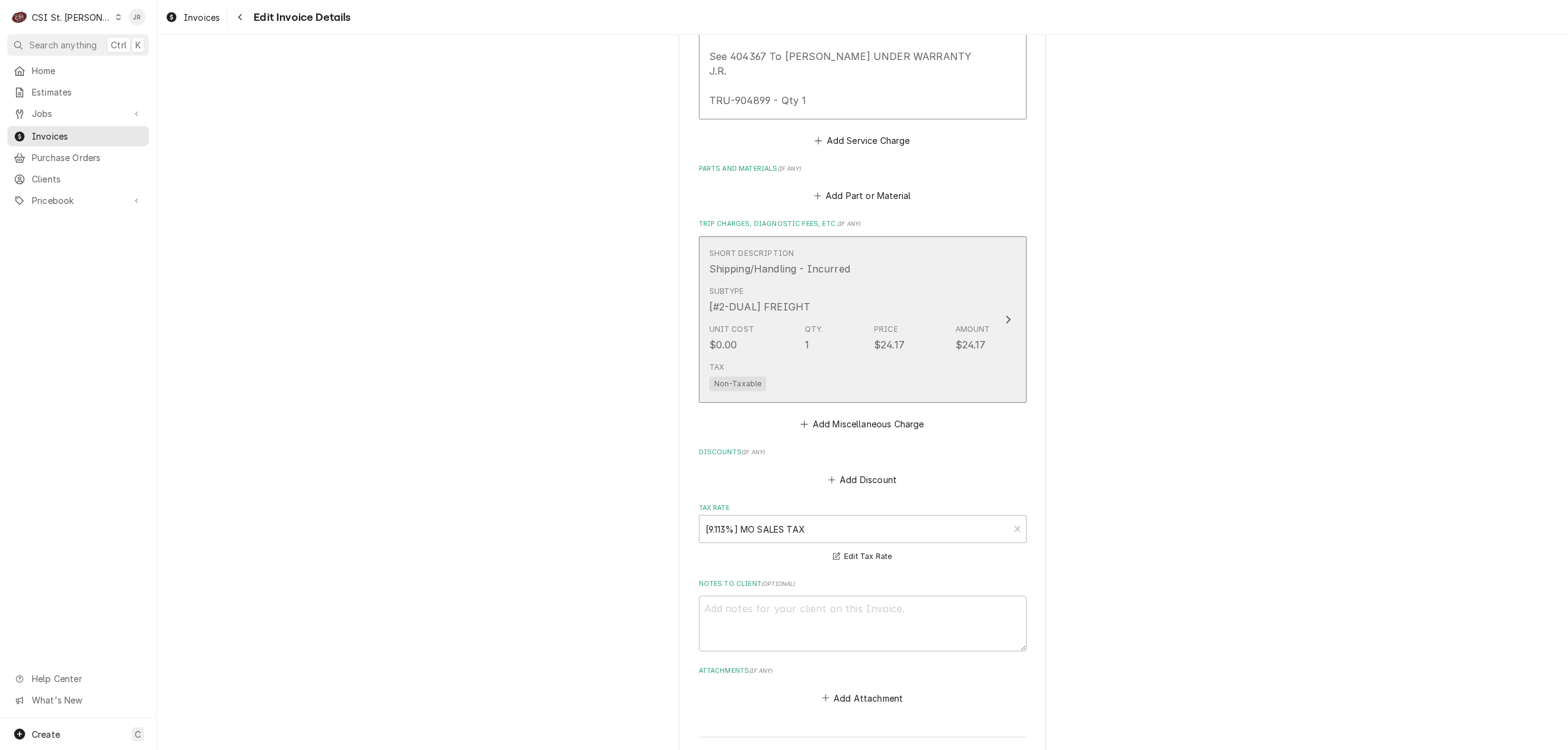
click at [937, 387] on button "Short Description Shipping/Handling - Incurred Subtype [#2-DUAL] FREIGHT Unit C…" at bounding box center [862, 320] width 327 height 167
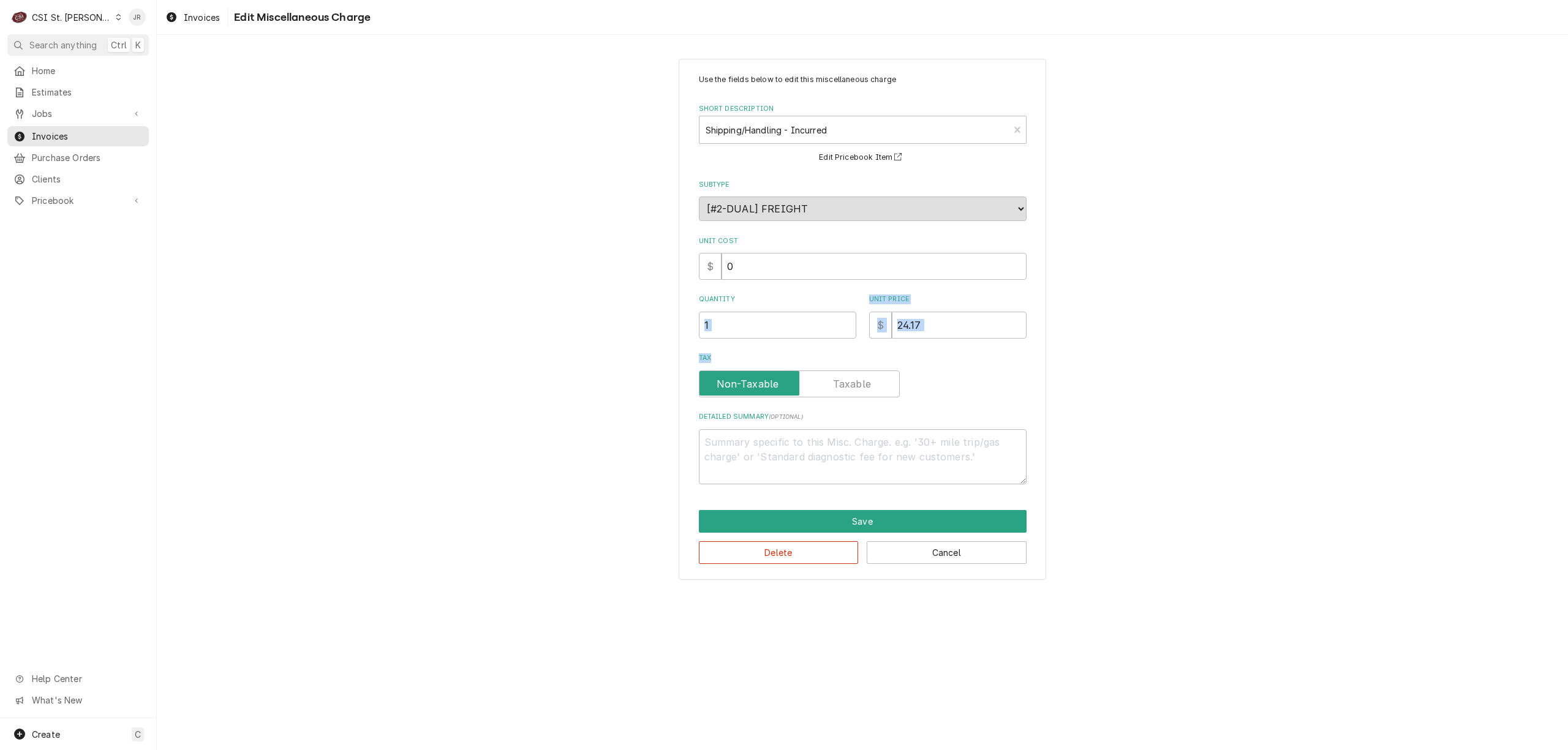
drag, startPoint x: 951, startPoint y: 349, endPoint x: 803, endPoint y: 317, distance: 151.4
click at [808, 324] on div "Use the fields below to edit this miscellaneous charge Short Description Shippi…" at bounding box center [862, 279] width 327 height 410
drag, startPoint x: 1457, startPoint y: 187, endPoint x: 1421, endPoint y: 181, distance: 36.5
click at [1447, 182] on div "Use the fields below to edit this miscellaneous charge Short Description Shippi…" at bounding box center [862, 319] width 1411 height 543
drag, startPoint x: 965, startPoint y: 326, endPoint x: 775, endPoint y: 322, distance: 190.0
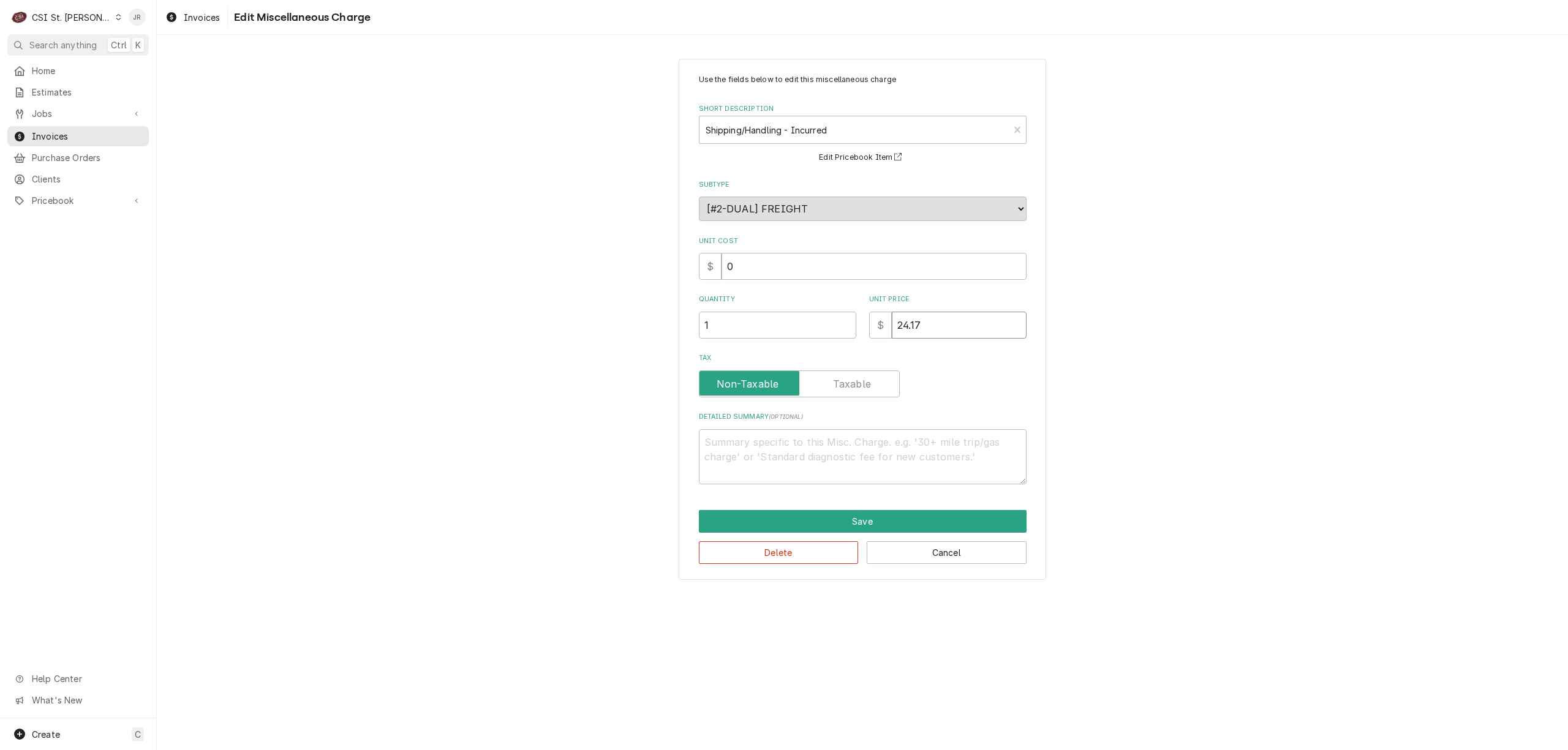
click at [770, 319] on div "Quantity 1 Unit Price $ 24.17" at bounding box center [862, 316] width 327 height 43
type textarea "x"
type input "0"
type textarea "x"
type input "00"
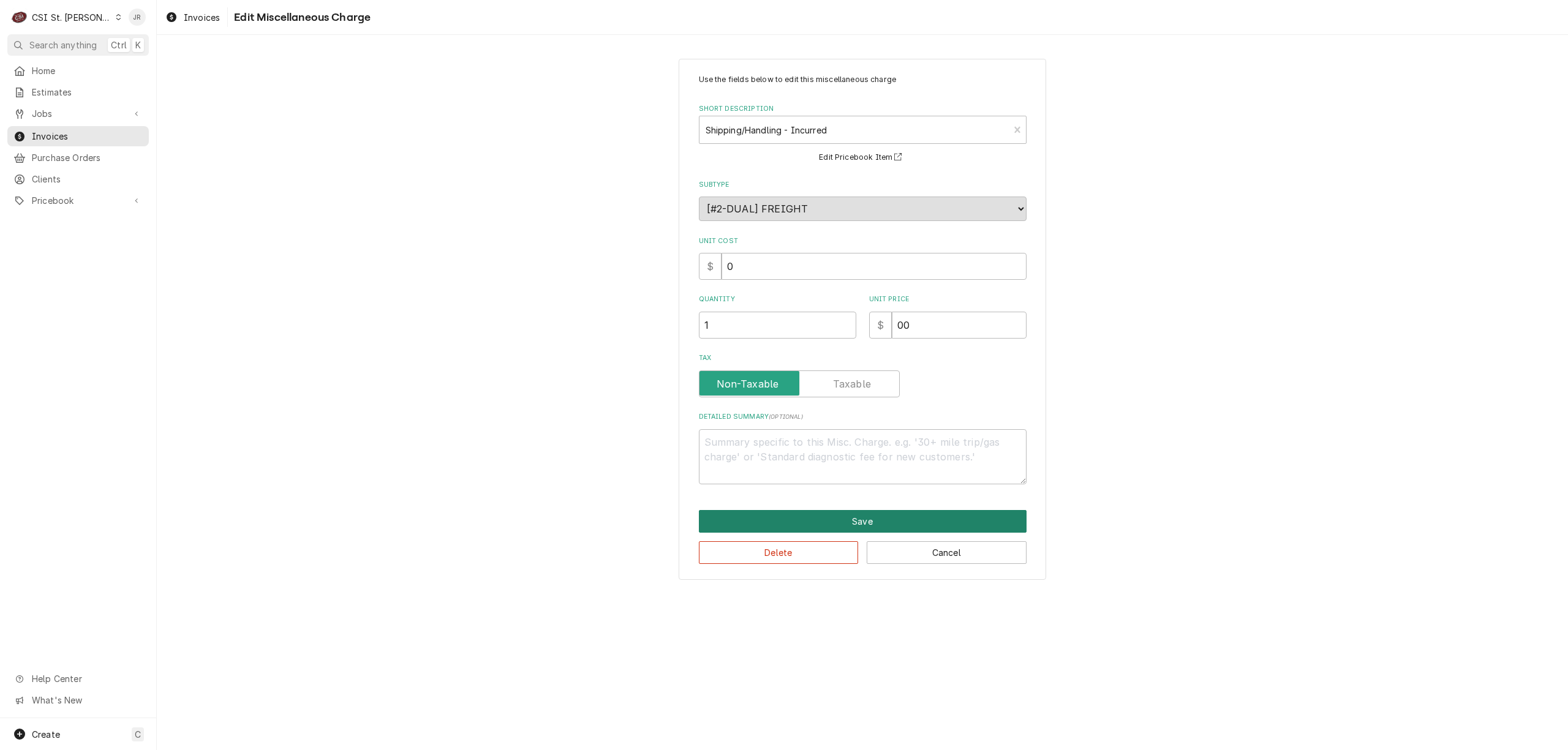
click at [875, 520] on button "Save" at bounding box center [862, 521] width 327 height 23
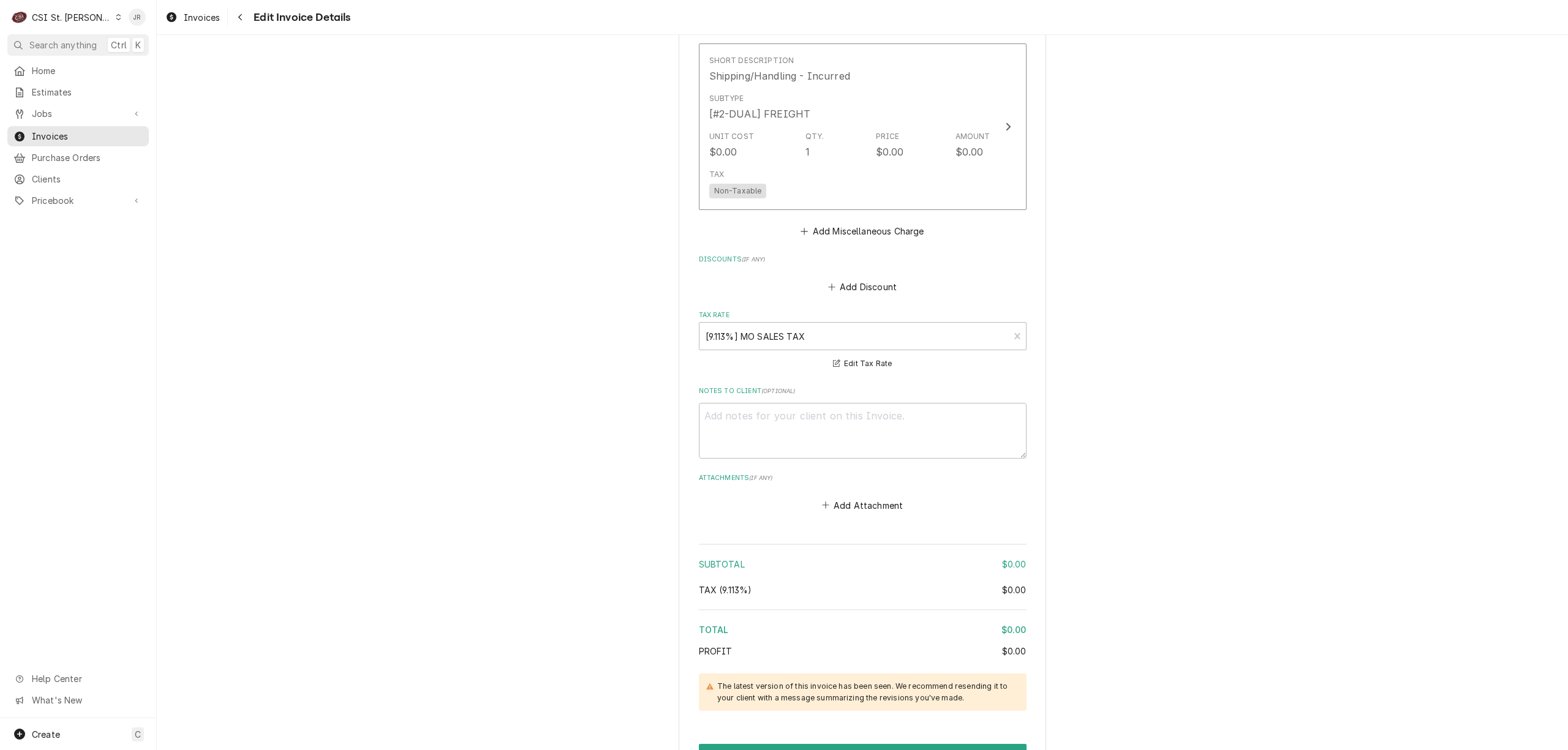
scroll to position [1757, 0]
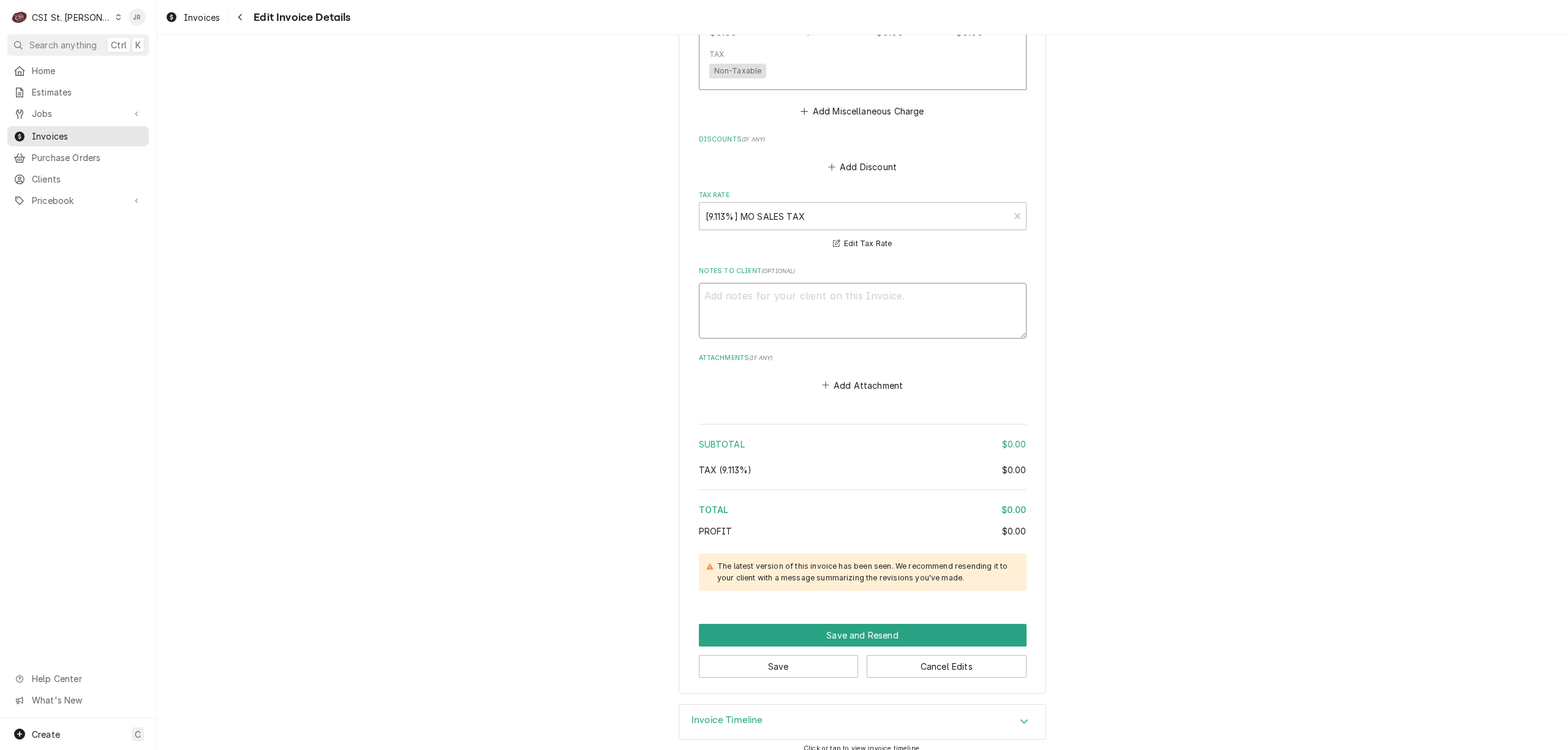
click at [797, 284] on textarea "Notes to Client ( optional )" at bounding box center [862, 311] width 327 height 56
type textarea "x"
type textarea "R"
type textarea "x"
type textarea "Re"
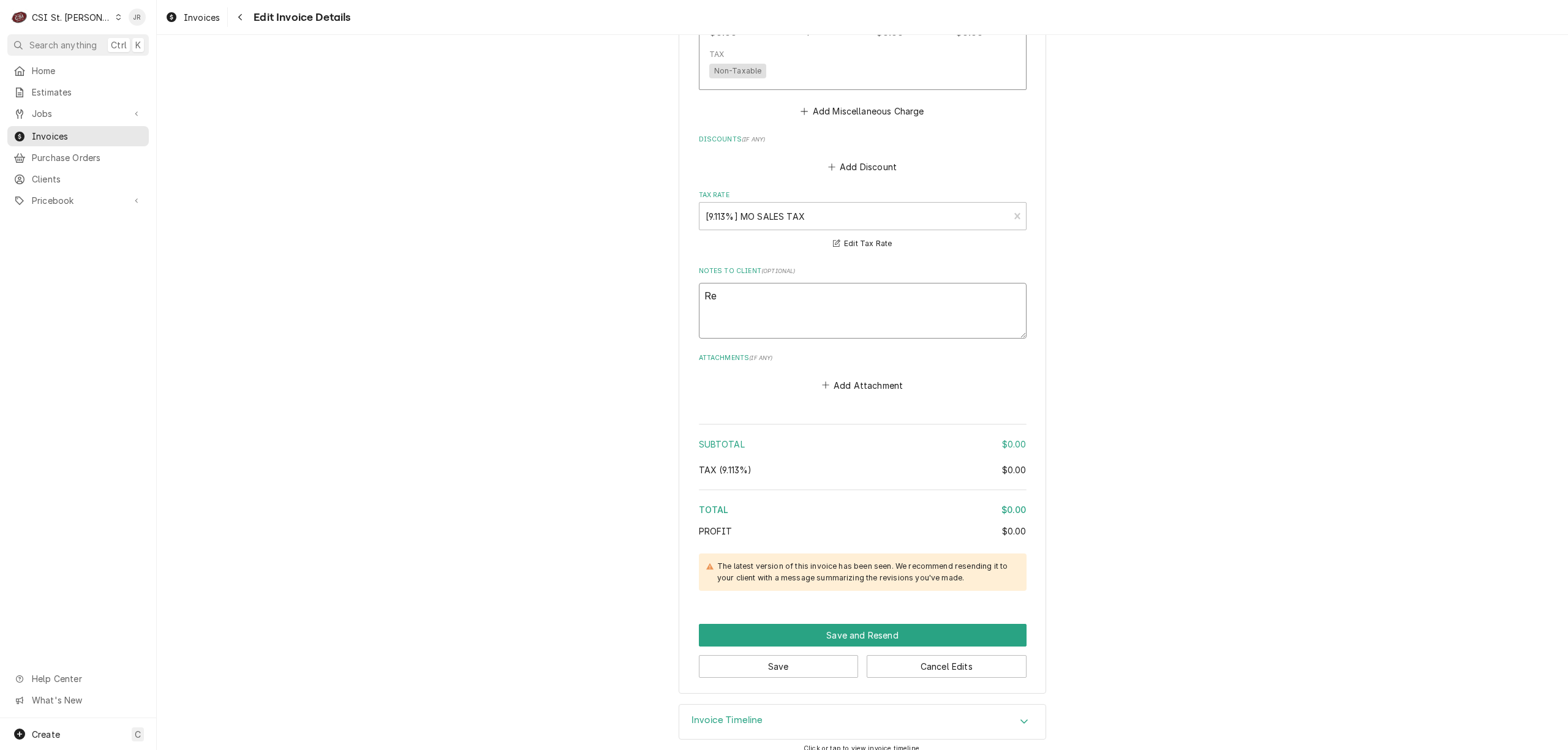
type textarea "x"
type textarea "Reb"
type textarea "x"
type textarea "Rebi"
type textarea "x"
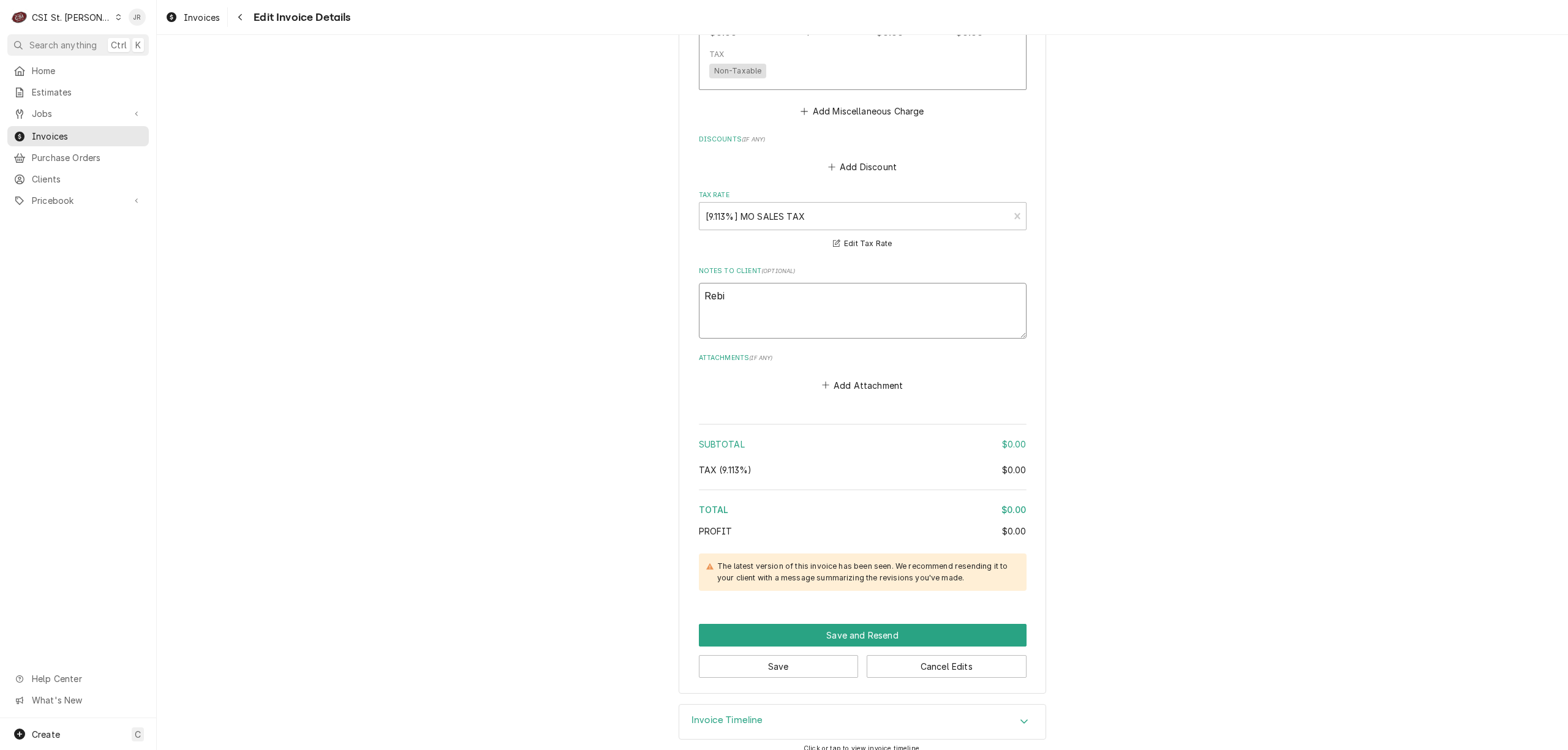
type textarea "Rebil"
type textarea "x"
type textarea "Rebill"
type textarea "x"
type textarea "Rebille"
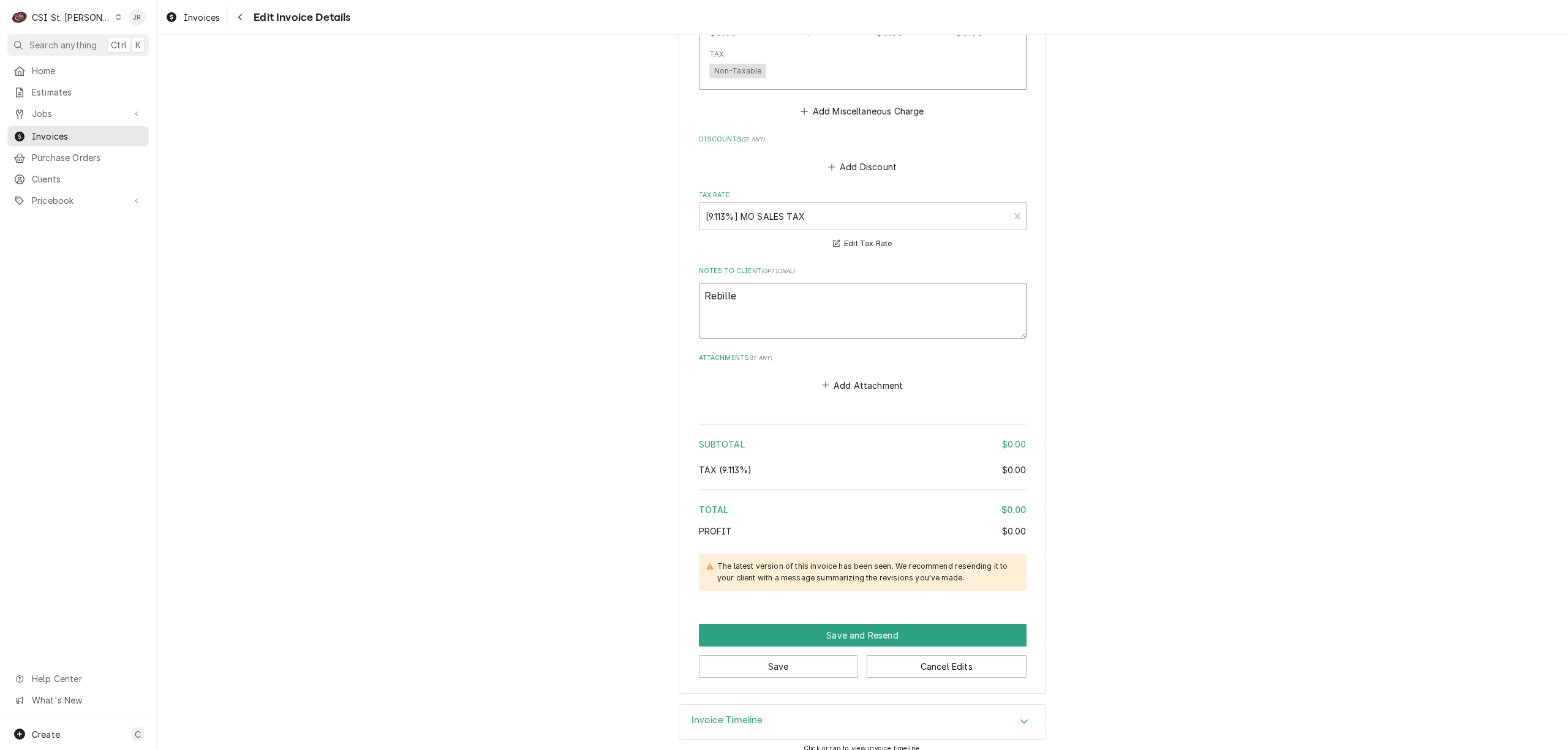
type textarea "x"
type textarea "Rebilled"
type textarea "x"
type textarea "Rebilled"
type textarea "x"
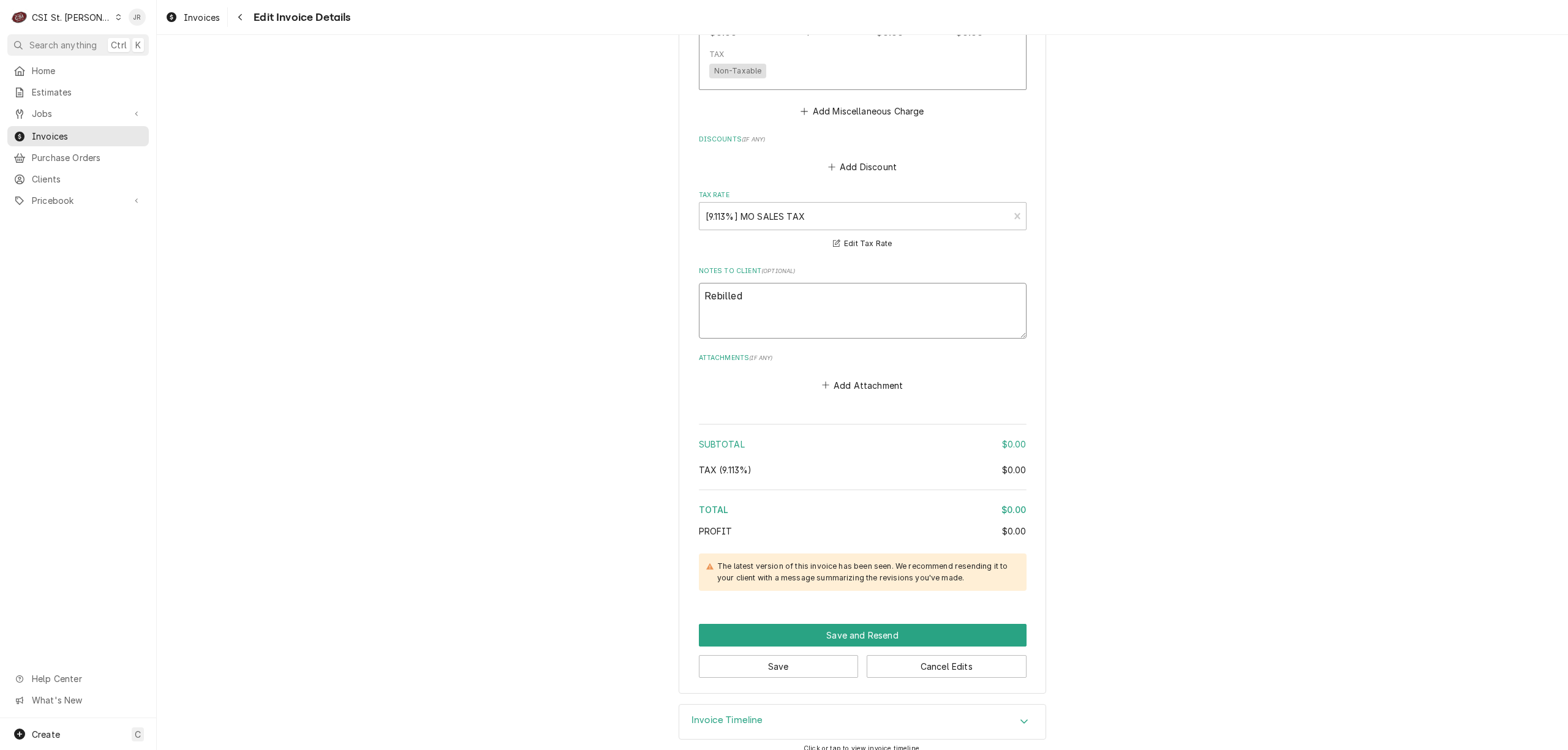
type textarea "Rebilled t"
type textarea "x"
type textarea "Rebilled to"
type textarea "x"
type textarea "Rebilled to"
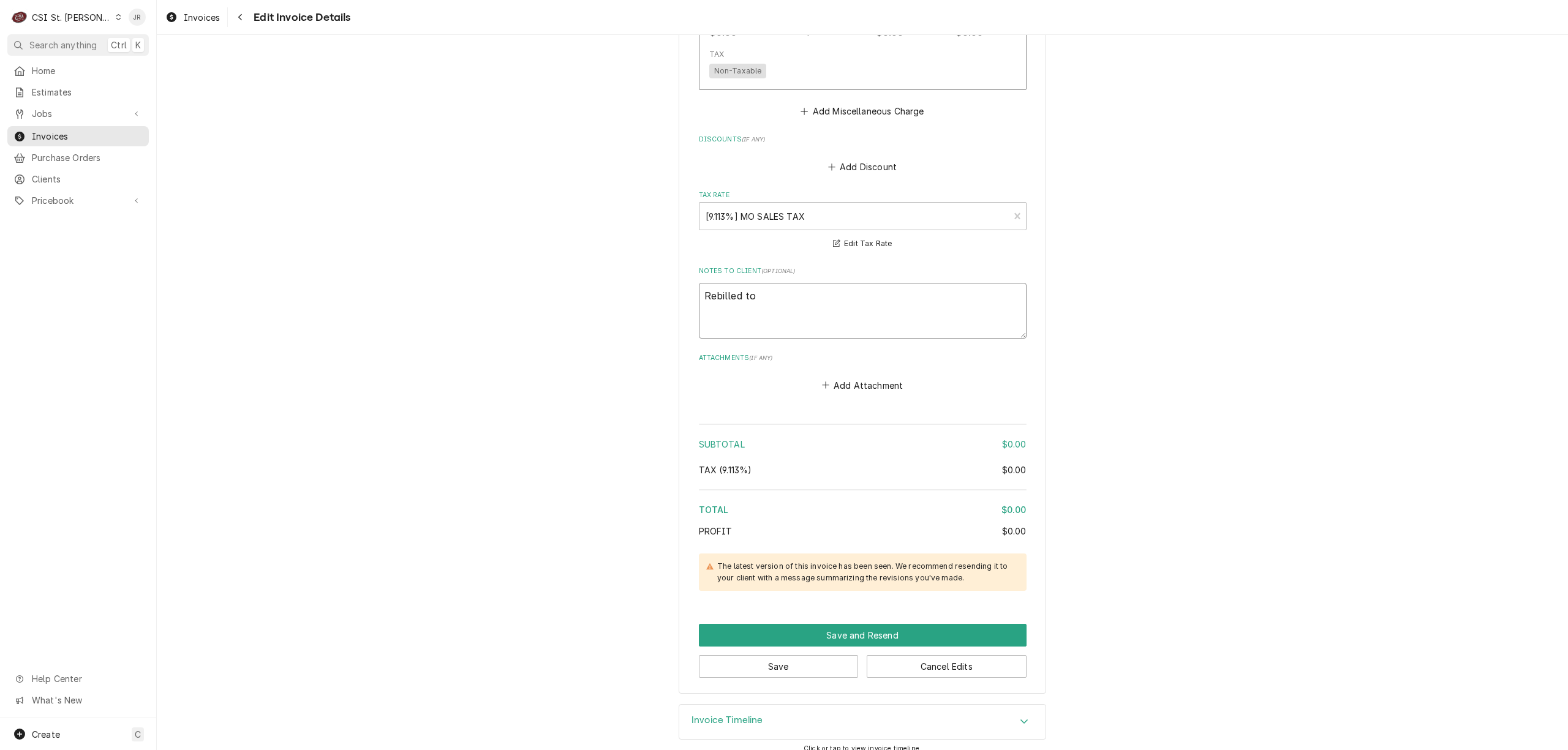
type textarea "x"
type textarea "Rebilled to T"
type textarea "x"
type textarea "Rebilled to Tu"
type textarea "x"
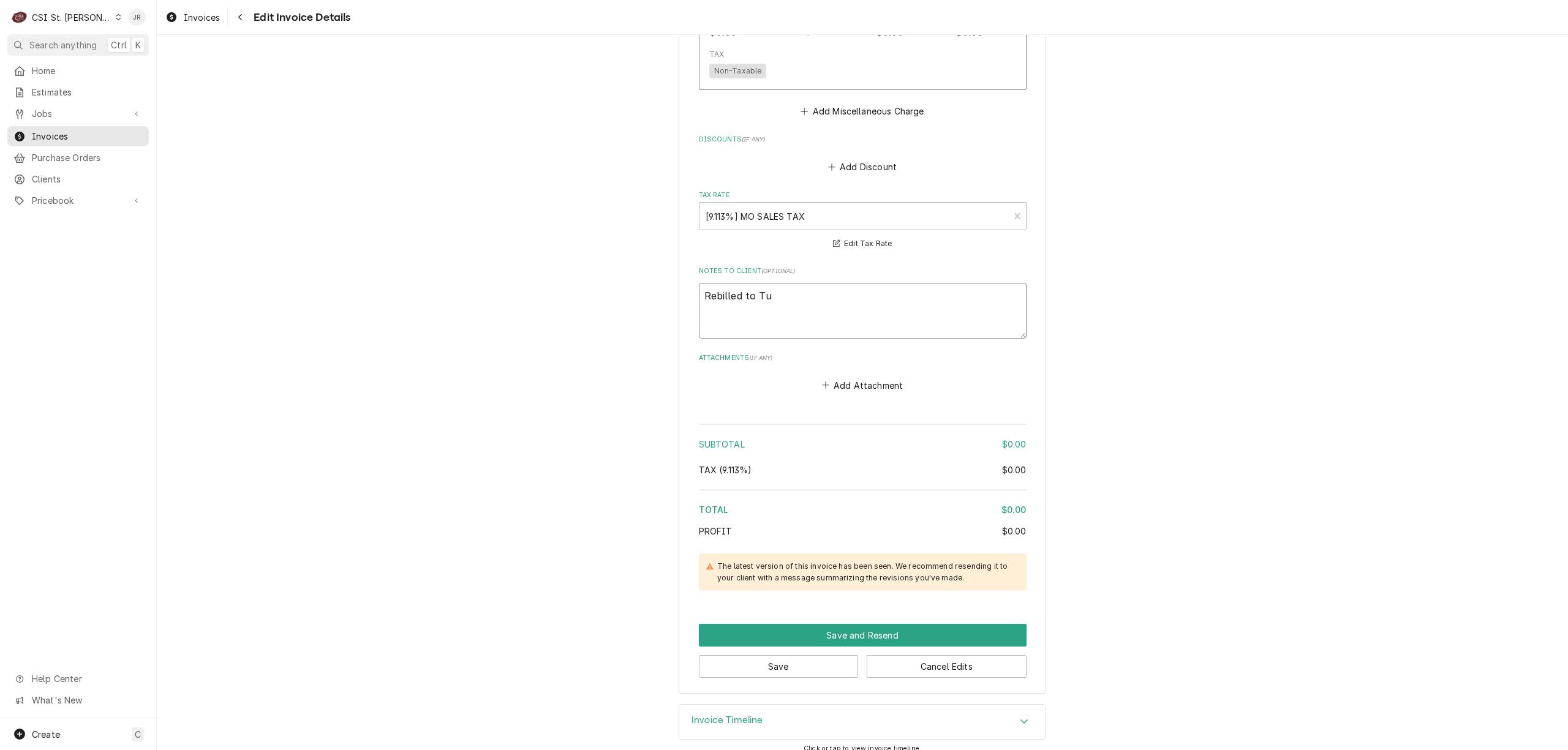
type textarea "Rebilled to T"
type textarea "x"
type textarea "Rebilled to Tr"
type textarea "x"
type textarea "Rebilled to Tru"
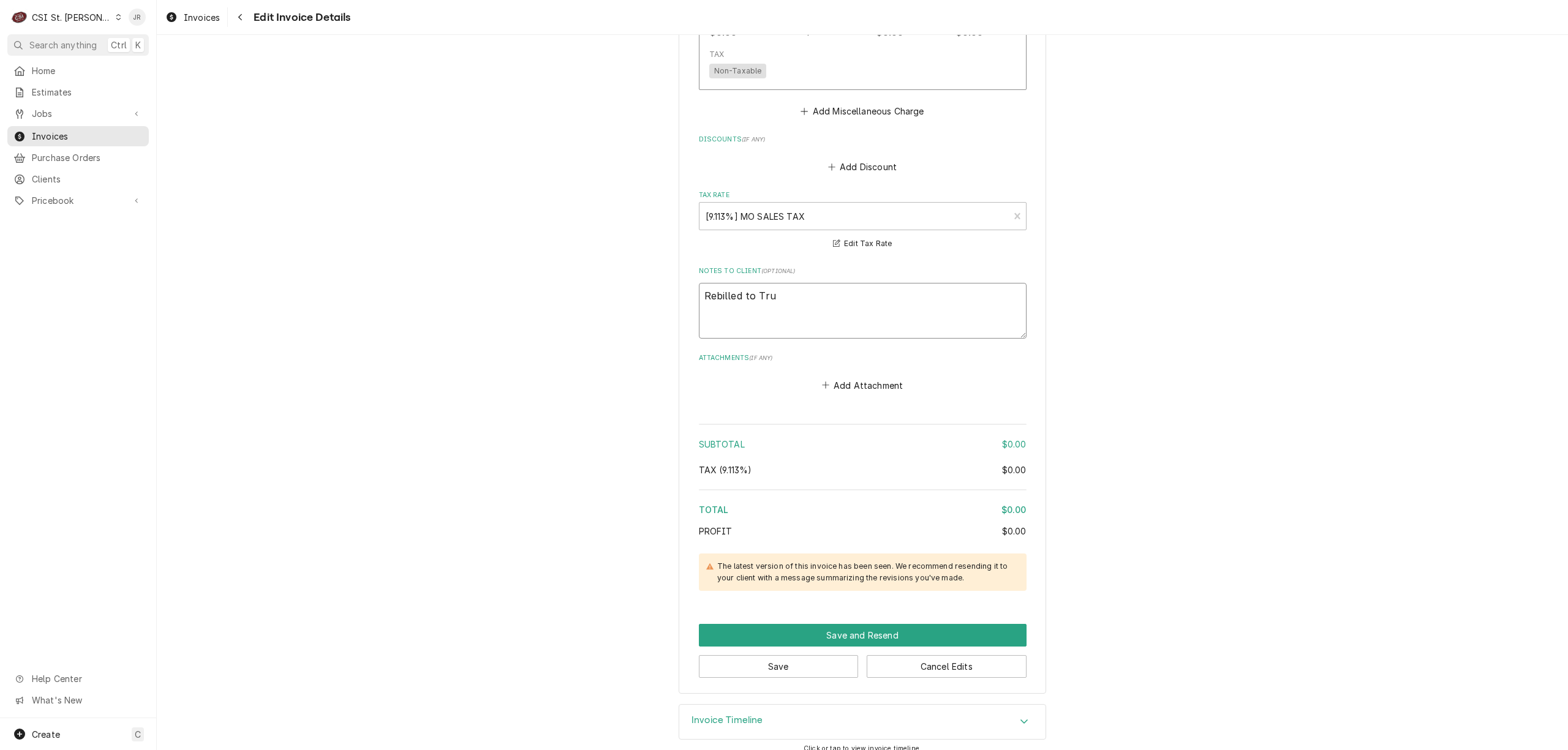
type textarea "x"
type textarea "Rebilled to True"
type textarea "x"
type textarea "Rebilled to True o"
type textarea "x"
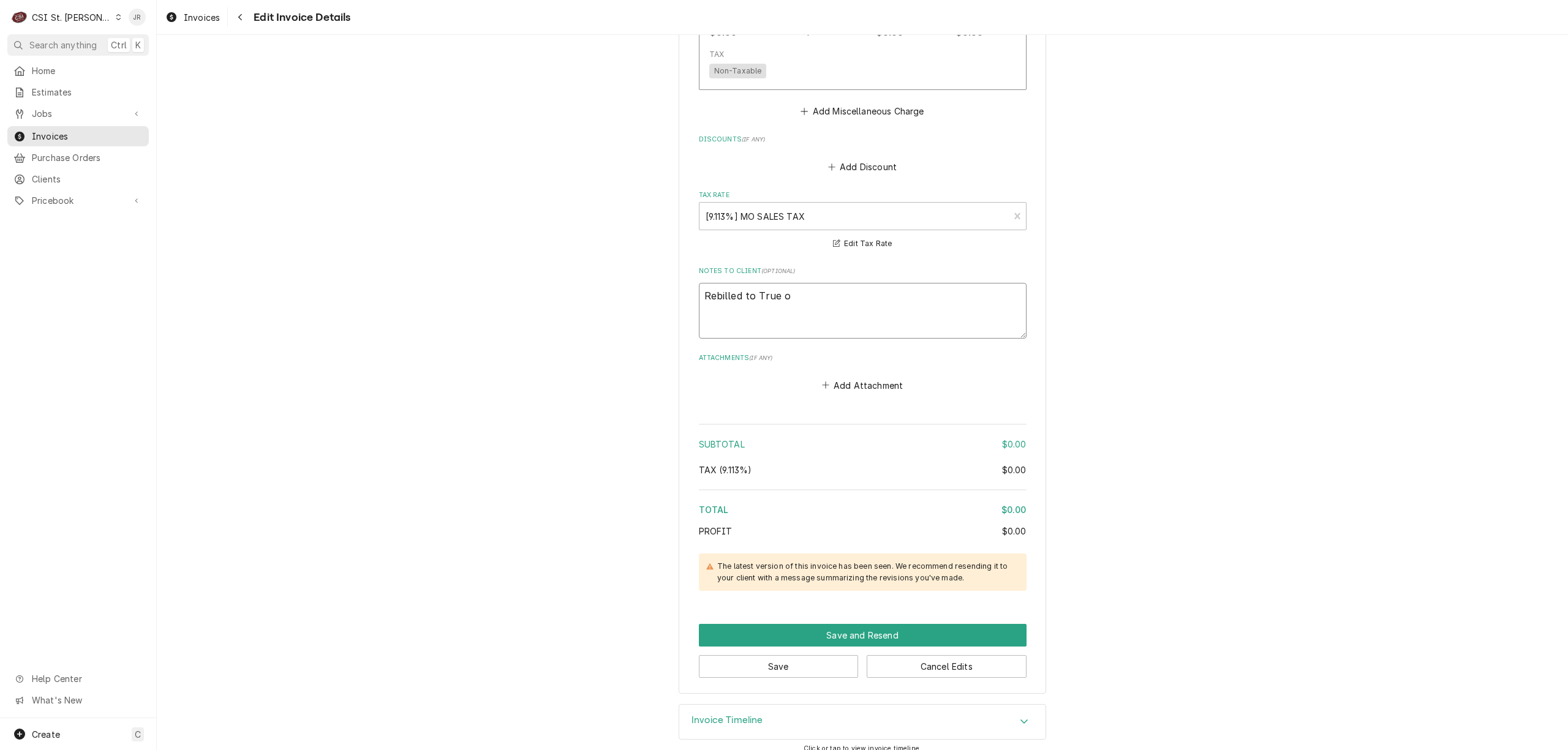
type textarea "Rebilled to True on"
type textarea "x"
type textarea "Rebilled to True on"
type textarea "x"
type textarea "Rebilled to True on i"
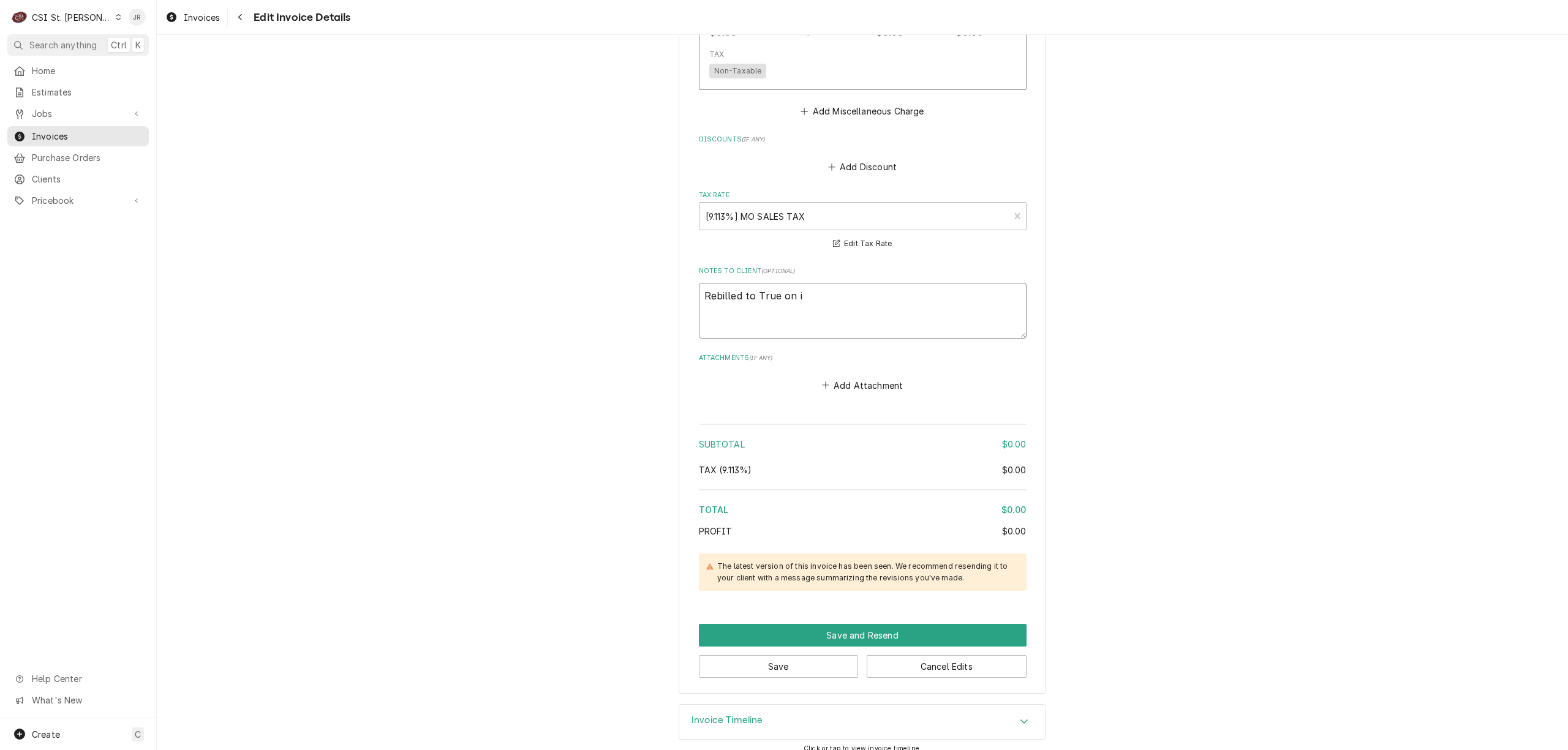
type textarea "x"
type textarea "Rebilled to True on in"
type textarea "x"
type textarea "Rebilled to True on inv"
type textarea "x"
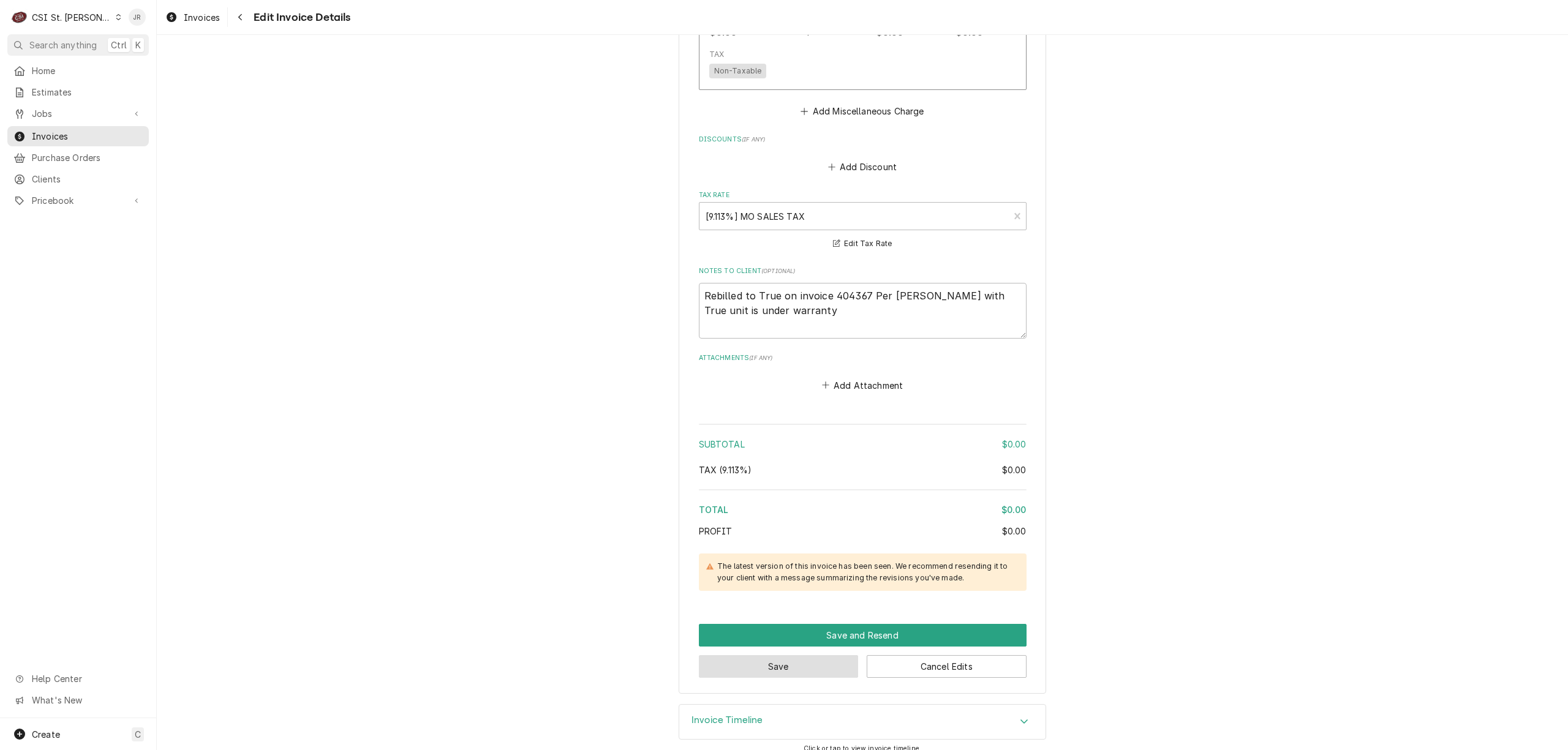
click at [820, 655] on button "Save" at bounding box center [779, 666] width 160 height 23
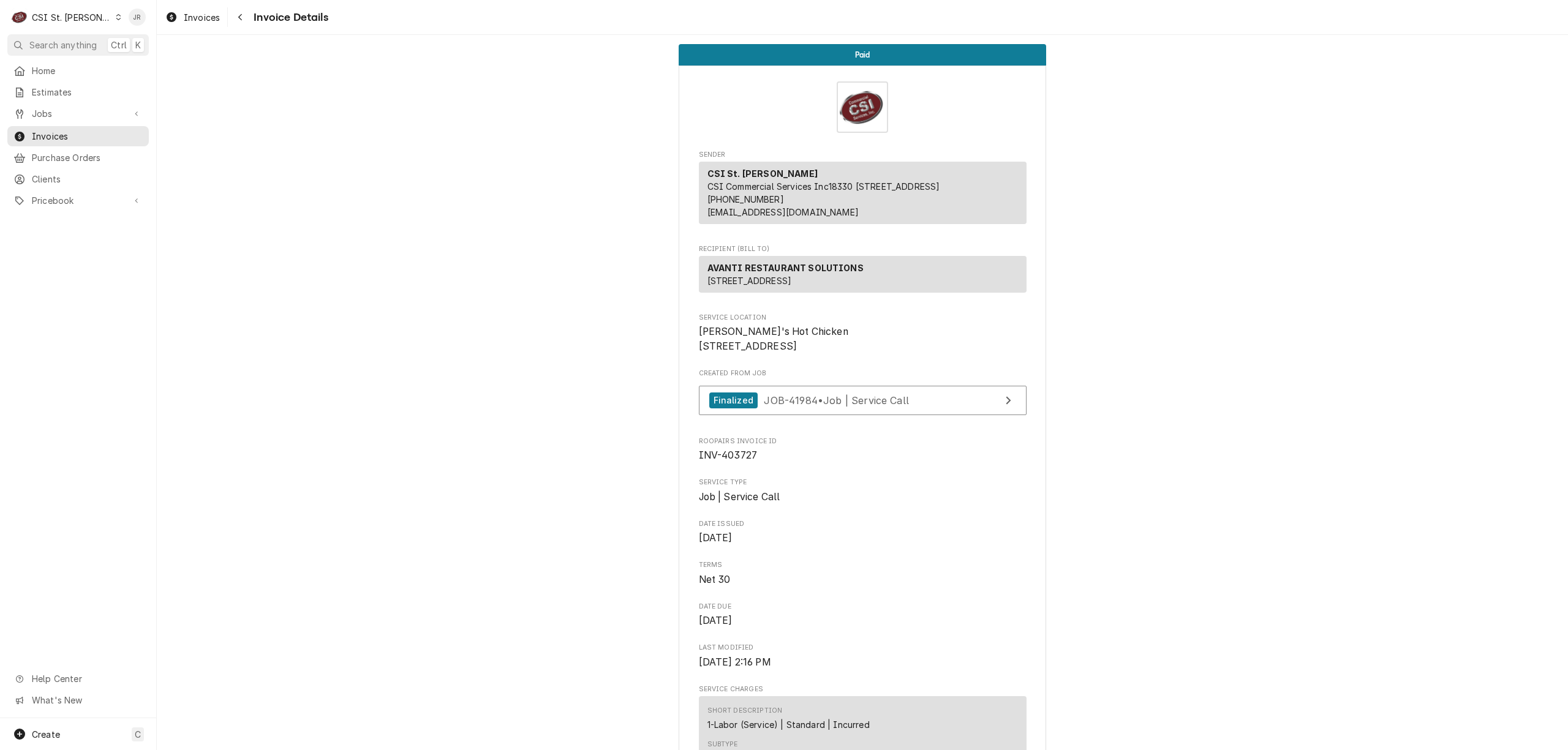
click at [729, 463] on span "INV-403727" at bounding box center [862, 455] width 327 height 15
click at [730, 463] on span "INV-403727" at bounding box center [862, 455] width 327 height 15
click at [726, 461] on span "INV-403727" at bounding box center [728, 455] width 59 height 12
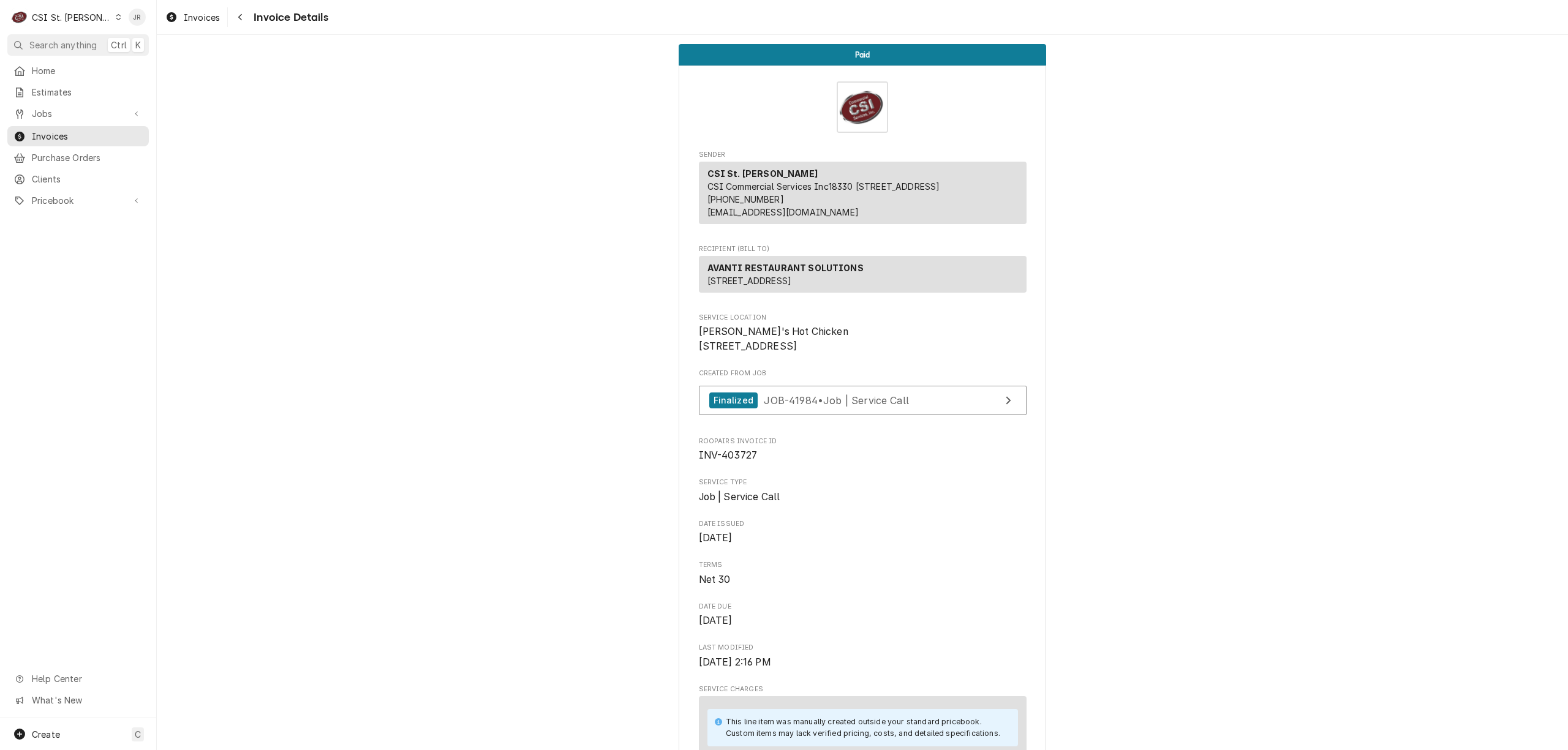
click at [72, 17] on div "CSI St. Louis" at bounding box center [71, 17] width 80 height 13
click at [140, 43] on div "CSI [US_STATE]" at bounding box center [188, 45] width 162 height 13
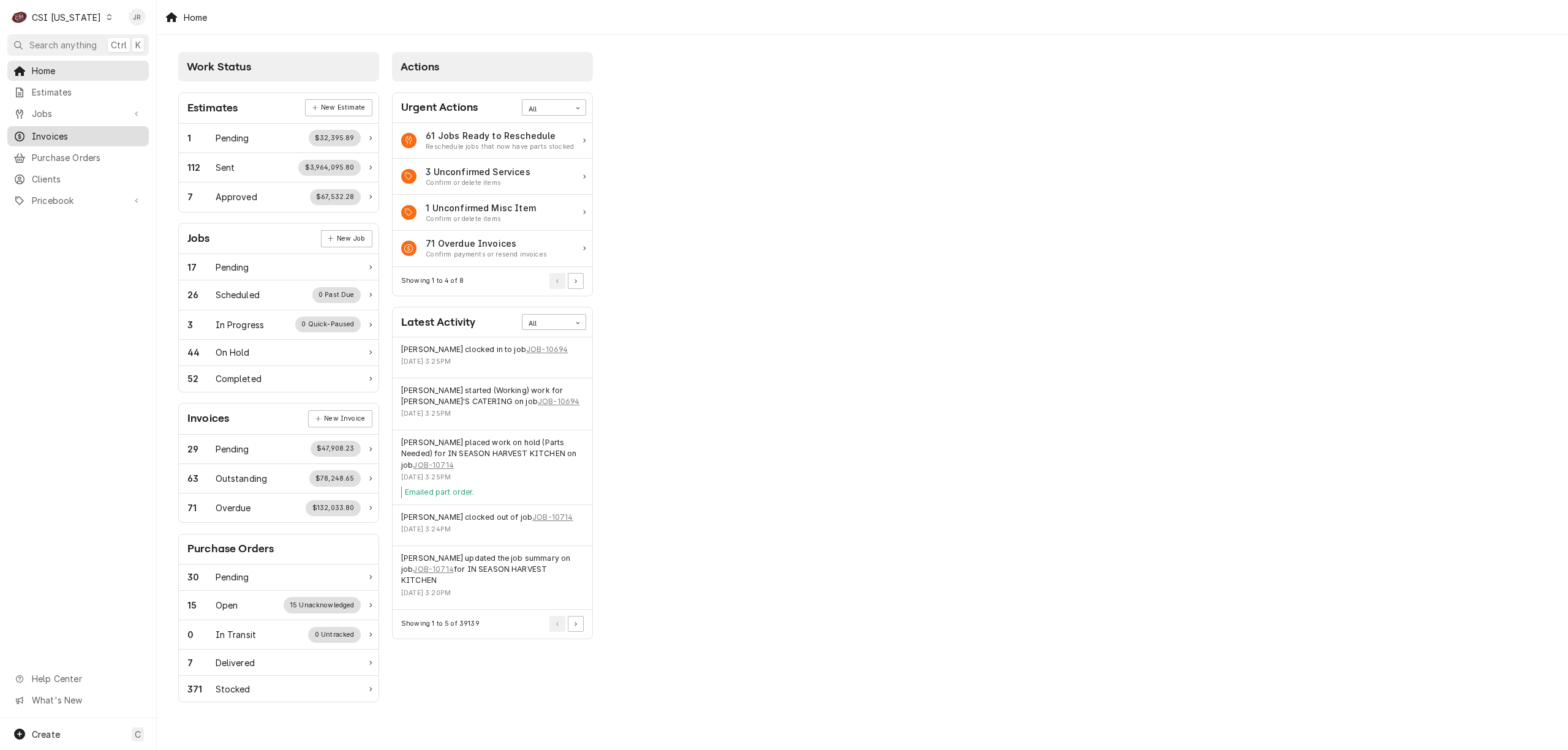
click at [59, 133] on span "Invoices" at bounding box center [87, 136] width 111 height 13
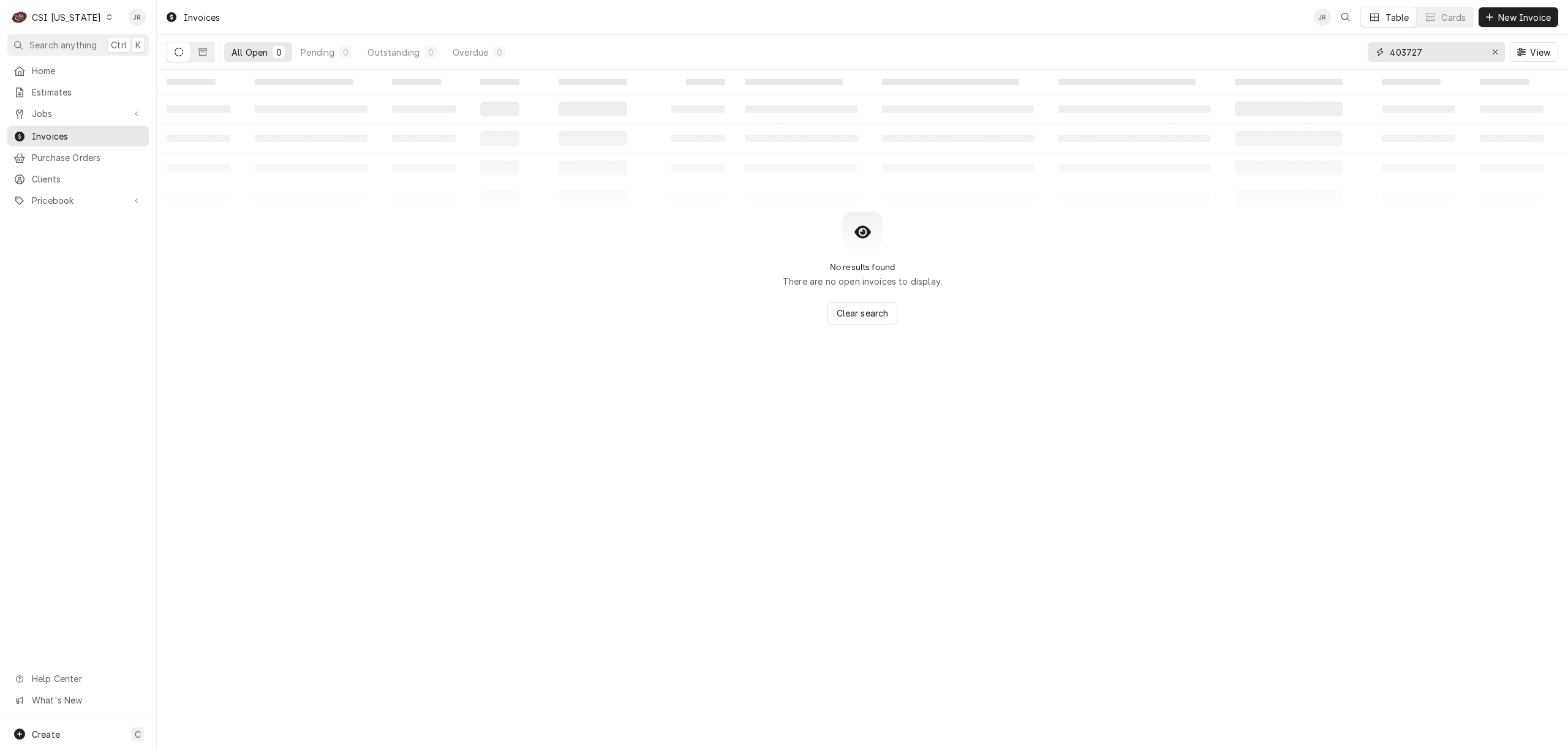
click at [1419, 52] on input "403727" at bounding box center [1436, 52] width 92 height 20
paste input "100744"
type input "100744"
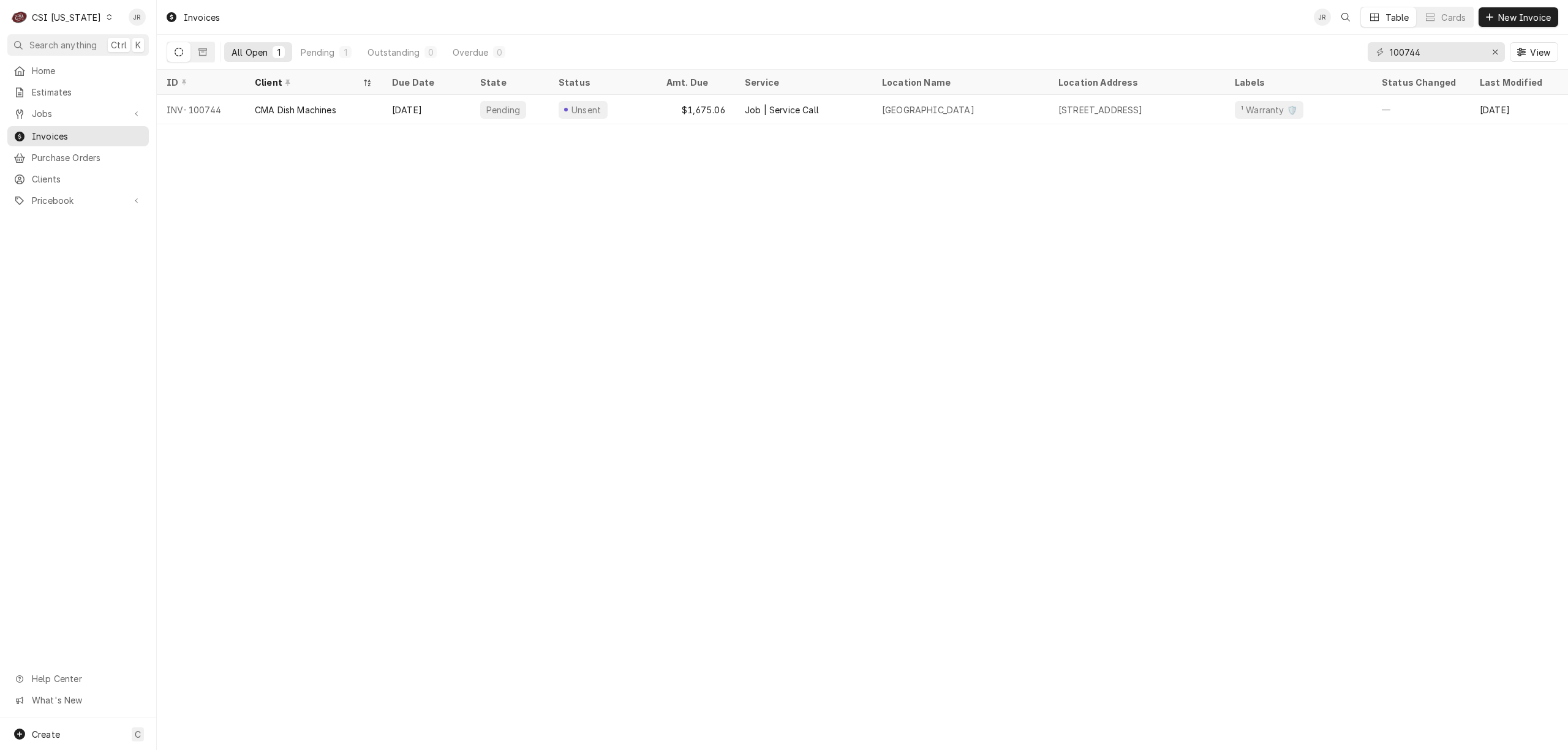
drag, startPoint x: 351, startPoint y: 89, endPoint x: 400, endPoint y: 104, distance: 51.2
click at [355, 93] on th "Client" at bounding box center [314, 82] width 137 height 25
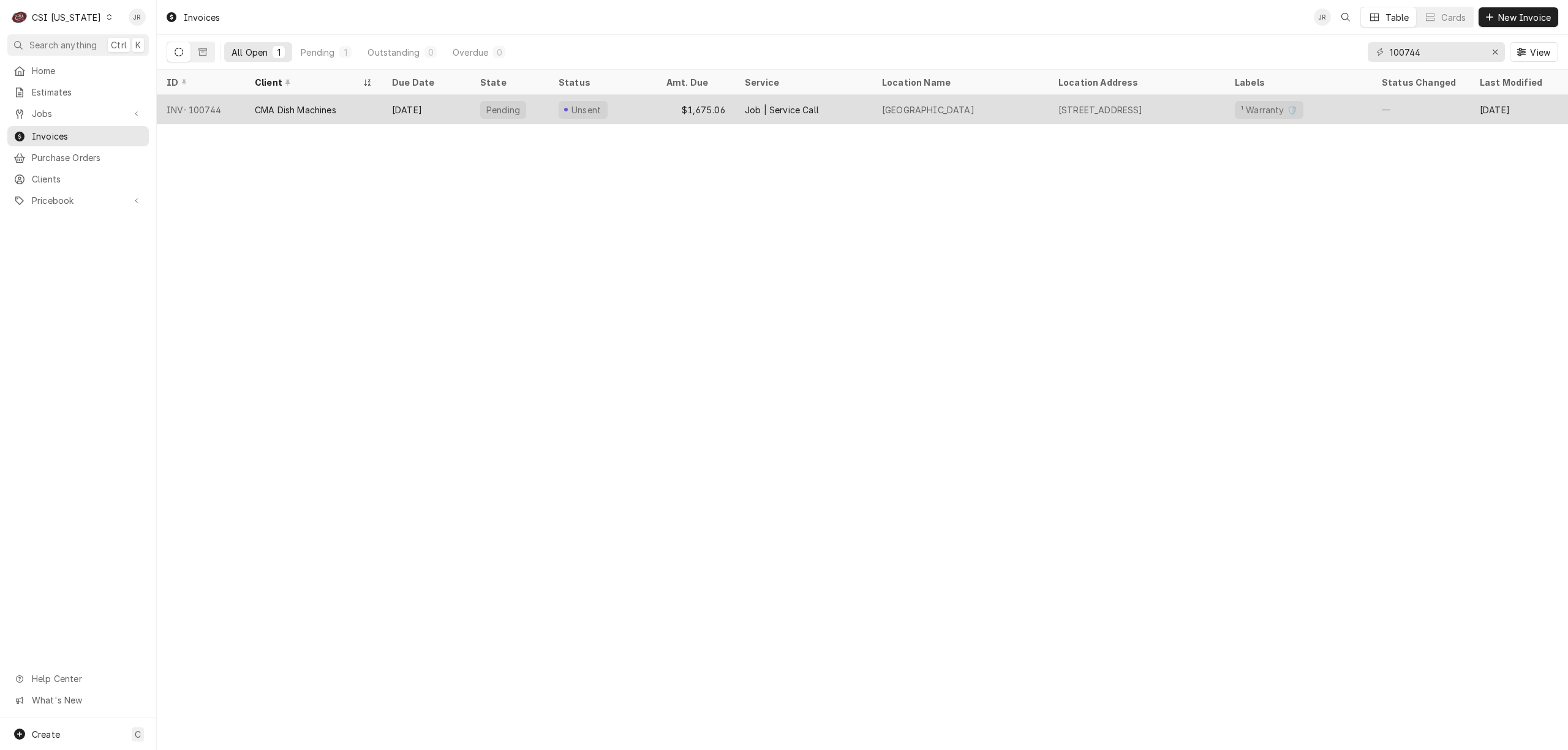
click at [392, 105] on div "[DATE]" at bounding box center [426, 109] width 88 height 29
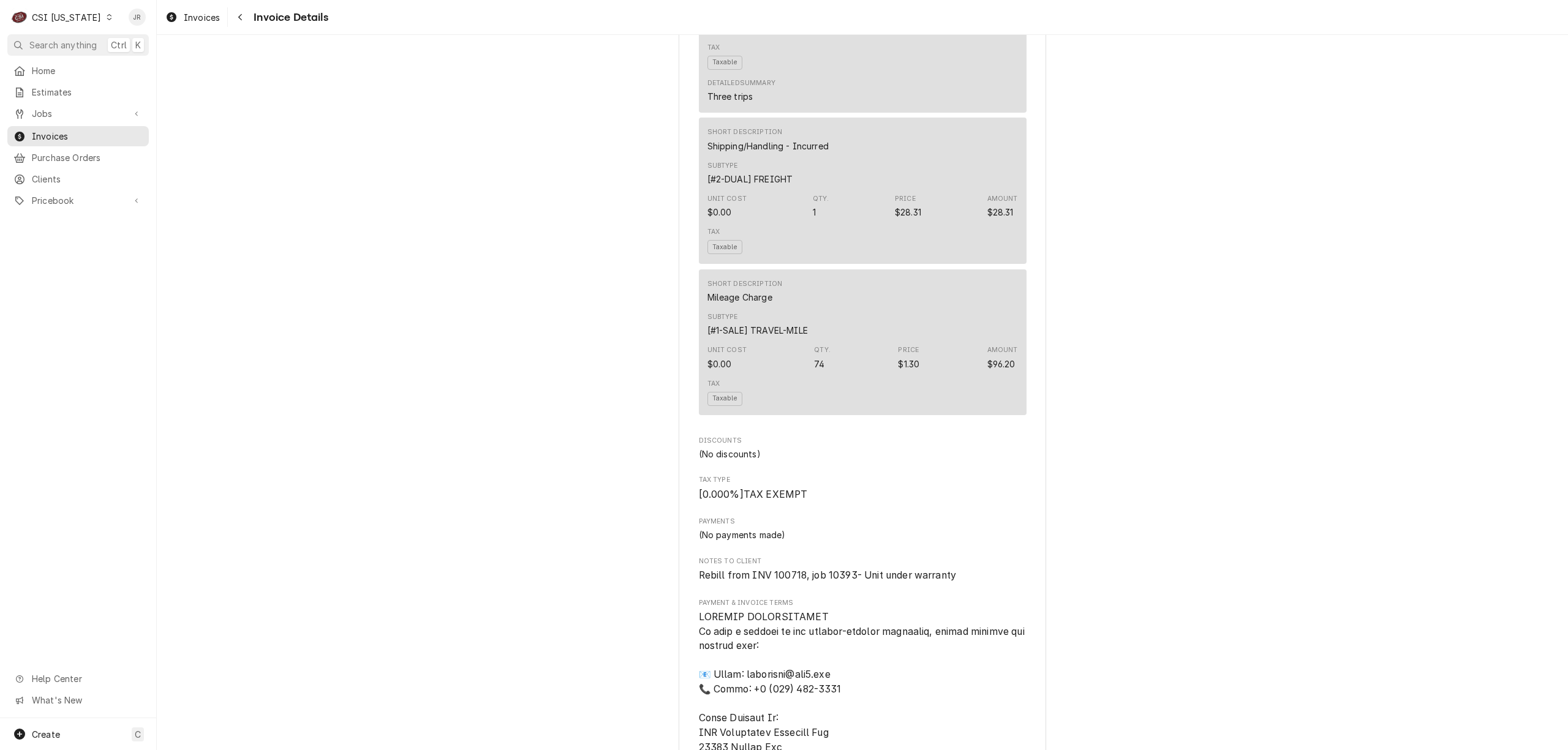
scroll to position [2041, 0]
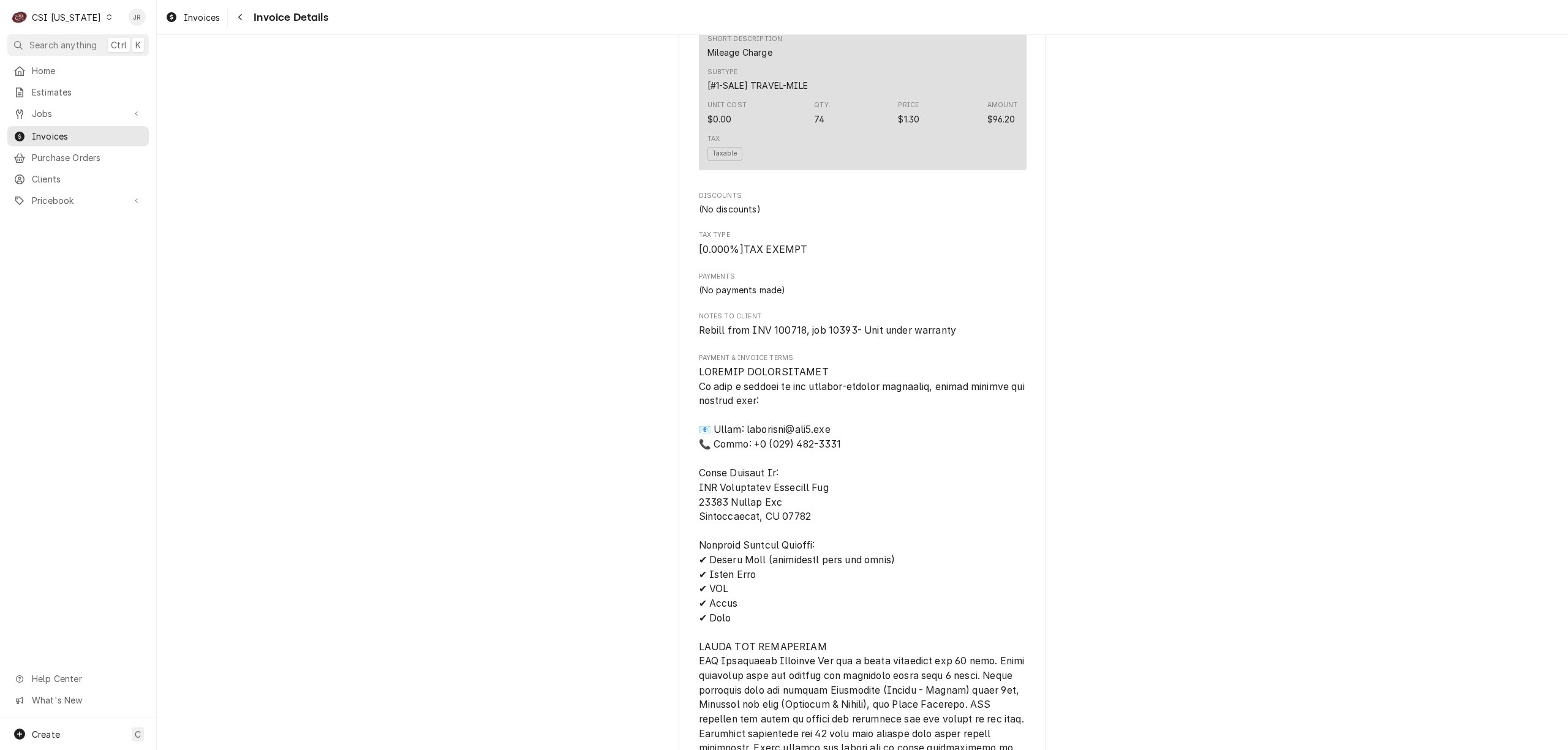
click at [836, 336] on span "Rebill from INV 100718, job 10393- Unit under warranty" at bounding box center [828, 330] width 258 height 12
copy span "10393"
drag, startPoint x: 1363, startPoint y: 50, endPoint x: 1559, endPoint y: 169, distance: 229.3
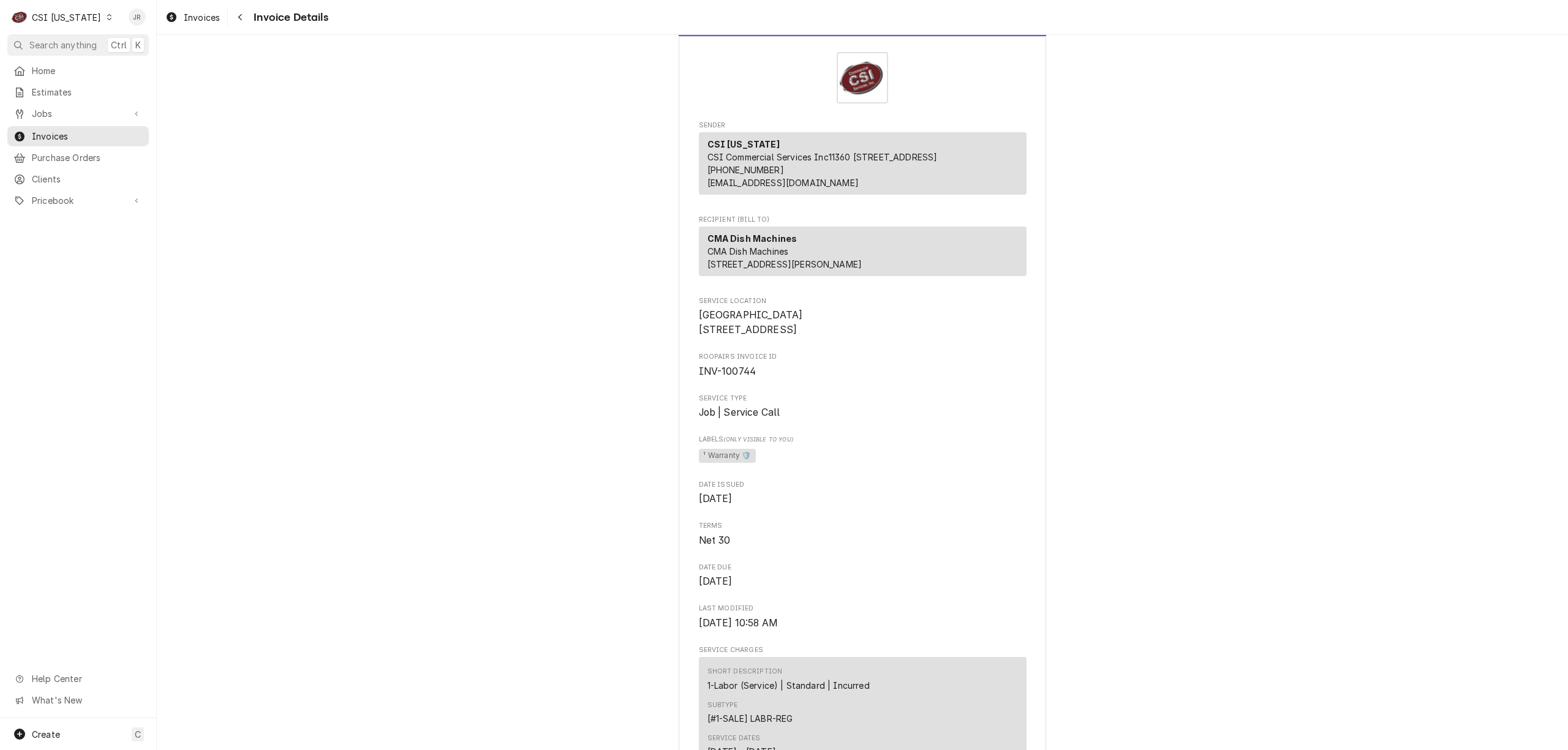
scroll to position [0, 0]
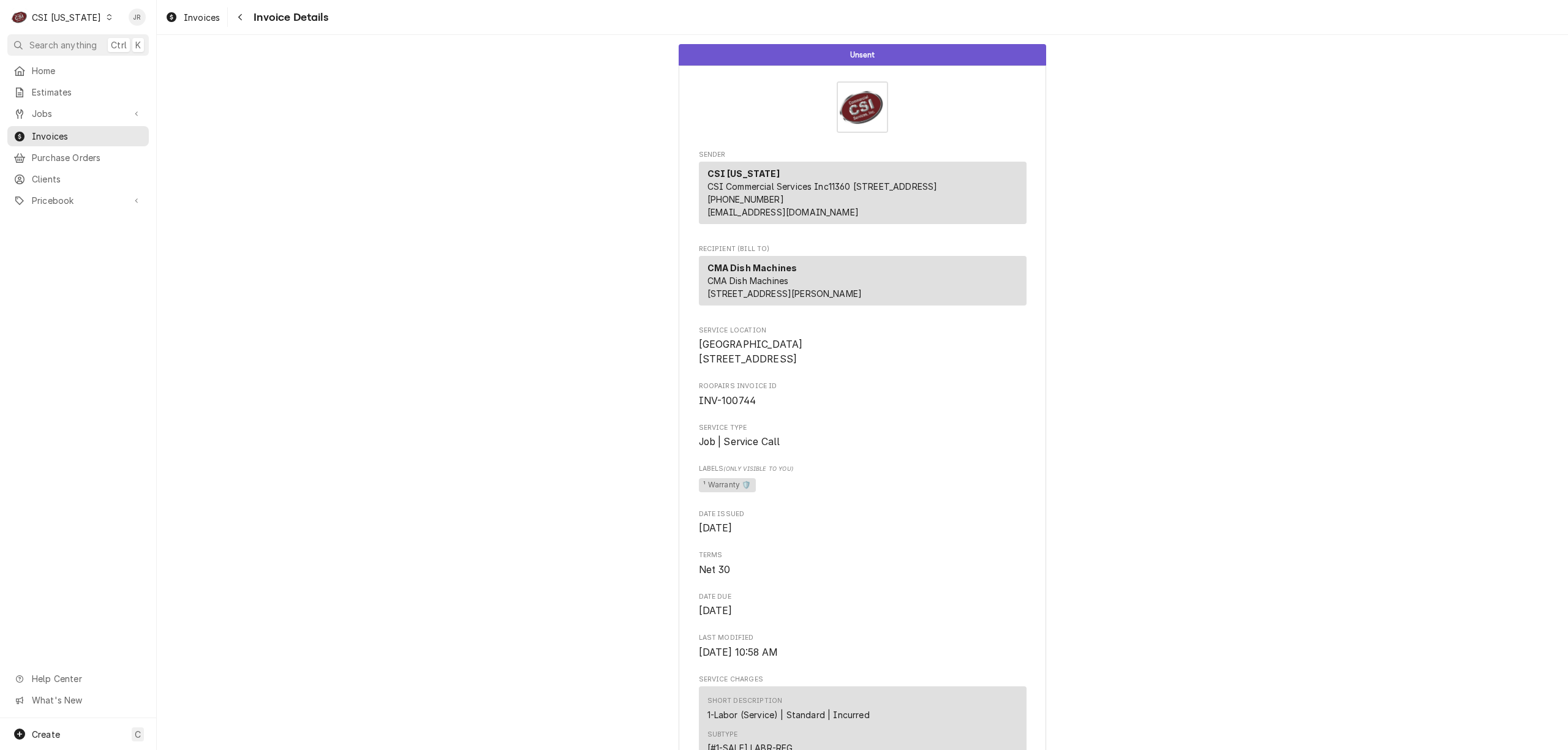
click at [738, 407] on span "INV-100744" at bounding box center [727, 400] width 58 height 12
copy span "100744"
click at [46, 11] on div "CSI Kentucky" at bounding box center [66, 17] width 69 height 13
click at [162, 18] on div "CSI [US_STATE][GEOGRAPHIC_DATA]" at bounding box center [191, 24] width 162 height 13
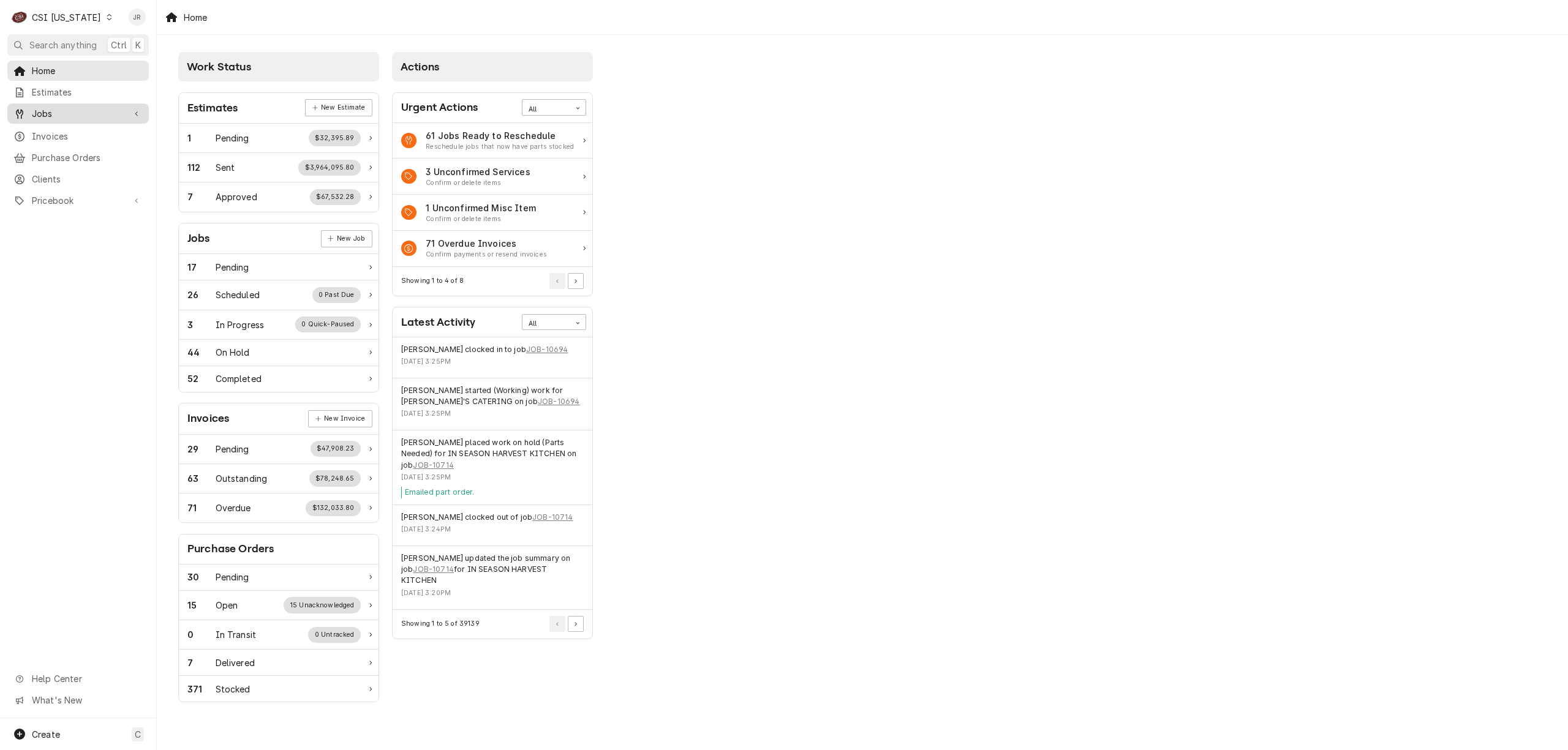
click at [72, 116] on span "Jobs" at bounding box center [77, 113] width 92 height 13
click at [49, 133] on span "Jobs" at bounding box center [87, 135] width 111 height 13
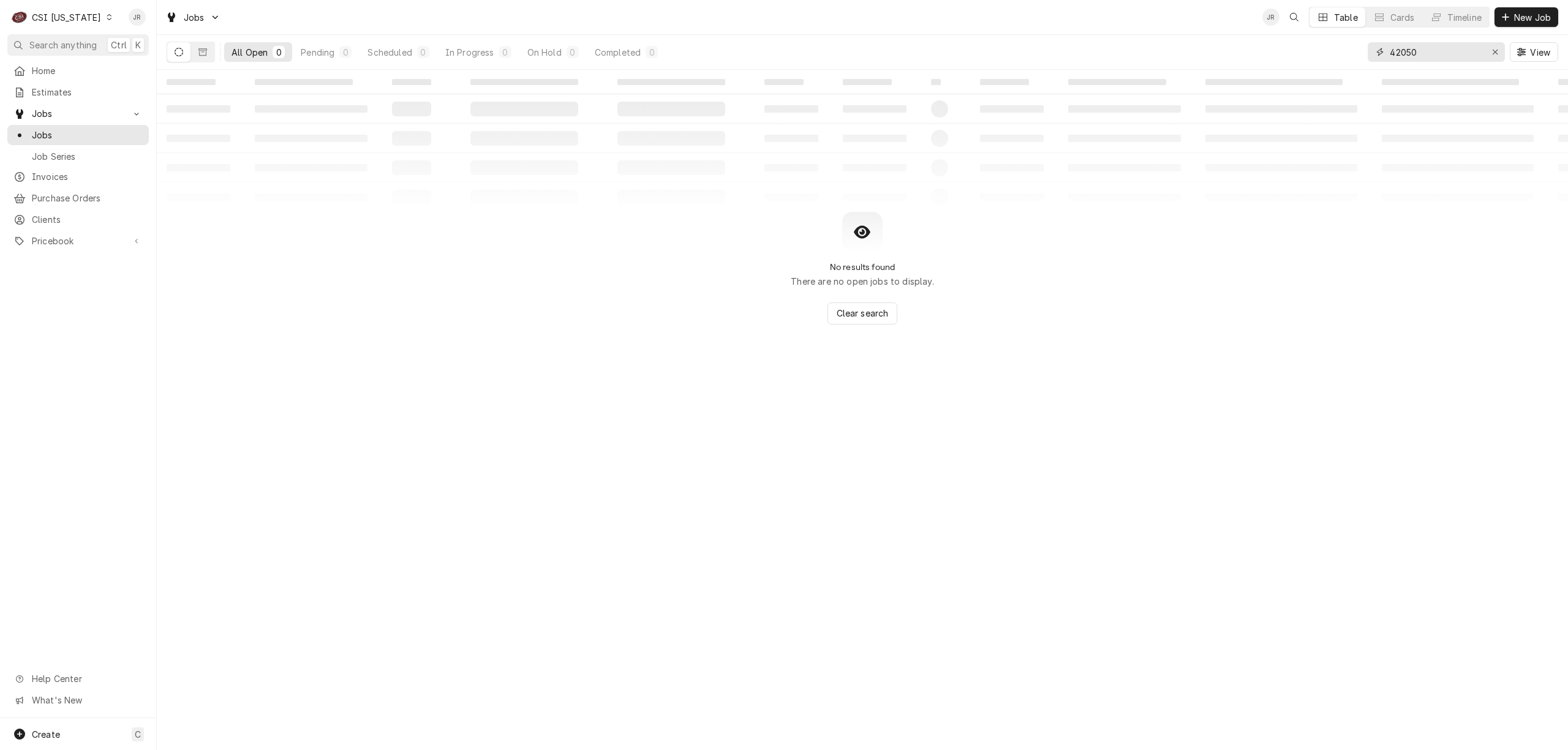
click at [1417, 59] on input "42050" at bounding box center [1436, 52] width 92 height 20
paste input "10393"
type input "10393"
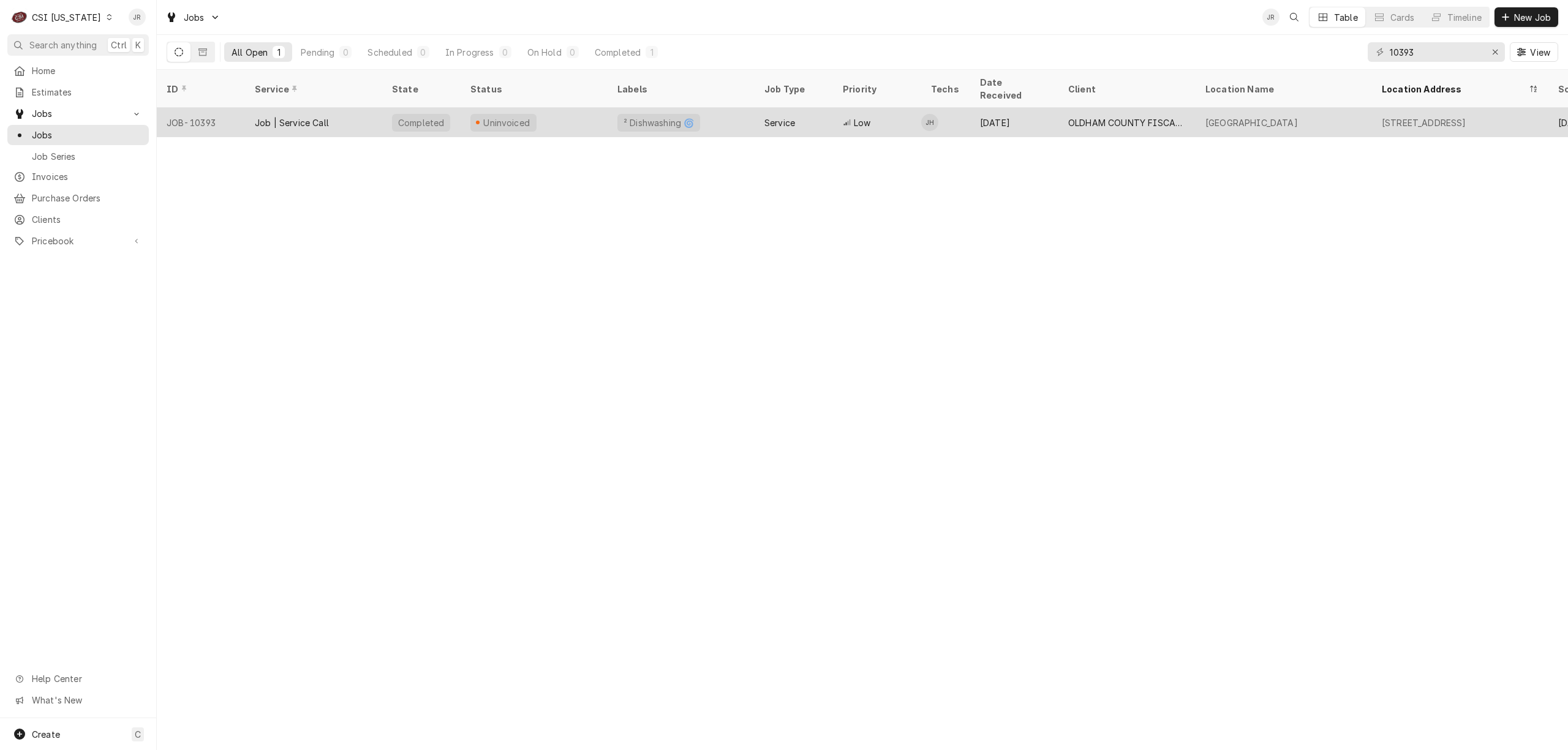
click at [332, 121] on div "Job | Service Call" at bounding box center [314, 122] width 137 height 29
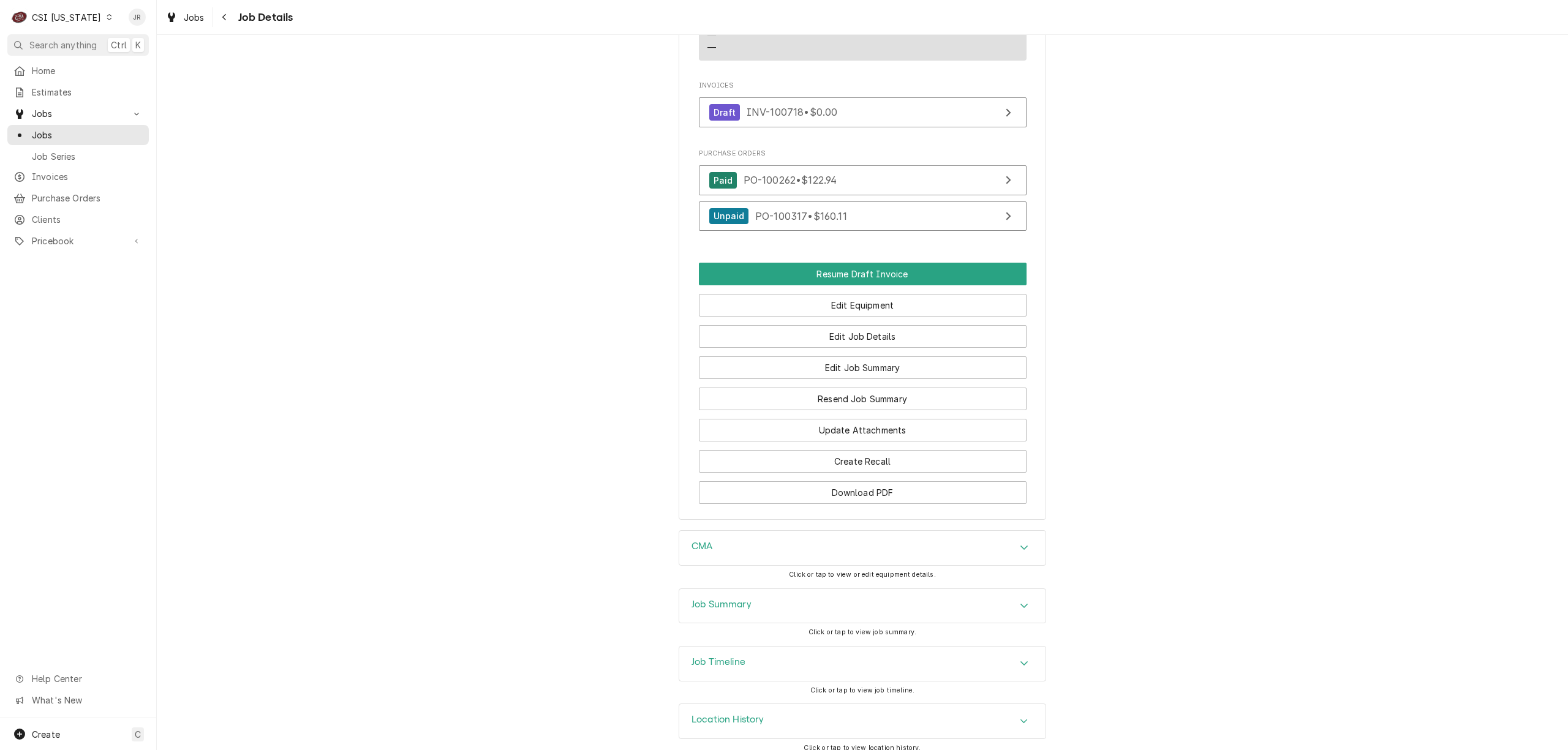
scroll to position [1218, 0]
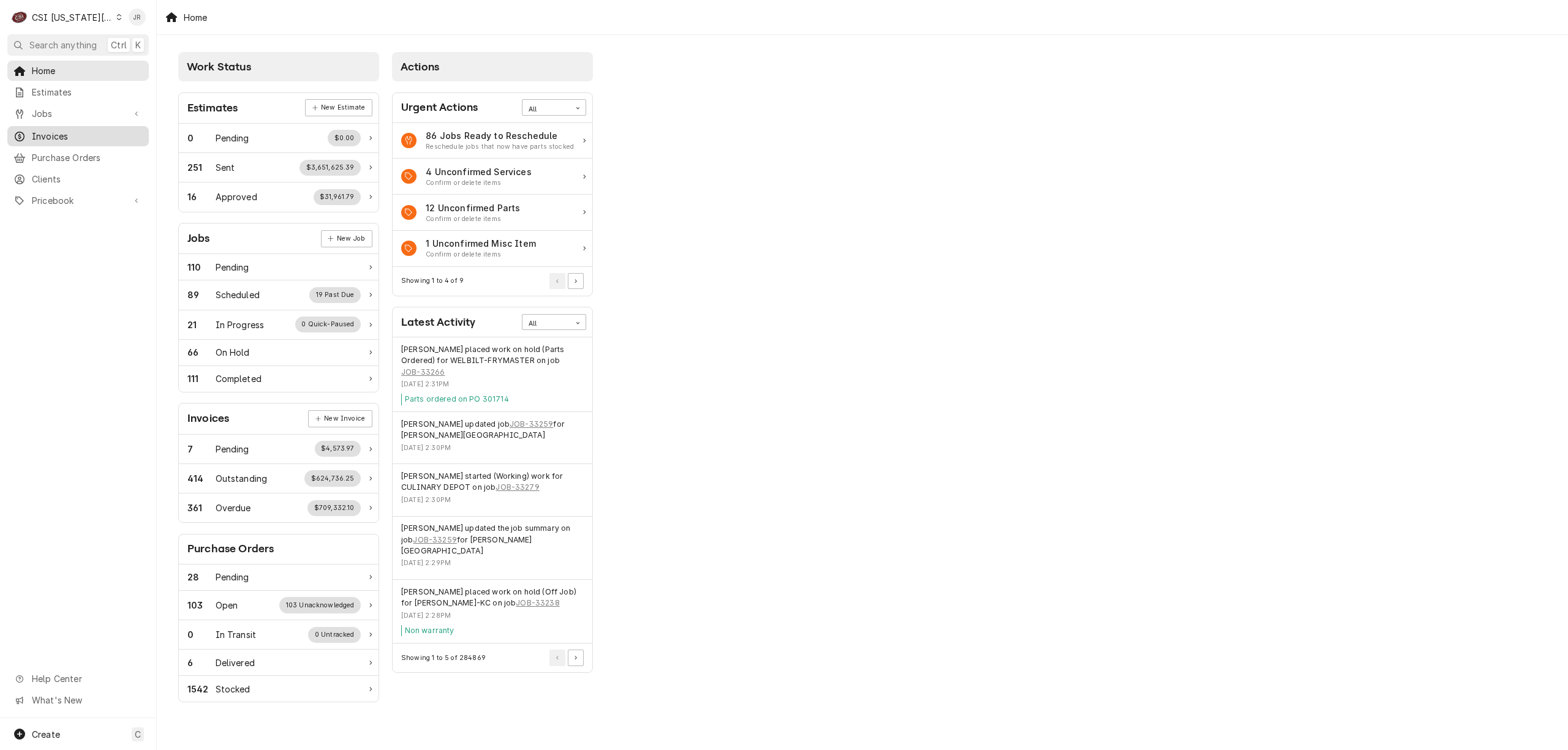
click at [56, 129] on div "Invoices" at bounding box center [78, 136] width 137 height 15
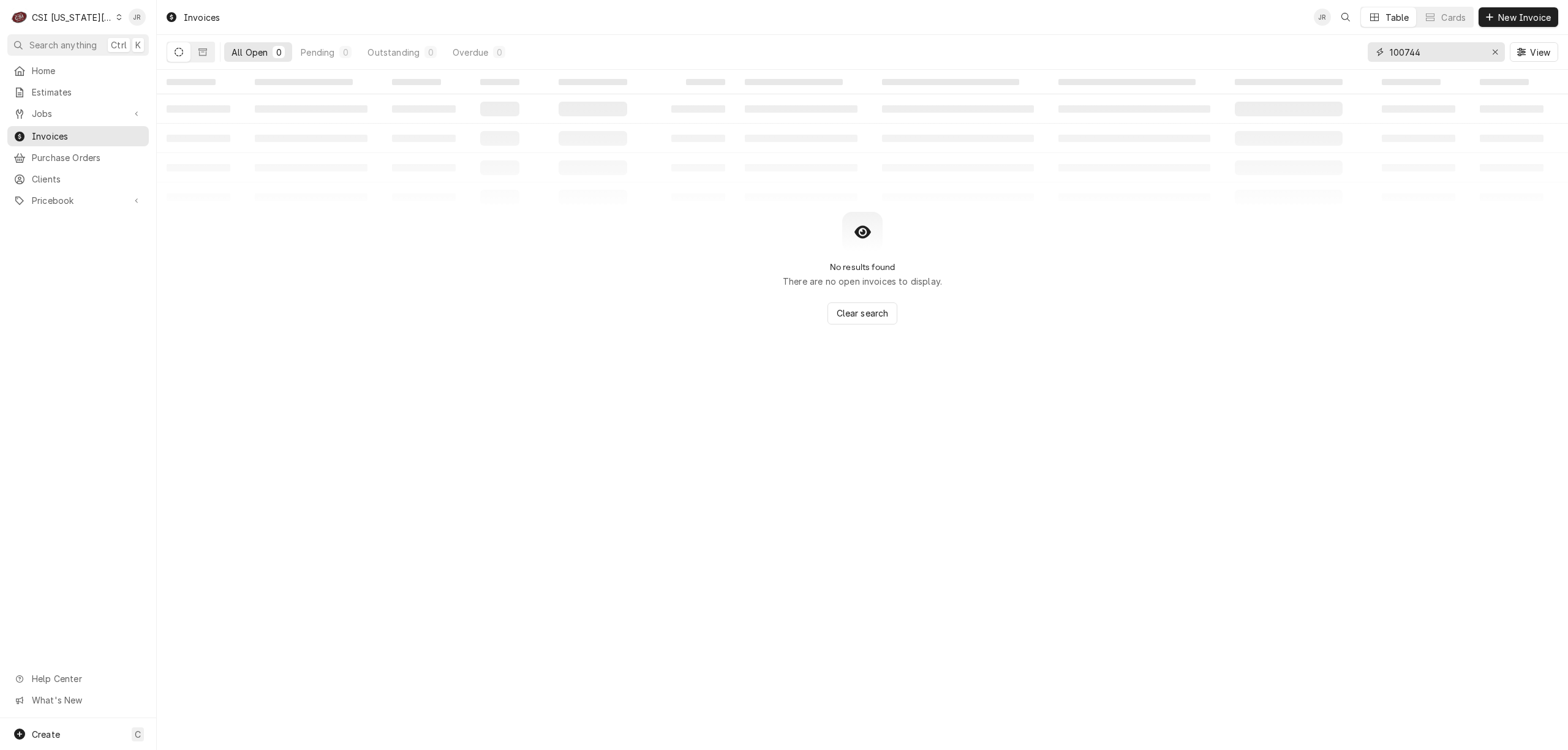
click at [1419, 50] on input "100744" at bounding box center [1436, 52] width 92 height 20
click at [1419, 50] on input "100744" at bounding box center [1436, 52] width 92 height 20
paste input "303668"
type input "303668"
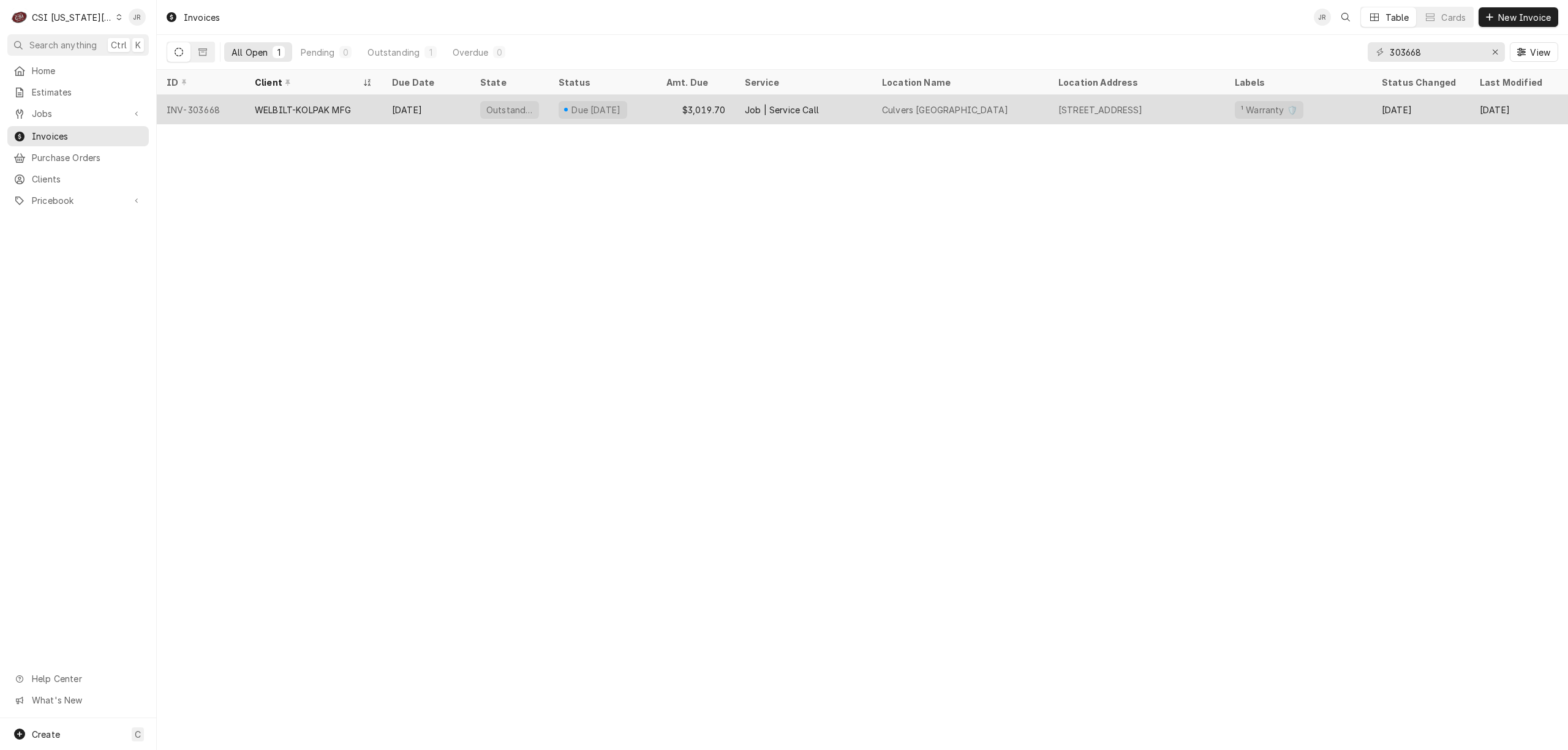
click at [994, 121] on tr "INV-303668 WELBILT-KOLPAK MFG Oct 30 Outstanding Due in 23 days $3,019.70 Job |…" at bounding box center [901, 109] width 1489 height 29
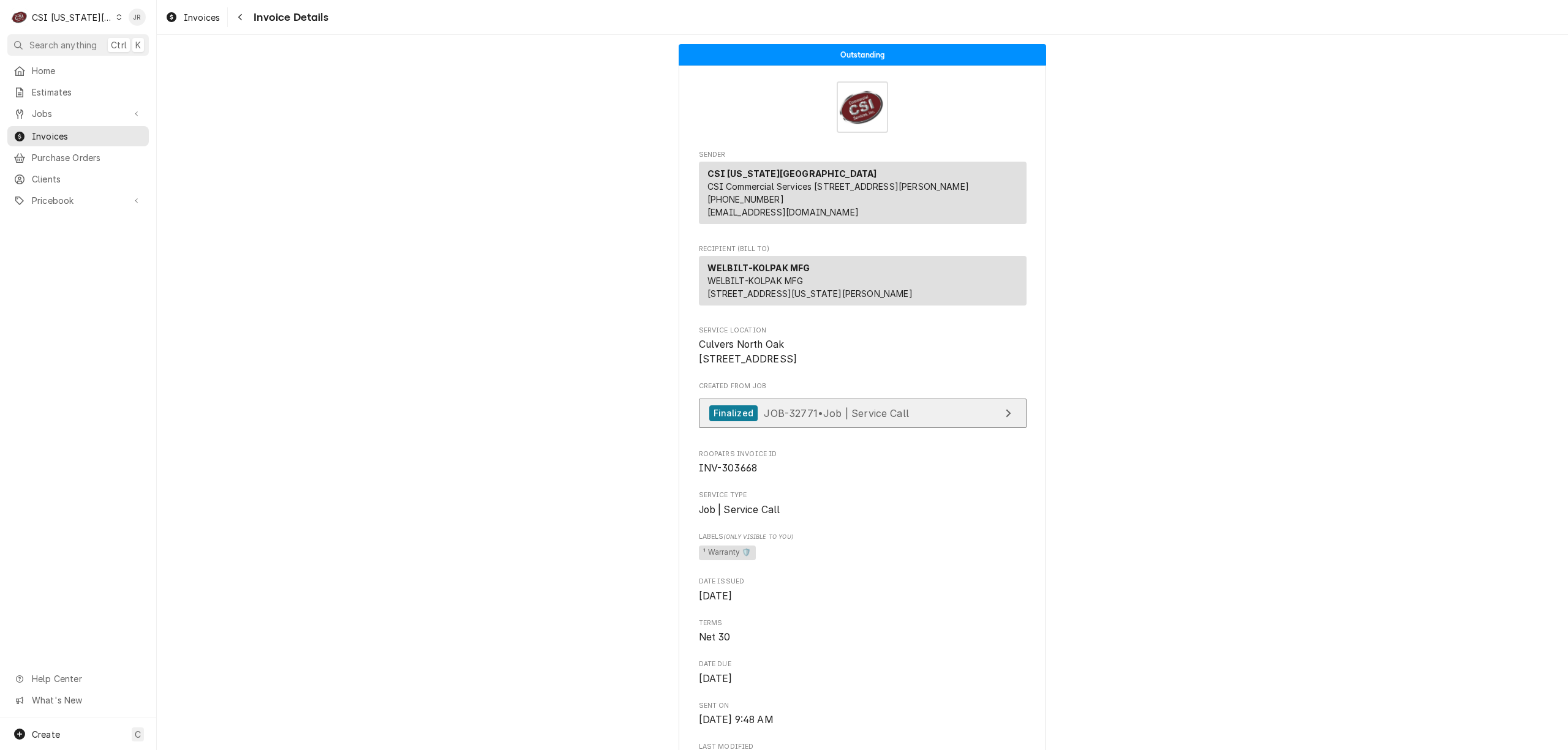
click at [905, 429] on link "Finalized JOB-32771 • Job | Service Call" at bounding box center [862, 413] width 327 height 30
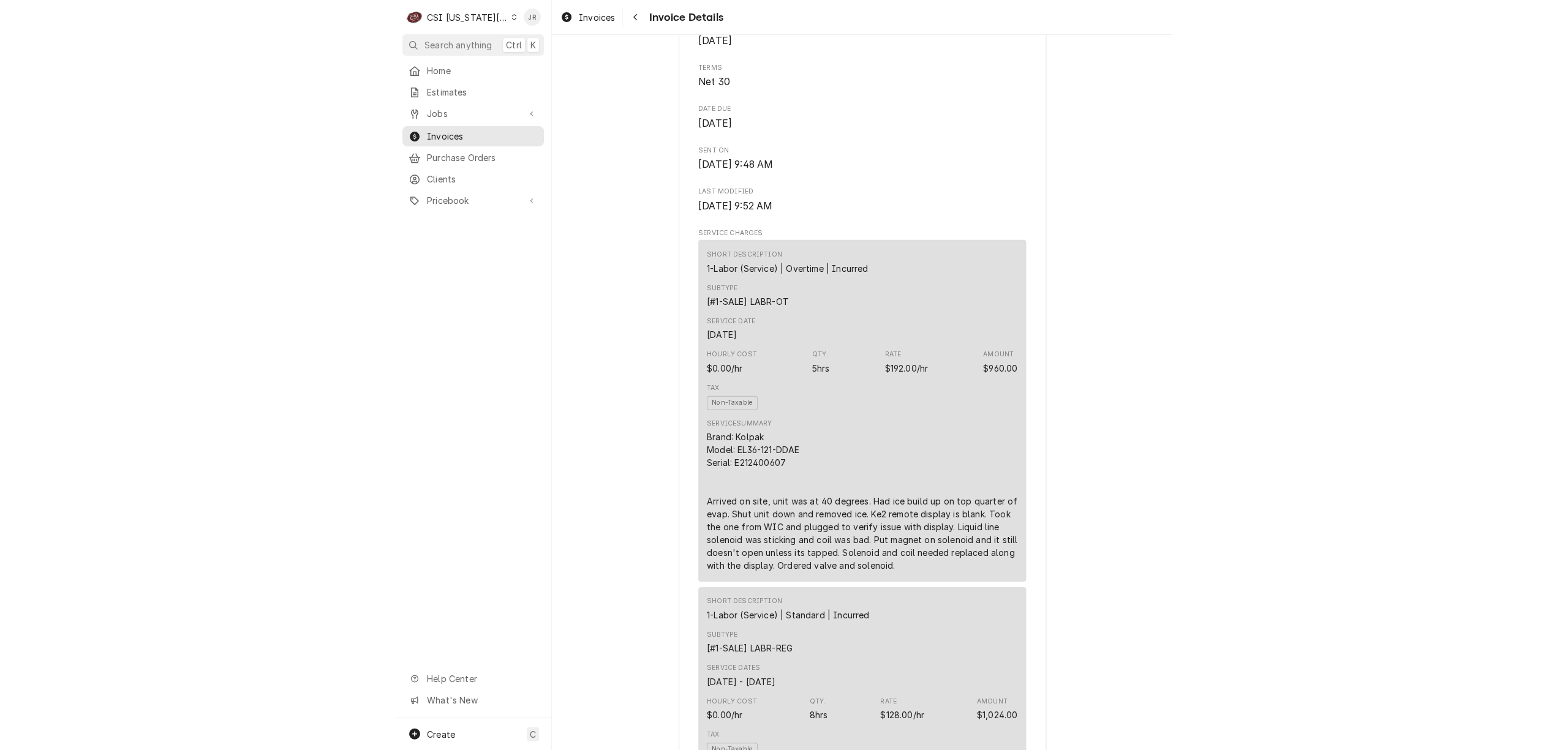
scroll to position [898, 0]
